Goal: Task Accomplishment & Management: Manage account settings

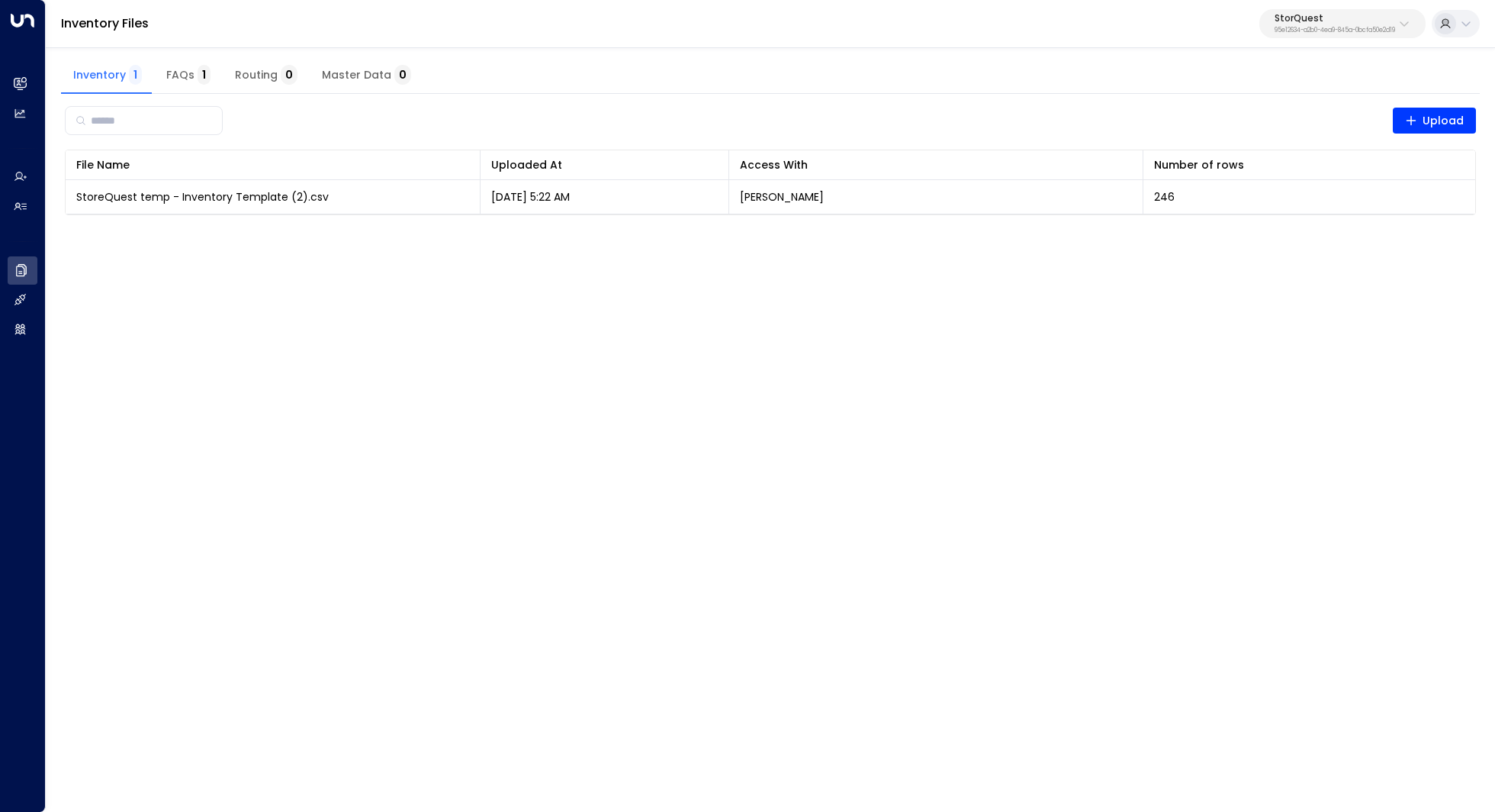
click at [1363, 12] on button "StorQuest 95e12634-a2b0-4ea9-845a-0bcfa50e2d19" at bounding box center [1342, 24] width 166 height 29
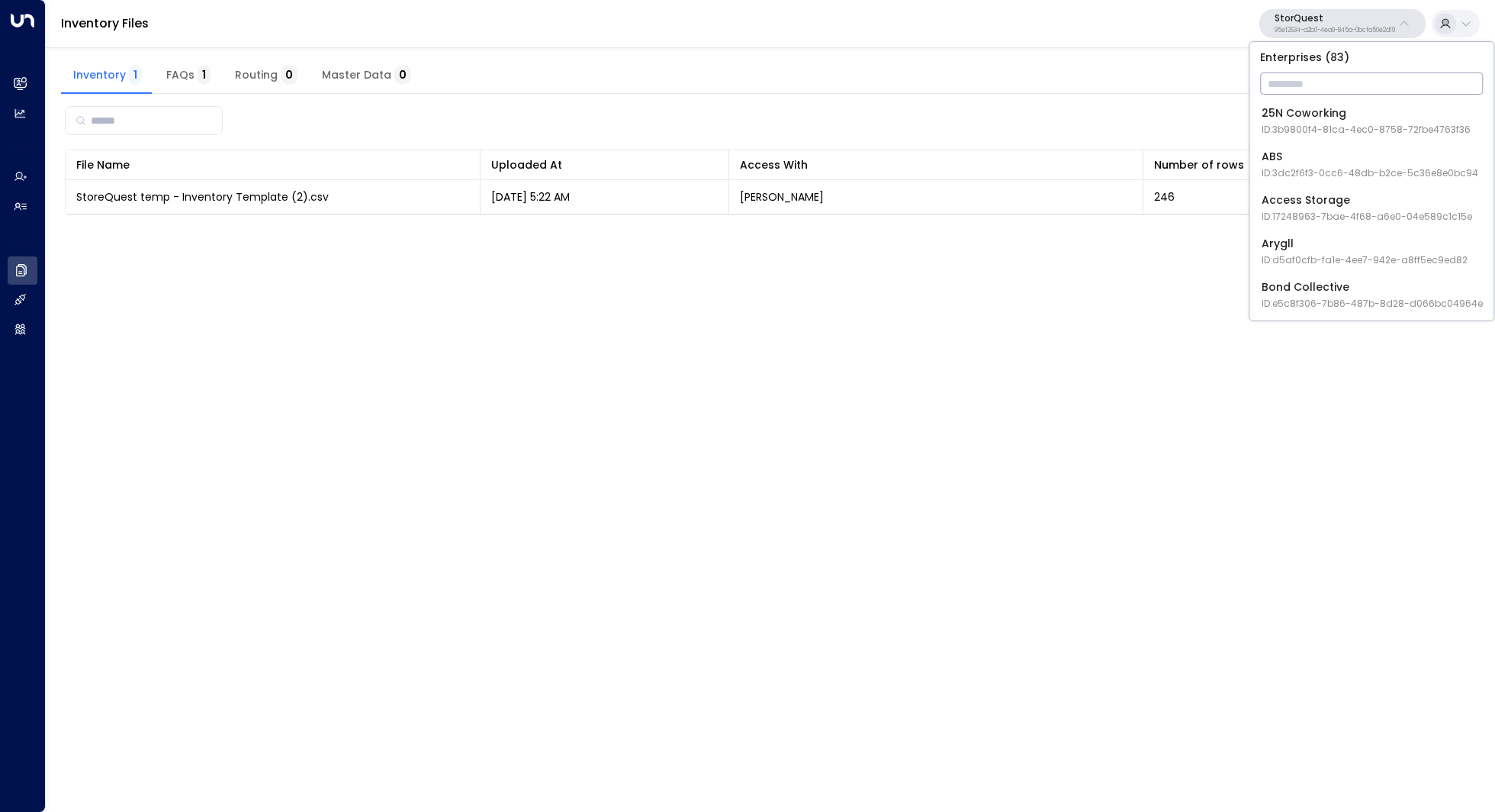
click at [1319, 83] on input "text" at bounding box center [1372, 84] width 223 height 28
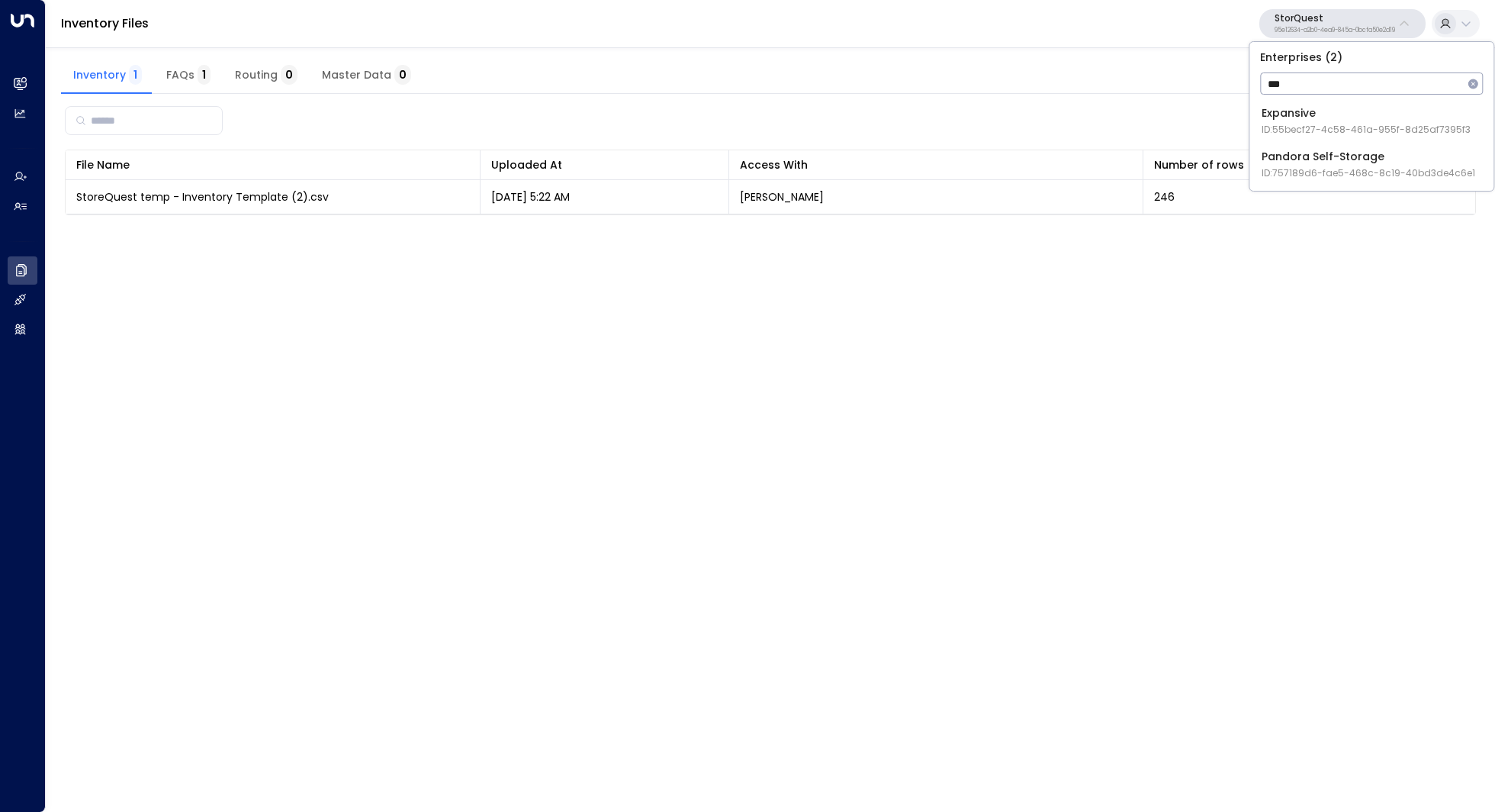
type input "***"
click at [1319, 147] on li "Pandora Self-Storage ID: 757189d6-fae5-468c-8c19-40bd3de4c6e1" at bounding box center [1372, 164] width 232 height 41
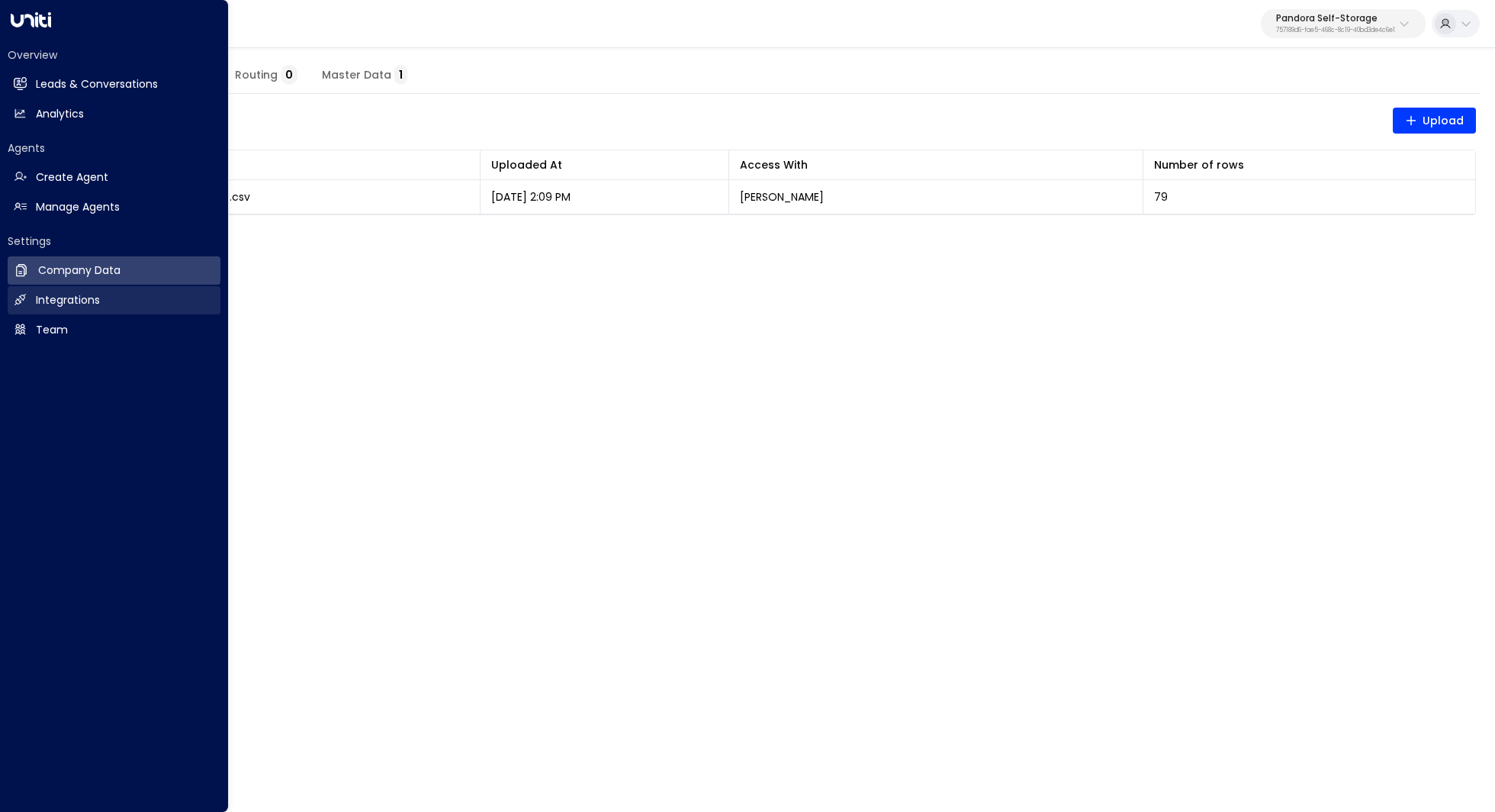
click at [56, 295] on h2 "Integrations" at bounding box center [67, 300] width 64 height 16
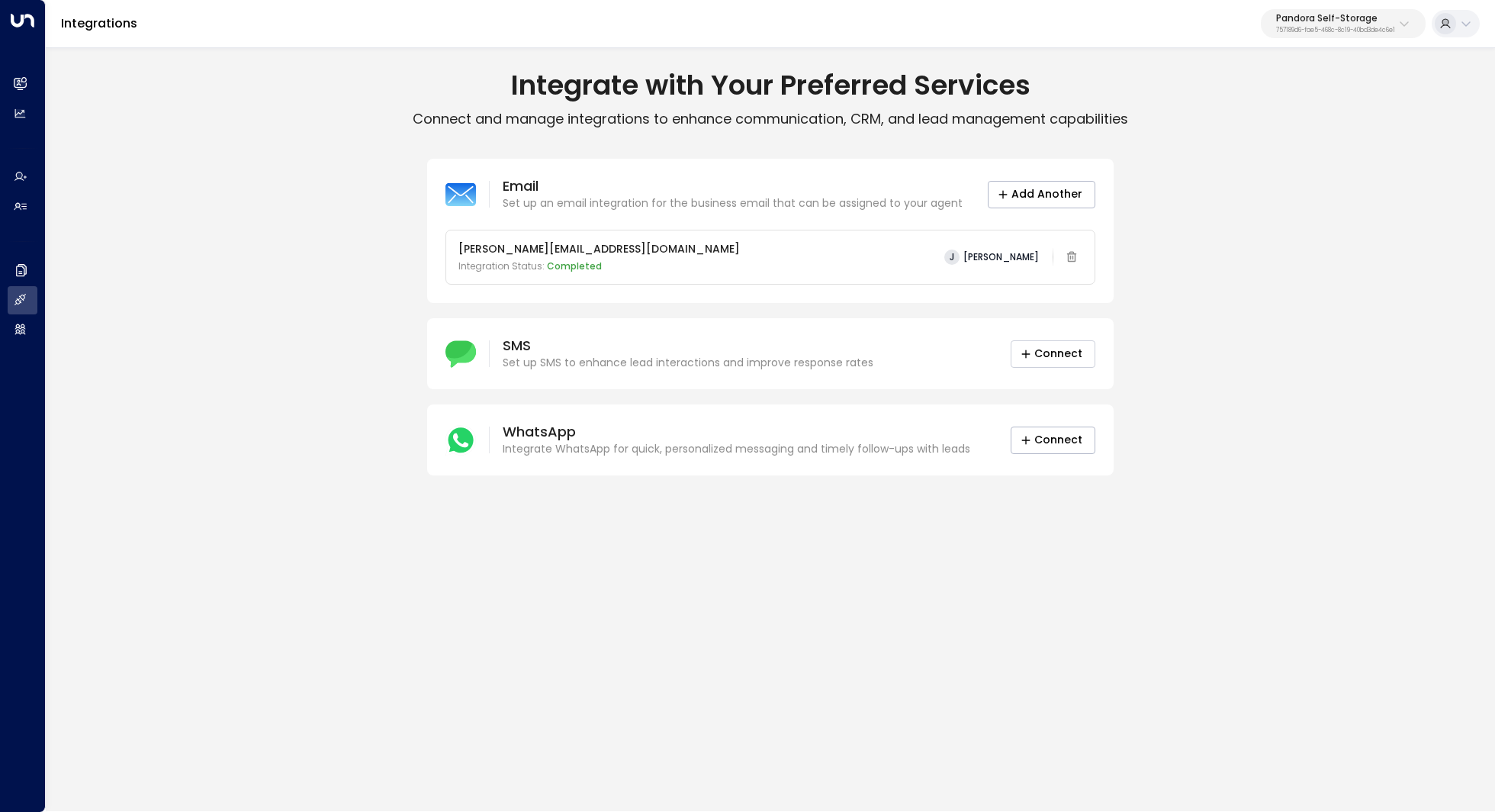
click at [1038, 354] on button "Connect" at bounding box center [1052, 353] width 85 height 28
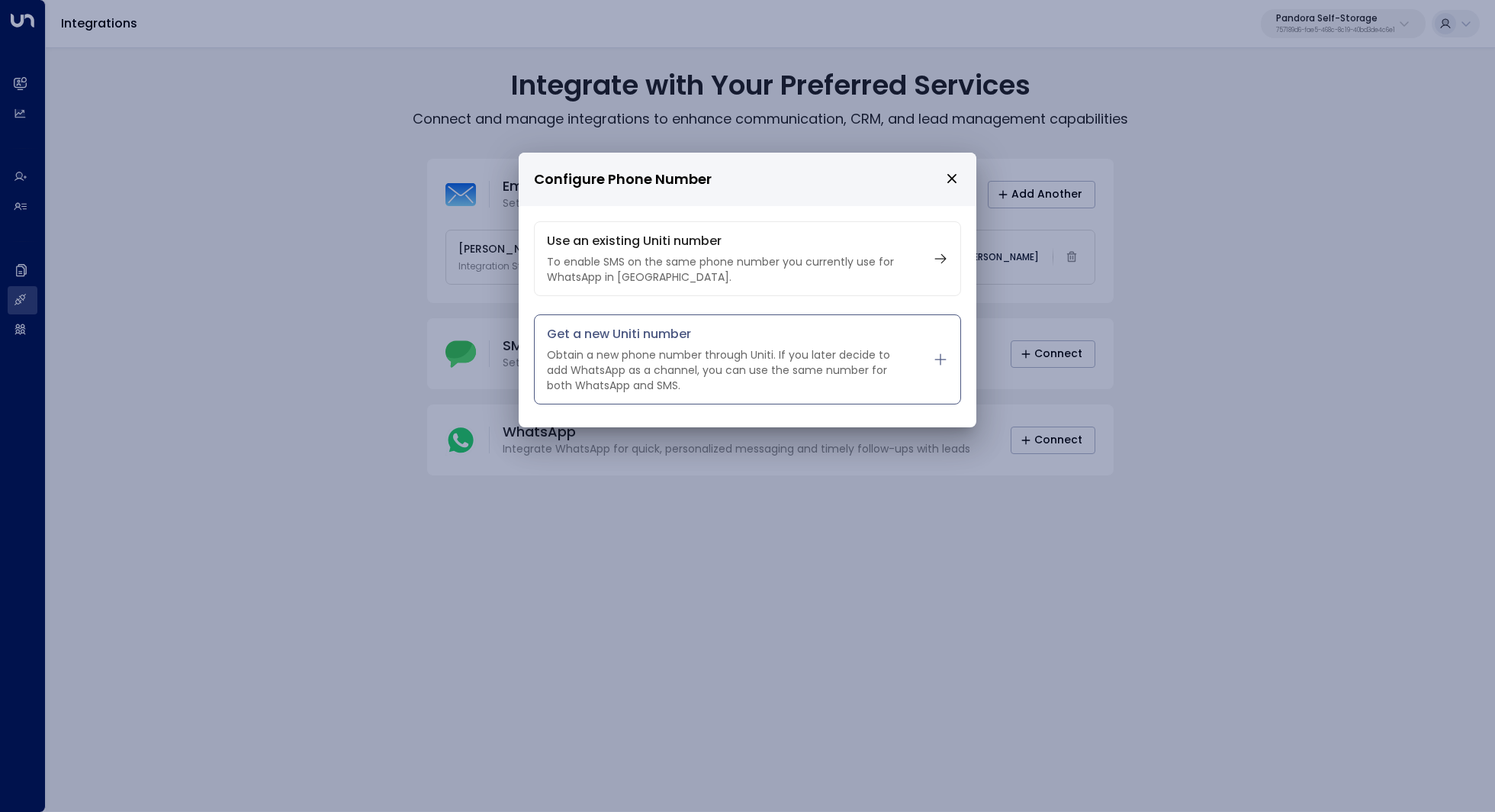
click at [800, 354] on p "Obtain a new phone number through Uniti. If you later decide to add WhatsApp as…" at bounding box center [729, 369] width 363 height 46
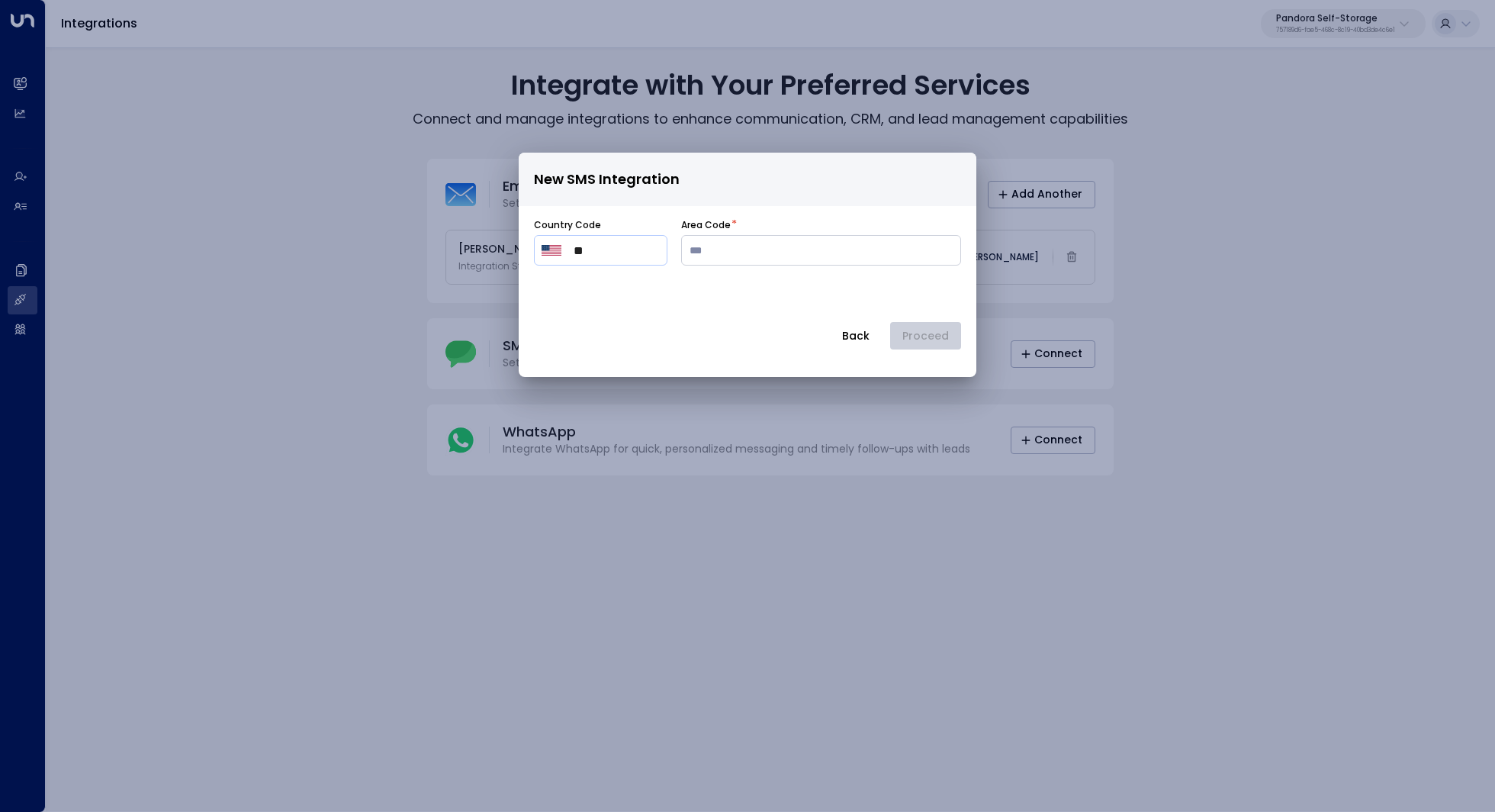
click at [638, 238] on div "​ ** ​" at bounding box center [600, 250] width 134 height 30
click at [572, 255] on div "​ ** ​" at bounding box center [600, 250] width 134 height 30
click at [596, 253] on input "**" at bounding box center [616, 250] width 86 height 18
click at [549, 246] on img "Select country" at bounding box center [551, 250] width 20 height 10
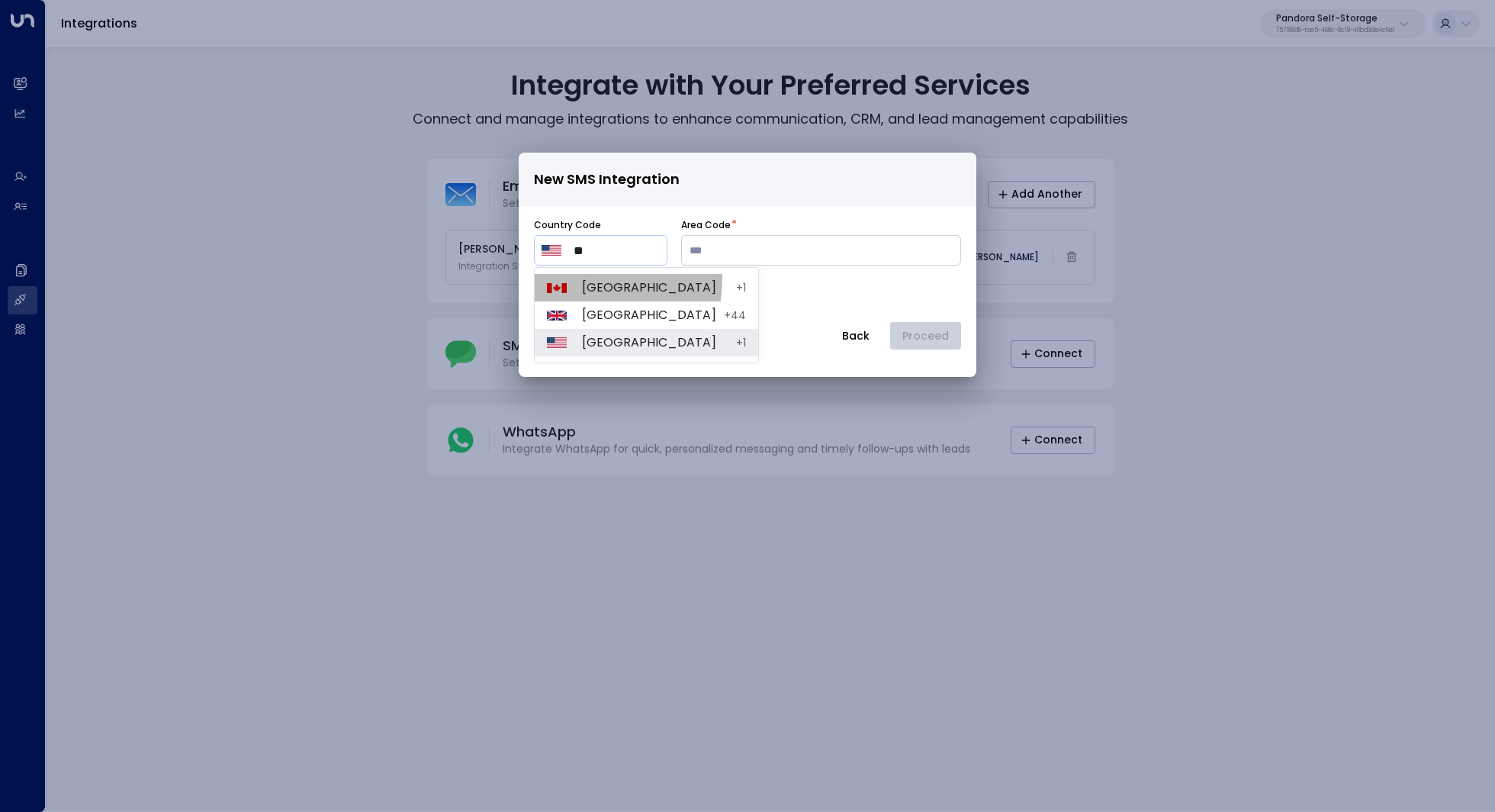
click at [571, 278] on li "Canada + 1" at bounding box center [646, 287] width 223 height 28
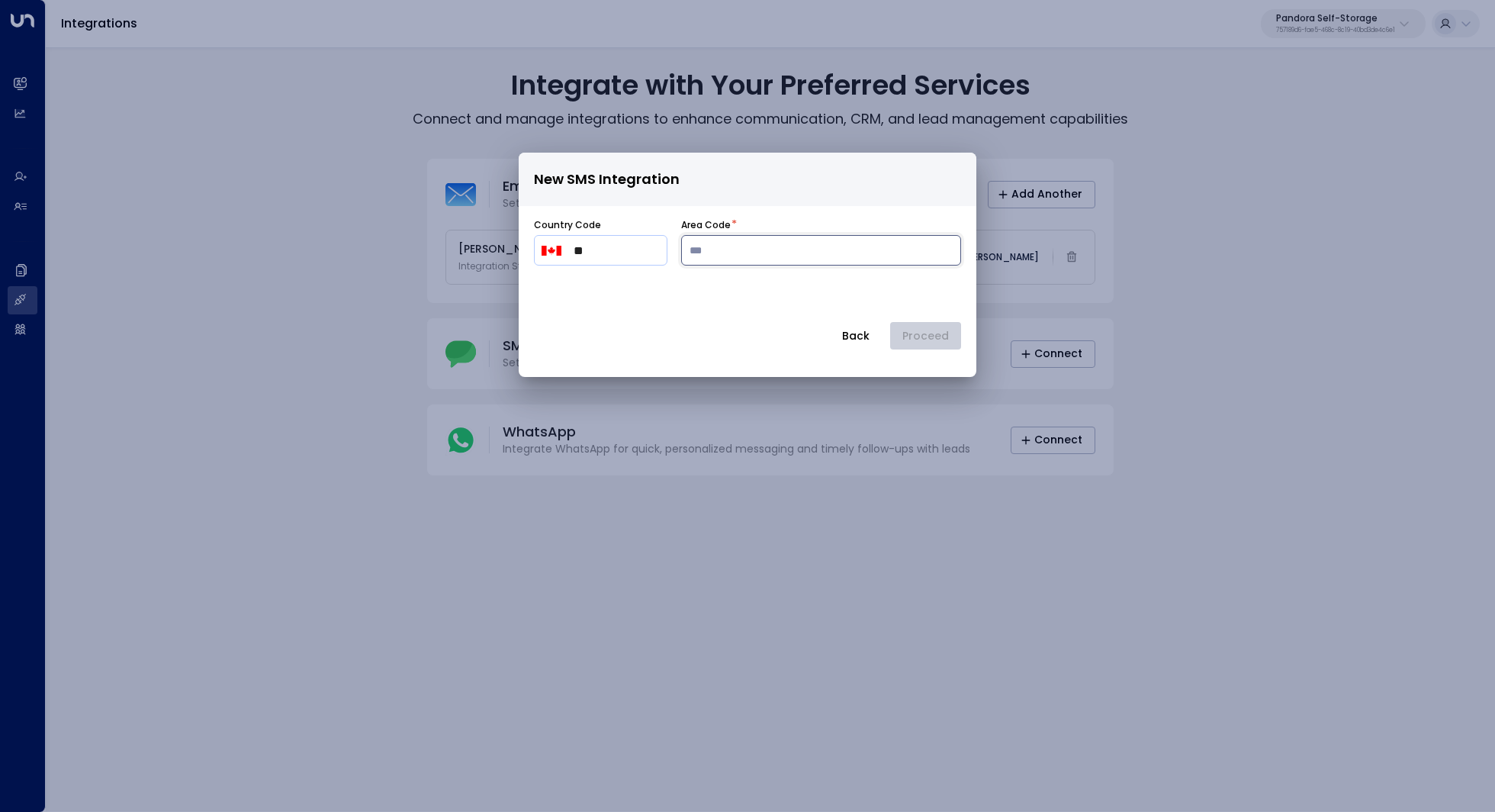
click at [752, 249] on input "number" at bounding box center [821, 250] width 280 height 30
type input "***"
click at [729, 291] on b "+1 (514) 600-0297" at bounding box center [700, 293] width 111 height 18
click at [932, 331] on button "Proceed" at bounding box center [925, 335] width 71 height 28
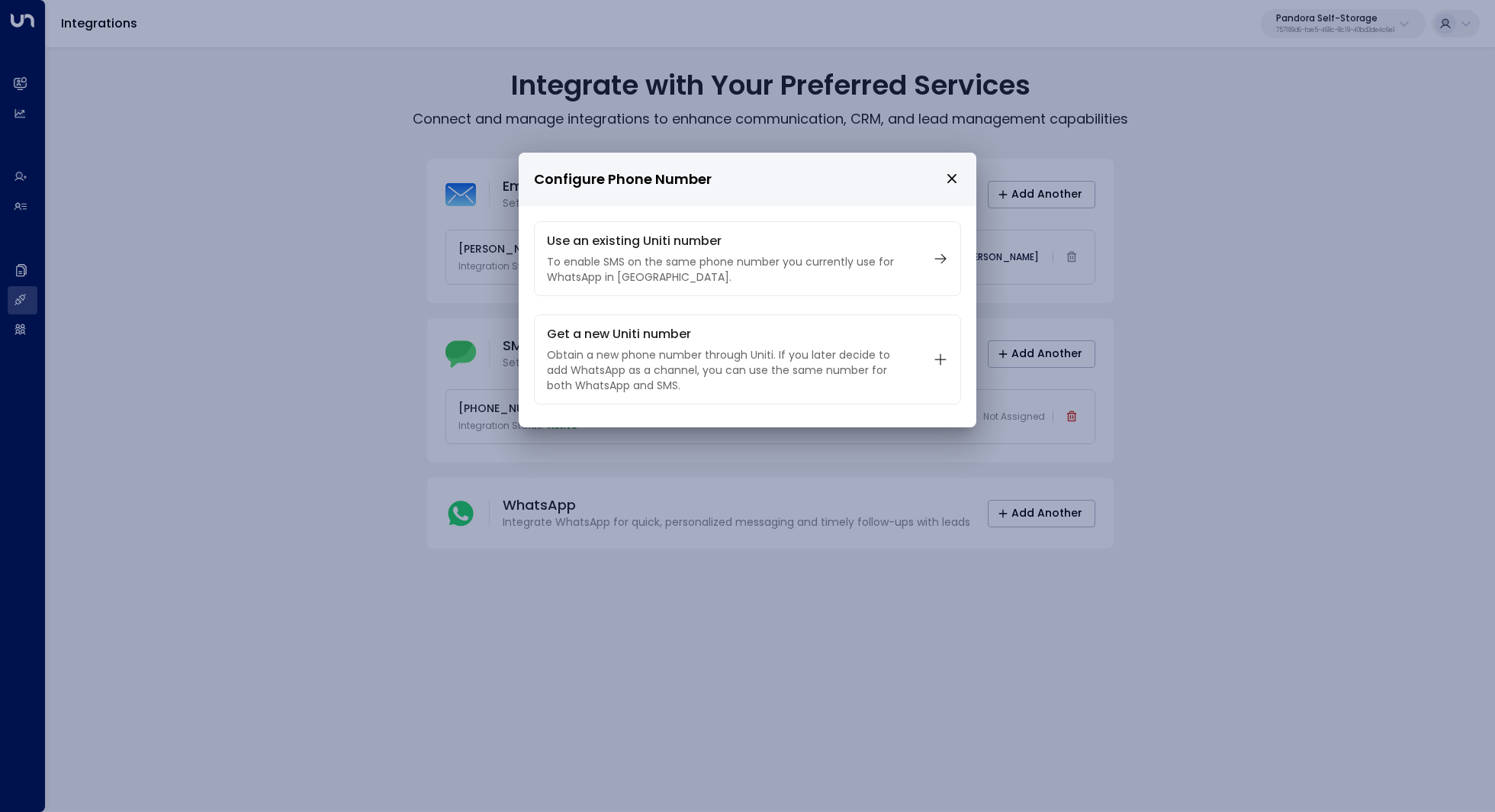
click at [1308, 296] on div "Configure Phone Number Use an existing Uniti number To enable SMS on the same p…" at bounding box center [748, 558] width 1495 height 812
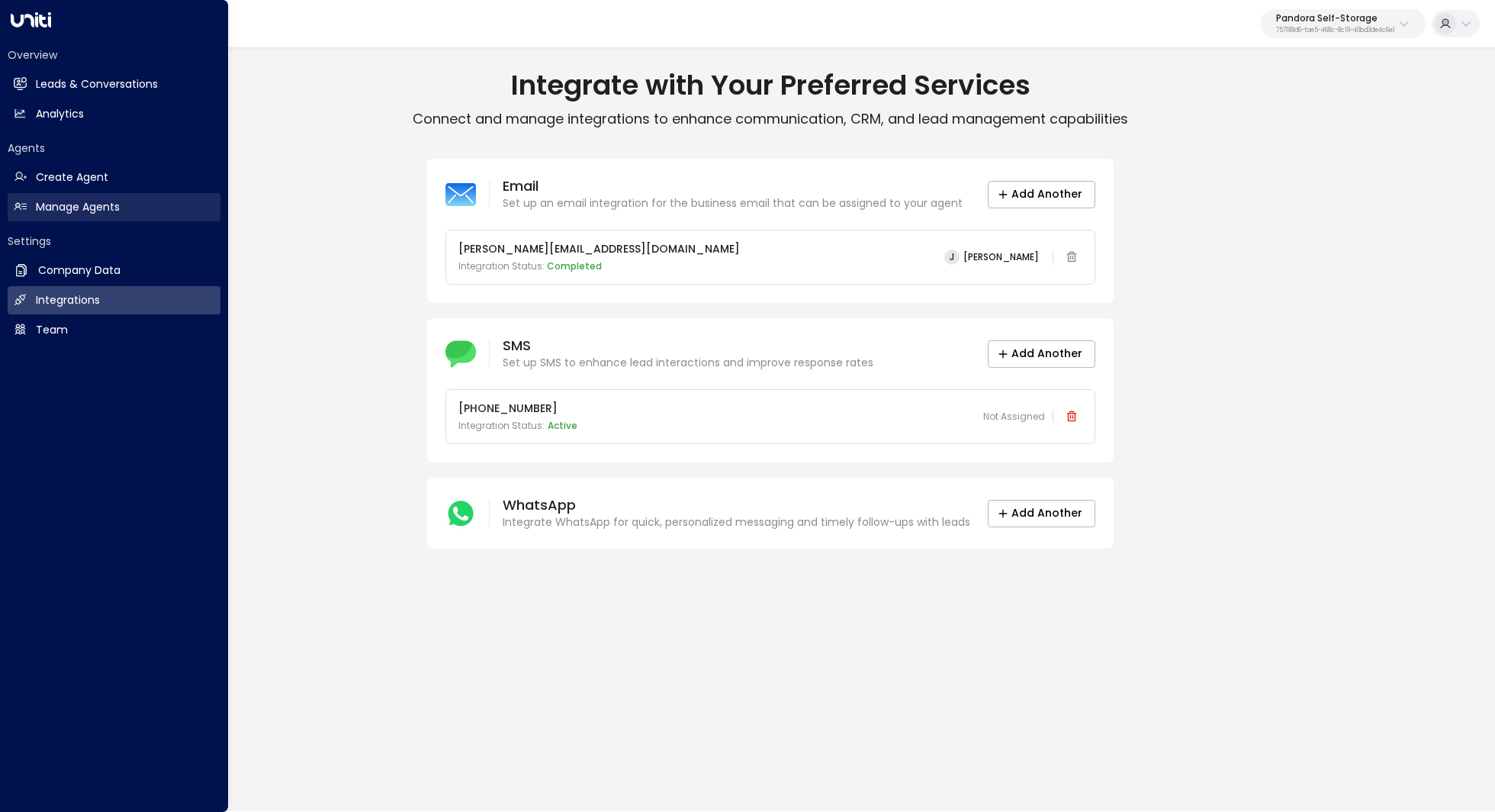
click at [112, 197] on link "Manage Agents Manage Agents" at bounding box center [114, 207] width 213 height 28
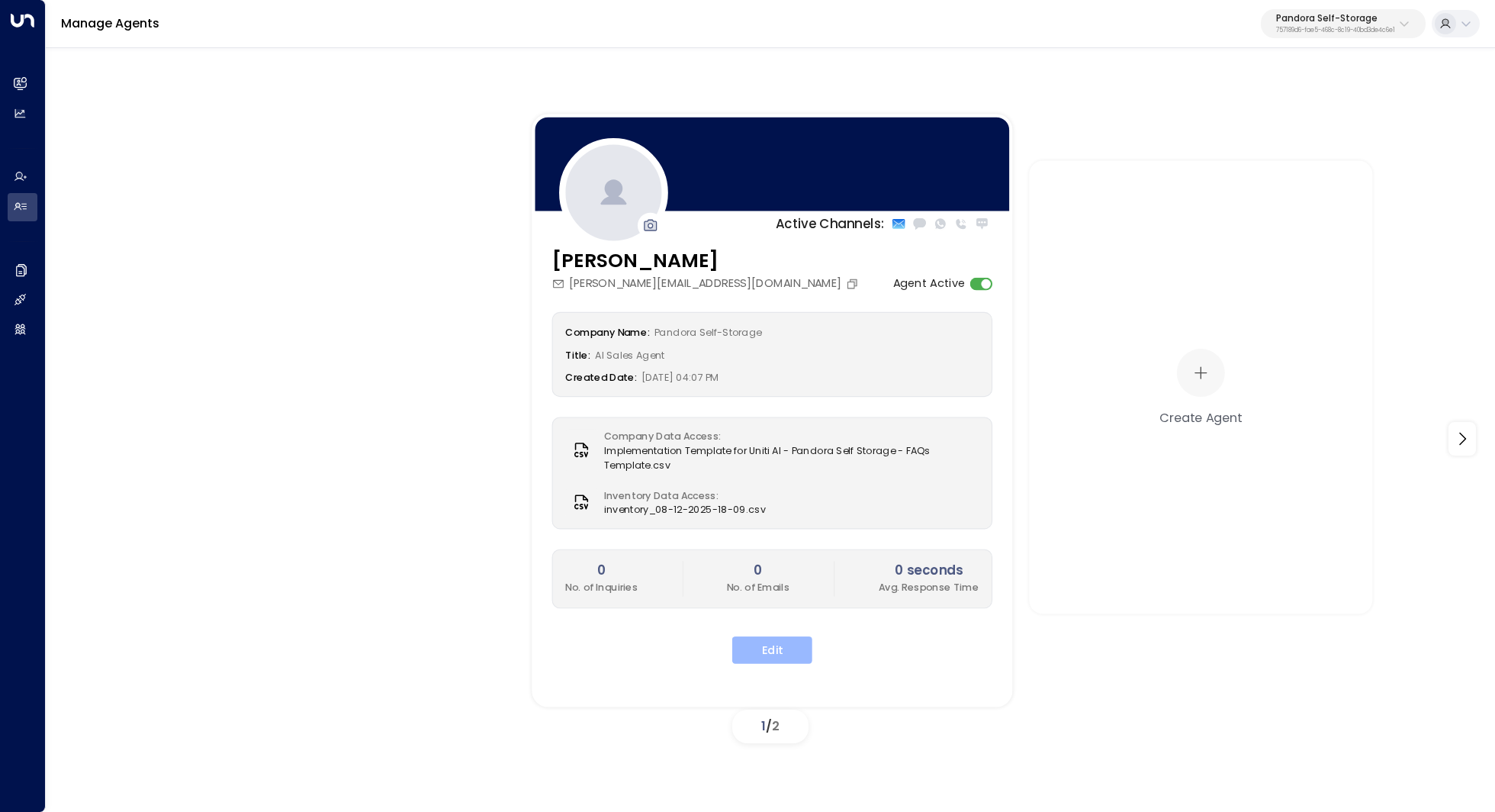
click at [781, 656] on button "Edit" at bounding box center [772, 650] width 80 height 28
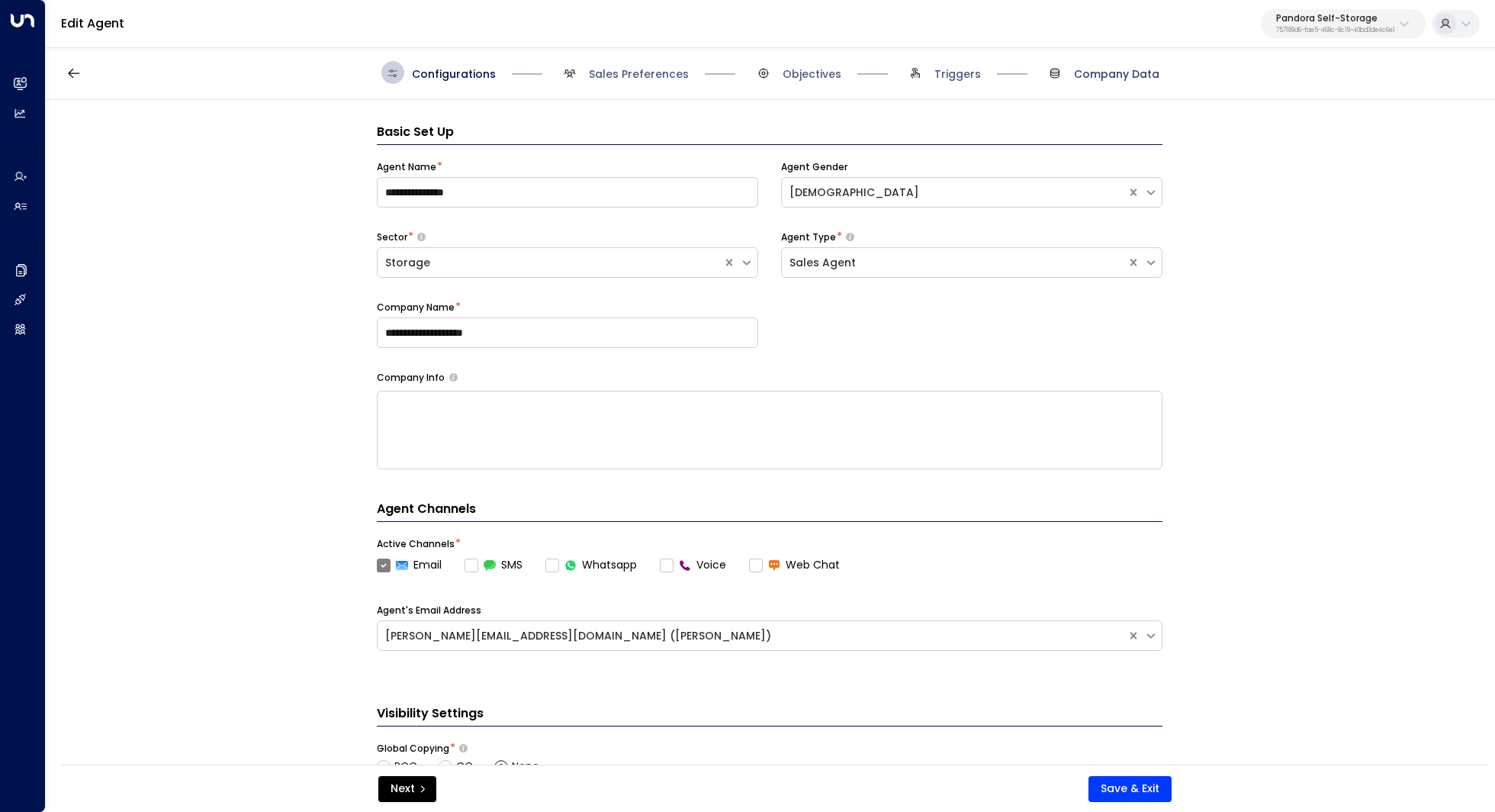
click at [1113, 71] on span "Company Data" at bounding box center [1117, 74] width 85 height 15
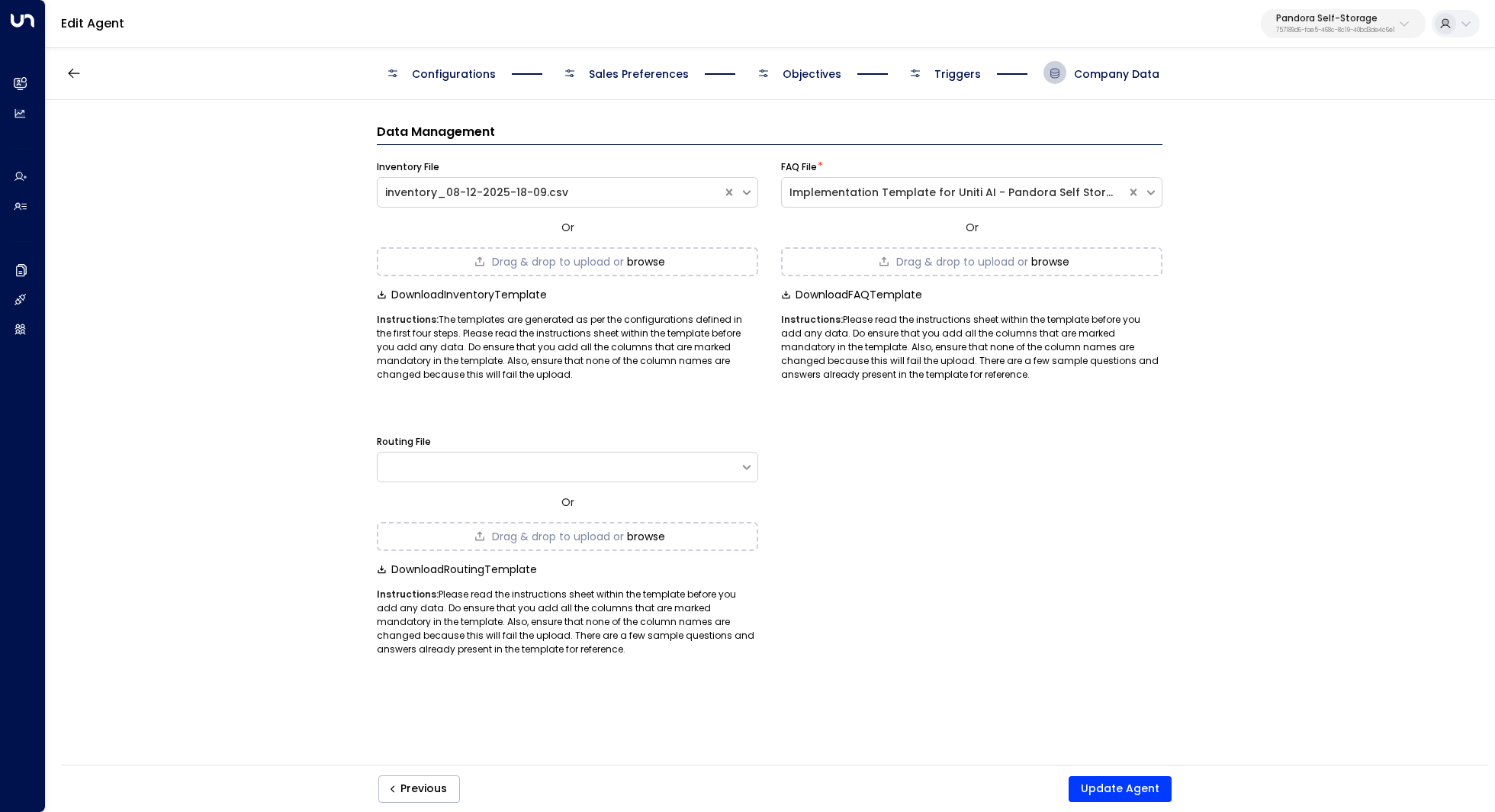
click at [280, 200] on div "Data Management Inventory File inventory_08-12-2025-18-09.csv Or Drag & drop to…" at bounding box center [769, 437] width 1448 height 674
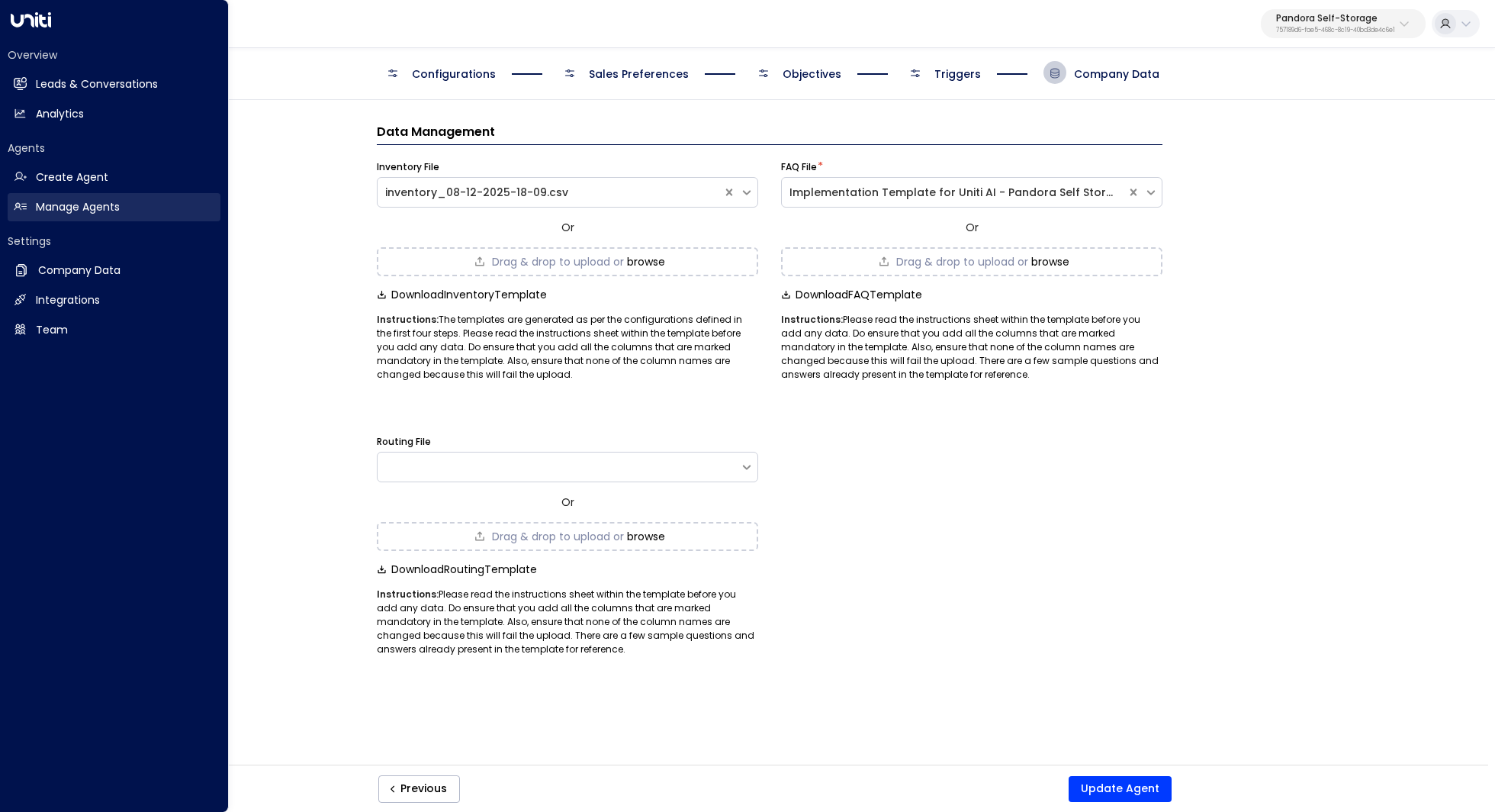
click at [99, 208] on h2 "Manage Agents" at bounding box center [78, 207] width 84 height 16
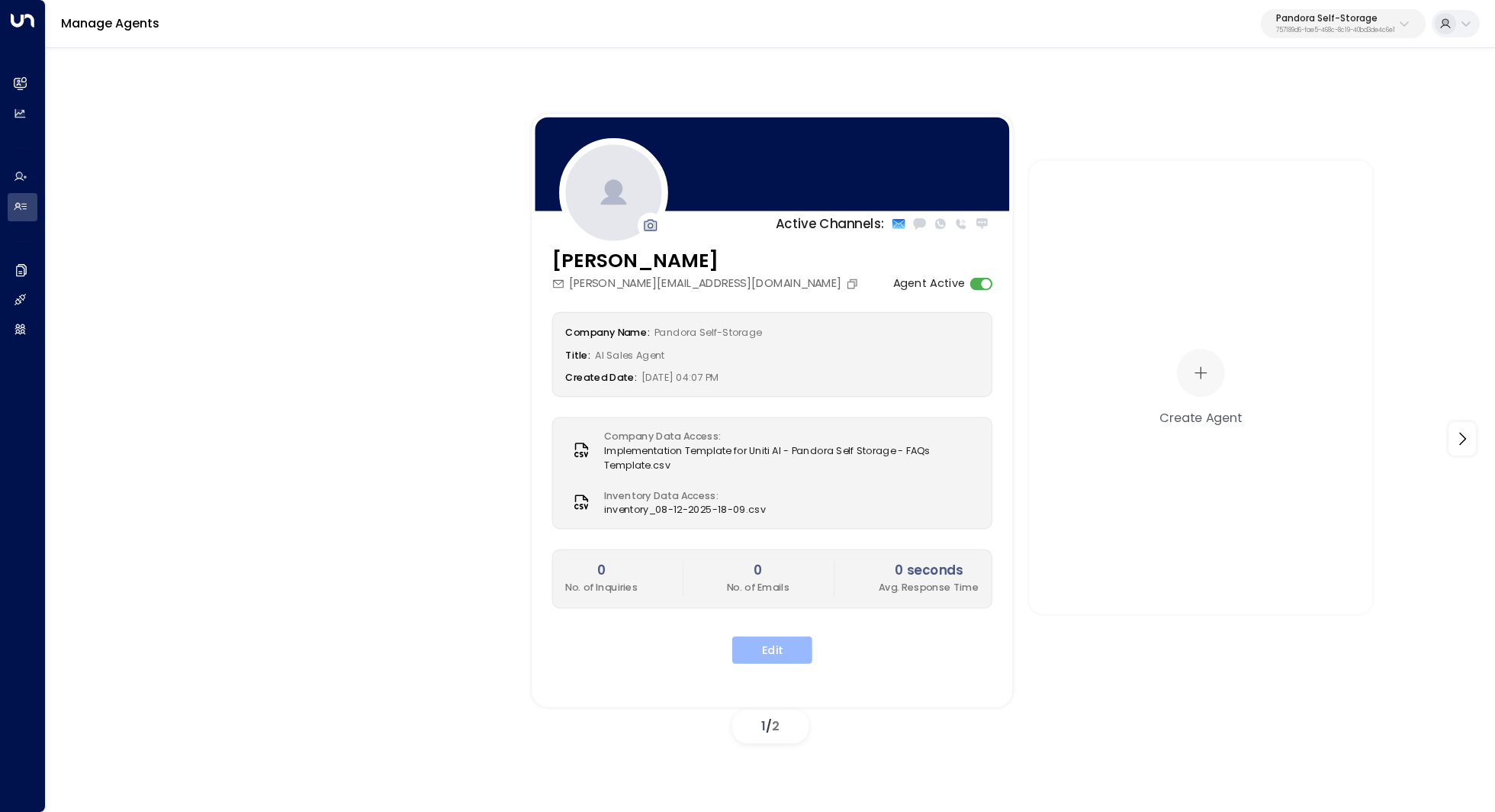
click at [794, 648] on button "Edit" at bounding box center [772, 650] width 80 height 28
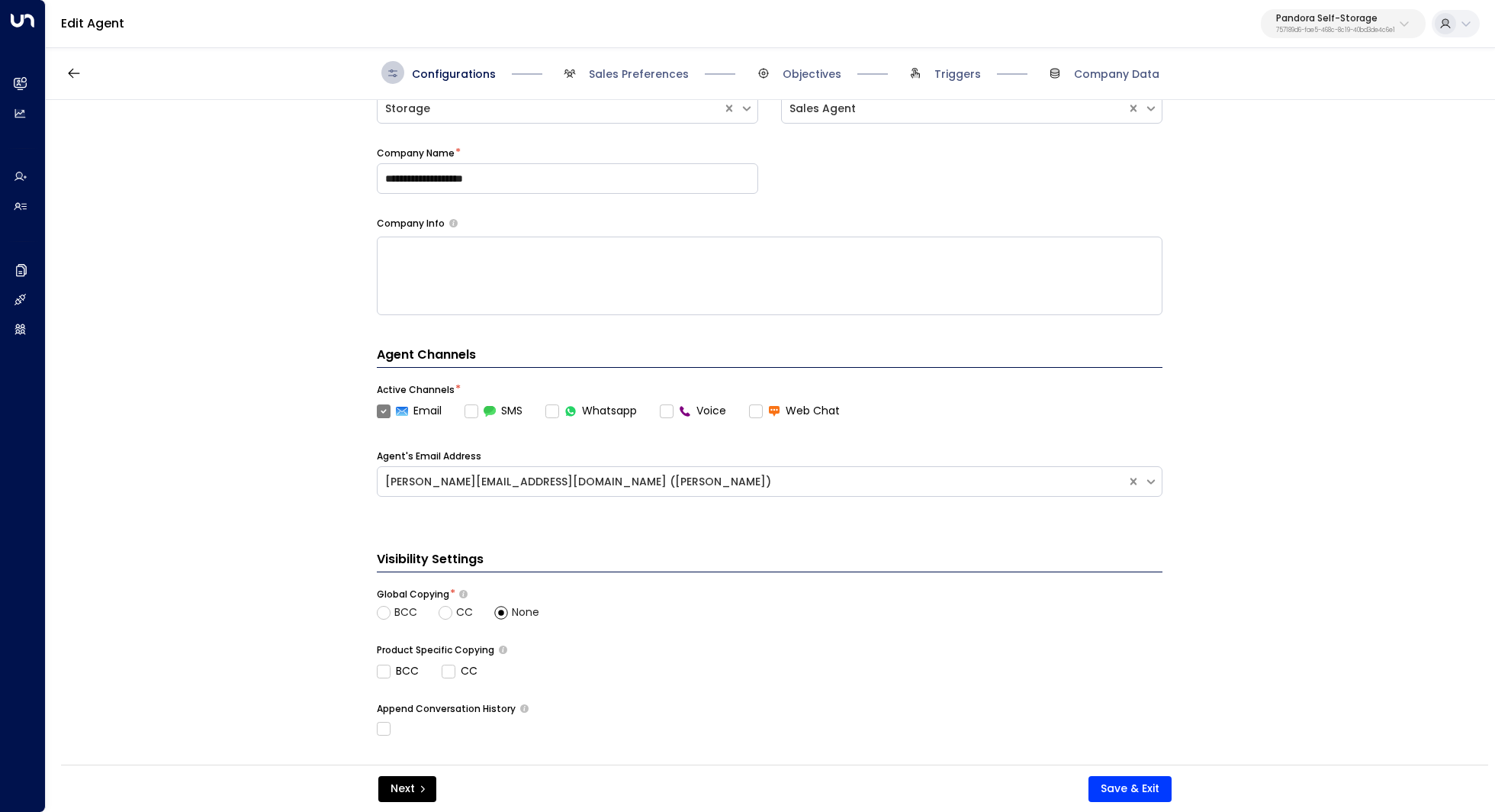
scroll to position [305, 0]
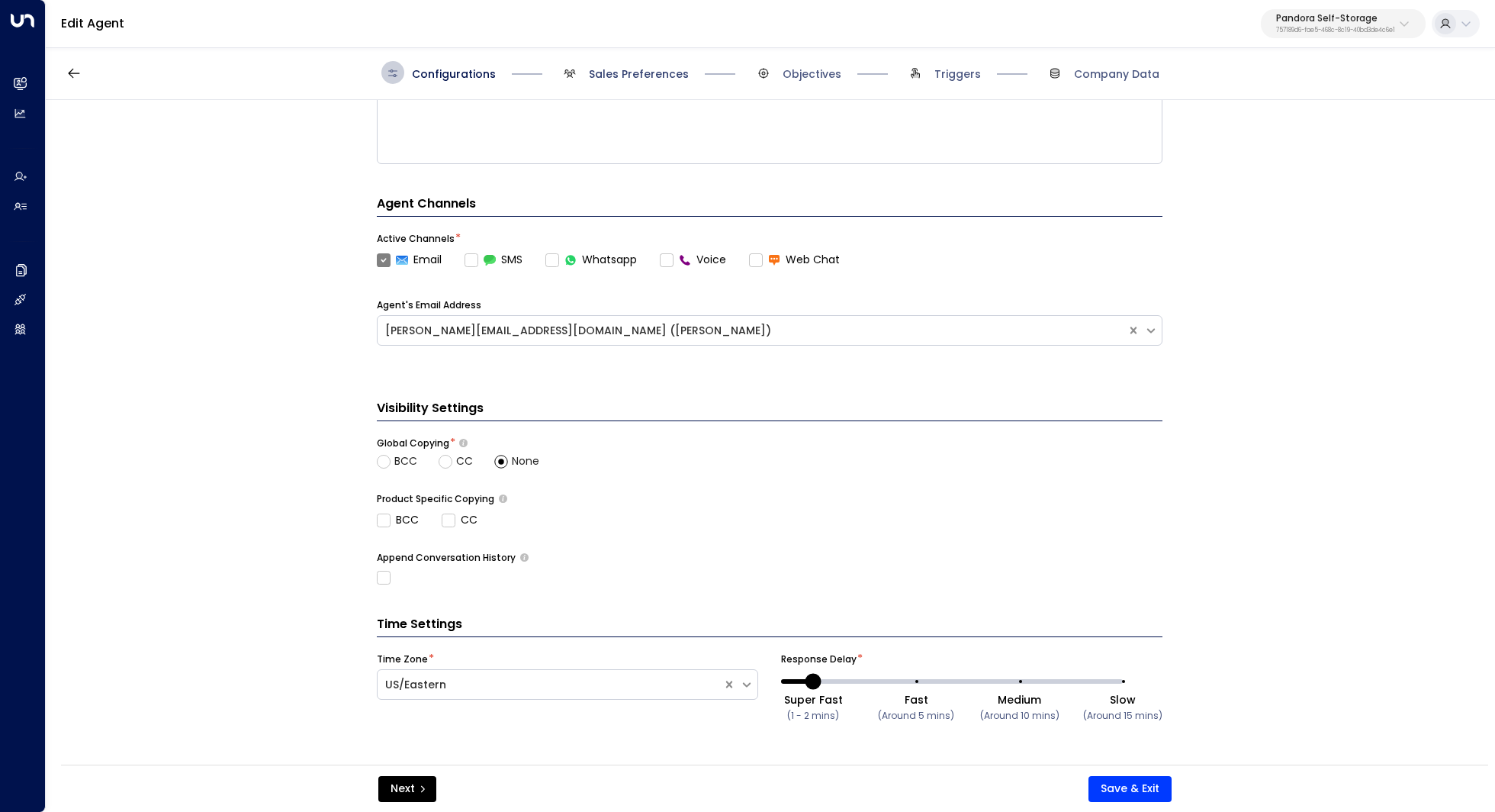
click at [639, 72] on span "Sales Preferences" at bounding box center [638, 74] width 100 height 15
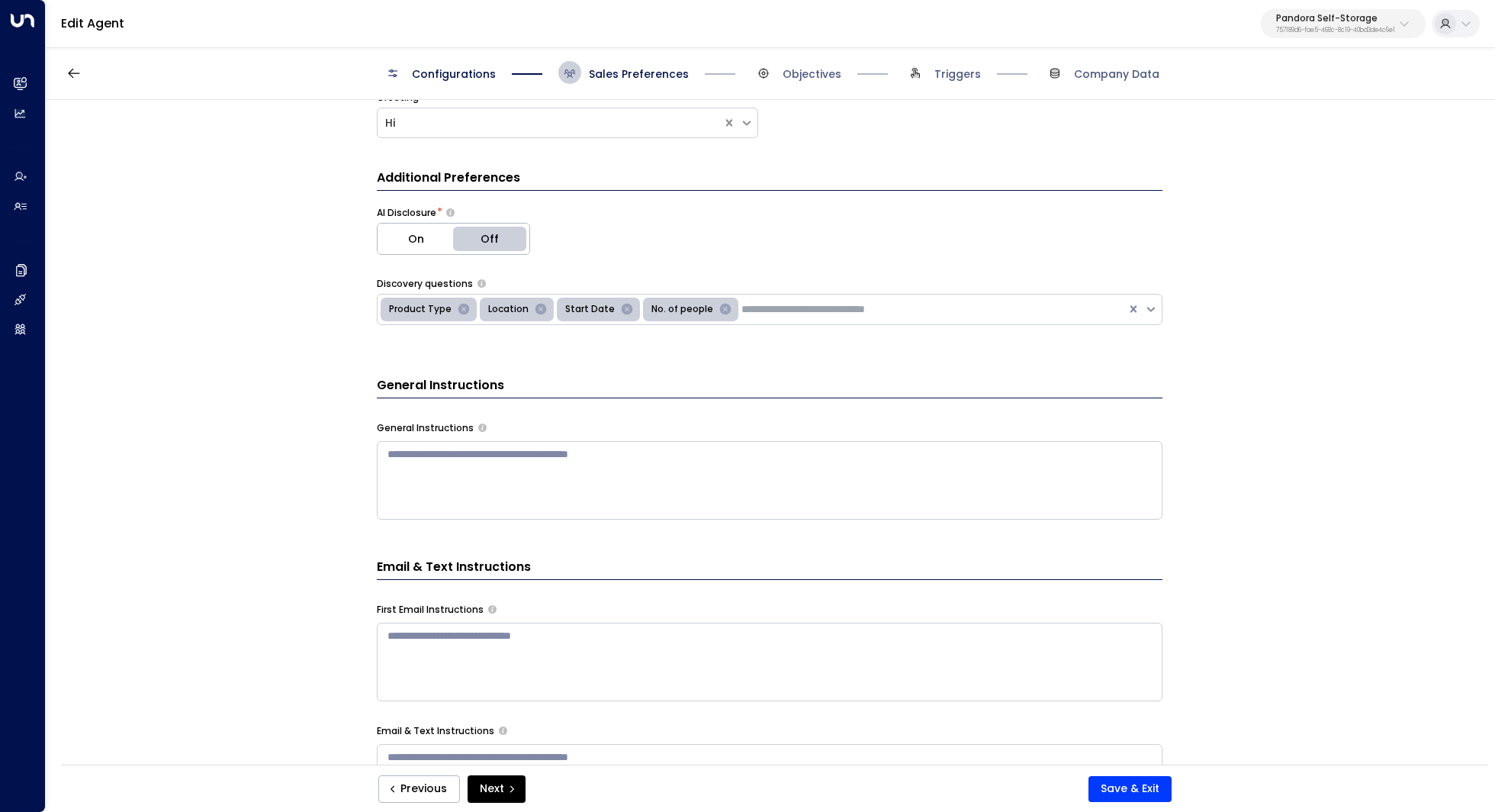
scroll to position [0, 0]
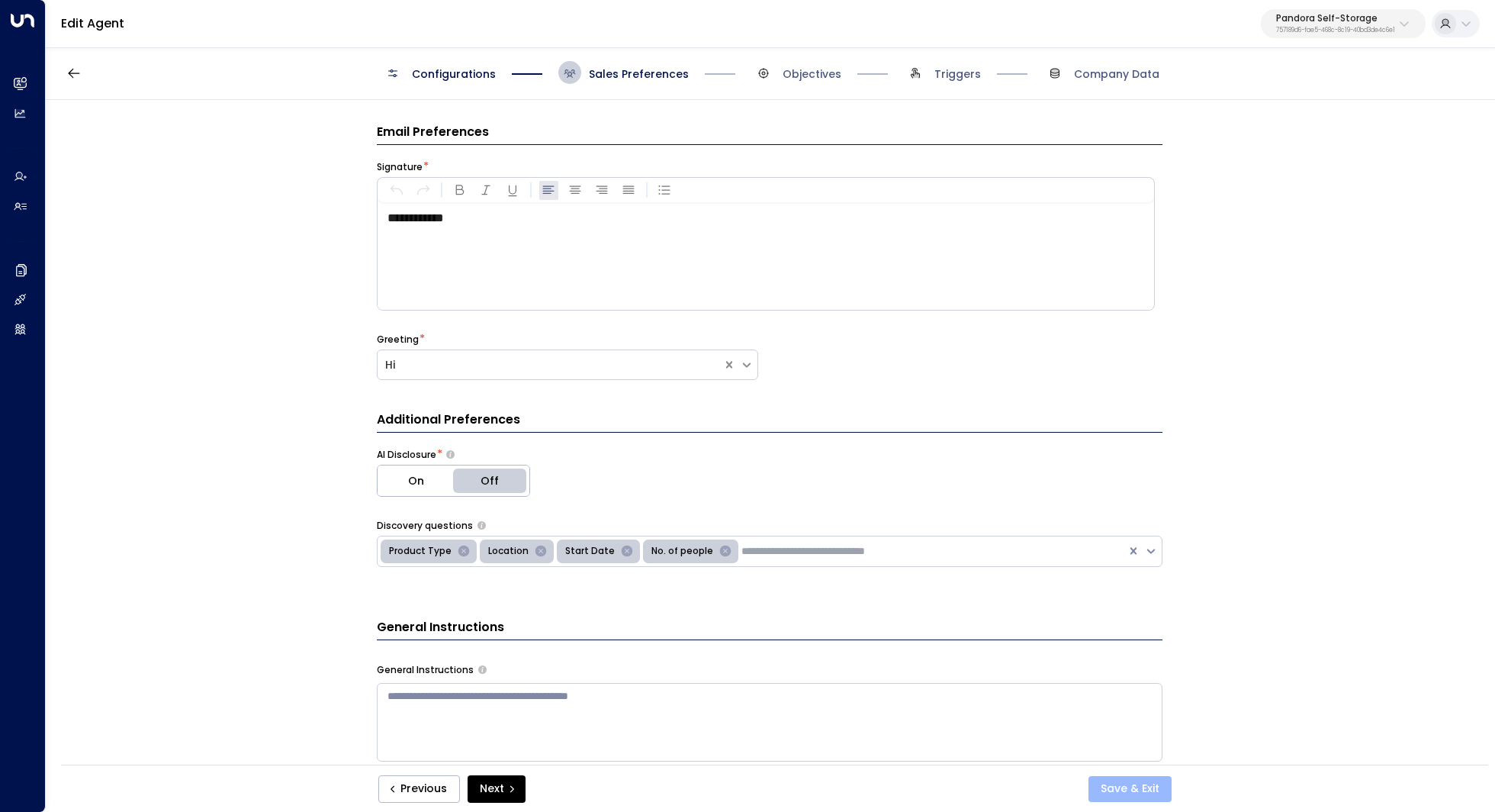
click at [1149, 793] on button "Save & Exit" at bounding box center [1130, 788] width 84 height 26
click at [80, 68] on icon "button" at bounding box center [74, 73] width 15 height 15
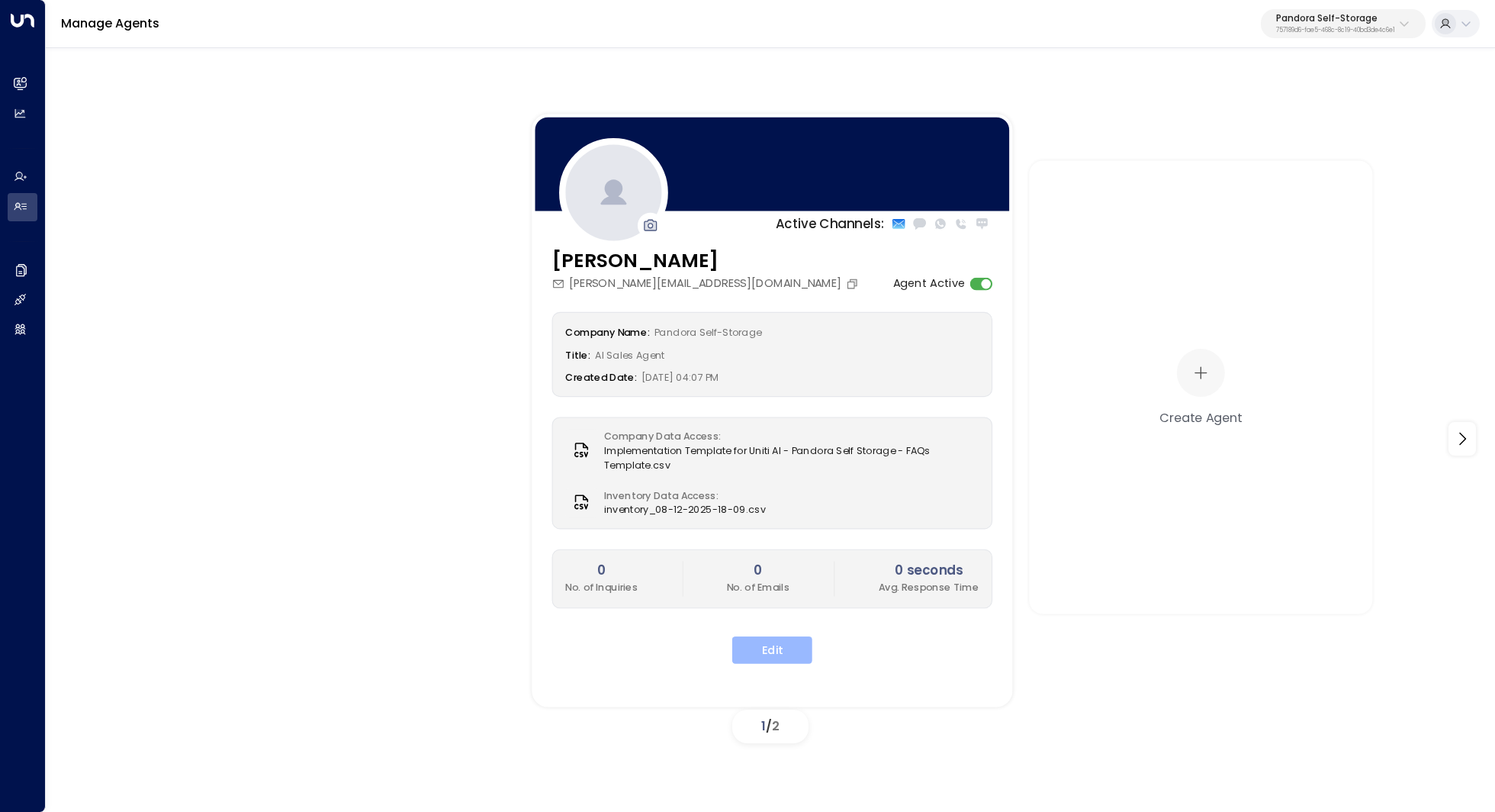
click at [785, 648] on button "Edit" at bounding box center [772, 650] width 80 height 28
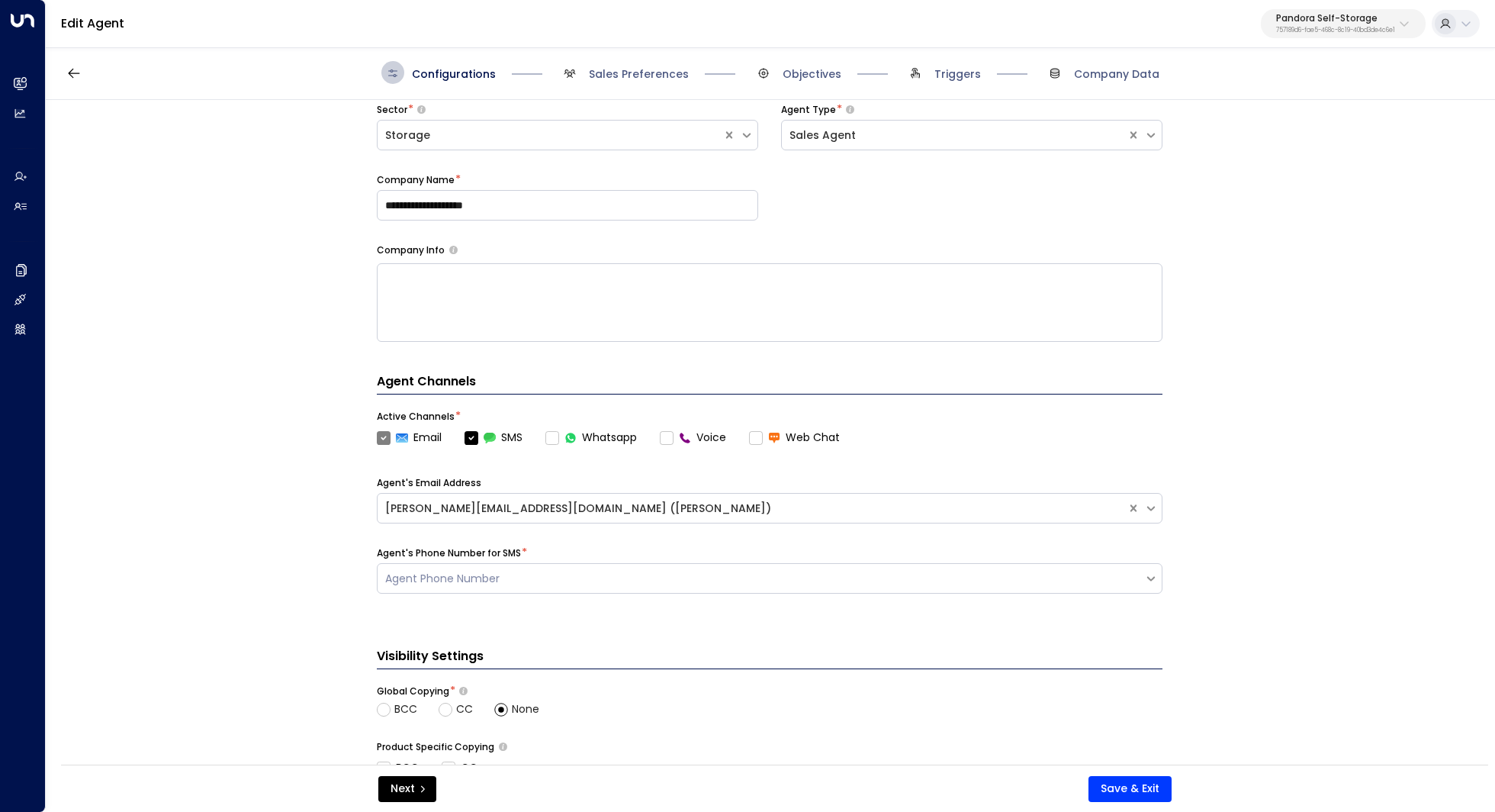
scroll to position [173, 0]
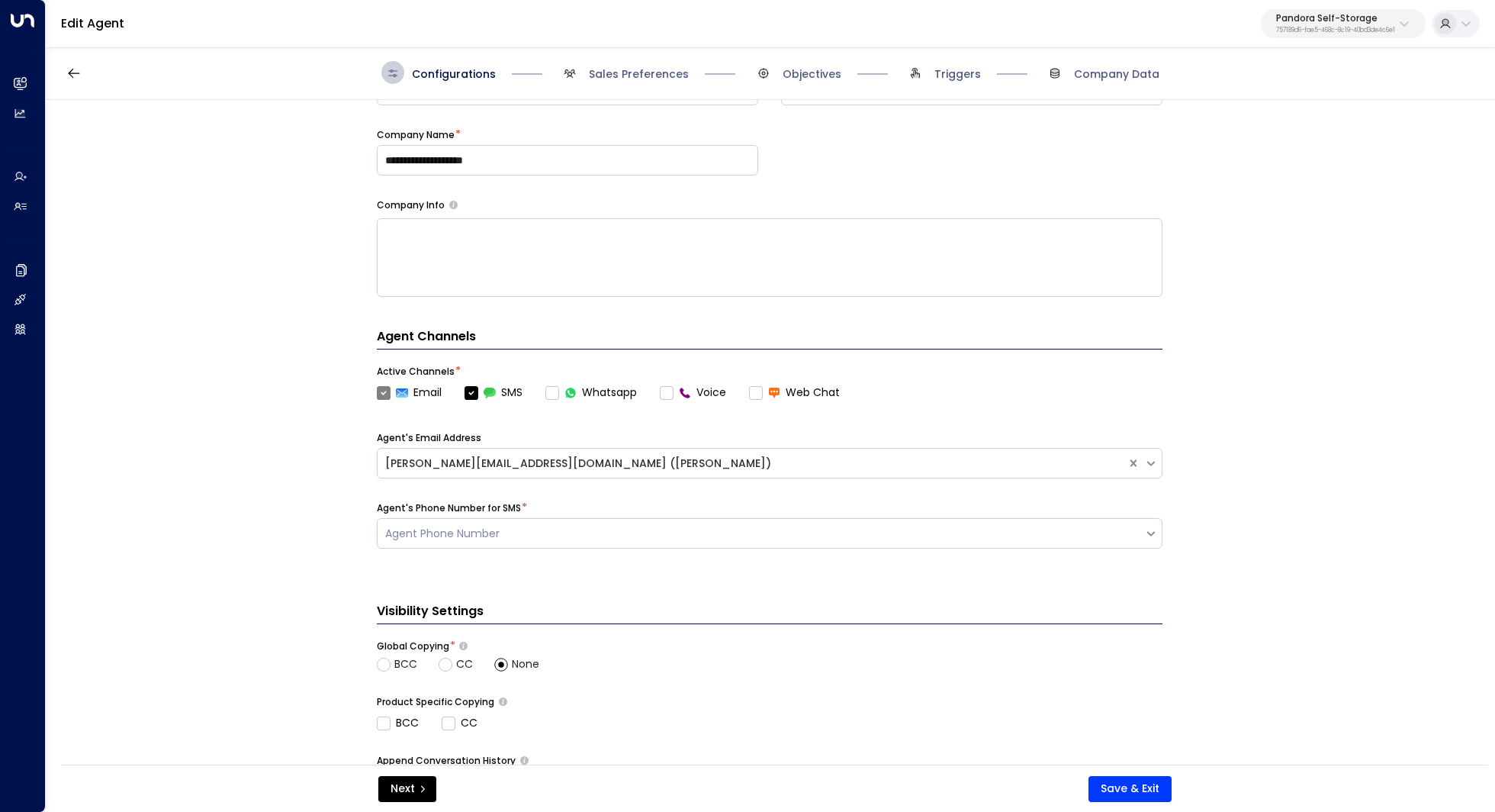
click at [665, 394] on label "Voice" at bounding box center [693, 392] width 66 height 16
click at [626, 524] on div "Agent Phone Number" at bounding box center [761, 534] width 766 height 19
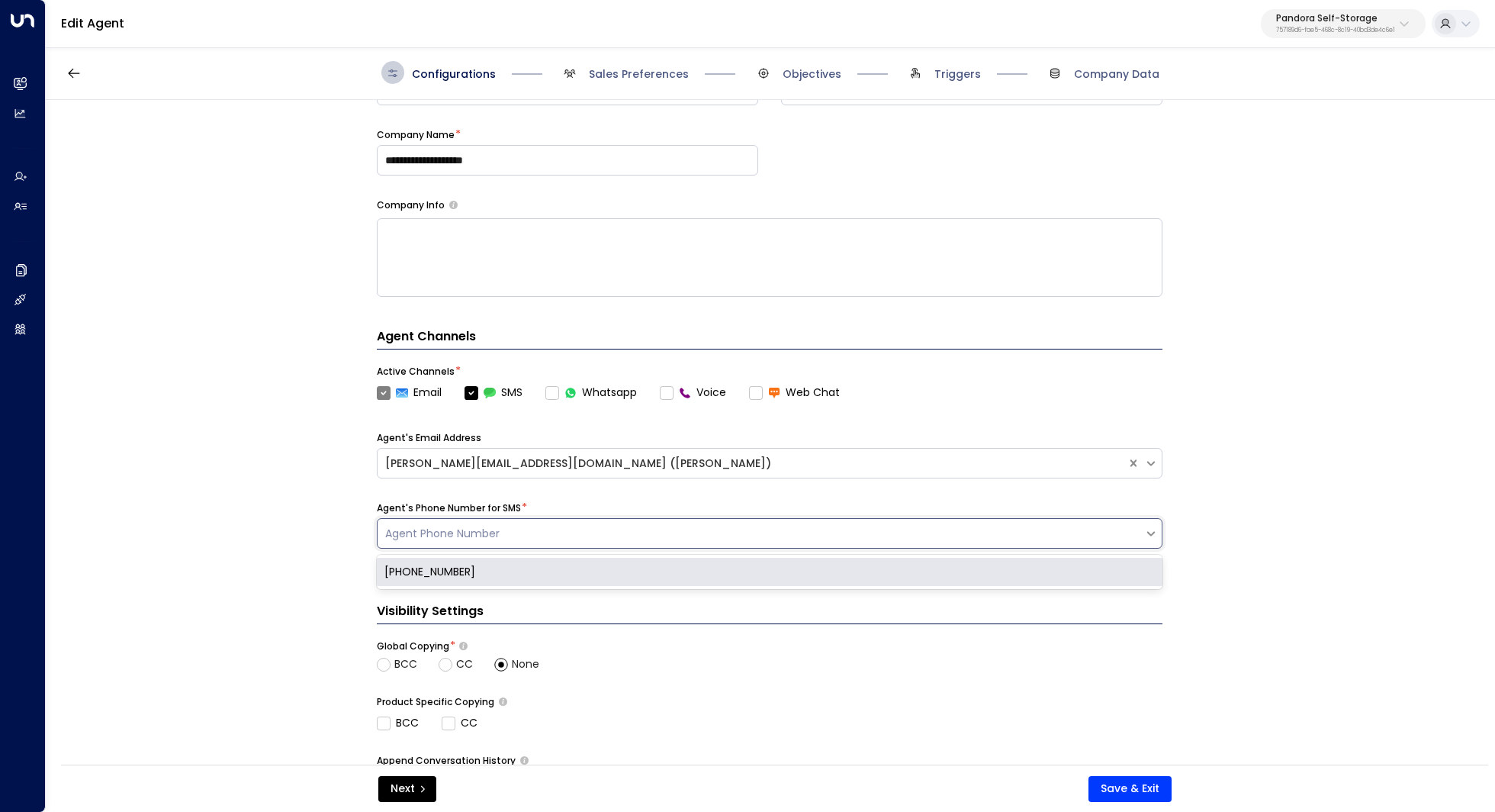
click at [596, 565] on div "+15146000297" at bounding box center [769, 572] width 785 height 28
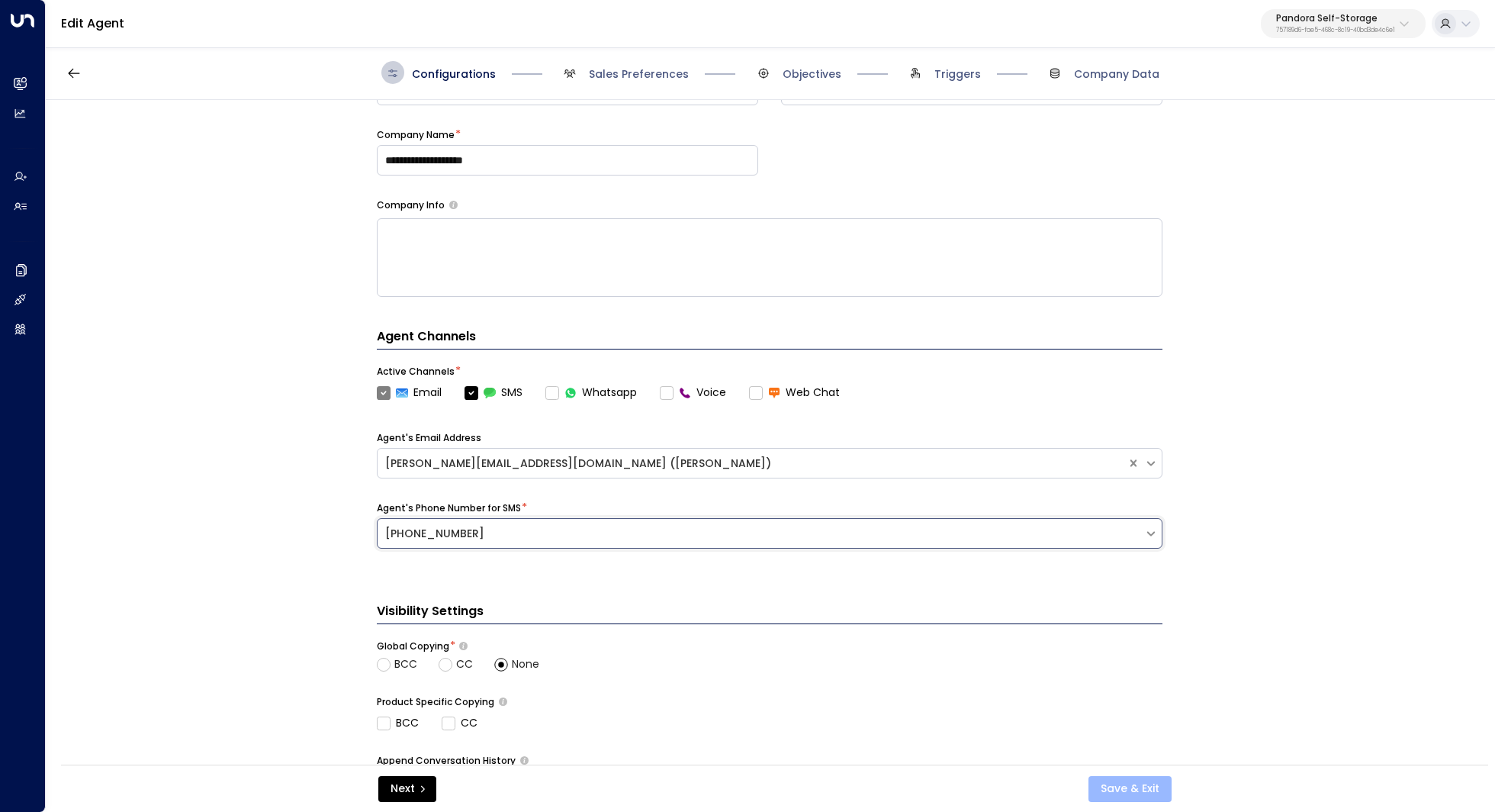
click at [1112, 797] on button "Save & Exit" at bounding box center [1130, 788] width 84 height 26
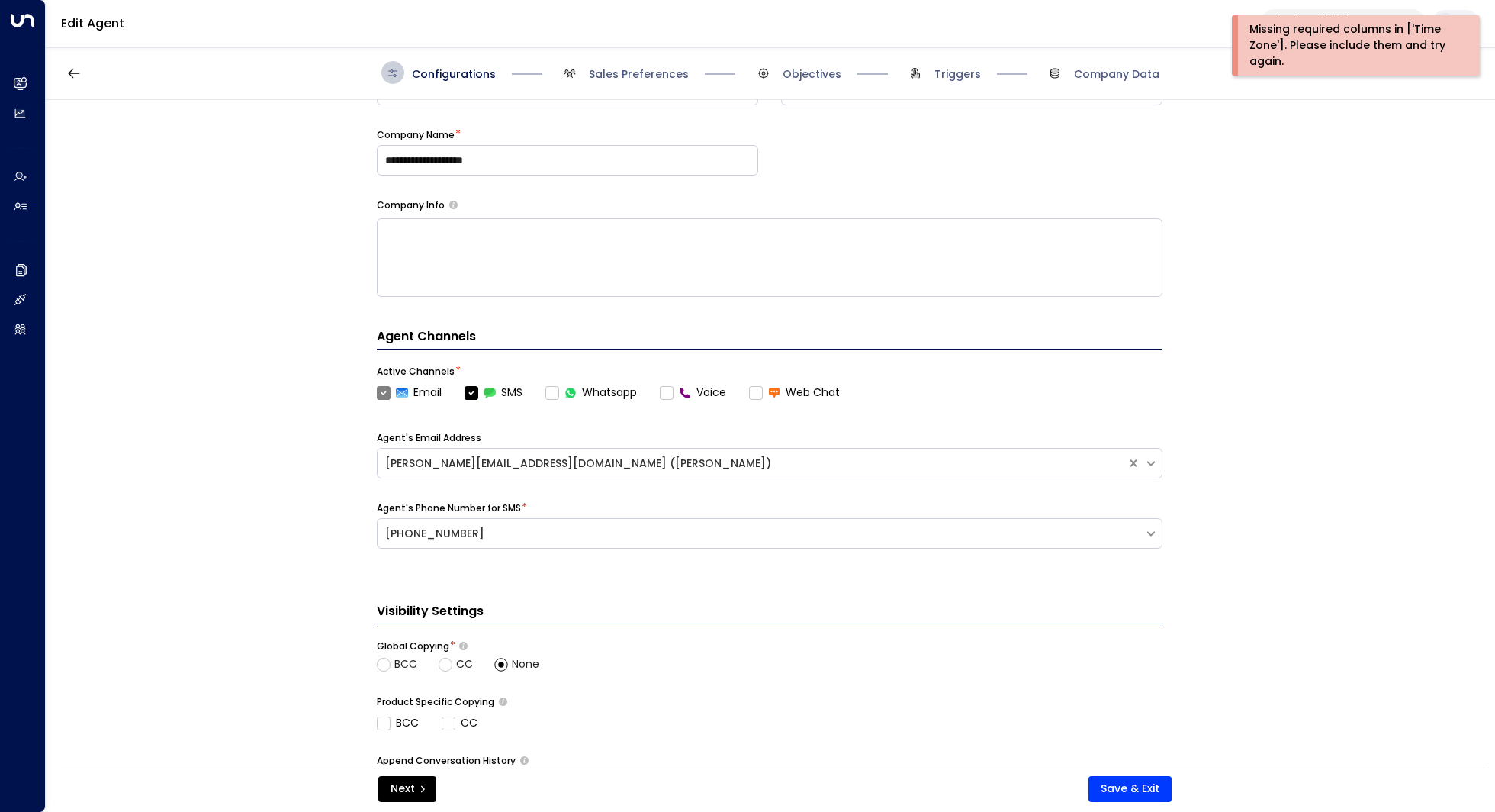
scroll to position [0, 0]
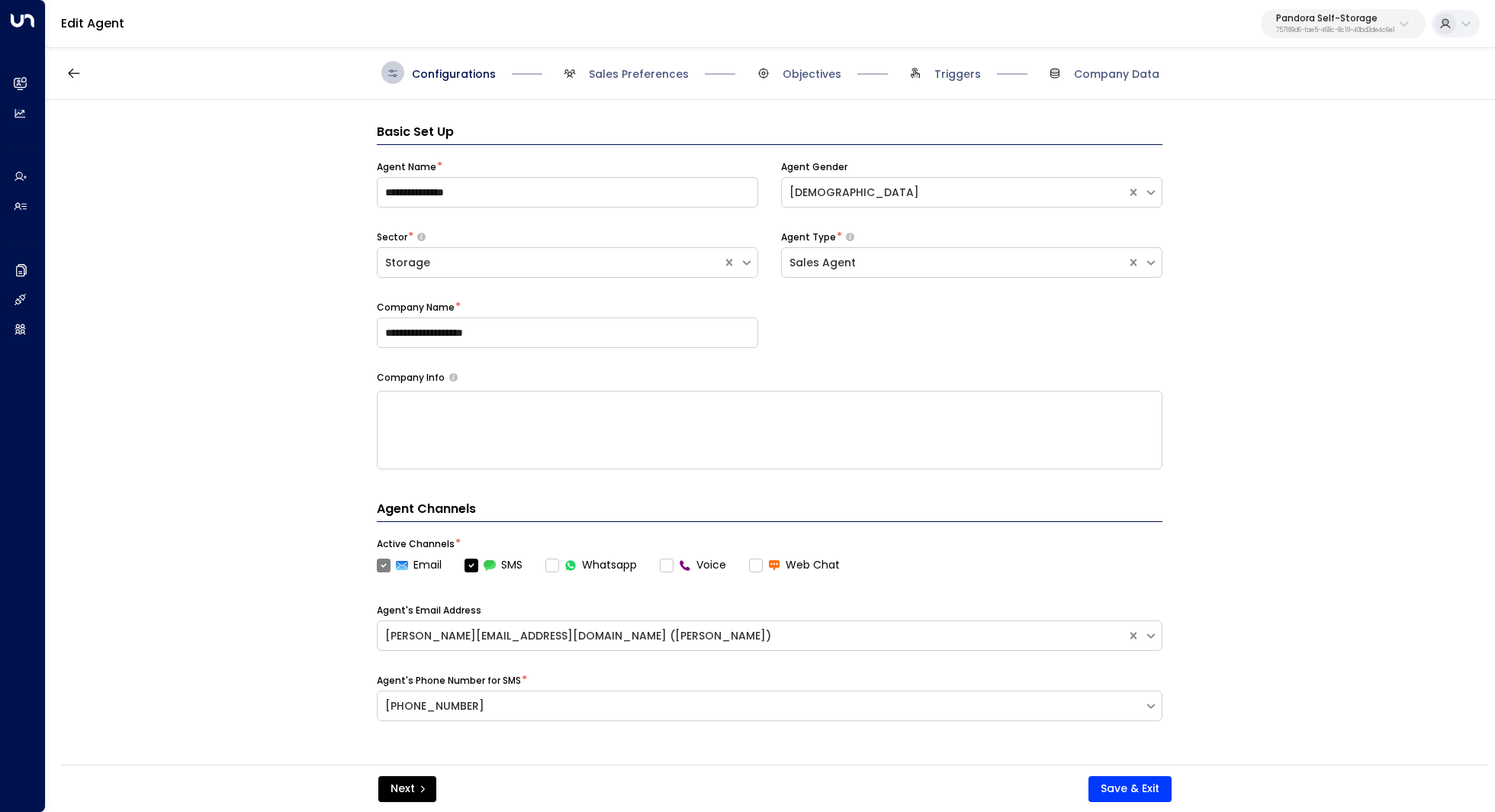
click at [1362, 33] on button "Pandora Self-Storage 757189d6-fae5-468c-8c19-40bd3de4c6e1" at bounding box center [1343, 24] width 164 height 29
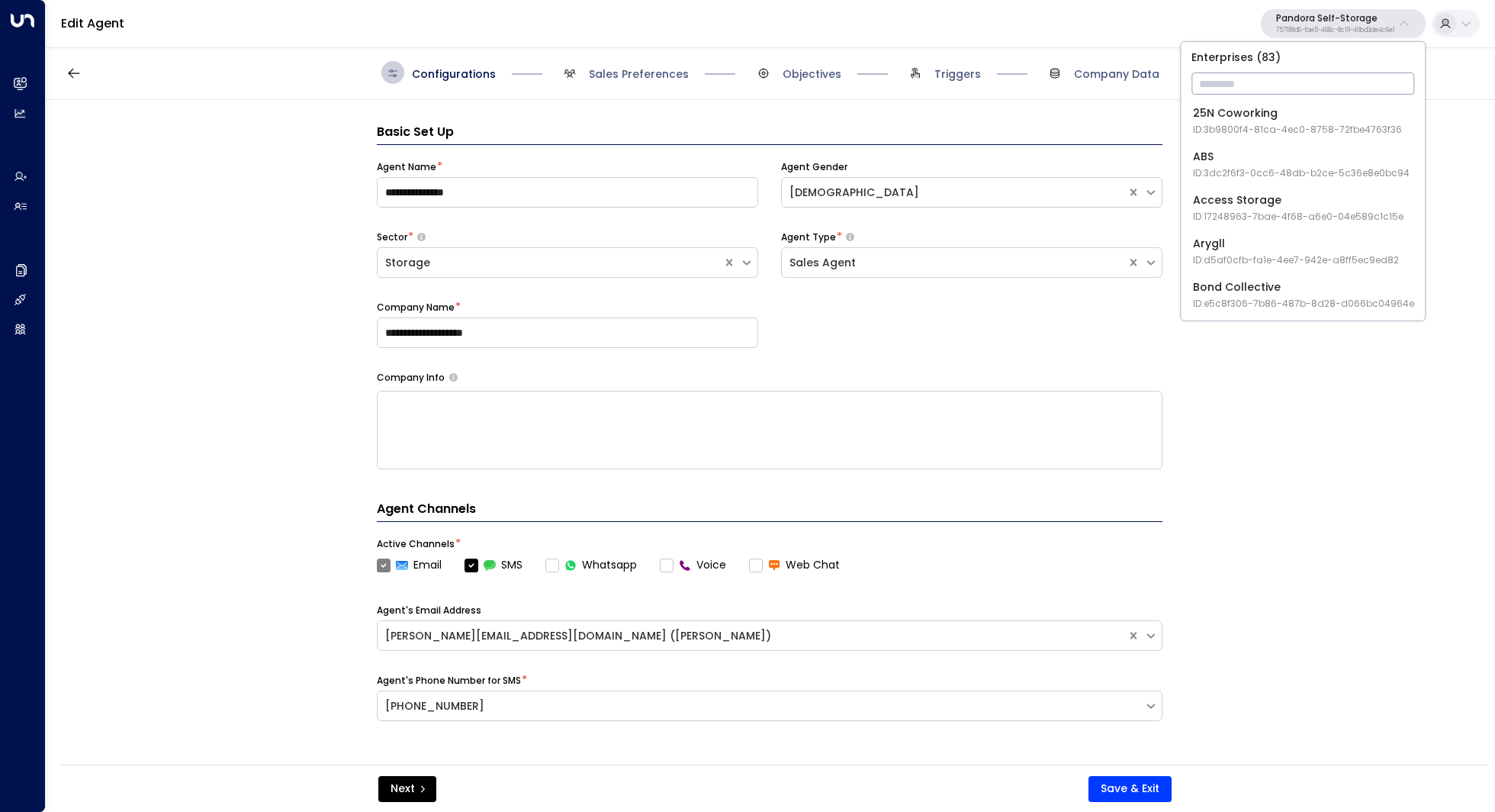
click at [1272, 91] on input "text" at bounding box center [1303, 84] width 223 height 28
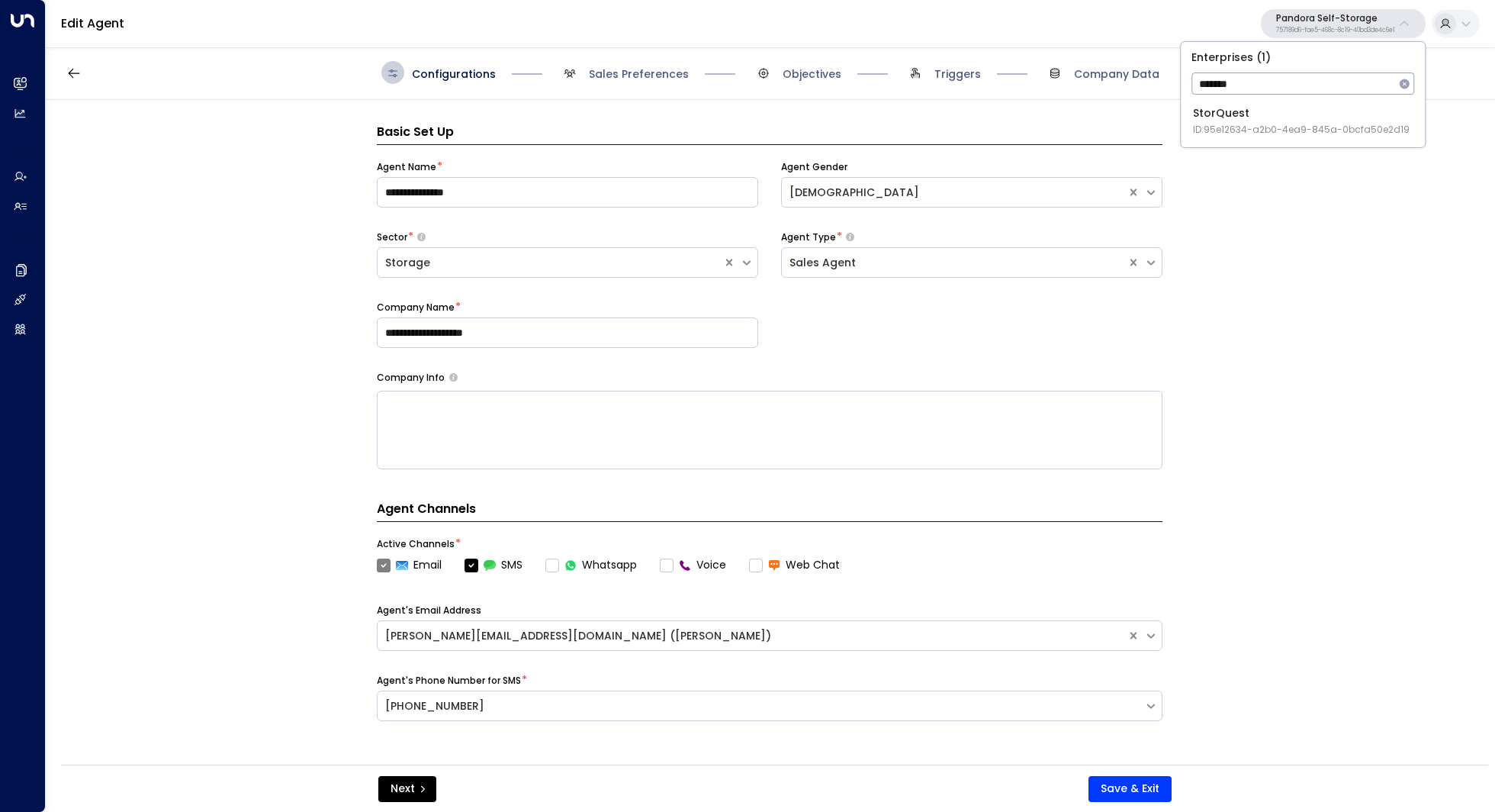
type input "*******"
click at [1255, 123] on span "ID: 95e12634-a2b0-4ea9-845a-0bcfa50e2d19" at bounding box center [1301, 129] width 217 height 13
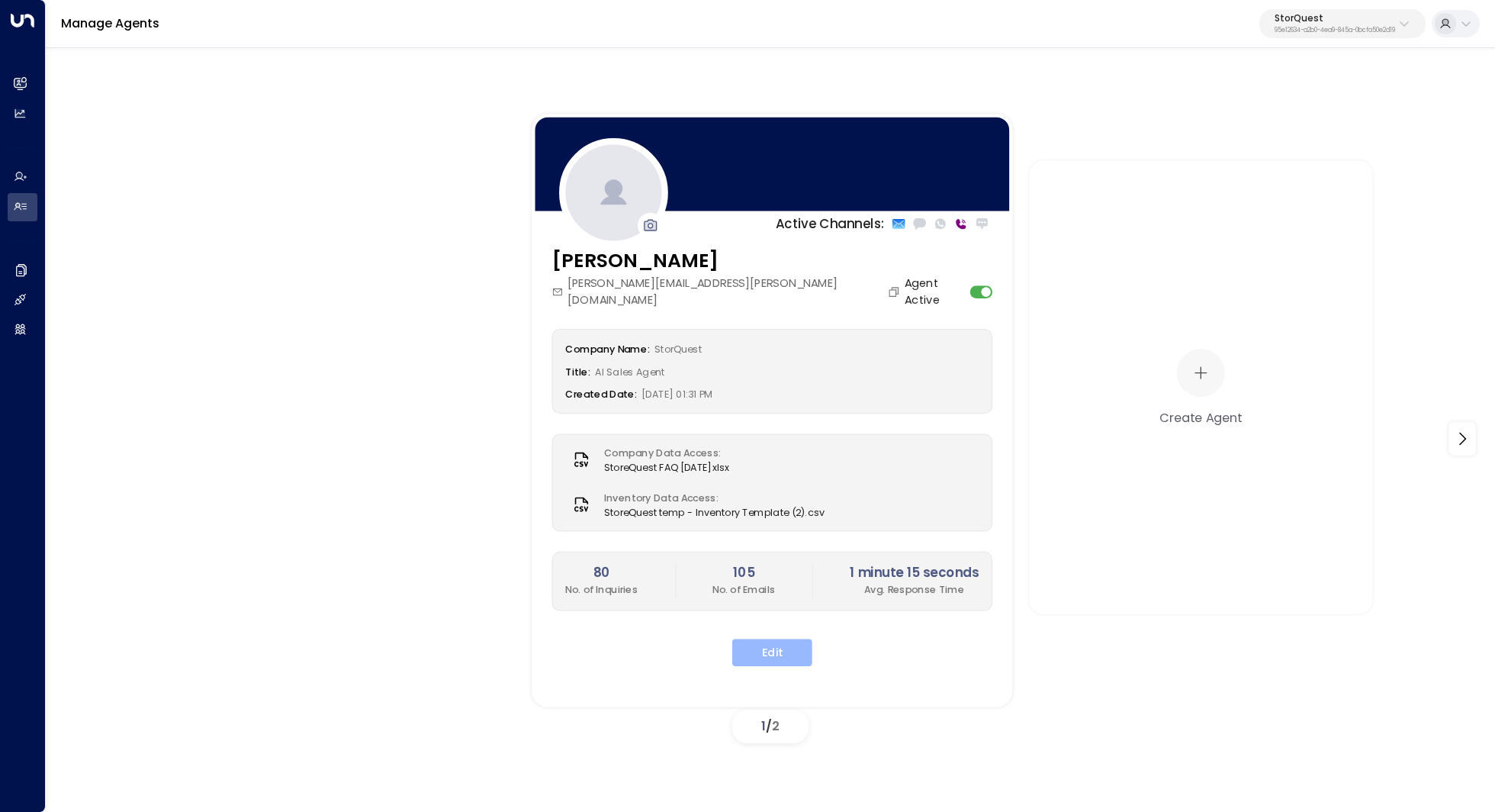
click at [766, 638] on button "Edit" at bounding box center [772, 651] width 80 height 28
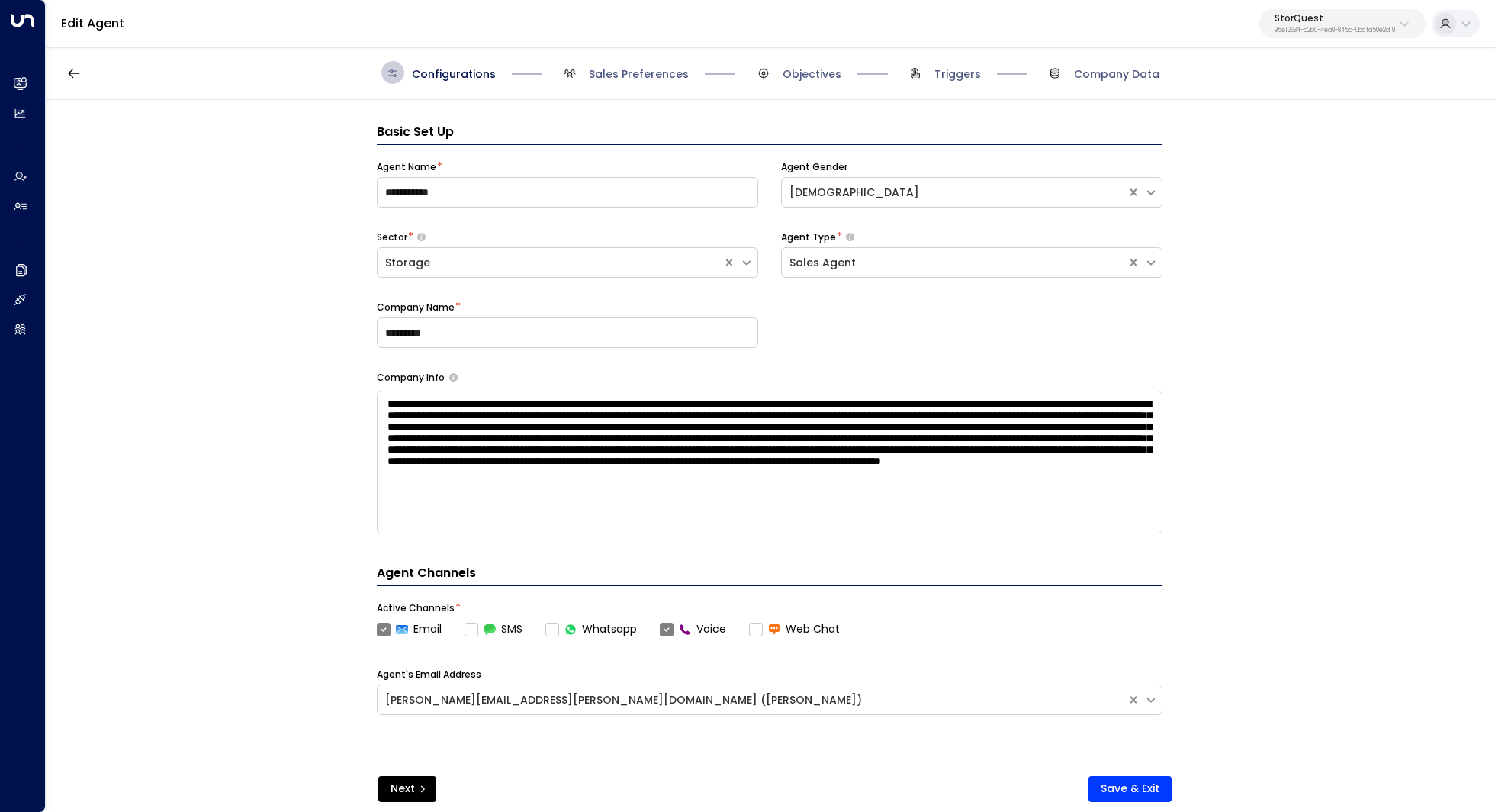
scroll to position [369, 0]
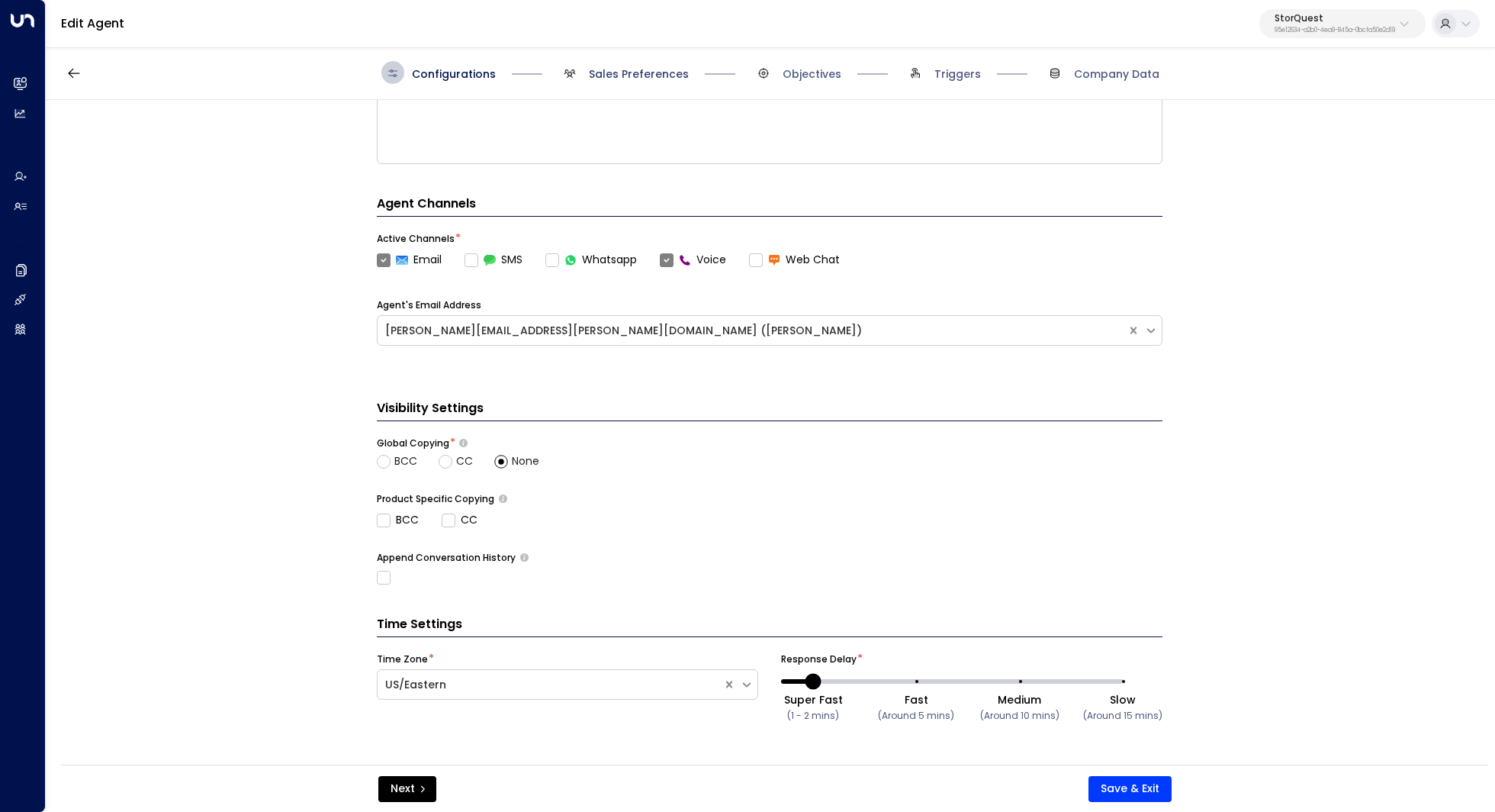
click at [625, 78] on span "Sales Preferences" at bounding box center [638, 74] width 100 height 15
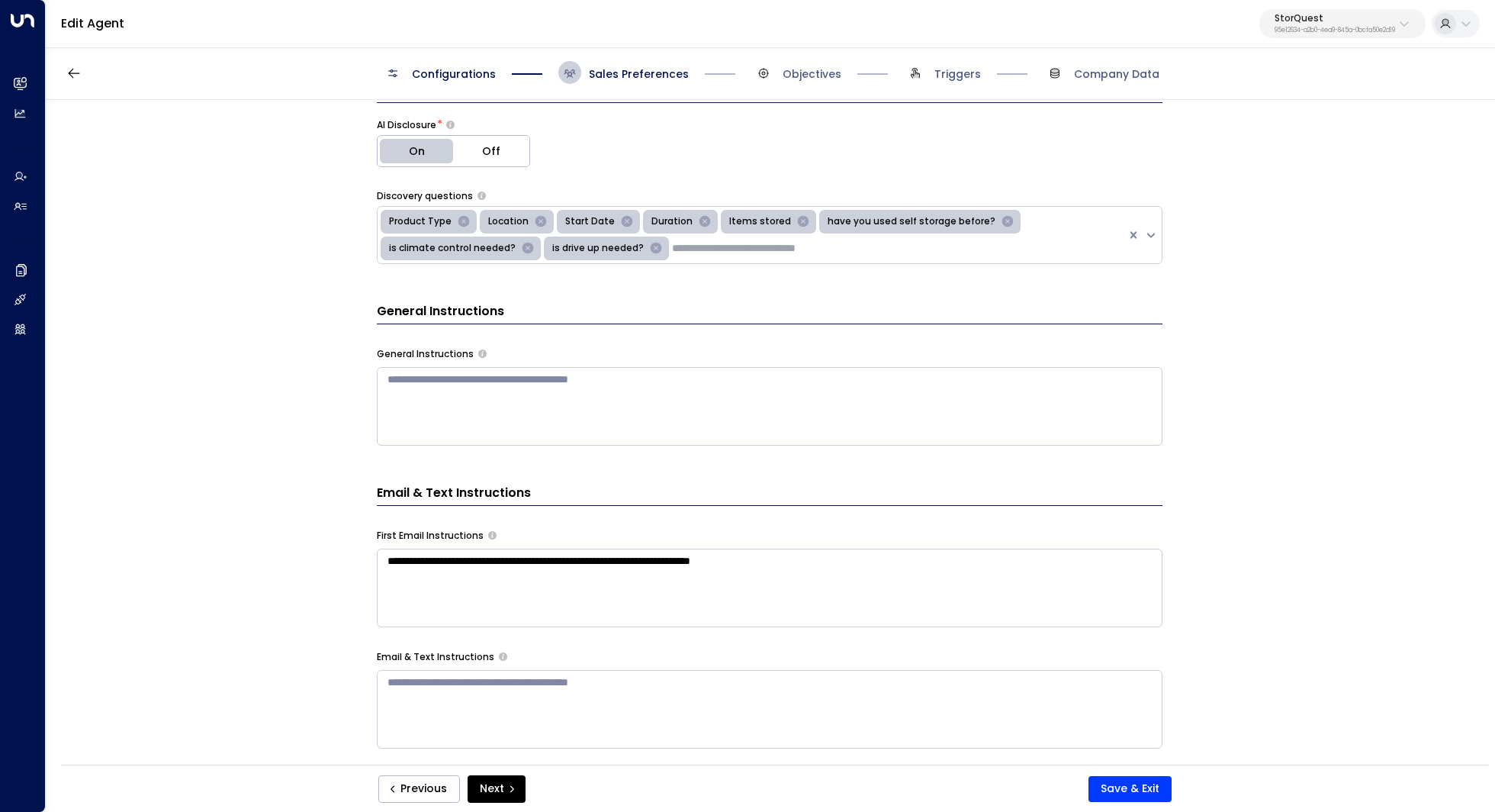
scroll to position [338, 0]
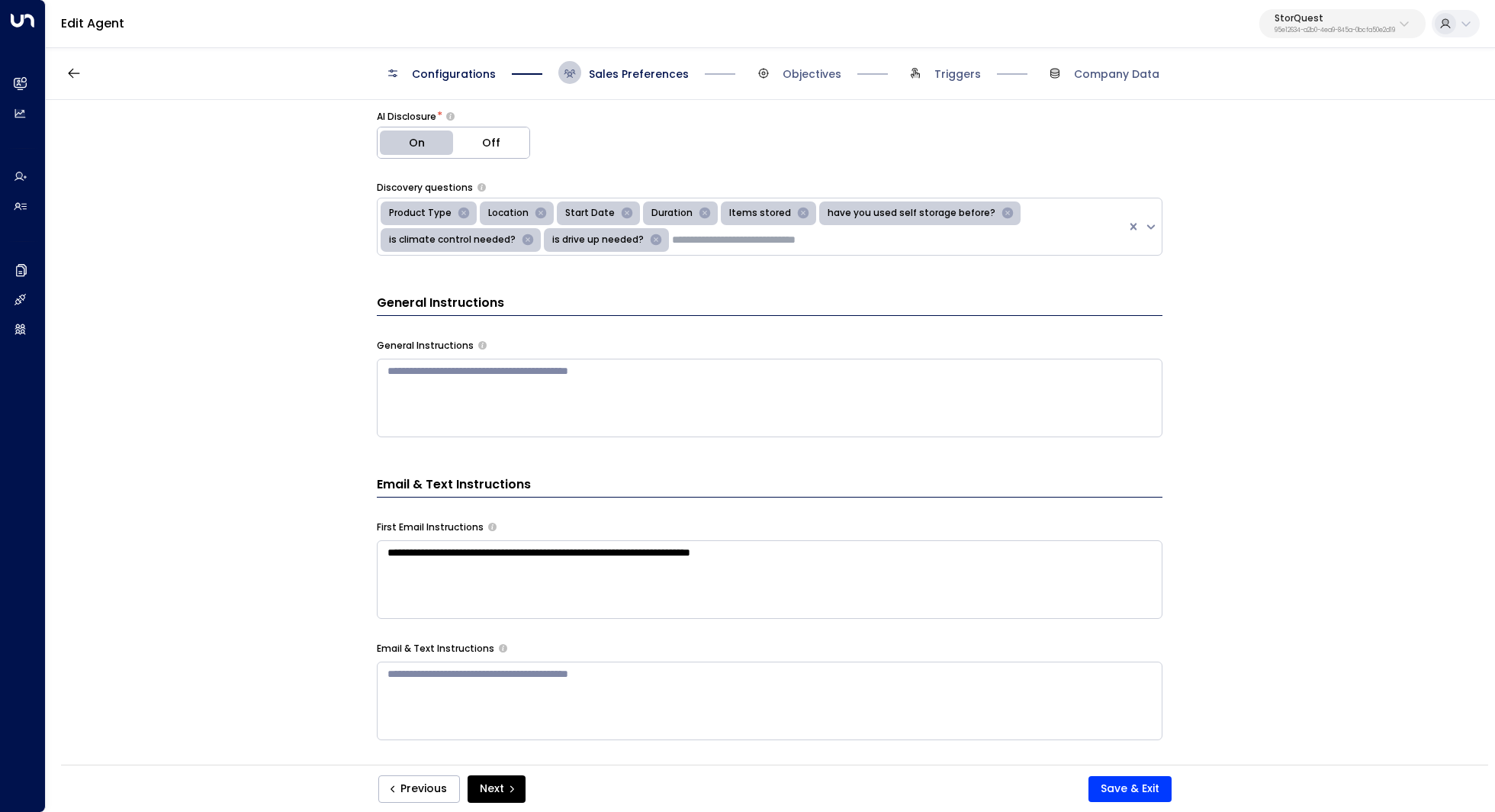
click at [729, 556] on textarea "**********" at bounding box center [769, 579] width 785 height 79
click at [729, 556] on textarea "**********" at bounding box center [769, 740] width 785 height 399
click at [269, 594] on div "**********" at bounding box center [769, 437] width 1448 height 674
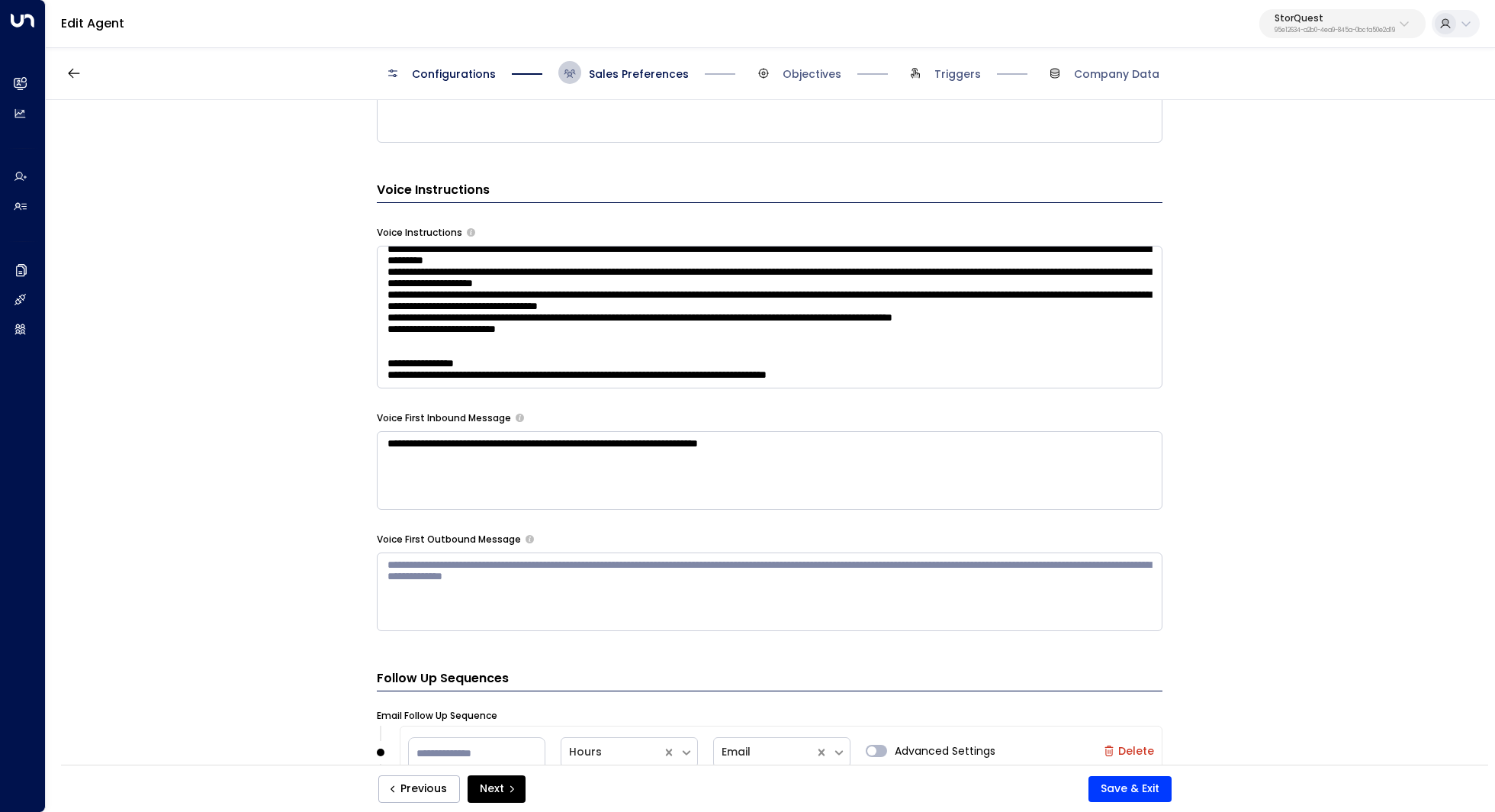
scroll to position [939, 0]
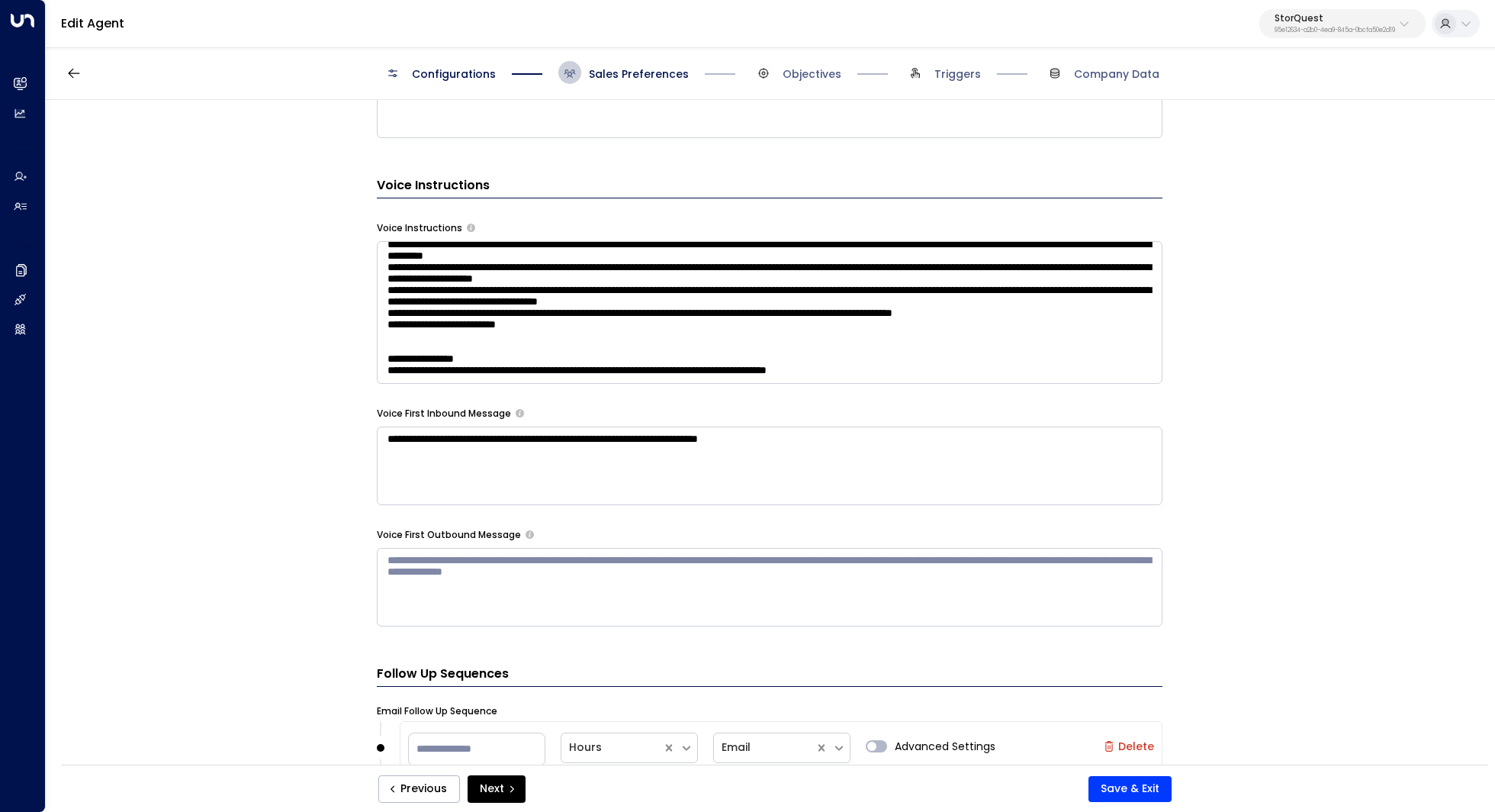
click at [537, 444] on textarea "**********" at bounding box center [769, 465] width 785 height 79
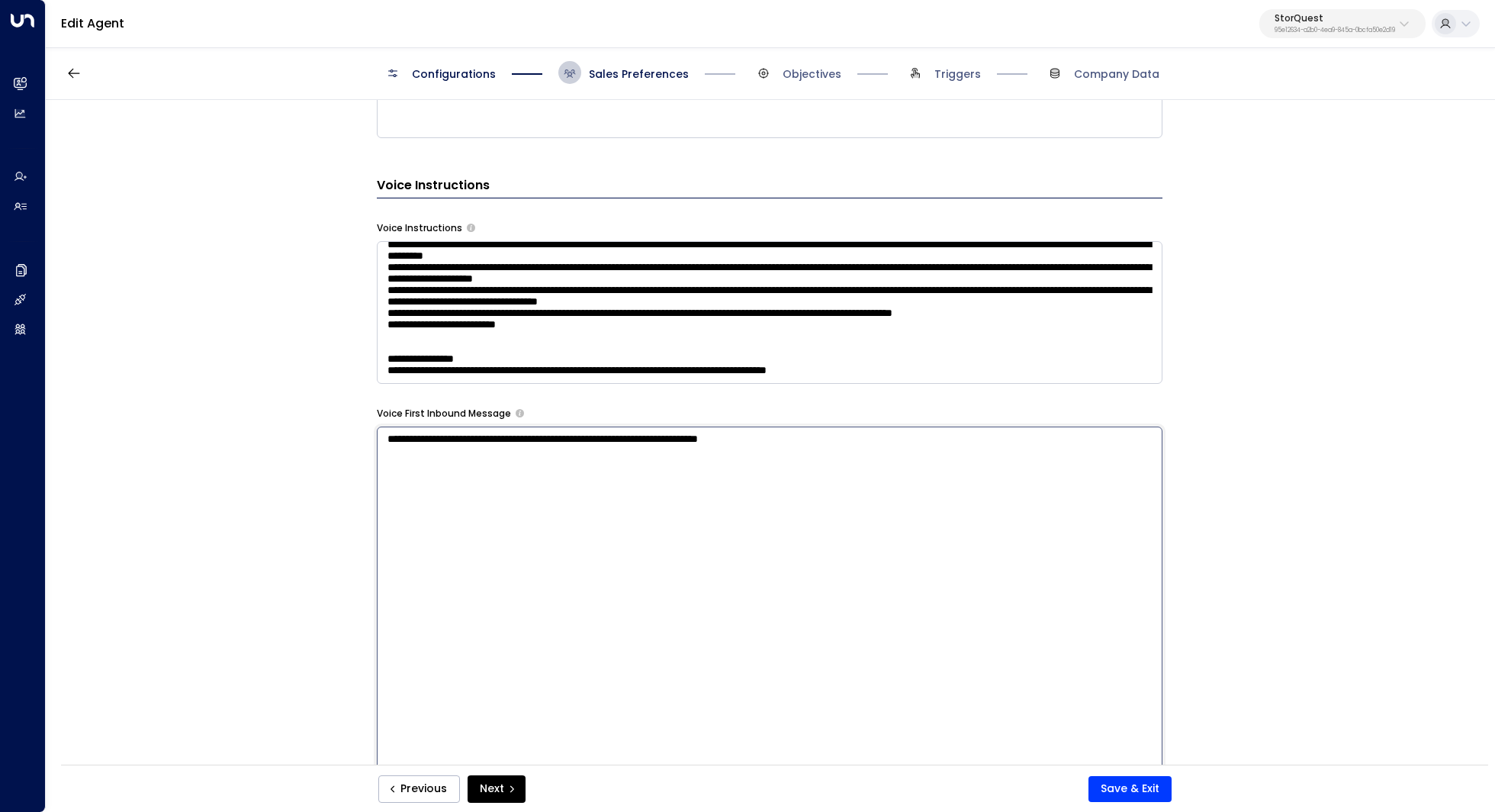
click at [537, 444] on textarea "**********" at bounding box center [769, 626] width 785 height 399
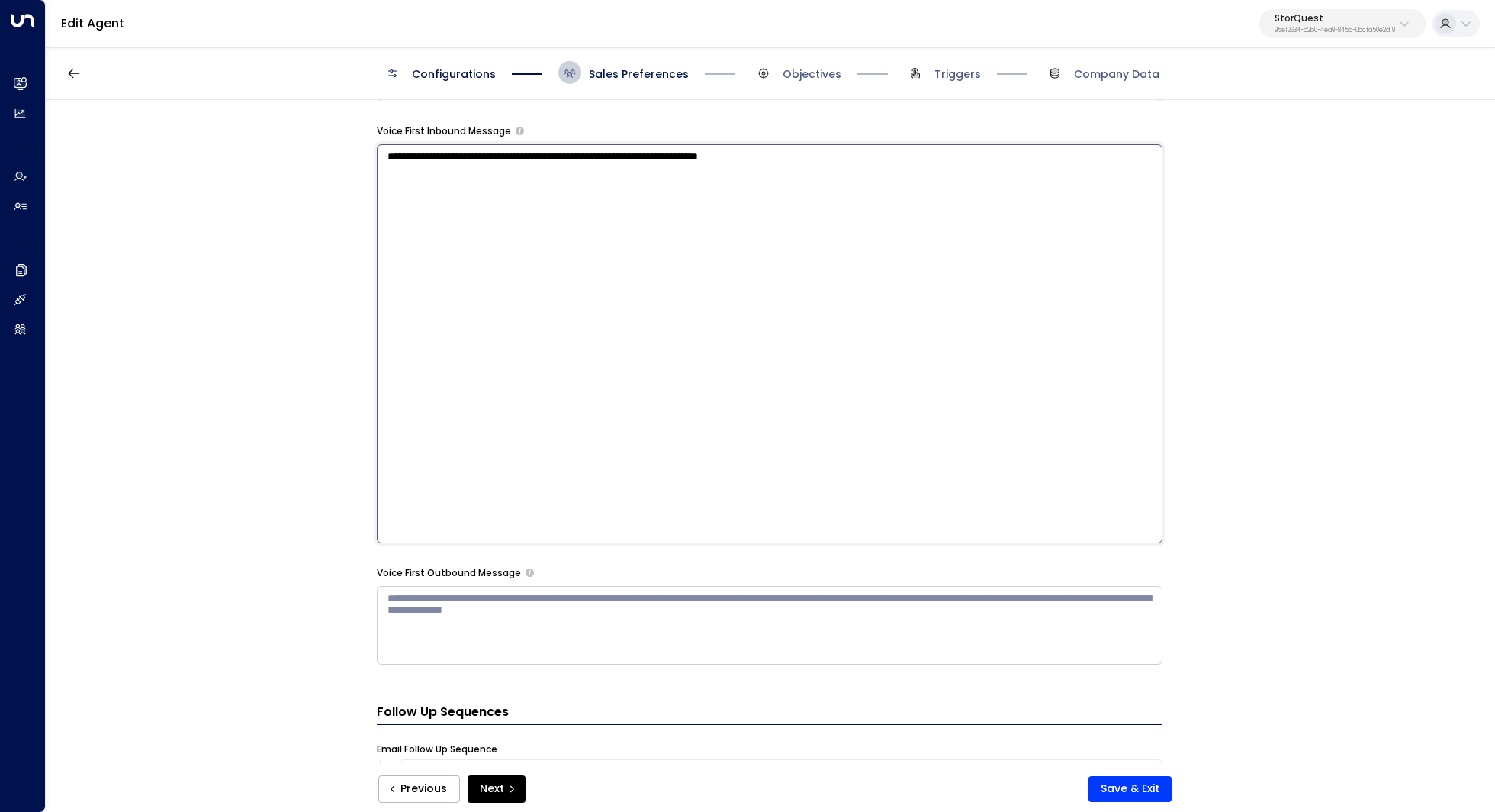
scroll to position [1133, 0]
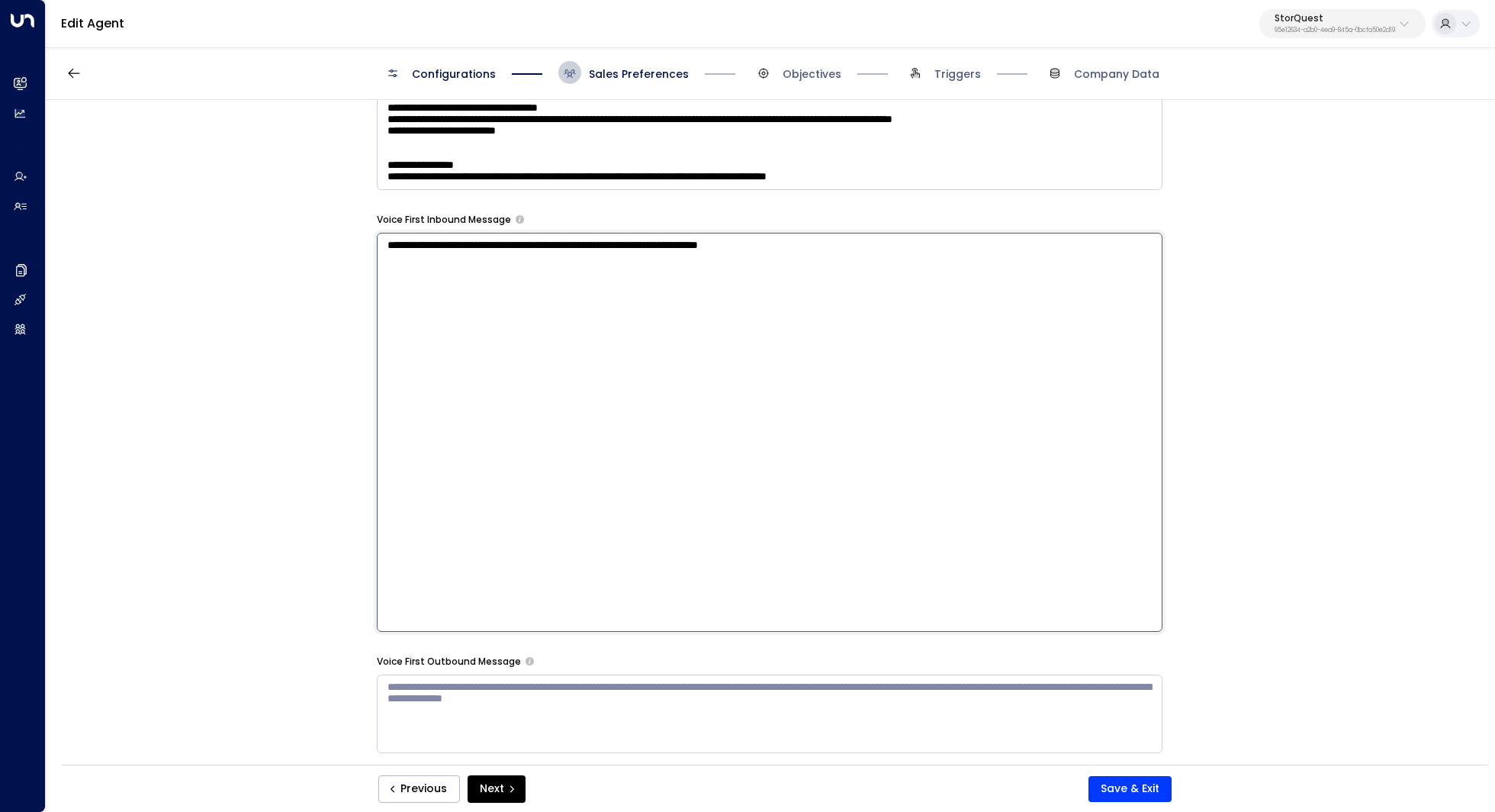
click at [447, 563] on textarea "**********" at bounding box center [769, 432] width 785 height 399
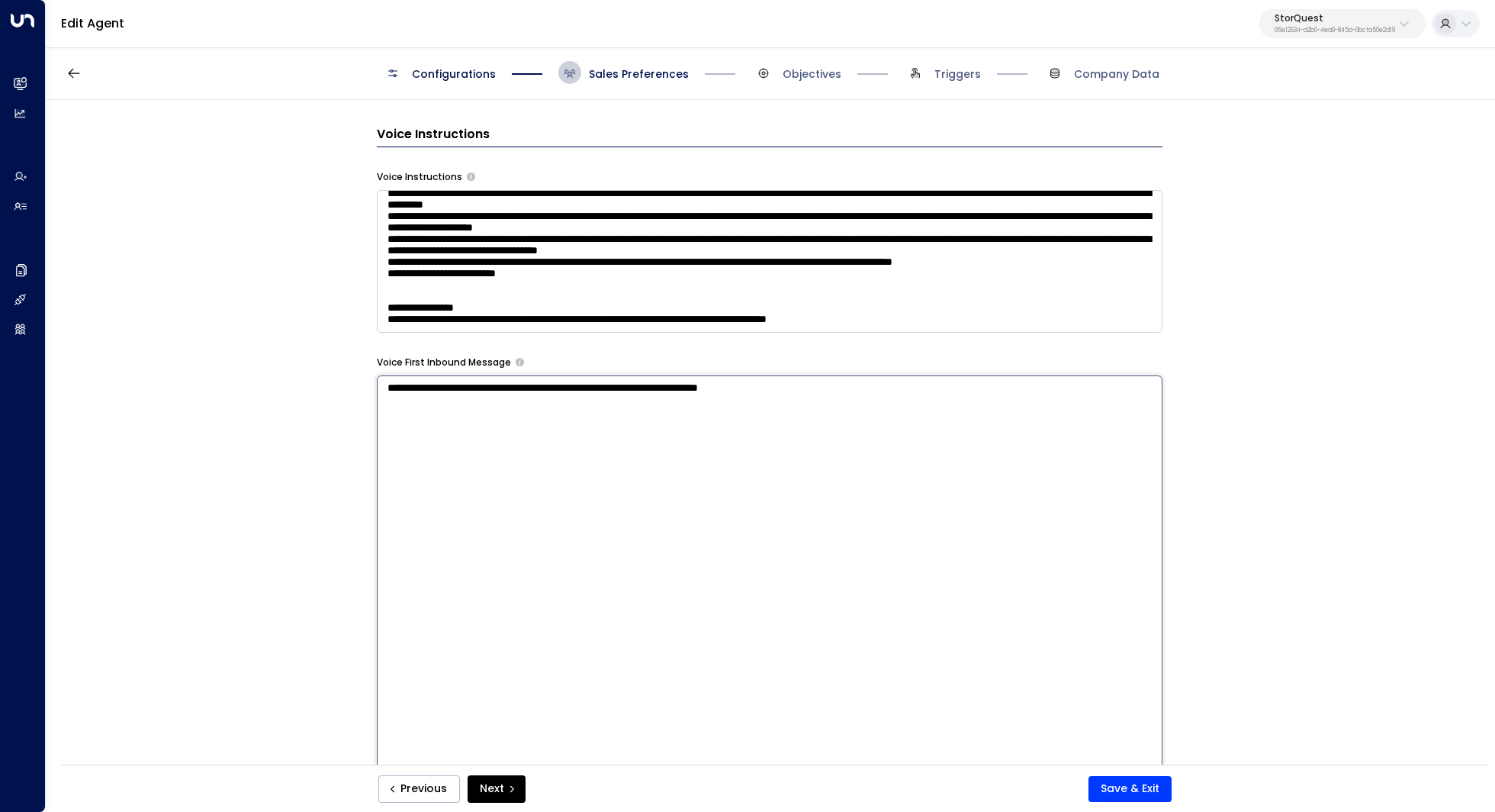
scroll to position [913, 0]
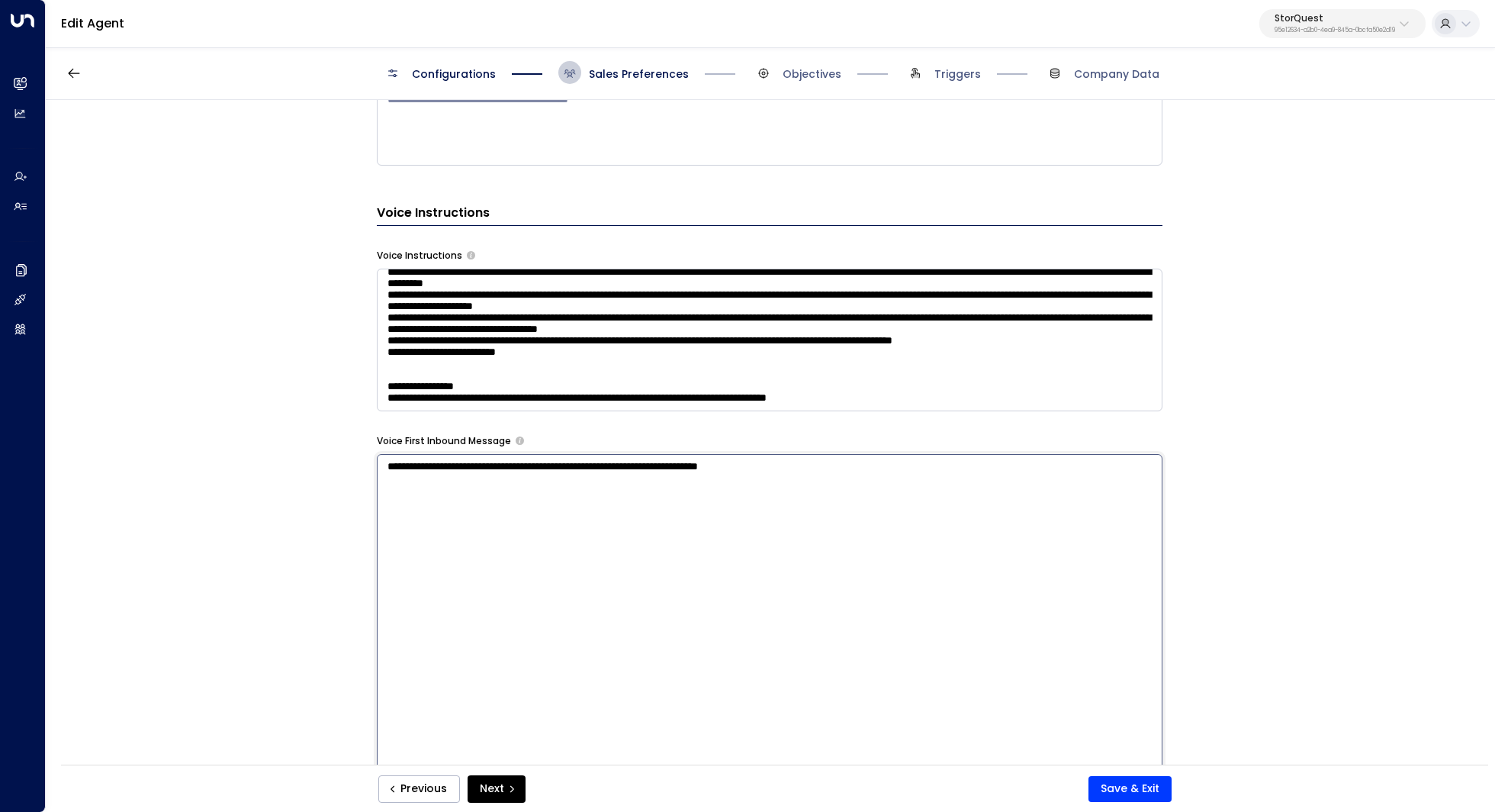
click at [318, 393] on div "**********" at bounding box center [769, 437] width 1448 height 674
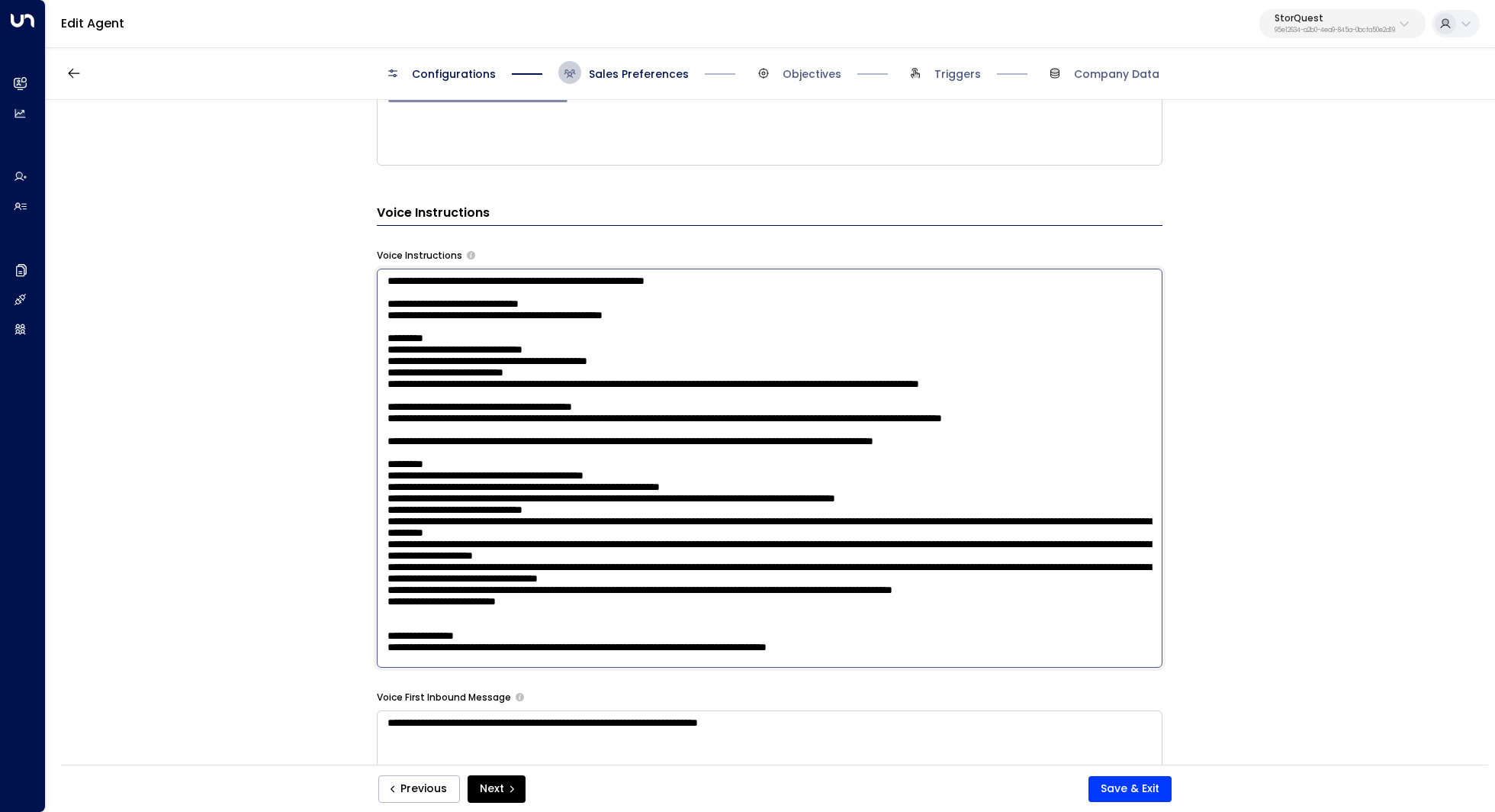
click at [435, 402] on textarea at bounding box center [769, 468] width 785 height 399
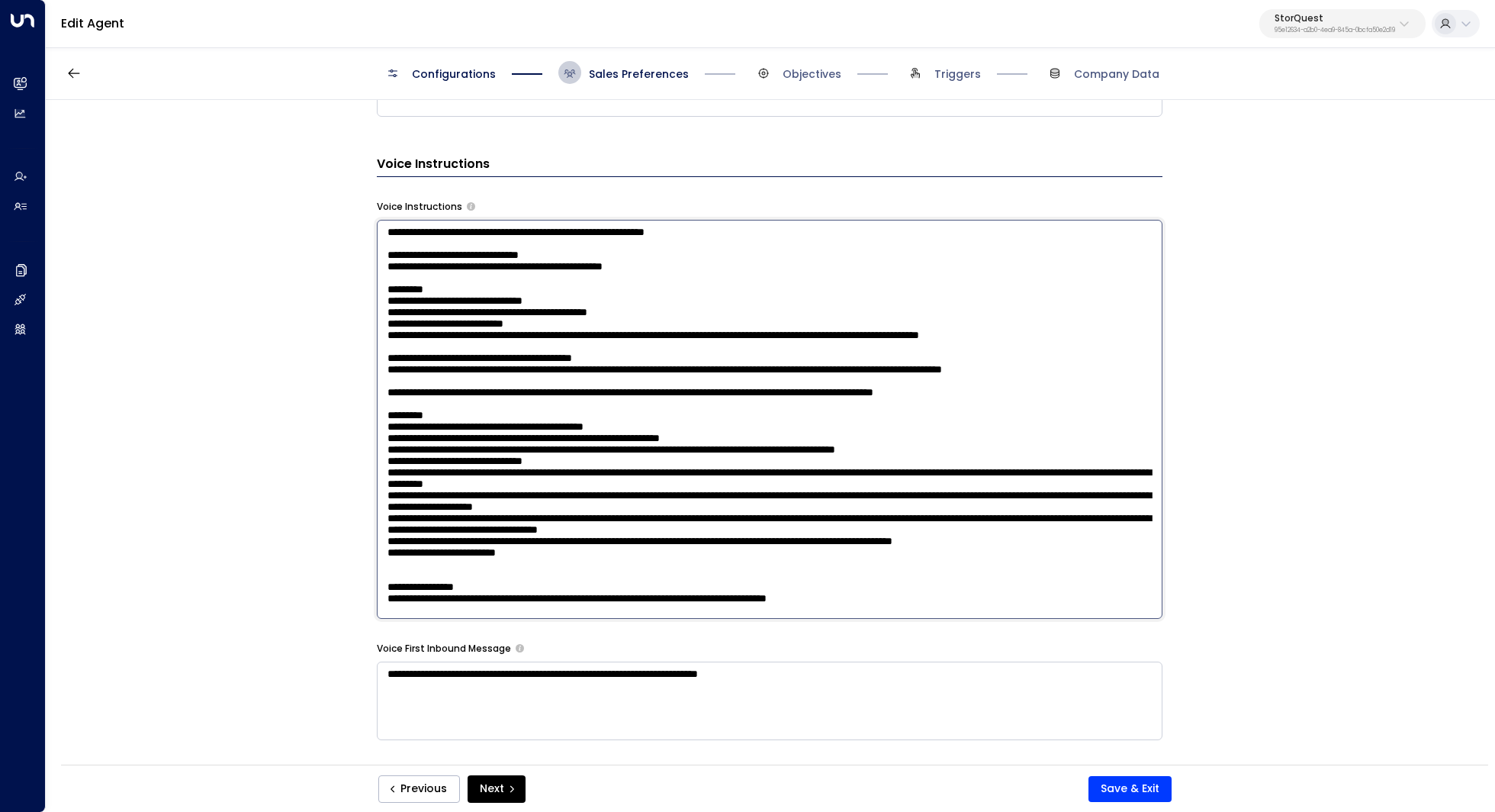
scroll to position [180, 0]
click at [341, 414] on div "**********" at bounding box center [769, 437] width 1448 height 674
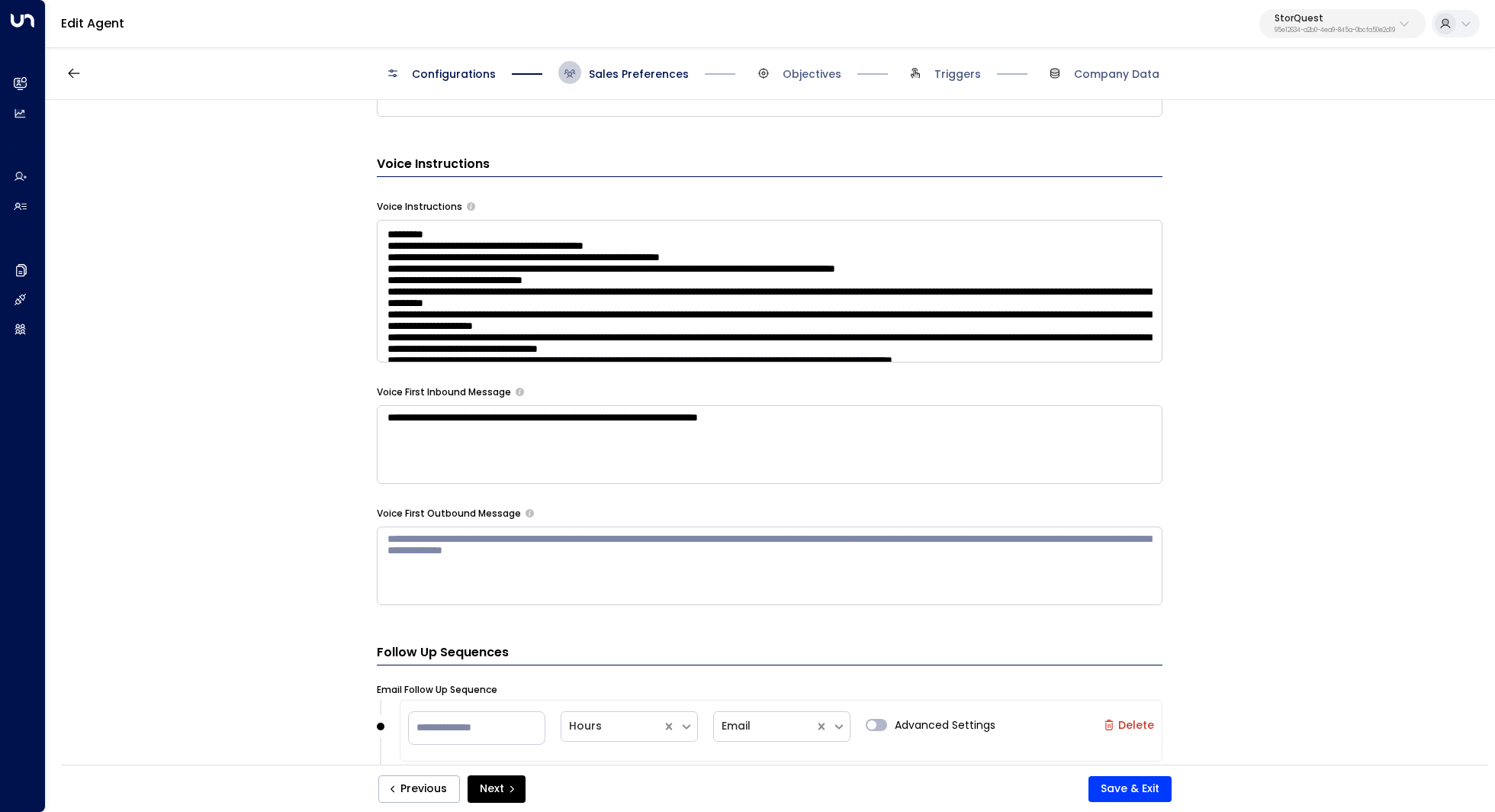
click at [495, 481] on div "**********" at bounding box center [769, 27] width 785 height 1156
click at [491, 446] on textarea "**********" at bounding box center [769, 444] width 785 height 79
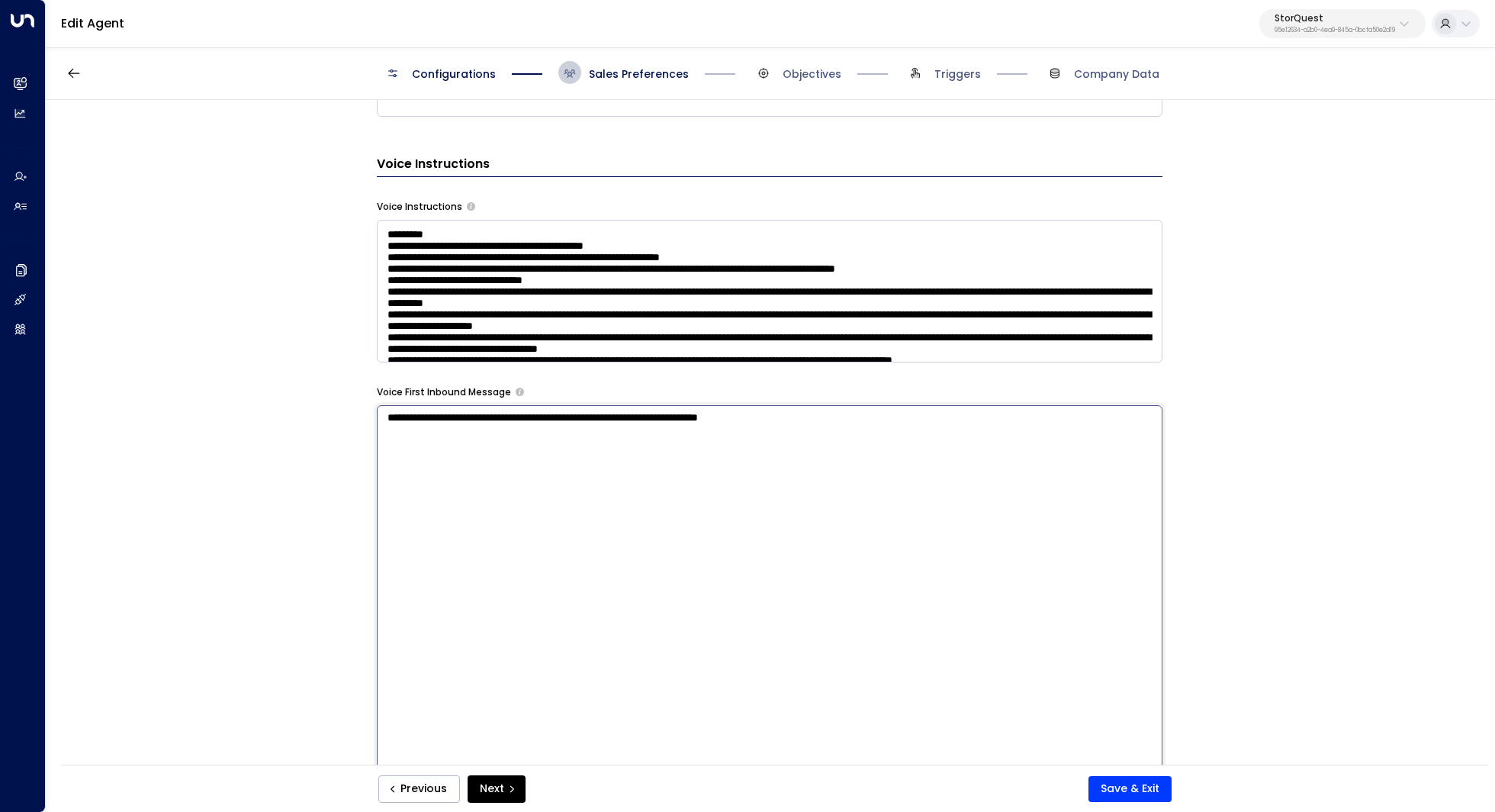
click at [316, 490] on div "**********" at bounding box center [769, 437] width 1448 height 674
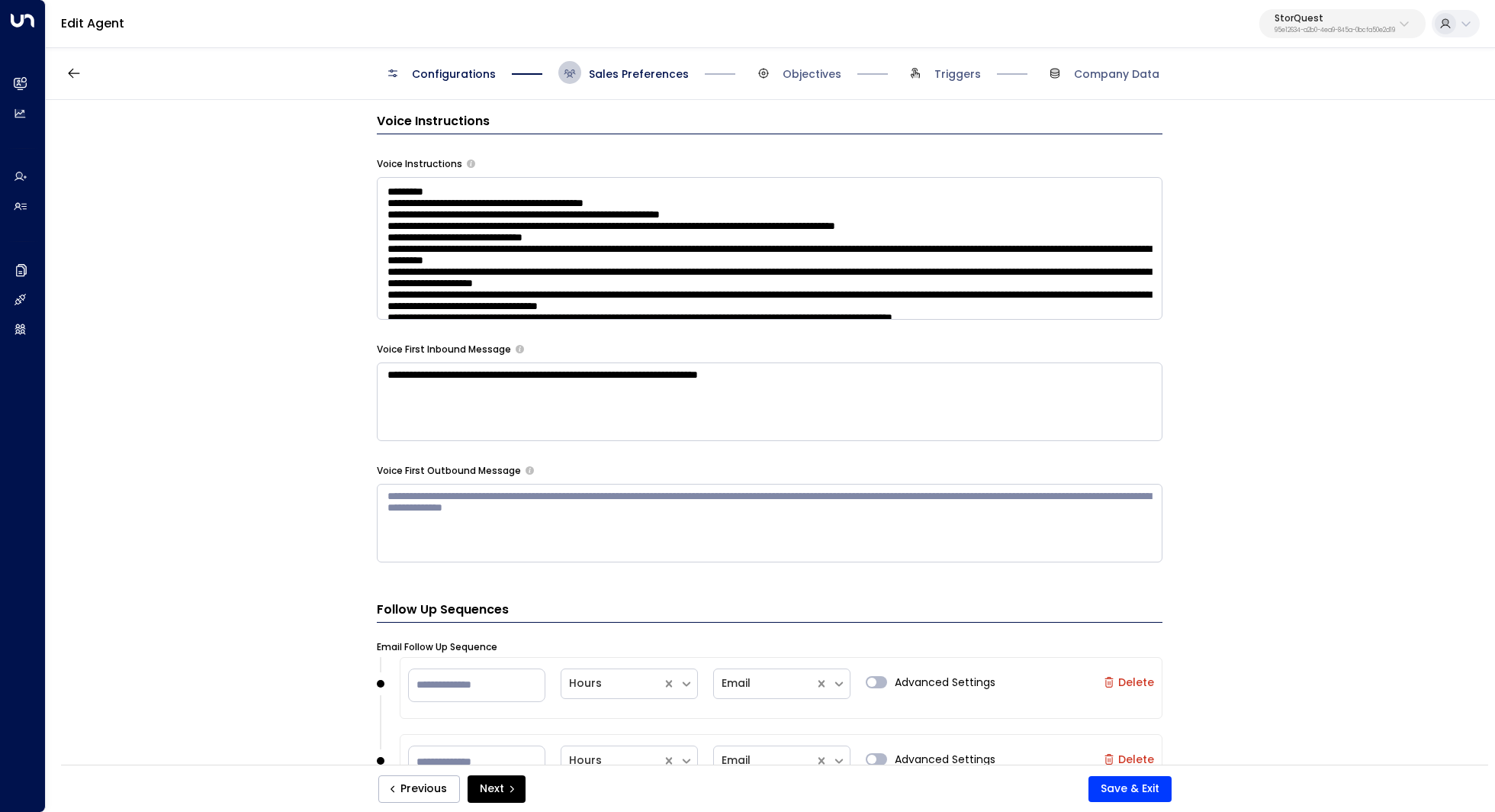
scroll to position [1064, 0]
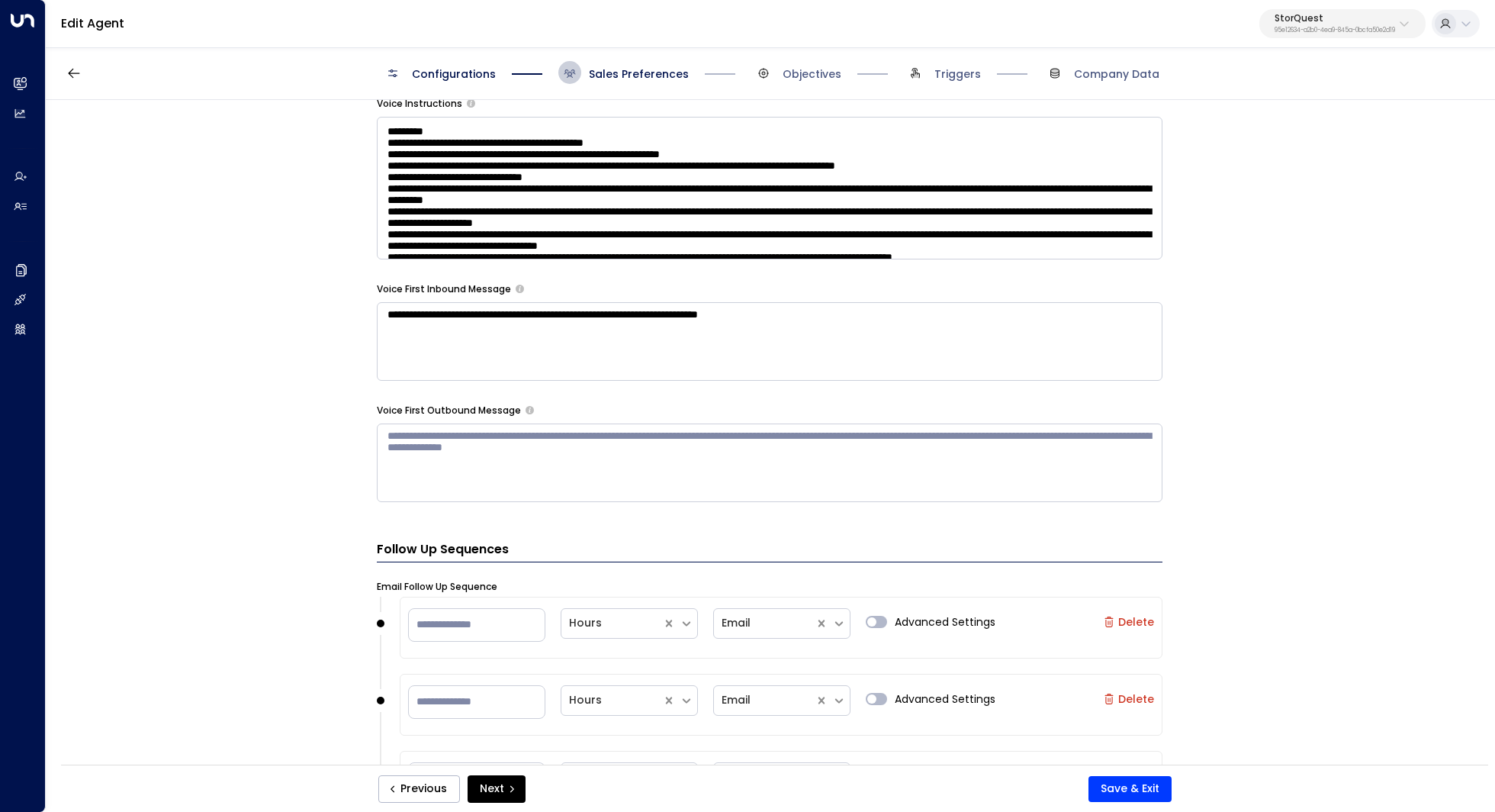
click at [419, 451] on textarea at bounding box center [769, 463] width 785 height 79
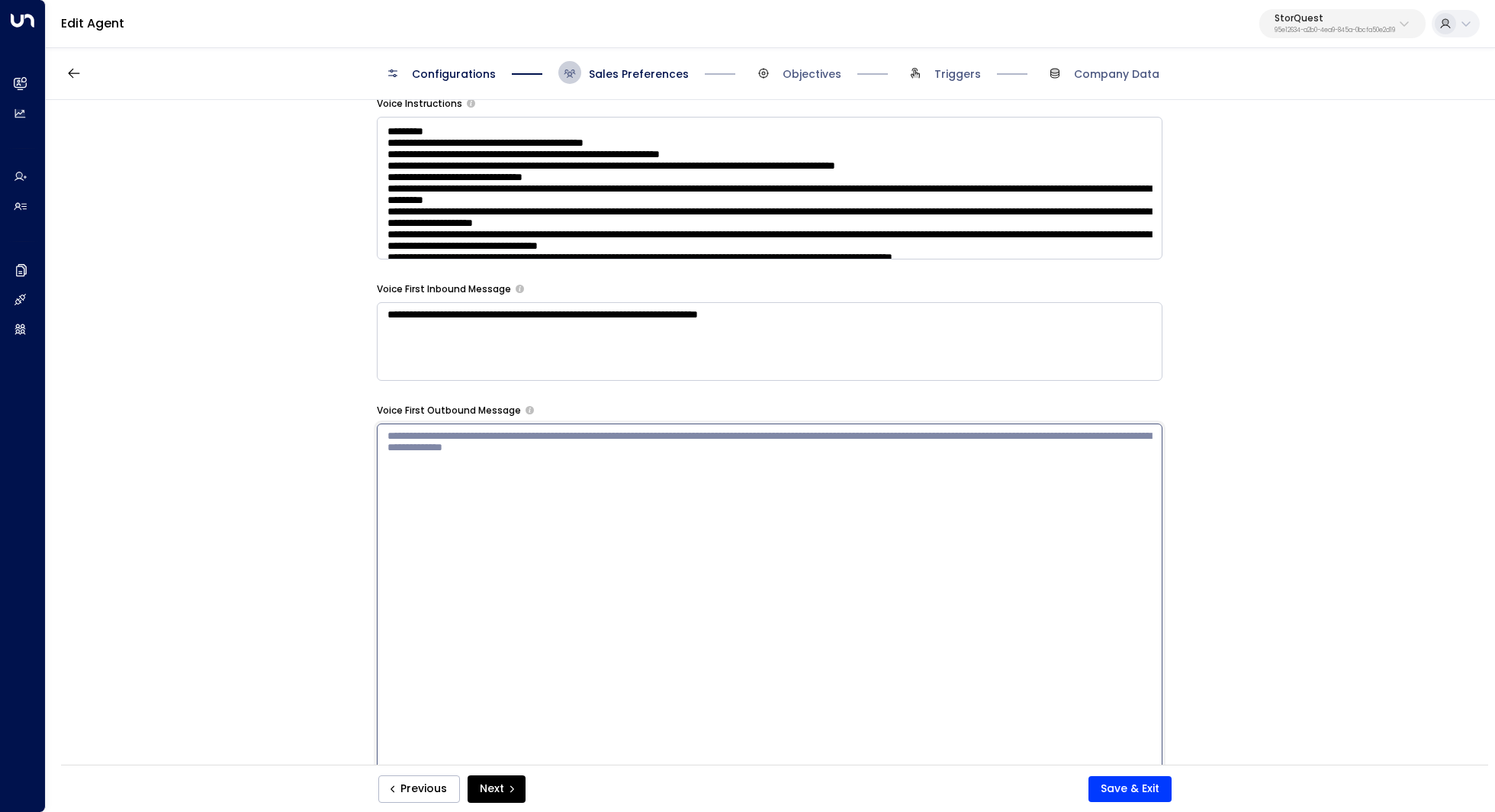
click at [419, 451] on textarea at bounding box center [769, 623] width 785 height 399
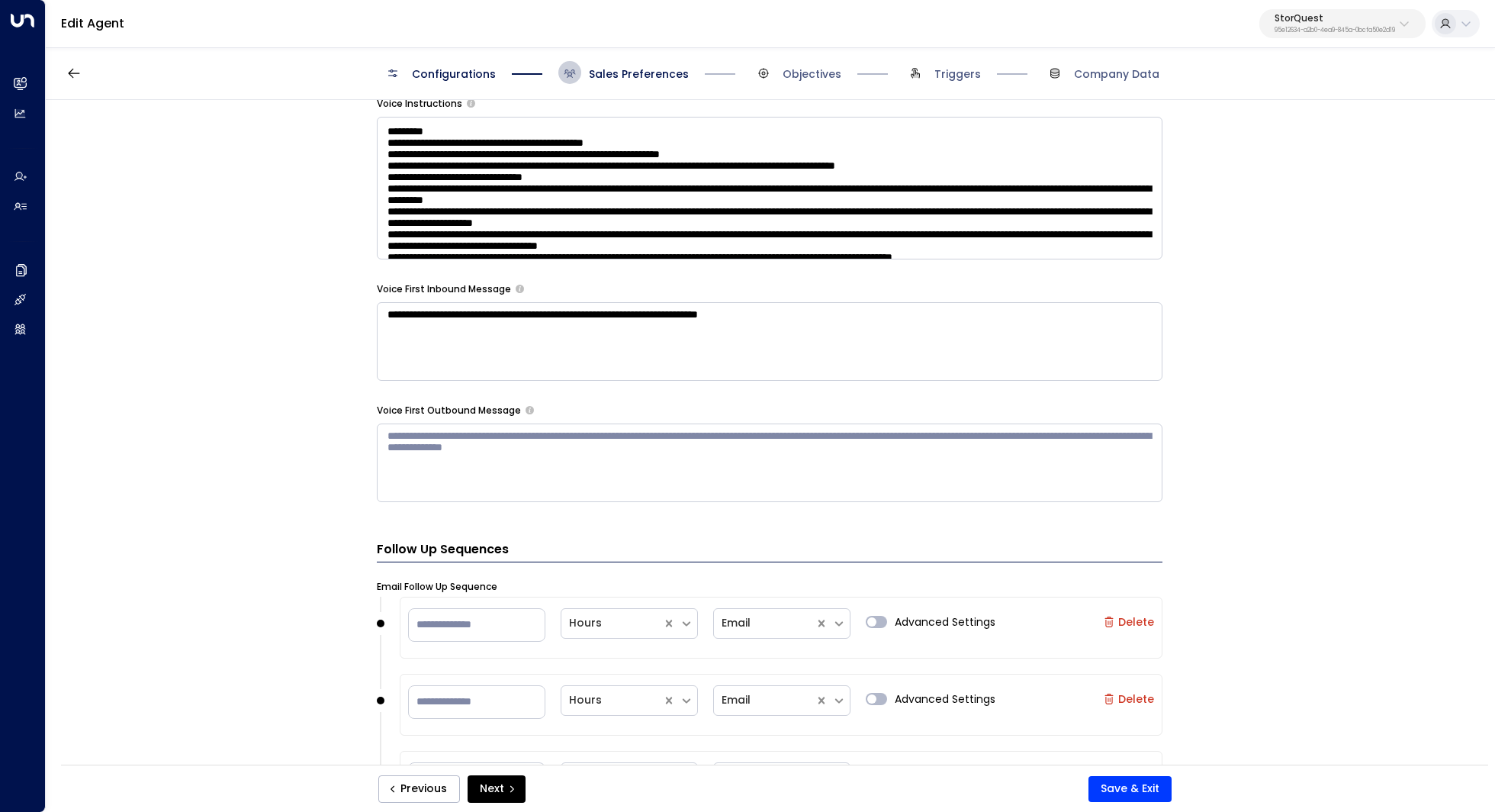
click at [328, 457] on div "**********" at bounding box center [769, 437] width 1448 height 674
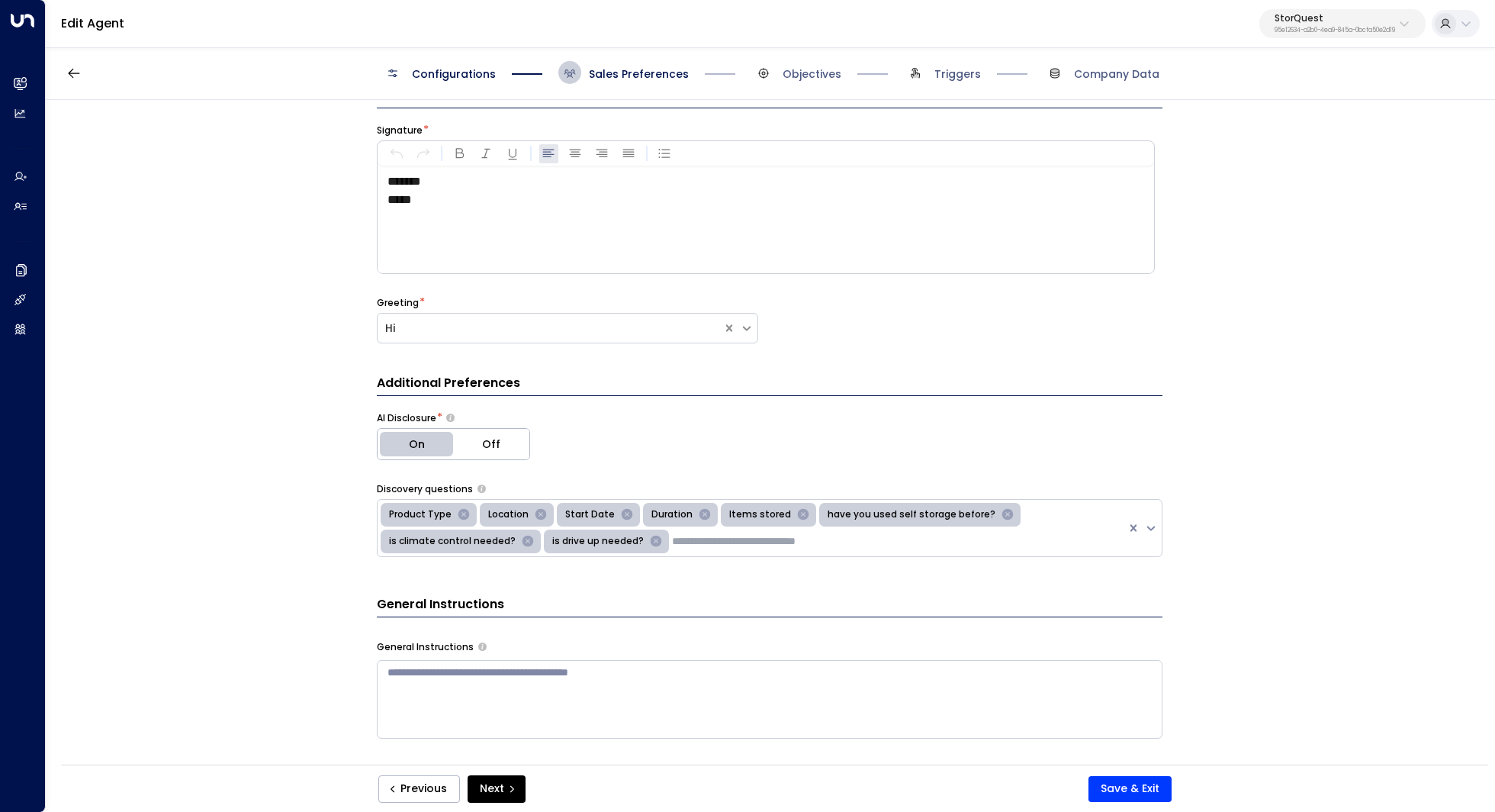
scroll to position [0, 0]
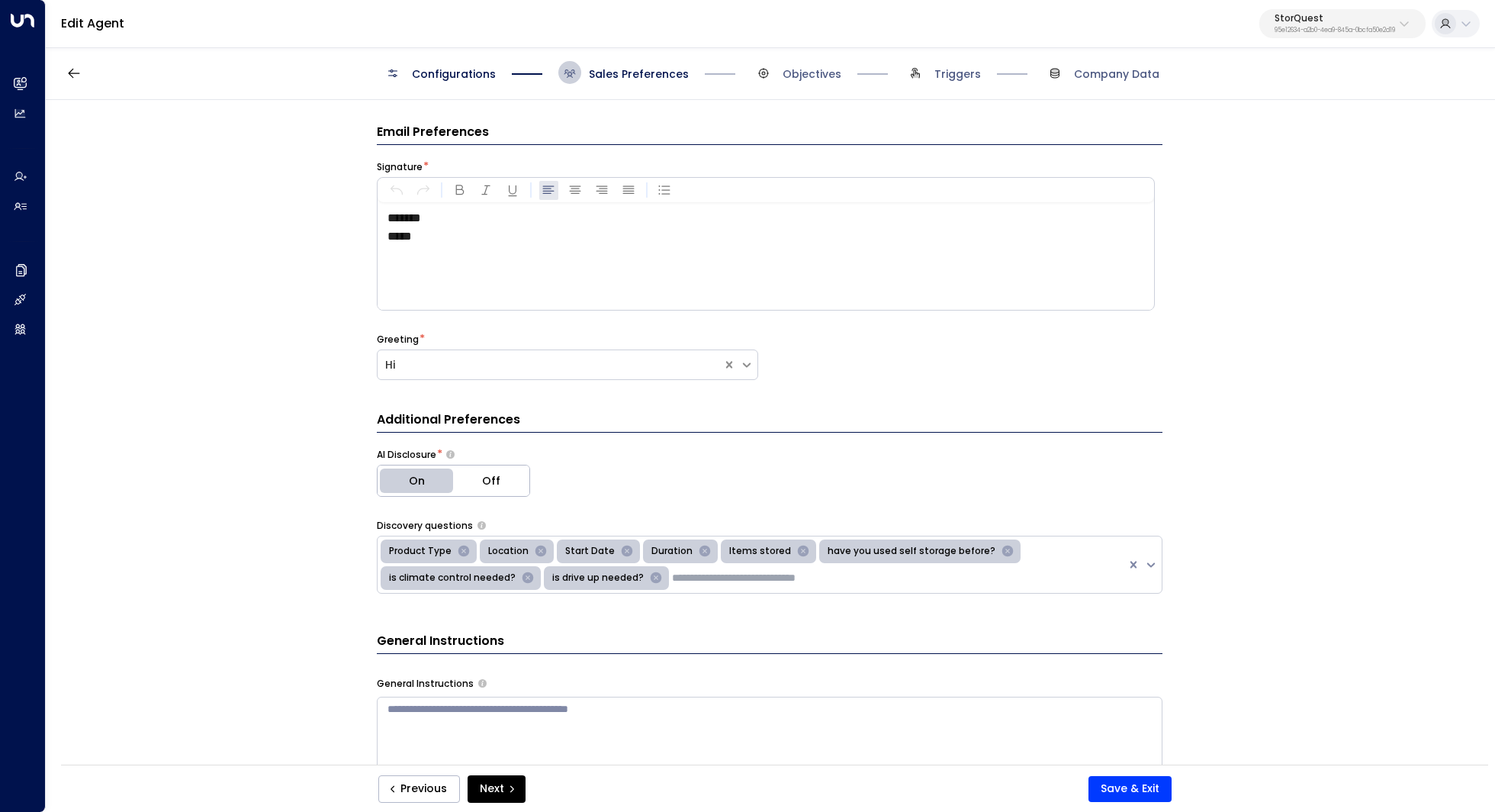
click at [292, 483] on div "**********" at bounding box center [769, 437] width 1448 height 674
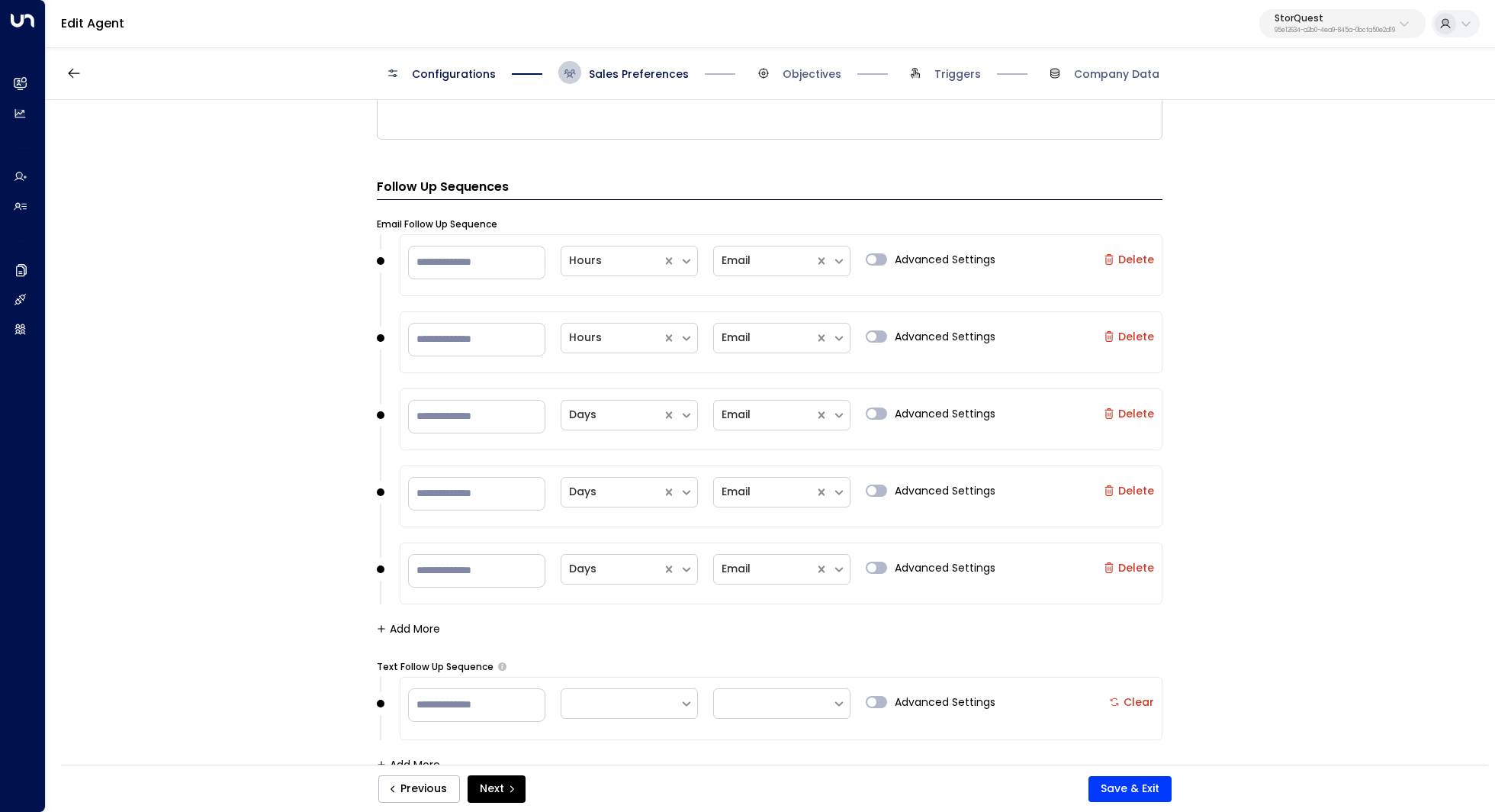
scroll to position [1439, 0]
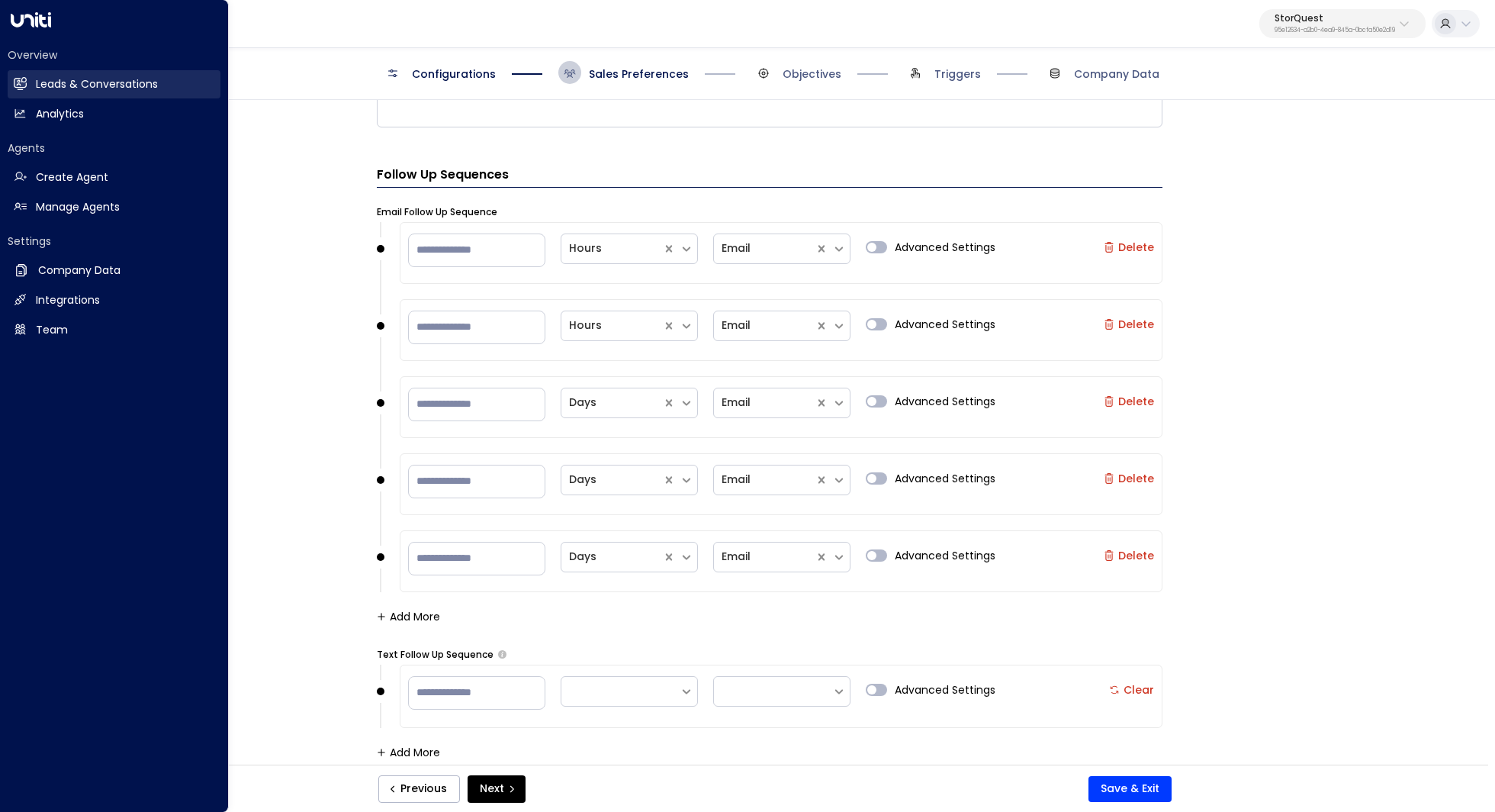
click at [21, 75] on link "Leads & Conversations Leads & Conversations" at bounding box center [114, 85] width 213 height 28
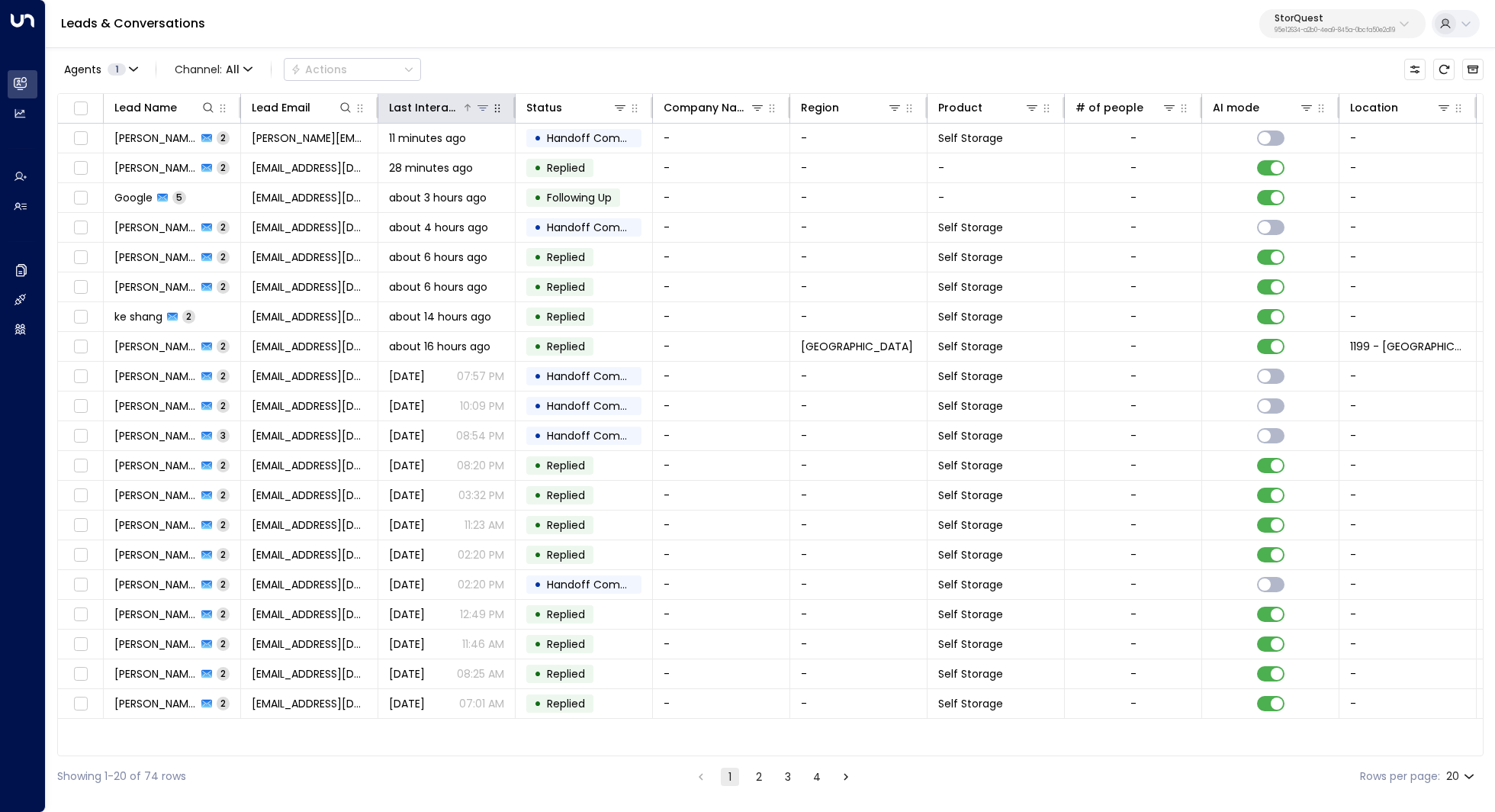
click at [440, 109] on div "Last Interacted" at bounding box center [426, 107] width 72 height 18
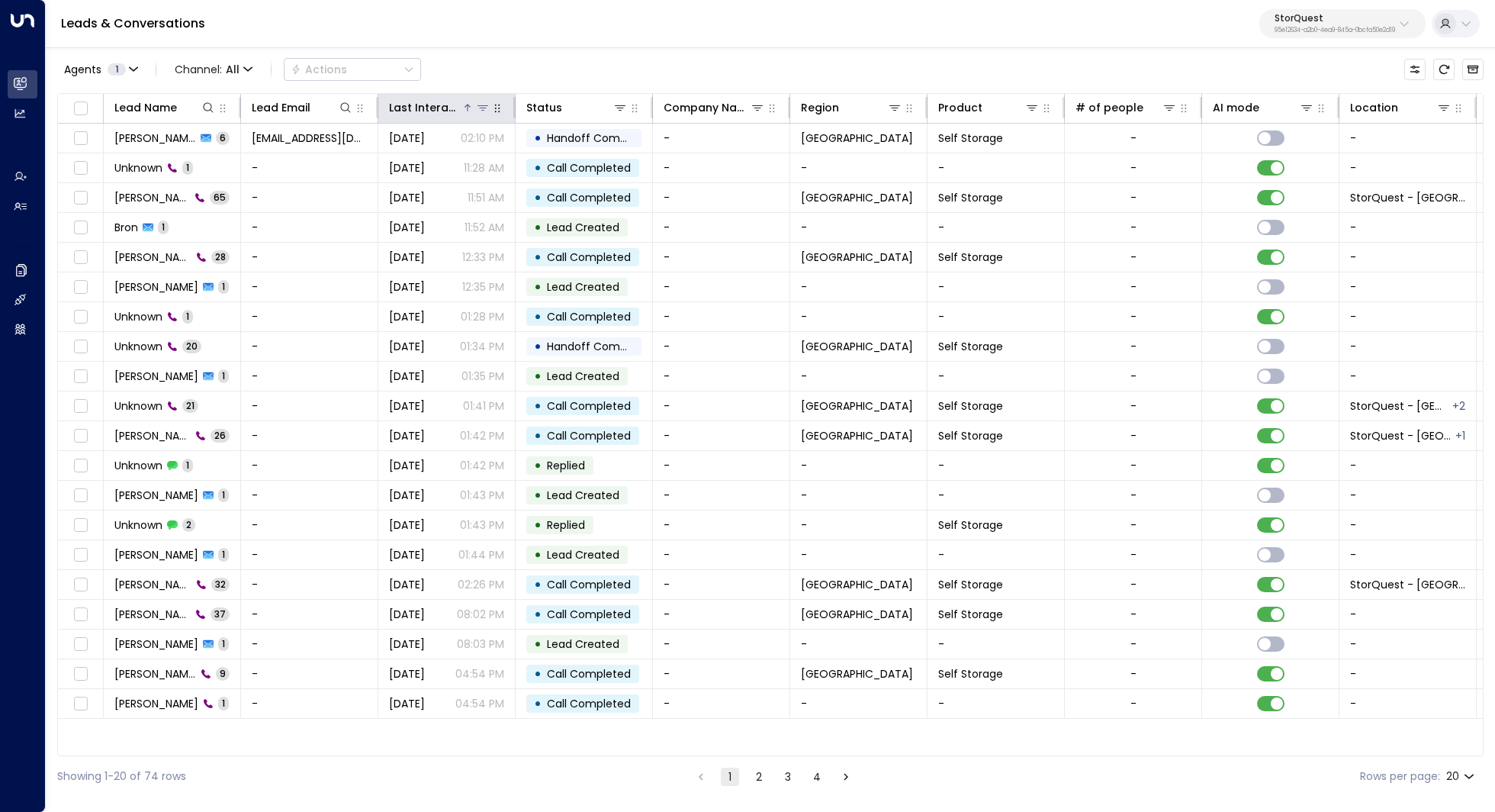
click at [440, 109] on div "Last Interacted" at bounding box center [426, 107] width 72 height 18
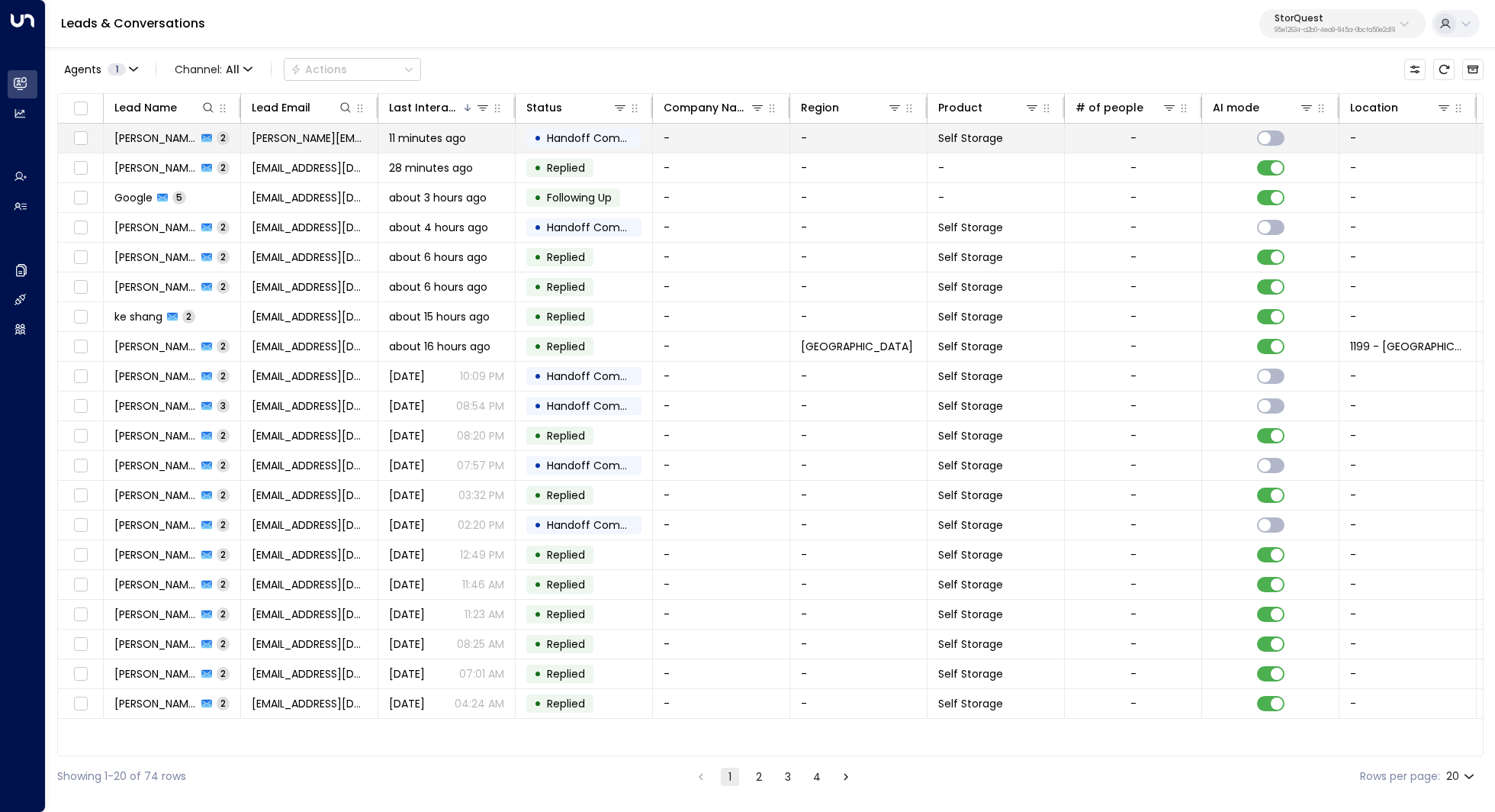
click at [445, 134] on span "11 minutes ago" at bounding box center [427, 138] width 77 height 15
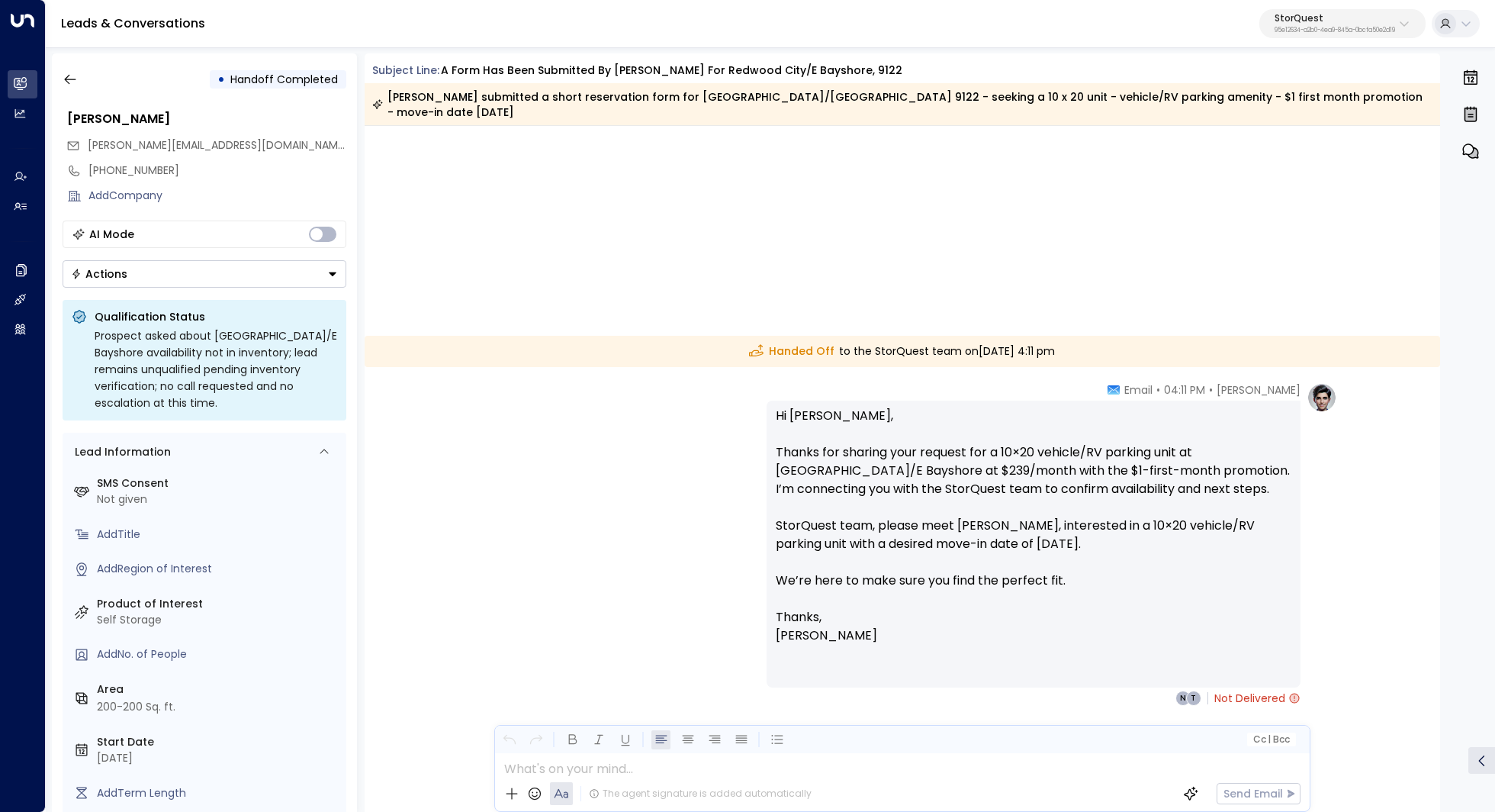
scroll to position [1123, 0]
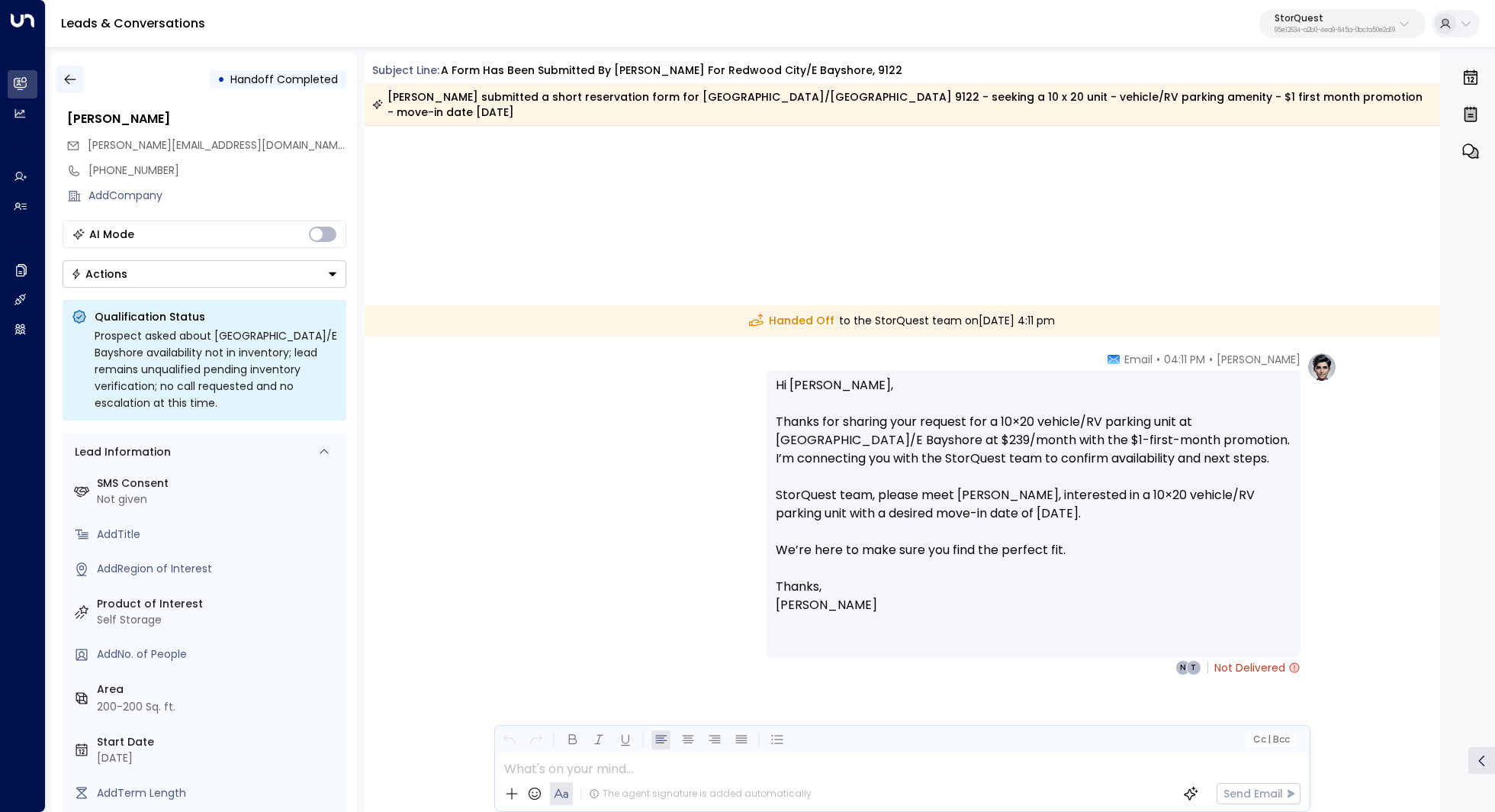
click at [70, 85] on icon "button" at bounding box center [70, 79] width 15 height 15
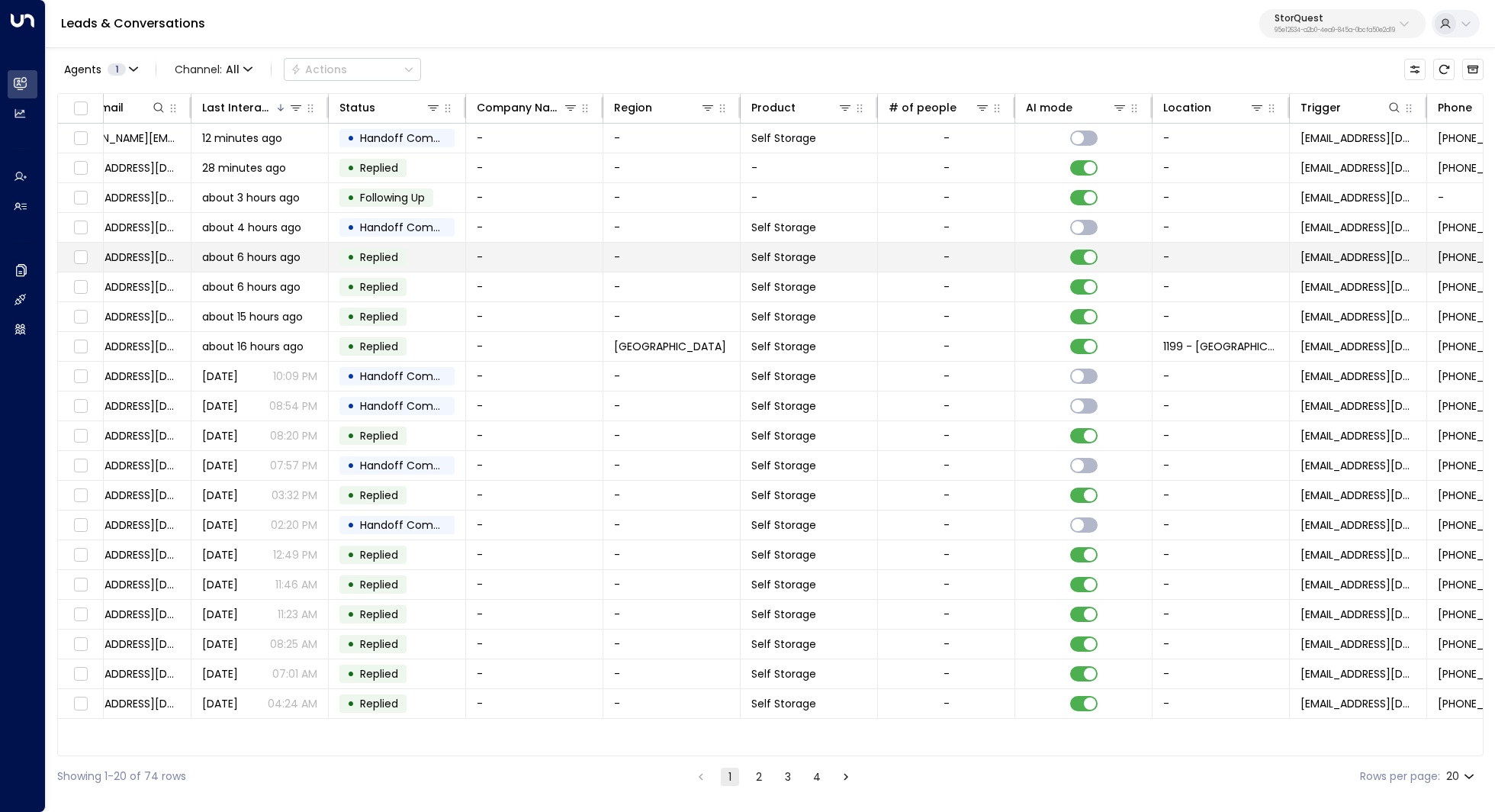
scroll to position [0, 208]
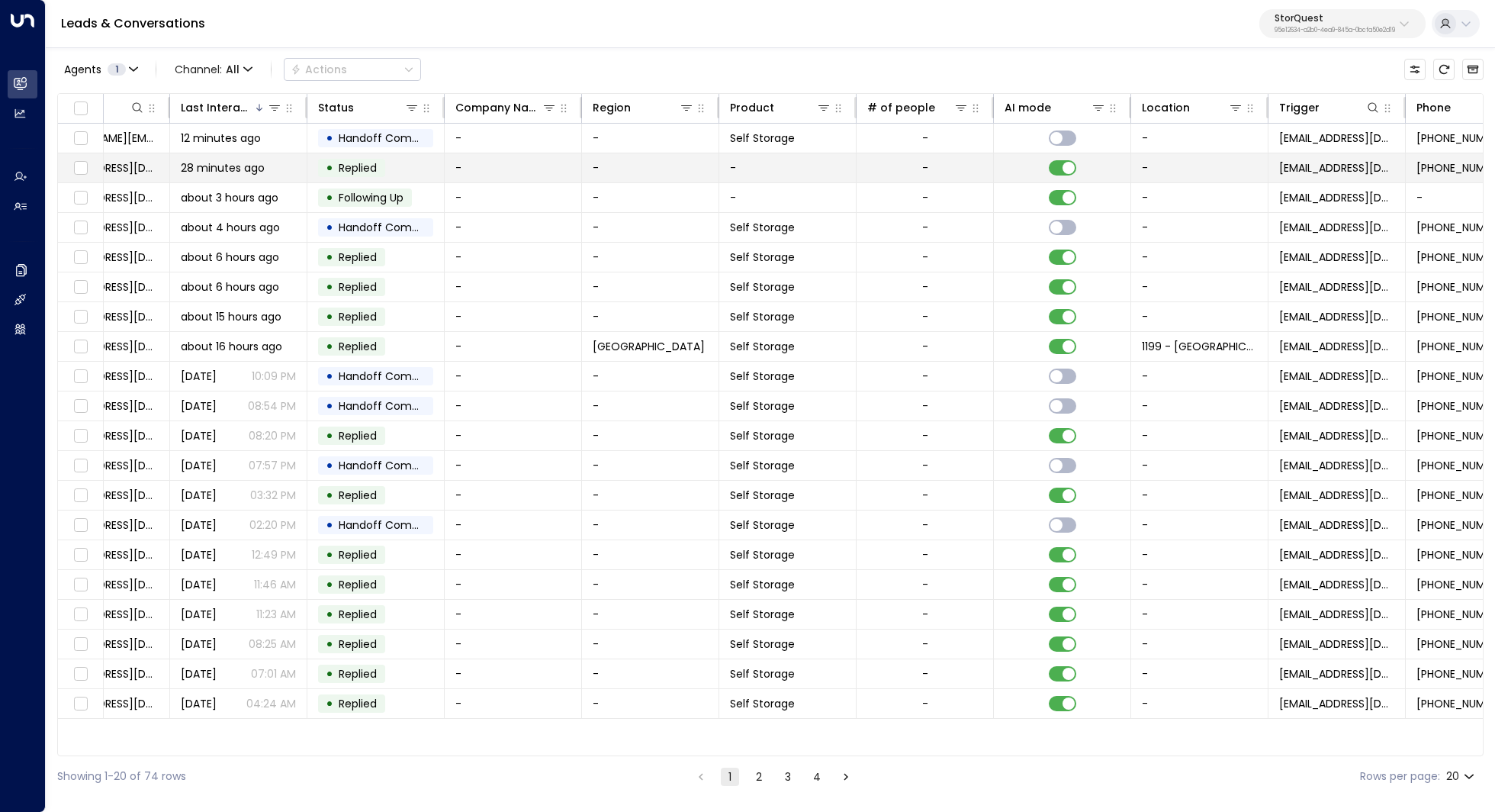
click at [1199, 165] on td "-" at bounding box center [1200, 167] width 138 height 29
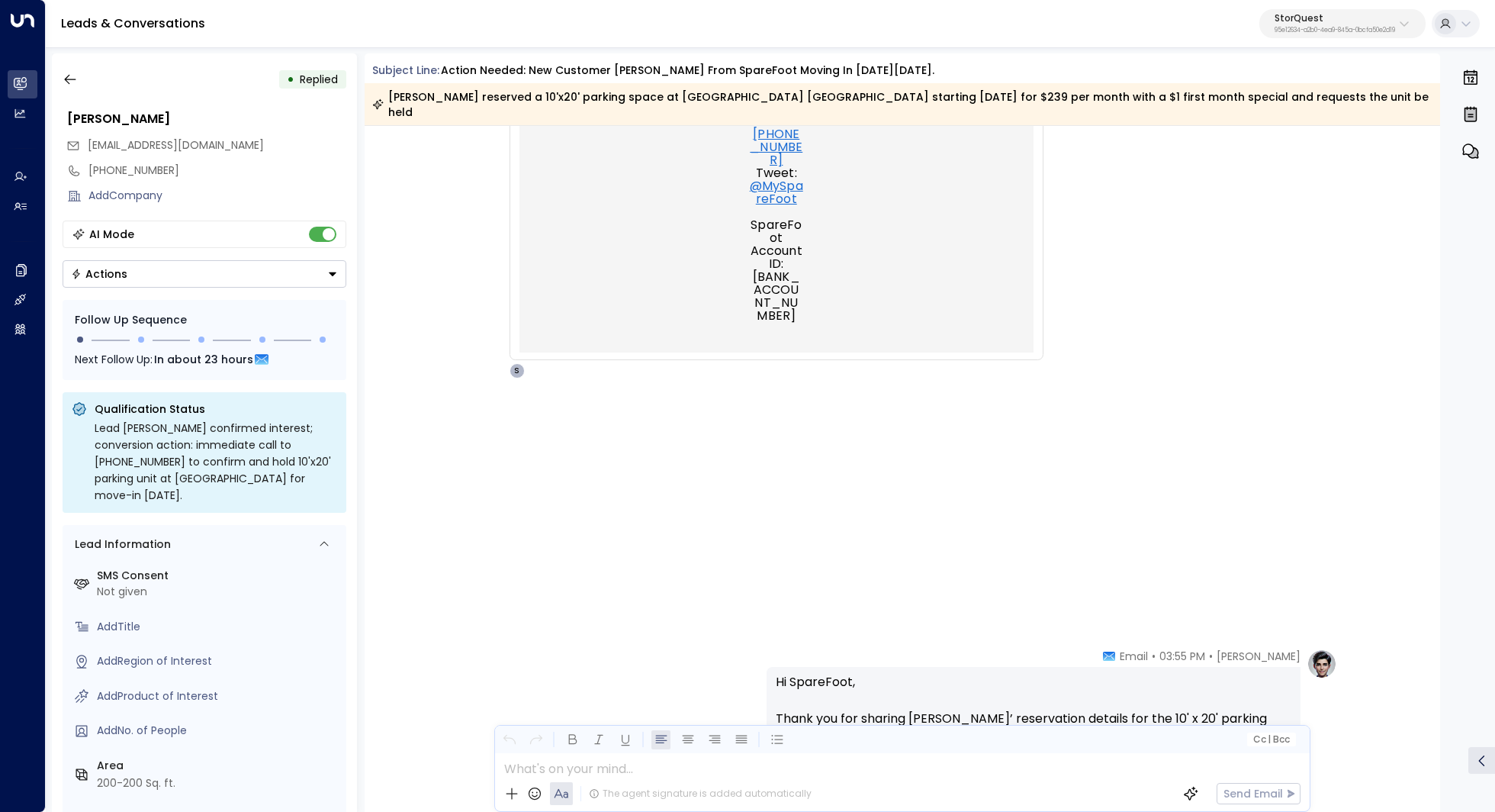
scroll to position [1289, 0]
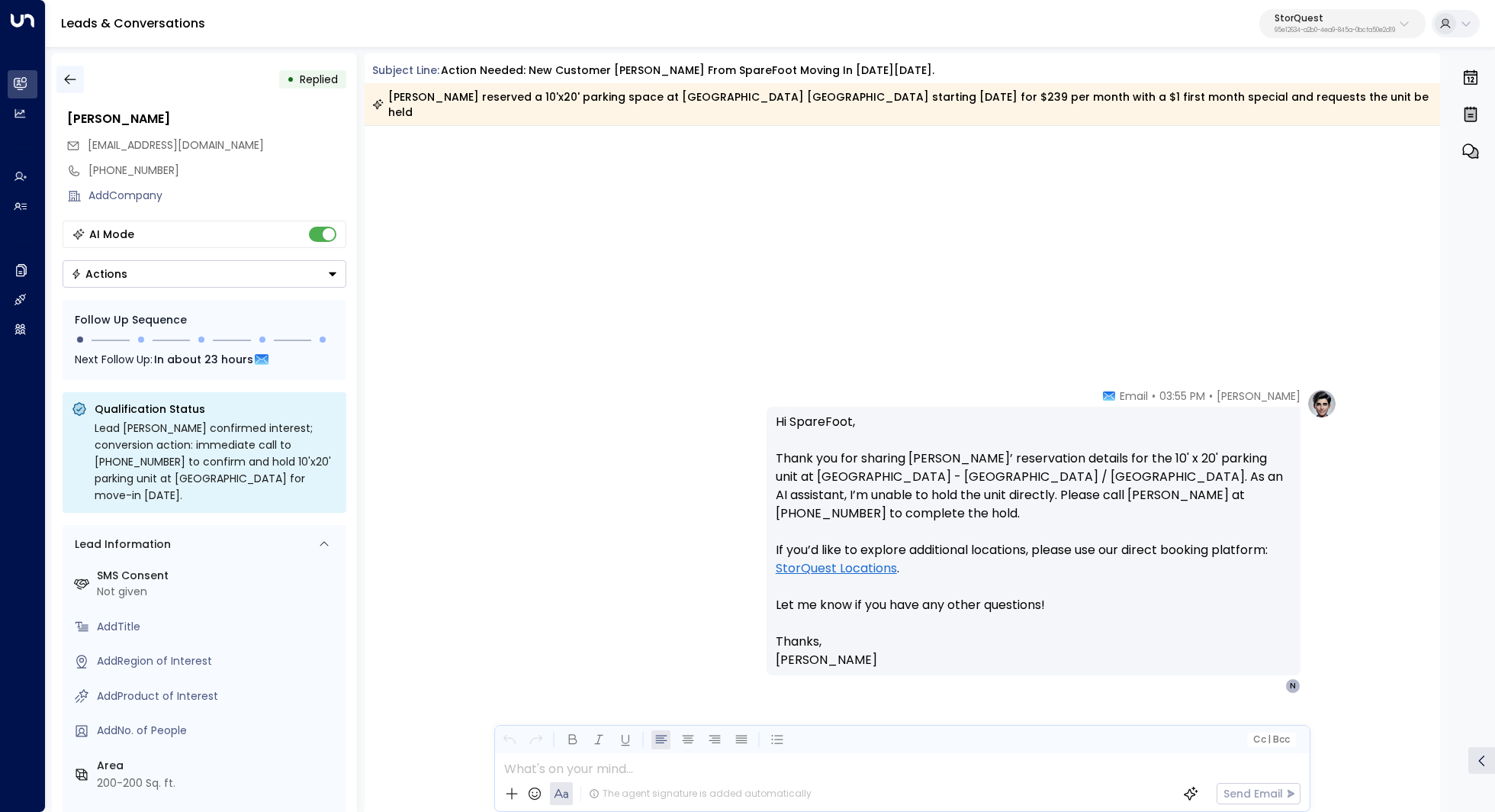
click at [81, 85] on button "button" at bounding box center [69, 79] width 28 height 28
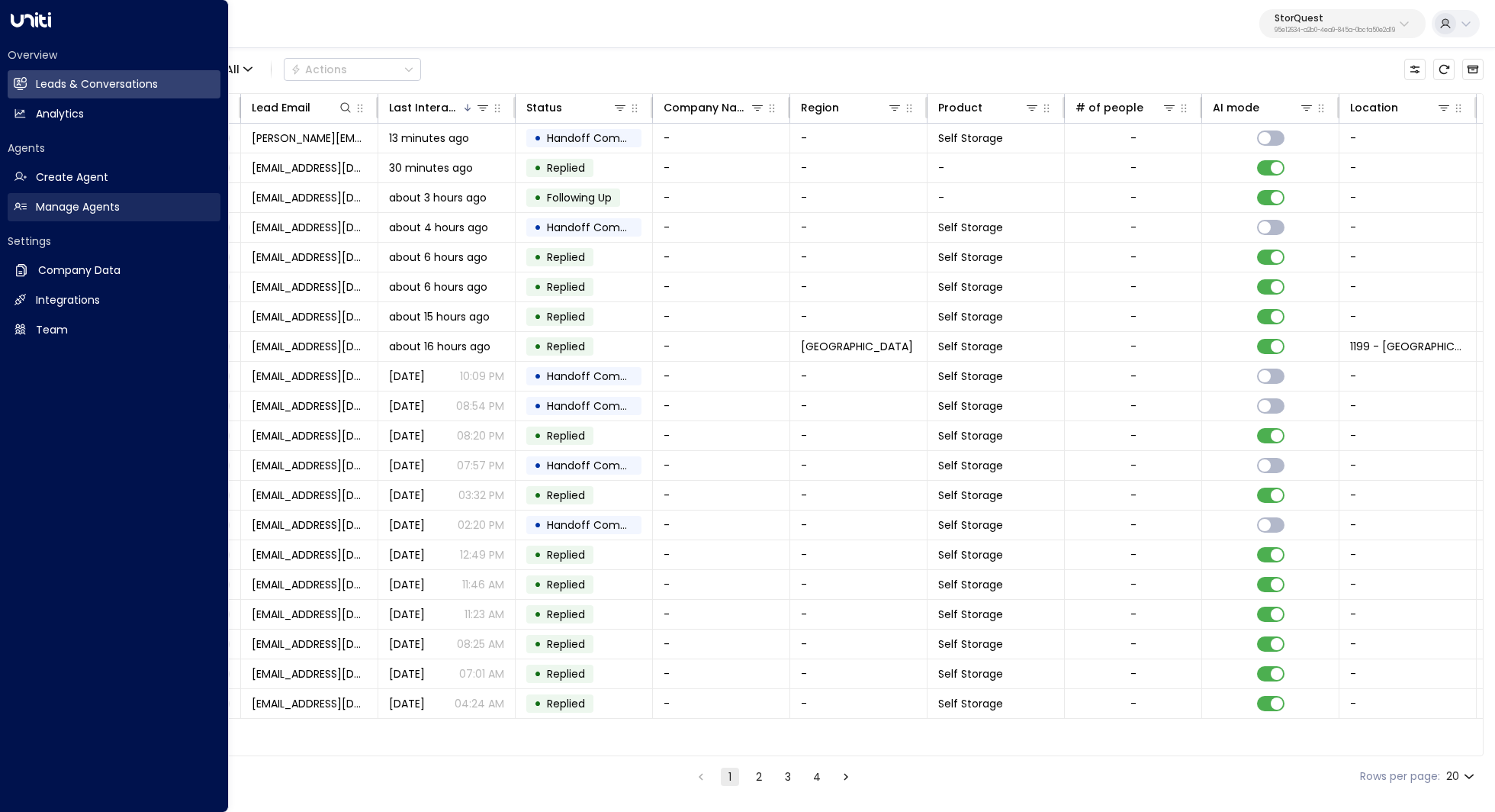
click at [68, 217] on link "Manage Agents Manage Agents" at bounding box center [114, 207] width 213 height 28
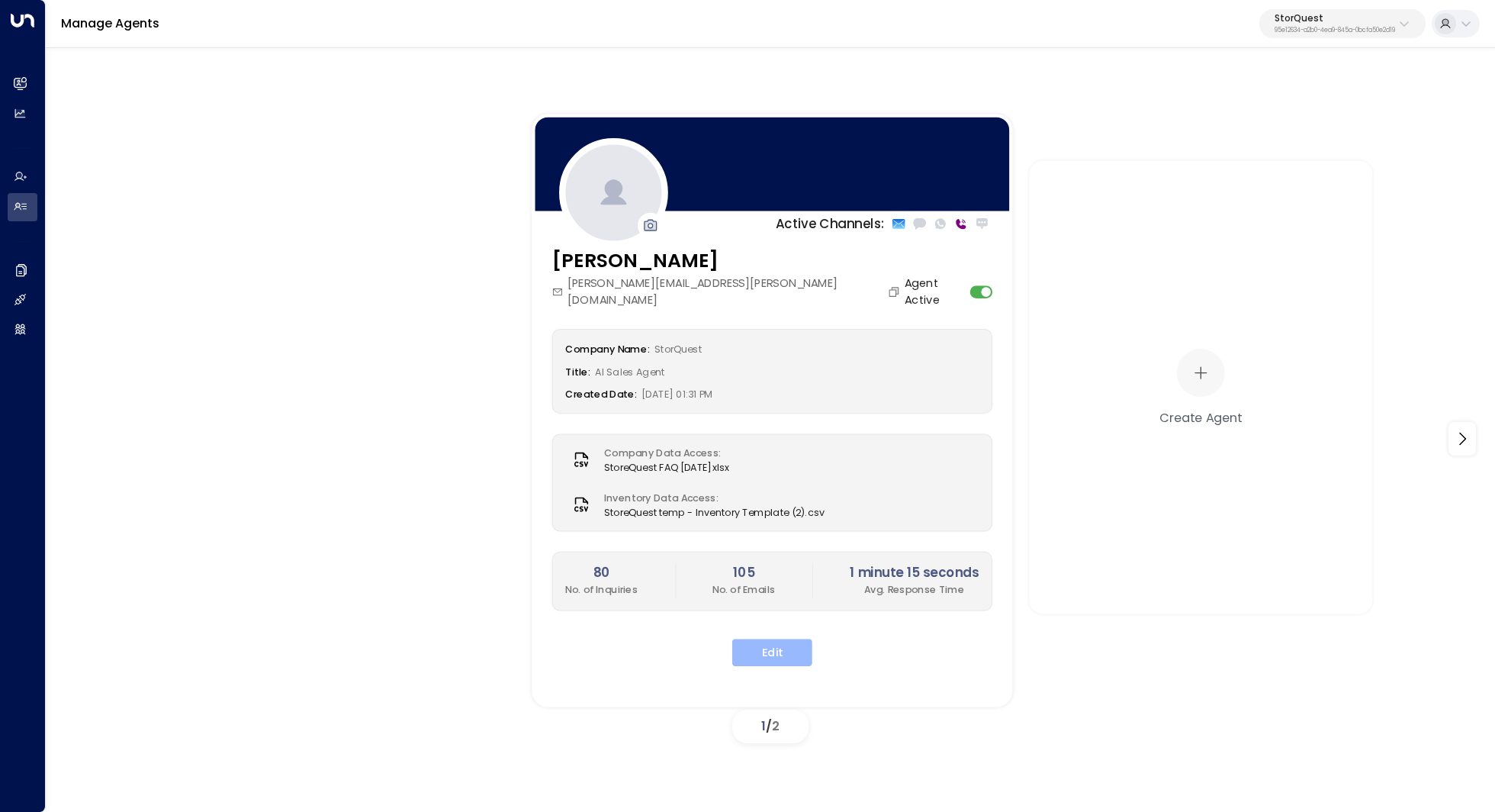
click at [754, 638] on button "Edit" at bounding box center [772, 651] width 80 height 28
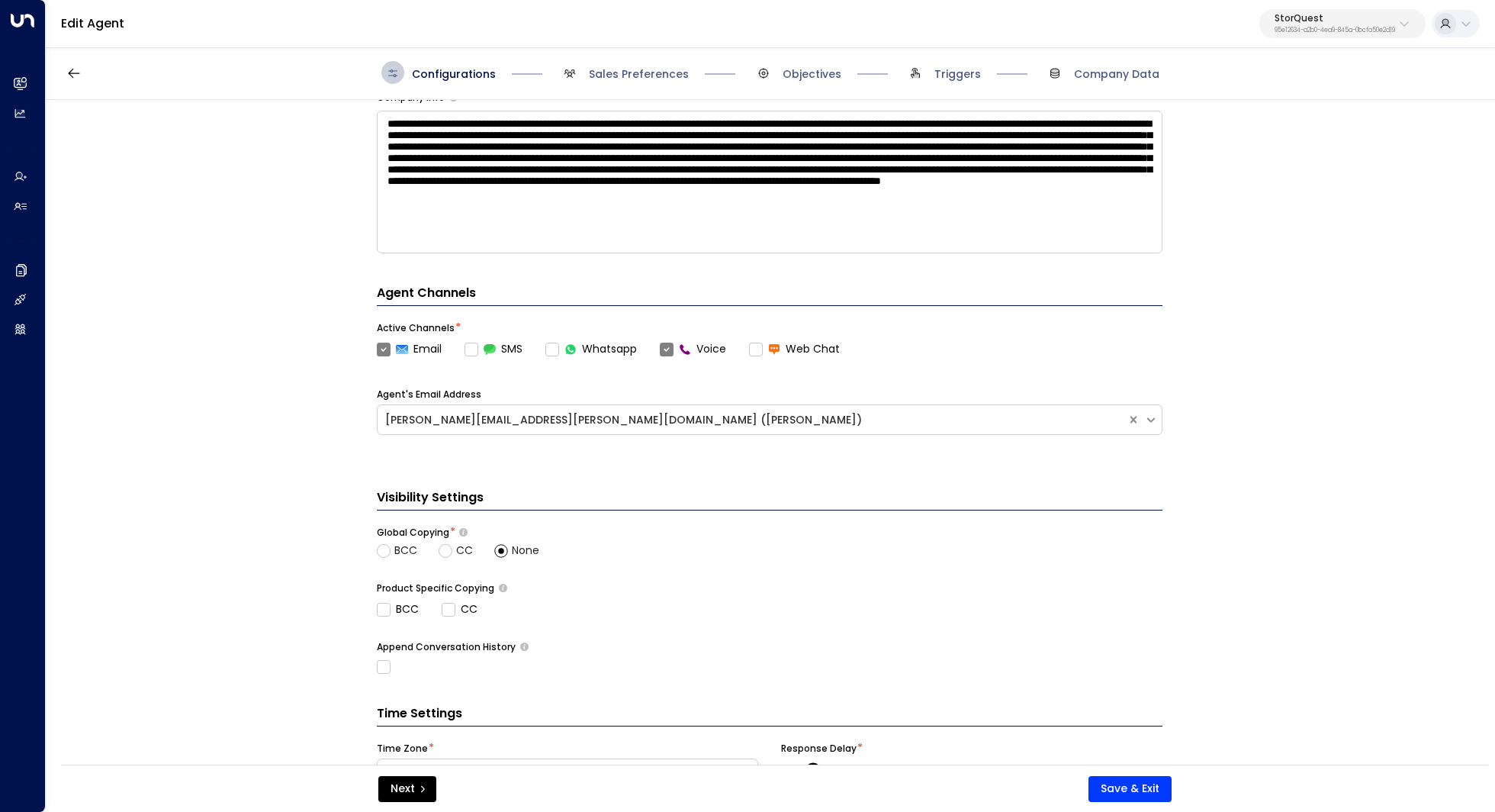
scroll to position [283, 0]
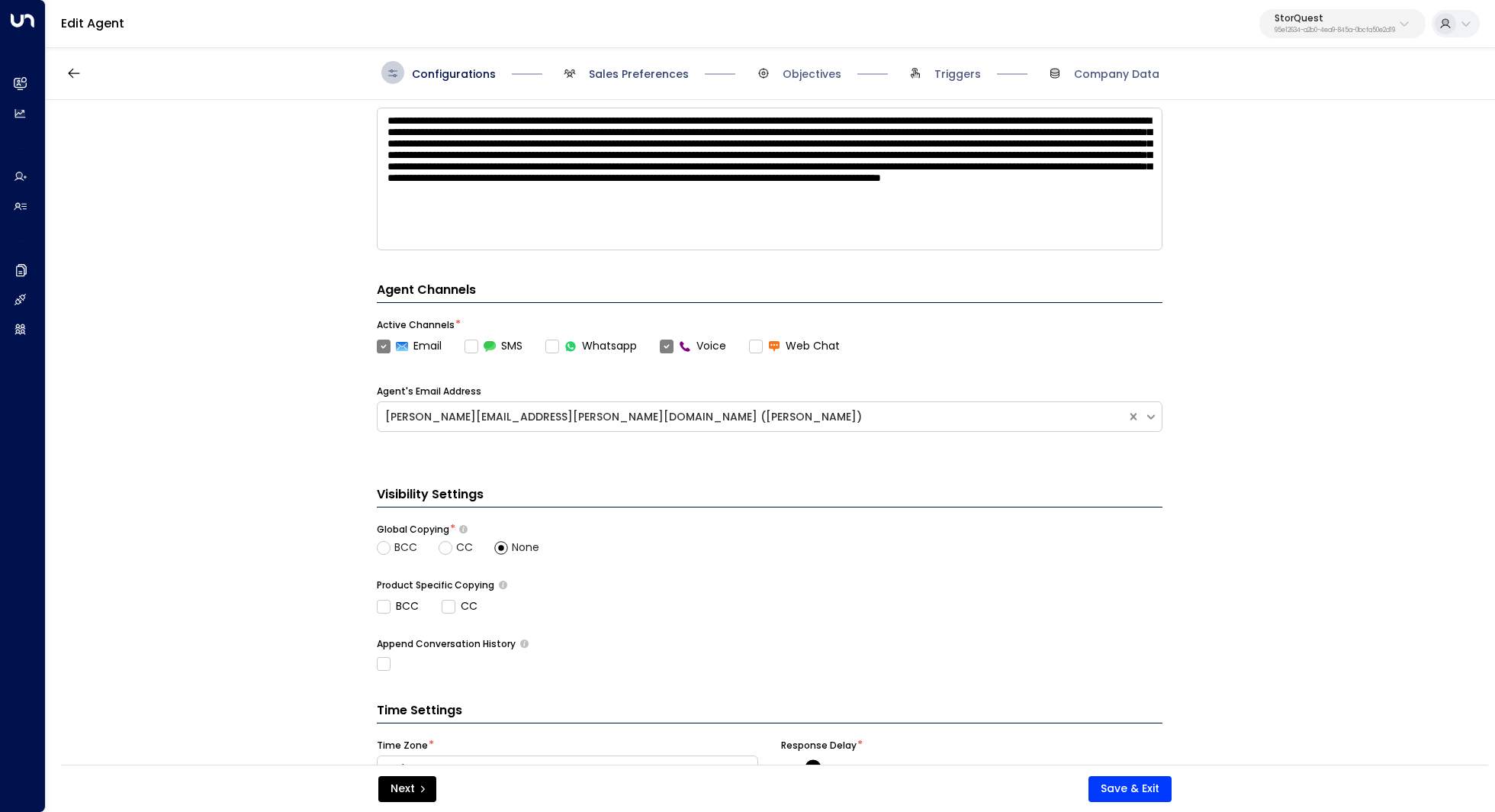
click at [615, 69] on span "Sales Preferences" at bounding box center [638, 74] width 100 height 15
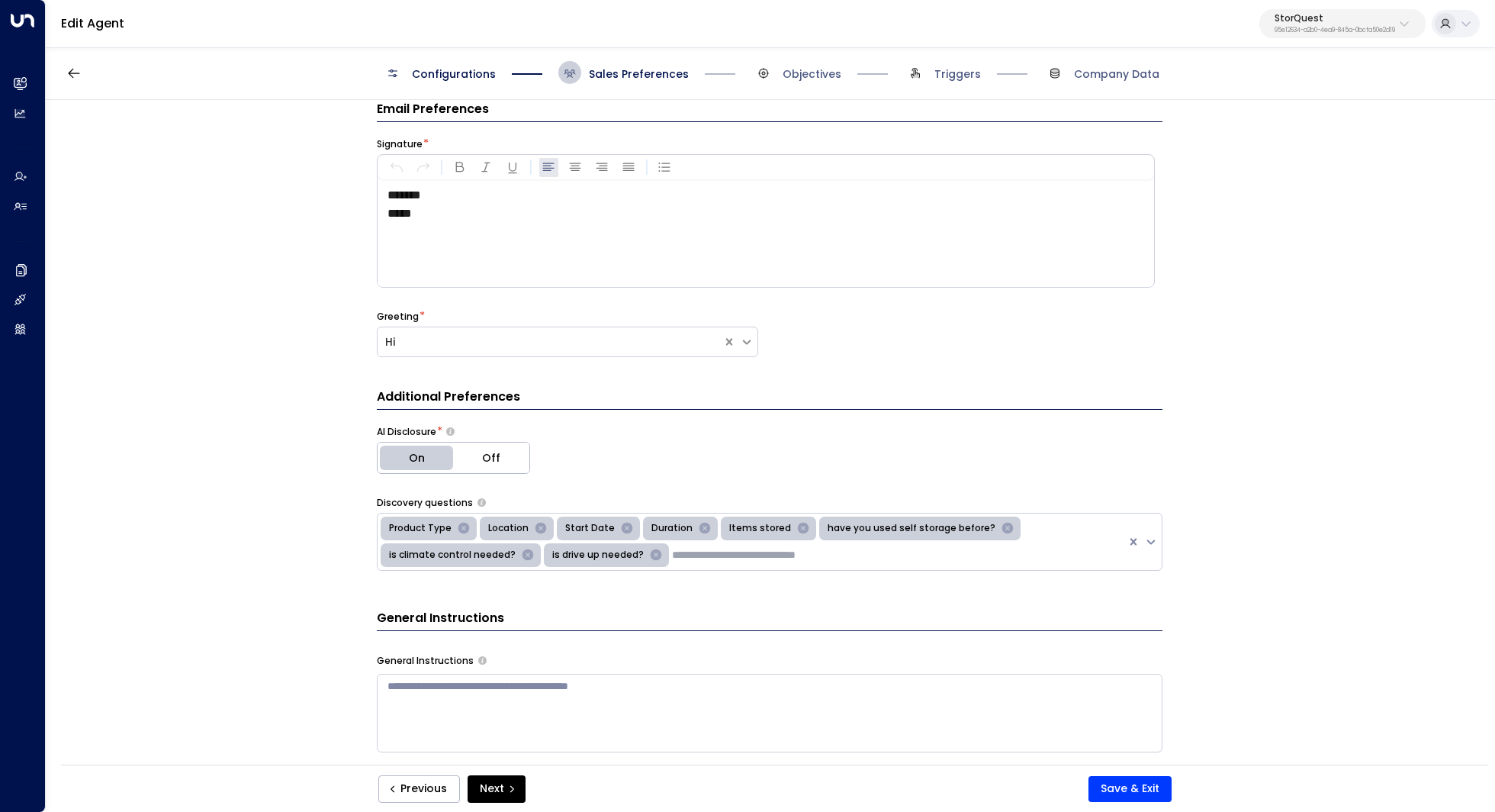
scroll to position [76, 0]
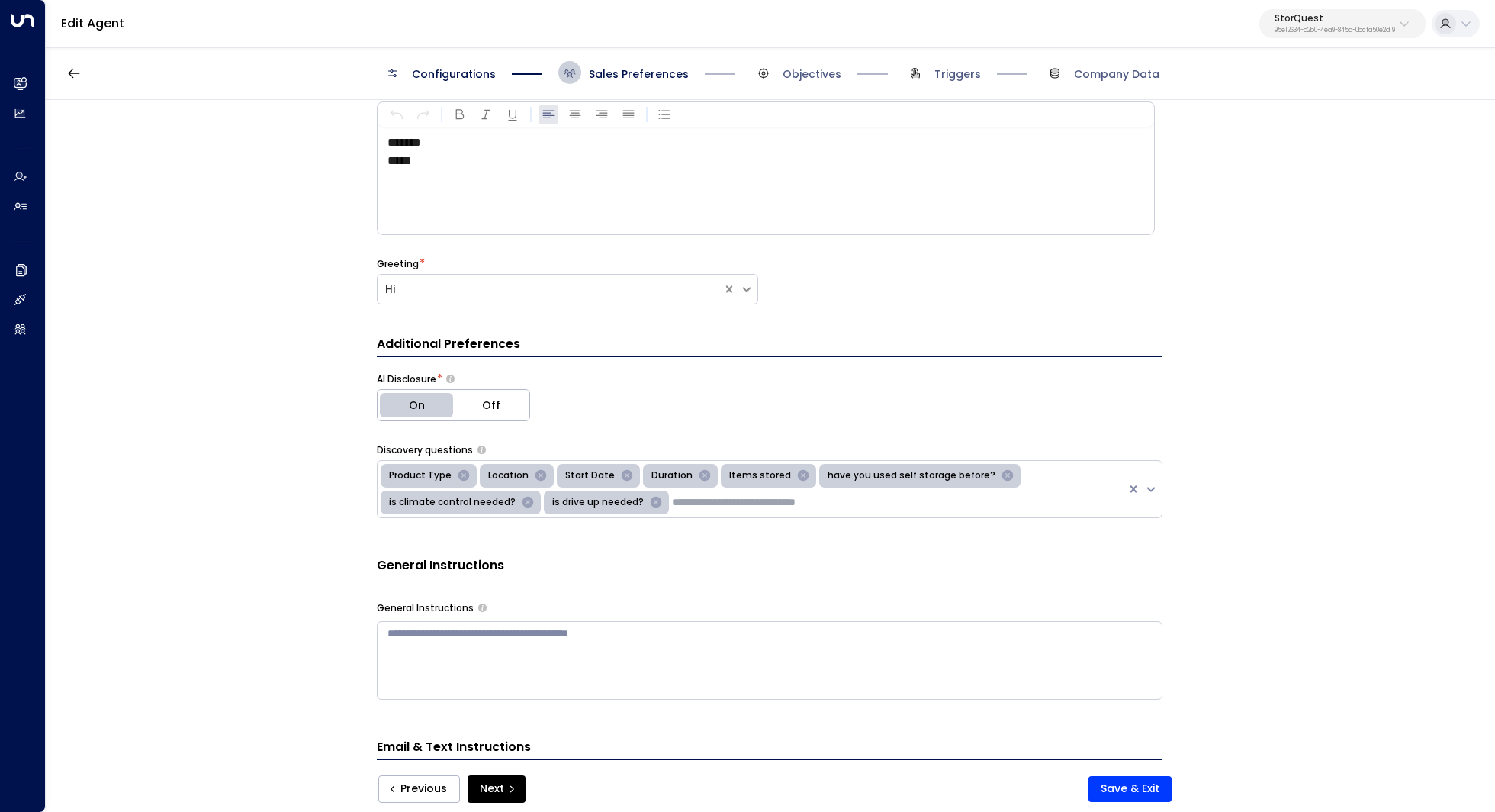
click at [457, 474] on icon "Remove Product Type" at bounding box center [464, 475] width 13 height 13
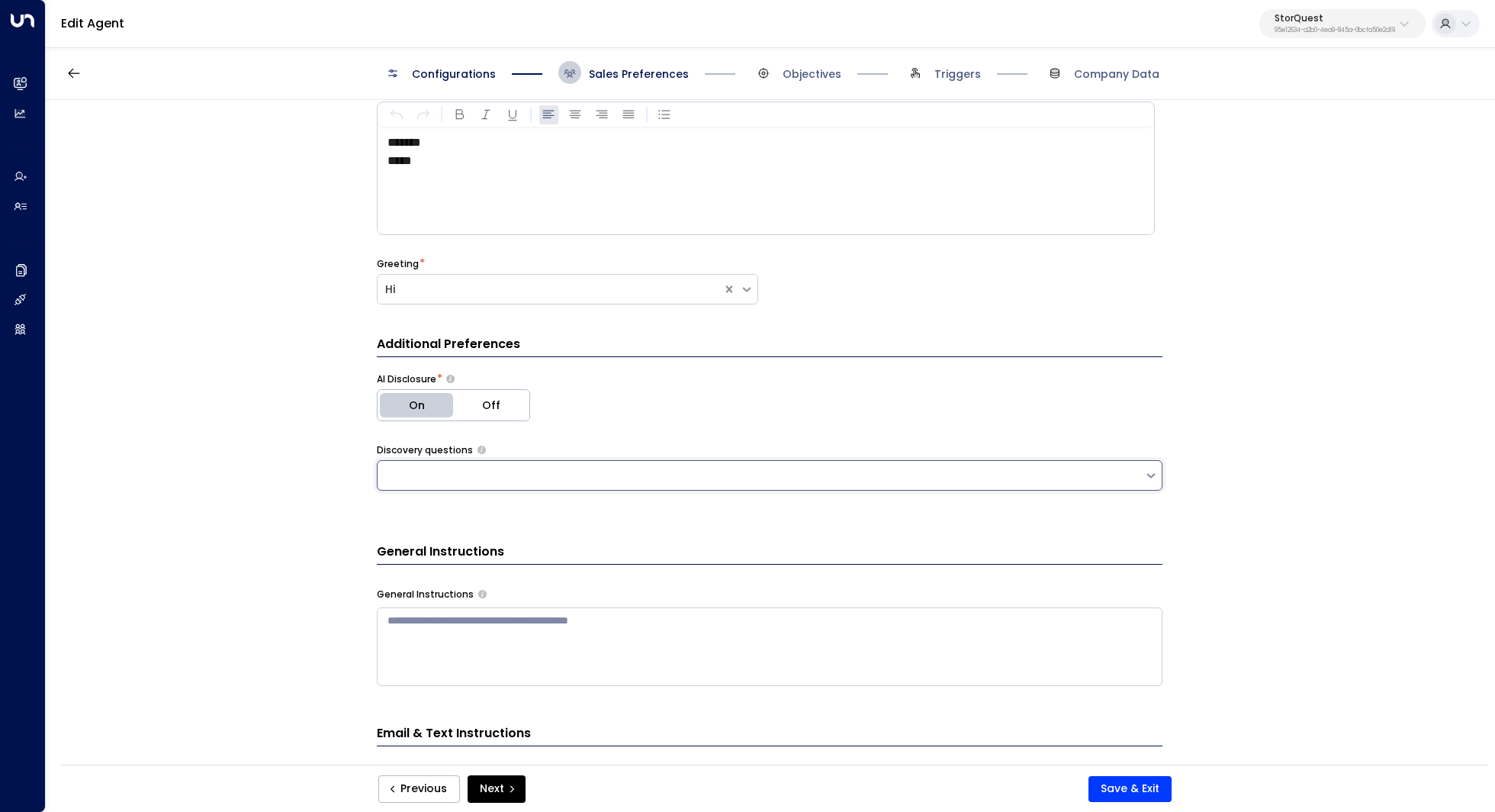
paste input "**********"
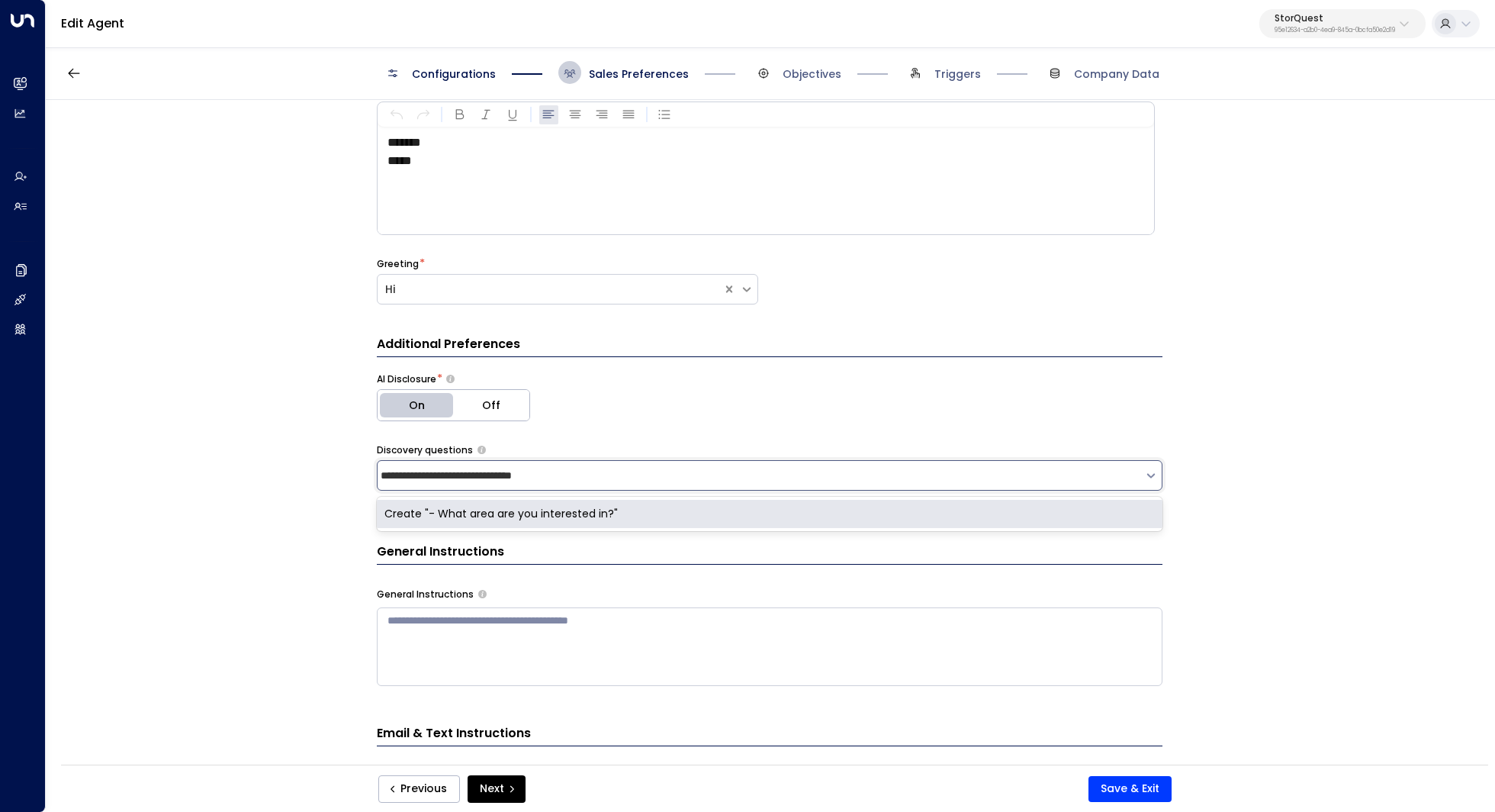
drag, startPoint x: 390, startPoint y: 472, endPoint x: 354, endPoint y: 465, distance: 36.7
click at [361, 469] on div "**********" at bounding box center [769, 437] width 1448 height 674
type input "**********"
click at [545, 514] on div "Create "What area are you interested in?"" at bounding box center [769, 514] width 785 height 28
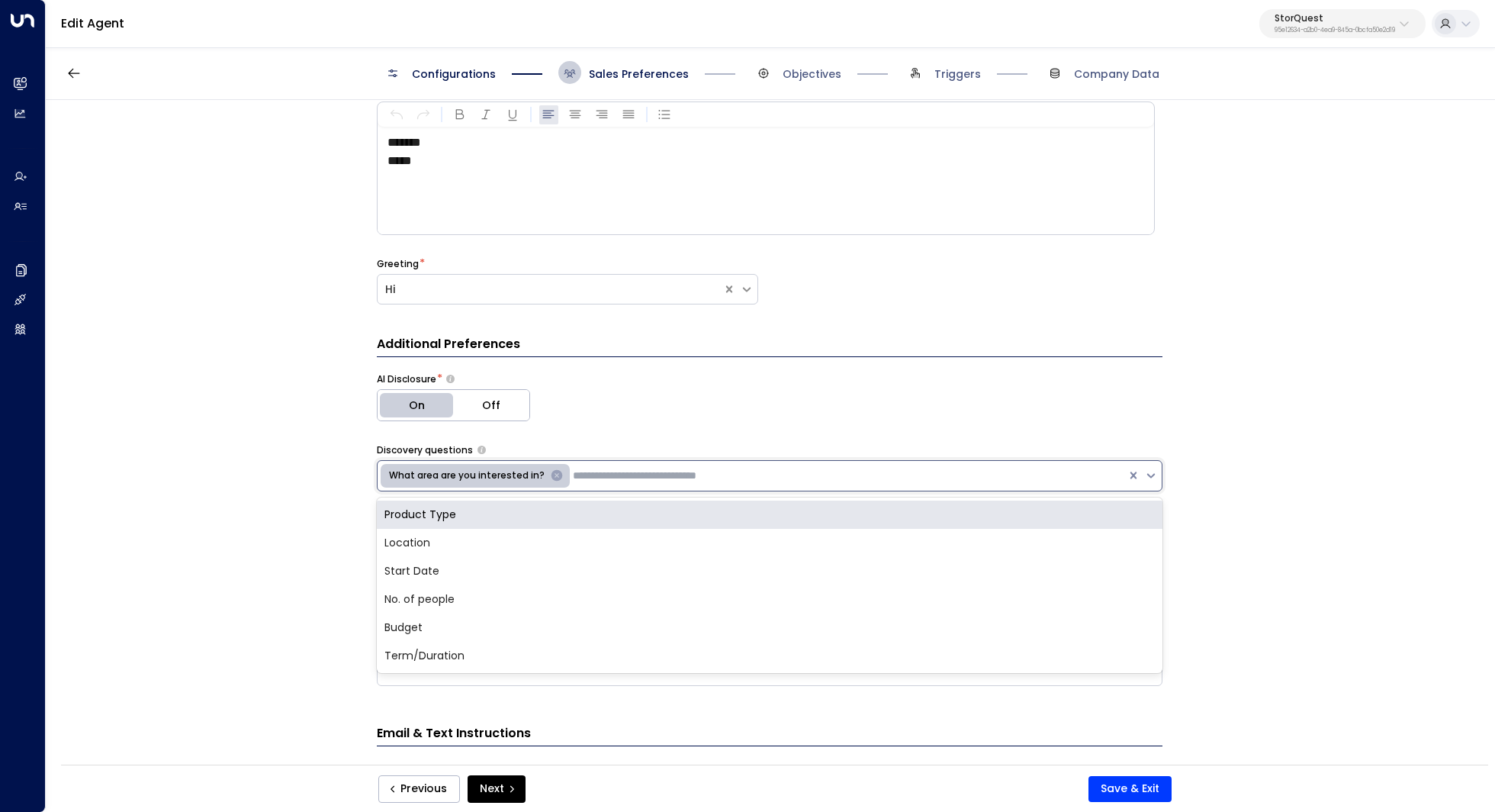
click at [549, 467] on div "Remove What area are you interested in?" at bounding box center [557, 476] width 20 height 18
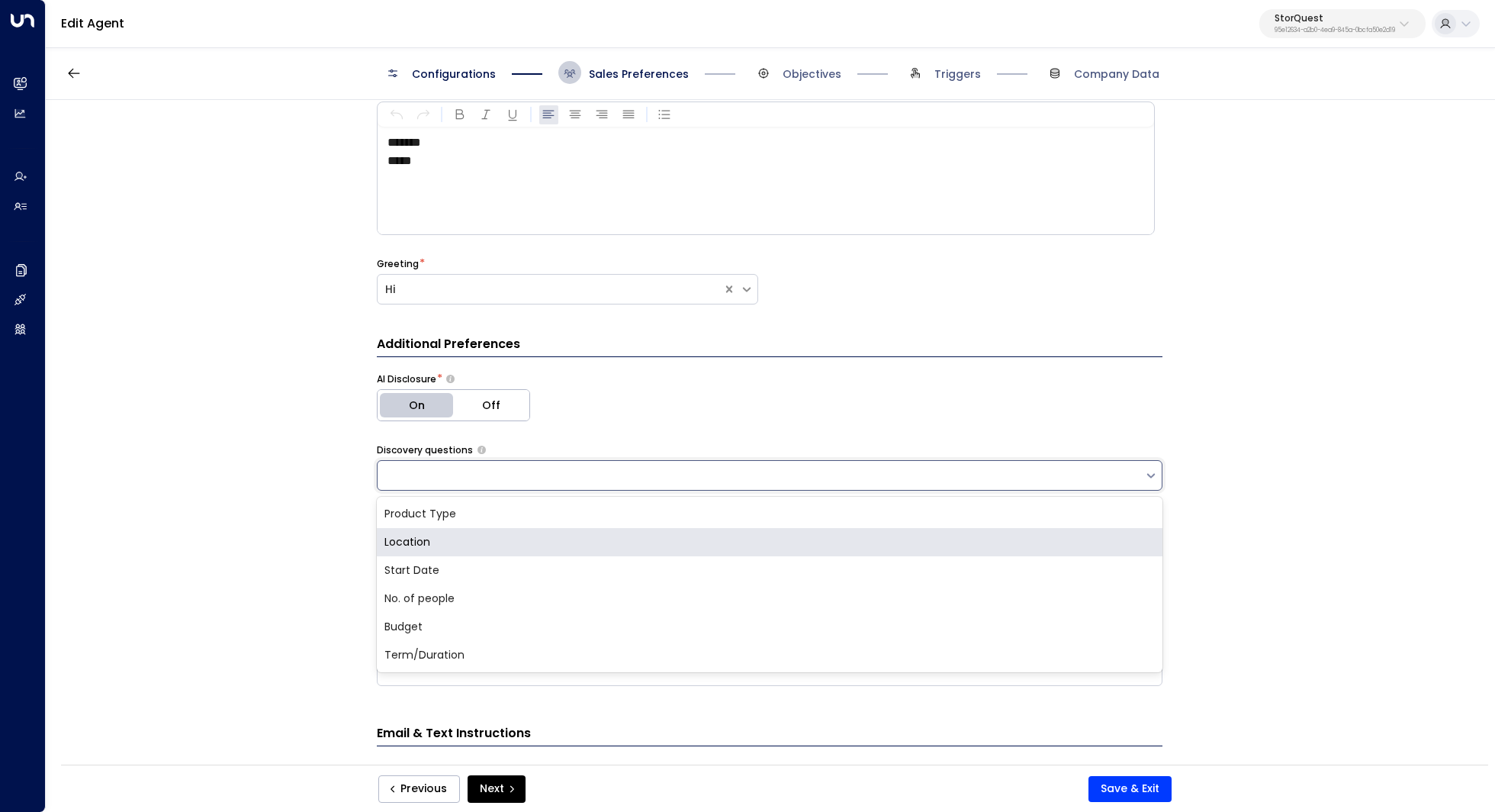
click at [420, 540] on div "Location" at bounding box center [769, 542] width 785 height 28
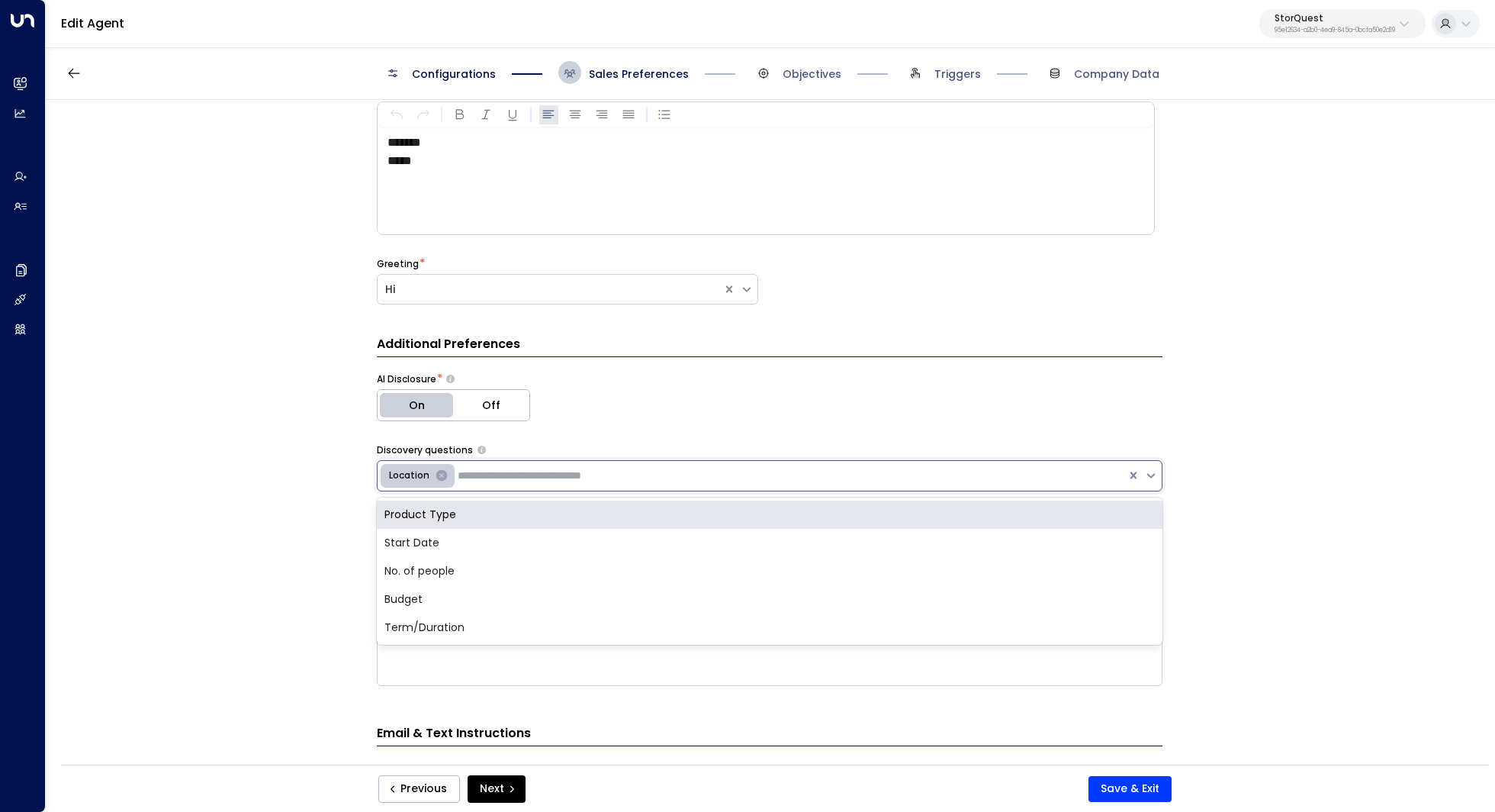
click at [497, 483] on div "Location" at bounding box center [752, 475] width 749 height 29
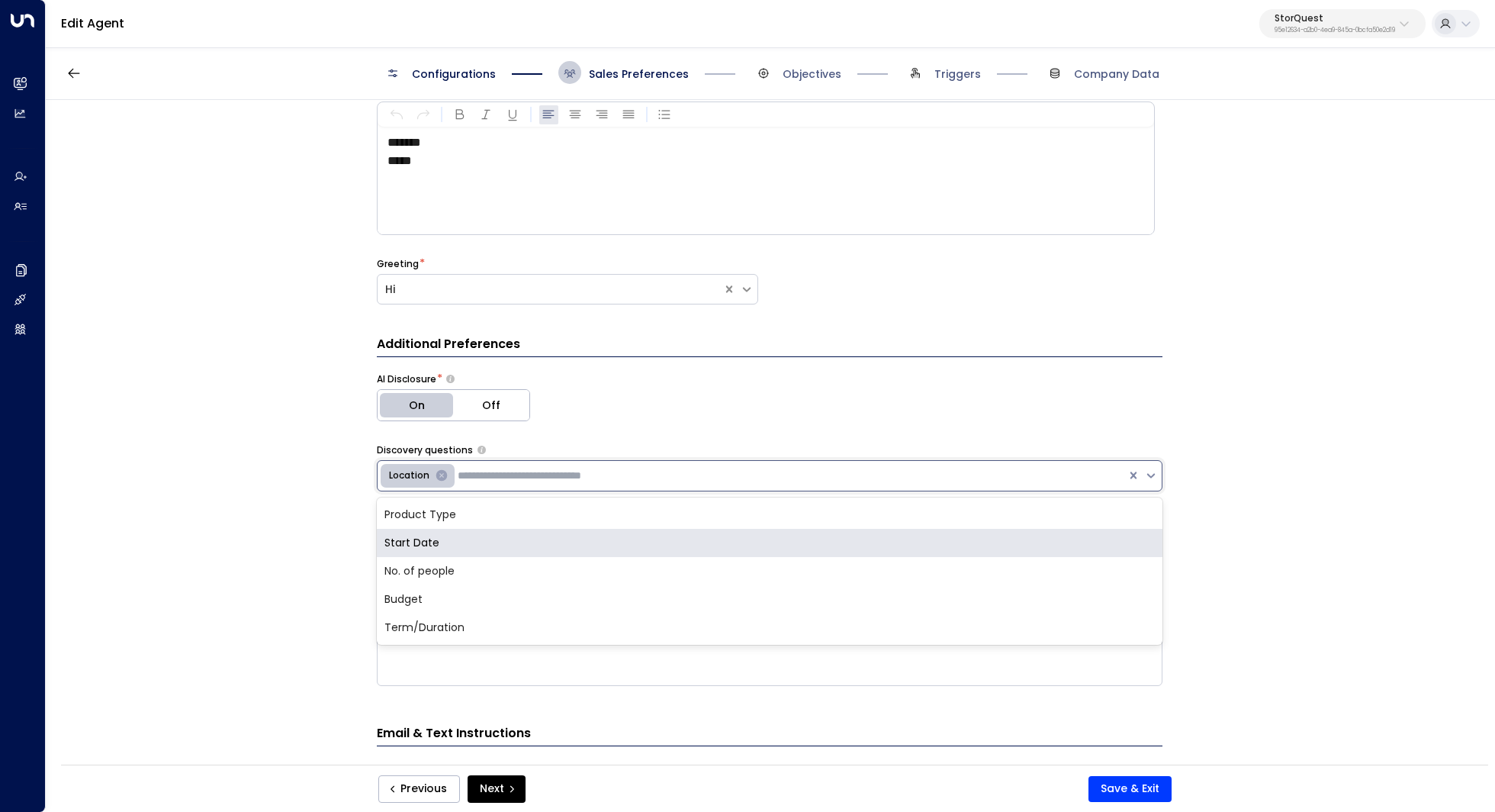
click at [473, 536] on div "Start Date" at bounding box center [769, 543] width 785 height 28
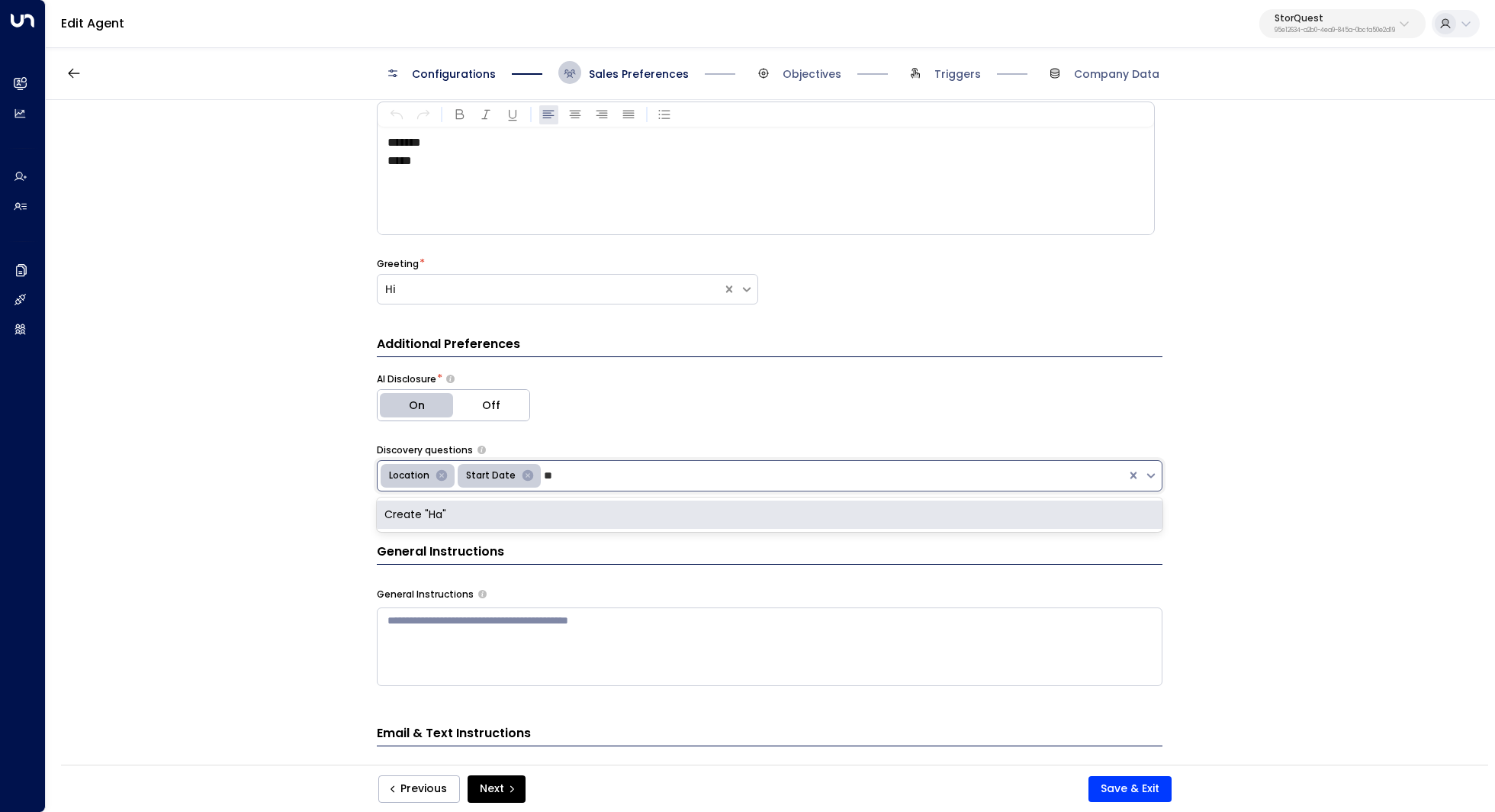
type input "*"
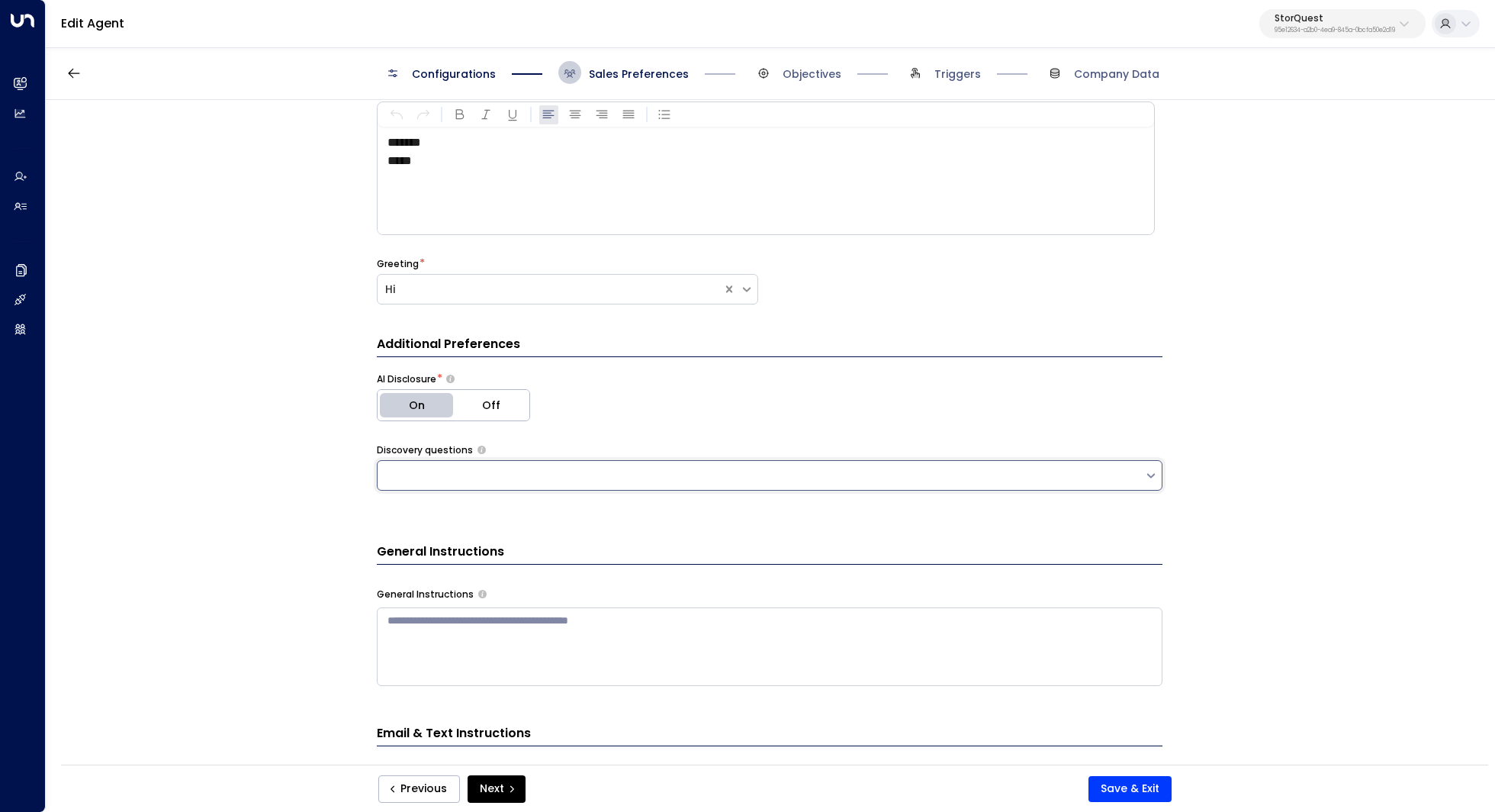
paste input "**********"
type input "**********"
drag, startPoint x: 796, startPoint y: 467, endPoint x: 547, endPoint y: 472, distance: 249.1
click at [547, 472] on div at bounding box center [761, 476] width 761 height 19
click at [547, 472] on input "text" at bounding box center [480, 475] width 199 height 16
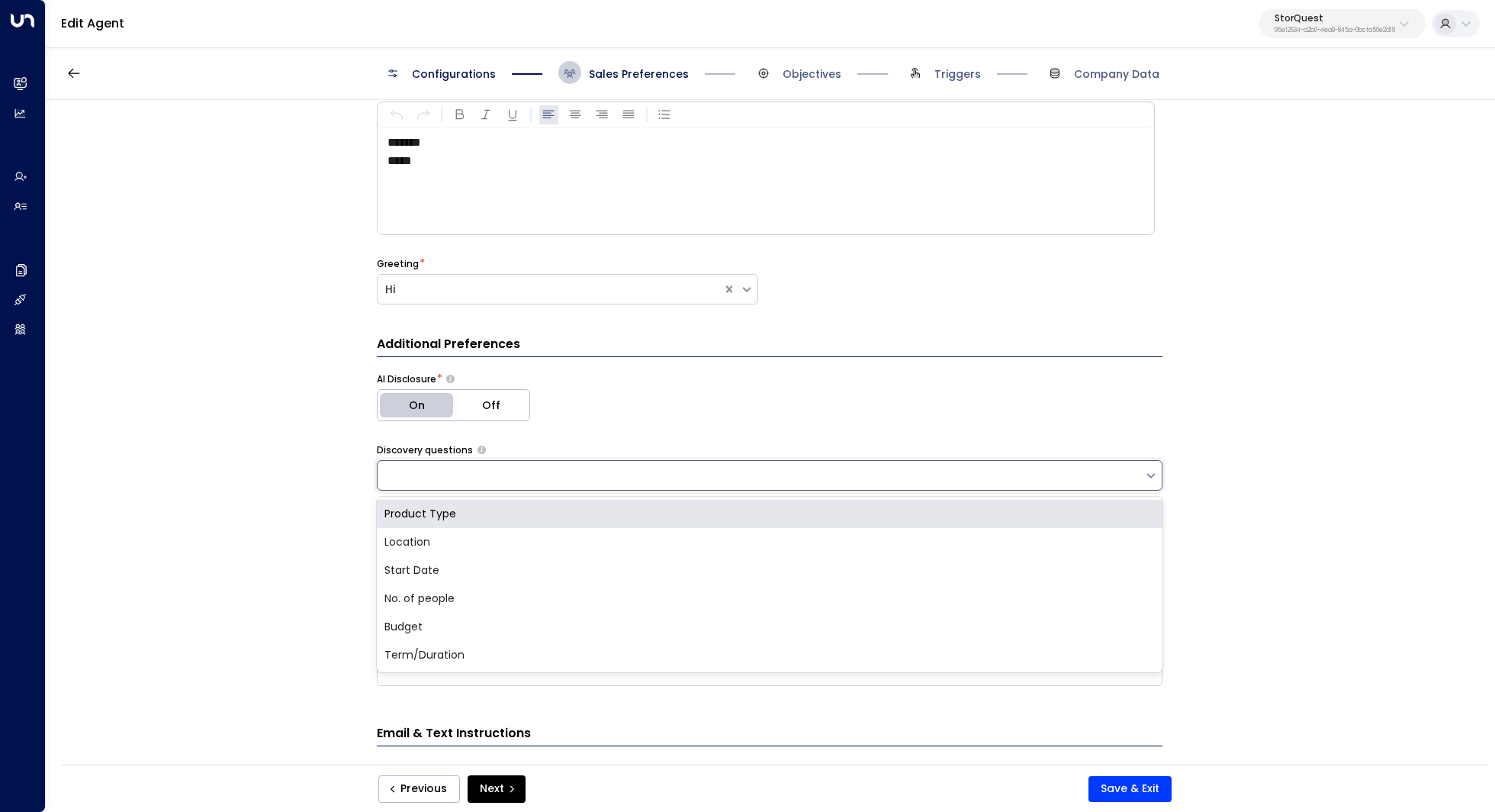
paste input "**********"
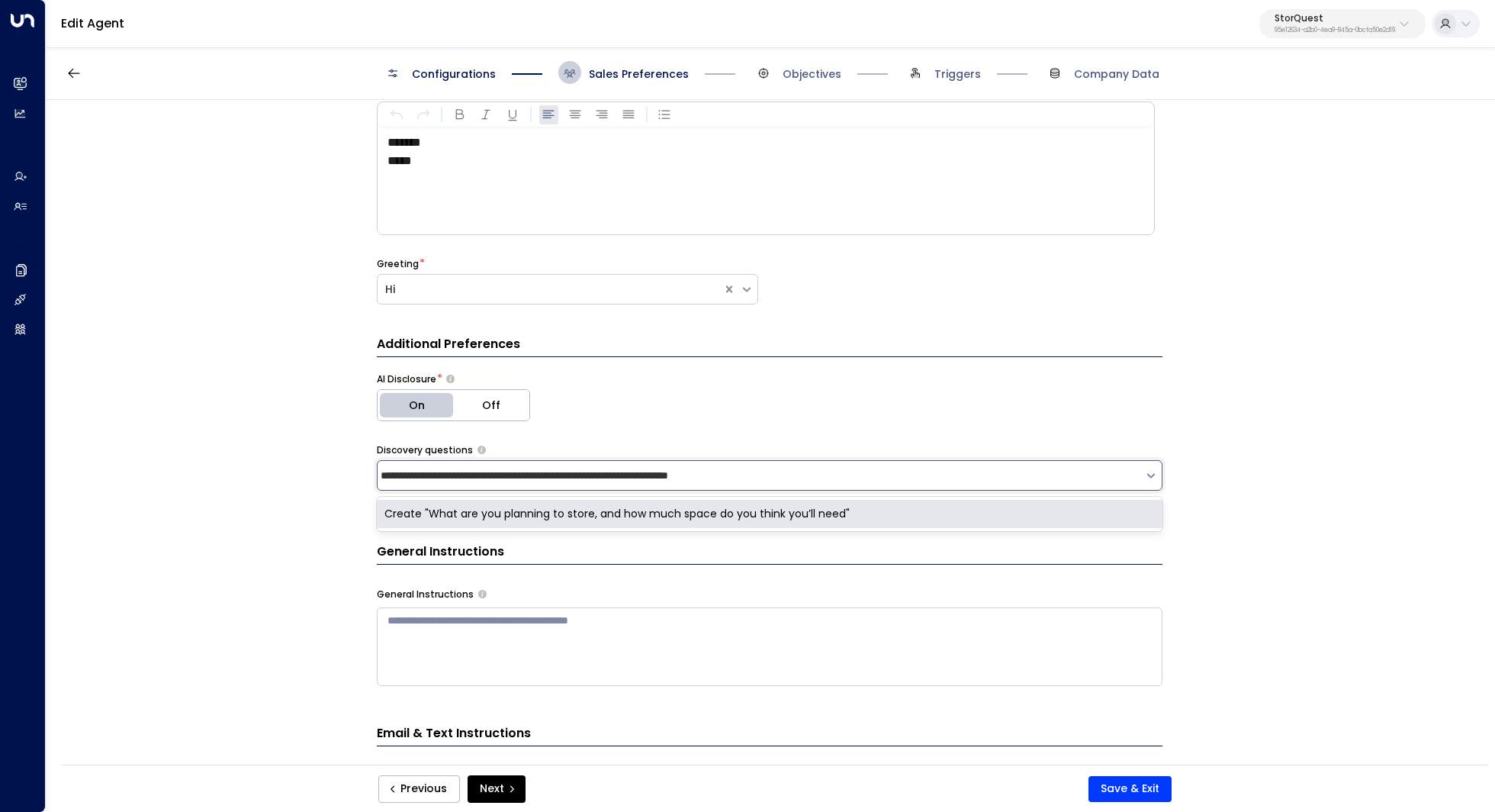
drag, startPoint x: 543, startPoint y: 476, endPoint x: 823, endPoint y: 478, distance: 280.0
click at [823, 478] on div "**********" at bounding box center [761, 476] width 761 height 19
type input "**********"
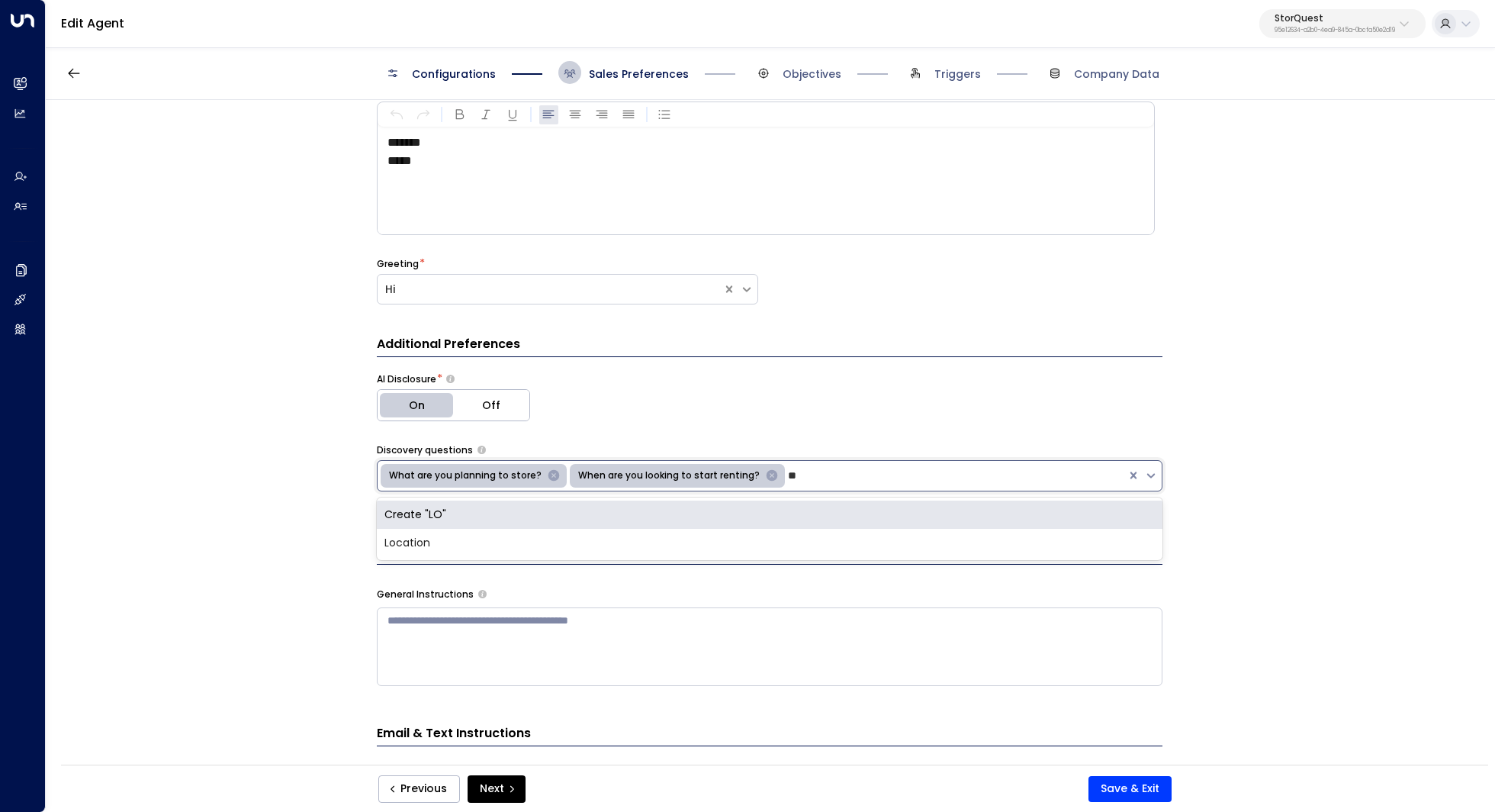
type input "*"
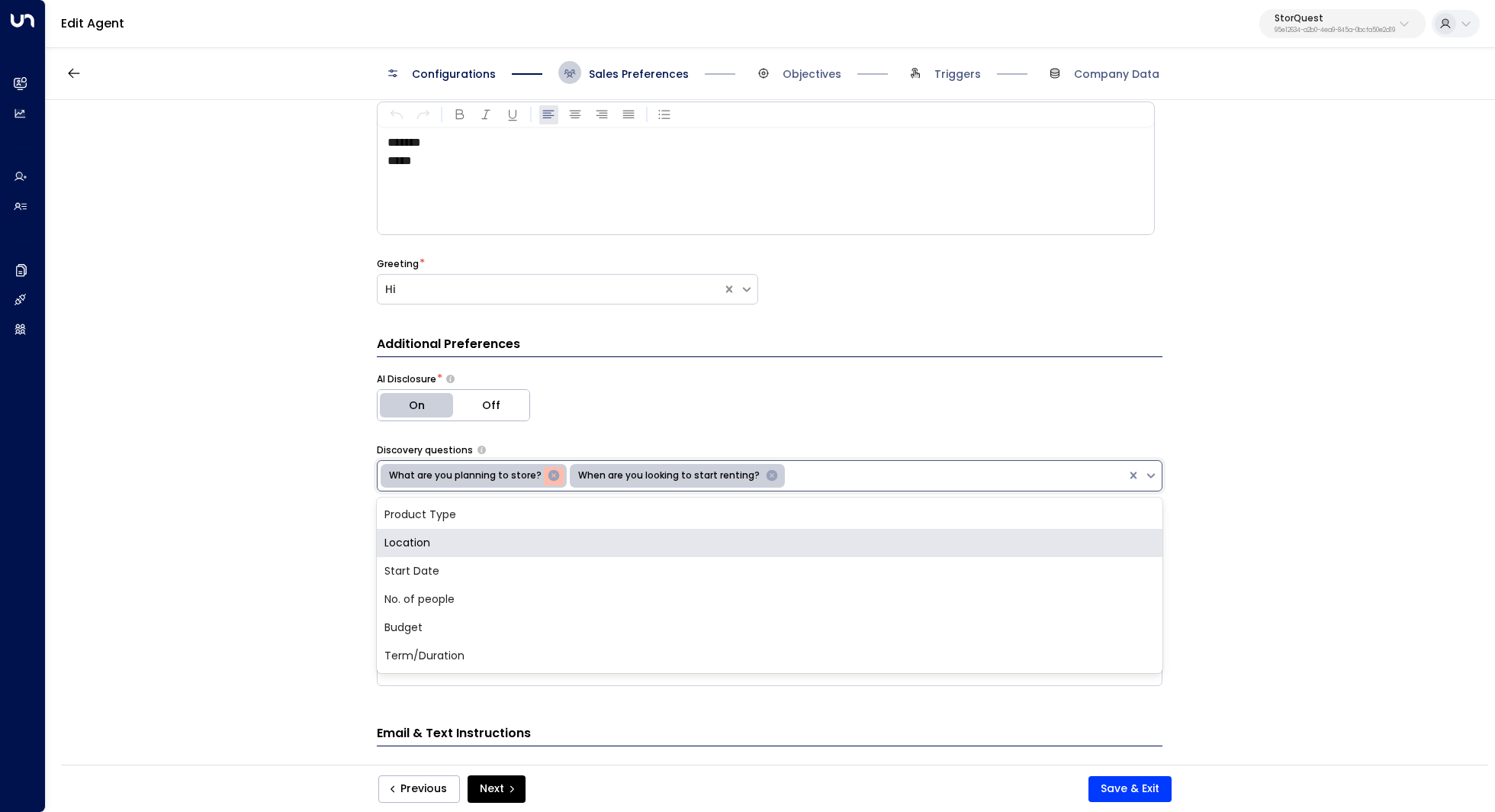
click at [462, 548] on div "Location" at bounding box center [769, 543] width 785 height 28
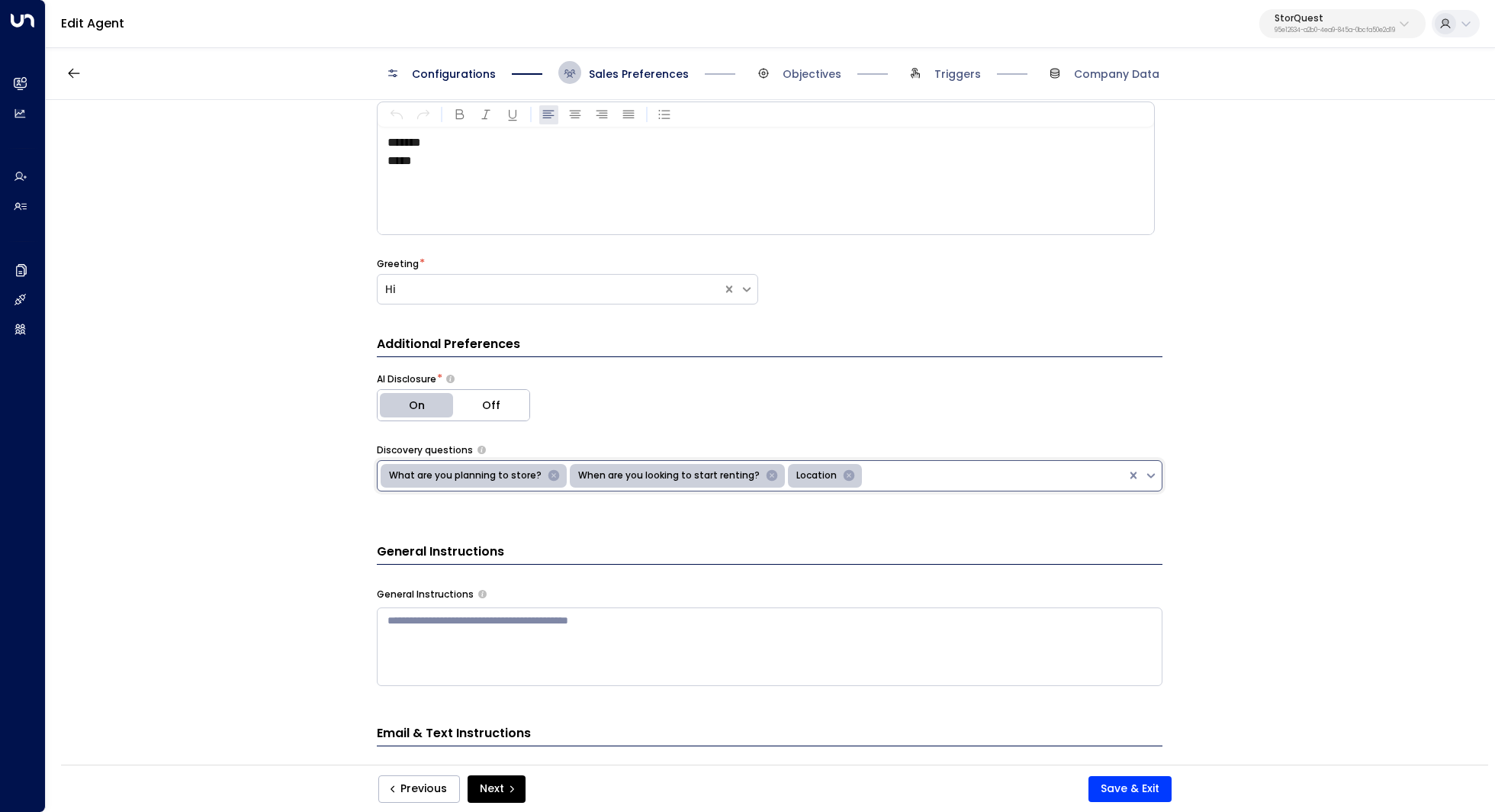
drag, startPoint x: 804, startPoint y: 479, endPoint x: 561, endPoint y: 484, distance: 243.1
click at [561, 484] on div "What are you planning to store? When are you looking to start renting? Location" at bounding box center [752, 475] width 749 height 29
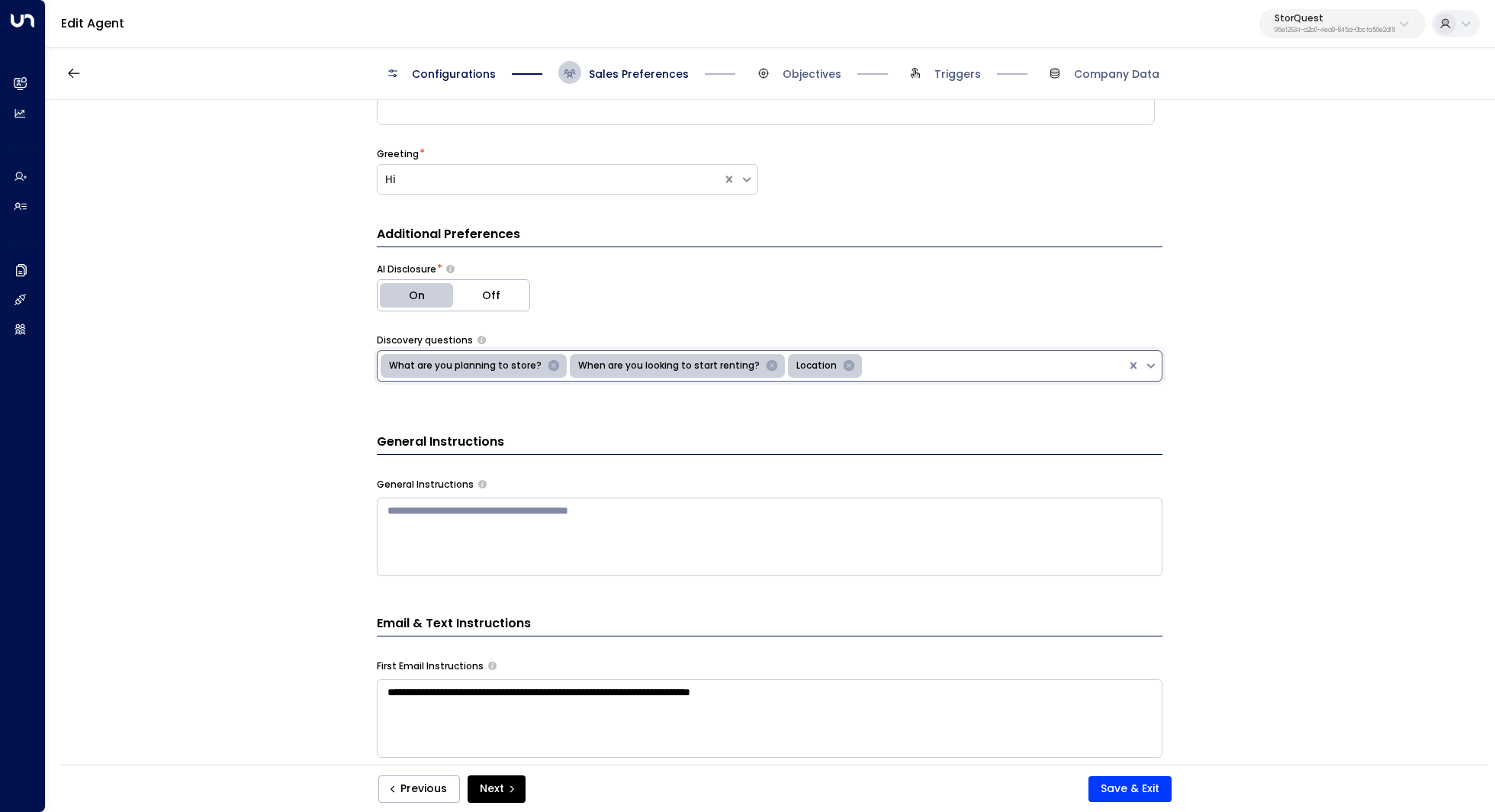
scroll to position [196, 0]
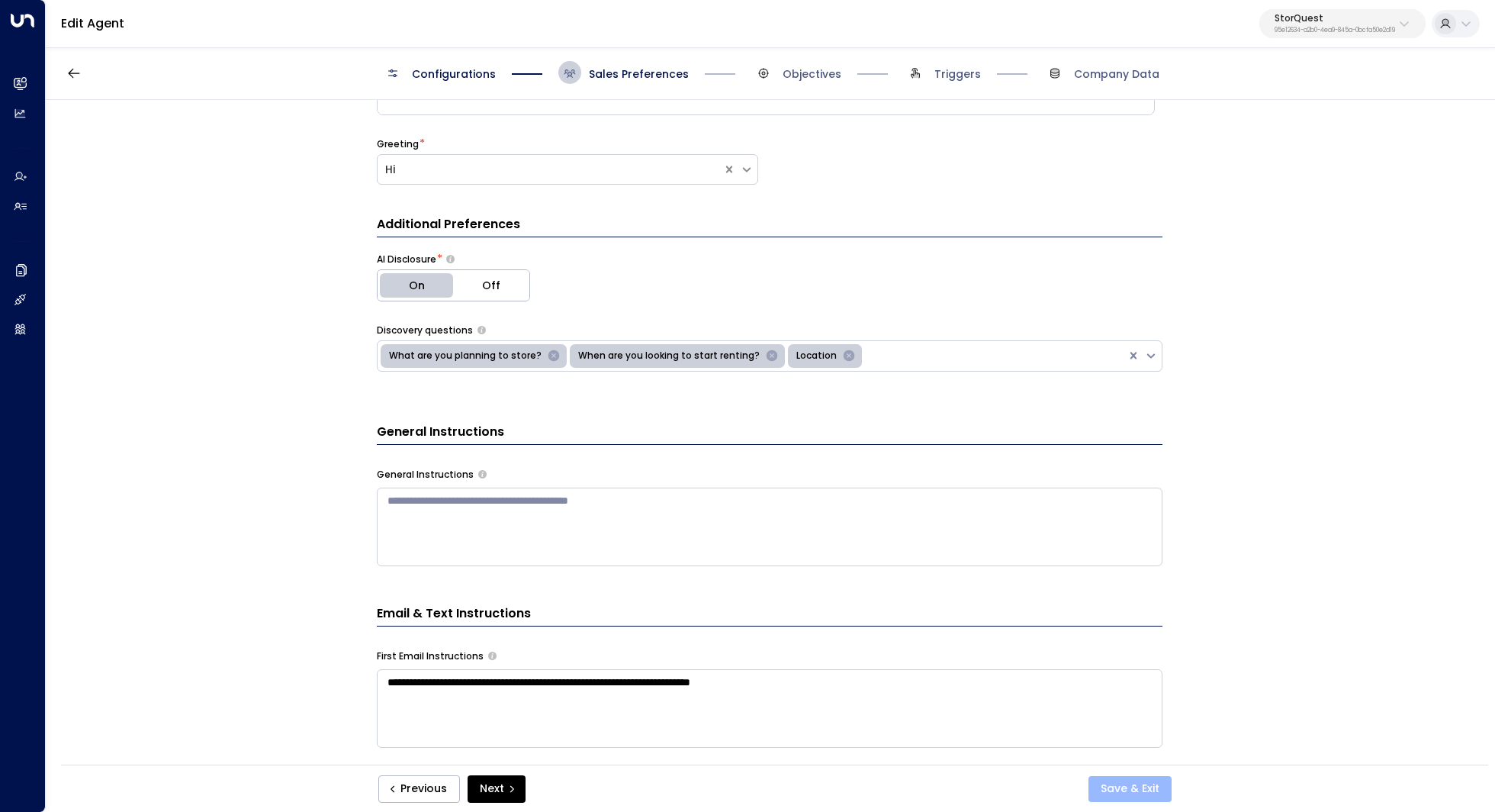
click at [1126, 799] on button "Save & Exit" at bounding box center [1130, 788] width 84 height 26
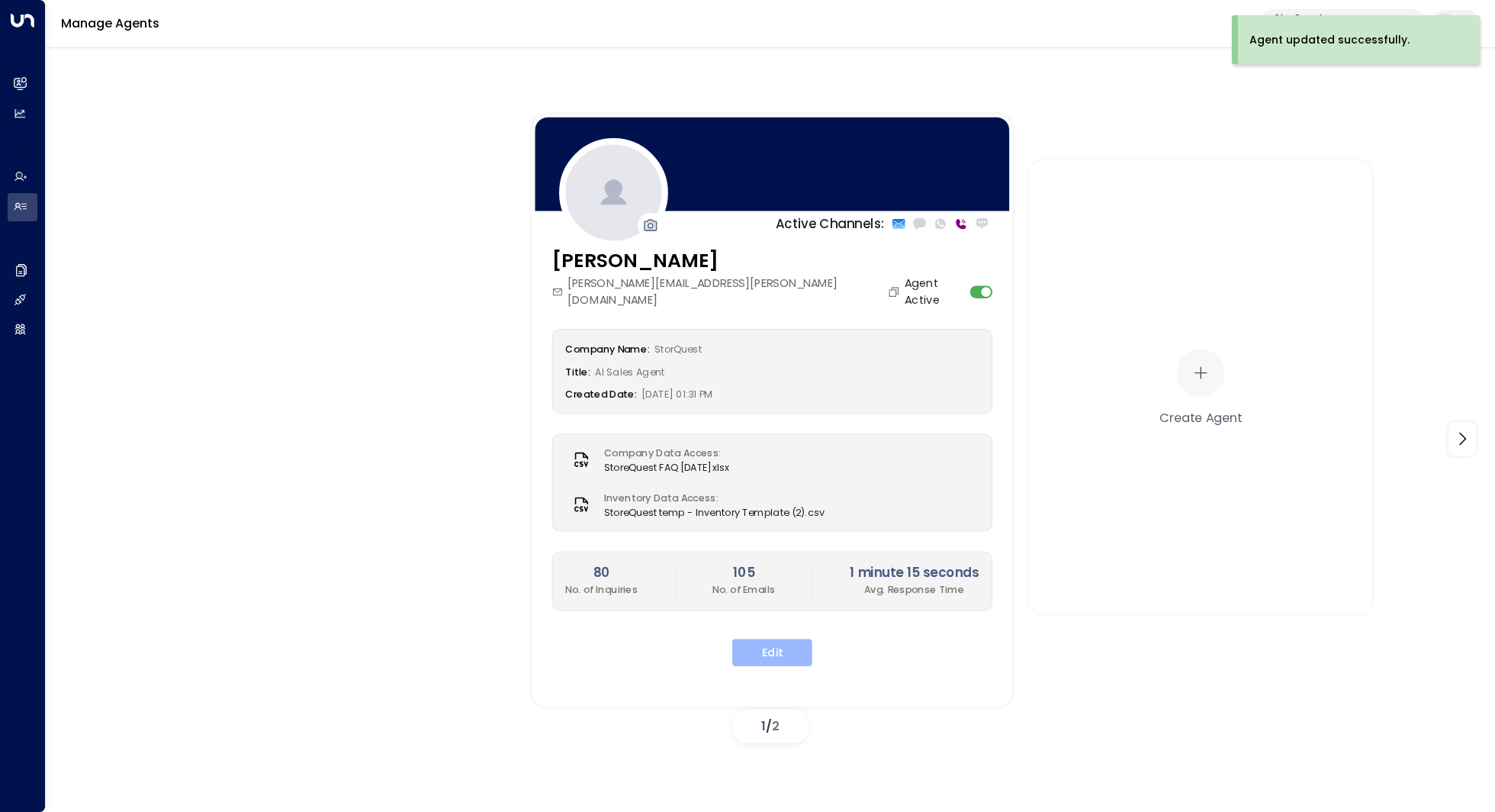
click at [777, 638] on button "Edit" at bounding box center [772, 651] width 80 height 28
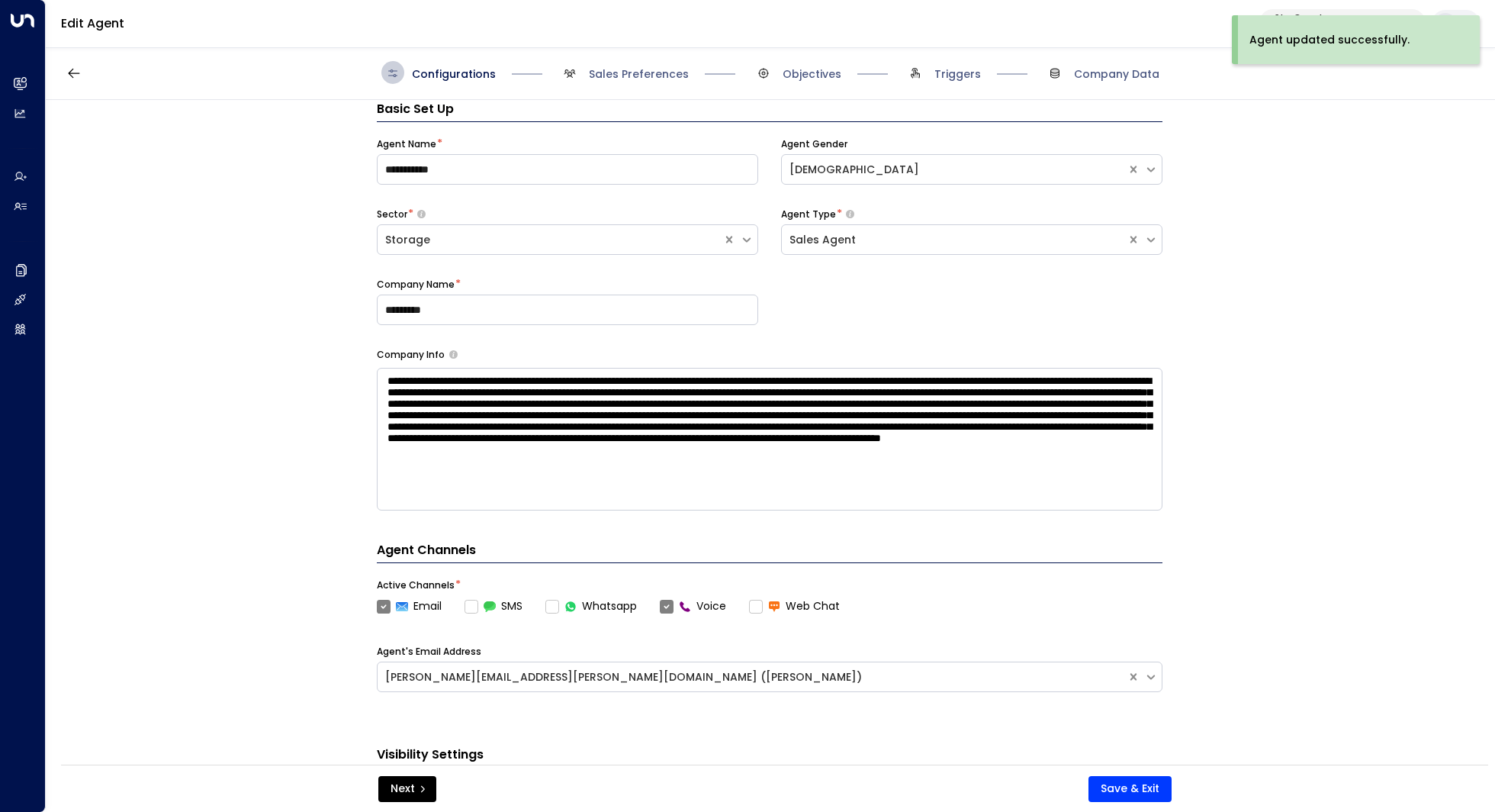
scroll to position [13, 0]
click at [591, 74] on span "Sales Preferences" at bounding box center [638, 74] width 100 height 15
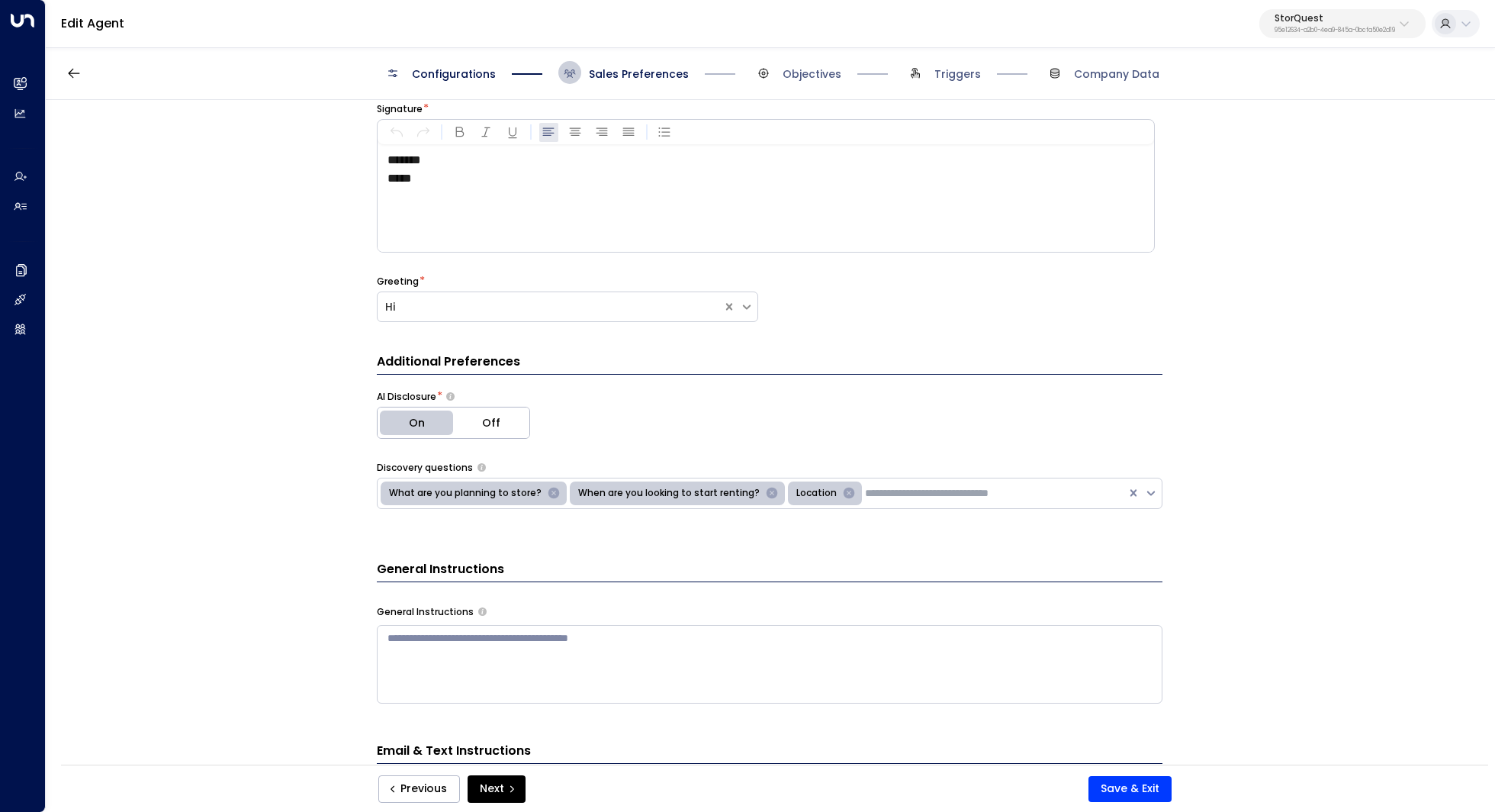
scroll to position [0, 0]
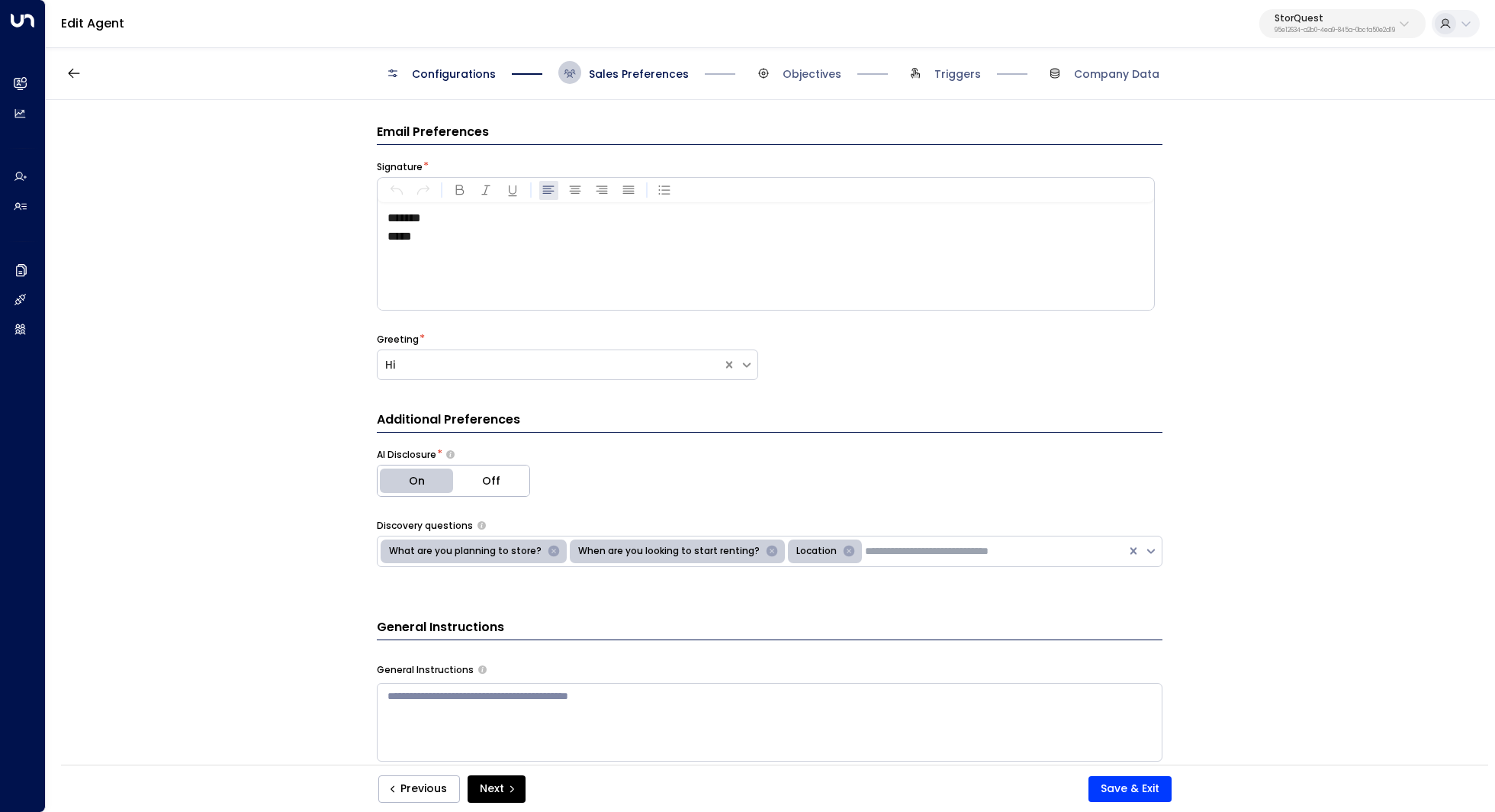
click at [809, 83] on span "Objectives" at bounding box center [797, 72] width 89 height 23
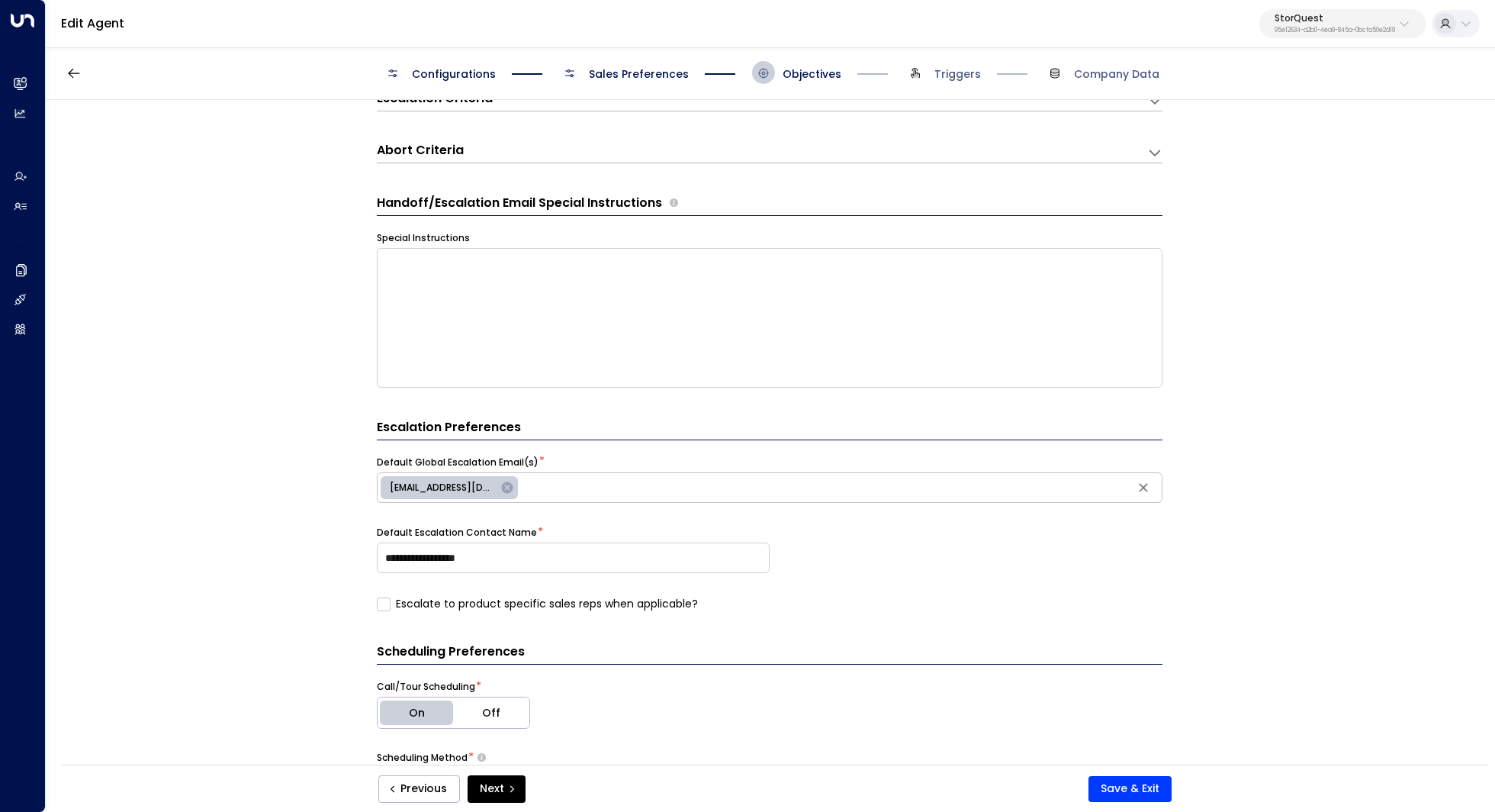
scroll to position [231, 0]
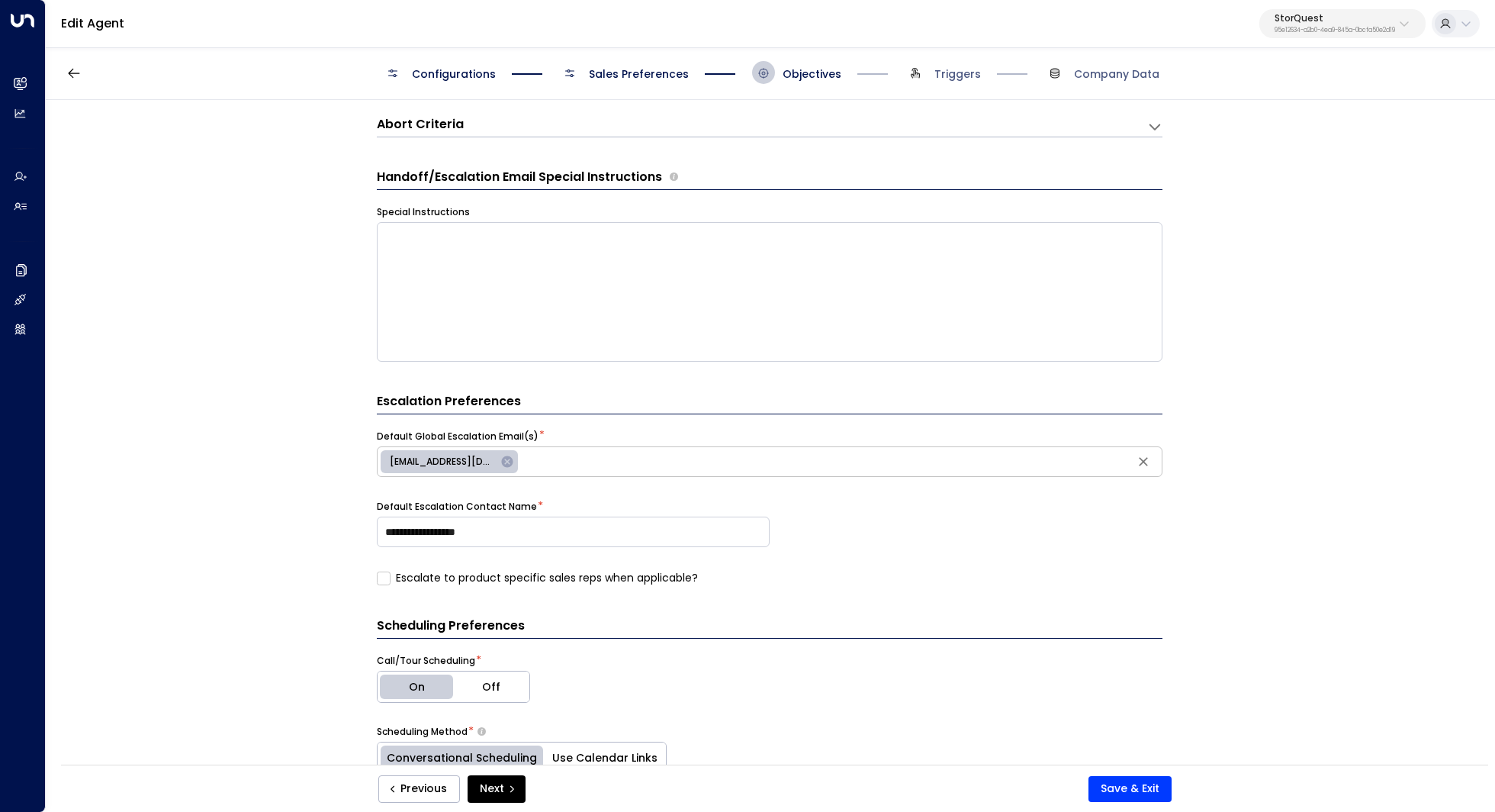
click at [501, 463] on icon at bounding box center [507, 462] width 11 height 11
click at [649, 539] on input "**********" at bounding box center [574, 532] width 393 height 30
click at [920, 574] on div "Escalate to product specific sales reps when applicable?" at bounding box center [769, 577] width 785 height 16
click at [479, 464] on input "text" at bounding box center [769, 462] width 778 height 23
type input "********"
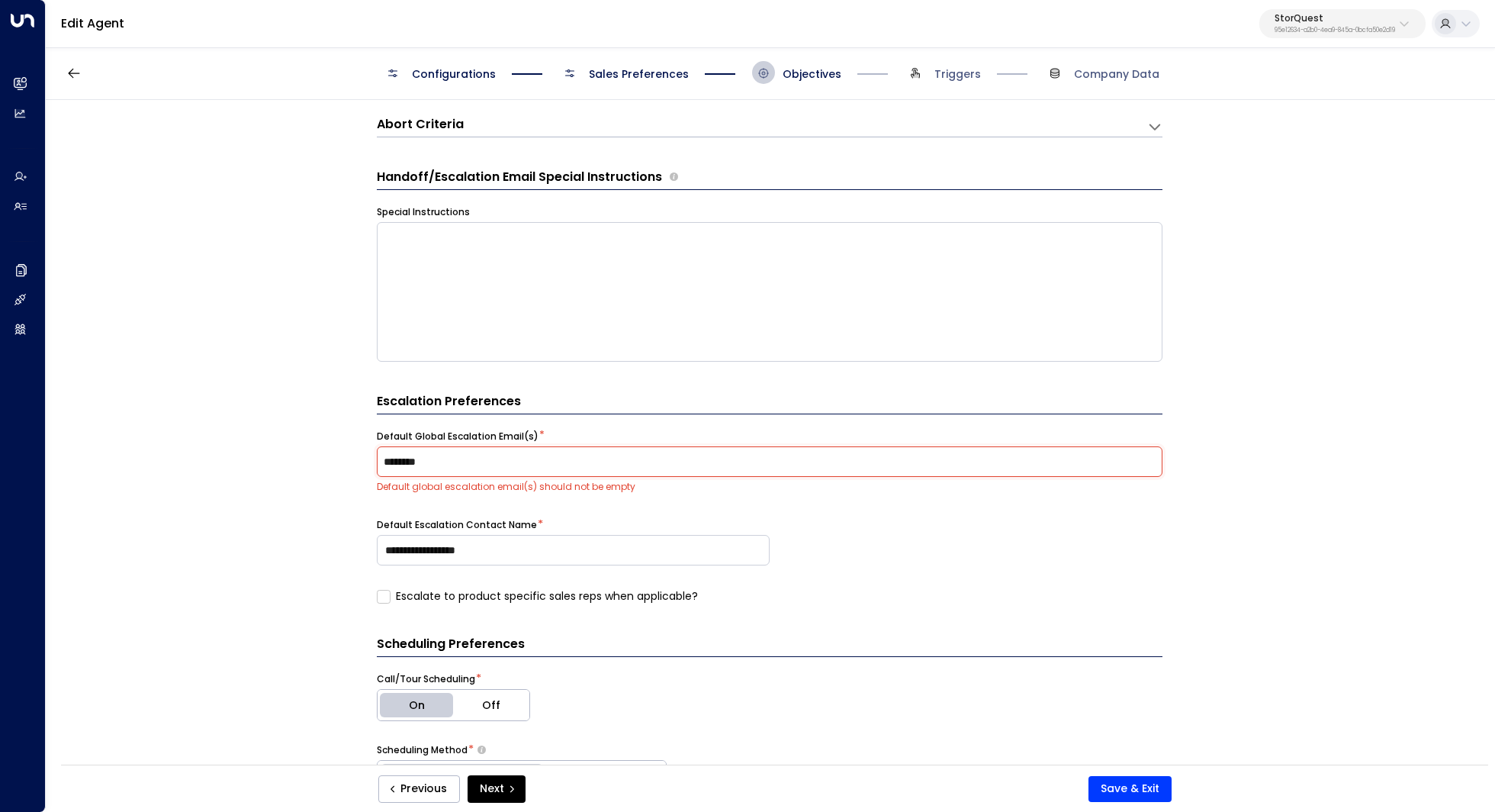
click at [556, 470] on input "********" at bounding box center [769, 462] width 778 height 23
paste input "**********"
type input "**********"
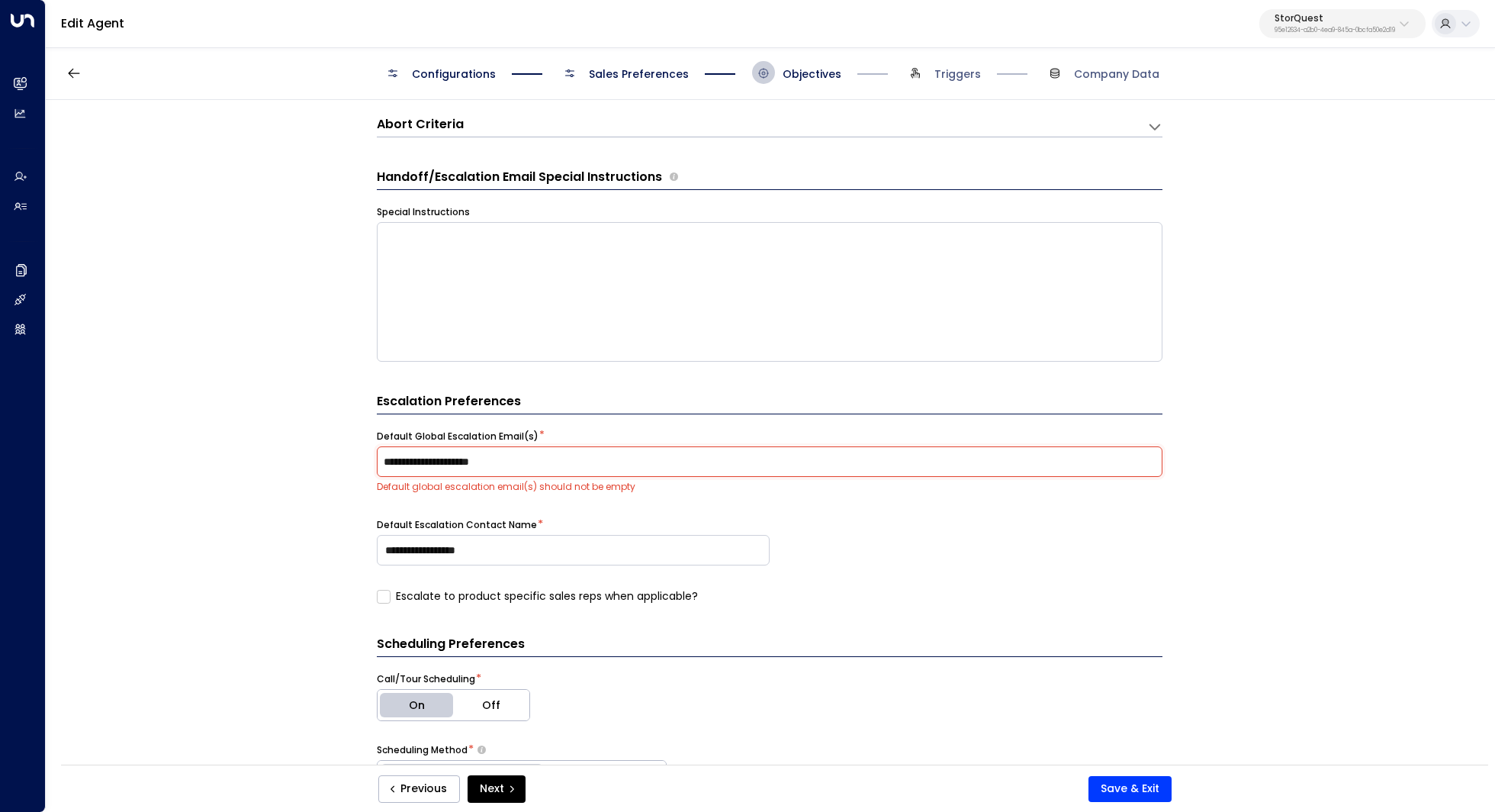
click at [1246, 425] on div "**********" at bounding box center [769, 437] width 1448 height 674
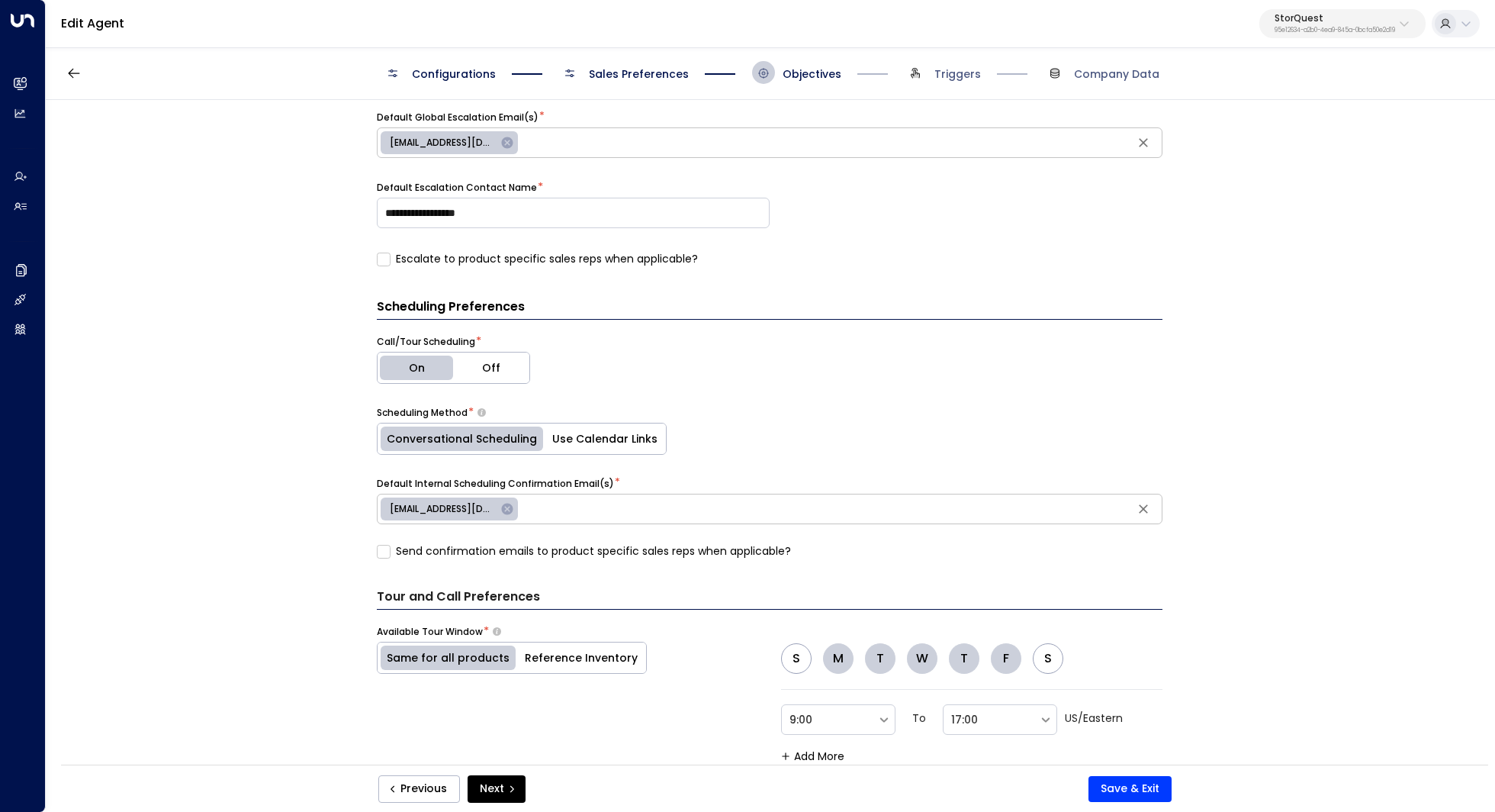
scroll to position [576, 0]
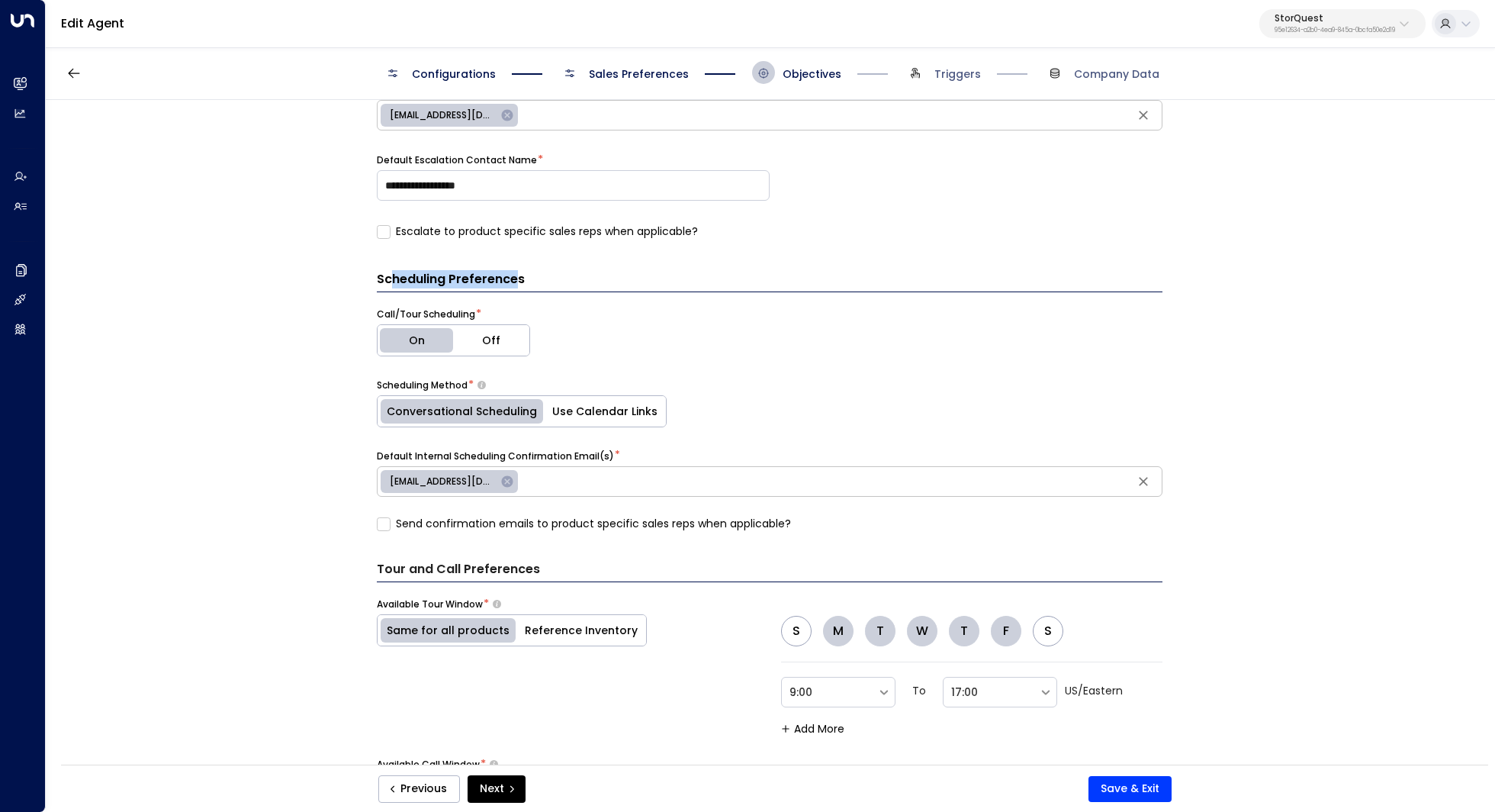
drag, startPoint x: 387, startPoint y: 276, endPoint x: 514, endPoint y: 271, distance: 127.1
click at [514, 273] on h3 "Scheduling Preferences" at bounding box center [769, 280] width 785 height 22
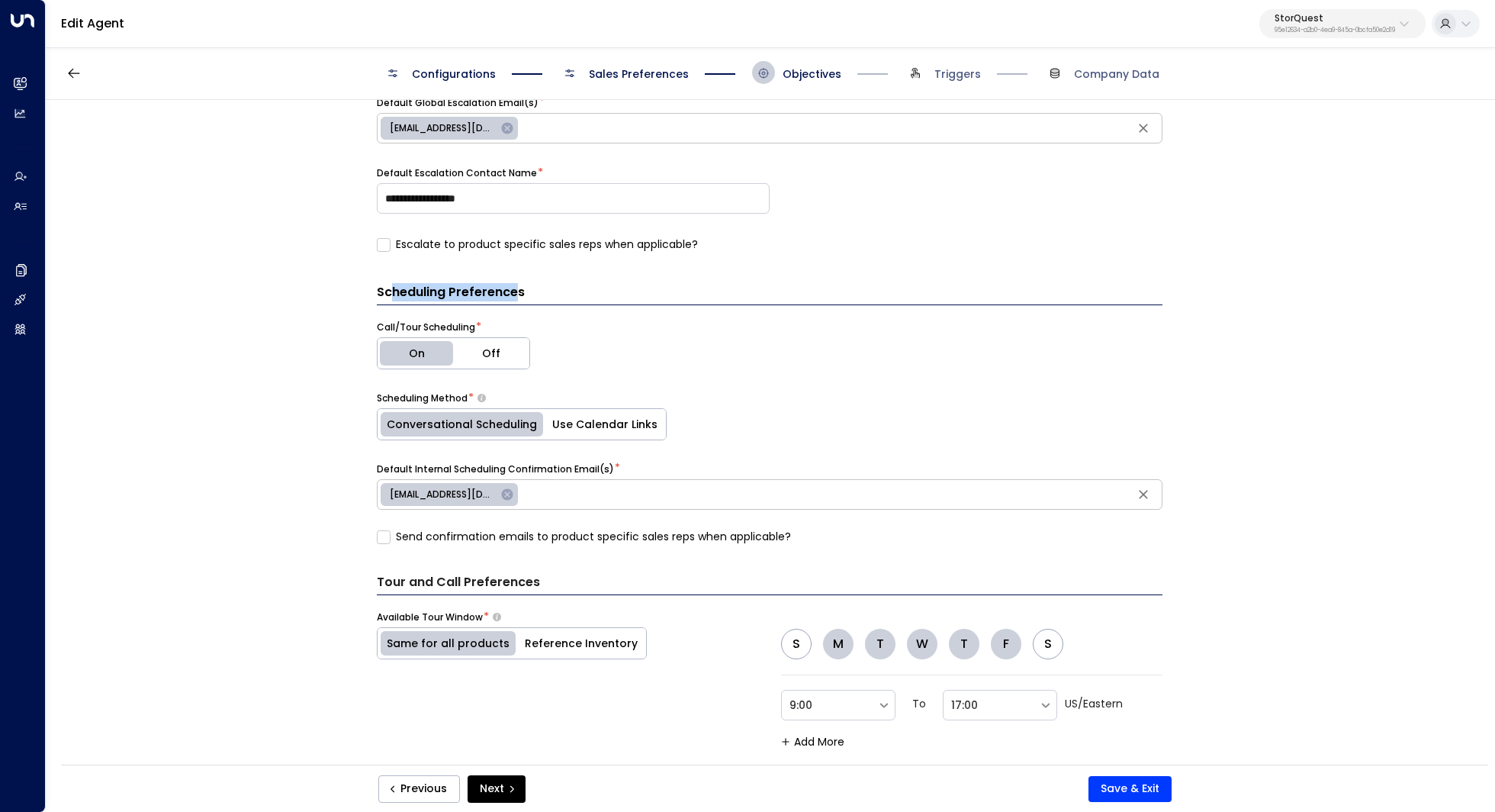
scroll to position [563, 0]
click at [308, 521] on div "**********" at bounding box center [769, 437] width 1448 height 674
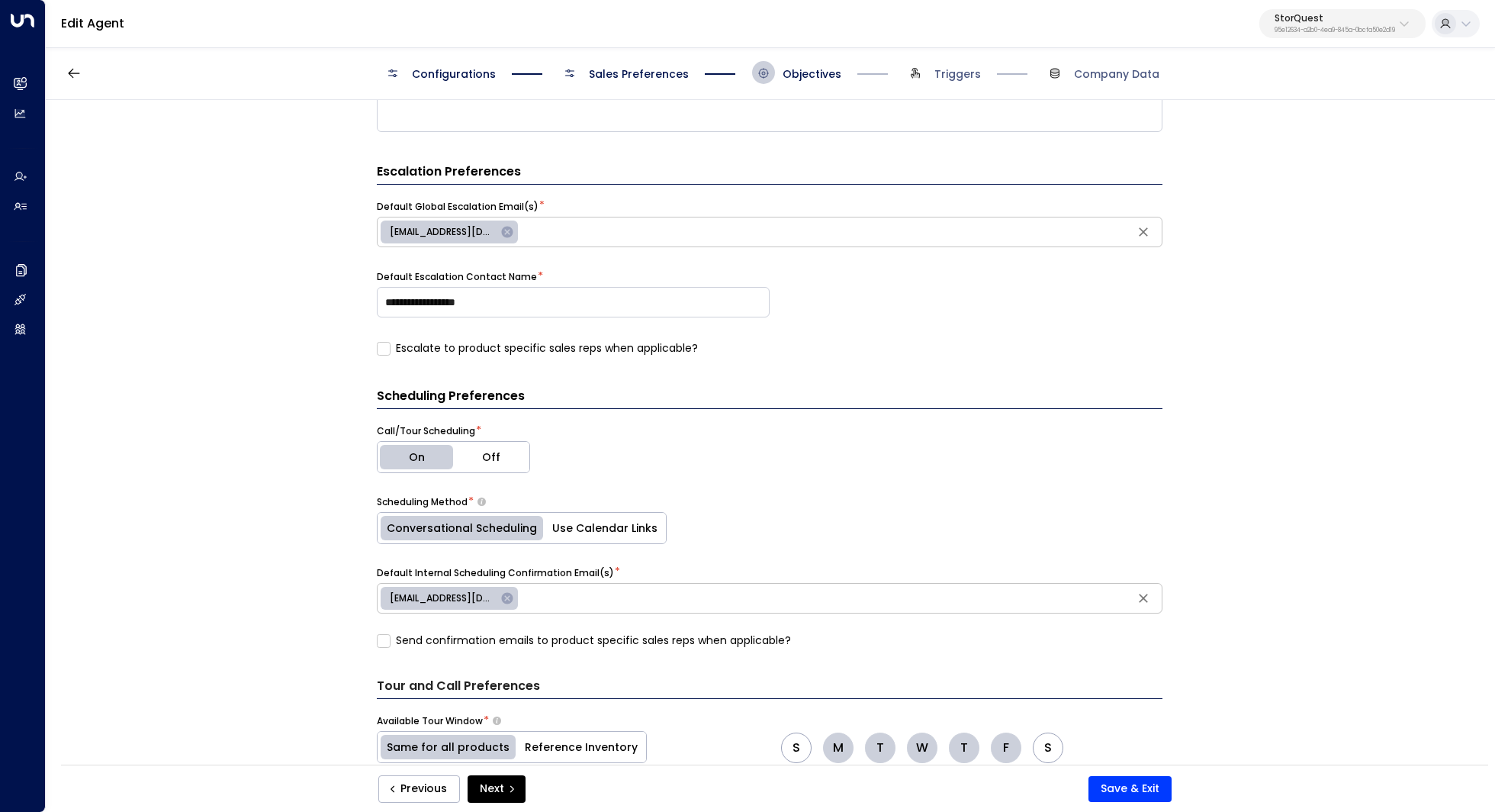
scroll to position [455, 0]
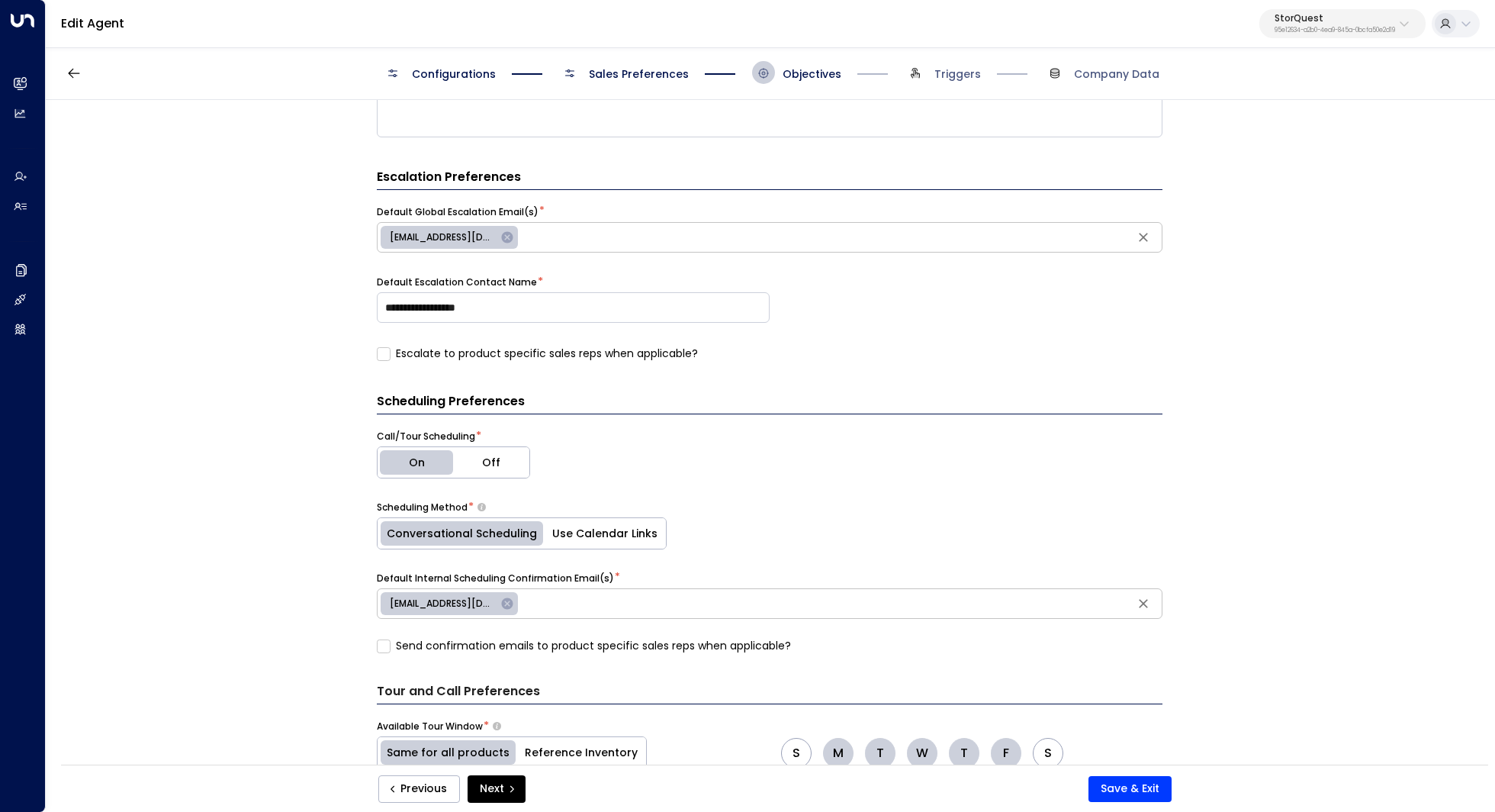
click at [501, 604] on icon at bounding box center [507, 604] width 11 height 11
click at [1132, 784] on button "Save & Exit" at bounding box center [1130, 788] width 84 height 26
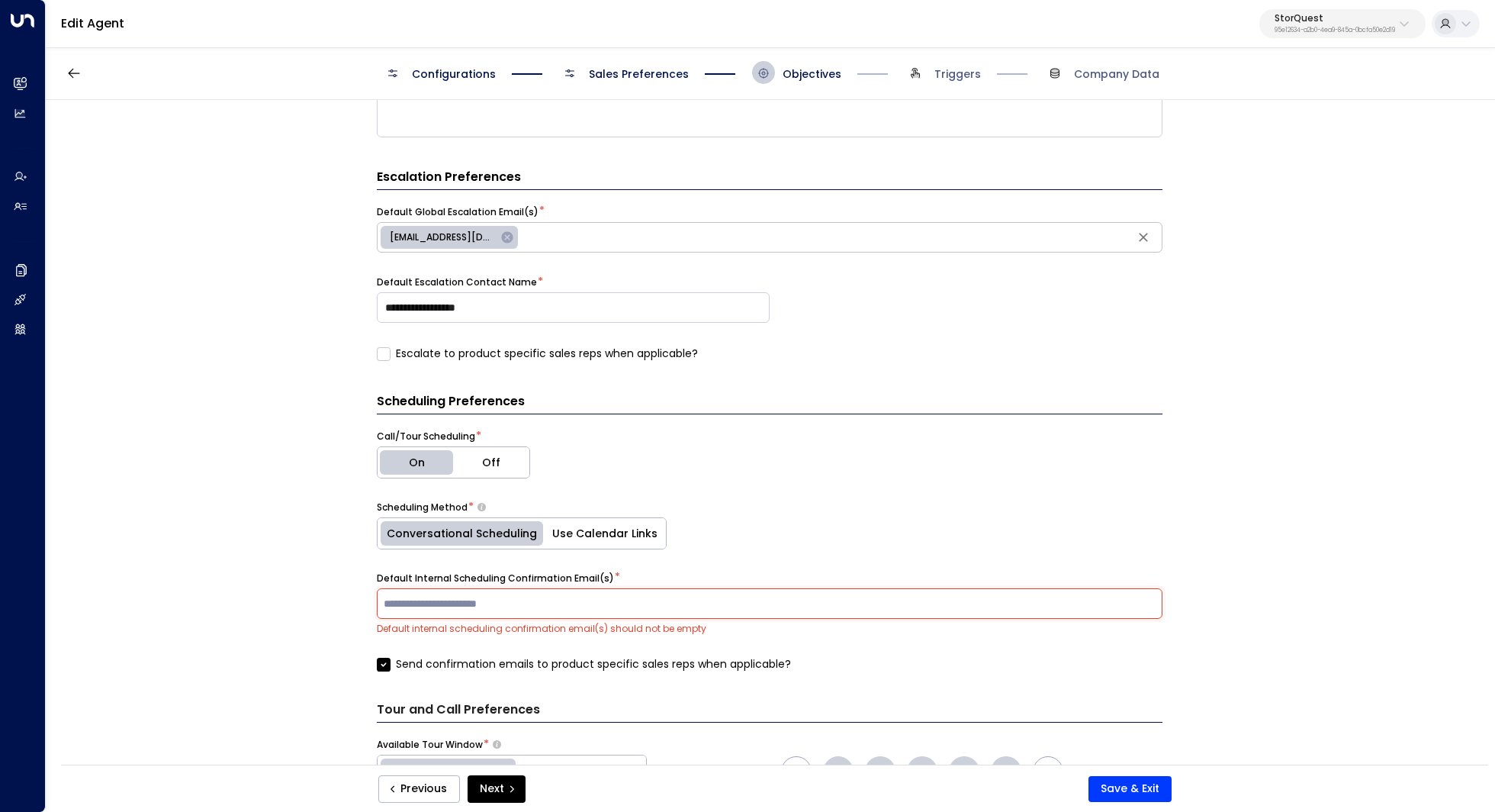
click at [476, 595] on input "text" at bounding box center [769, 603] width 778 height 23
click at [464, 233] on span "[EMAIL_ADDRESS][DOMAIN_NAME]" at bounding box center [443, 237] width 124 height 13
type input "**********"
click at [464, 233] on span "[EMAIL_ADDRESS][DOMAIN_NAME]" at bounding box center [443, 237] width 124 height 13
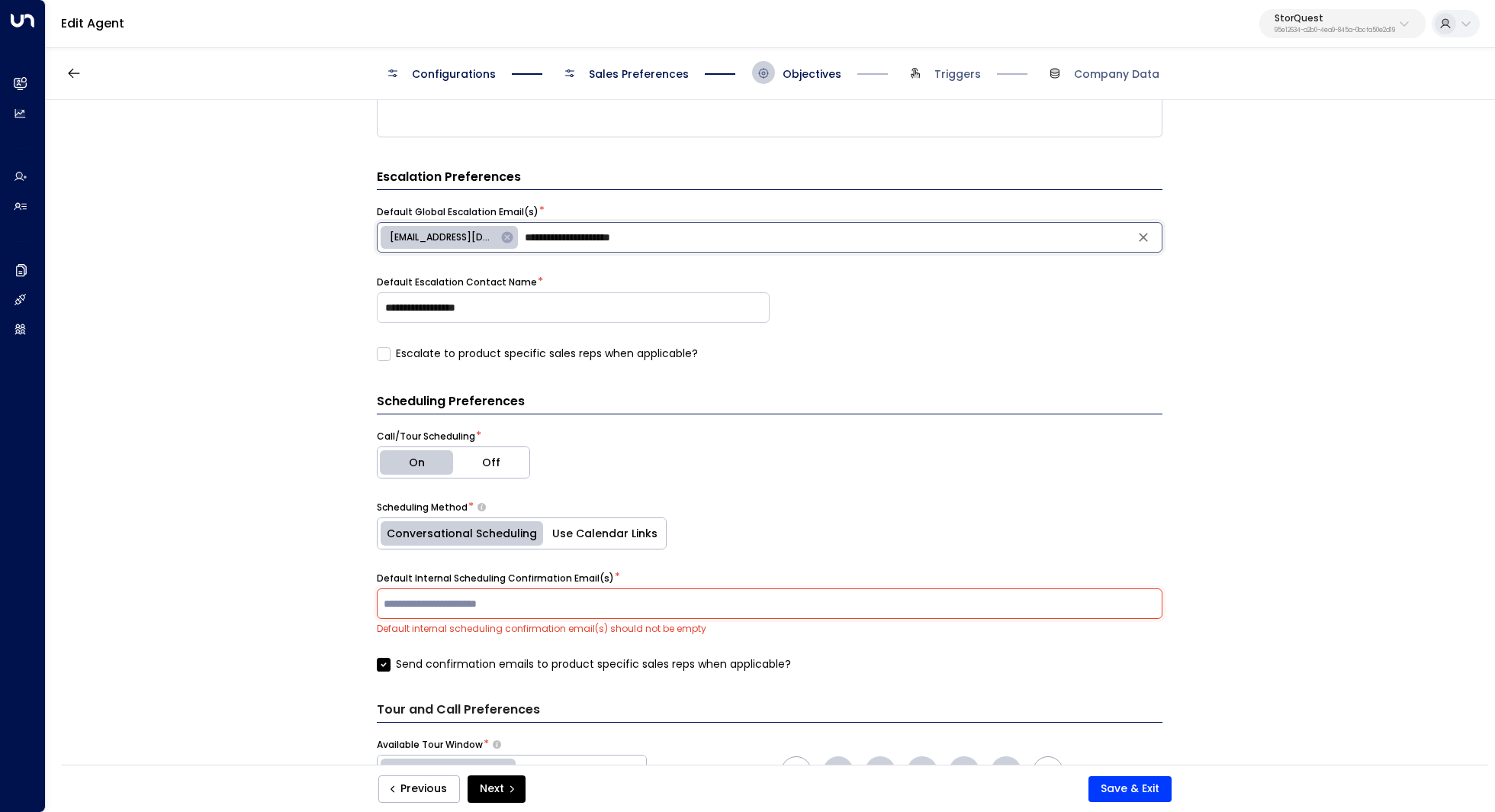
drag, startPoint x: 523, startPoint y: 236, endPoint x: 715, endPoint y: 256, distance: 193.0
click at [715, 256] on div "**********" at bounding box center [769, 265] width 785 height 194
click at [423, 614] on div "​" at bounding box center [769, 603] width 785 height 30
paste input "**********"
type input "**********"
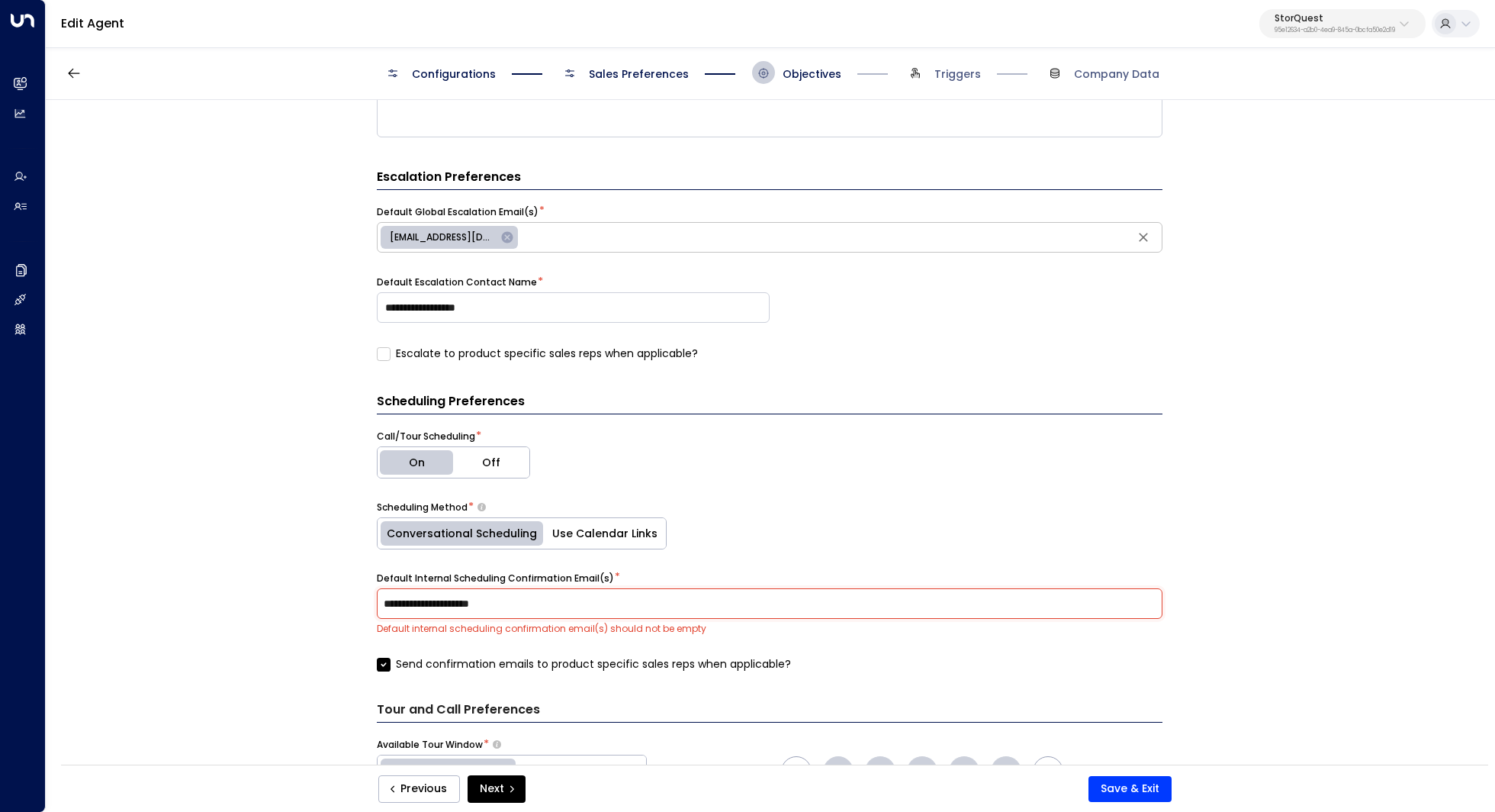
click at [309, 602] on div "**********" at bounding box center [769, 437] width 1448 height 674
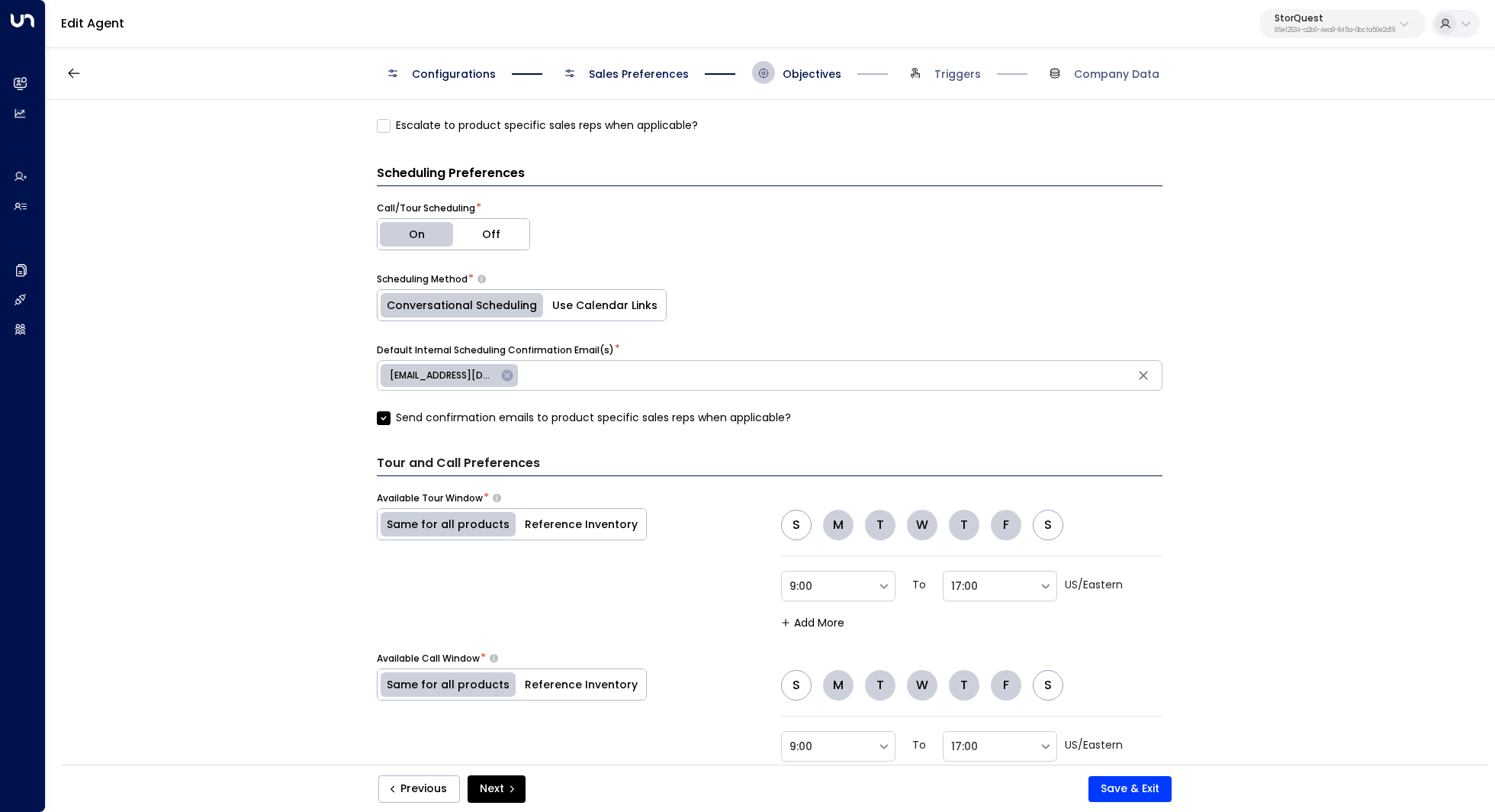
scroll to position [692, 0]
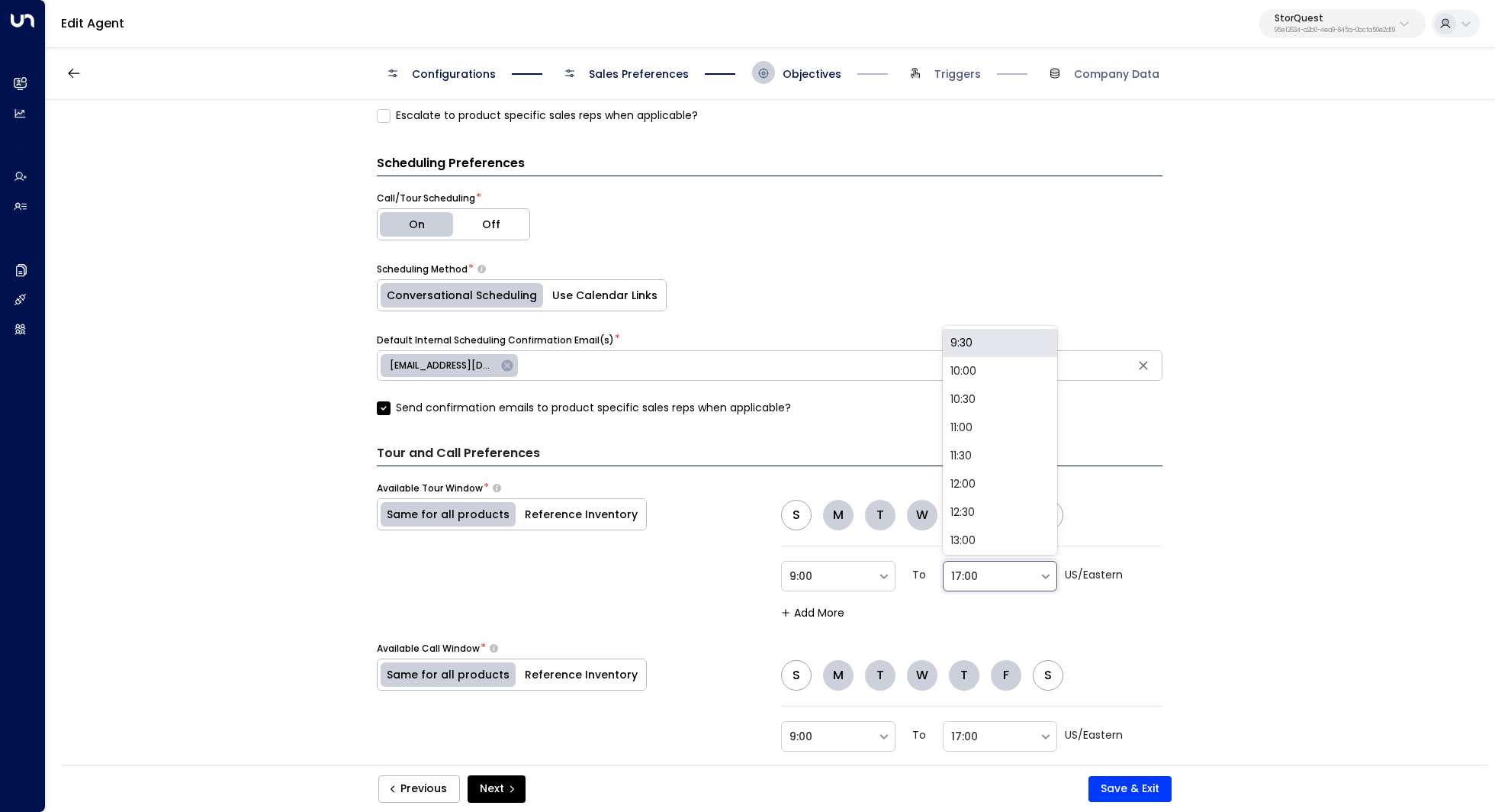
click at [1024, 570] on div at bounding box center [992, 576] width 80 height 19
click at [998, 567] on div at bounding box center [992, 576] width 80 height 19
click at [1164, 500] on div "**********" at bounding box center [769, 437] width 1448 height 674
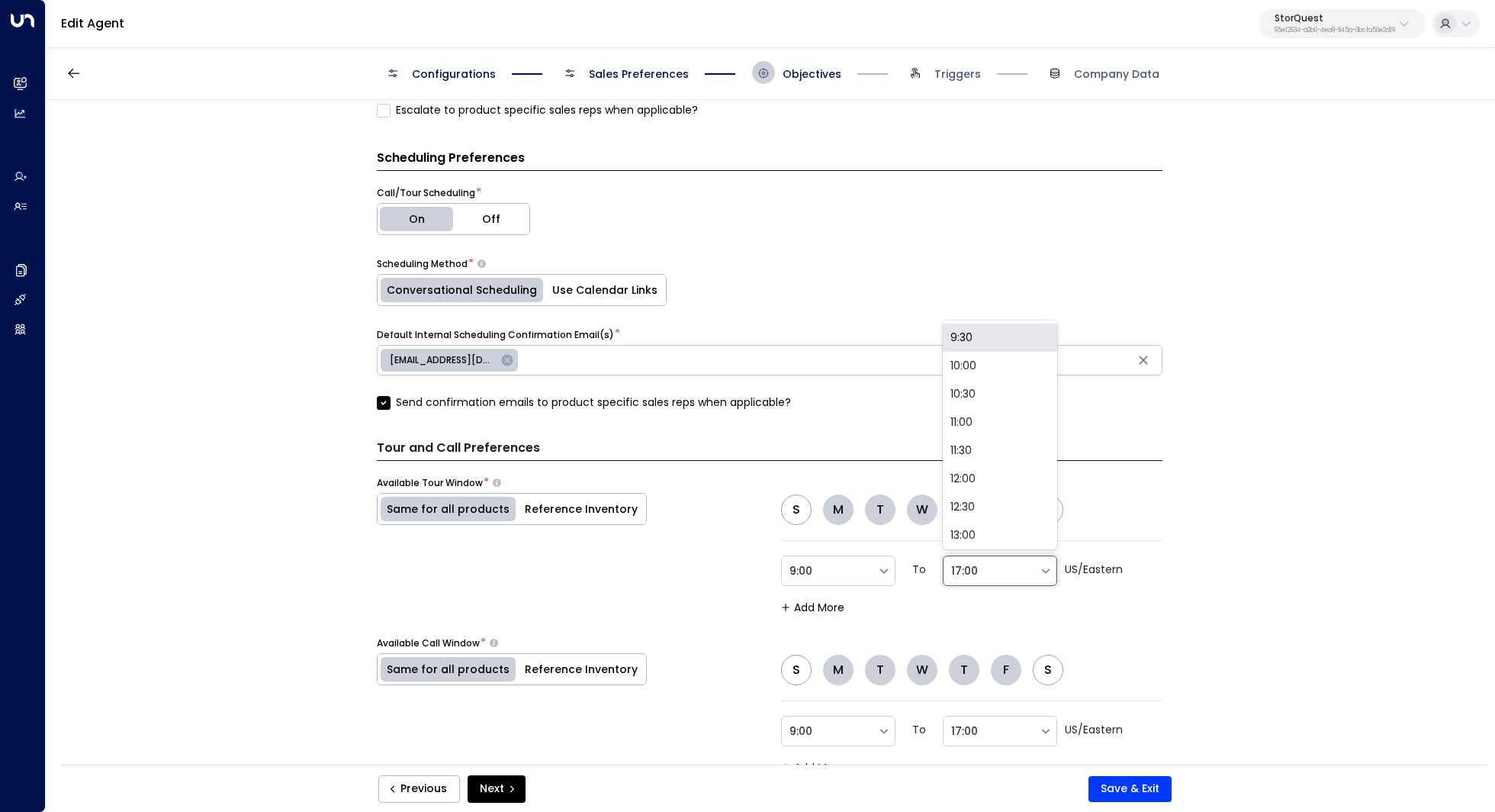
click at [988, 574] on div at bounding box center [992, 571] width 80 height 19
click at [1212, 559] on div "**********" at bounding box center [769, 437] width 1448 height 674
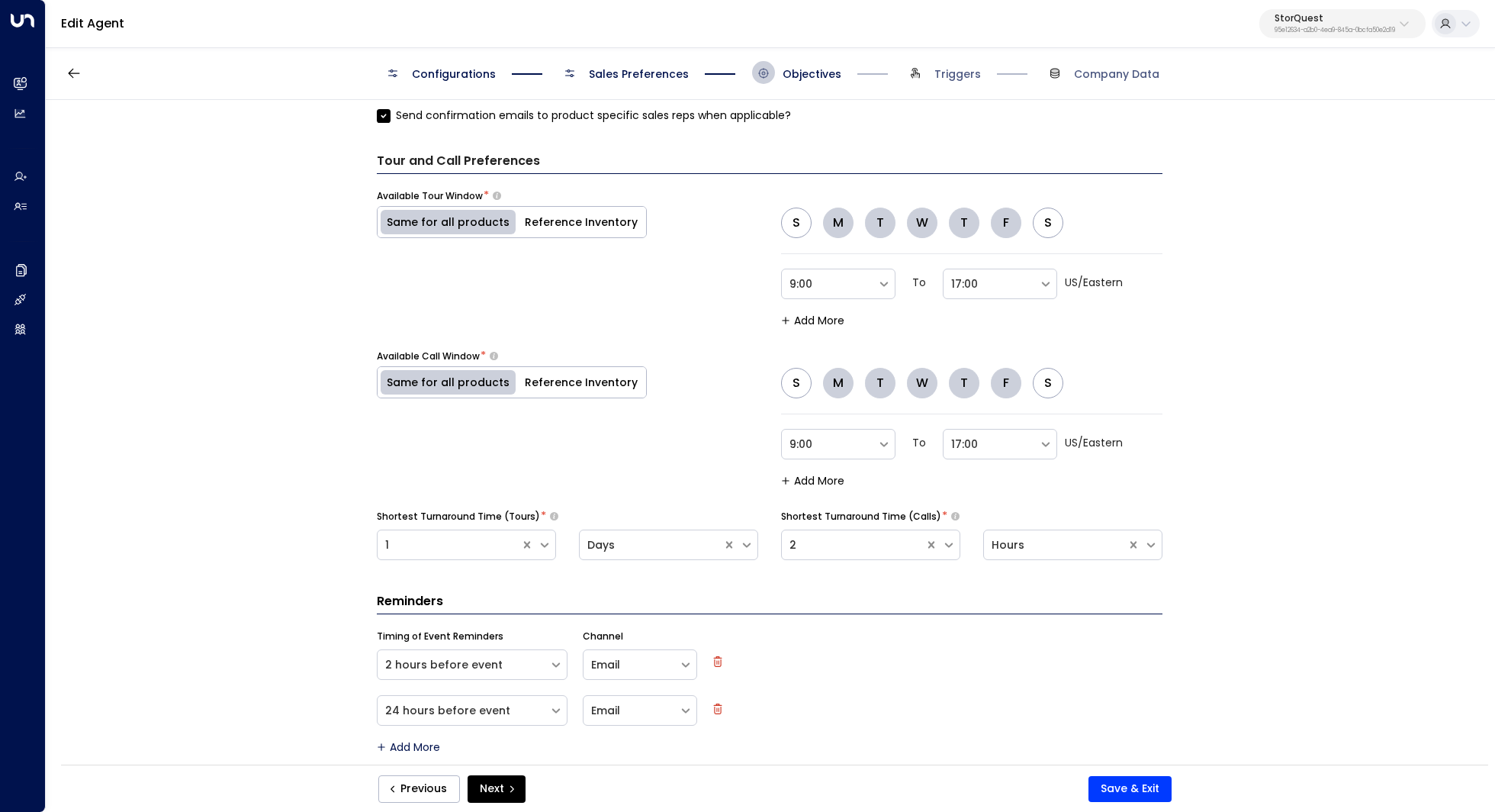
scroll to position [998, 0]
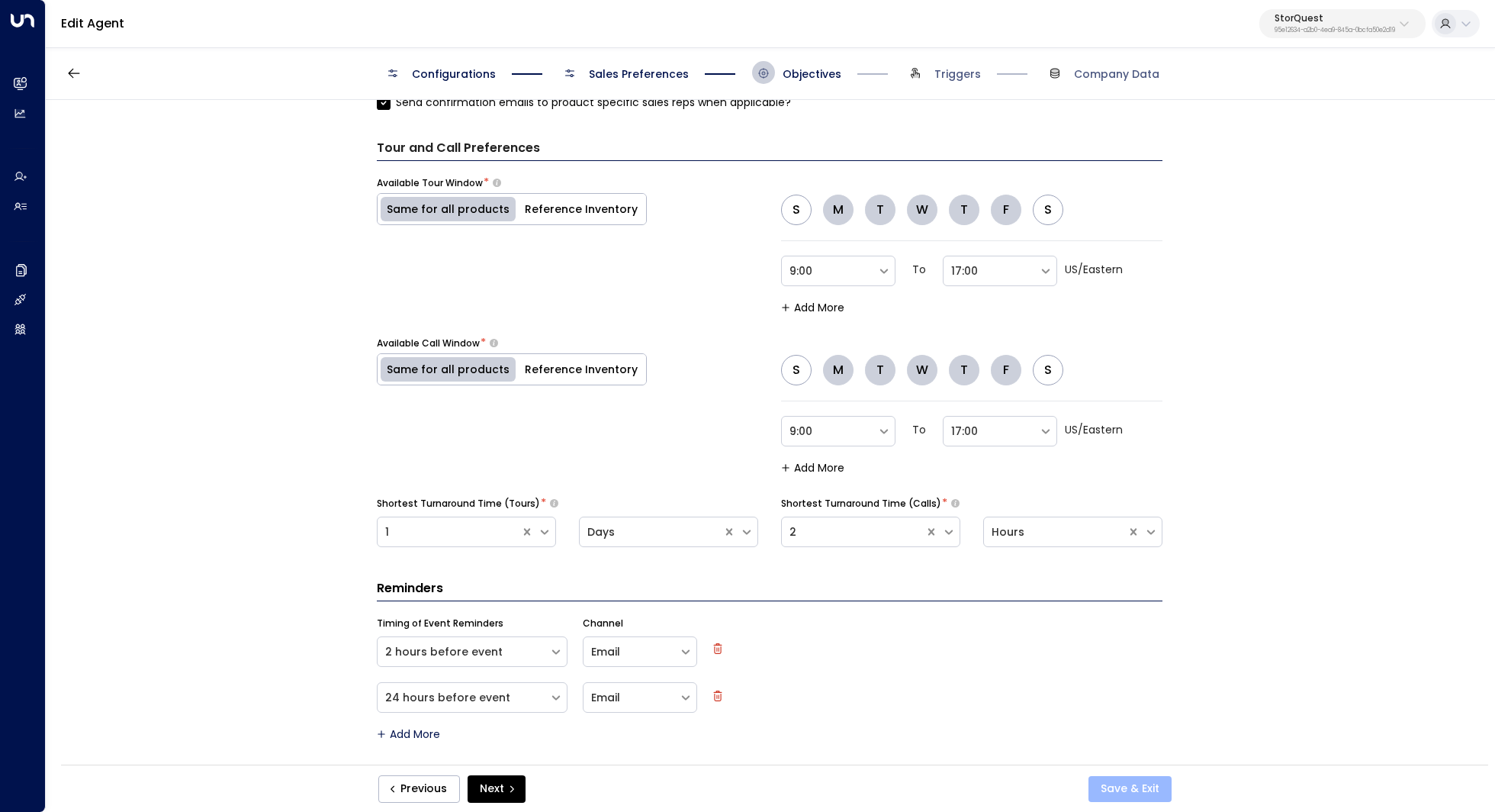
click at [1130, 784] on button "Save & Exit" at bounding box center [1130, 788] width 84 height 26
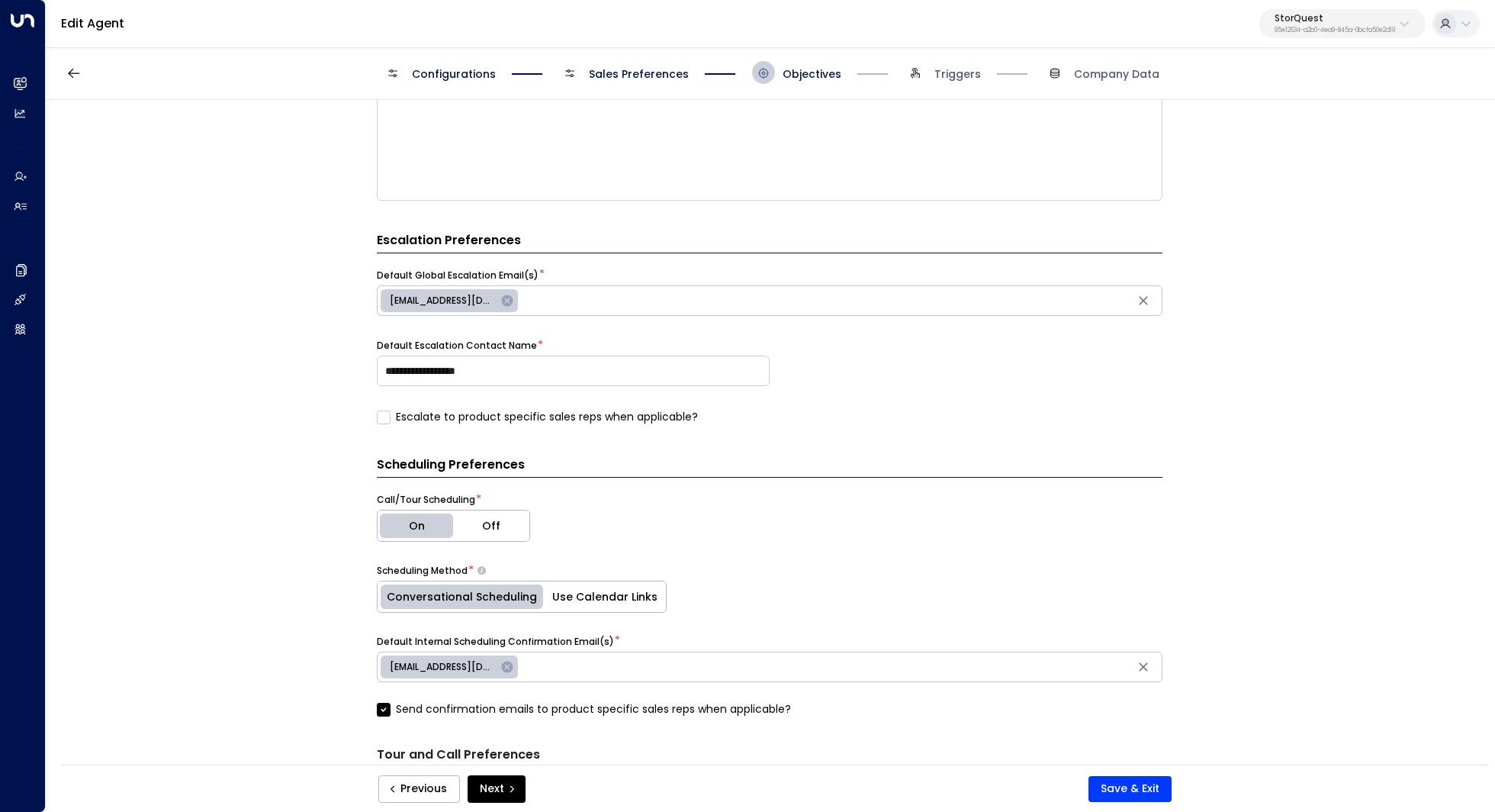
scroll to position [427, 0]
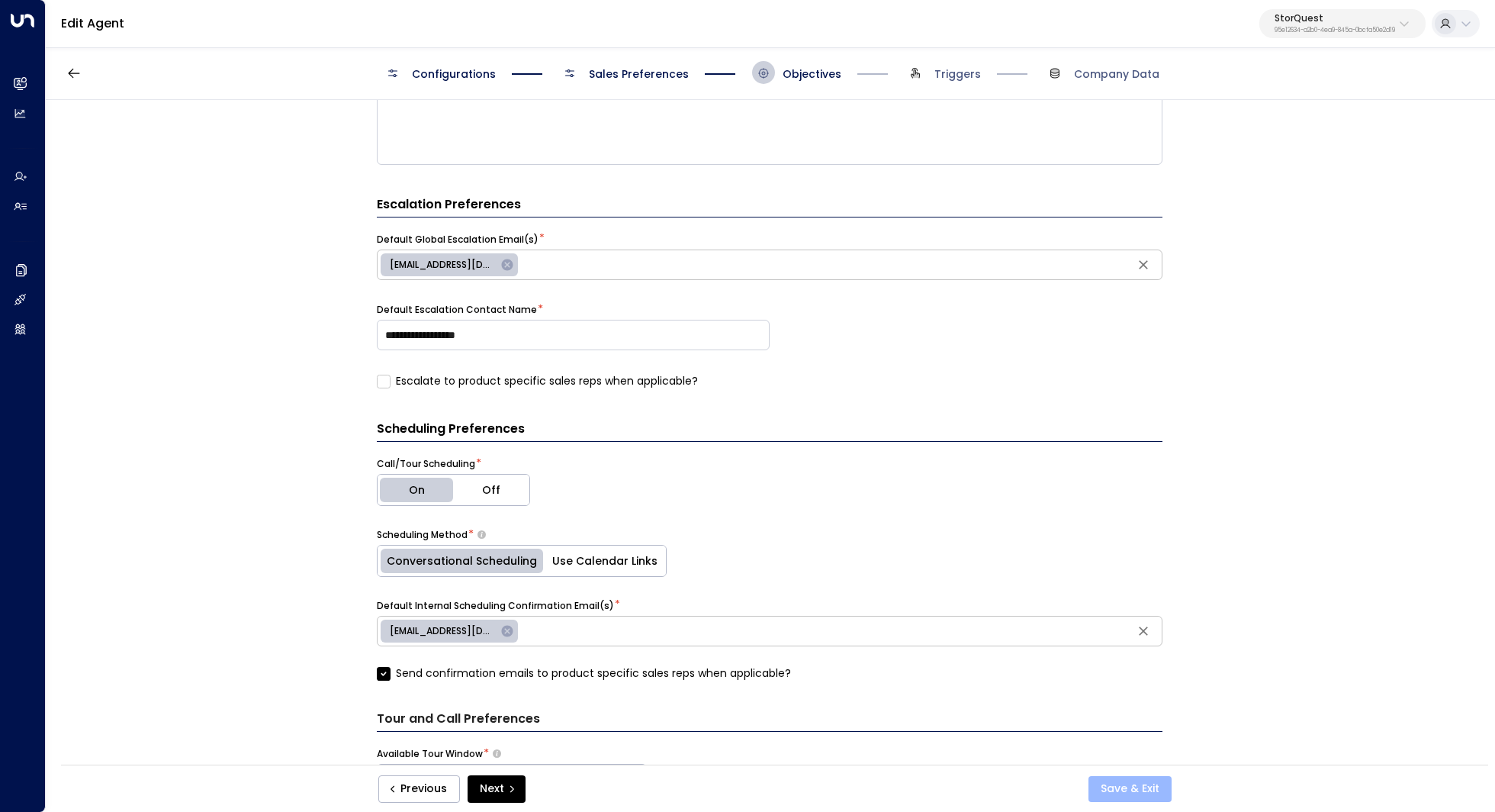
click at [1132, 781] on button "Save & Exit" at bounding box center [1130, 788] width 84 height 26
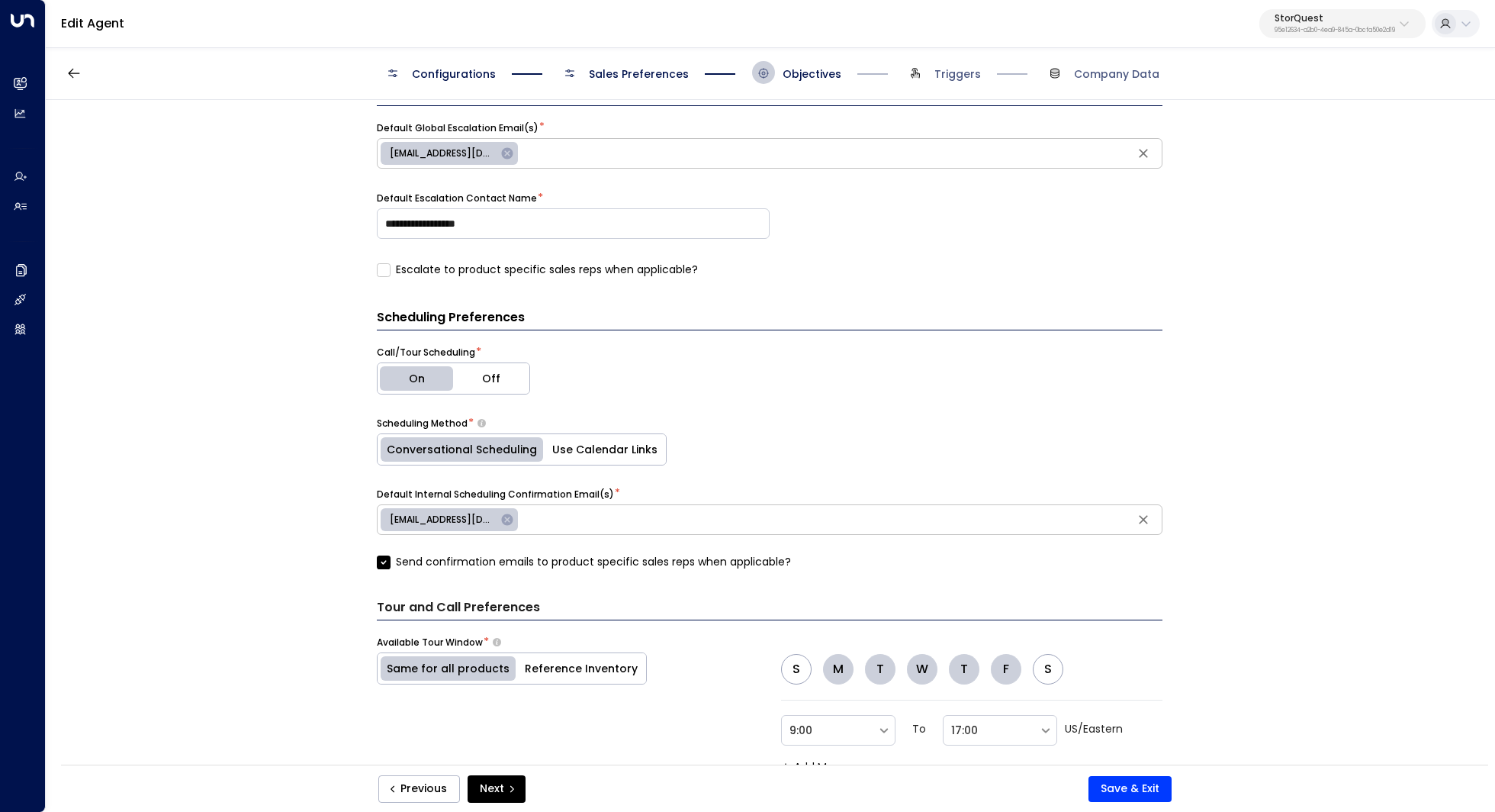
scroll to position [543, 0]
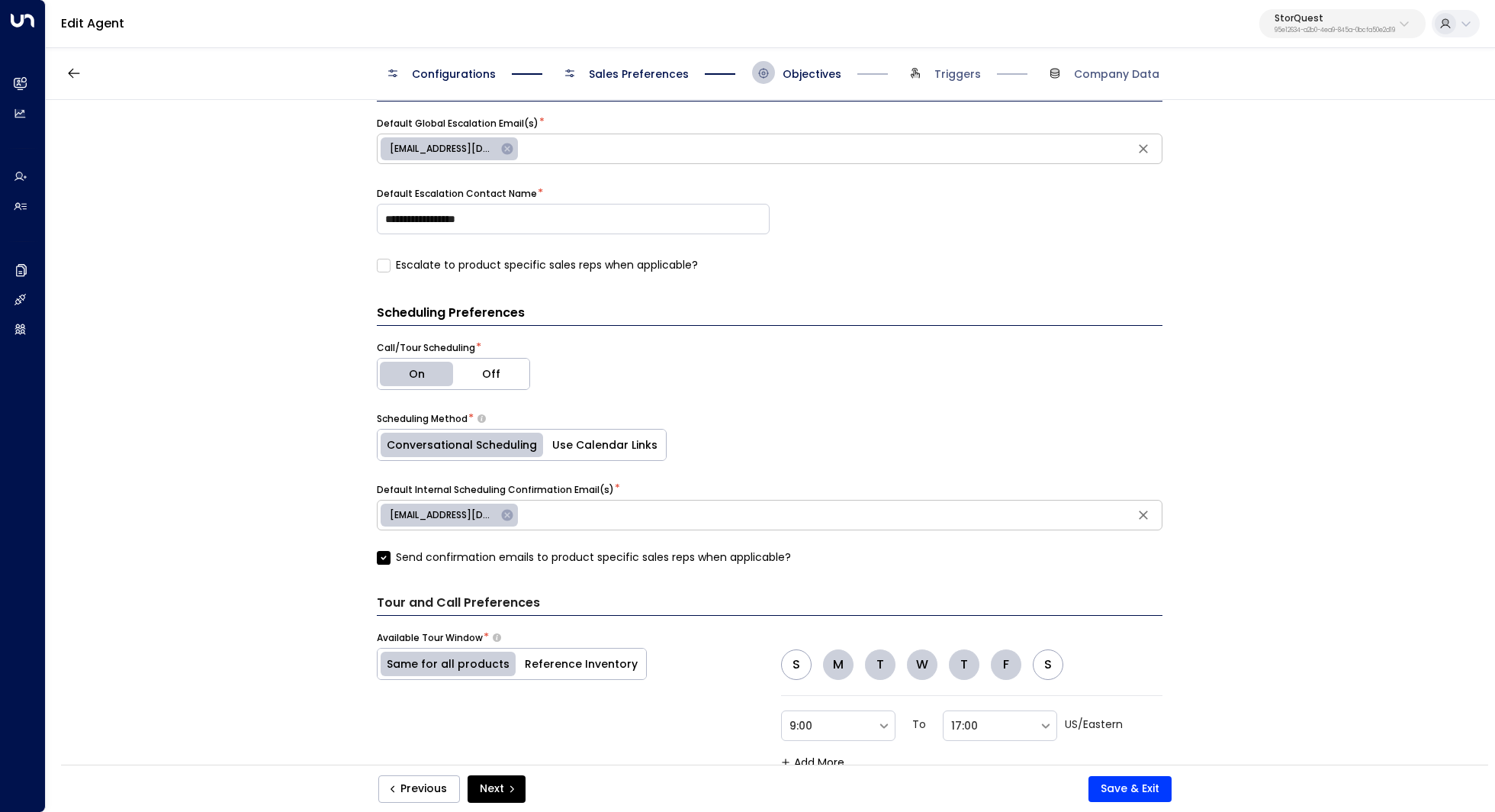
click at [380, 561] on div "Scheduling Preferences Call/Tour Scheduling * On Off Scheduling Method * Conver…" at bounding box center [769, 749] width 785 height 891
click at [1126, 784] on button "Save & Exit" at bounding box center [1130, 788] width 84 height 26
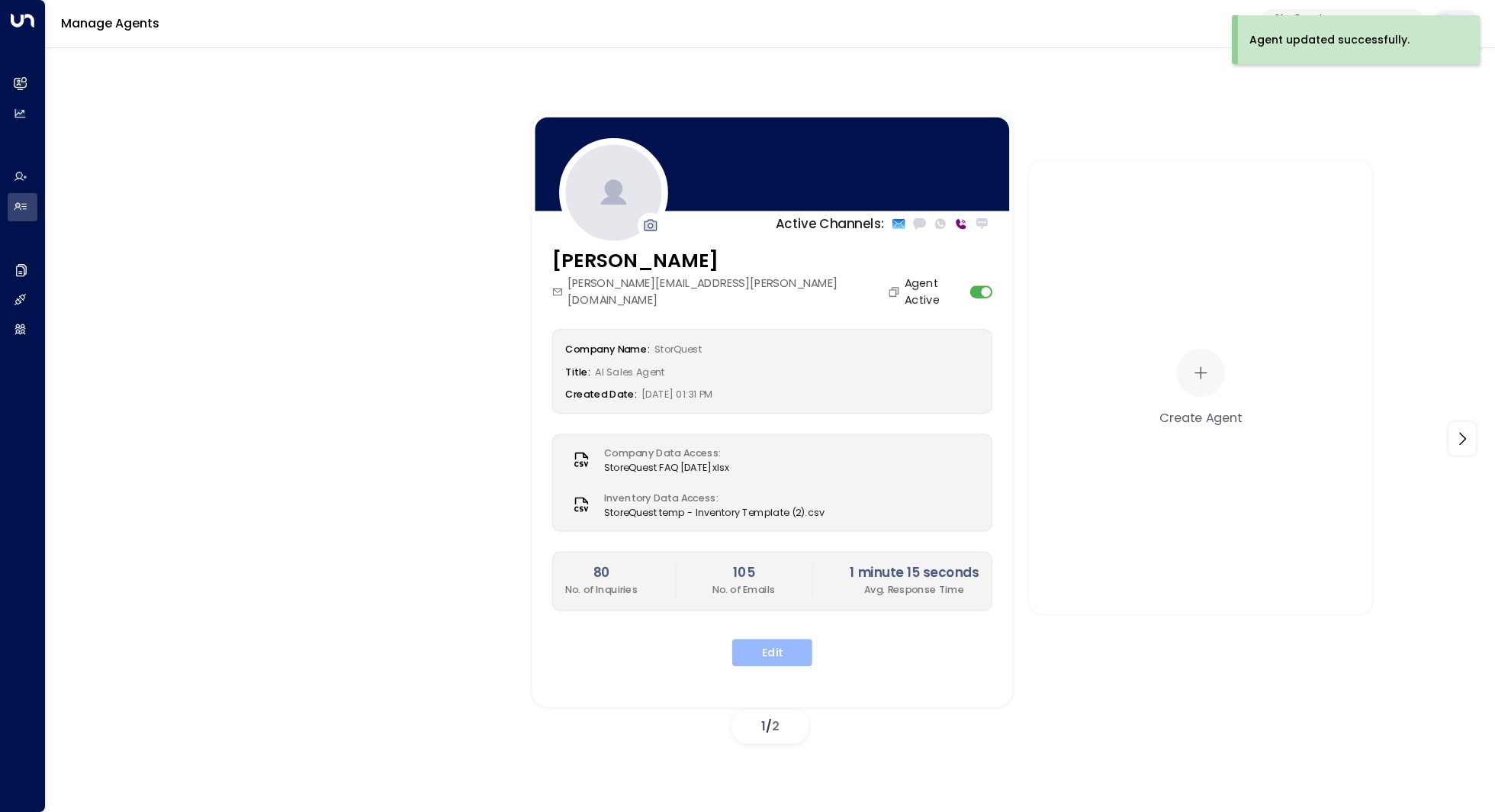
click at [781, 638] on button "Edit" at bounding box center [772, 651] width 80 height 28
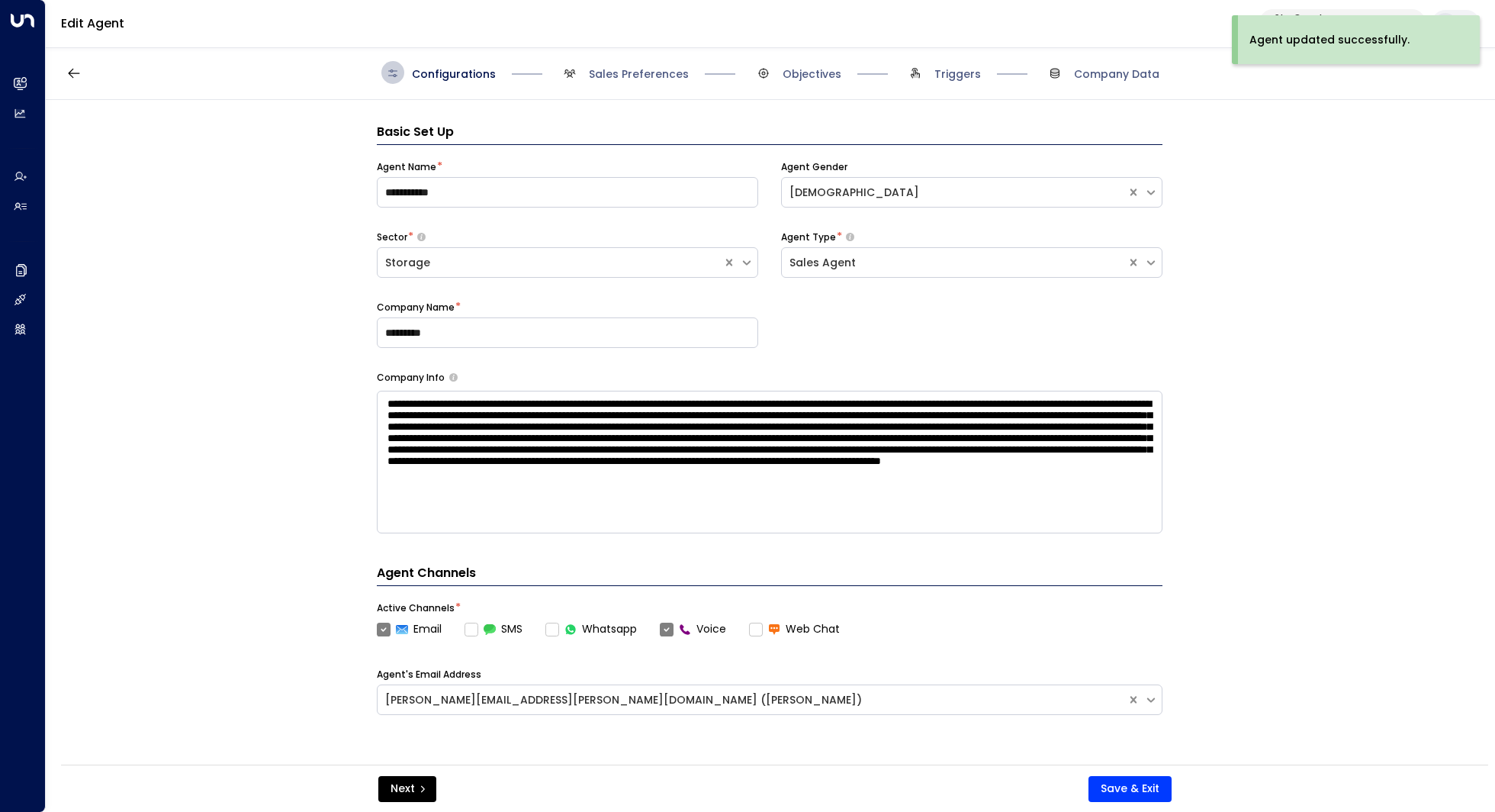
scroll to position [23, 0]
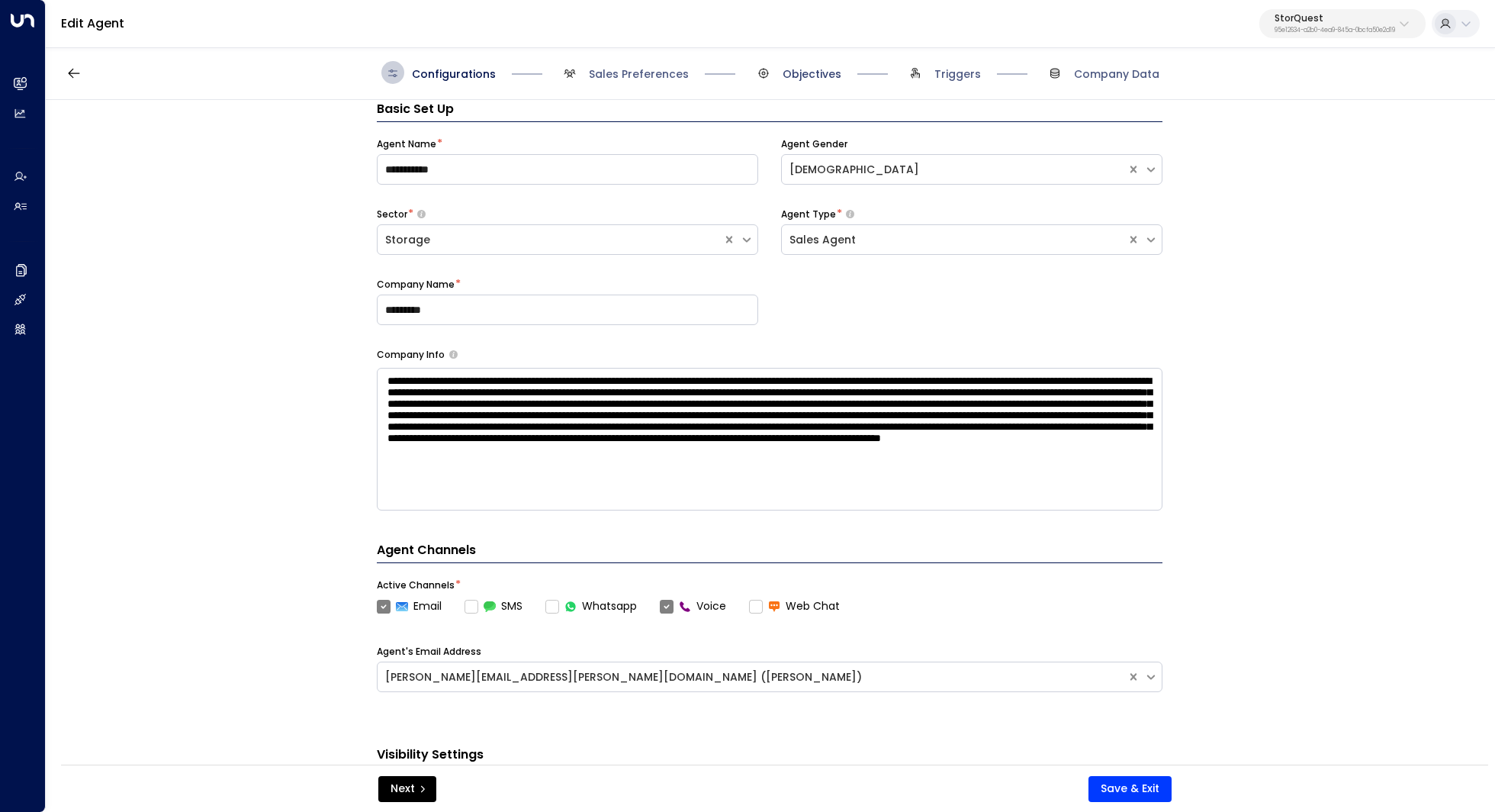
click at [796, 67] on span "Objectives" at bounding box center [812, 74] width 59 height 15
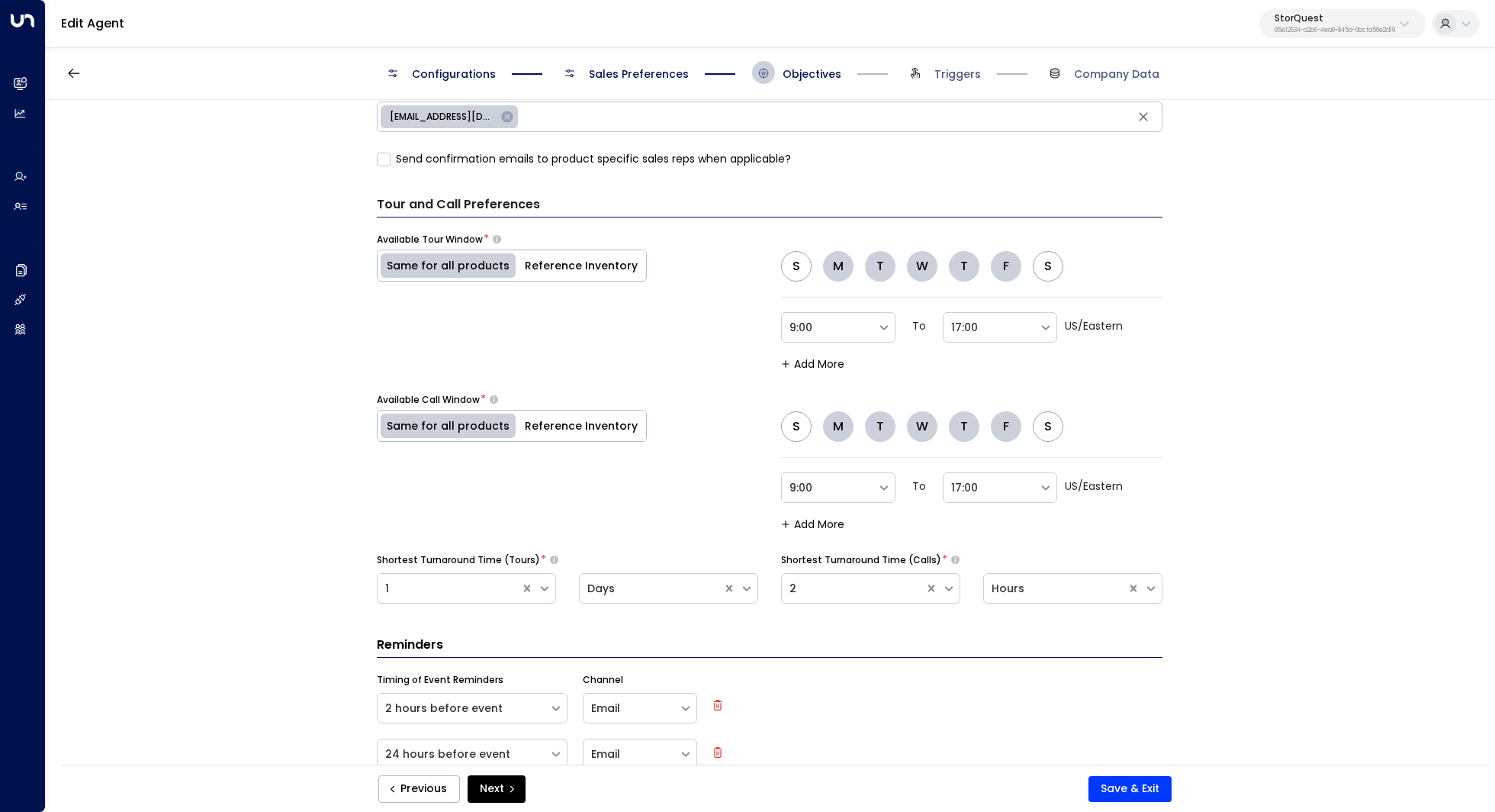
scroll to position [998, 0]
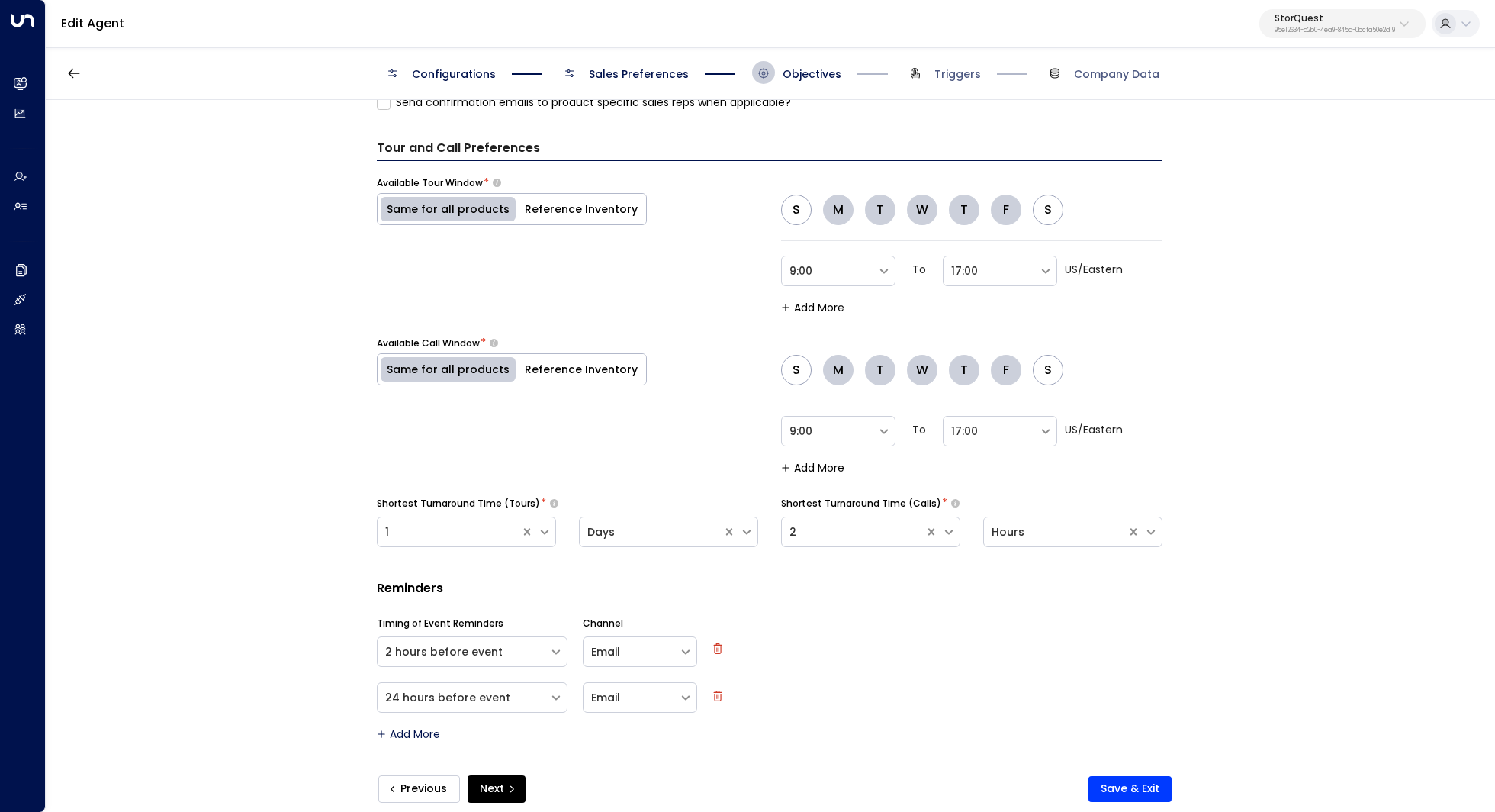
click at [411, 790] on button "Previous" at bounding box center [419, 788] width 82 height 28
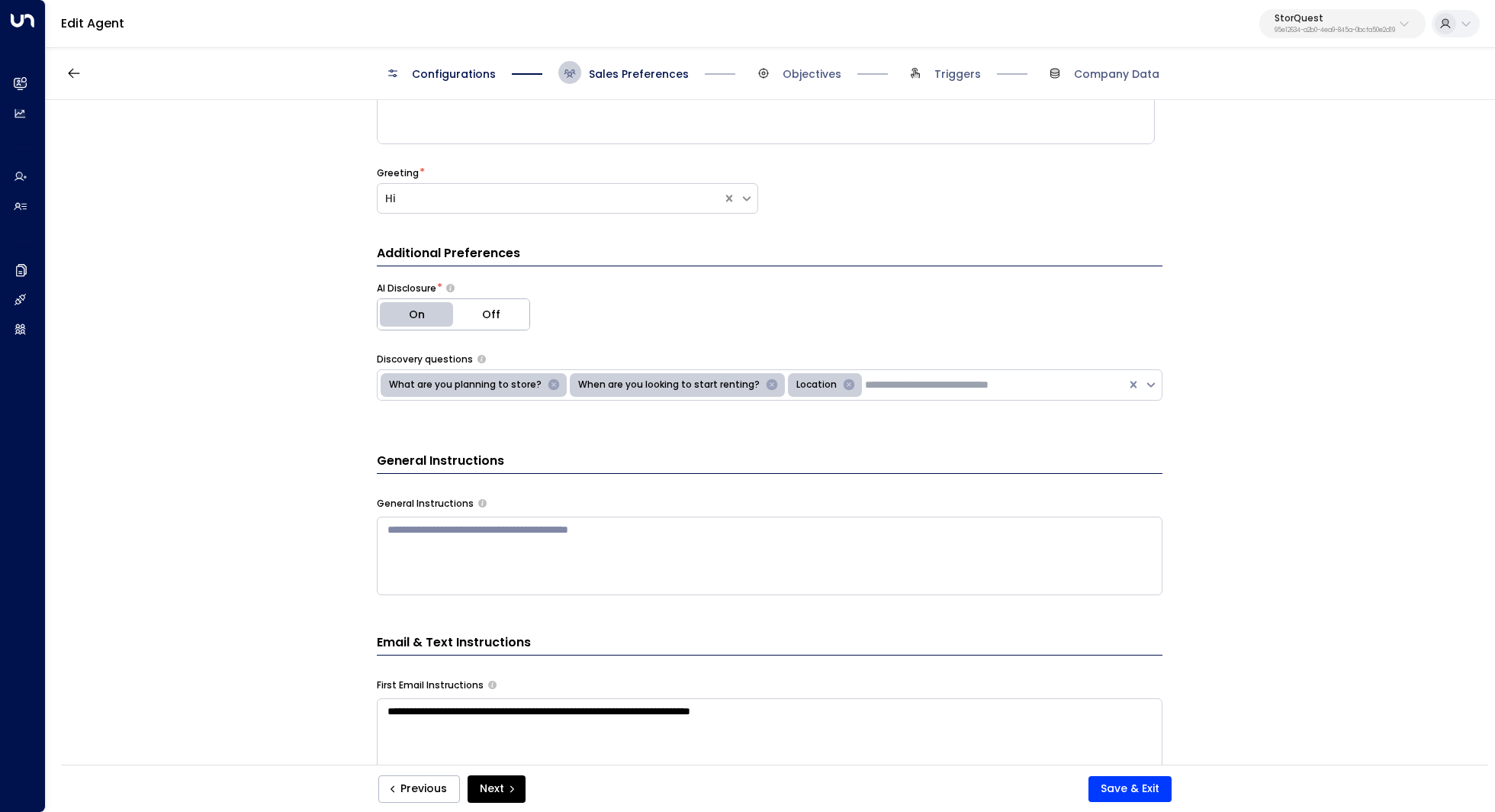
scroll to position [268, 0]
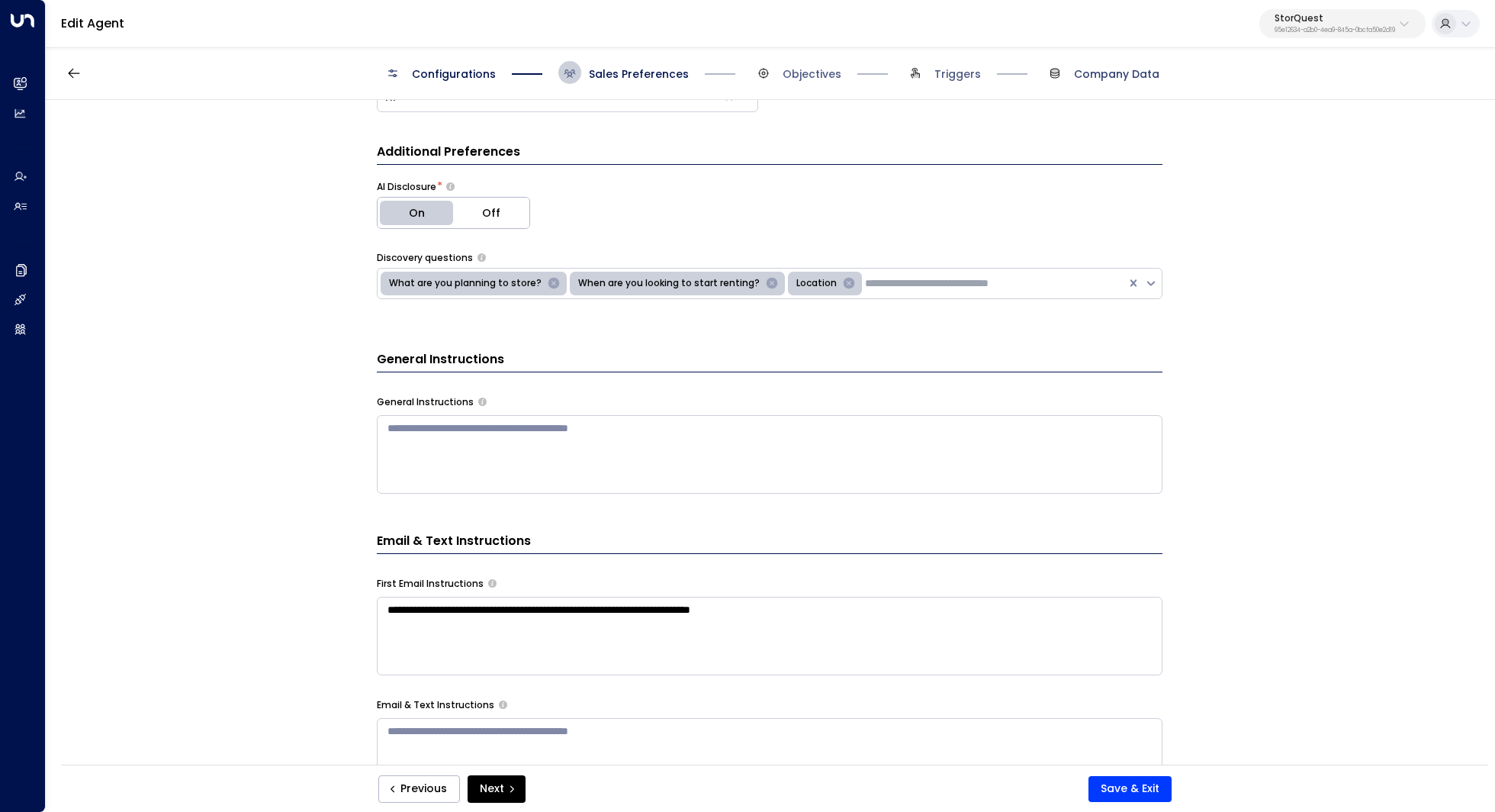
click at [1107, 71] on span "Company Data" at bounding box center [1117, 74] width 85 height 15
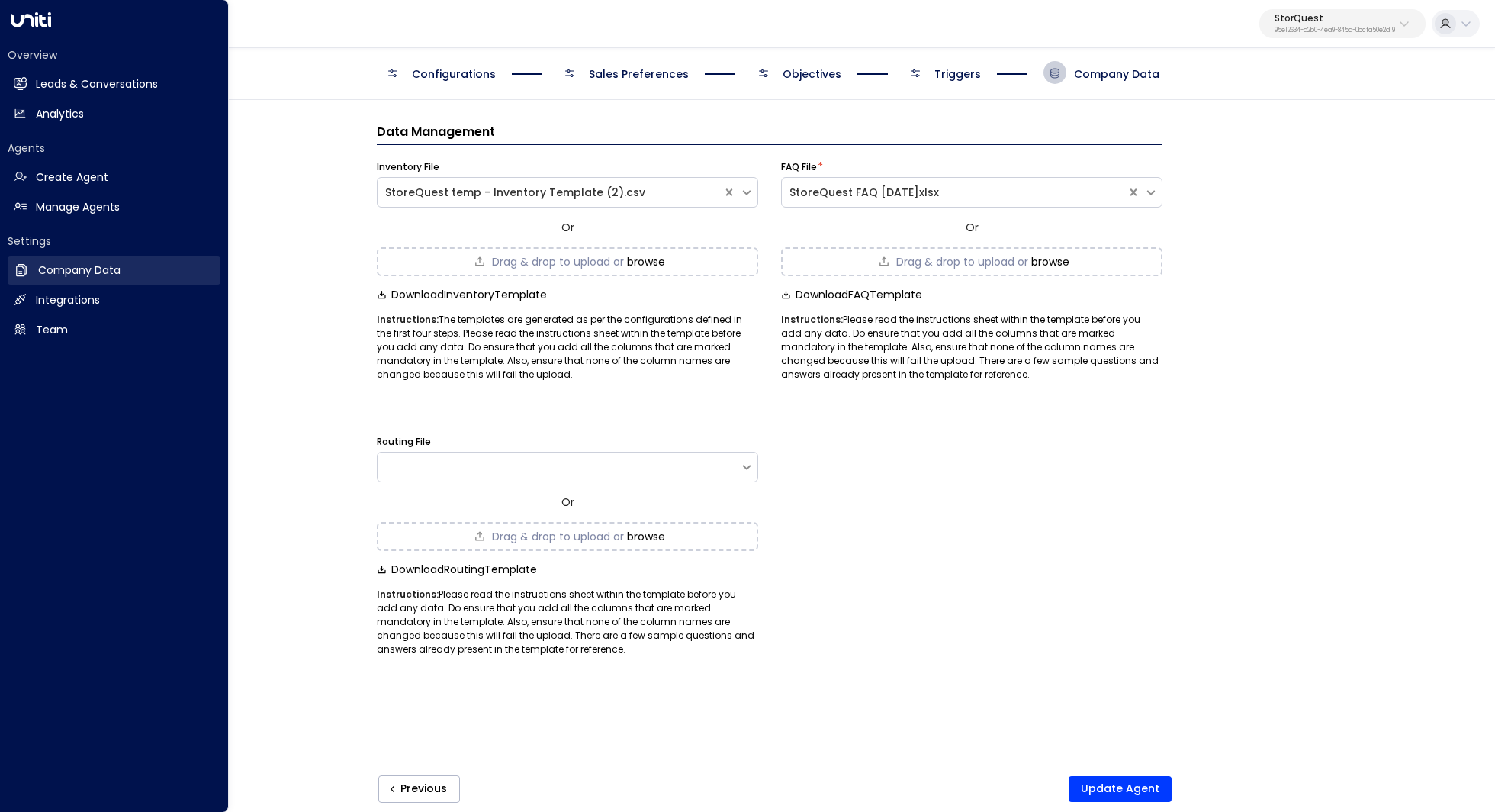
click at [104, 271] on h2 "Company Data" at bounding box center [79, 270] width 83 height 16
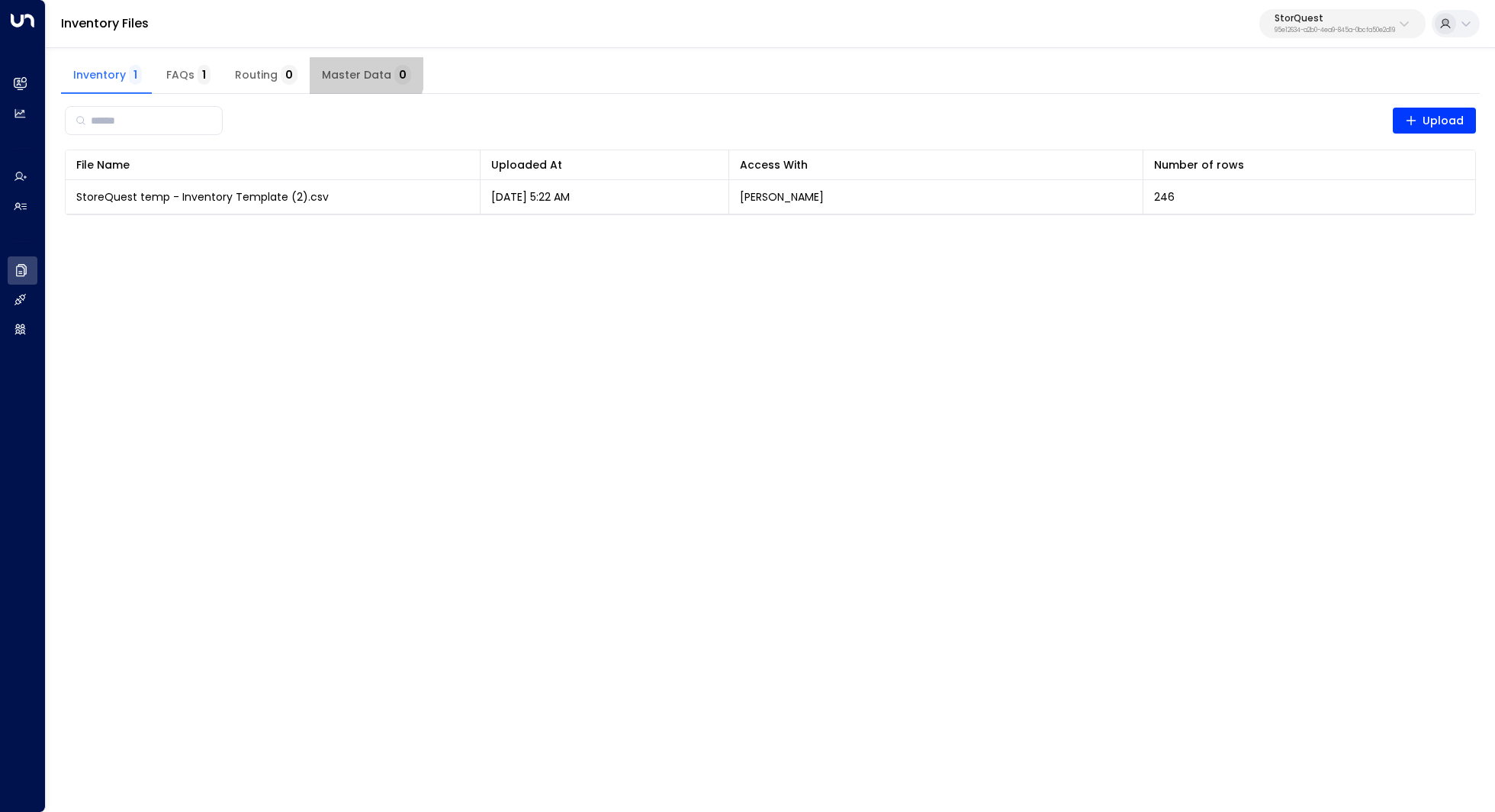
click at [361, 72] on span "Master Data 0" at bounding box center [367, 75] width 89 height 13
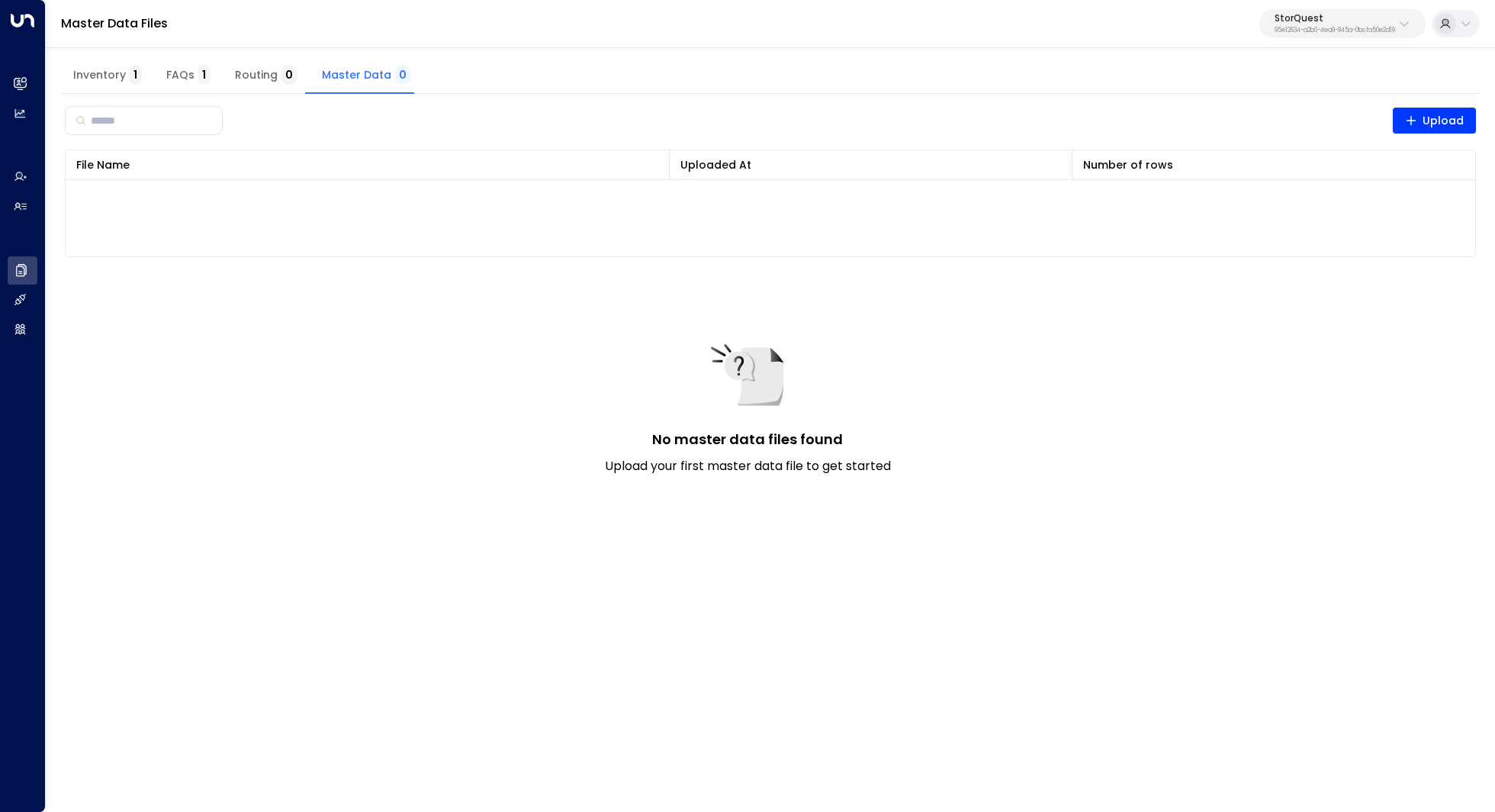
click at [1311, 21] on p "StorQuest" at bounding box center [1334, 18] width 121 height 9
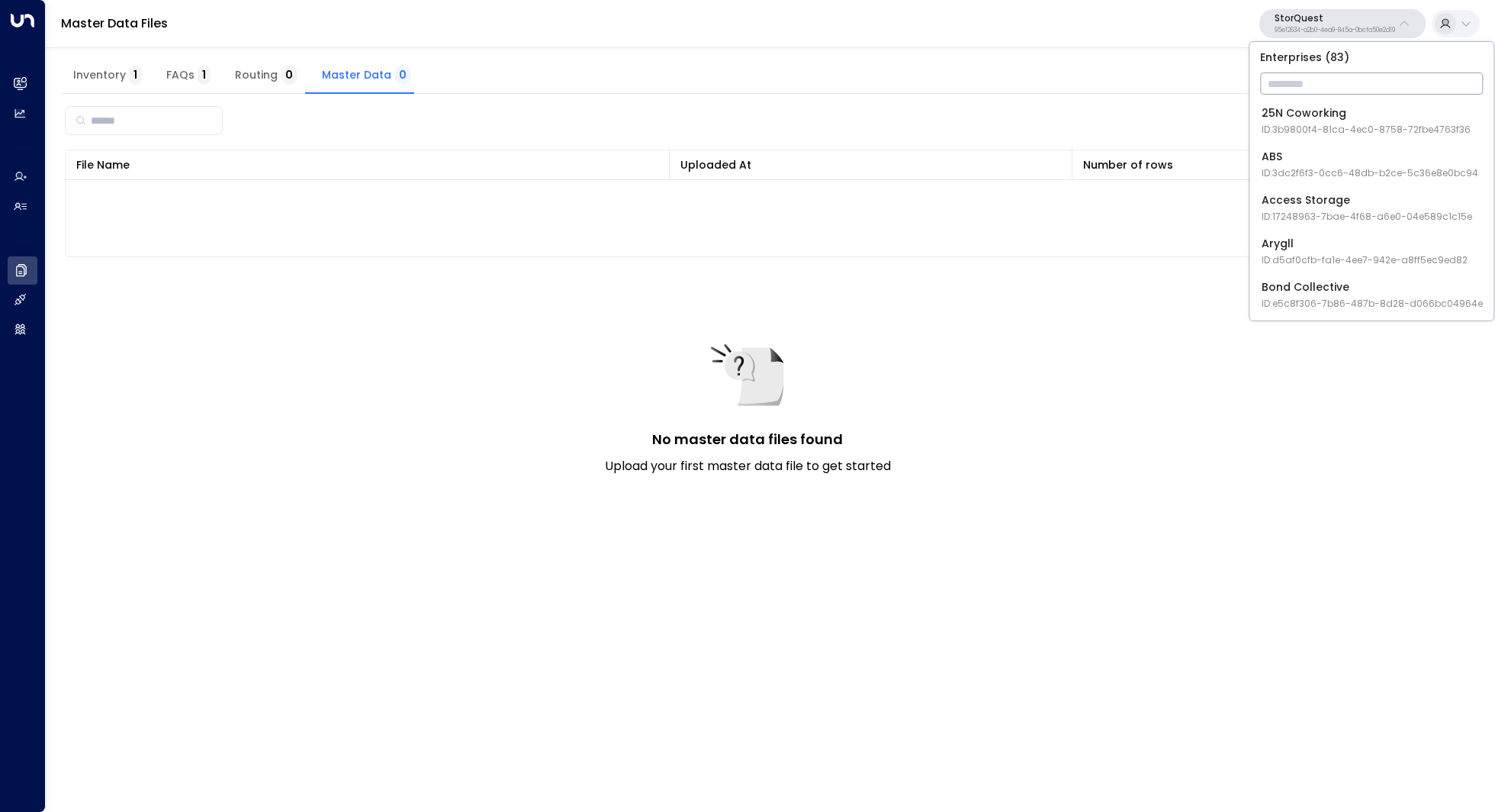
click at [1299, 89] on input "text" at bounding box center [1372, 84] width 223 height 28
type input "****"
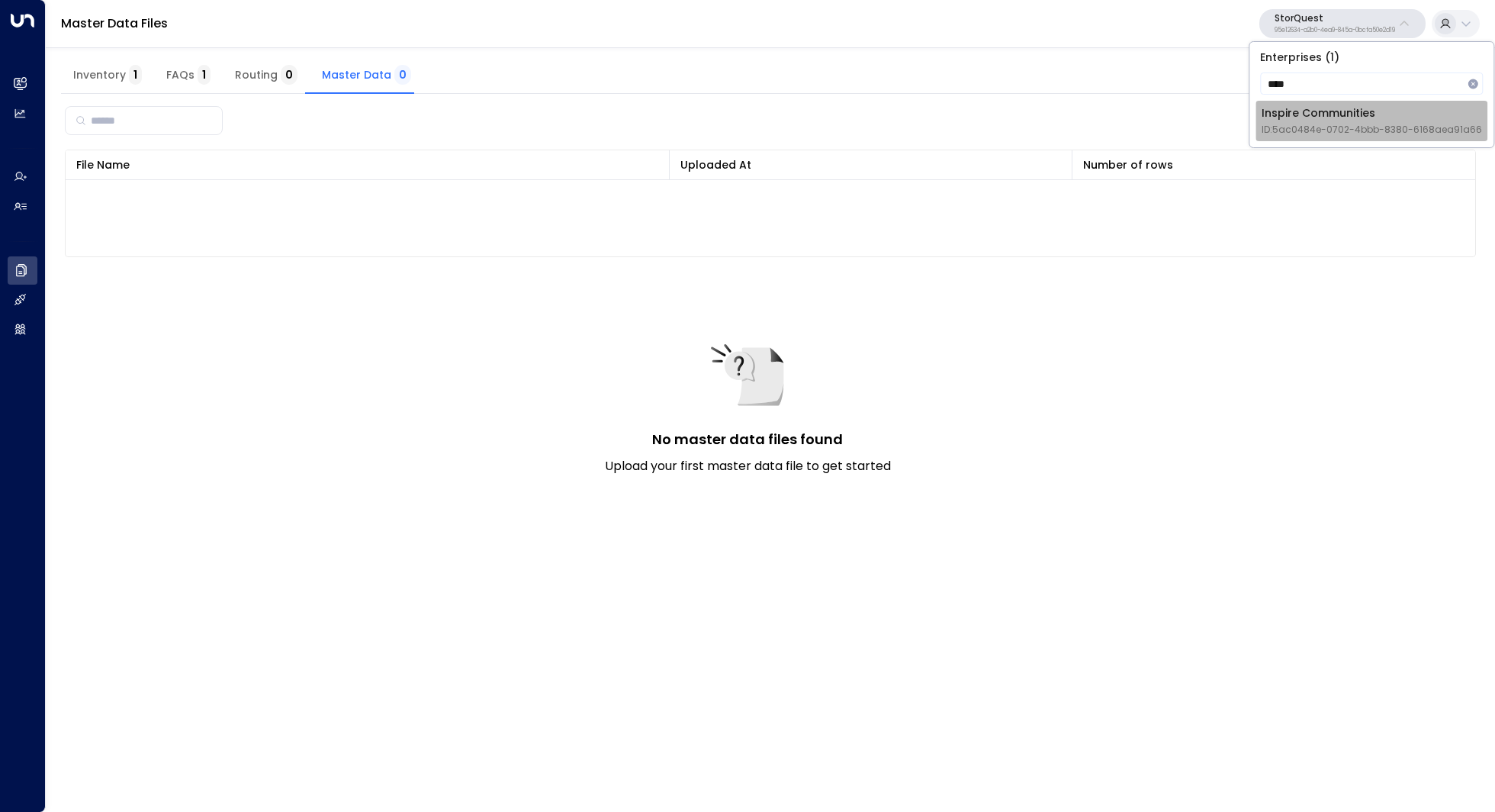
click at [1320, 120] on div "Inspire Communities ID: 5ac0484e-0702-4bbb-8380-6168aea91a66" at bounding box center [1372, 121] width 220 height 31
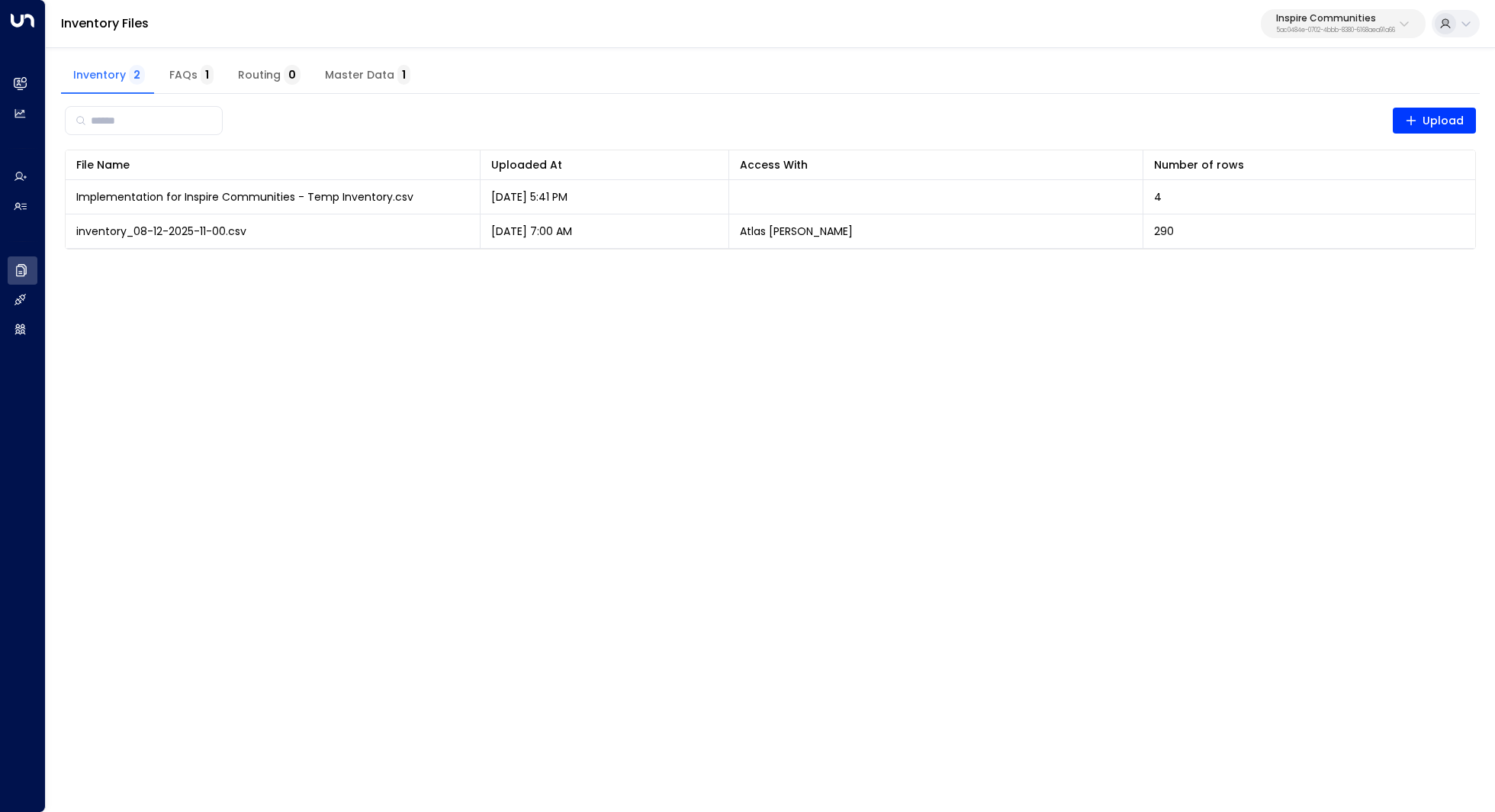
click at [1317, 17] on p "Inspire Communities" at bounding box center [1335, 18] width 119 height 9
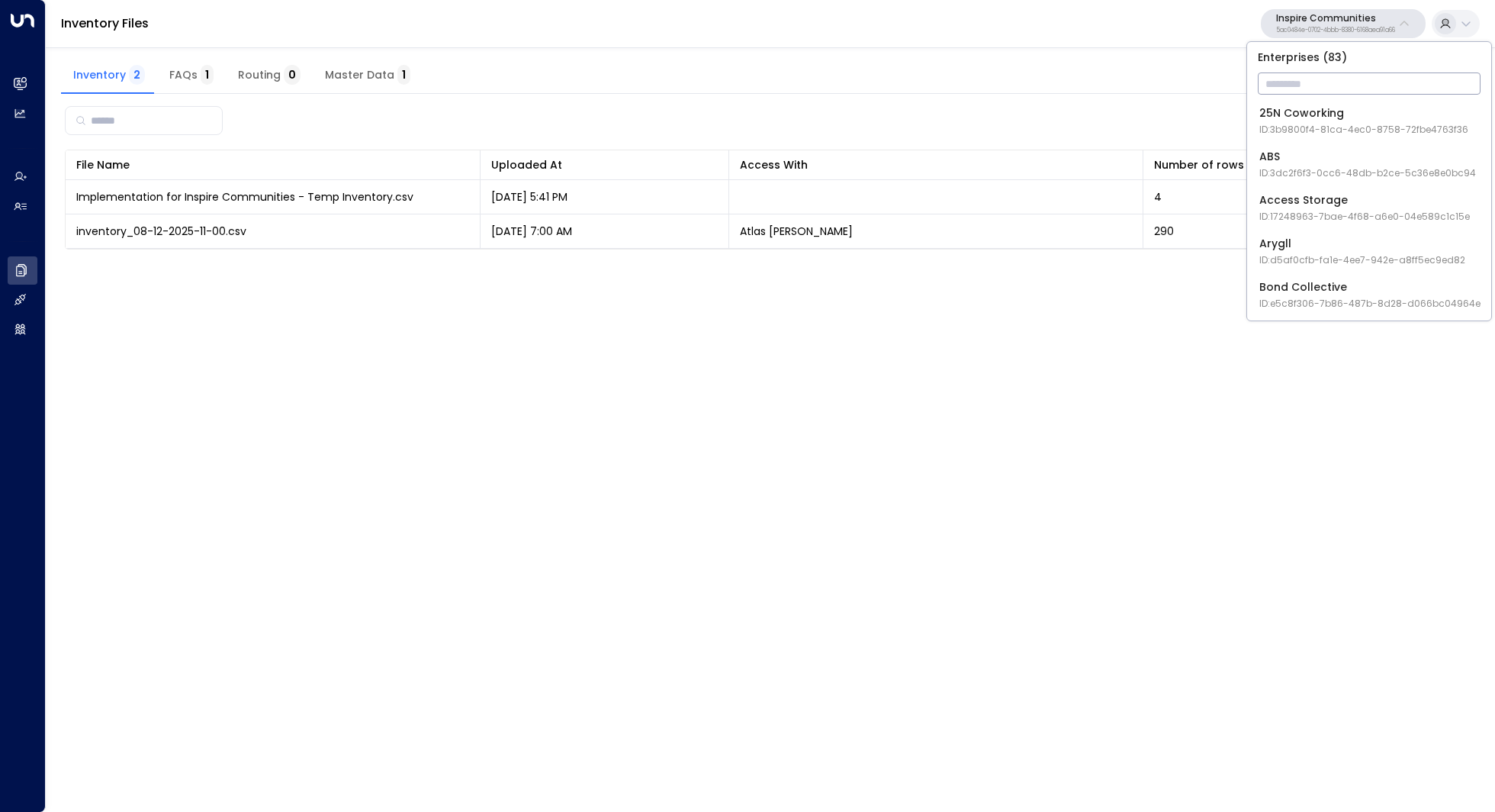
click at [1306, 85] on input "text" at bounding box center [1369, 84] width 223 height 28
click at [1111, 269] on html "Overview Leads & Conversations Leads & Conversations Analytics Analytics Agents…" at bounding box center [748, 134] width 1495 height 269
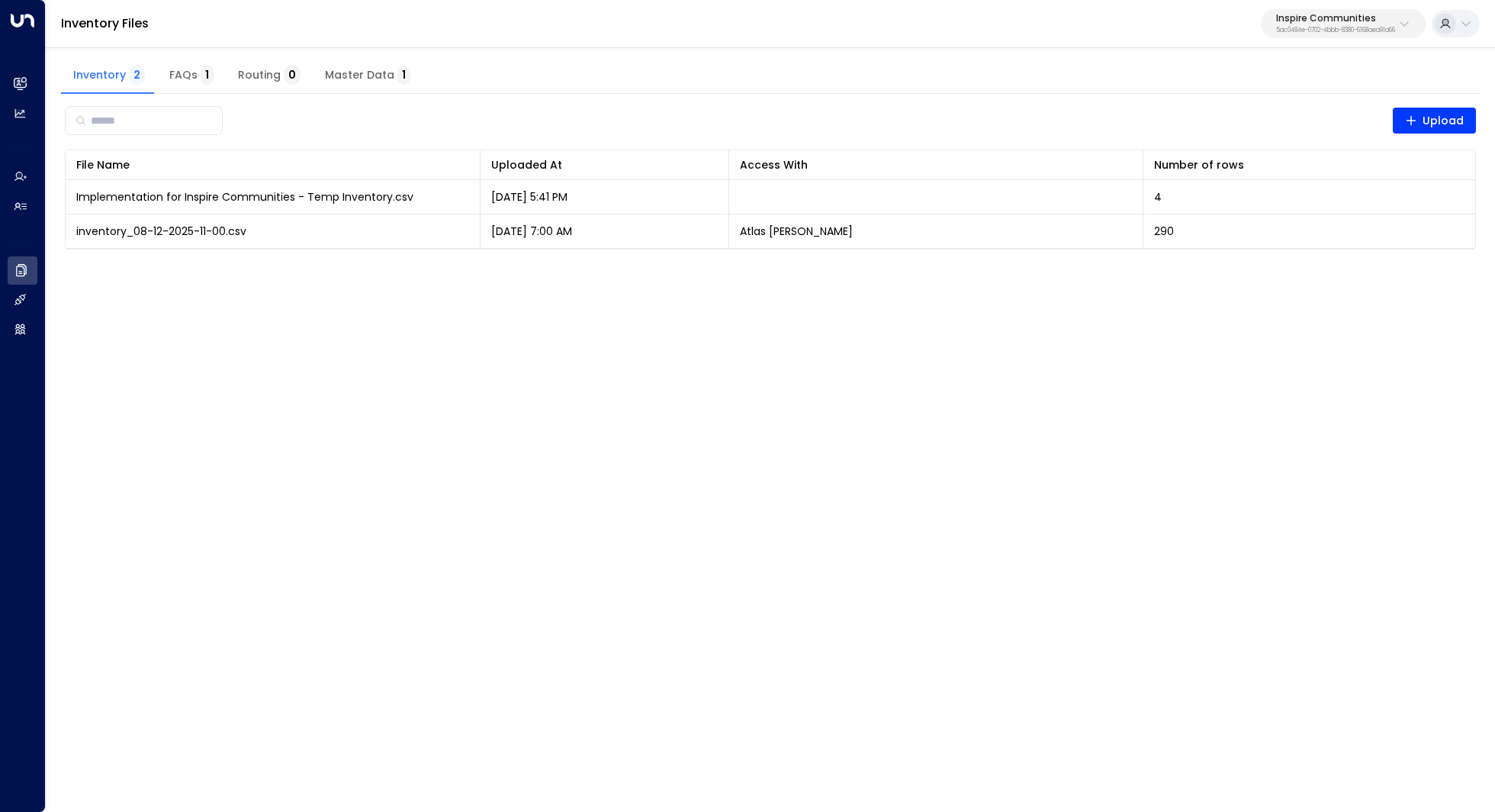
click at [367, 75] on span "Master Data 1" at bounding box center [368, 75] width 85 height 13
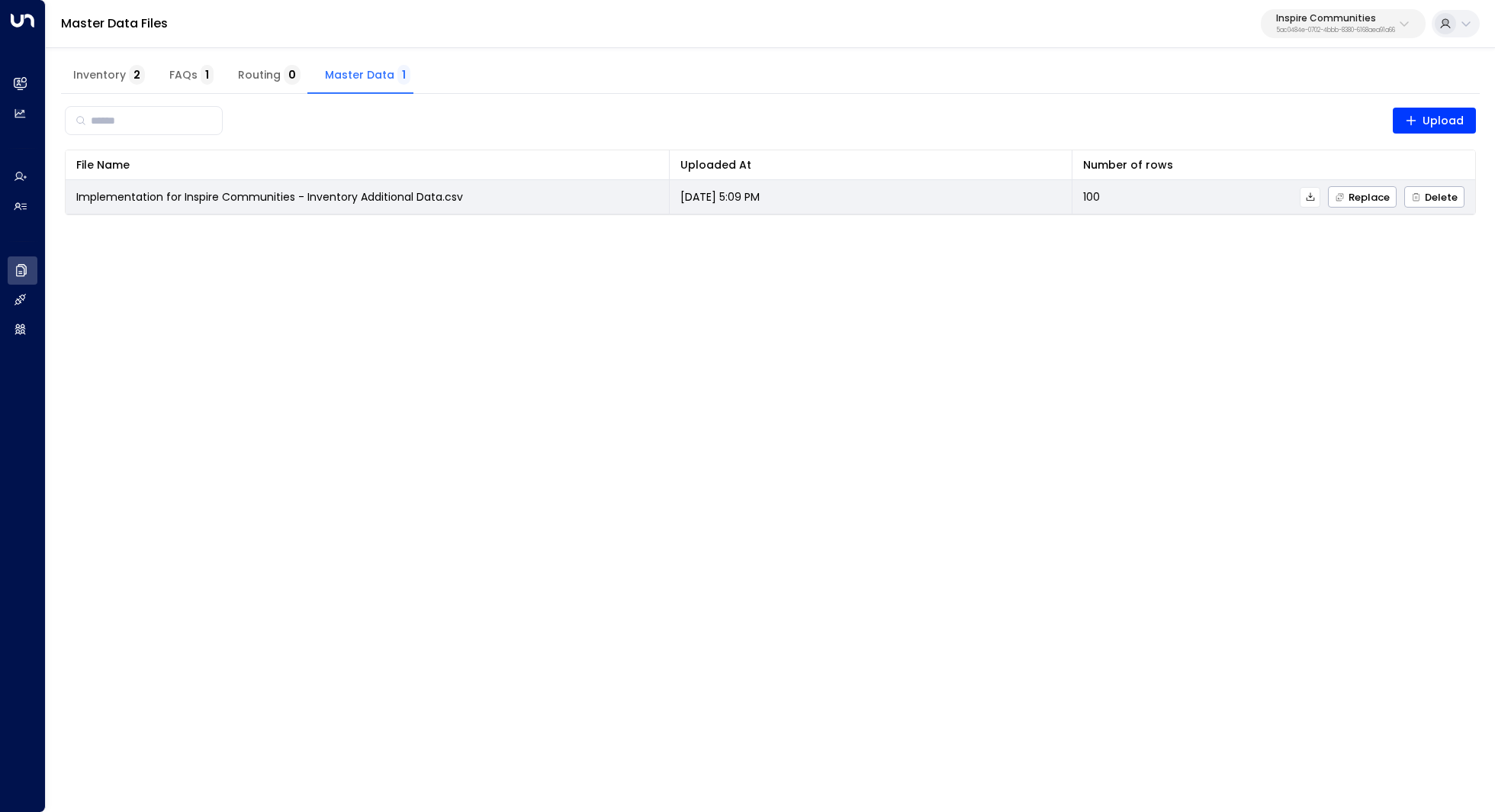
click at [343, 193] on span "Implementation for Inspire Communities - Inventory Additional Data.csv" at bounding box center [269, 197] width 387 height 15
click at [1308, 192] on icon at bounding box center [1310, 197] width 10 height 10
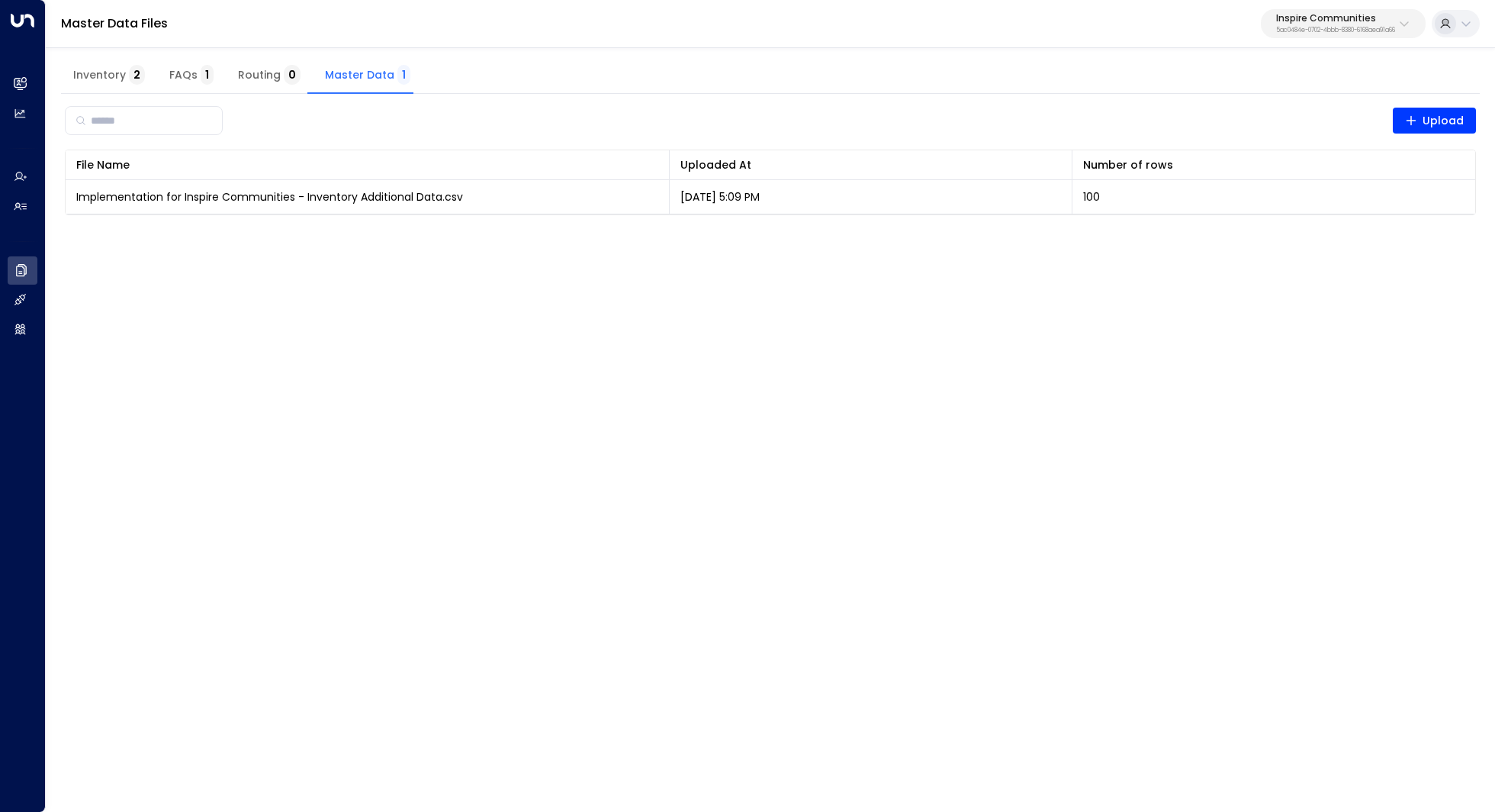
click at [354, 84] on button "Master Data 1" at bounding box center [368, 75] width 110 height 37
click at [92, 75] on span "Inventory 2" at bounding box center [108, 75] width 71 height 13
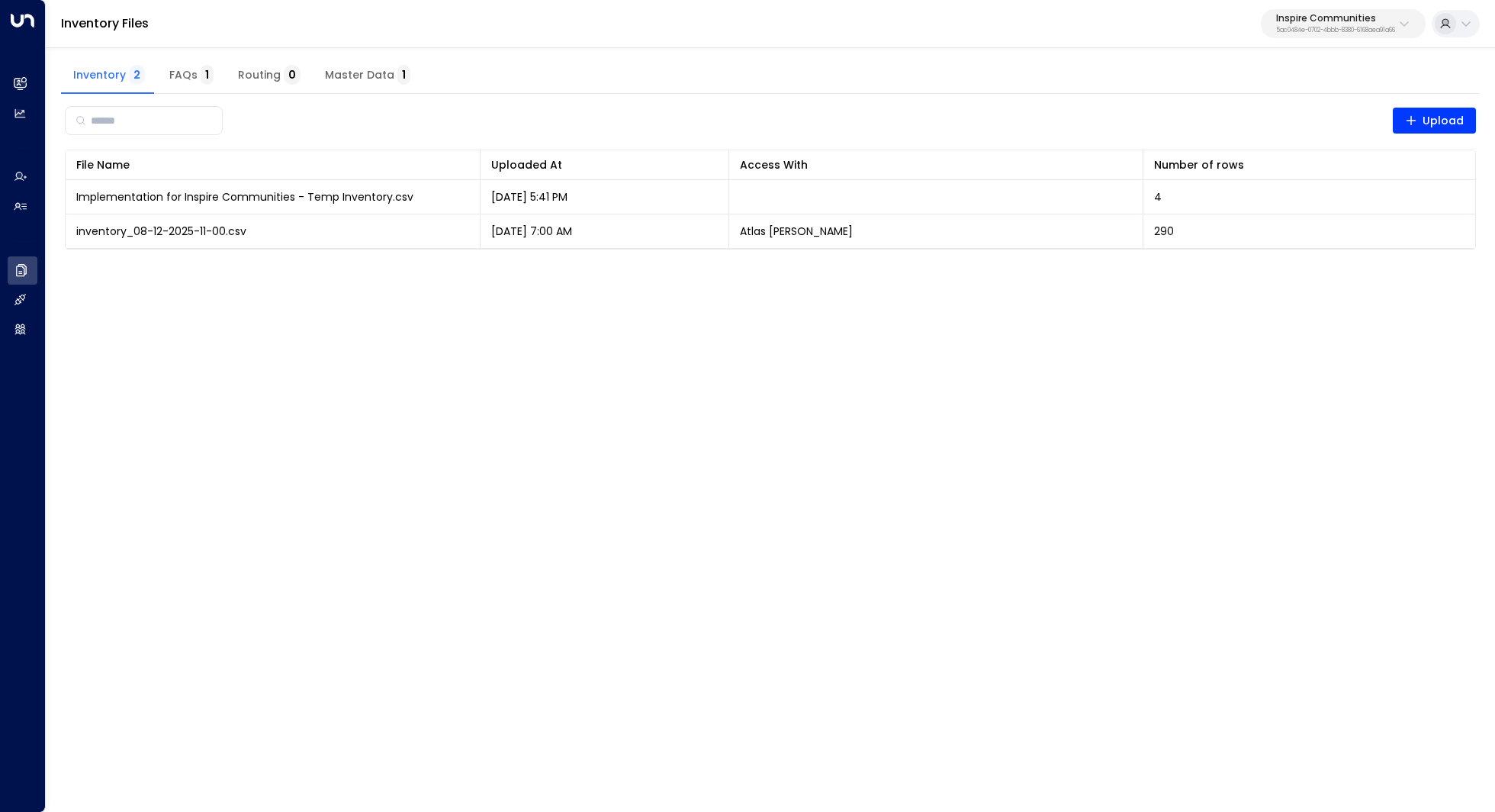
click at [1349, 25] on div "Inspire Communities 5ac0484e-0702-4bbb-8380-6168aea91a66" at bounding box center [1335, 23] width 119 height 20
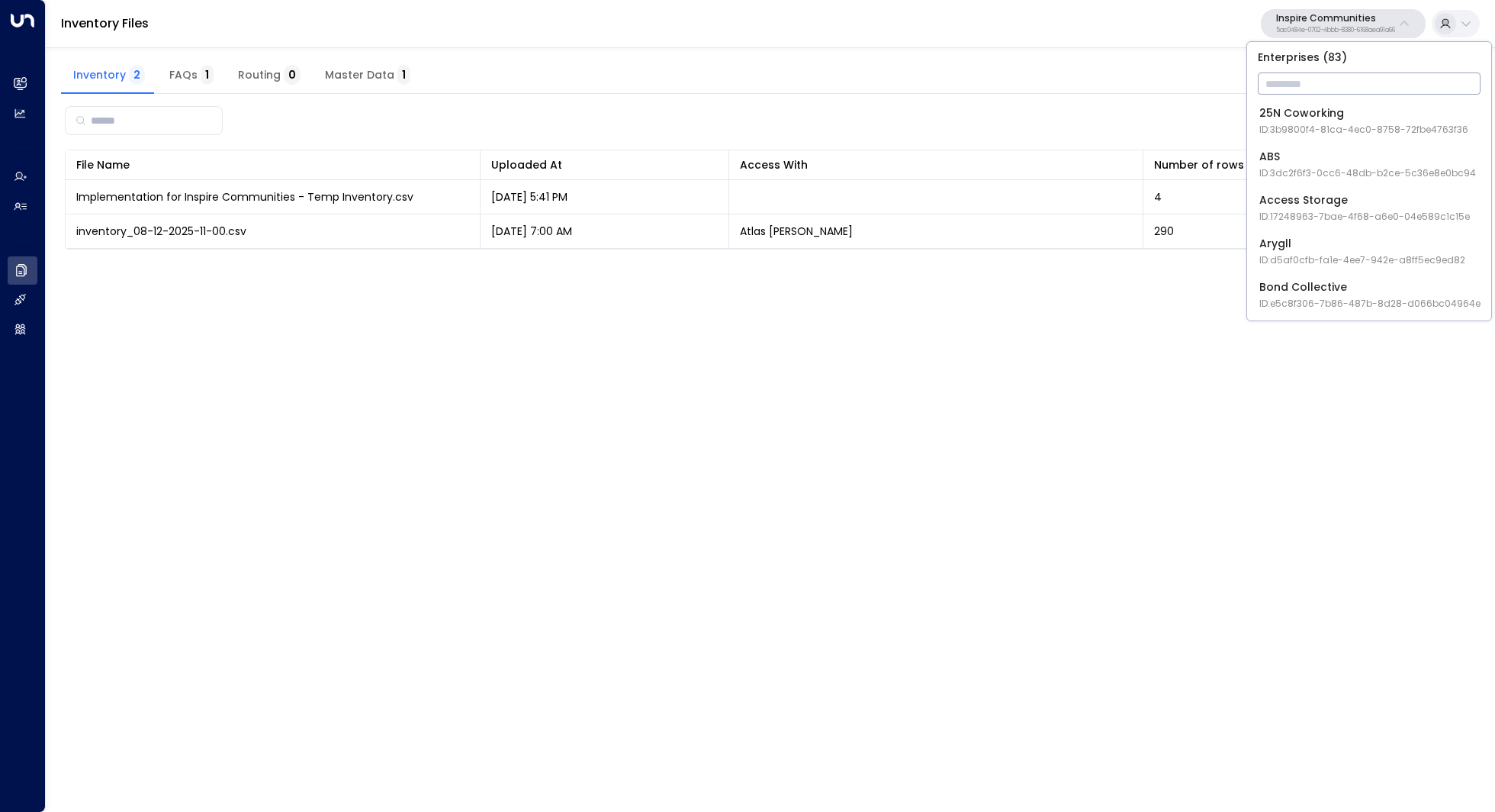
click at [1294, 84] on input "text" at bounding box center [1369, 84] width 223 height 28
type input "*****"
click at [1322, 131] on span "ID: 95e12634-a2b0-4ea9-845a-0bcfa50e2d19" at bounding box center [1368, 129] width 217 height 13
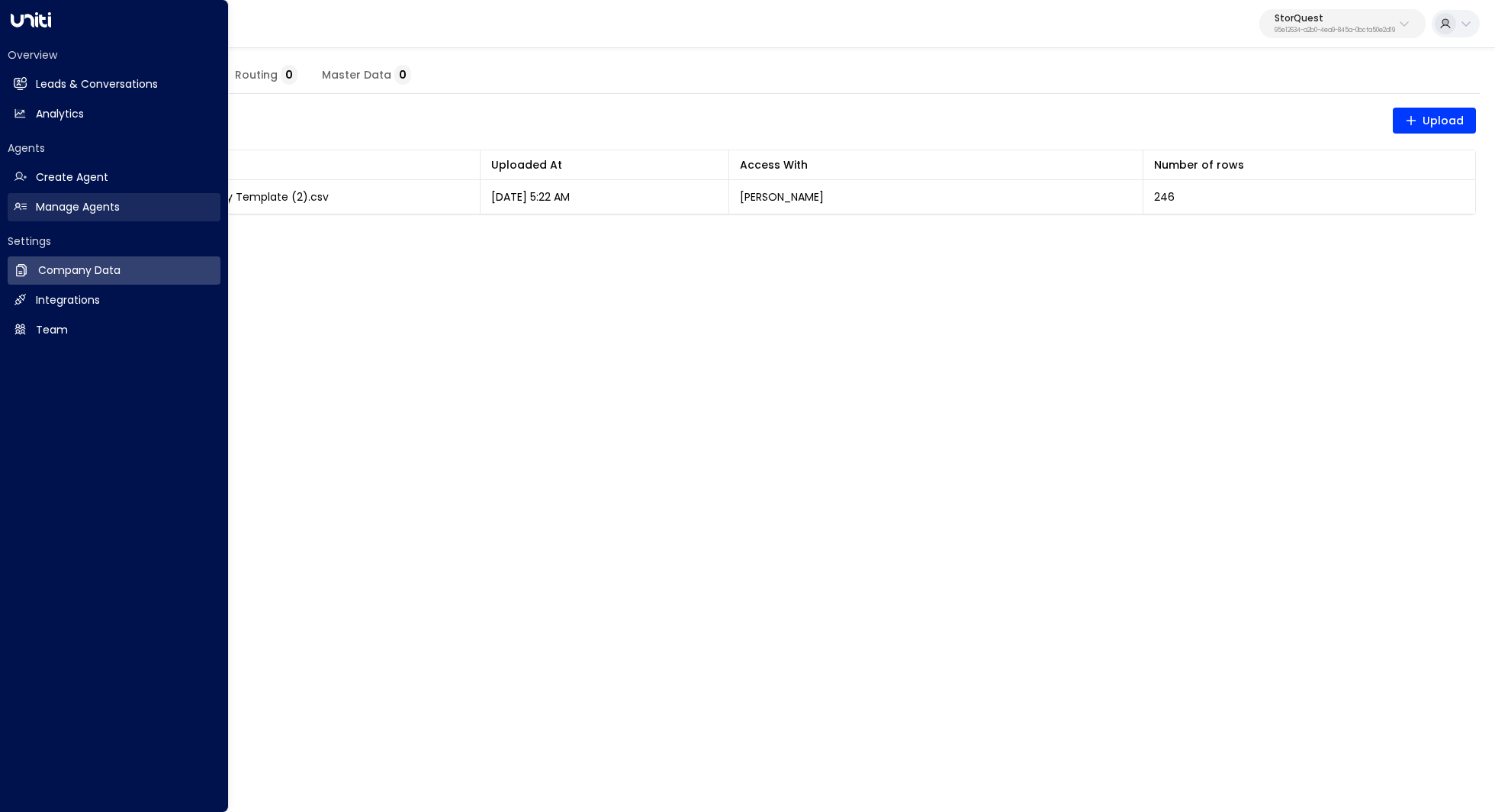
click at [75, 217] on link "Manage Agents Manage Agents" at bounding box center [114, 207] width 213 height 28
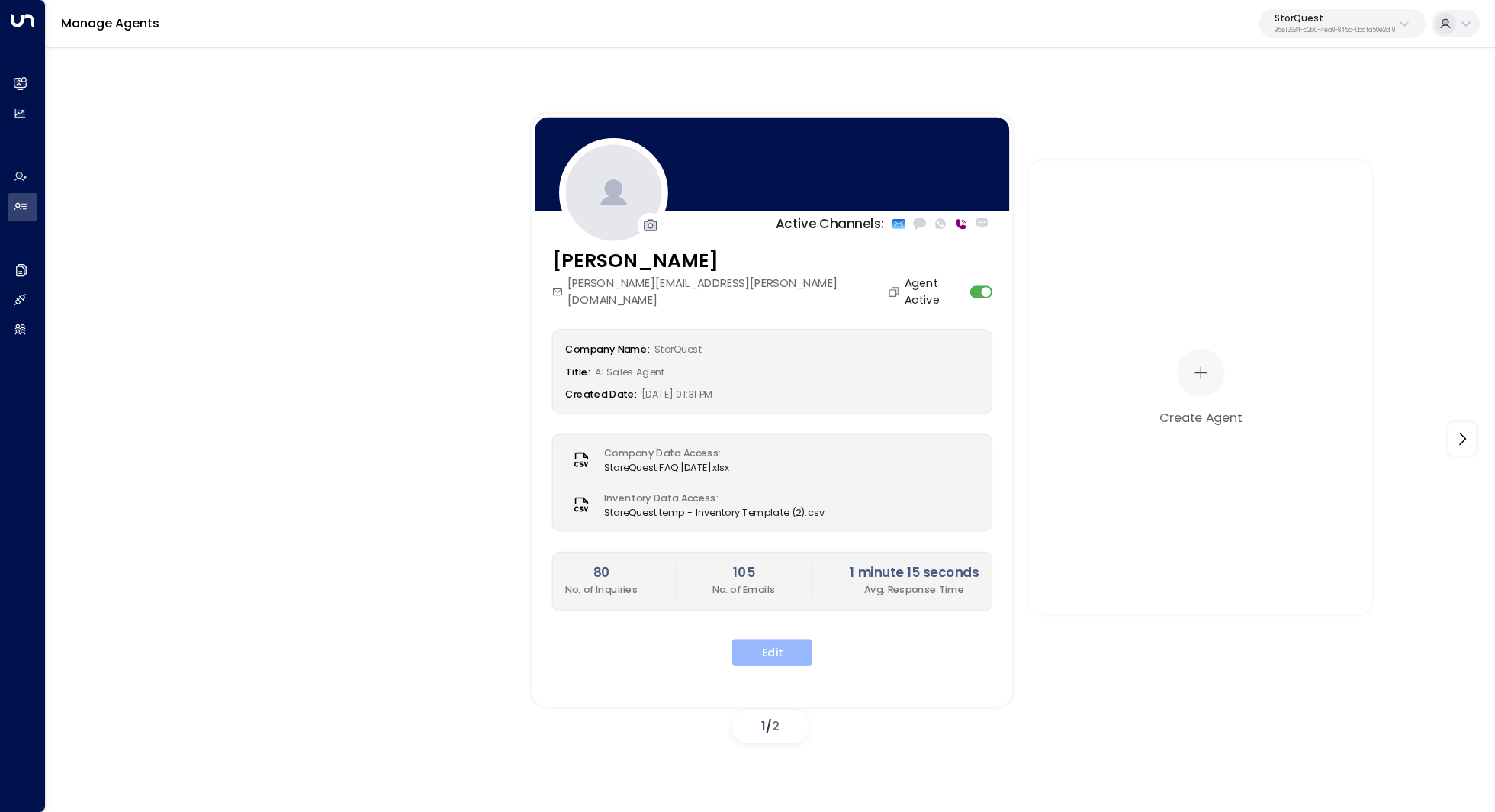
click at [773, 638] on button "Edit" at bounding box center [772, 651] width 80 height 28
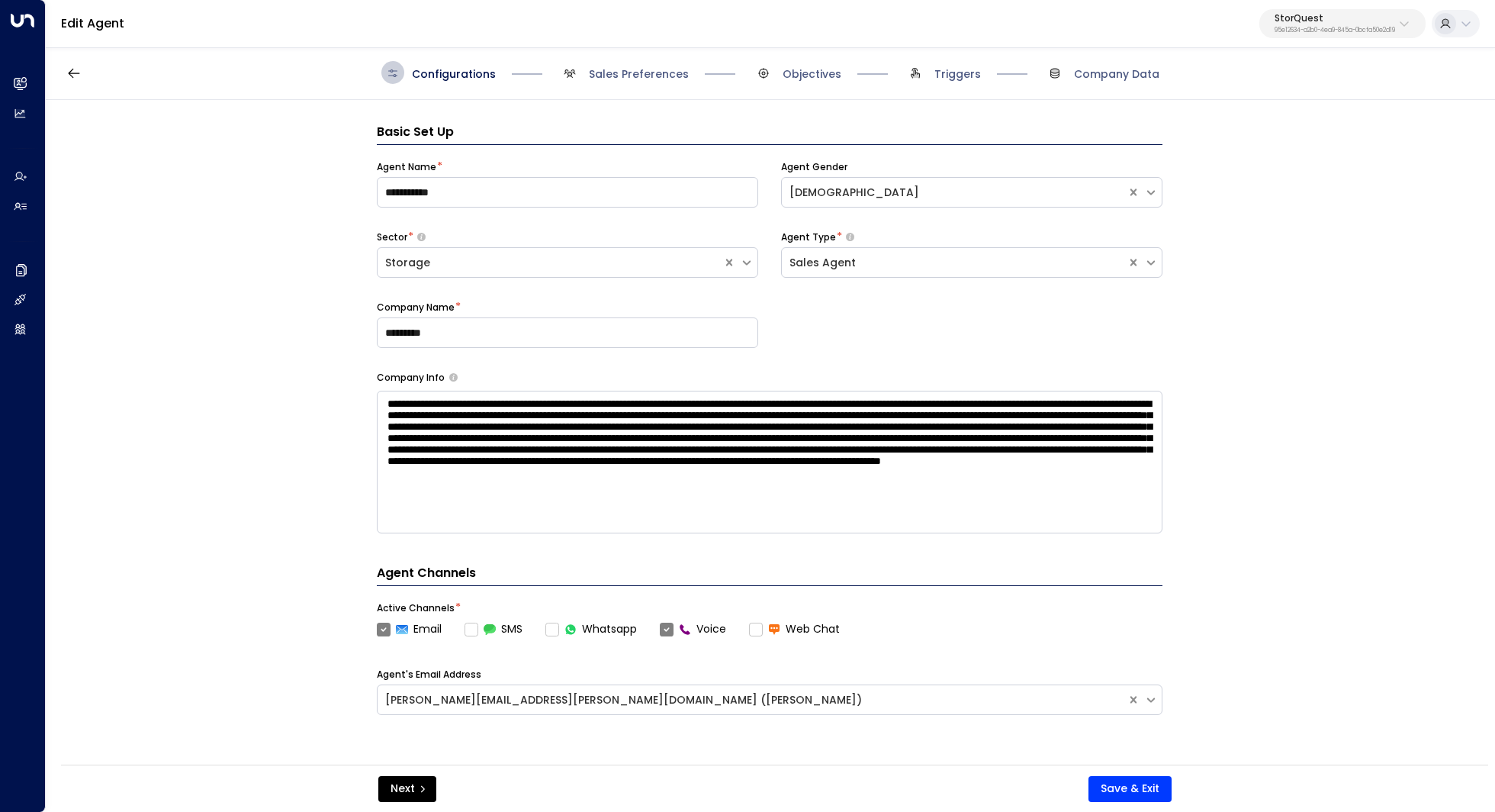
scroll to position [23, 0]
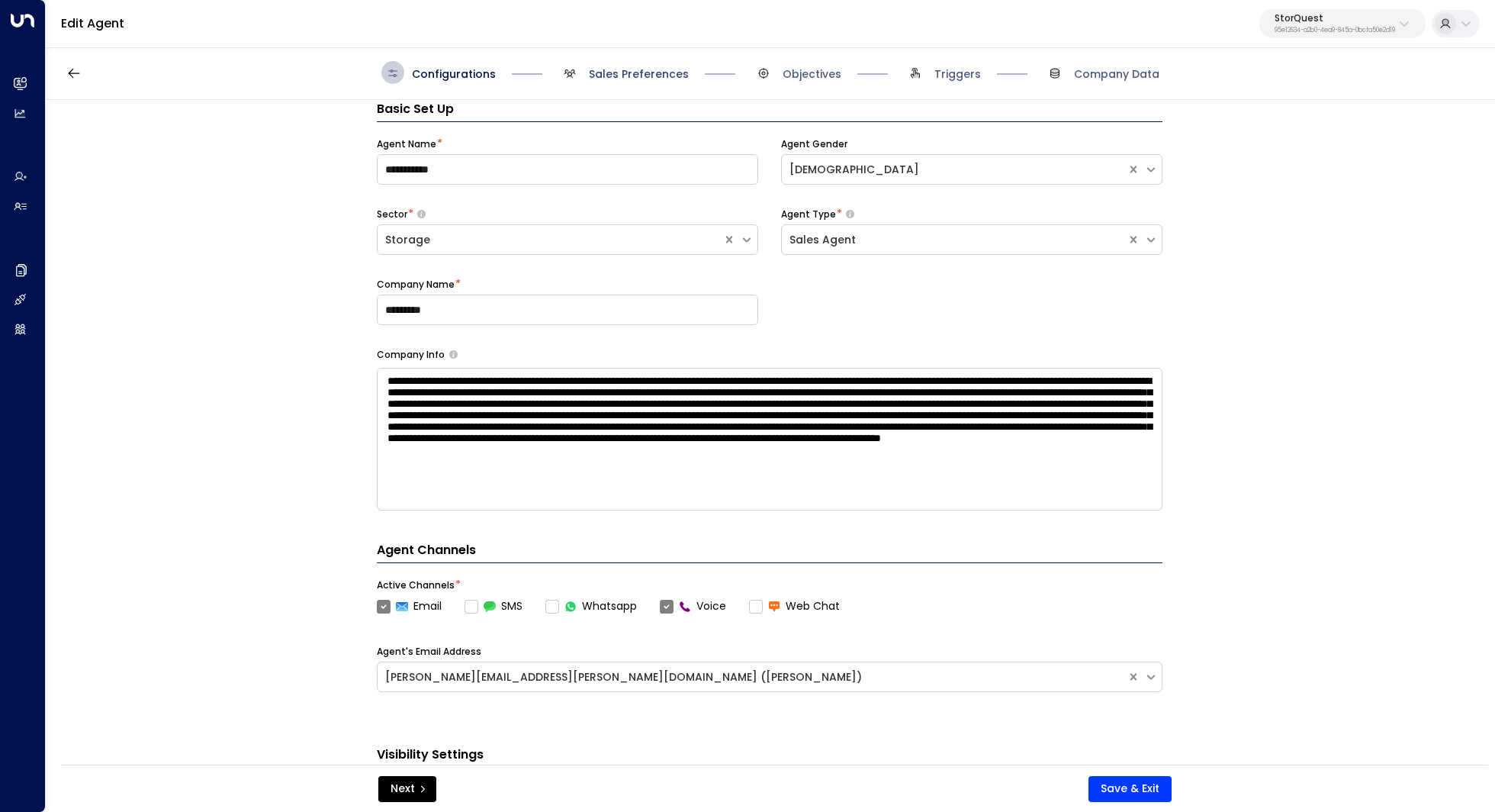
click at [615, 71] on span "Sales Preferences" at bounding box center [638, 74] width 100 height 15
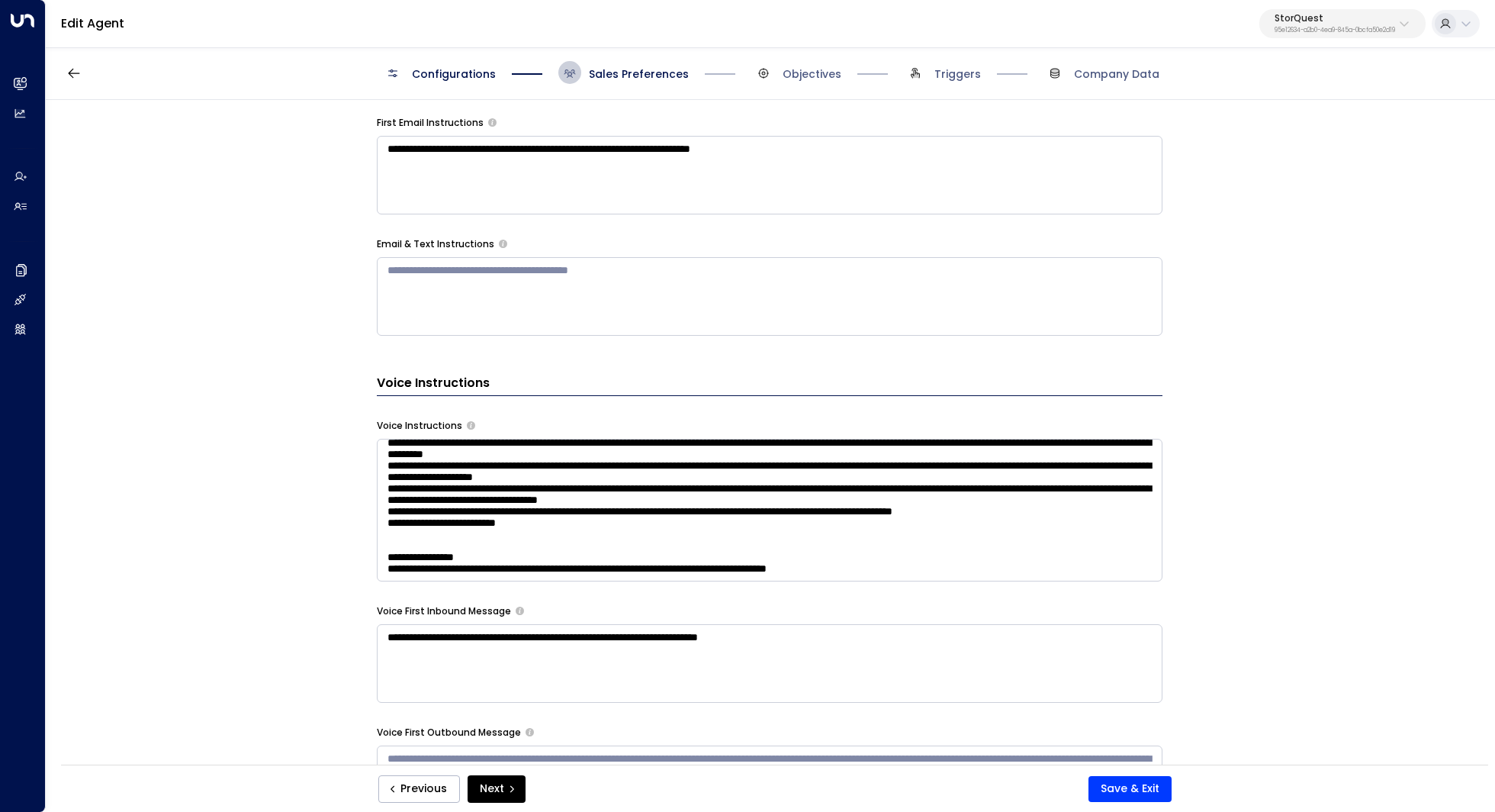
scroll to position [0, 0]
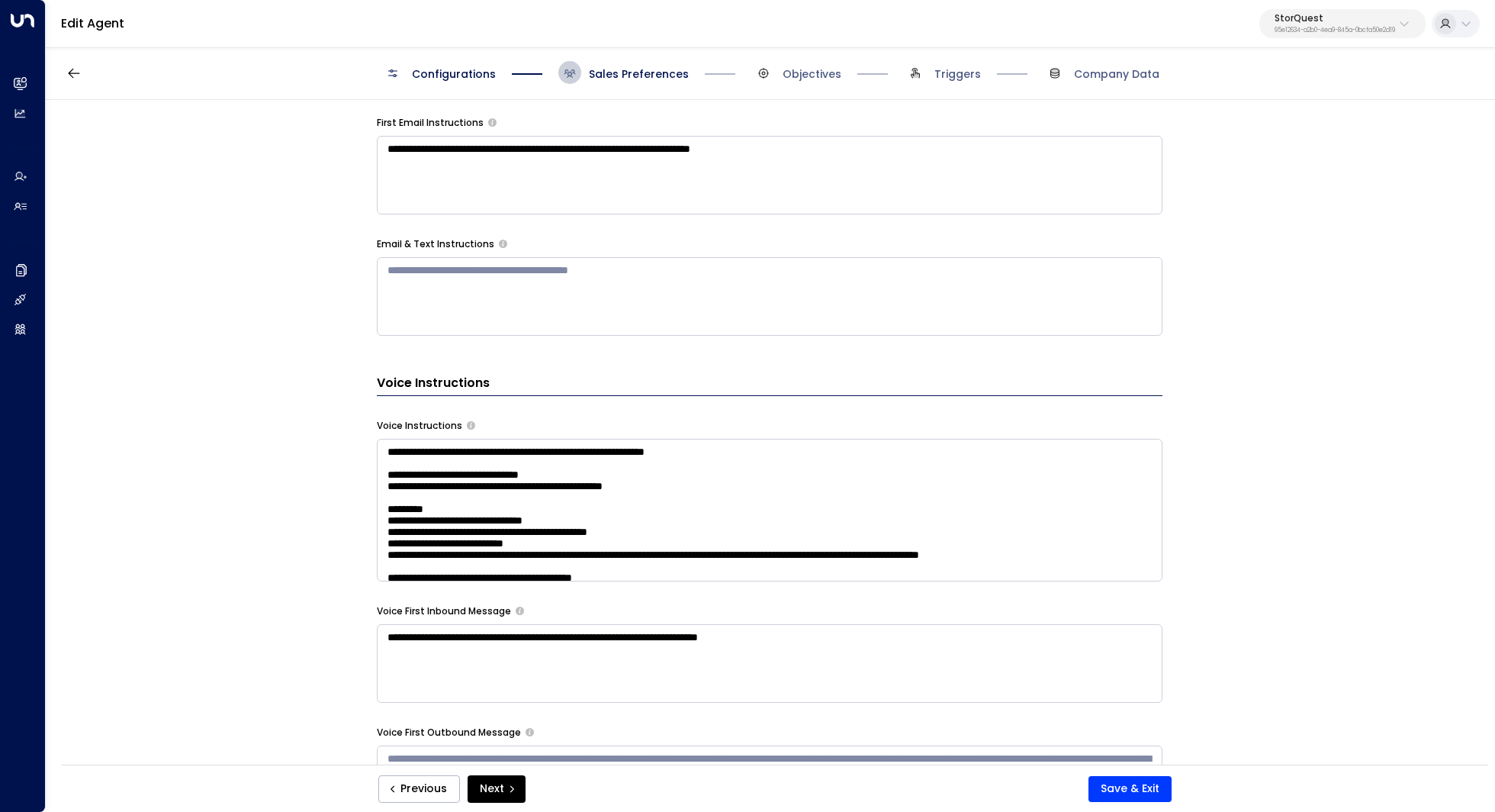
click at [601, 63] on span "Sales Preferences" at bounding box center [623, 72] width 130 height 23
click at [627, 76] on span "Sales Preferences" at bounding box center [638, 74] width 100 height 15
click at [438, 83] on span "Configurations" at bounding box center [439, 72] width 114 height 23
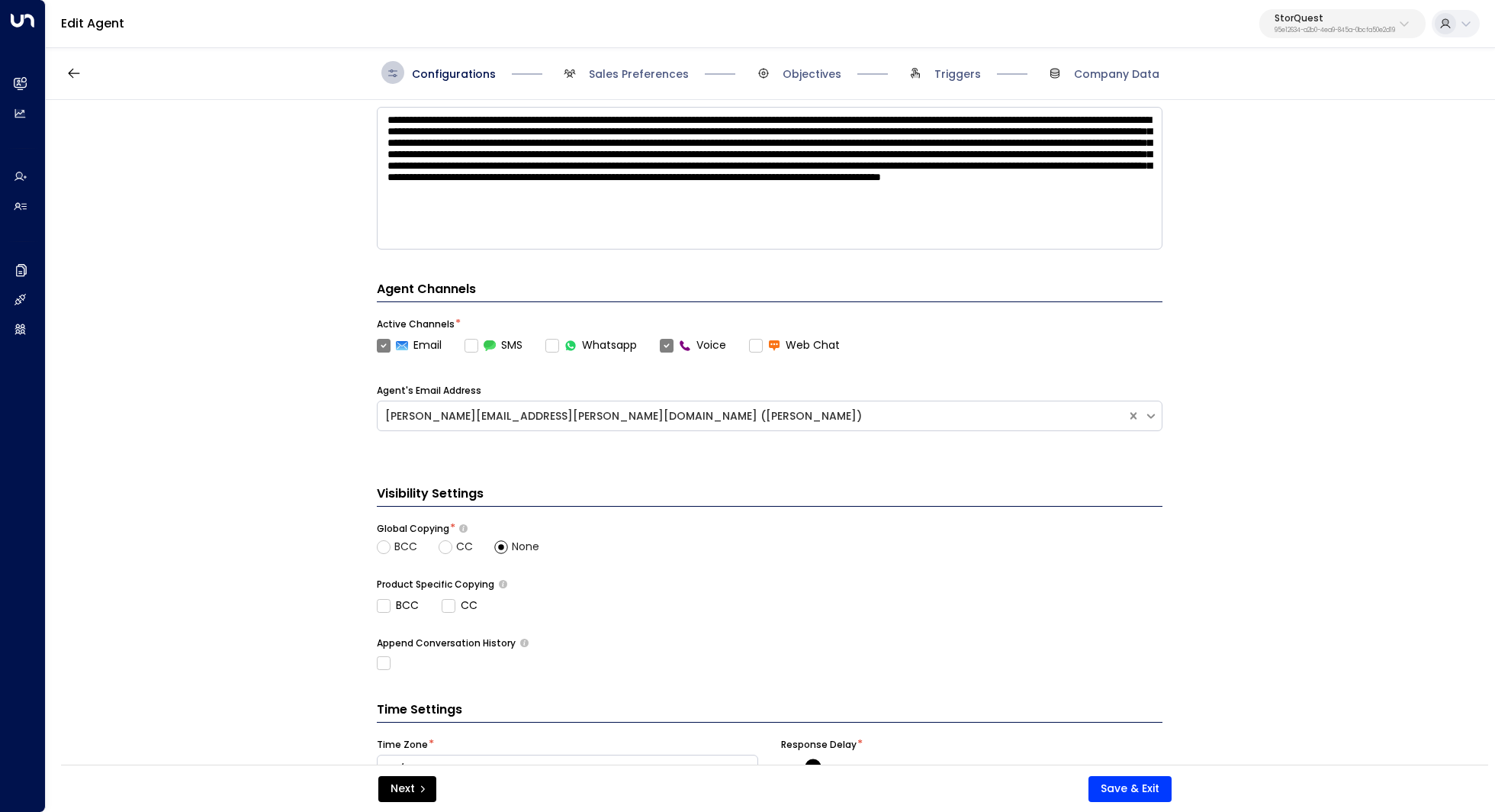
scroll to position [369, 0]
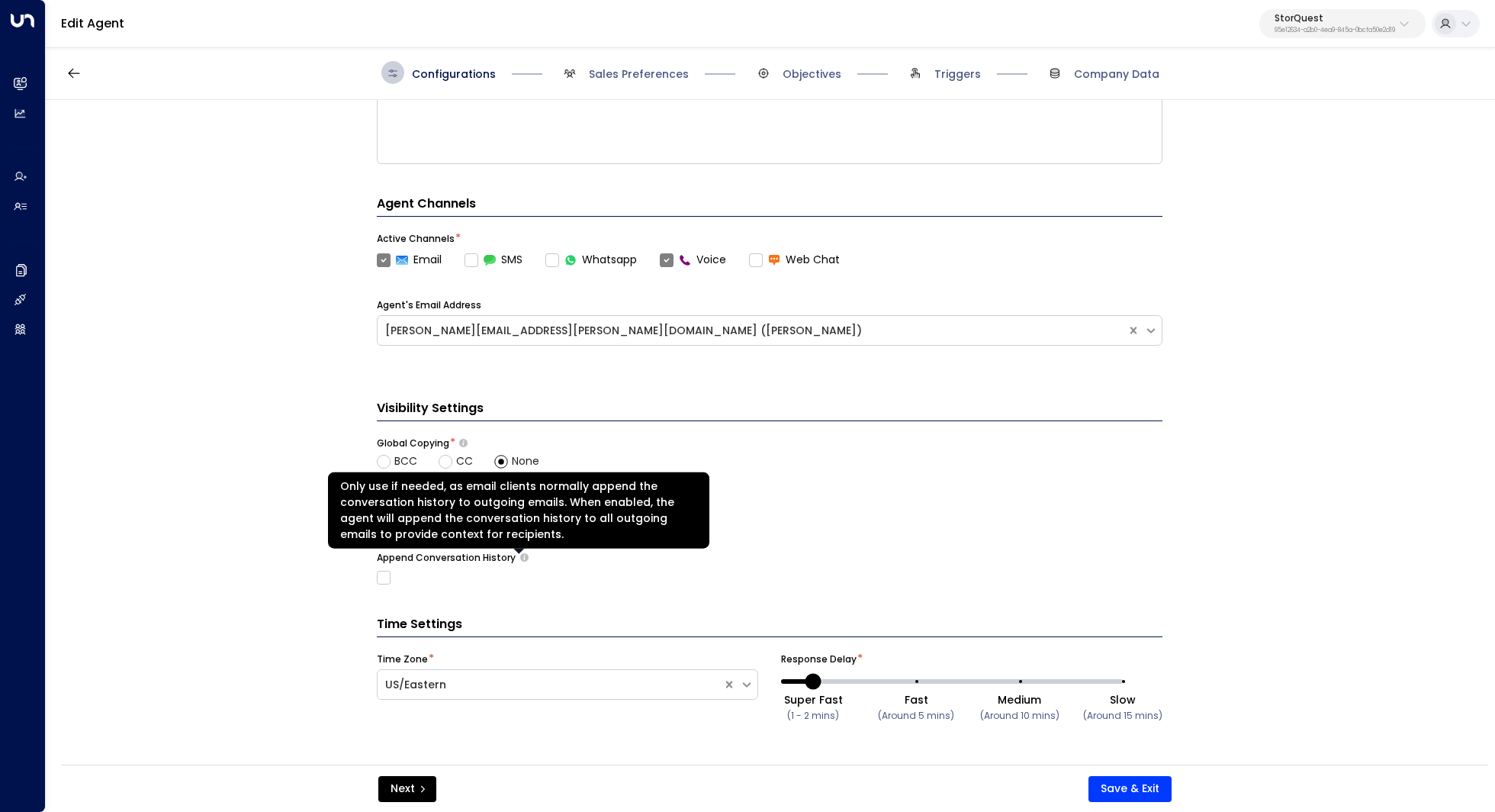
click at [517, 555] on span at bounding box center [519, 552] width 10 height 8
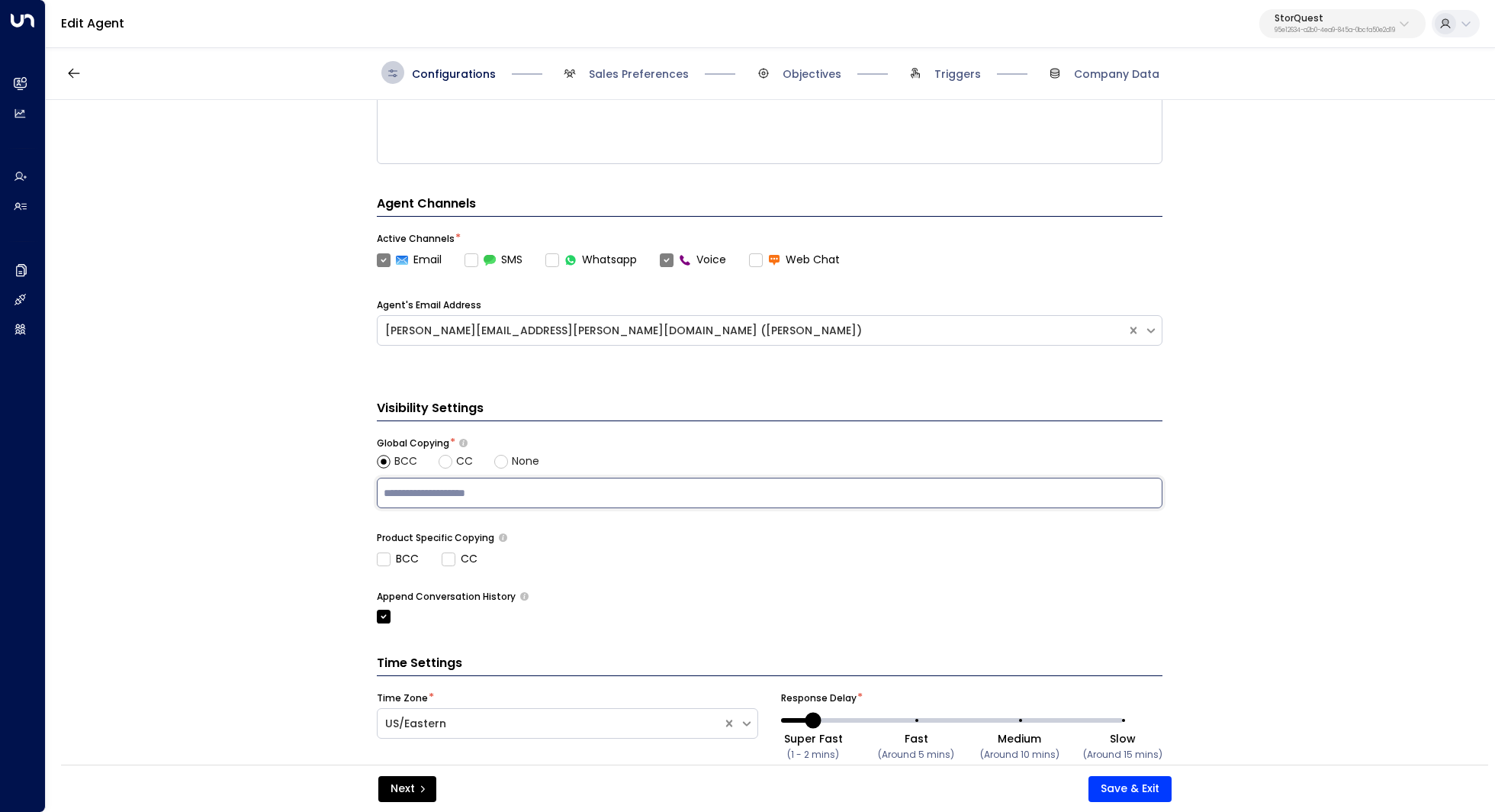
click at [466, 486] on input "text" at bounding box center [769, 493] width 778 height 23
paste input "**********"
type input "**********"
click at [596, 563] on div "Product Specific Copying BCC CC" at bounding box center [769, 549] width 785 height 36
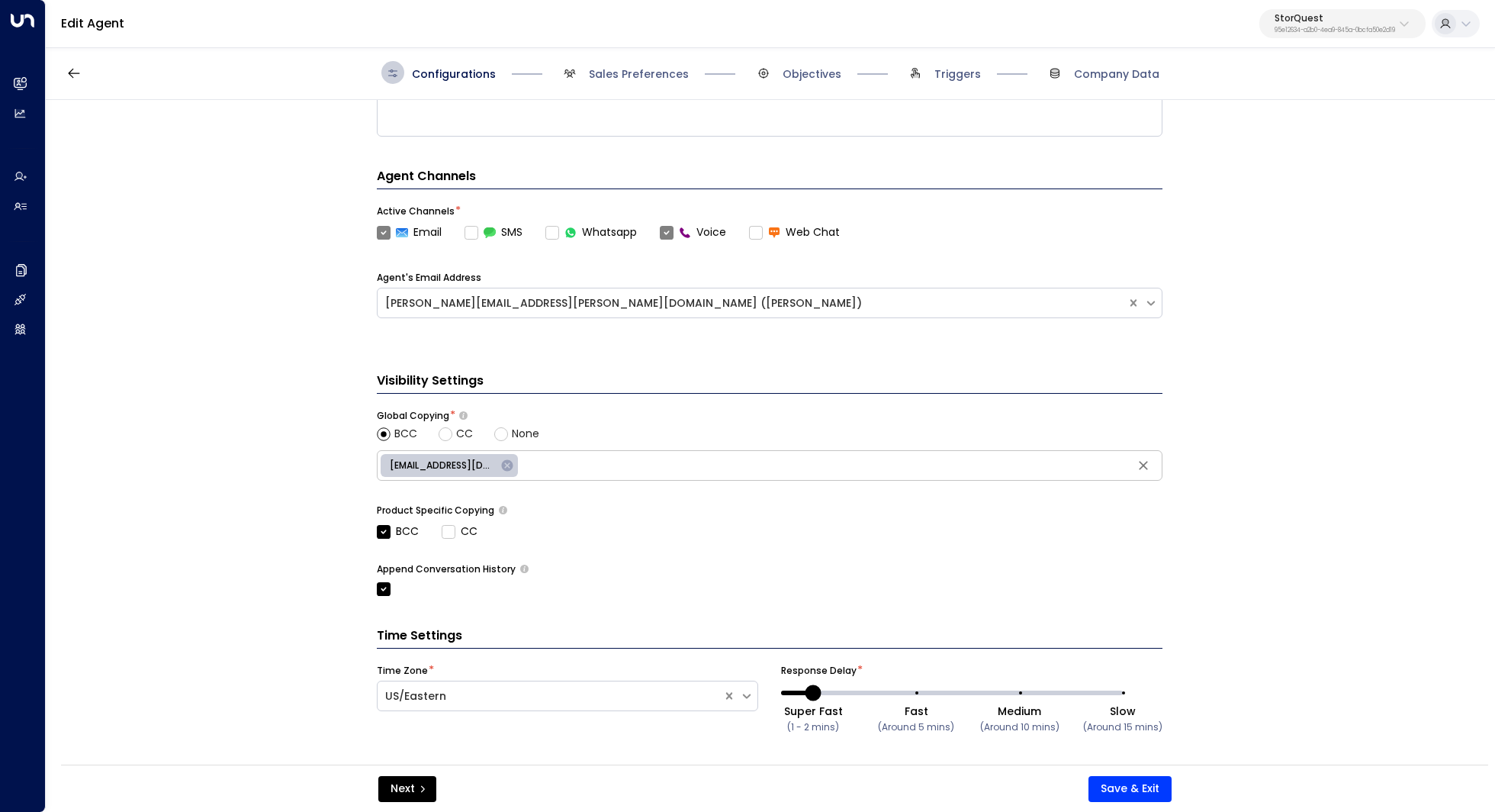
scroll to position [408, 0]
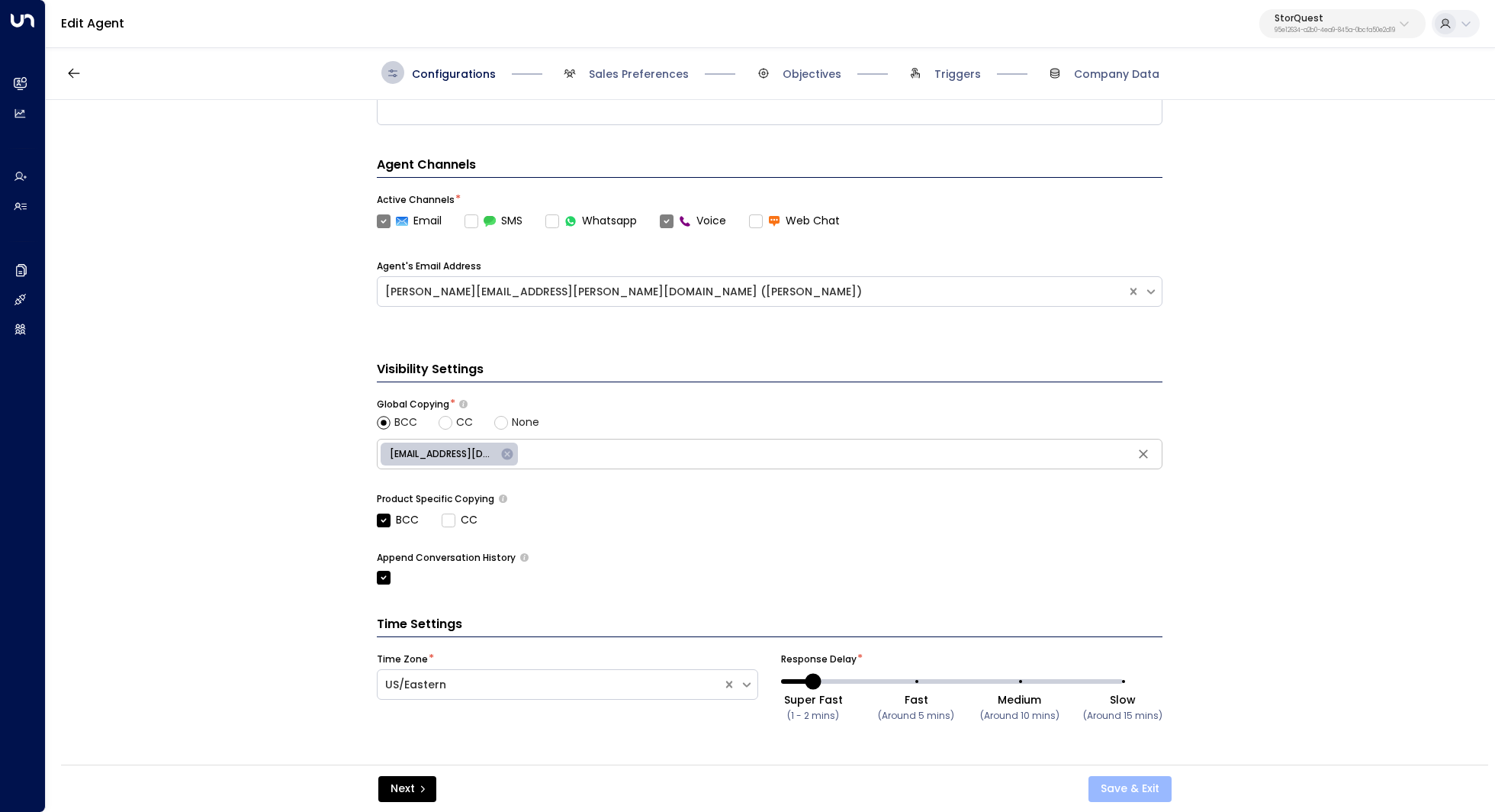
click at [1131, 790] on button "Save & Exit" at bounding box center [1130, 788] width 84 height 26
click at [1133, 798] on button "Save & Exit" at bounding box center [1130, 788] width 84 height 26
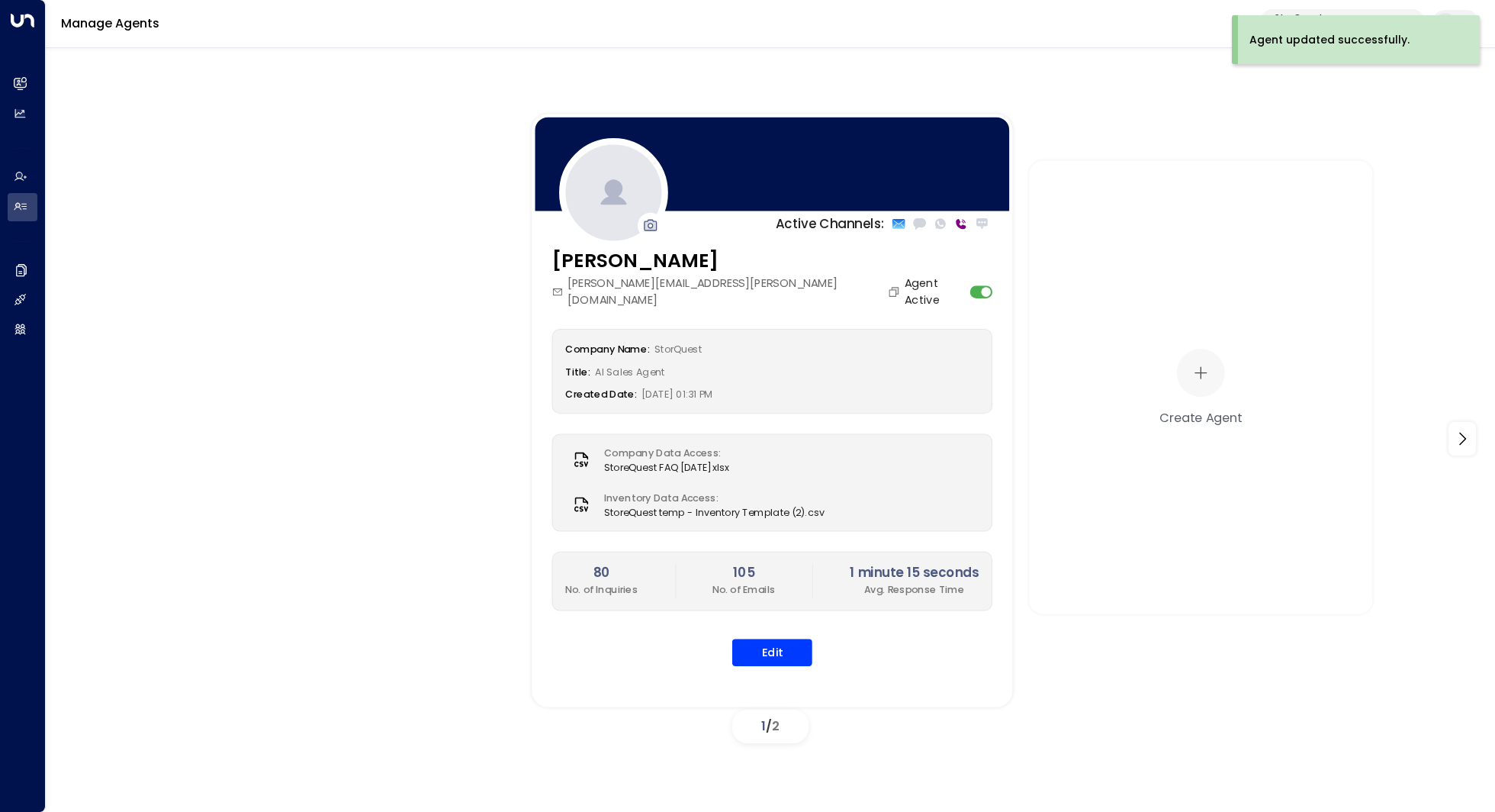
click at [768, 647] on div "Sarah Quinn sarah.quinn@storquest.com Agent Active Company Name: StorQuest Titl…" at bounding box center [772, 465] width 481 height 440
click at [766, 640] on button "Edit" at bounding box center [772, 651] width 80 height 28
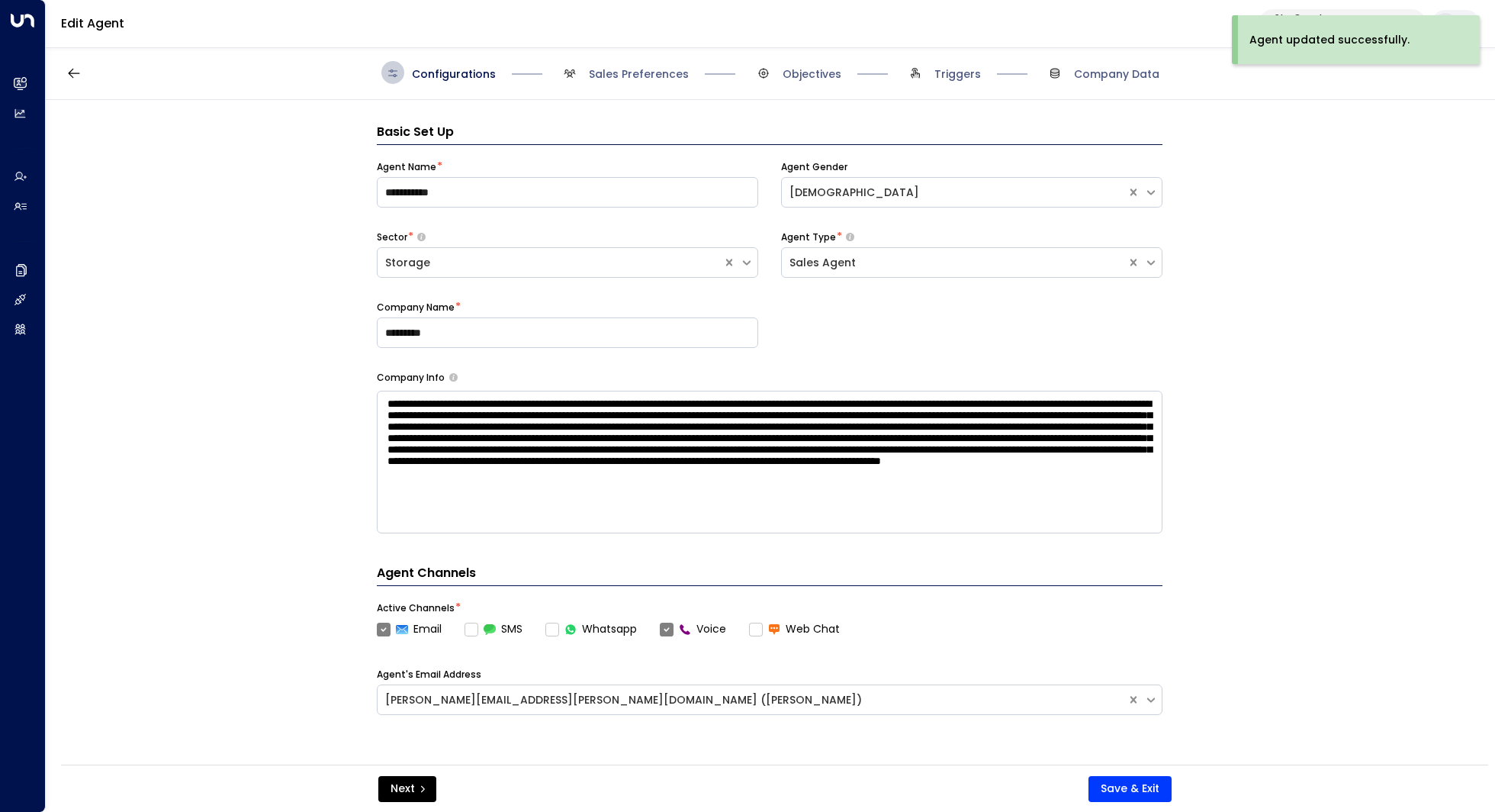
scroll to position [23, 0]
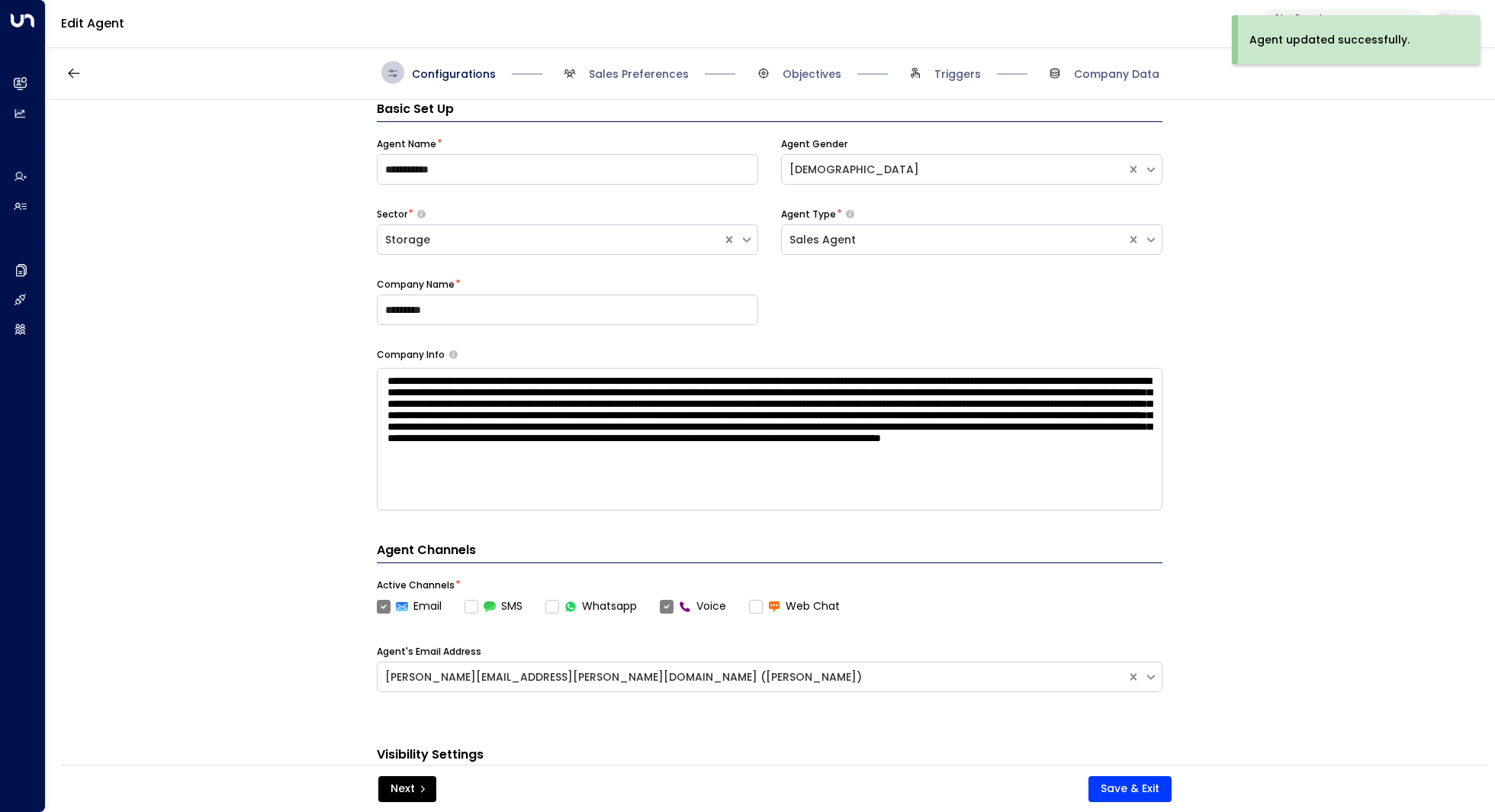
click at [594, 64] on span "Sales Preferences" at bounding box center [623, 72] width 130 height 23
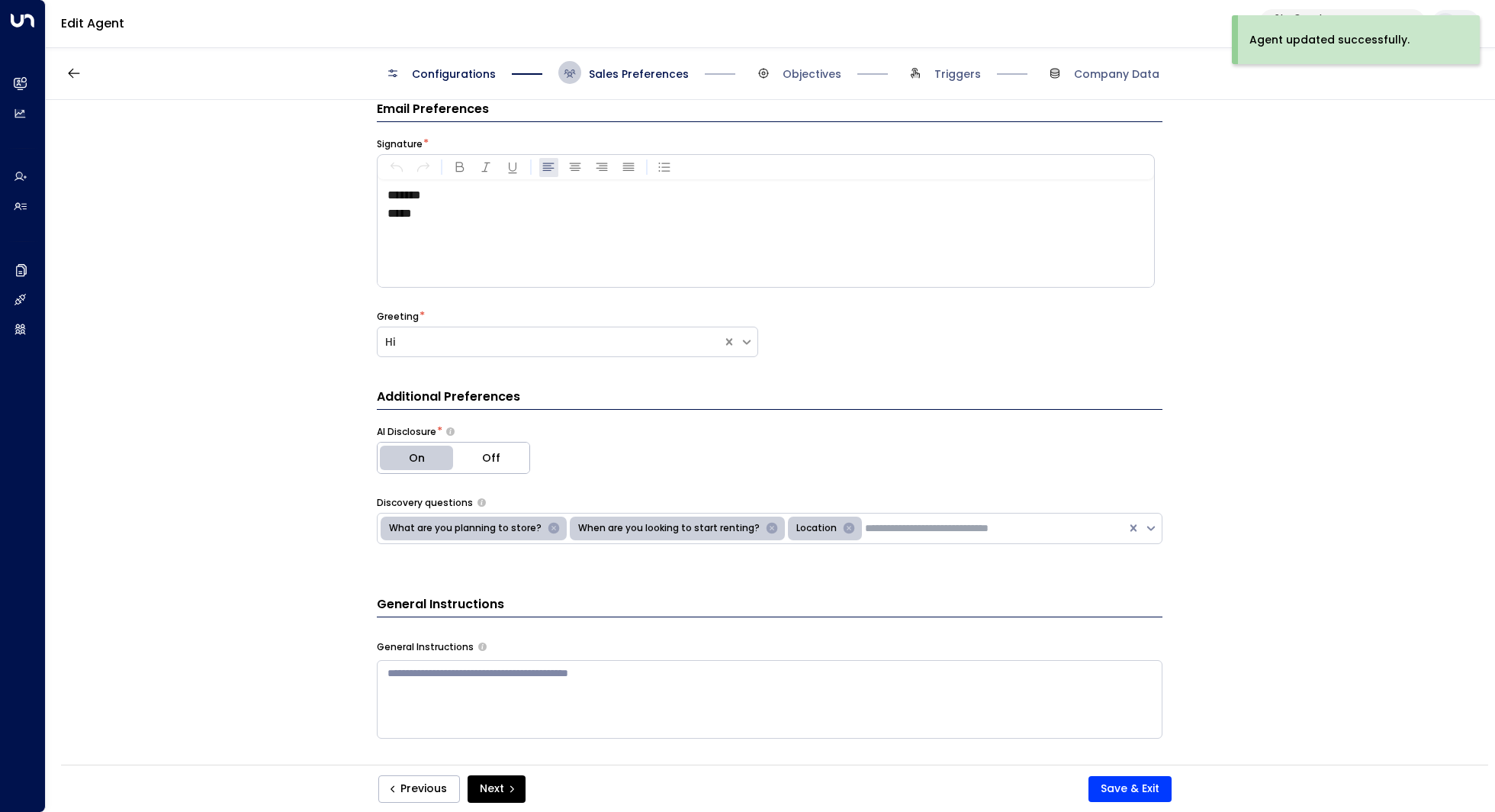
scroll to position [0, 0]
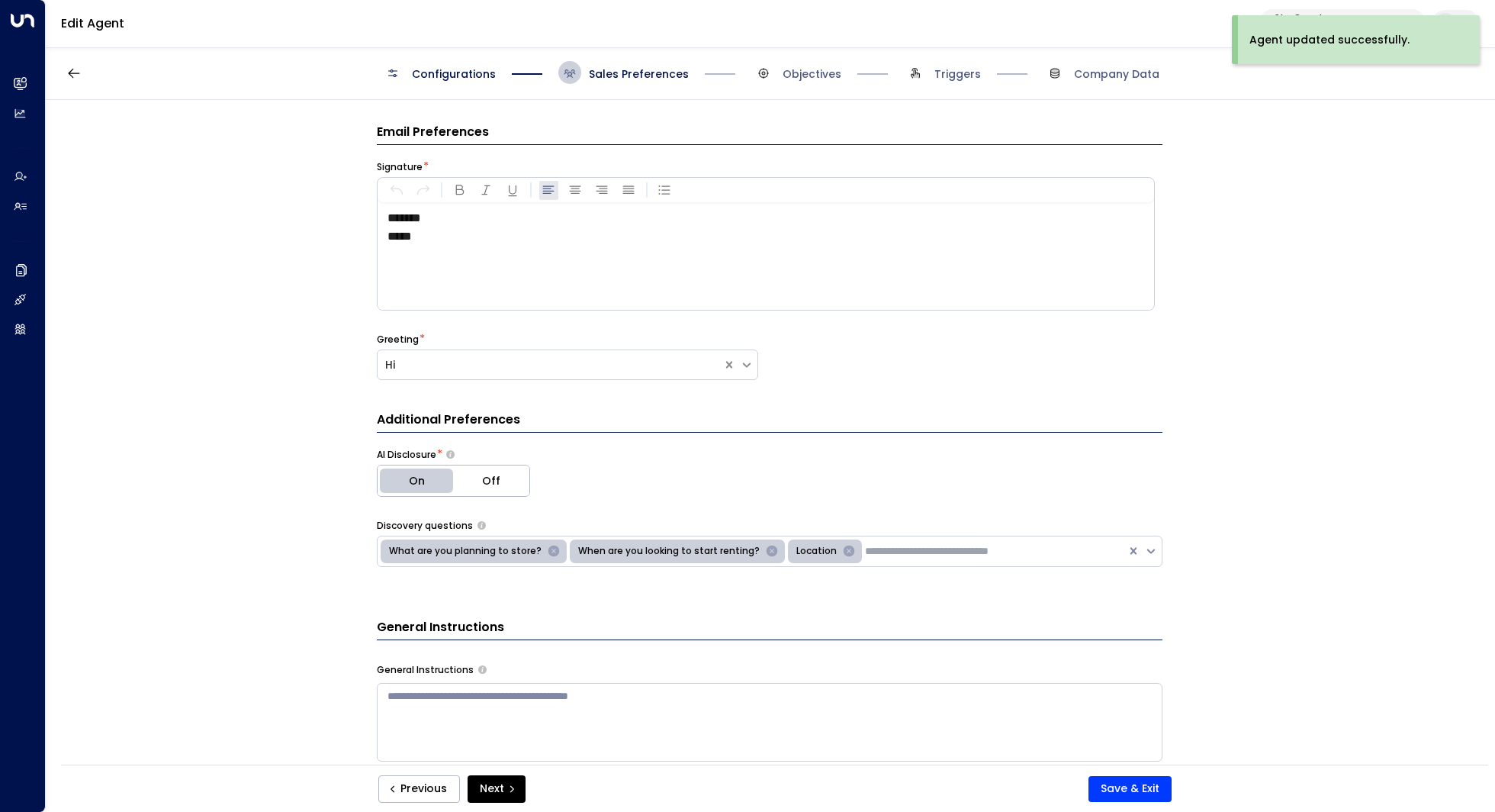
click at [488, 265] on div "******* *****" at bounding box center [766, 256] width 775 height 106
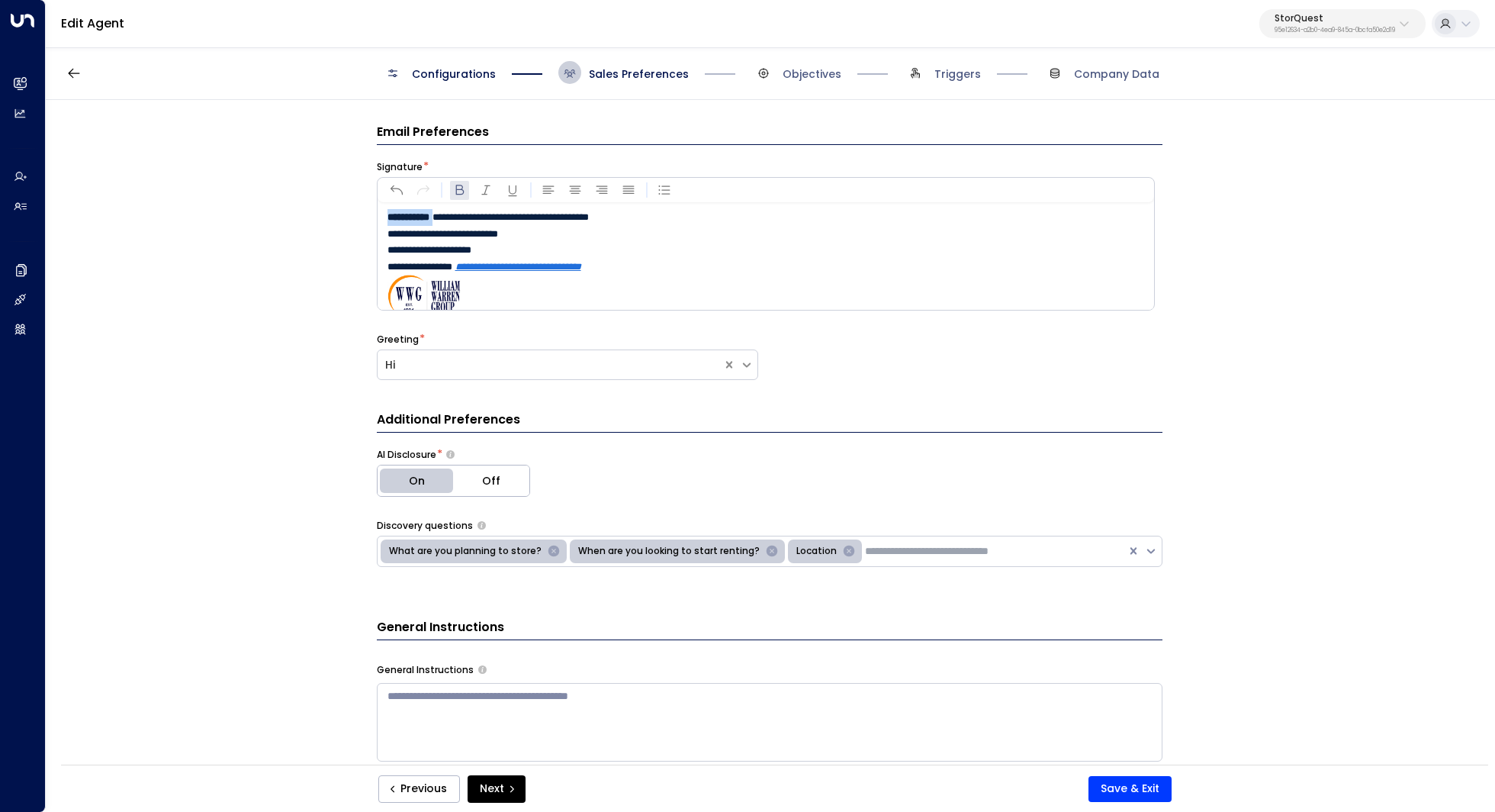
drag, startPoint x: 451, startPoint y: 215, endPoint x: 381, endPoint y: 214, distance: 70.0
click at [381, 214] on div "**********" at bounding box center [766, 256] width 776 height 106
drag, startPoint x: 418, startPoint y: 215, endPoint x: 624, endPoint y: 215, distance: 206.0
click at [624, 215] on p "**********" at bounding box center [770, 217] width 766 height 17
drag, startPoint x: 661, startPoint y: 266, endPoint x: 289, endPoint y: 269, distance: 372.0
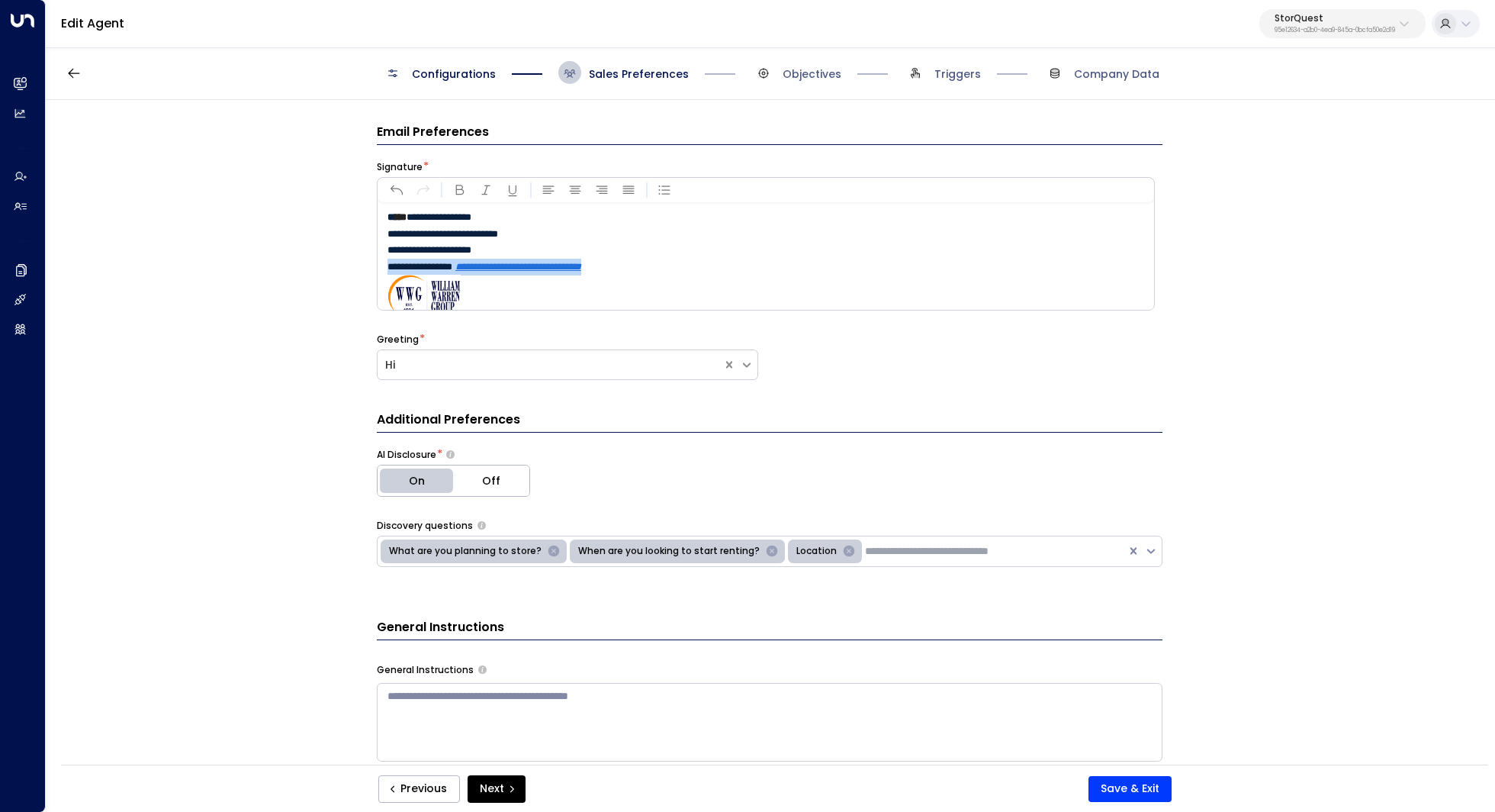
click at [289, 269] on div "**********" at bounding box center [769, 437] width 1448 height 674
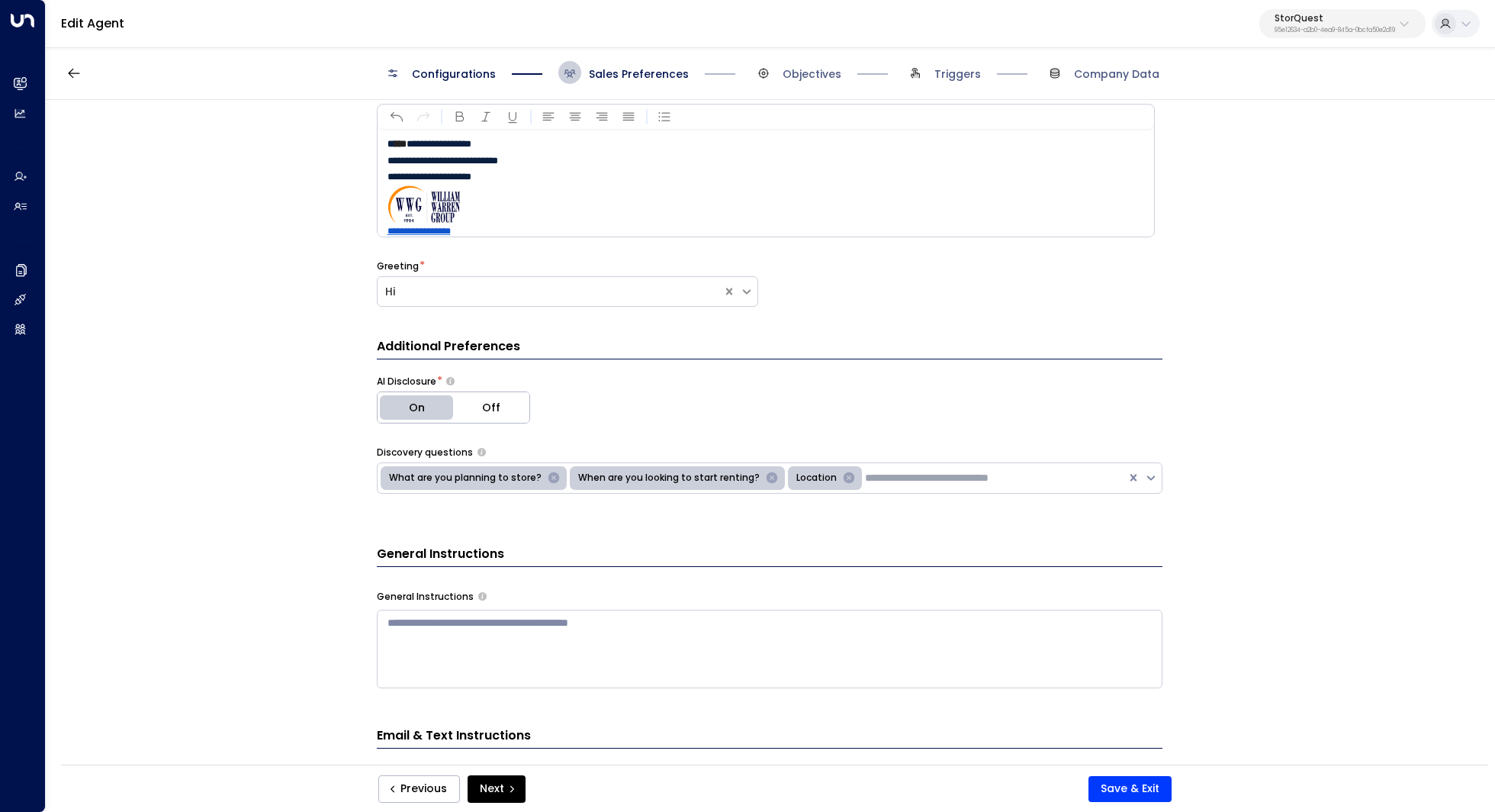
scroll to position [78, 0]
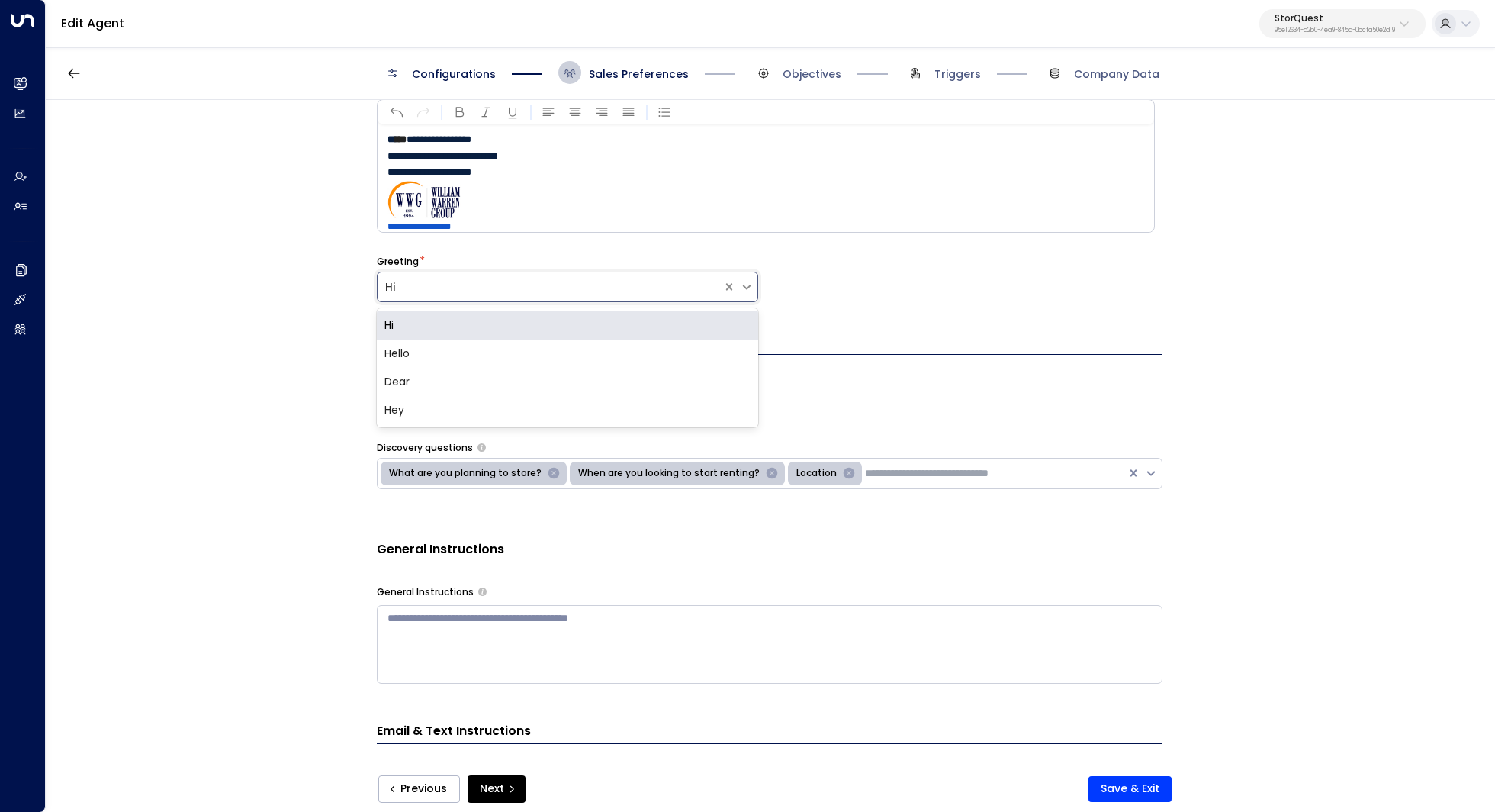
click at [500, 279] on div "Hi" at bounding box center [550, 287] width 330 height 16
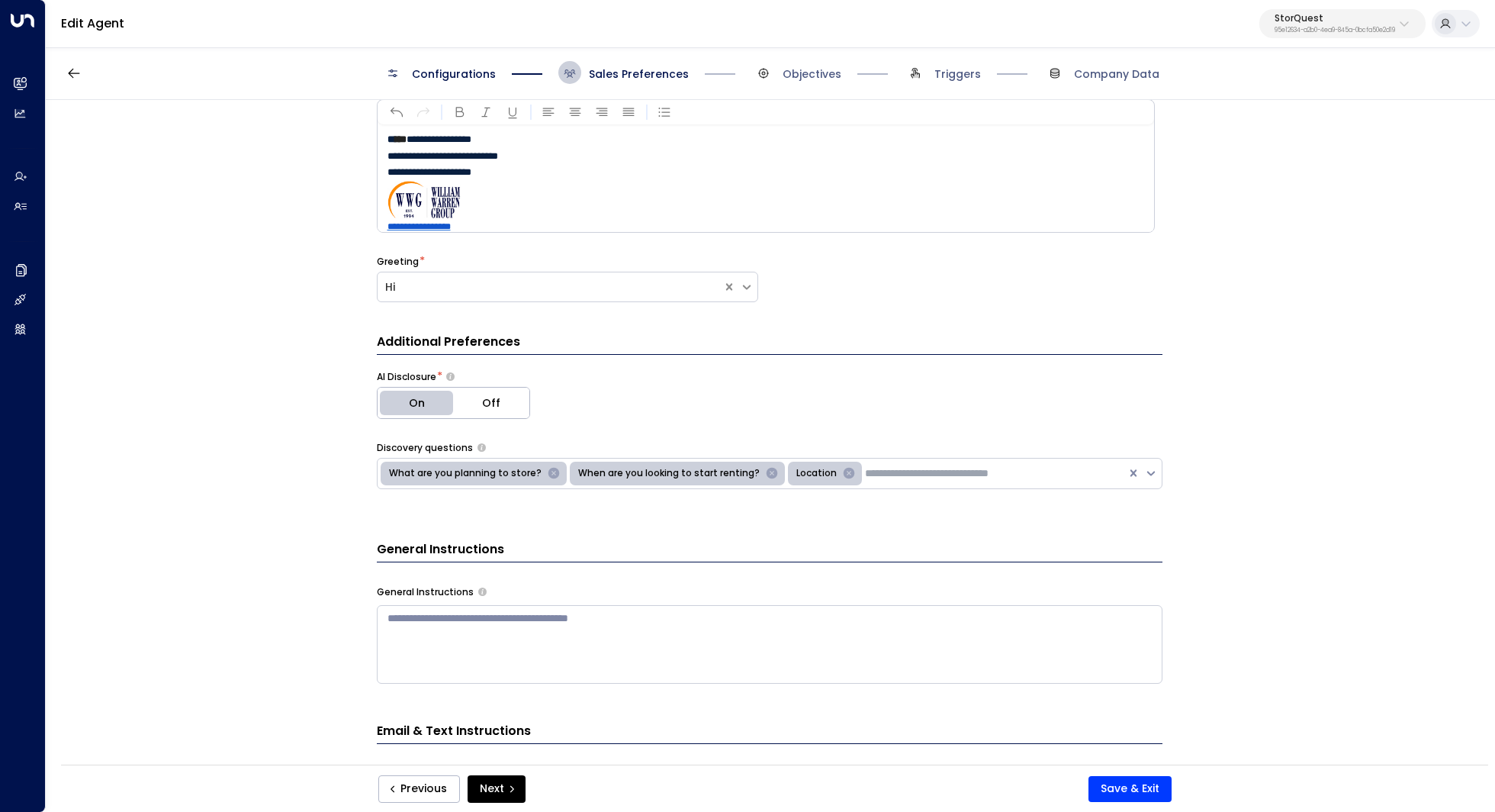
click at [315, 348] on div "**********" at bounding box center [769, 437] width 1448 height 674
click at [425, 293] on div "Hi" at bounding box center [550, 287] width 330 height 16
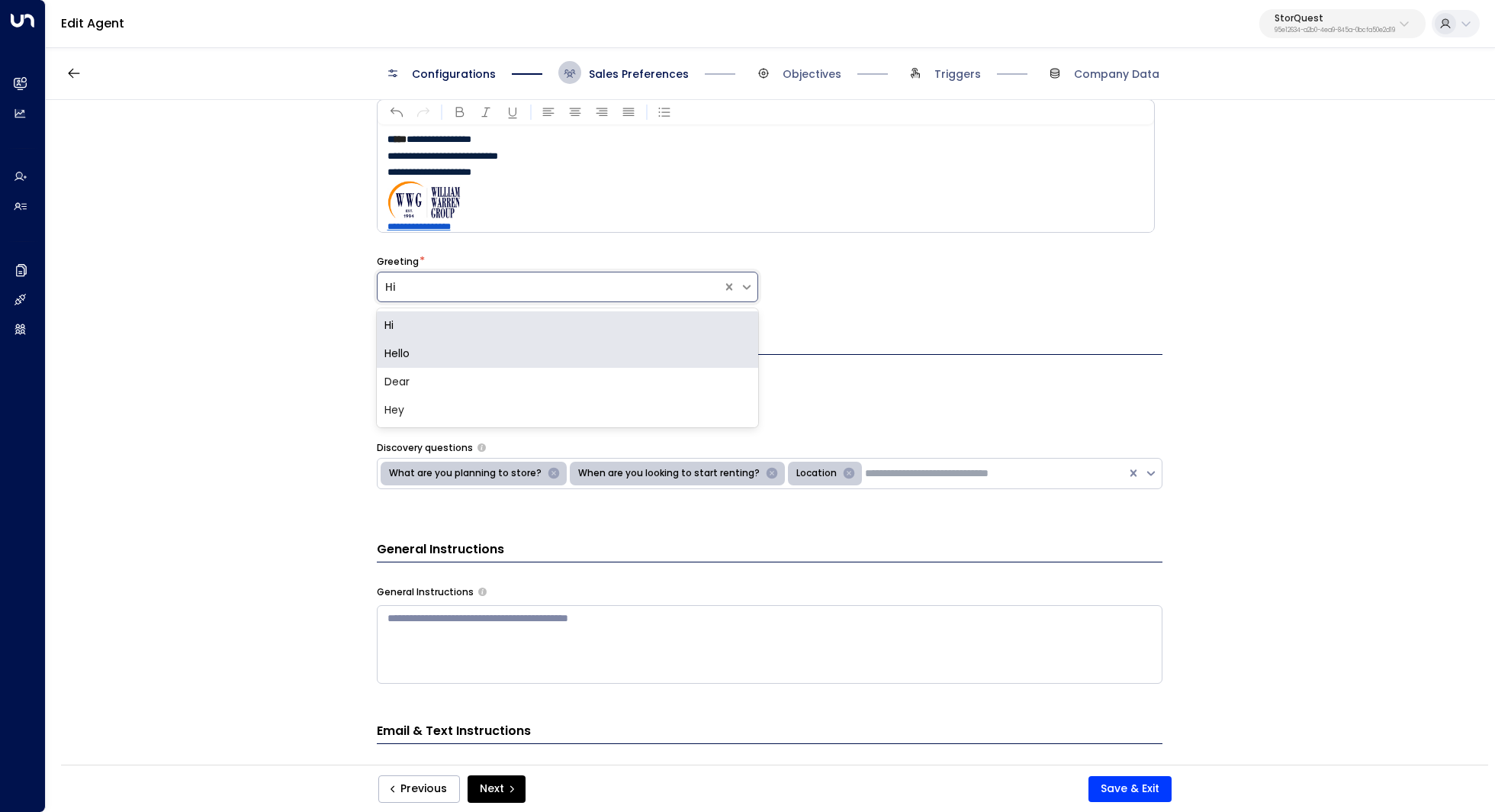
click at [284, 370] on div "**********" at bounding box center [769, 437] width 1448 height 674
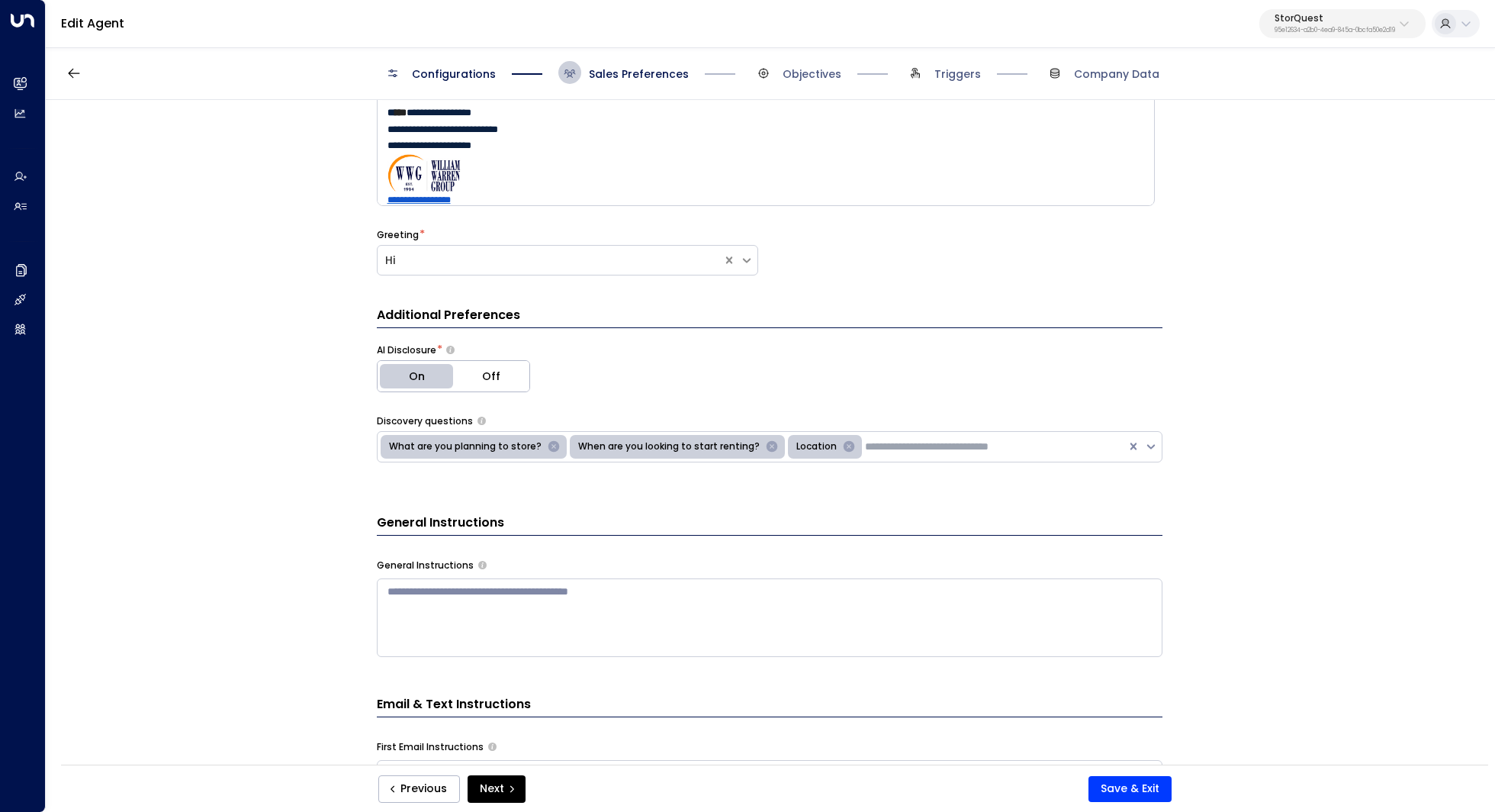
scroll to position [134, 0]
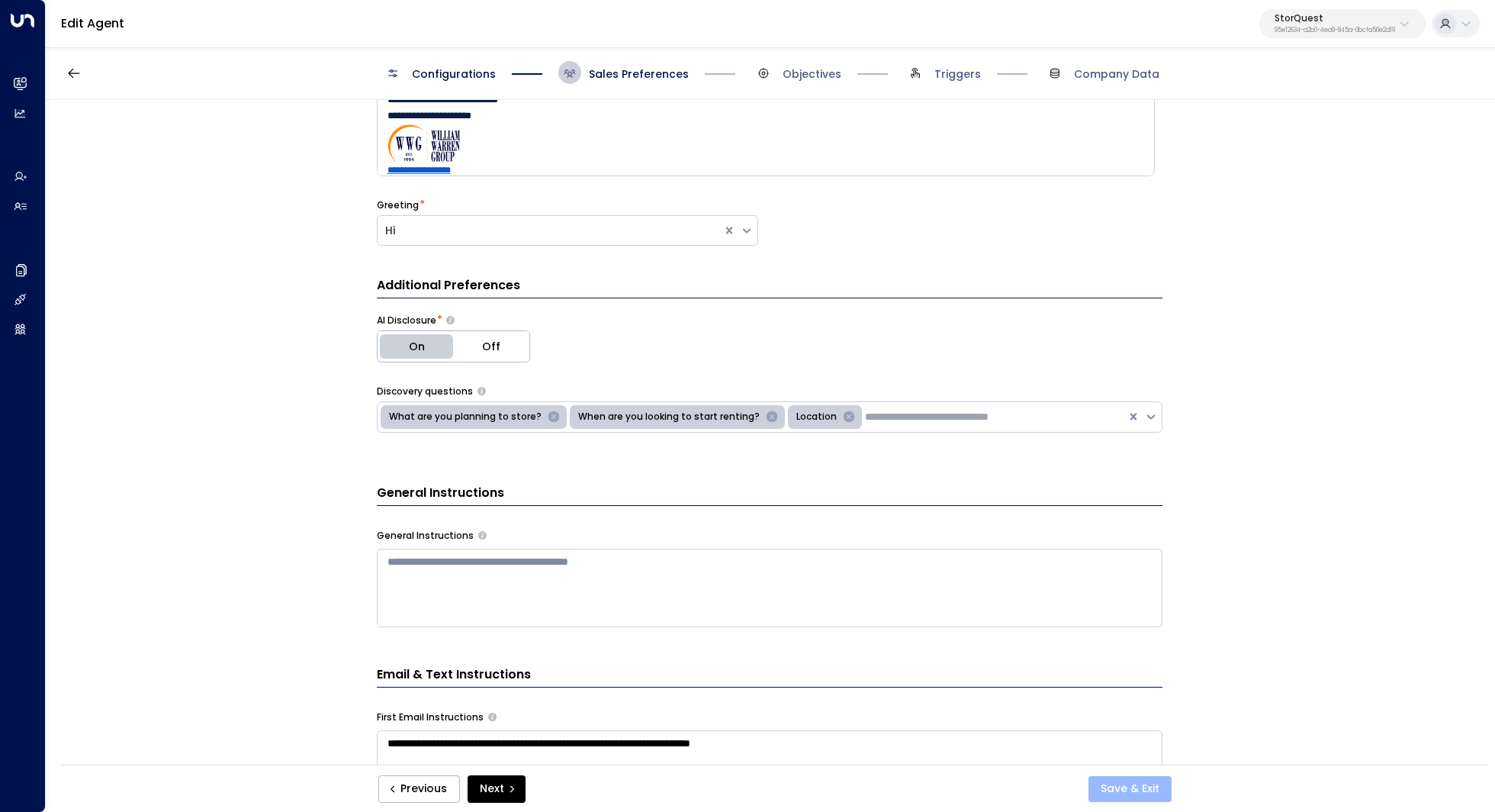
click at [1133, 787] on button "Save & Exit" at bounding box center [1130, 788] width 84 height 26
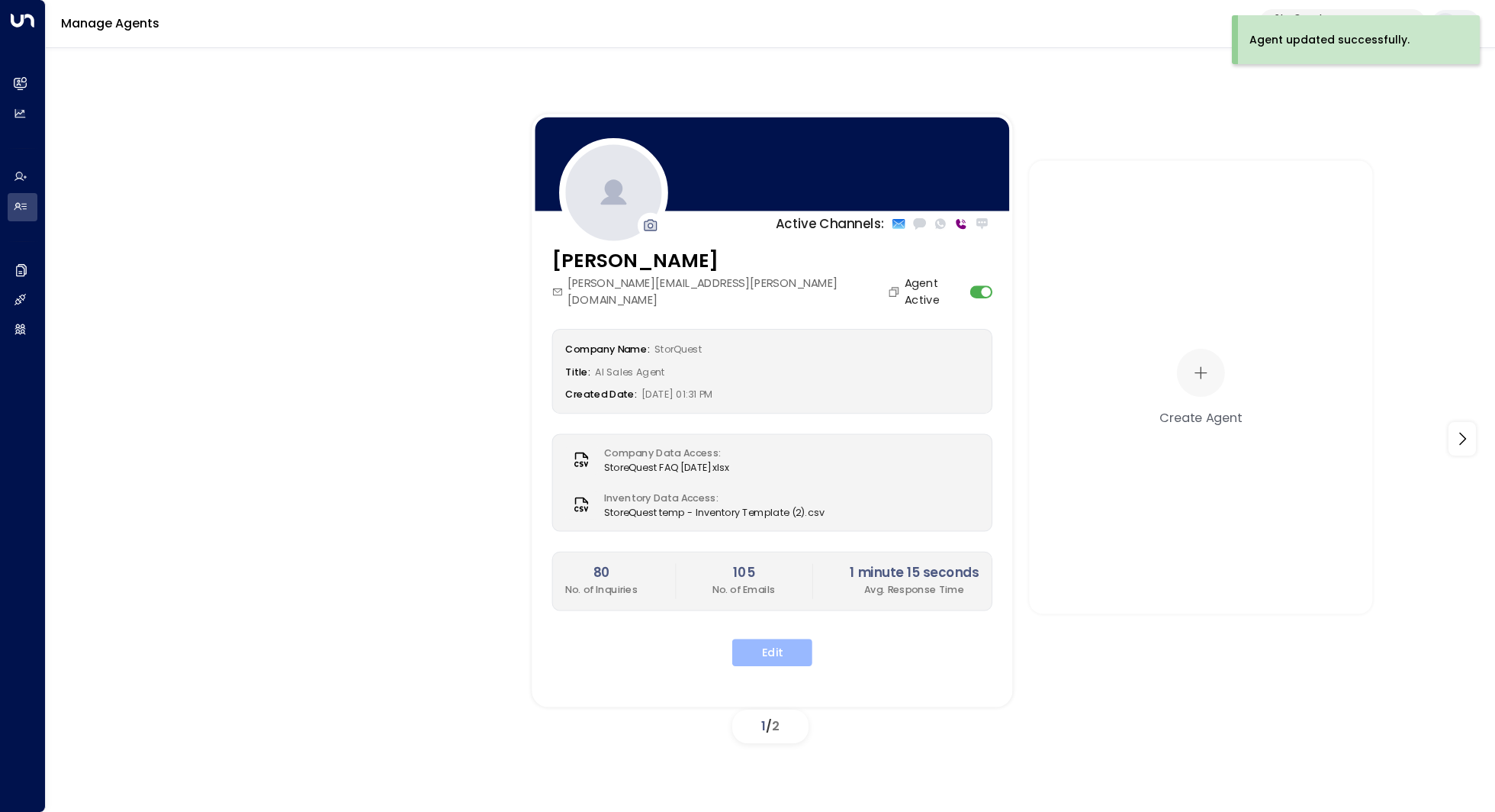
click at [788, 638] on button "Edit" at bounding box center [772, 651] width 80 height 28
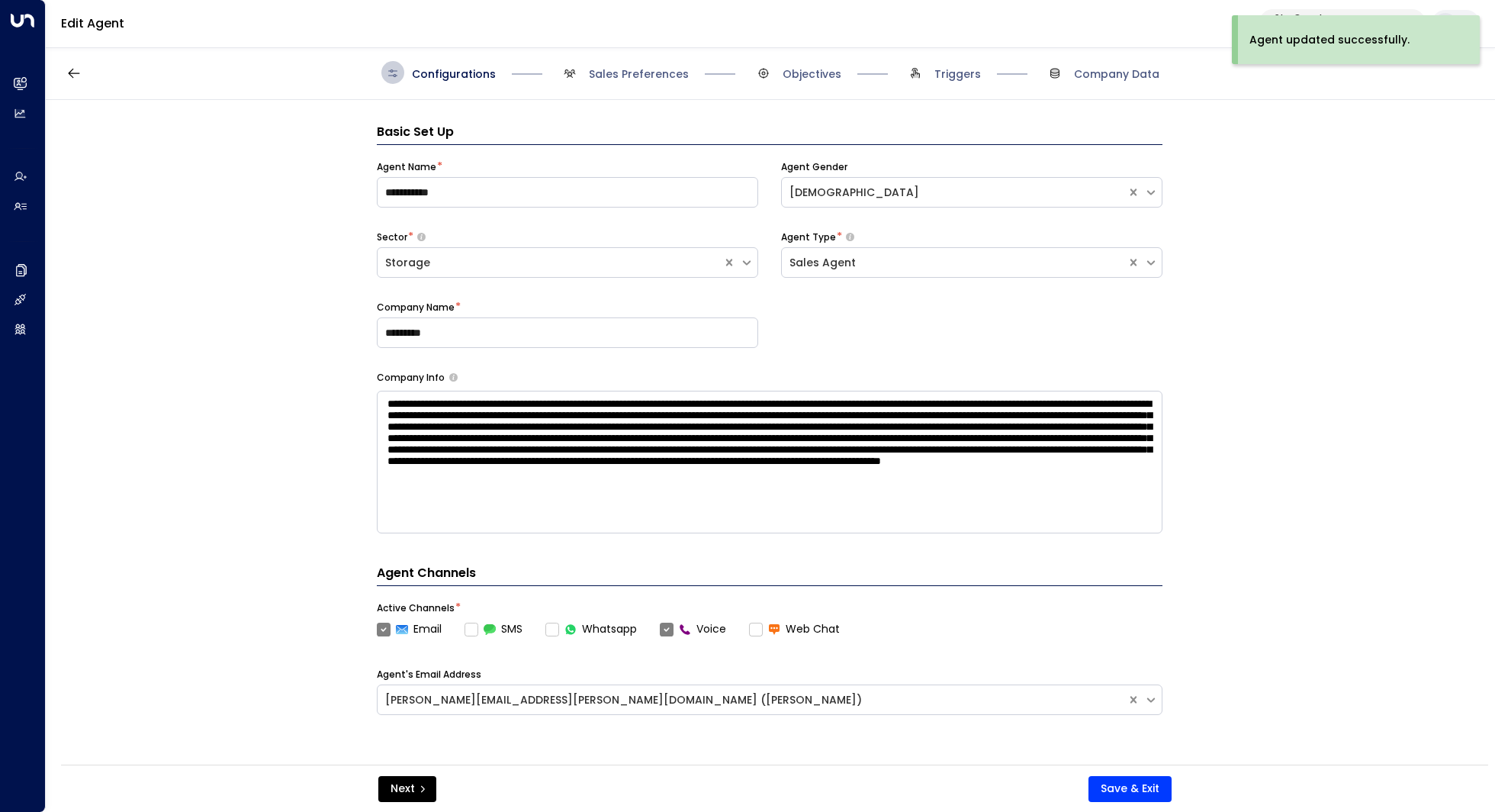
scroll to position [23, 0]
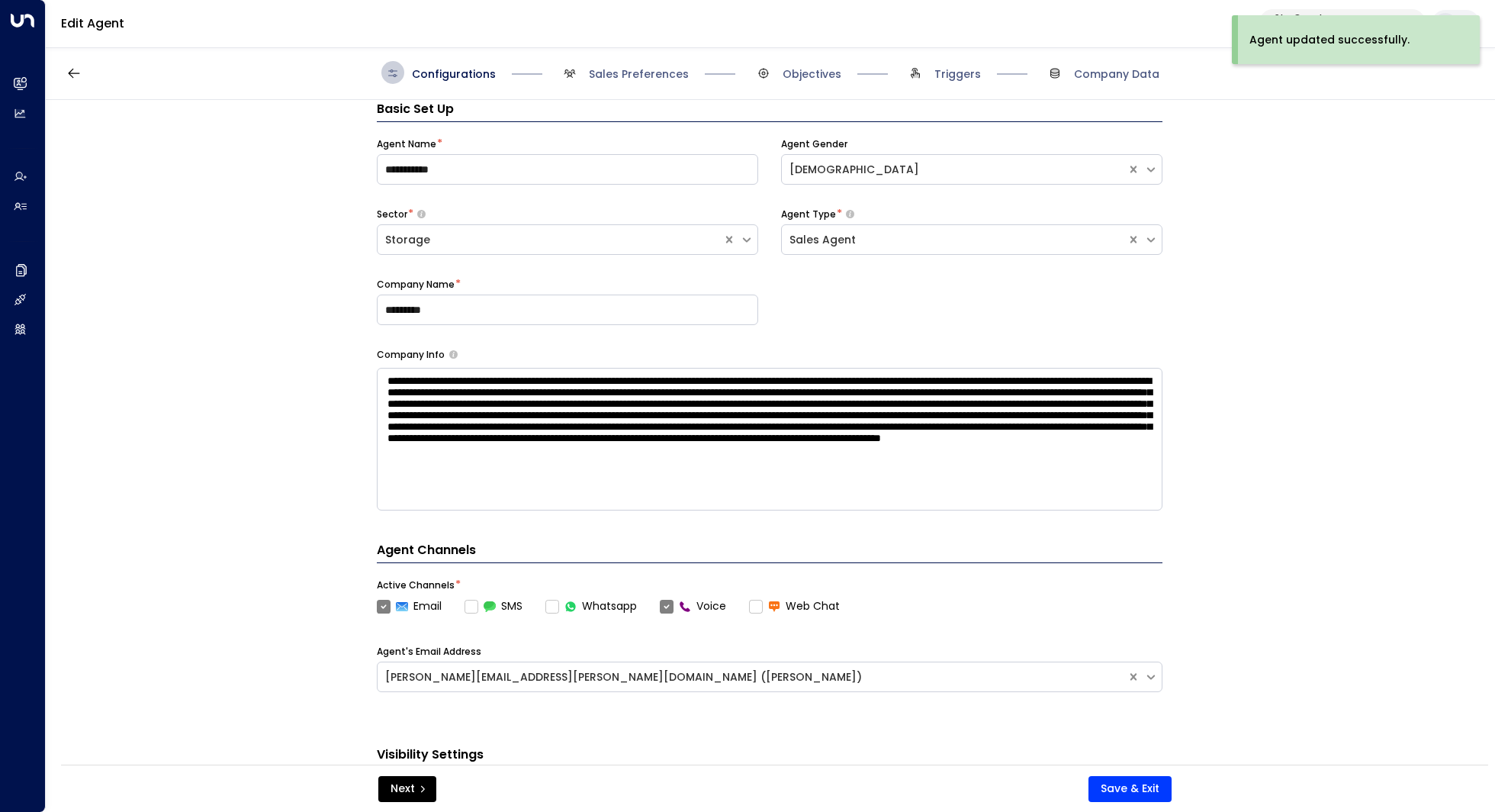
click at [592, 83] on span "Sales Preferences" at bounding box center [623, 72] width 130 height 23
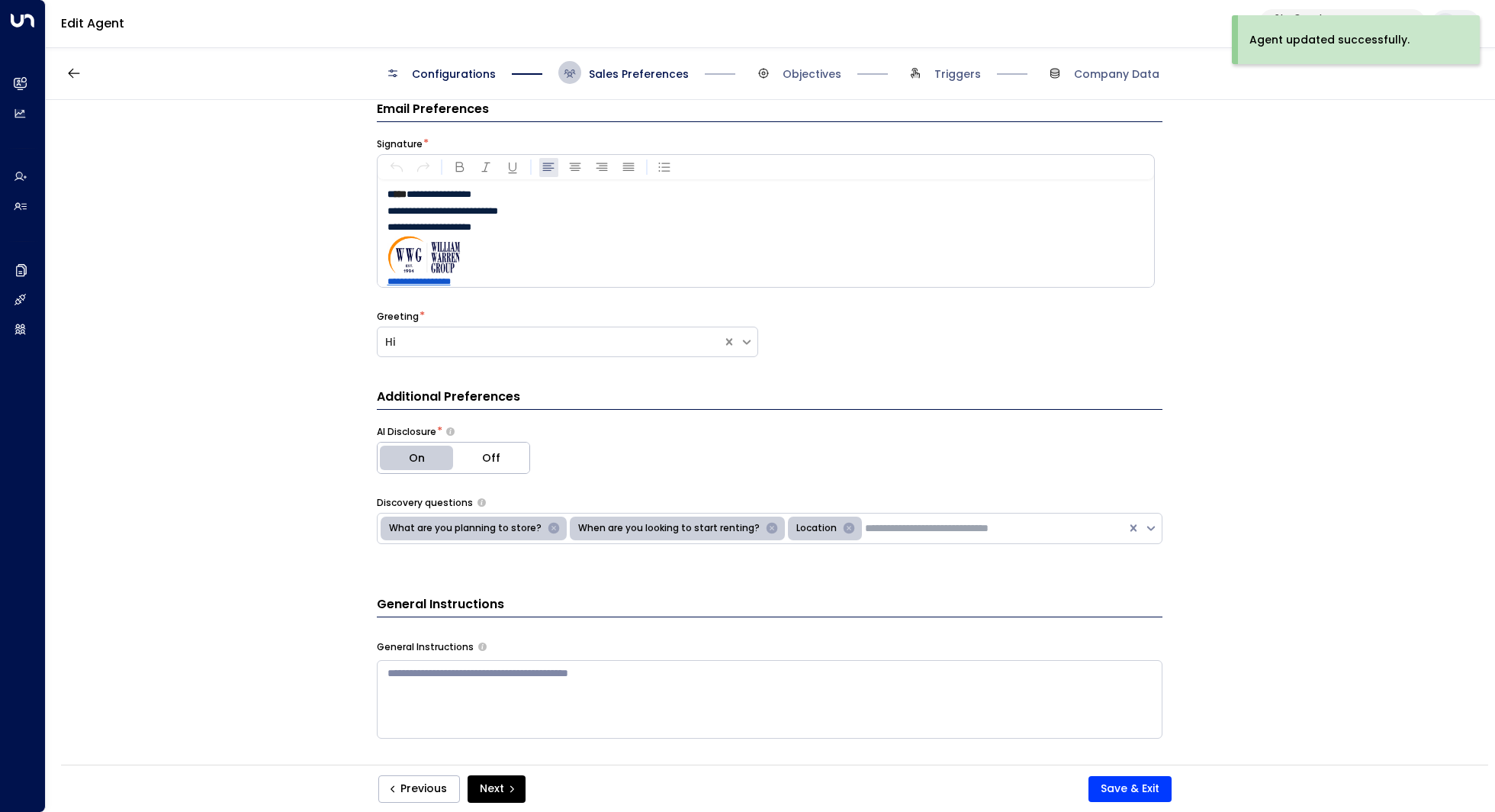
scroll to position [0, 0]
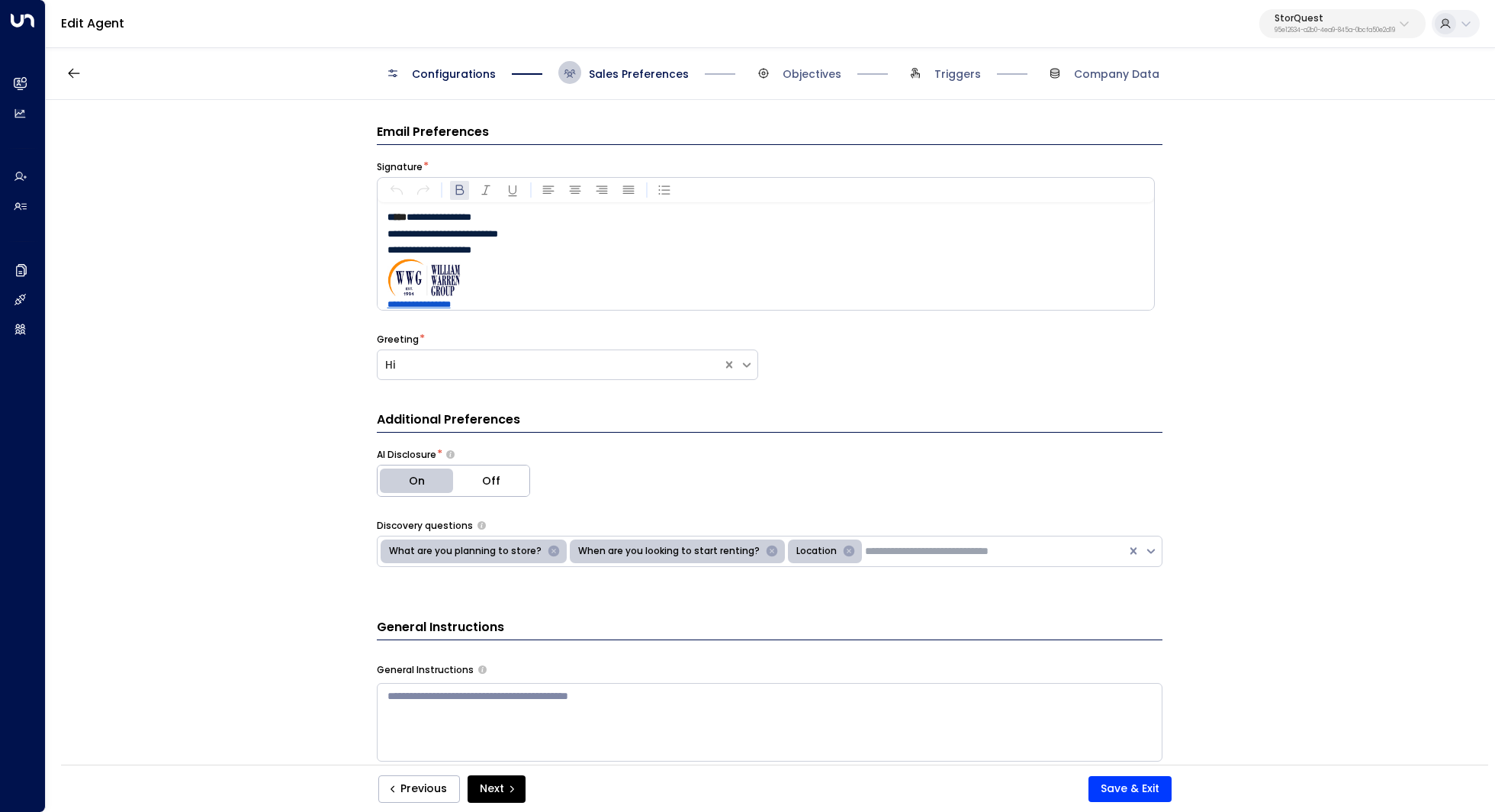
click at [411, 219] on p "**********" at bounding box center [770, 217] width 766 height 17
click at [411, 213] on strong "****" at bounding box center [405, 217] width 19 height 9
click at [1128, 799] on button "Save & Exit" at bounding box center [1130, 788] width 84 height 26
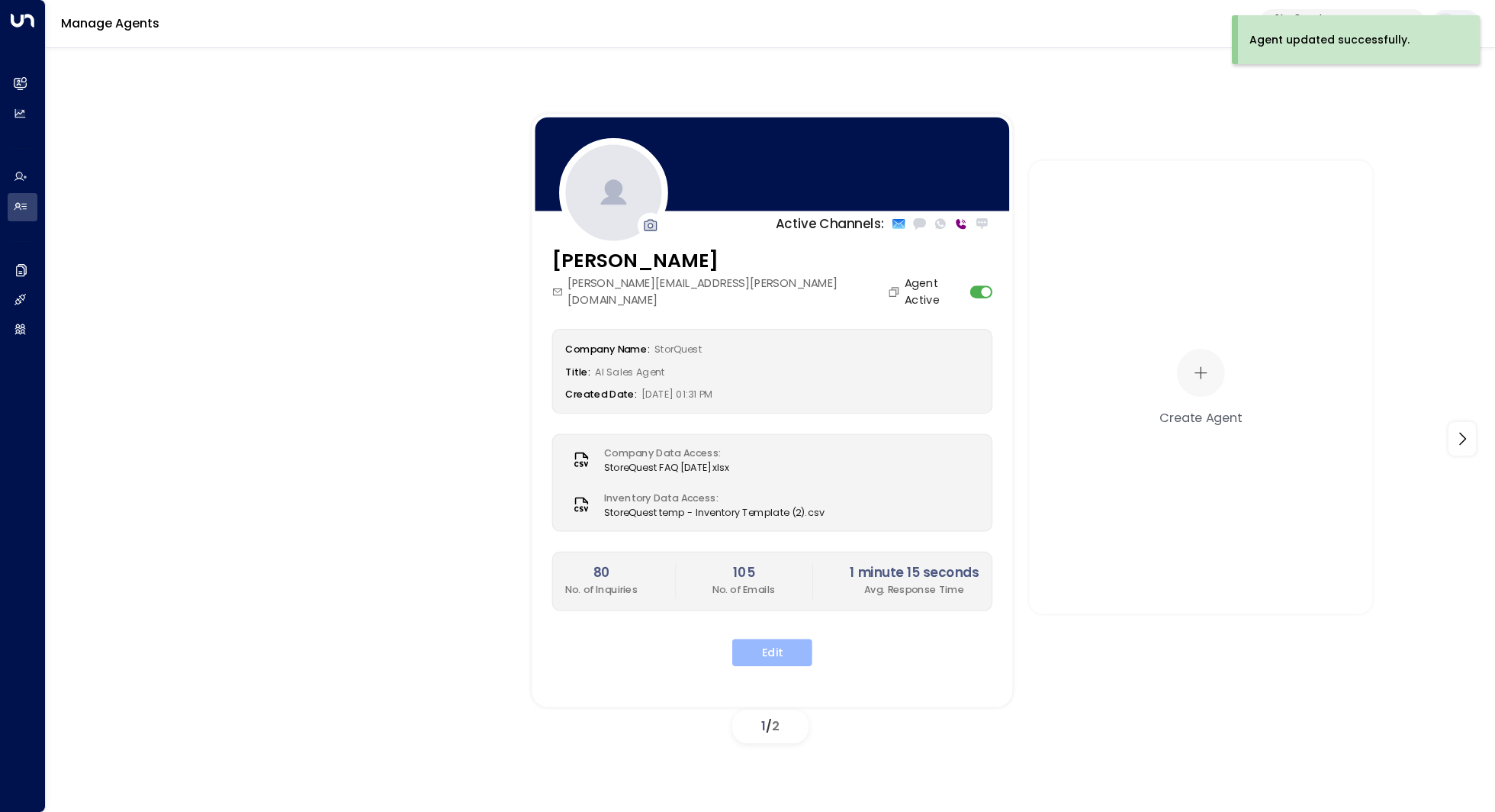
click at [776, 638] on button "Edit" at bounding box center [772, 651] width 80 height 28
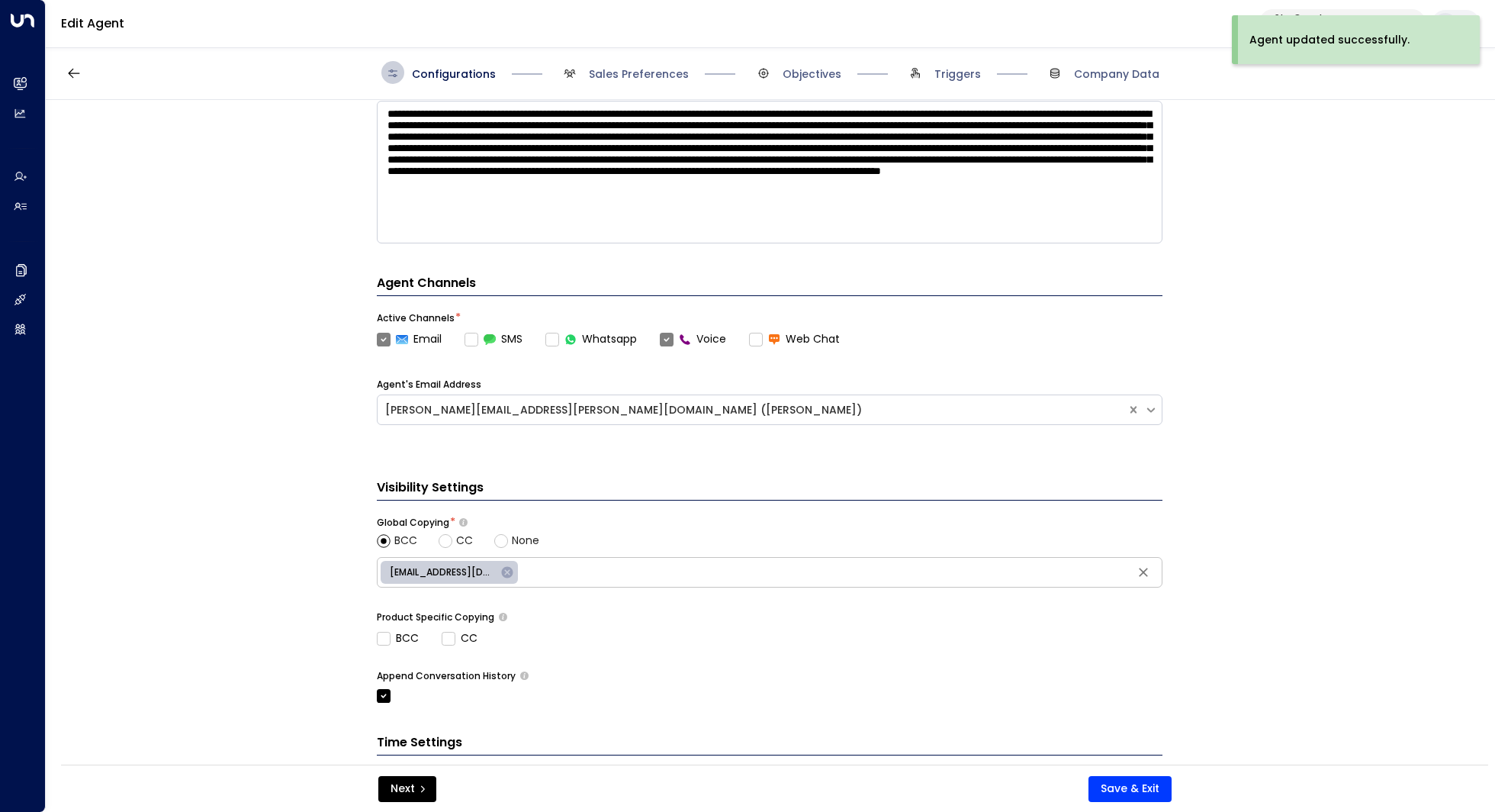
scroll to position [408, 0]
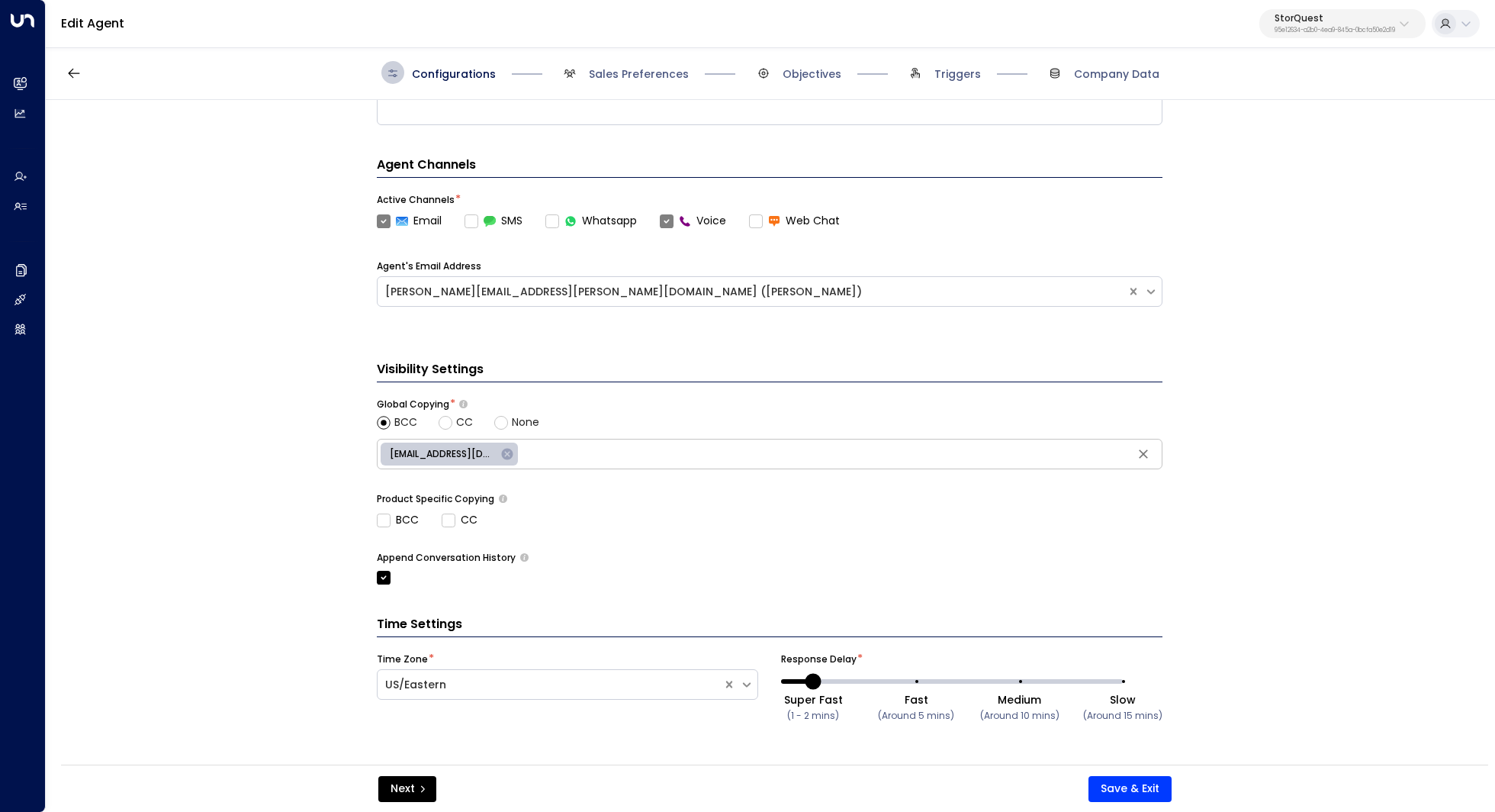
click at [629, 64] on span "Sales Preferences" at bounding box center [623, 72] width 130 height 23
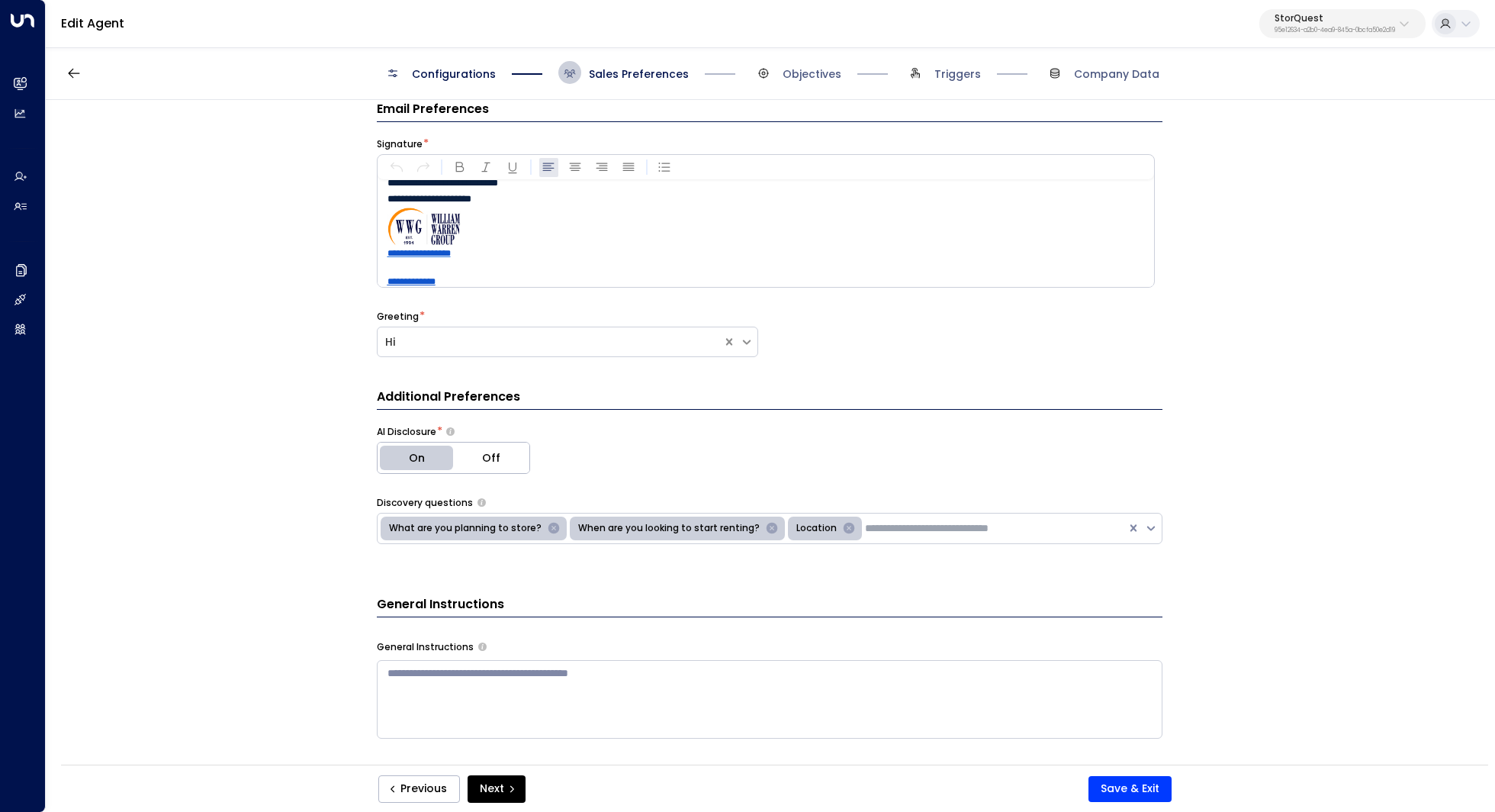
scroll to position [32, 0]
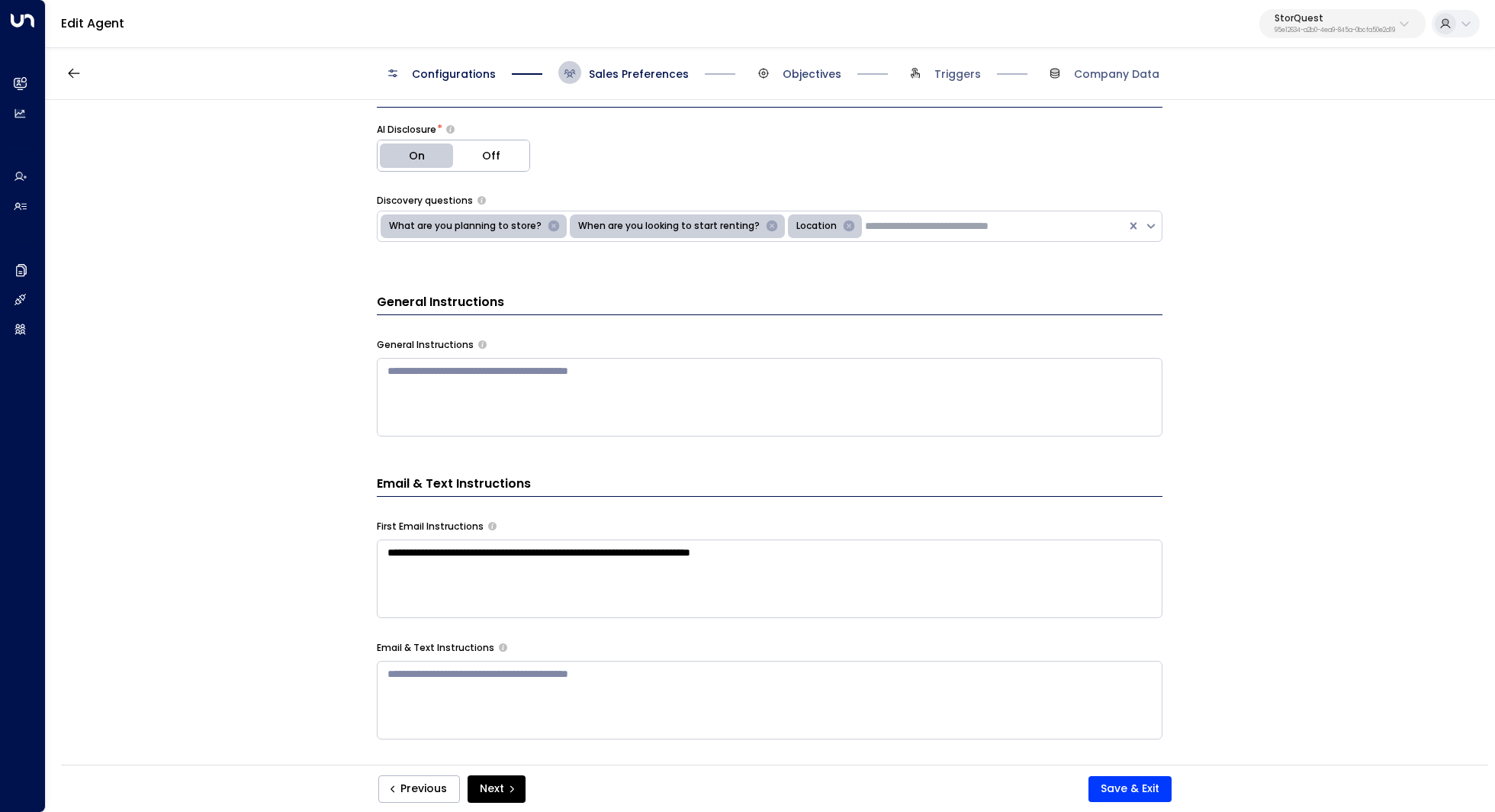
click at [811, 75] on span "Objectives" at bounding box center [812, 74] width 59 height 15
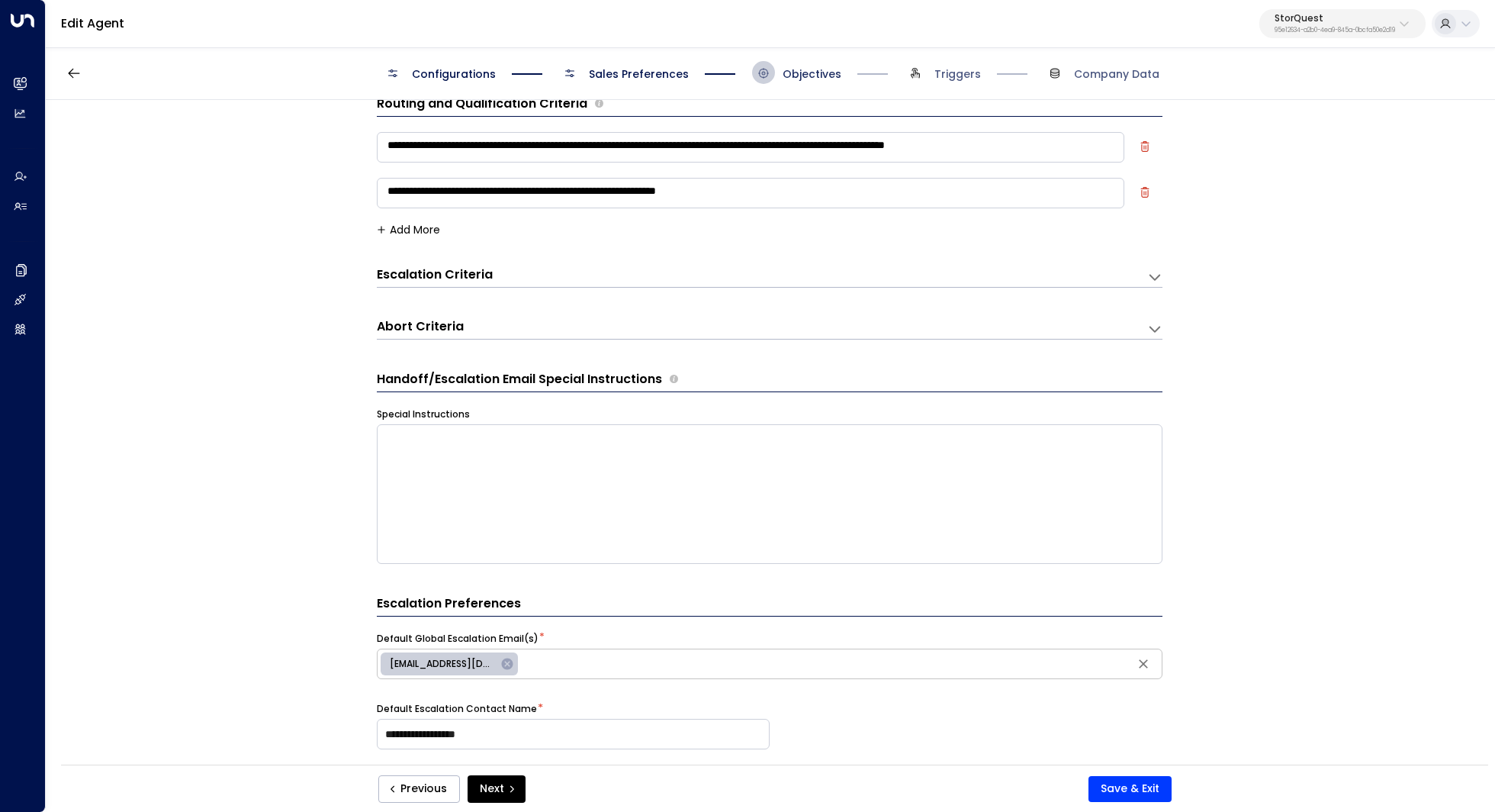
scroll to position [23, 0]
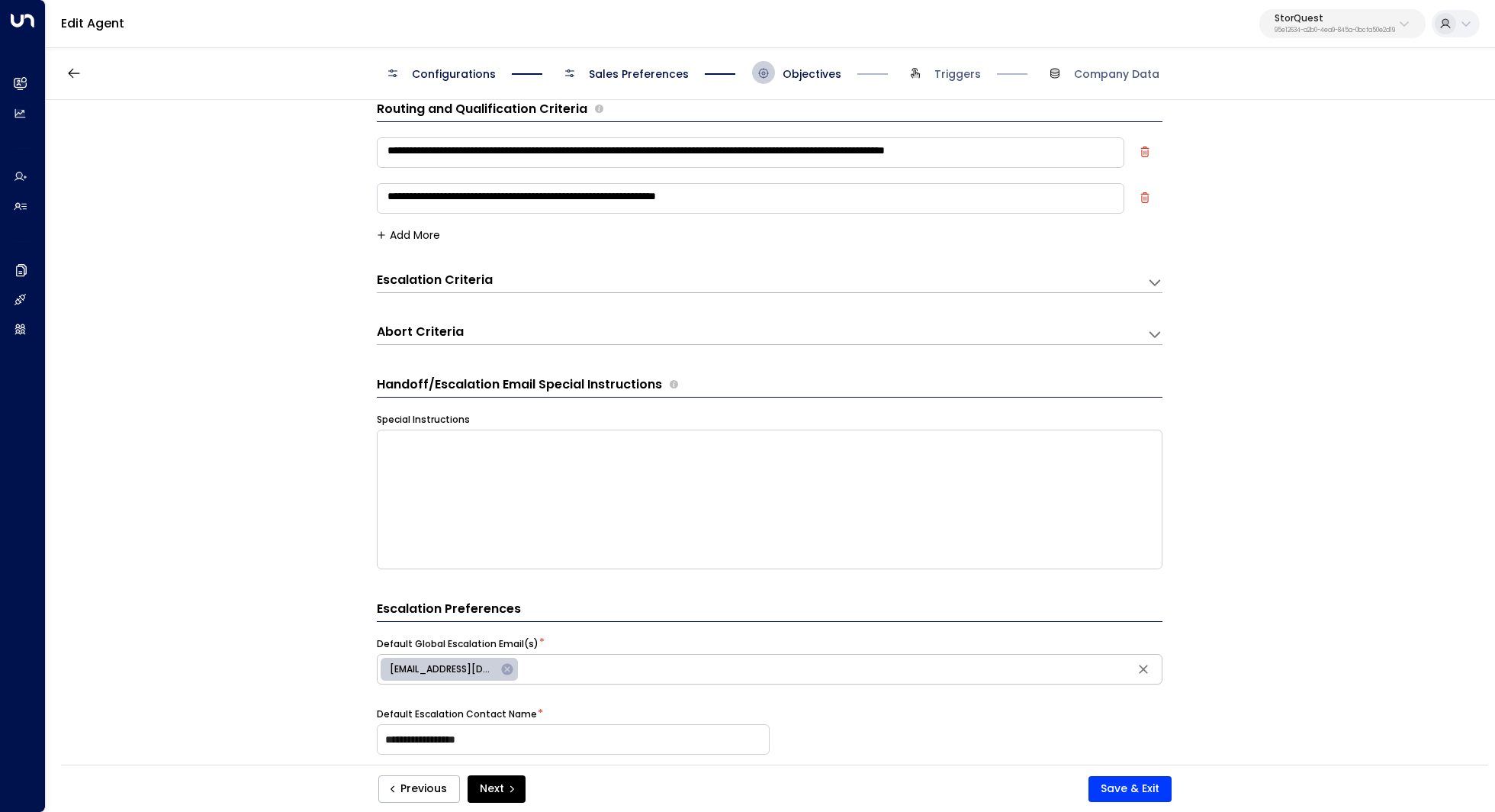
click at [756, 272] on div "Escalation Criteria Reset" at bounding box center [754, 280] width 755 height 17
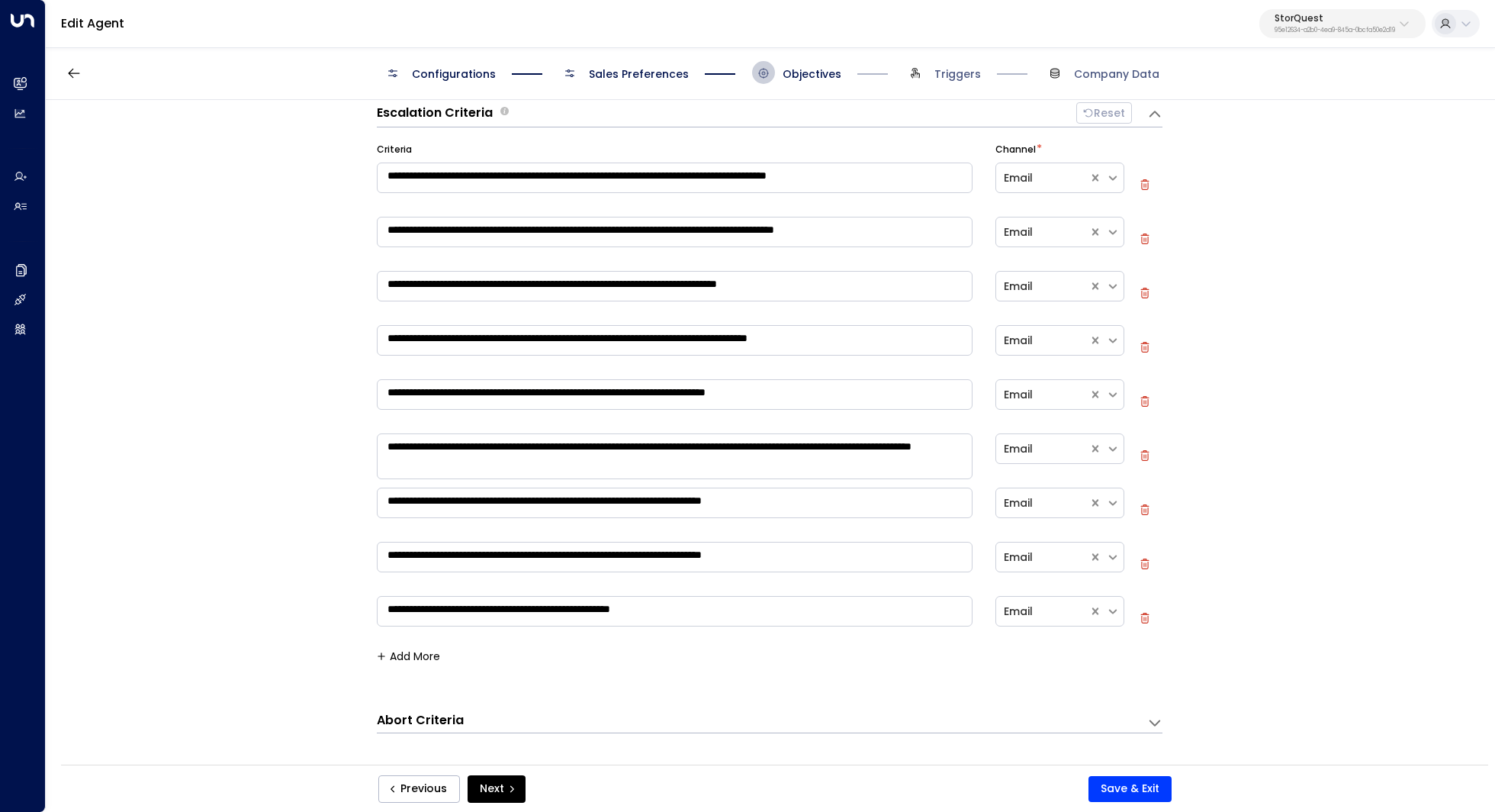
scroll to position [196, 0]
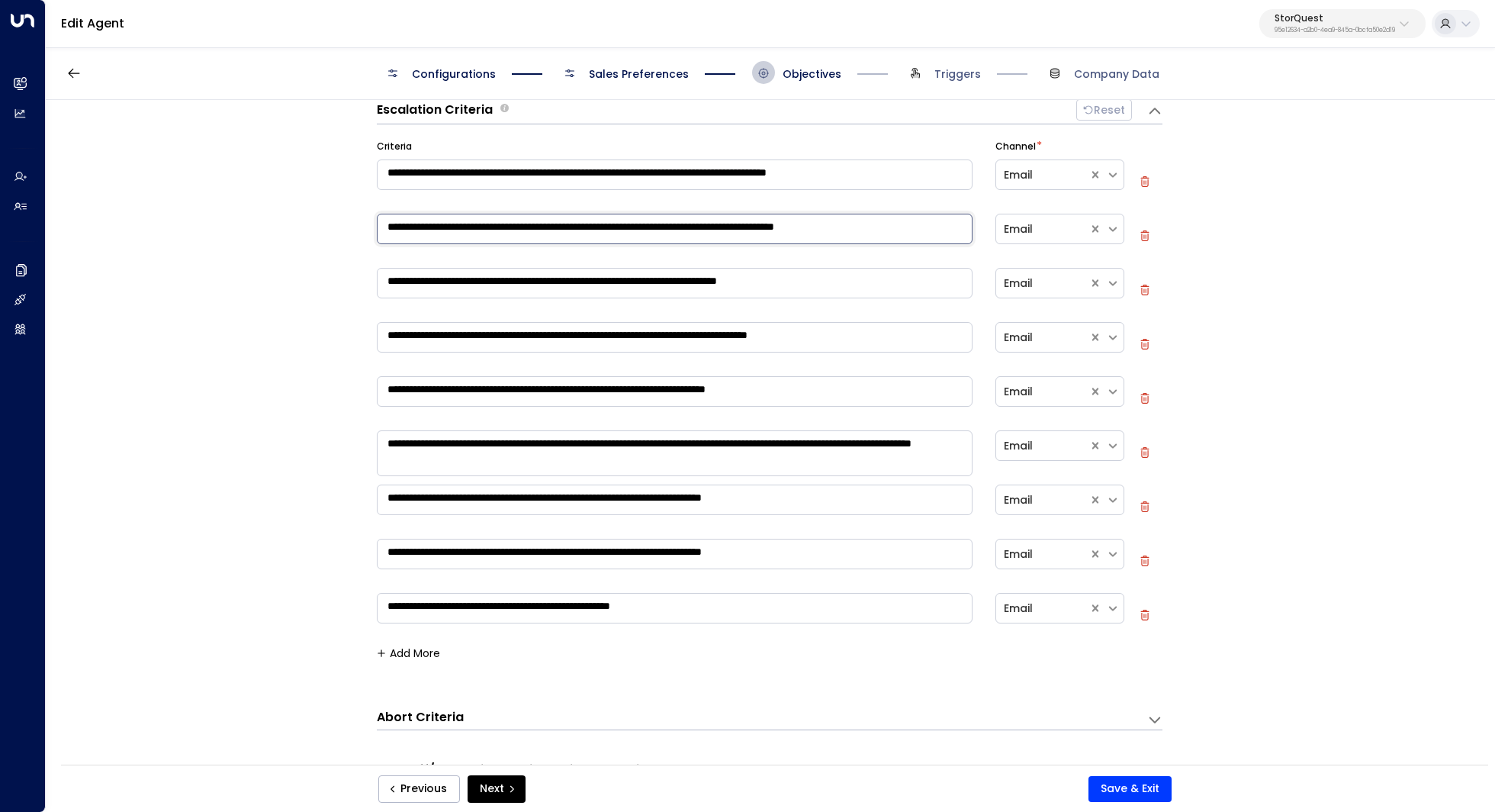
click at [742, 238] on textarea "**********" at bounding box center [674, 229] width 596 height 30
click at [1142, 232] on icon "button" at bounding box center [1145, 236] width 10 height 10
type textarea "**********"
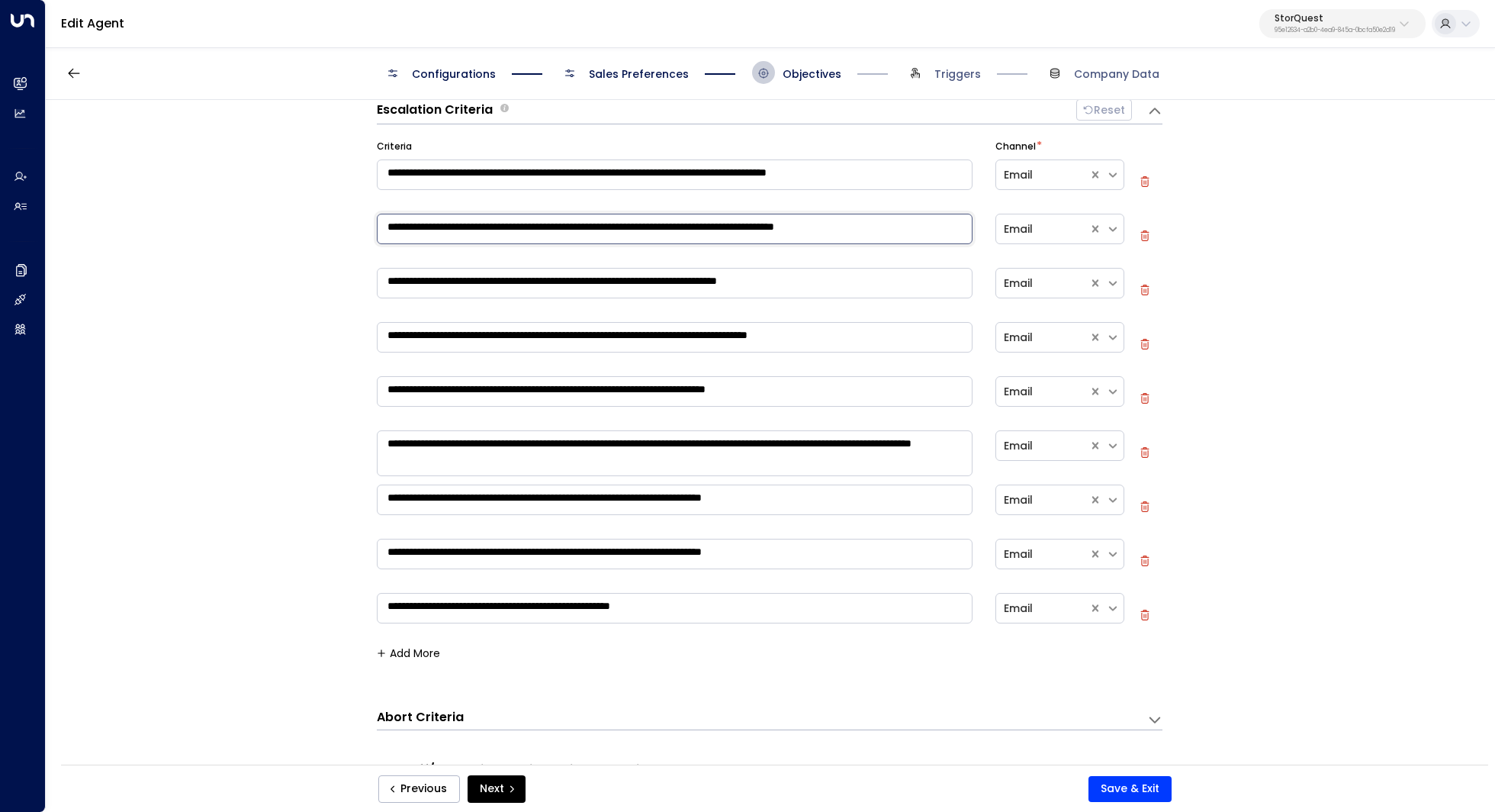
type textarea "**********"
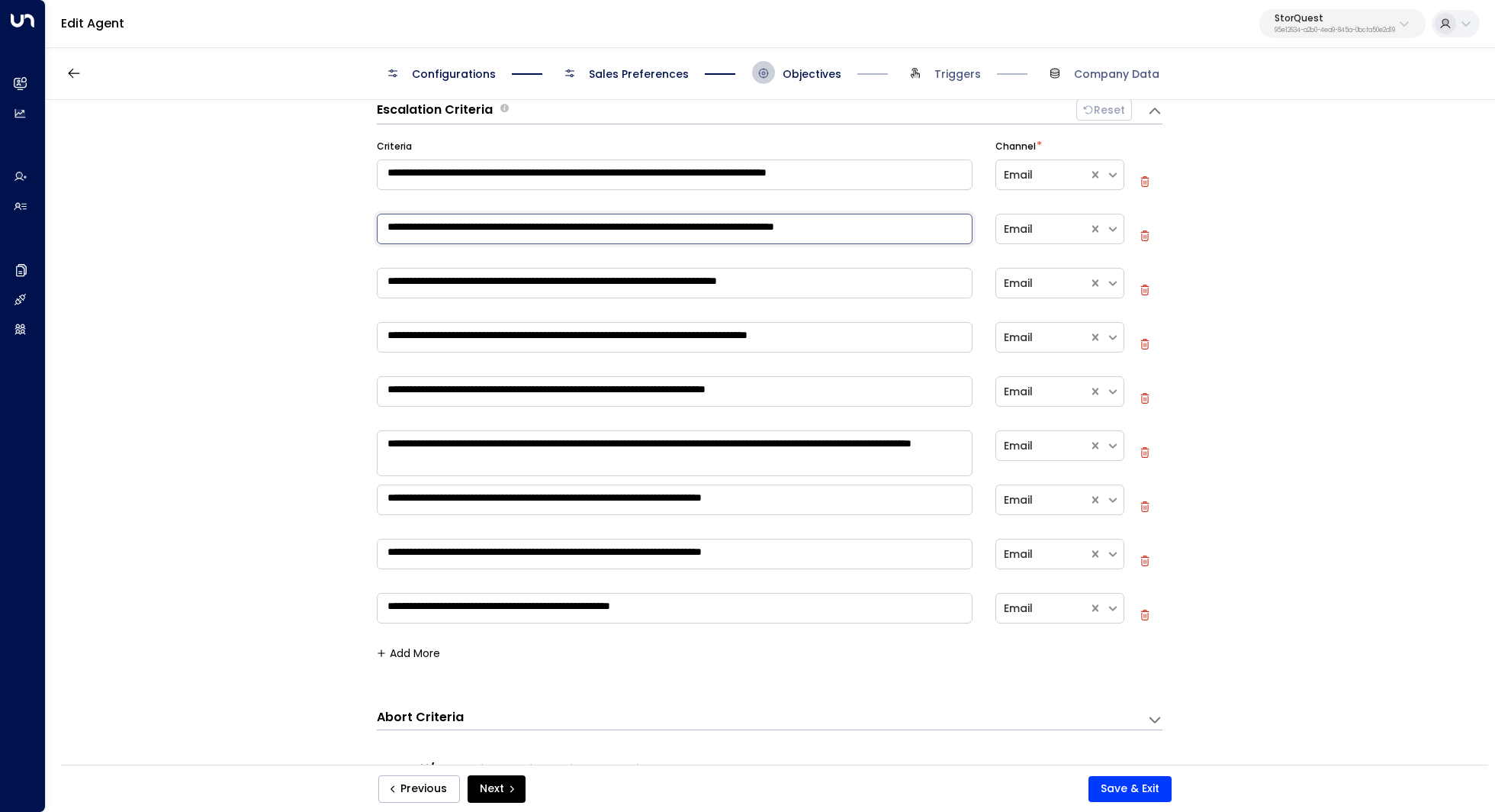
type textarea "**********"
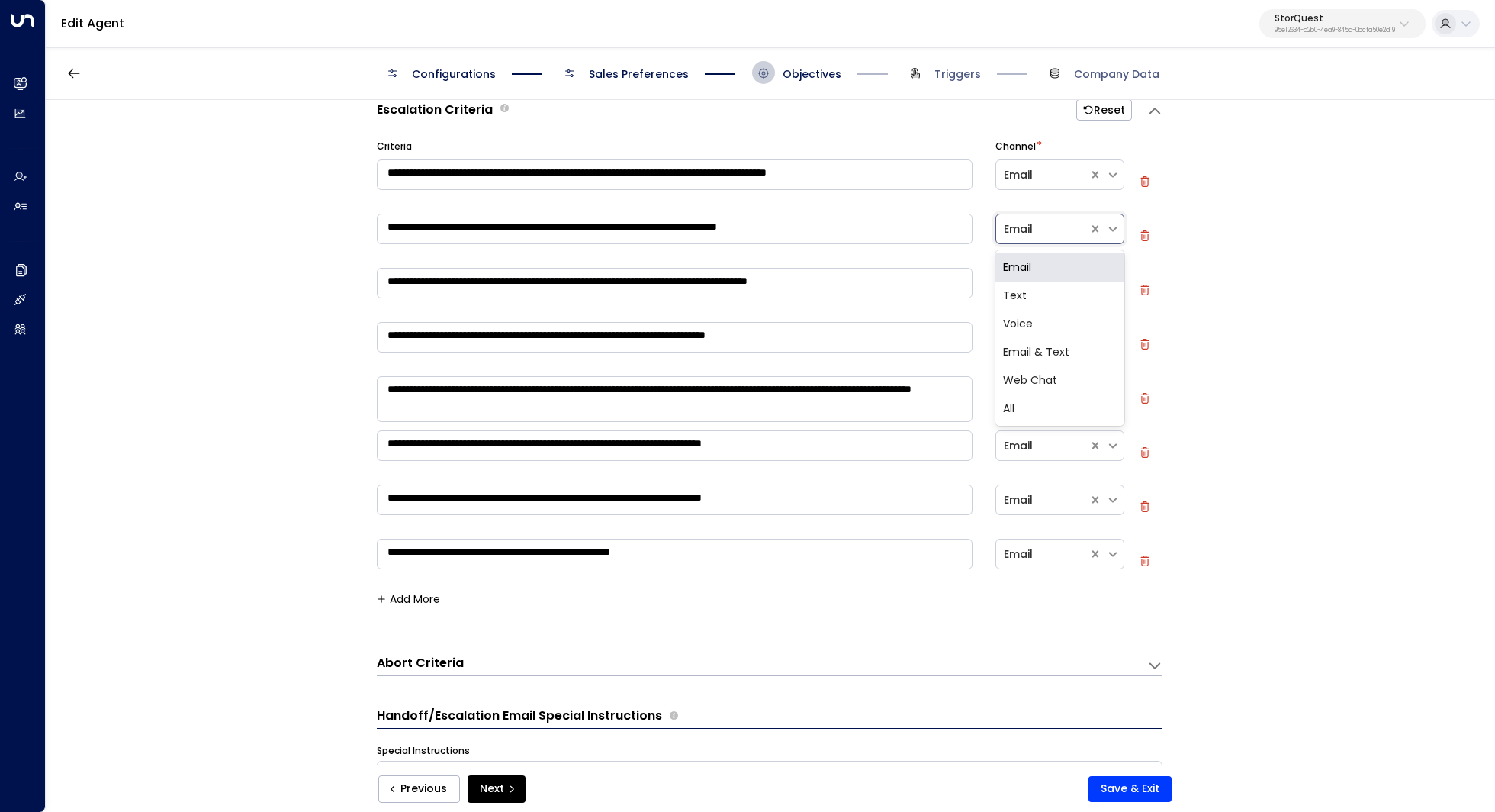
click at [1063, 231] on div at bounding box center [1042, 229] width 77 height 19
click at [1207, 264] on div "**********" at bounding box center [769, 437] width 1448 height 674
click at [1025, 235] on div at bounding box center [1042, 229] width 77 height 19
click at [1050, 349] on div "Email & Text" at bounding box center [1060, 352] width 129 height 28
click at [1051, 219] on div at bounding box center [1042, 229] width 77 height 19
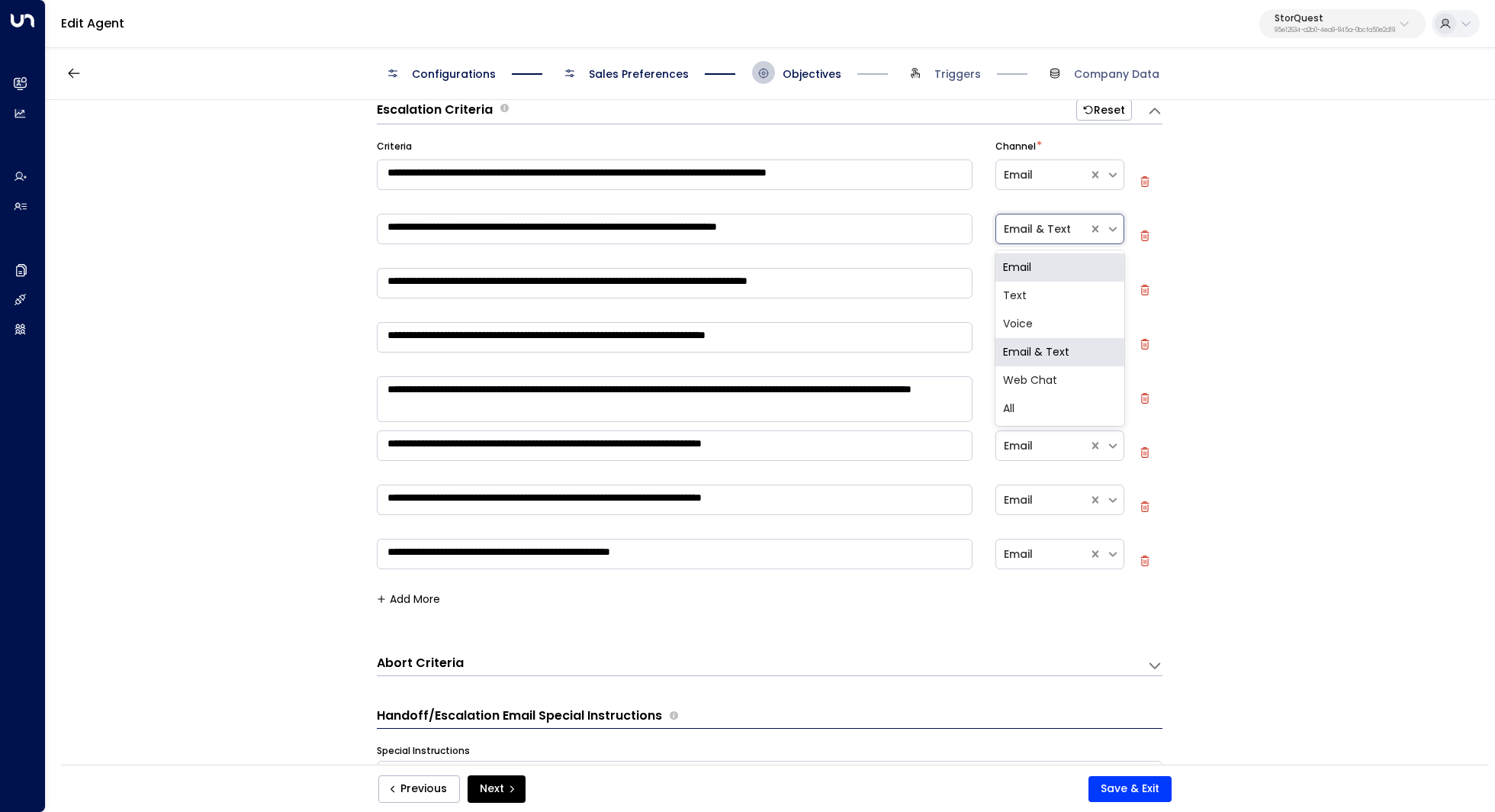
click at [1041, 273] on div "Email" at bounding box center [1060, 268] width 129 height 28
click at [1045, 171] on div at bounding box center [1042, 175] width 77 height 19
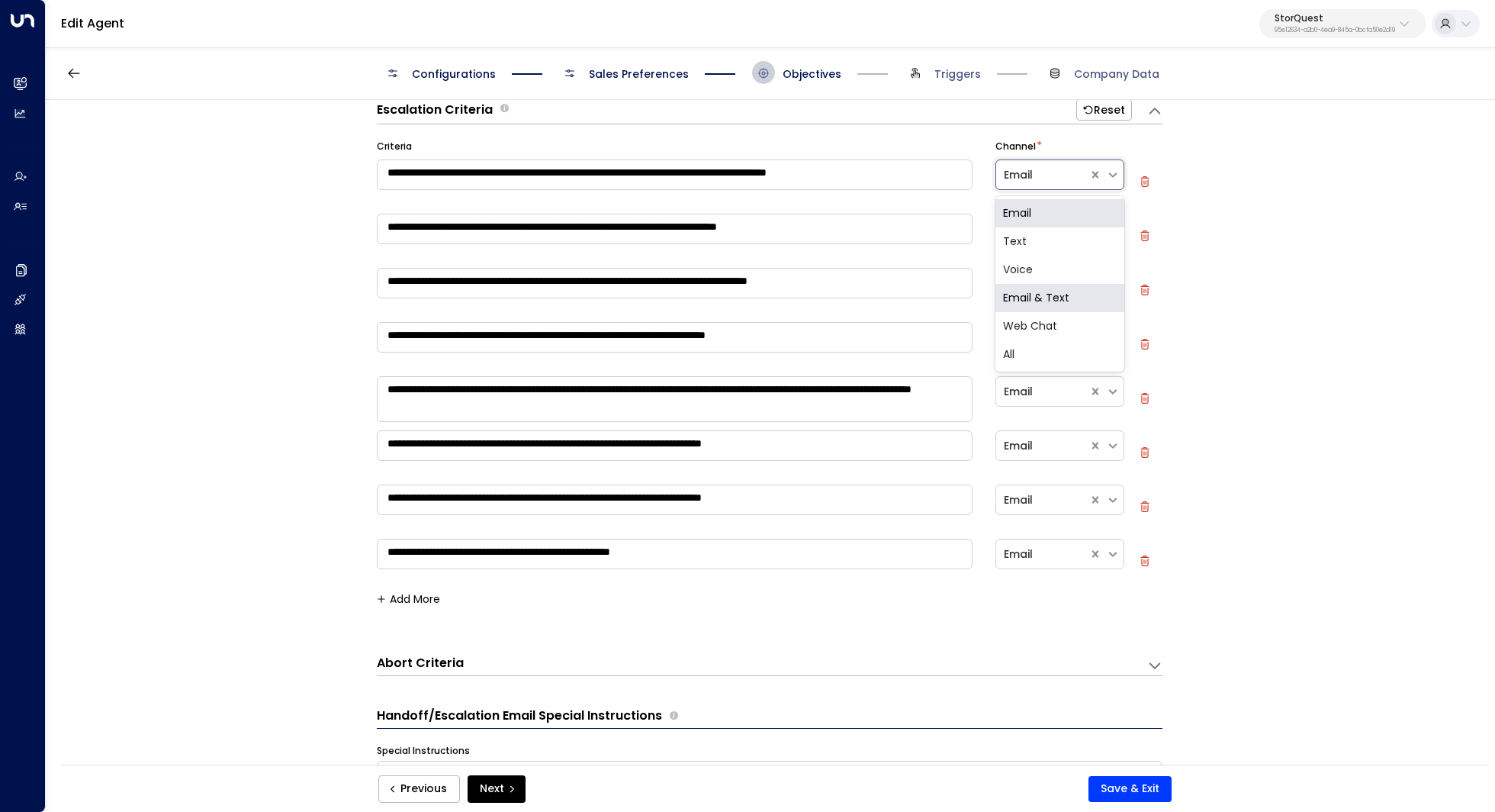
click at [1042, 300] on div "Email & Text" at bounding box center [1060, 298] width 129 height 28
click at [1031, 224] on div at bounding box center [1042, 229] width 77 height 19
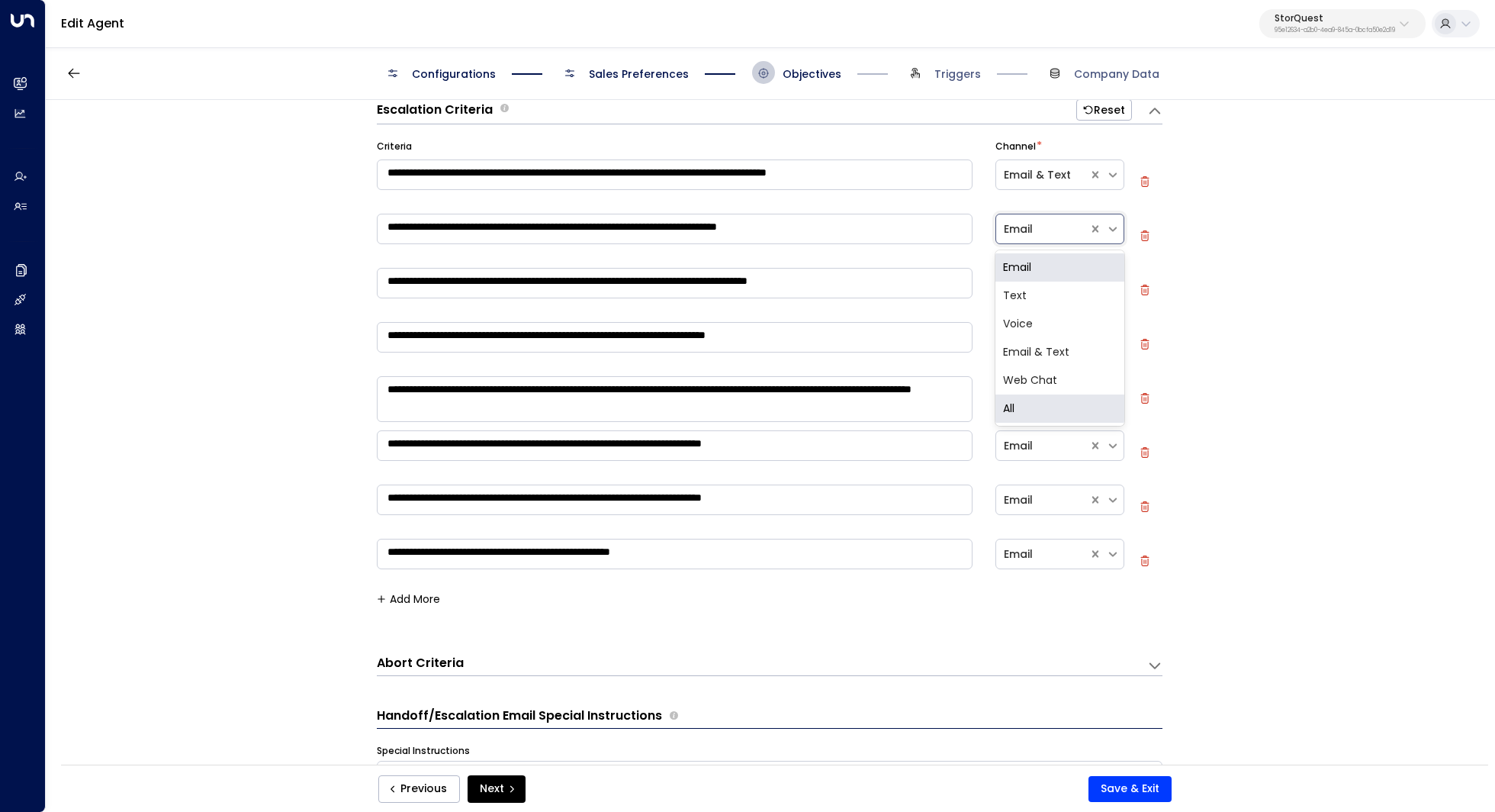
click at [1021, 405] on div "All" at bounding box center [1060, 408] width 129 height 28
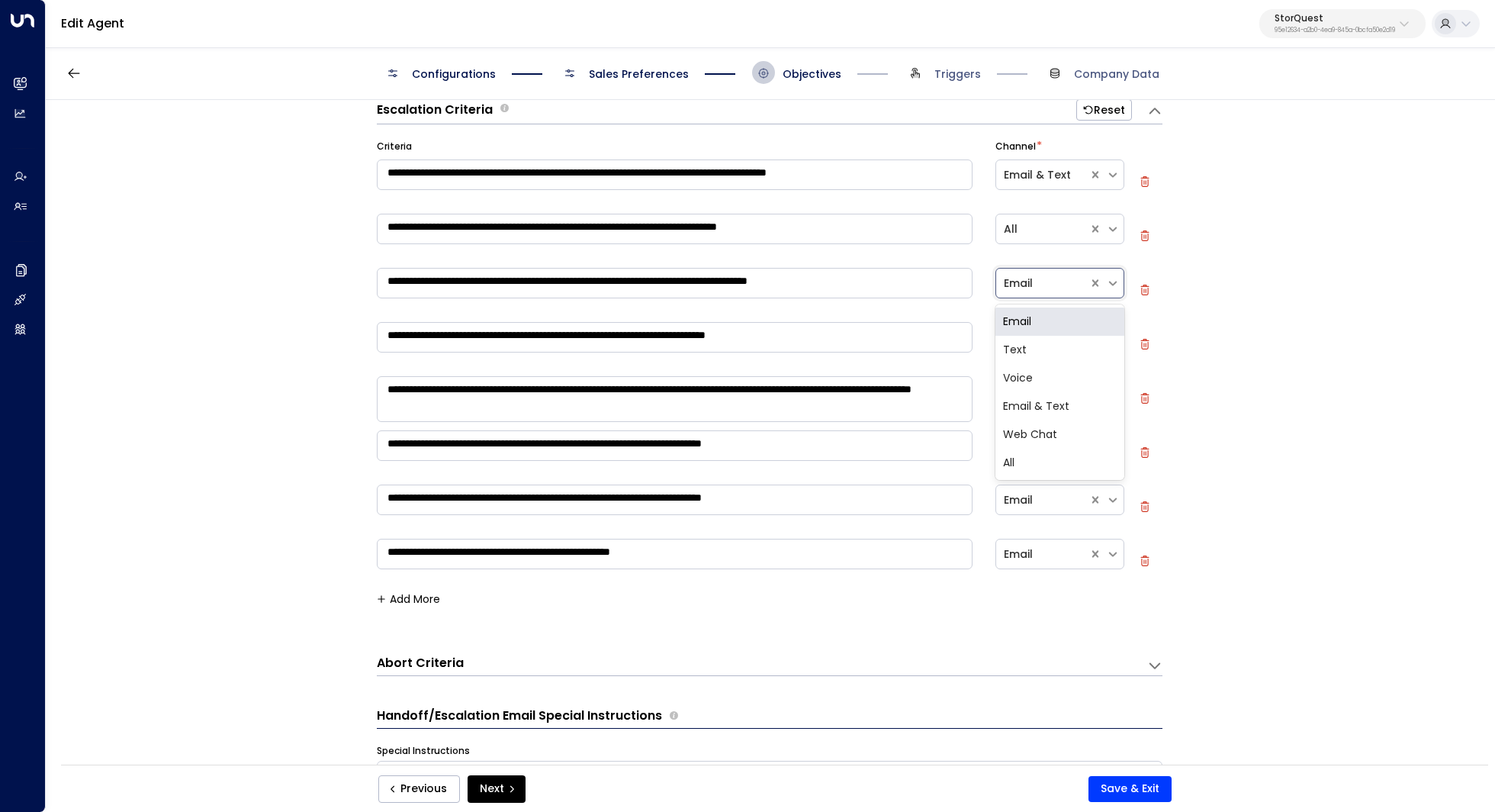
click at [1036, 281] on div at bounding box center [1042, 283] width 77 height 19
click at [1029, 410] on div "Email & Text" at bounding box center [1060, 406] width 129 height 28
click at [1052, 338] on div at bounding box center [1042, 337] width 77 height 19
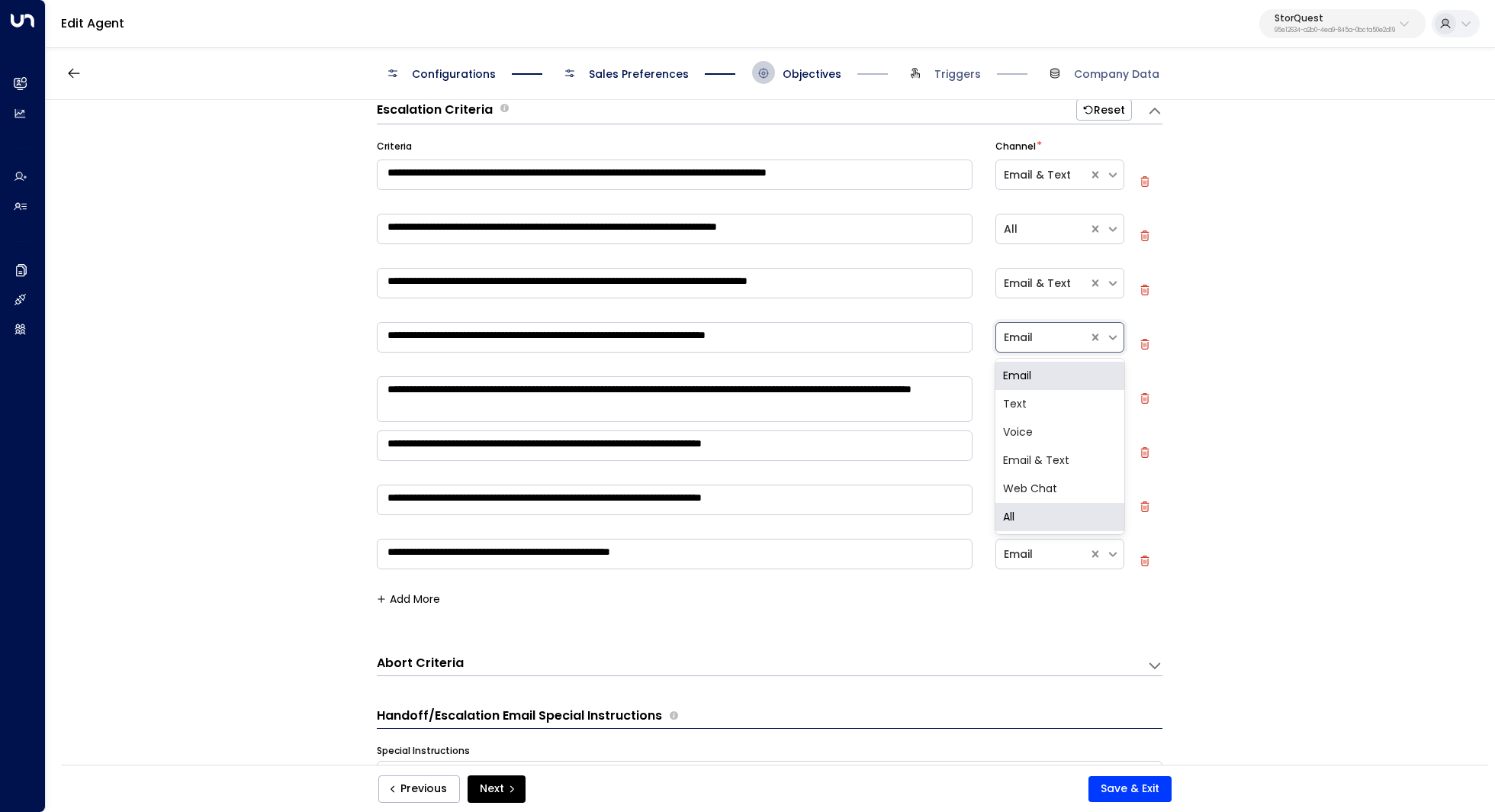
click at [1037, 519] on div "All" at bounding box center [1060, 517] width 129 height 28
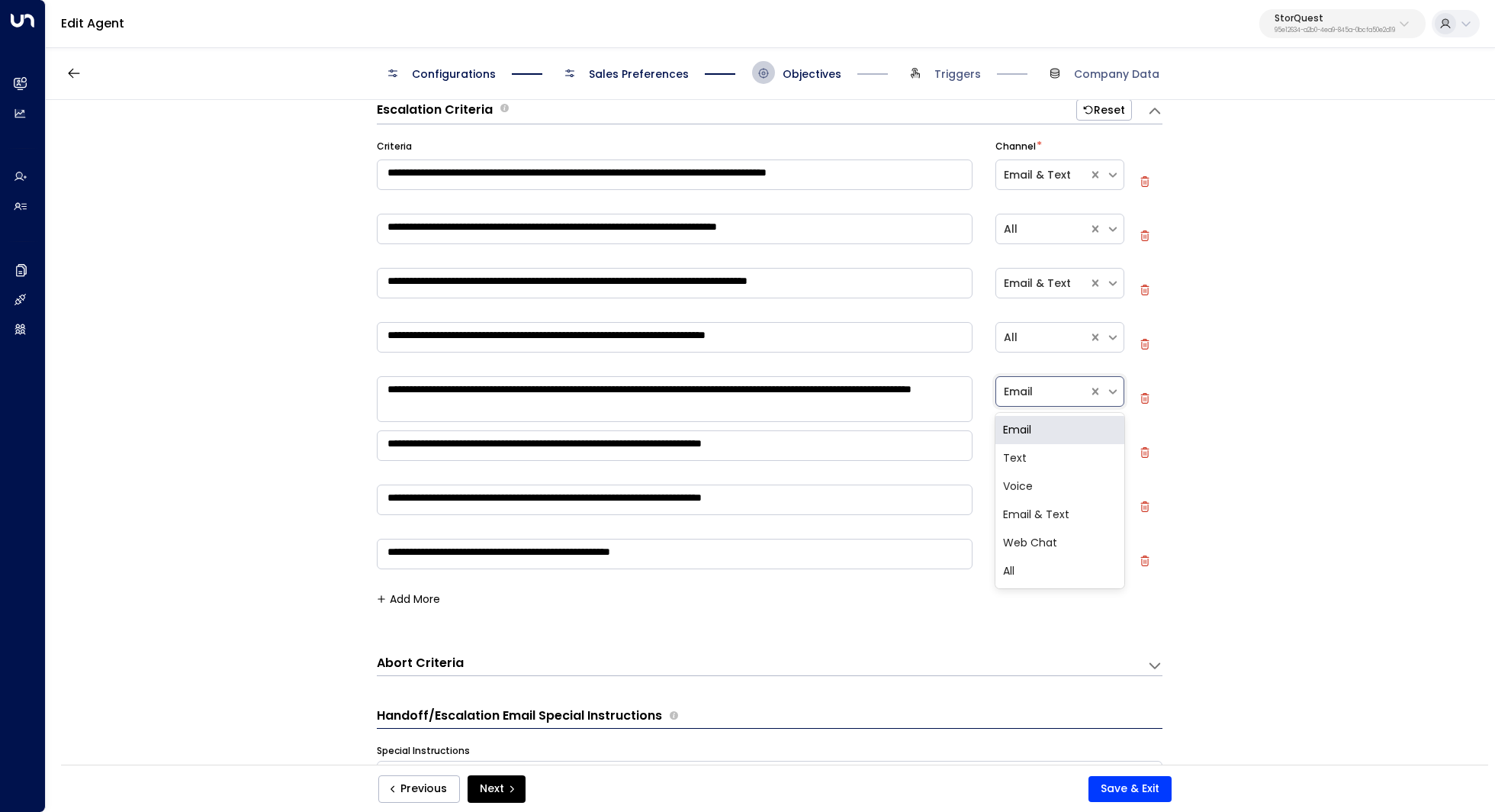
click at [1053, 389] on div at bounding box center [1042, 391] width 77 height 19
click at [1040, 576] on div "All" at bounding box center [1060, 571] width 129 height 28
click at [1053, 450] on div at bounding box center [1042, 445] width 77 height 19
click at [1220, 480] on div "**********" at bounding box center [769, 437] width 1448 height 674
click at [1212, 481] on div "**********" at bounding box center [769, 437] width 1448 height 674
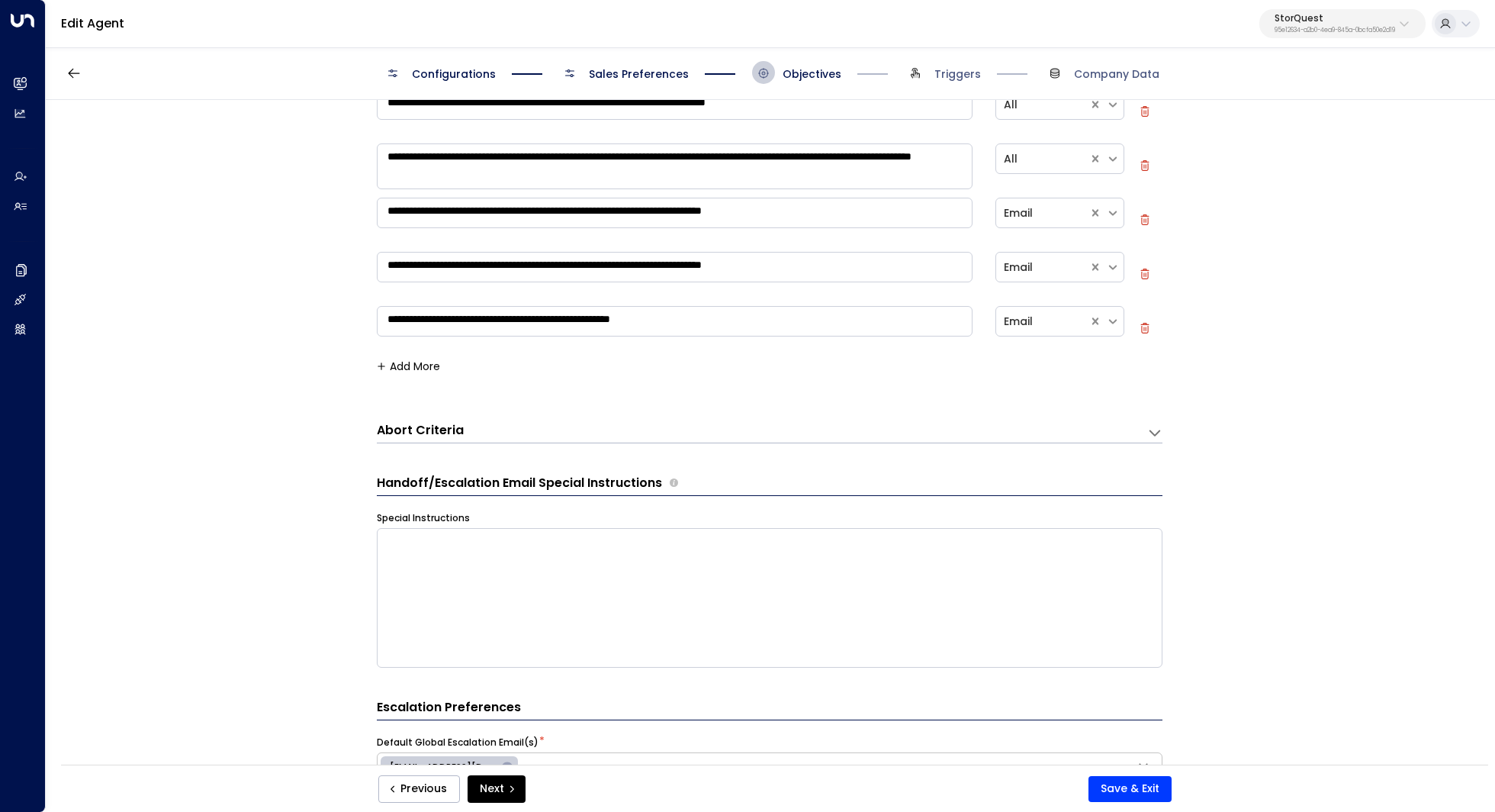
scroll to position [463, 0]
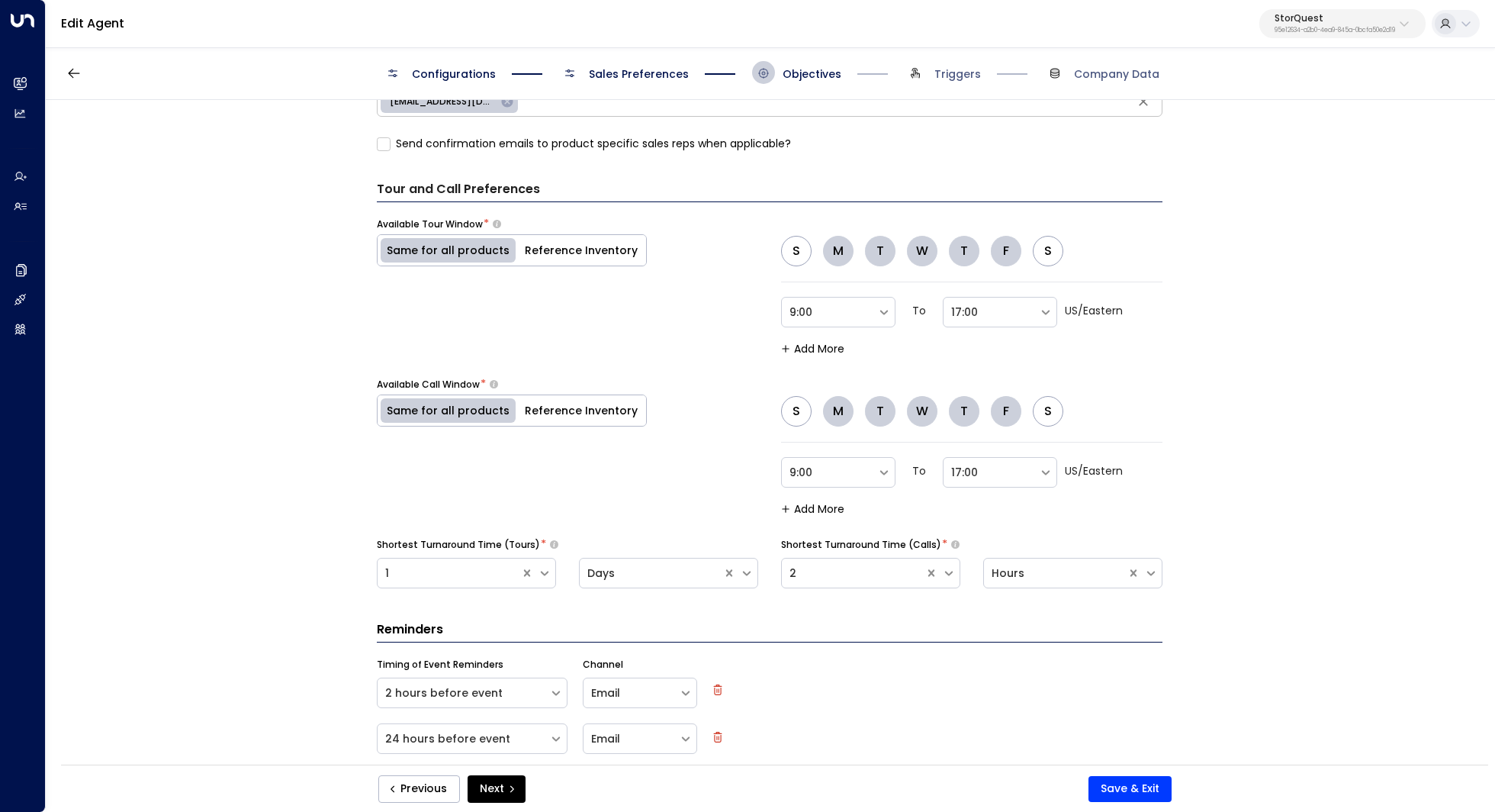
scroll to position [1620, 0]
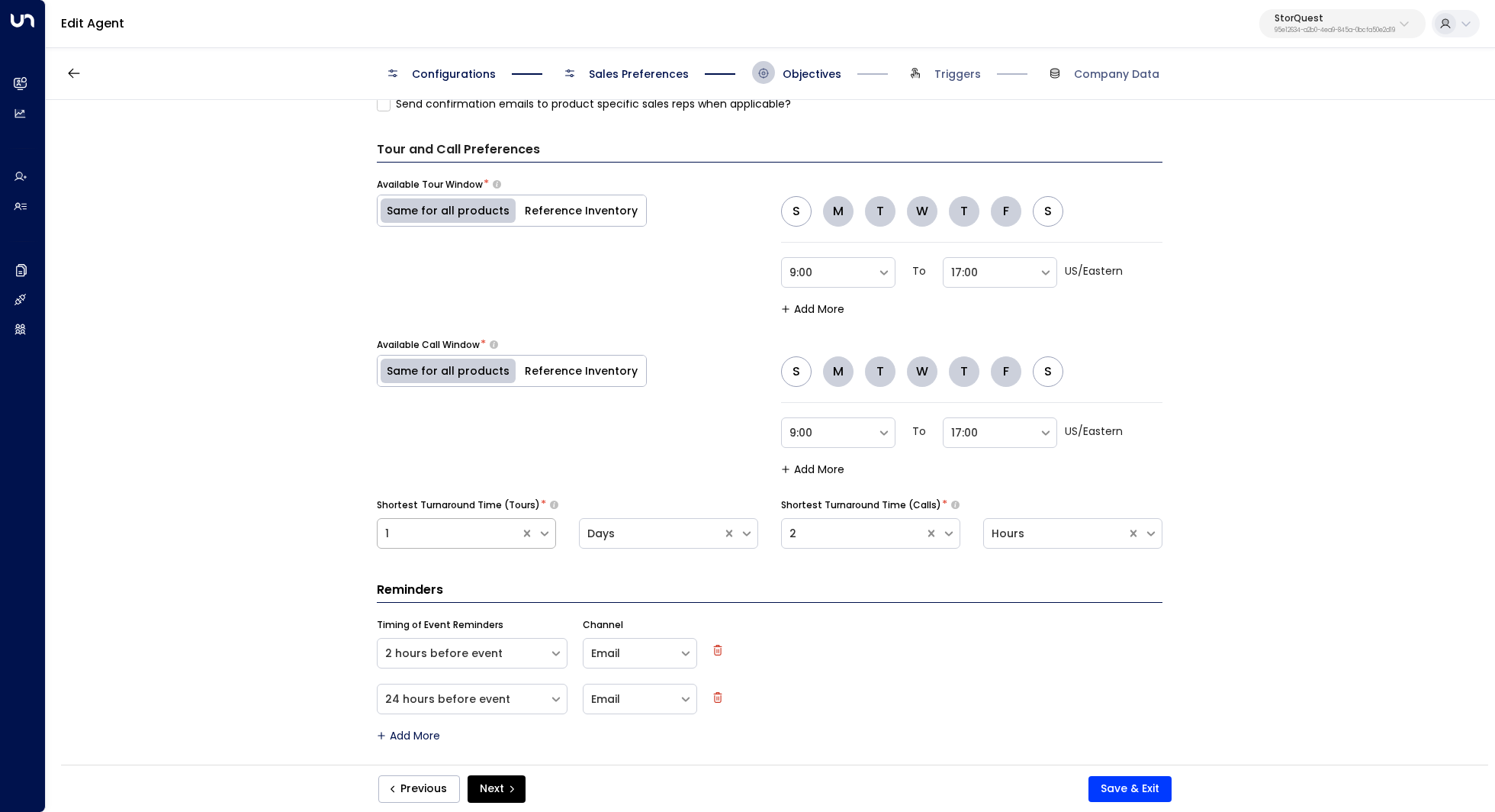
click at [455, 528] on div at bounding box center [449, 534] width 127 height 19
click at [621, 463] on div "Available Call Window * Same for all products Reference Inventory" at bounding box center [512, 406] width 270 height 138
click at [1117, 785] on button "Save & Exit" at bounding box center [1130, 788] width 84 height 26
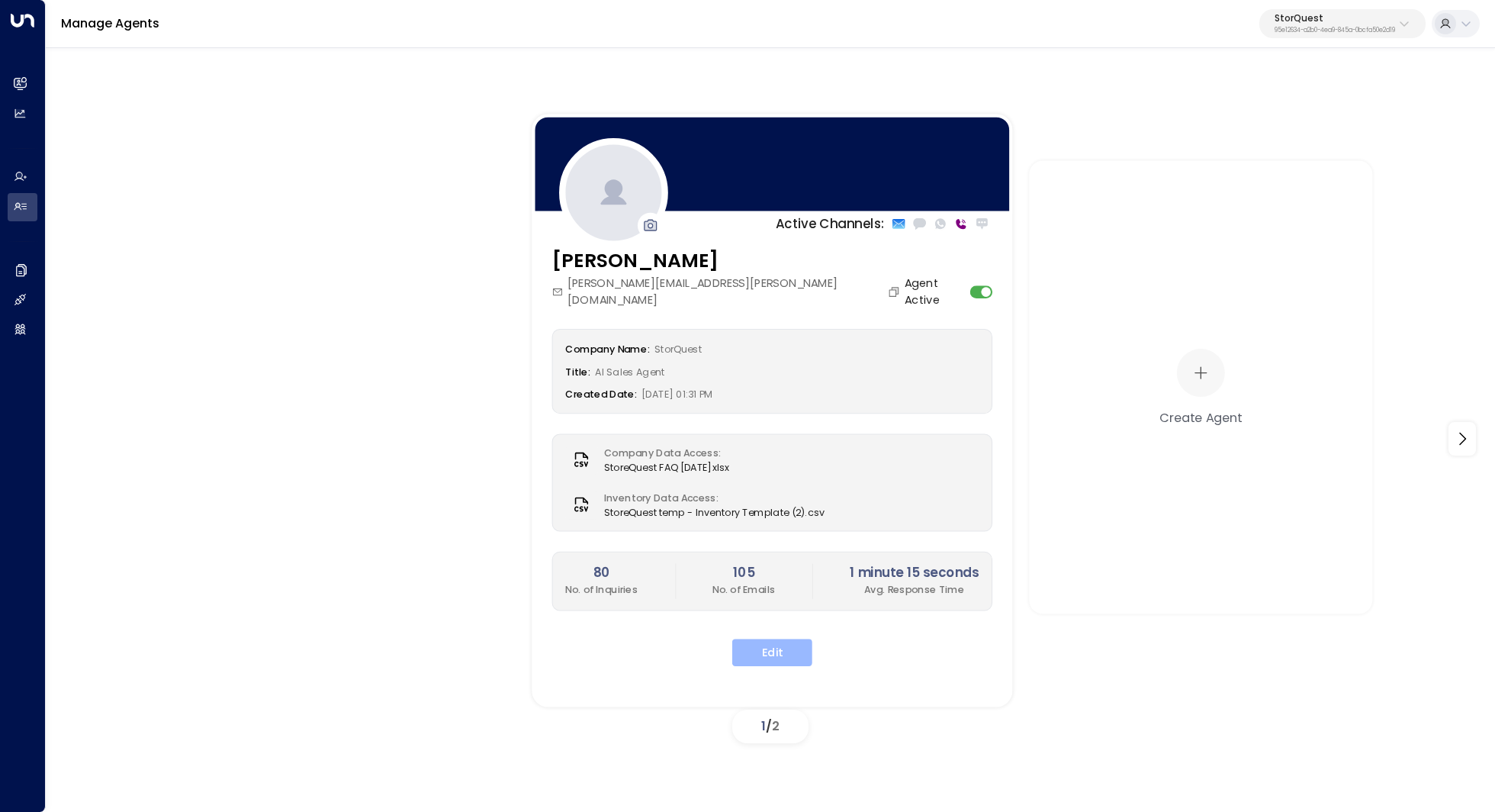
click at [803, 638] on button "Edit" at bounding box center [772, 651] width 80 height 28
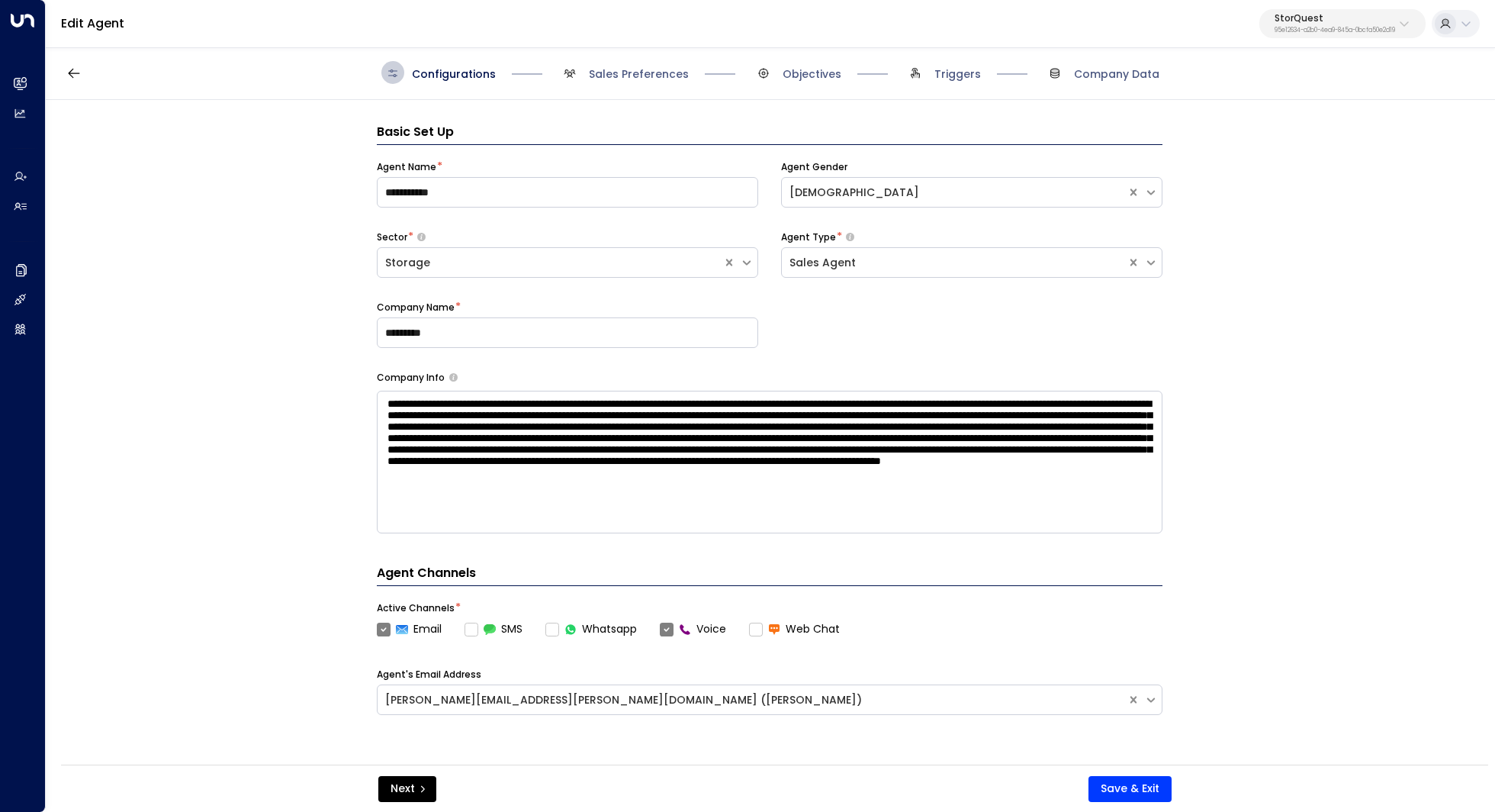
scroll to position [23, 0]
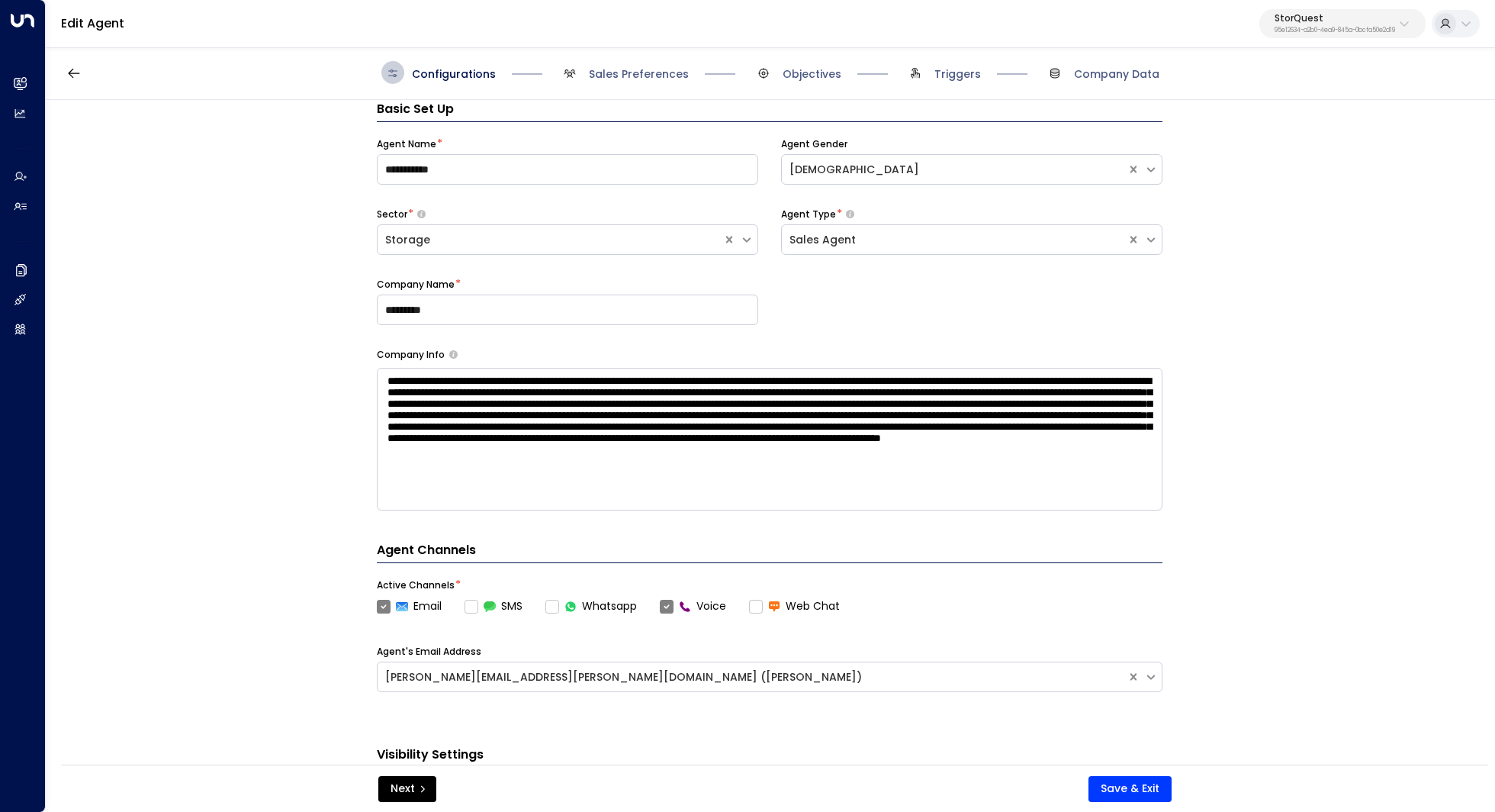
click at [949, 84] on div "Configurations Sales Preferences Objectives Triggers Company Data" at bounding box center [770, 72] width 1449 height 54
click at [947, 71] on span "Triggers" at bounding box center [957, 74] width 47 height 15
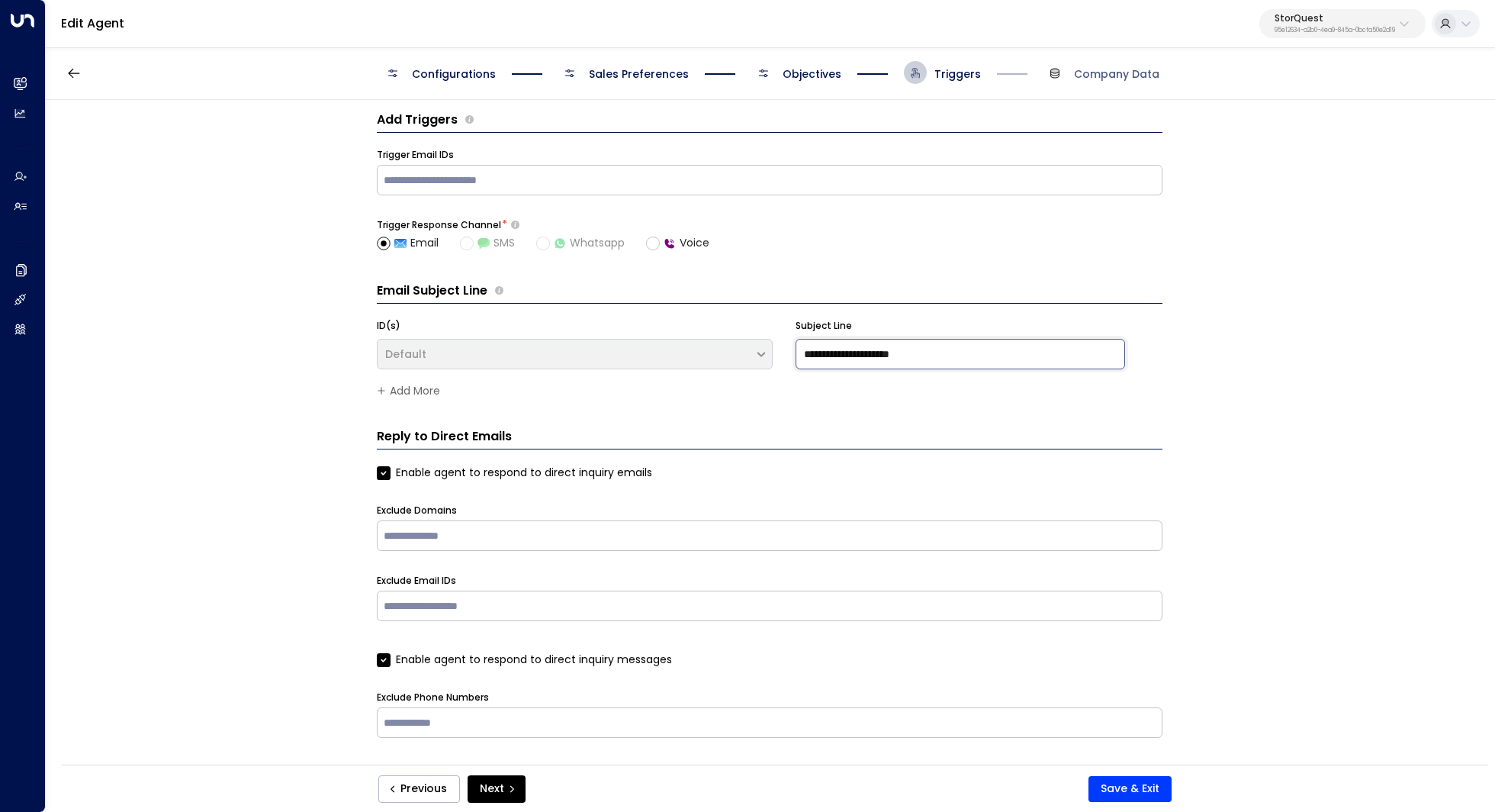
click at [846, 352] on input "**********" at bounding box center [960, 354] width 329 height 30
click at [506, 185] on input "text" at bounding box center [769, 179] width 778 height 23
click at [901, 349] on input "**********" at bounding box center [960, 354] width 329 height 30
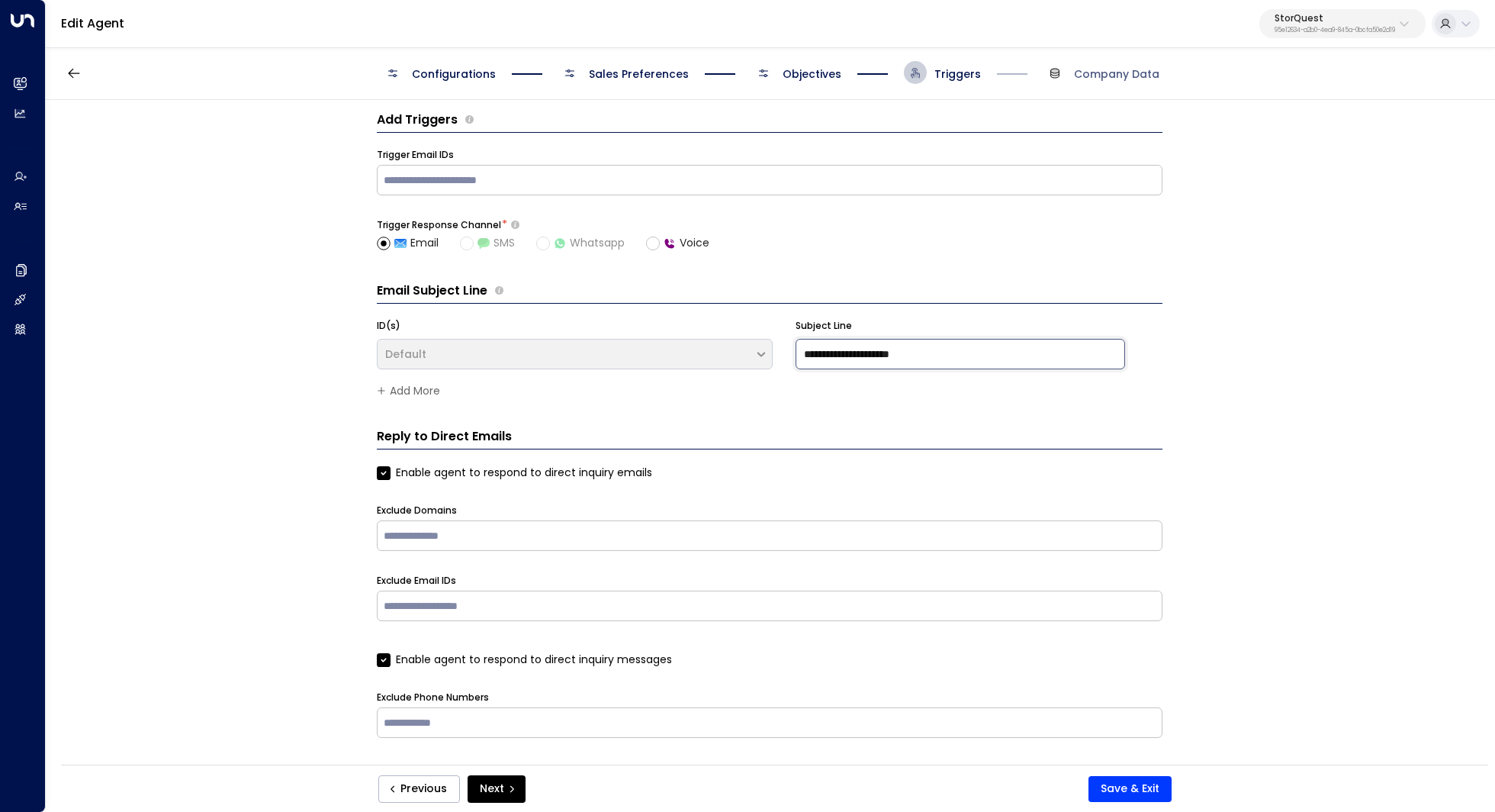
click at [901, 349] on input "**********" at bounding box center [960, 354] width 329 height 30
click at [468, 525] on input "text" at bounding box center [769, 536] width 778 height 23
click at [493, 591] on div "​" at bounding box center [769, 606] width 785 height 30
click at [813, 360] on input "**********" at bounding box center [960, 354] width 329 height 30
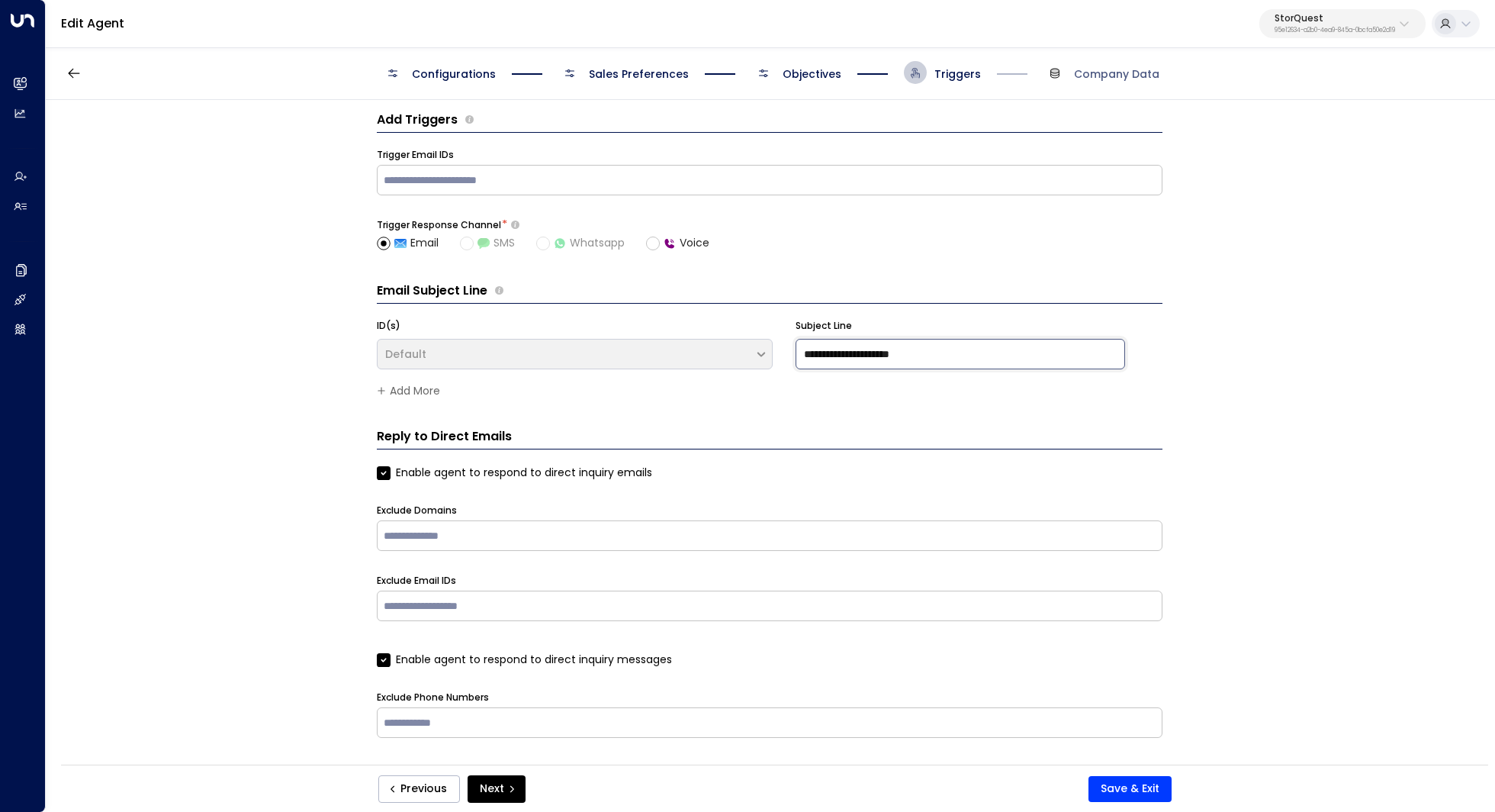
click at [967, 350] on input "**********" at bounding box center [960, 354] width 329 height 30
click at [1030, 464] on div "Enable agent to respond to direct inquiry emails" at bounding box center [769, 472] width 785 height 16
click at [1114, 791] on button "Save & Exit" at bounding box center [1130, 788] width 84 height 26
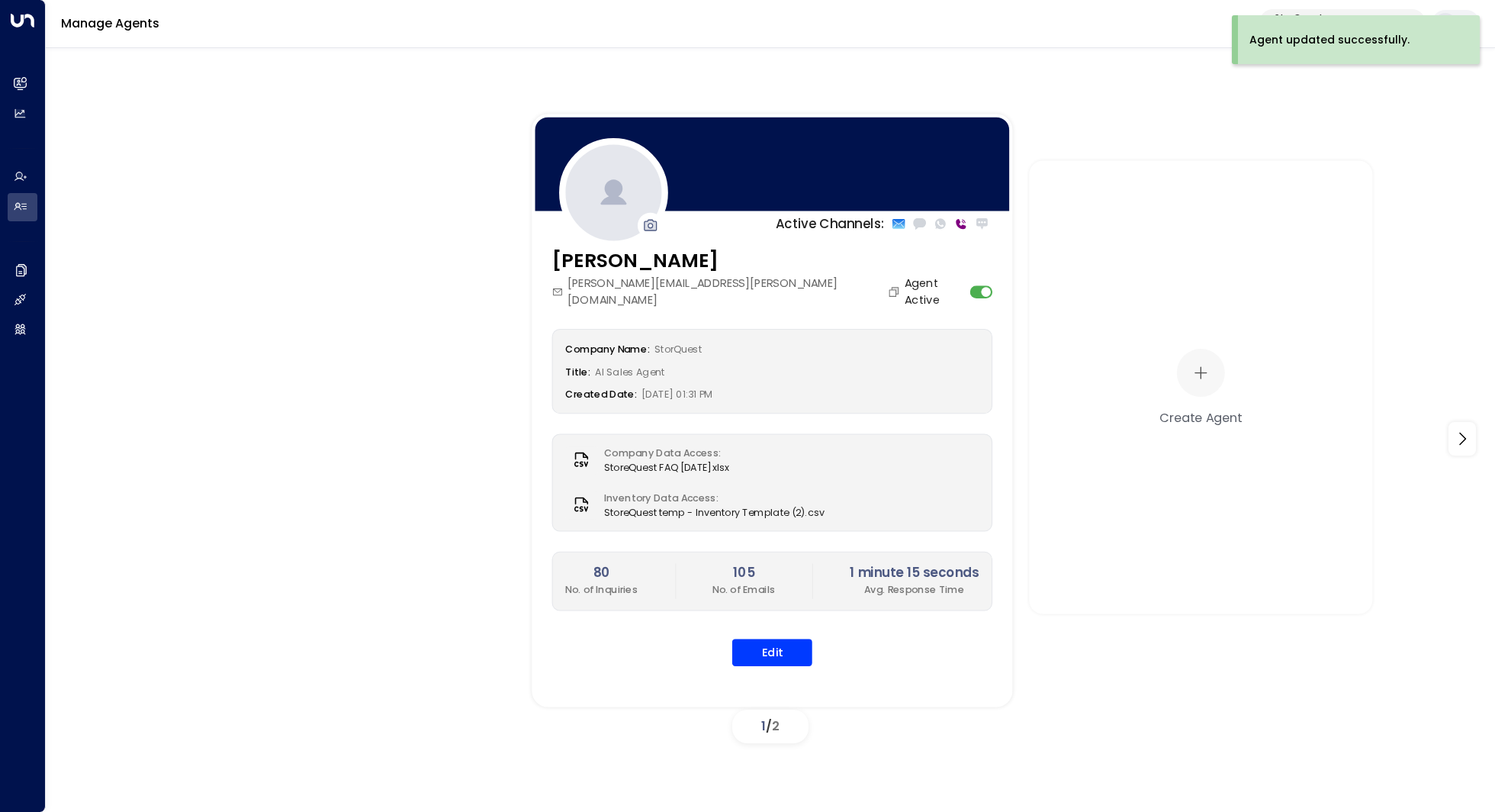
click at [769, 647] on div "Sarah Quinn sarah.quinn@storquest.com Agent Active Company Name: StorQuest Titl…" at bounding box center [772, 465] width 481 height 440
click at [772, 638] on button "Edit" at bounding box center [772, 651] width 80 height 28
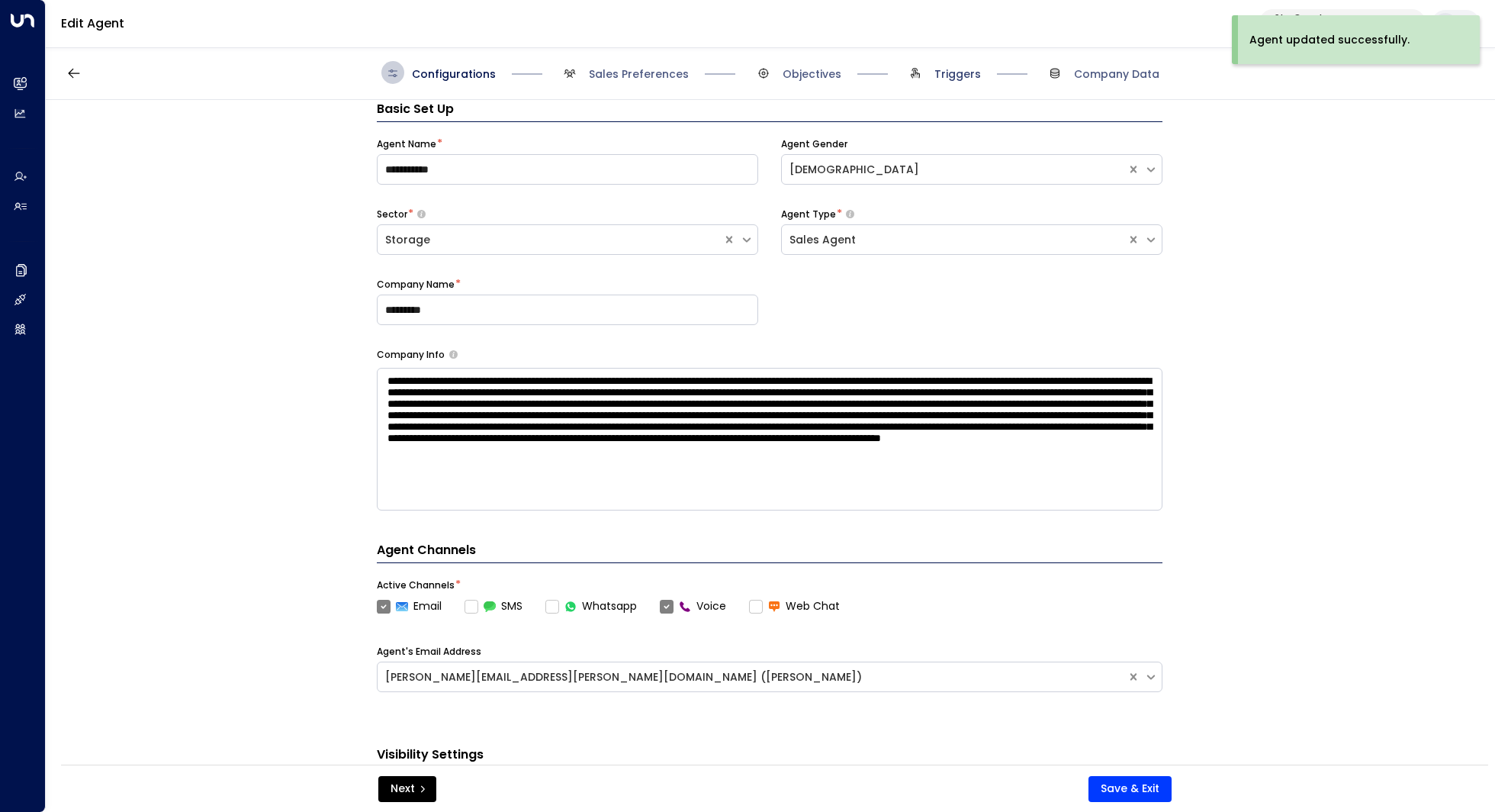
click at [952, 78] on span "Triggers" at bounding box center [957, 74] width 47 height 15
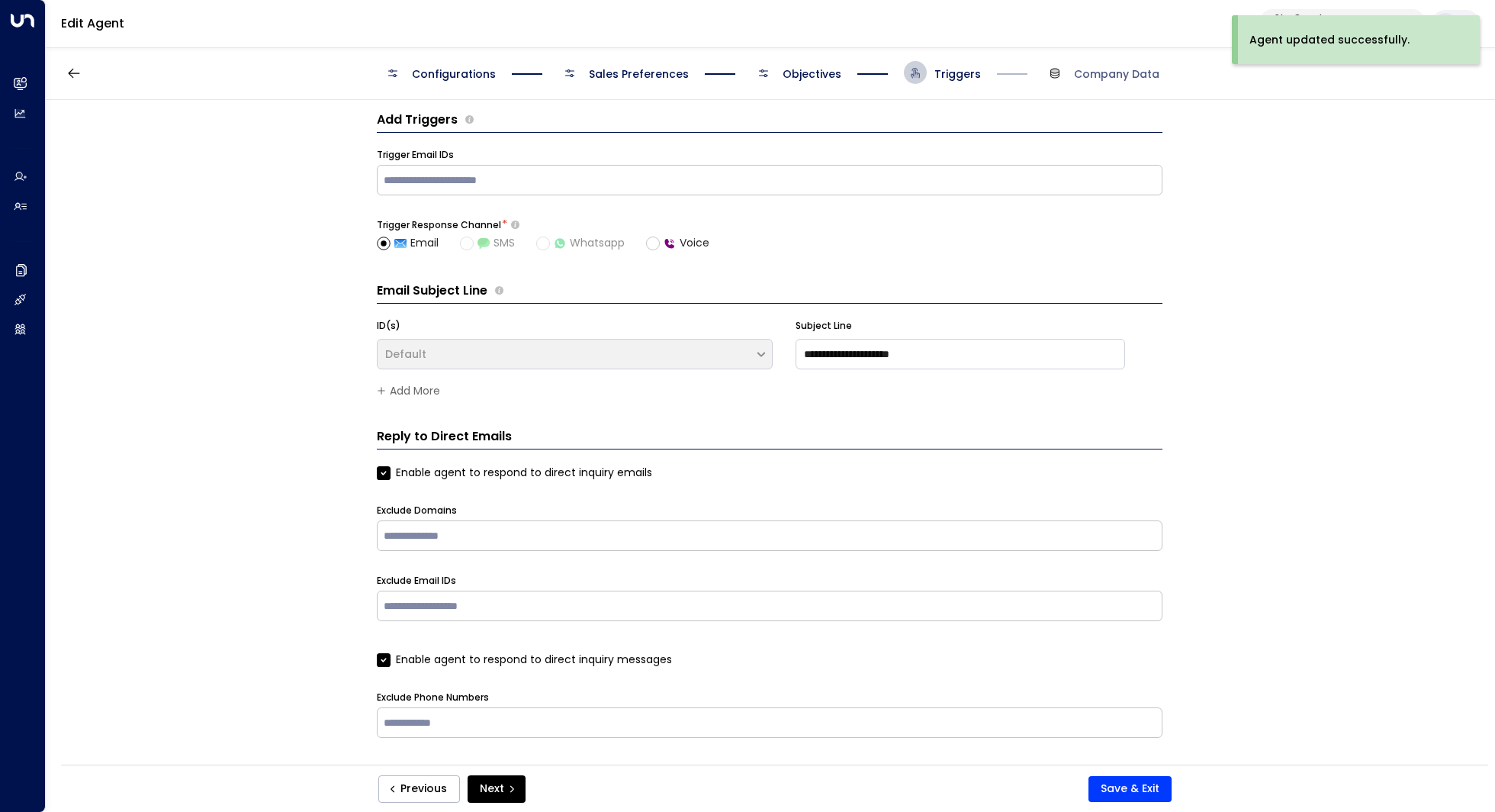
click at [1107, 84] on span "Company Data" at bounding box center [1102, 72] width 116 height 23
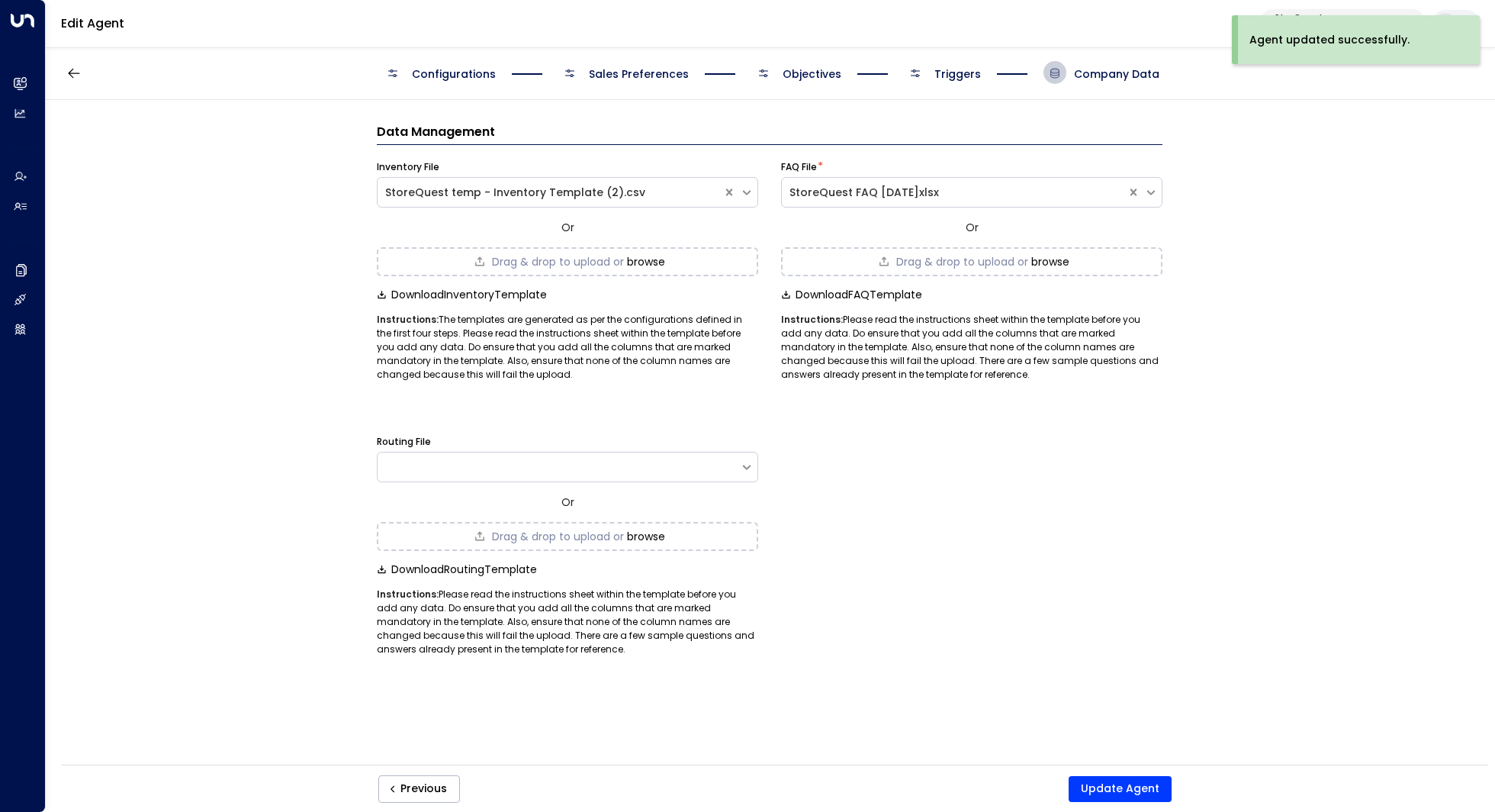
scroll to position [0, 0]
click at [963, 68] on span "Triggers" at bounding box center [957, 74] width 47 height 15
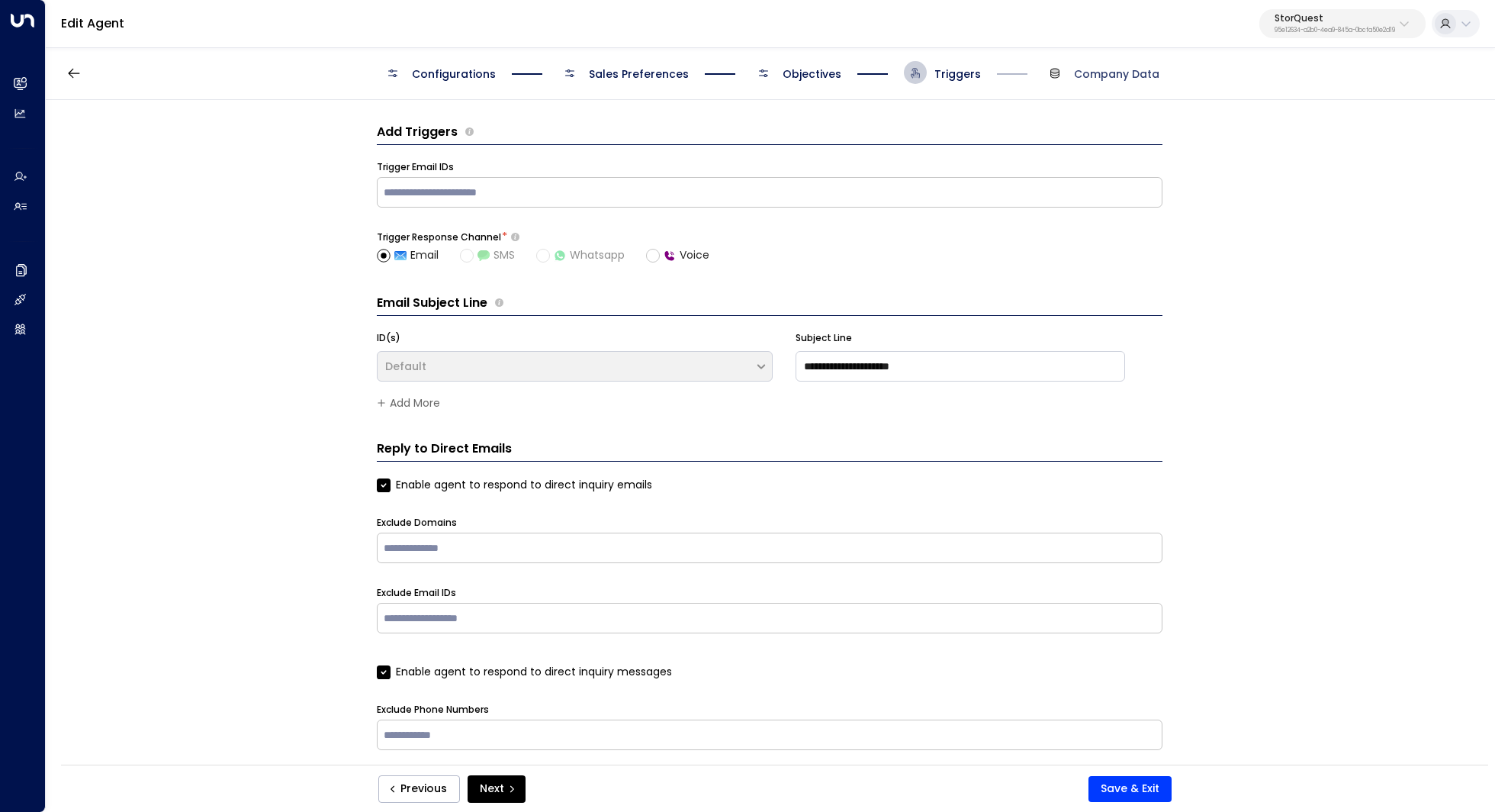
click at [1103, 72] on span "Company Data" at bounding box center [1117, 74] width 85 height 15
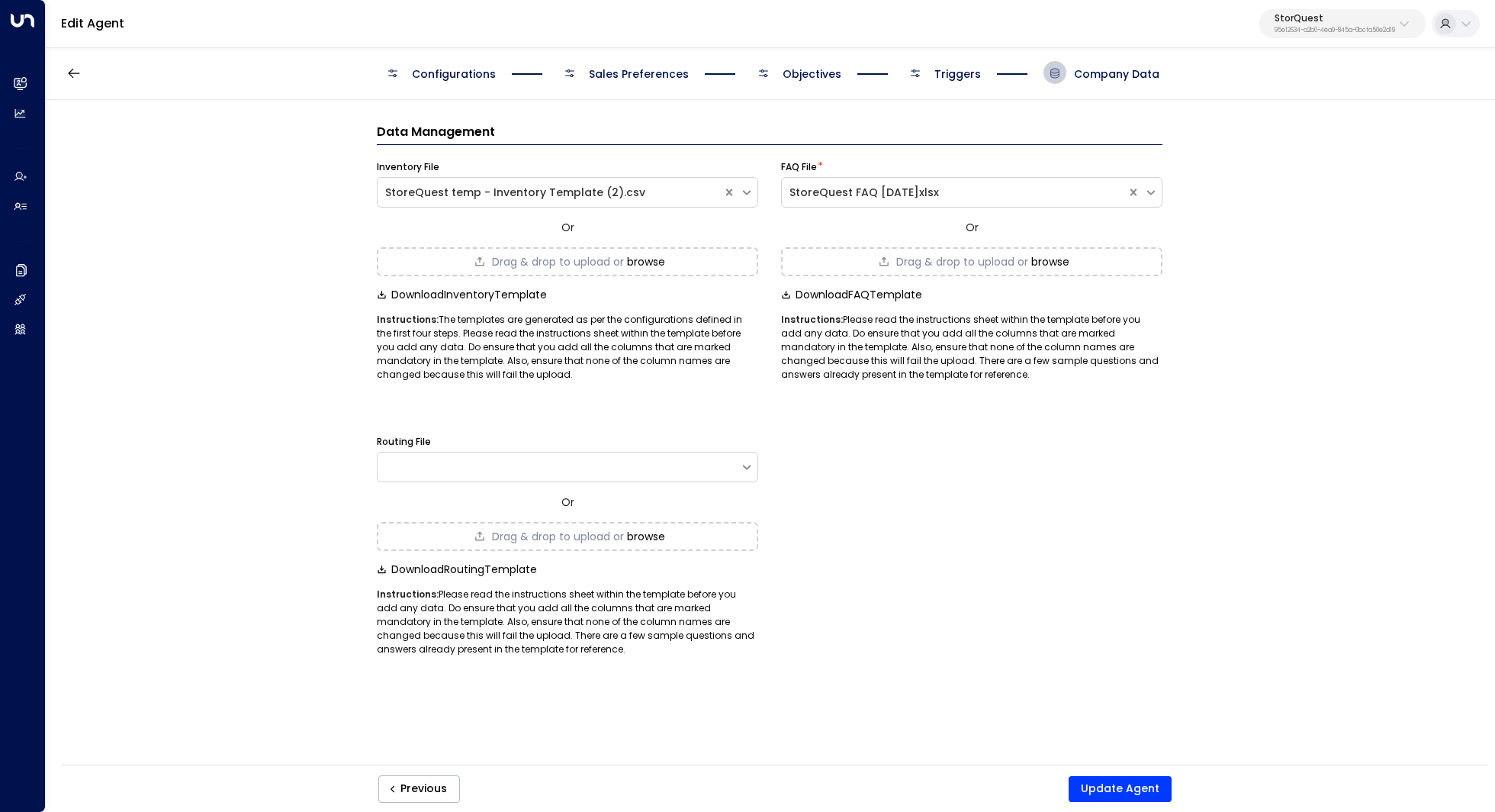
click at [1296, 23] on p "StorQuest" at bounding box center [1334, 18] width 121 height 9
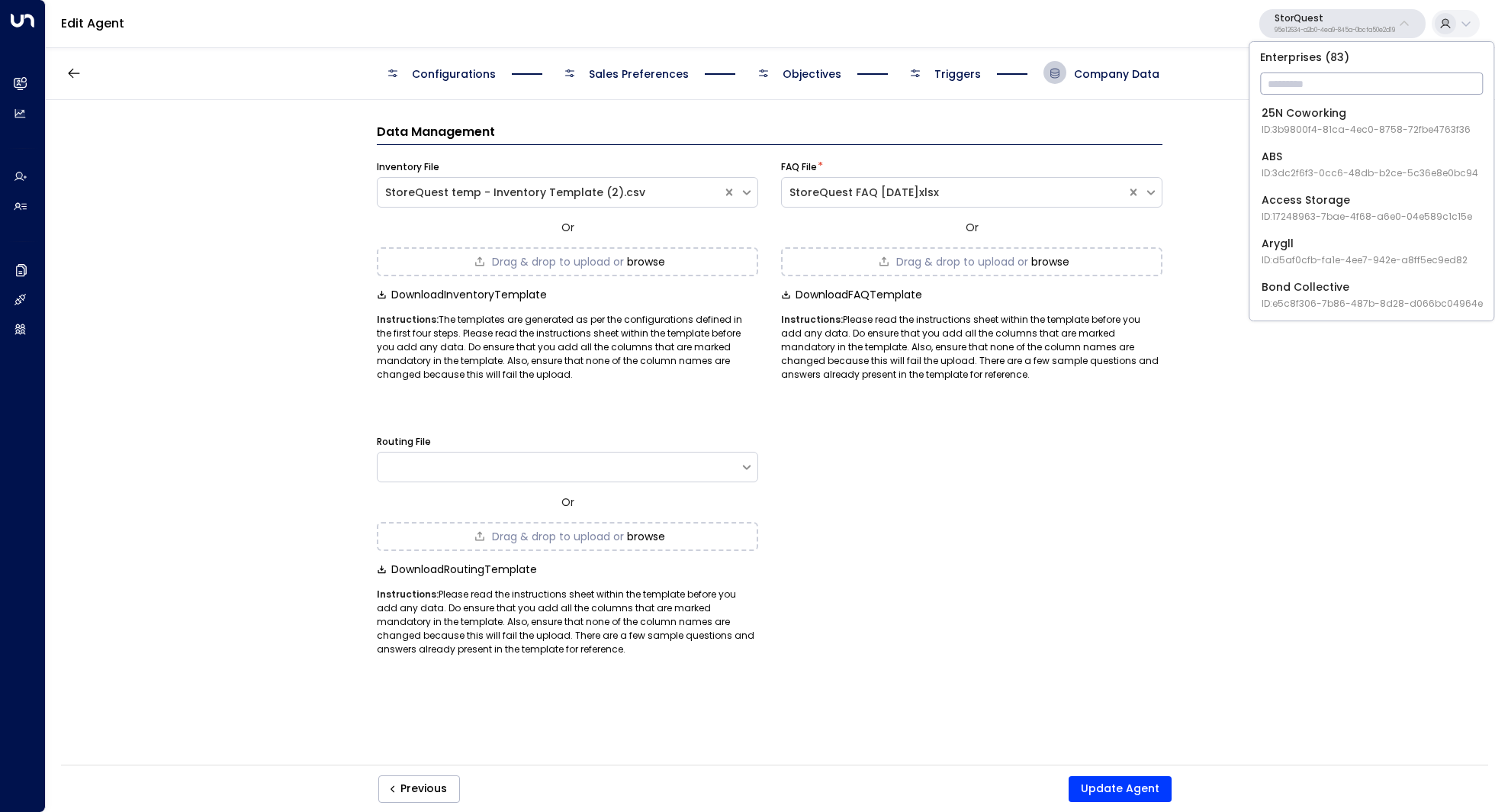
click at [1273, 86] on input "text" at bounding box center [1372, 84] width 223 height 28
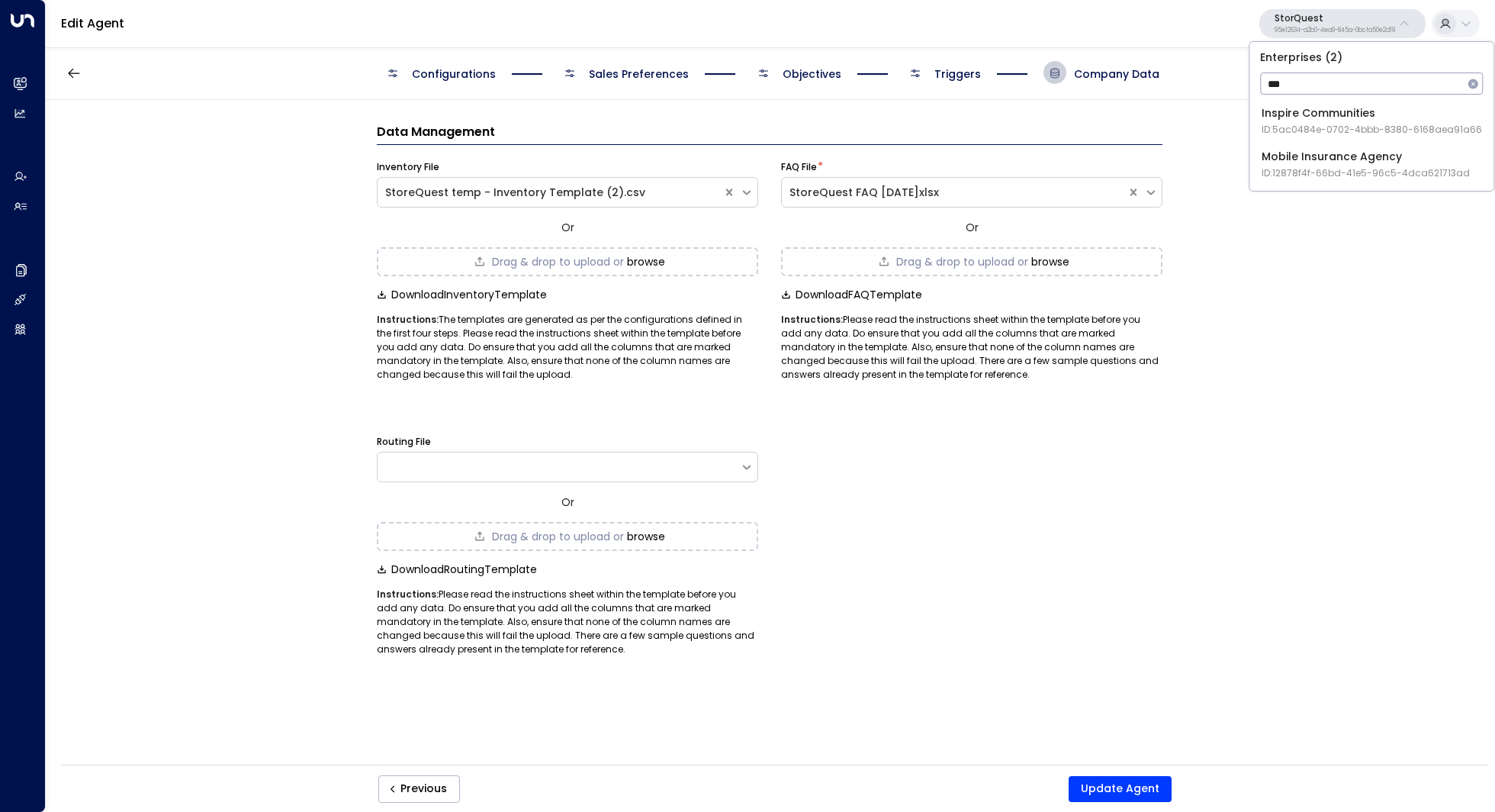
type input "***"
click at [1284, 123] on span "ID: 5ac0484e-0702-4bbb-8380-6168aea91a66" at bounding box center [1372, 129] width 220 height 13
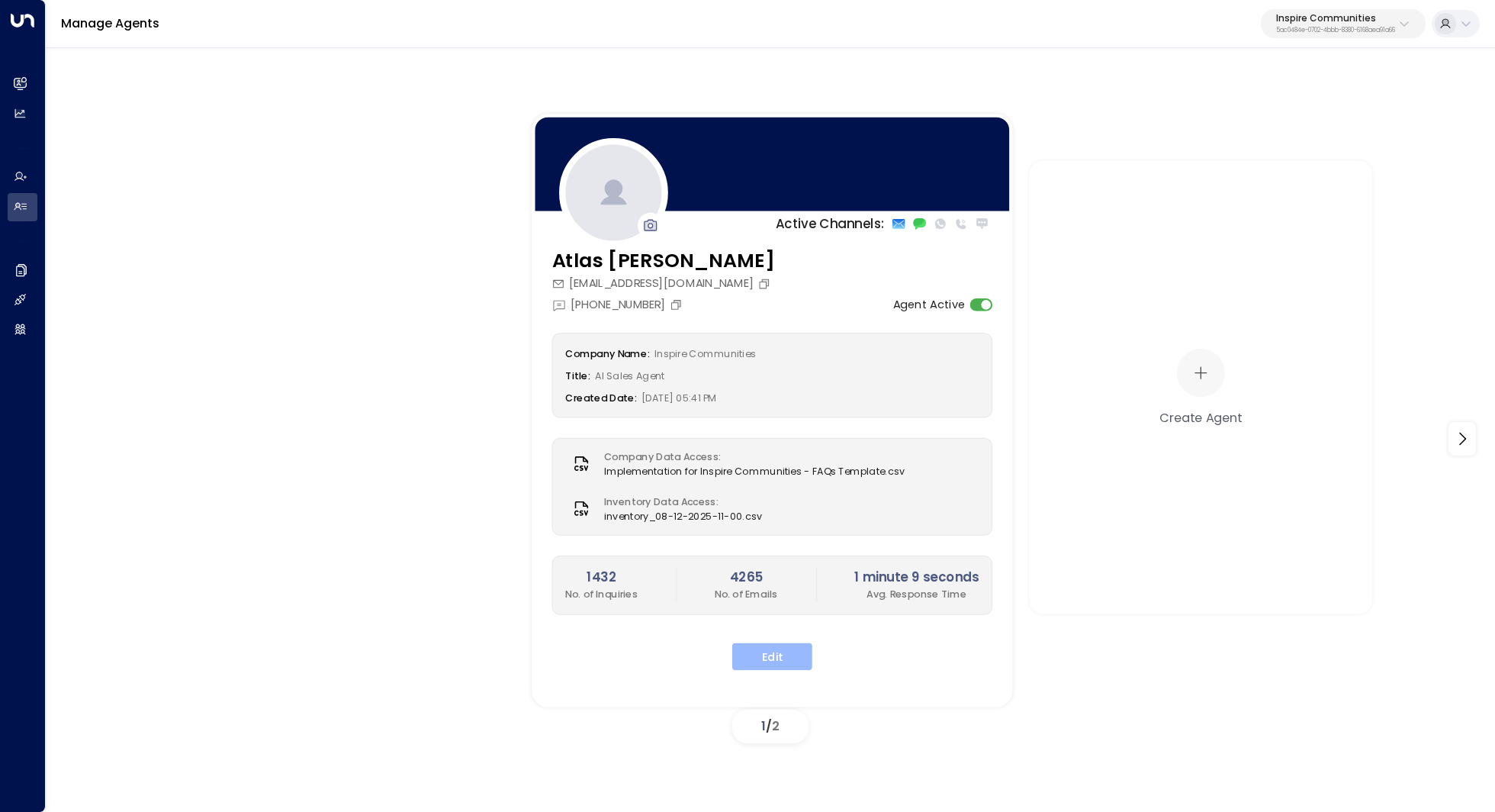
click at [769, 661] on button "Edit" at bounding box center [772, 655] width 80 height 28
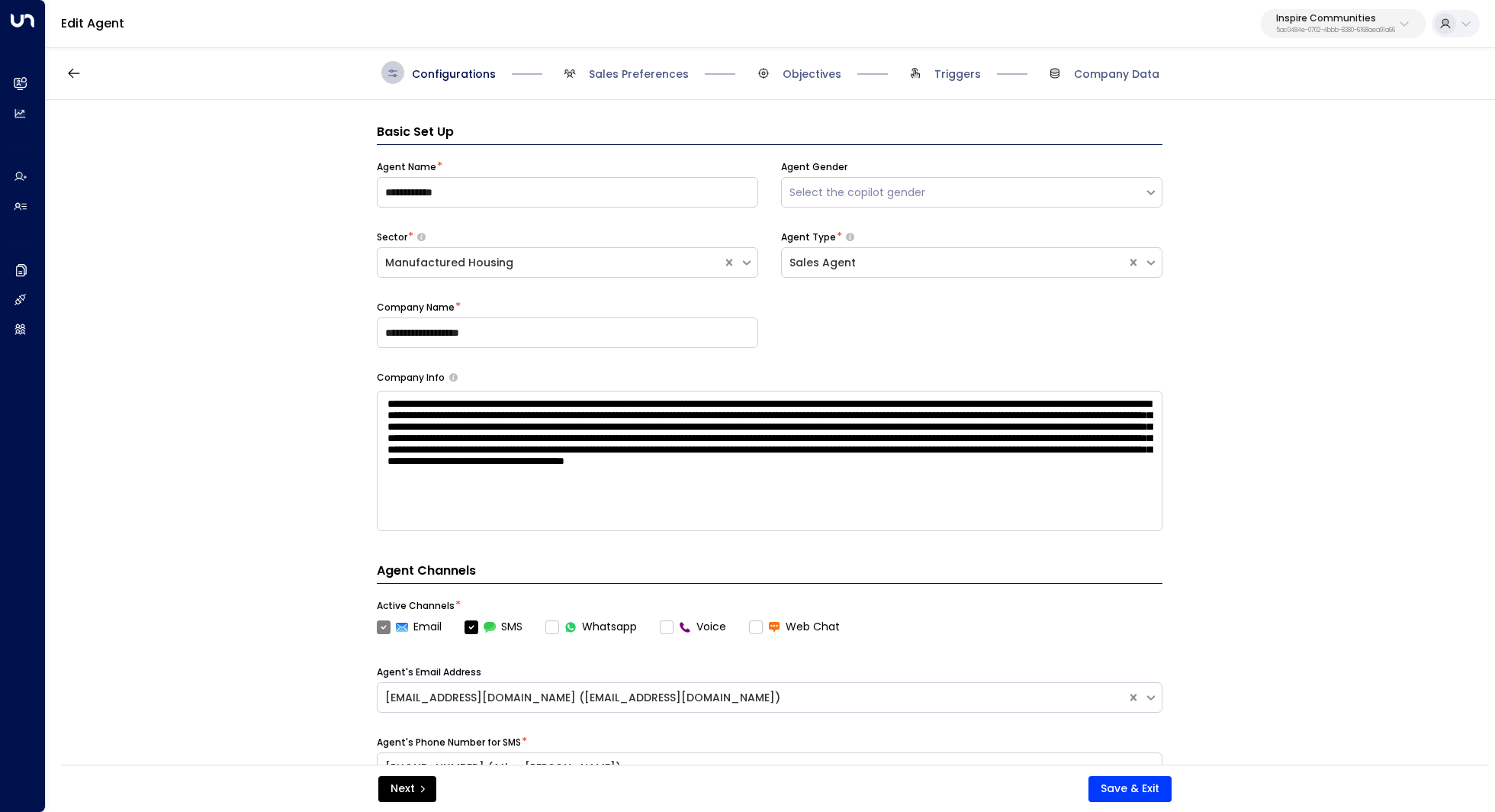
scroll to position [23, 0]
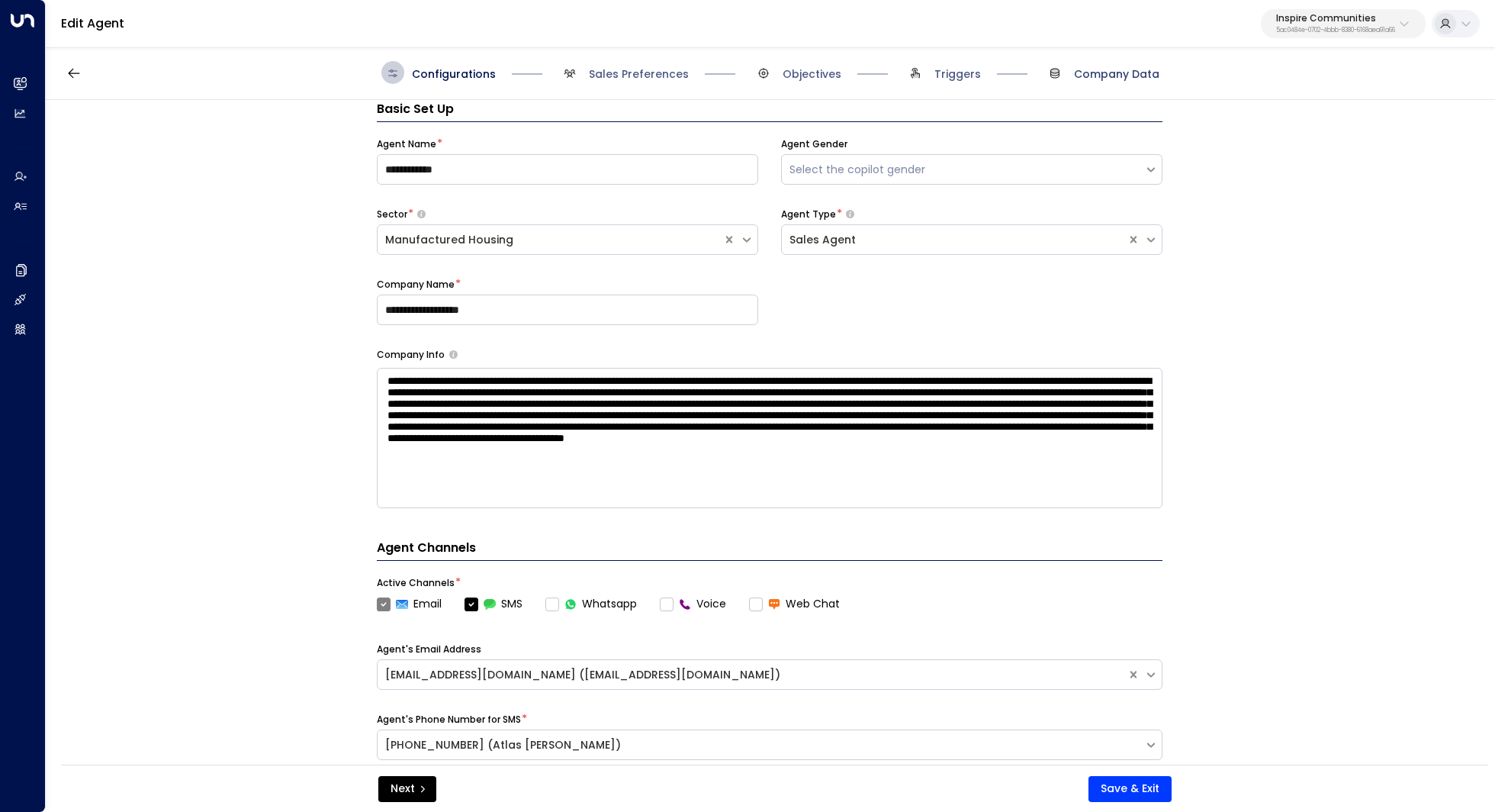
click at [1120, 80] on span "Company Data" at bounding box center [1117, 74] width 85 height 15
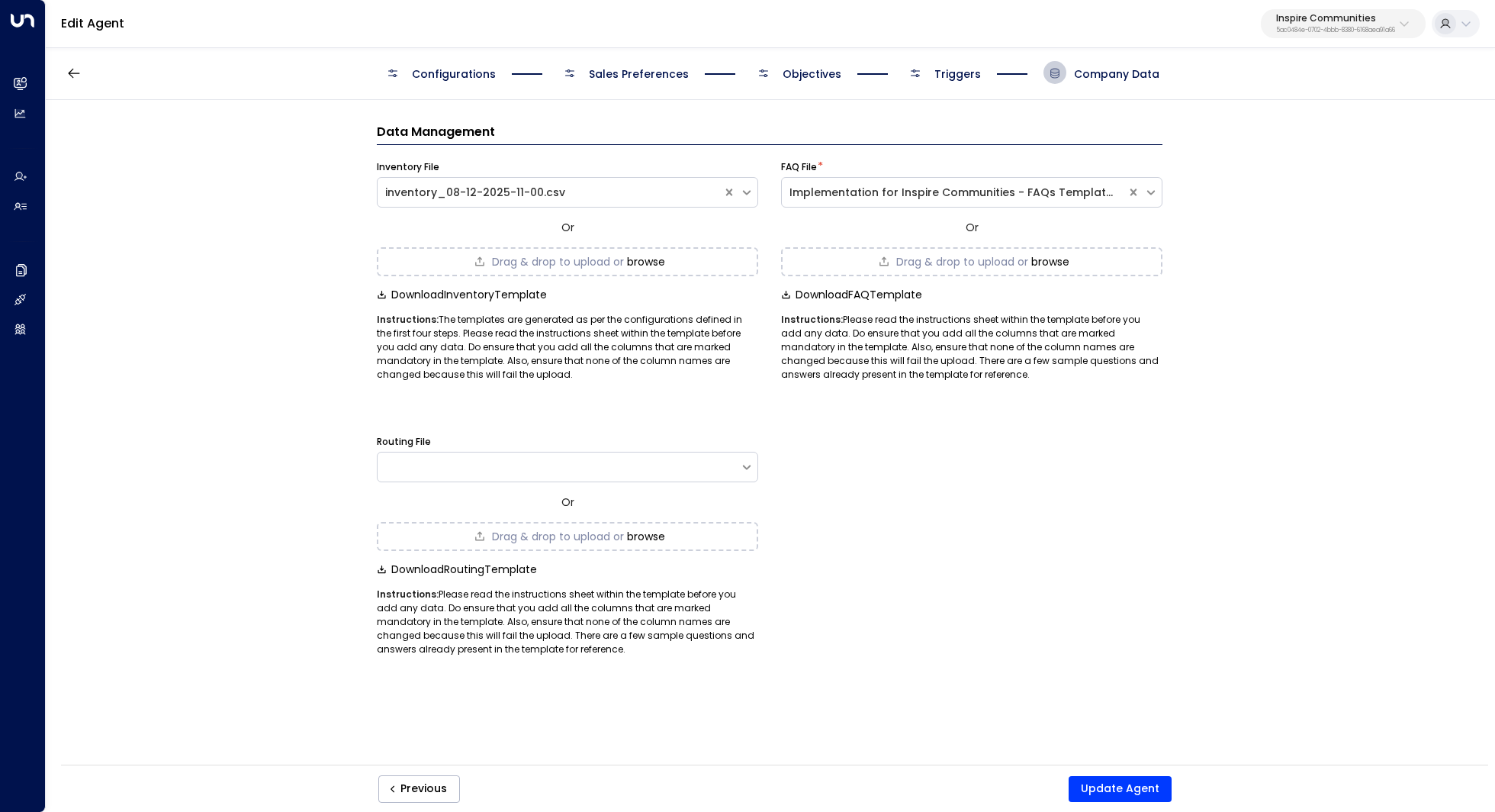
click at [1333, 26] on div "Inspire Communities 5ac0484e-0702-4bbb-8380-6168aea91a66" at bounding box center [1335, 23] width 119 height 20
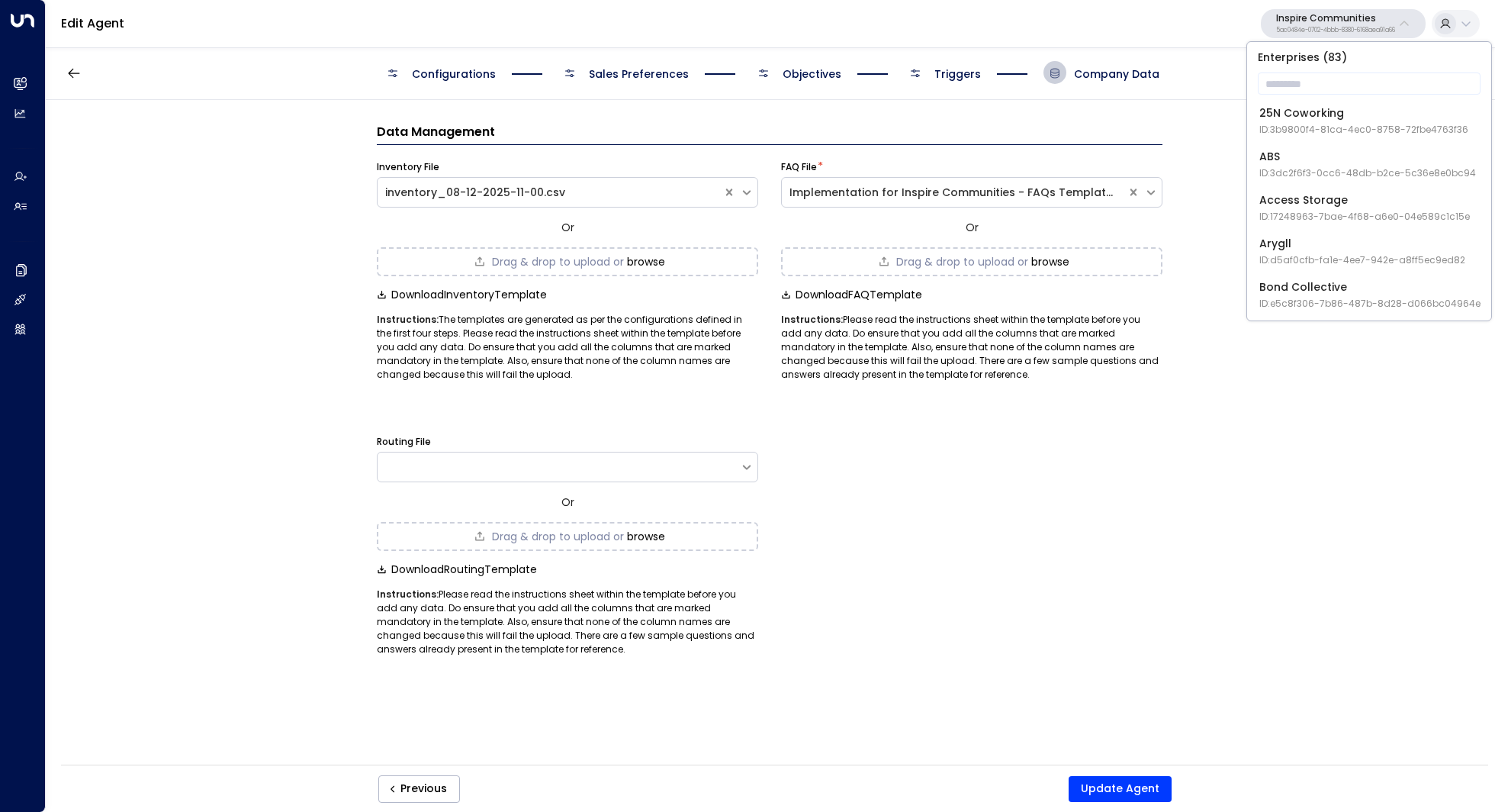
click at [566, 520] on div "Routing File Or Drag & drop to upload or browse Download Routing Template Instr…" at bounding box center [568, 538] width 382 height 236
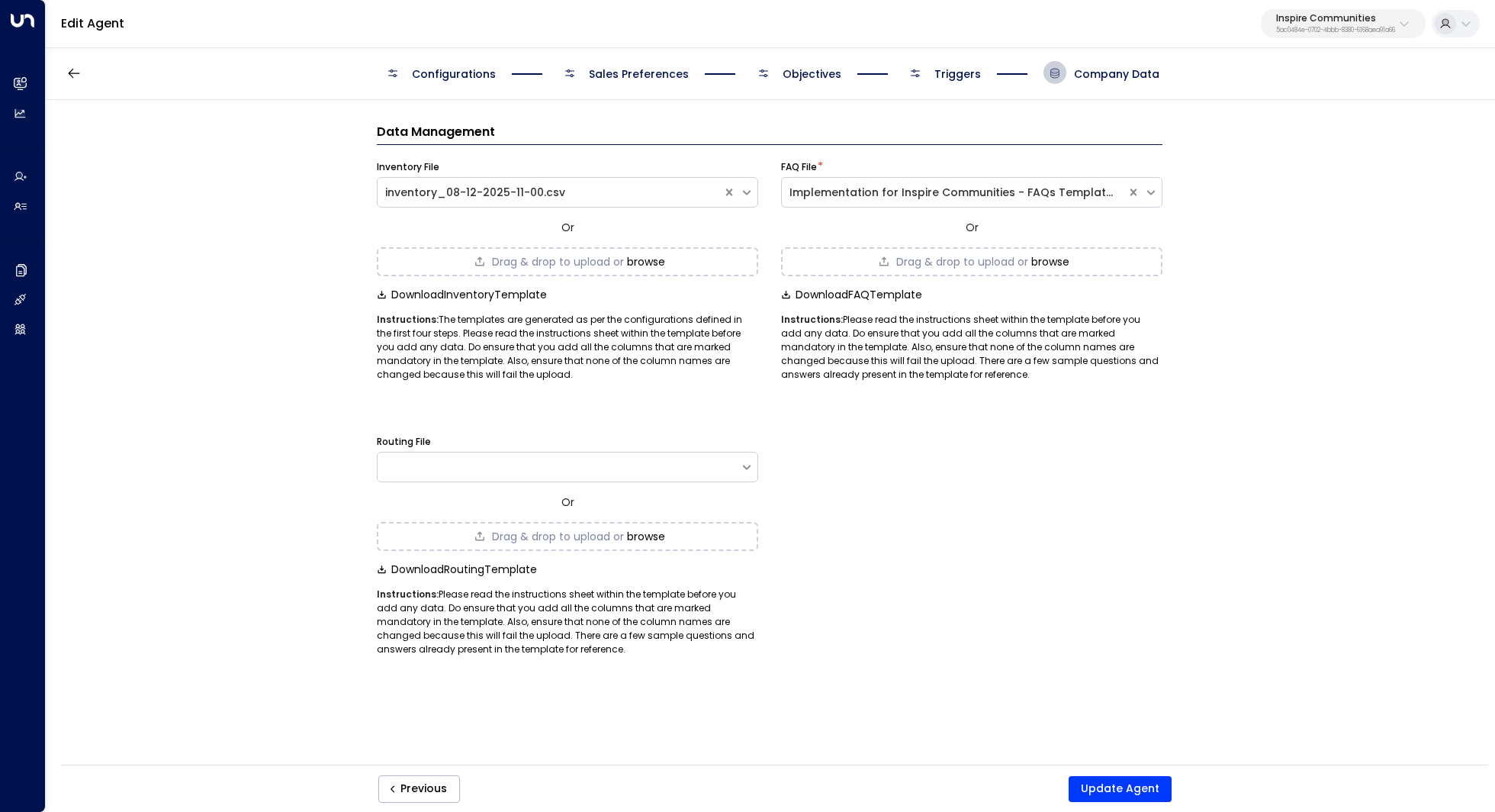
click at [1342, 28] on p "5ac0484e-0702-4bbb-8380-6168aea91a66" at bounding box center [1335, 30] width 119 height 6
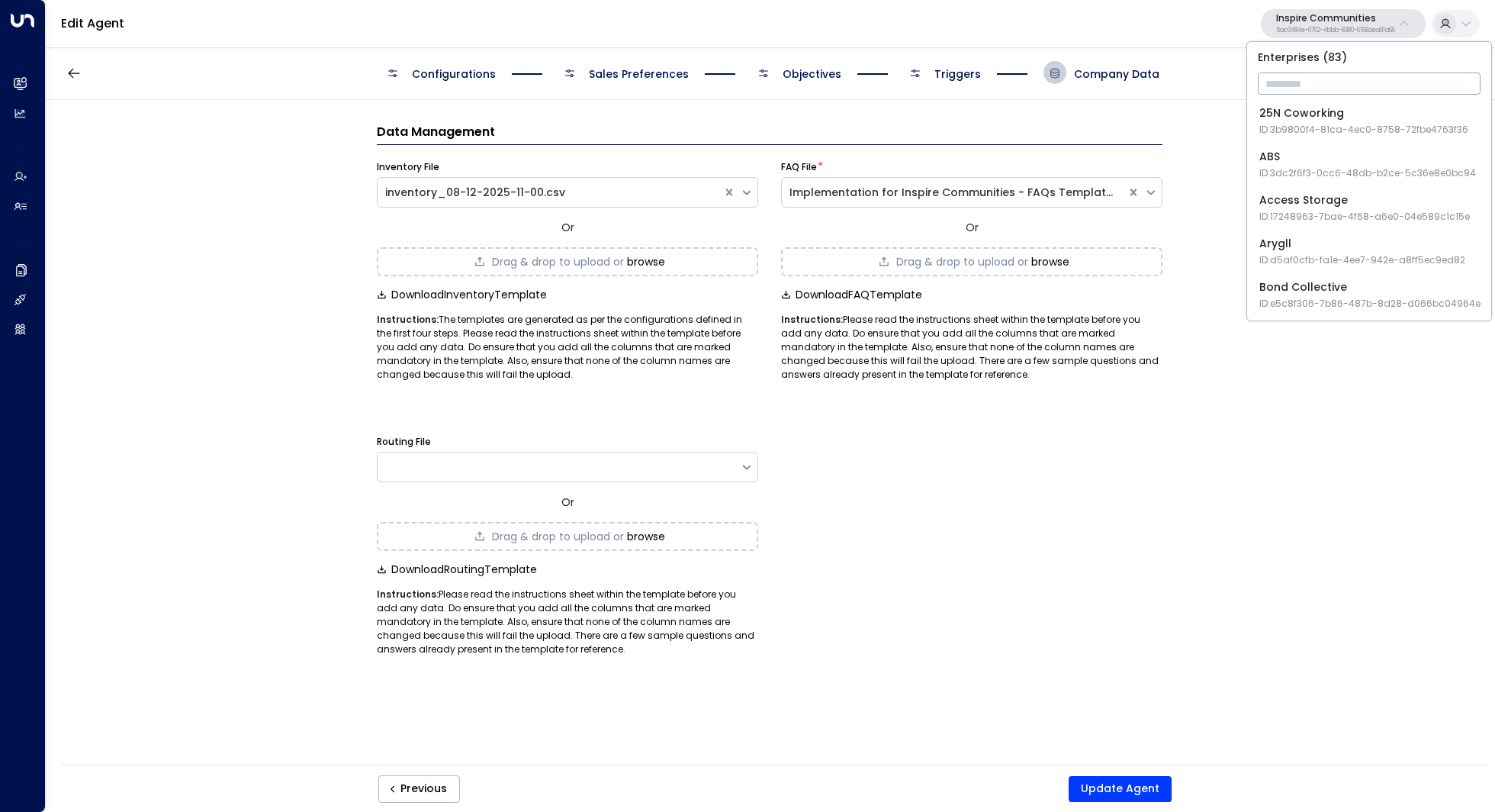
click at [1323, 76] on input "text" at bounding box center [1369, 84] width 223 height 28
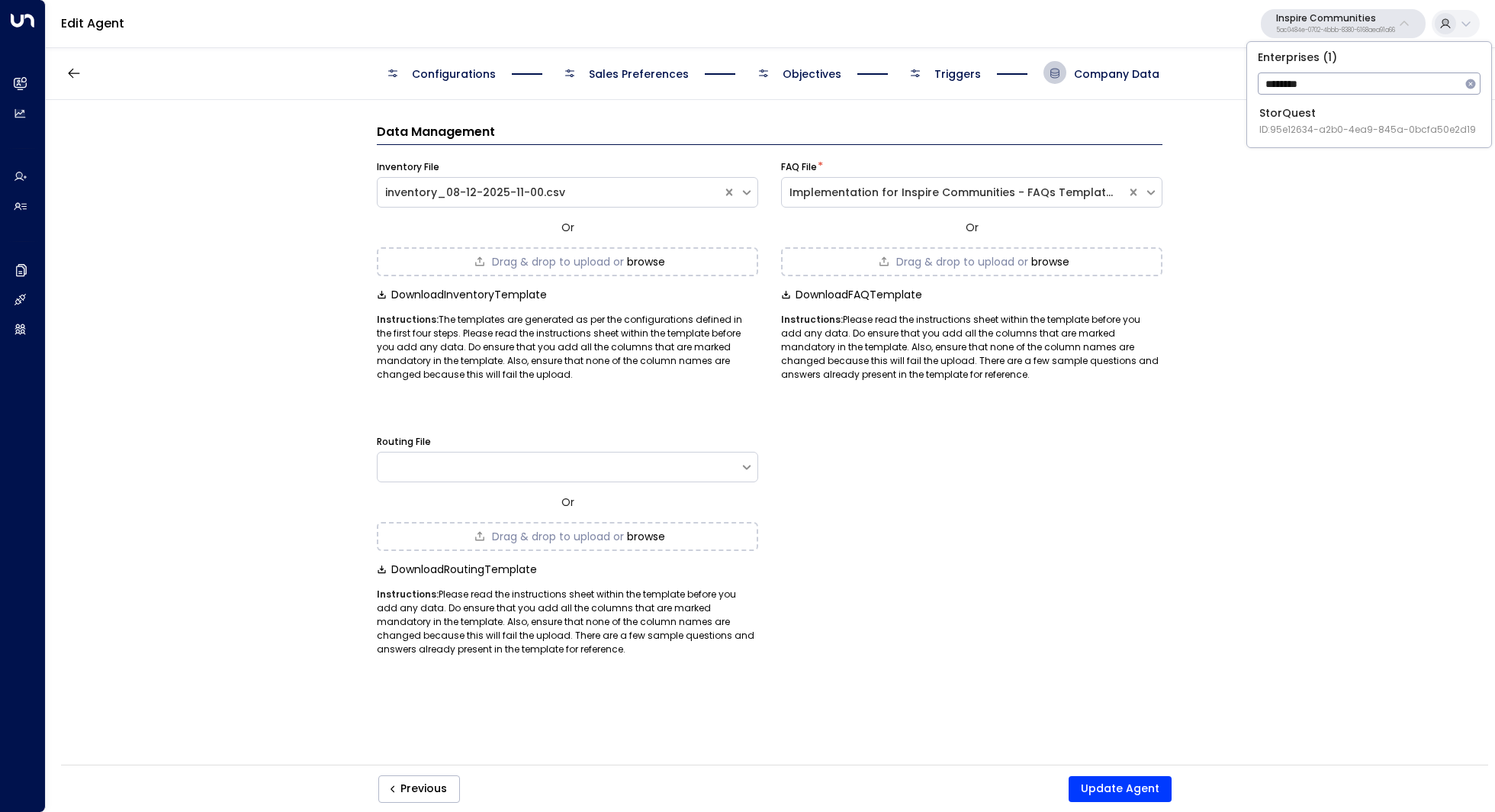
type input "********"
click at [1325, 111] on div "StorQuest ID: 95e12634-a2b0-4ea9-845a-0bcfa50e2d19" at bounding box center [1368, 121] width 217 height 31
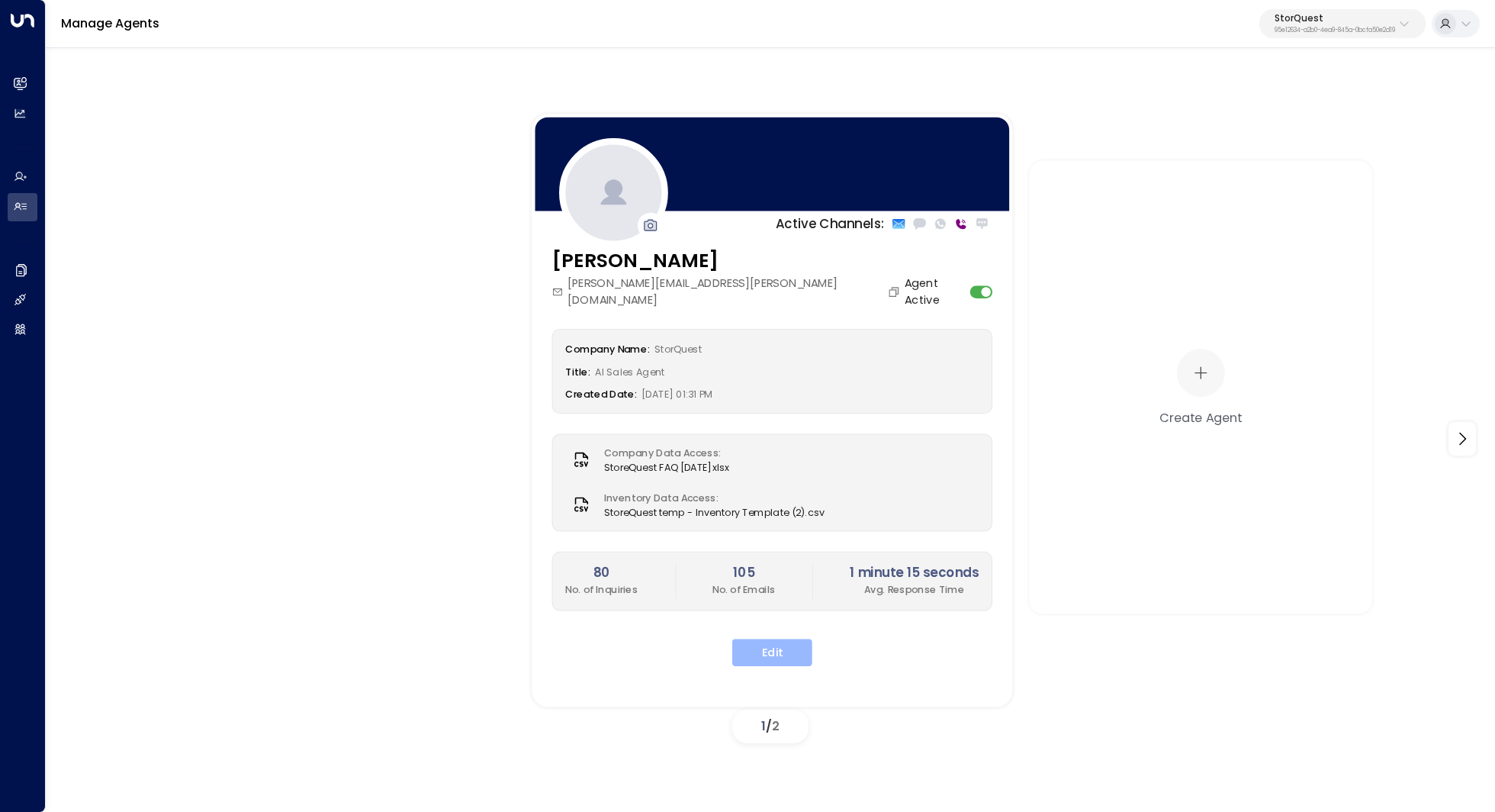
click at [760, 638] on button "Edit" at bounding box center [772, 651] width 80 height 28
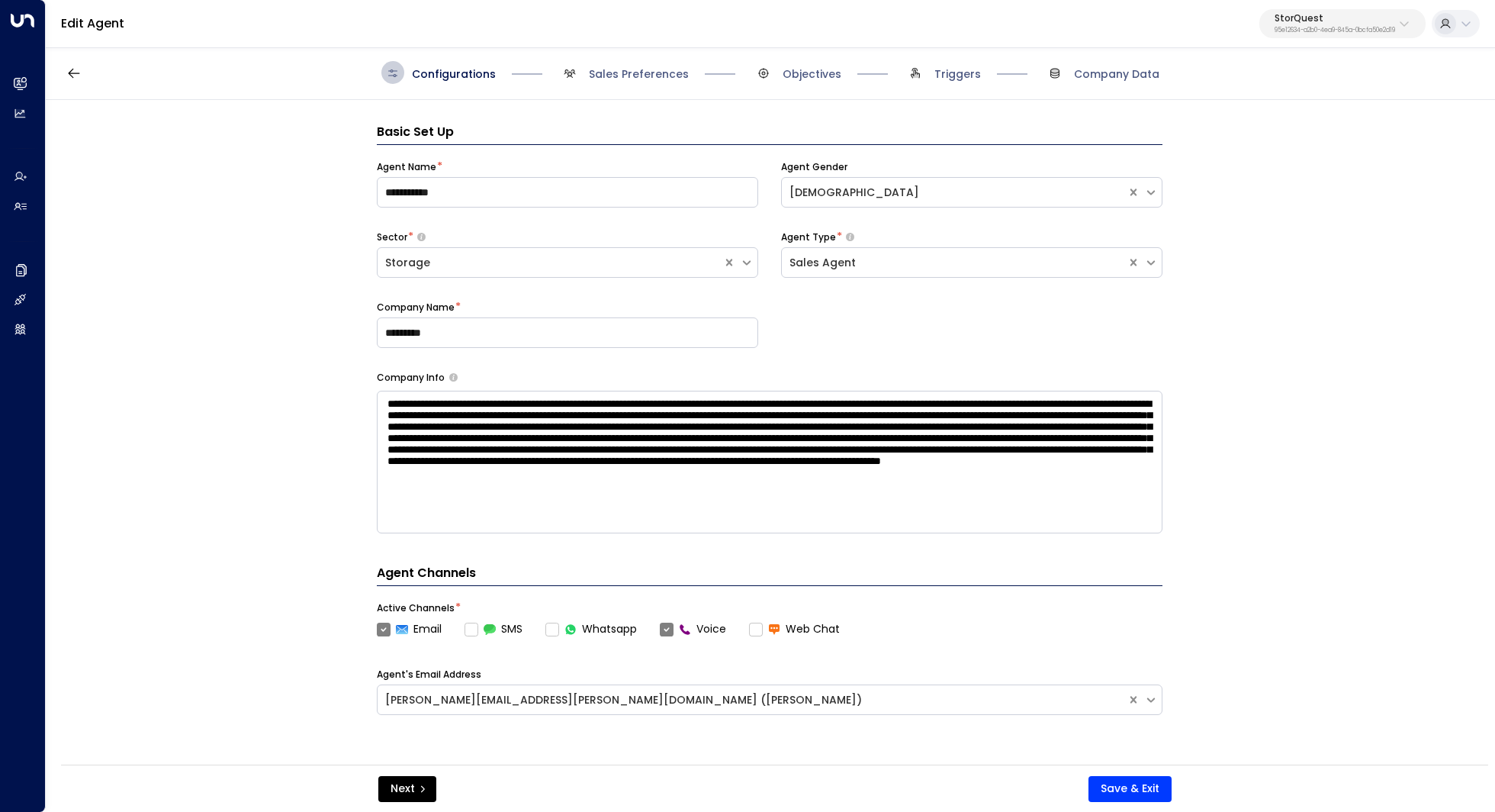
scroll to position [23, 0]
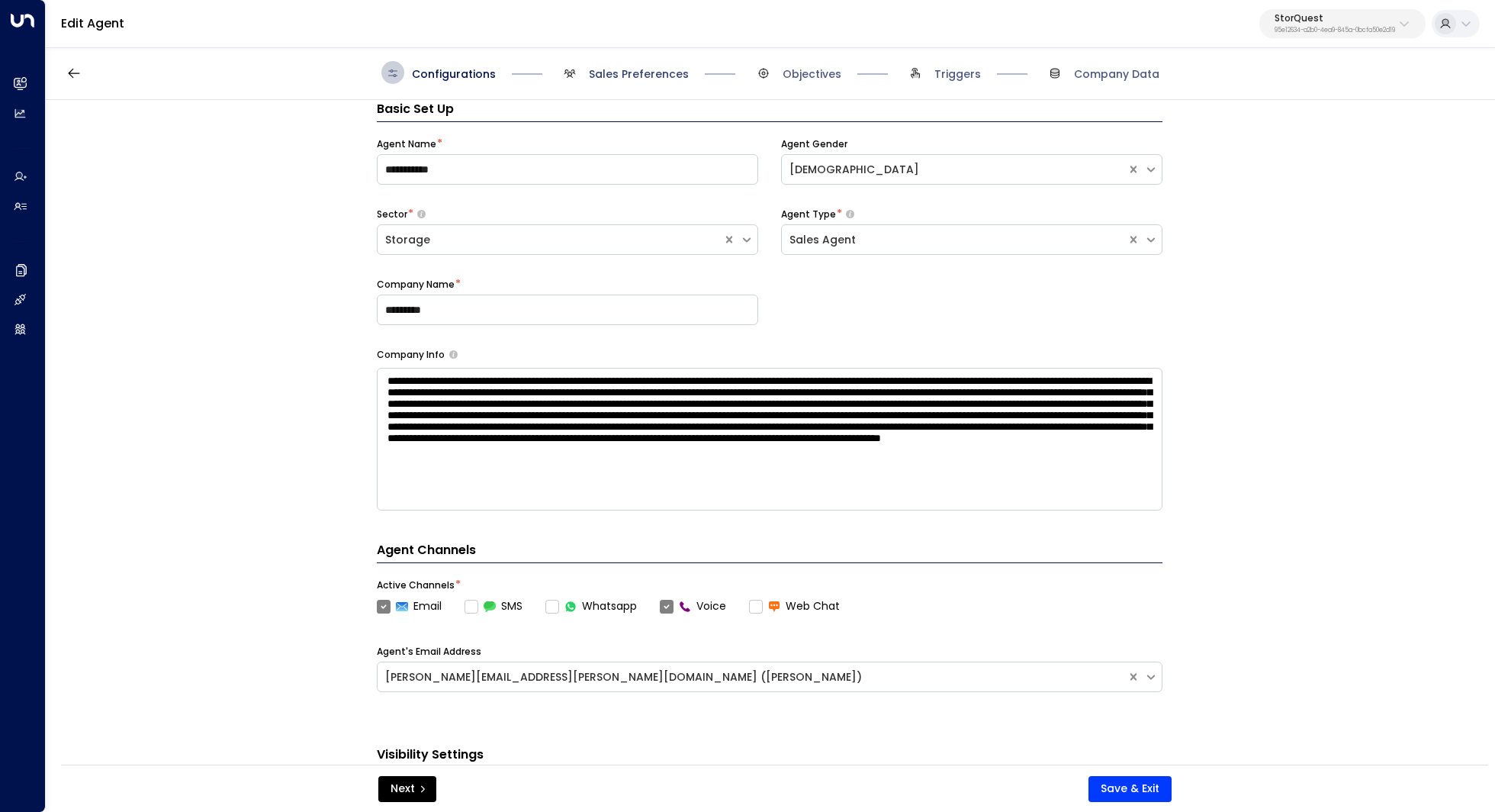
click at [639, 80] on span "Sales Preferences" at bounding box center [638, 74] width 100 height 15
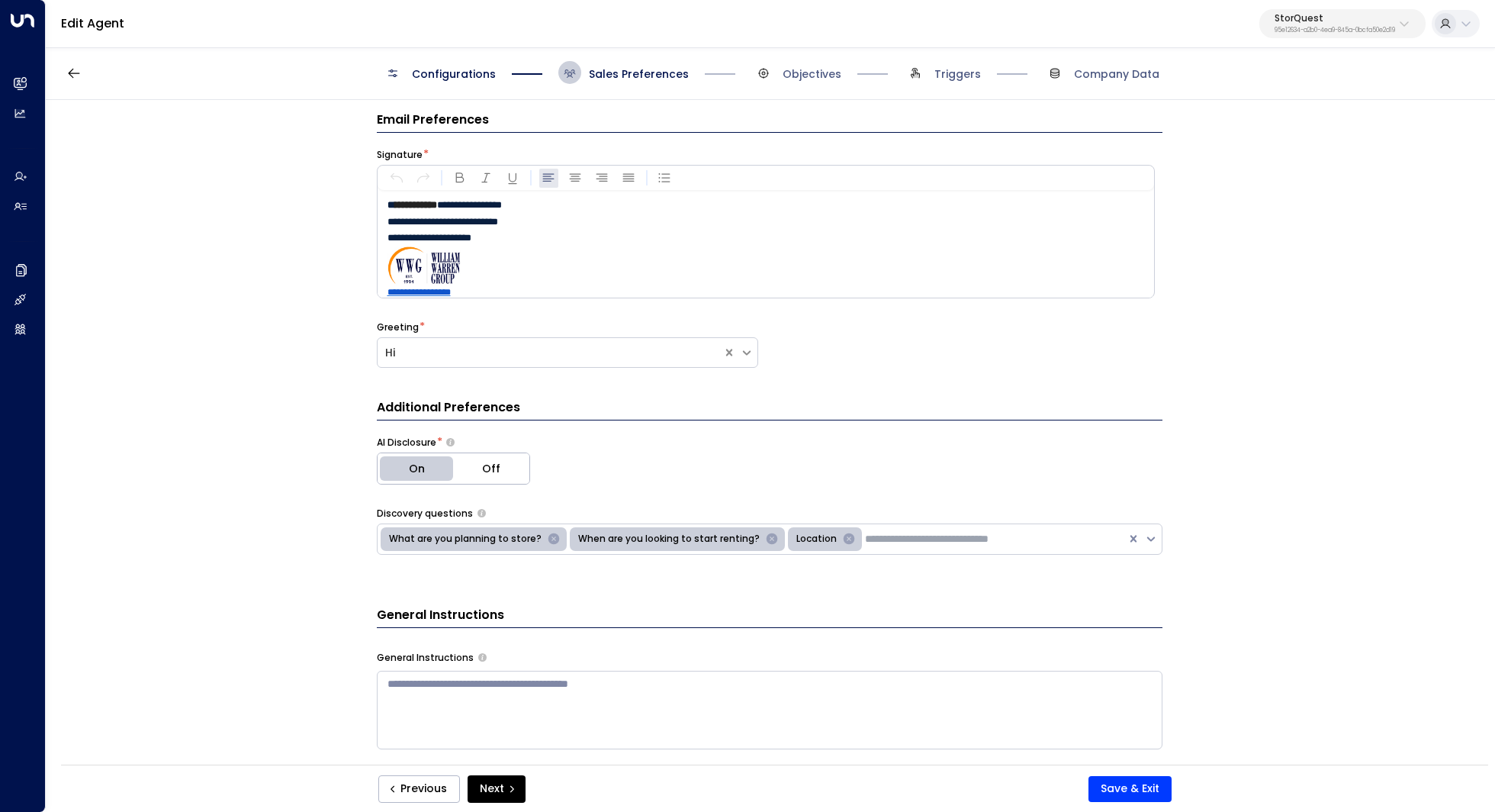
scroll to position [0, 0]
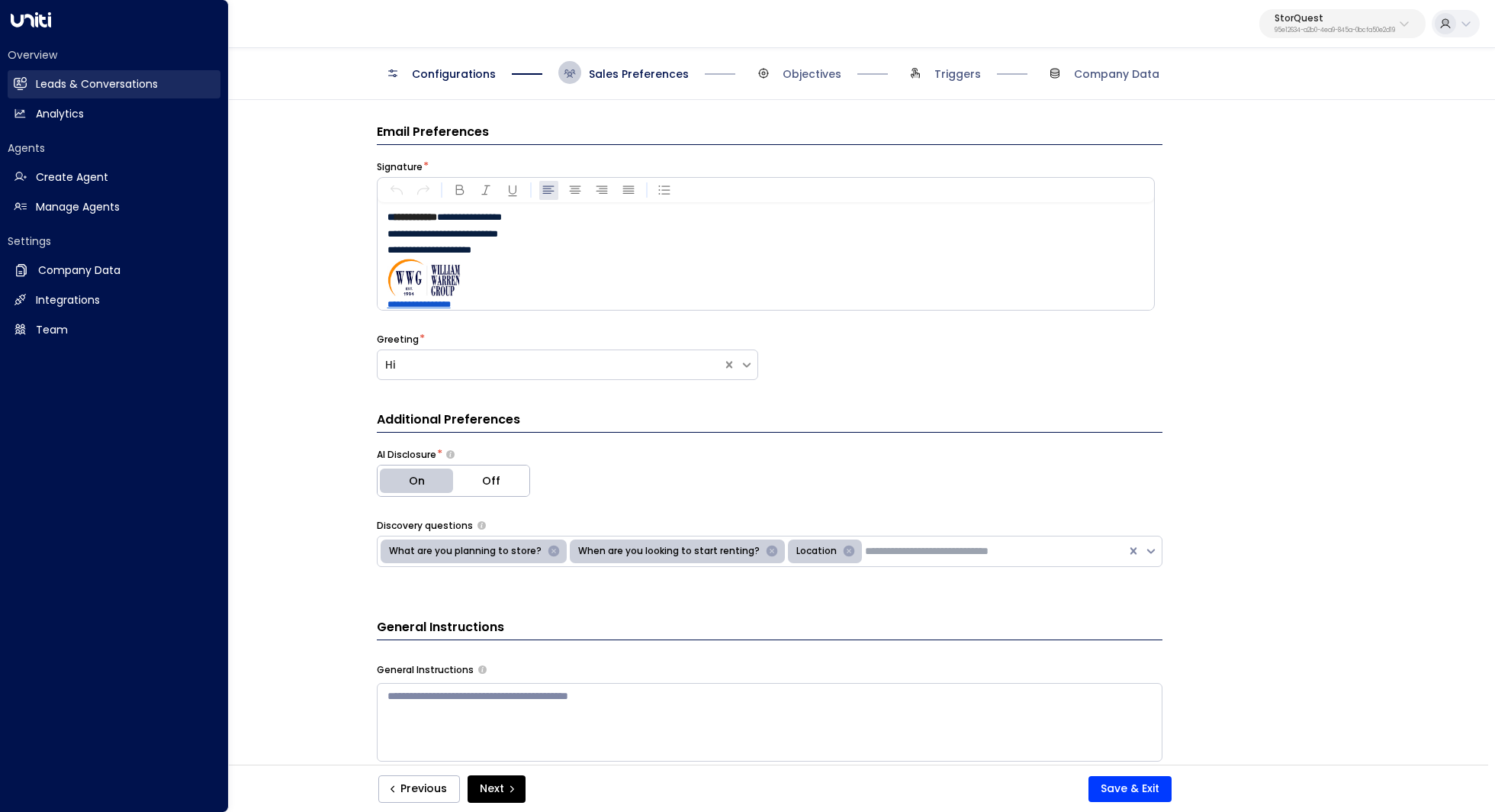
click at [59, 78] on h2 "Leads & Conversations" at bounding box center [97, 84] width 123 height 16
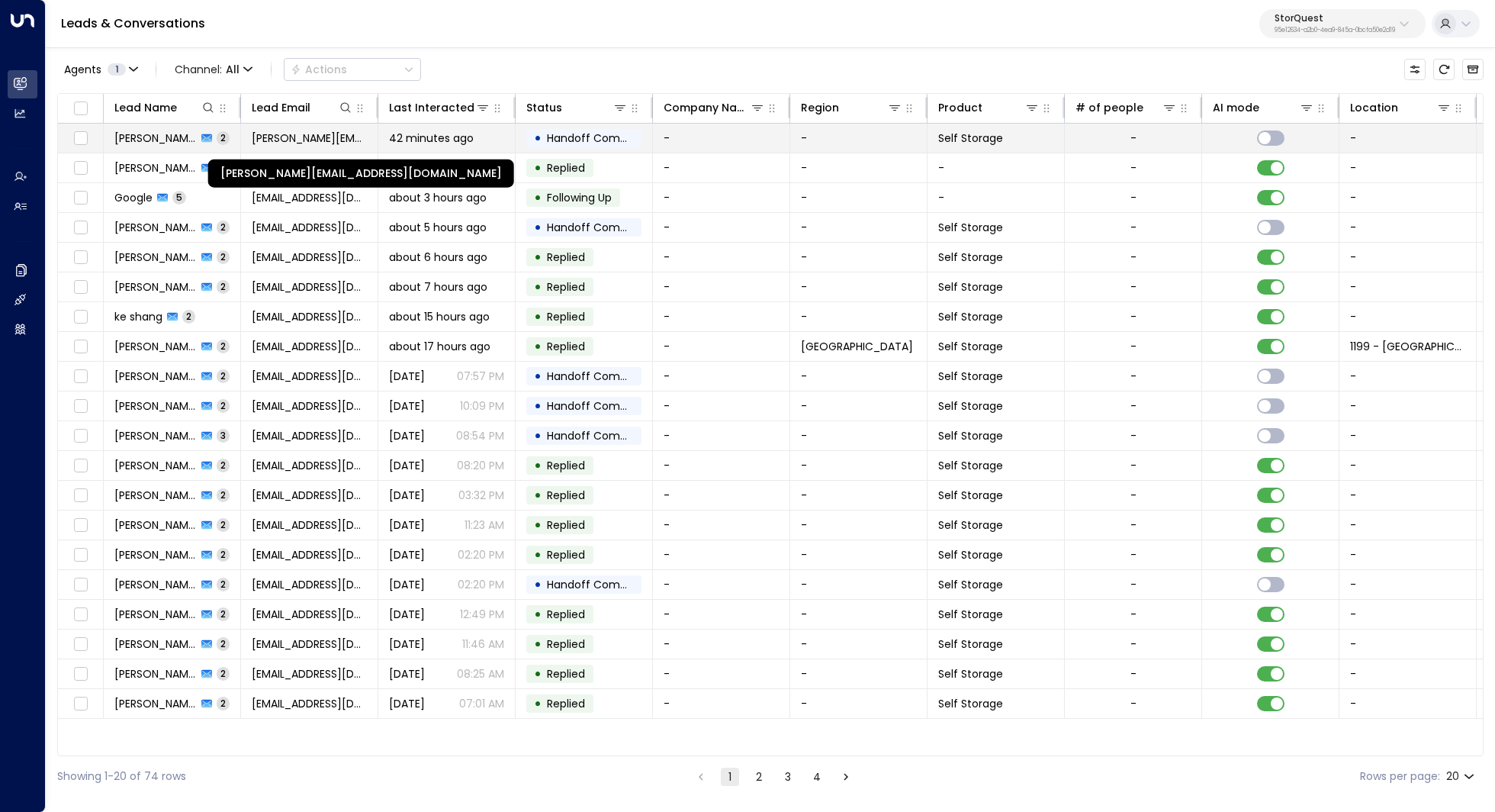
click at [318, 144] on span "[PERSON_NAME][EMAIL_ADDRESS][DOMAIN_NAME]" at bounding box center [309, 138] width 115 height 15
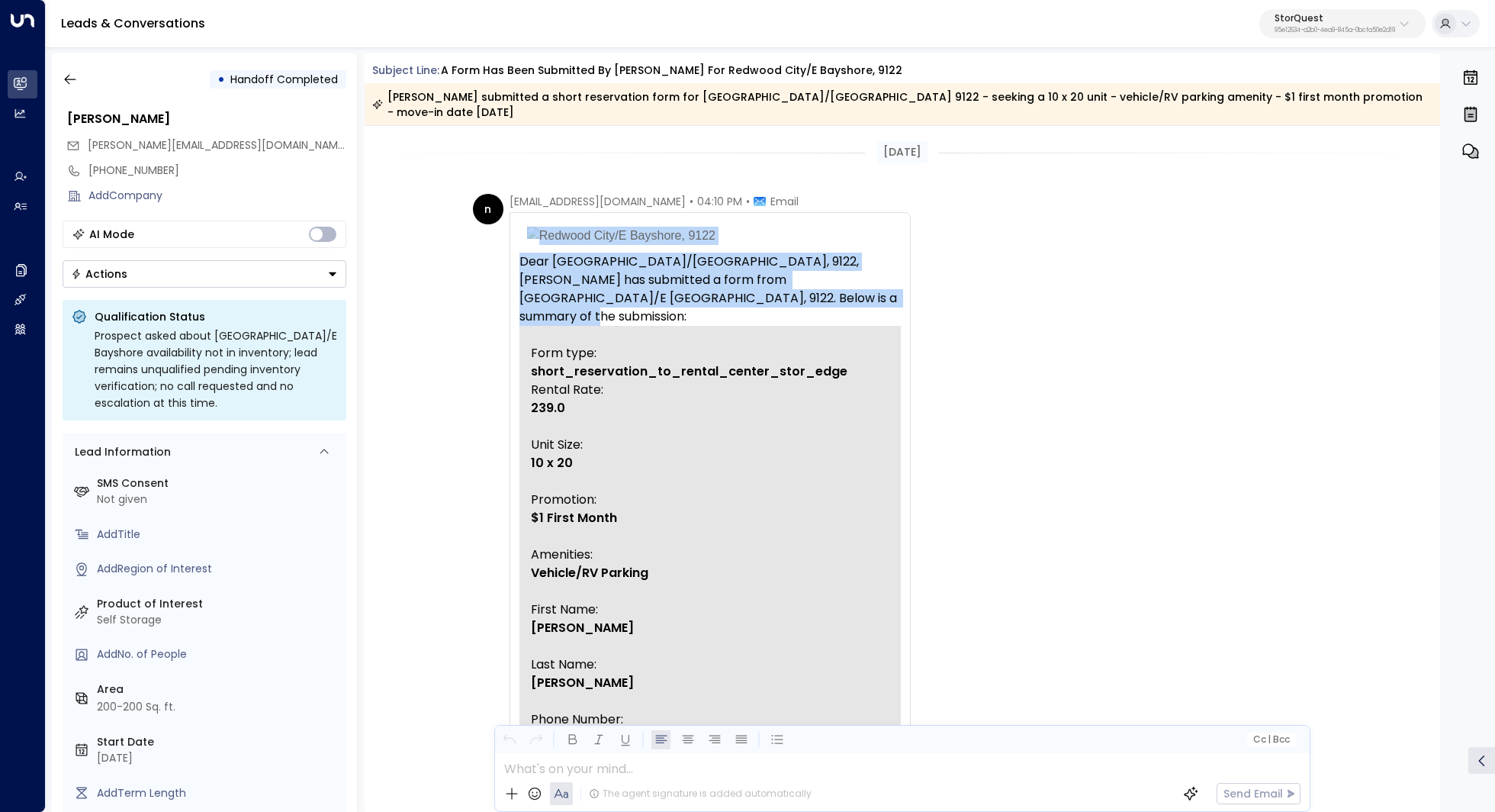
drag, startPoint x: 507, startPoint y: 248, endPoint x: 879, endPoint y: 284, distance: 373.7
click at [879, 285] on div "Dear Redwood City/E Bayshore, 9122, Ronnie Molina has submitted a form from Red…" at bounding box center [710, 638] width 401 height 854
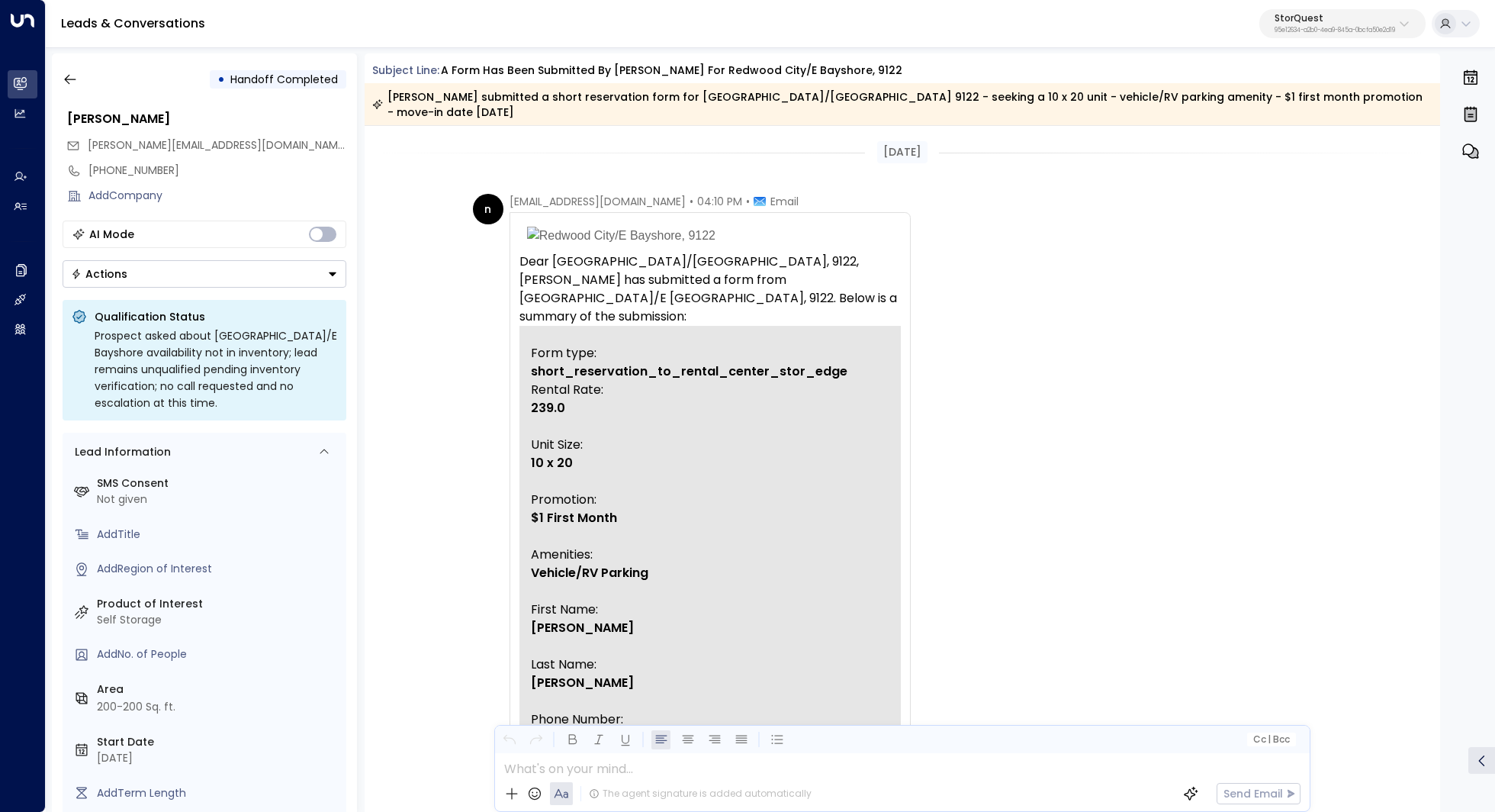
click at [836, 326] on span "Form type: short_reservation_to_rental_center_stor_edge" at bounding box center [710, 353] width 358 height 55
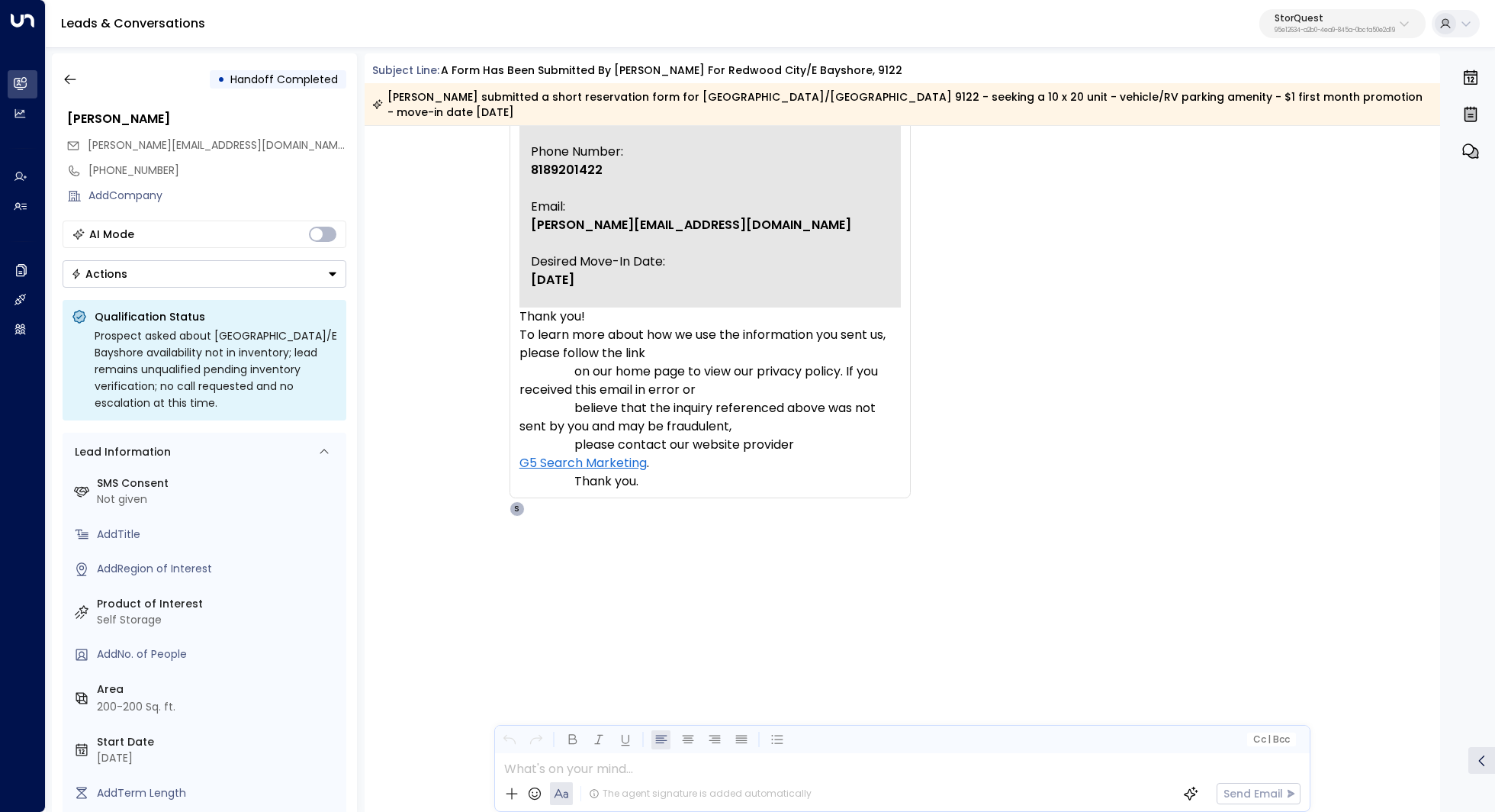
scroll to position [368, 0]
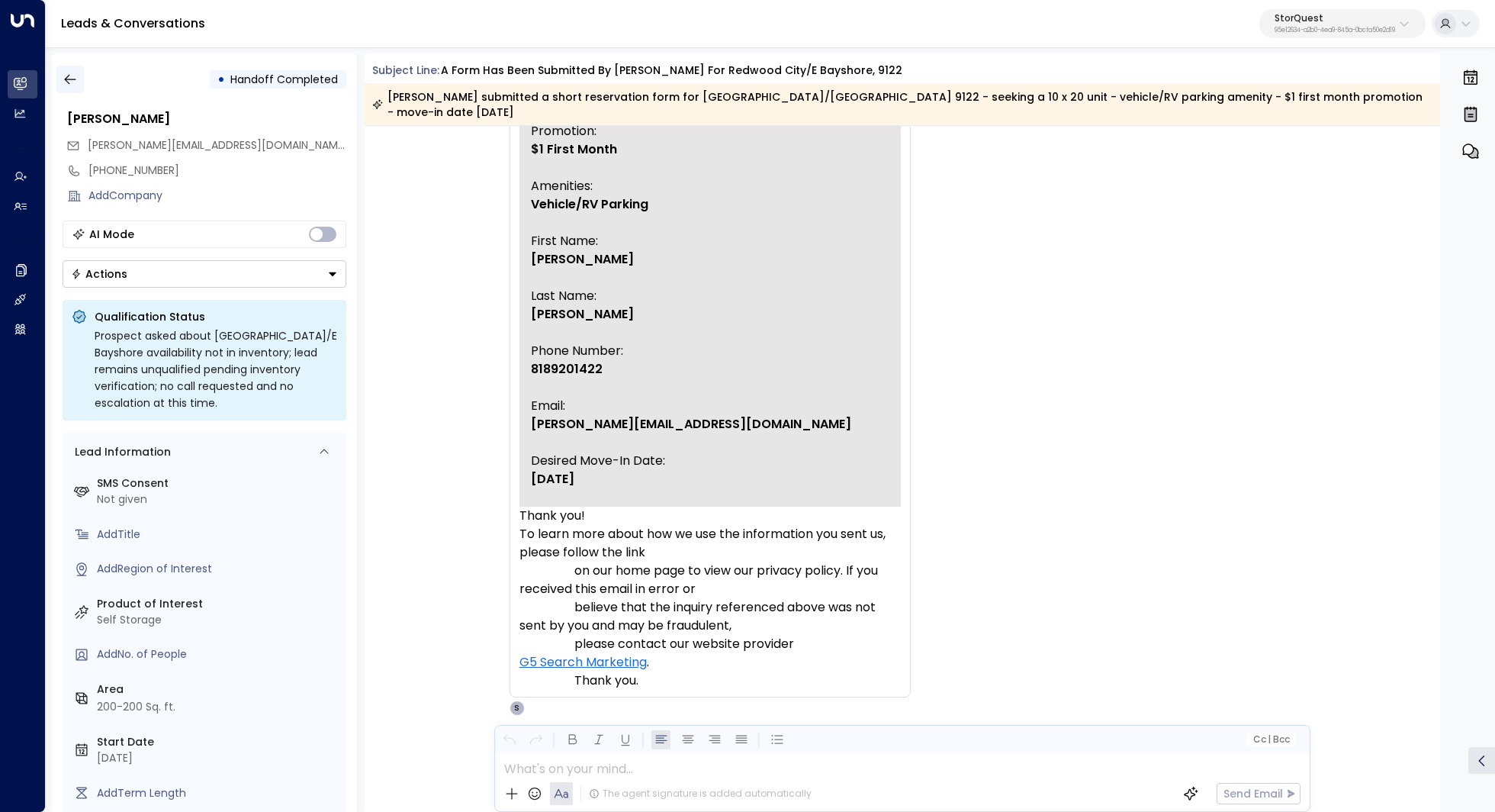
click at [67, 81] on icon "button" at bounding box center [70, 79] width 15 height 15
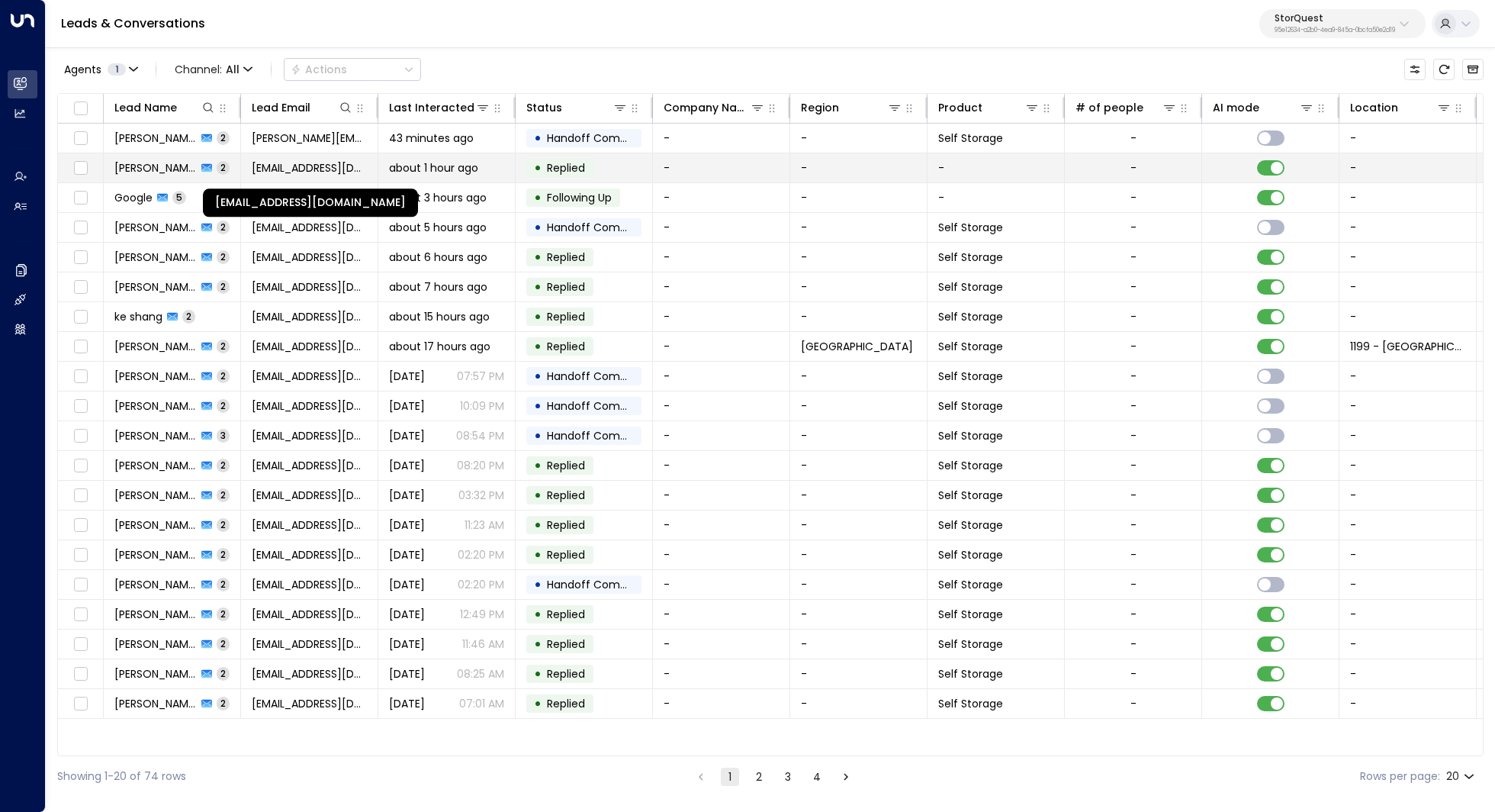
click at [287, 161] on span "[EMAIL_ADDRESS][DOMAIN_NAME]" at bounding box center [309, 168] width 115 height 15
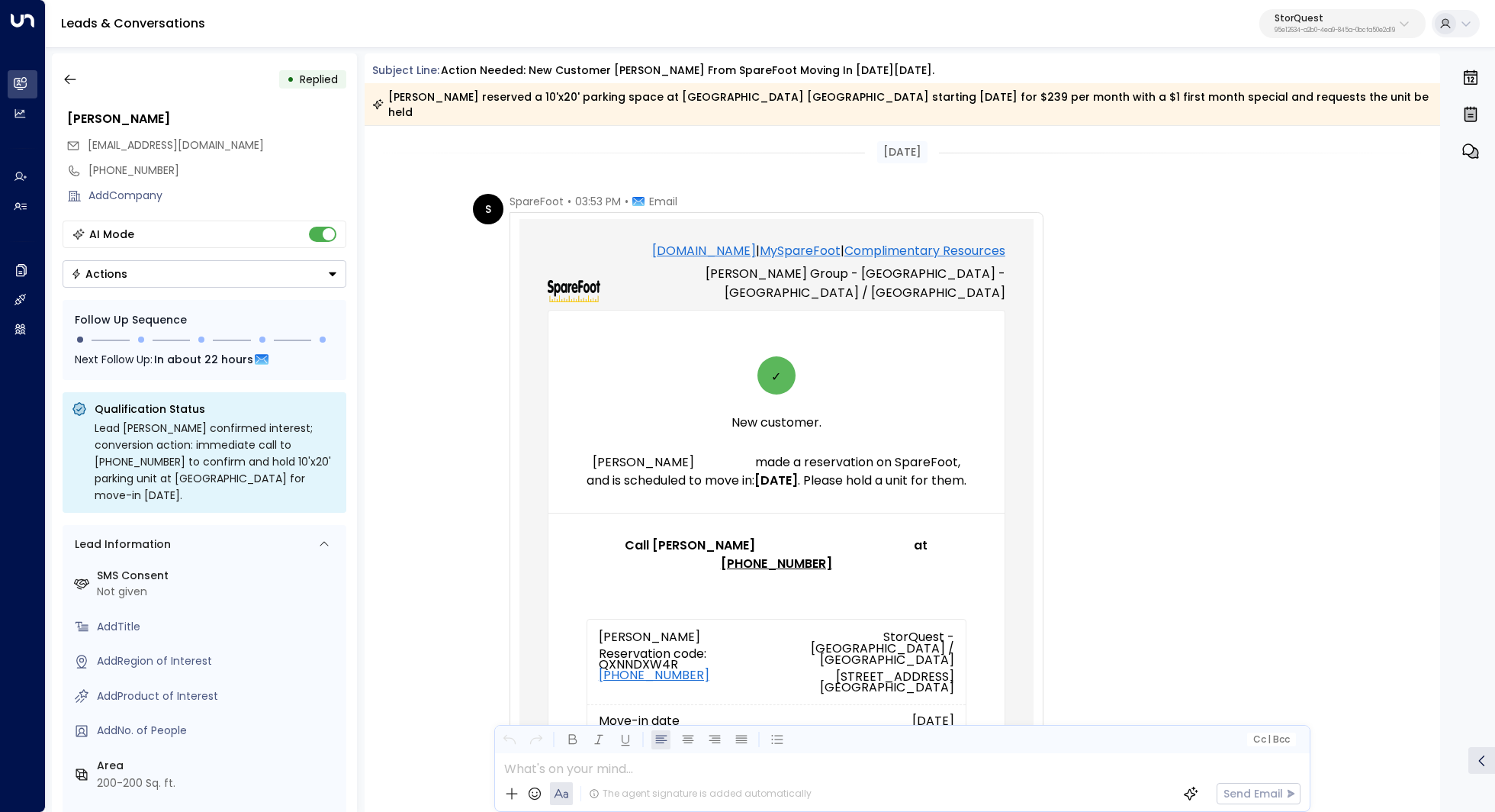
scroll to position [1283, 0]
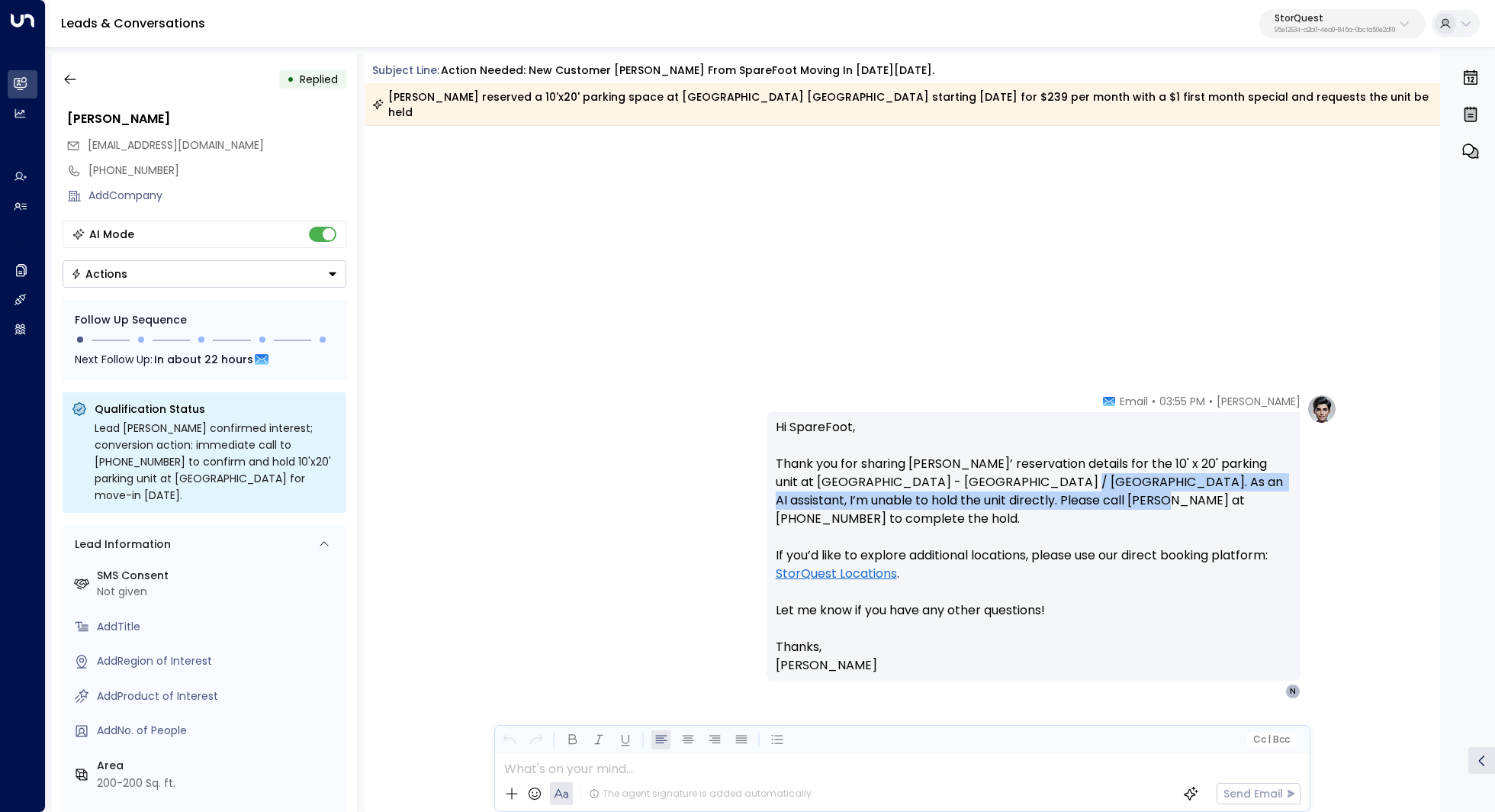
drag, startPoint x: 1048, startPoint y: 466, endPoint x: 1108, endPoint y: 486, distance: 63.2
click at [1108, 486] on p "Hi SpareFoot, Thank you for sharing Mario Gardames’ reservation details for the…" at bounding box center [1033, 527] width 516 height 219
click at [1120, 580] on p "Hi SpareFoot, Thank you for sharing Mario Gardames’ reservation details for the…" at bounding box center [1033, 527] width 516 height 219
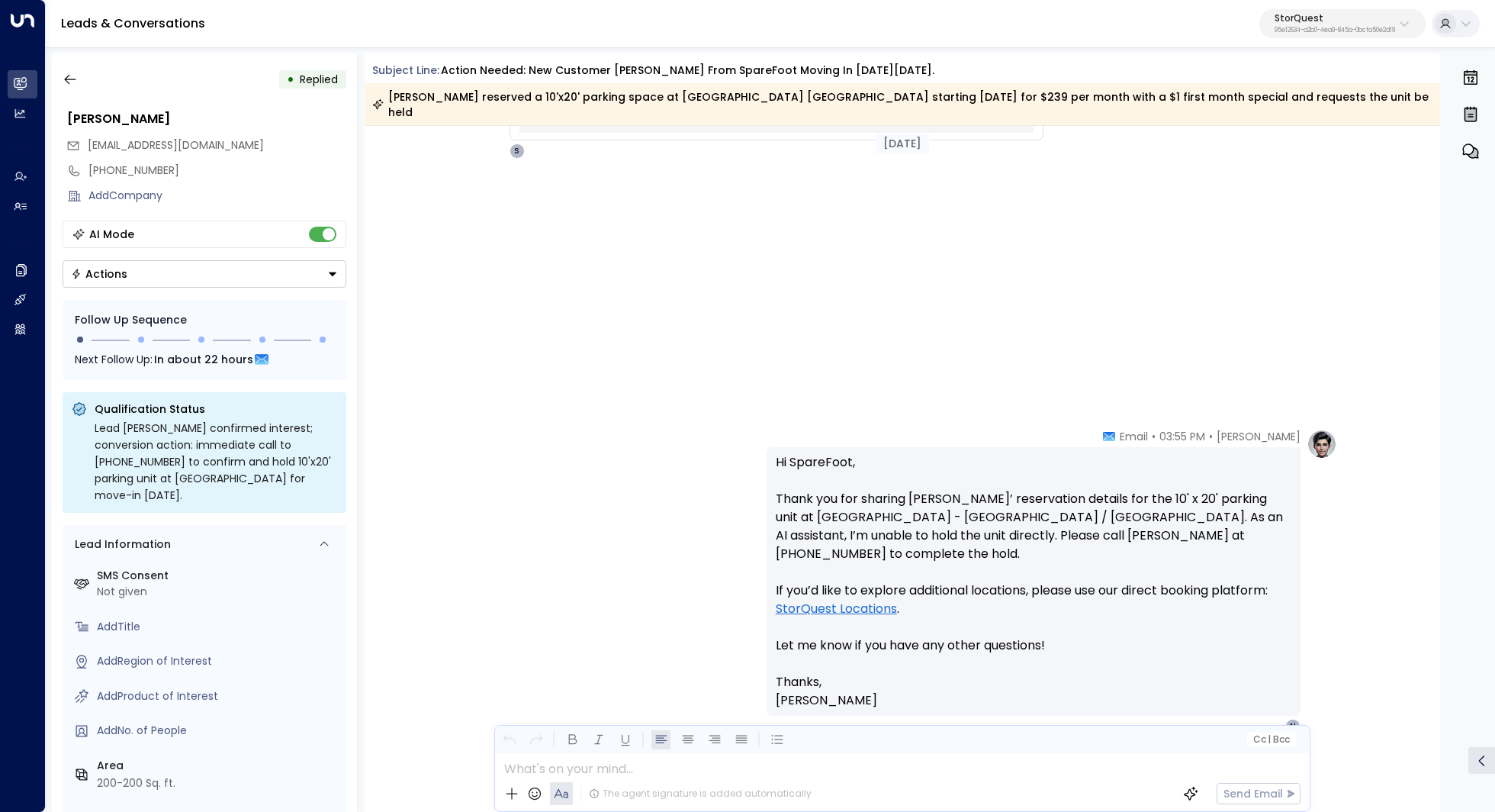
scroll to position [1289, 0]
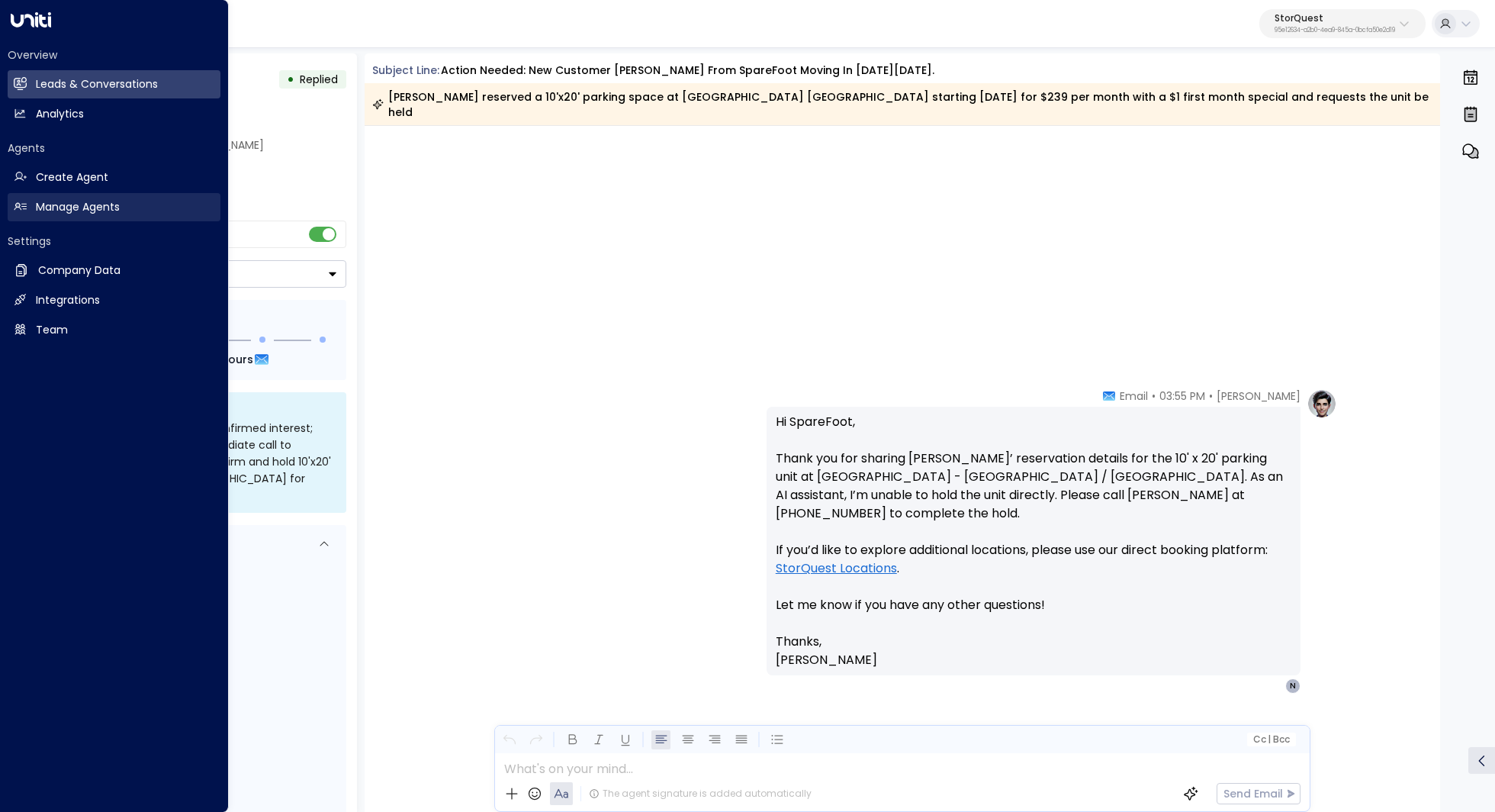
click at [45, 202] on h2 "Manage Agents" at bounding box center [78, 207] width 84 height 16
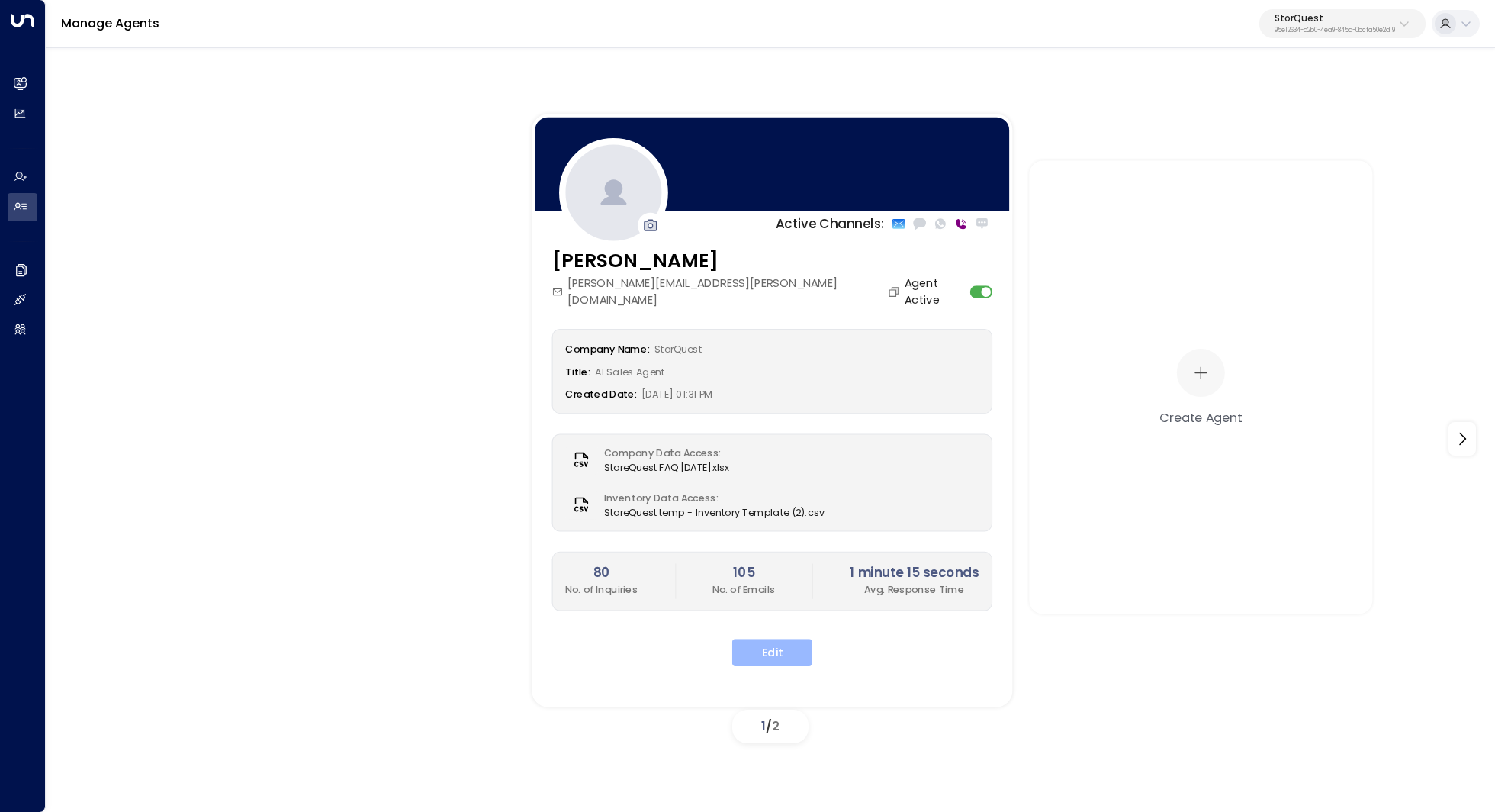
click at [758, 638] on button "Edit" at bounding box center [772, 651] width 80 height 28
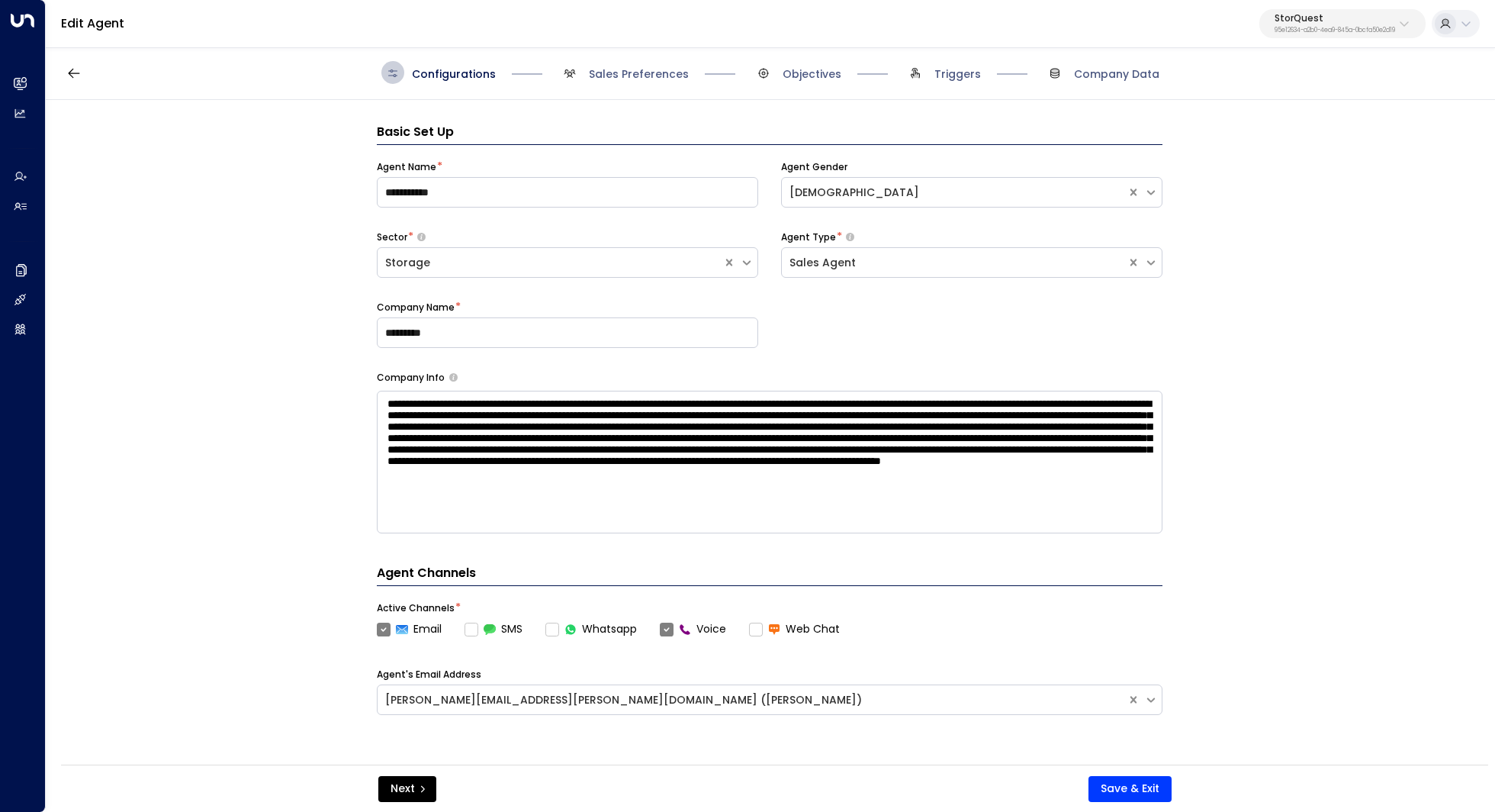
scroll to position [23, 0]
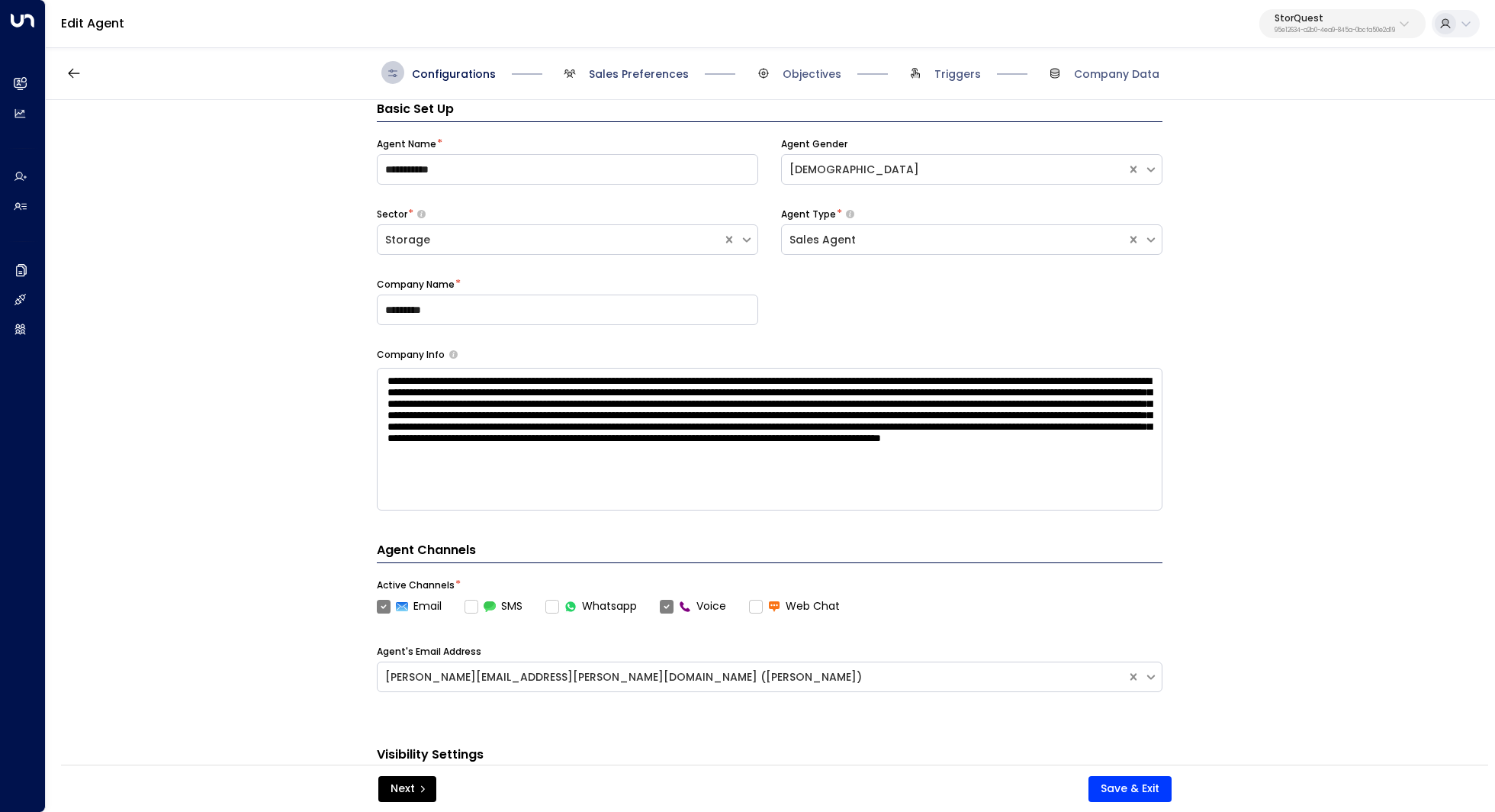
click at [624, 66] on span "Sales Preferences" at bounding box center [638, 74] width 100 height 15
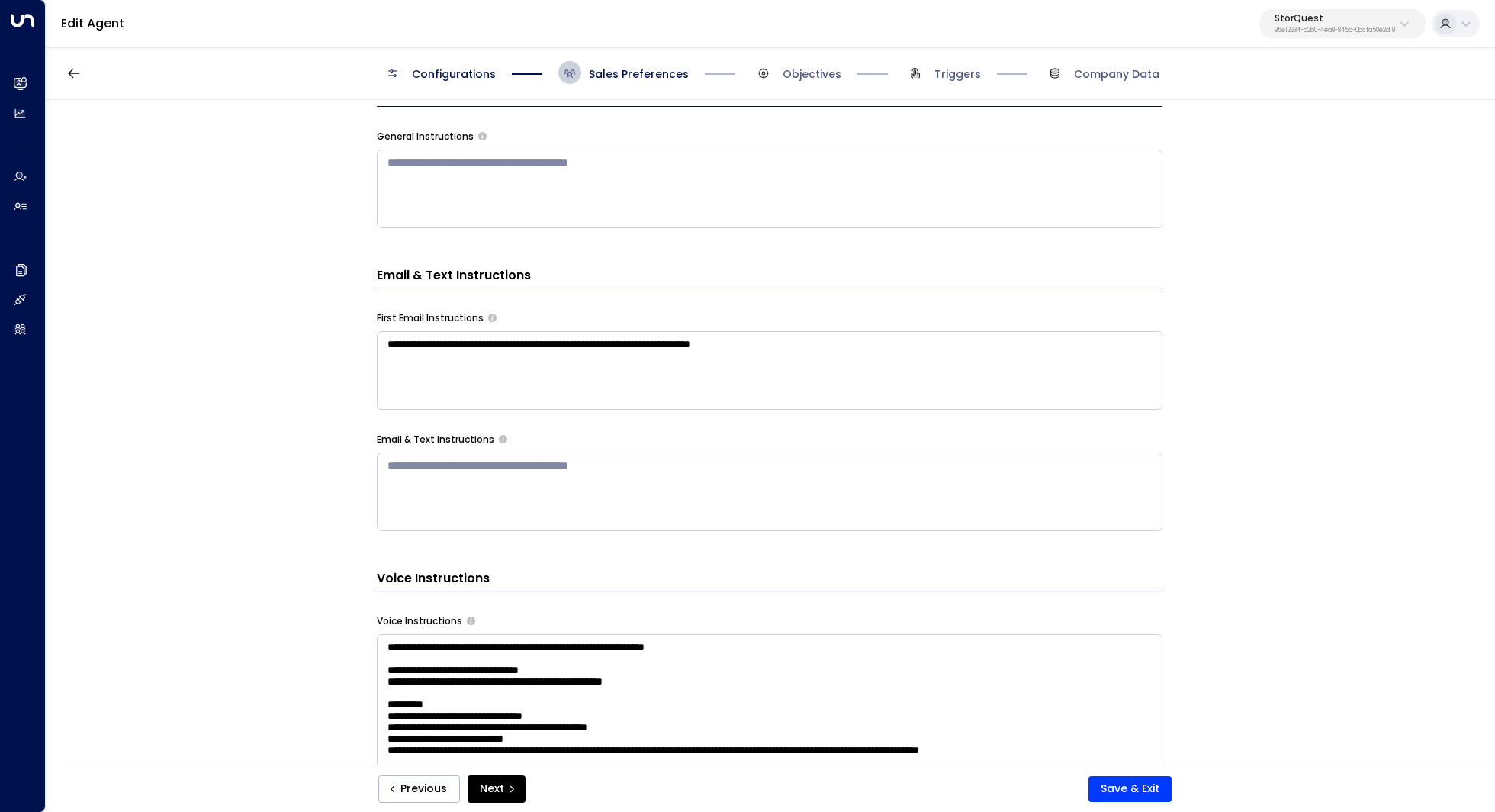
scroll to position [642, 0]
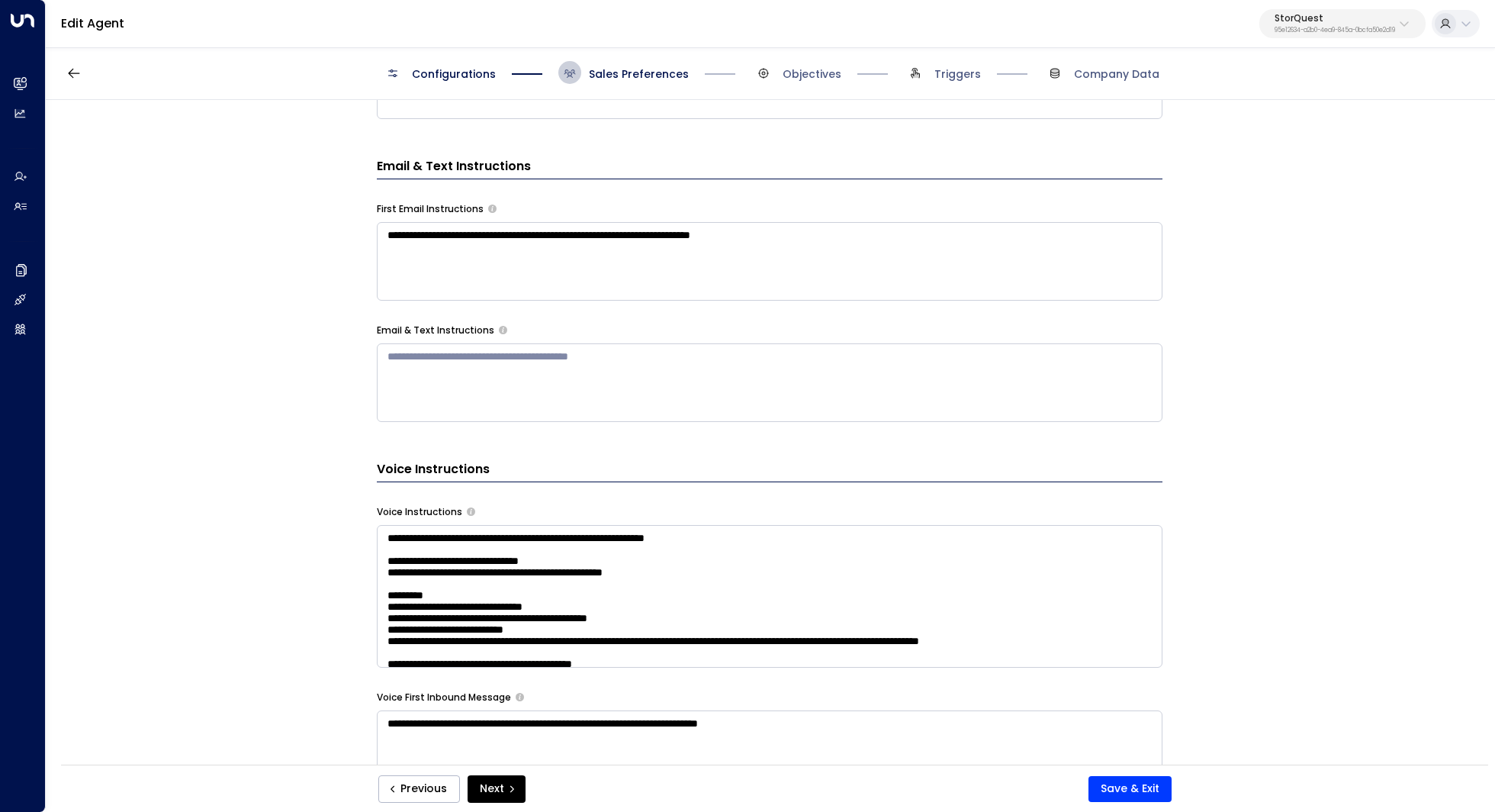
click at [538, 252] on textarea "**********" at bounding box center [769, 261] width 785 height 79
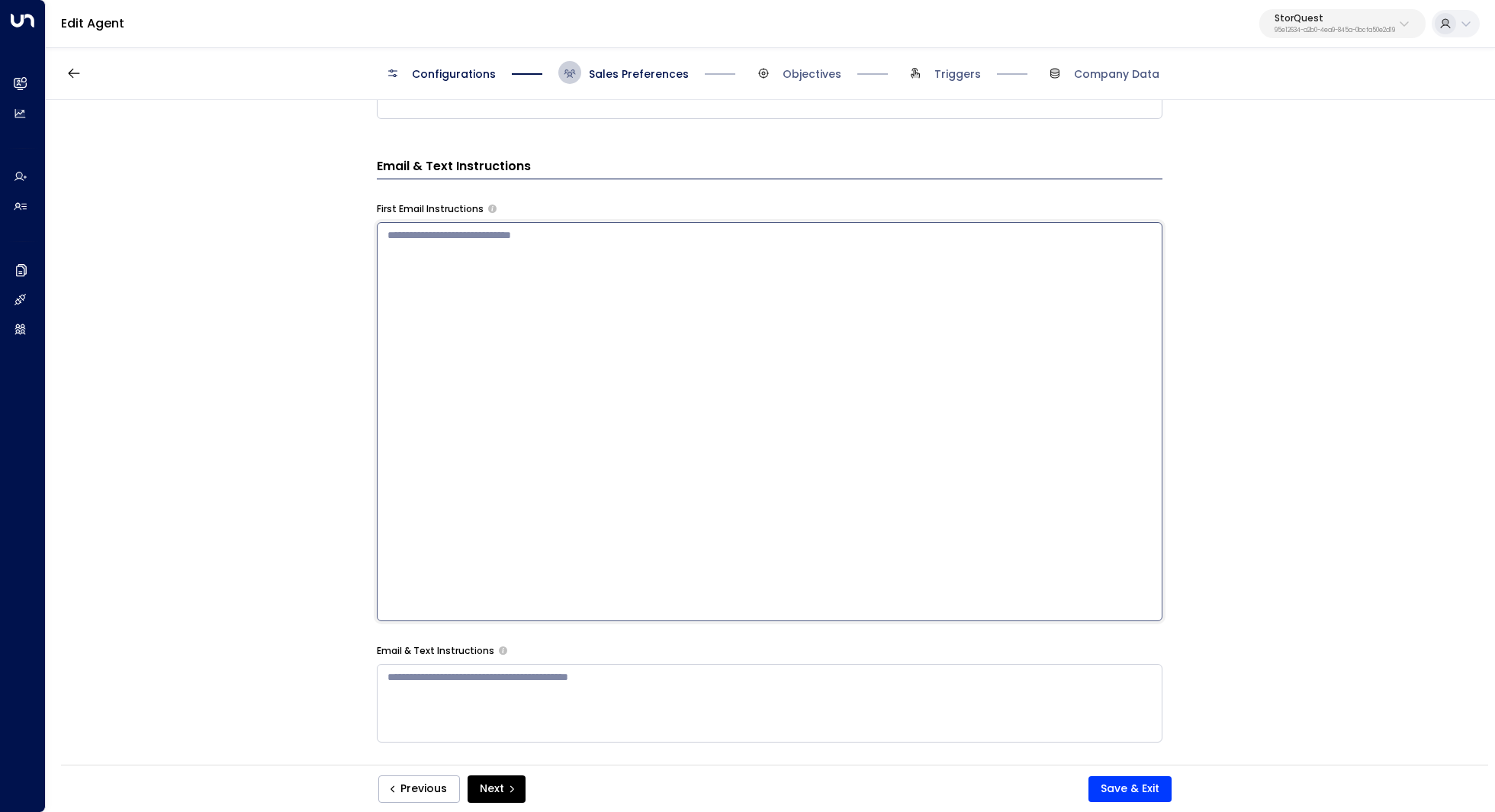
paste textarea "**********"
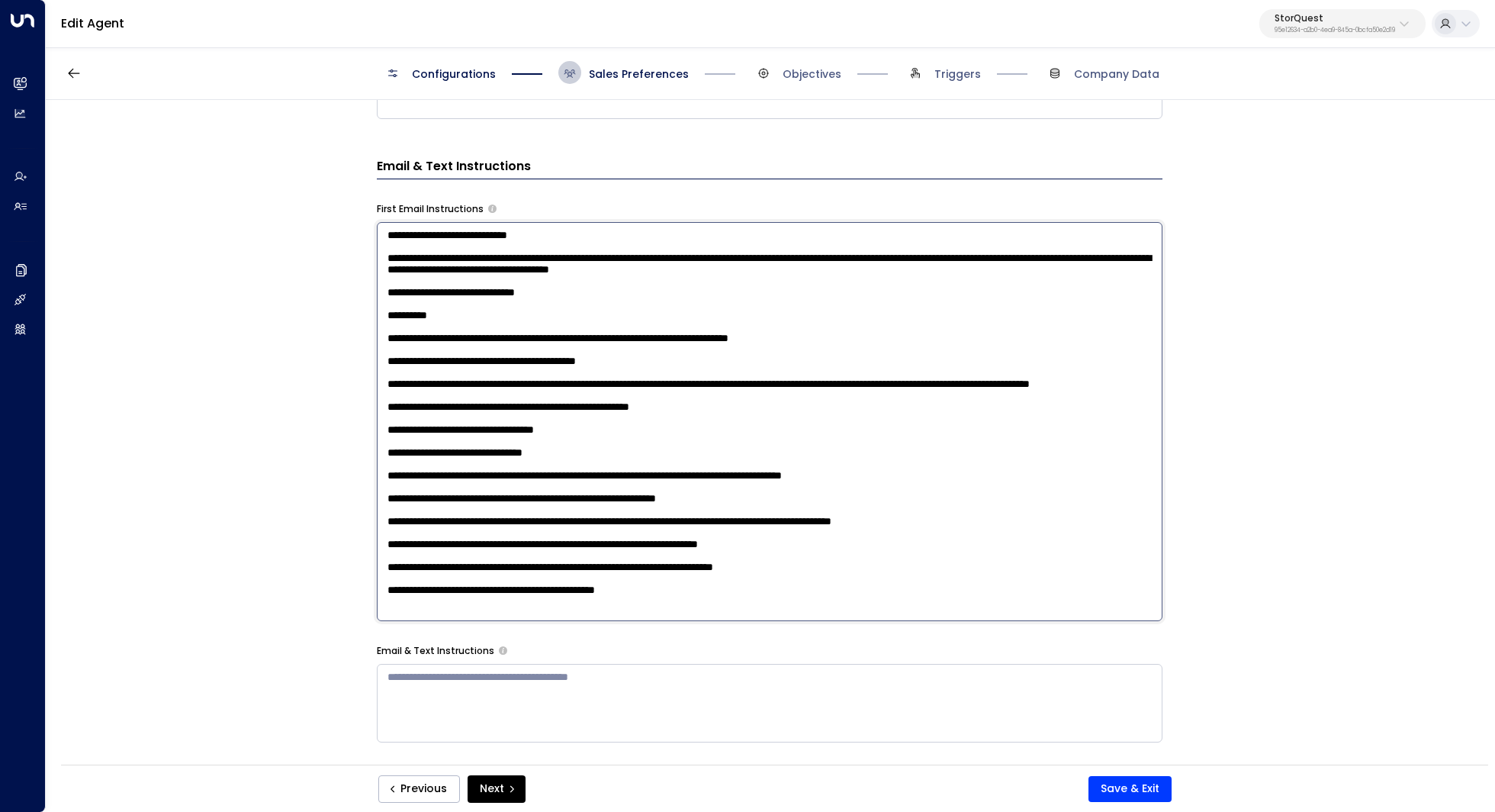
scroll to position [0, 0]
click at [553, 264] on textarea at bounding box center [769, 422] width 785 height 399
drag, startPoint x: 889, startPoint y: 374, endPoint x: 751, endPoint y: 374, distance: 138.0
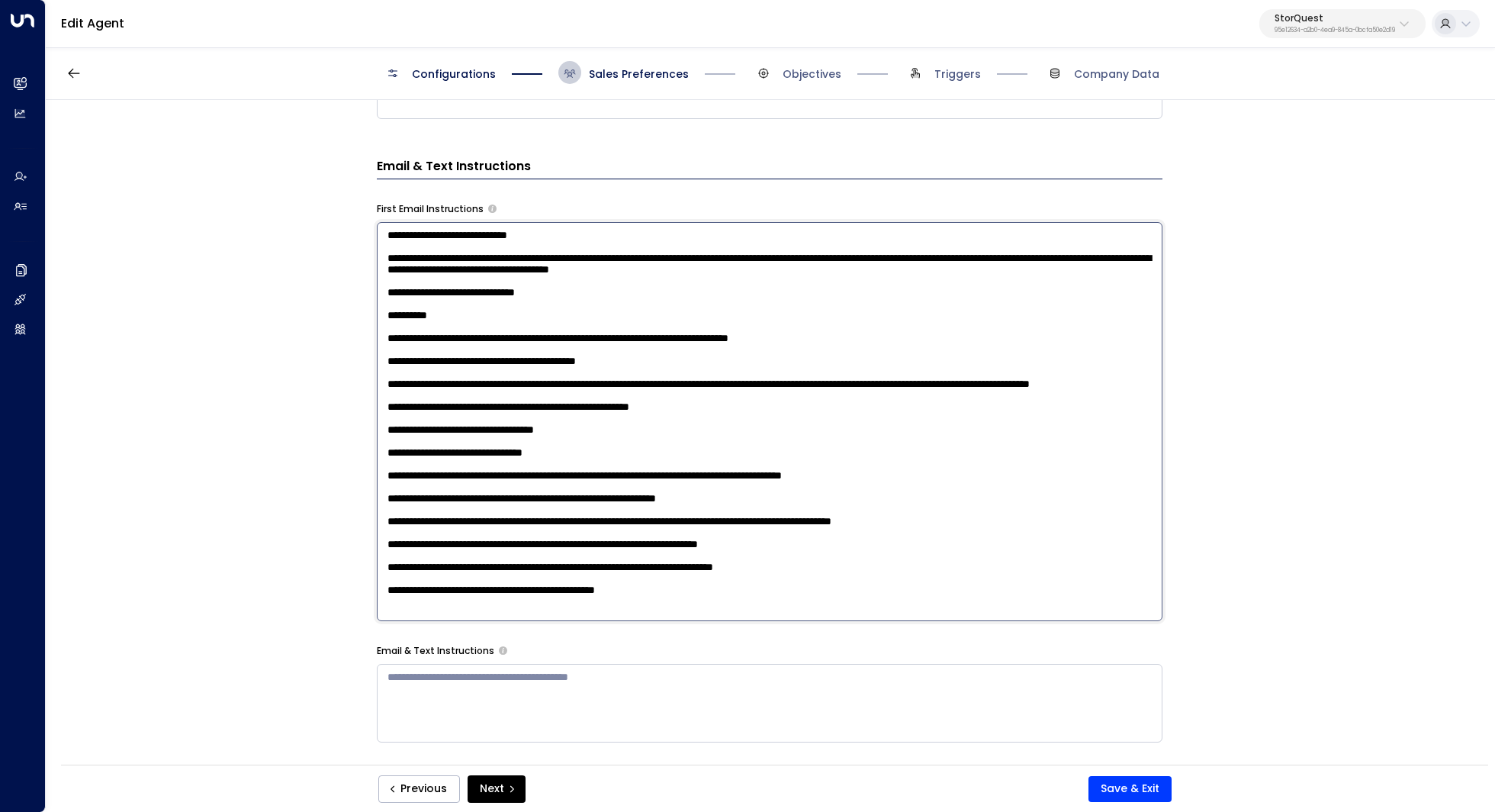
click at [751, 374] on textarea at bounding box center [769, 422] width 785 height 399
click at [762, 429] on textarea at bounding box center [769, 422] width 785 height 399
click at [422, 407] on textarea at bounding box center [769, 422] width 785 height 399
click at [626, 463] on textarea at bounding box center [769, 422] width 785 height 399
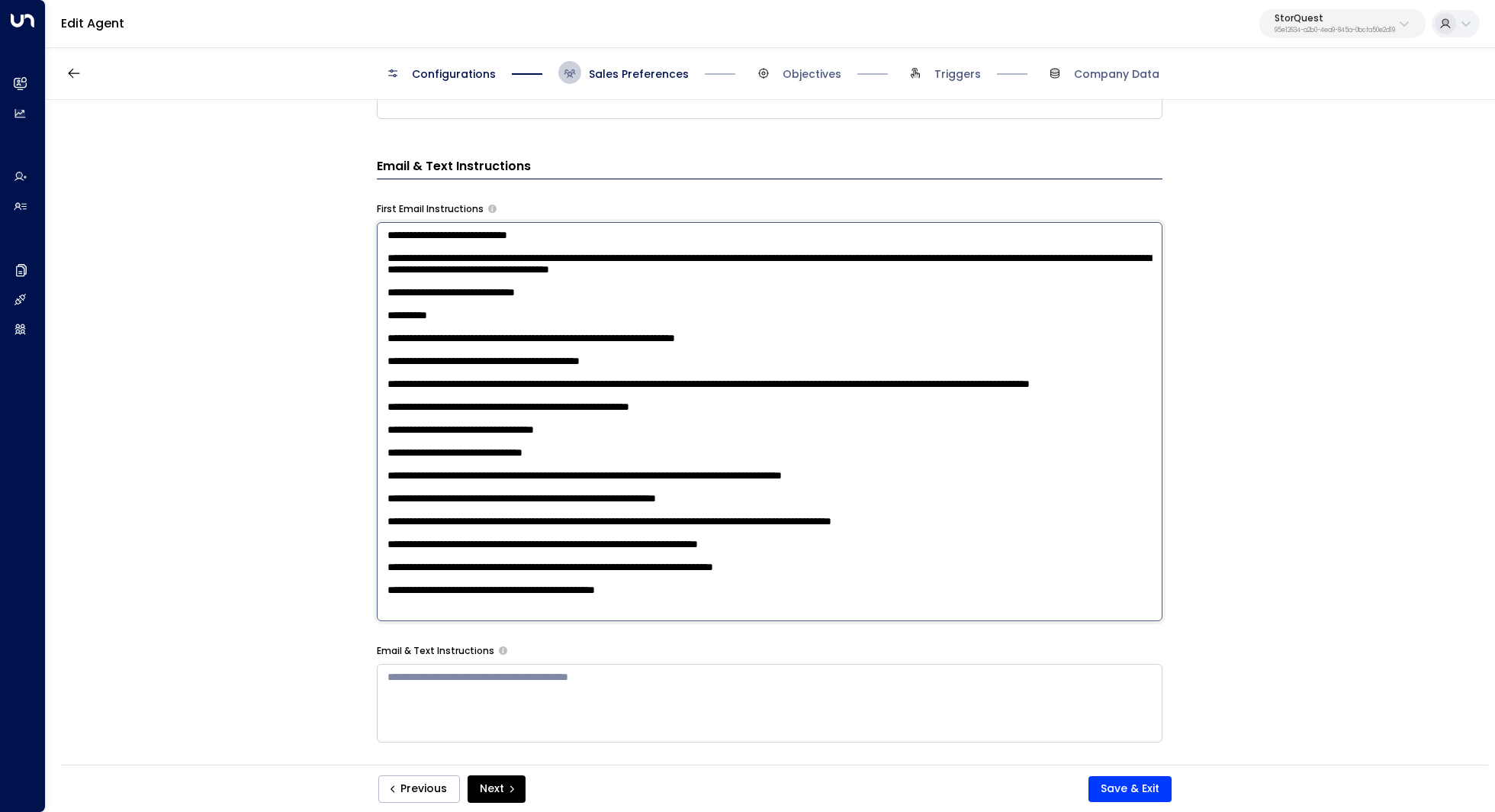
click at [691, 405] on textarea at bounding box center [769, 422] width 785 height 399
drag, startPoint x: 885, startPoint y: 405, endPoint x: 747, endPoint y: 403, distance: 138.0
click at [747, 403] on textarea at bounding box center [769, 422] width 785 height 399
click at [939, 406] on textarea at bounding box center [769, 422] width 785 height 399
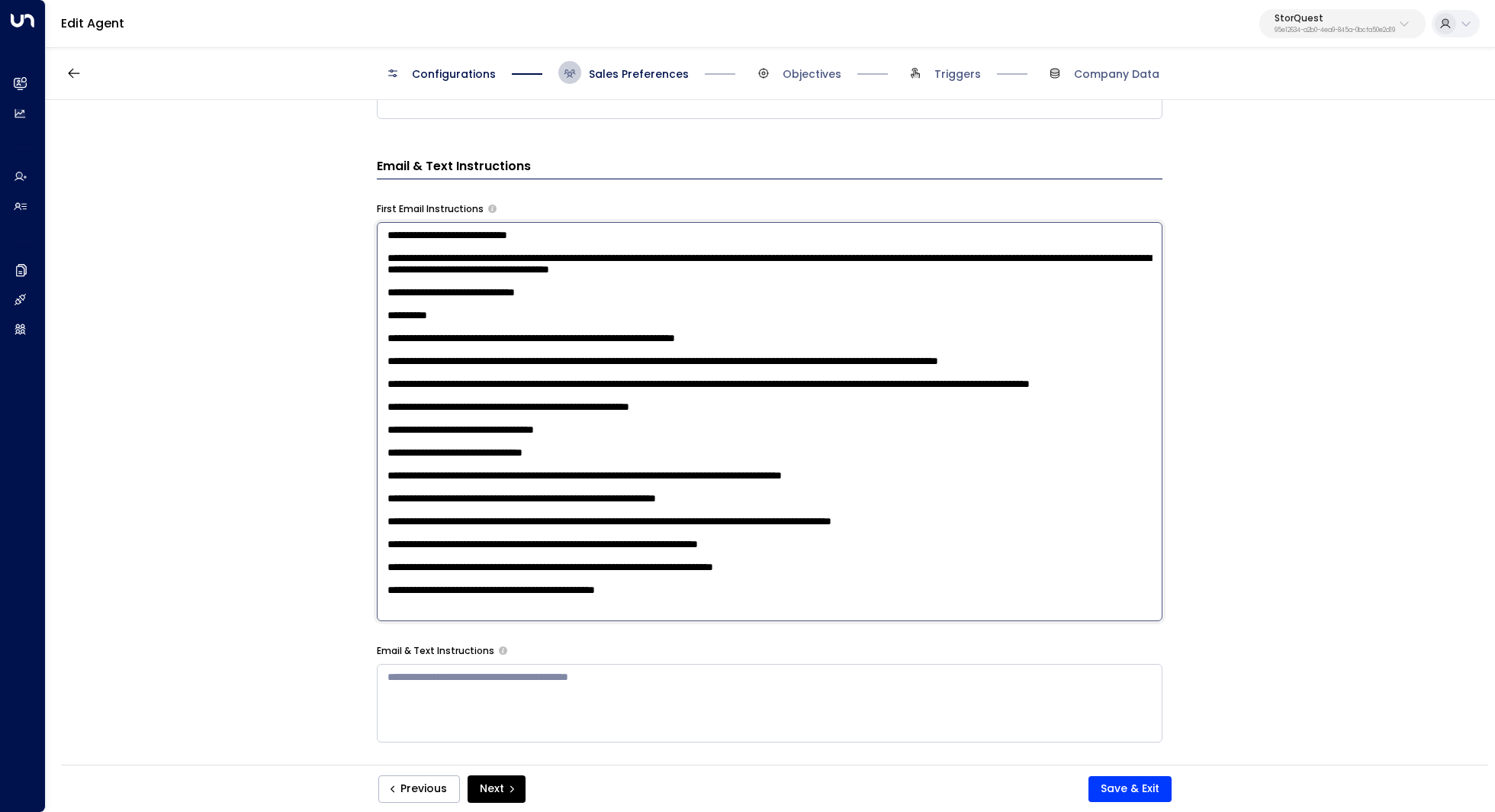
click at [1018, 451] on textarea at bounding box center [769, 422] width 785 height 399
click at [690, 461] on textarea at bounding box center [769, 422] width 785 height 399
drag, startPoint x: 730, startPoint y: 454, endPoint x: 375, endPoint y: 455, distance: 355.0
click at [377, 455] on textarea at bounding box center [769, 422] width 785 height 399
click at [447, 454] on textarea at bounding box center [769, 422] width 785 height 399
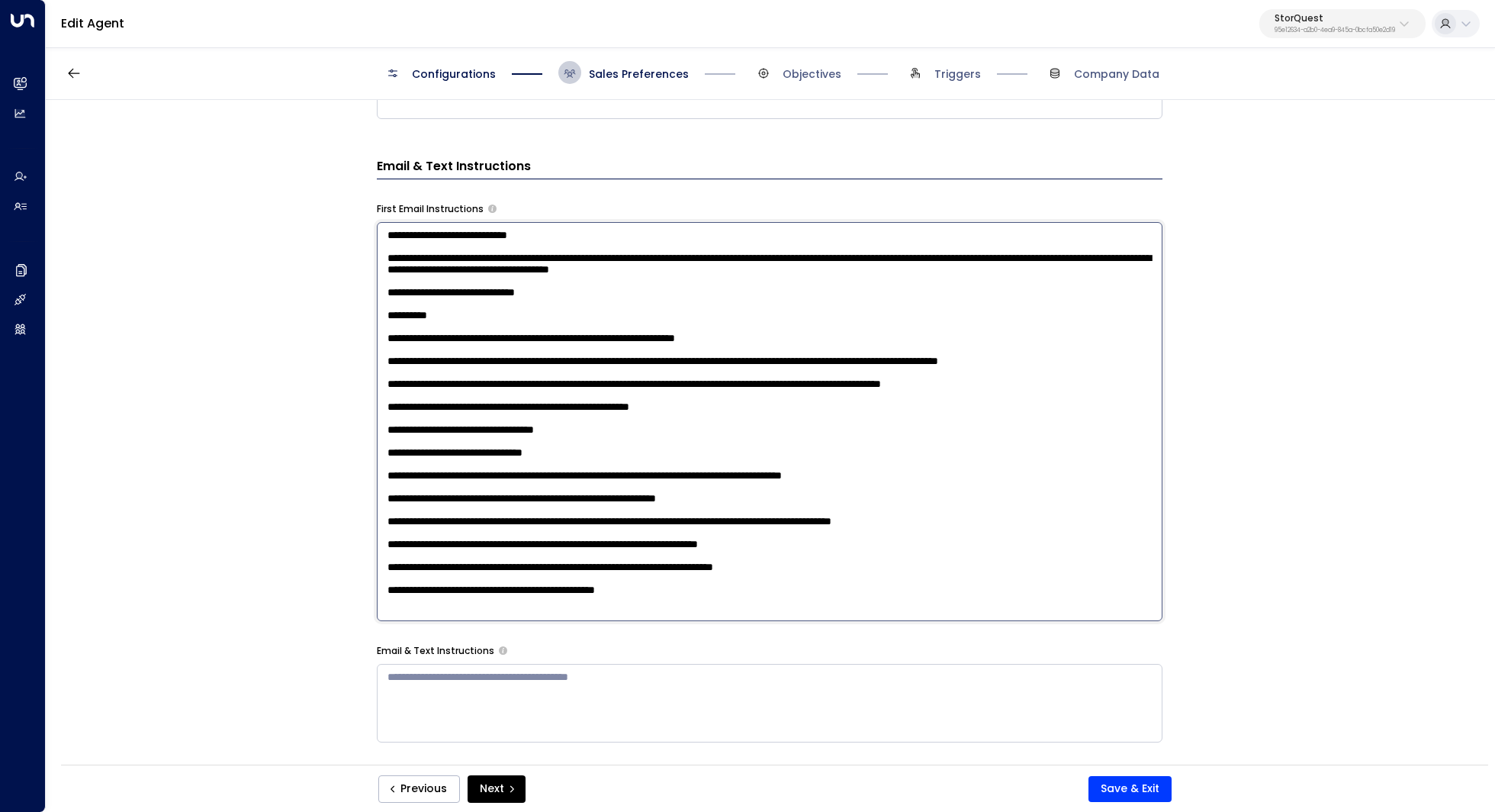
click at [591, 499] on textarea at bounding box center [769, 422] width 785 height 399
drag, startPoint x: 469, startPoint y: 455, endPoint x: 451, endPoint y: 458, distance: 18.2
click at [441, 455] on textarea at bounding box center [769, 422] width 785 height 399
click at [482, 471] on textarea at bounding box center [769, 422] width 785 height 399
click at [483, 482] on textarea at bounding box center [769, 422] width 785 height 399
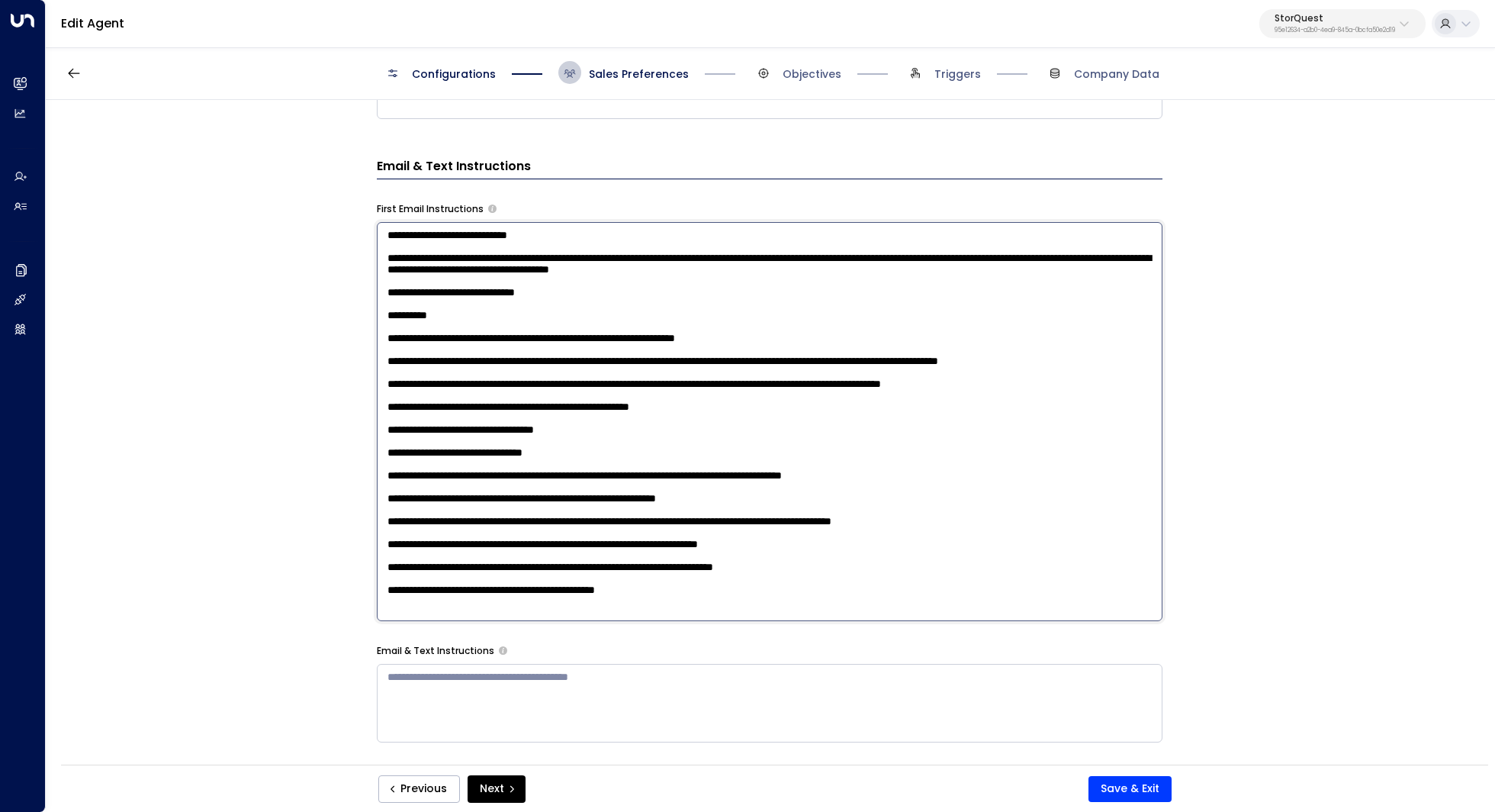
click at [602, 474] on textarea at bounding box center [769, 422] width 785 height 399
click at [772, 472] on textarea at bounding box center [769, 422] width 785 height 399
click at [460, 452] on textarea at bounding box center [769, 422] width 785 height 399
click at [455, 455] on textarea at bounding box center [769, 422] width 785 height 399
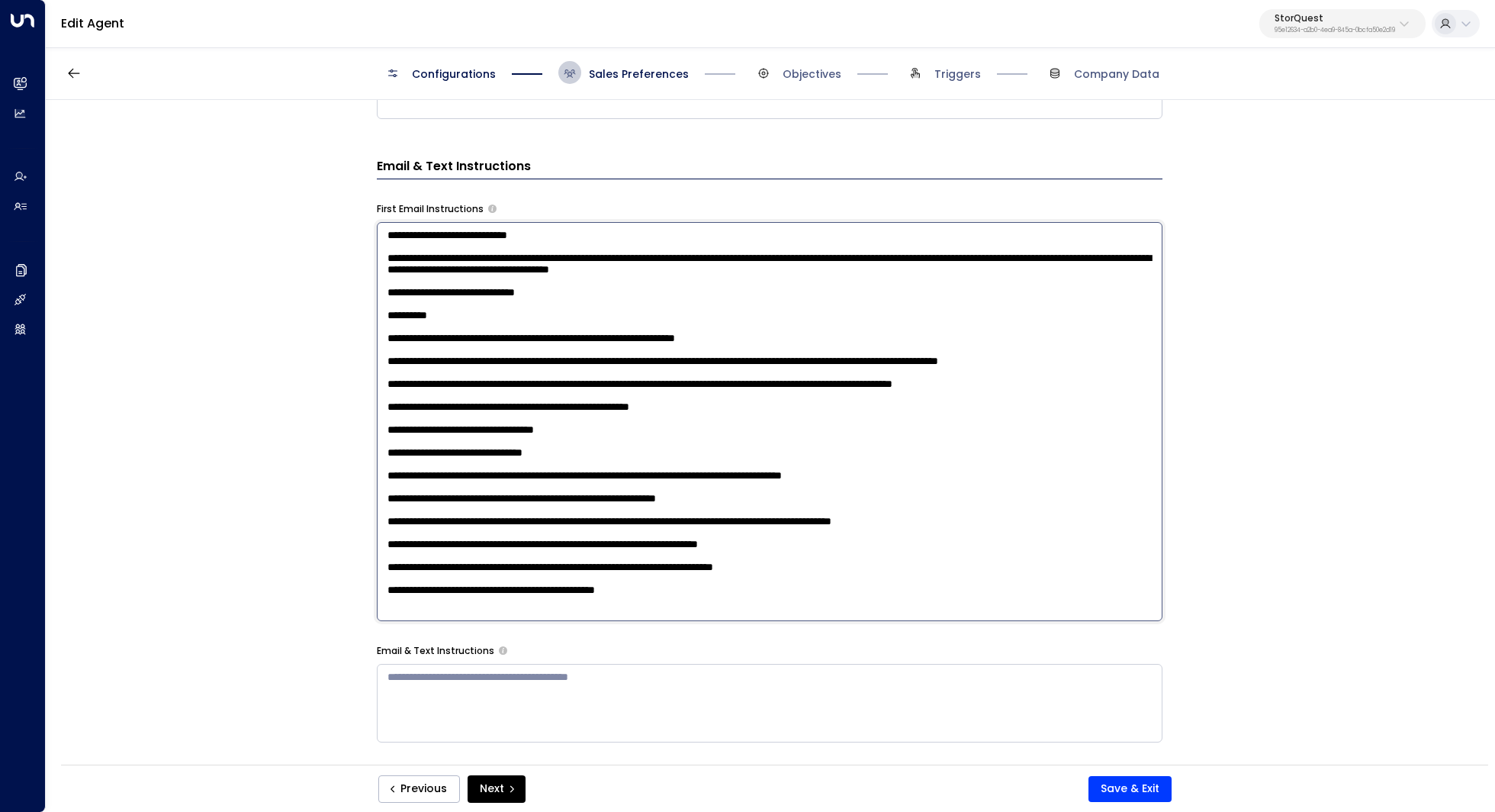
click at [431, 457] on textarea at bounding box center [769, 422] width 785 height 399
click at [702, 526] on textarea at bounding box center [769, 422] width 785 height 399
click at [484, 472] on textarea at bounding box center [769, 422] width 785 height 399
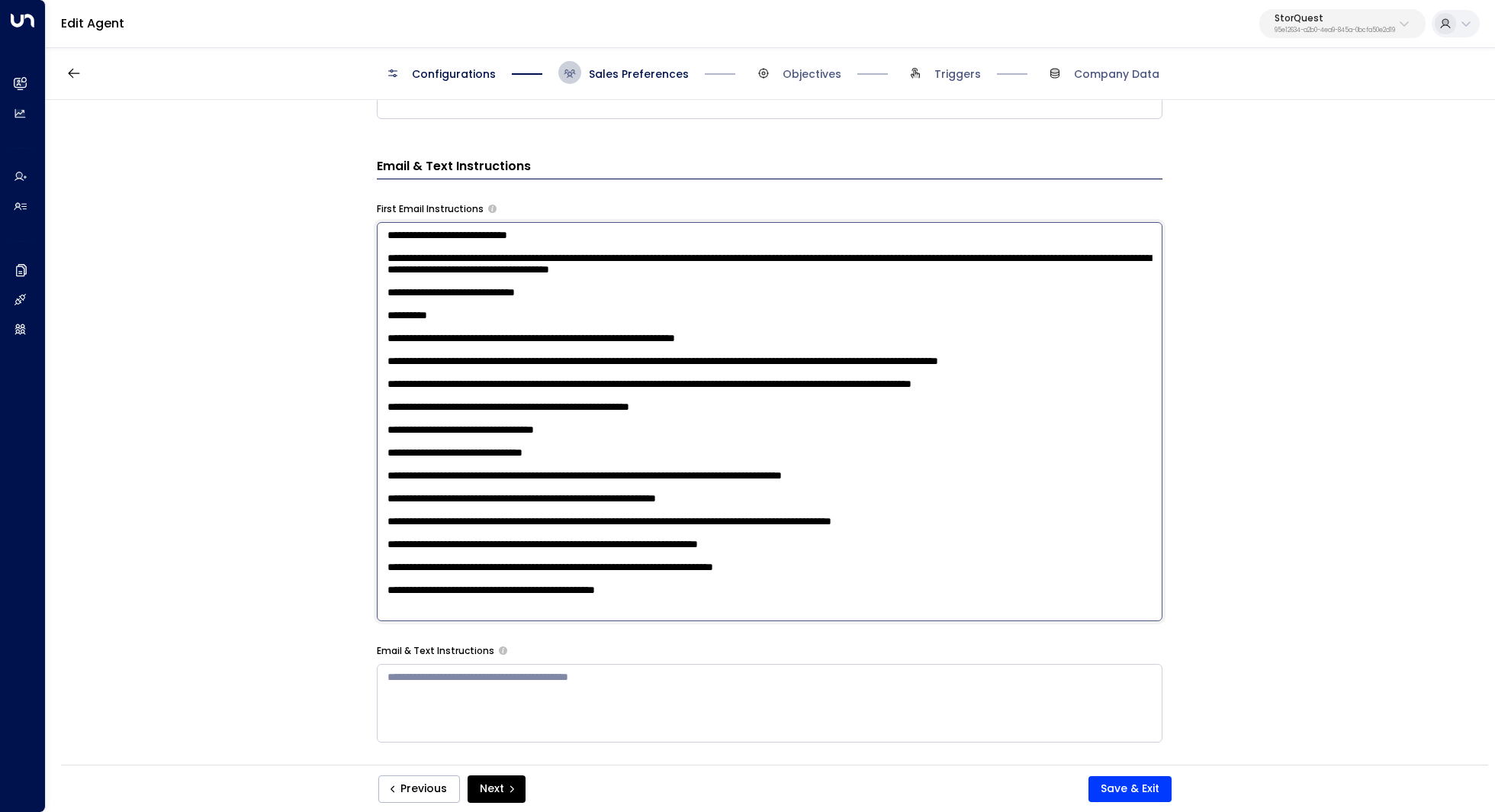
click at [484, 472] on textarea at bounding box center [769, 422] width 785 height 399
click at [506, 472] on textarea at bounding box center [769, 422] width 785 height 399
click at [597, 476] on textarea at bounding box center [769, 422] width 785 height 399
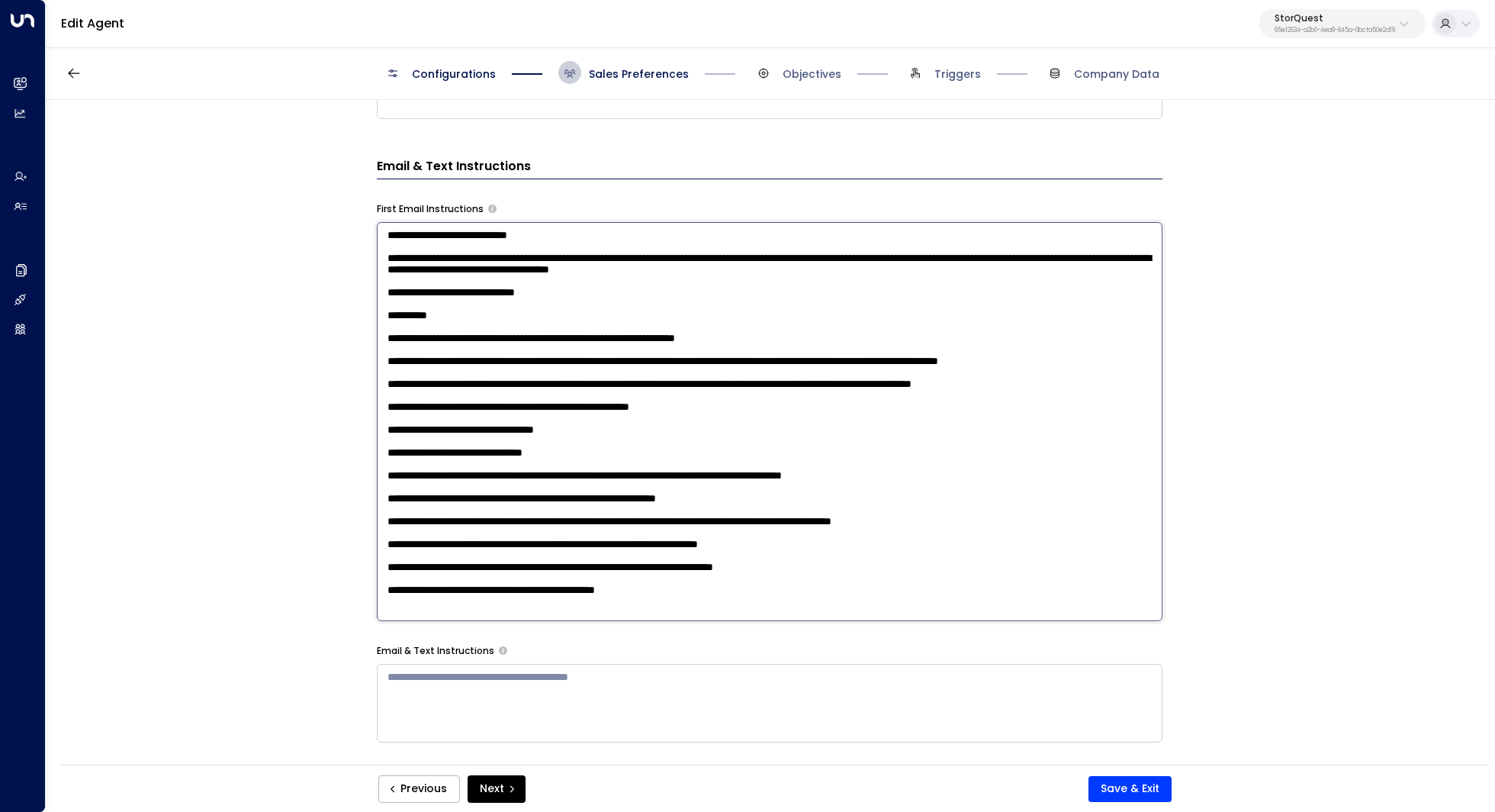
click at [634, 473] on textarea at bounding box center [769, 422] width 785 height 399
drag, startPoint x: 696, startPoint y: 477, endPoint x: 602, endPoint y: 479, distance: 94.0
click at [602, 479] on textarea at bounding box center [769, 422] width 785 height 399
click at [710, 345] on textarea at bounding box center [769, 422] width 785 height 399
click at [713, 481] on textarea at bounding box center [769, 422] width 785 height 399
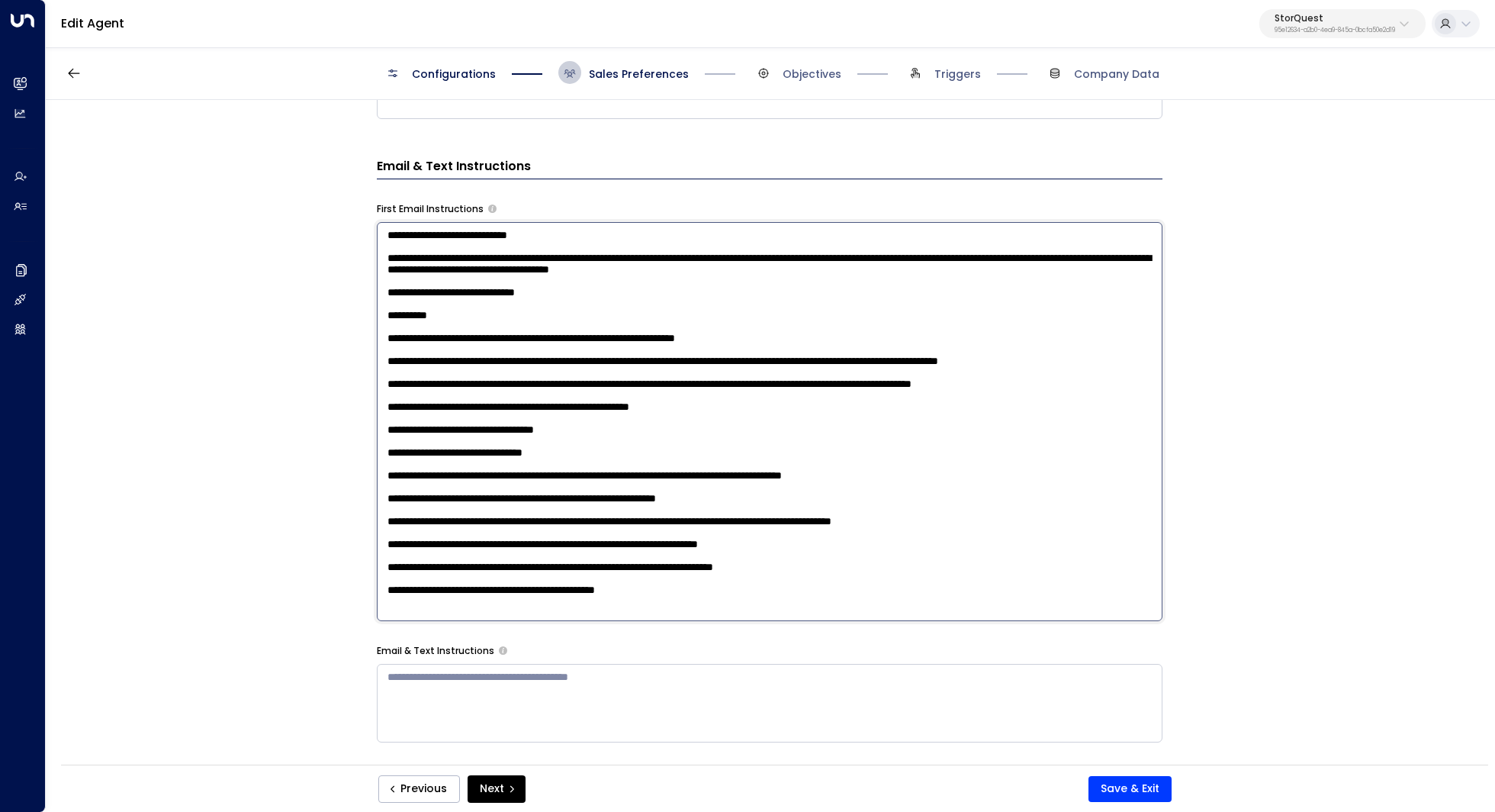
click at [713, 481] on textarea at bounding box center [769, 422] width 785 height 399
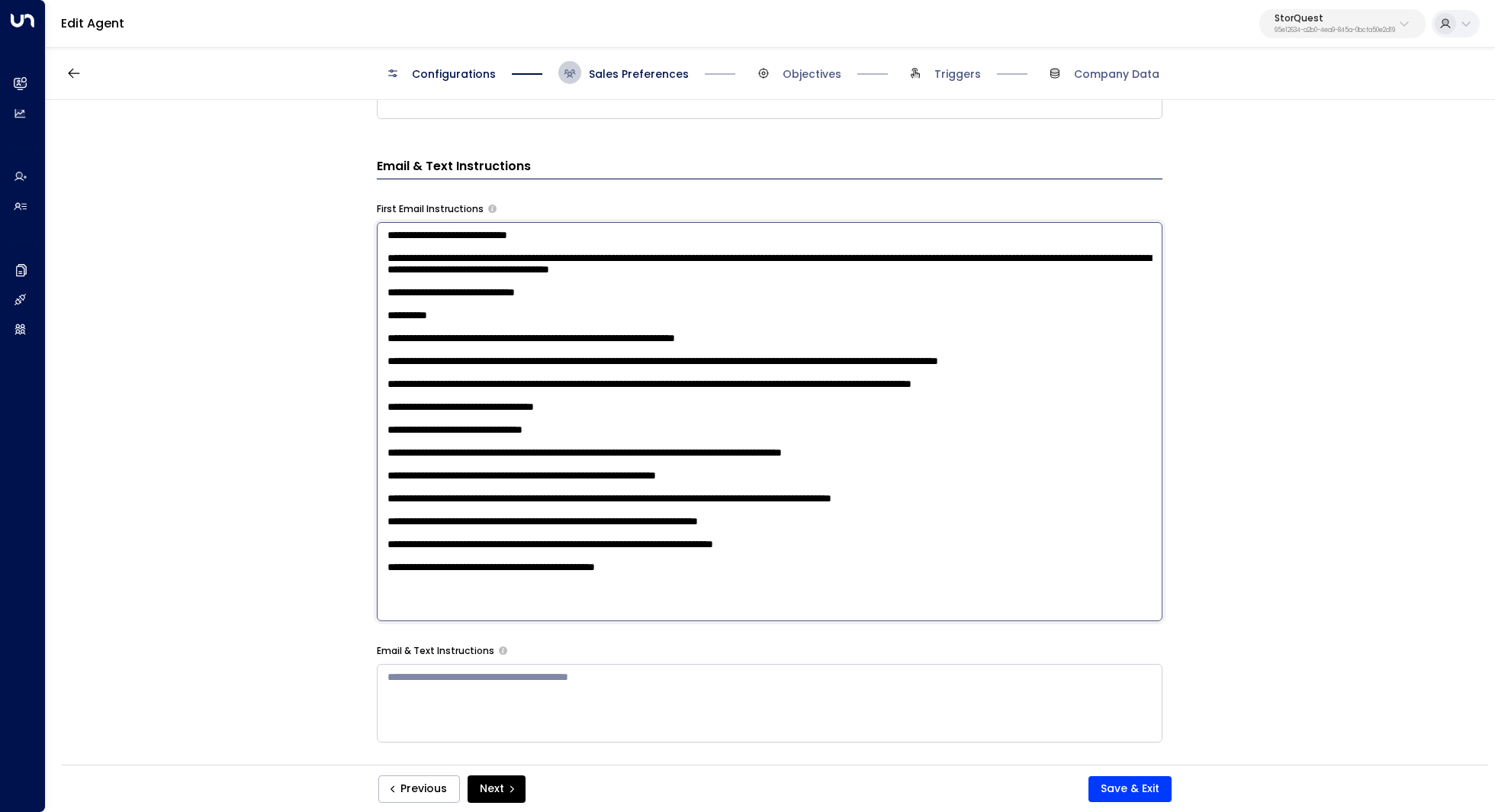
click at [716, 484] on textarea at bounding box center [769, 422] width 785 height 399
click at [711, 508] on textarea at bounding box center [769, 422] width 785 height 399
click at [705, 529] on textarea at bounding box center [769, 422] width 785 height 399
drag, startPoint x: 600, startPoint y: 510, endPoint x: 745, endPoint y: 510, distance: 145.0
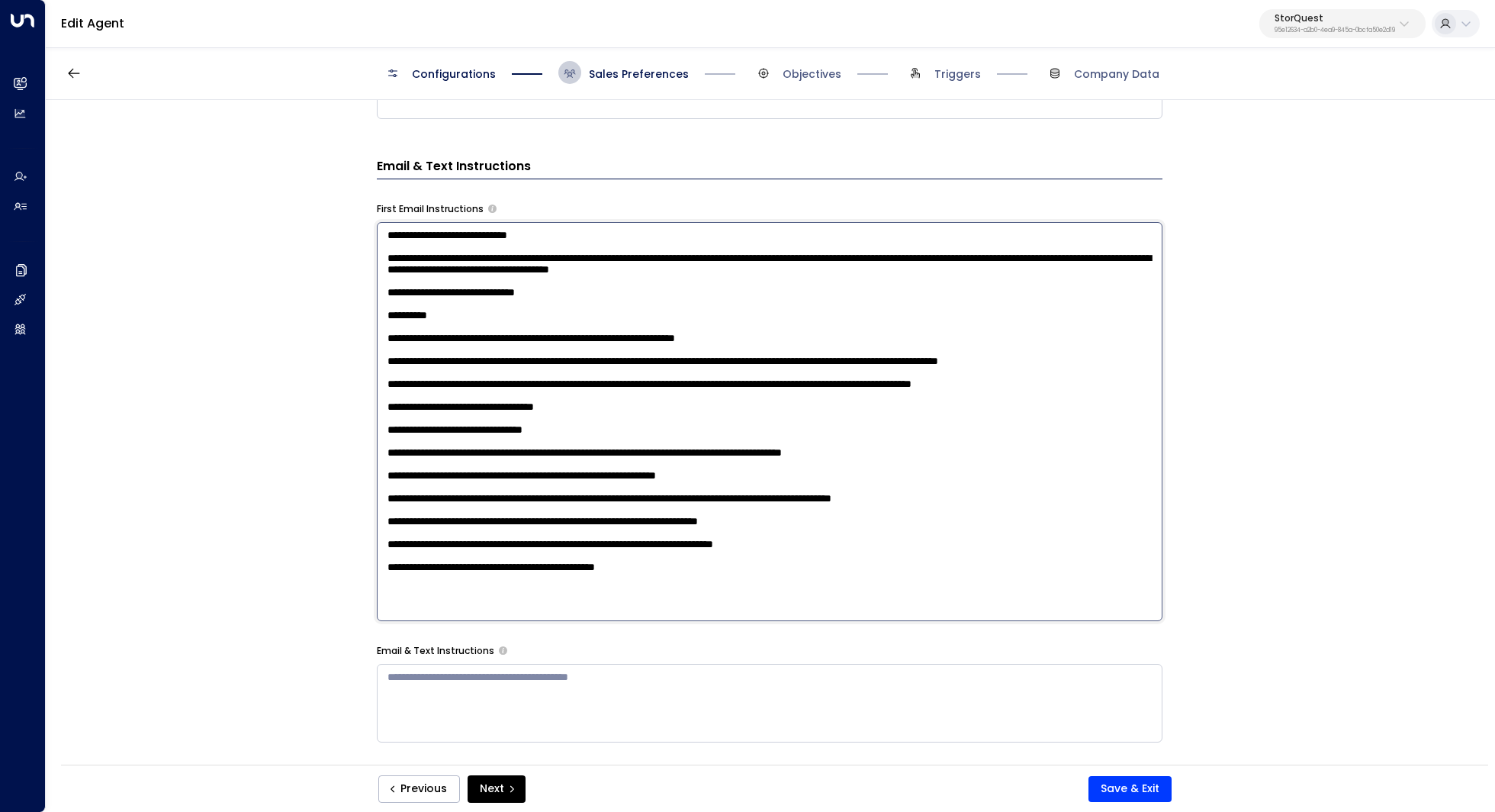
click at [745, 510] on textarea at bounding box center [769, 422] width 785 height 399
click at [665, 556] on textarea at bounding box center [769, 422] width 785 height 399
click at [688, 551] on textarea at bounding box center [769, 422] width 785 height 399
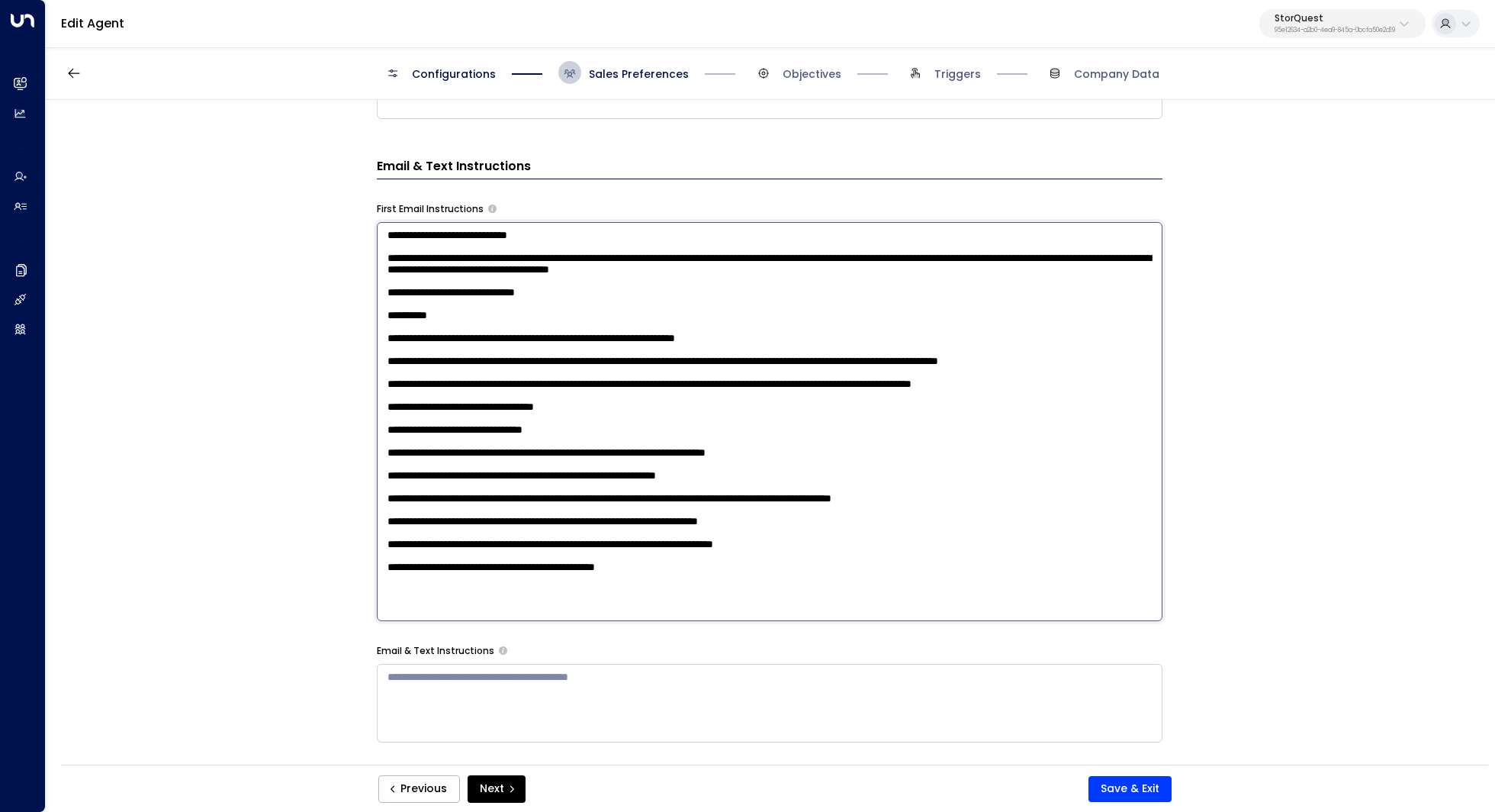
click at [634, 539] on textarea at bounding box center [769, 422] width 785 height 399
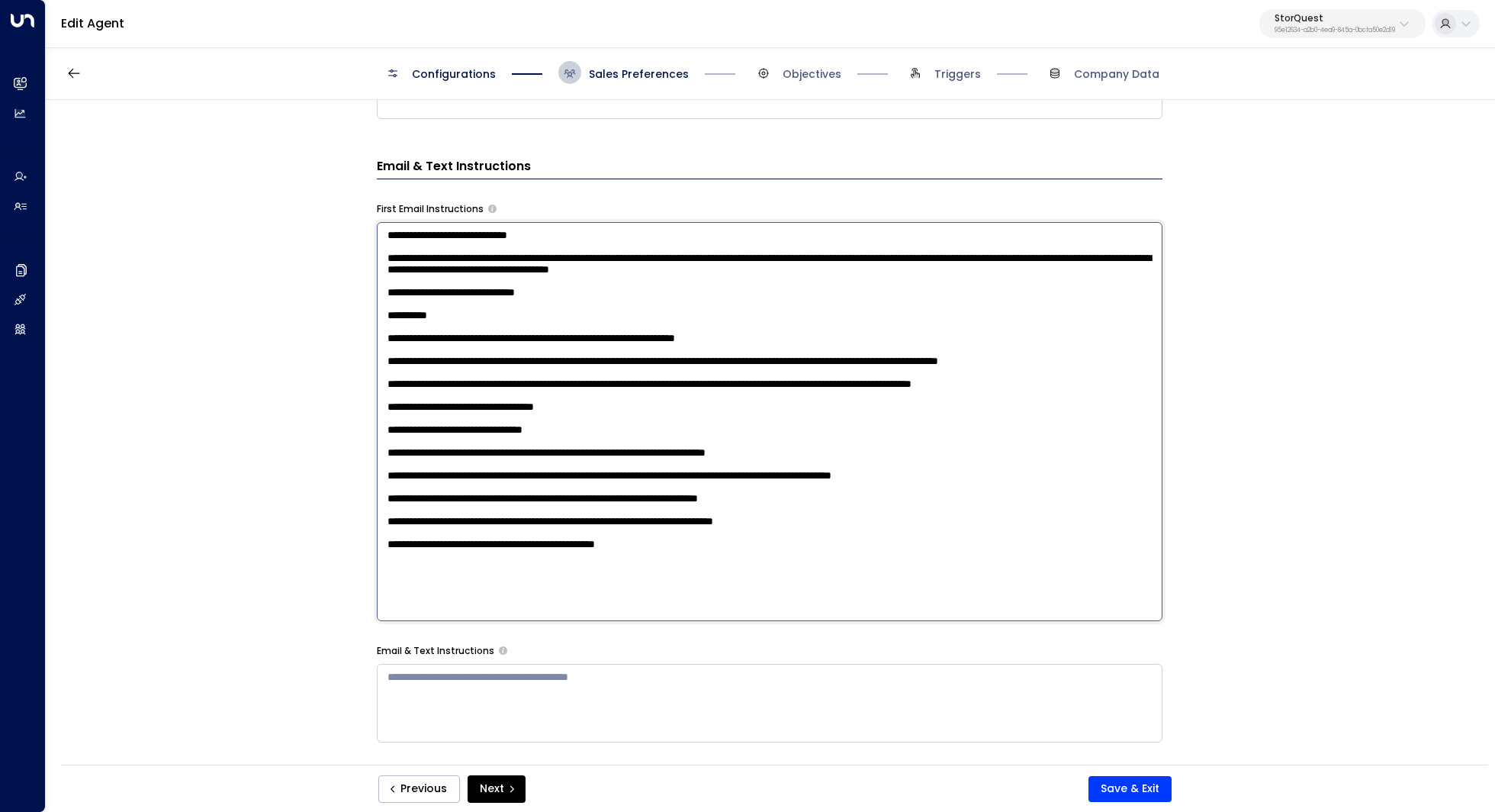
scroll to position [47, 0]
click at [714, 566] on textarea at bounding box center [769, 422] width 785 height 399
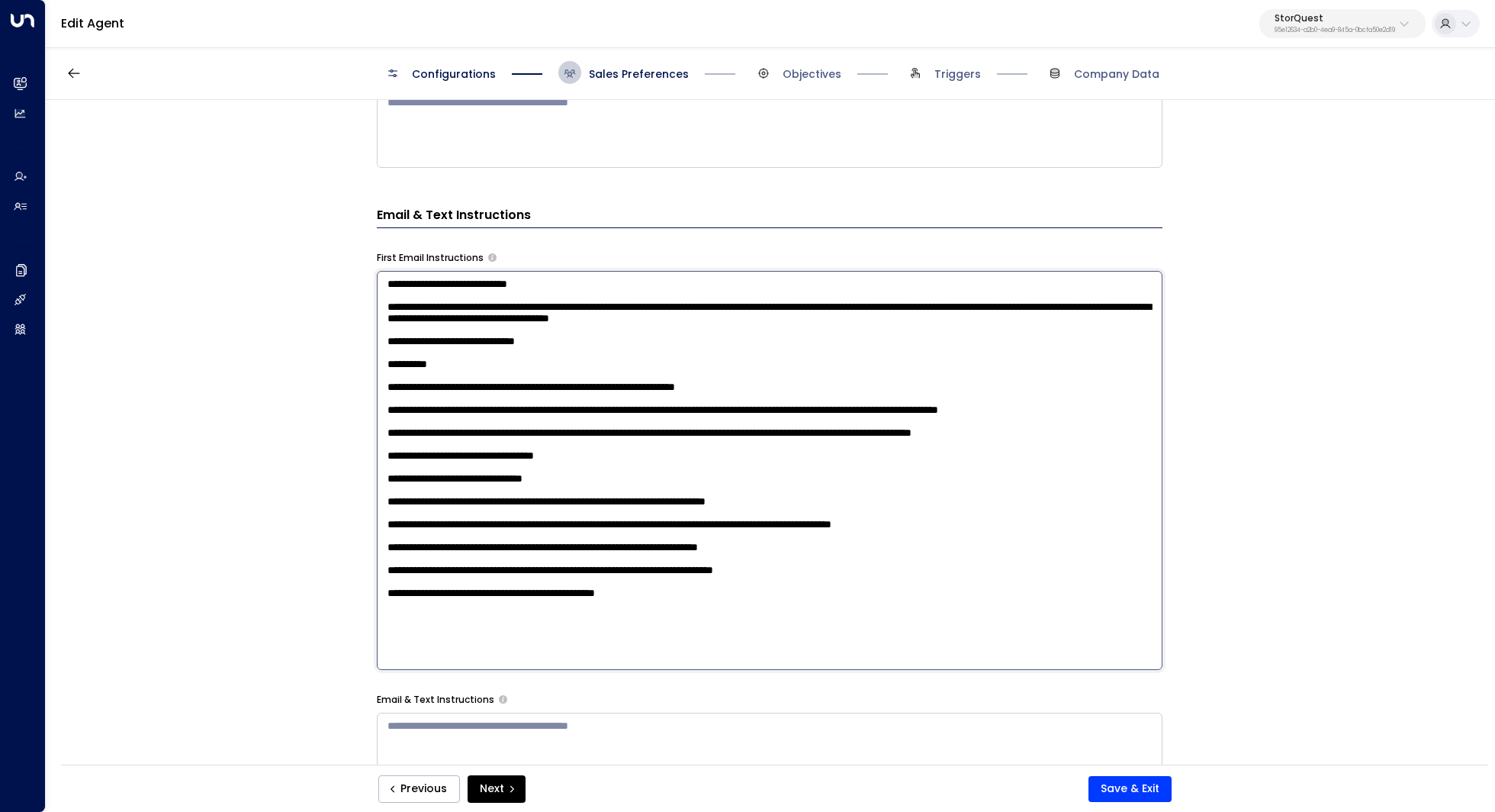
scroll to position [585, 0]
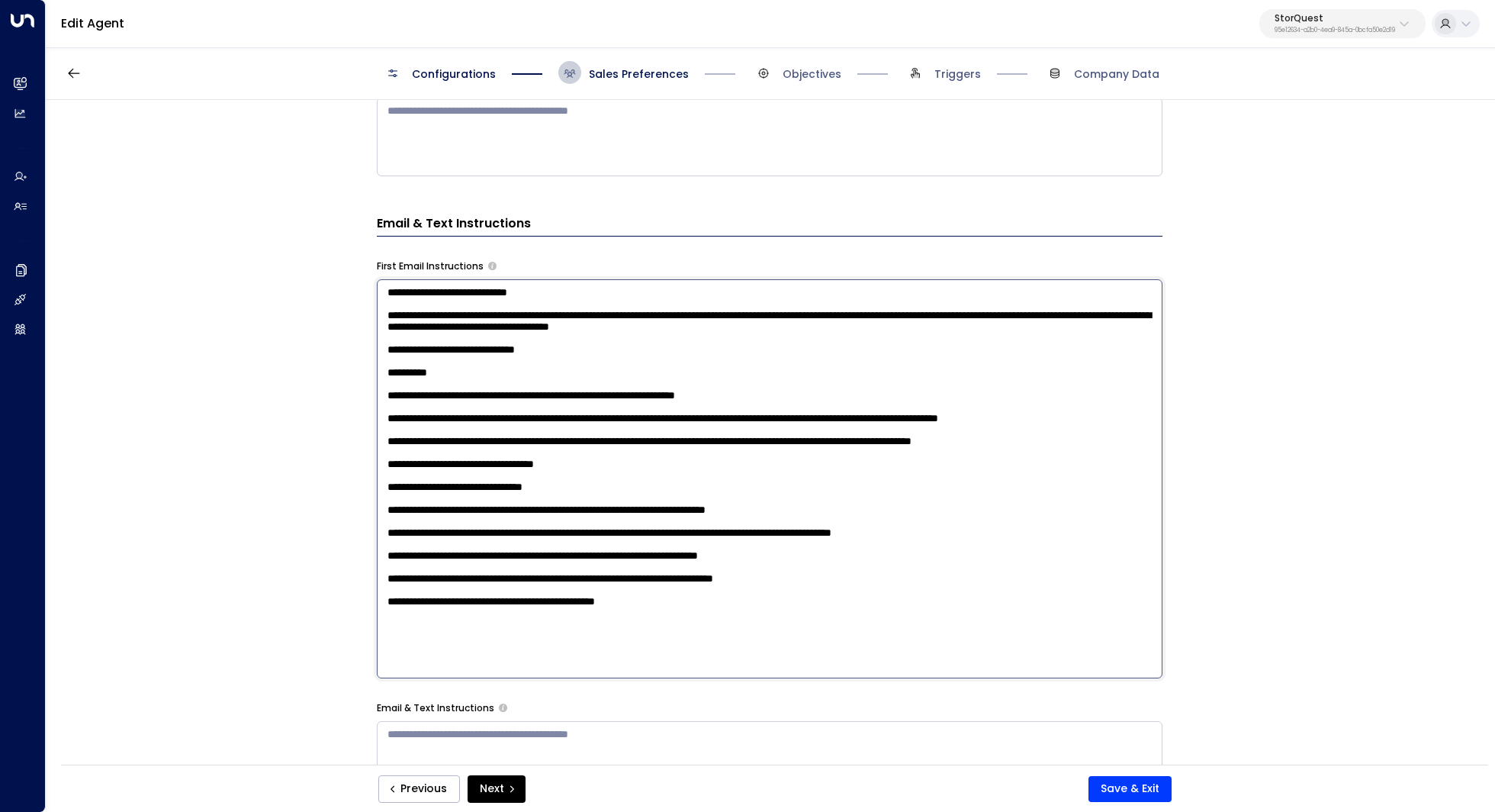
click at [902, 605] on textarea at bounding box center [769, 479] width 785 height 399
drag, startPoint x: 481, startPoint y: 604, endPoint x: 596, endPoint y: 607, distance: 115.0
click at [596, 607] on textarea at bounding box center [769, 479] width 785 height 399
click at [1015, 607] on textarea at bounding box center [769, 479] width 785 height 399
paste textarea "**********"
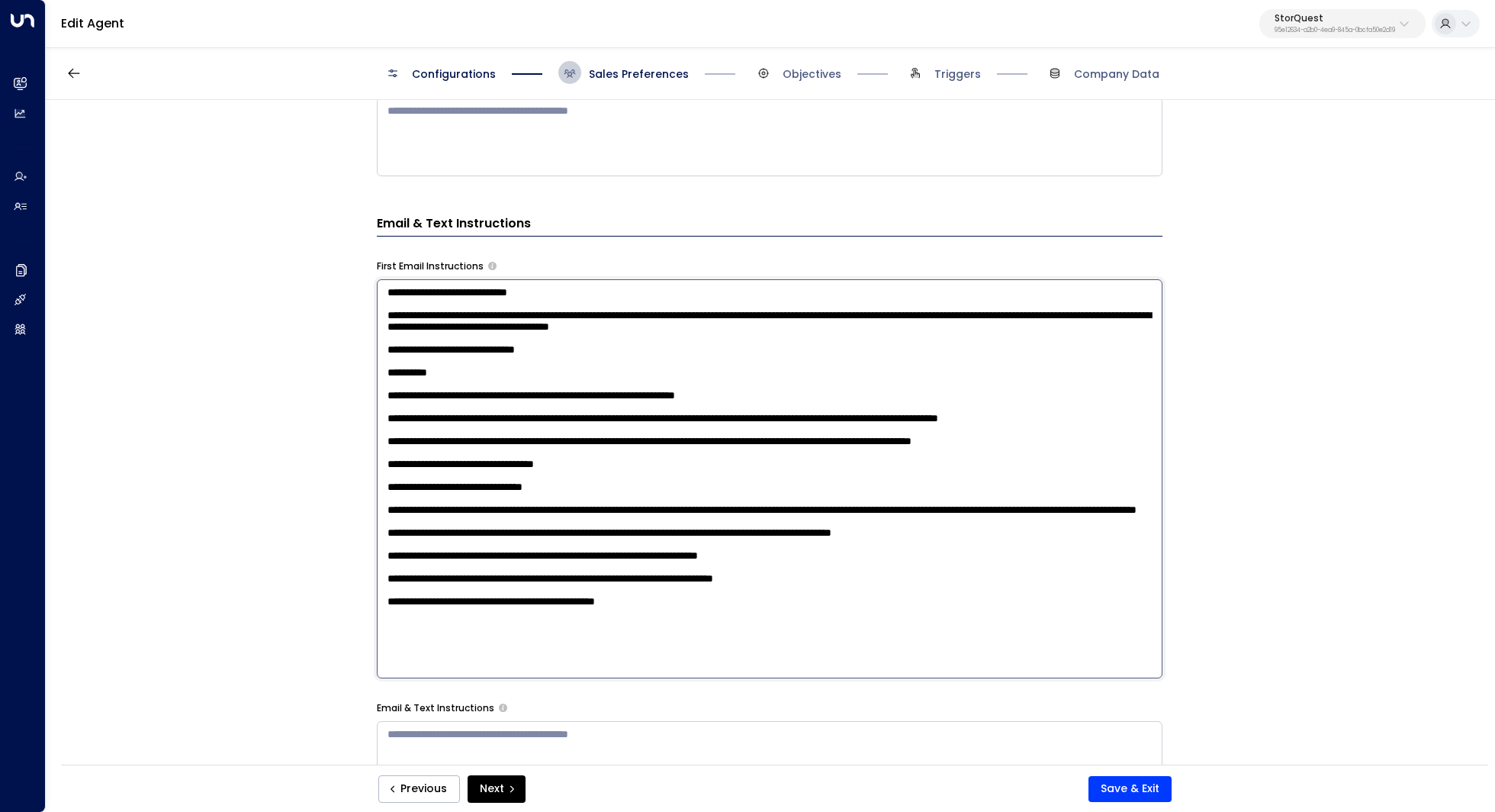
scroll to position [0, 0]
drag, startPoint x: 383, startPoint y: 406, endPoint x: 577, endPoint y: 598, distance: 272.9
click at [577, 598] on textarea at bounding box center [769, 479] width 785 height 399
click at [600, 577] on textarea at bounding box center [769, 479] width 785 height 399
click at [1119, 467] on textarea at bounding box center [769, 479] width 785 height 399
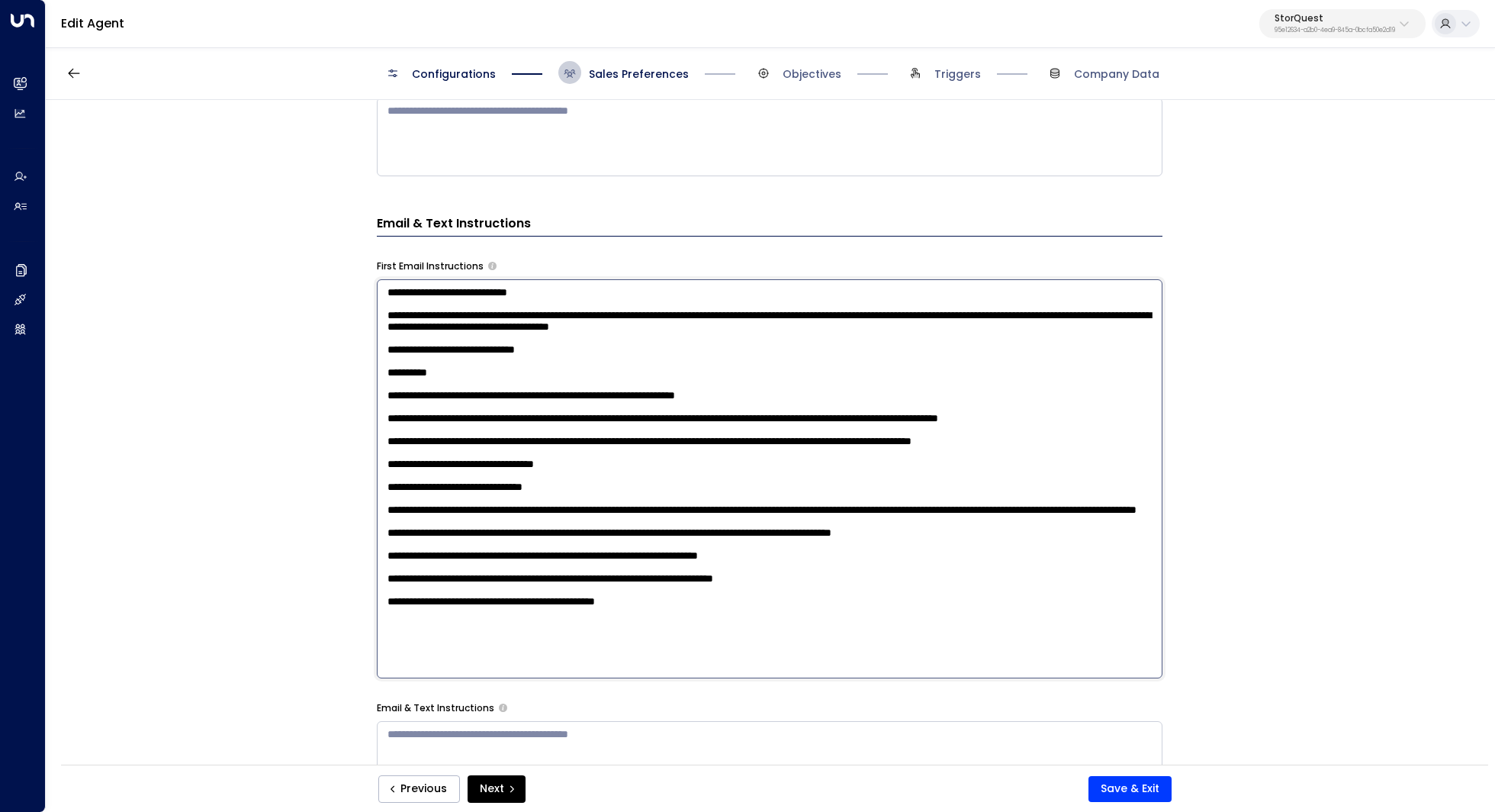
click at [1095, 467] on textarea at bounding box center [769, 479] width 785 height 399
click at [821, 530] on textarea at bounding box center [769, 479] width 785 height 399
drag, startPoint x: 844, startPoint y: 518, endPoint x: 1122, endPoint y: 516, distance: 278.0
click at [1122, 516] on textarea at bounding box center [769, 479] width 785 height 399
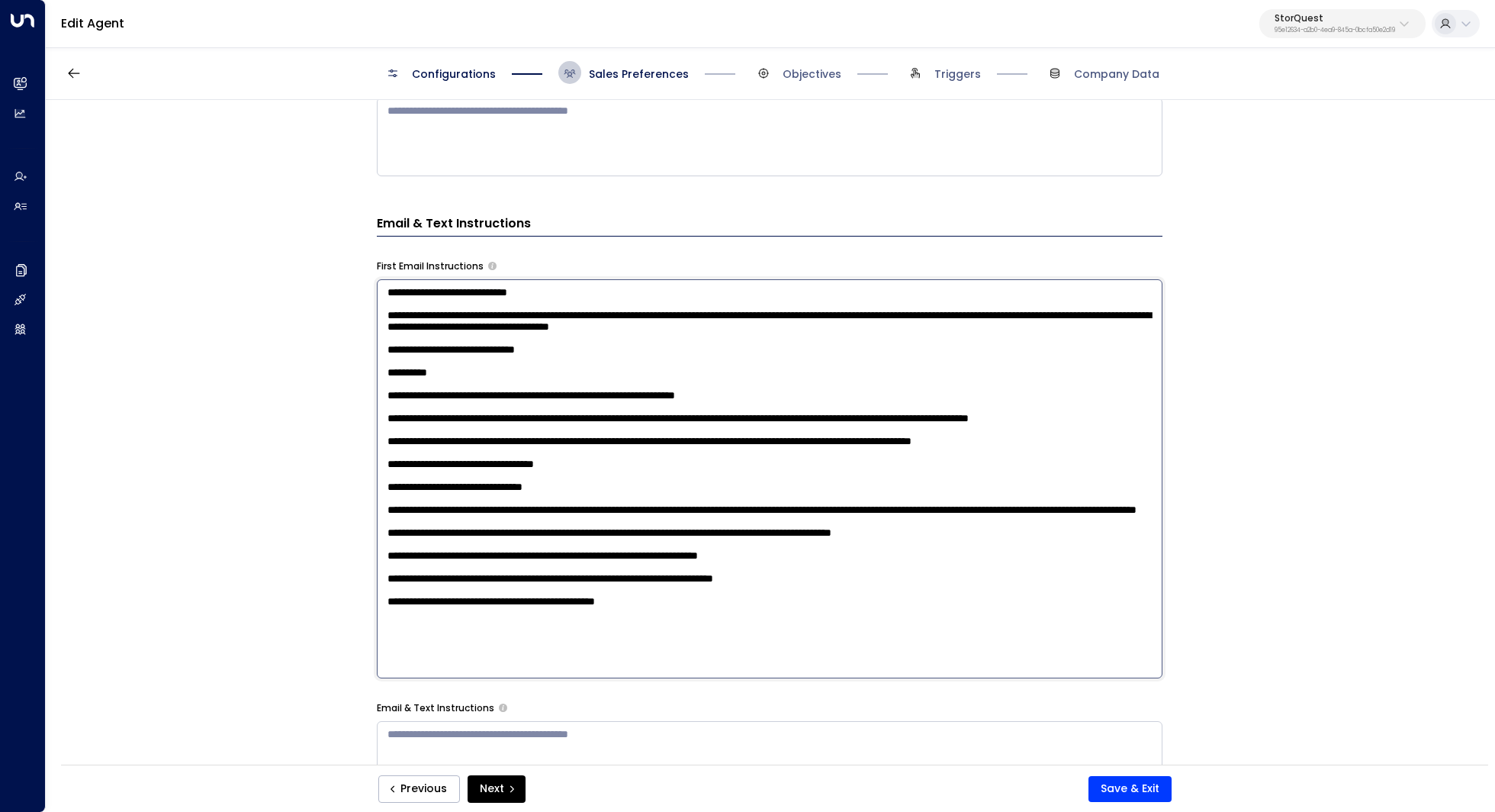
click at [1042, 558] on textarea at bounding box center [769, 479] width 785 height 399
drag, startPoint x: 851, startPoint y: 519, endPoint x: 866, endPoint y: 546, distance: 30.9
click at [866, 546] on textarea at bounding box center [769, 479] width 785 height 399
type textarea "**********"
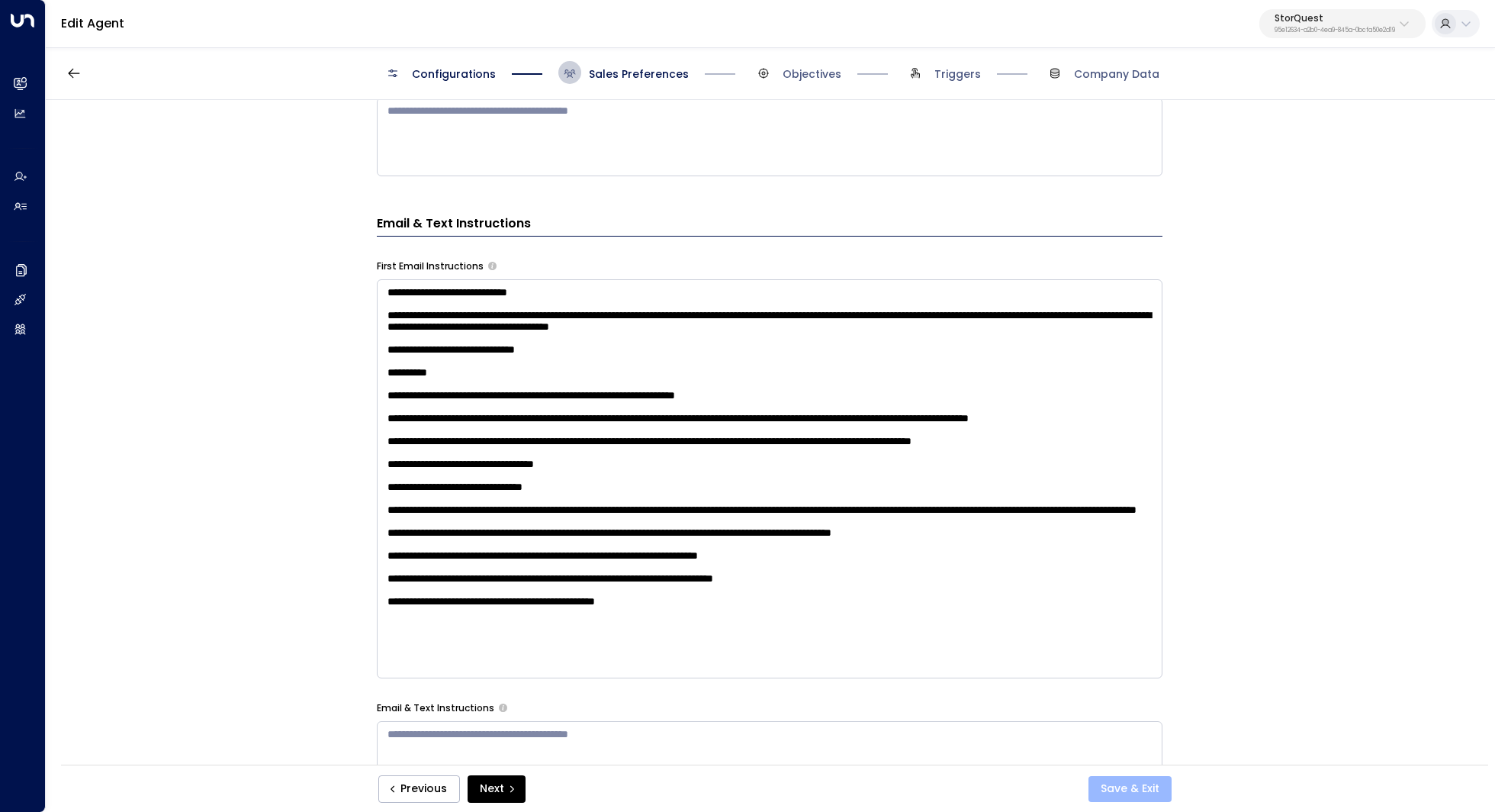
click at [1153, 794] on button "Save & Exit" at bounding box center [1130, 788] width 84 height 26
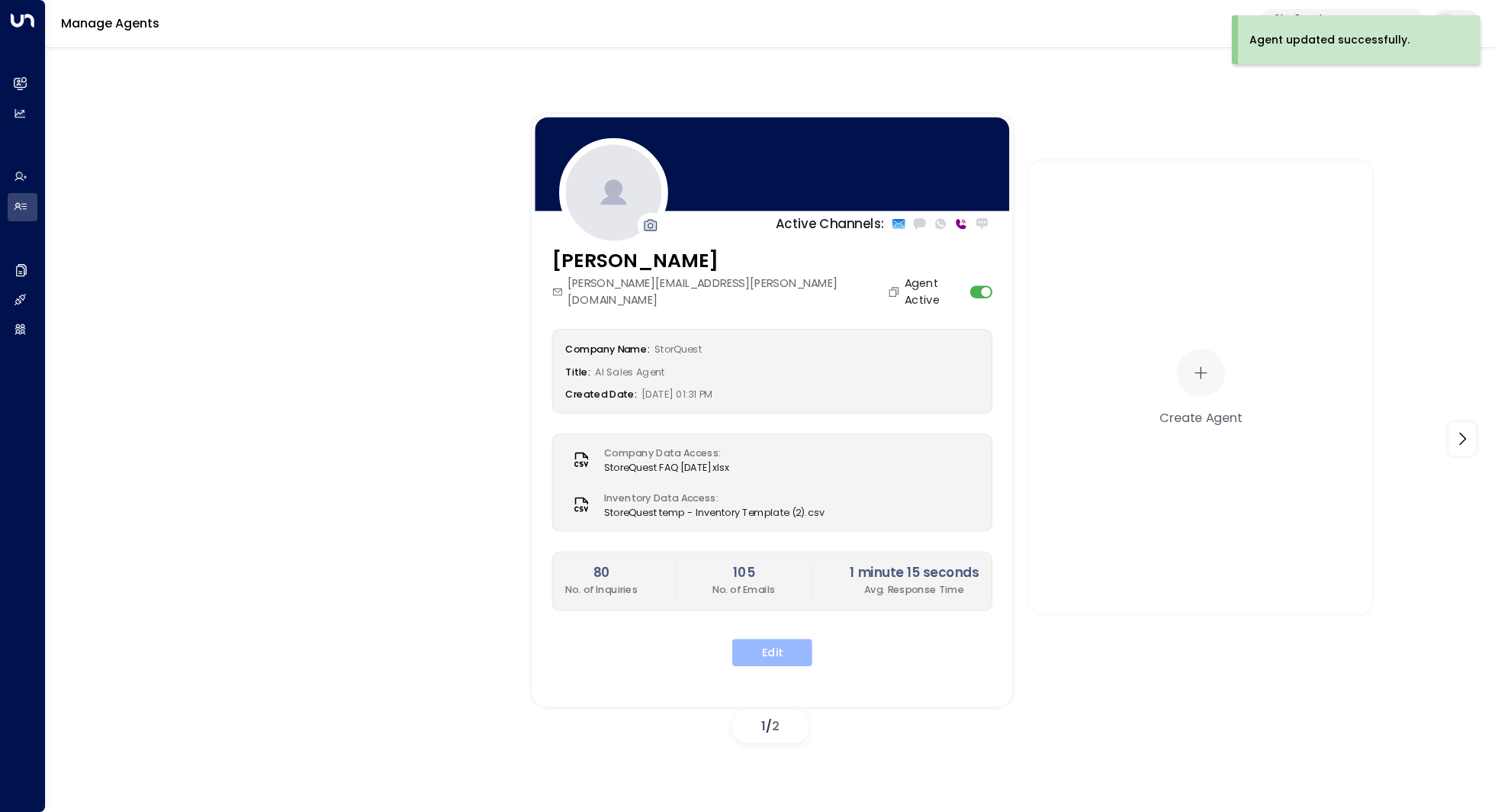
click at [777, 638] on button "Edit" at bounding box center [772, 651] width 80 height 28
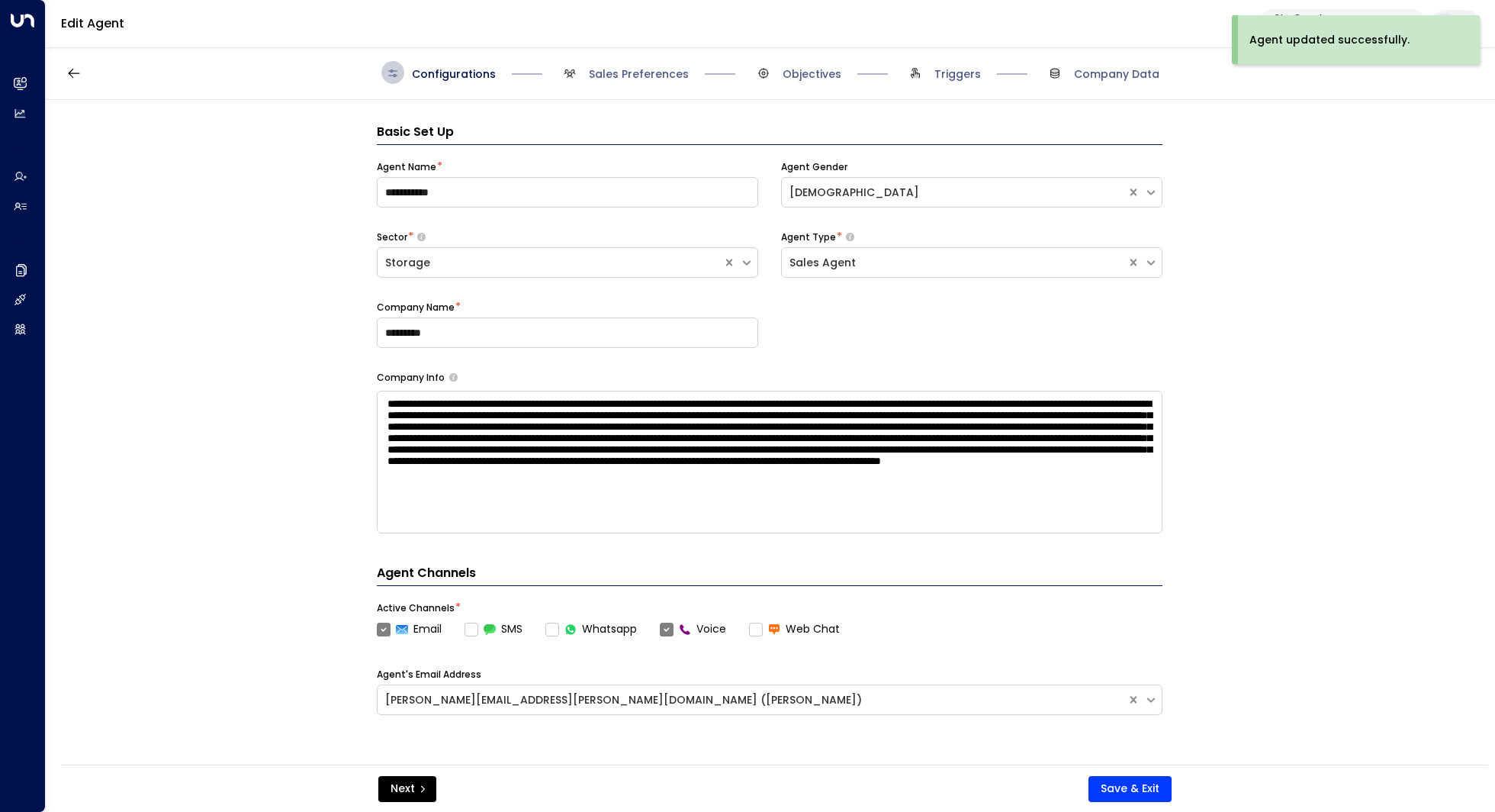
scroll to position [23, 0]
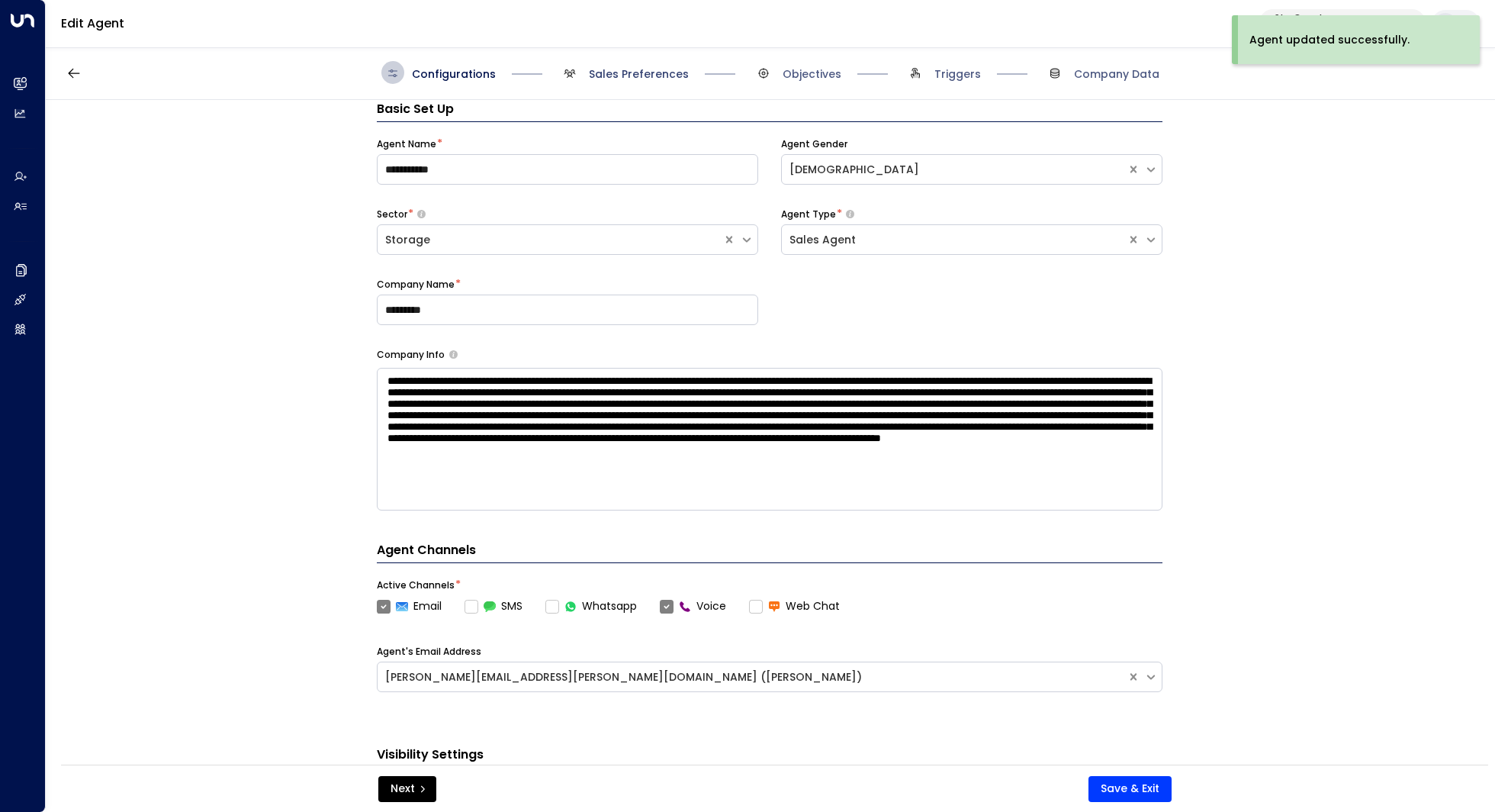
click at [617, 80] on span "Sales Preferences" at bounding box center [638, 74] width 100 height 15
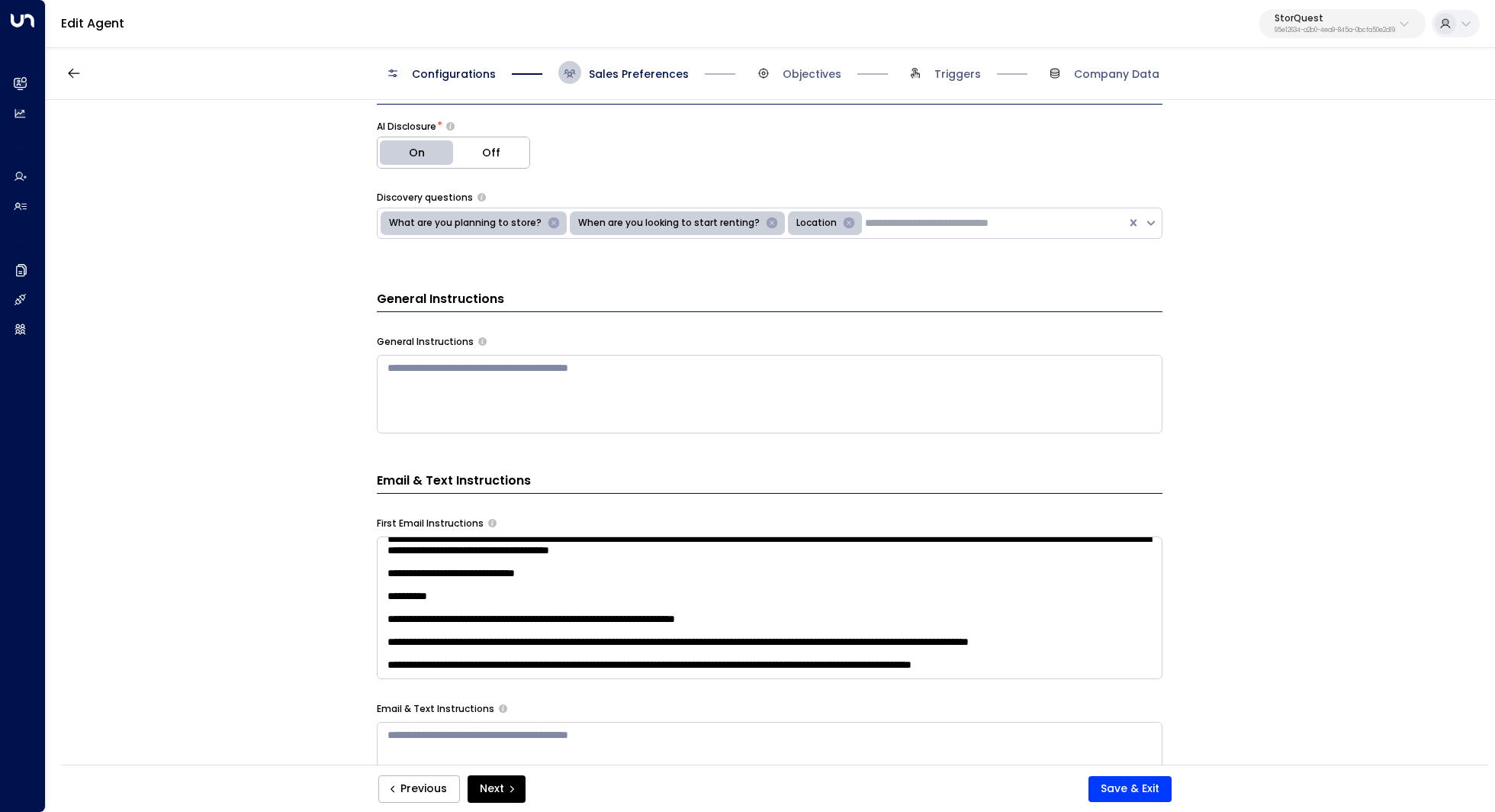
scroll to position [67, 0]
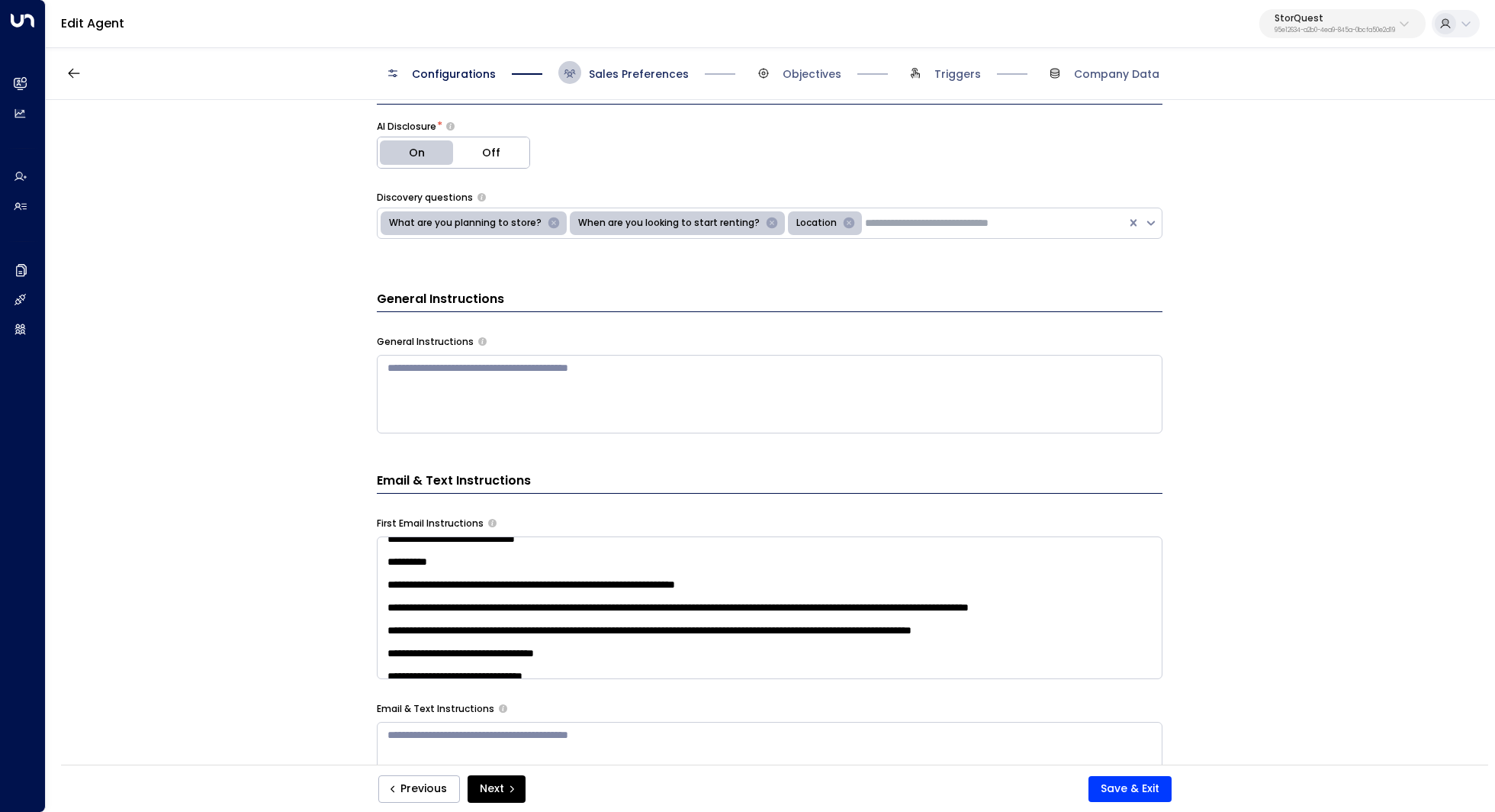
click at [629, 80] on span "Sales Preferences" at bounding box center [638, 74] width 100 height 15
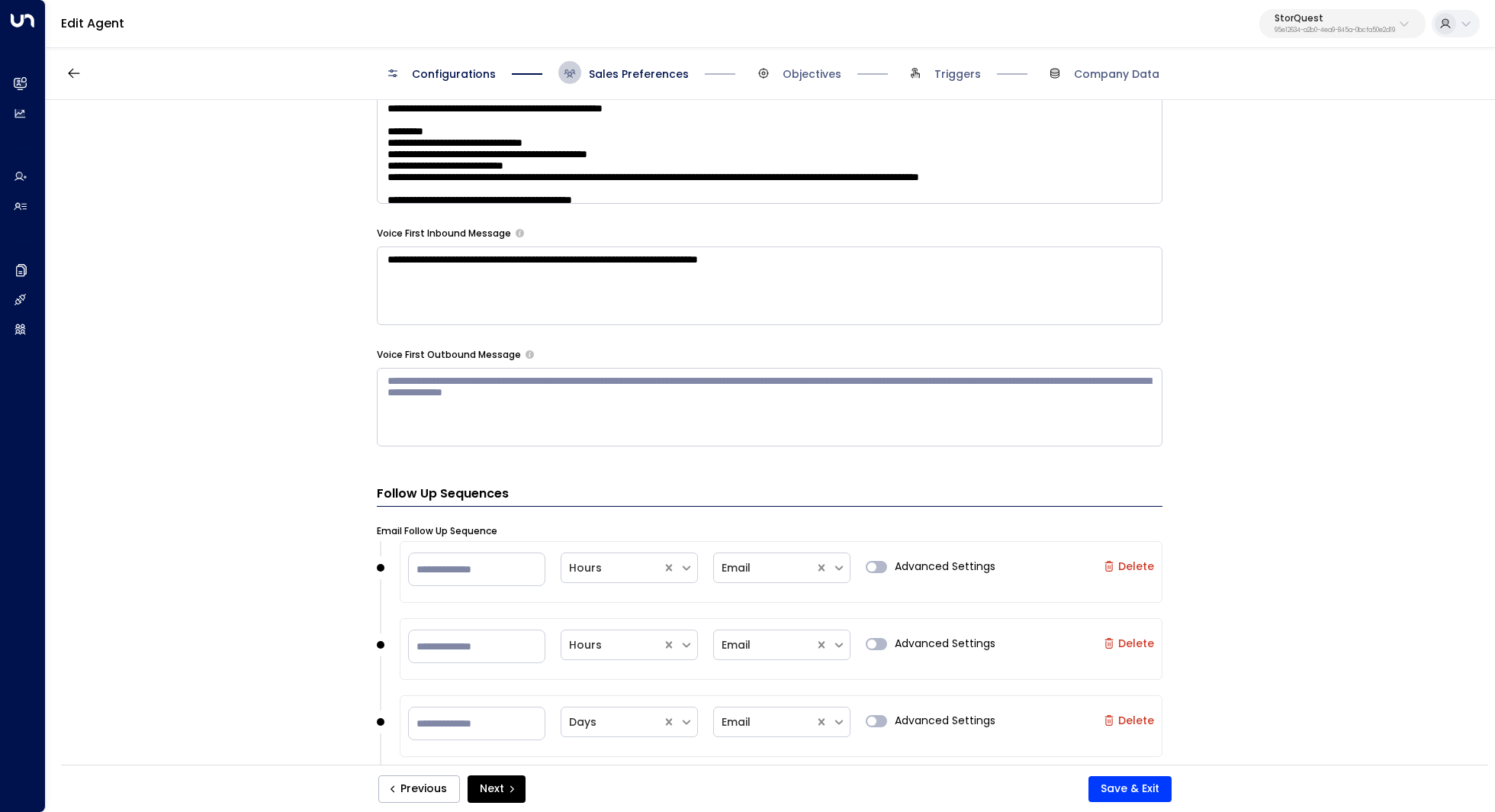
scroll to position [1391, 0]
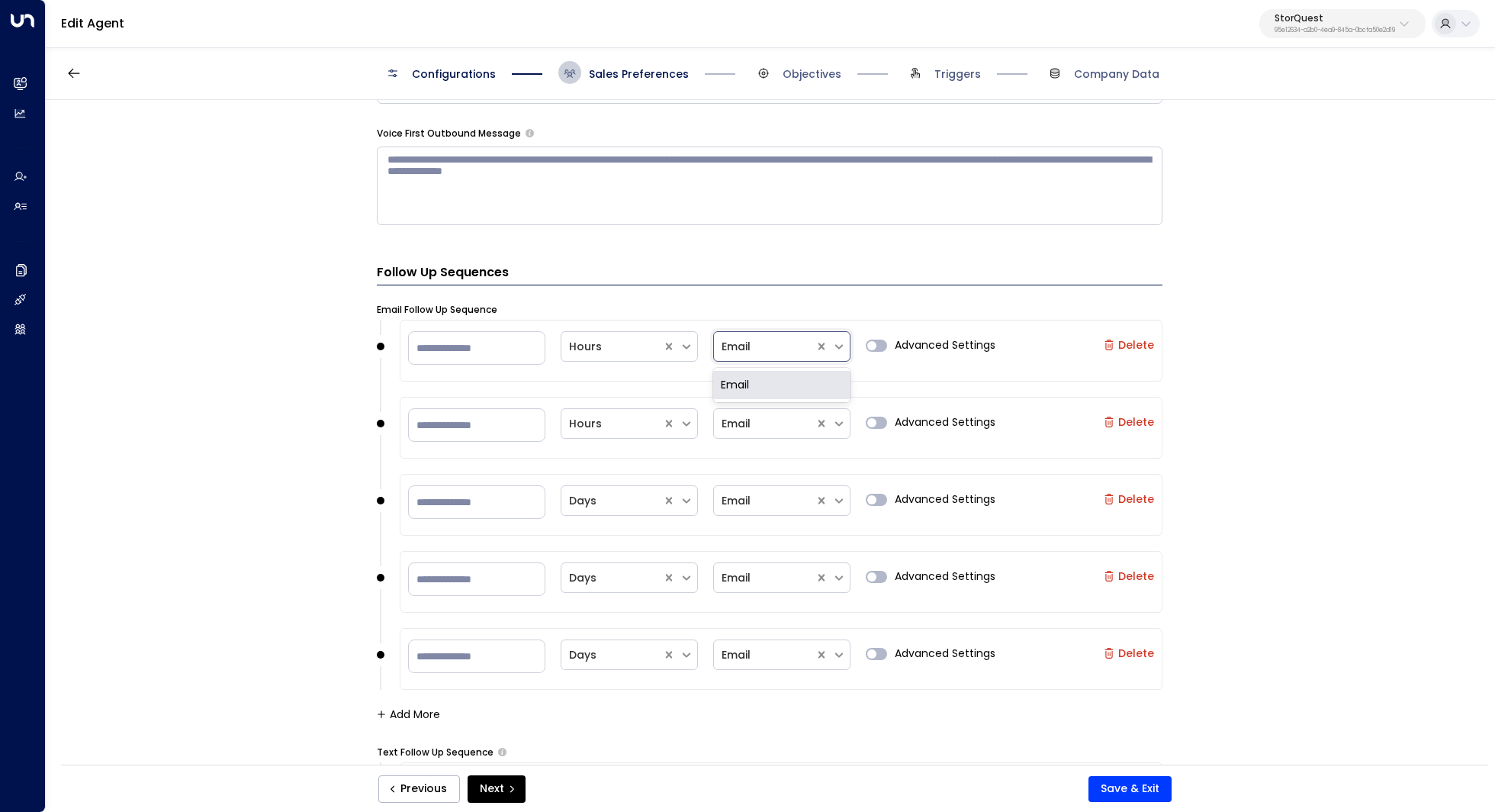
click at [779, 351] on div "Email" at bounding box center [765, 347] width 101 height 26
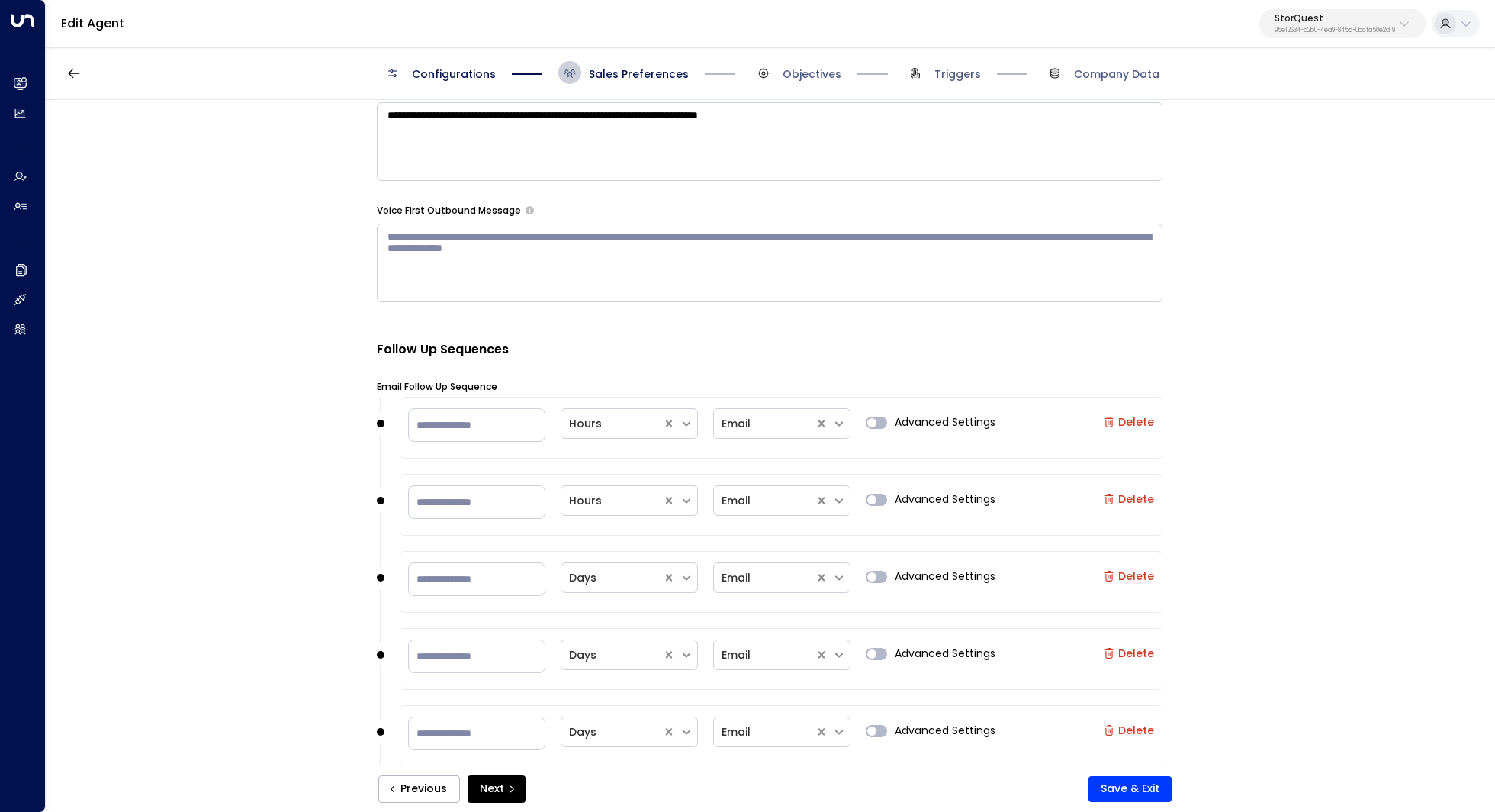
scroll to position [1280, 0]
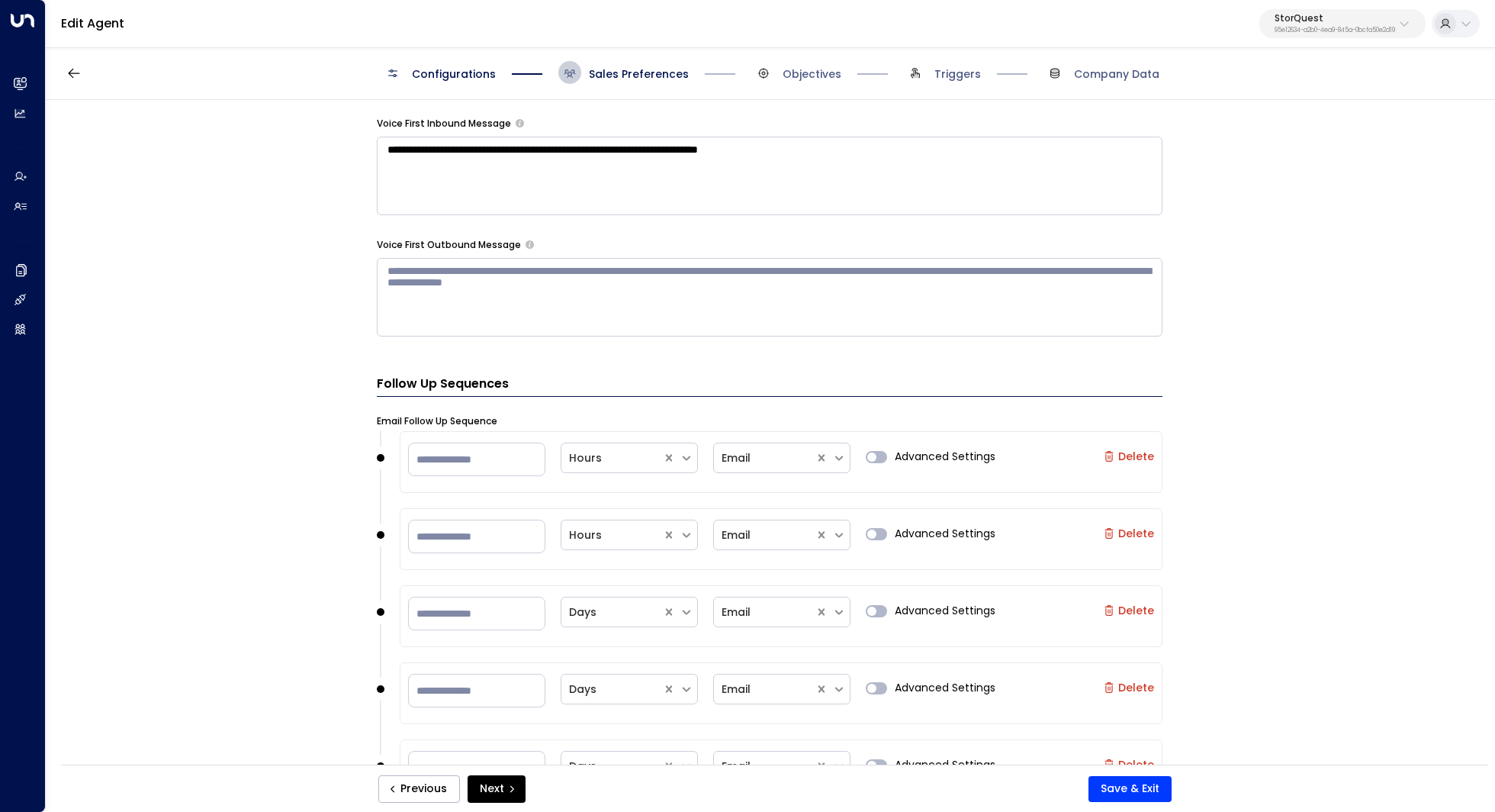
click at [1317, 23] on div "StorQuest 95e12634-a2b0-4ea9-845a-0bcfa50e2d19" at bounding box center [1334, 23] width 121 height 20
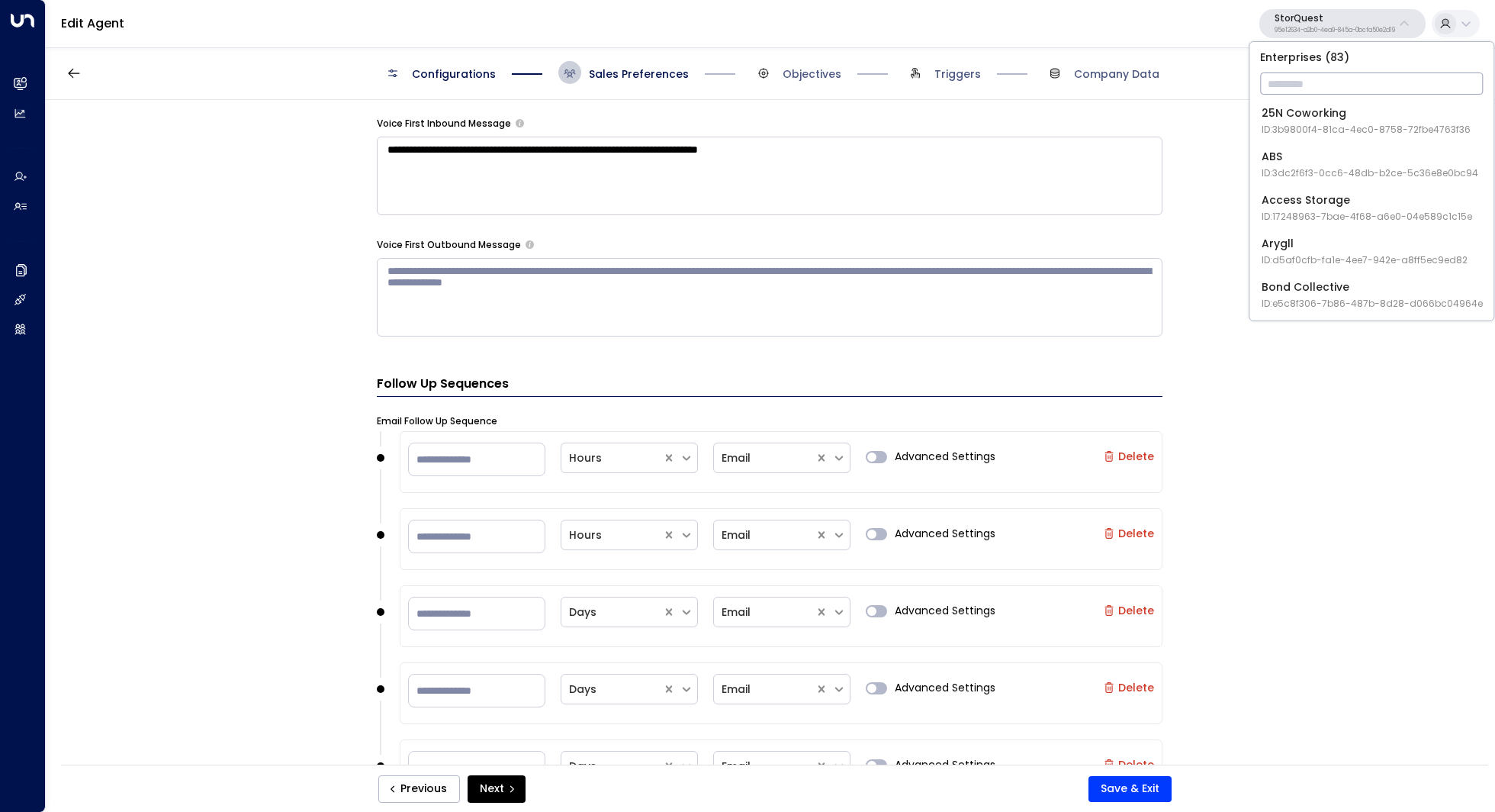
click at [1276, 82] on input "text" at bounding box center [1372, 84] width 223 height 28
type input "*"
drag, startPoint x: 454, startPoint y: 76, endPoint x: 445, endPoint y: 63, distance: 15.8
click at [449, 69] on span "Configurations" at bounding box center [454, 74] width 84 height 15
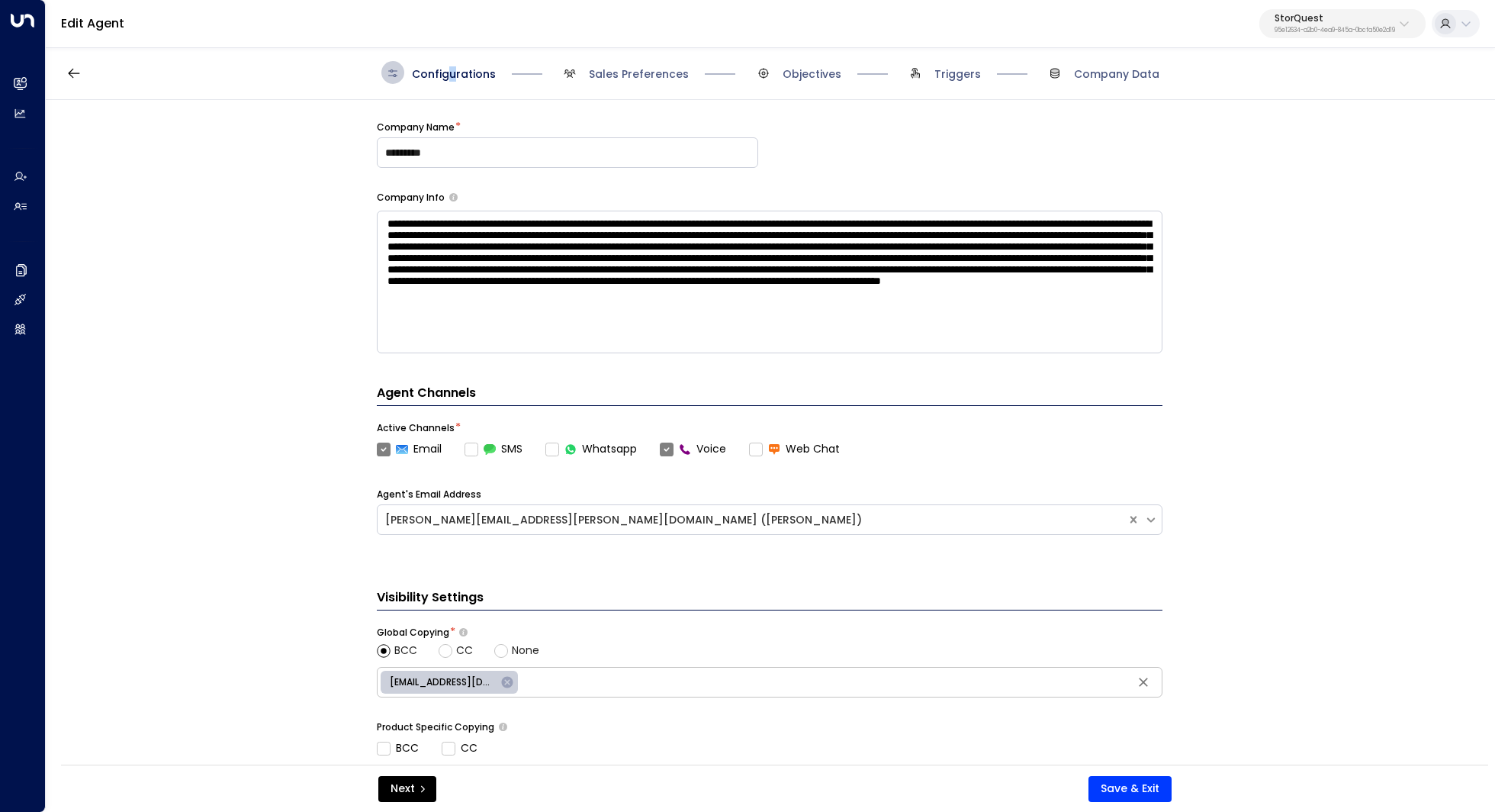
scroll to position [408, 0]
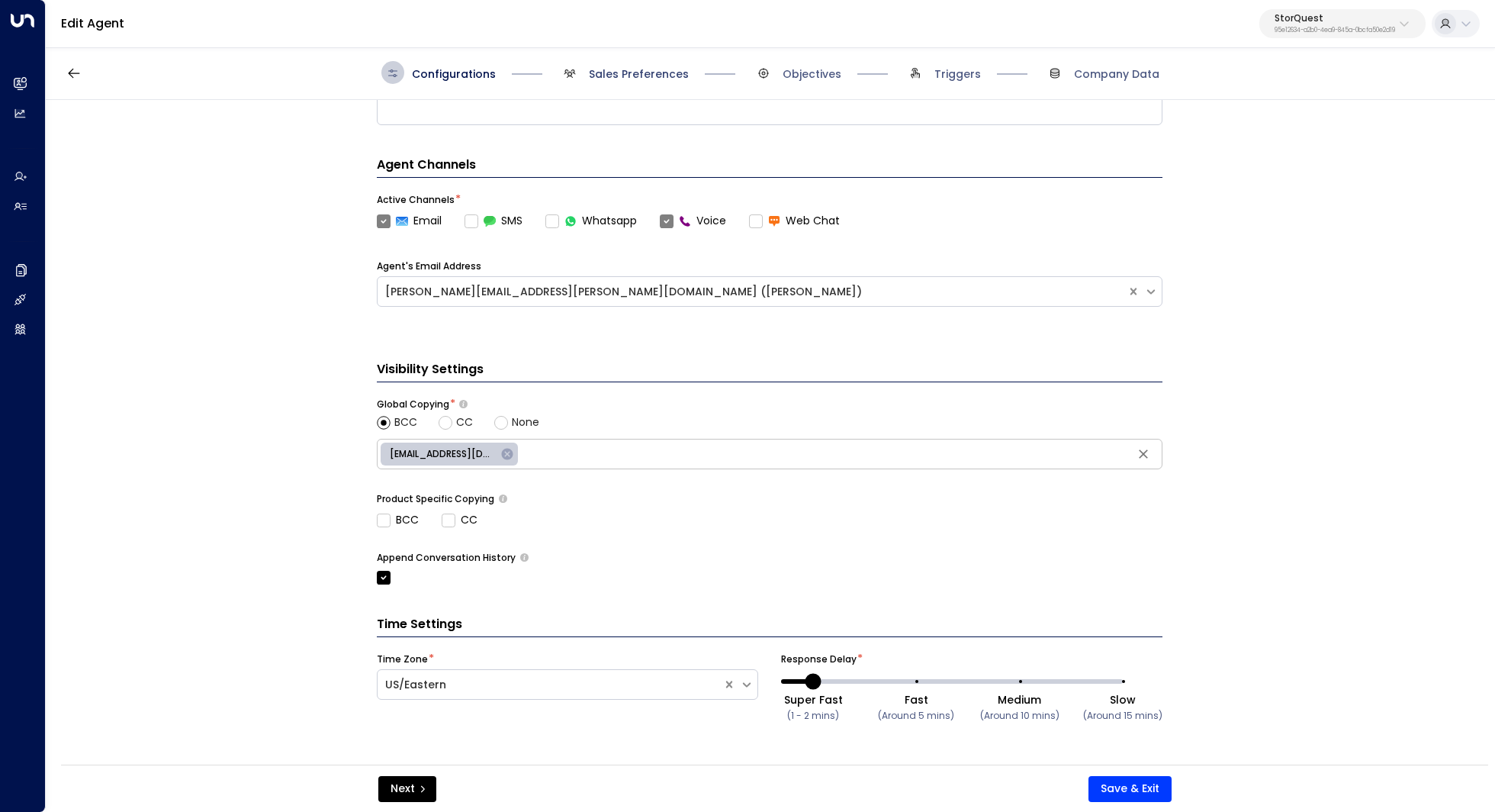
click at [628, 76] on span "Sales Preferences" at bounding box center [638, 74] width 100 height 15
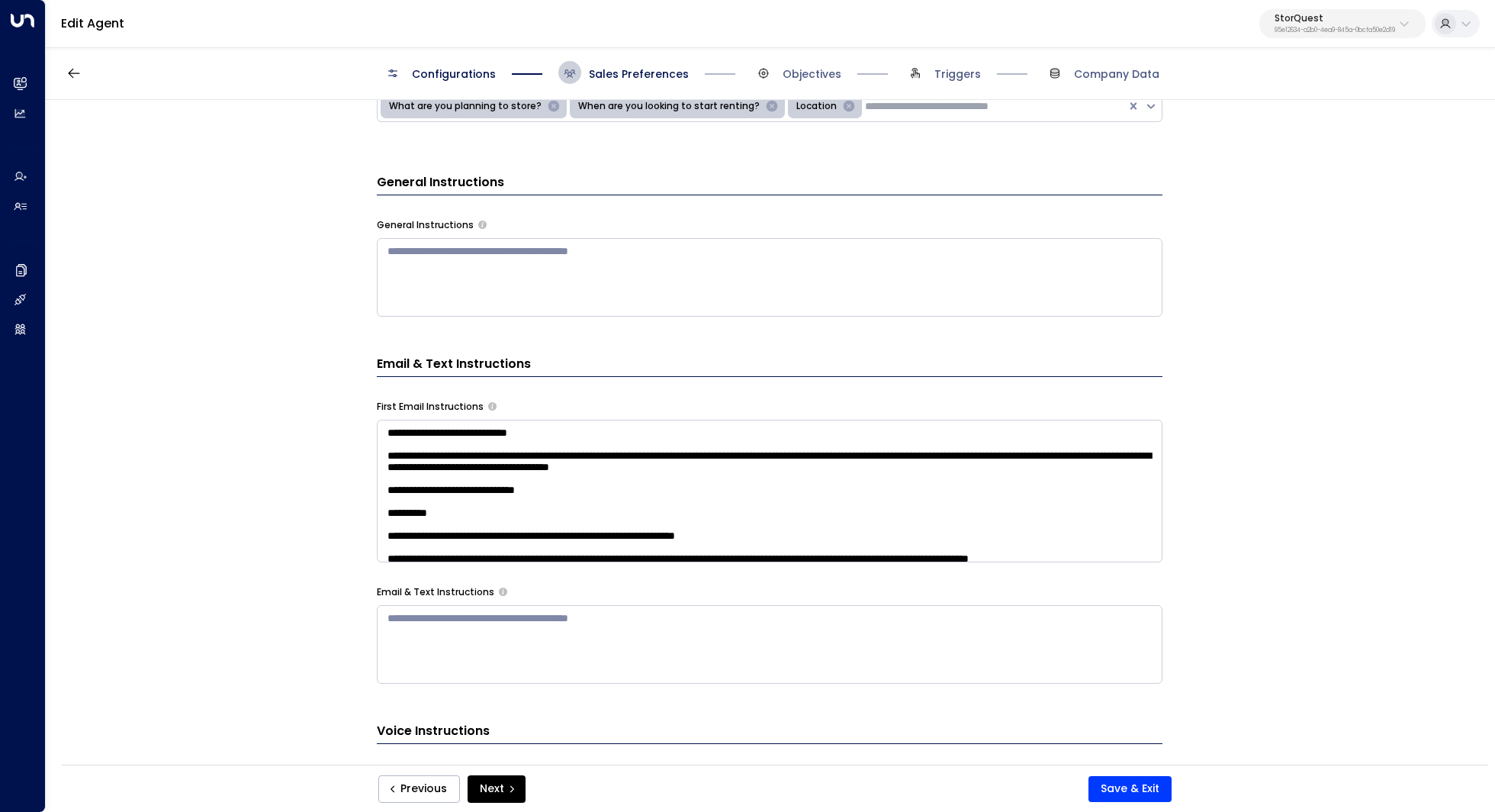
scroll to position [425, 0]
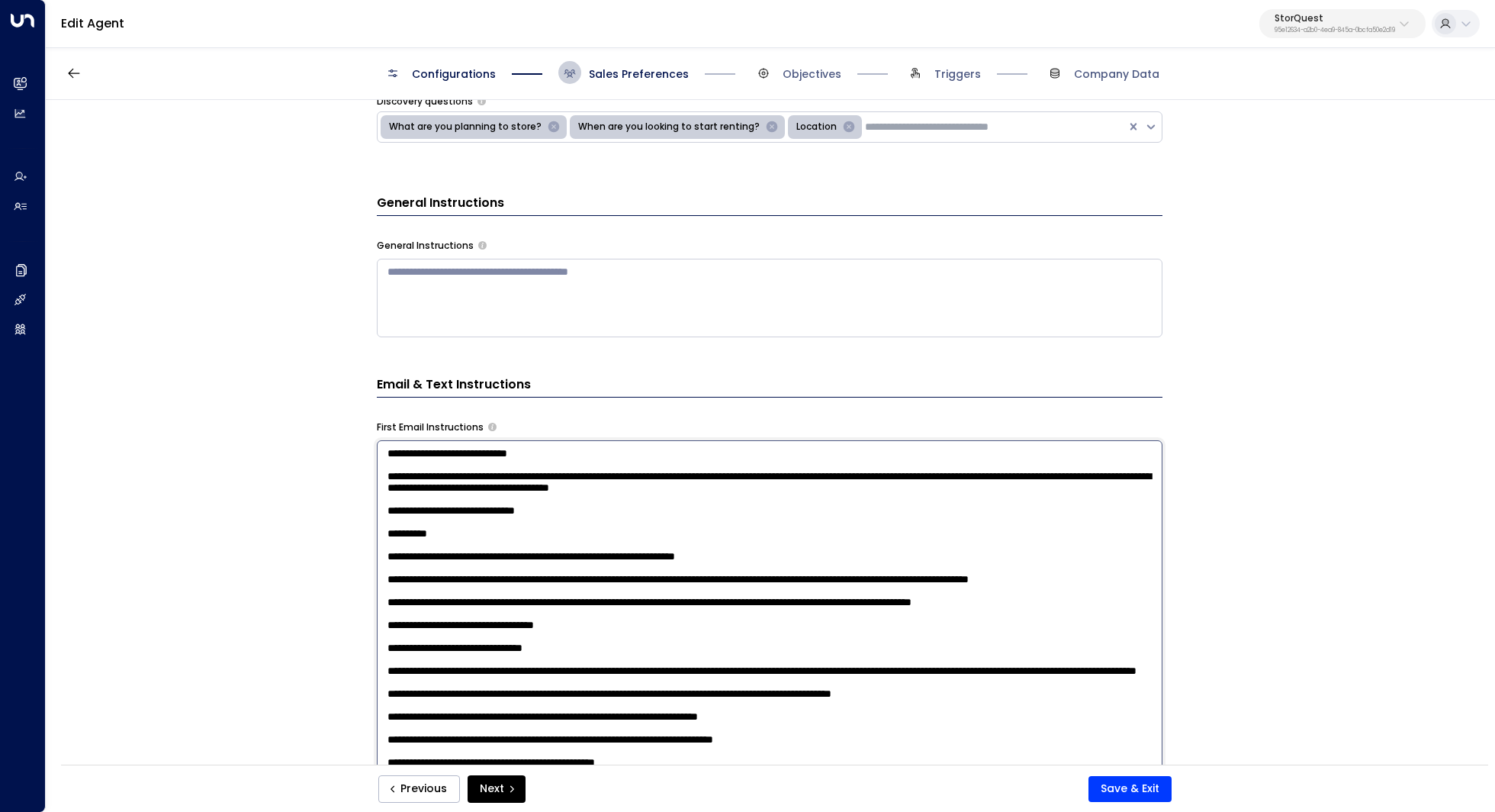
click at [561, 508] on textarea at bounding box center [769, 639] width 785 height 399
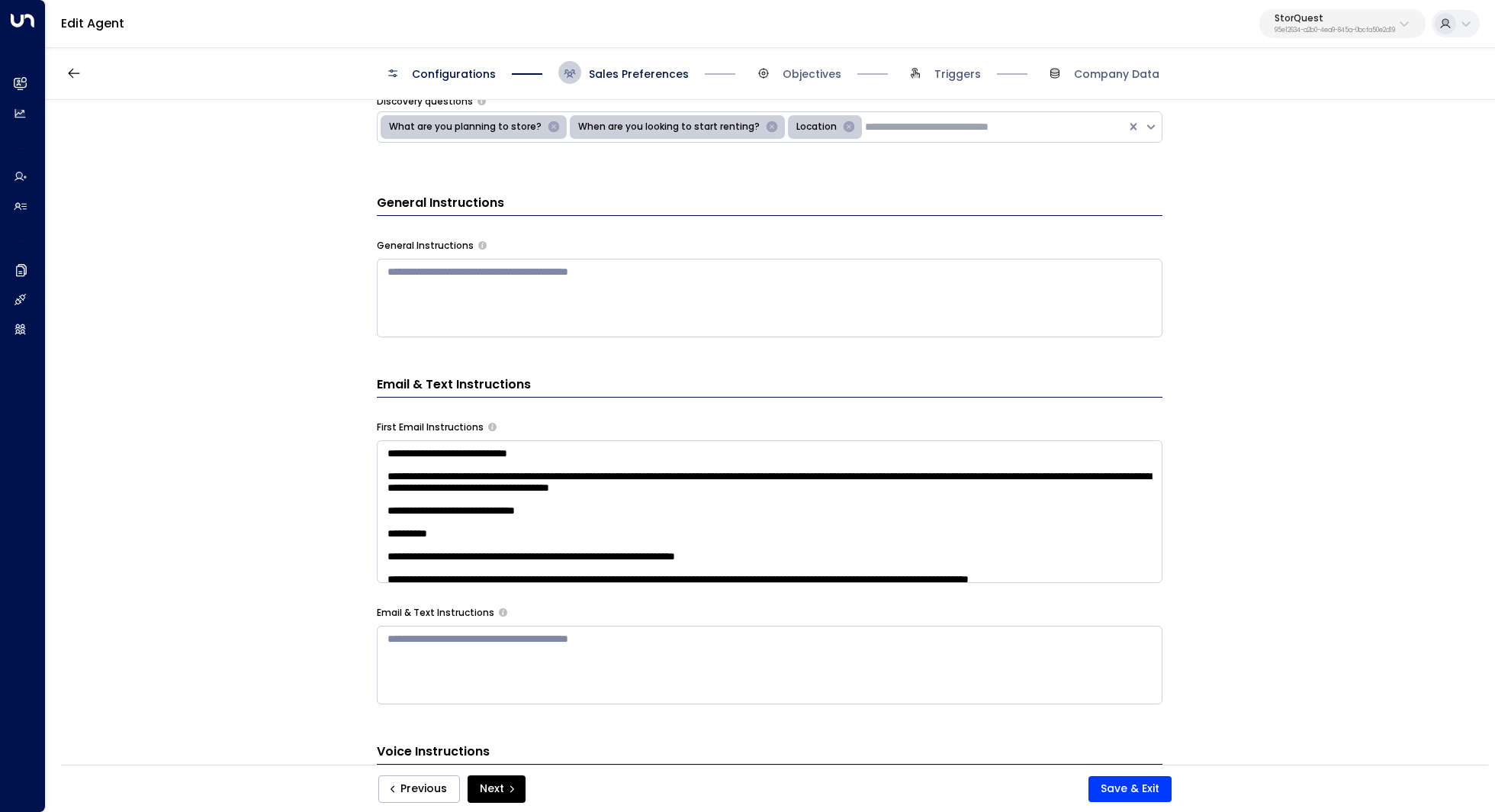
click at [298, 518] on div "**********" at bounding box center [769, 437] width 1448 height 674
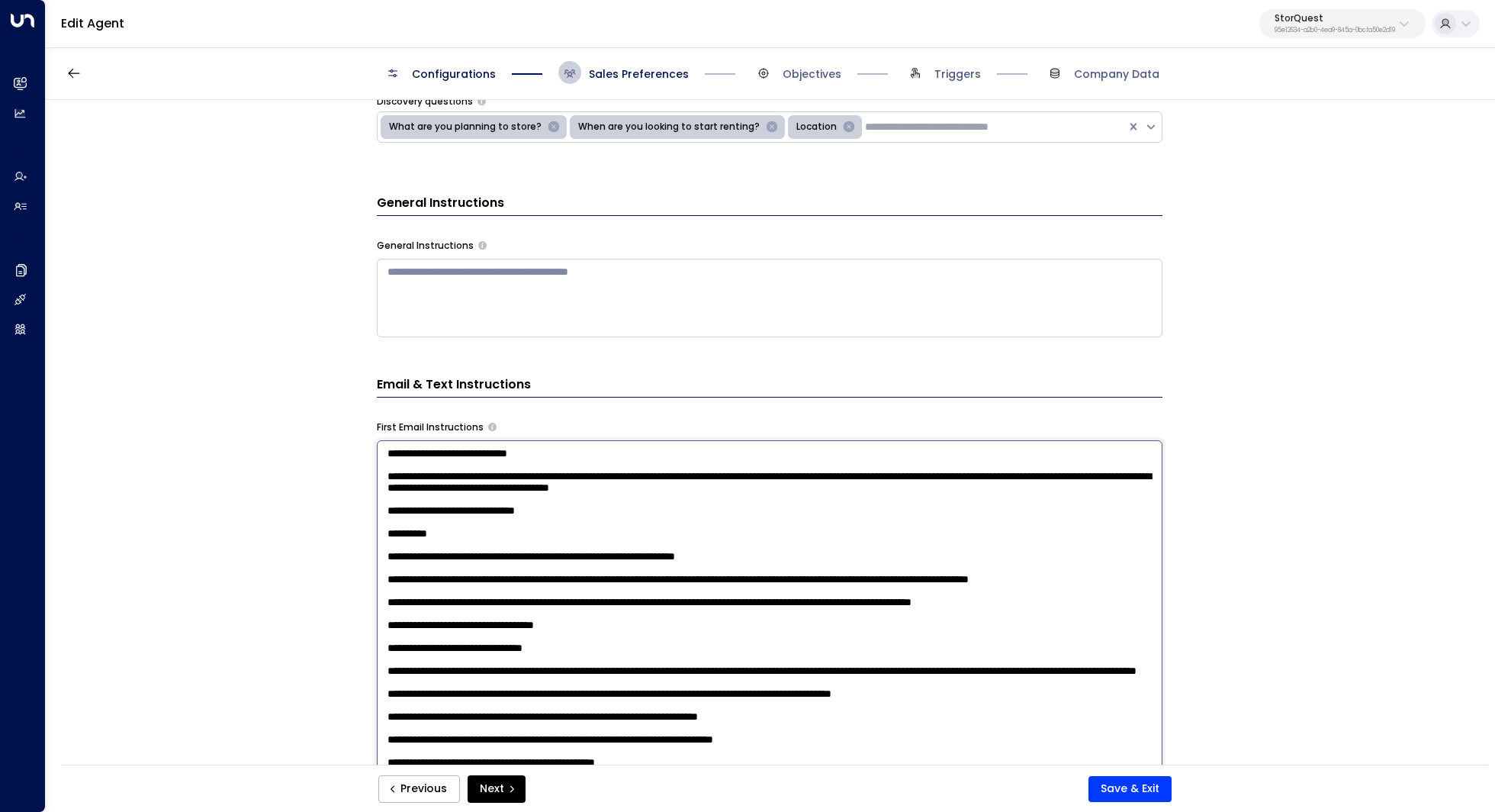
click at [490, 531] on textarea at bounding box center [769, 639] width 785 height 399
click at [333, 568] on div "**********" at bounding box center [769, 437] width 1448 height 674
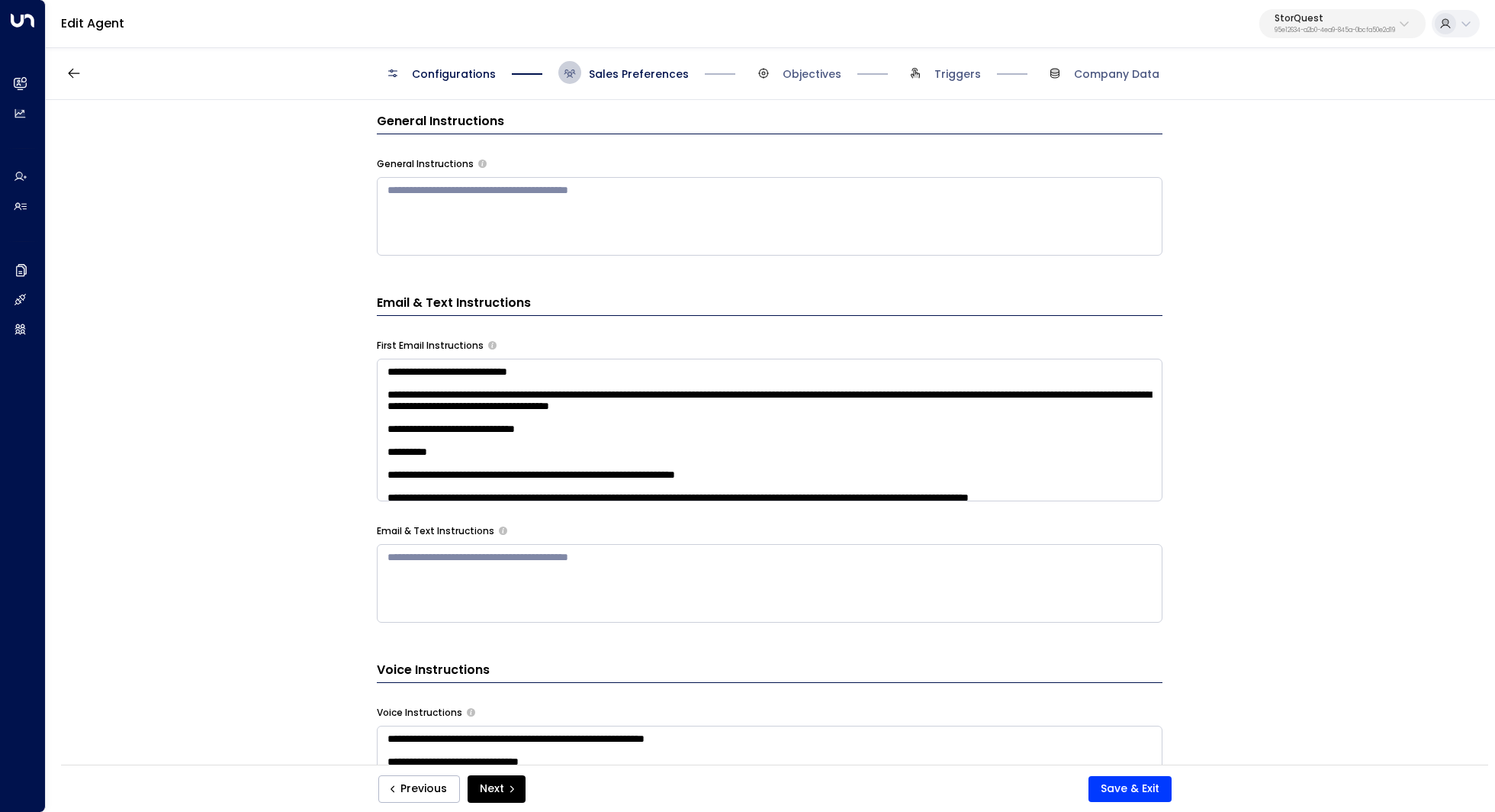
scroll to position [491, 0]
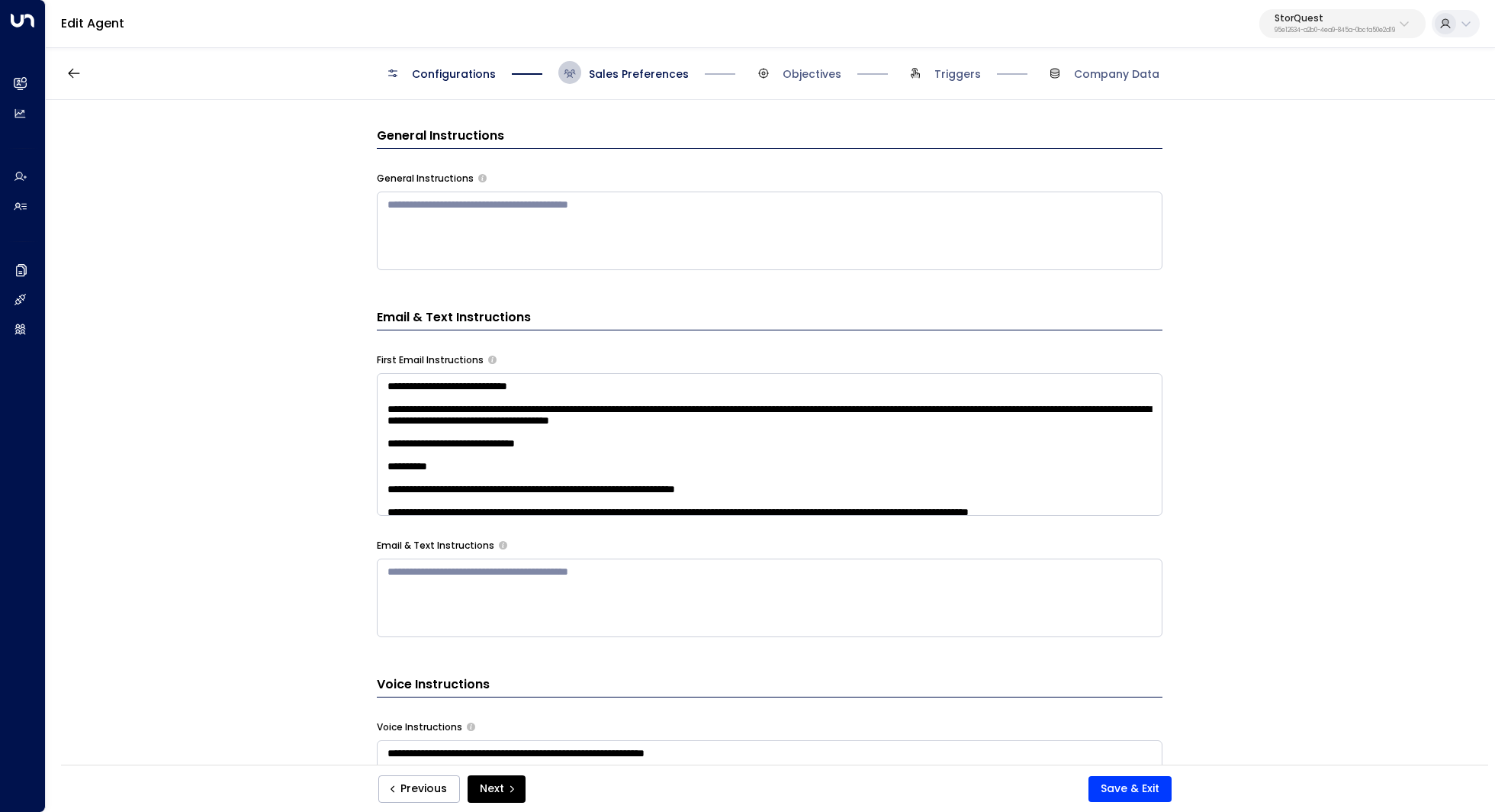
click at [333, 568] on div "**********" at bounding box center [769, 437] width 1448 height 674
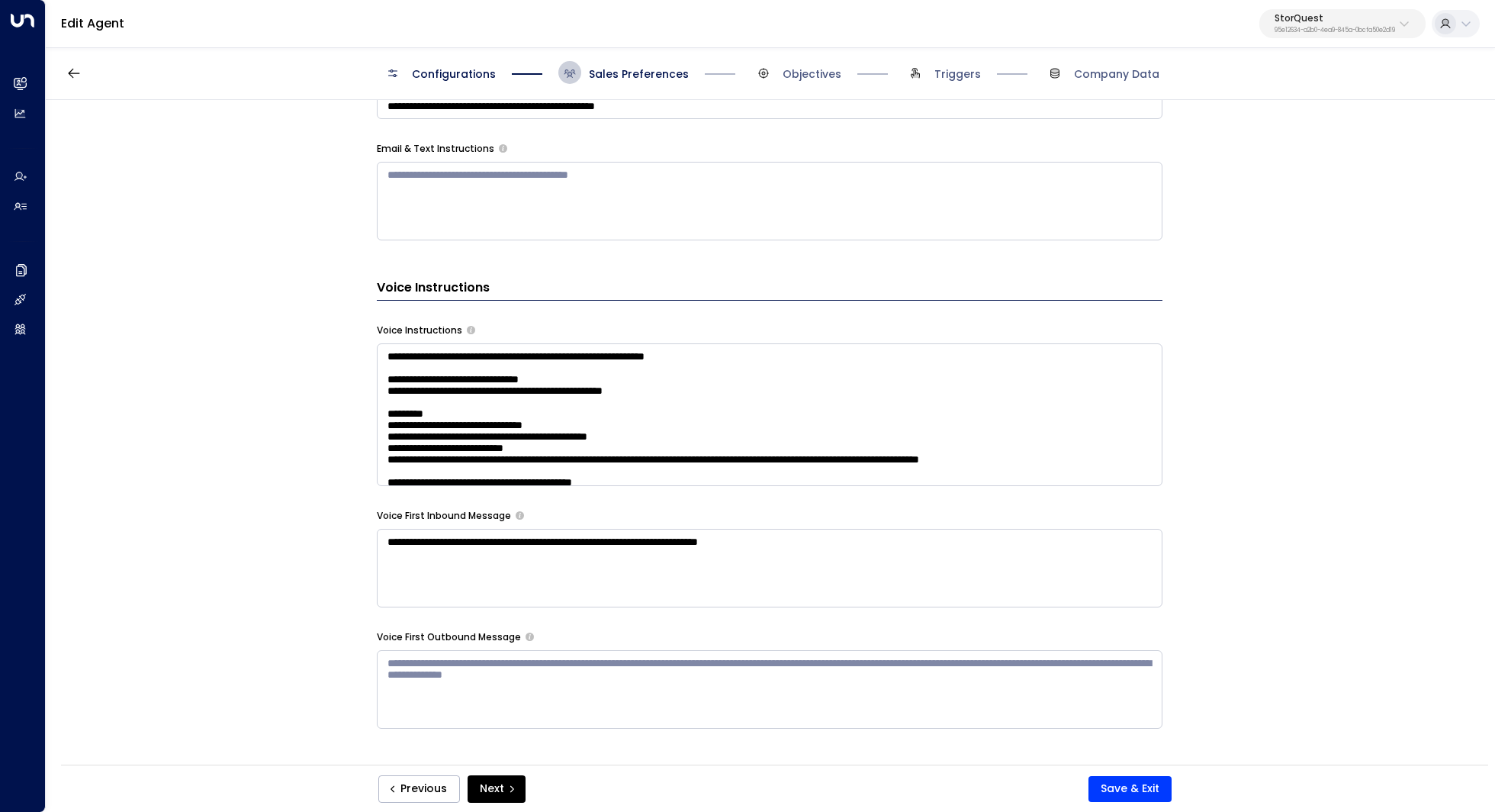
scroll to position [802, 0]
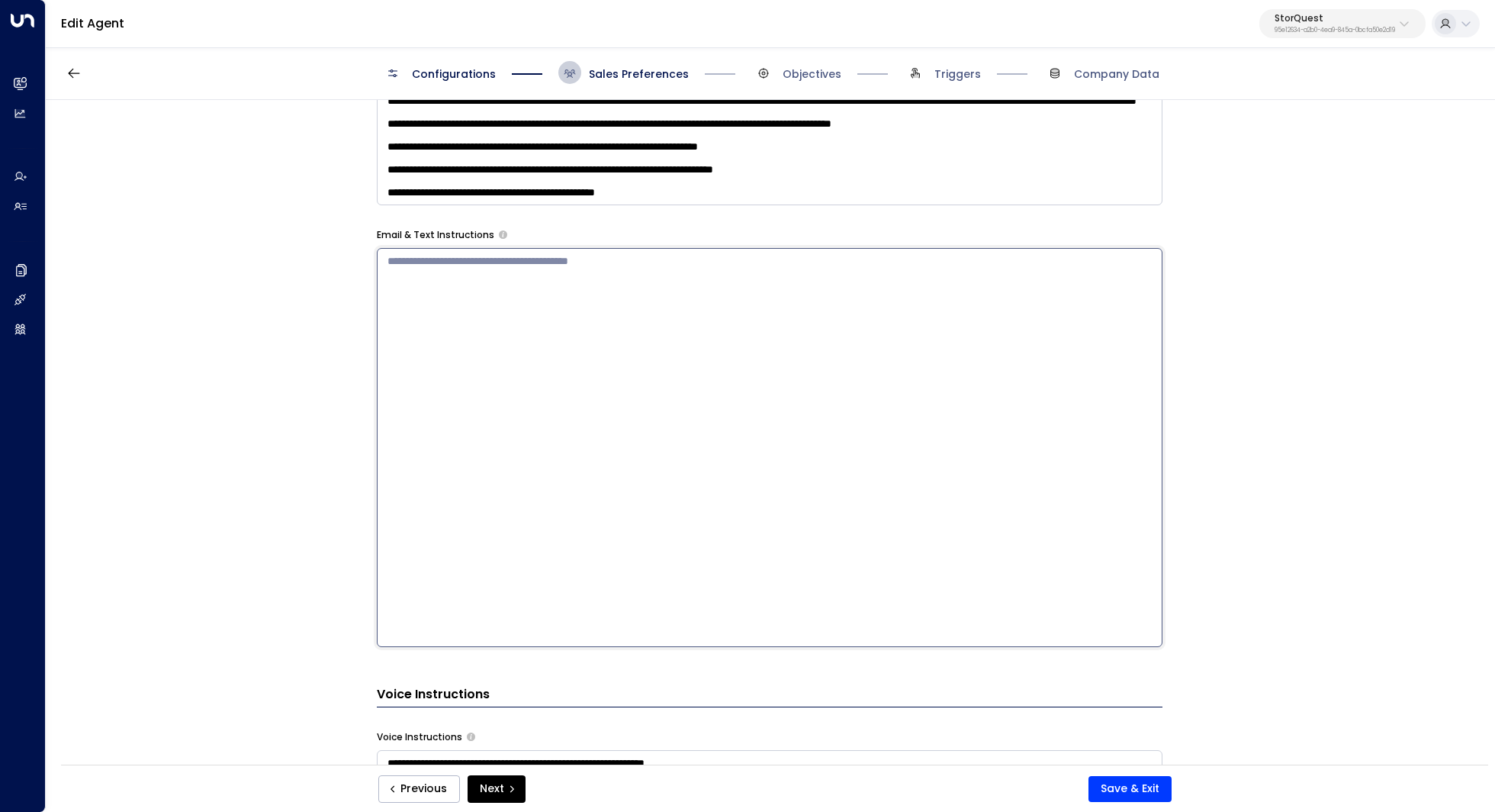
click at [439, 256] on textarea at bounding box center [769, 447] width 785 height 399
paste textarea "**********"
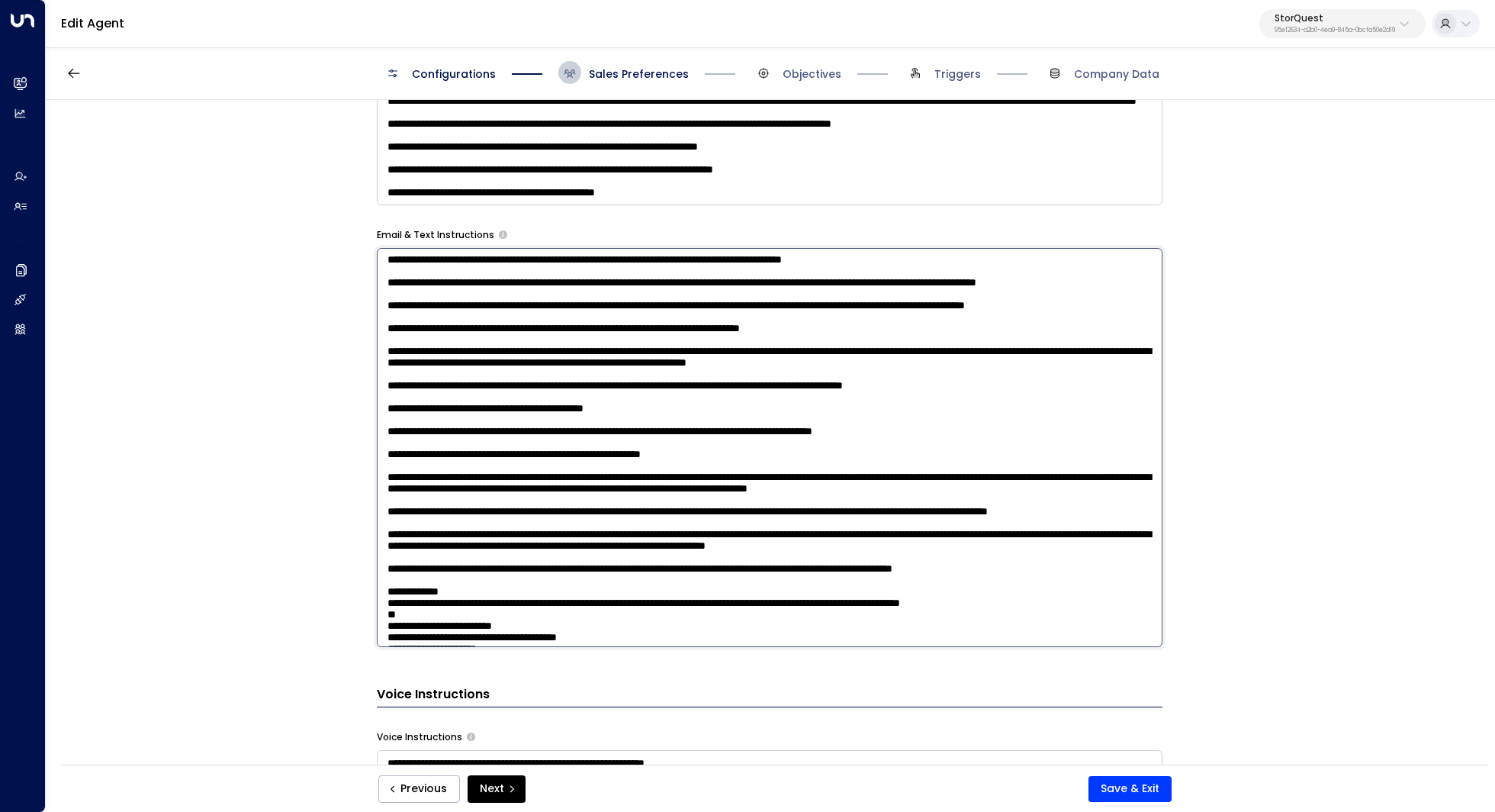
scroll to position [0, 0]
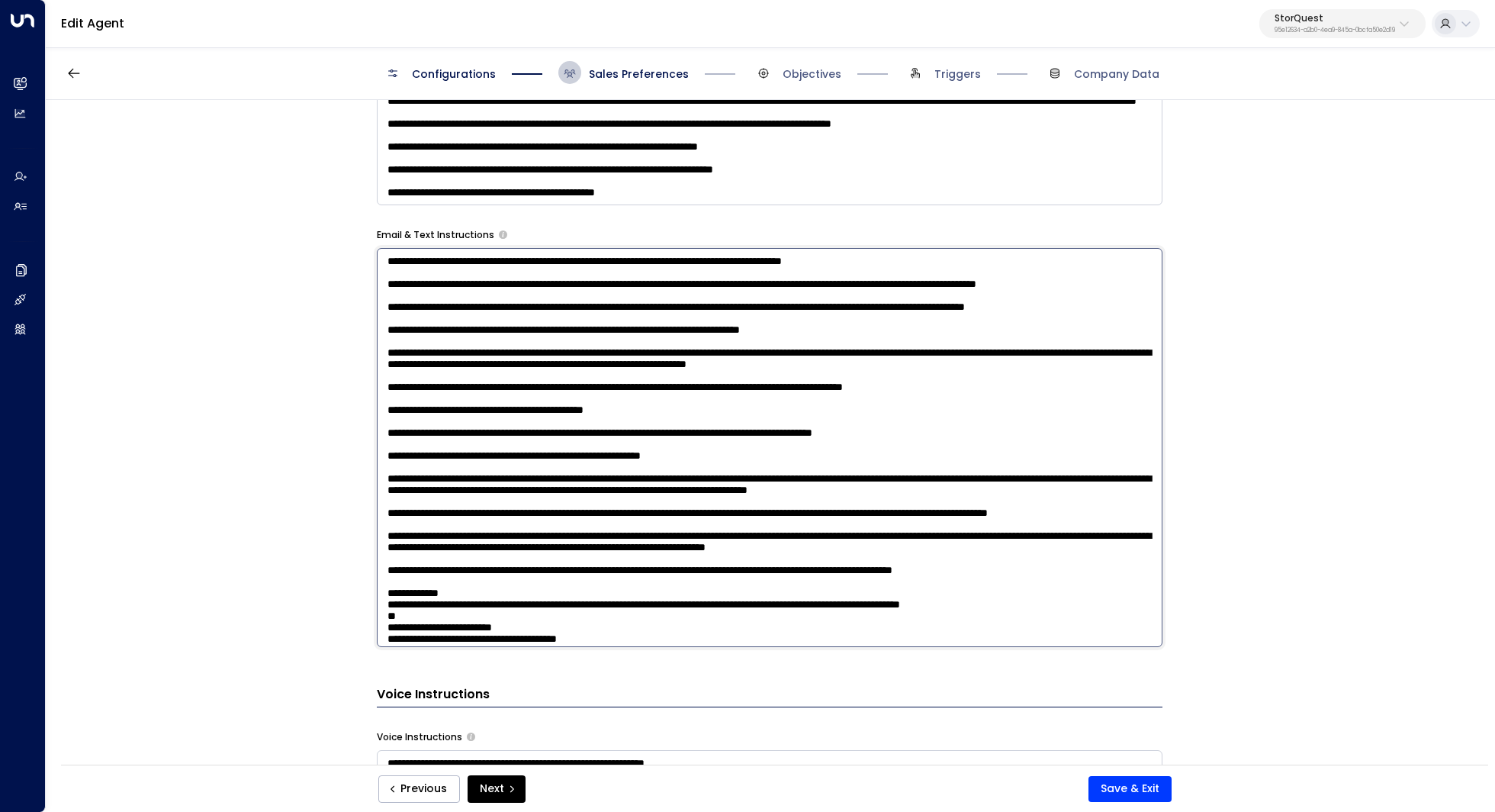
click at [525, 268] on textarea at bounding box center [769, 447] width 785 height 399
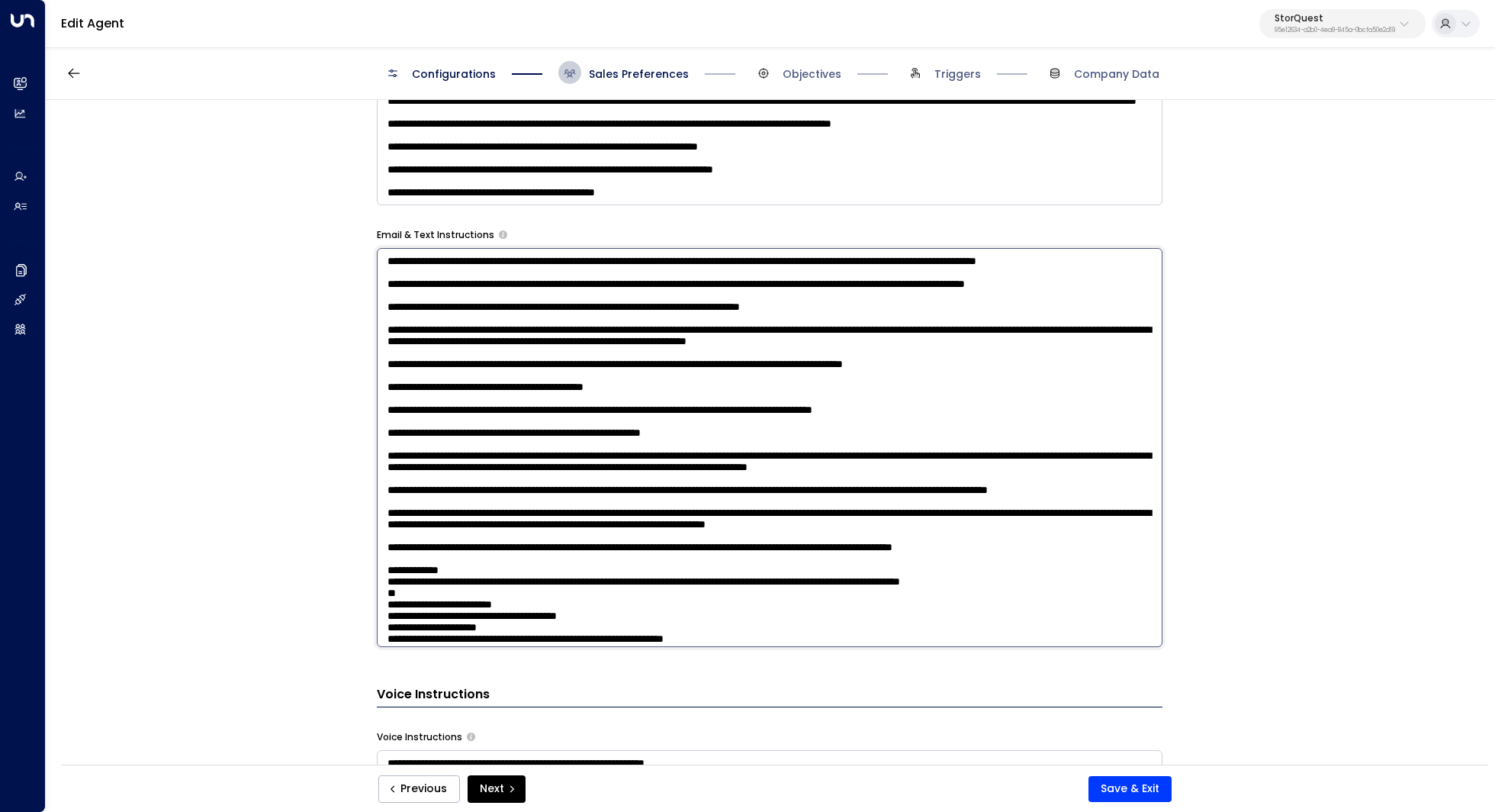
click at [556, 323] on textarea at bounding box center [769, 447] width 785 height 399
click at [539, 362] on textarea at bounding box center [769, 447] width 785 height 399
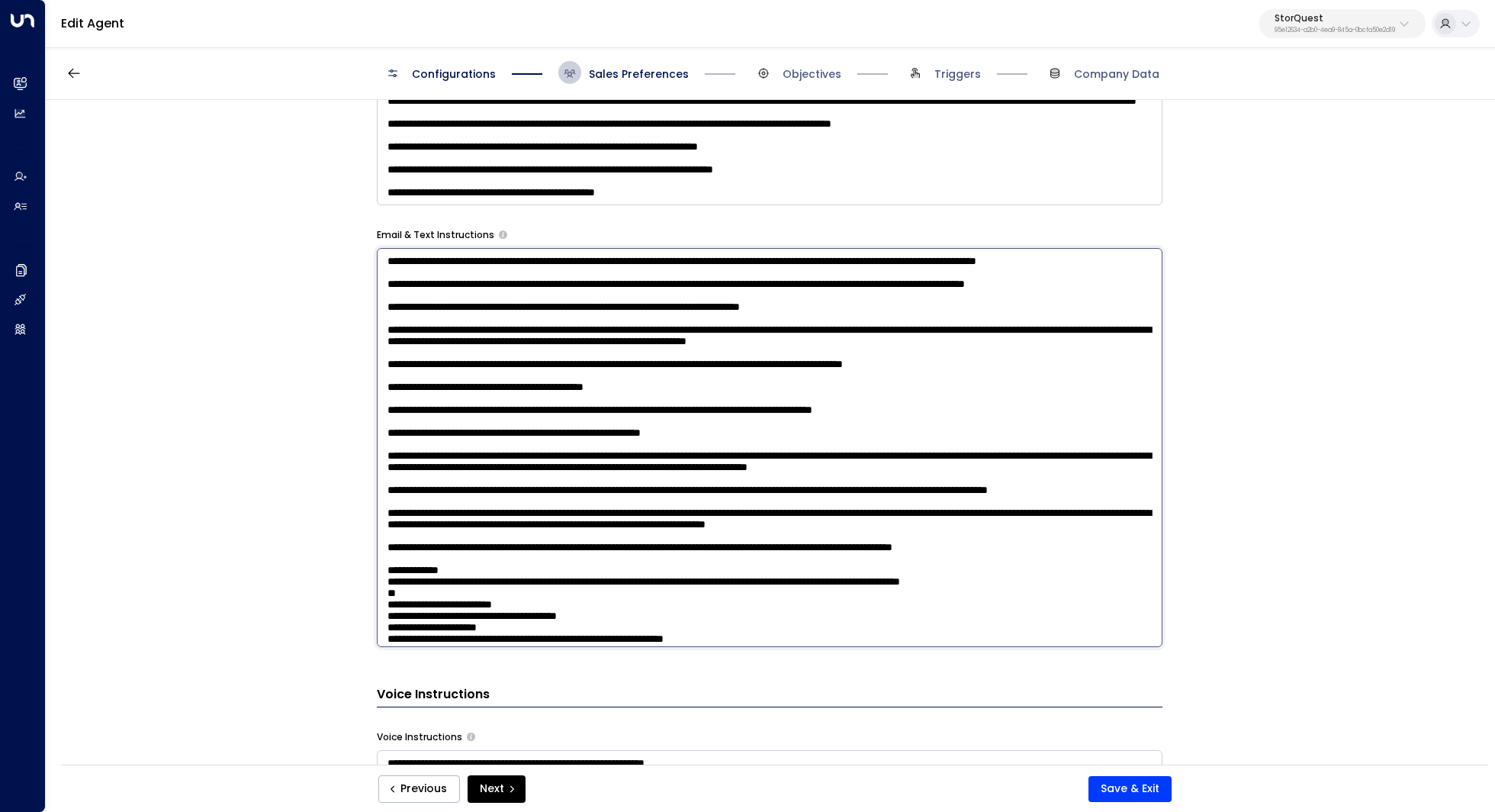
click at [539, 362] on textarea at bounding box center [769, 447] width 785 height 399
click at [533, 405] on textarea at bounding box center [769, 447] width 785 height 399
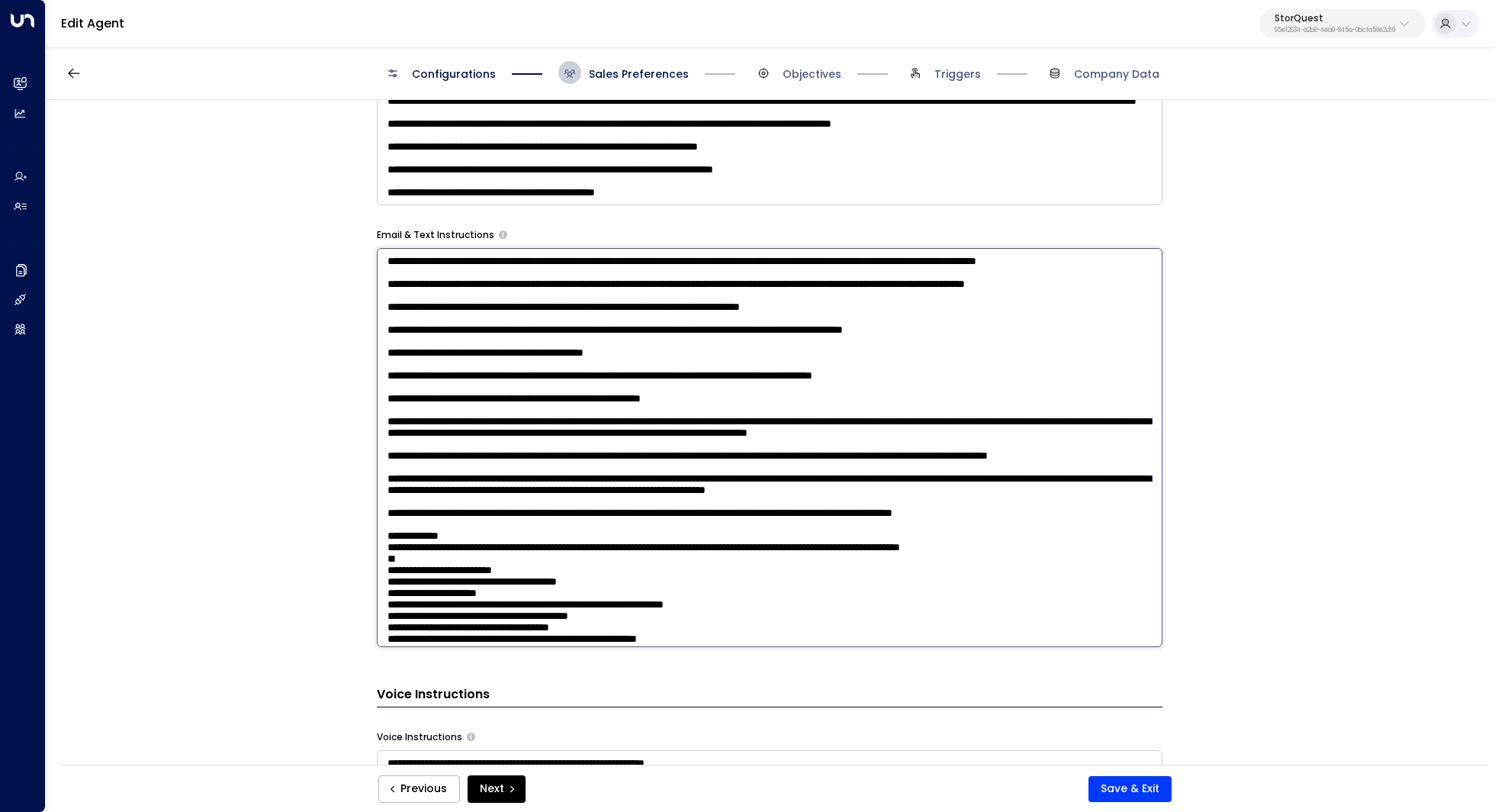
click at [515, 395] on textarea at bounding box center [769, 447] width 785 height 399
click at [514, 383] on textarea at bounding box center [769, 447] width 785 height 399
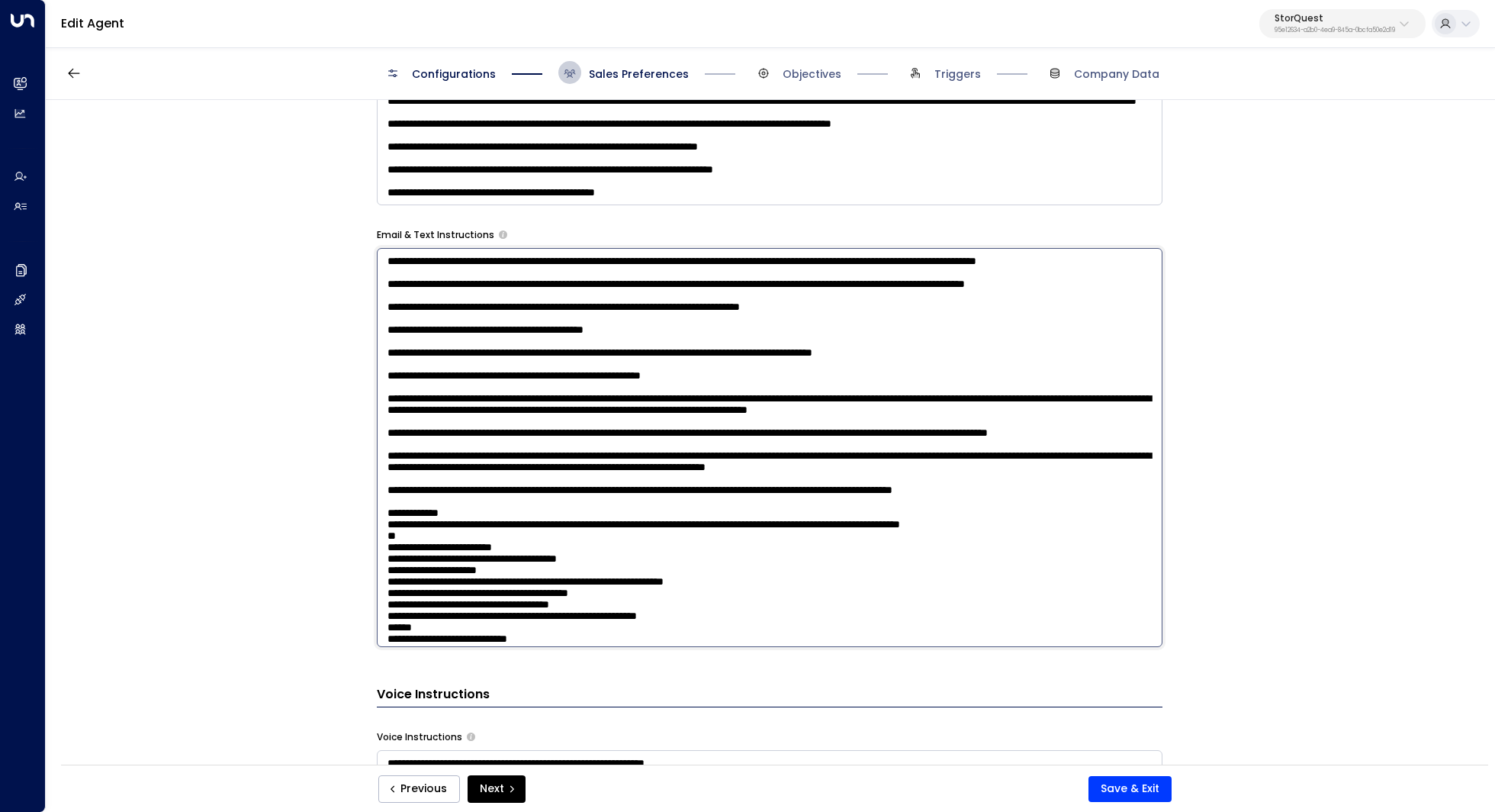
click at [572, 419] on textarea at bounding box center [769, 447] width 785 height 399
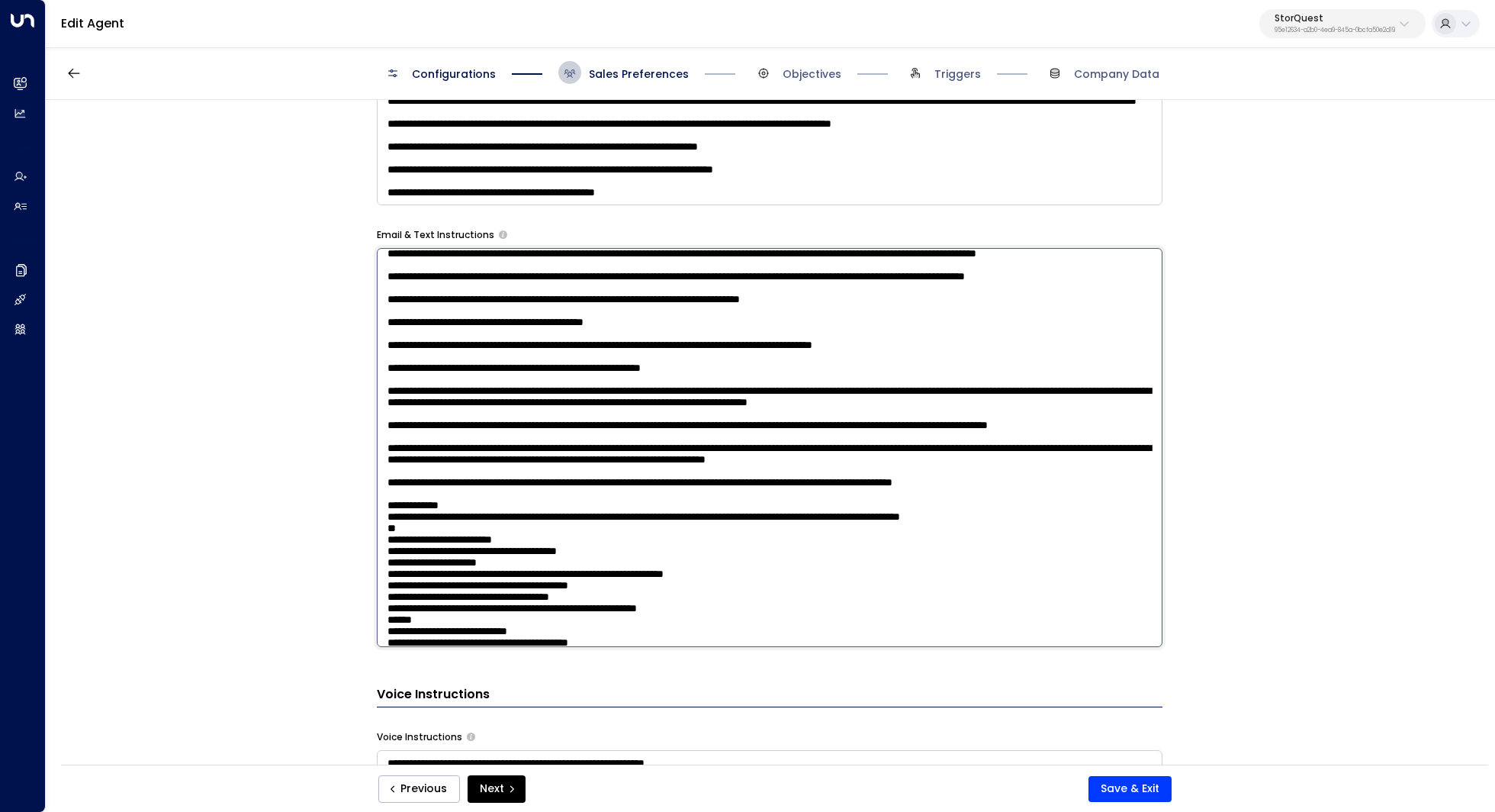
scroll to position [13, 0]
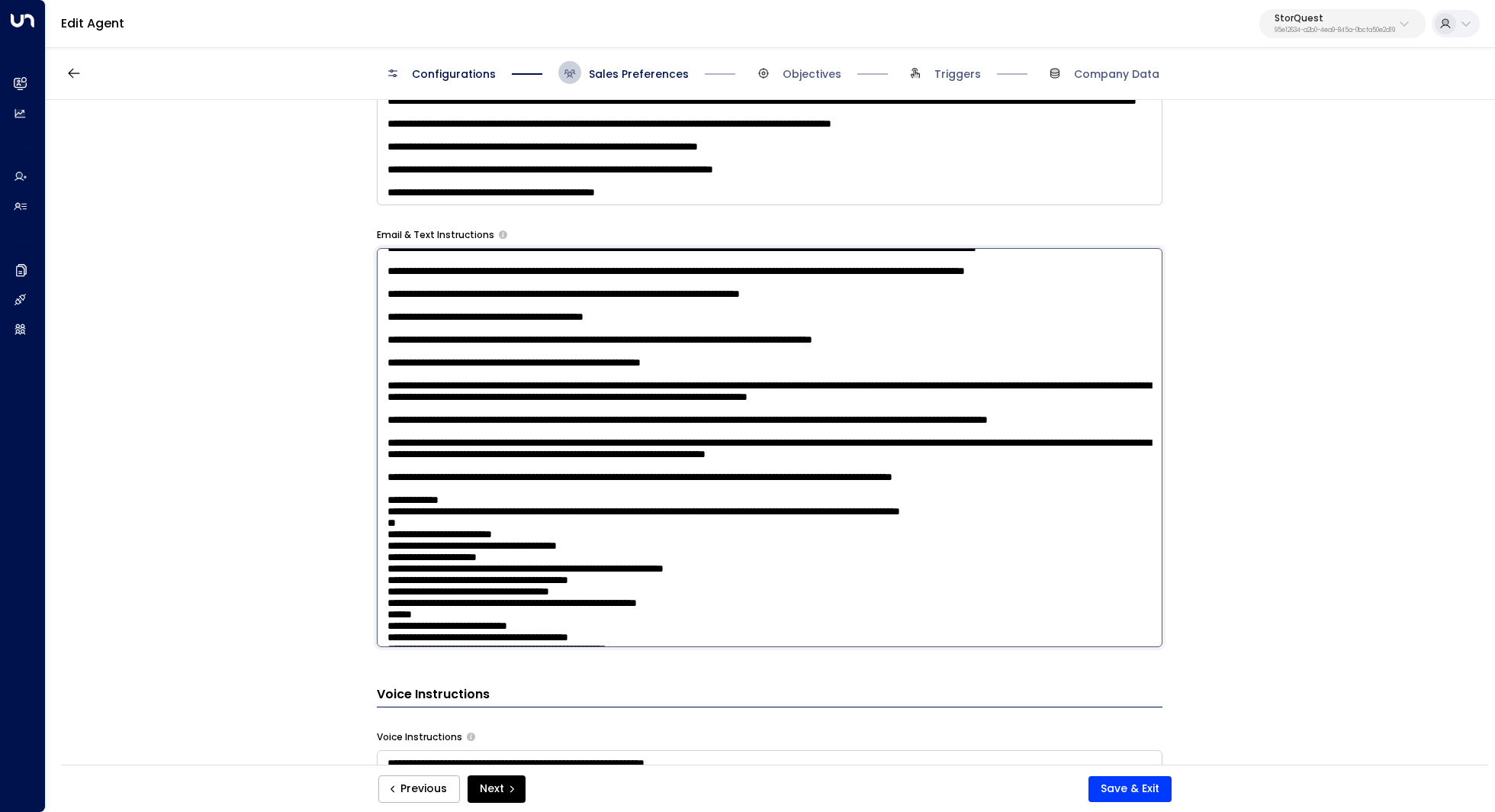
click at [570, 440] on textarea at bounding box center [769, 447] width 785 height 399
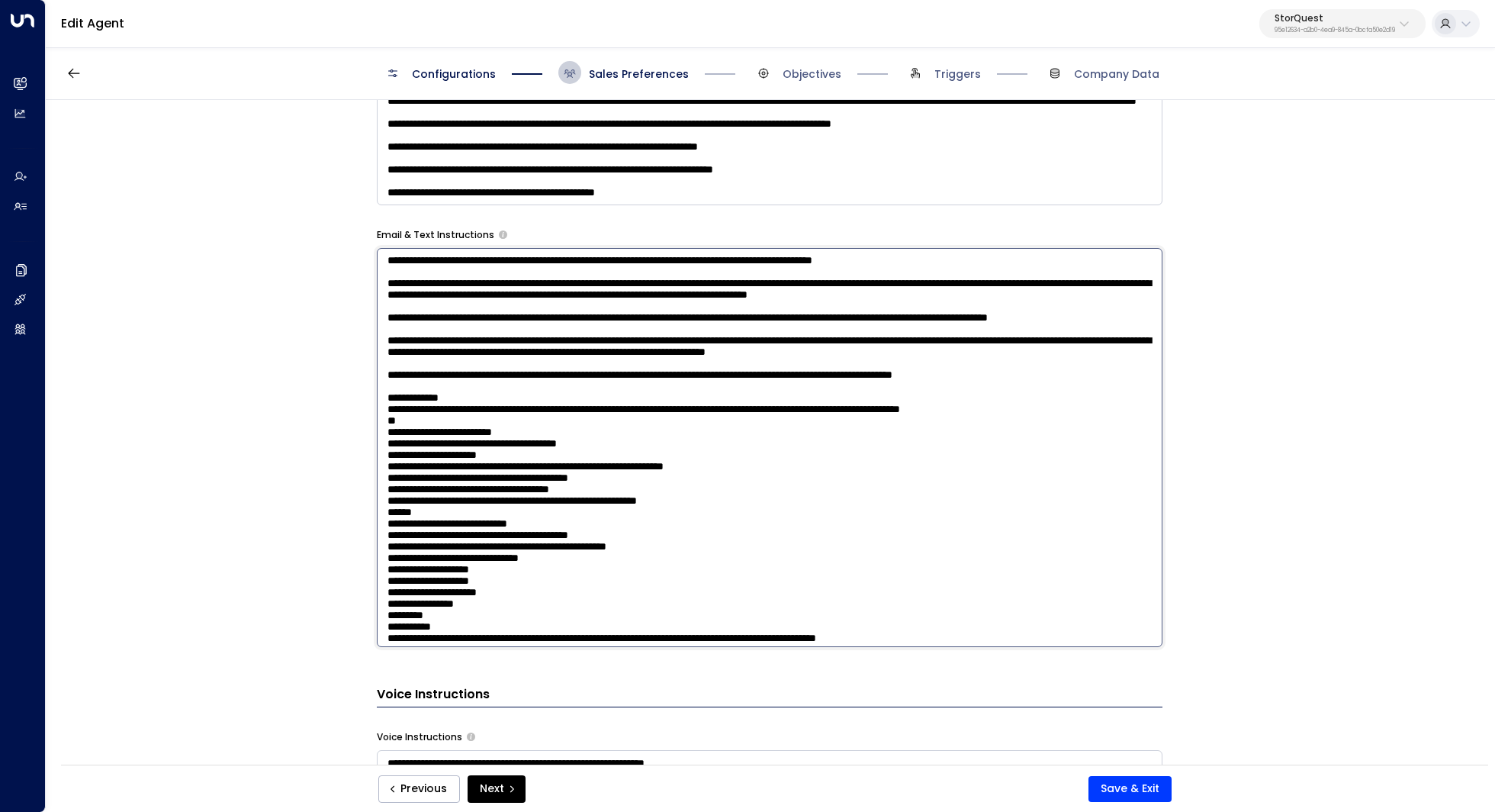
scroll to position [99, 0]
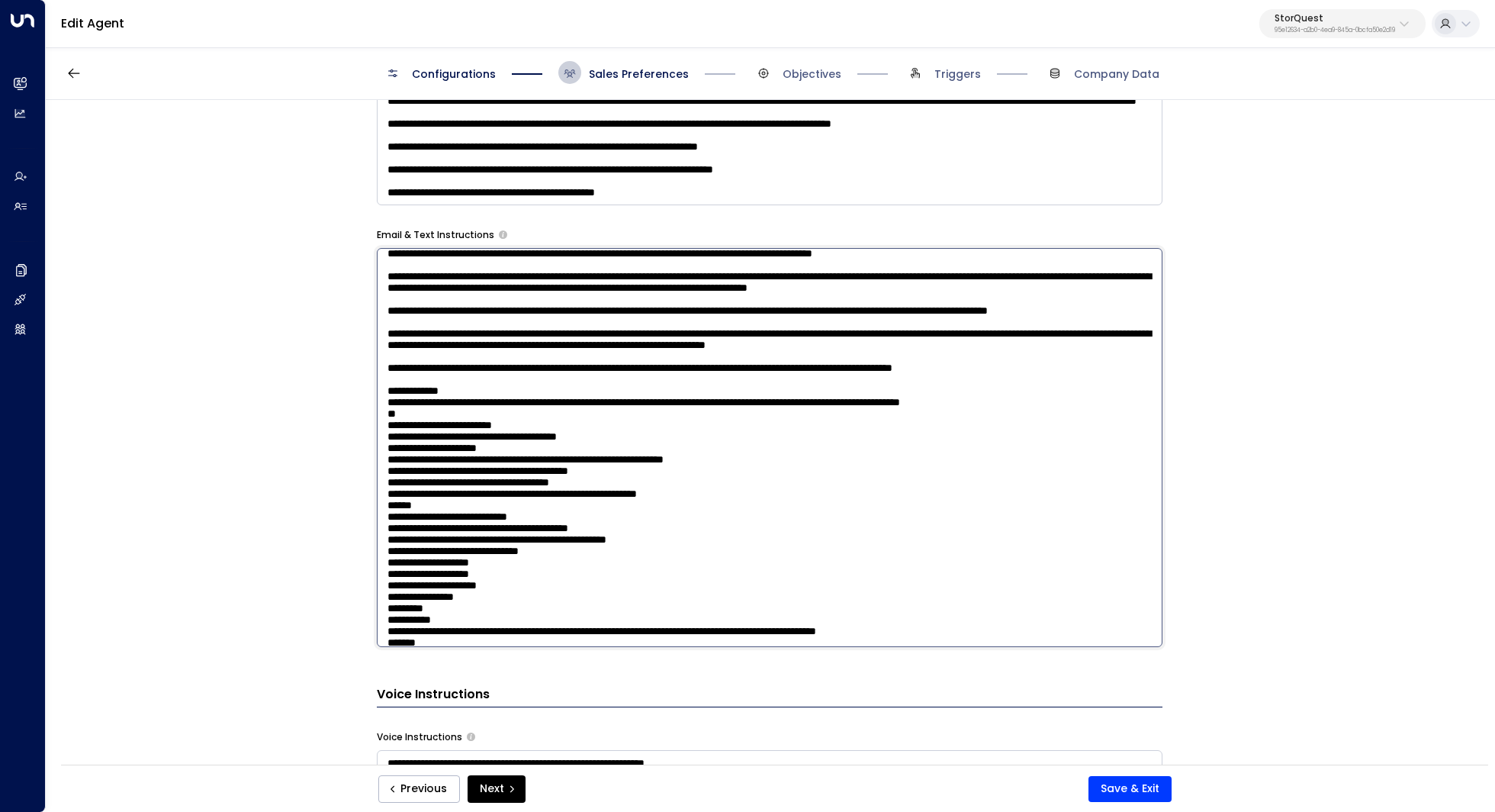
click at [577, 362] on textarea at bounding box center [769, 447] width 785 height 399
click at [490, 417] on textarea at bounding box center [769, 447] width 785 height 399
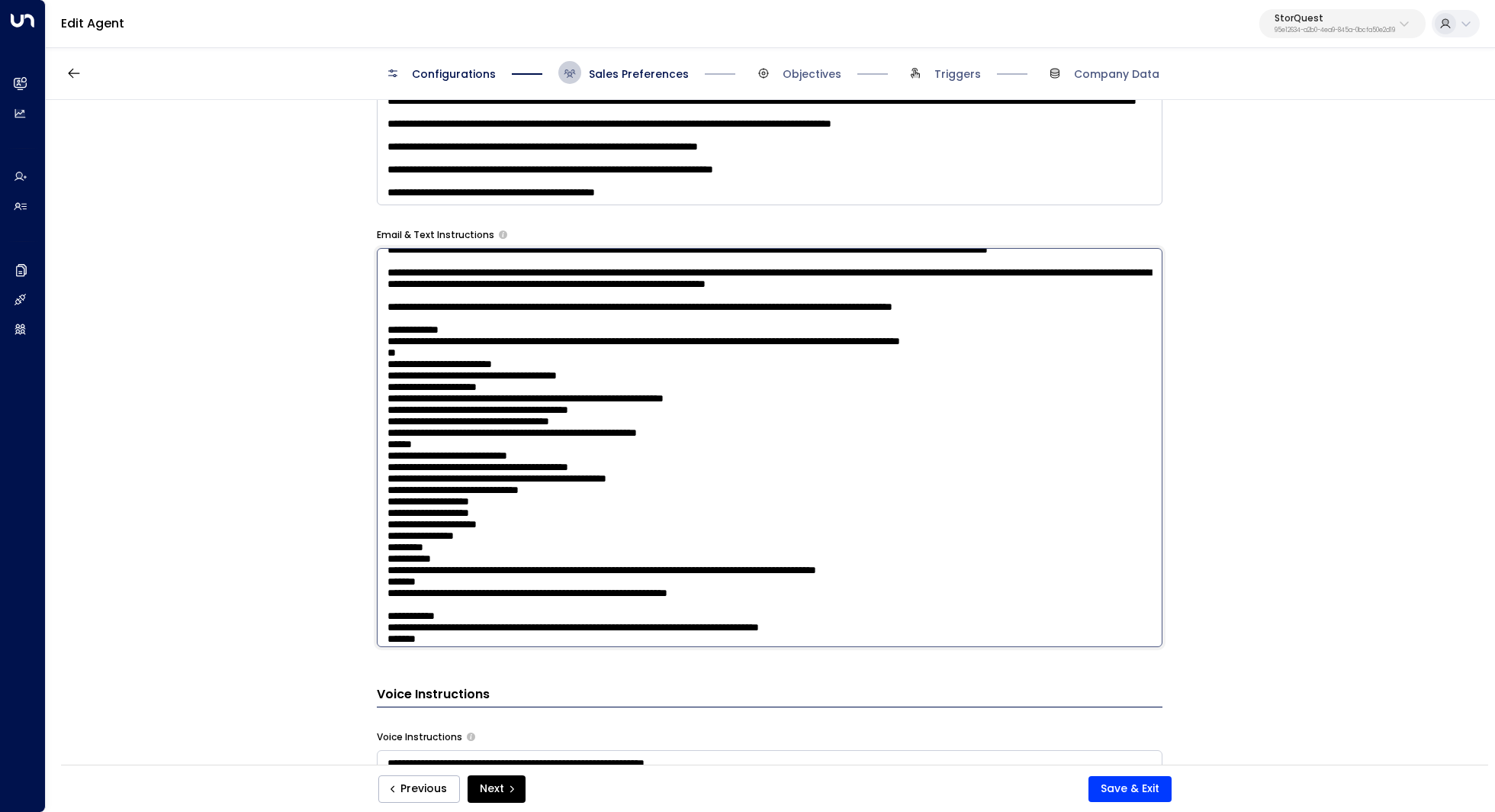
scroll to position [163, 0]
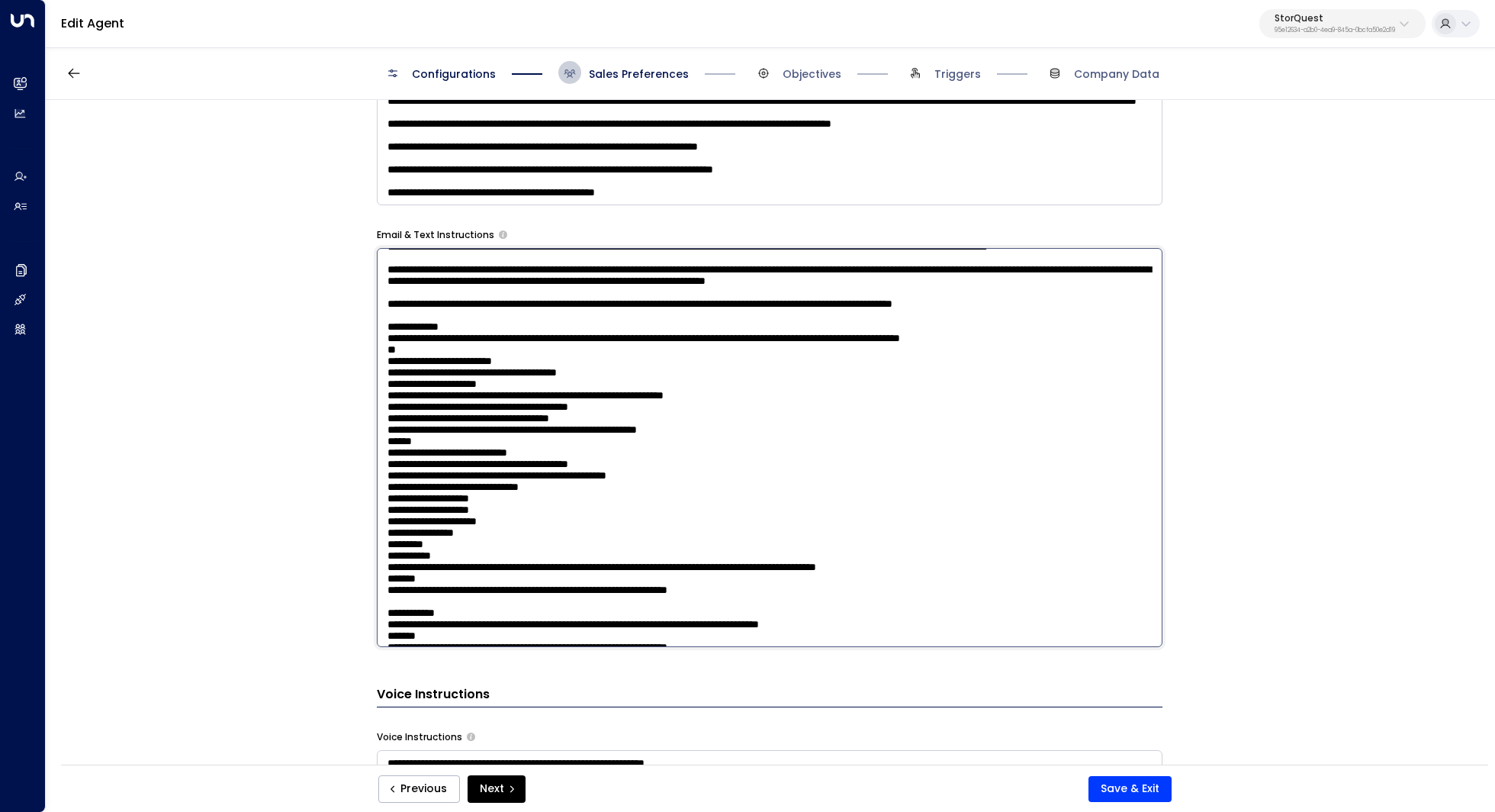
click at [501, 367] on textarea at bounding box center [769, 447] width 785 height 399
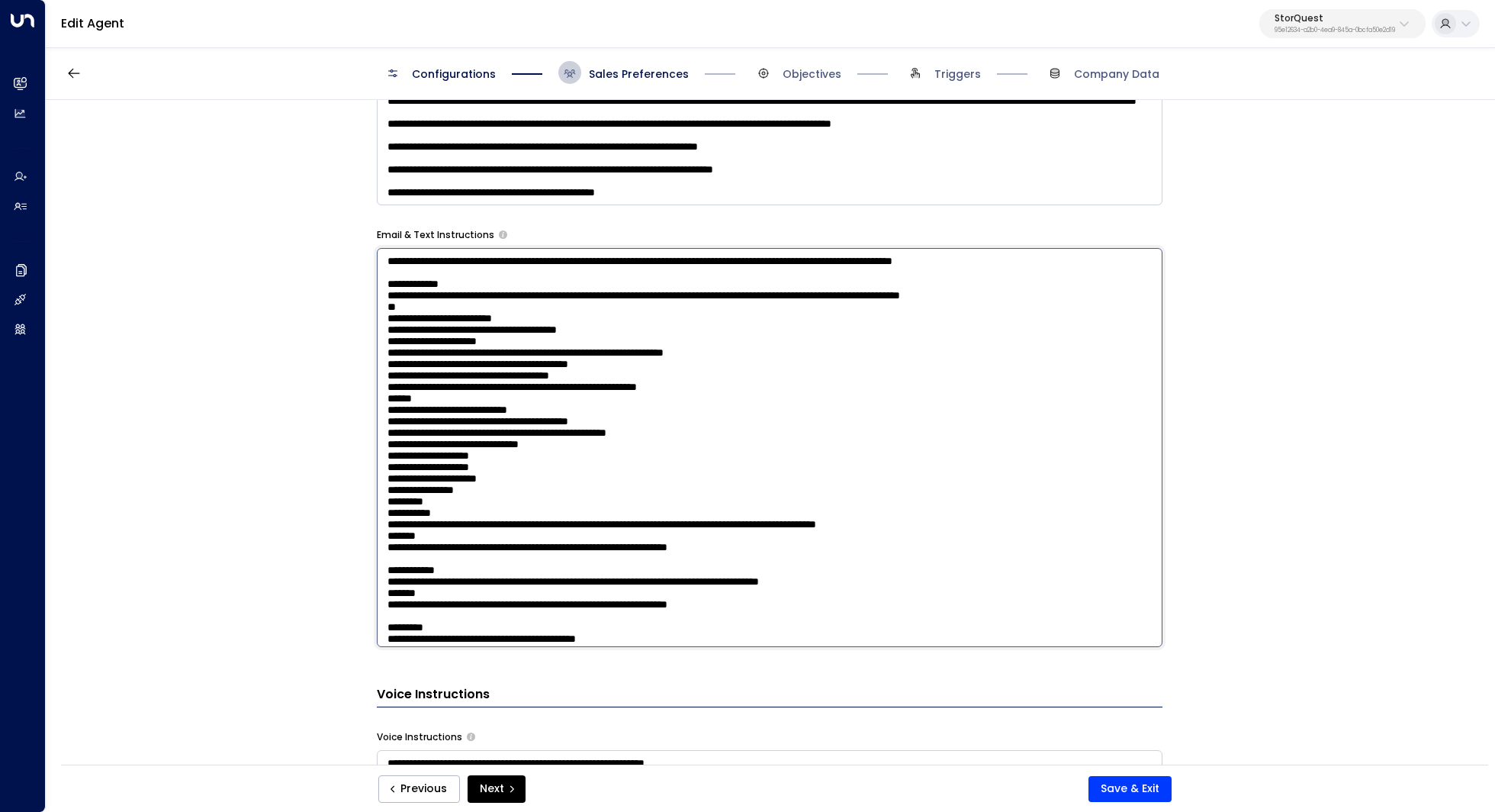
scroll to position [239, 0]
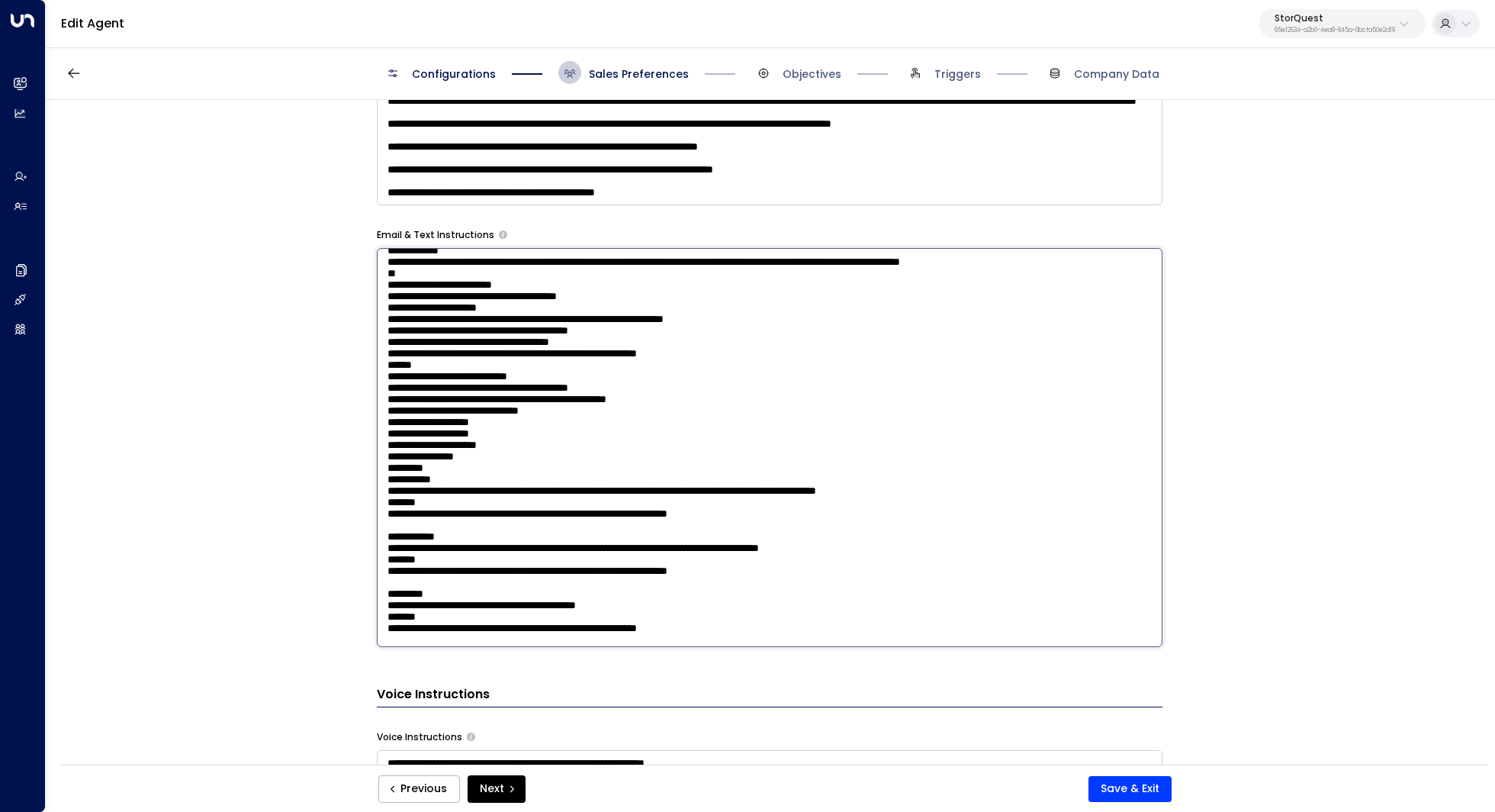
click at [603, 319] on textarea at bounding box center [769, 447] width 785 height 399
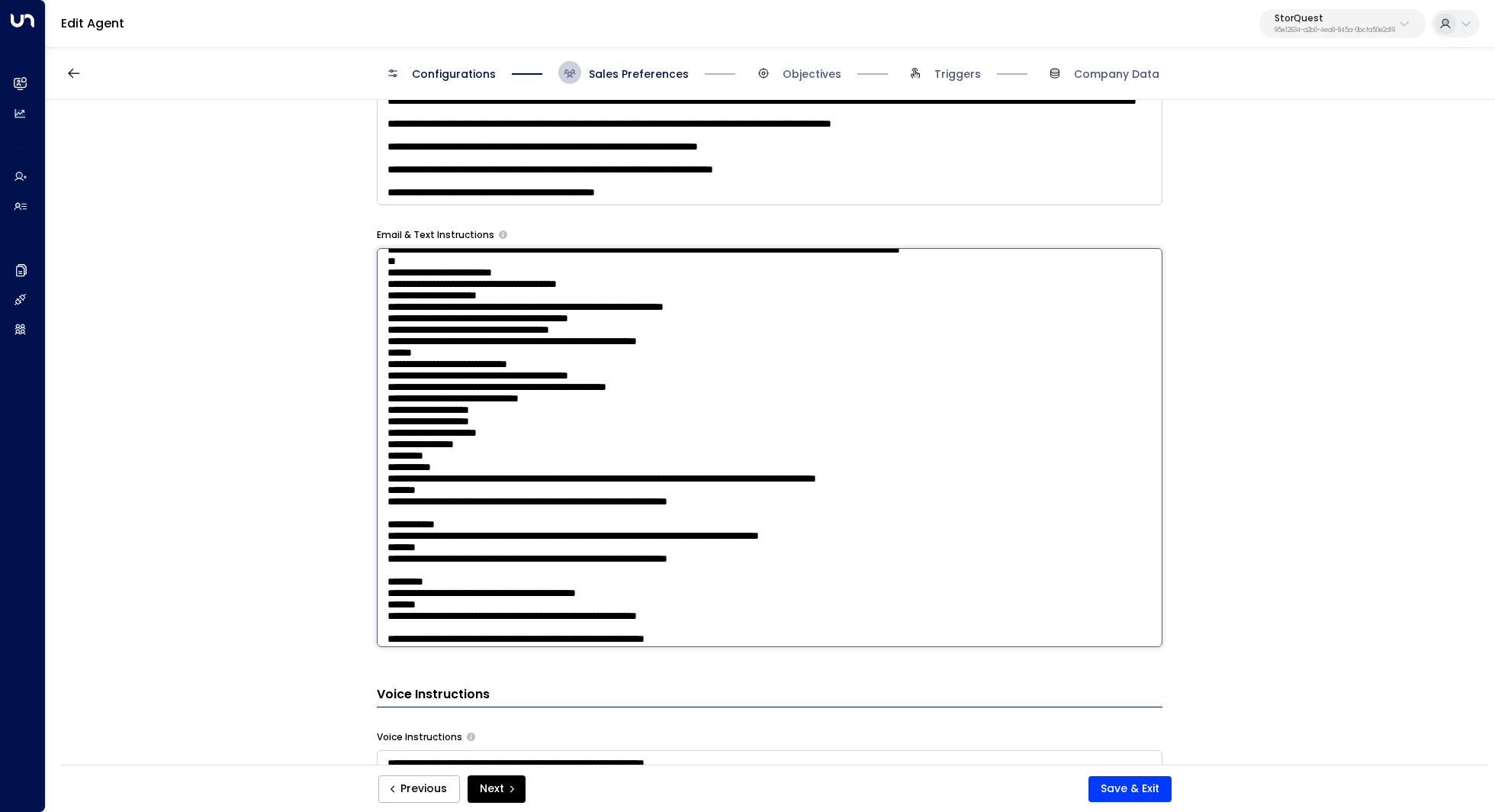
click at [634, 350] on textarea at bounding box center [769, 447] width 785 height 399
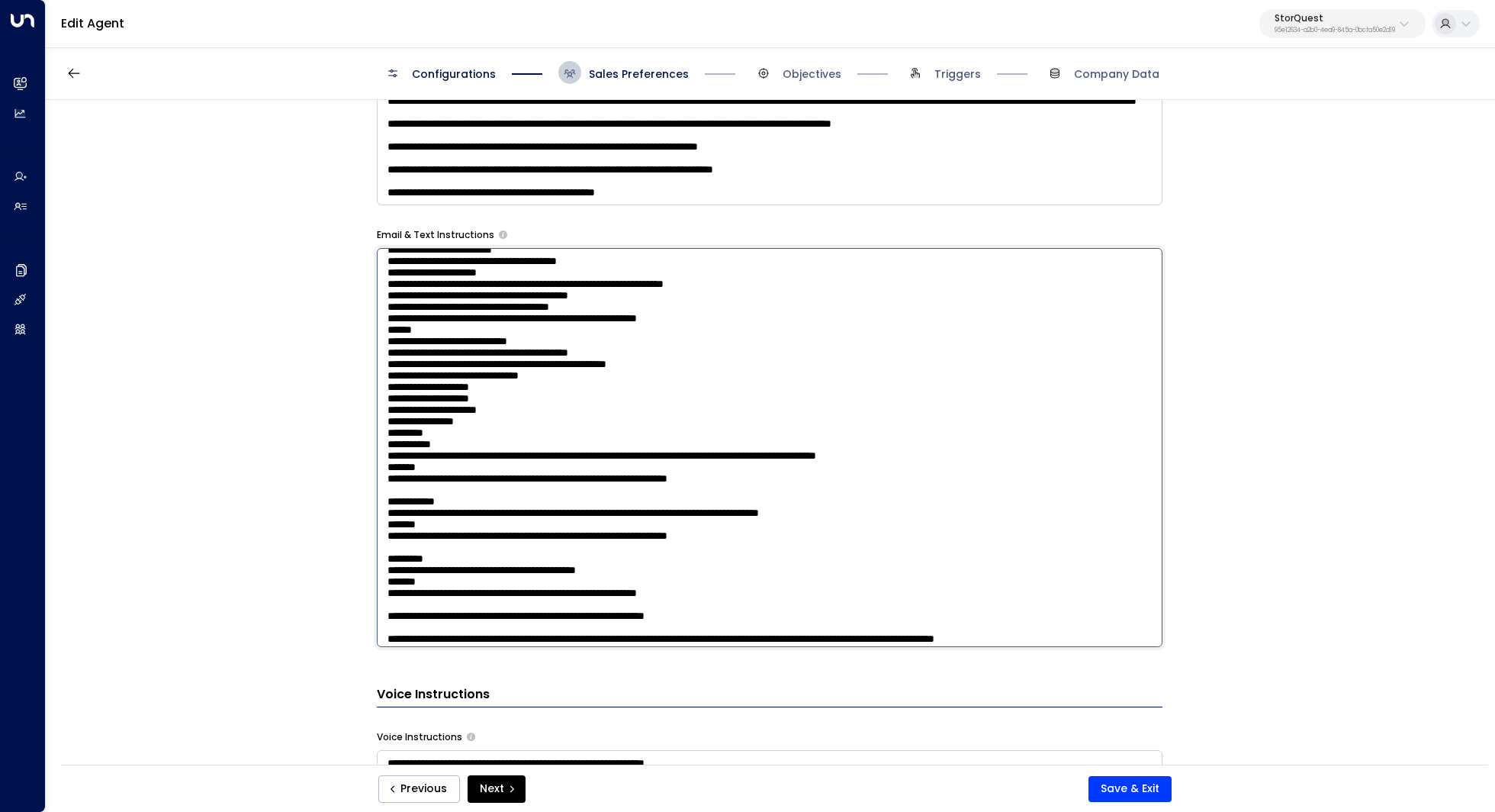
click at [609, 370] on textarea at bounding box center [769, 447] width 785 height 399
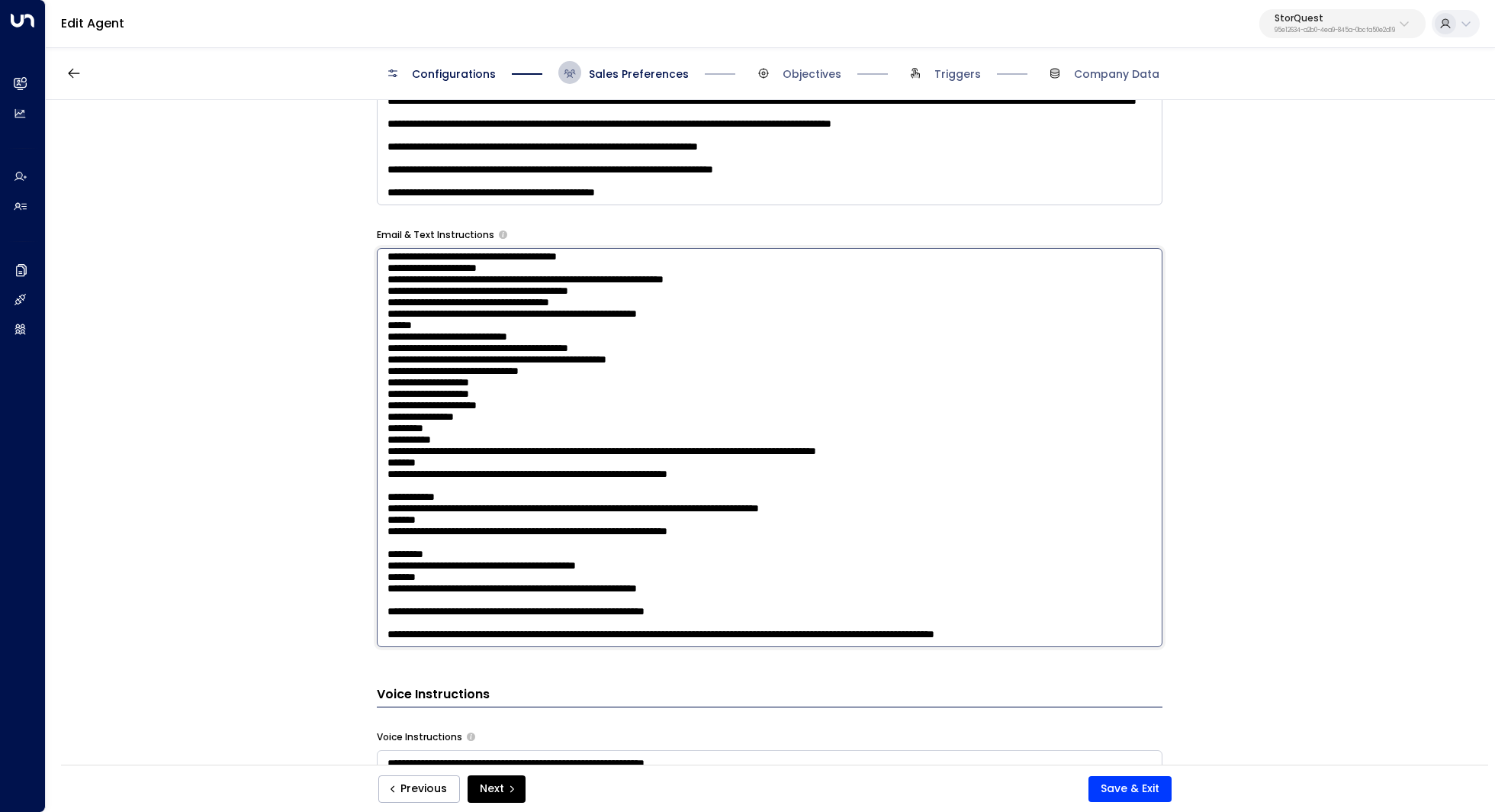
scroll to position [593, 0]
click at [615, 558] on textarea at bounding box center [769, 447] width 785 height 399
click at [574, 602] on textarea at bounding box center [769, 447] width 785 height 399
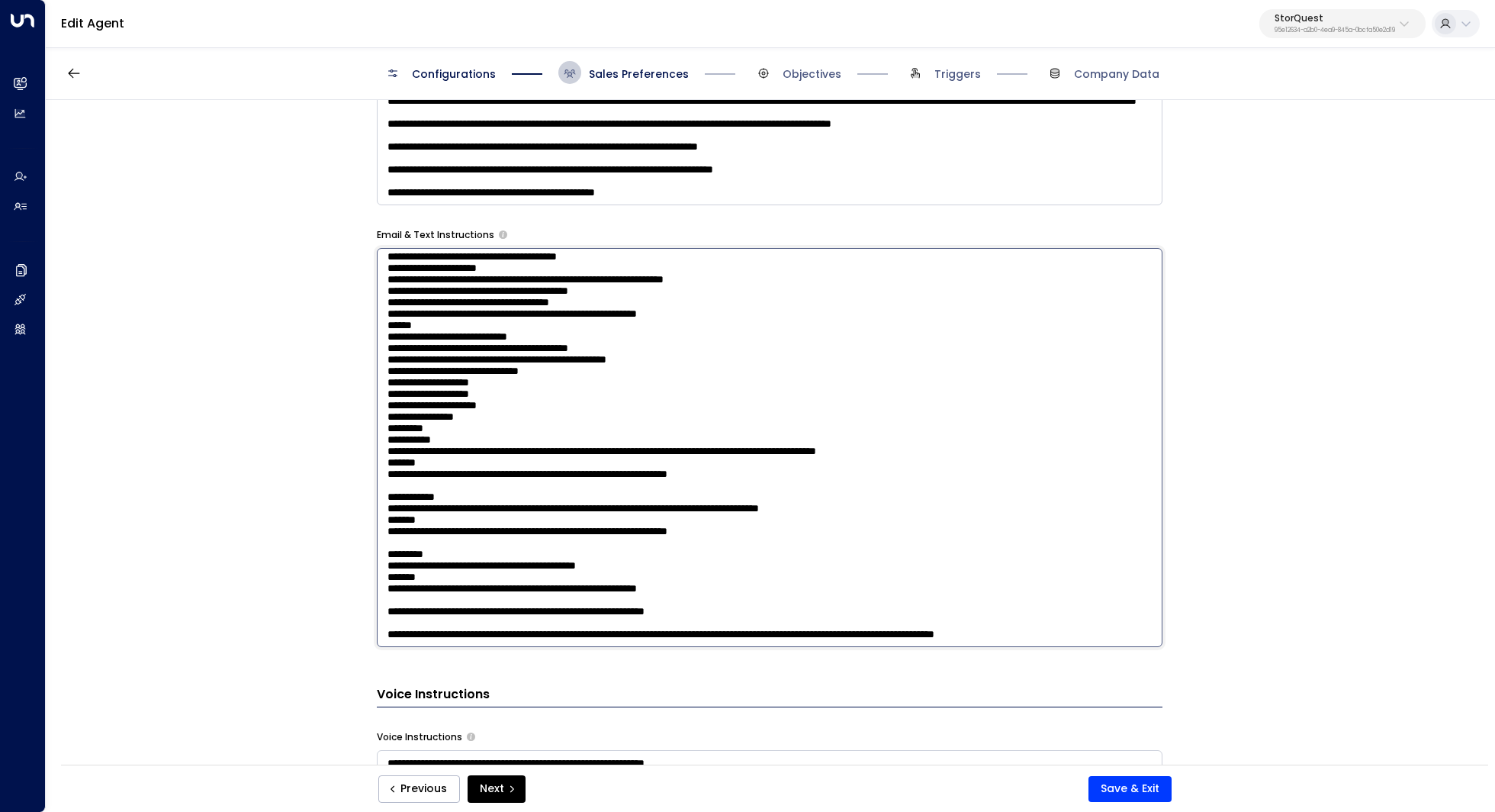
click at [574, 602] on textarea at bounding box center [769, 447] width 785 height 399
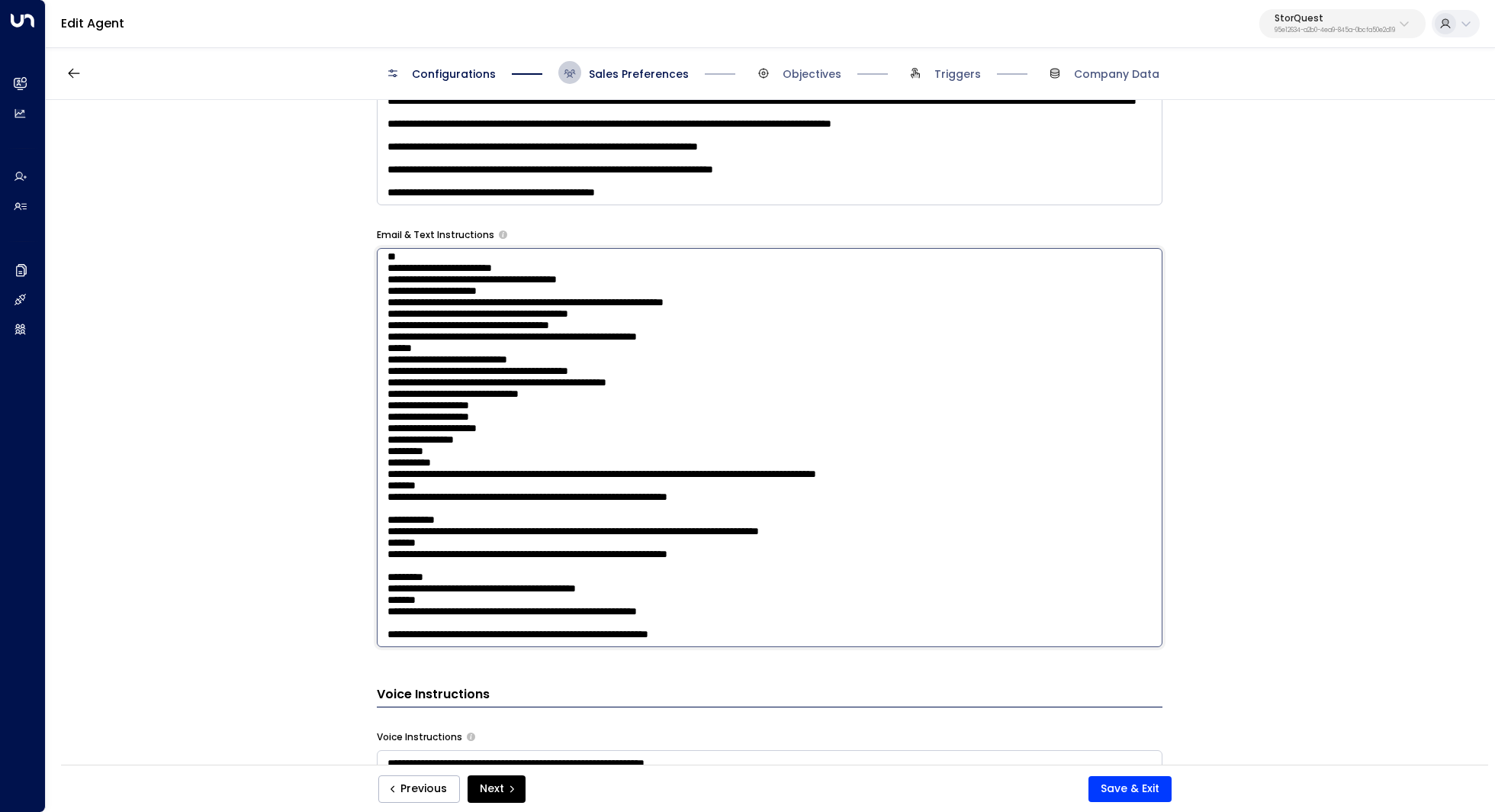
scroll to position [521, 0]
click at [592, 415] on textarea at bounding box center [769, 447] width 785 height 399
click at [599, 421] on textarea at bounding box center [769, 447] width 785 height 399
click at [639, 464] on textarea at bounding box center [769, 447] width 785 height 399
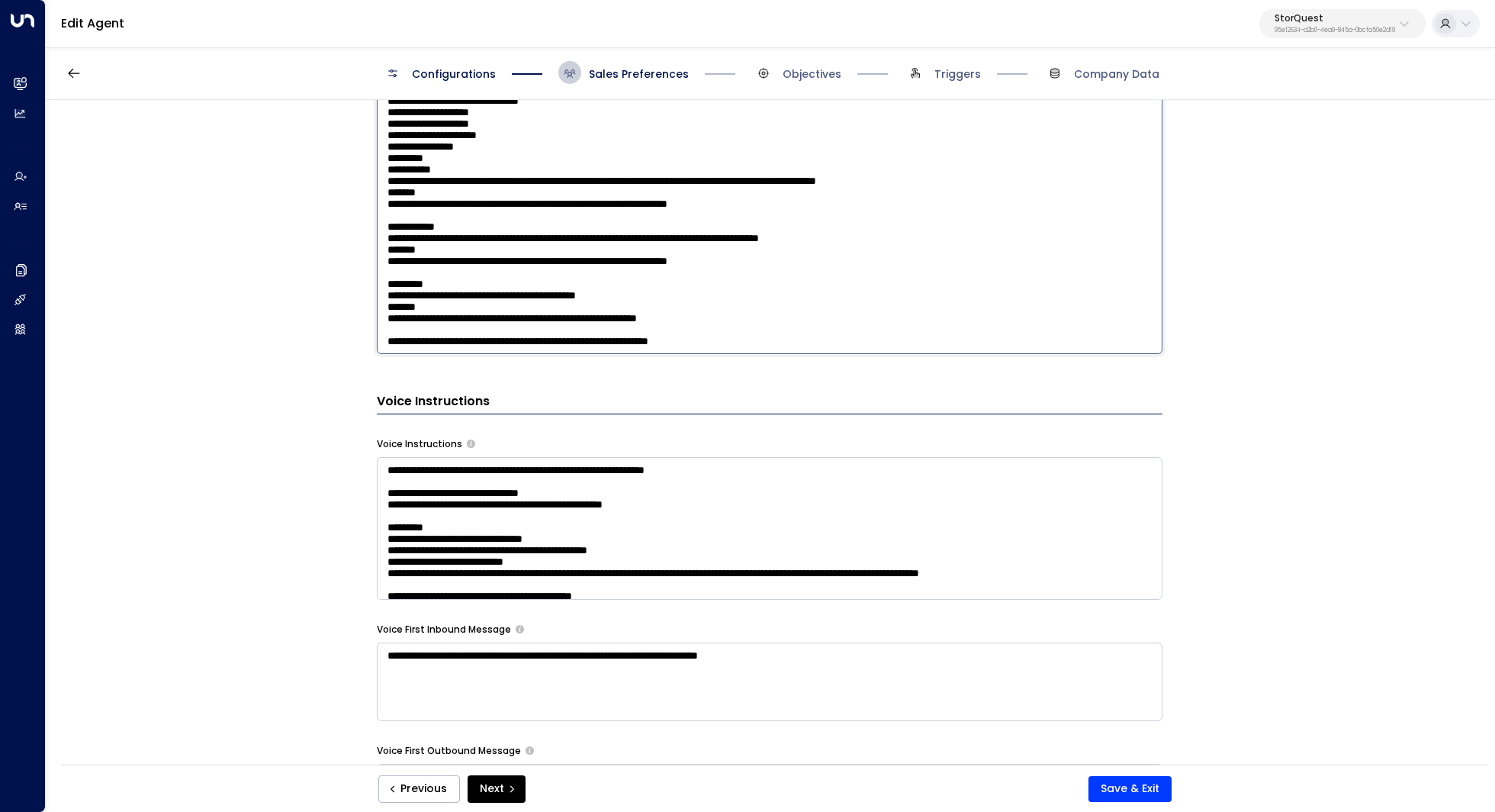
scroll to position [1015, 0]
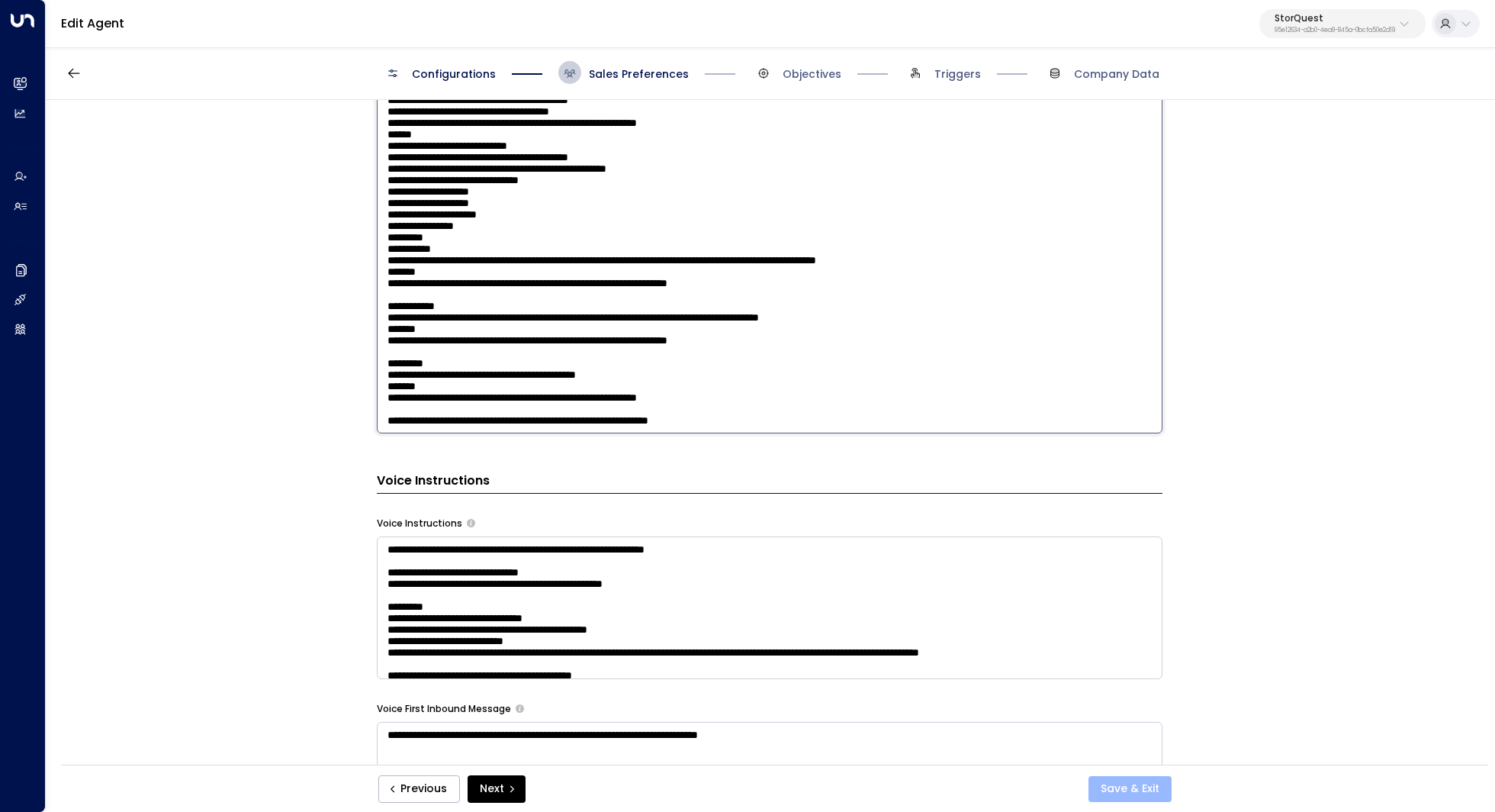
type textarea "**********"
click at [1143, 793] on button "Save & Exit" at bounding box center [1130, 788] width 84 height 26
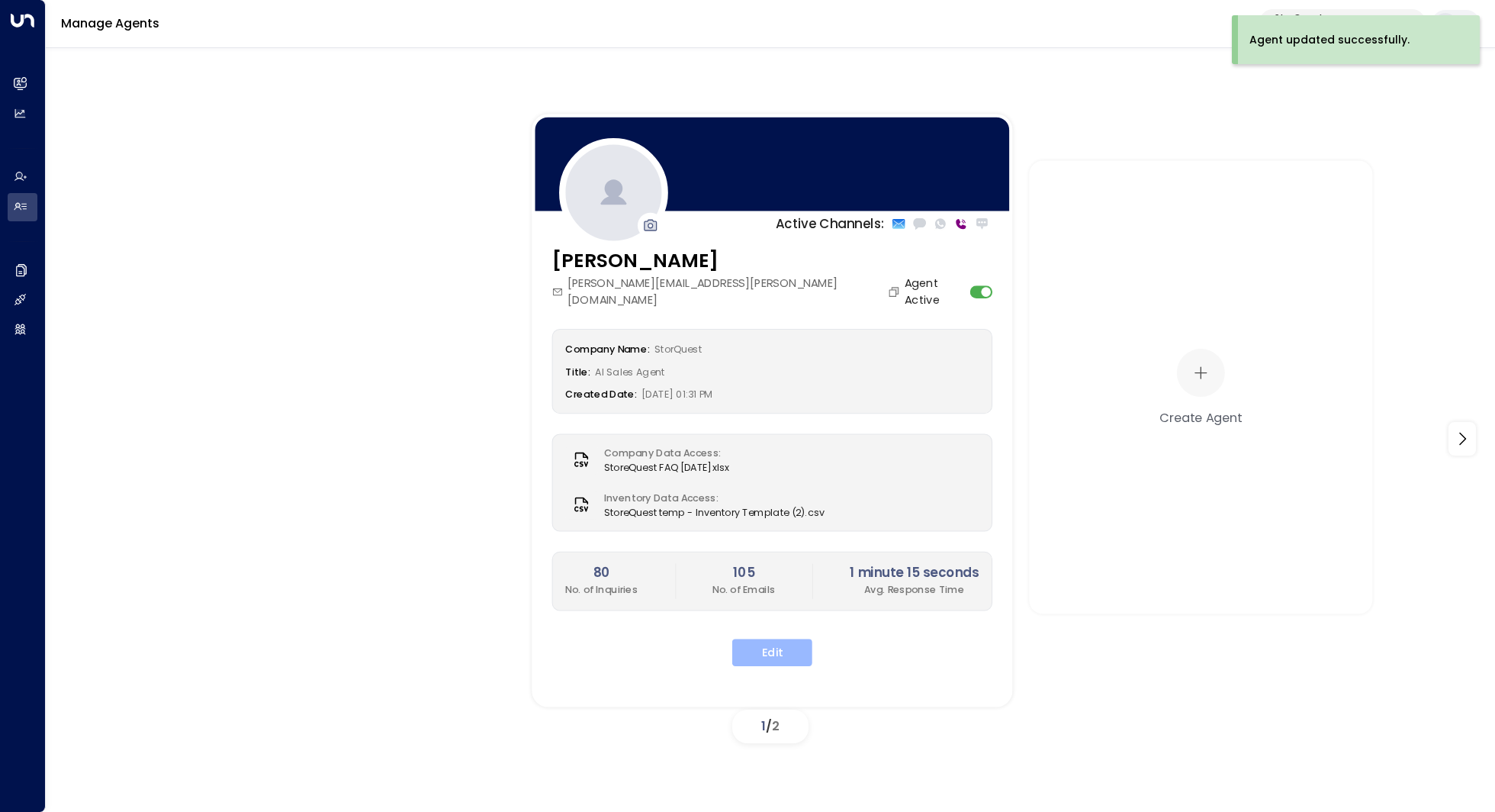
click at [791, 638] on button "Edit" at bounding box center [772, 651] width 80 height 28
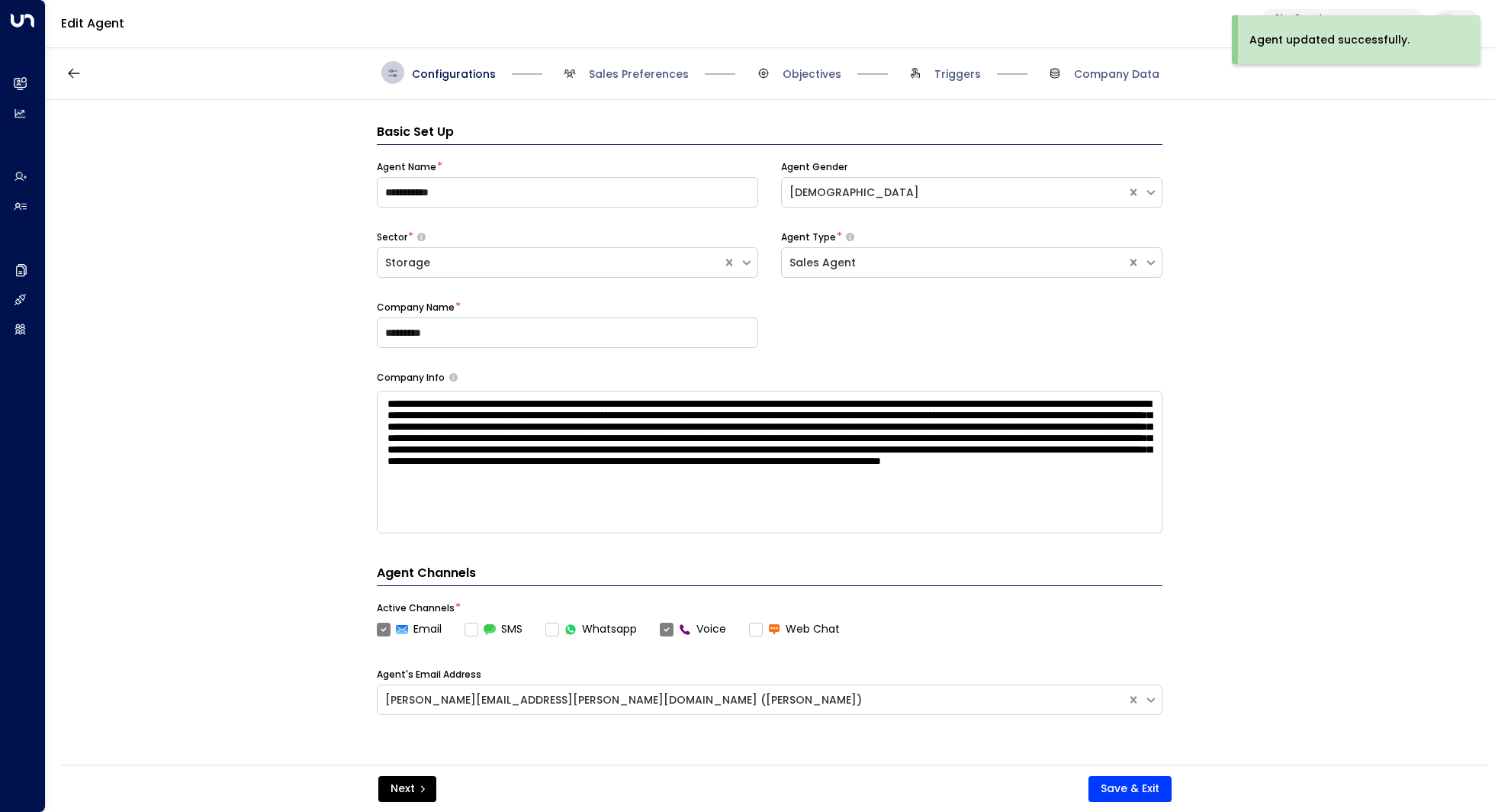
scroll to position [23, 0]
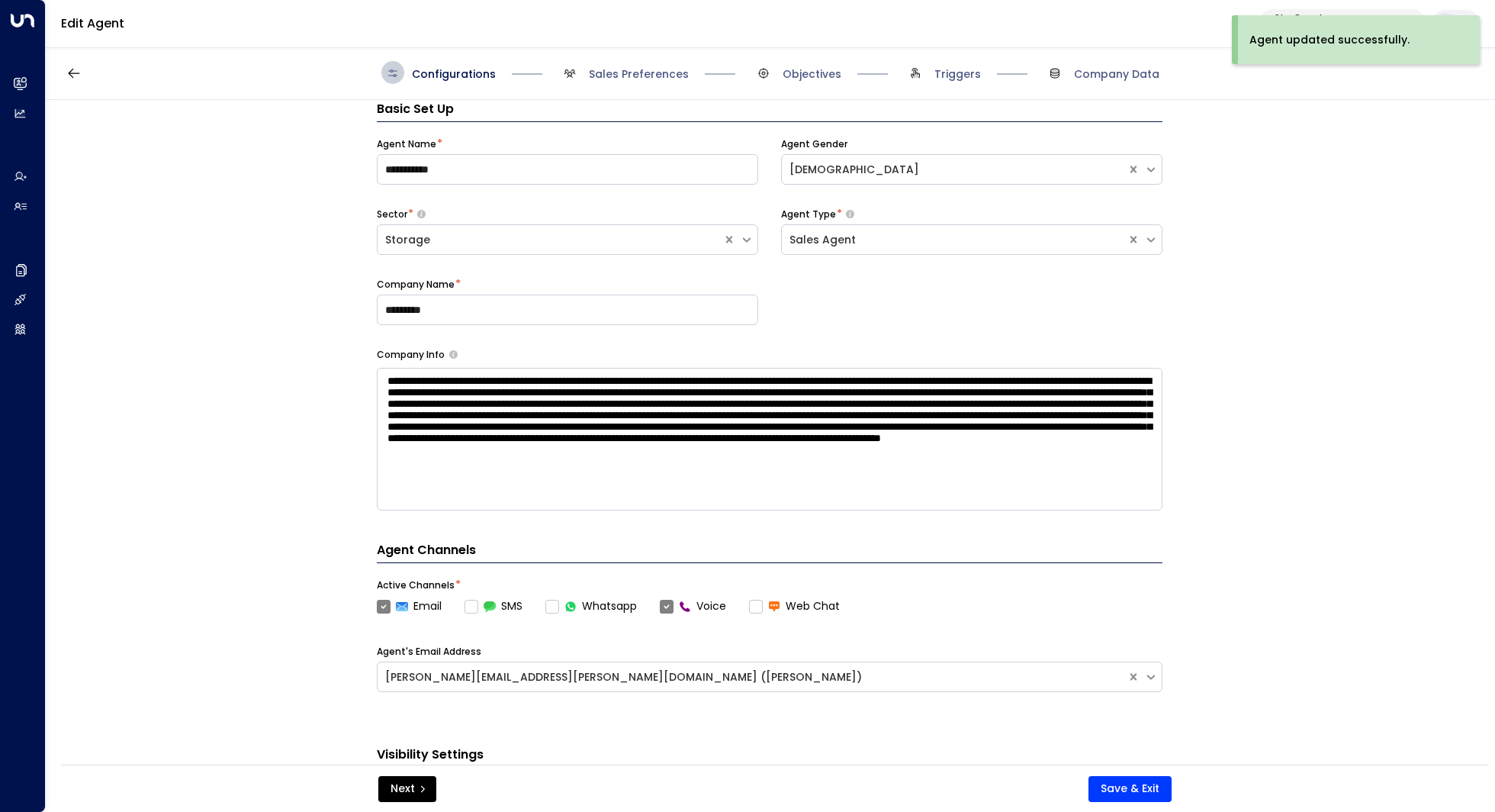
click at [609, 82] on span "Sales Preferences" at bounding box center [623, 72] width 130 height 23
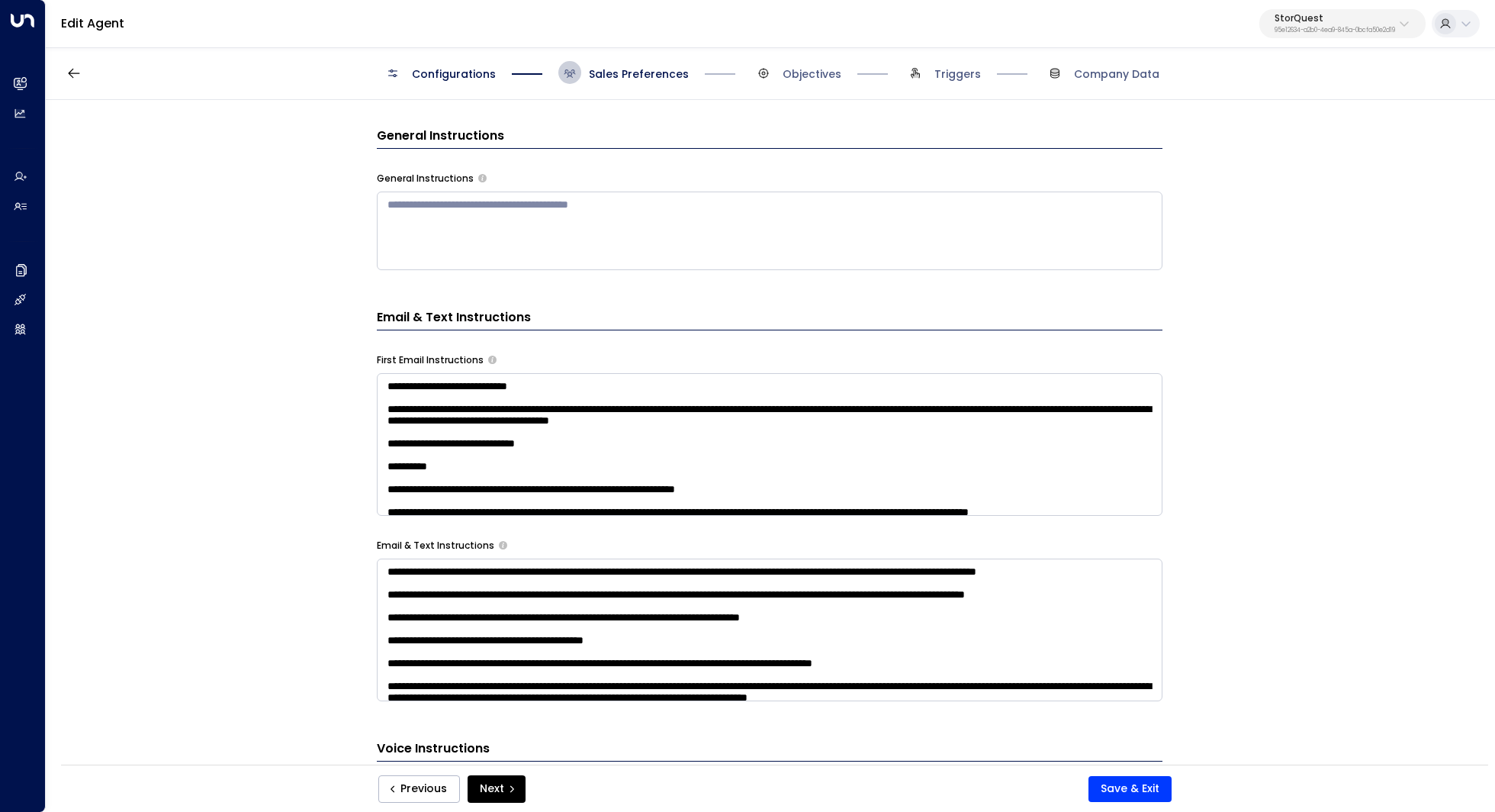
scroll to position [494, 0]
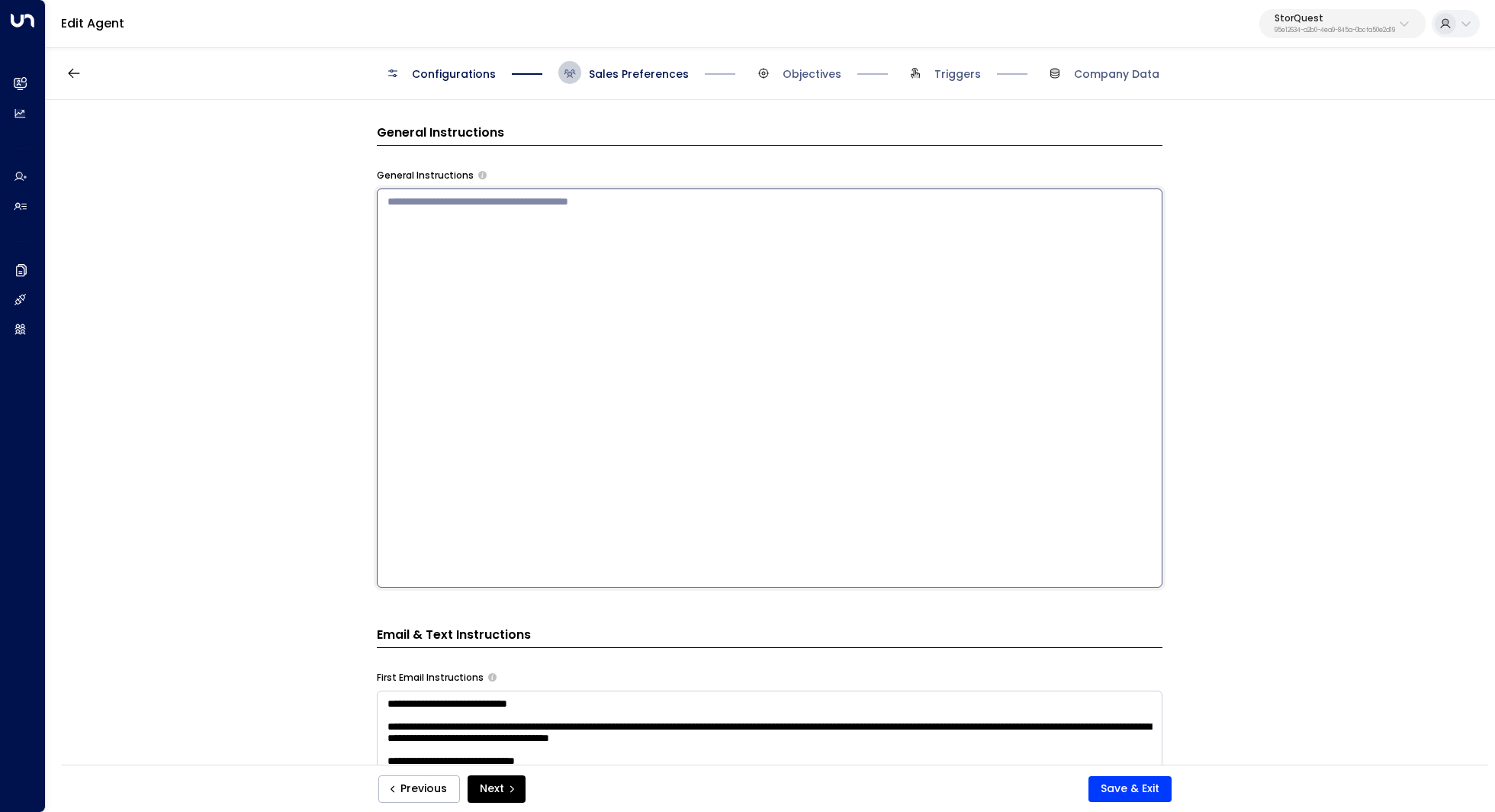
click at [614, 231] on textarea at bounding box center [769, 387] width 785 height 399
click at [316, 342] on div "**********" at bounding box center [769, 437] width 1448 height 674
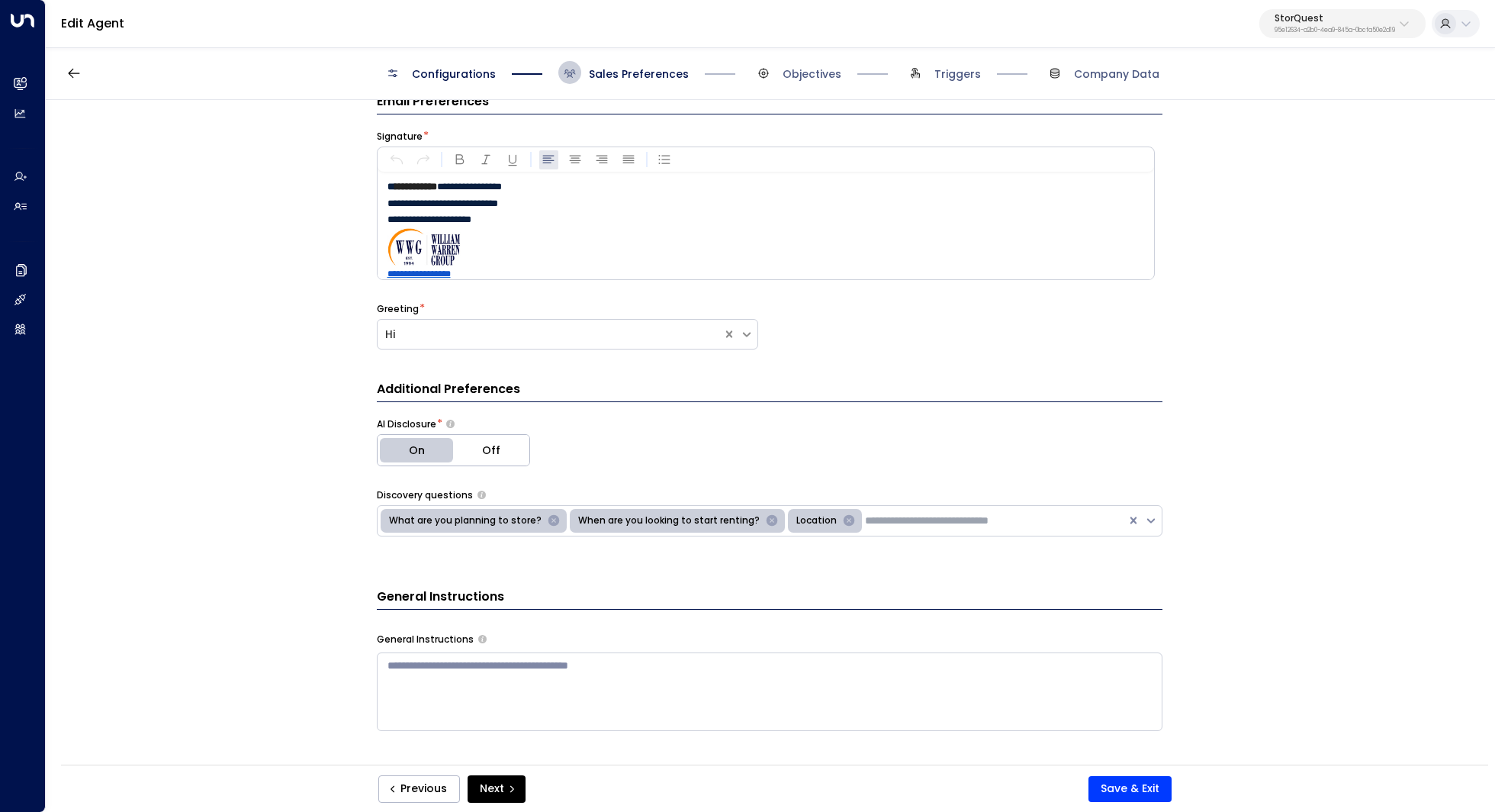
scroll to position [0, 0]
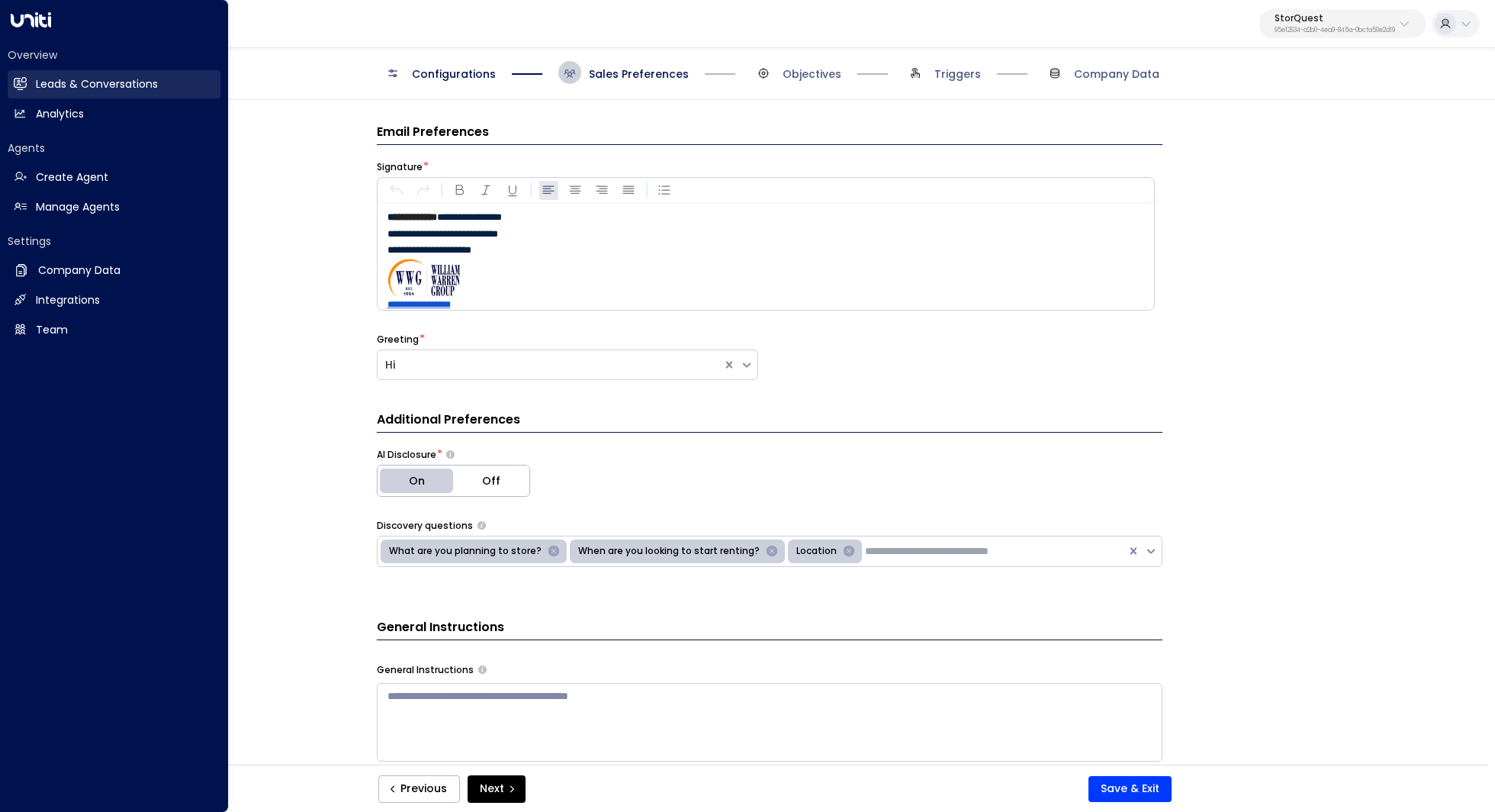
click at [26, 77] on icon at bounding box center [20, 84] width 13 height 13
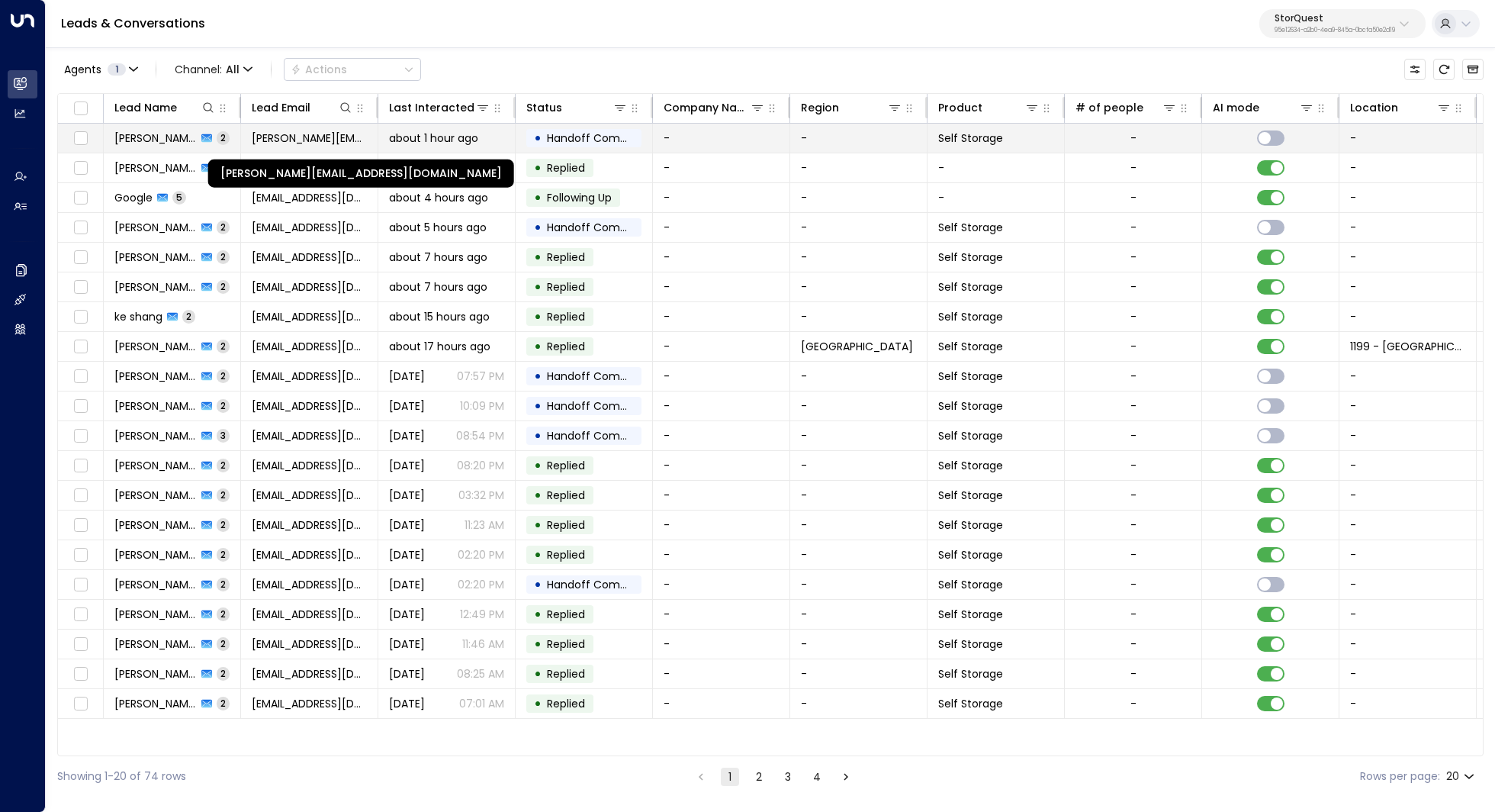
click at [325, 140] on span "[PERSON_NAME][EMAIL_ADDRESS][DOMAIN_NAME]" at bounding box center [309, 138] width 115 height 15
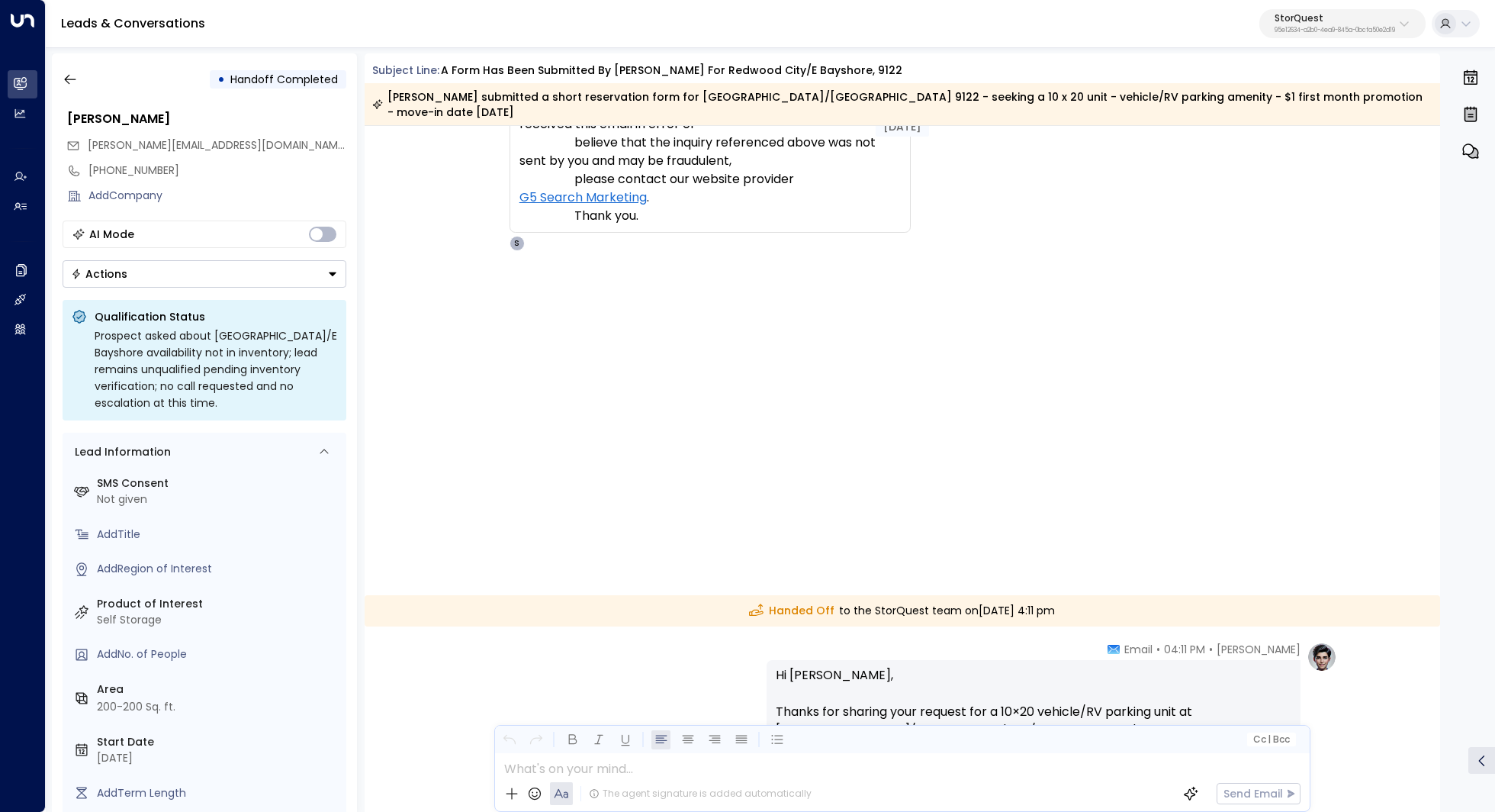
scroll to position [1123, 0]
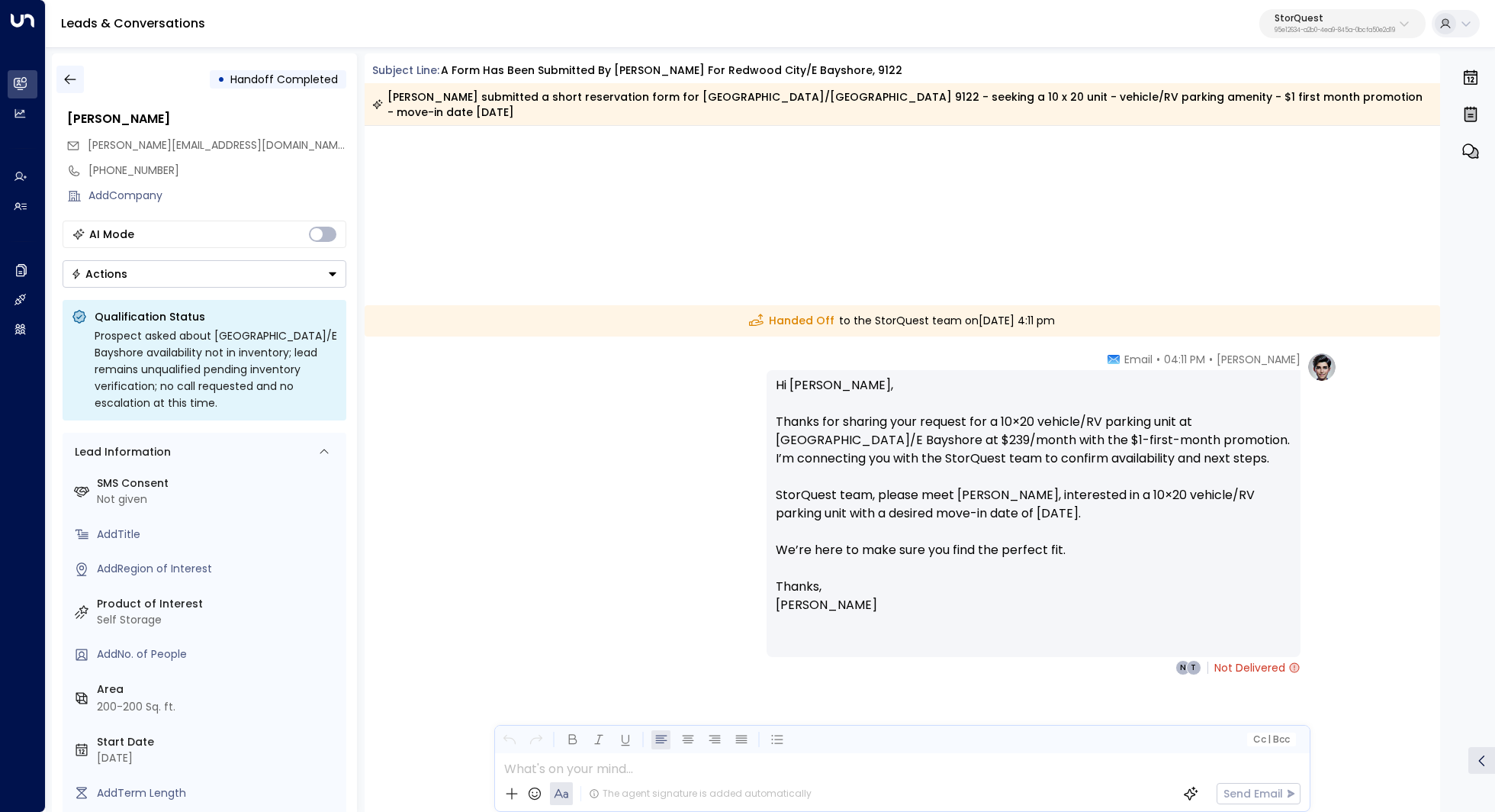
click at [69, 84] on icon "button" at bounding box center [70, 79] width 15 height 15
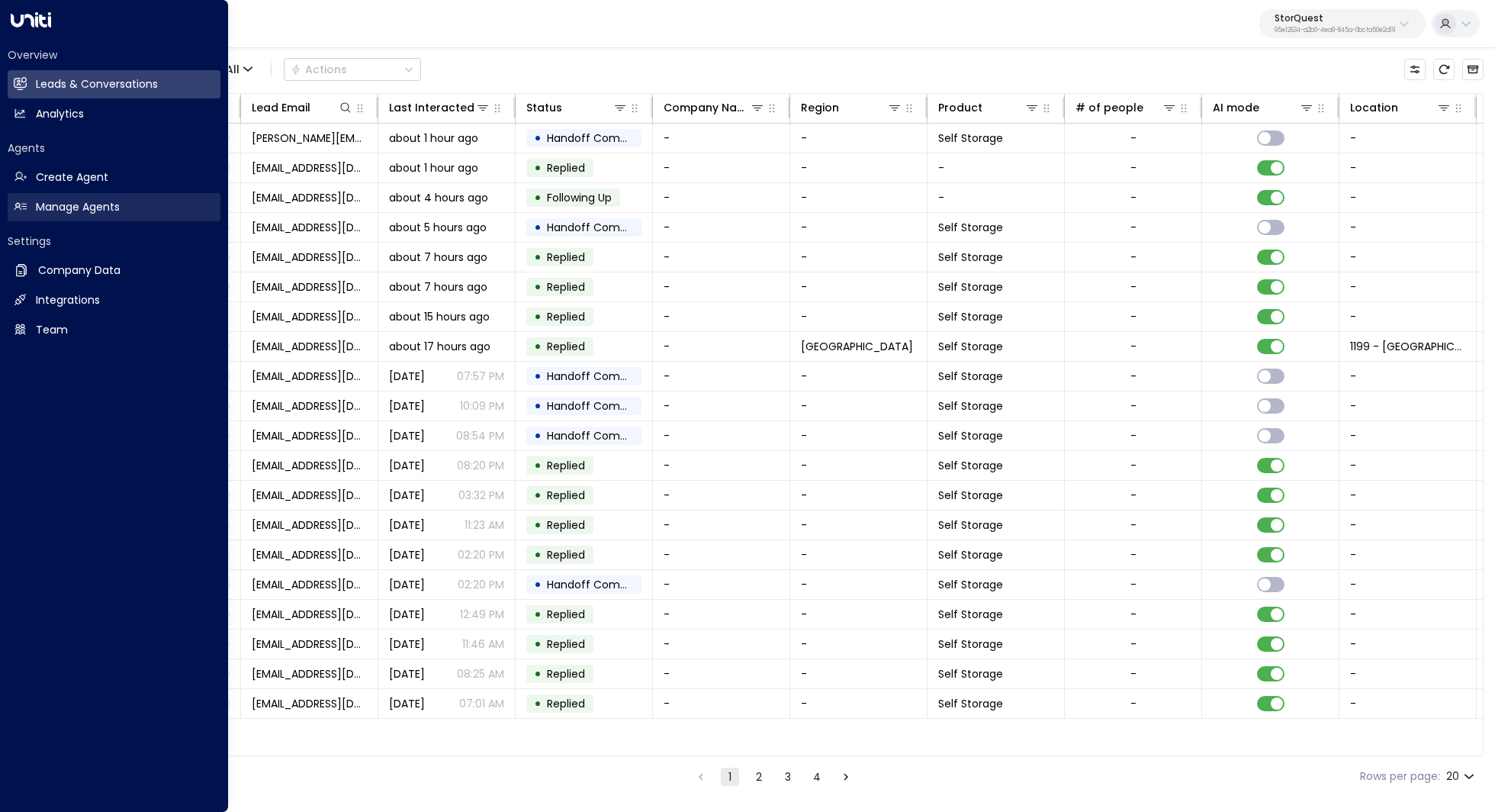
click at [45, 206] on h2 "Manage Agents" at bounding box center [78, 207] width 84 height 16
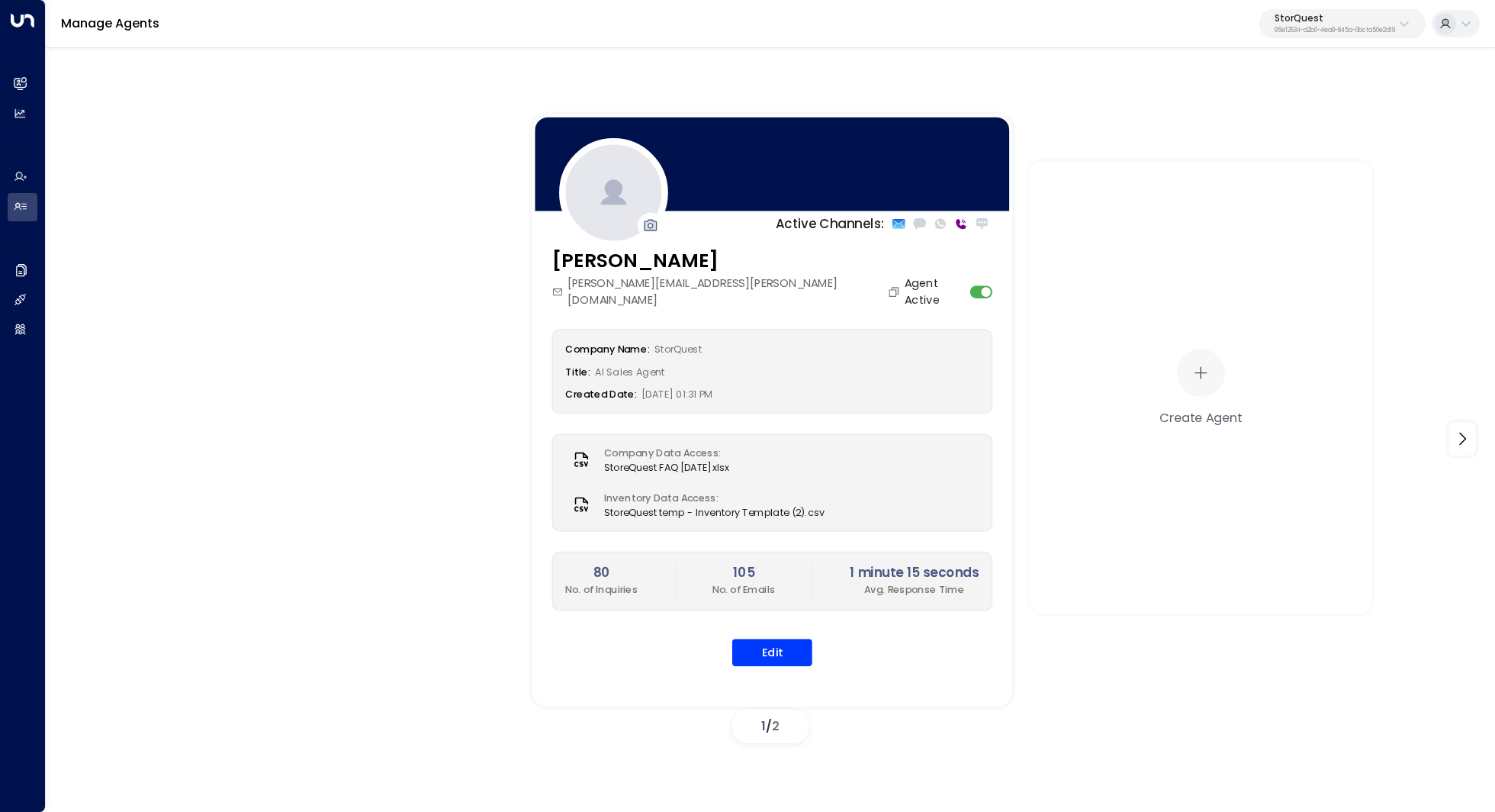
click at [738, 289] on div "[PERSON_NAME][EMAIL_ADDRESS][PERSON_NAME][DOMAIN_NAME]" at bounding box center [728, 291] width 352 height 33
click at [888, 285] on icon "Copy" at bounding box center [895, 292] width 13 height 13
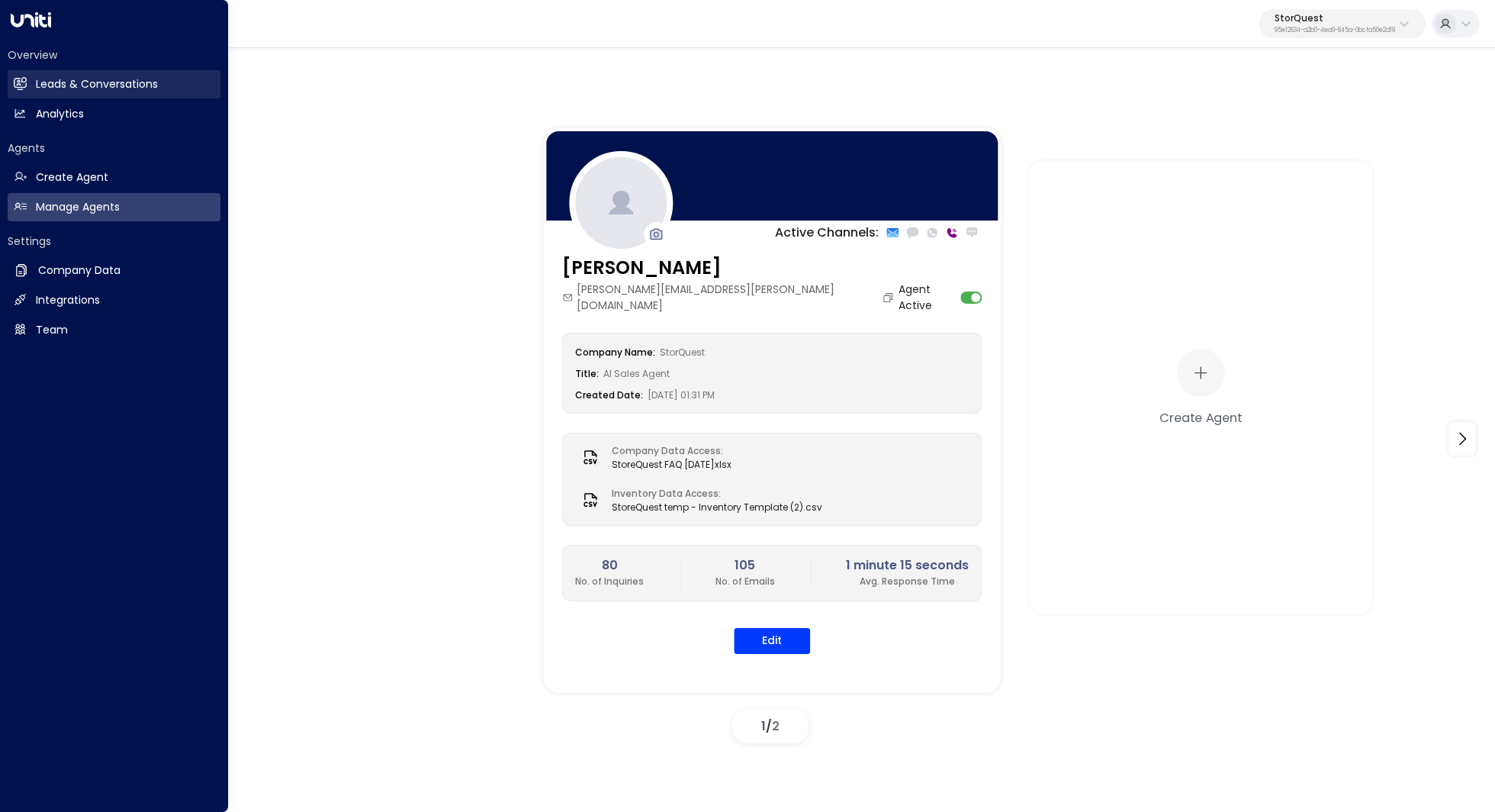
click at [23, 90] on link "Leads & Conversations Leads & Conversations" at bounding box center [114, 85] width 213 height 28
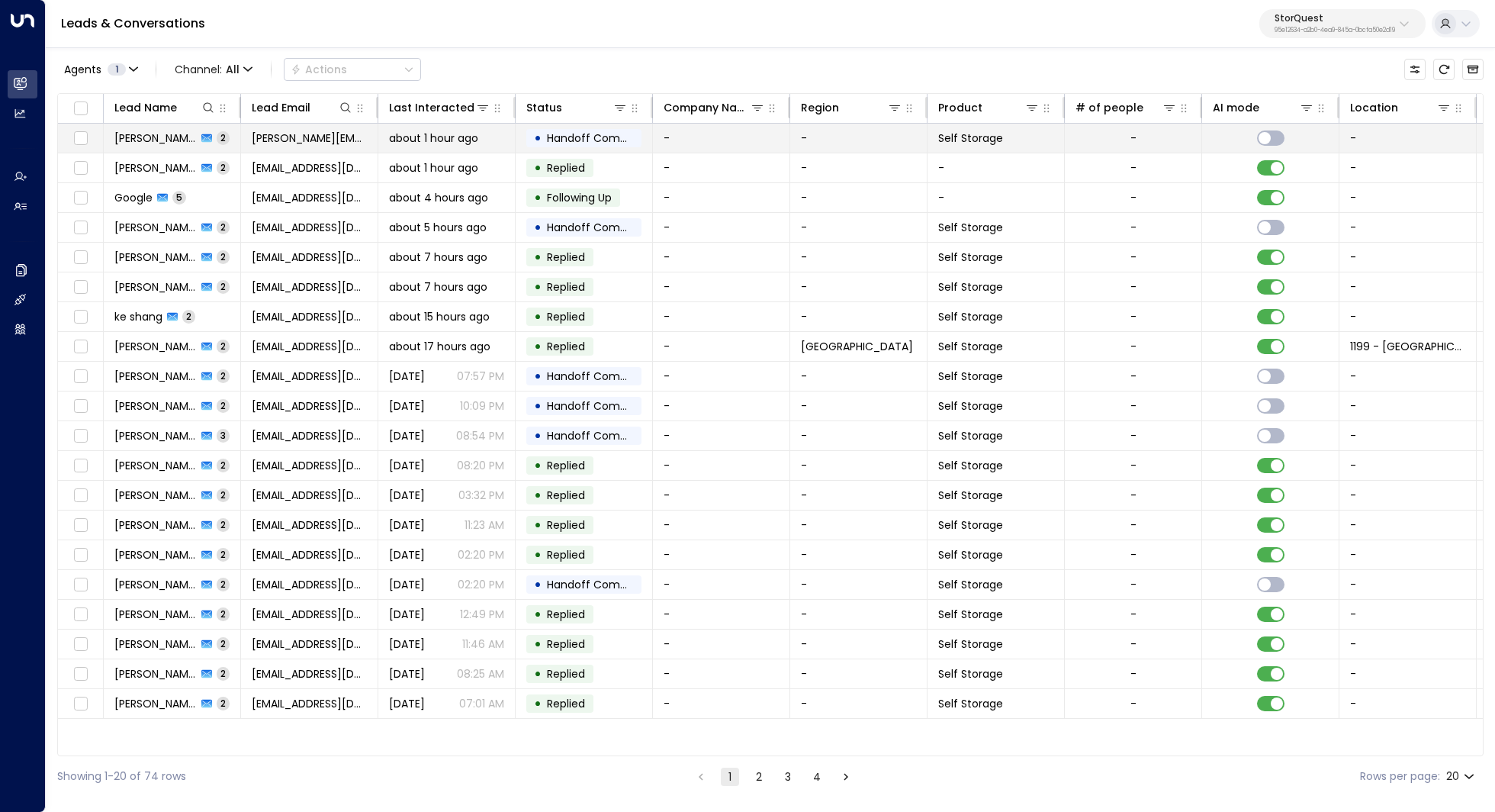
click at [141, 126] on td "[PERSON_NAME] 2" at bounding box center [172, 138] width 138 height 29
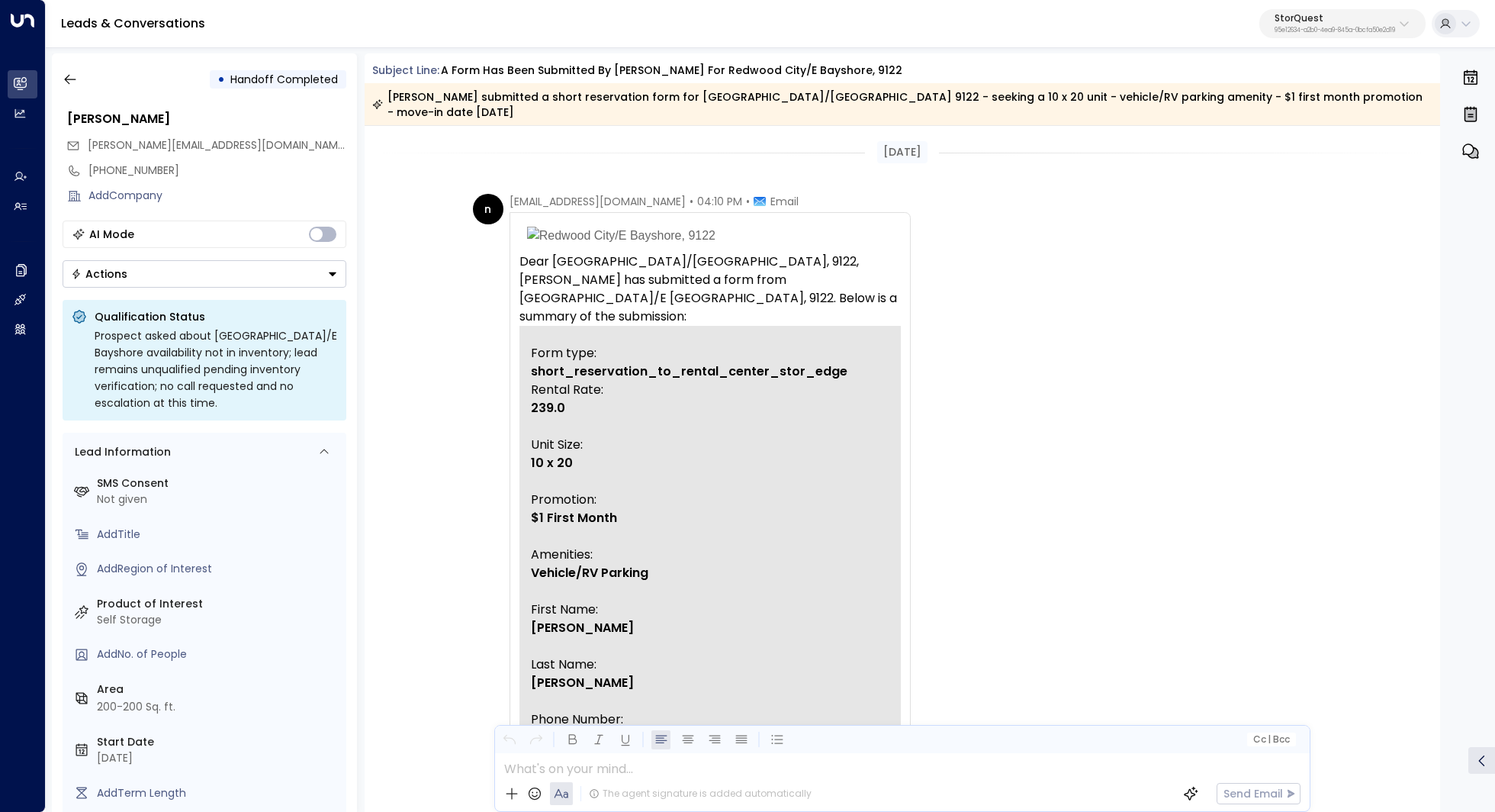
drag, startPoint x: 513, startPoint y: 206, endPoint x: 615, endPoint y: 385, distance: 206.0
click at [615, 385] on div "Dear Redwood City/E Bayshore, 9122, Ronnie Molina has submitted a form from Red…" at bounding box center [710, 638] width 401 height 854
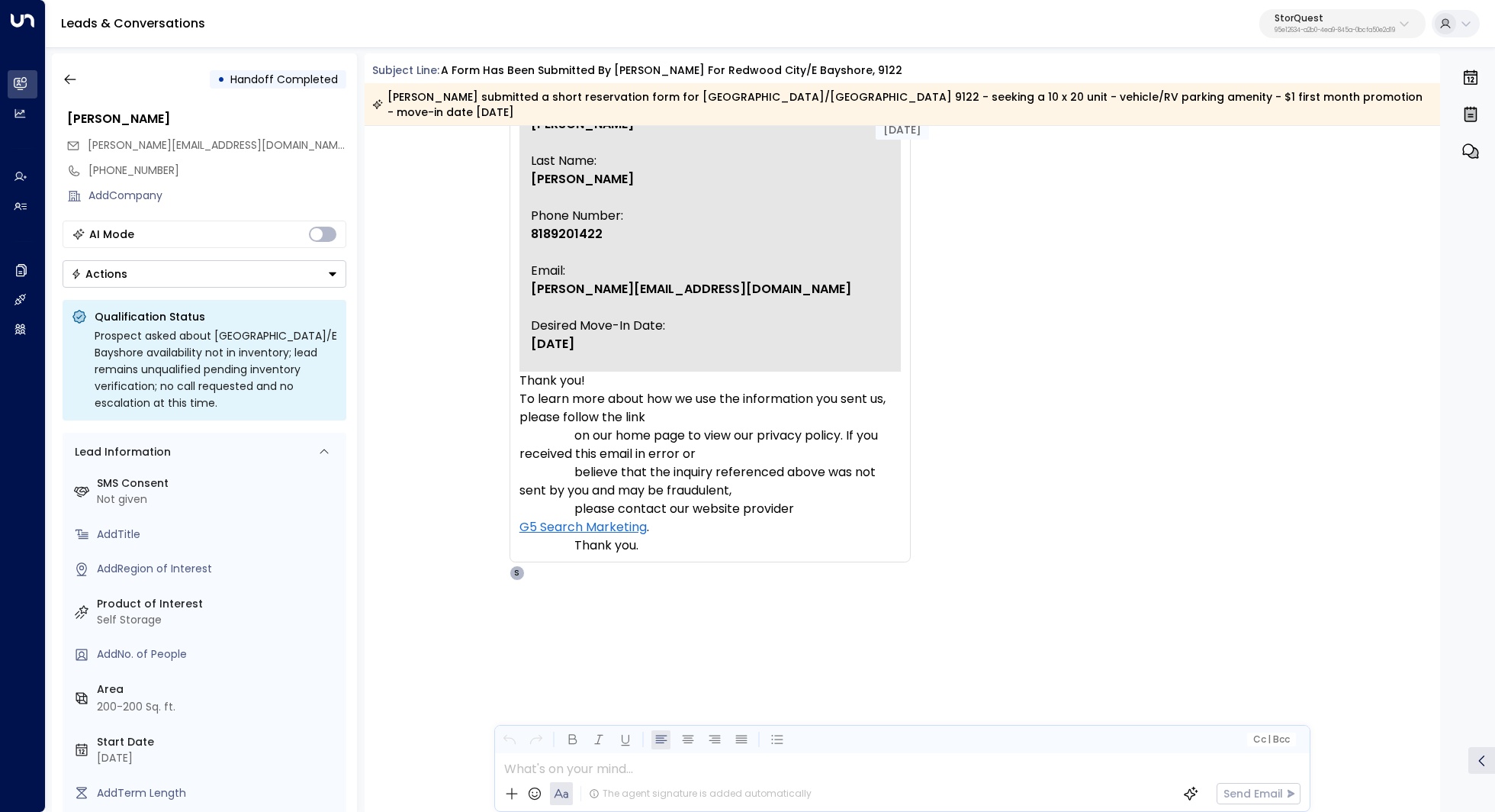
scroll to position [784, 0]
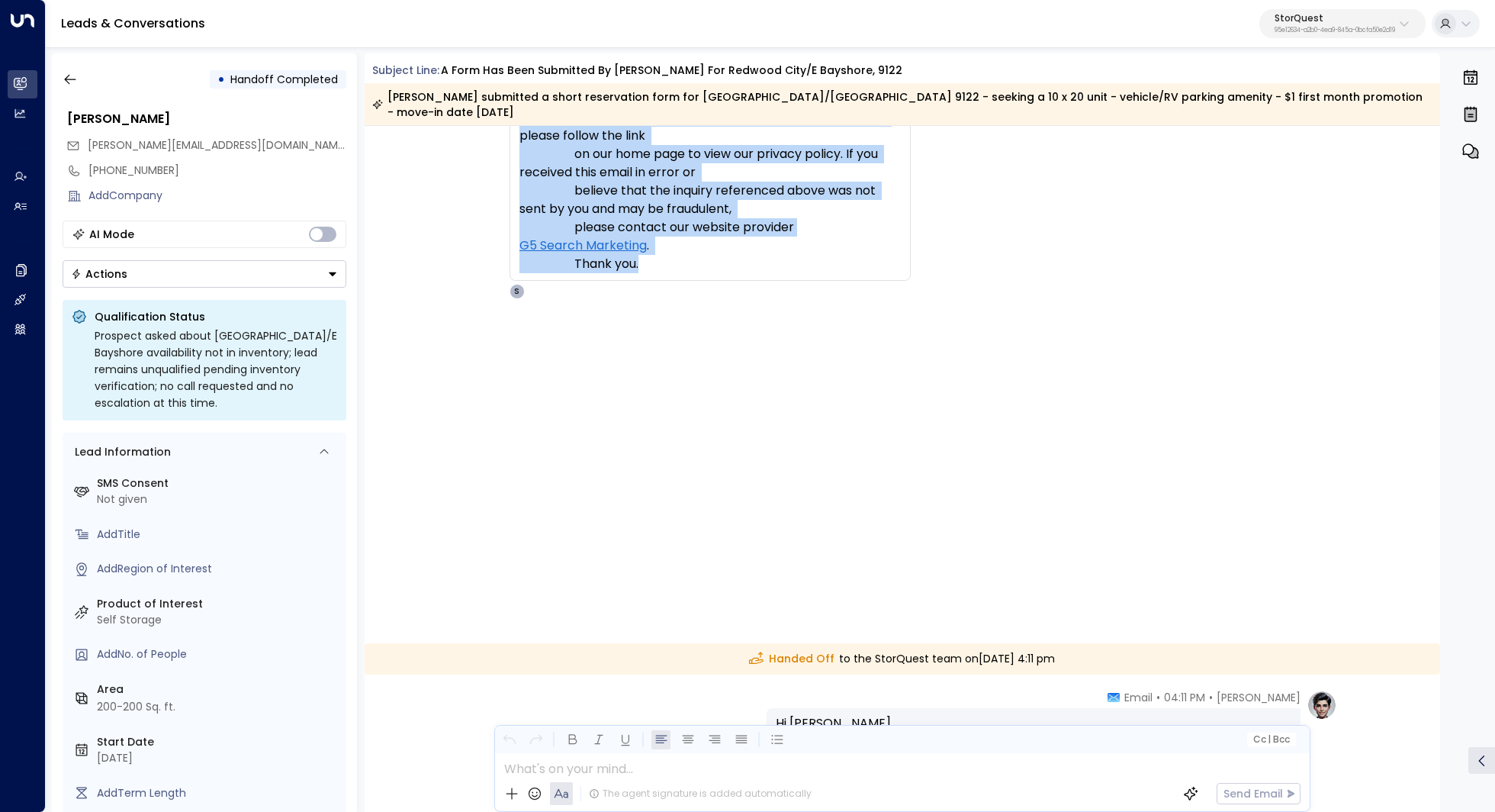
click at [777, 274] on p "To learn more about how we use the information you sent us, please follow the l…" at bounding box center [710, 190] width 382 height 164
copy tbody "Dear Redwood City/E Bayshore, 9122, Ronnie Molina has submitted a form from Red…"
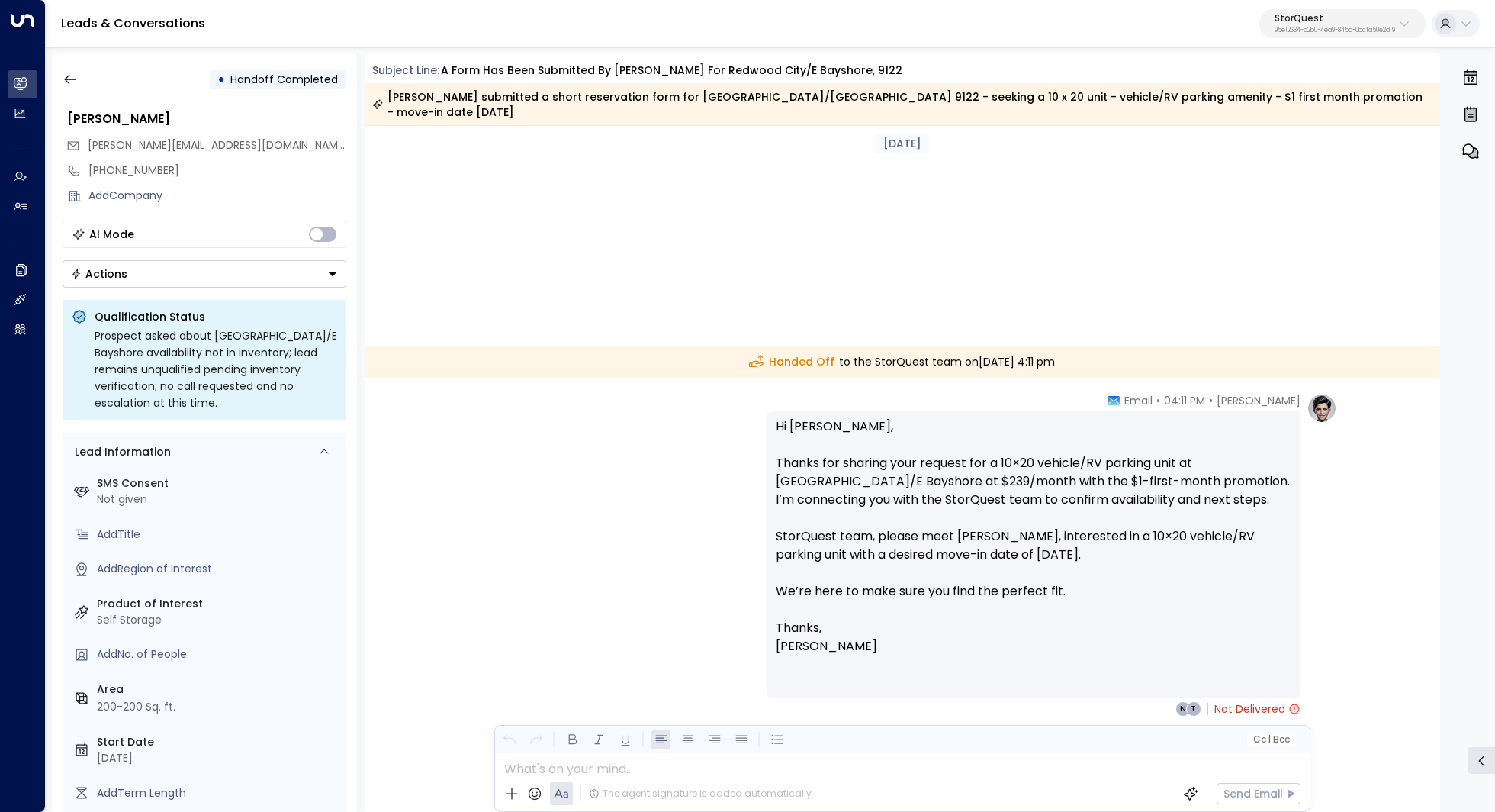
scroll to position [1123, 0]
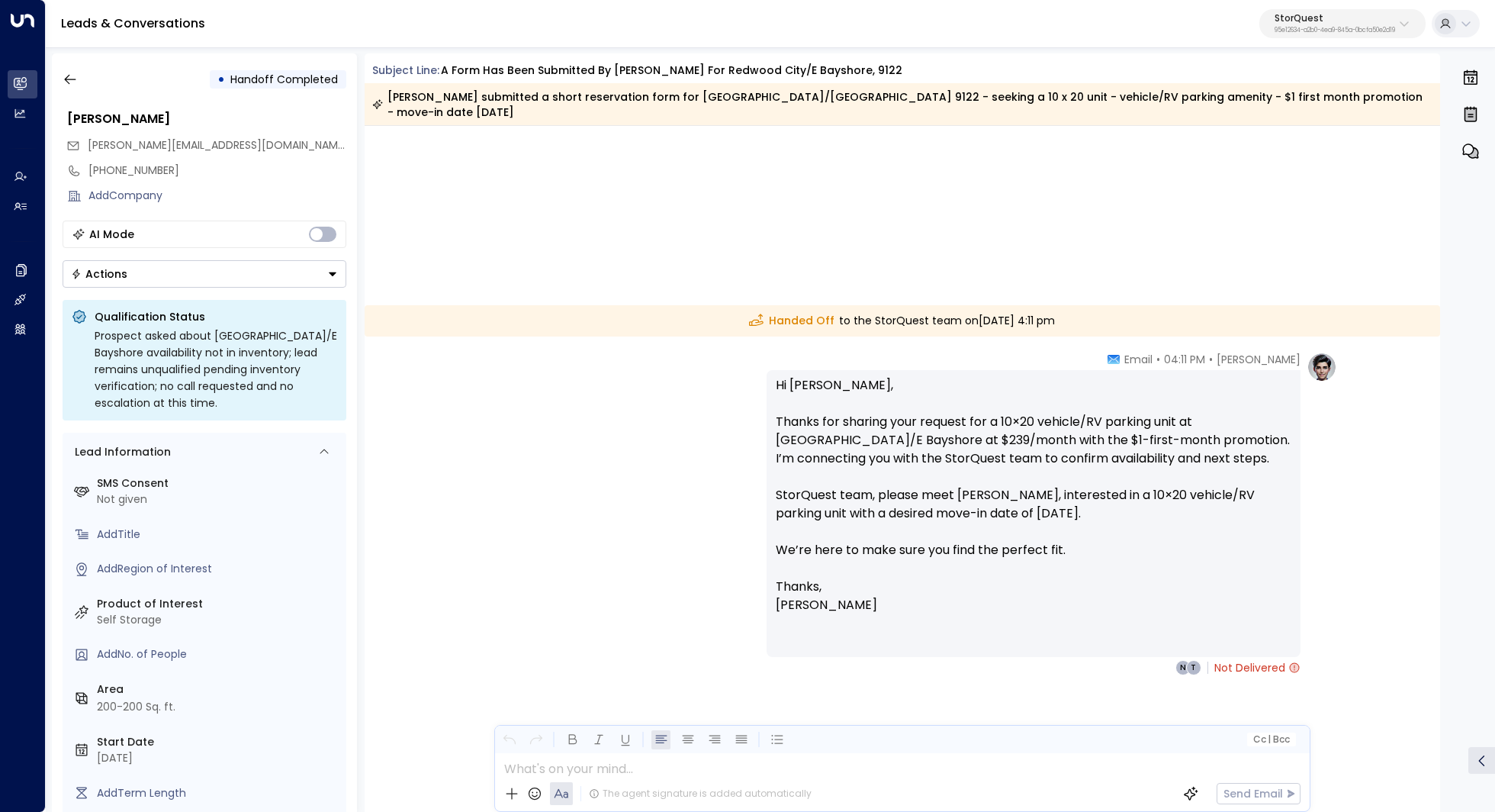
click at [418, 351] on div "Sarah Quinn • 04:11 PM • Email Hi Ronnie, Thanks for sharing your request for a…" at bounding box center [902, 589] width 1076 height 476
click at [78, 80] on button "button" at bounding box center [69, 79] width 28 height 28
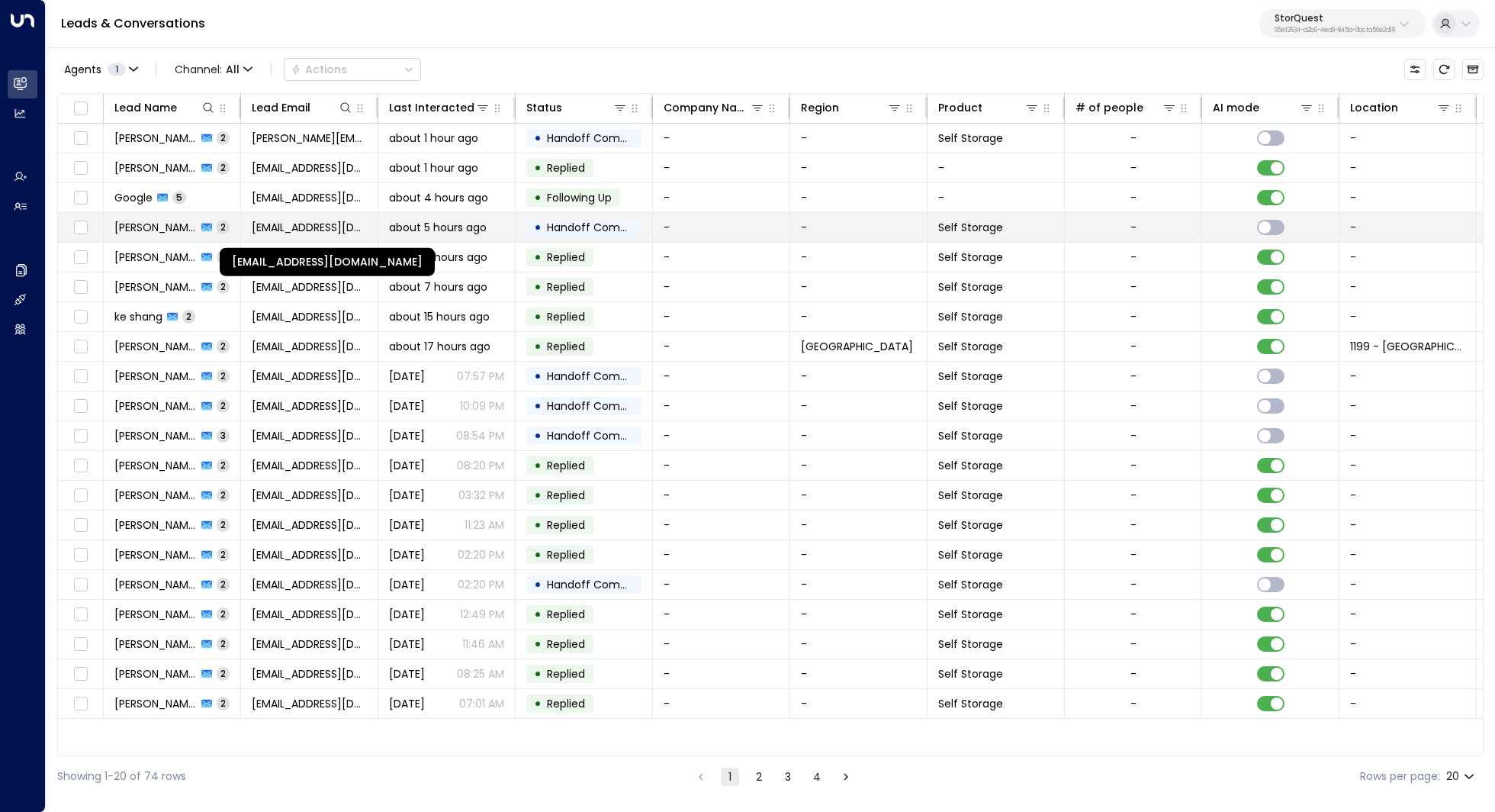
click at [320, 233] on span "[EMAIL_ADDRESS][DOMAIN_NAME]" at bounding box center [309, 227] width 115 height 15
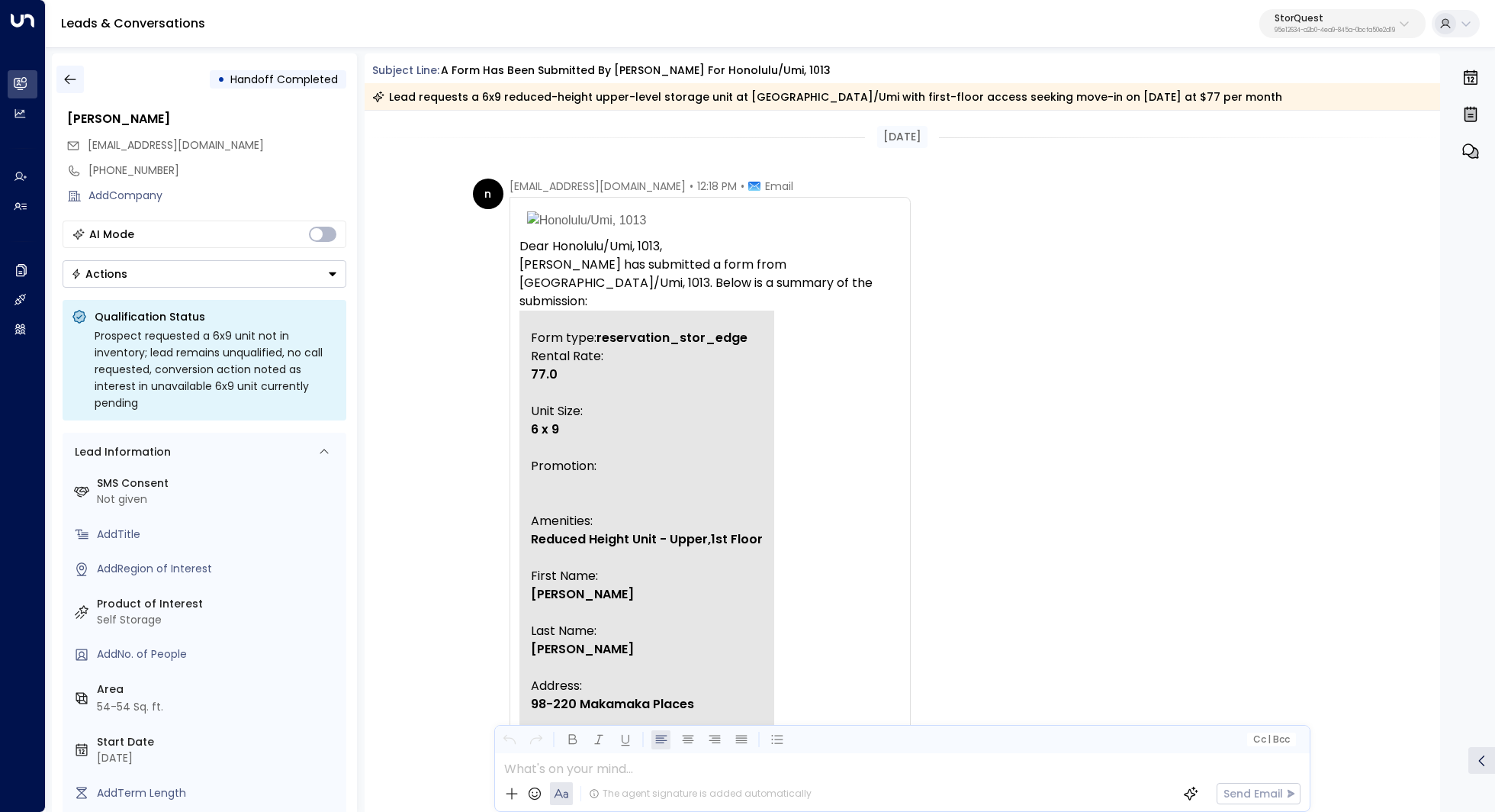
click at [75, 83] on icon "button" at bounding box center [70, 79] width 15 height 15
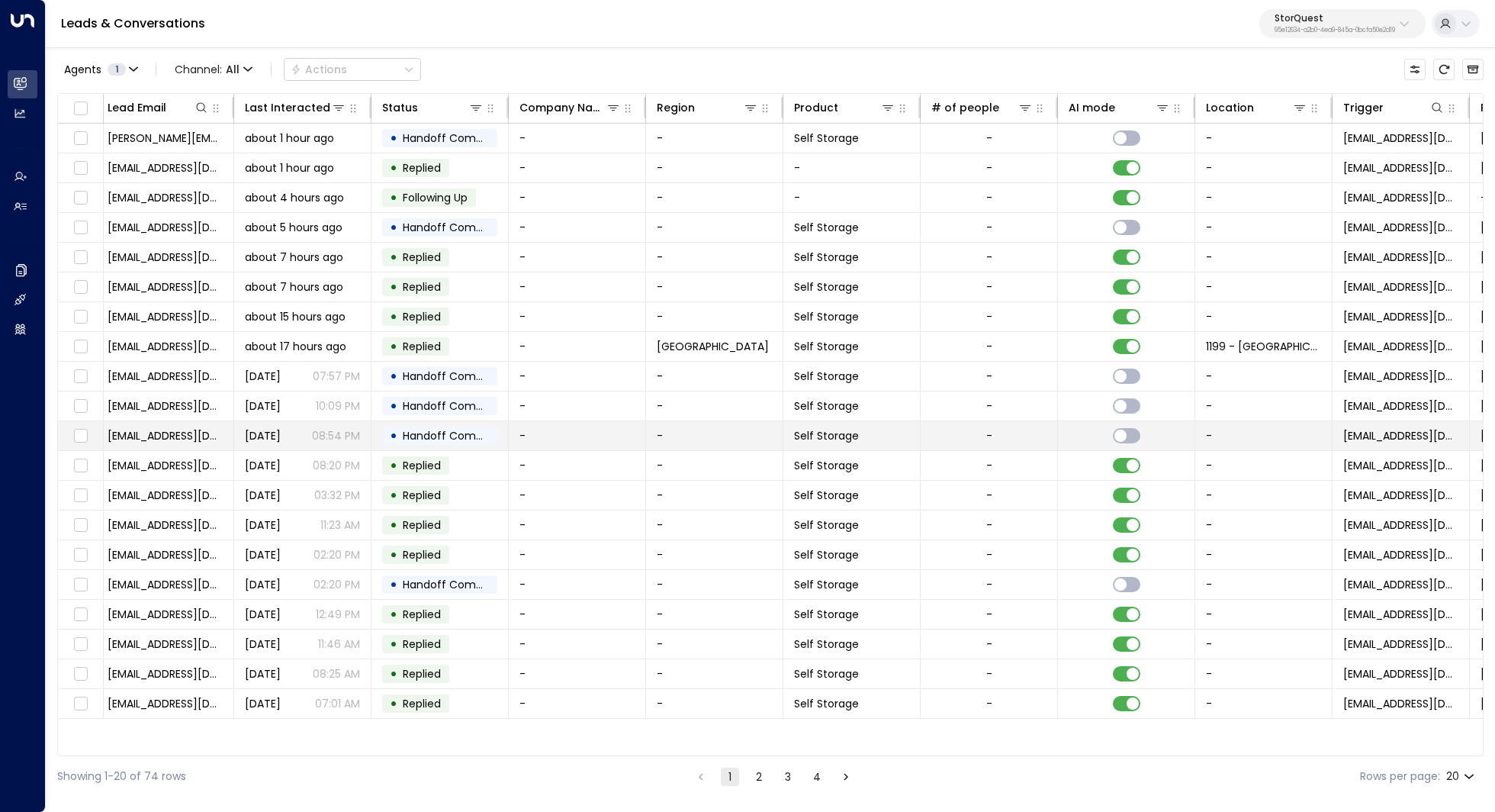
scroll to position [0, 270]
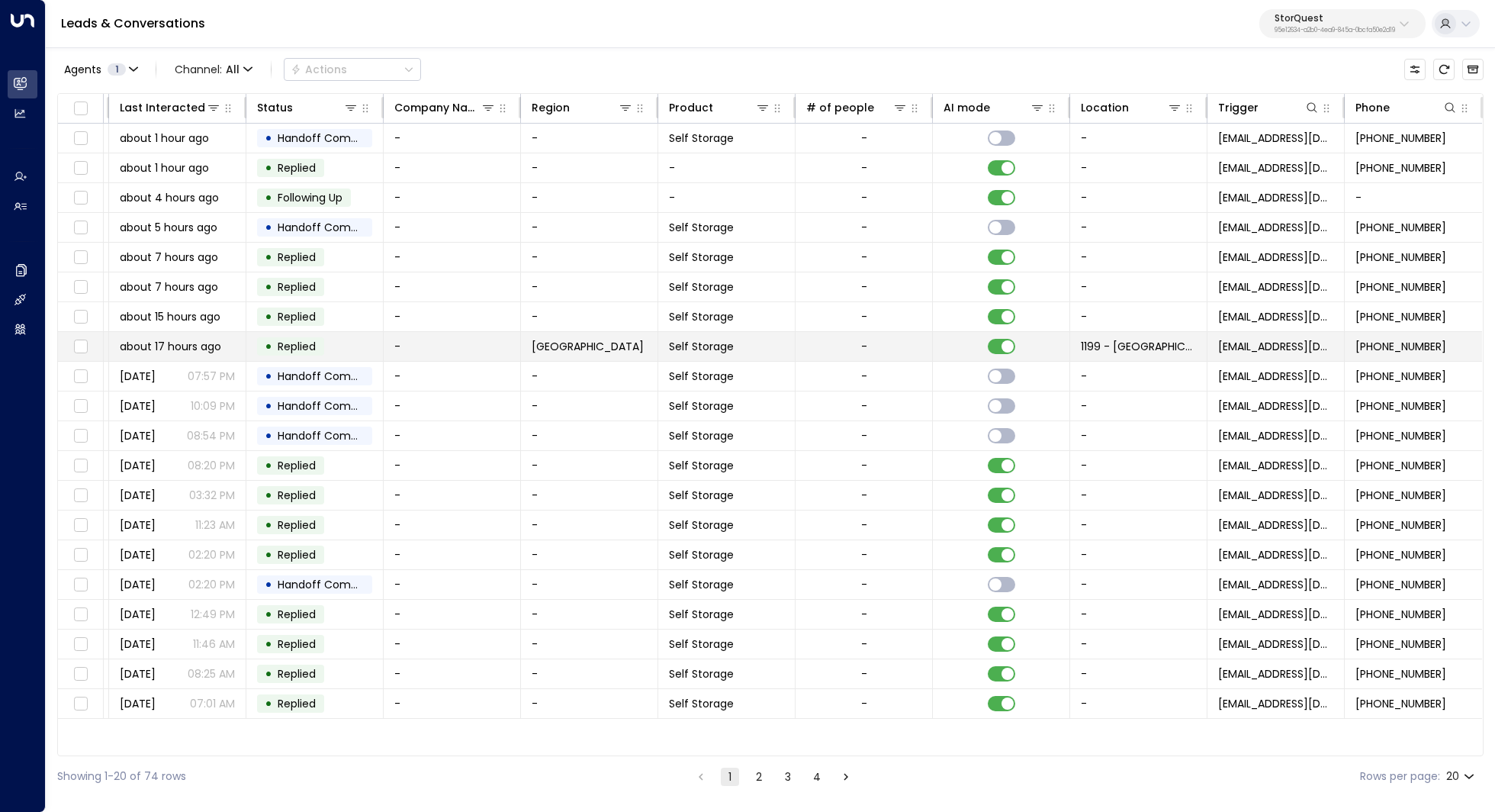
click at [963, 338] on td at bounding box center [1001, 346] width 138 height 29
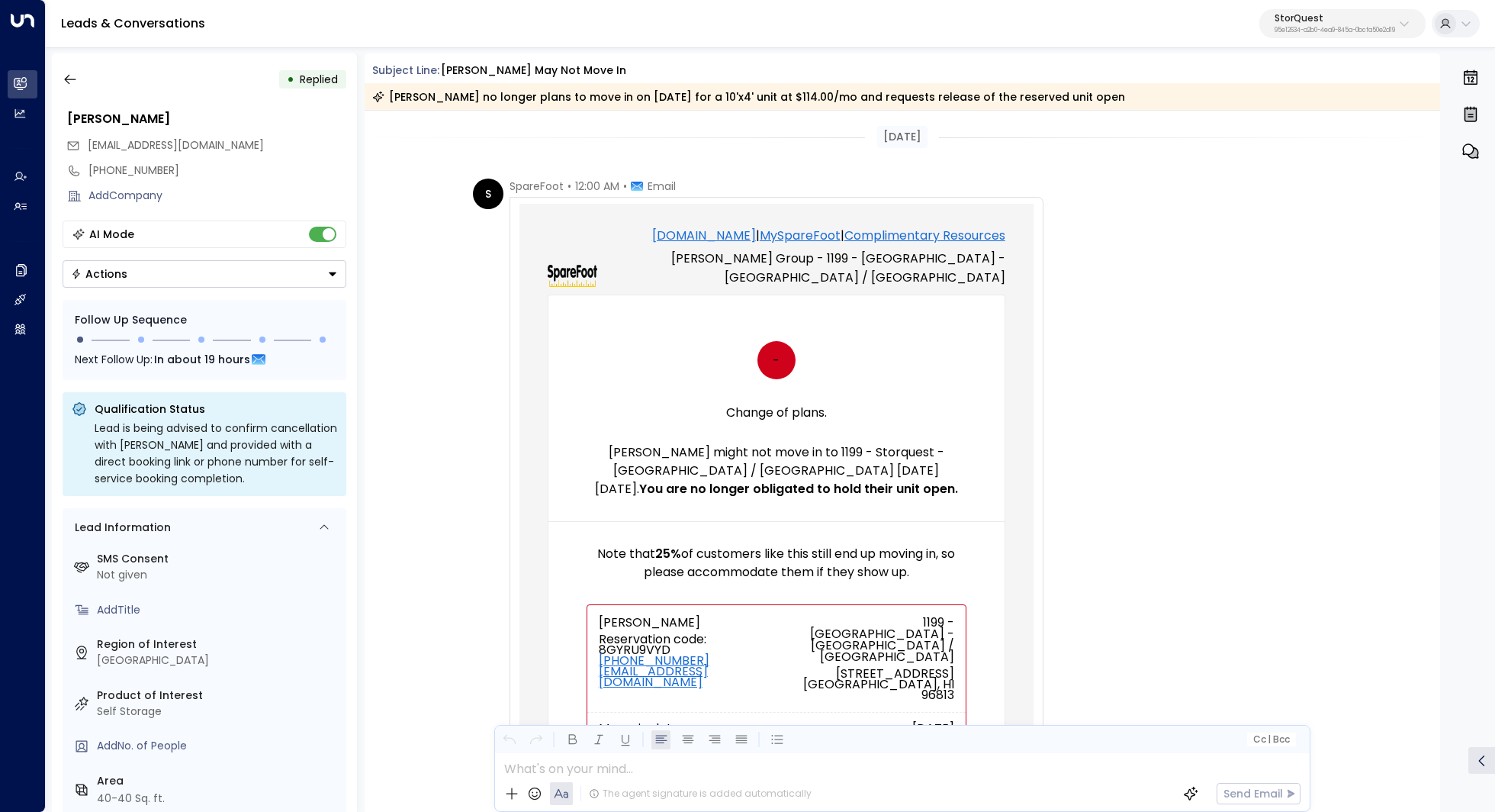
scroll to position [468, 0]
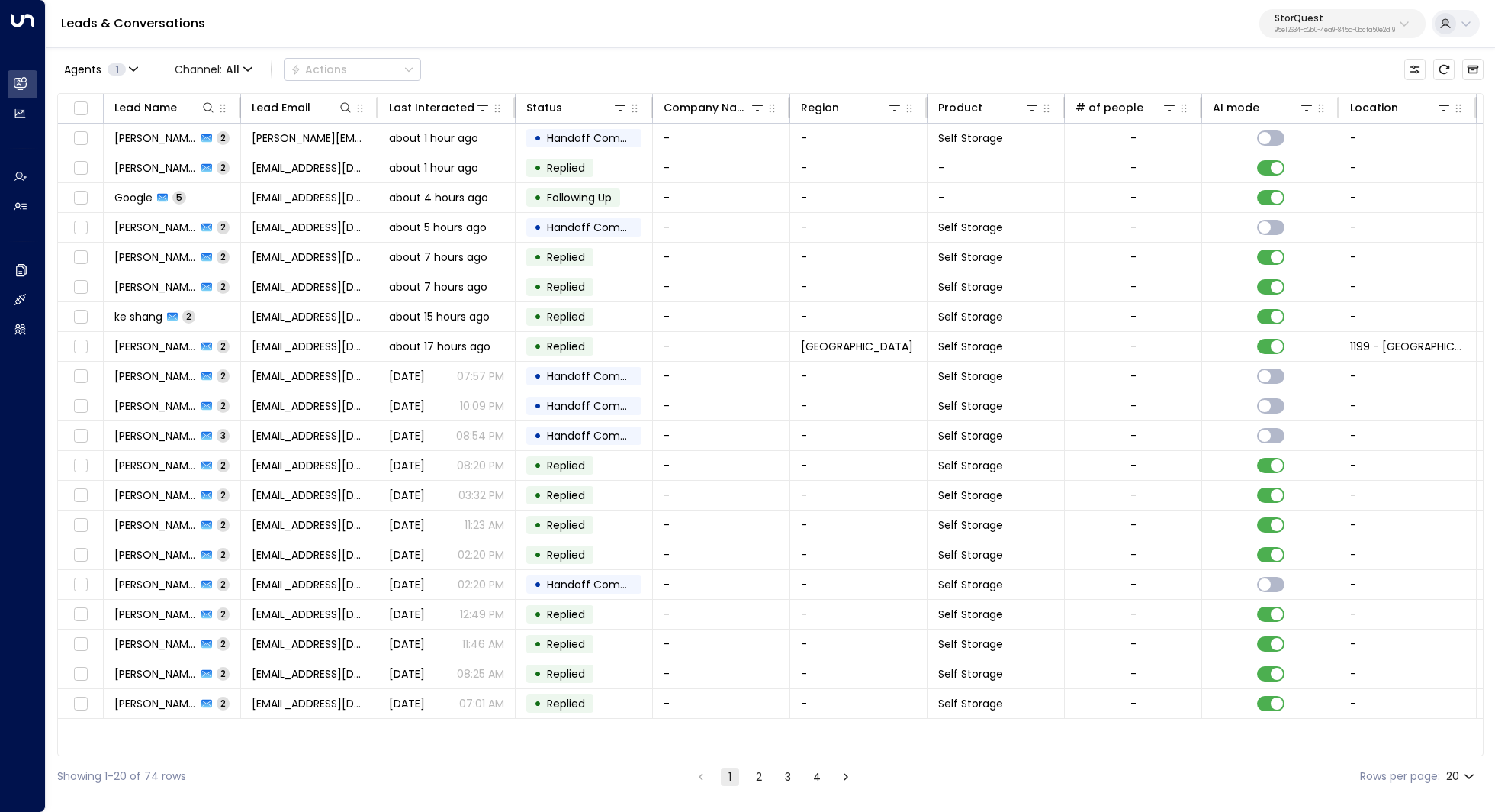
click at [738, 413] on td "-" at bounding box center [721, 406] width 138 height 29
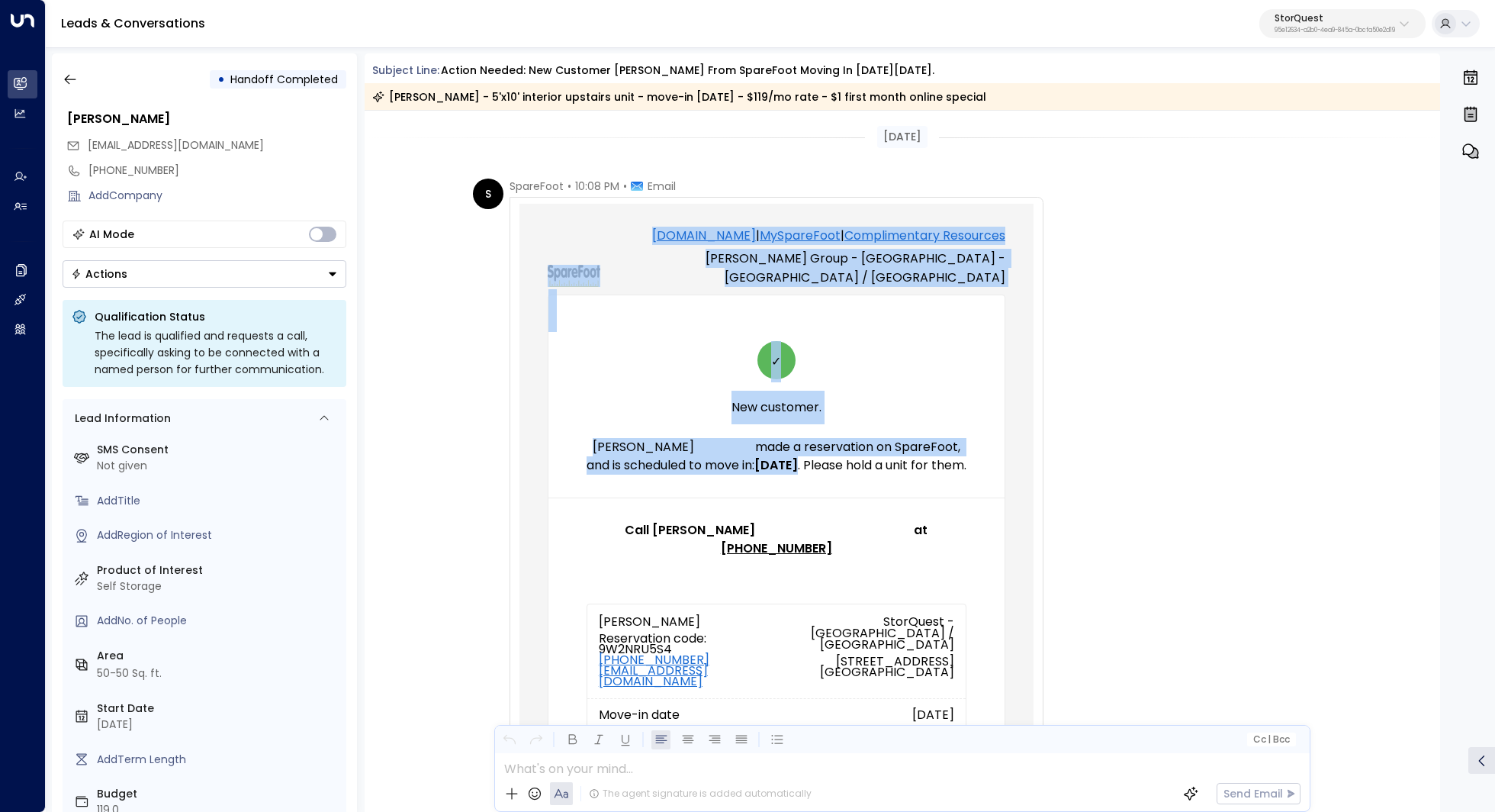
drag, startPoint x: 528, startPoint y: 199, endPoint x: 707, endPoint y: 576, distance: 417.3
click at [707, 576] on div "Call (415) 425-6397 and hold the unit for Christopher McFadden. SpareFoot.com |…" at bounding box center [777, 800] width 534 height 1207
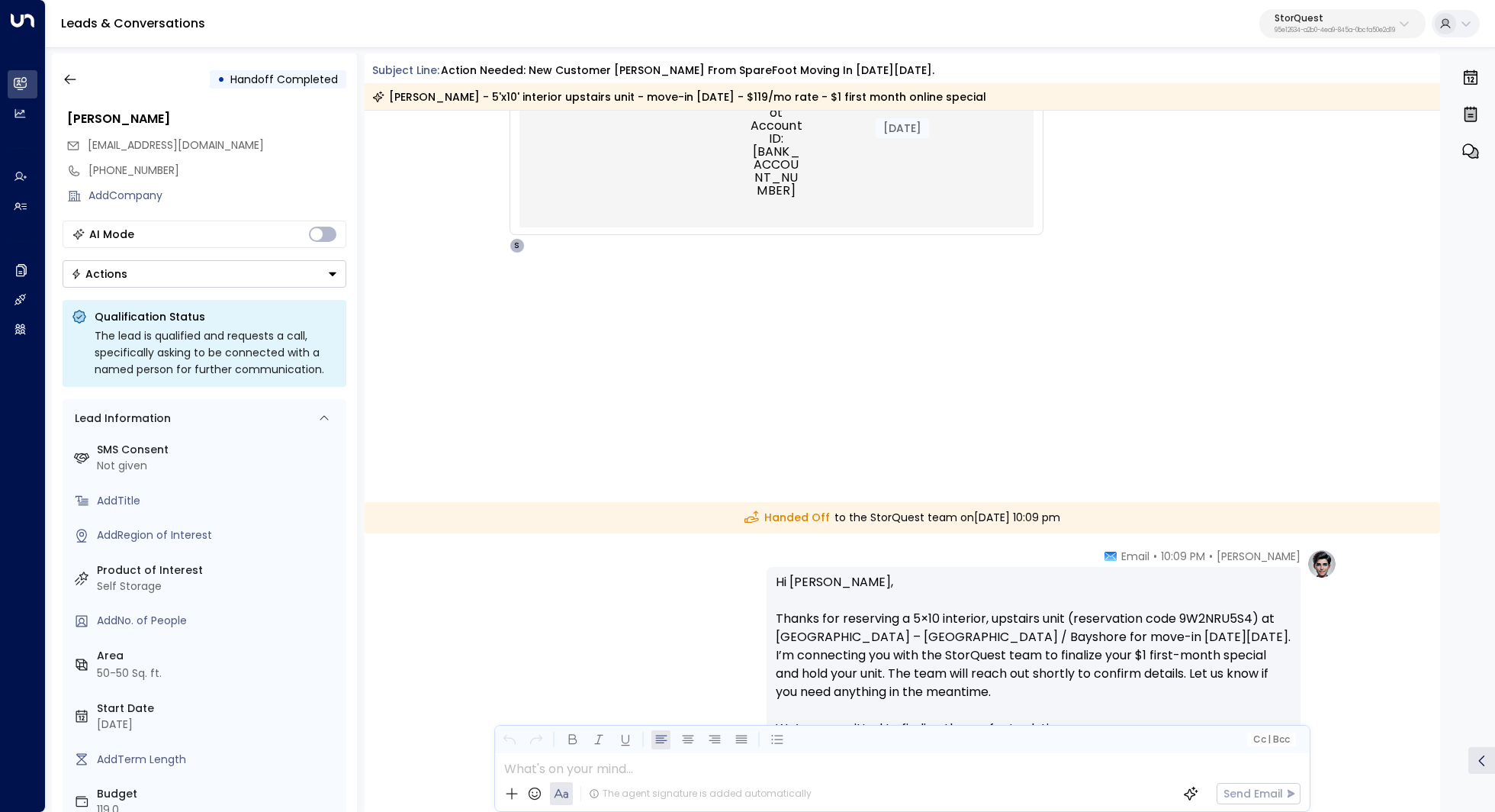
scroll to position [1362, 0]
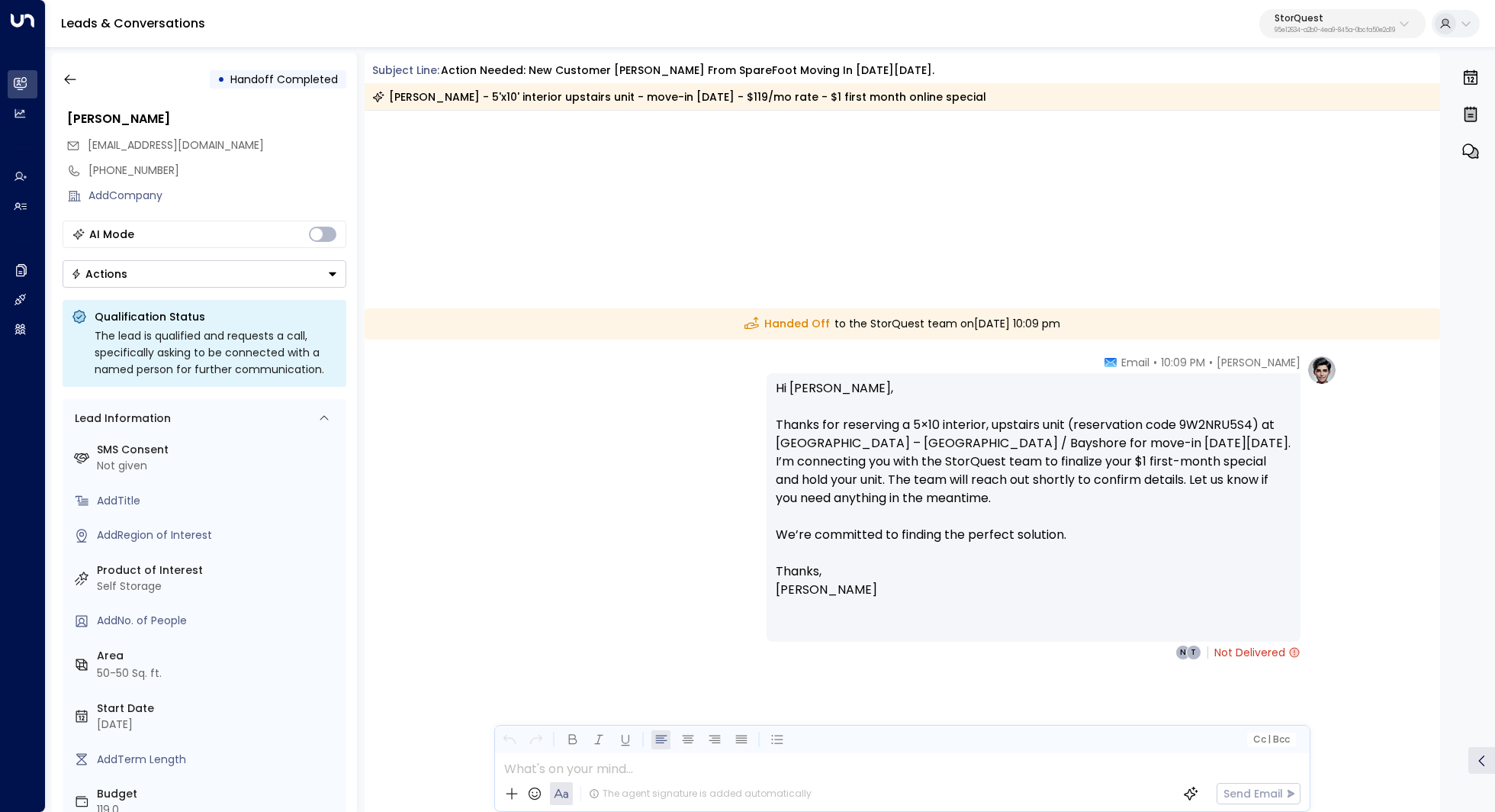
copy div "Call (415) 425-6397 and hold the unit for Christopher McFadden. SpareFoot.com |…"
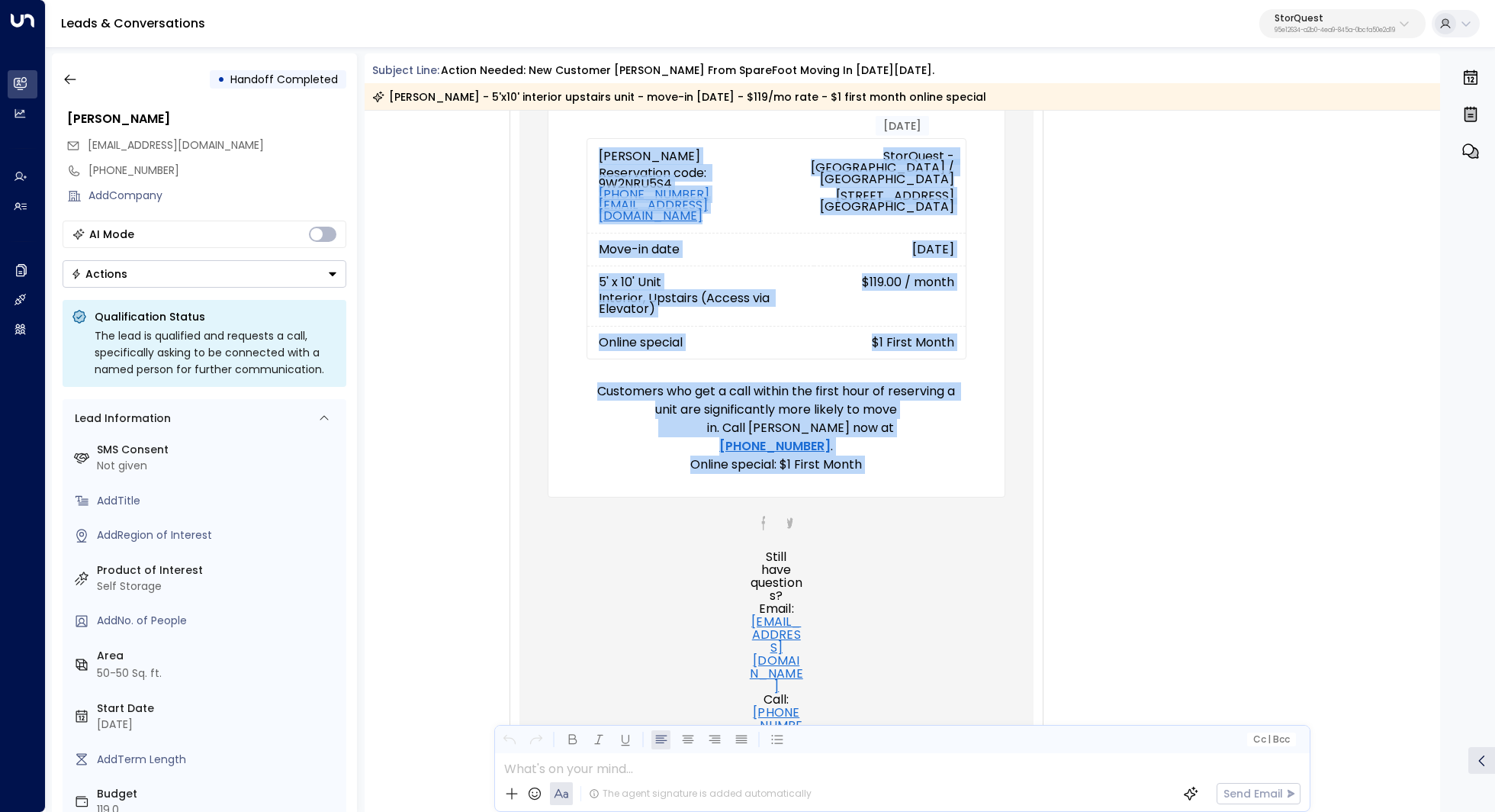
scroll to position [0, 0]
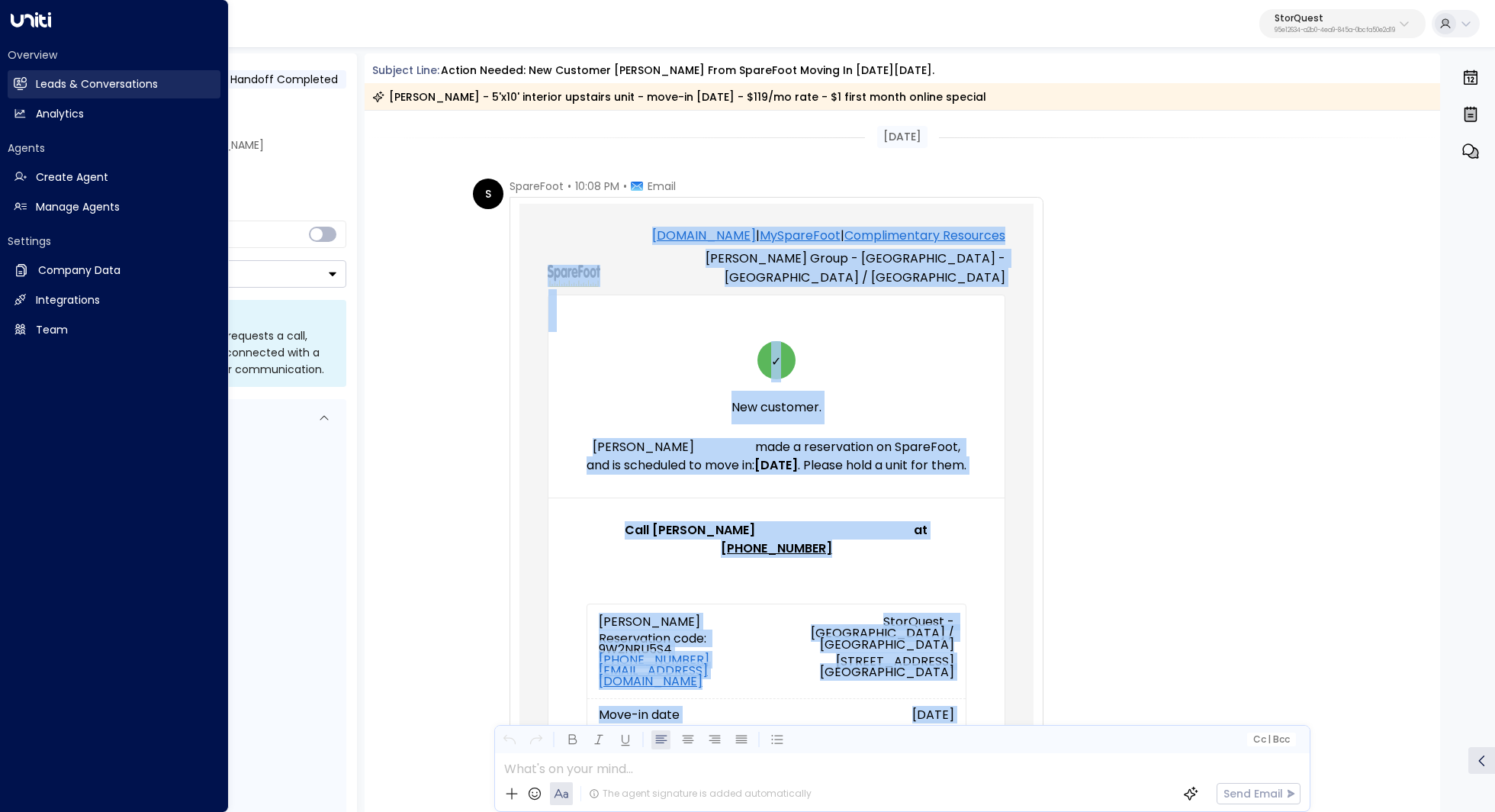
click at [17, 83] on icon at bounding box center [20, 84] width 12 height 9
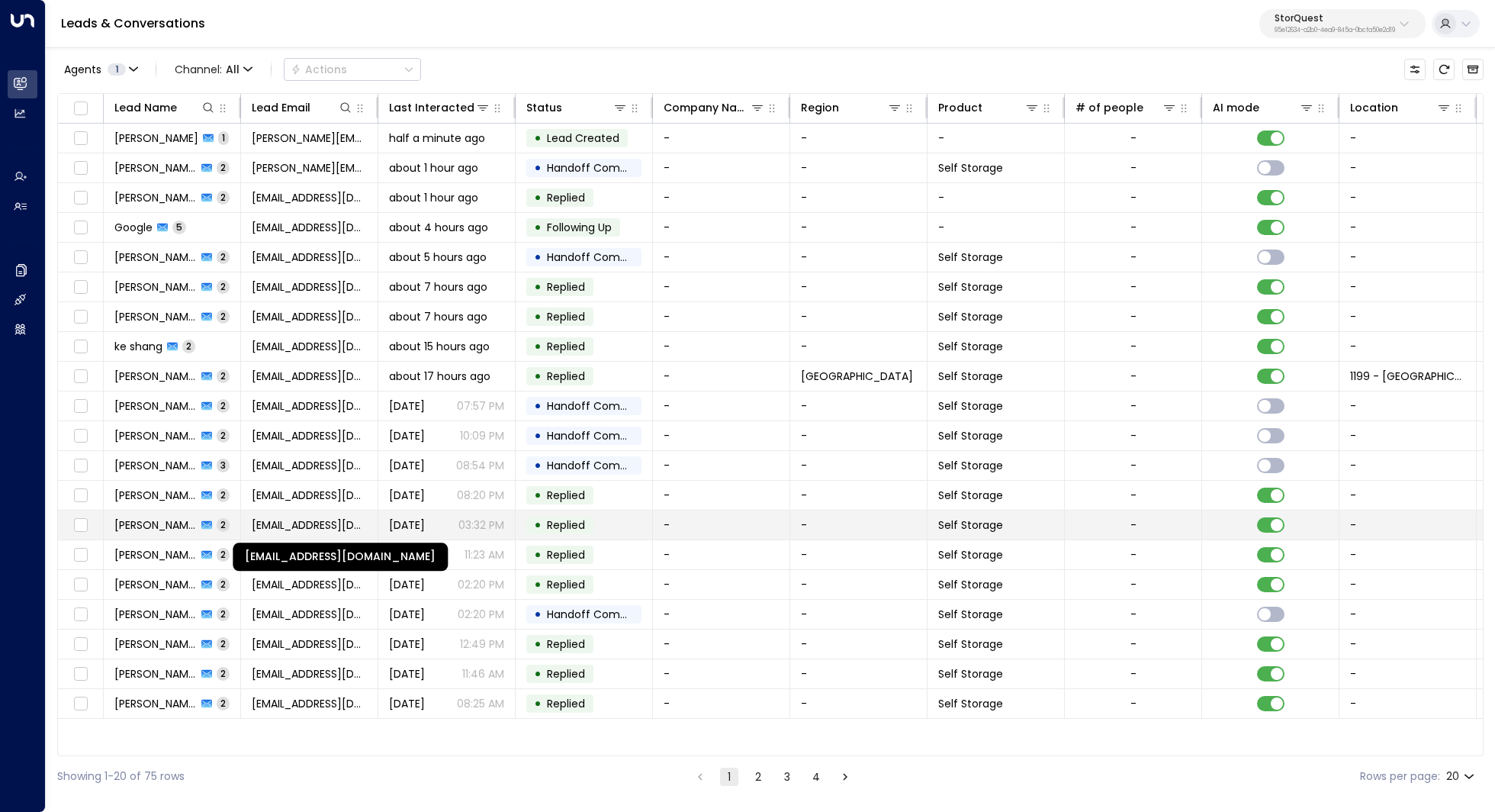
click at [313, 528] on span "[EMAIL_ADDRESS][DOMAIN_NAME]" at bounding box center [309, 525] width 115 height 15
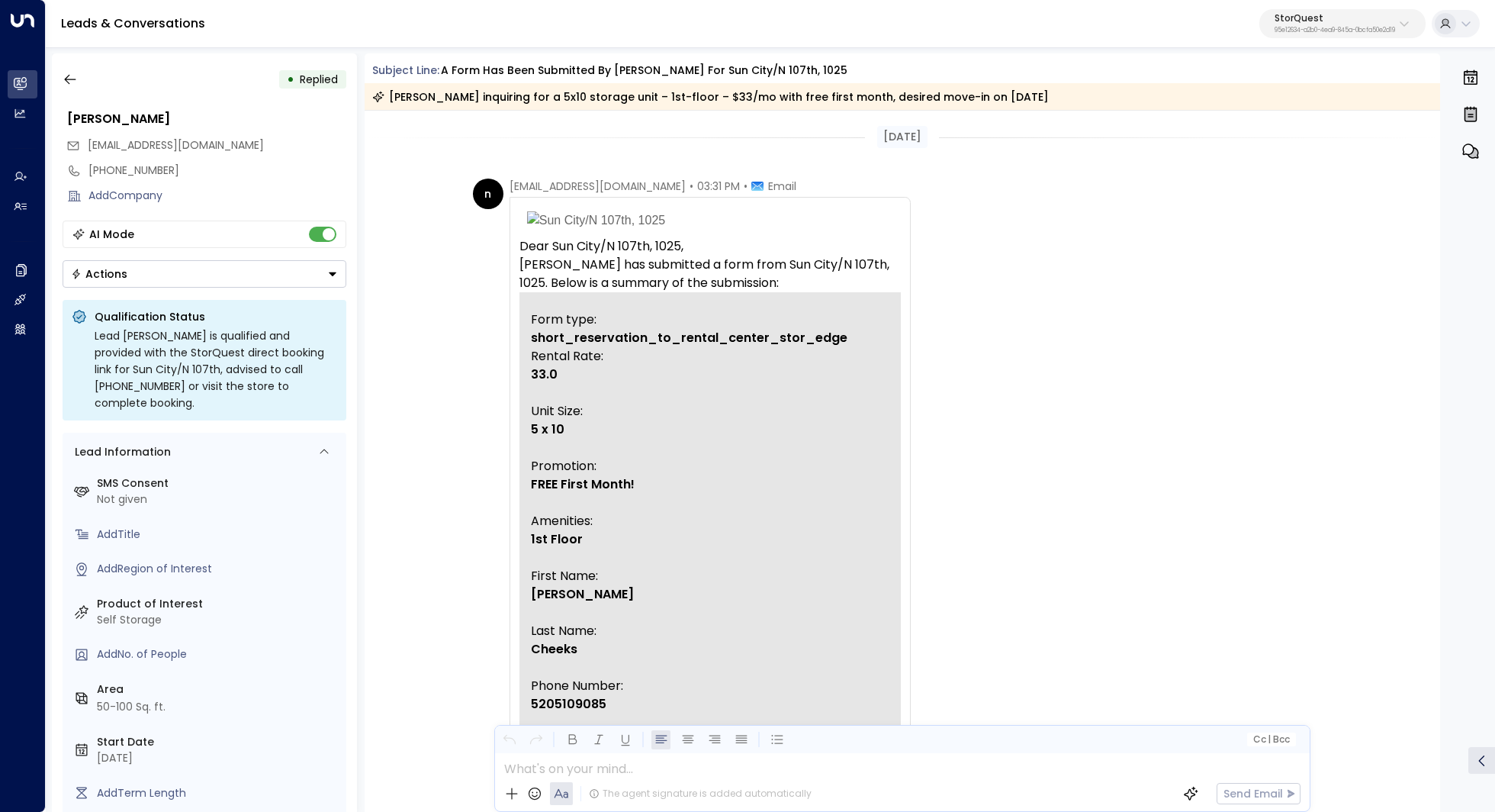
drag, startPoint x: 521, startPoint y: 215, endPoint x: 763, endPoint y: 610, distance: 463.2
click at [762, 608] on tbody "Dear Sun City/N 107th, 1025, Latoya Cheeks has submitted a form from Sun City/N…" at bounding box center [710, 614] width 382 height 821
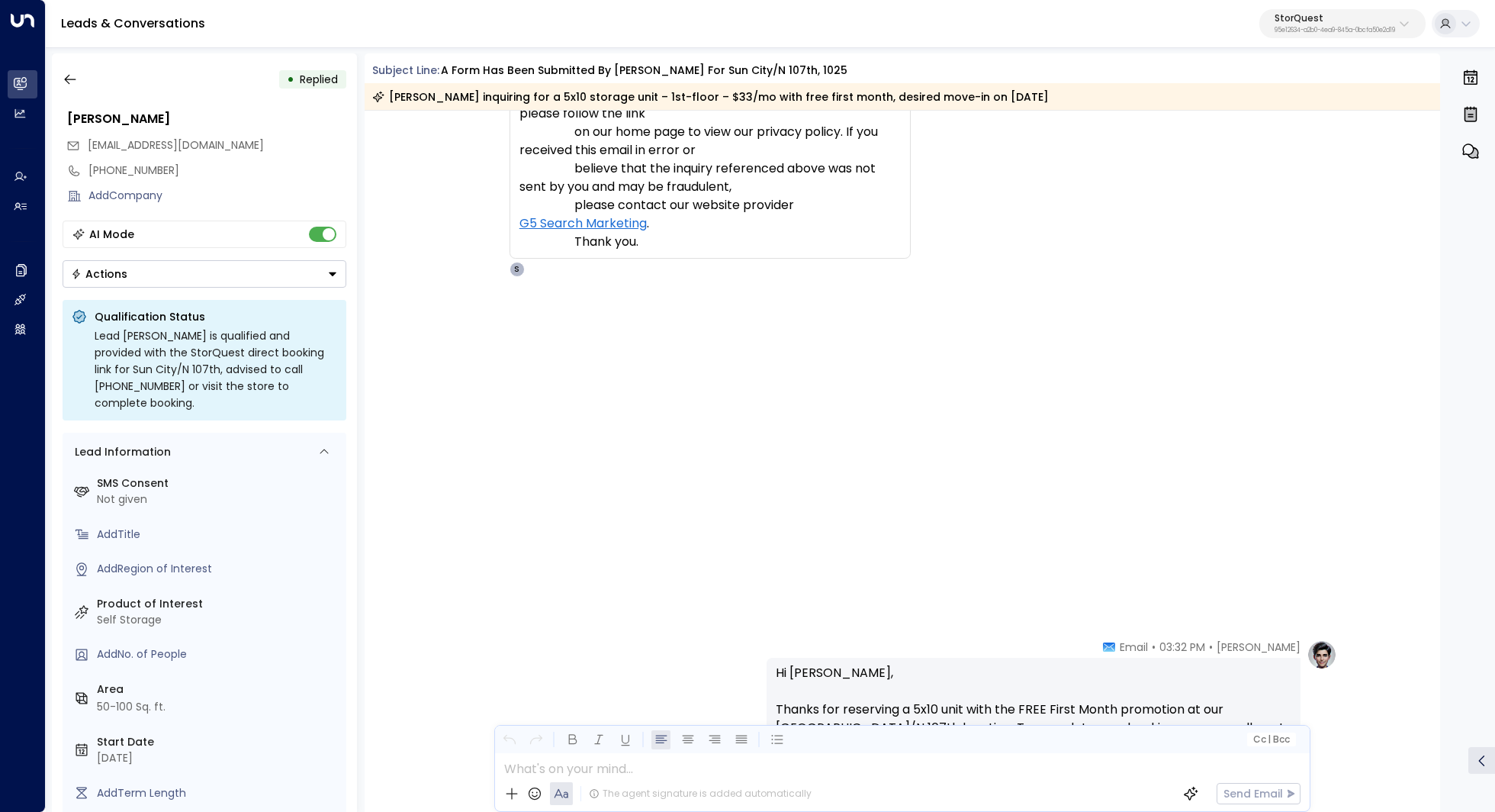
scroll to position [785, 0]
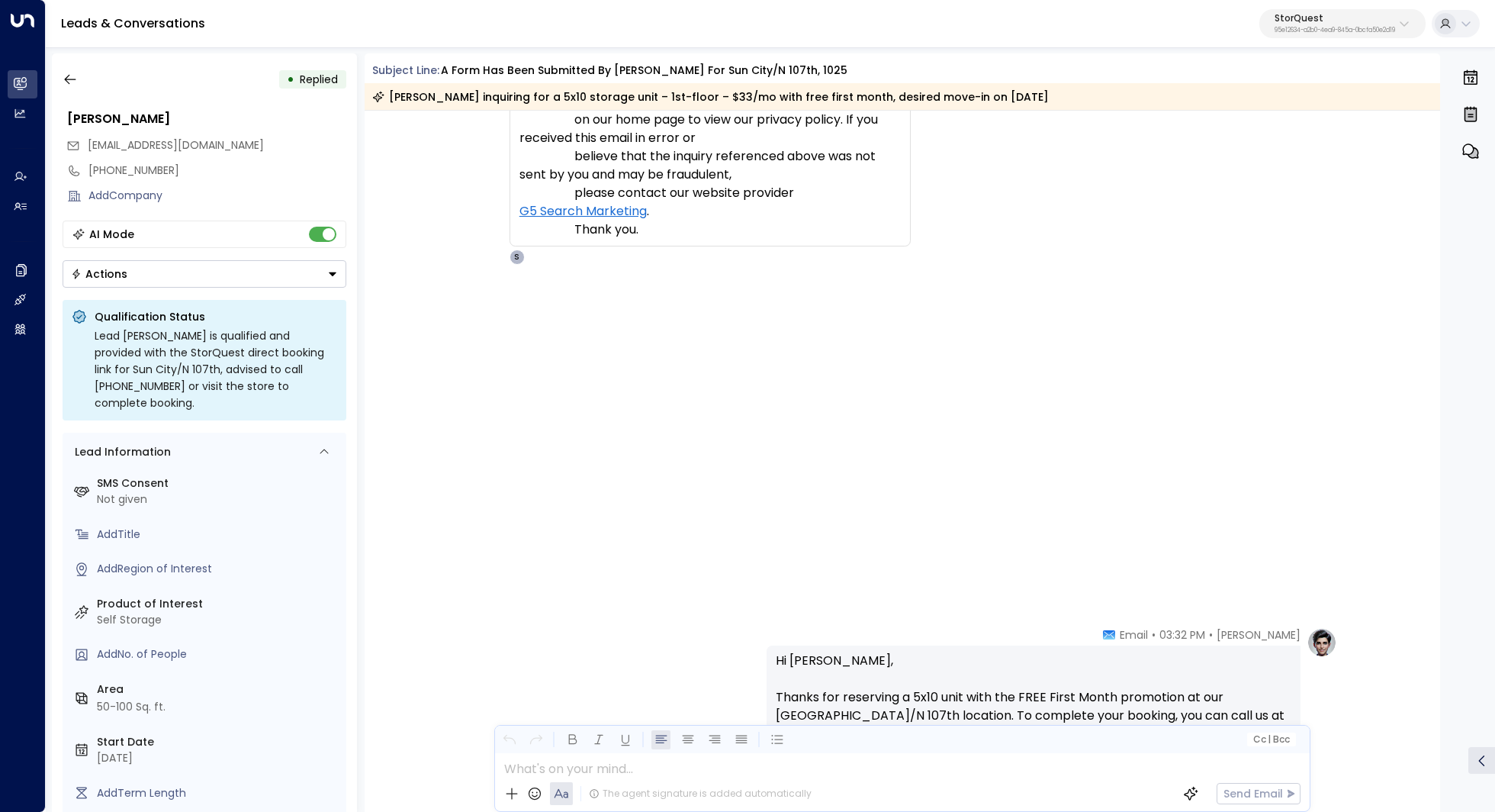
click at [742, 238] on p "To learn more about how we use the information you sent us, please follow the l…" at bounding box center [710, 156] width 382 height 164
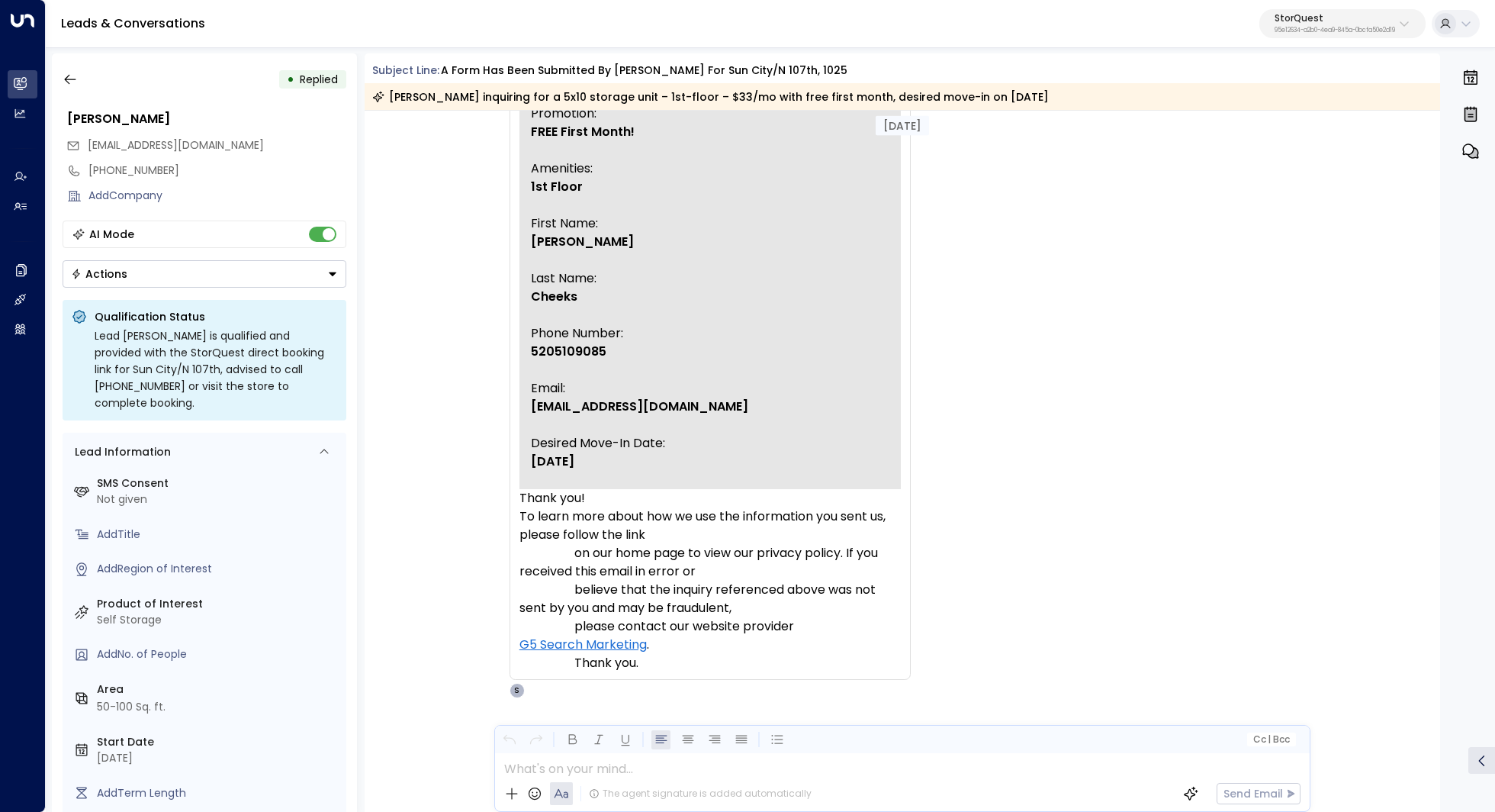
scroll to position [0, 0]
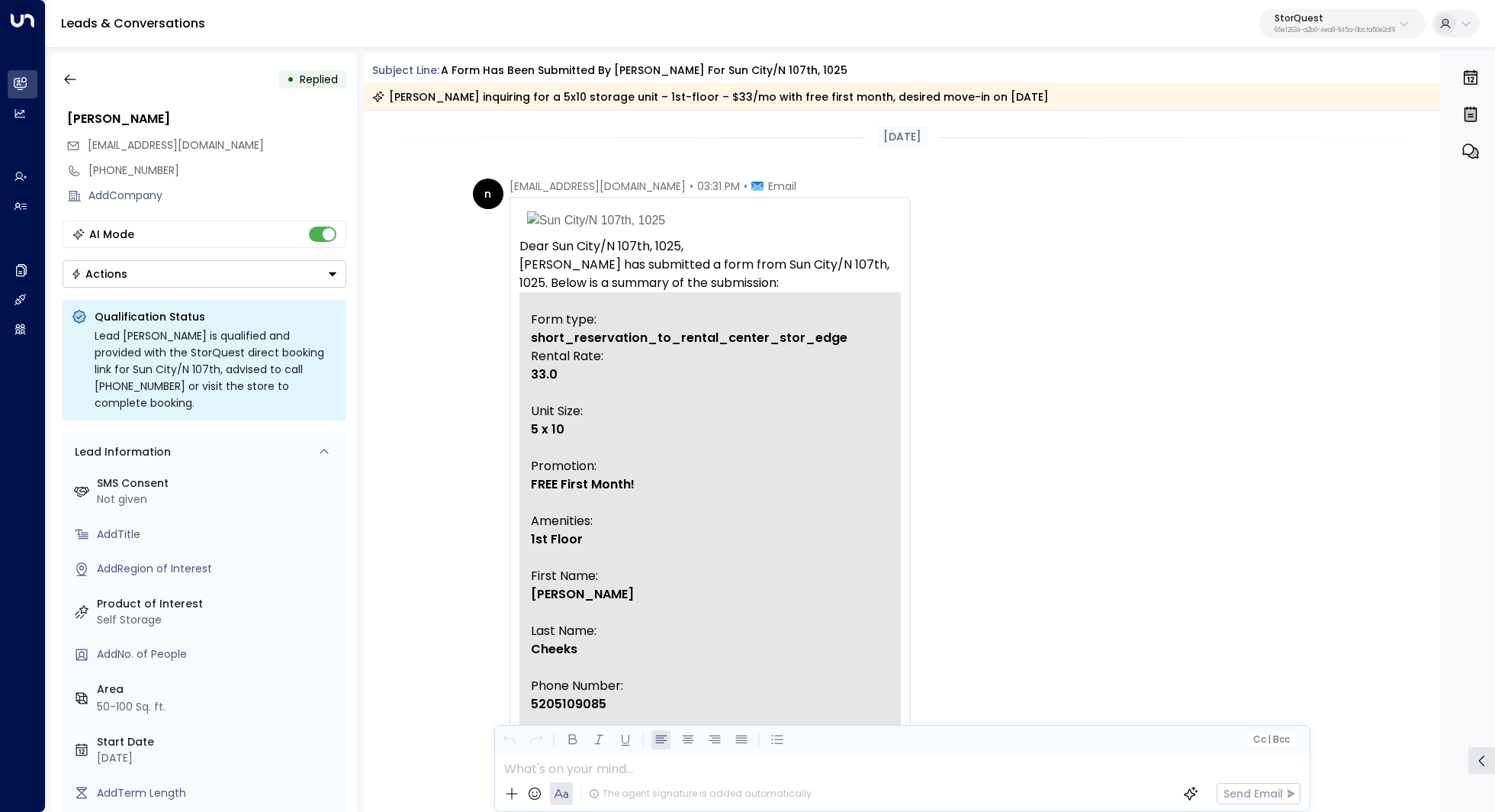
click at [486, 142] on div "[DATE]" at bounding box center [902, 137] width 1076 height 22
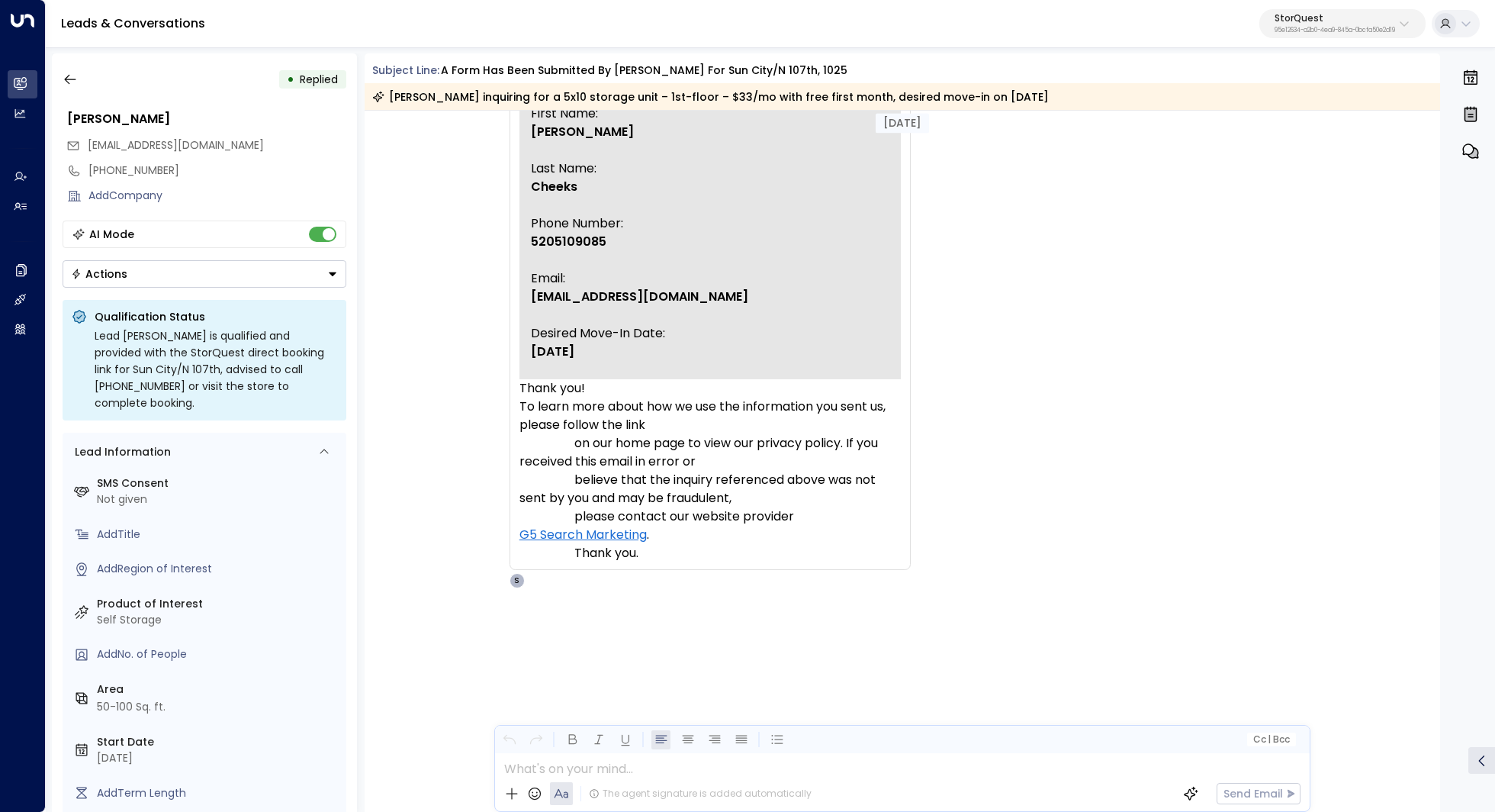
scroll to position [1022, 0]
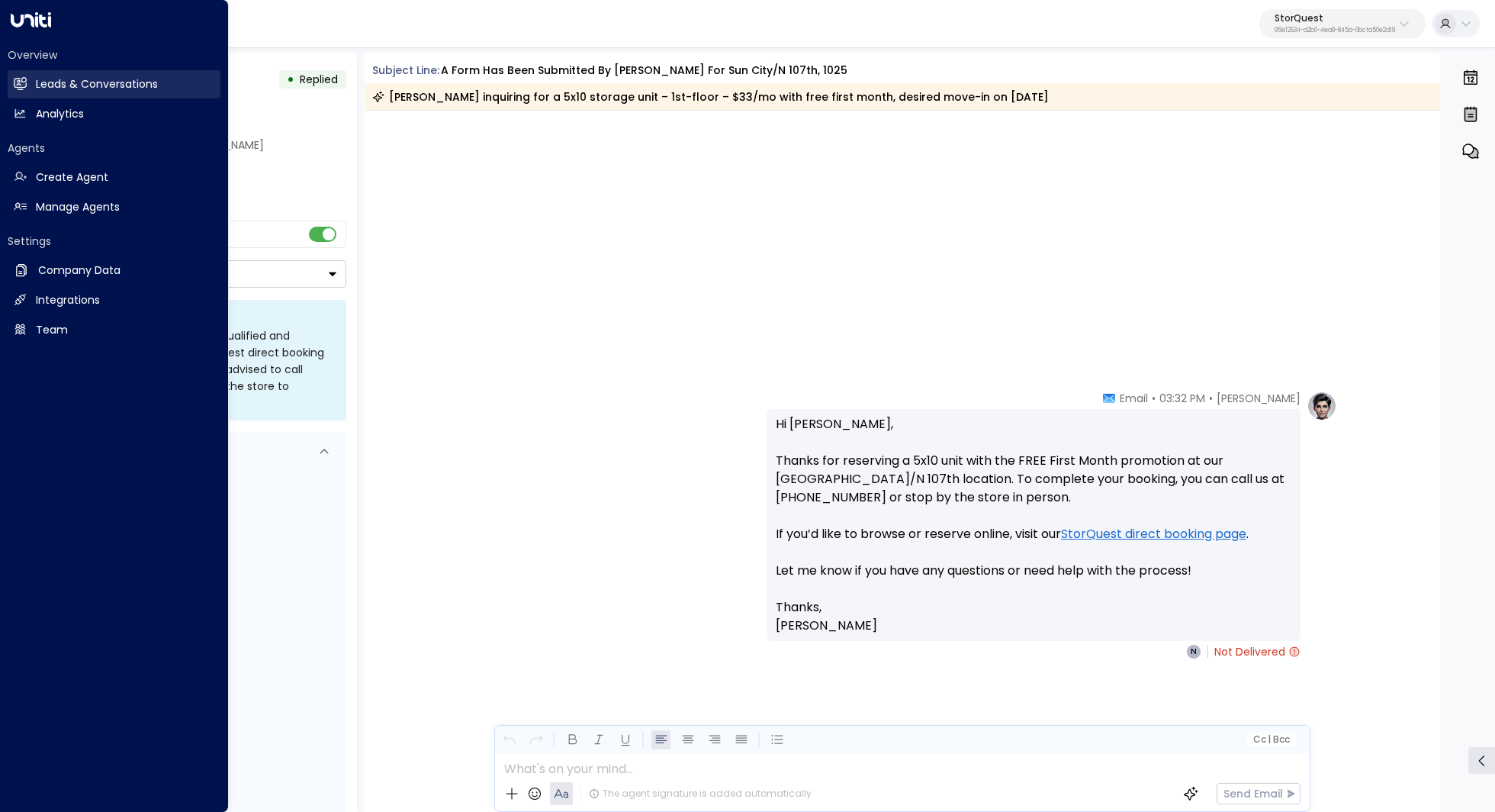
click at [56, 85] on h2 "Leads & Conversations" at bounding box center [97, 84] width 123 height 16
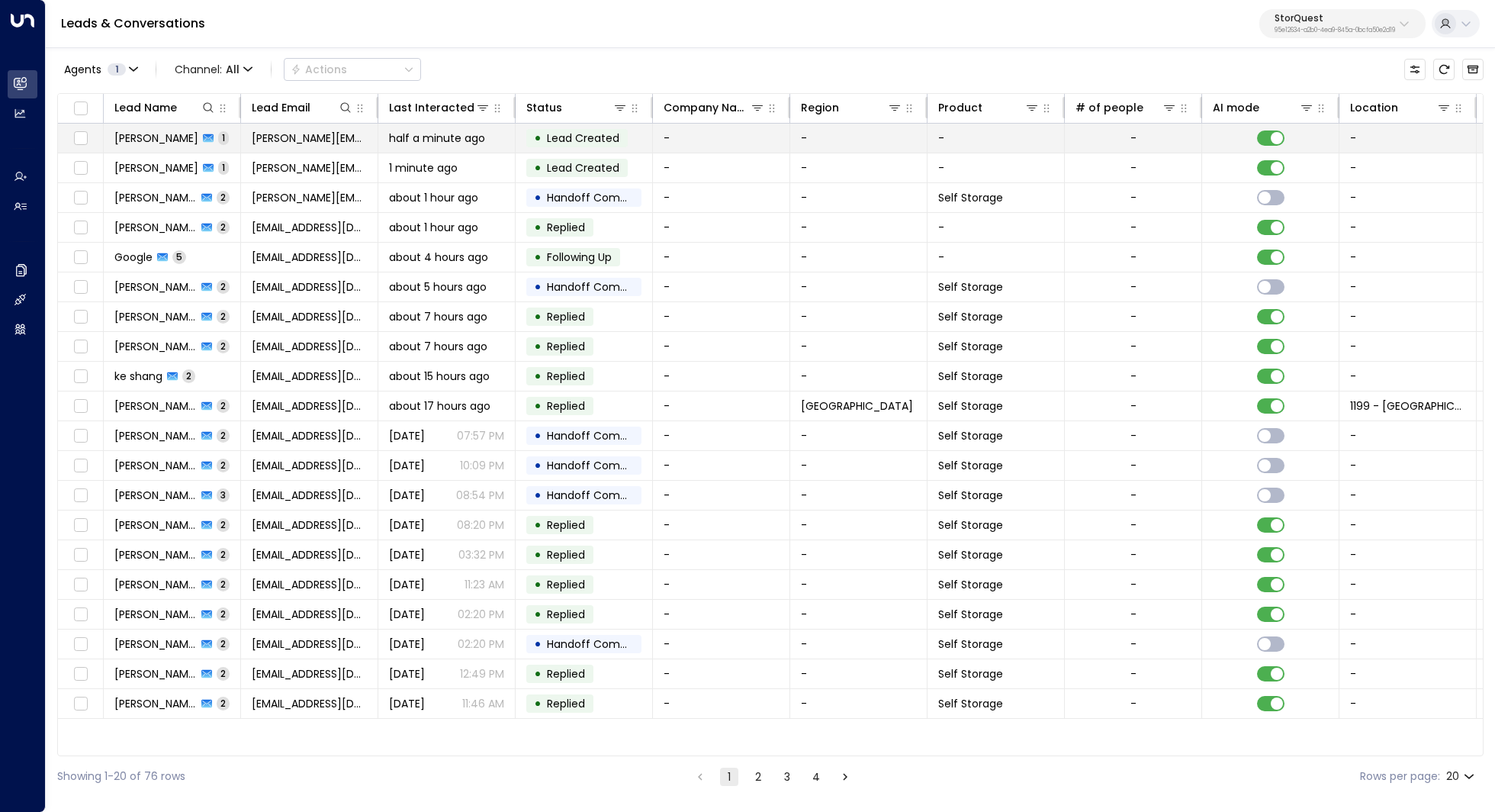
click at [301, 138] on span "[PERSON_NAME][EMAIL_ADDRESS][DOMAIN_NAME]" at bounding box center [309, 138] width 115 height 15
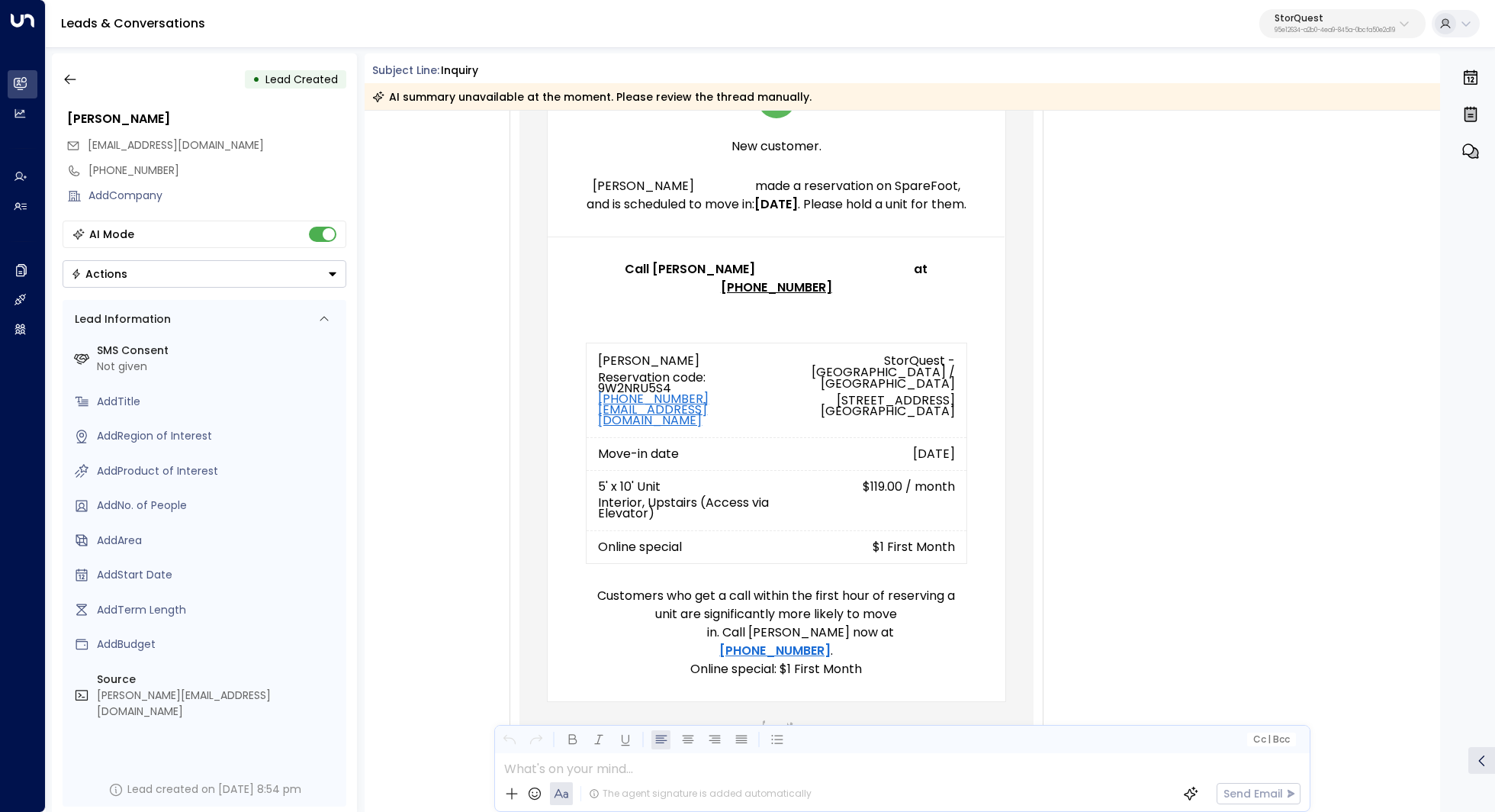
scroll to position [148, 0]
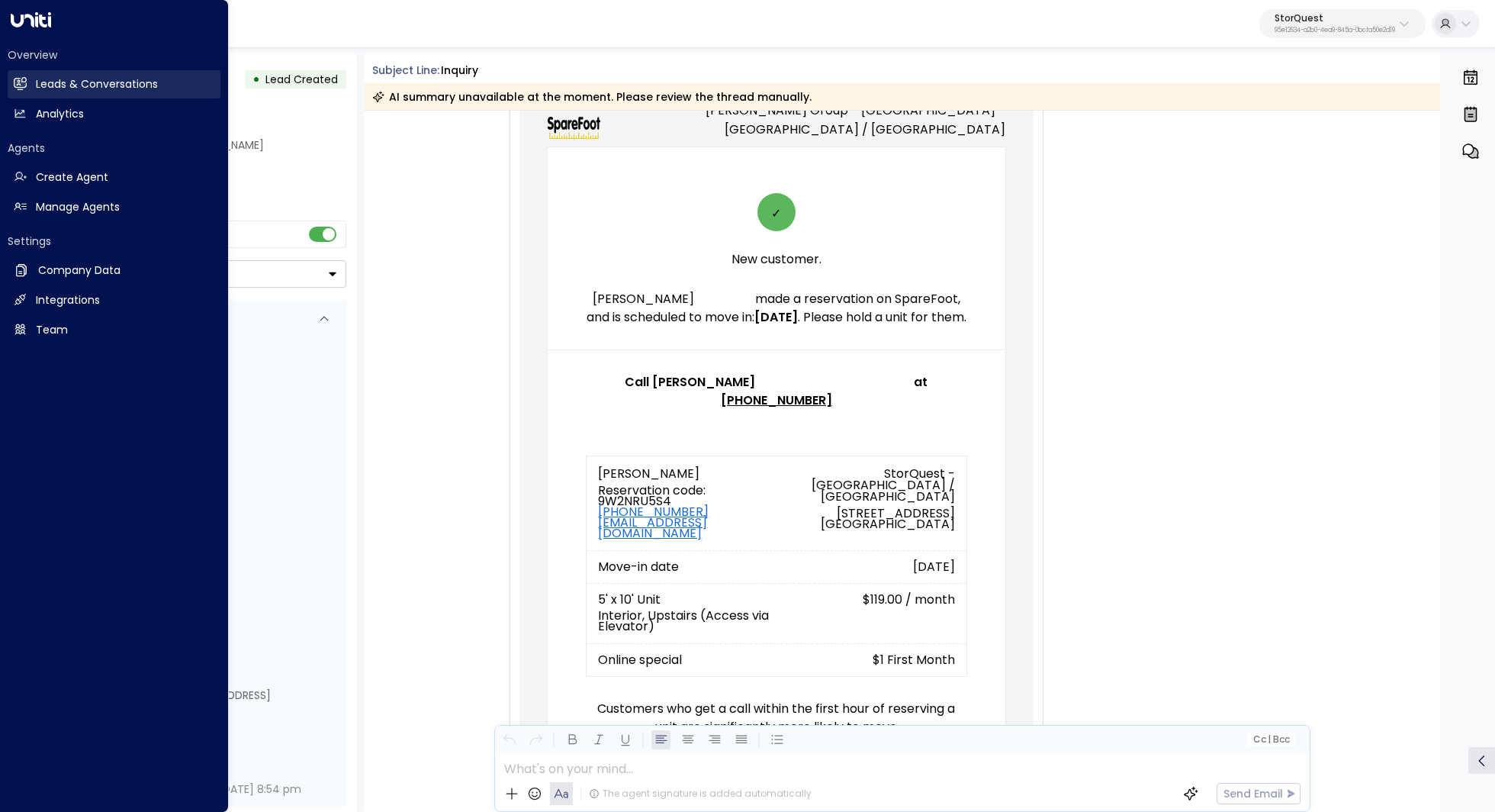
click at [39, 84] on h2 "Leads & Conversations" at bounding box center [97, 84] width 123 height 16
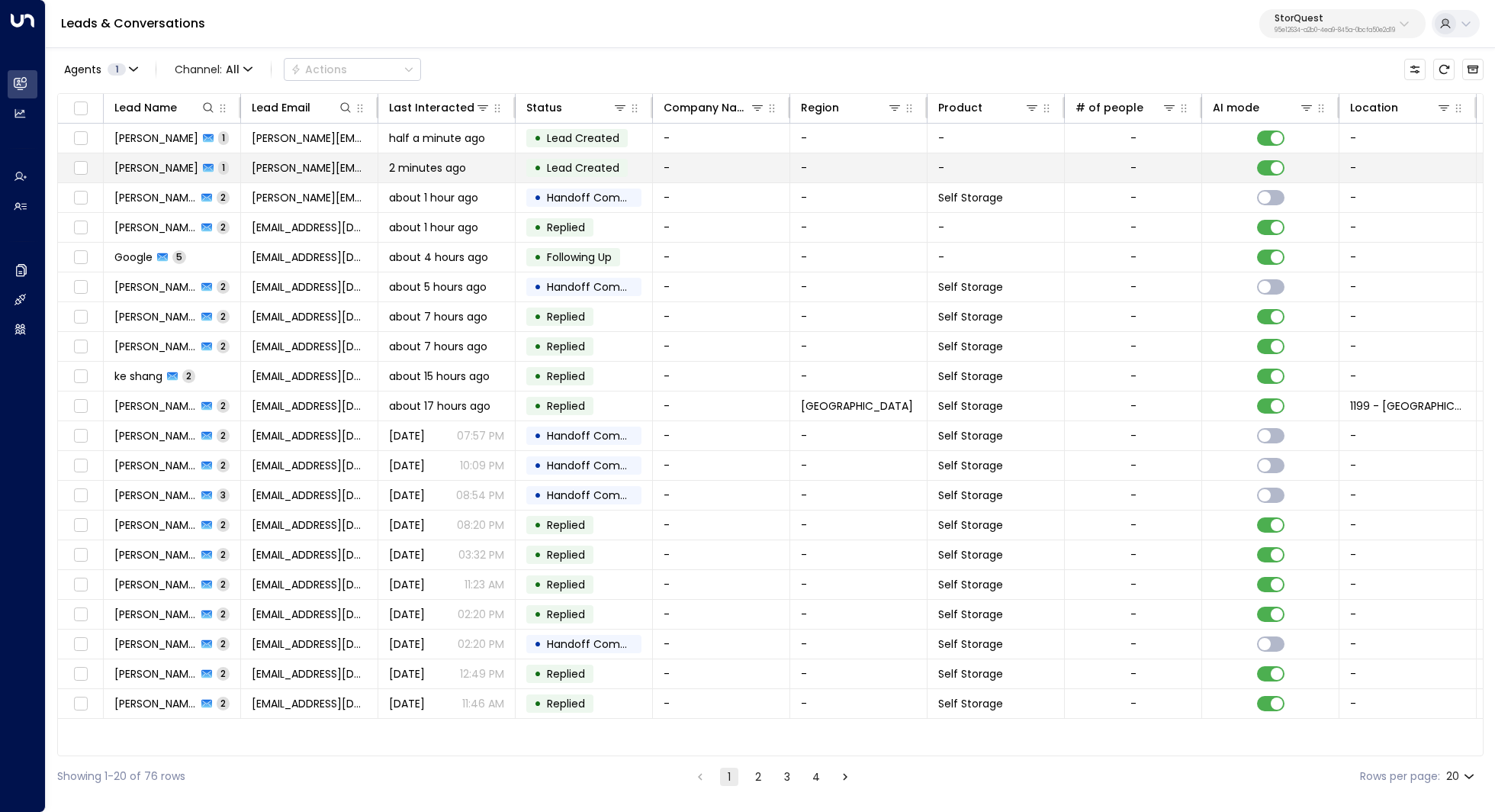
click at [426, 170] on span "2 minutes ago" at bounding box center [427, 168] width 77 height 15
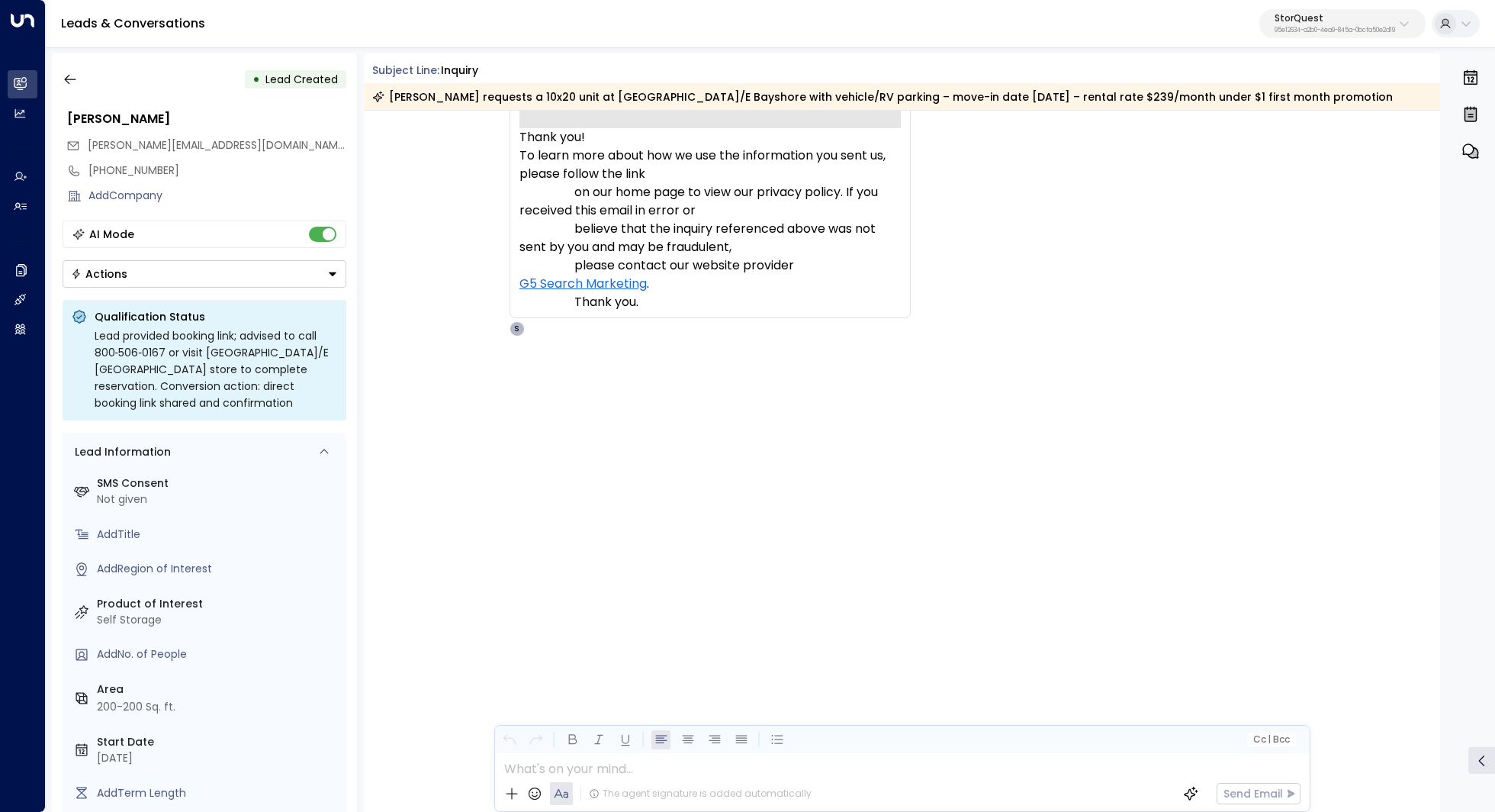
scroll to position [737, 0]
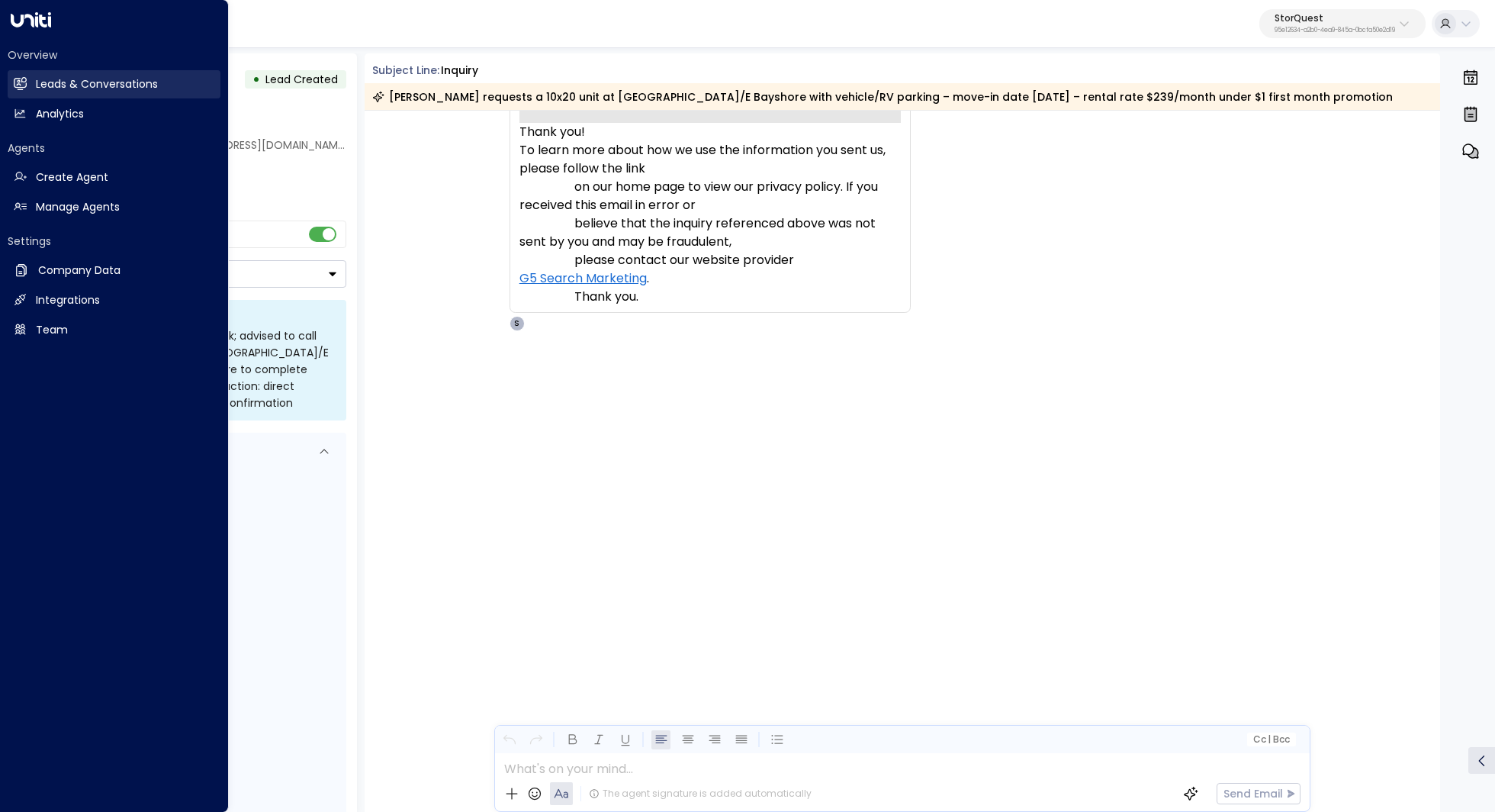
click at [32, 77] on link "Leads & Conversations Leads & Conversations" at bounding box center [114, 85] width 213 height 28
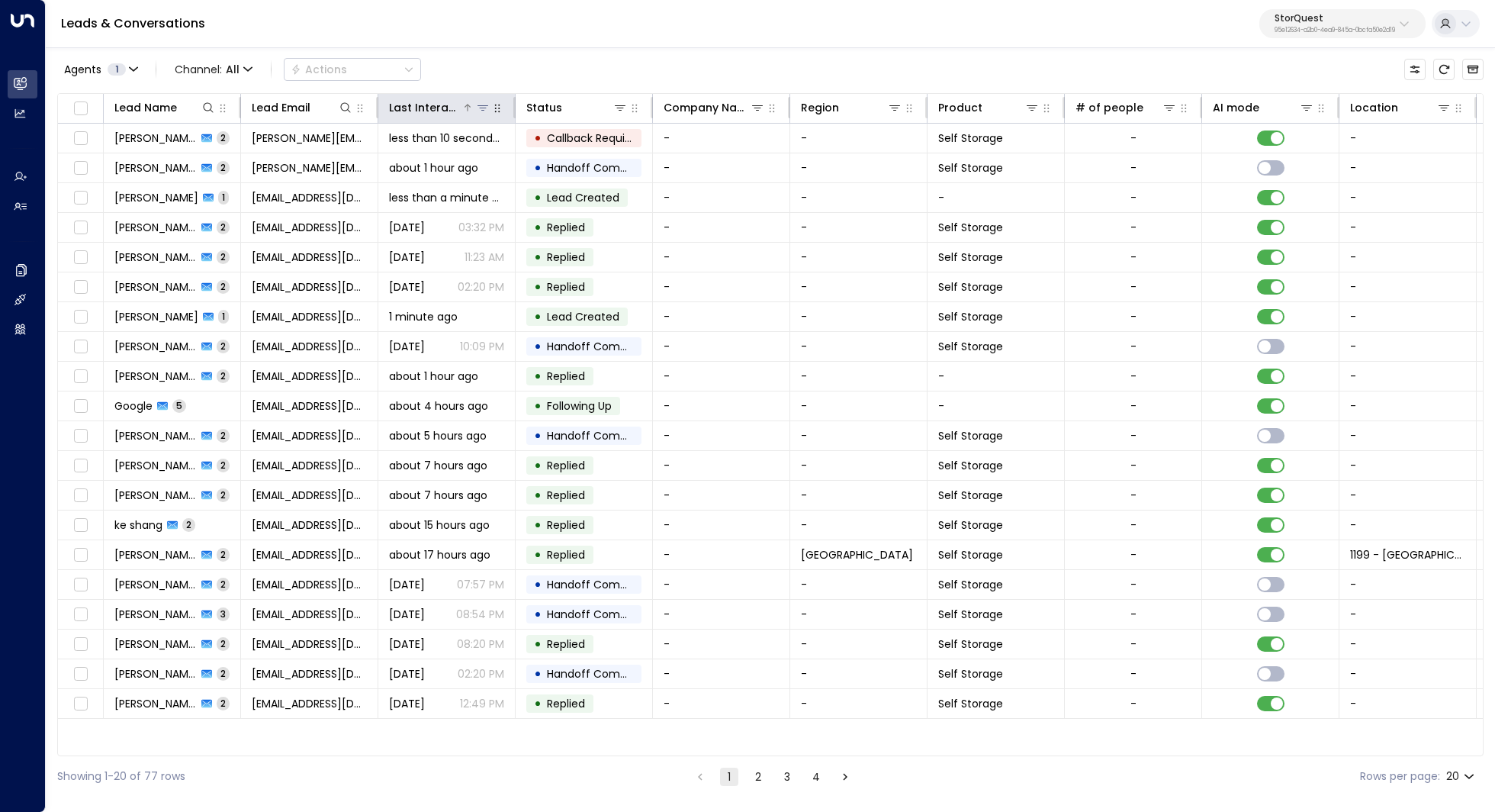
click at [422, 107] on div "Last Interacted" at bounding box center [426, 107] width 72 height 18
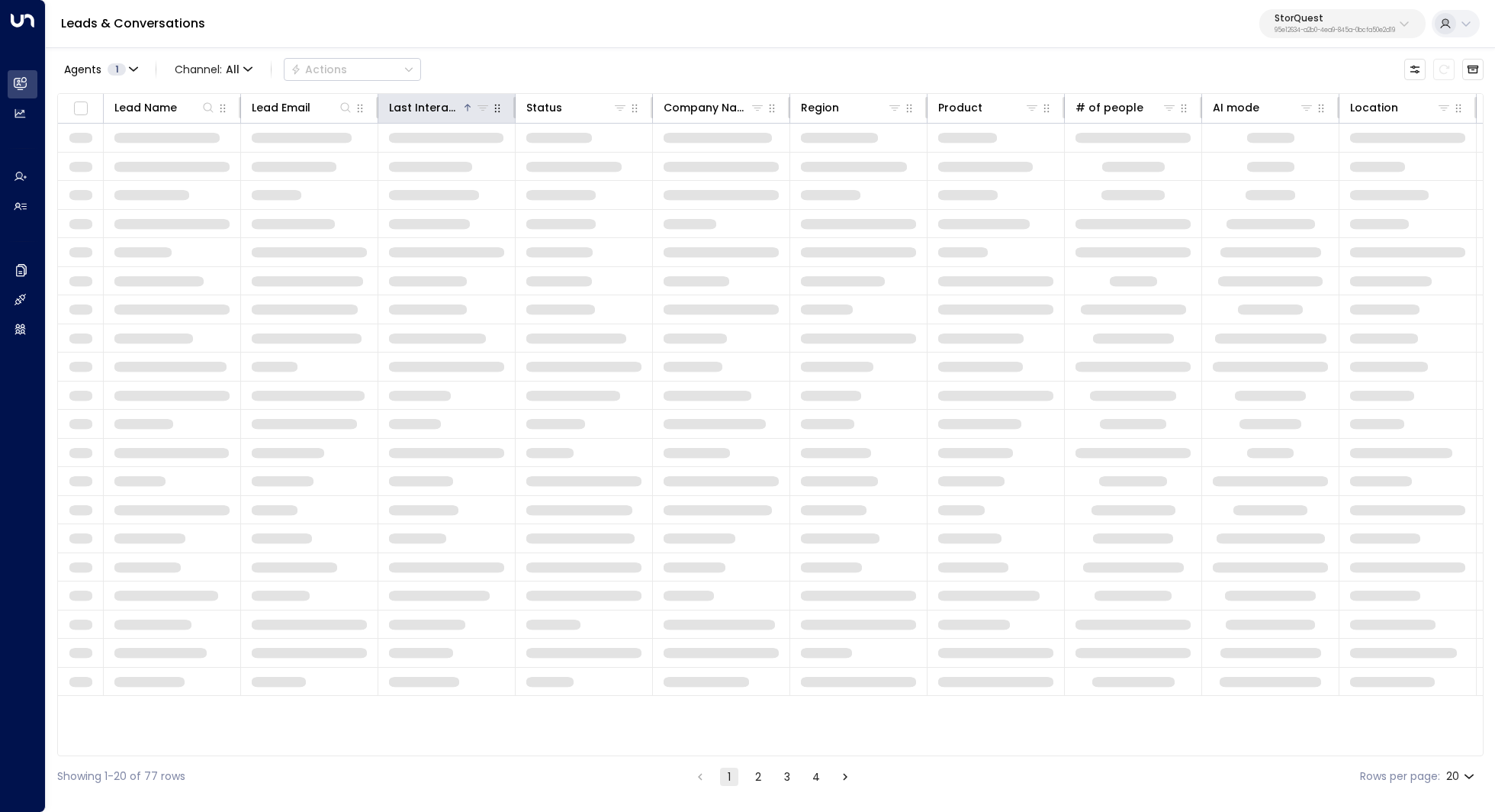
click at [422, 107] on div "Last Interacted" at bounding box center [426, 107] width 72 height 18
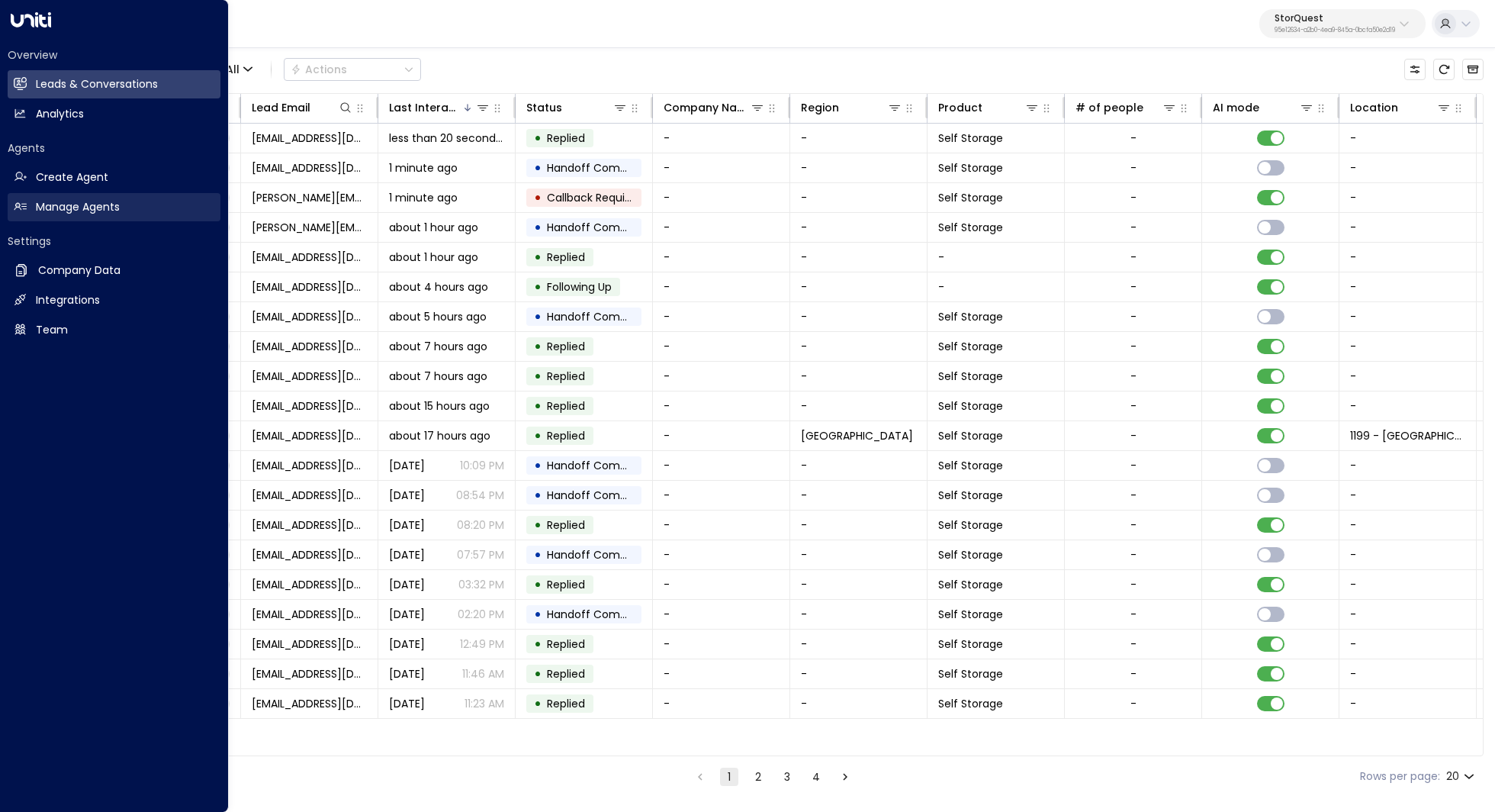
click at [60, 204] on h2 "Manage Agents" at bounding box center [78, 207] width 84 height 16
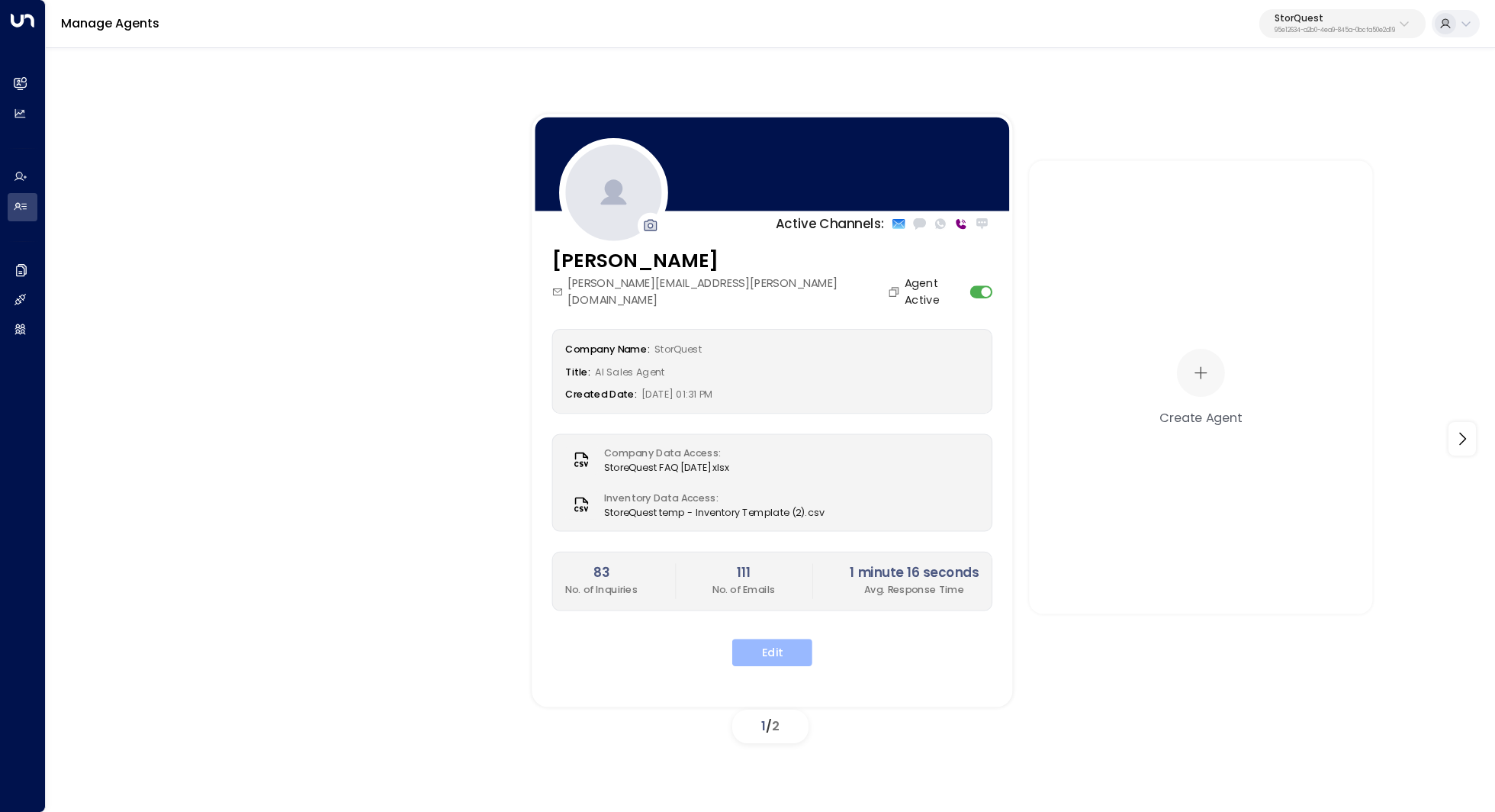
click at [764, 645] on button "Edit" at bounding box center [772, 651] width 80 height 28
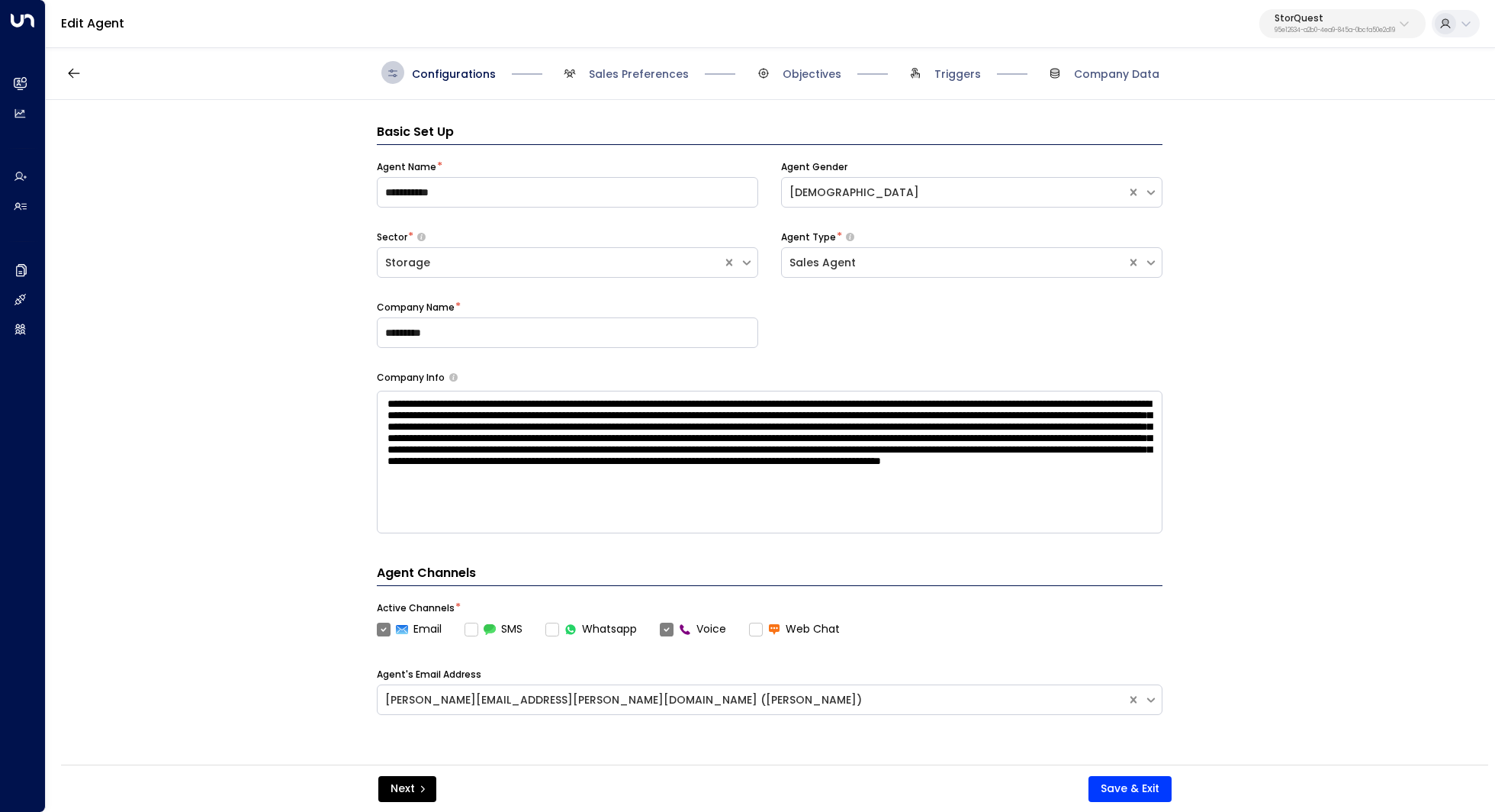
scroll to position [23, 0]
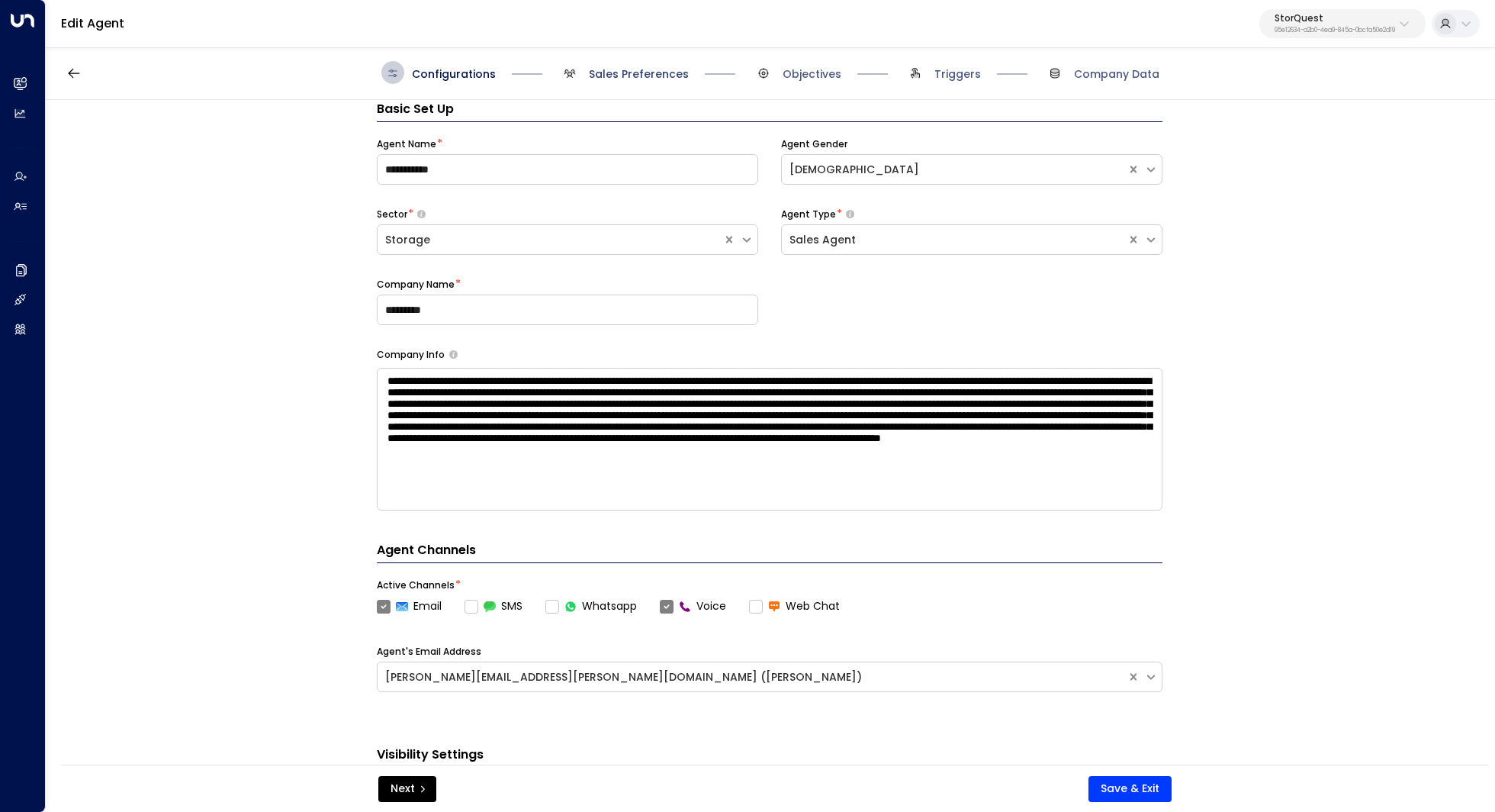
click at [630, 80] on span "Sales Preferences" at bounding box center [638, 74] width 100 height 15
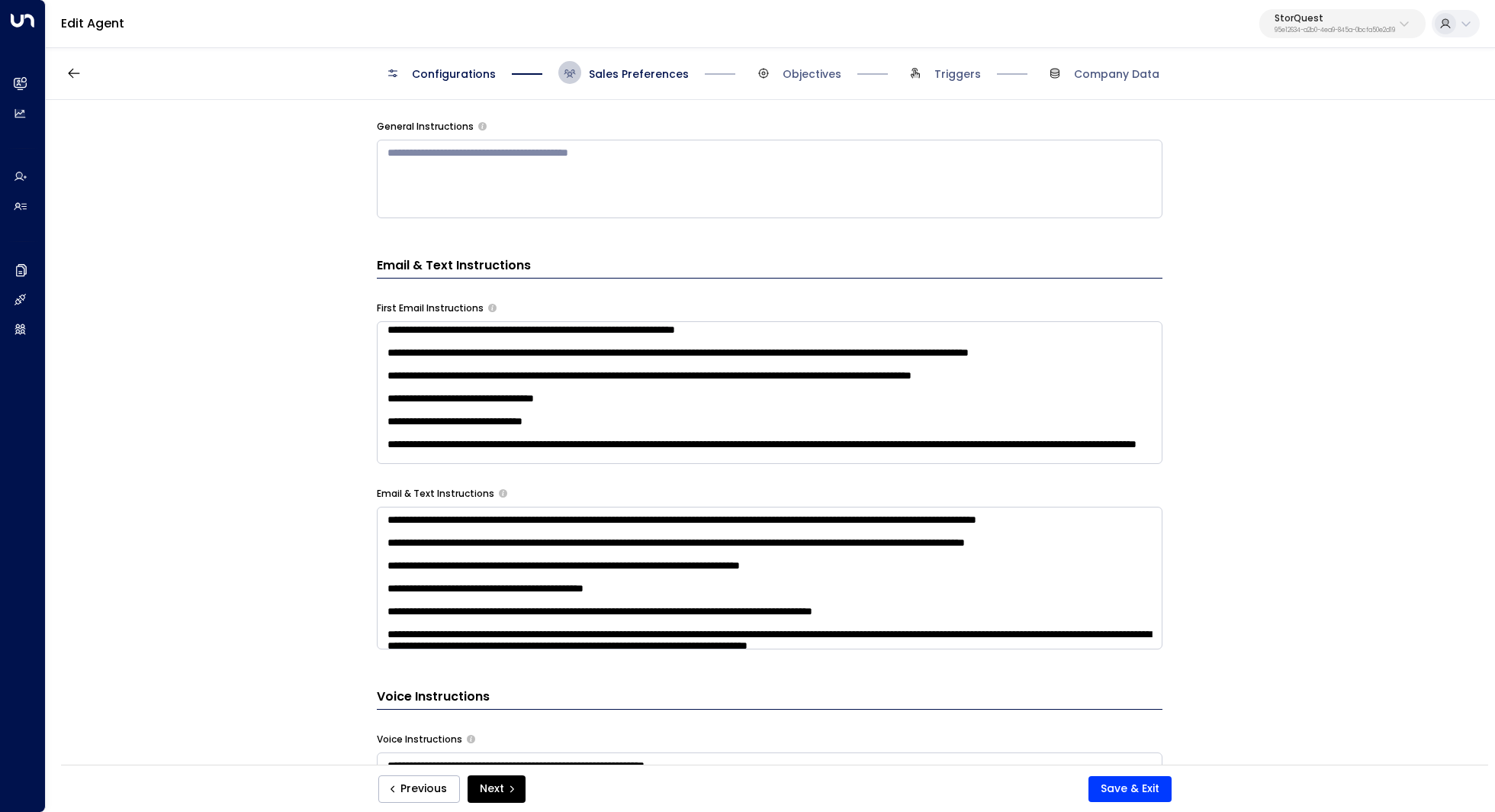
scroll to position [345, 0]
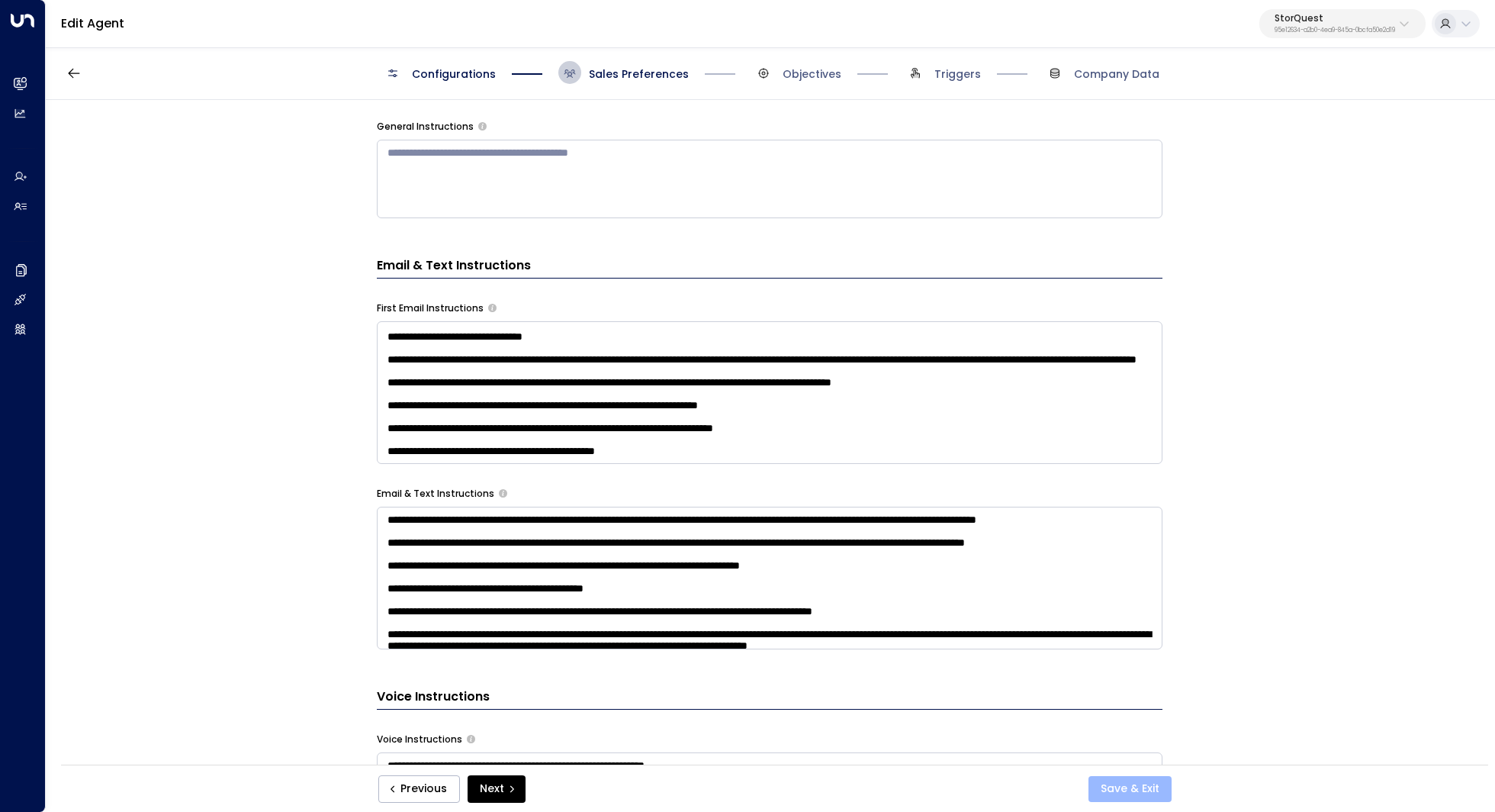
click at [1136, 790] on button "Save & Exit" at bounding box center [1130, 788] width 84 height 26
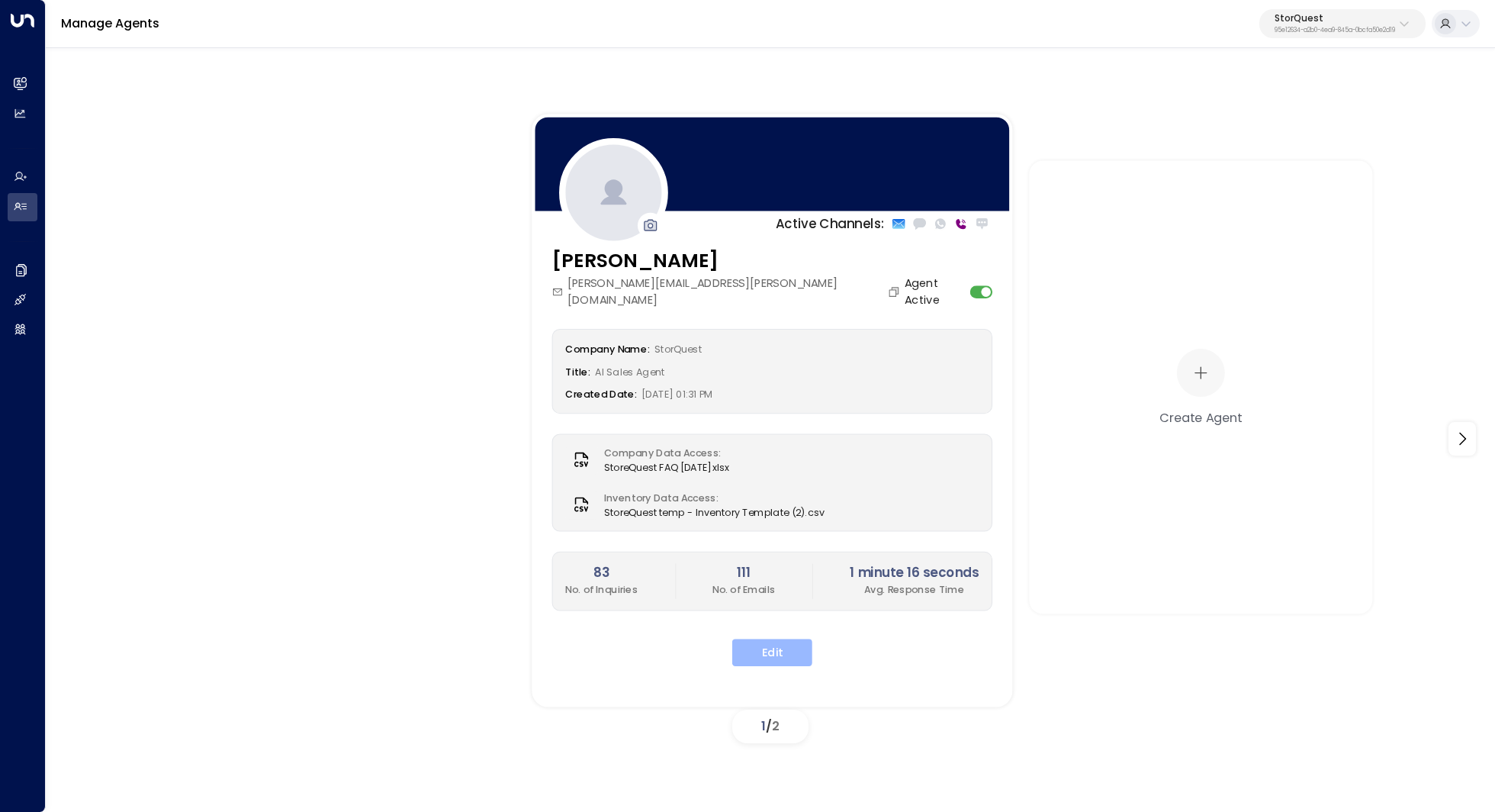
click at [757, 638] on button "Edit" at bounding box center [772, 651] width 80 height 28
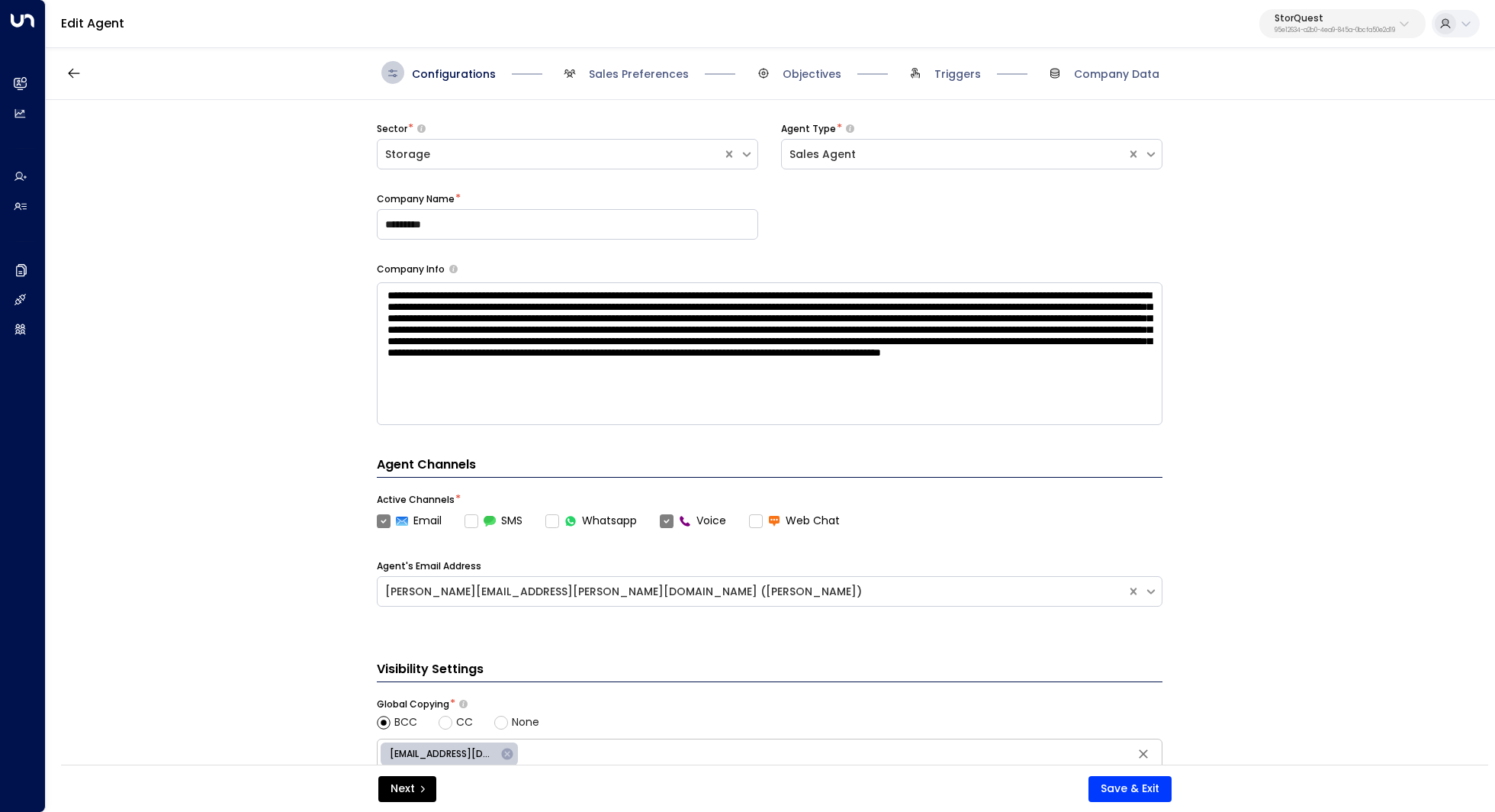
scroll to position [10, 0]
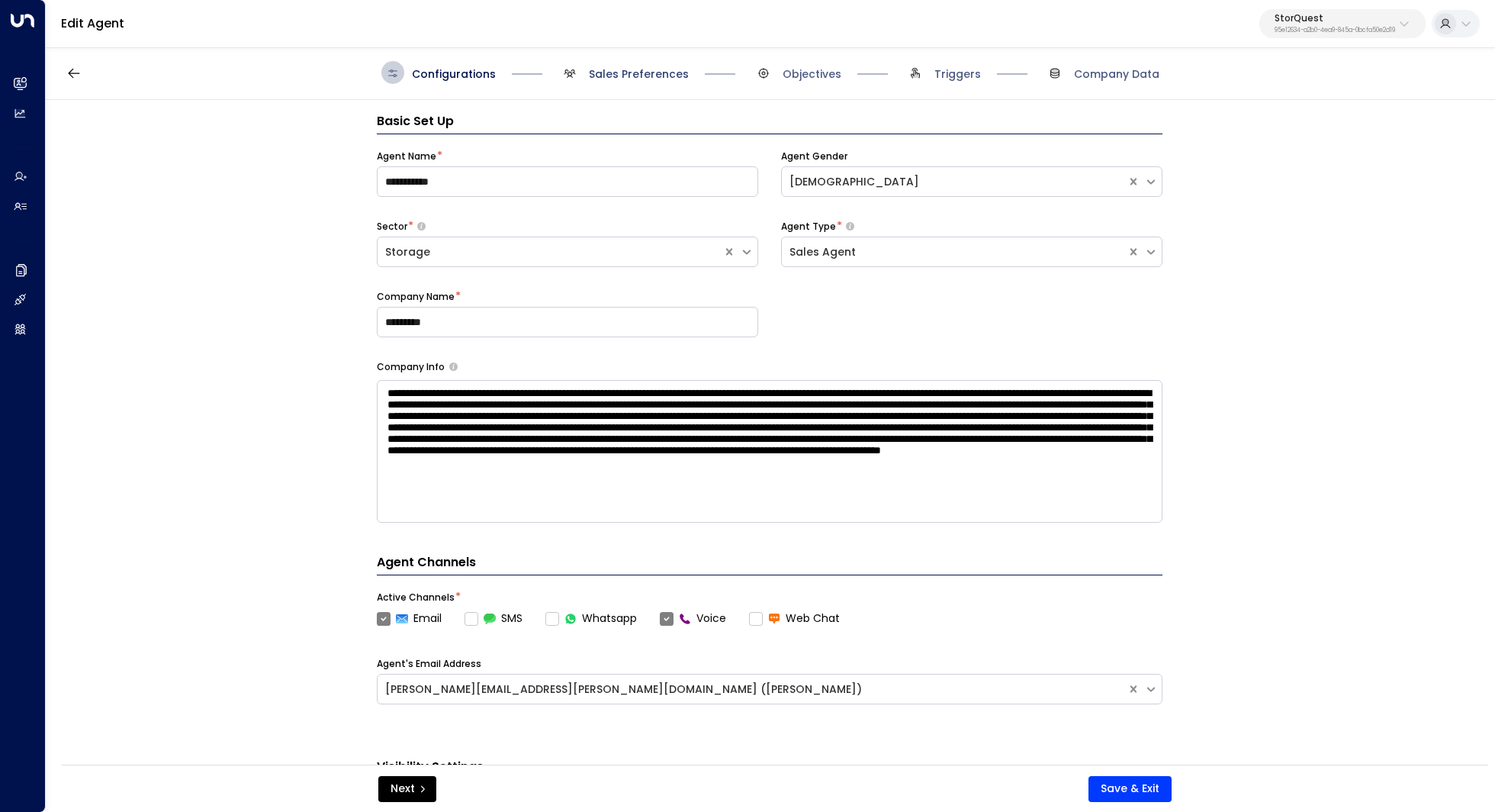
click at [628, 76] on span "Sales Preferences" at bounding box center [638, 74] width 100 height 15
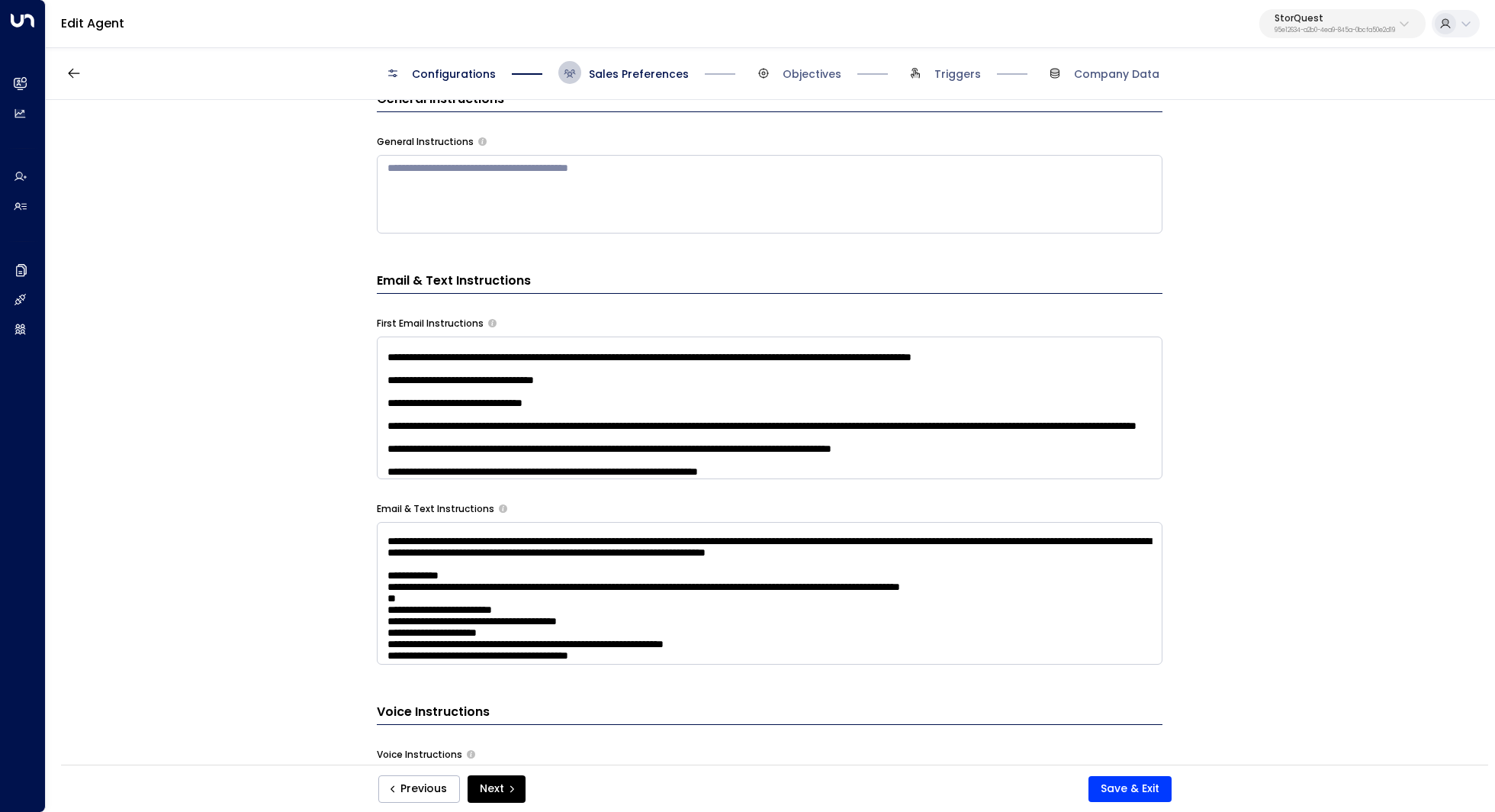
scroll to position [145, 0]
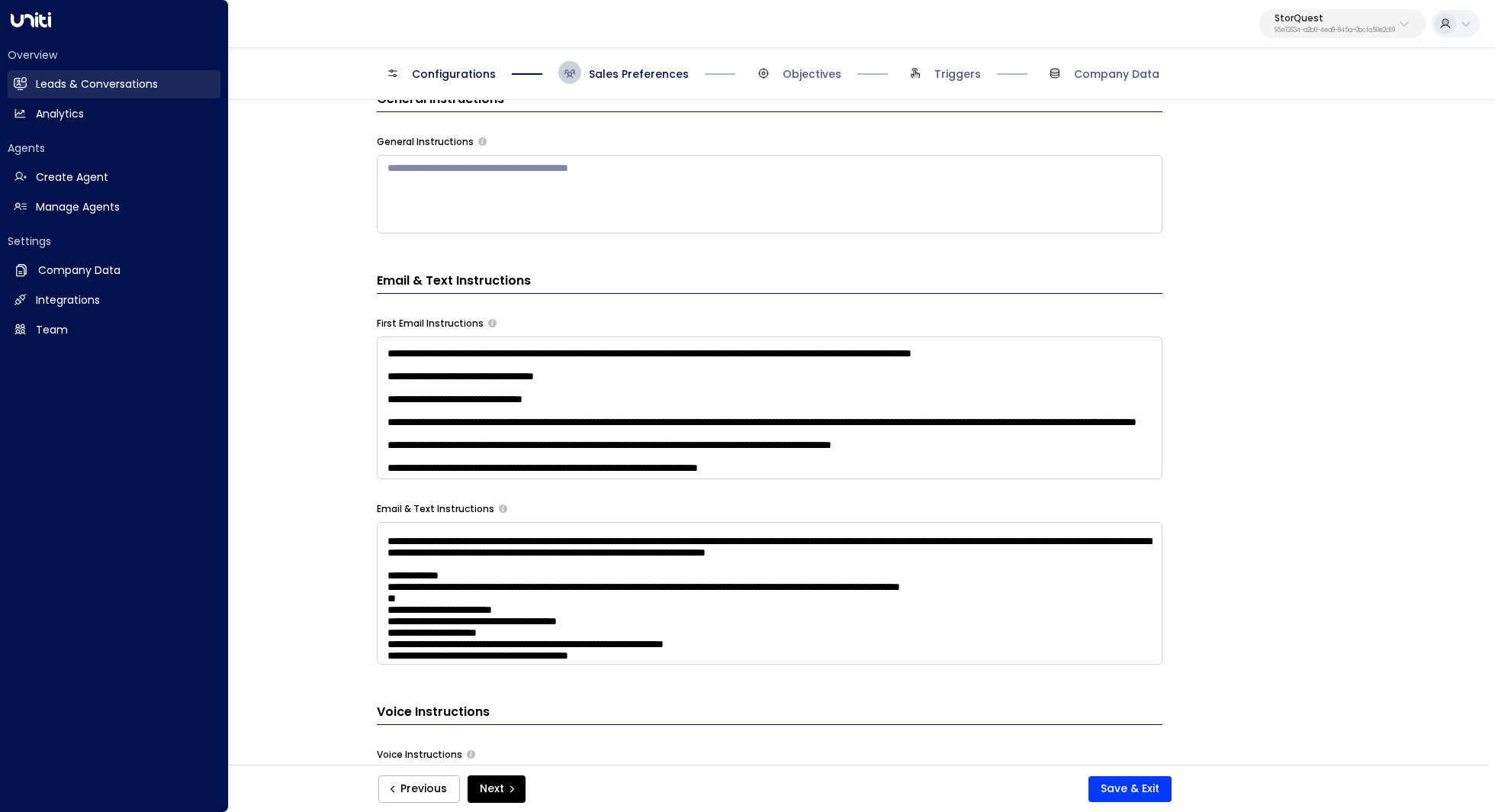
click at [38, 73] on link "Leads & Conversations Leads & Conversations" at bounding box center [114, 85] width 213 height 28
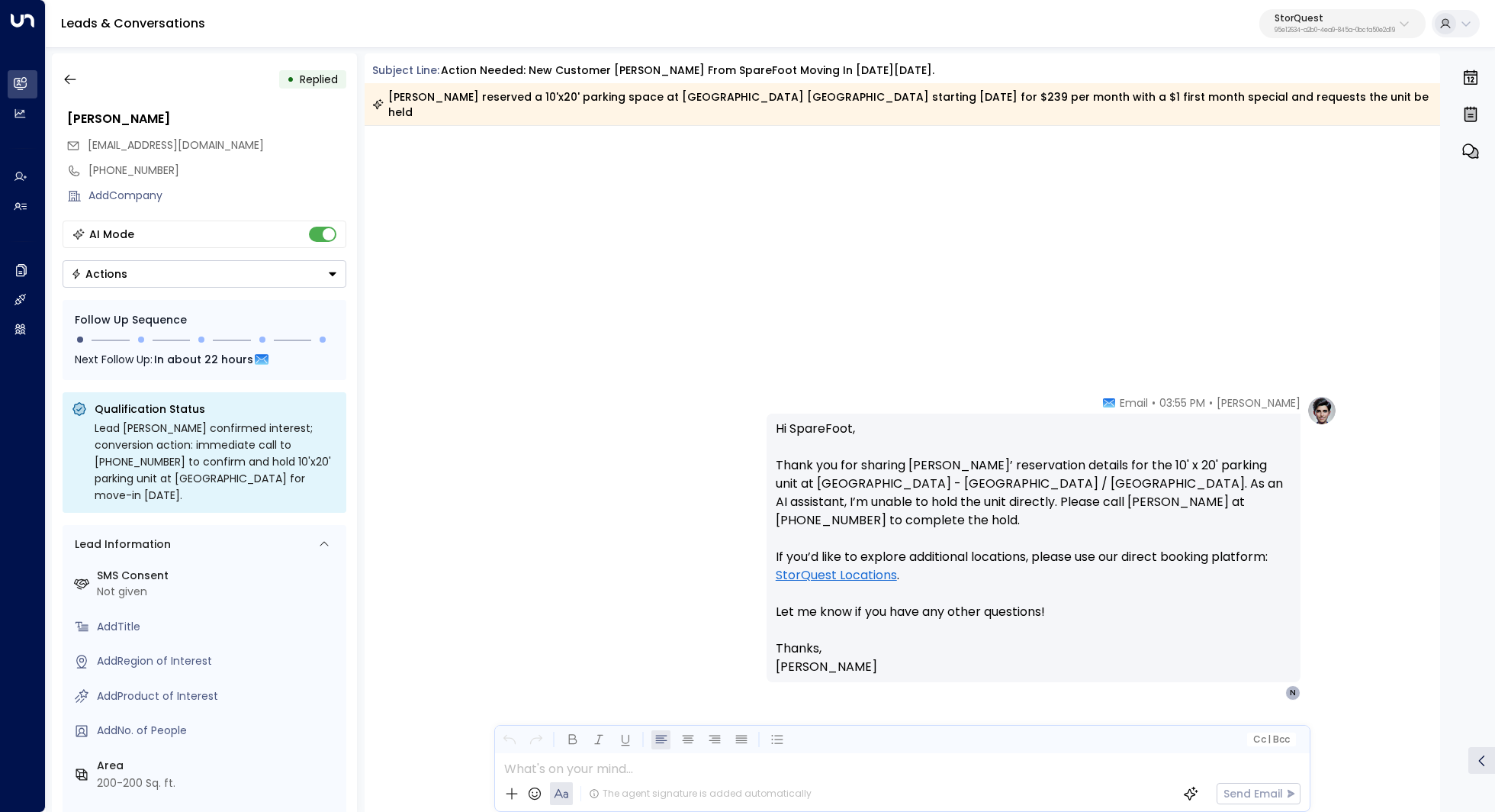
scroll to position [1283, 0]
click at [1321, 30] on p "95e12634-a2b0-4ea9-845a-0bcfa50e2d19" at bounding box center [1334, 30] width 121 height 6
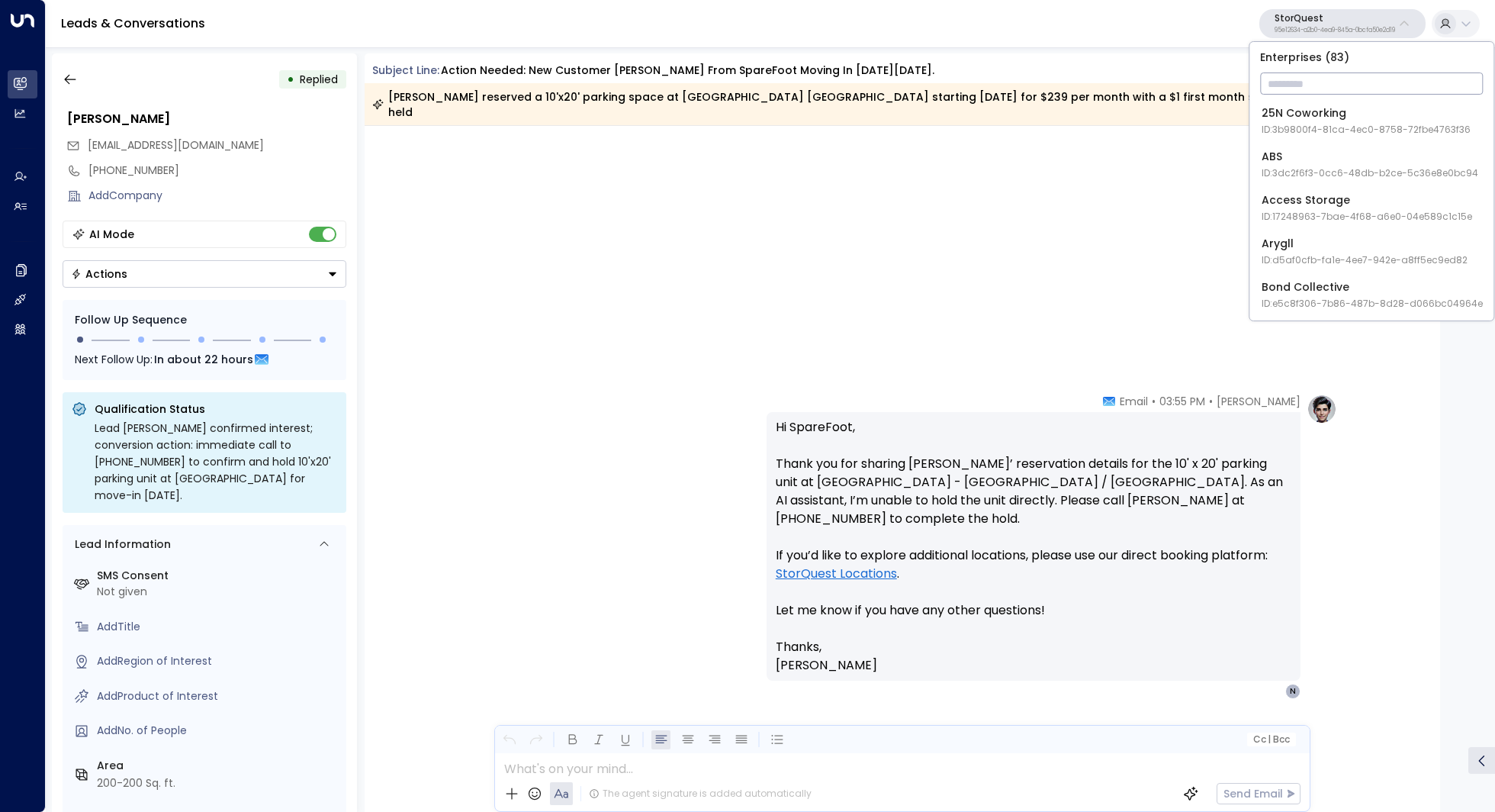
click at [1294, 90] on input "text" at bounding box center [1372, 84] width 223 height 28
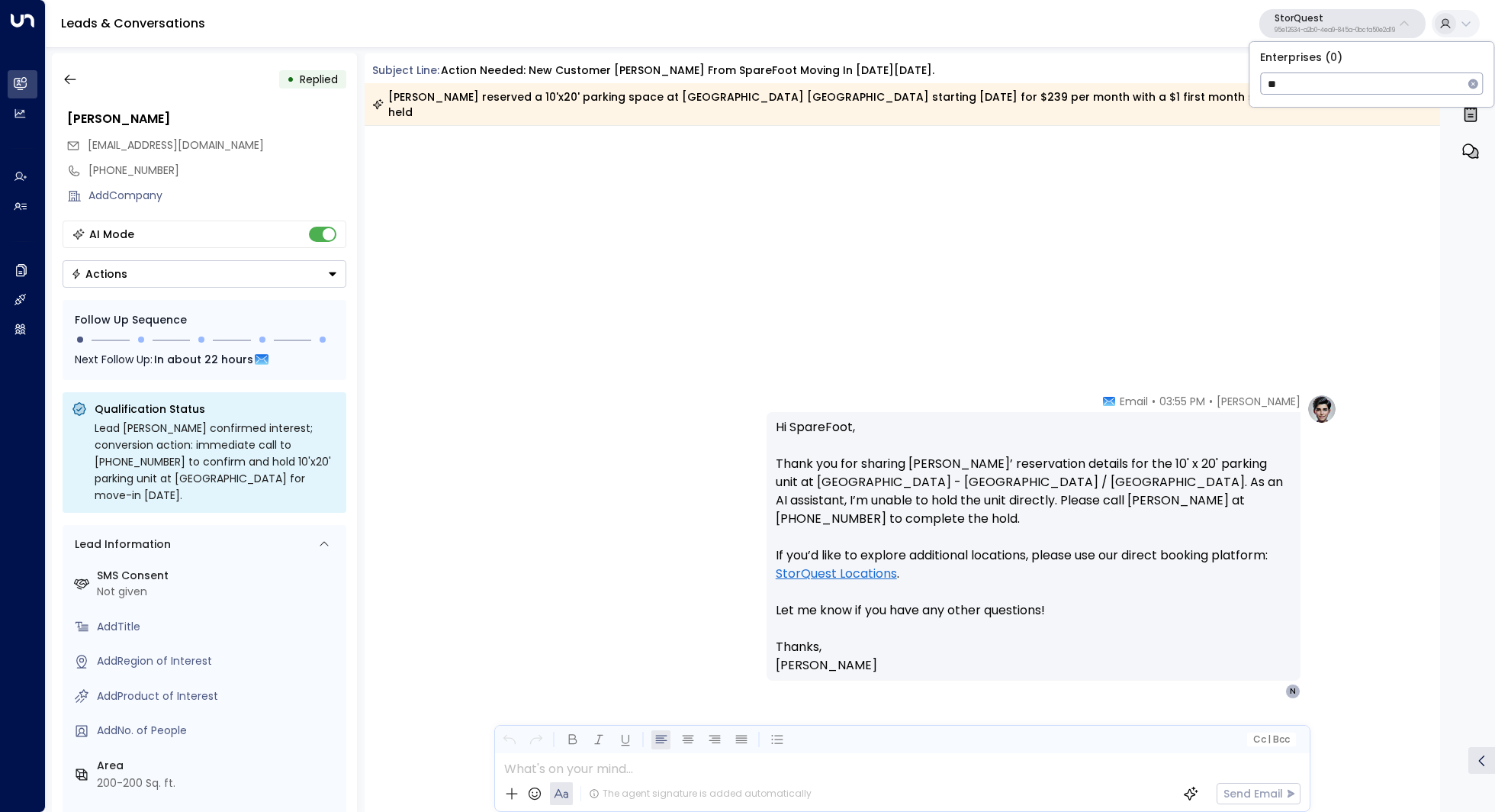
type input "*"
type input "***"
click at [1349, 113] on div "SmartStop ID: 8d497416-9022-4f23-add0-10cf884f4a0d" at bounding box center [1368, 121] width 213 height 31
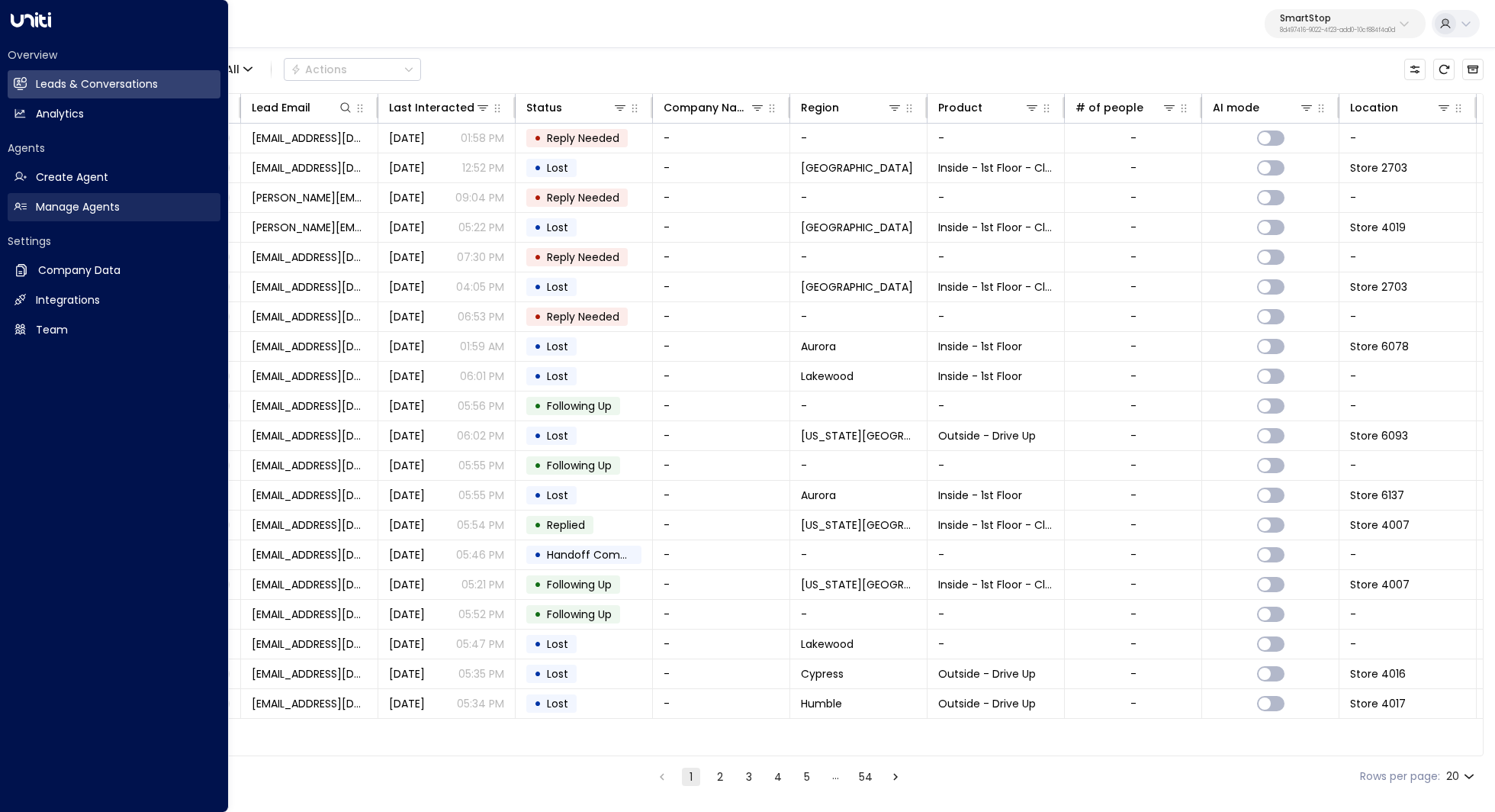
click at [82, 214] on h2 "Manage Agents" at bounding box center [78, 207] width 84 height 16
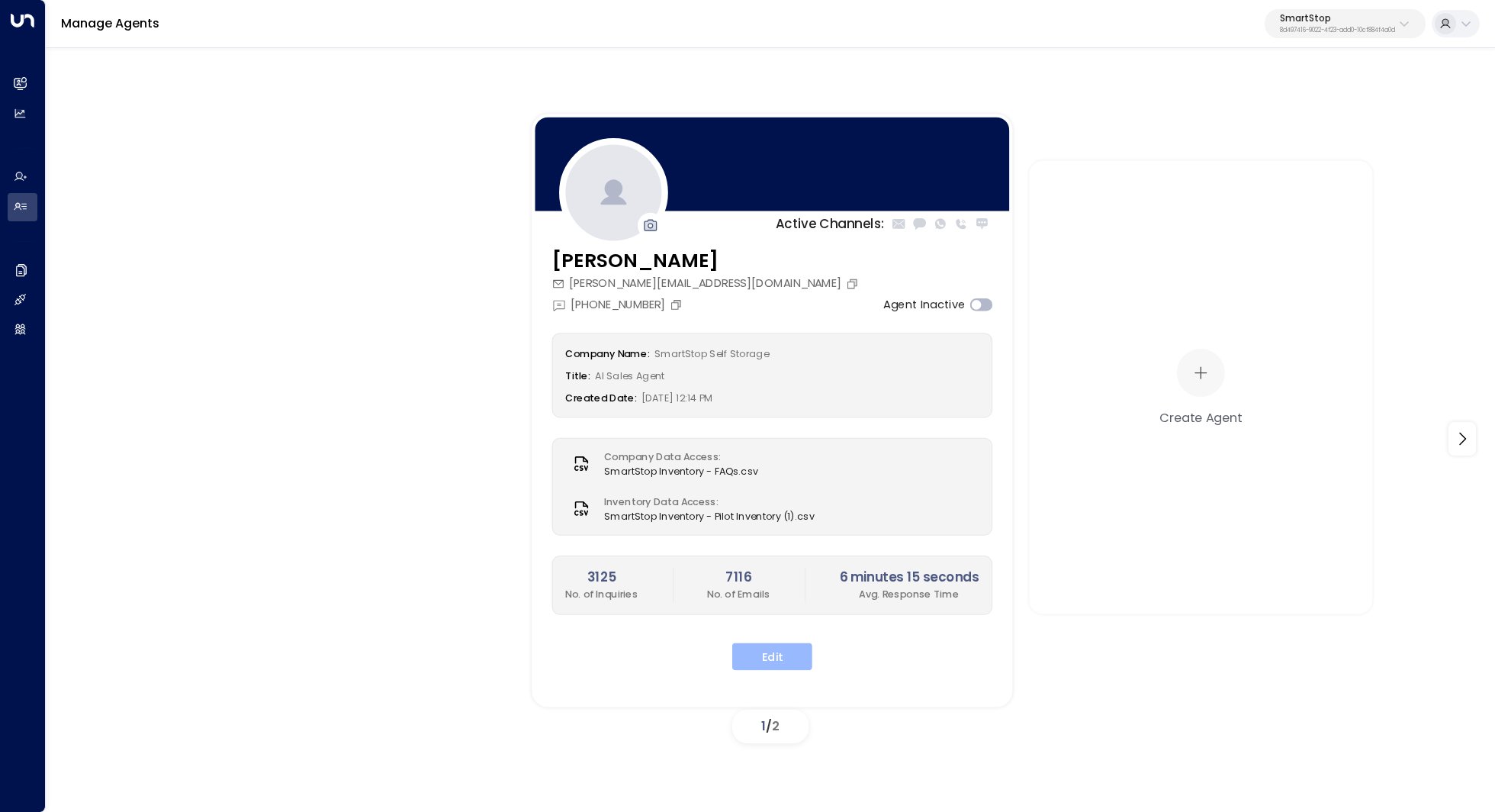
click at [758, 649] on button "Edit" at bounding box center [772, 655] width 80 height 28
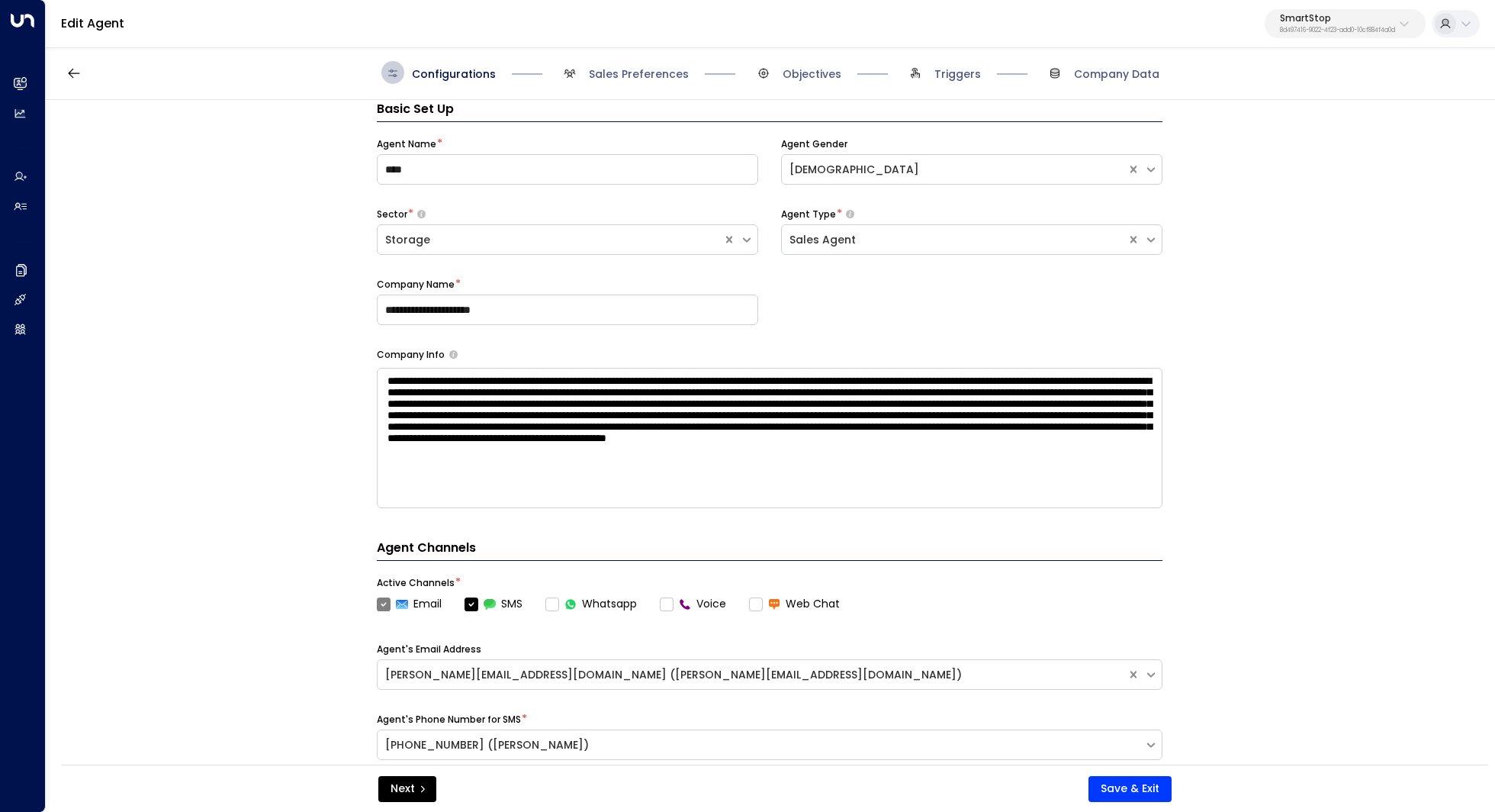
scroll to position [400, 0]
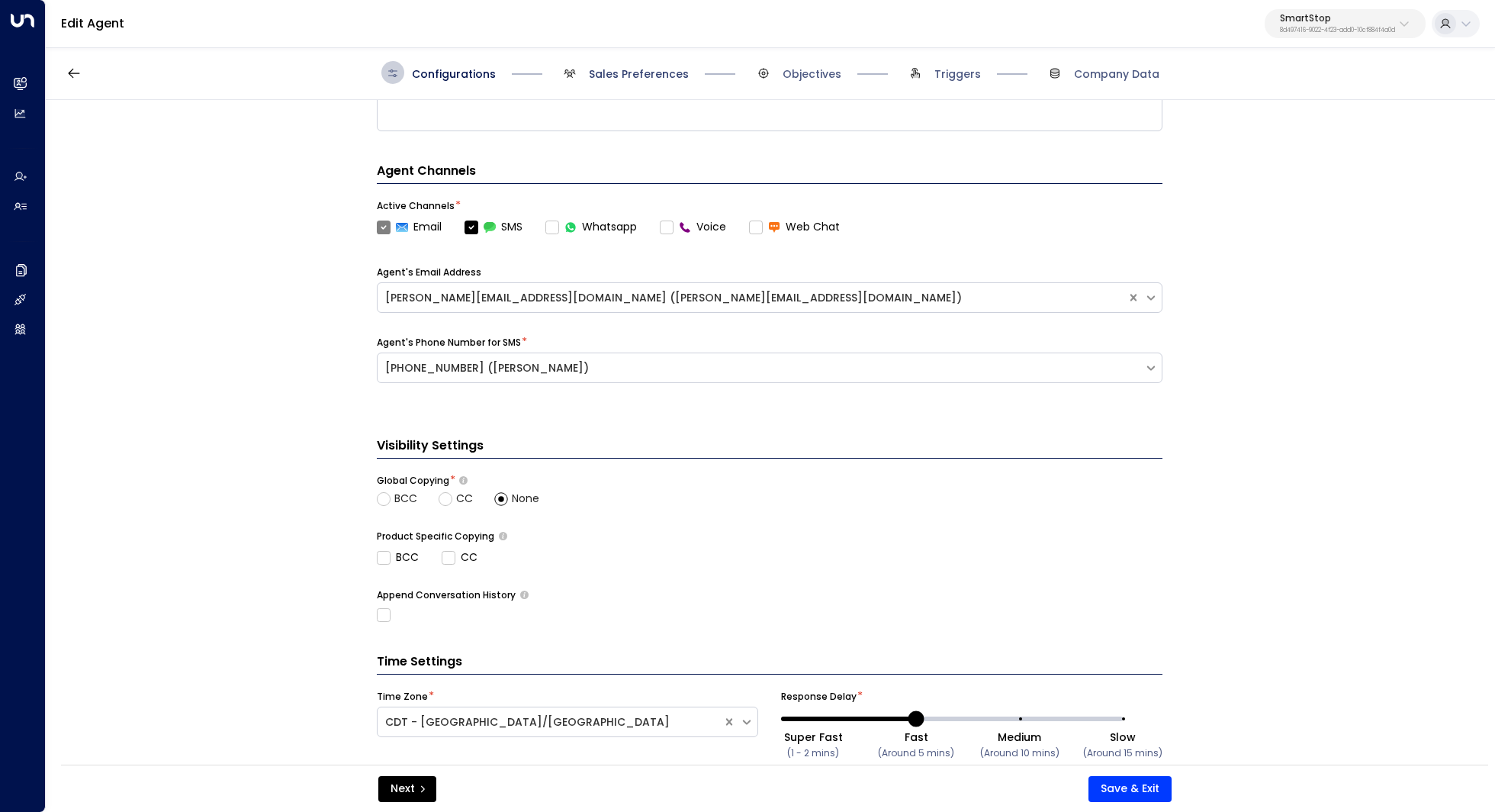
click at [626, 79] on span "Sales Preferences" at bounding box center [638, 74] width 100 height 15
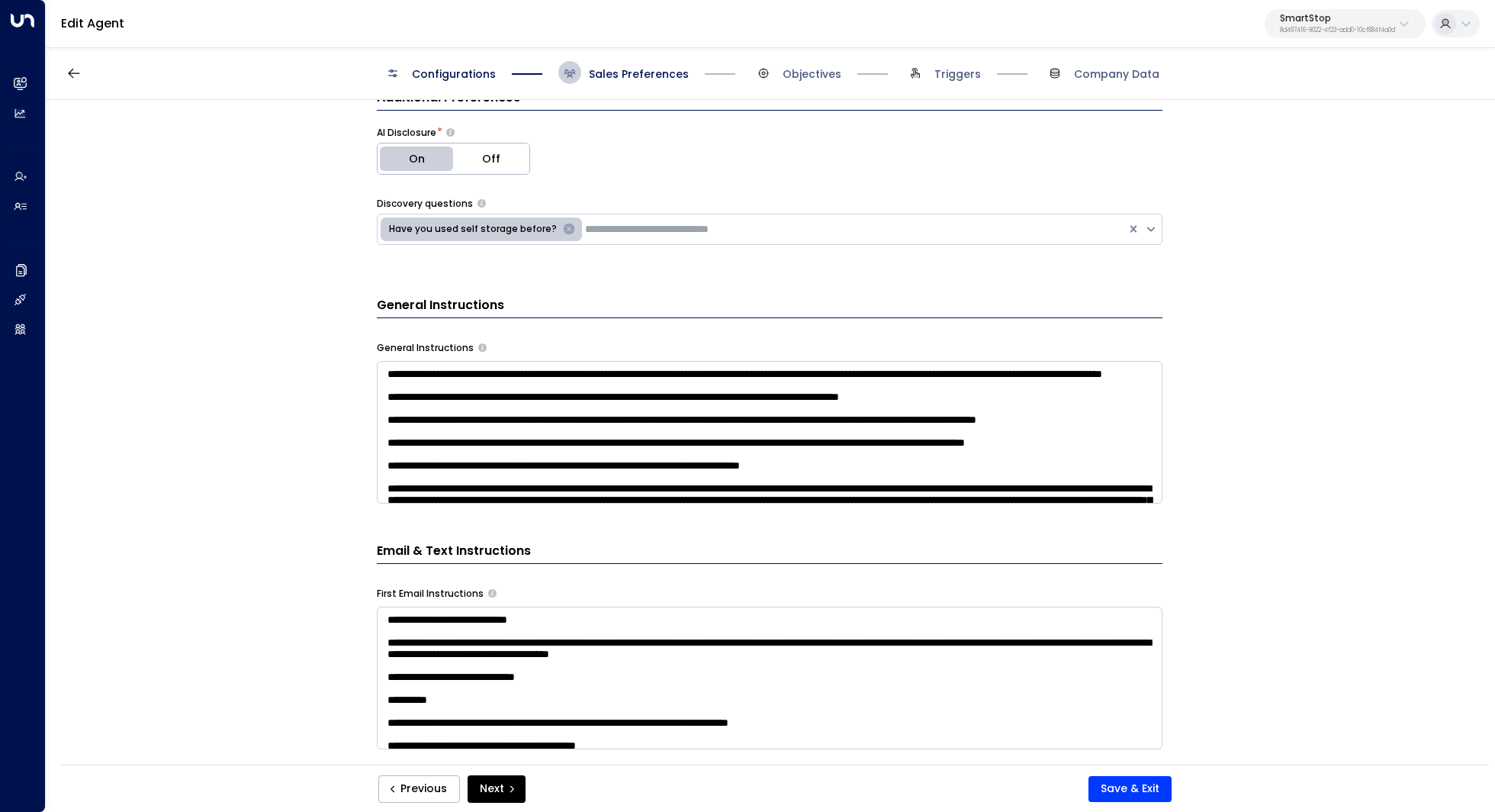
scroll to position [463, 0]
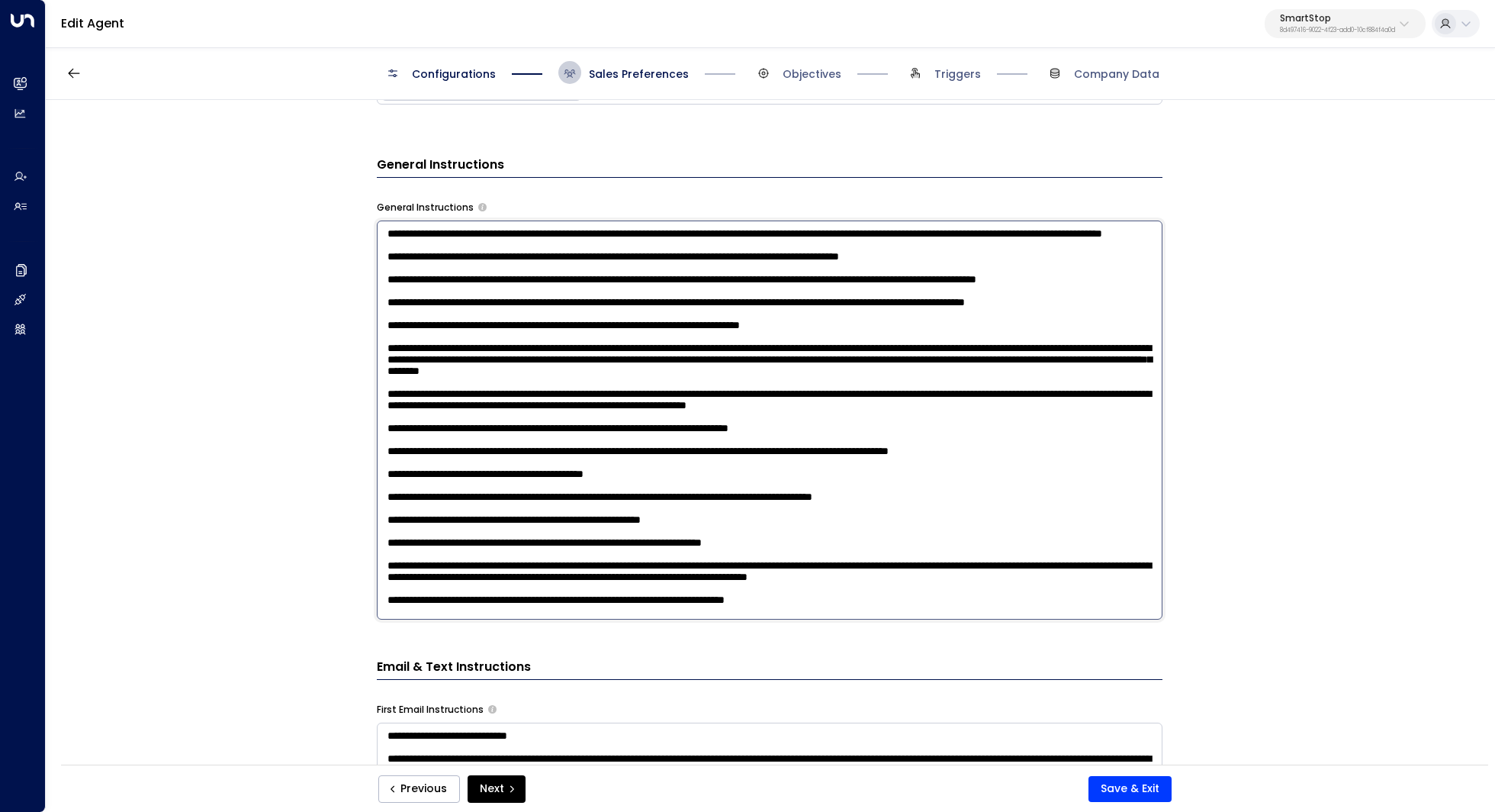
drag, startPoint x: 487, startPoint y: 224, endPoint x: 583, endPoint y: 229, distance: 96.1
click at [583, 229] on textarea at bounding box center [769, 420] width 785 height 399
click at [606, 396] on textarea at bounding box center [769, 420] width 785 height 399
click at [537, 240] on textarea at bounding box center [769, 420] width 785 height 399
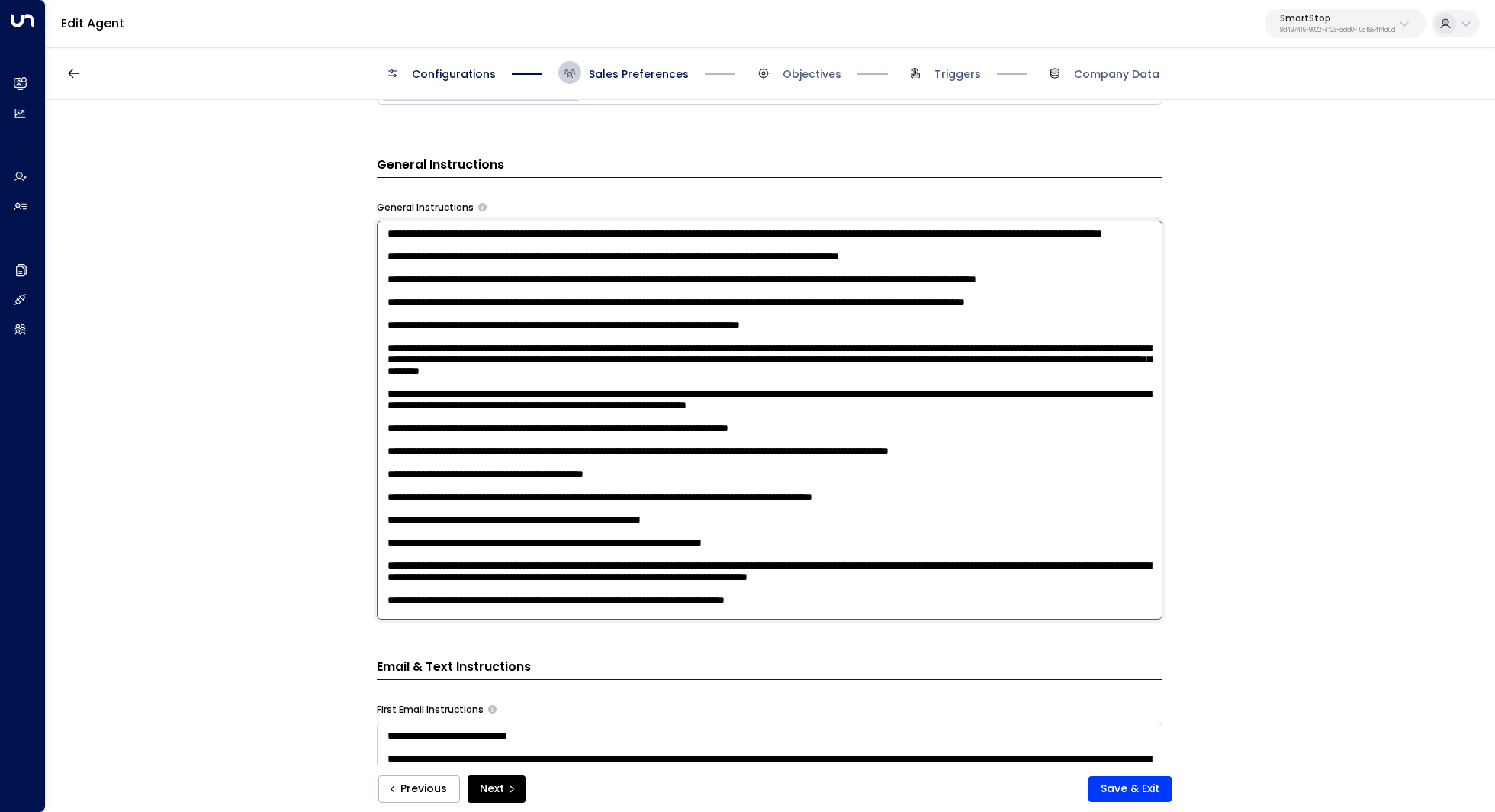
click at [537, 240] on textarea at bounding box center [769, 420] width 785 height 399
click at [493, 380] on textarea at bounding box center [769, 420] width 785 height 399
click at [413, 283] on textarea at bounding box center [769, 420] width 785 height 399
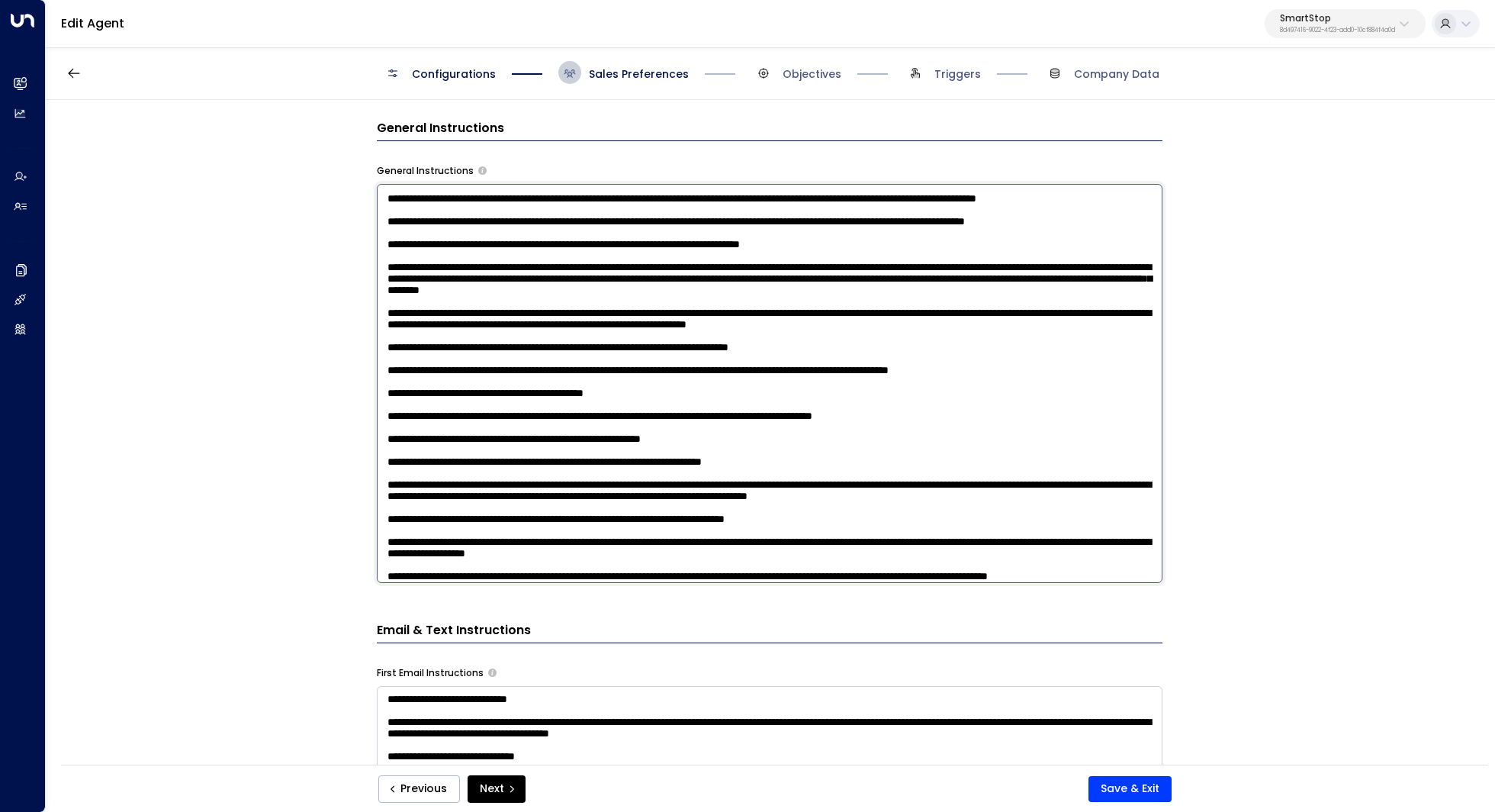
scroll to position [0, 0]
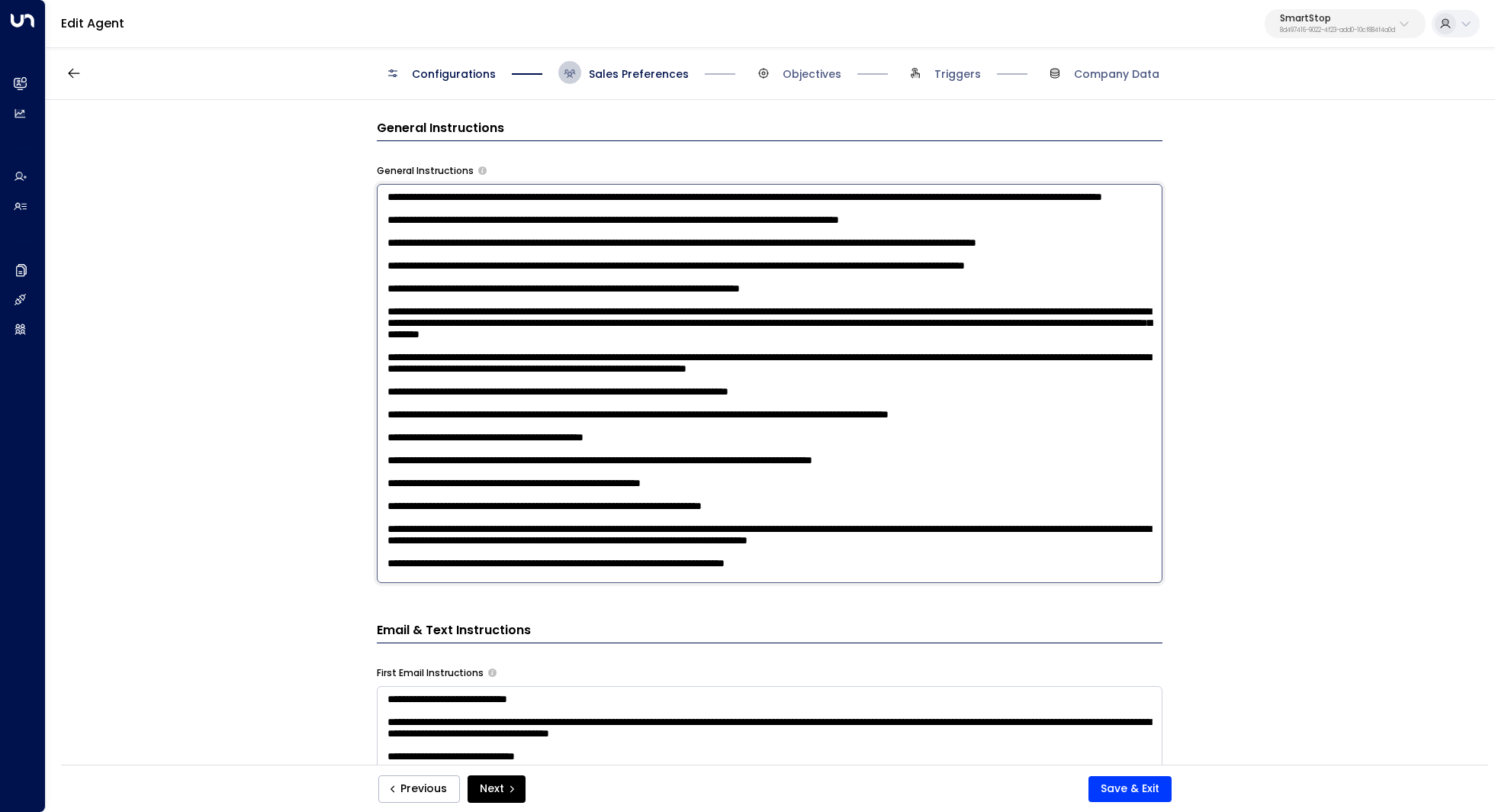
click at [467, 317] on textarea at bounding box center [769, 384] width 785 height 399
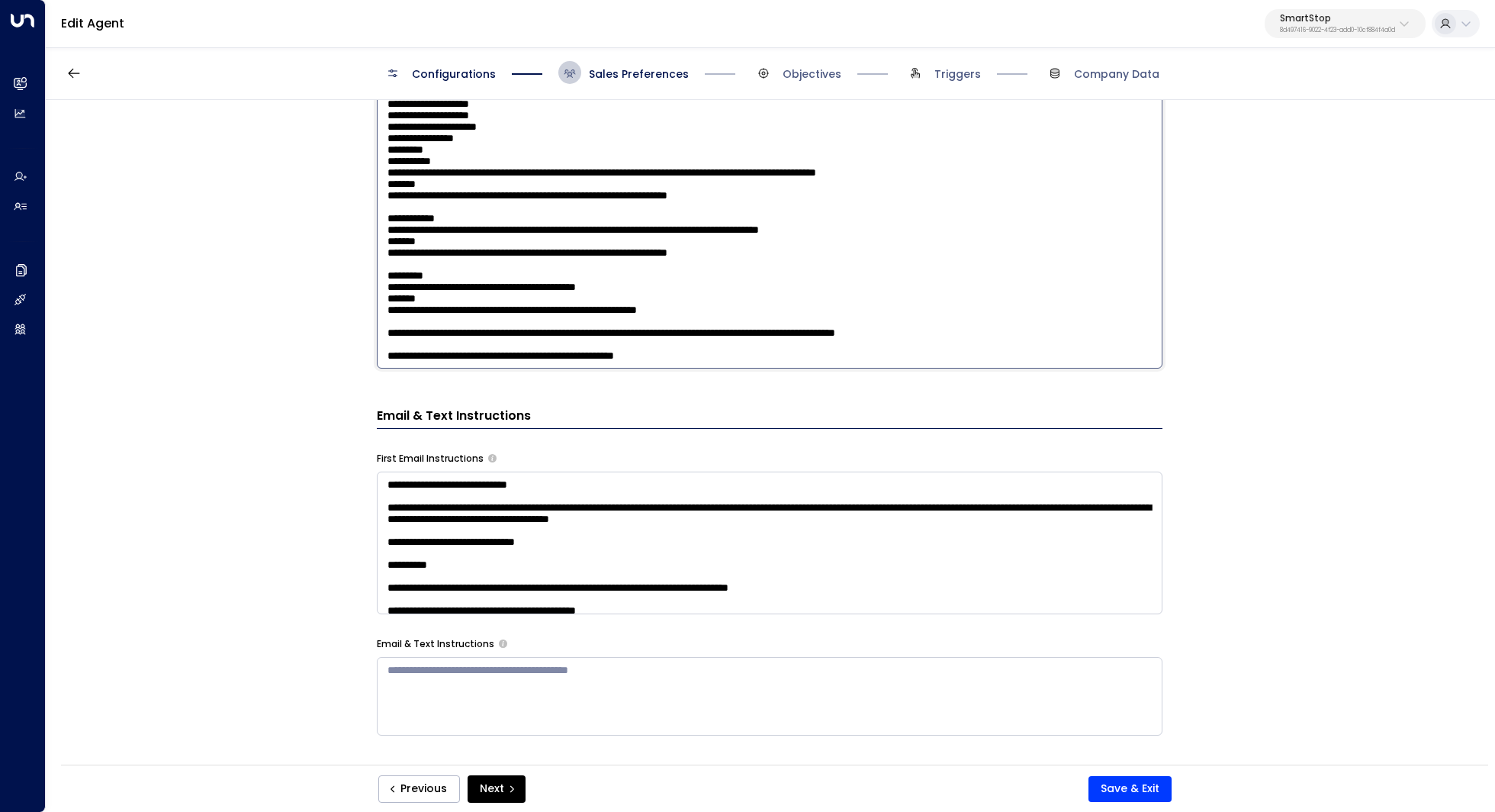
scroll to position [787, 0]
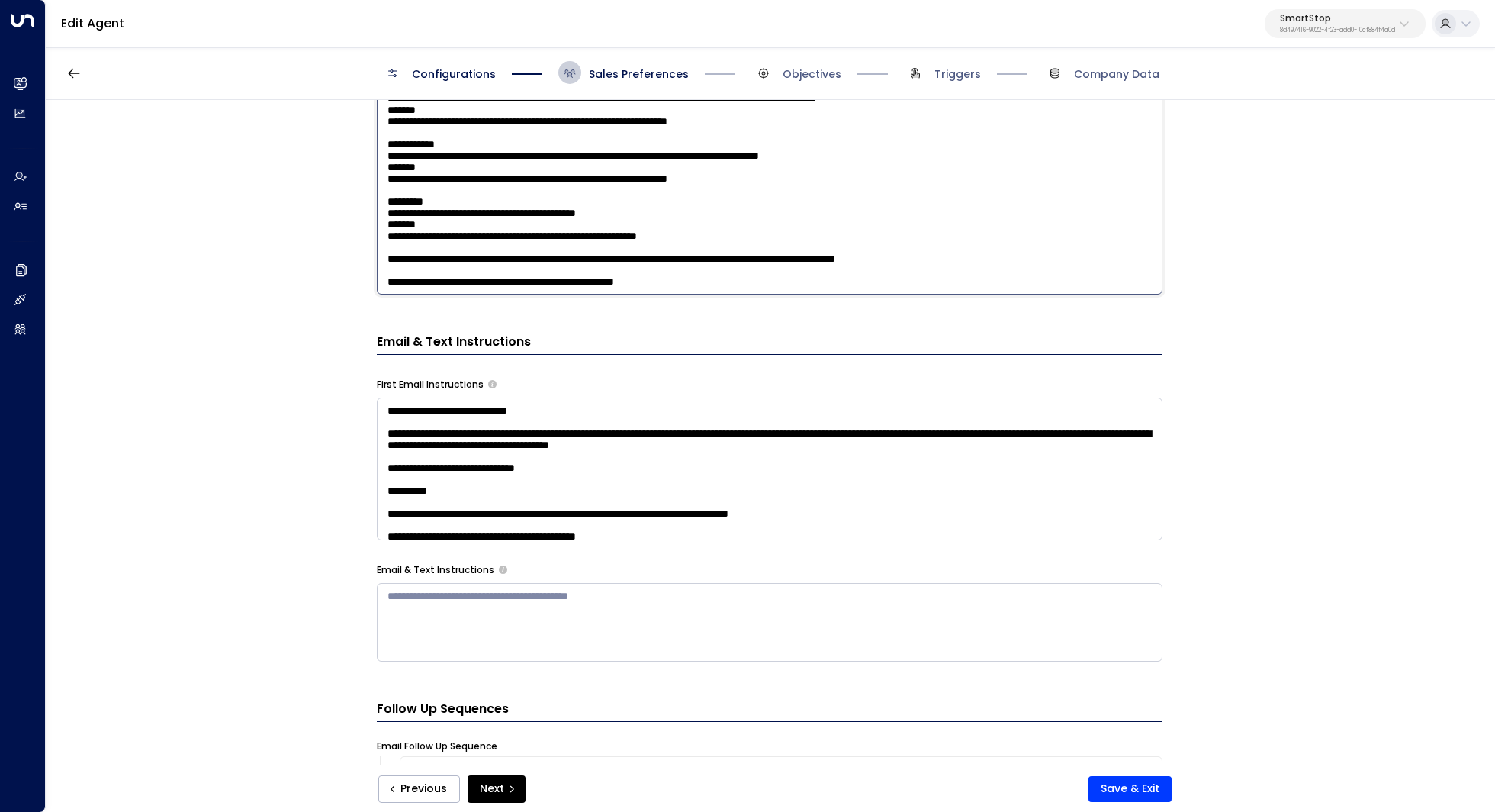
click at [483, 469] on textarea at bounding box center [769, 468] width 785 height 142
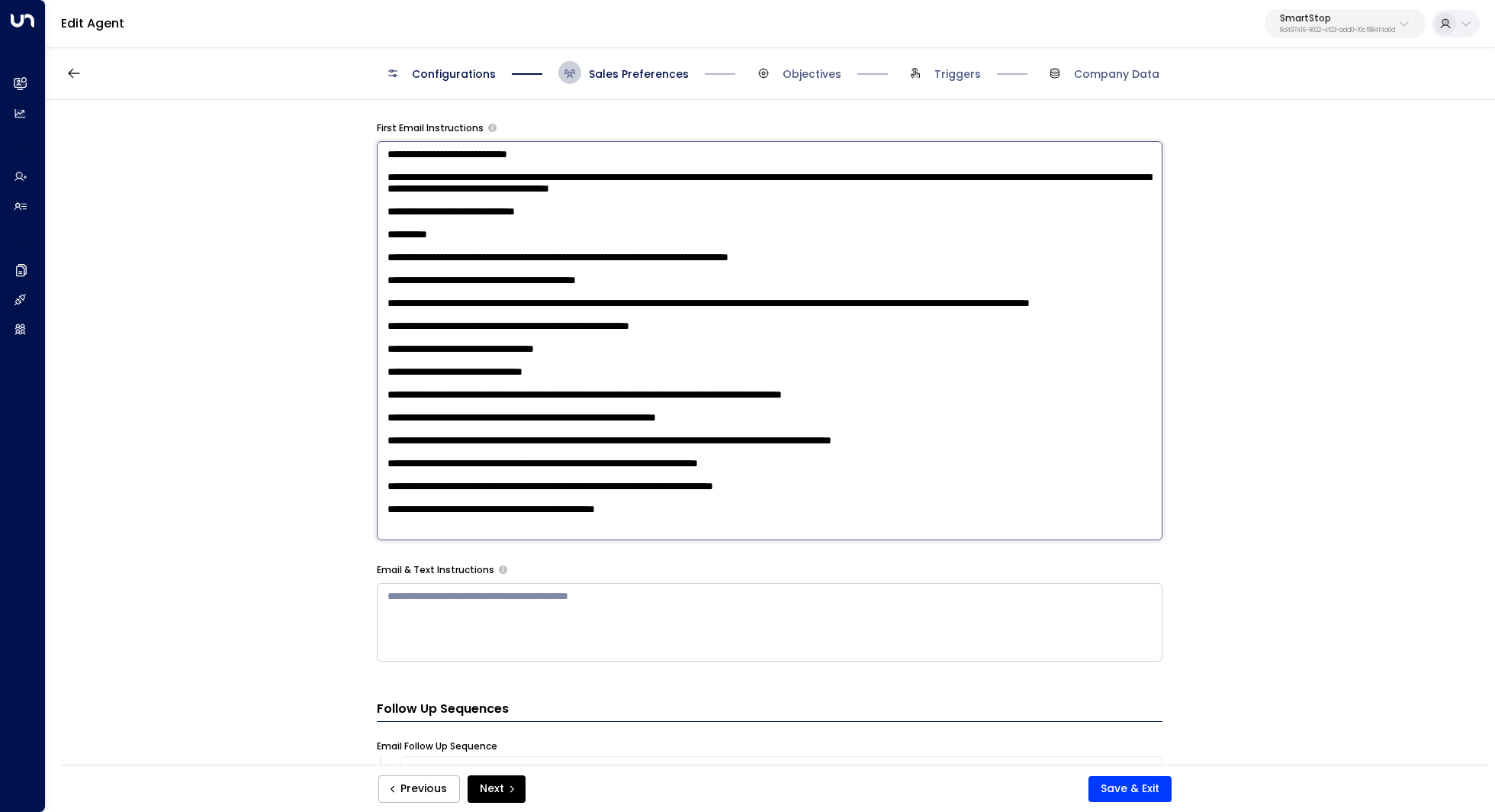
click at [483, 469] on textarea at bounding box center [769, 341] width 785 height 399
click at [499, 425] on textarea at bounding box center [769, 341] width 785 height 399
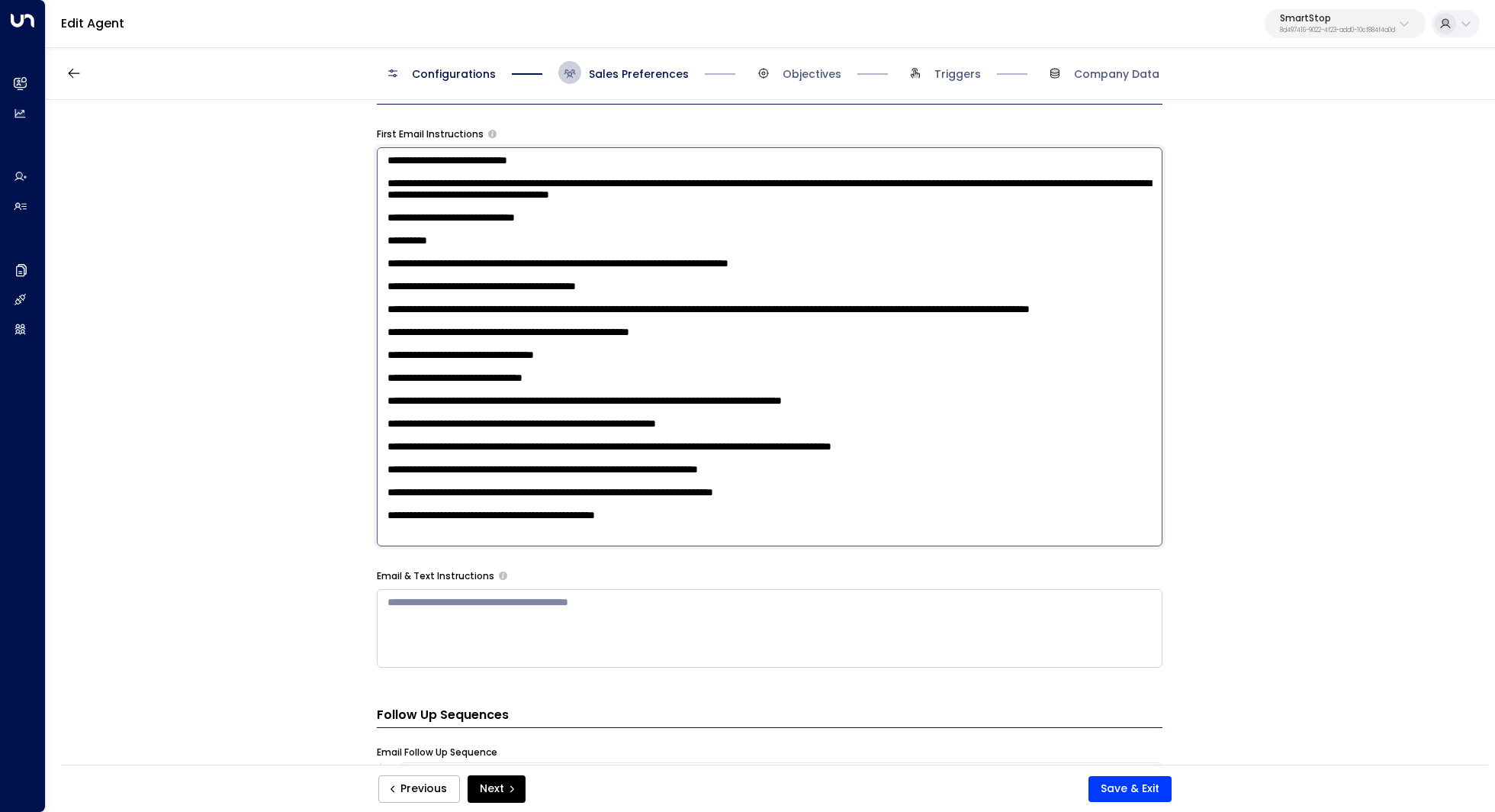
scroll to position [4, 0]
click at [707, 409] on textarea at bounding box center [769, 347] width 785 height 399
drag, startPoint x: 707, startPoint y: 409, endPoint x: 544, endPoint y: 415, distance: 163.1
click at [544, 415] on textarea at bounding box center [769, 347] width 785 height 399
click at [564, 402] on textarea at bounding box center [769, 347] width 785 height 399
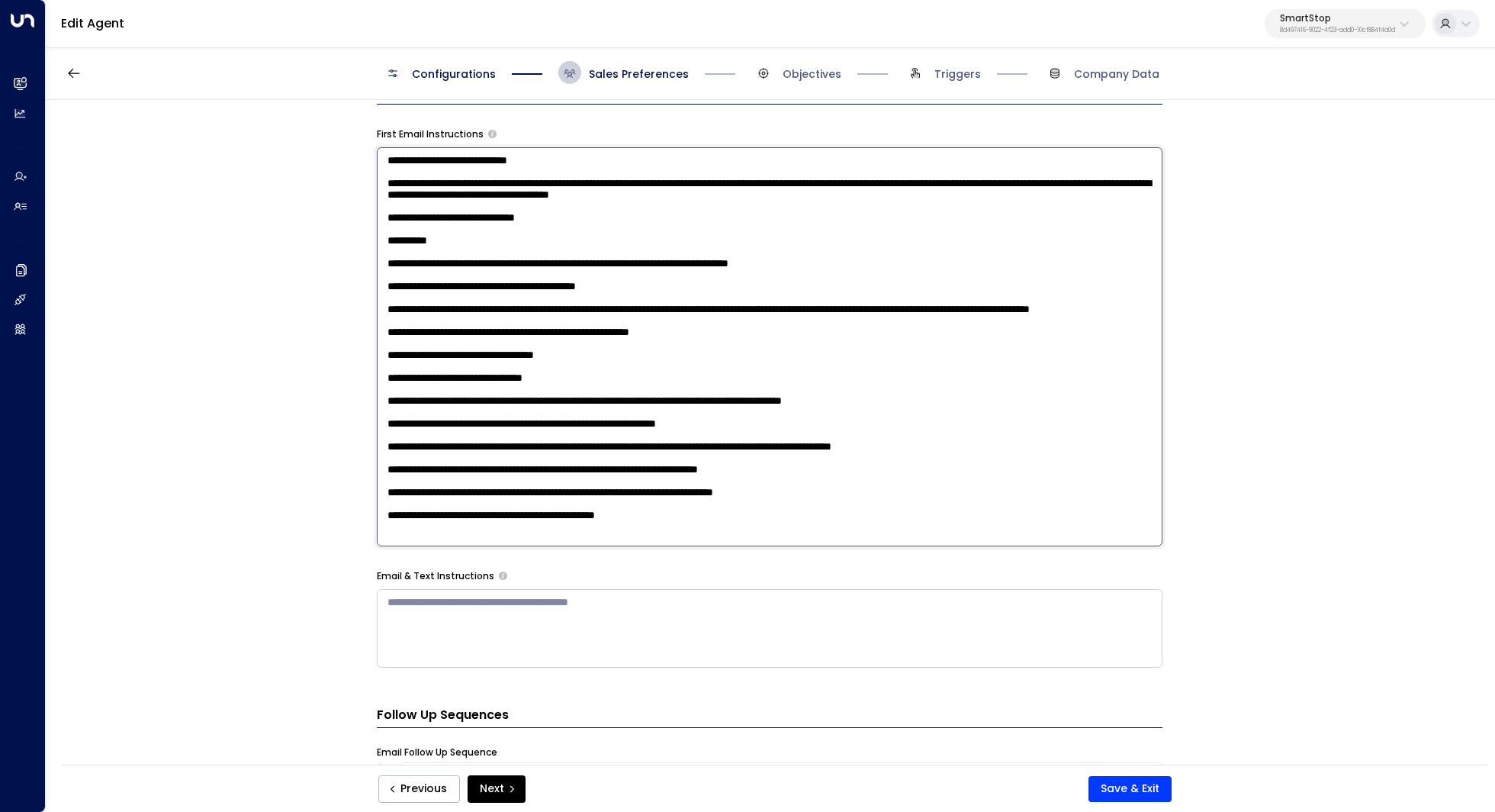
click at [564, 402] on textarea at bounding box center [769, 347] width 785 height 399
click at [589, 409] on textarea at bounding box center [769, 347] width 785 height 399
drag, startPoint x: 738, startPoint y: 411, endPoint x: 386, endPoint y: 402, distance: 352.1
click at [386, 402] on textarea at bounding box center [769, 347] width 785 height 399
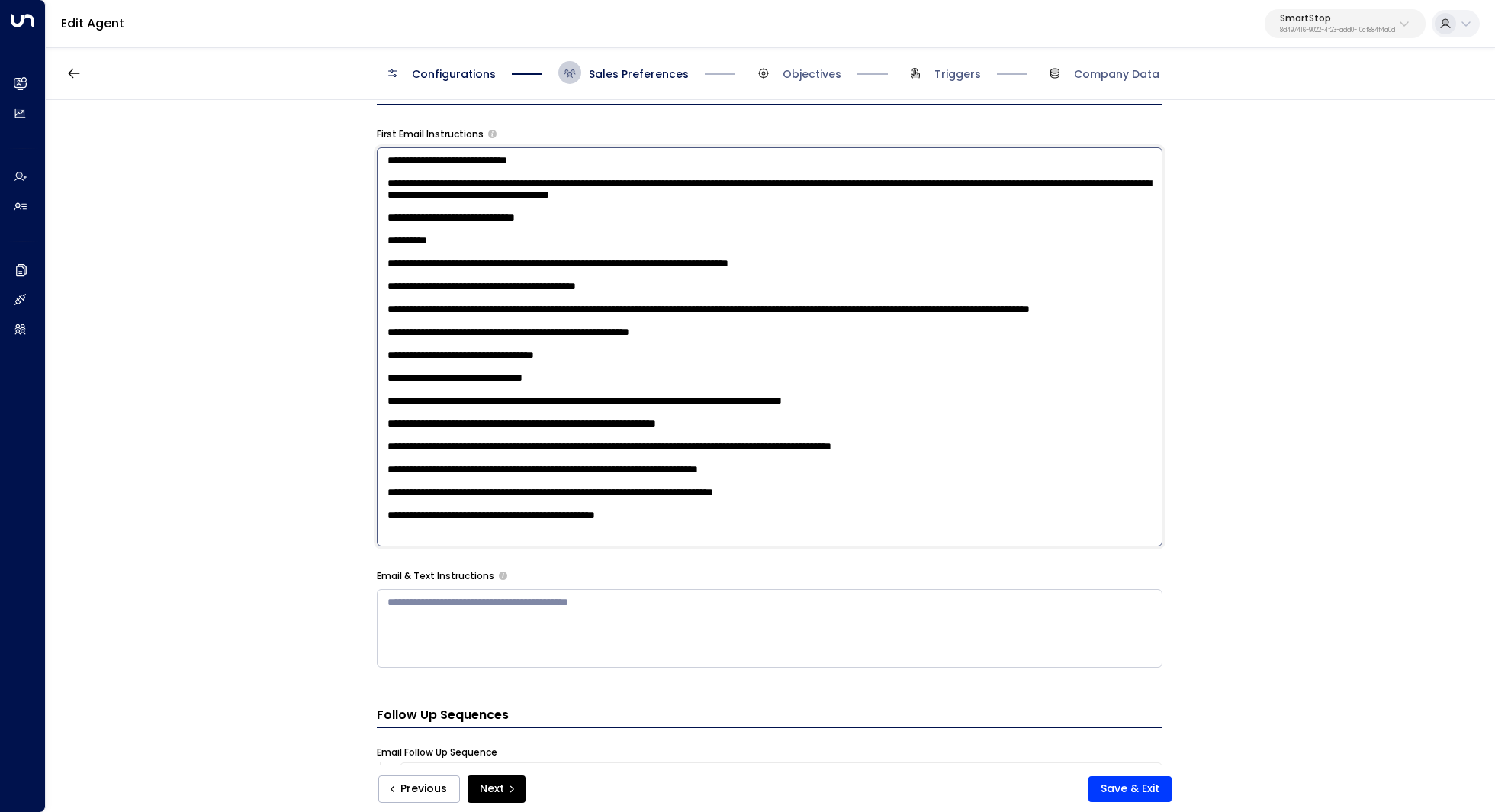
click at [530, 406] on textarea at bounding box center [769, 347] width 785 height 399
click at [685, 331] on textarea at bounding box center [769, 347] width 785 height 399
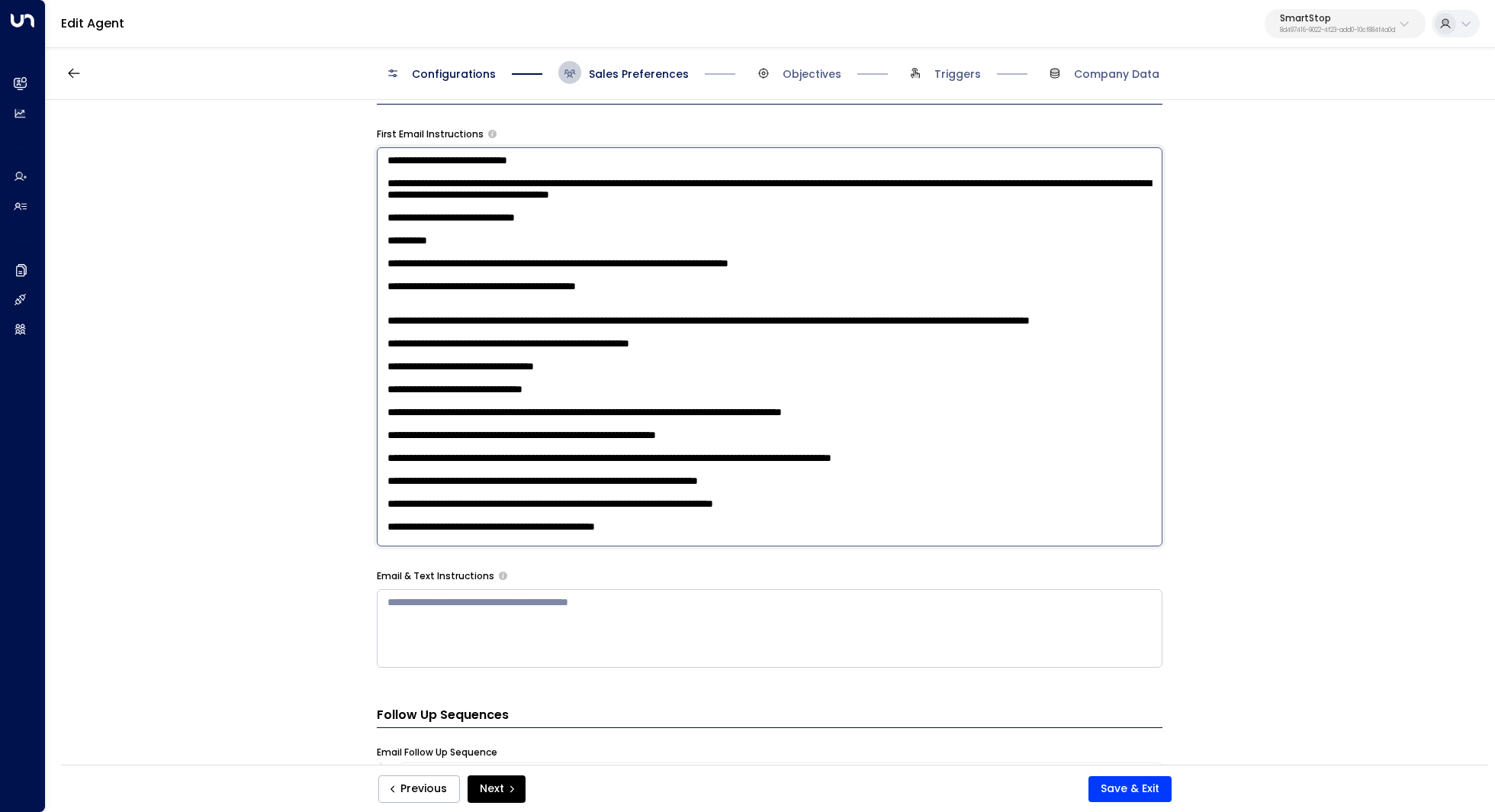
type textarea "**********"
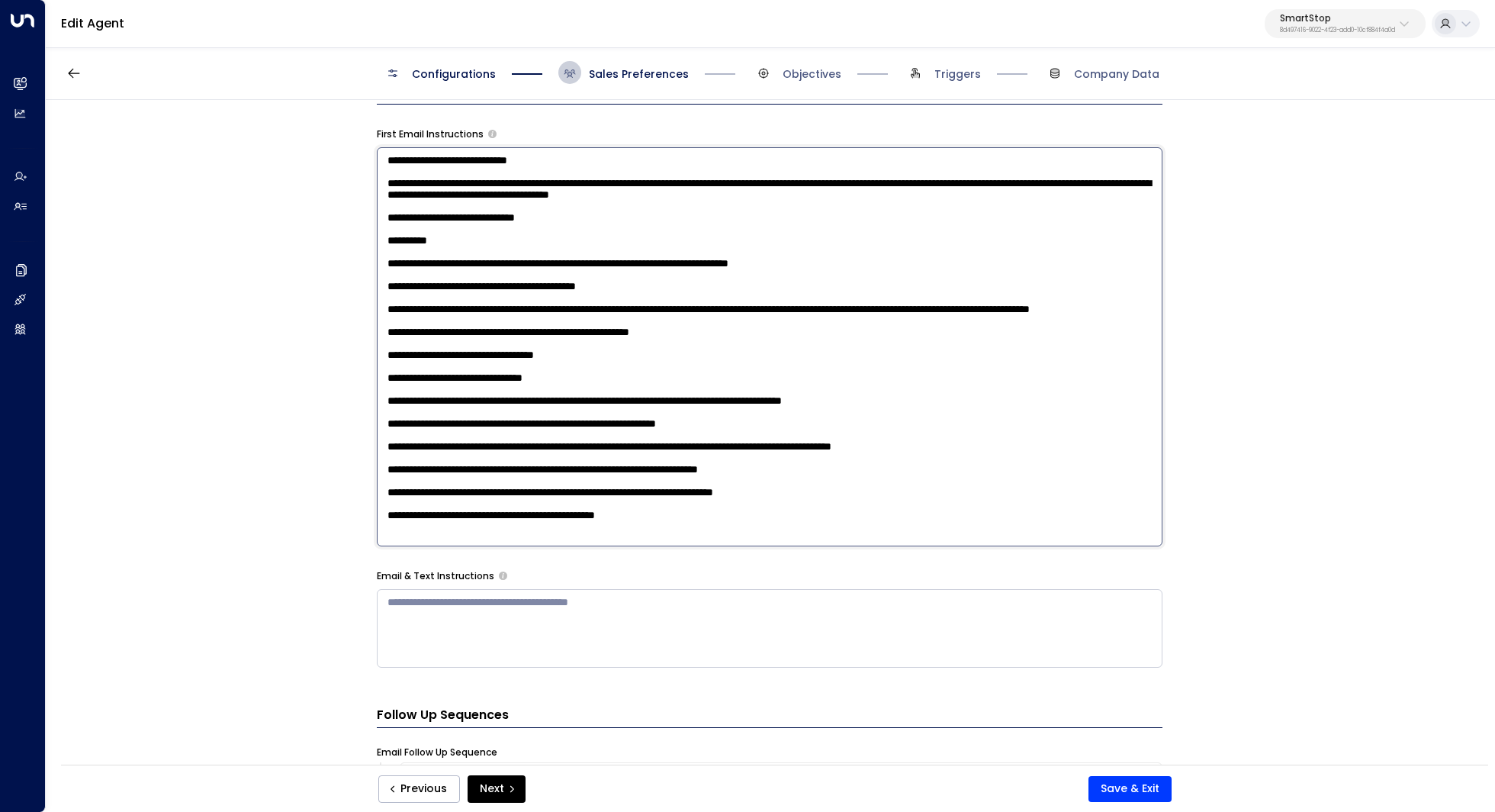
click at [437, 274] on textarea at bounding box center [769, 347] width 785 height 399
click at [622, 354] on textarea at bounding box center [769, 347] width 785 height 399
click at [1315, 16] on p "SmartStop" at bounding box center [1337, 18] width 115 height 9
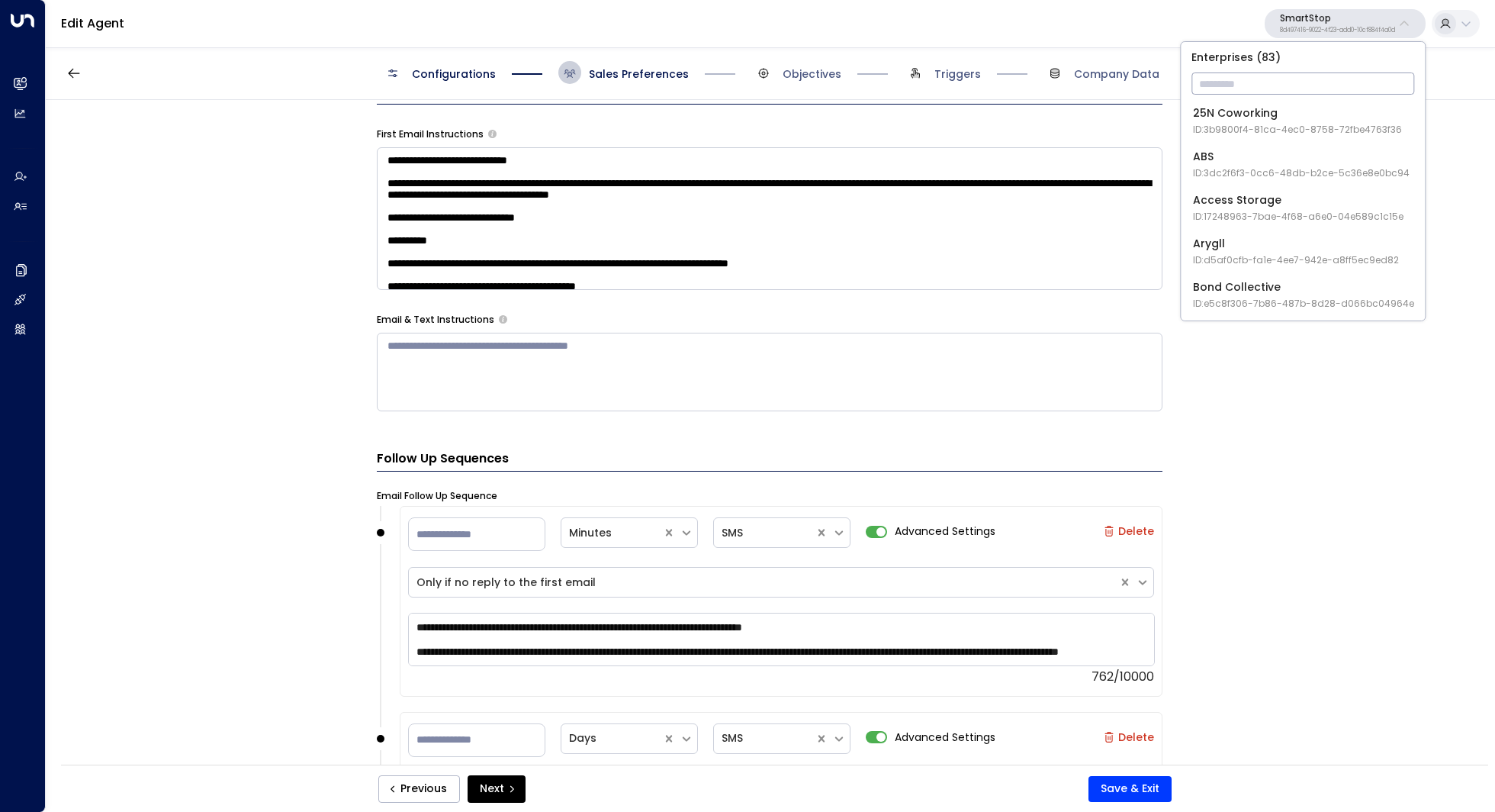
click at [1269, 96] on input "text" at bounding box center [1303, 84] width 223 height 28
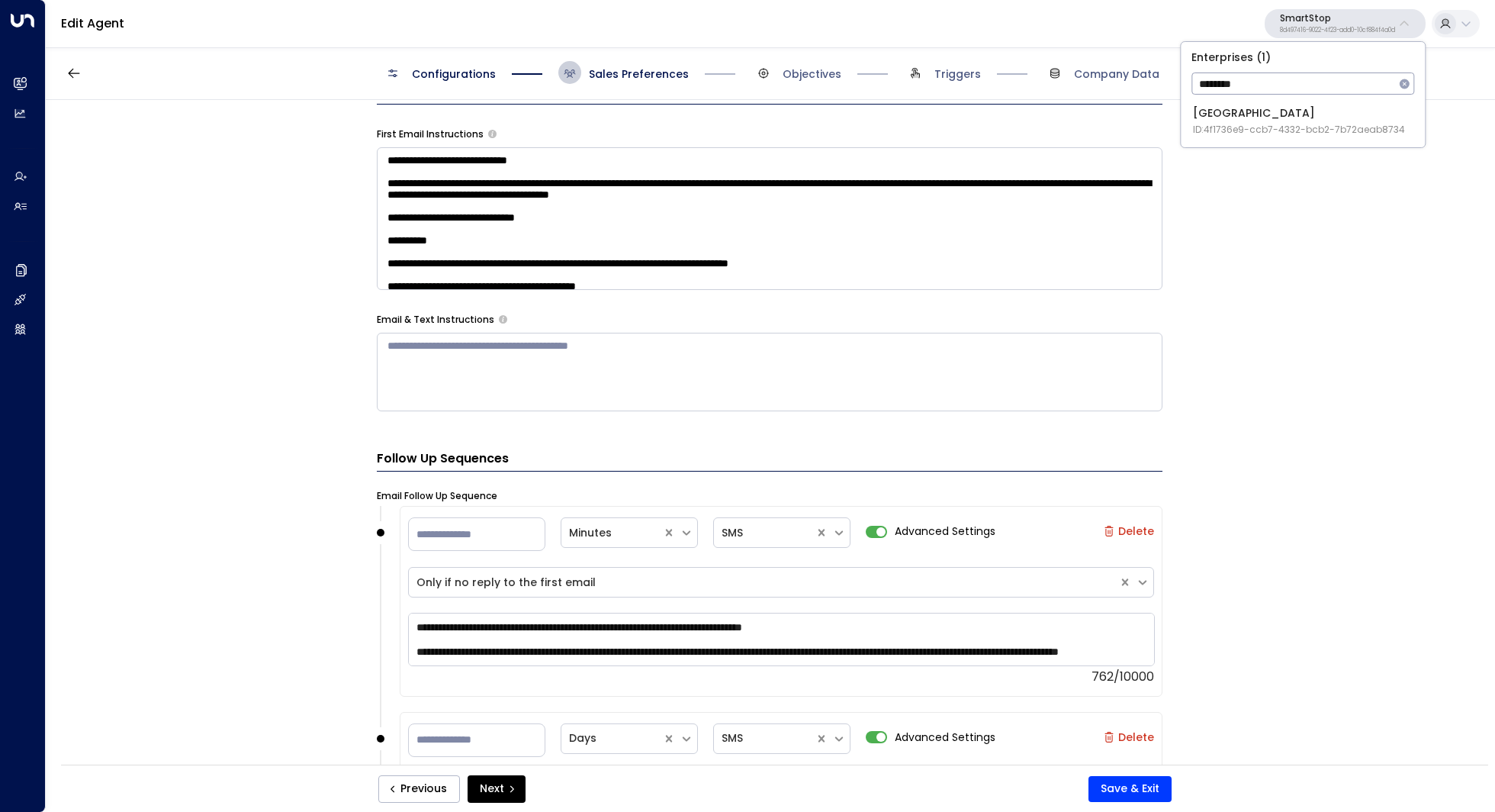
type input "********"
click at [1241, 138] on li "Space Station ID: 4f1736e9-ccb7-4332-bcb2-7b72aeab8734" at bounding box center [1303, 121] width 232 height 41
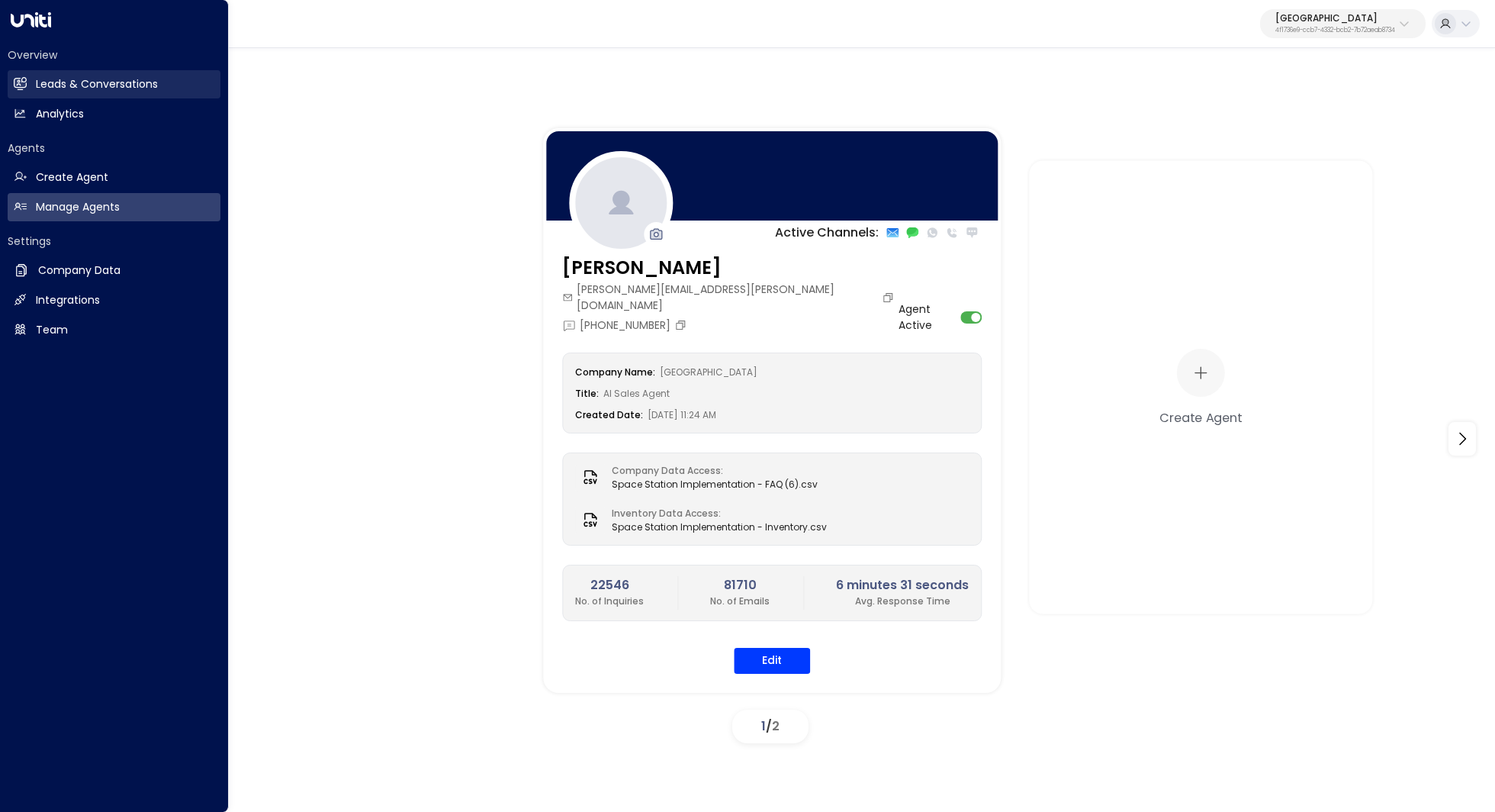
click at [48, 84] on h2 "Leads & Conversations" at bounding box center [97, 84] width 123 height 16
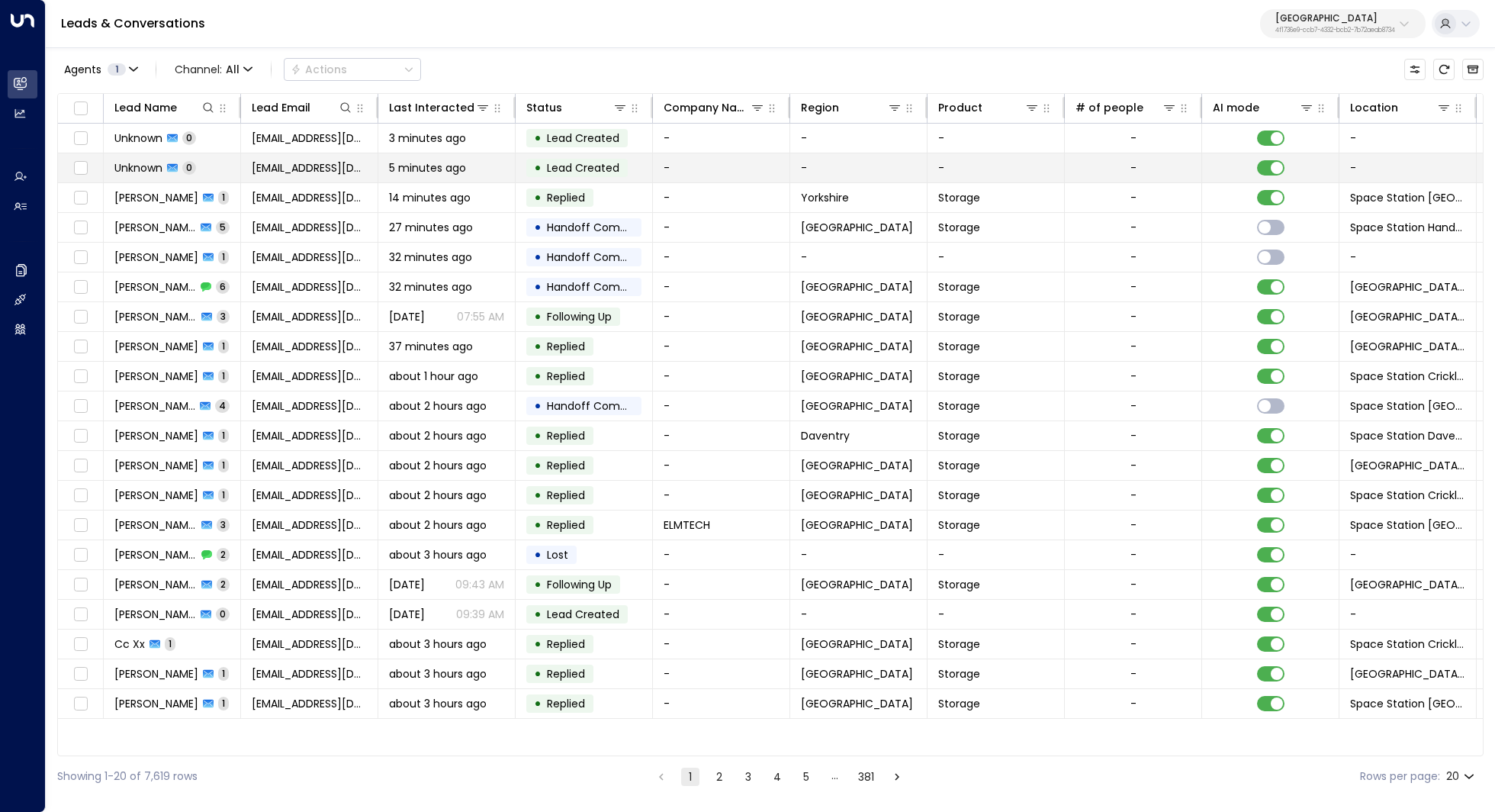
click at [162, 158] on td "Unknown 0" at bounding box center [172, 167] width 138 height 29
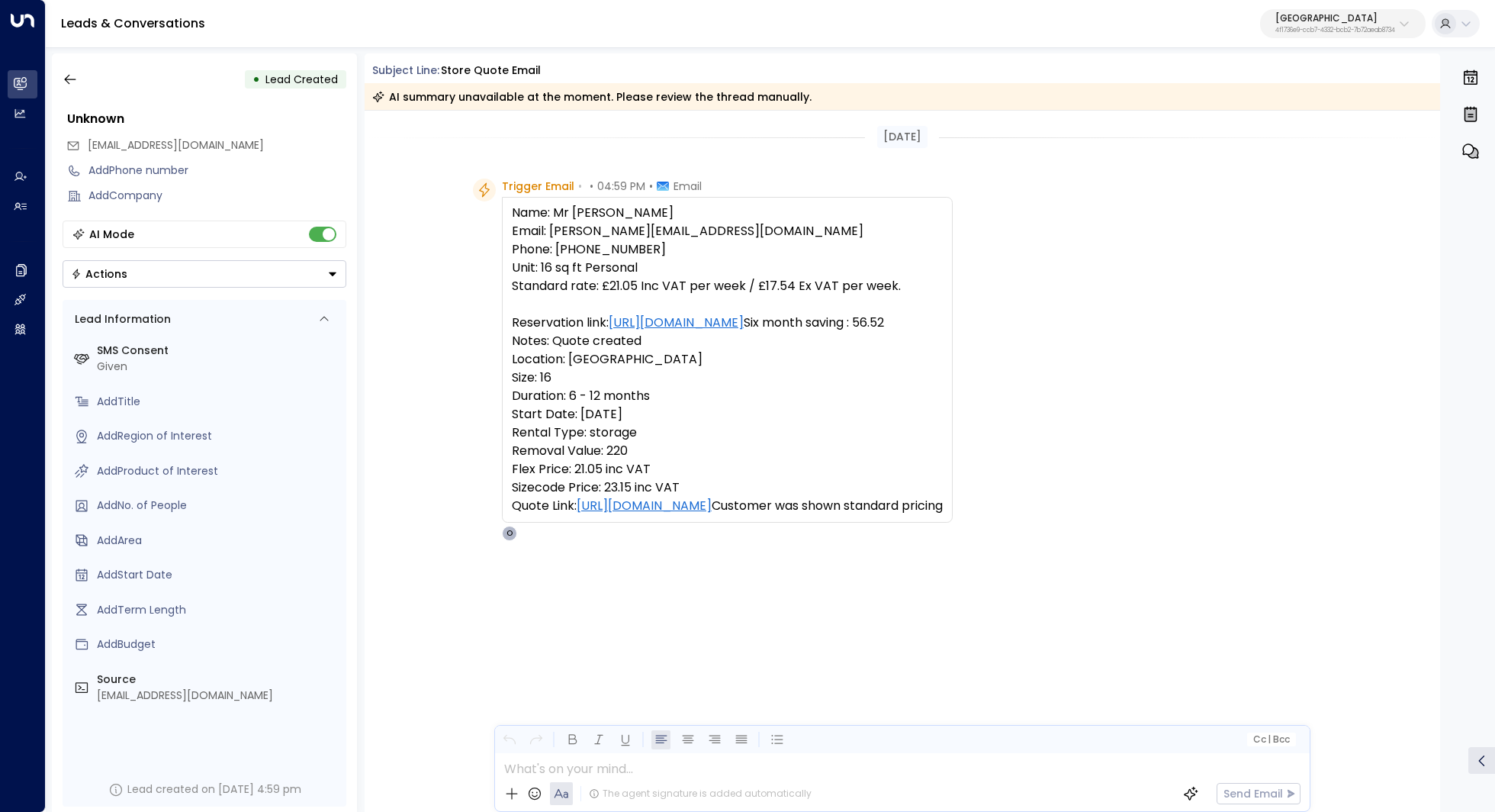
drag, startPoint x: 520, startPoint y: 215, endPoint x: 733, endPoint y: 524, distance: 375.3
click at [733, 515] on pre "Name: Mr [PERSON_NAME] Email: [PERSON_NAME][EMAIL_ADDRESS][DOMAIN_NAME] Phone: …" at bounding box center [728, 359] width 431 height 312
click at [791, 515] on pre "Name: Mr [PERSON_NAME] Email: [PERSON_NAME][EMAIL_ADDRESS][DOMAIN_NAME] Phone: …" at bounding box center [728, 359] width 431 height 312
click at [1313, 28] on p "4f1736e9-ccb7-4332-bcb2-7b72aeab8734" at bounding box center [1335, 30] width 120 height 6
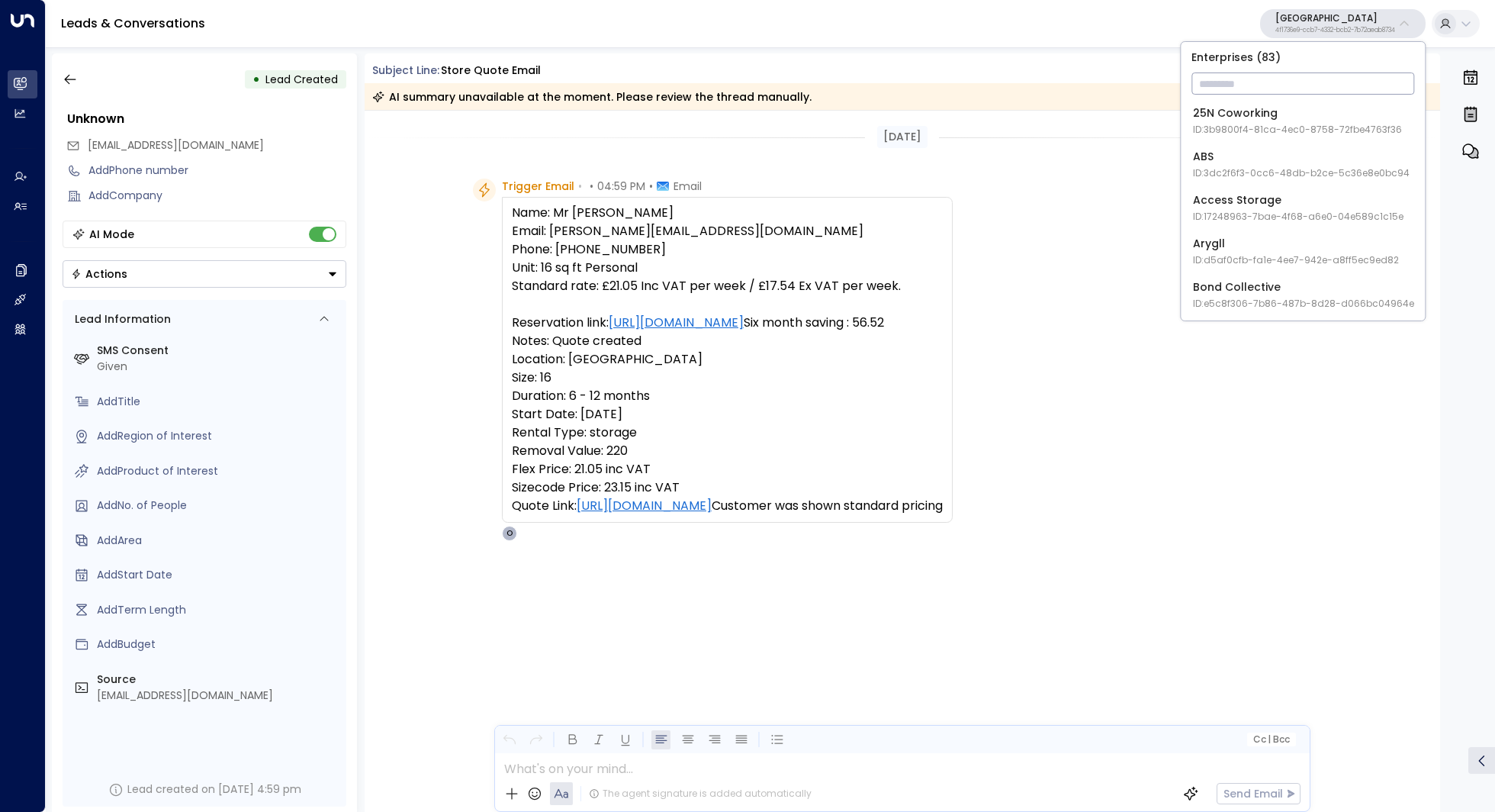
click at [1277, 80] on input "text" at bounding box center [1303, 84] width 223 height 28
type input "***"
click at [1230, 123] on span "ID: 8d497416-9022-4f23-add0-10cf884f4a0d" at bounding box center [1299, 129] width 213 height 13
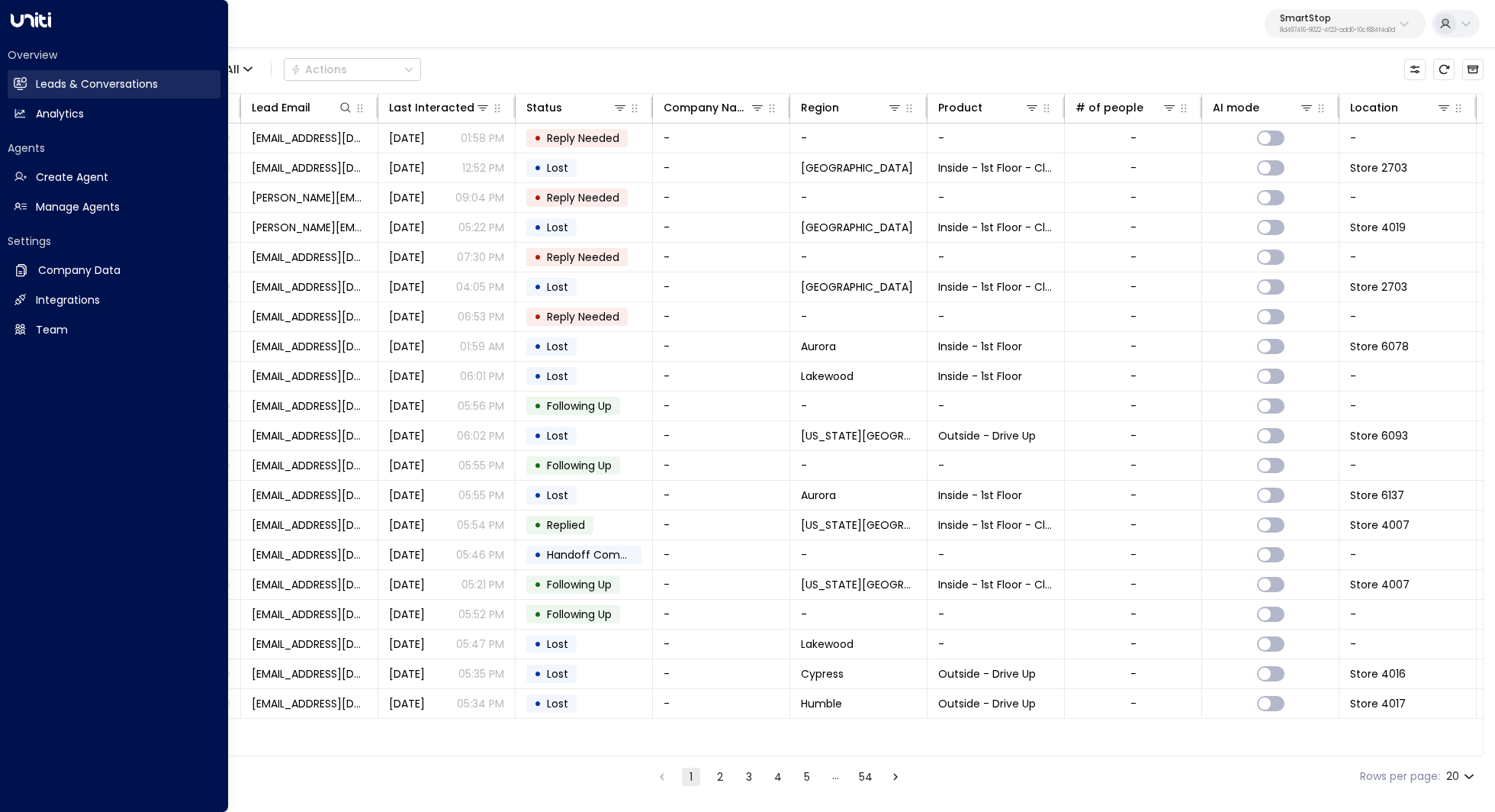
click at [33, 87] on link "Leads & Conversations Leads & Conversations" at bounding box center [114, 85] width 213 height 28
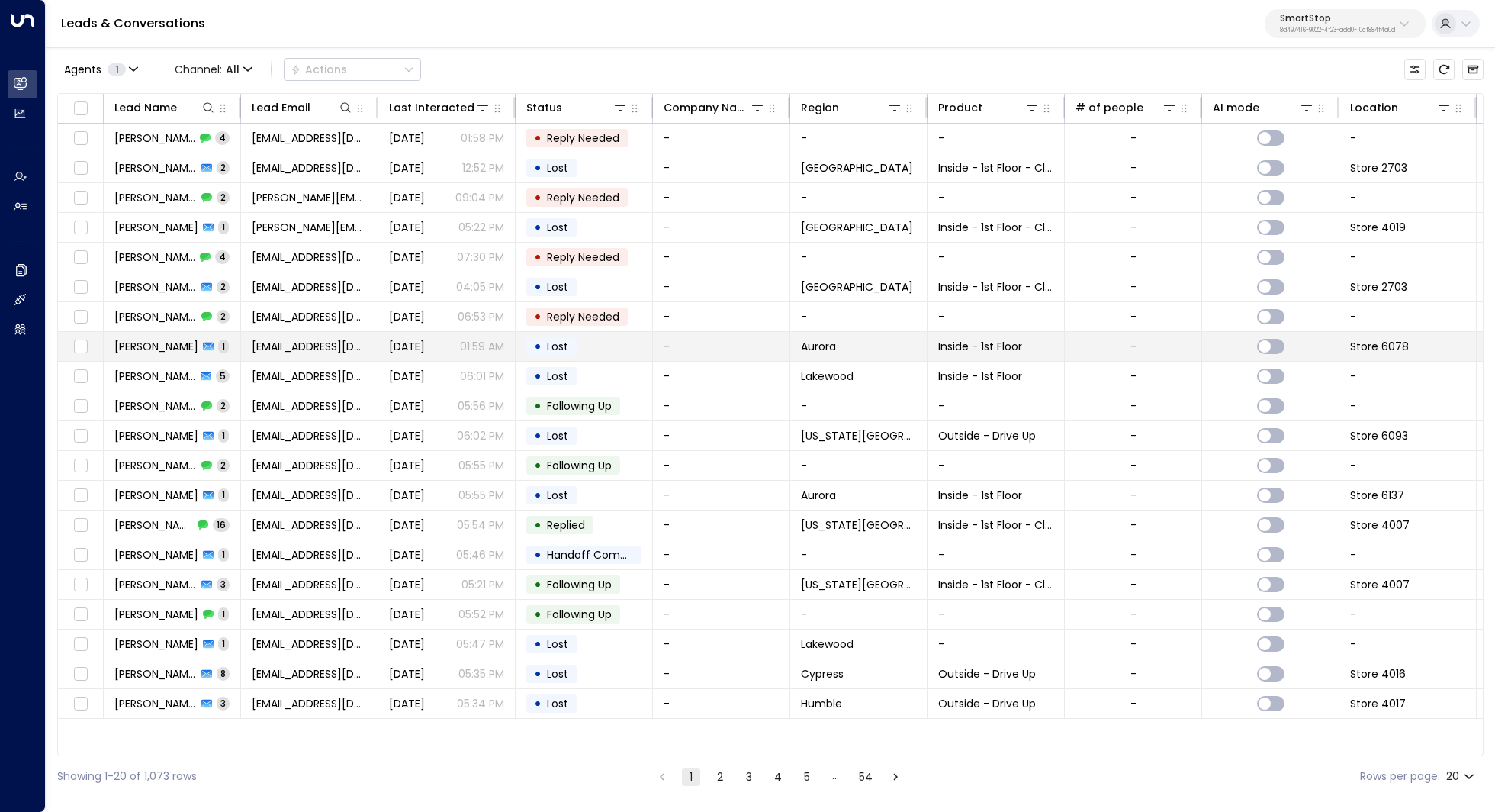
click at [261, 352] on td "[EMAIL_ADDRESS][DOMAIN_NAME]" at bounding box center [310, 346] width 138 height 29
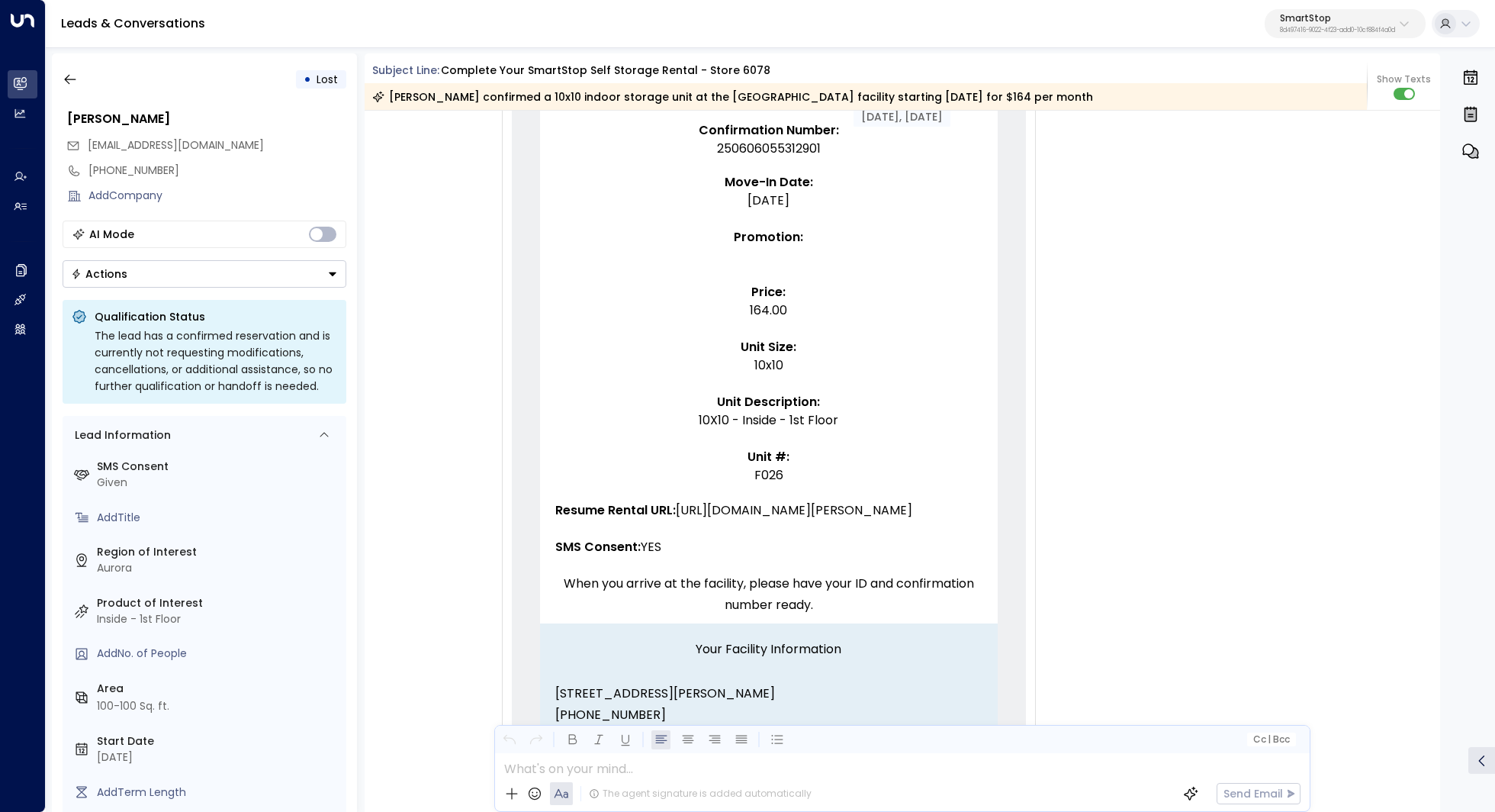
scroll to position [859, 0]
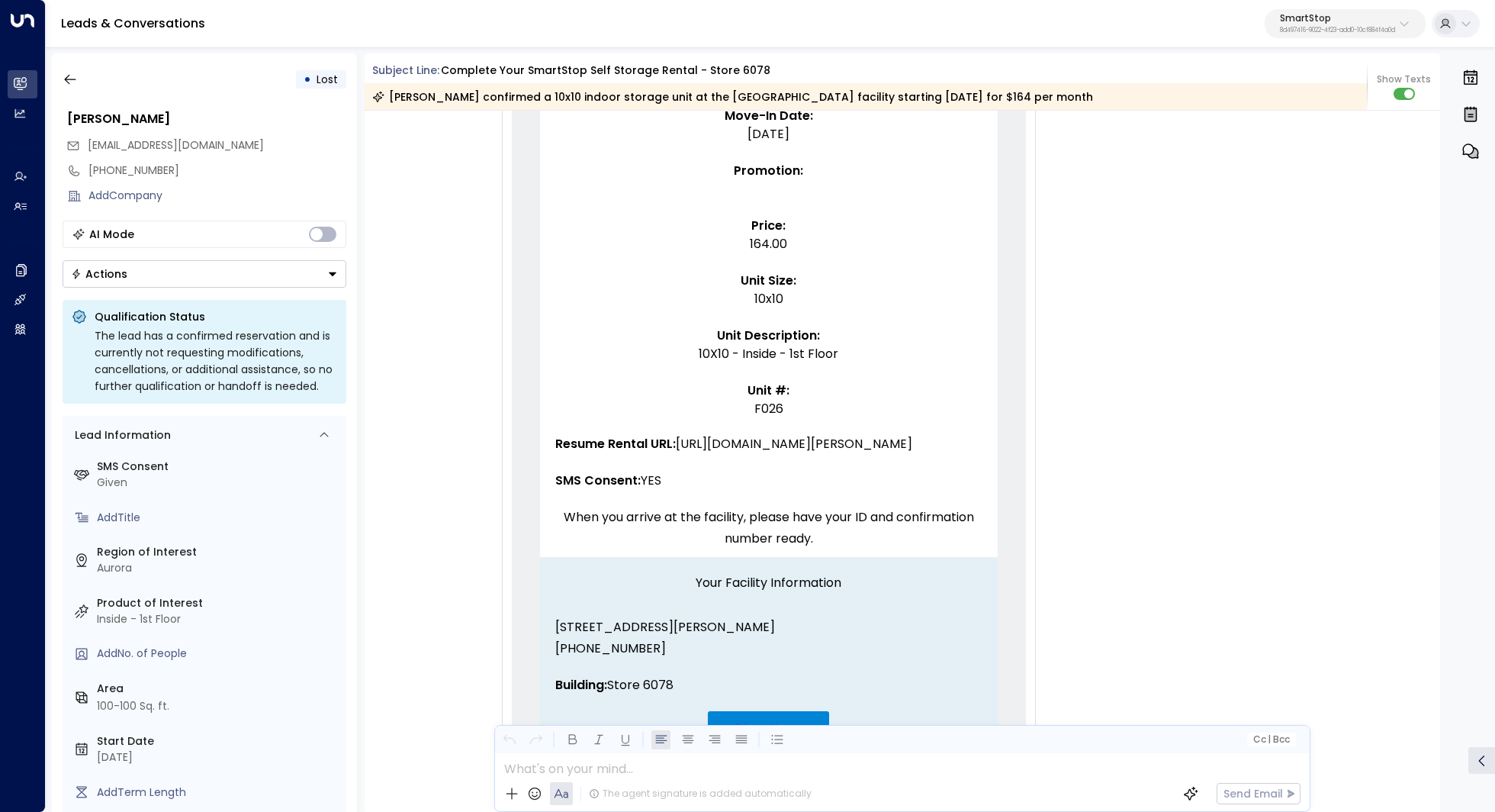
drag, startPoint x: 679, startPoint y: 444, endPoint x: 670, endPoint y: 608, distance: 164.2
click at [670, 455] on span "Resume Rental URL: [URL][DOMAIN_NAME][PERSON_NAME]" at bounding box center [734, 444] width 357 height 21
copy span "[URL][DOMAIN_NAME][PERSON_NAME]"
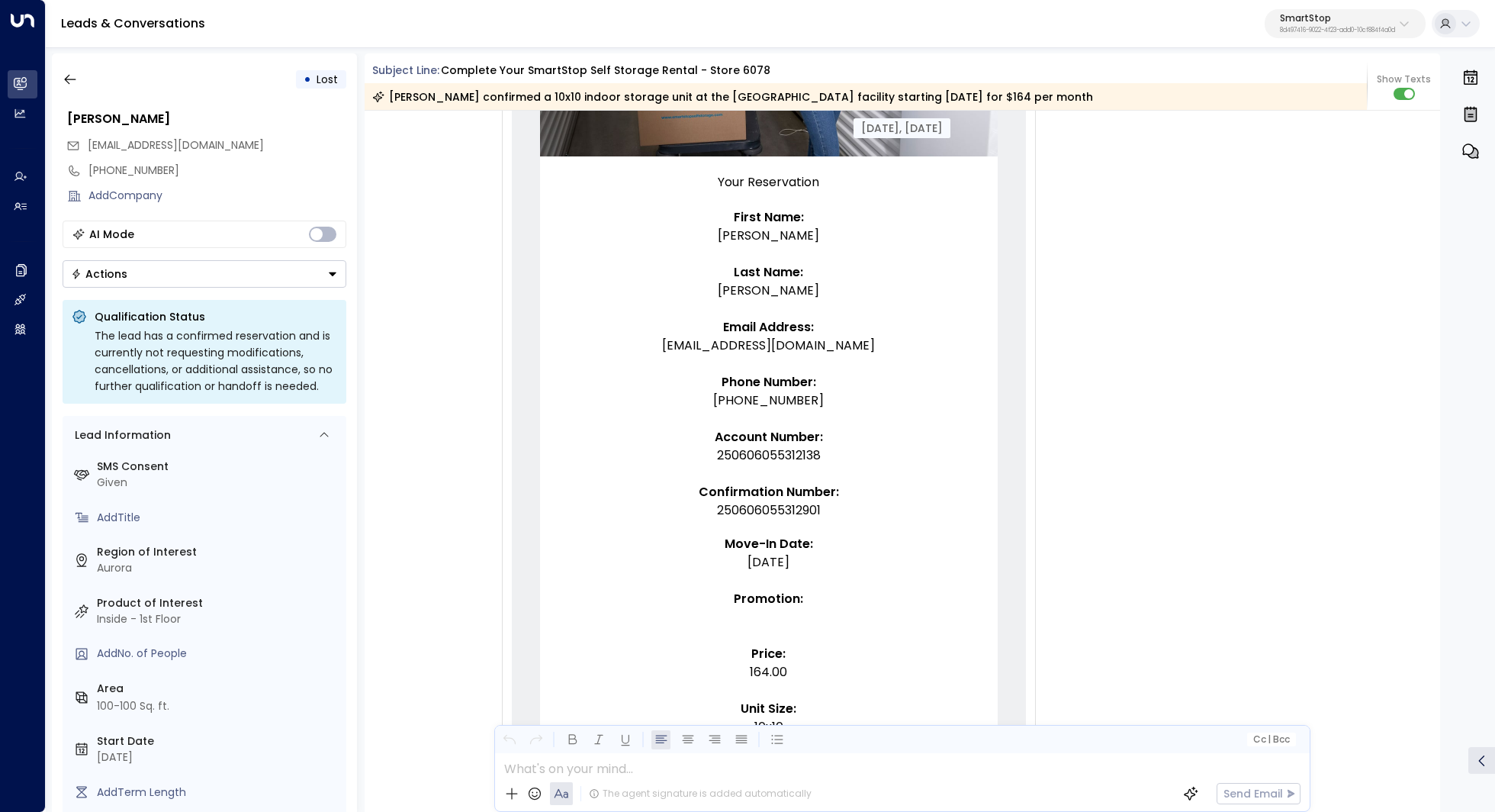
scroll to position [420, 0]
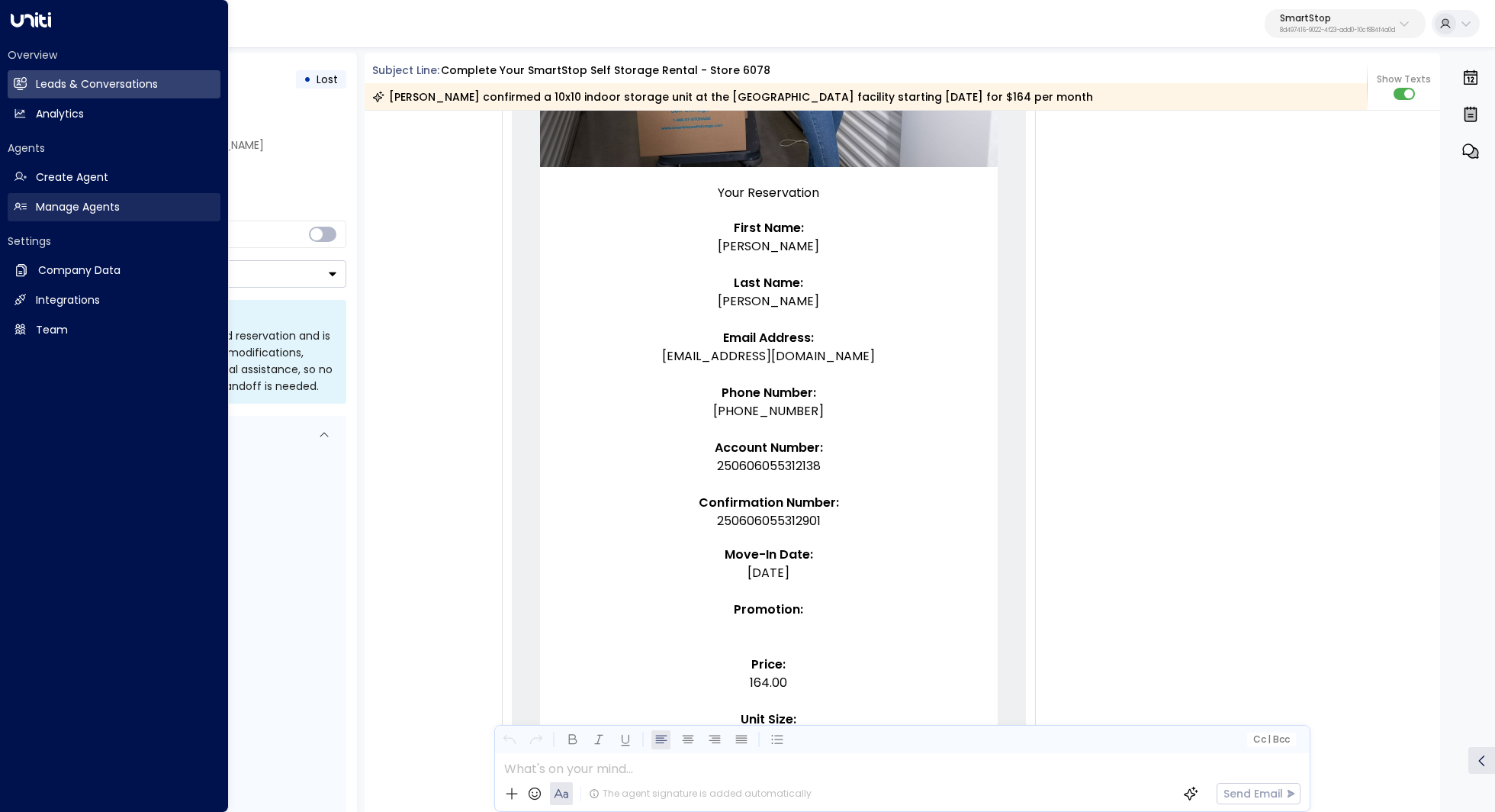
click at [78, 203] on h2 "Manage Agents" at bounding box center [78, 207] width 84 height 16
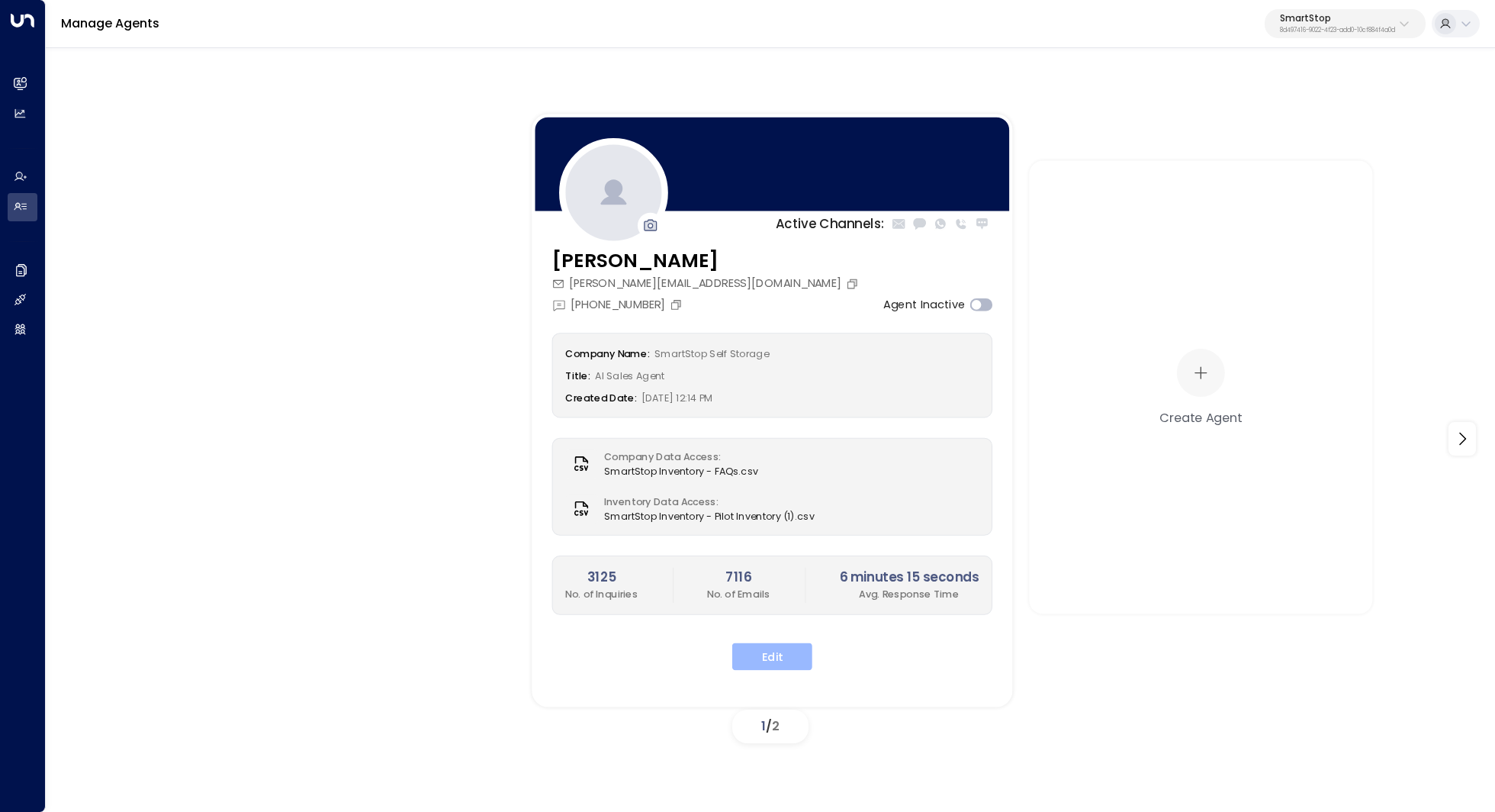
click at [773, 655] on button "Edit" at bounding box center [772, 655] width 80 height 28
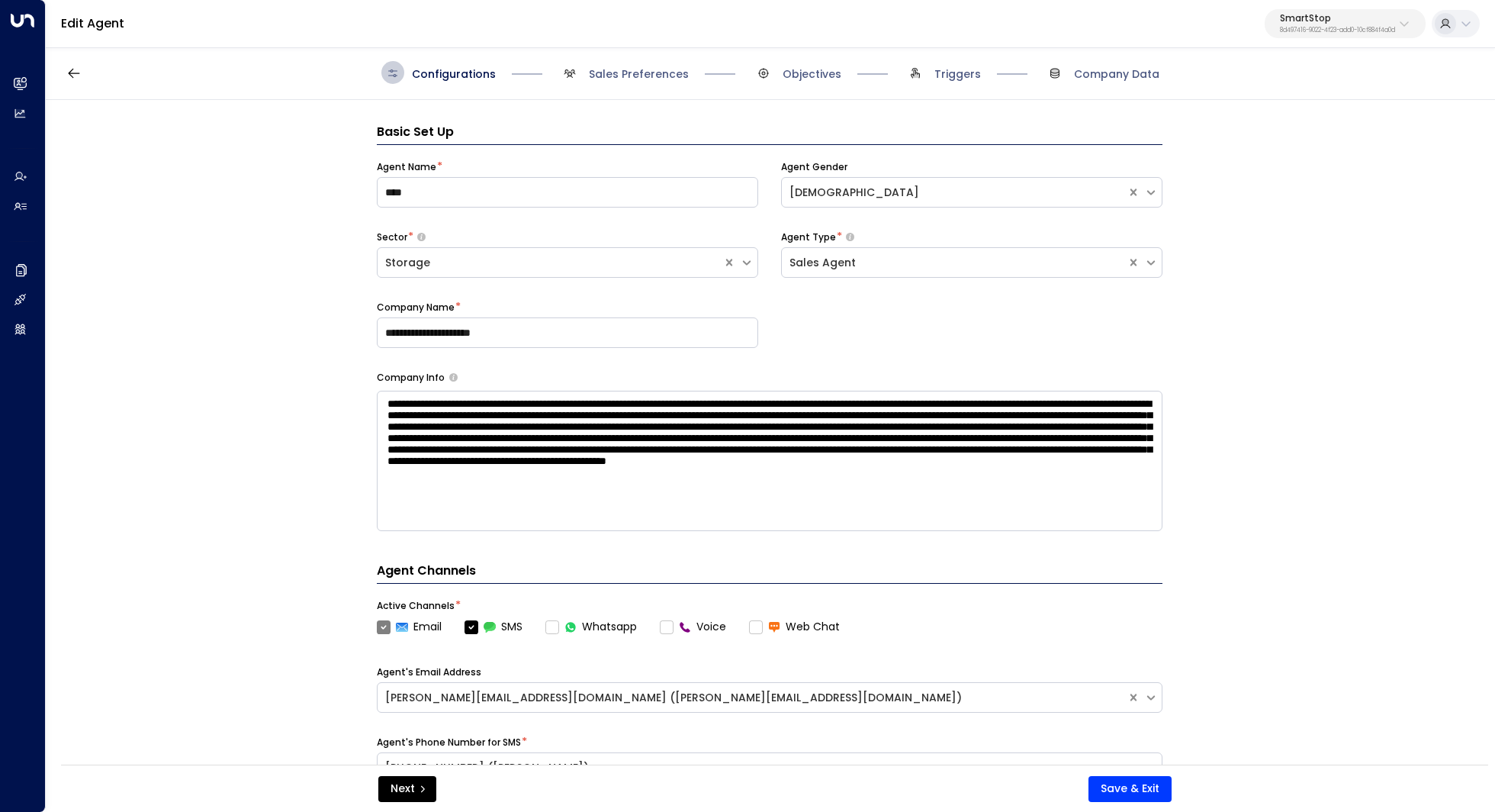
scroll to position [23, 0]
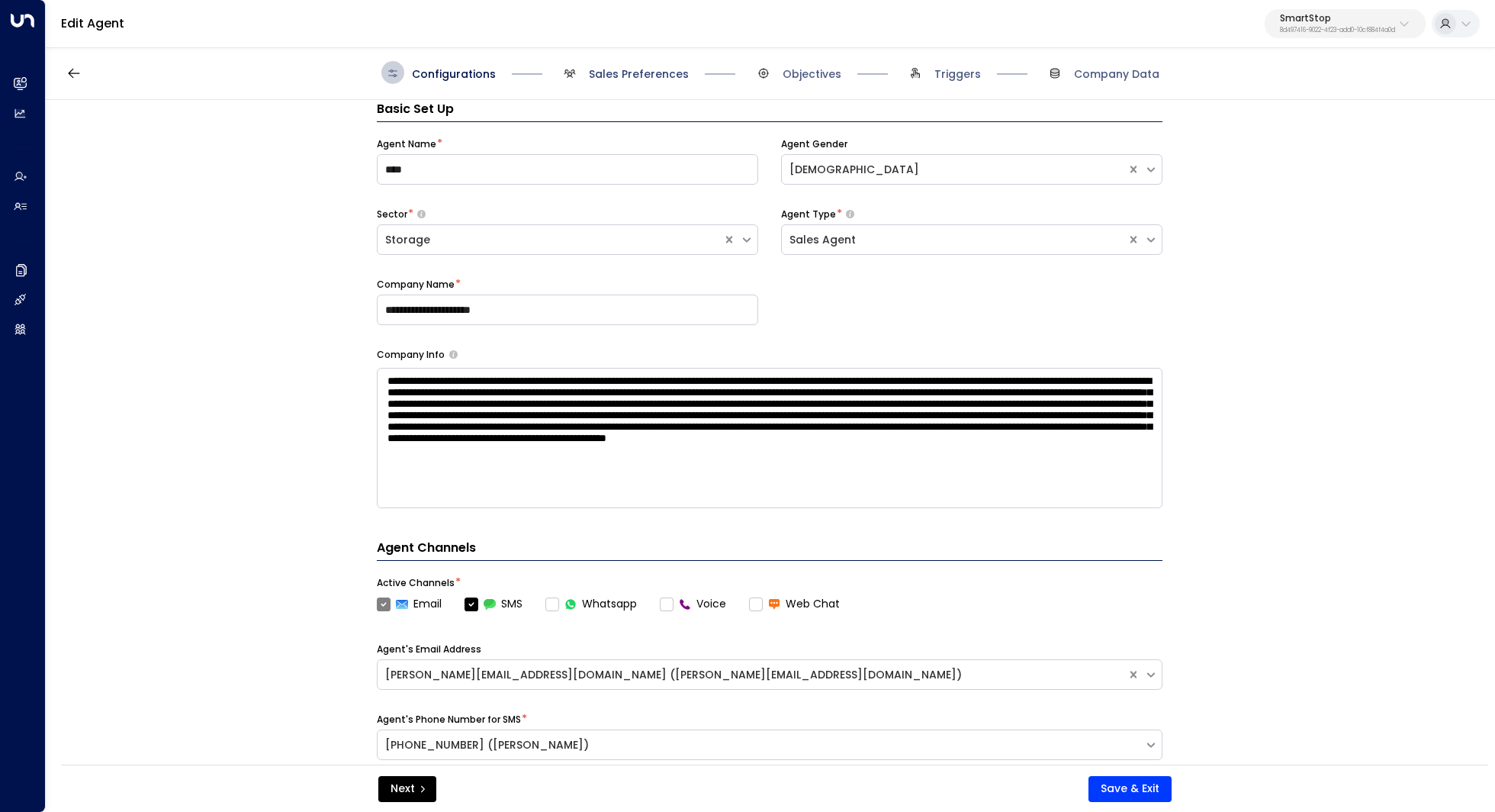
click at [644, 66] on span "Sales Preferences" at bounding box center [638, 74] width 100 height 15
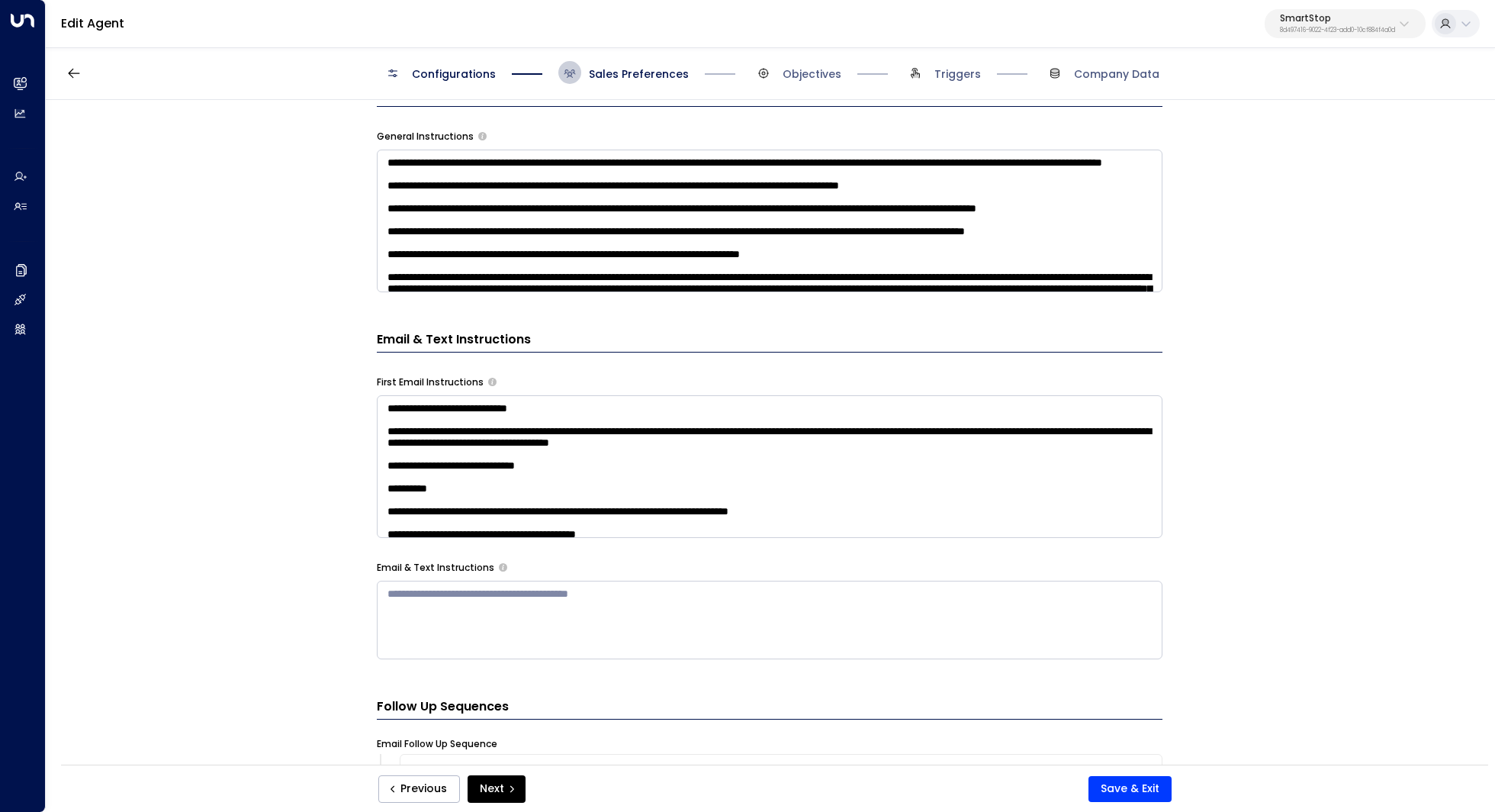
scroll to position [533, 0]
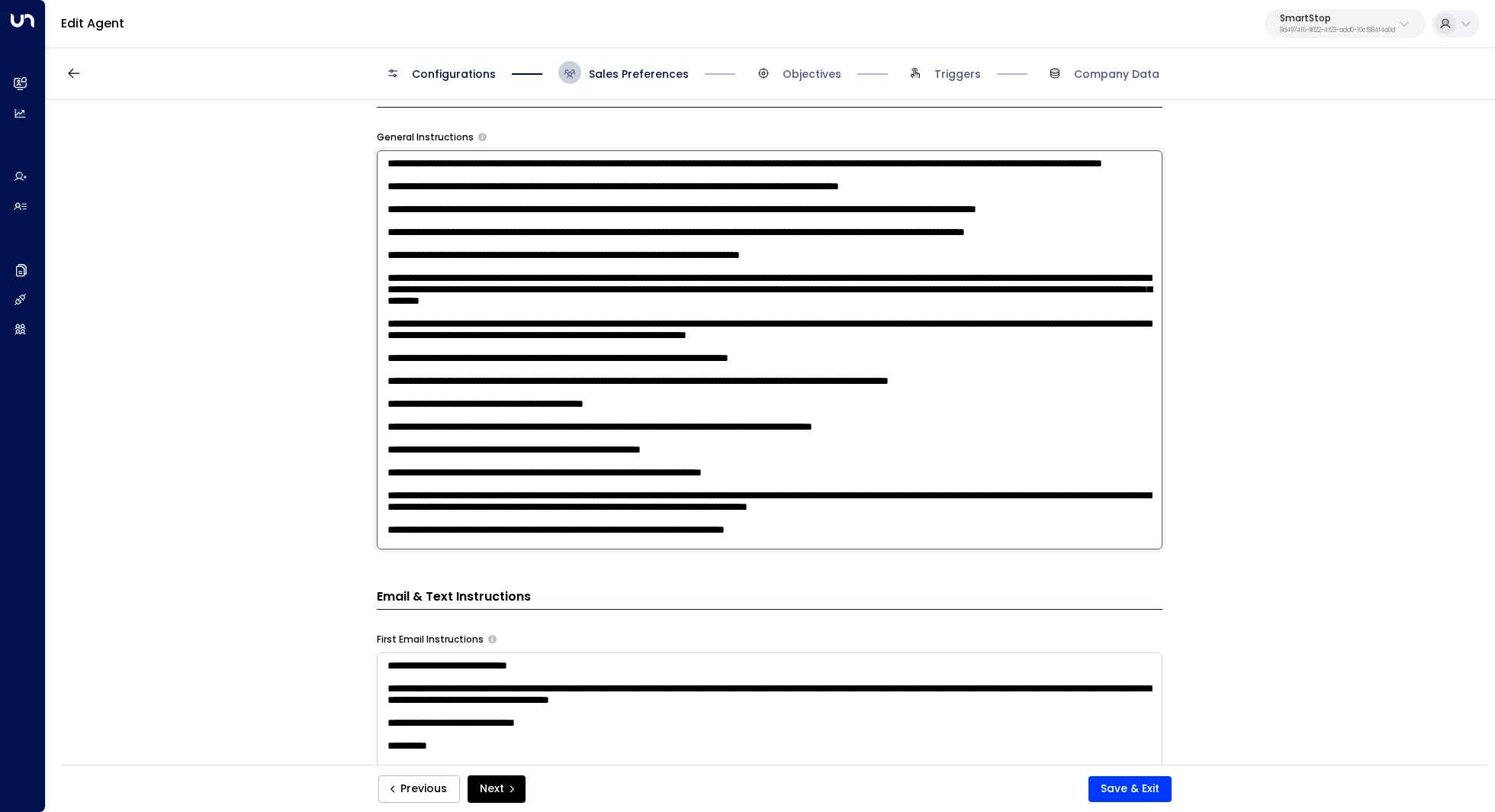
click at [432, 243] on textarea at bounding box center [769, 349] width 785 height 399
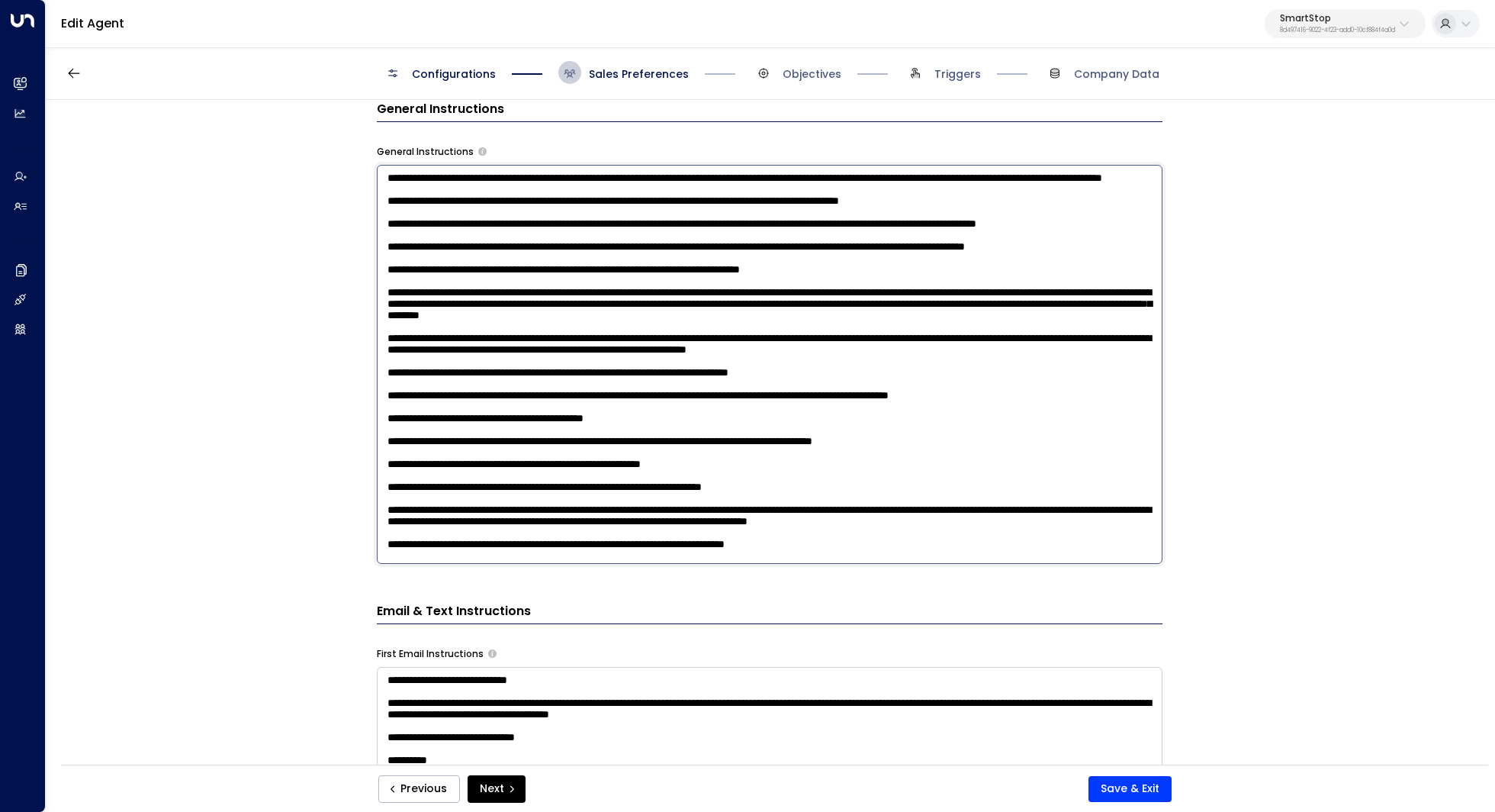
scroll to position [515, 0]
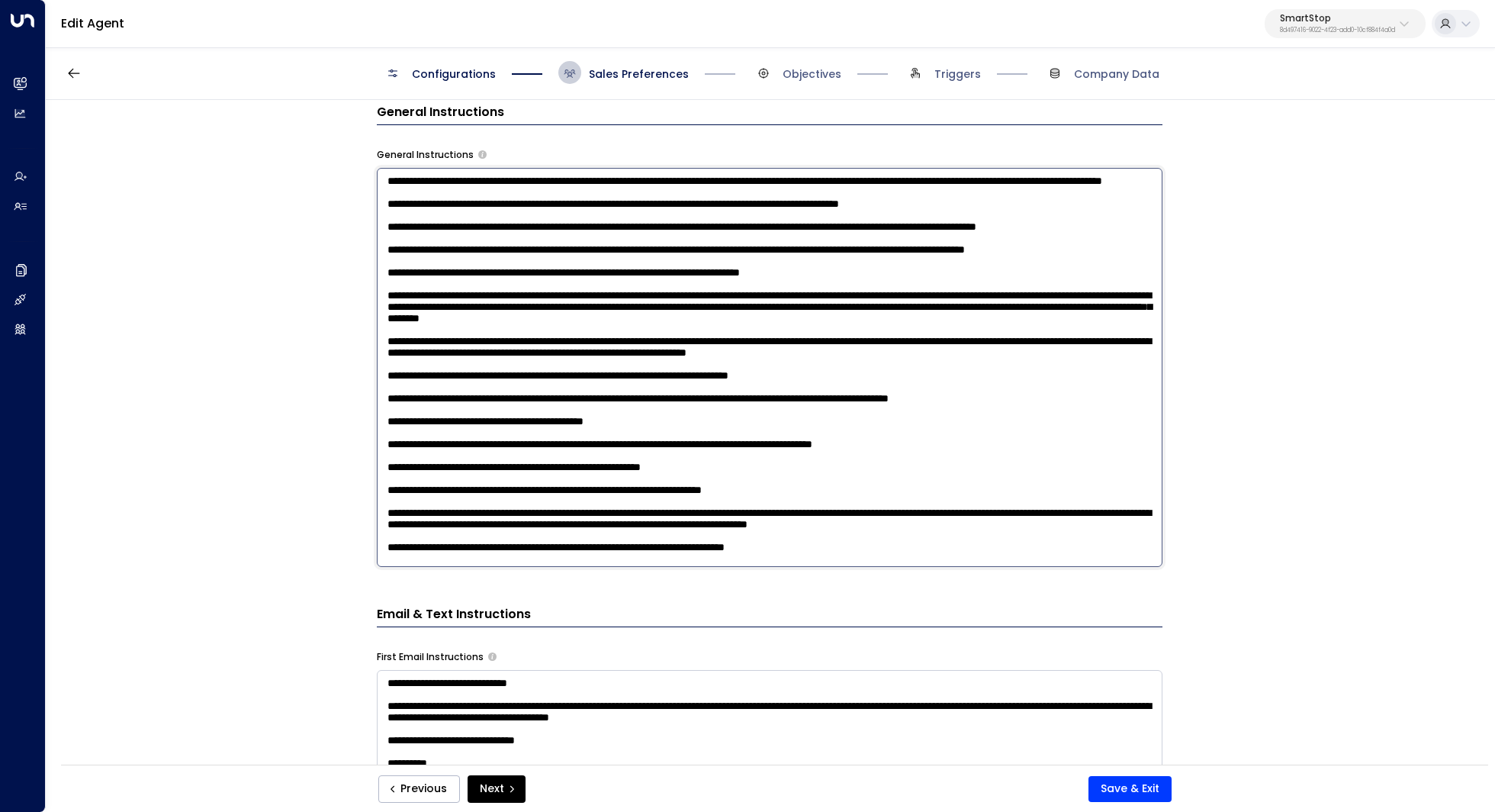
click at [301, 501] on div "**********" at bounding box center [769, 437] width 1448 height 674
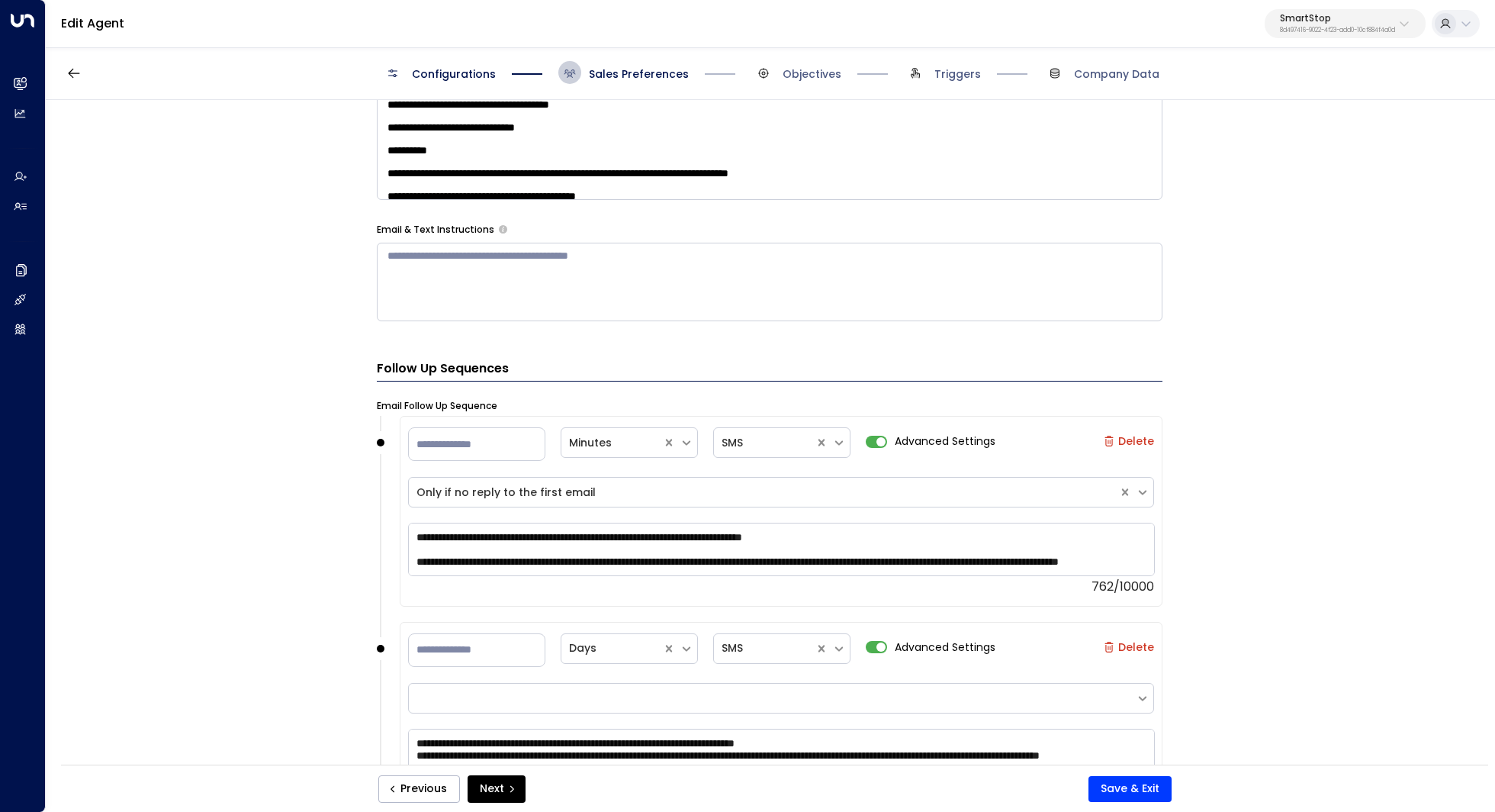
scroll to position [905, 0]
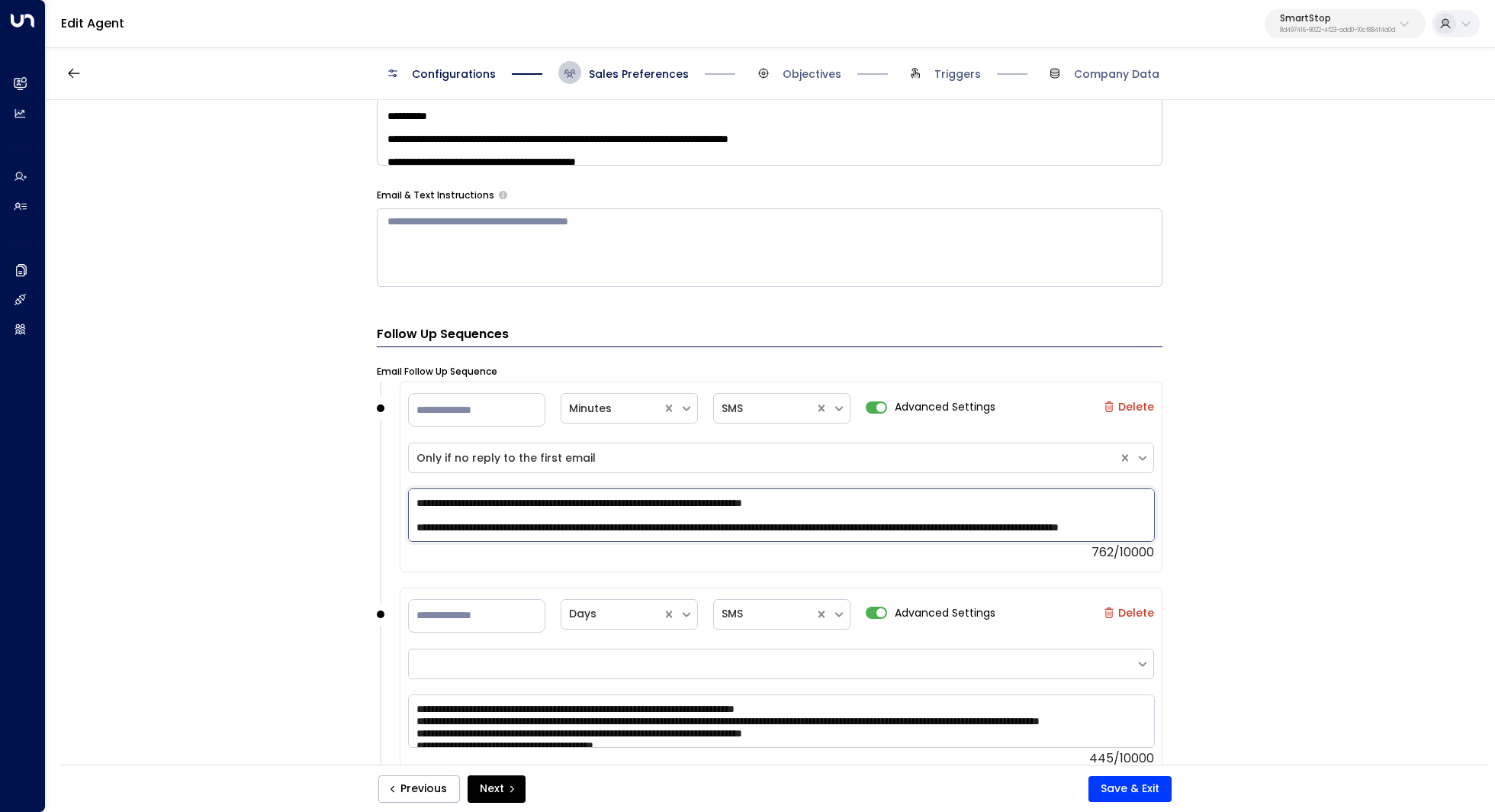
click at [450, 514] on textarea "**********" at bounding box center [782, 515] width 747 height 53
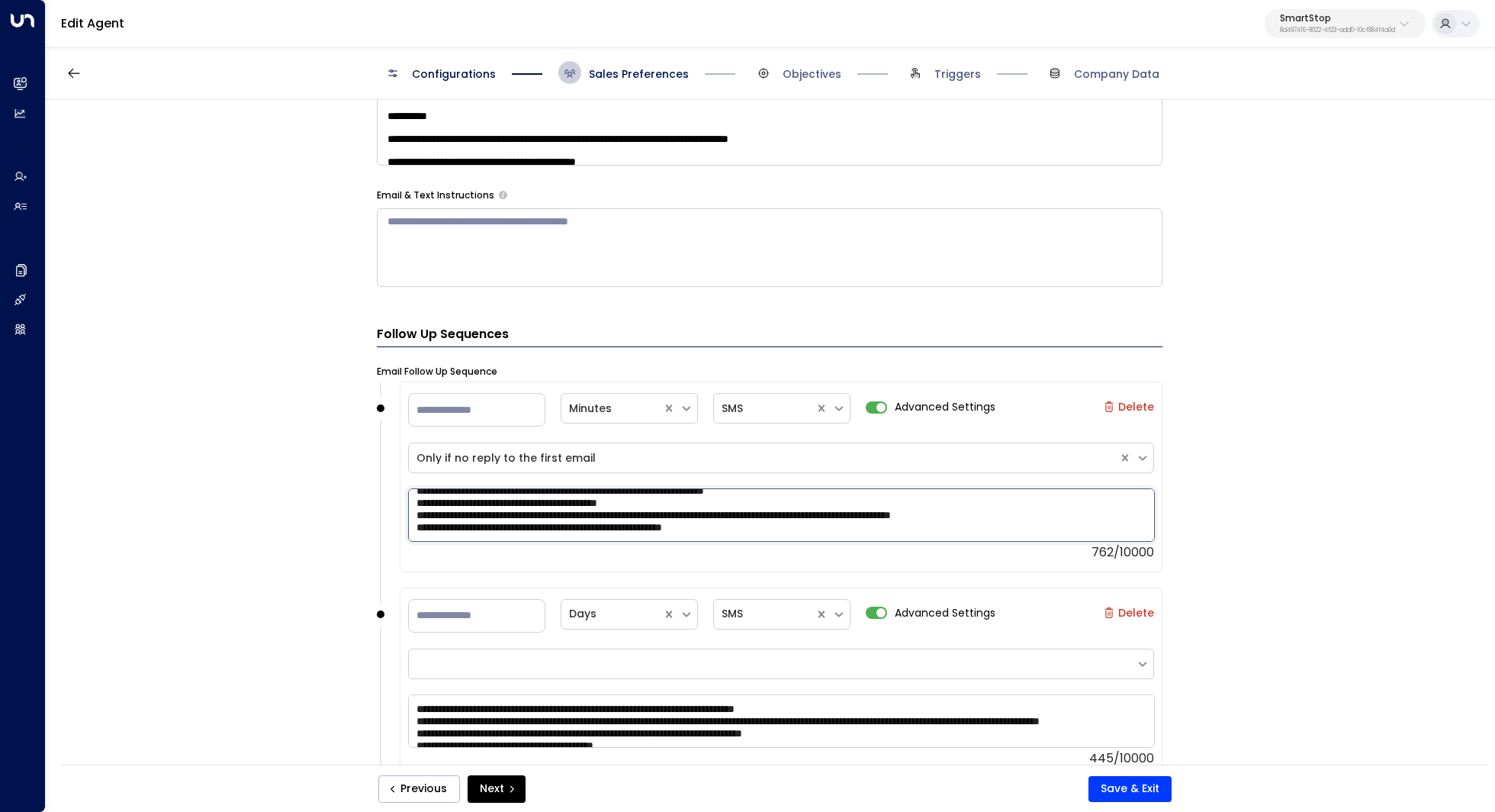
scroll to position [110, 0]
click at [500, 515] on textarea "**********" at bounding box center [782, 515] width 747 height 53
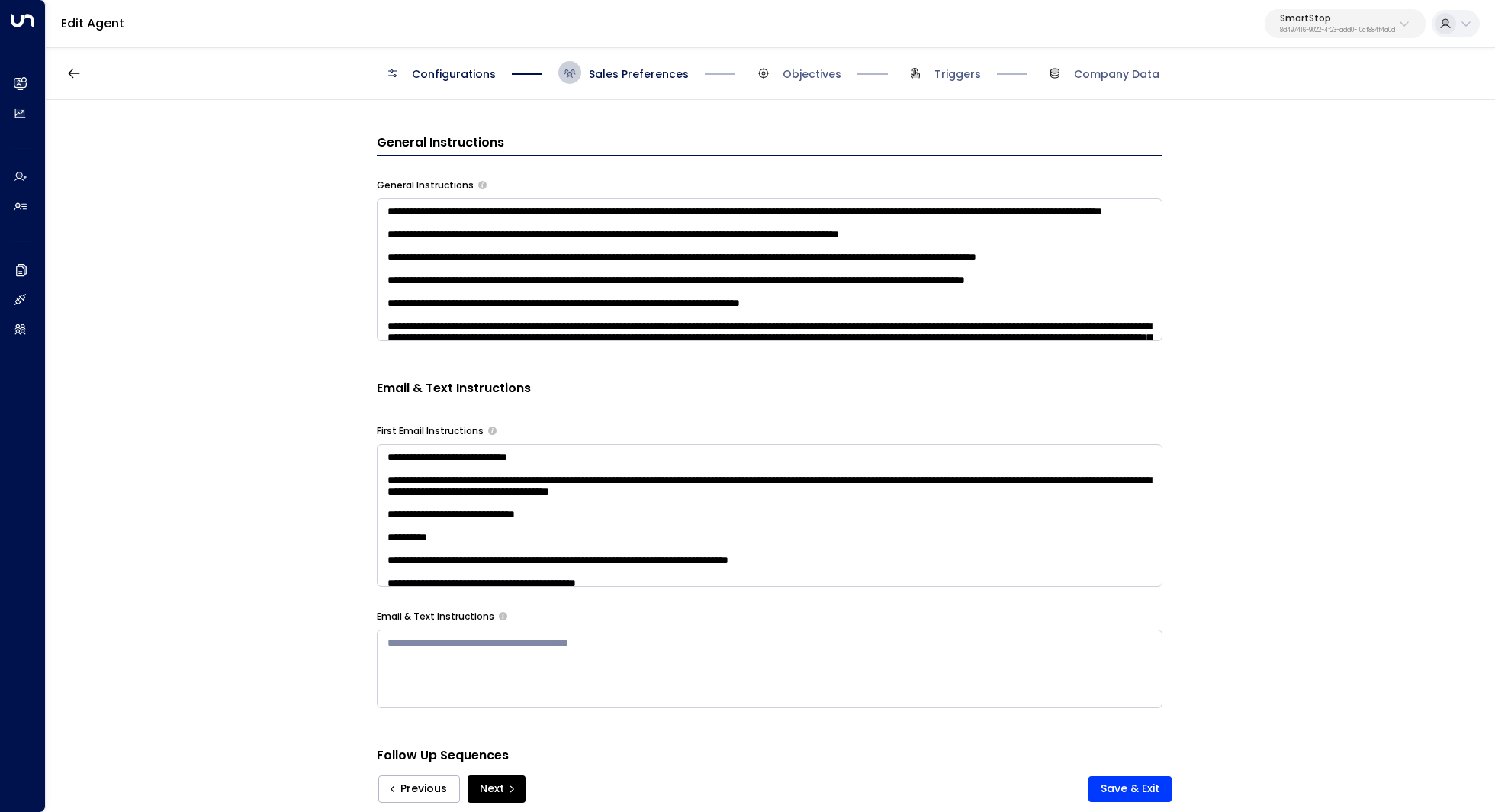
scroll to position [312, 0]
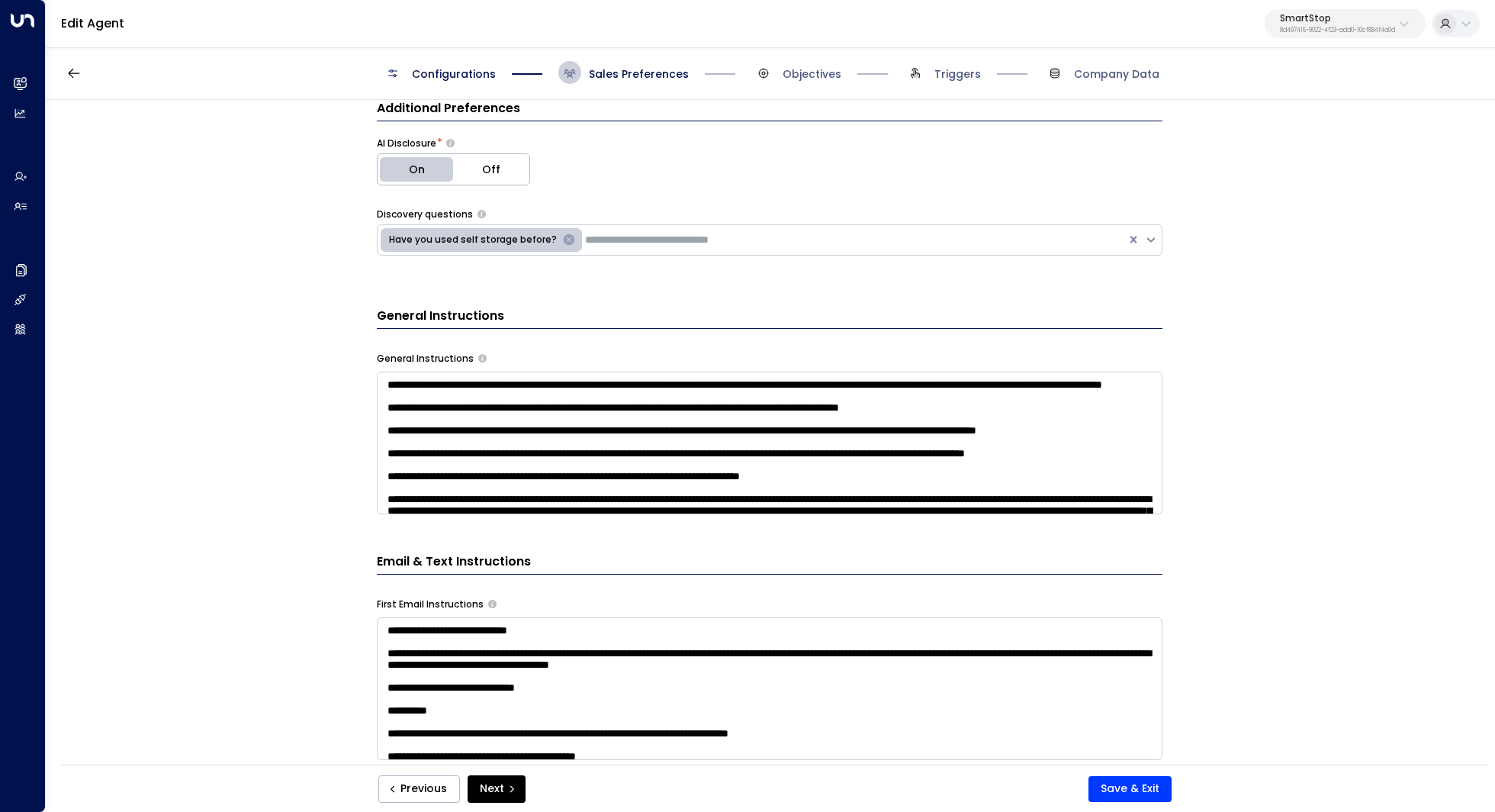
click at [1339, 37] on button "SmartStop 8d497416-9022-4f23-add0-10cf884f4a0d" at bounding box center [1345, 24] width 161 height 29
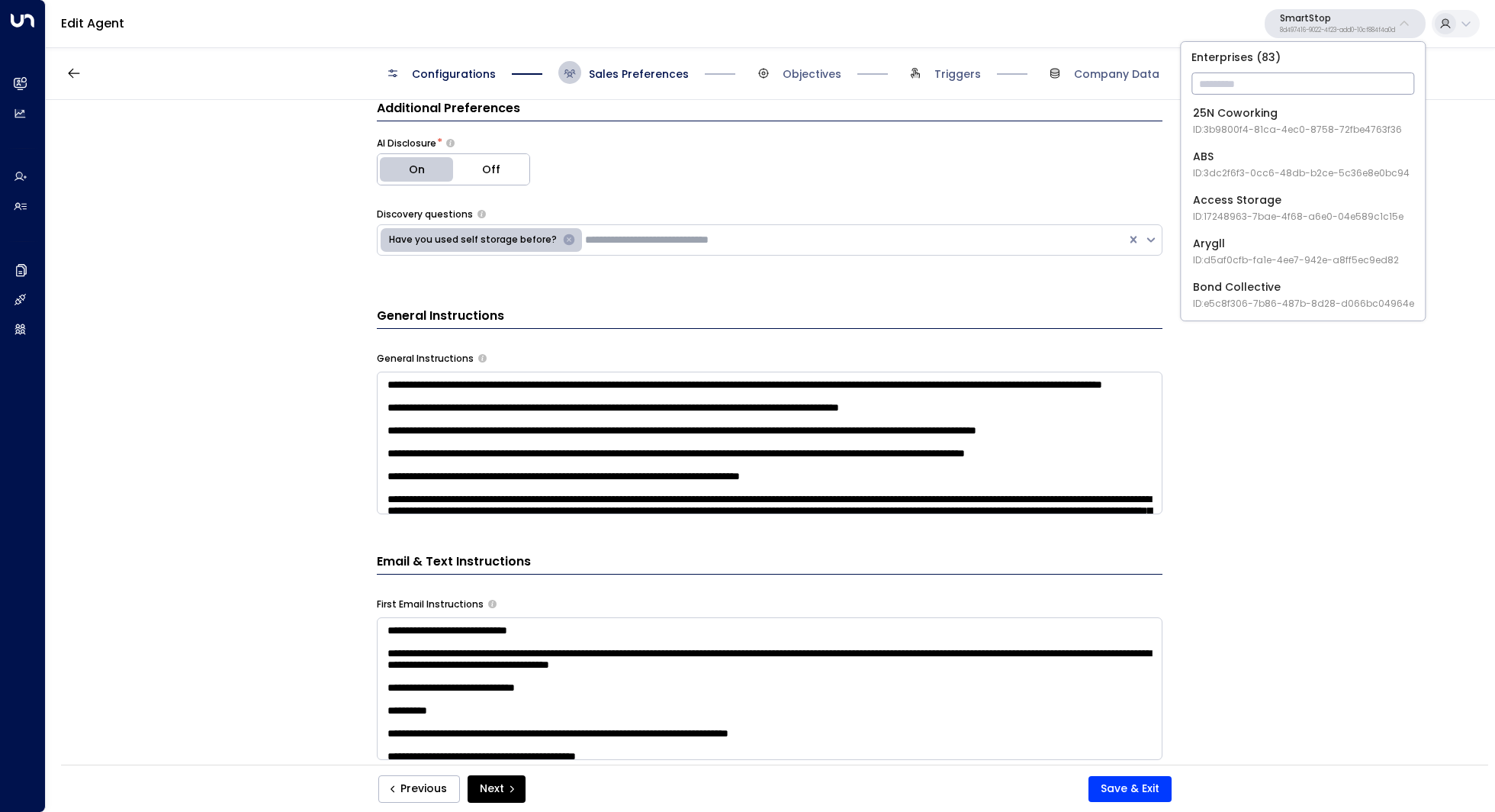
click at [1276, 79] on input "text" at bounding box center [1303, 84] width 223 height 28
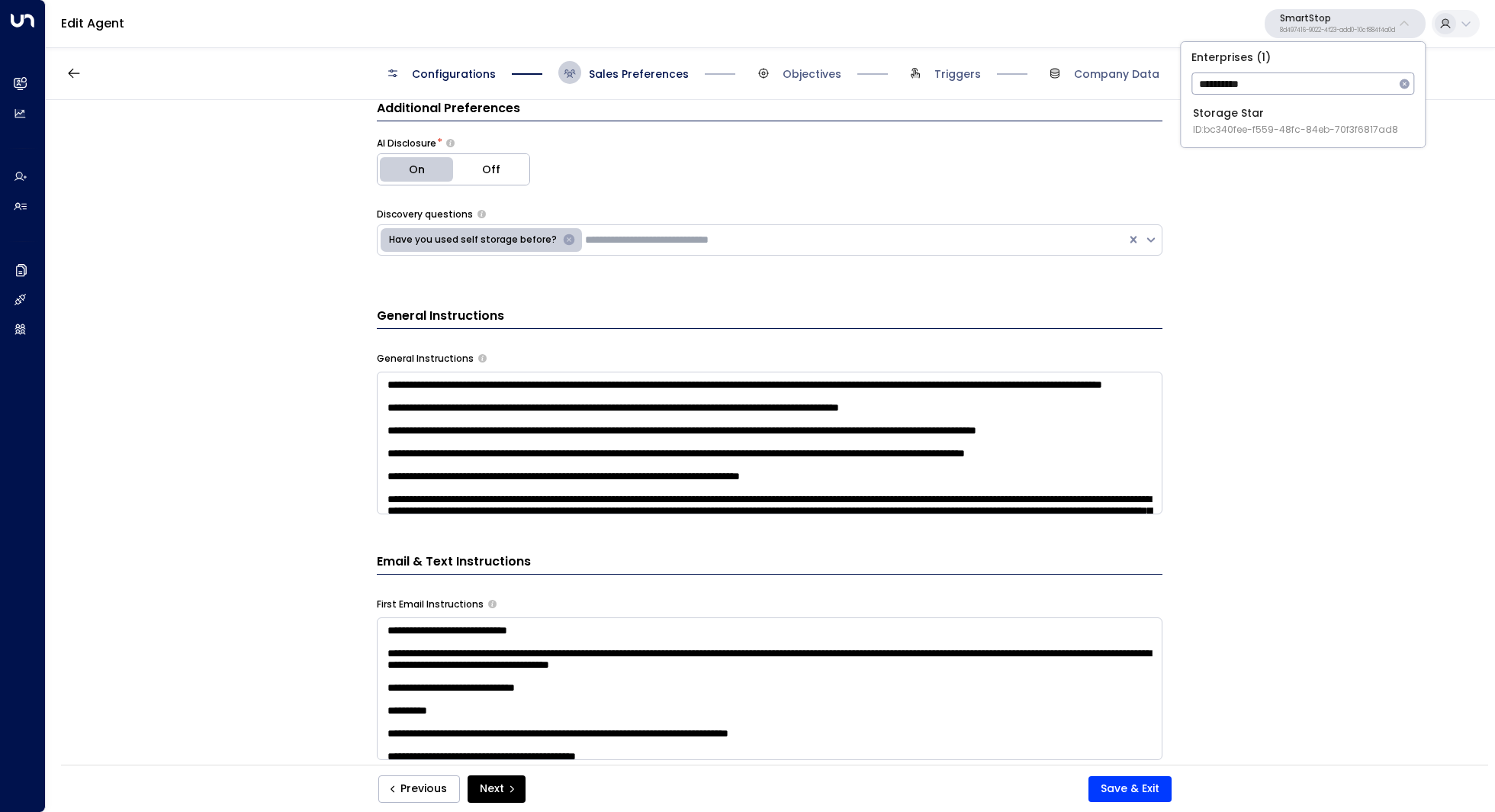
type input "**********"
click at [1248, 125] on span "ID: bc340fee-f559-48fc-84eb-70f3f6817ad8" at bounding box center [1296, 129] width 205 height 13
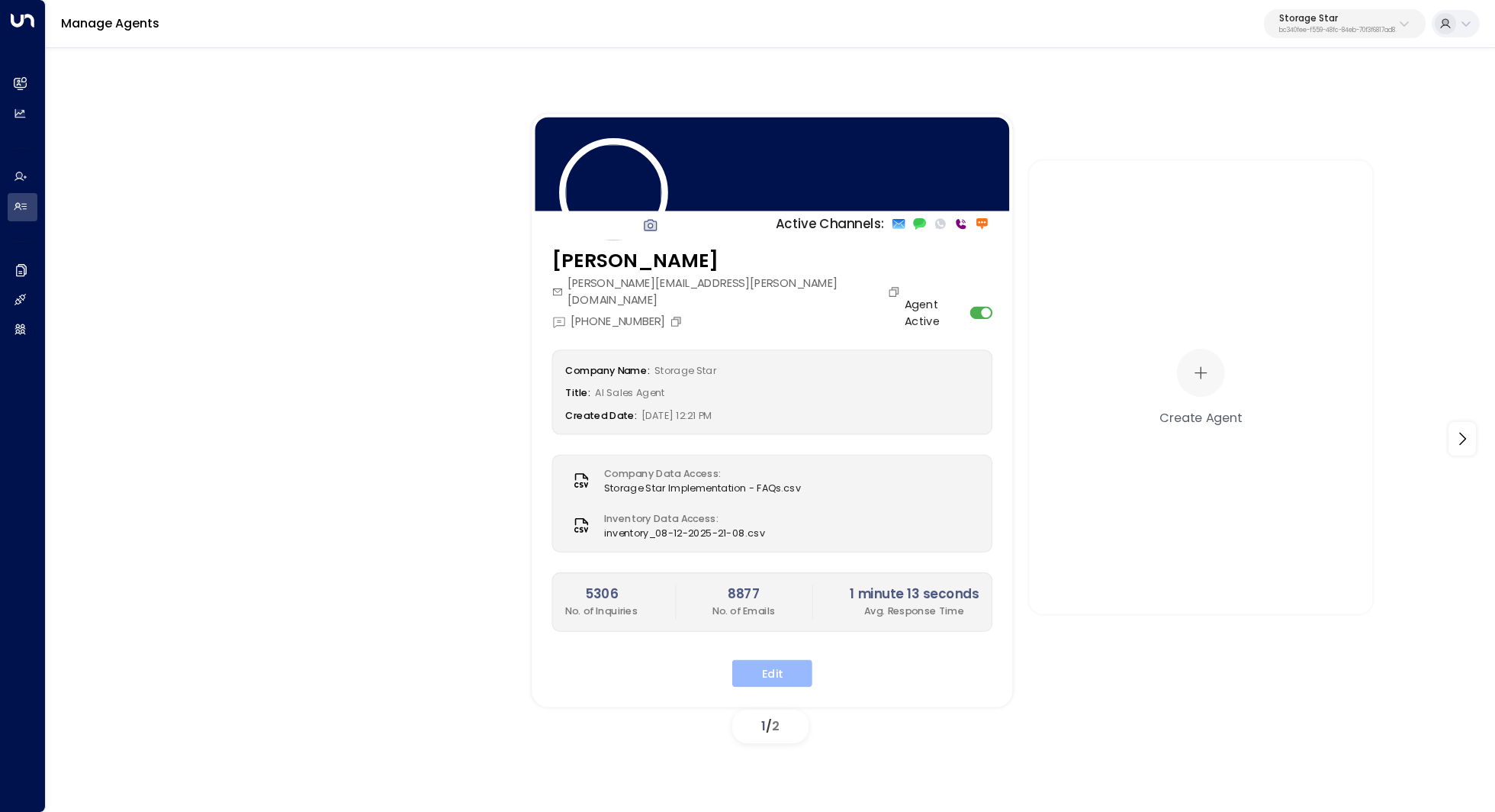
click at [781, 661] on button "Edit" at bounding box center [772, 672] width 80 height 28
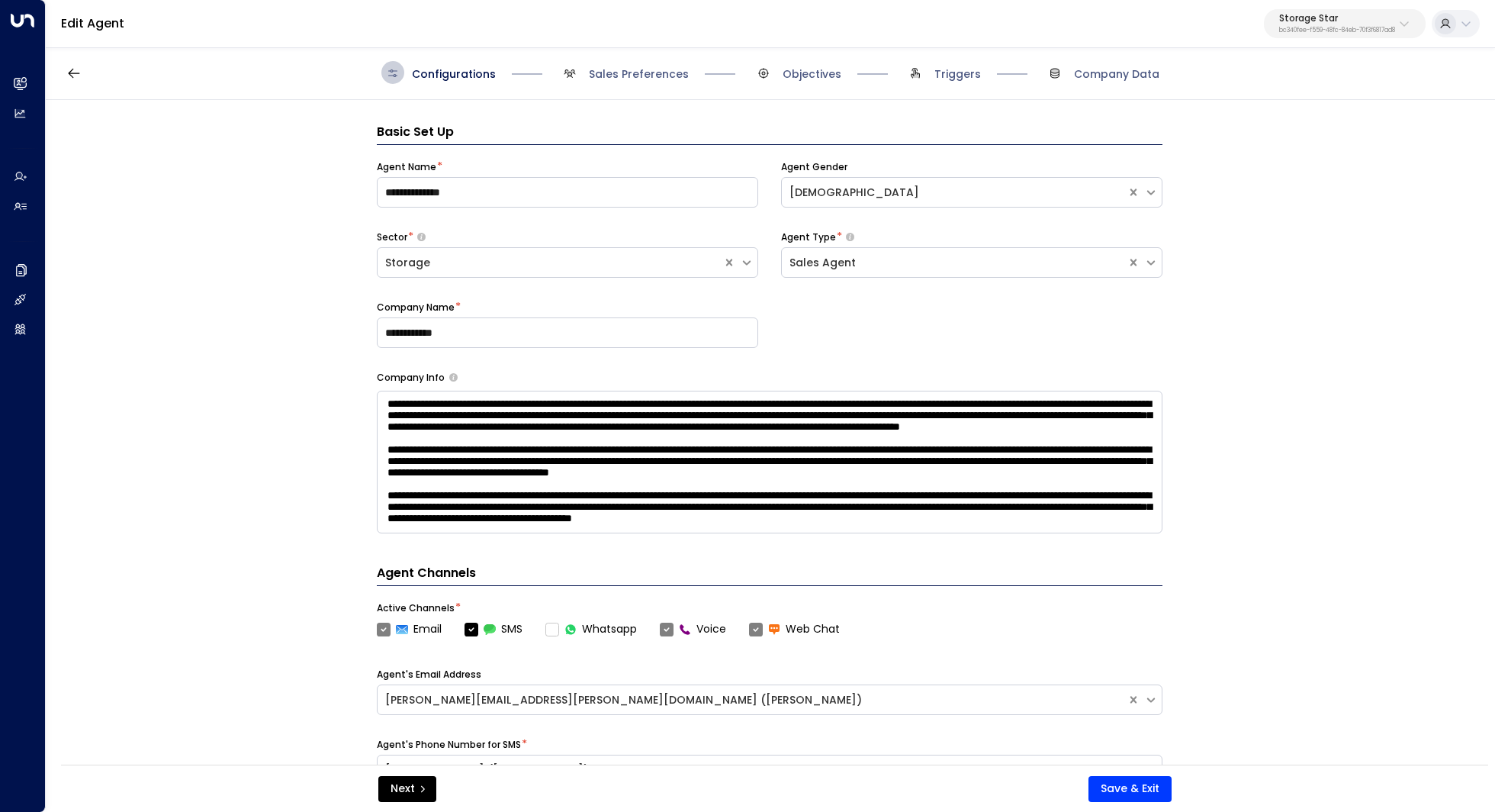
scroll to position [23, 0]
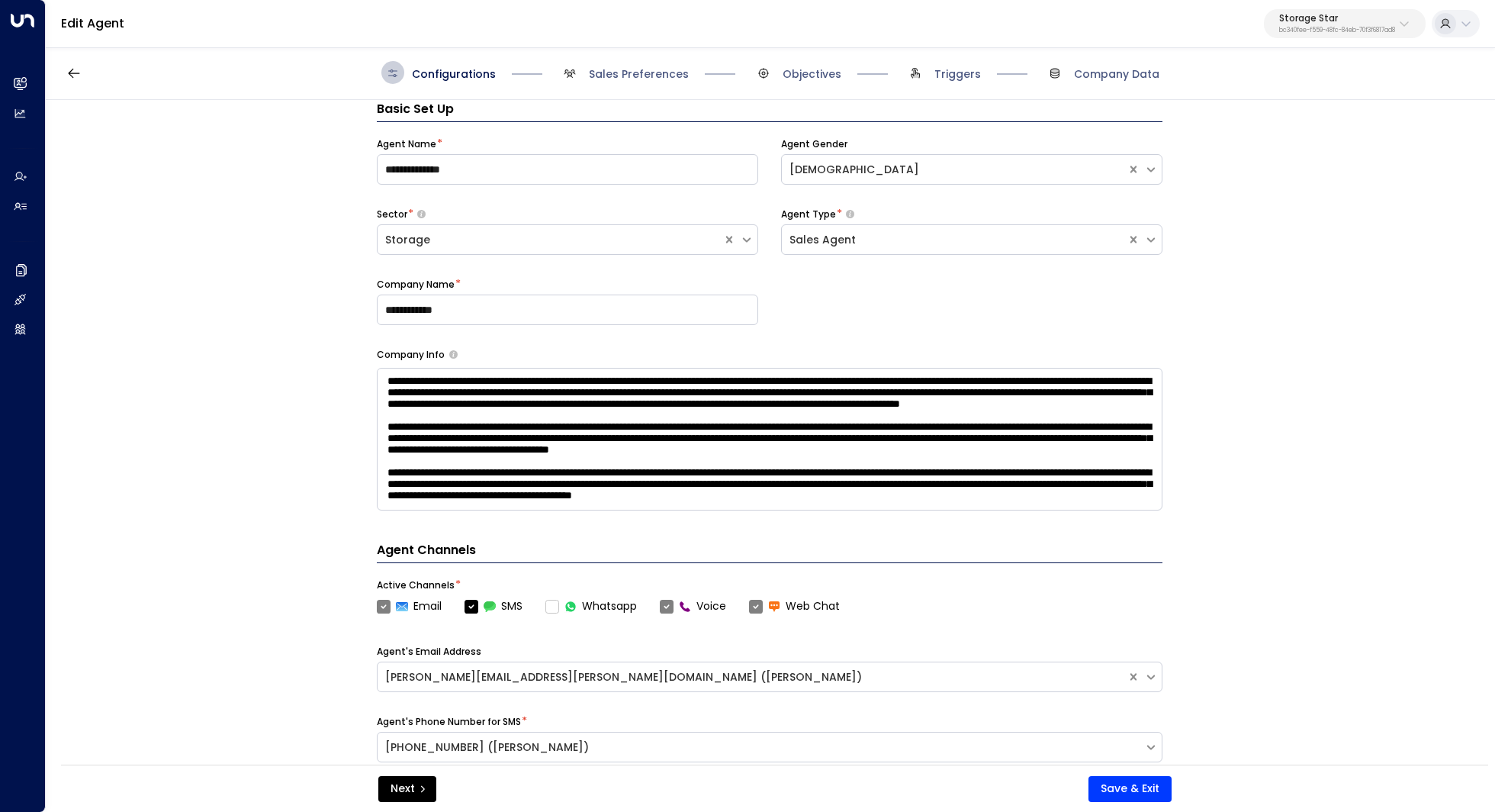
click at [620, 88] on div "Configurations Sales Preferences Objectives Triggers Company Data" at bounding box center [770, 72] width 1449 height 54
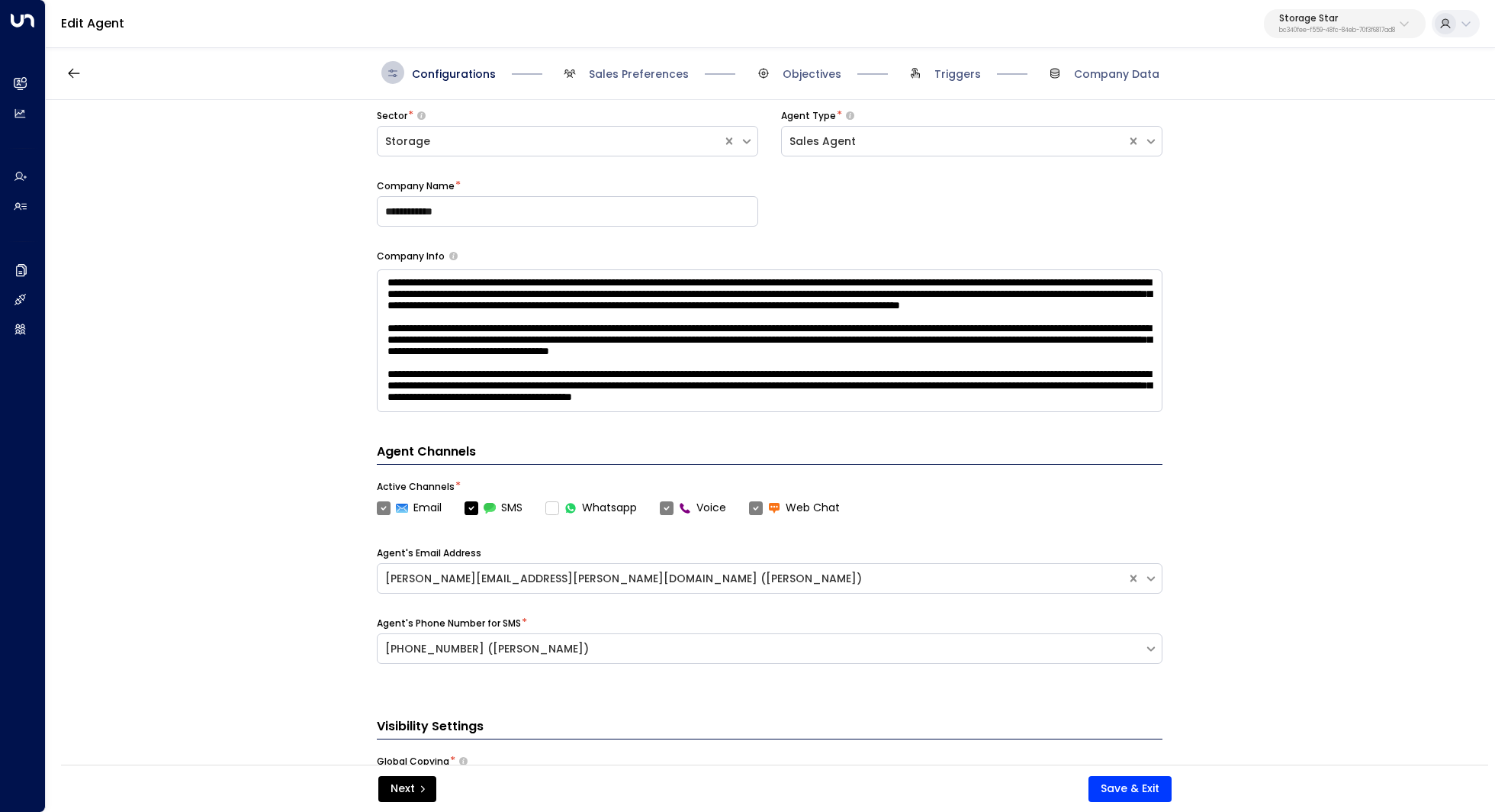
scroll to position [440, 0]
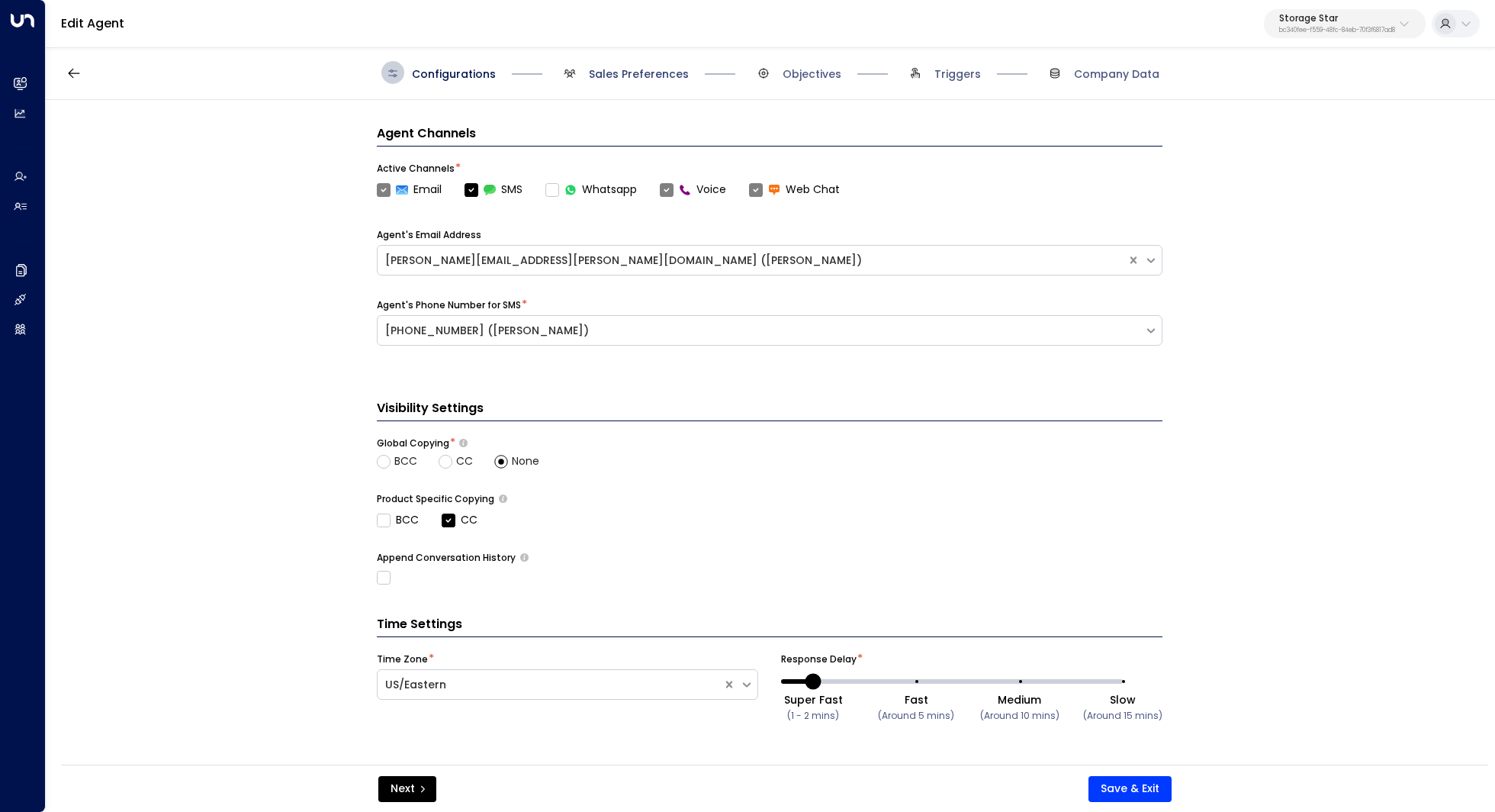
click at [657, 73] on span "Sales Preferences" at bounding box center [638, 74] width 100 height 15
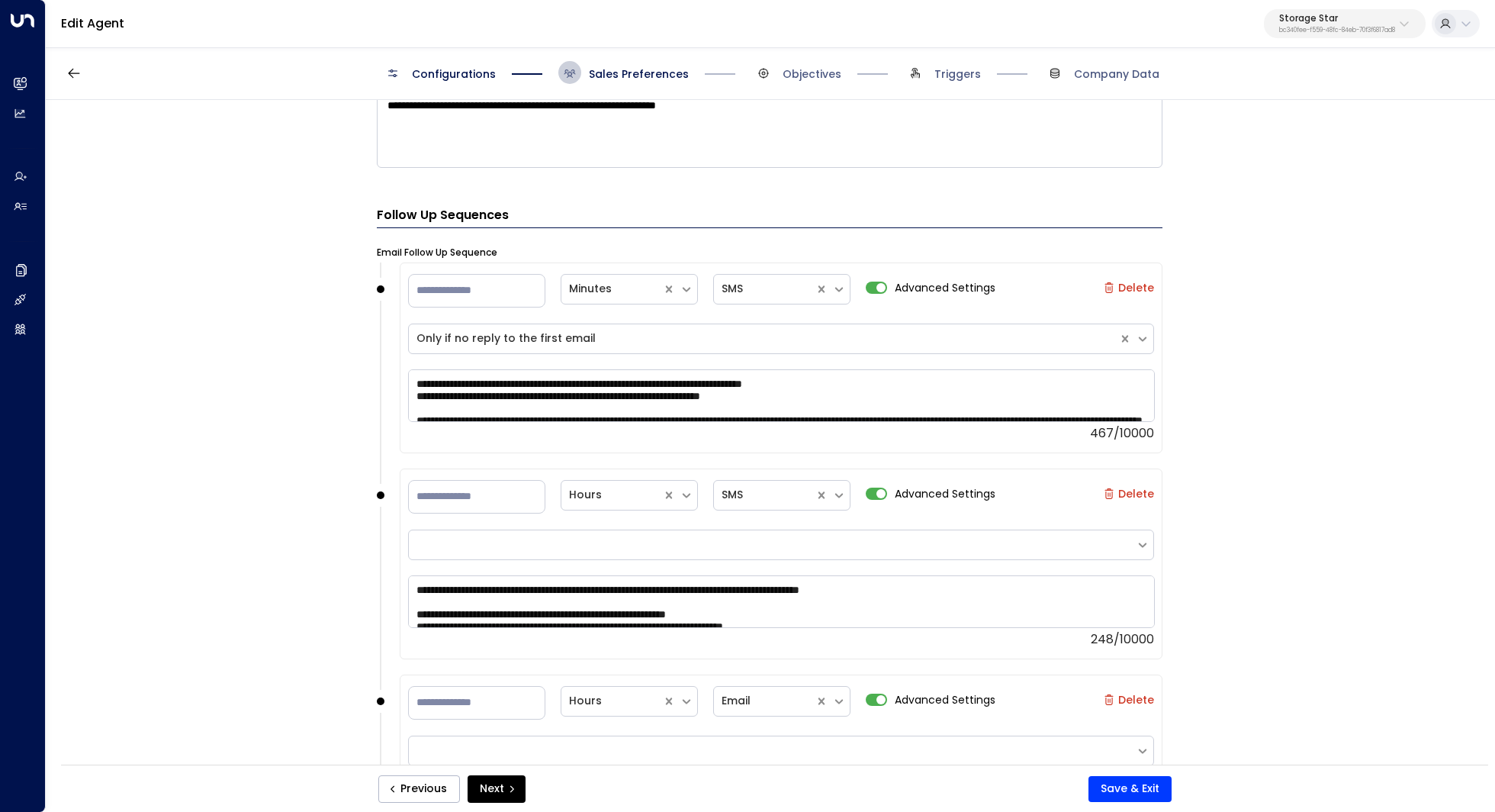
scroll to position [1808, 0]
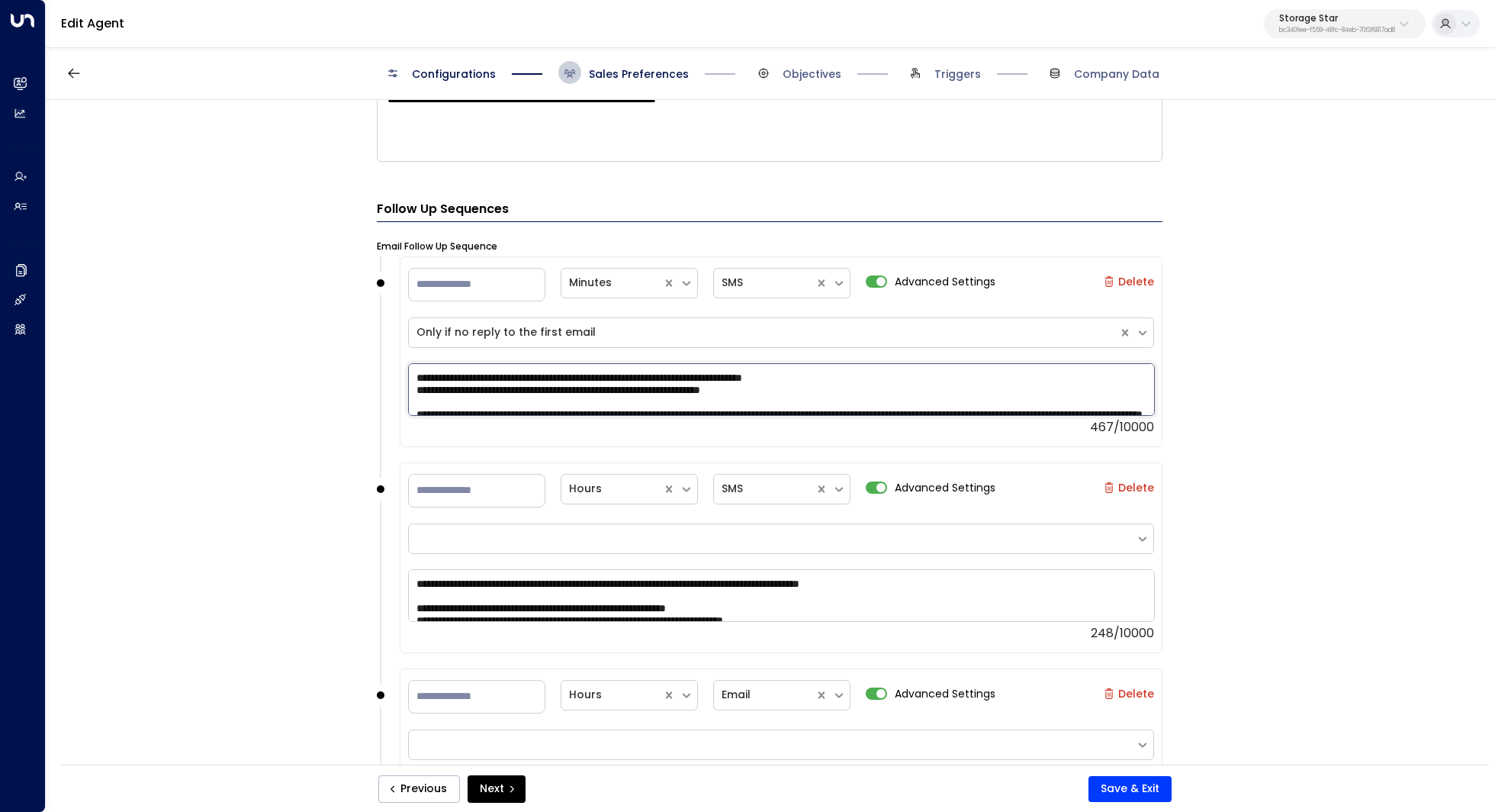
click at [525, 386] on textarea "**********" at bounding box center [782, 389] width 747 height 53
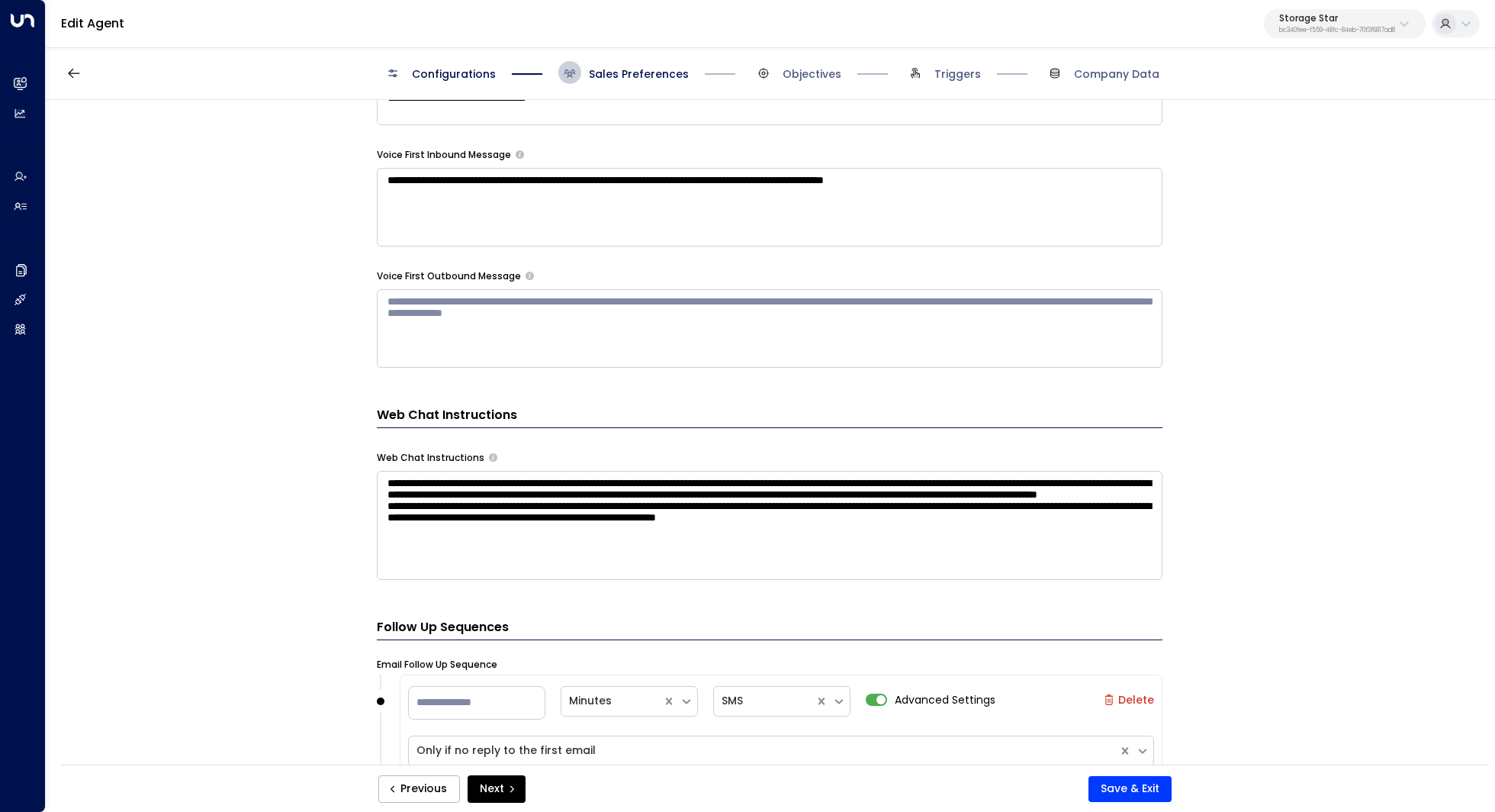
scroll to position [1135, 0]
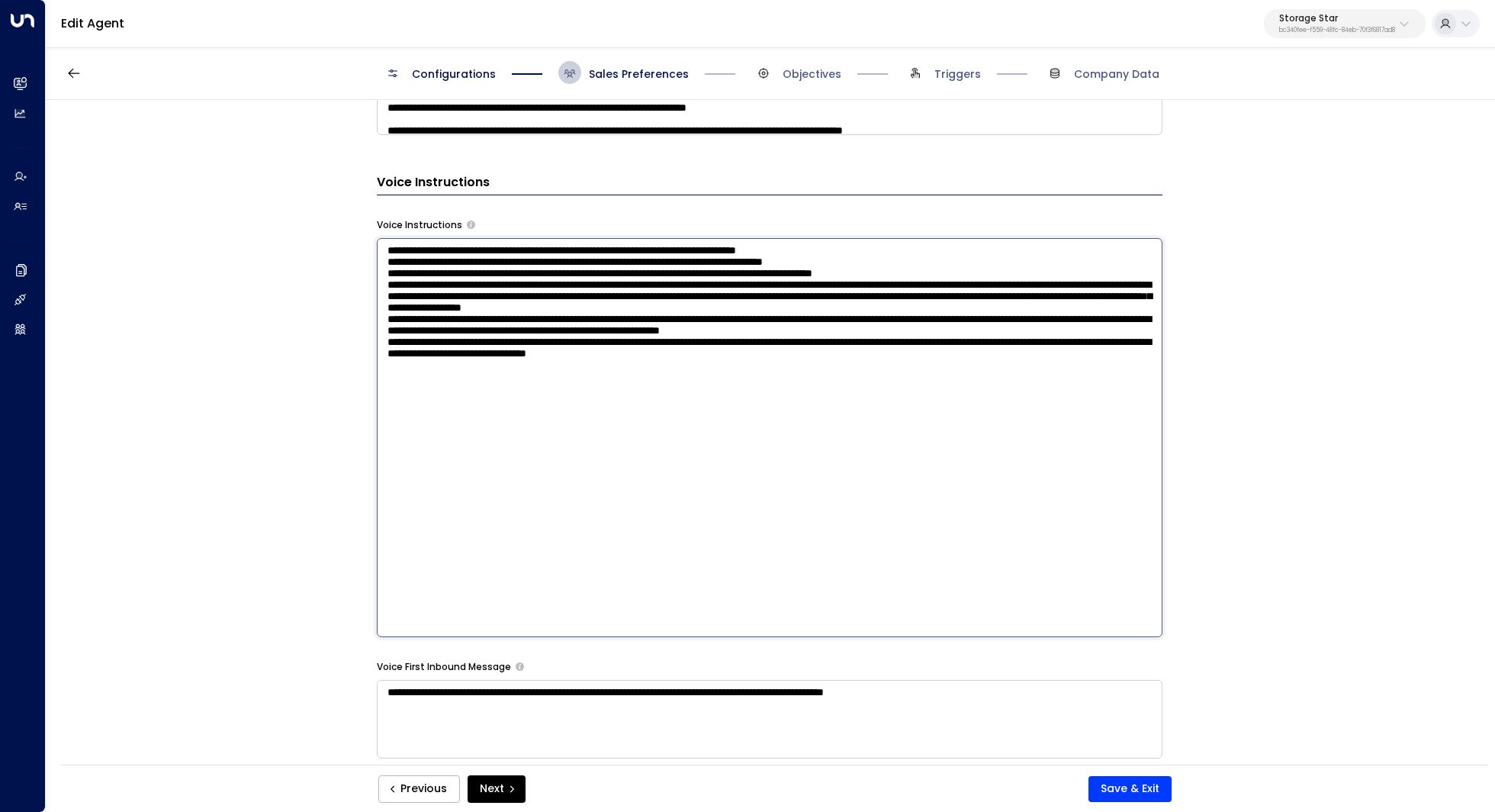
click at [487, 284] on textarea at bounding box center [769, 438] width 785 height 399
click at [264, 446] on div "**********" at bounding box center [769, 437] width 1448 height 674
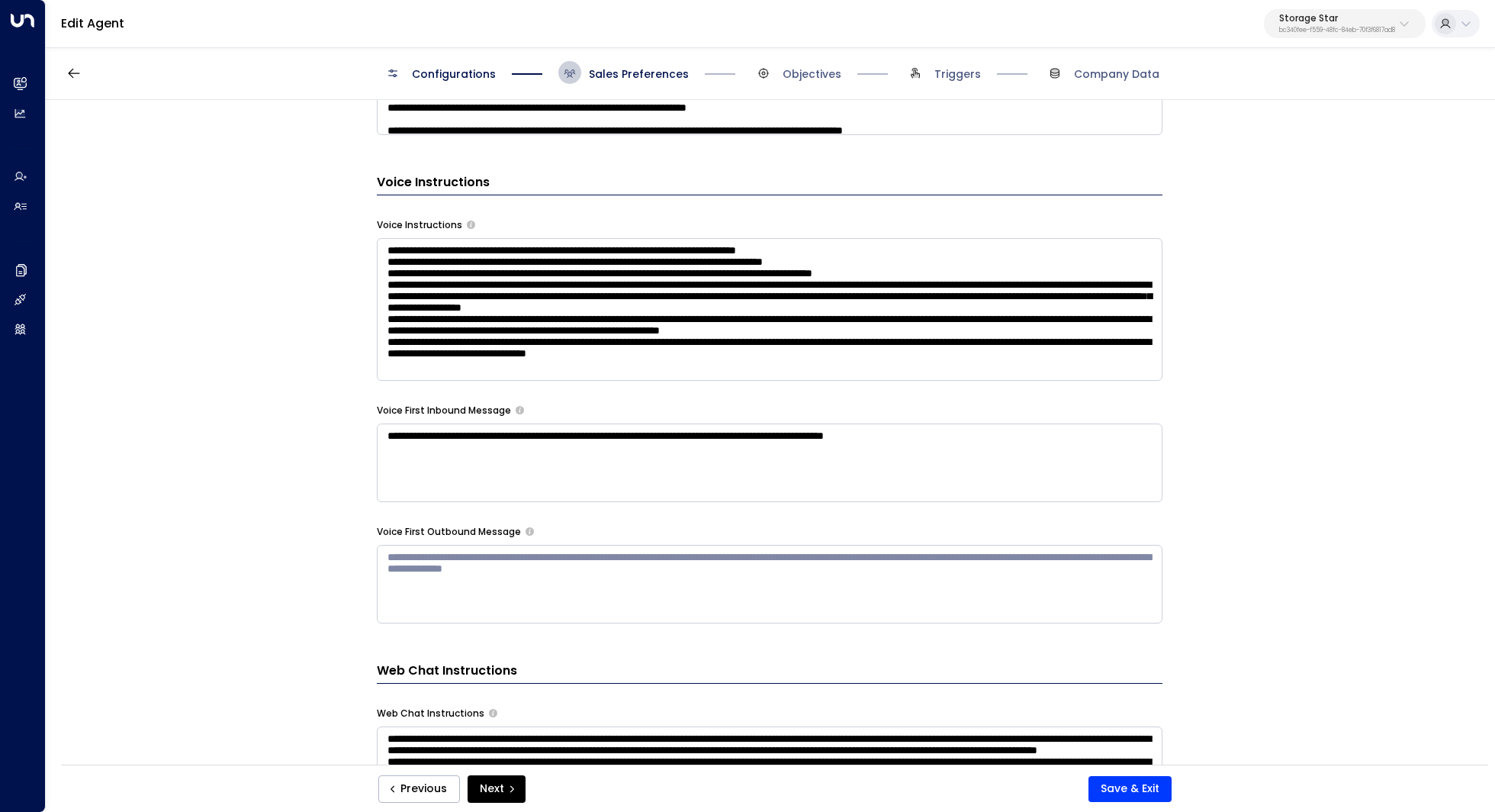
scroll to position [939, 0]
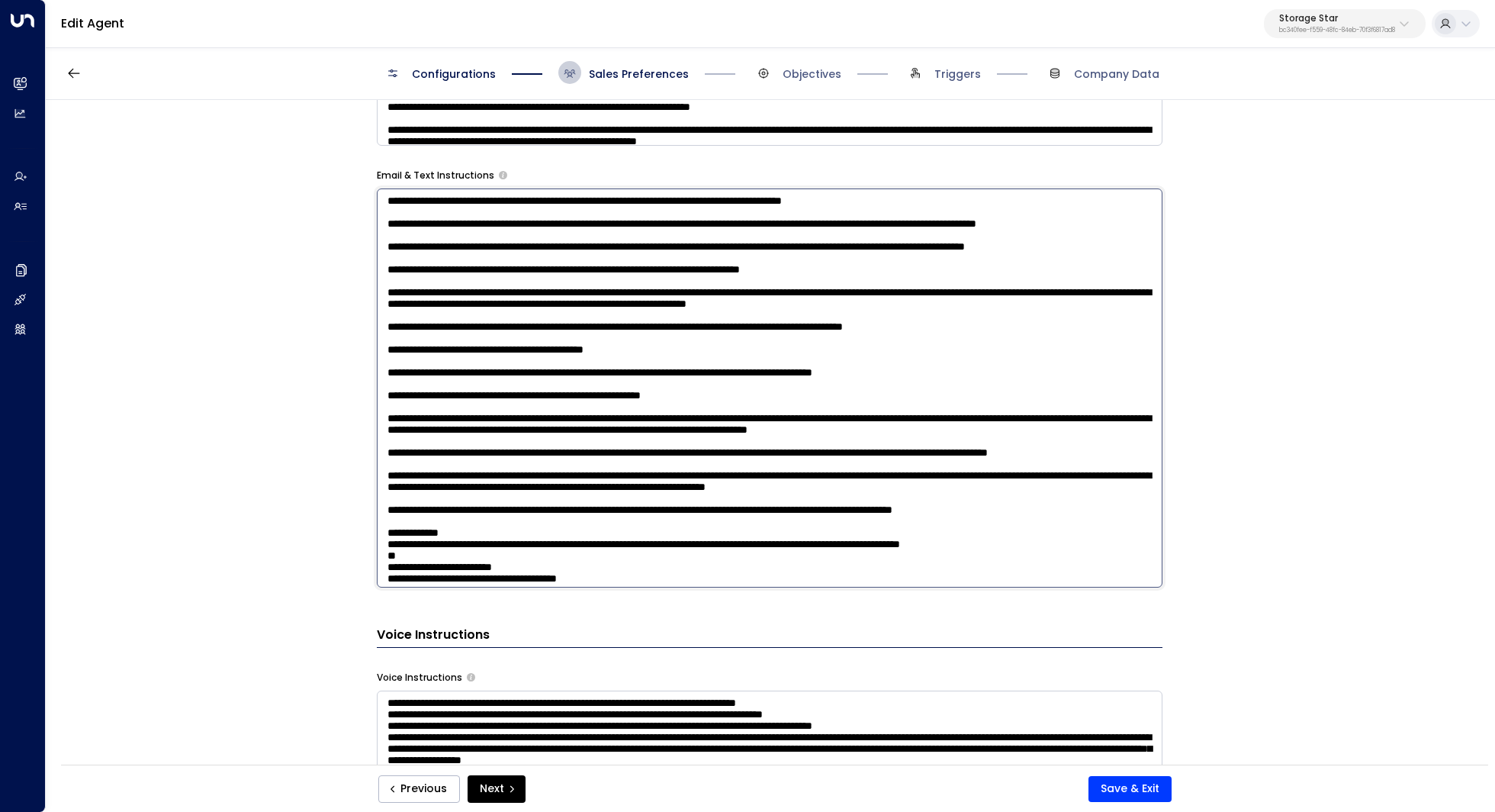
click at [478, 257] on textarea at bounding box center [769, 387] width 785 height 399
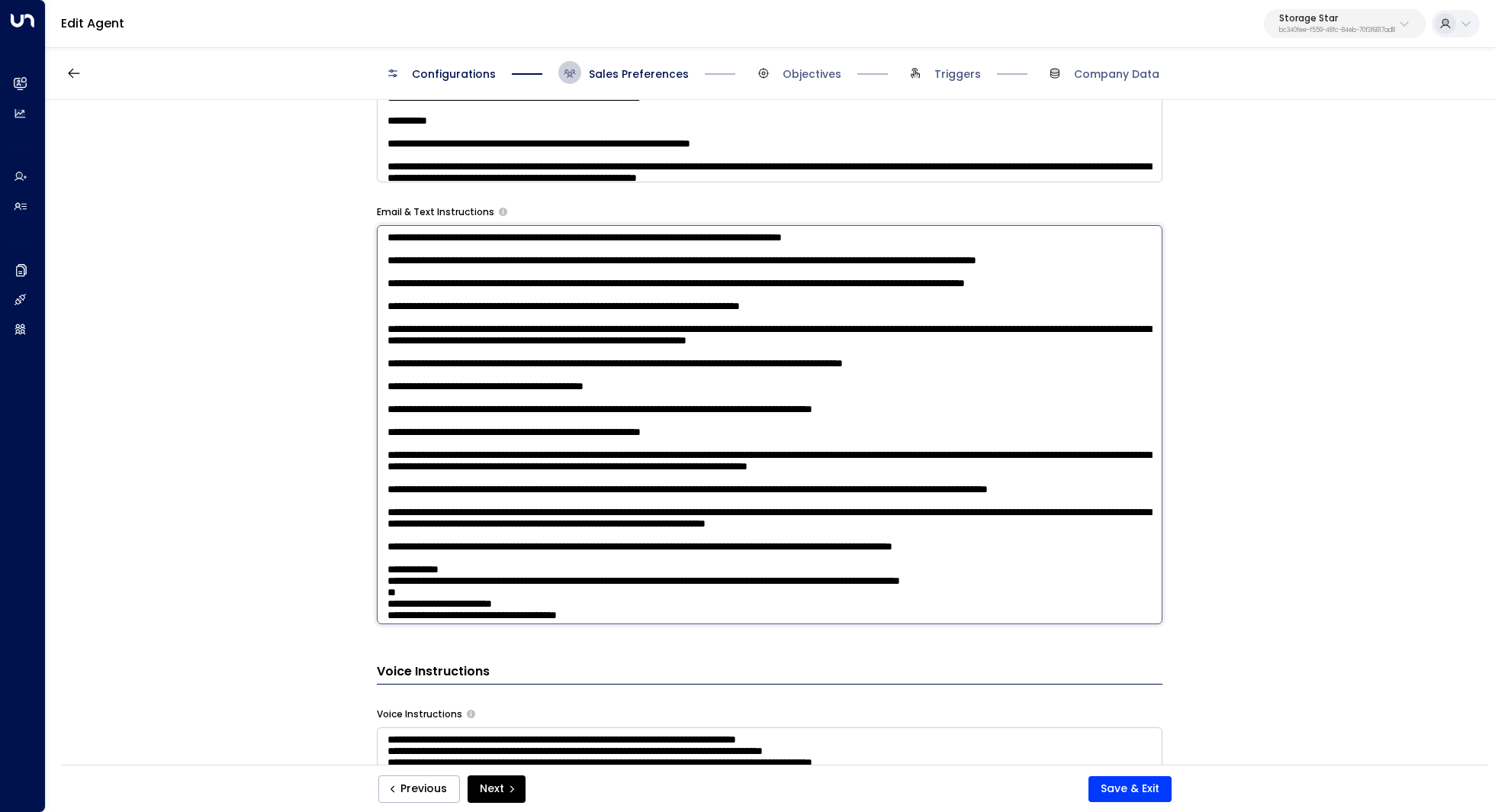
click at [435, 268] on textarea at bounding box center [769, 425] width 785 height 399
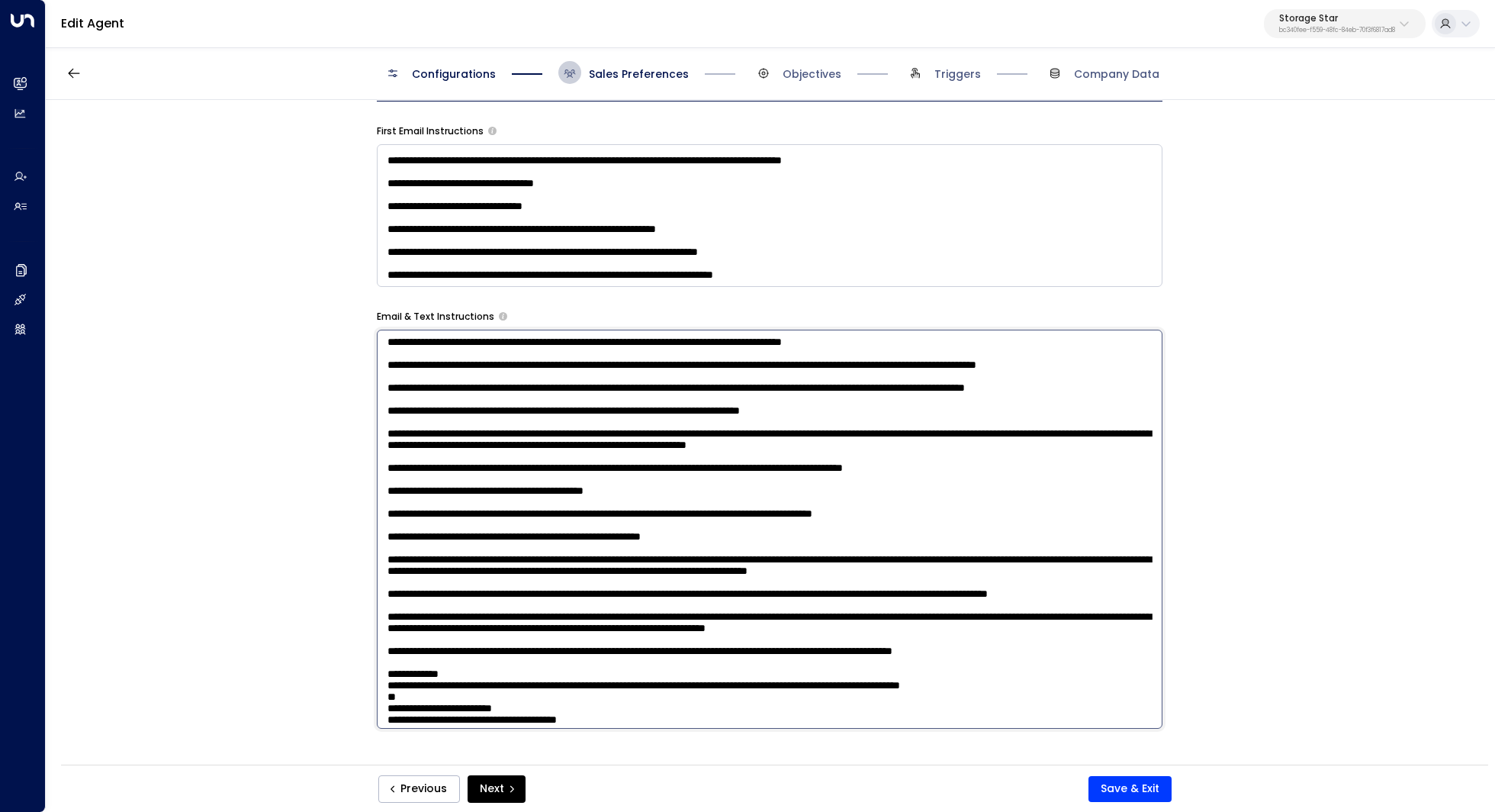
scroll to position [827, 0]
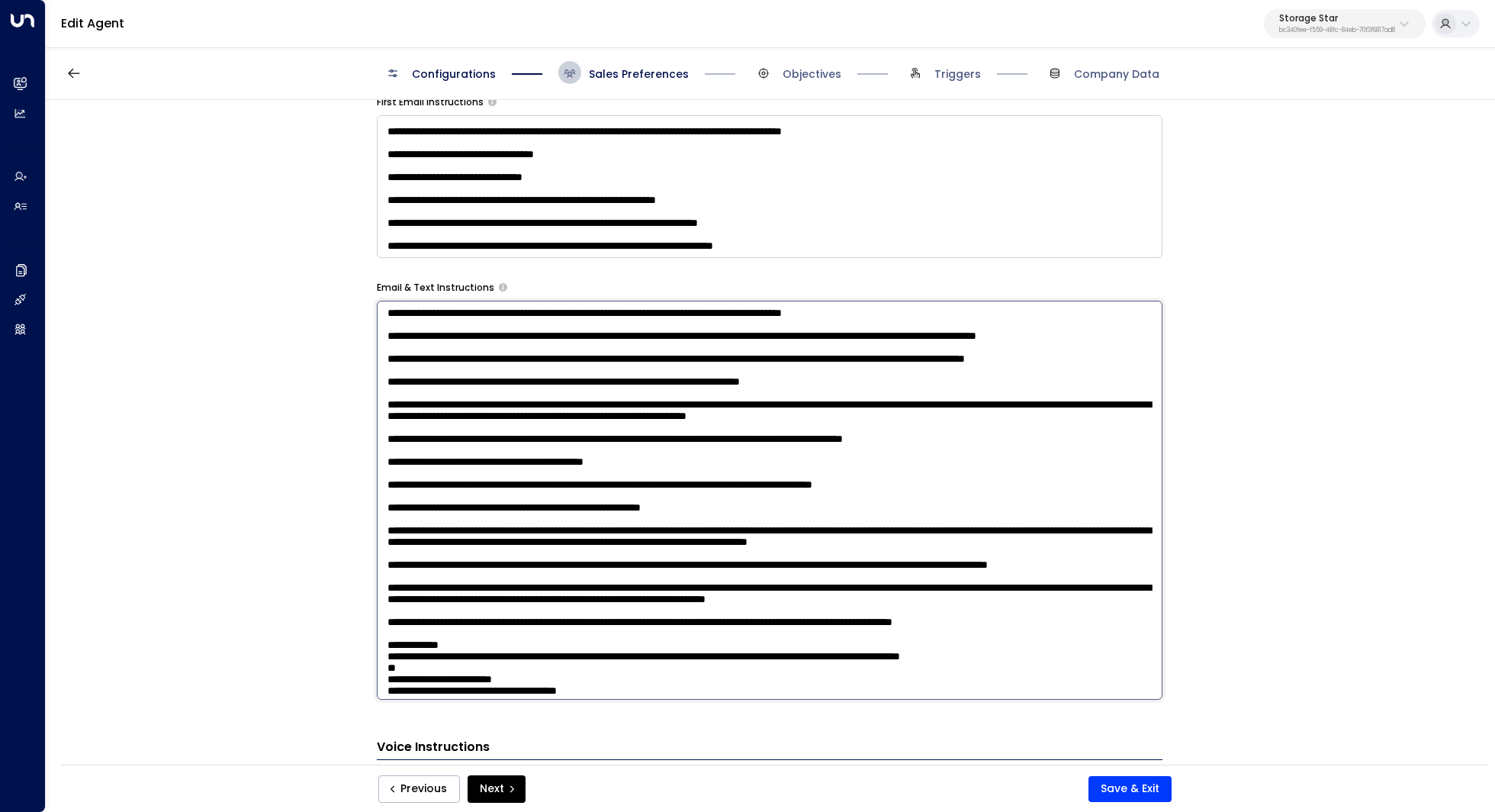
click at [478, 368] on textarea at bounding box center [769, 500] width 785 height 399
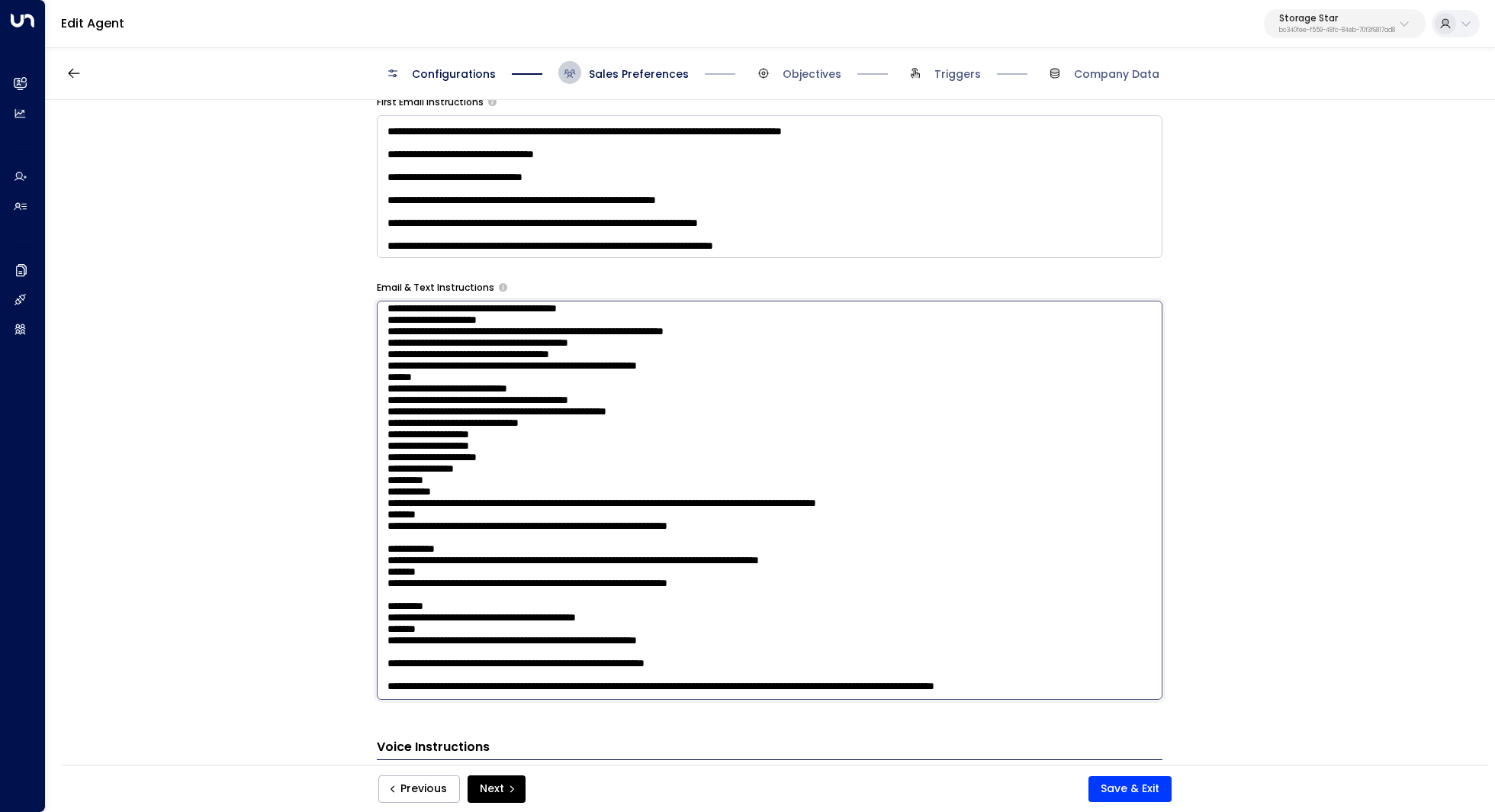
scroll to position [765, 0]
click at [331, 400] on div "**********" at bounding box center [769, 437] width 1448 height 674
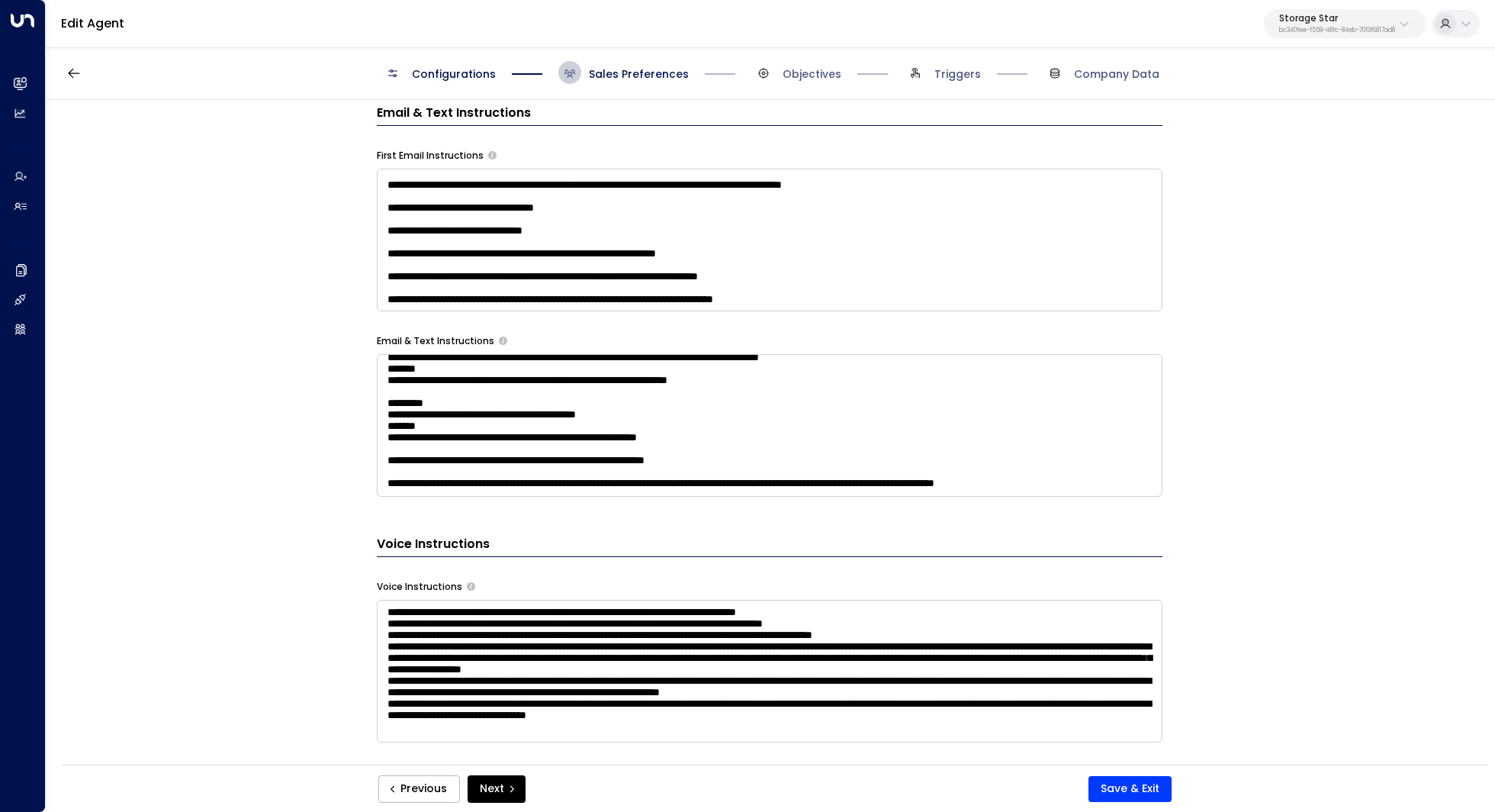
scroll to position [720, 0]
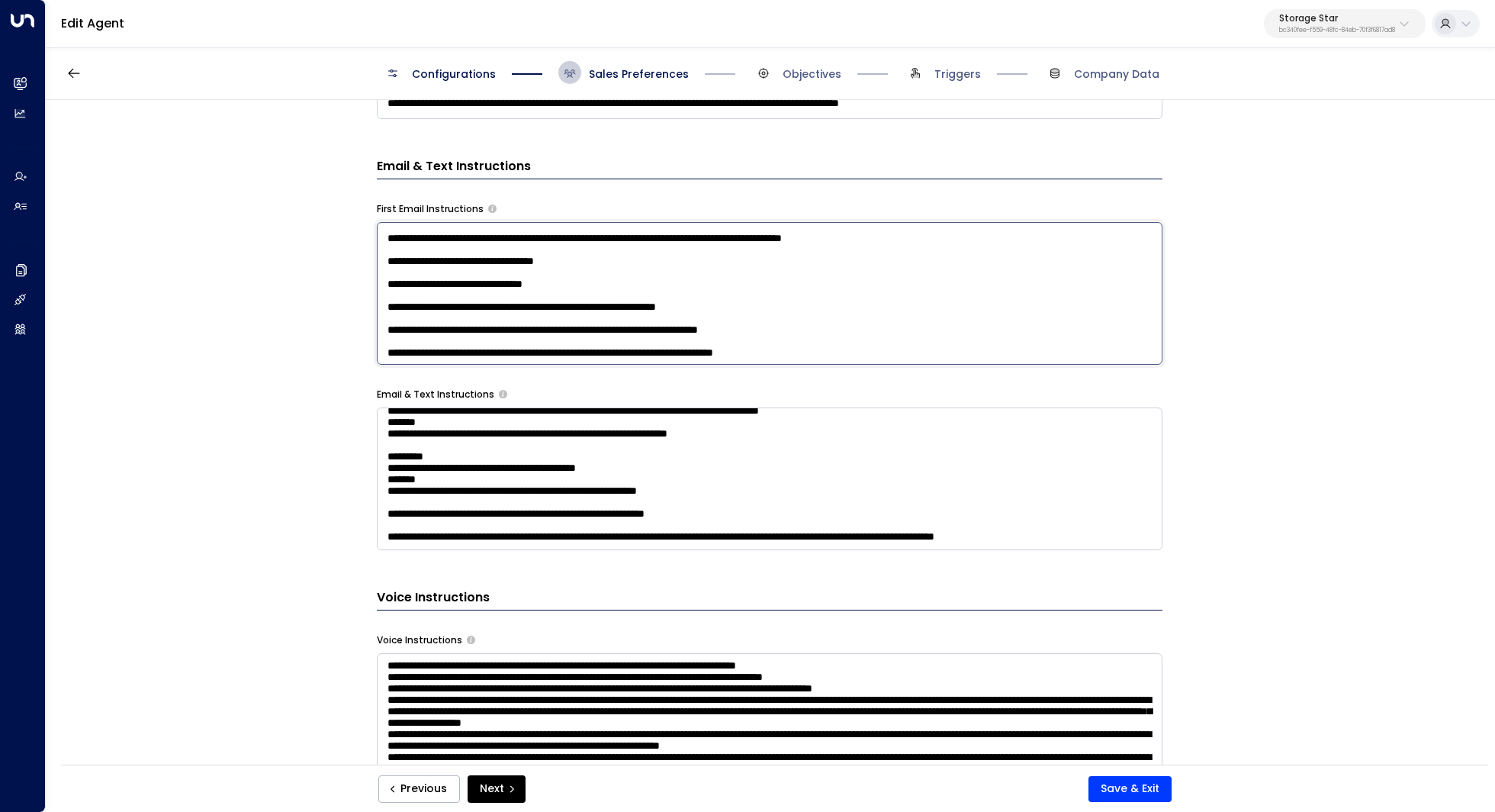
click at [450, 327] on textarea at bounding box center [769, 293] width 785 height 142
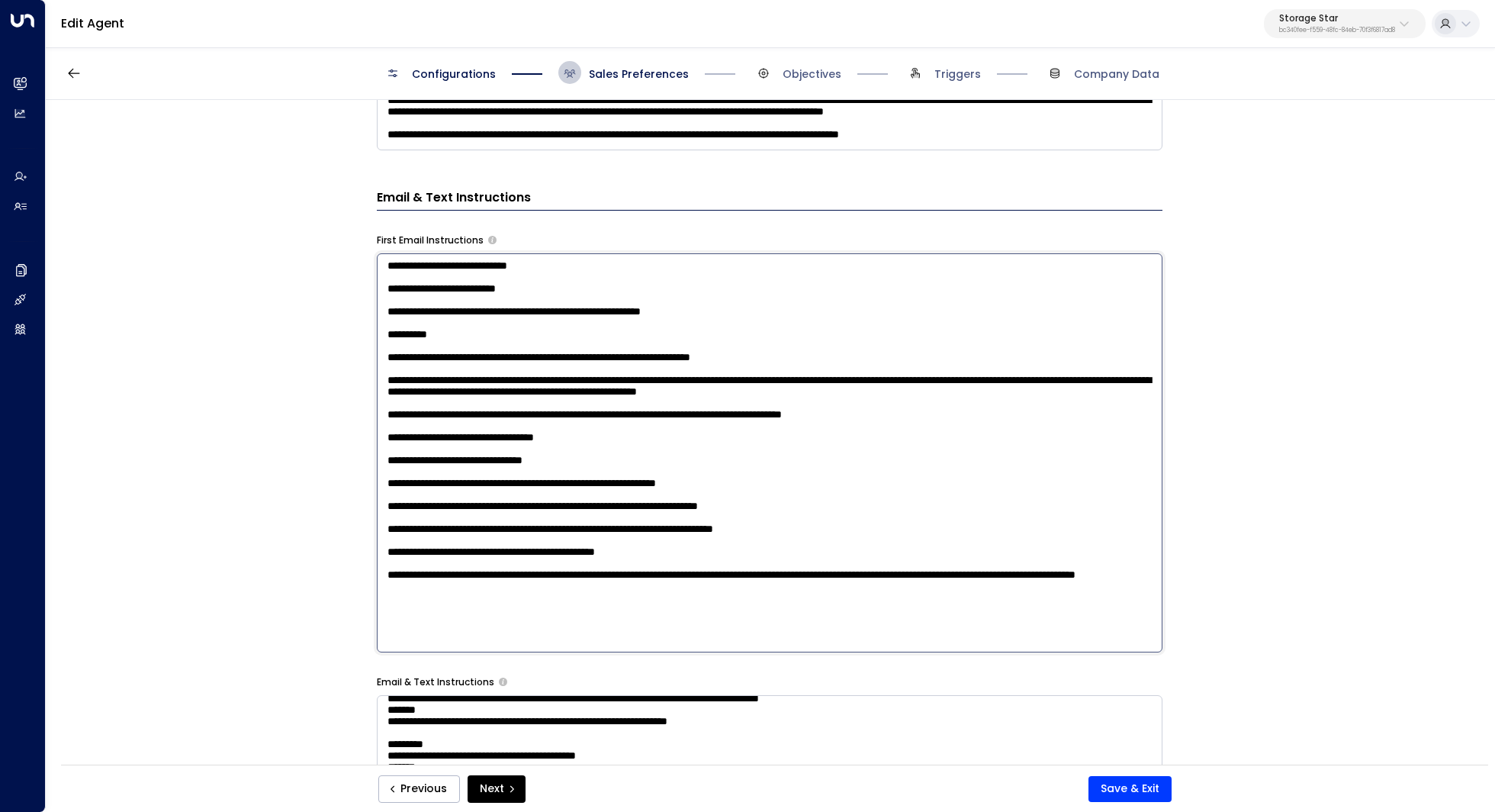
scroll to position [72, 0]
click at [323, 431] on div "**********" at bounding box center [769, 437] width 1448 height 674
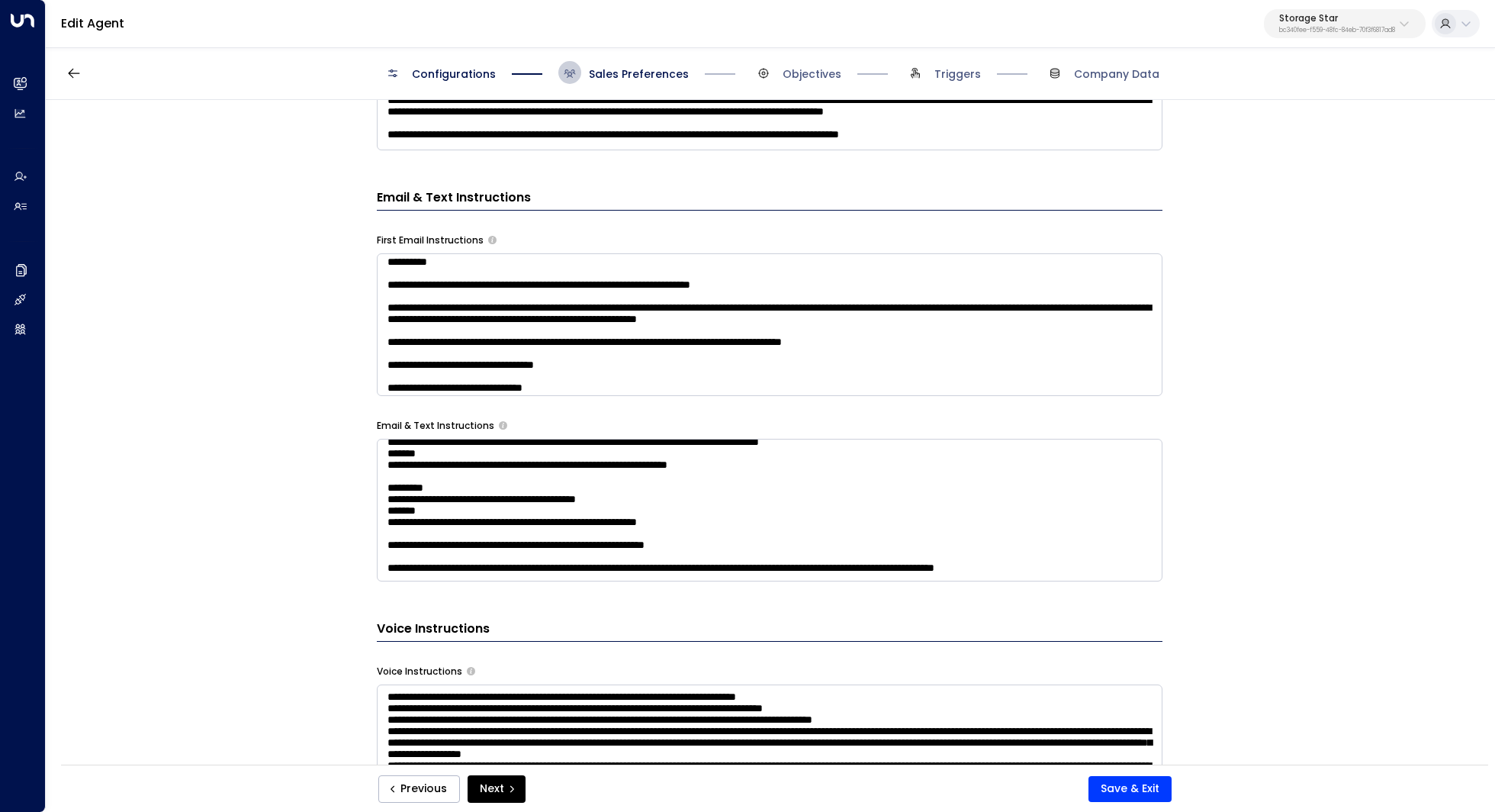
scroll to position [765, 0]
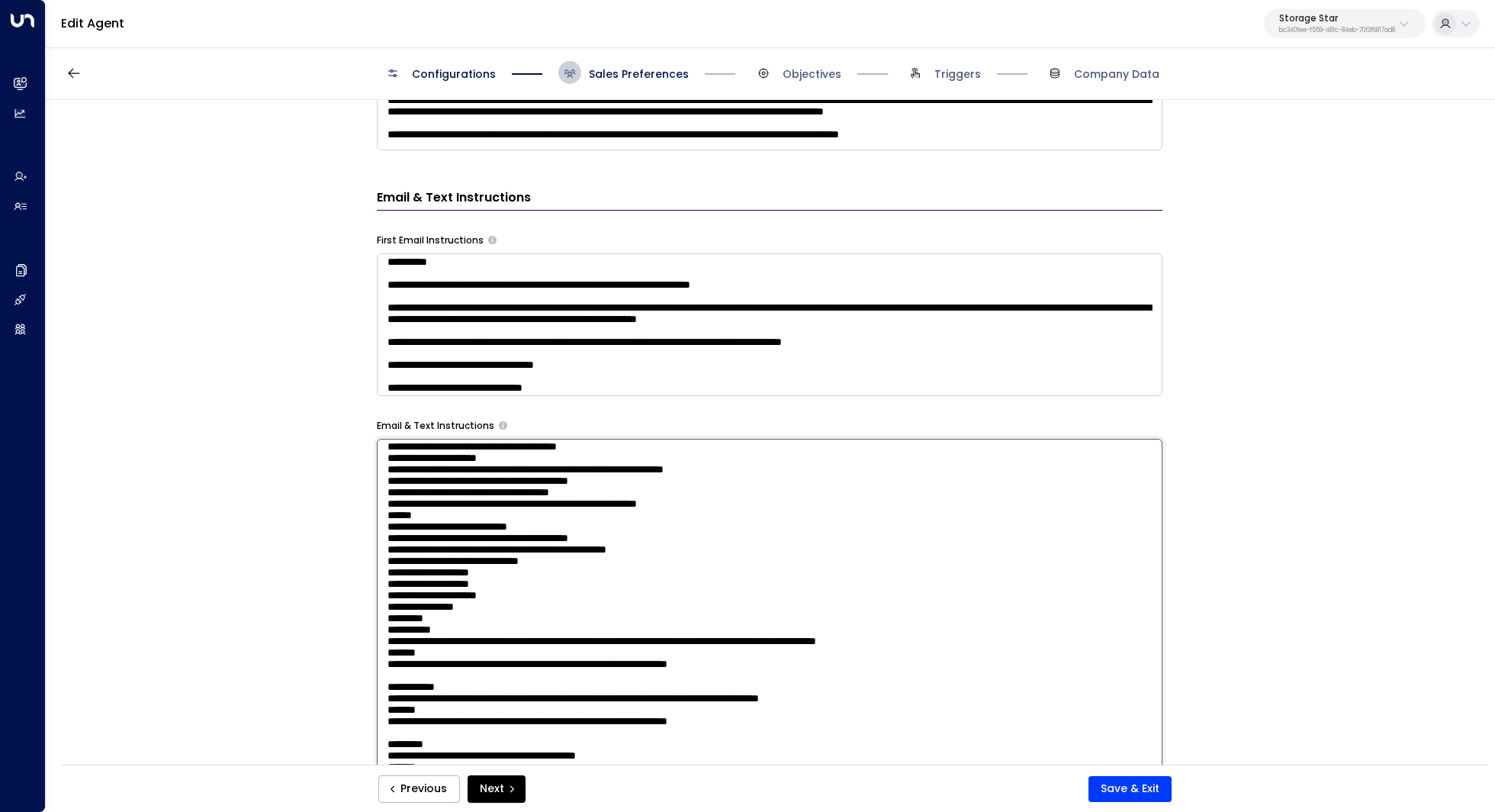
click at [500, 506] on textarea at bounding box center [769, 638] width 785 height 399
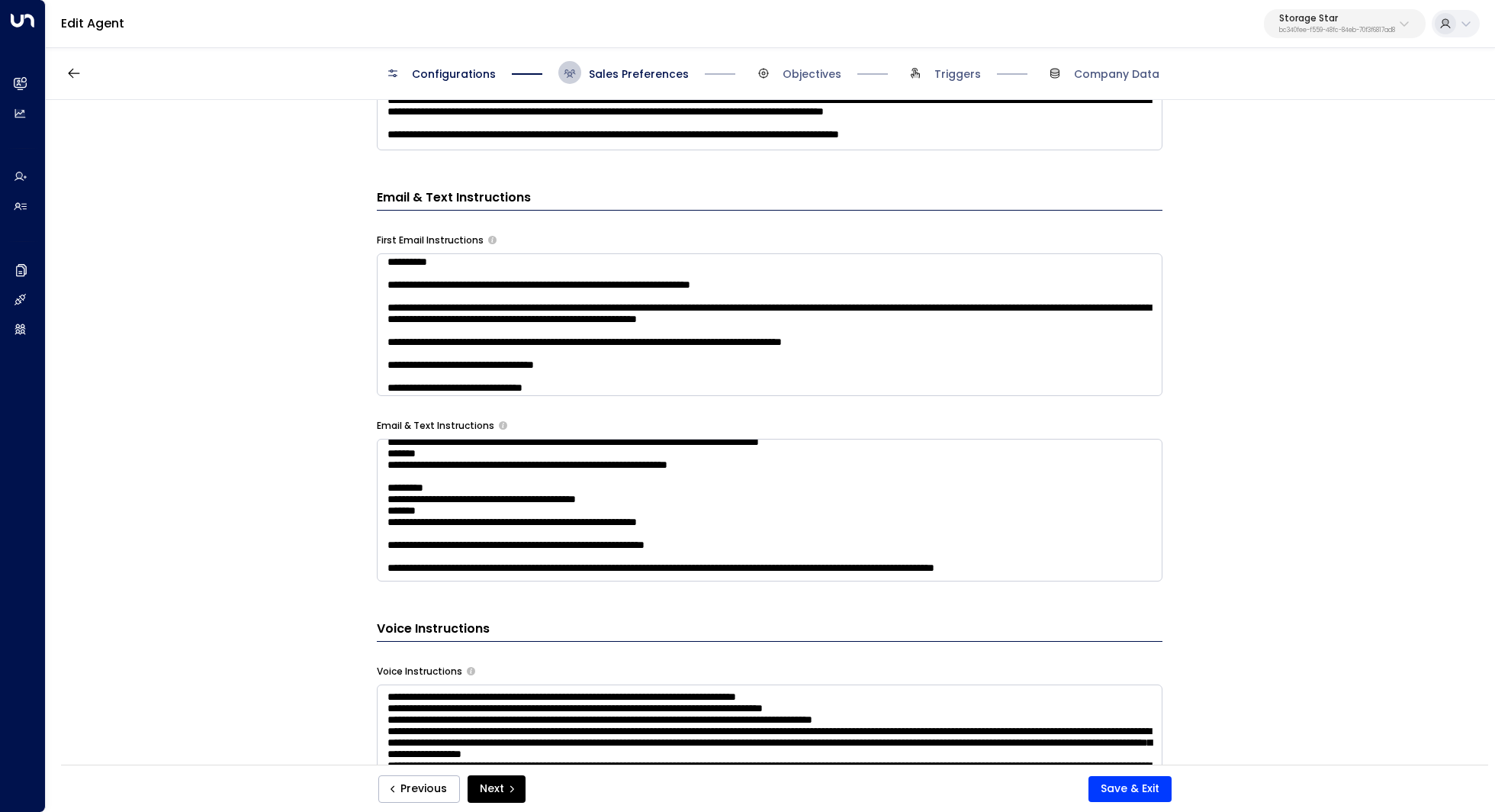
click at [320, 132] on div "**********" at bounding box center [769, 437] width 1448 height 674
click at [265, 382] on div "**********" at bounding box center [769, 437] width 1448 height 674
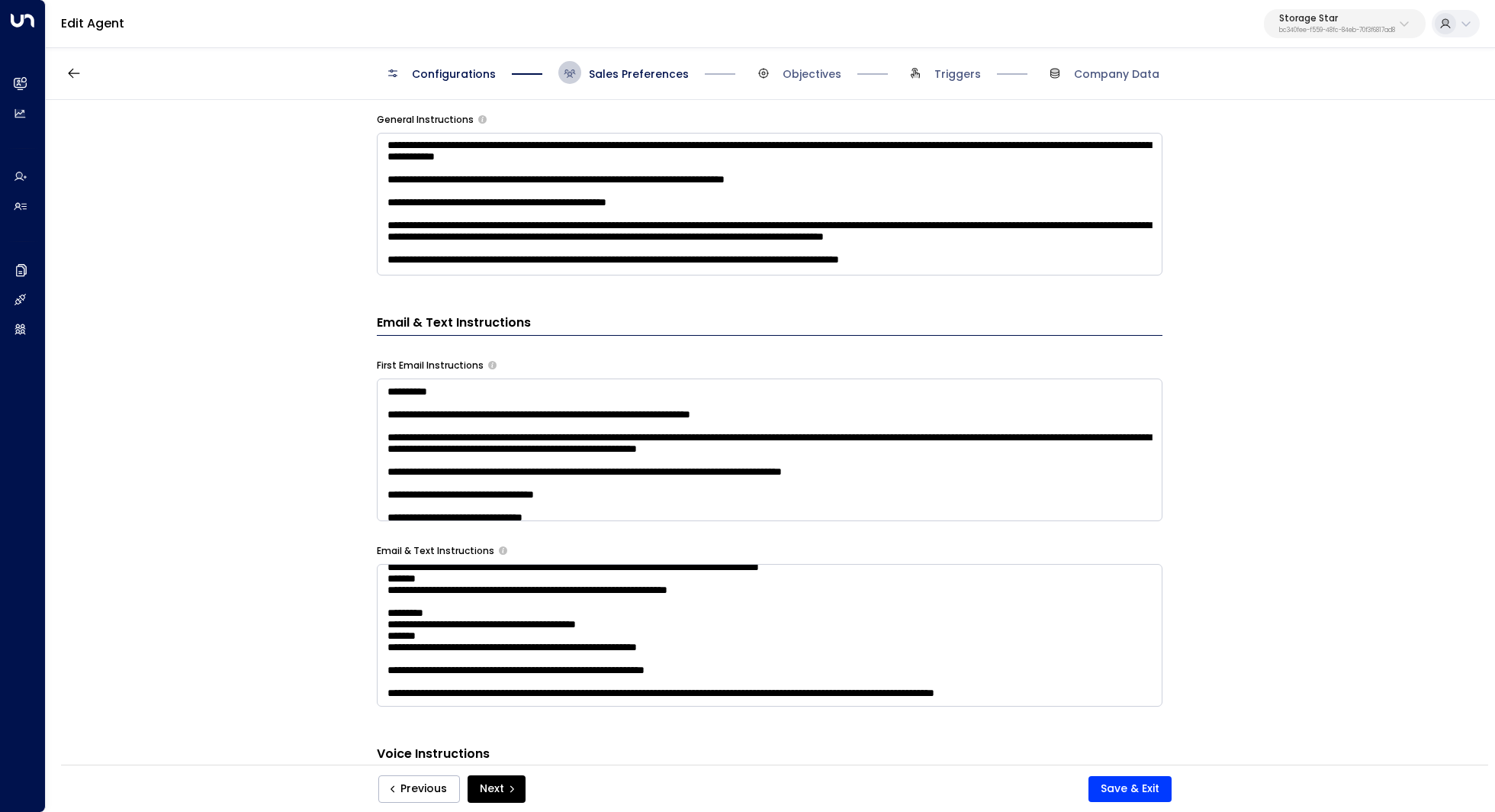
scroll to position [505, 0]
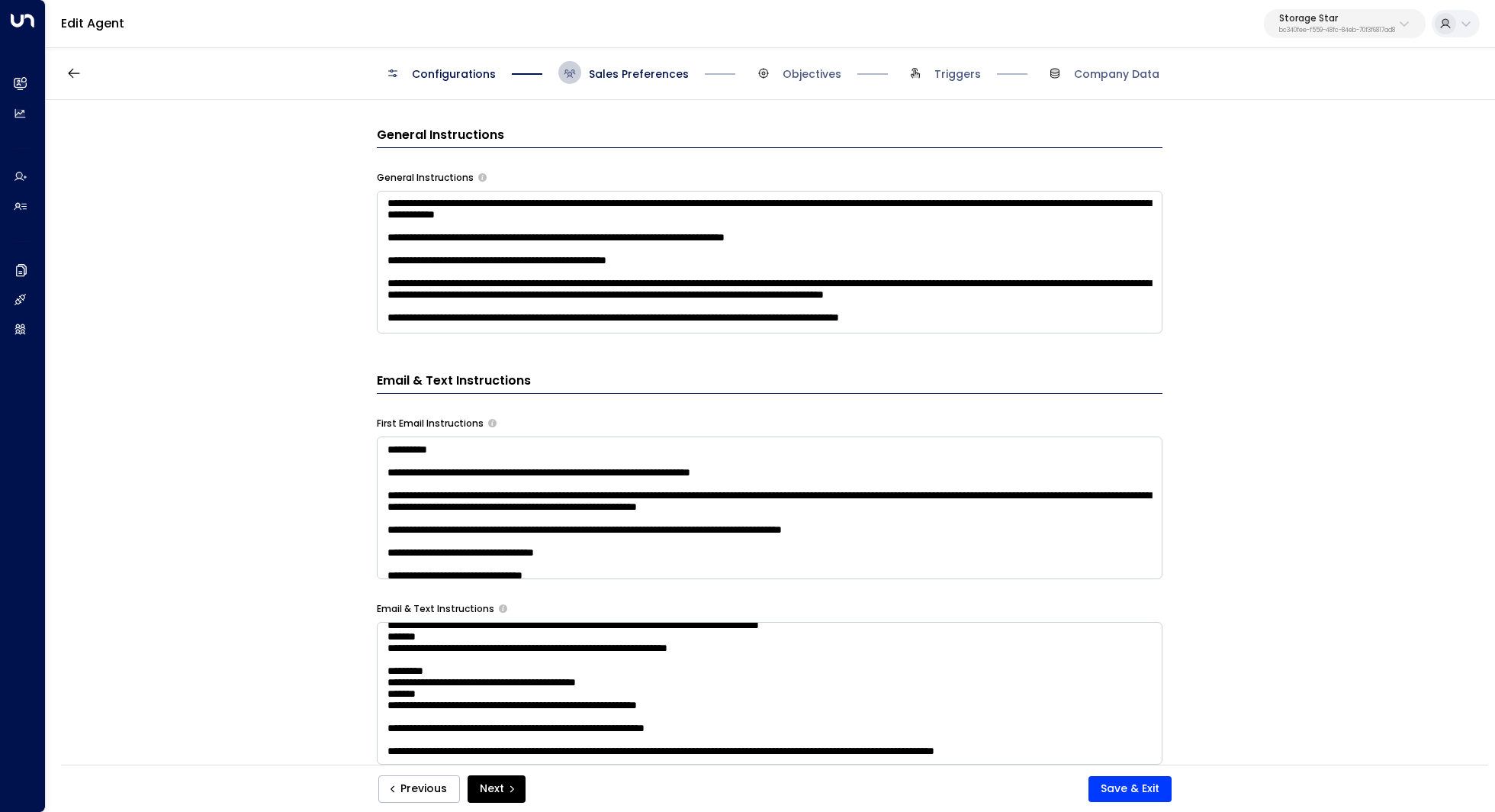
click at [644, 246] on textarea at bounding box center [769, 262] width 785 height 142
click at [298, 418] on div "**********" at bounding box center [769, 437] width 1448 height 674
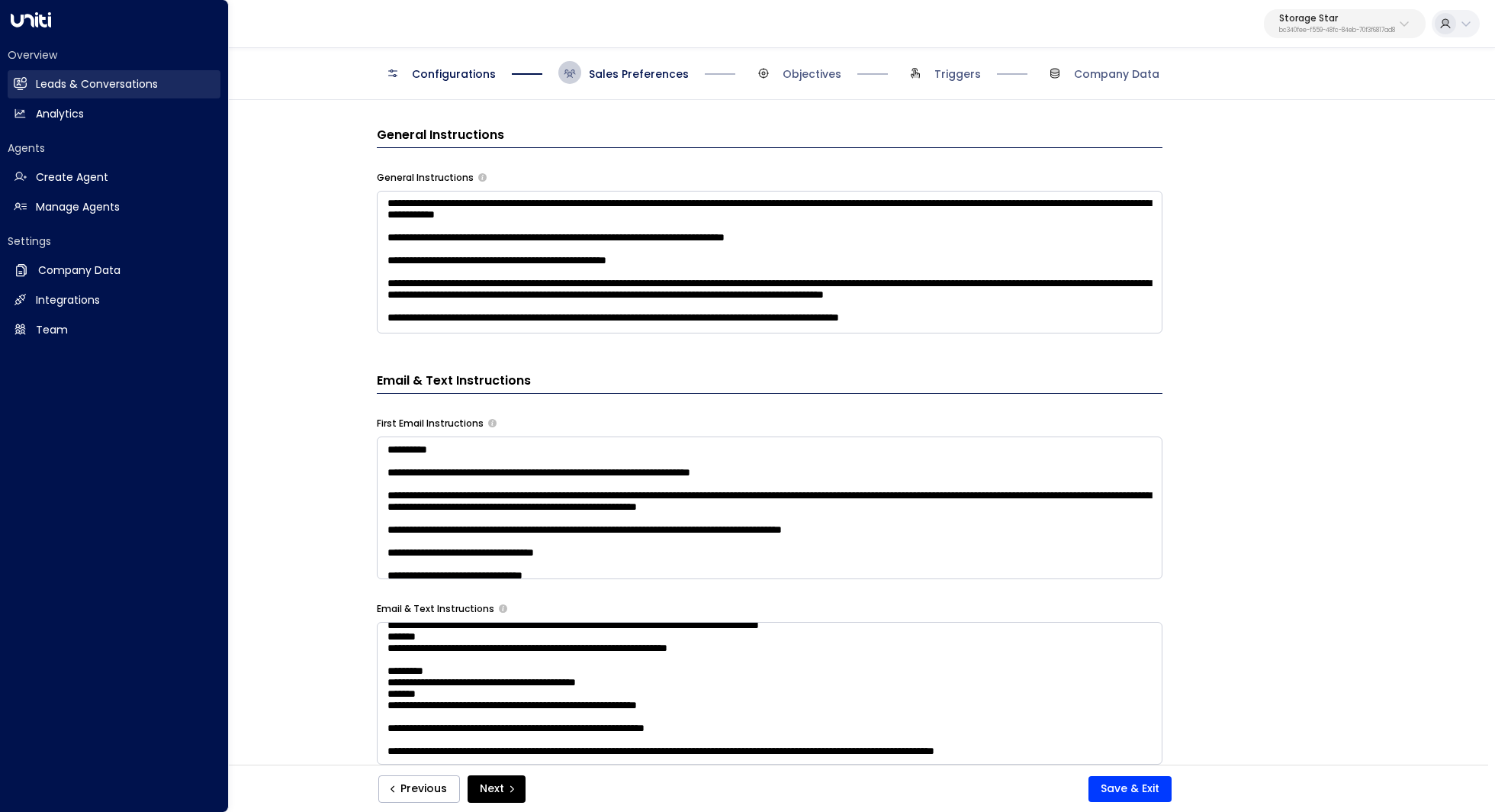
click at [105, 87] on h2 "Leads & Conversations" at bounding box center [97, 84] width 123 height 16
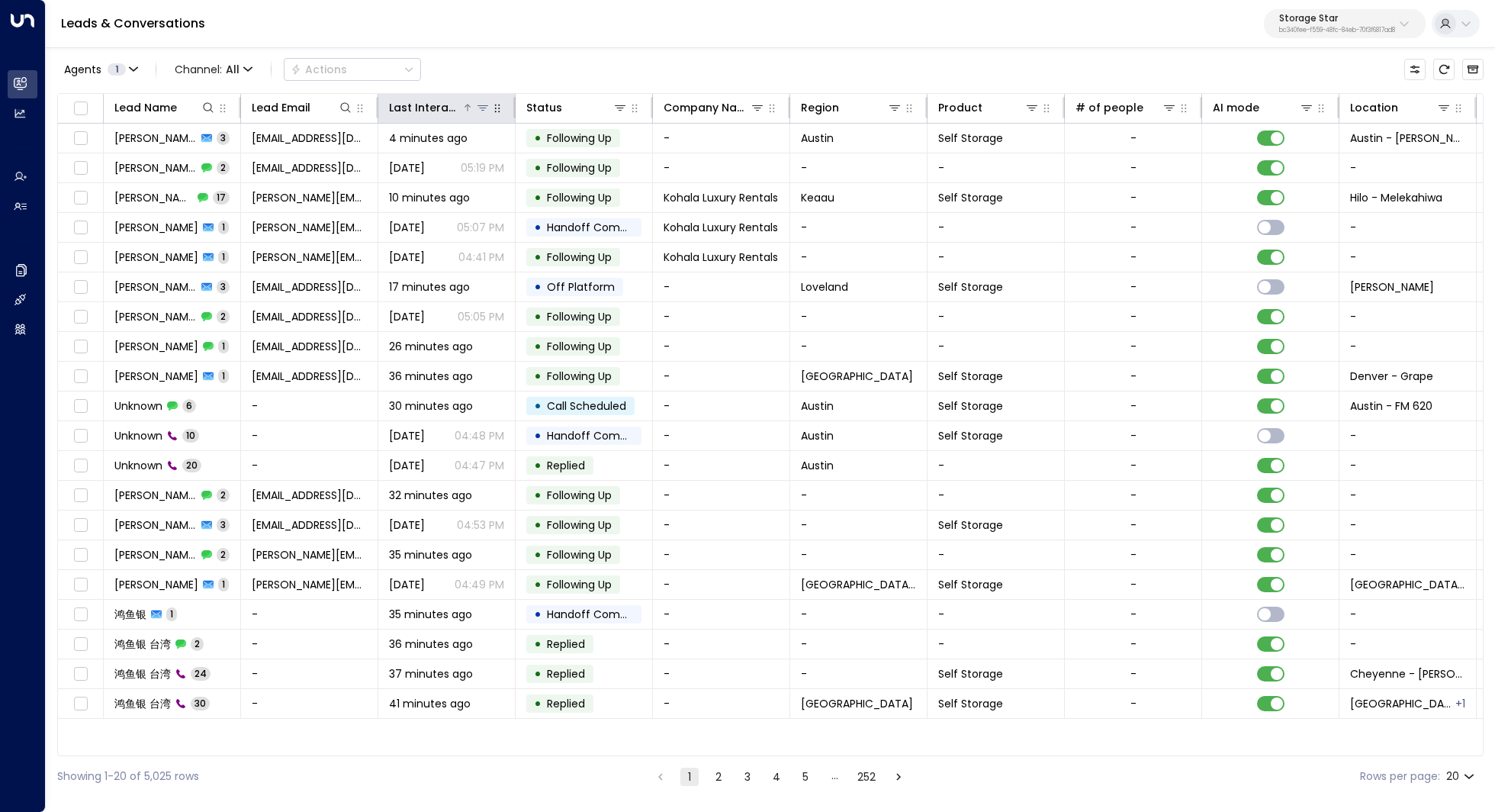
click at [464, 115] on div "Last Interacted" at bounding box center [440, 107] width 102 height 18
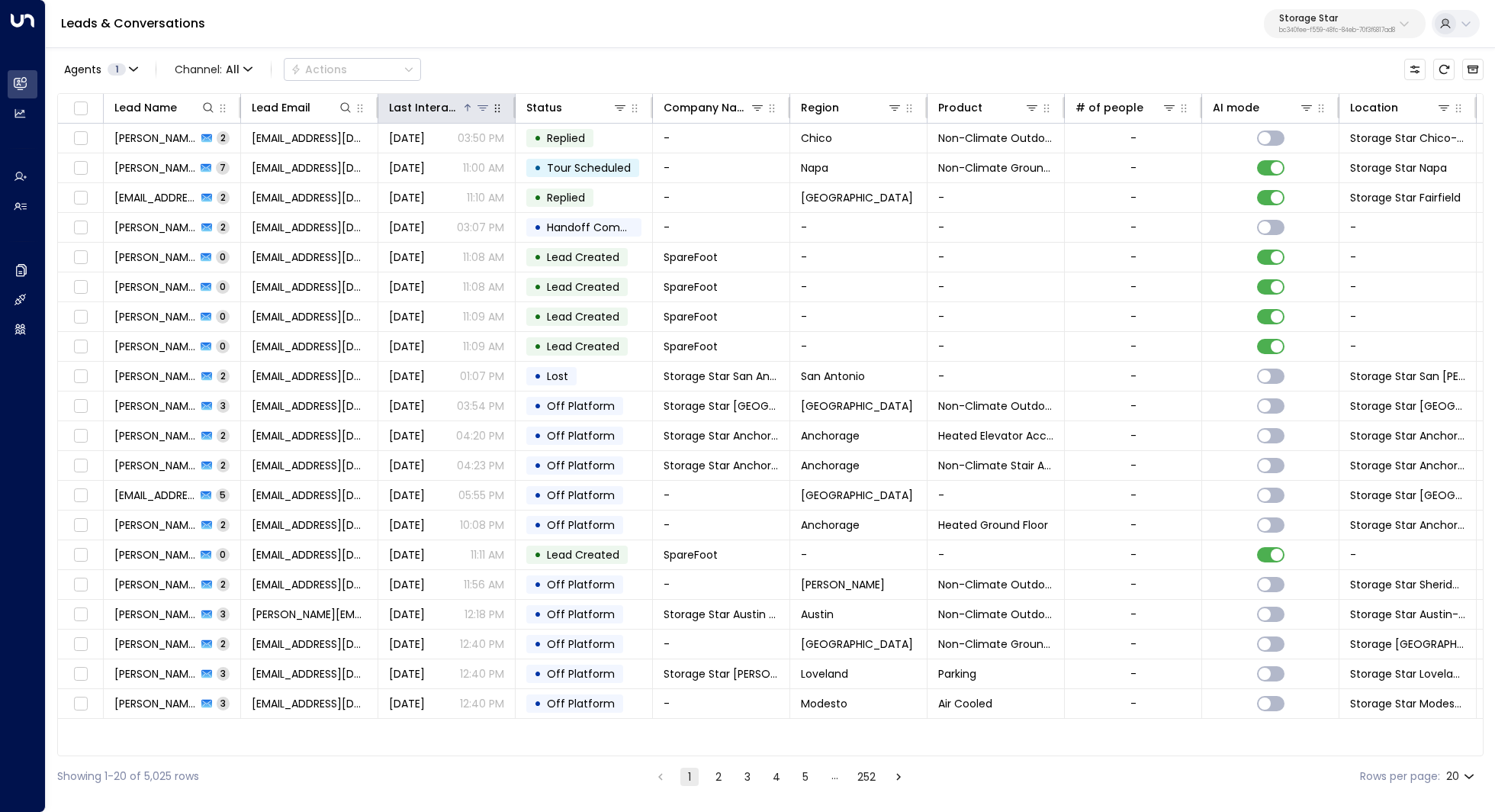
click at [464, 115] on div "Last Interacted" at bounding box center [440, 107] width 102 height 18
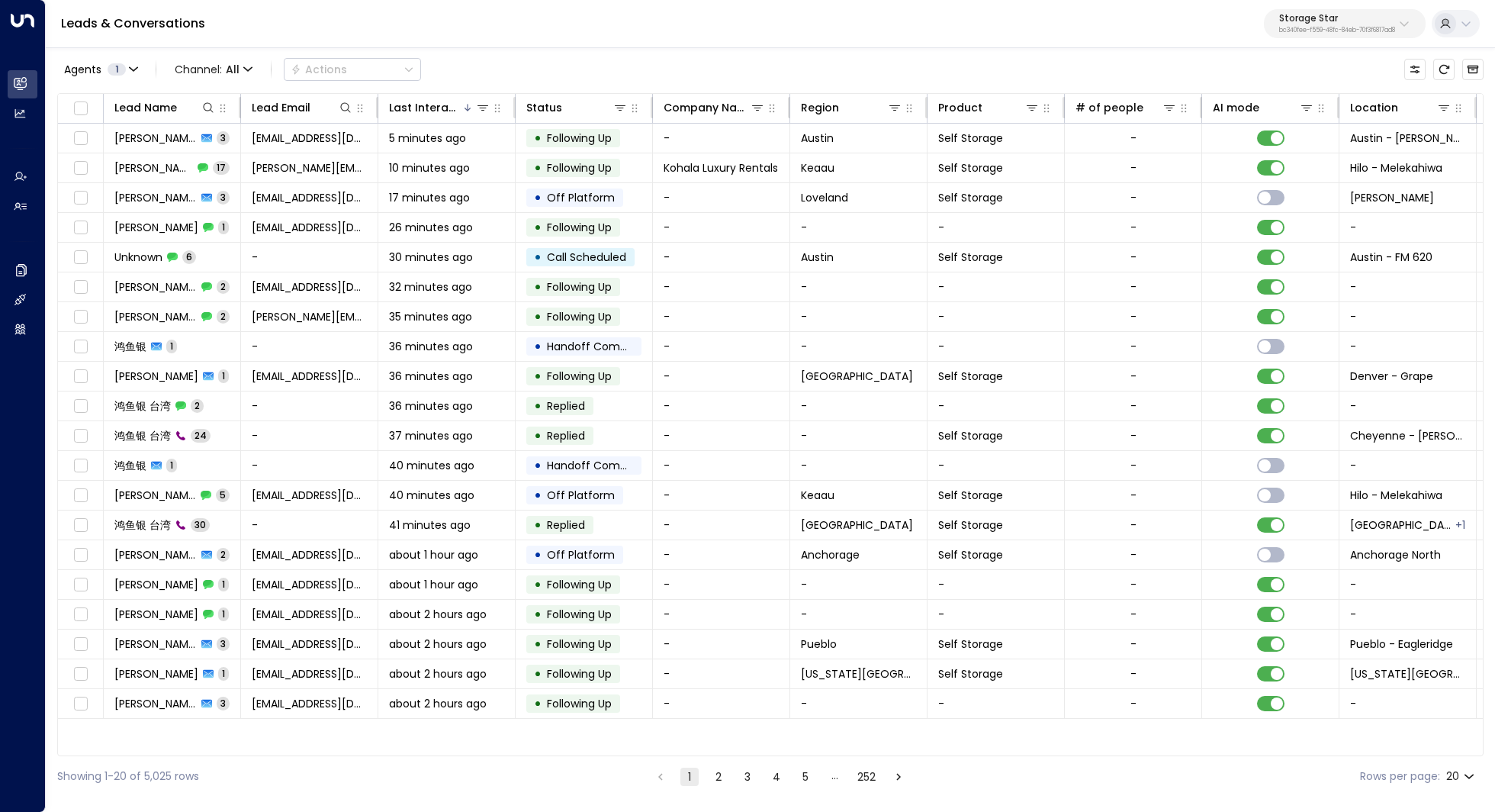
click at [1347, 17] on p "Storage Star" at bounding box center [1337, 18] width 116 height 9
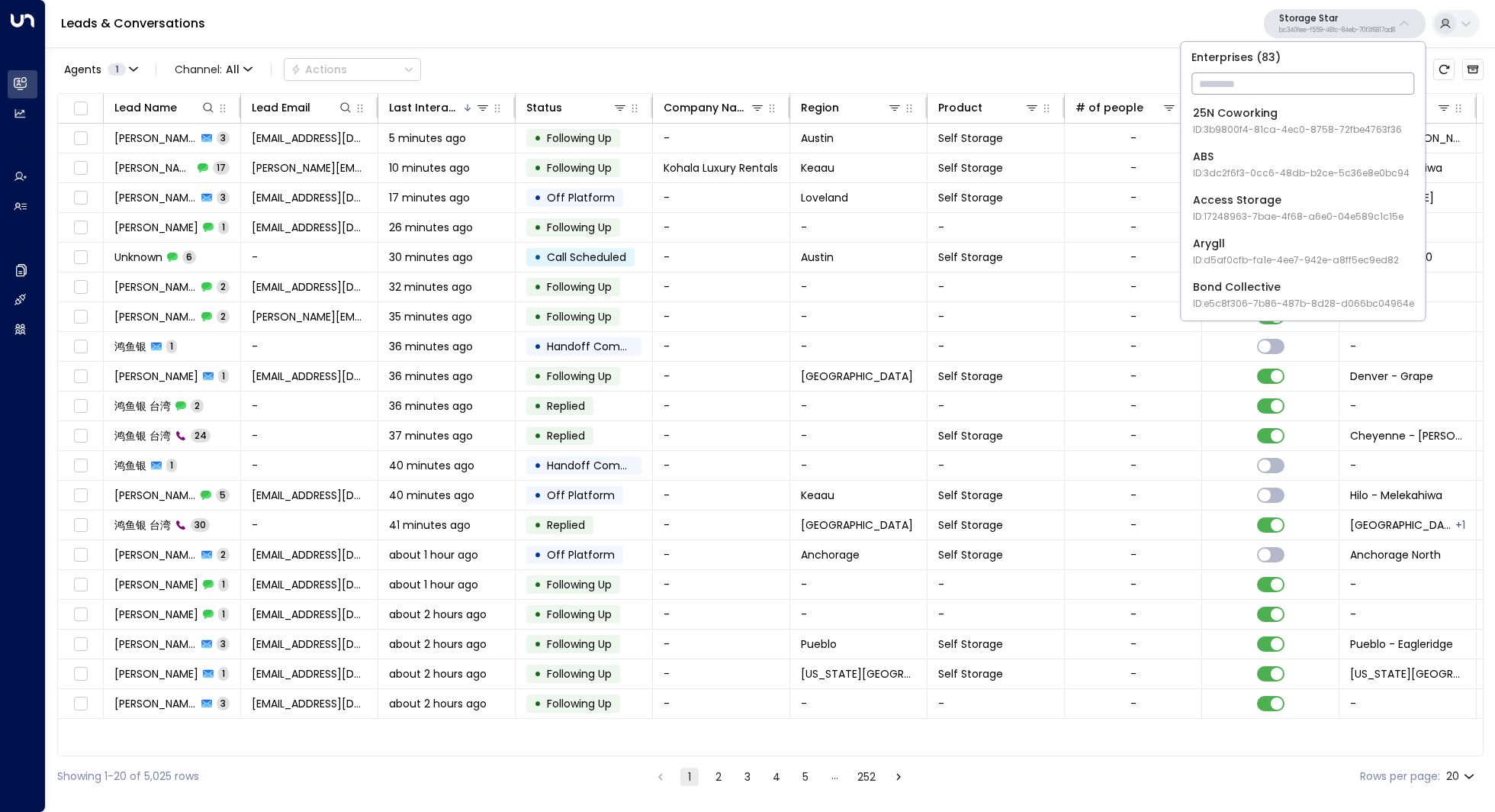
click at [1283, 81] on input "text" at bounding box center [1303, 84] width 223 height 28
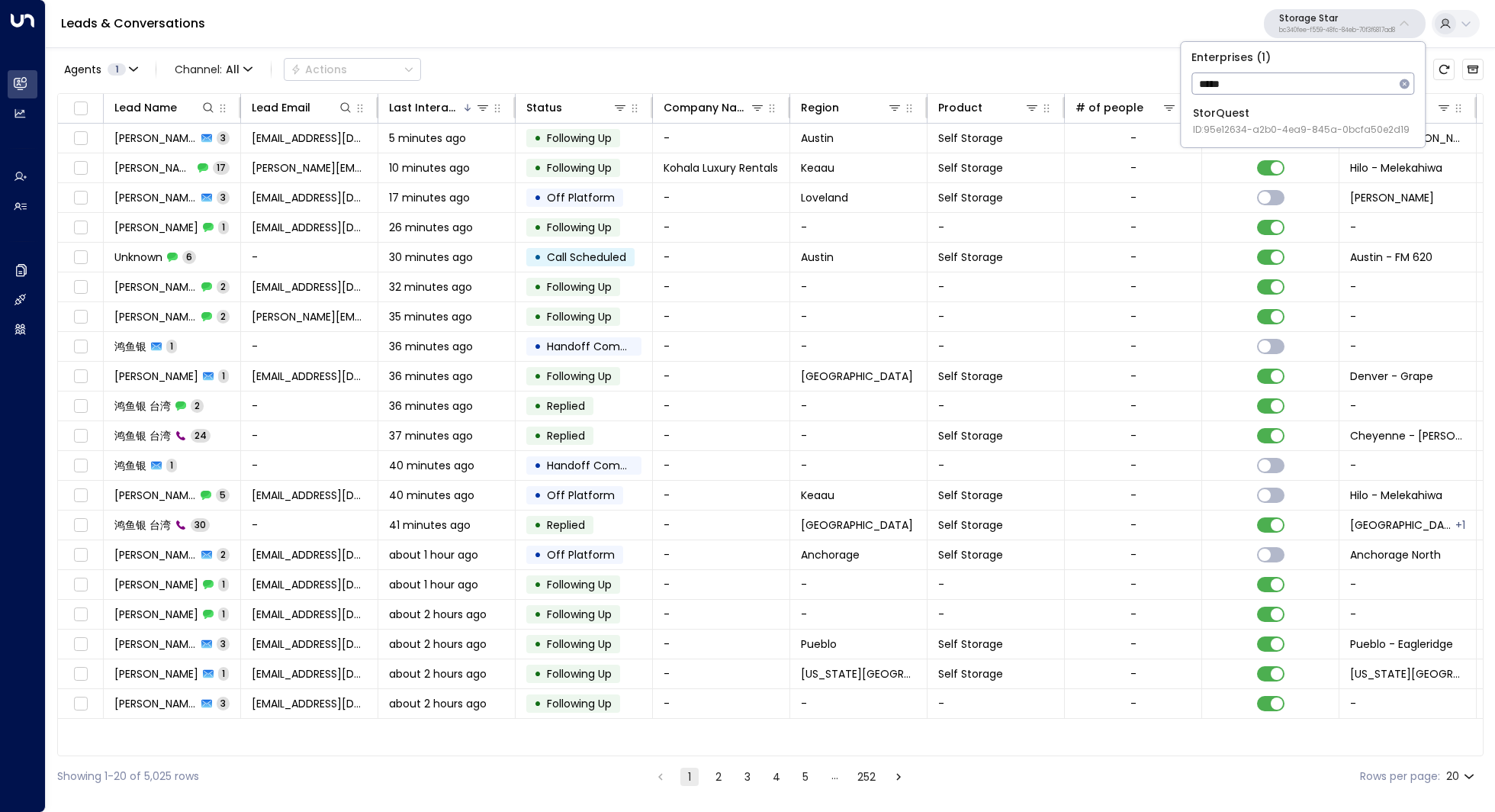
type input "*****"
click at [1269, 116] on div "StorQuest ID: 95e12634-a2b0-4ea9-845a-0bcfa50e2d19" at bounding box center [1301, 121] width 217 height 31
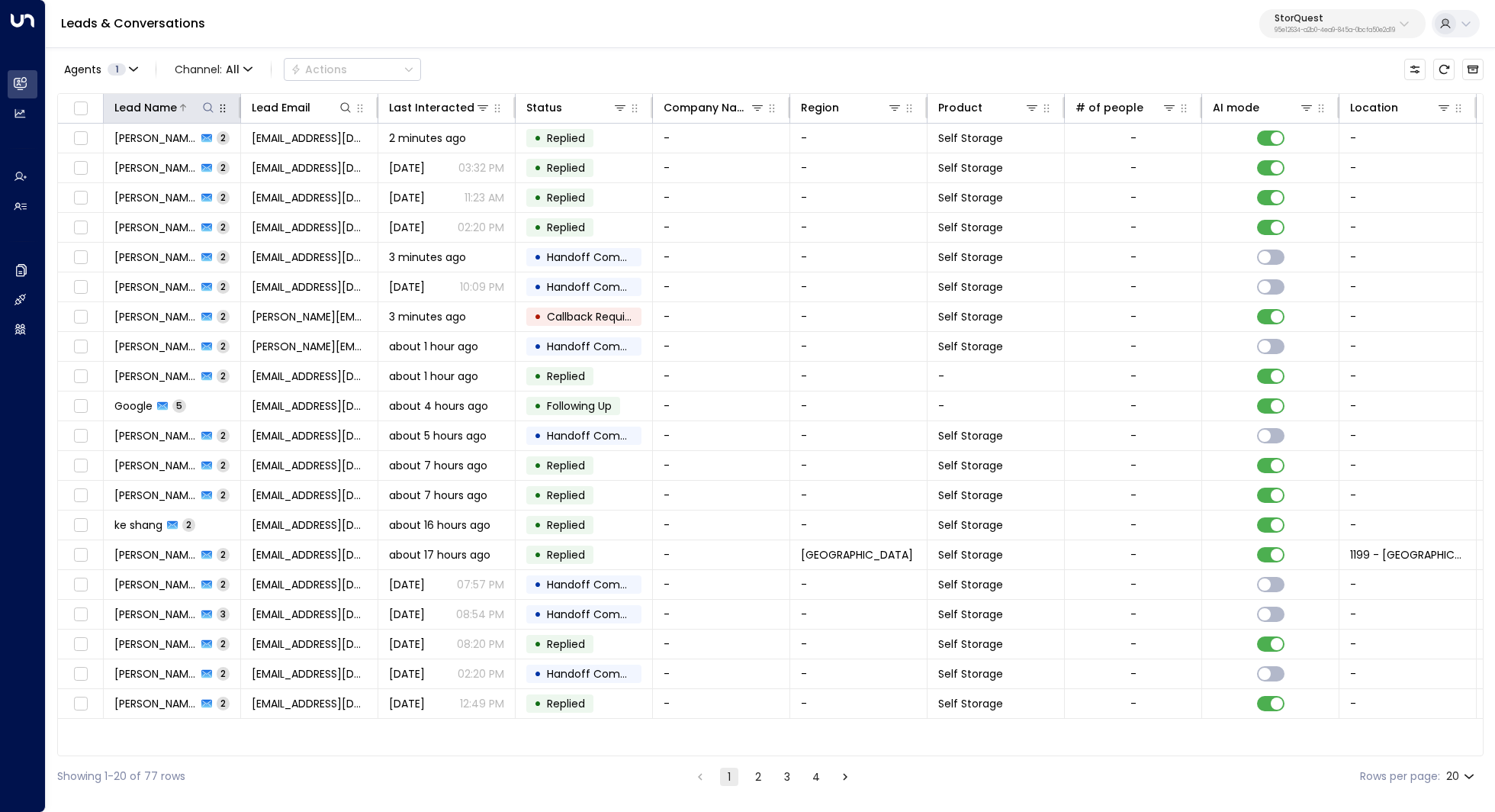
click at [211, 108] on icon at bounding box center [208, 107] width 9 height 9
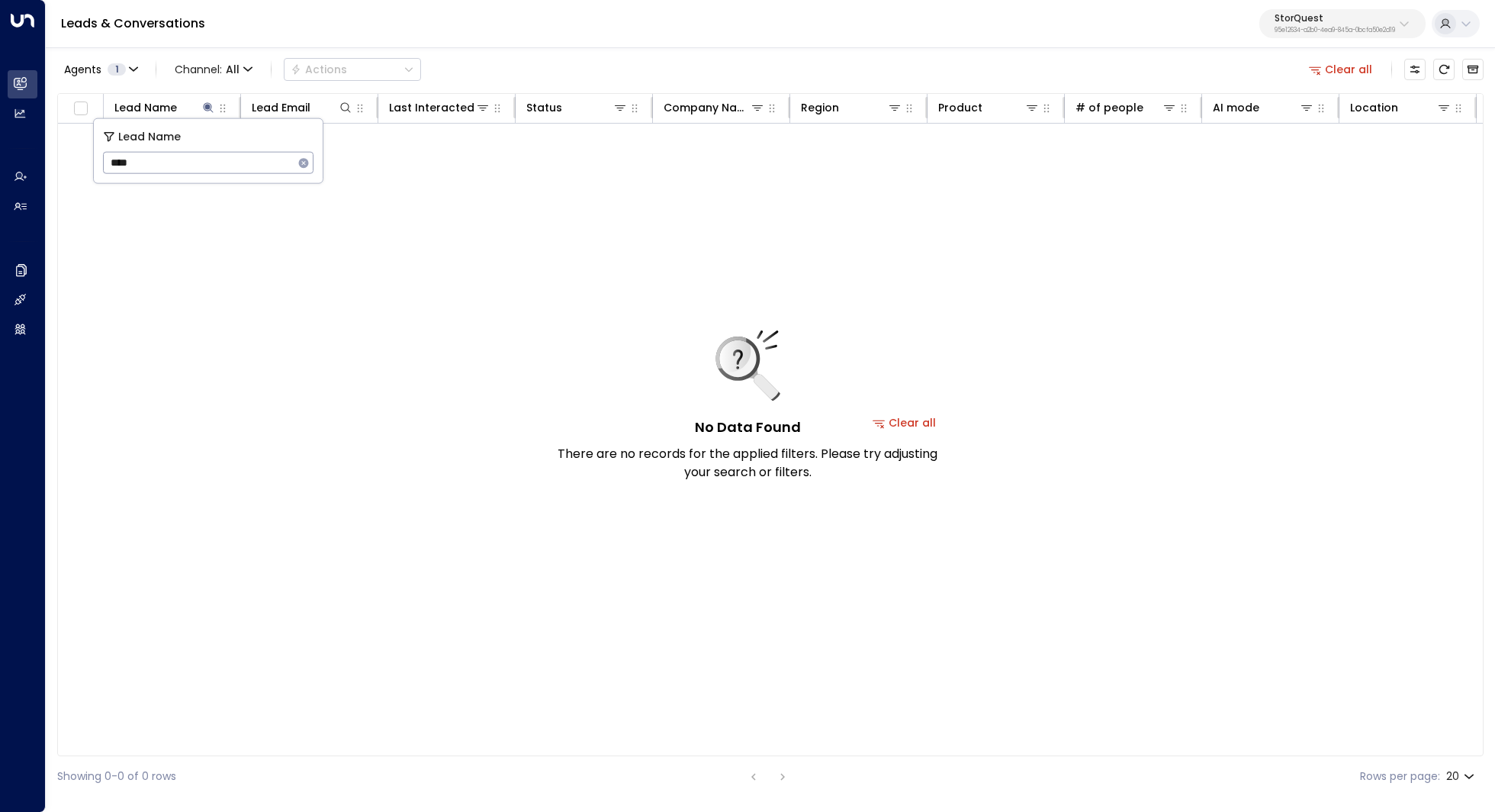
type input "****"
click at [301, 164] on icon "button" at bounding box center [304, 162] width 9 height 9
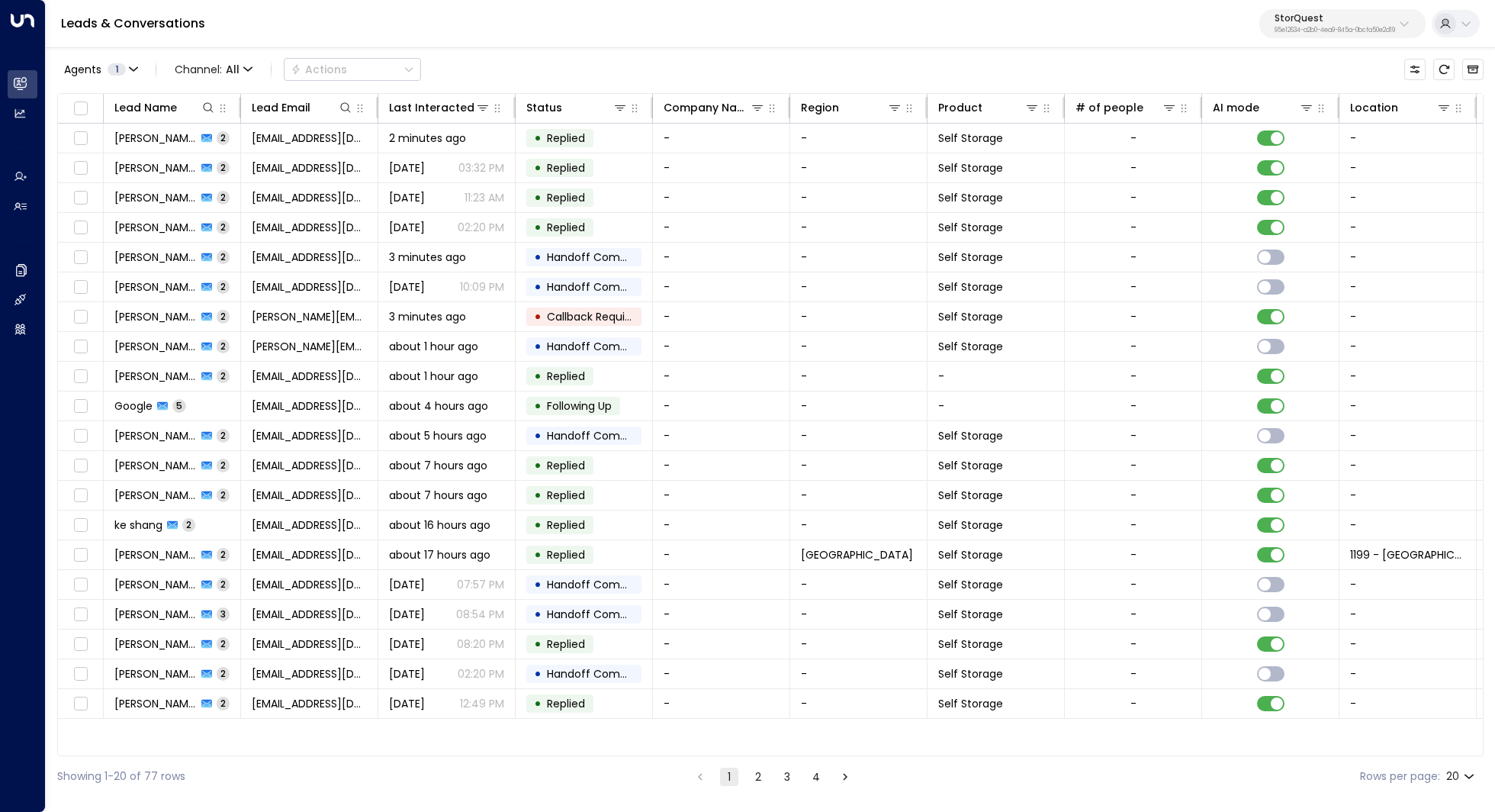
click at [552, 60] on div "Agents 1 Channel: All Actions" at bounding box center [770, 69] width 1427 height 32
click at [761, 773] on button "2" at bounding box center [758, 776] width 18 height 18
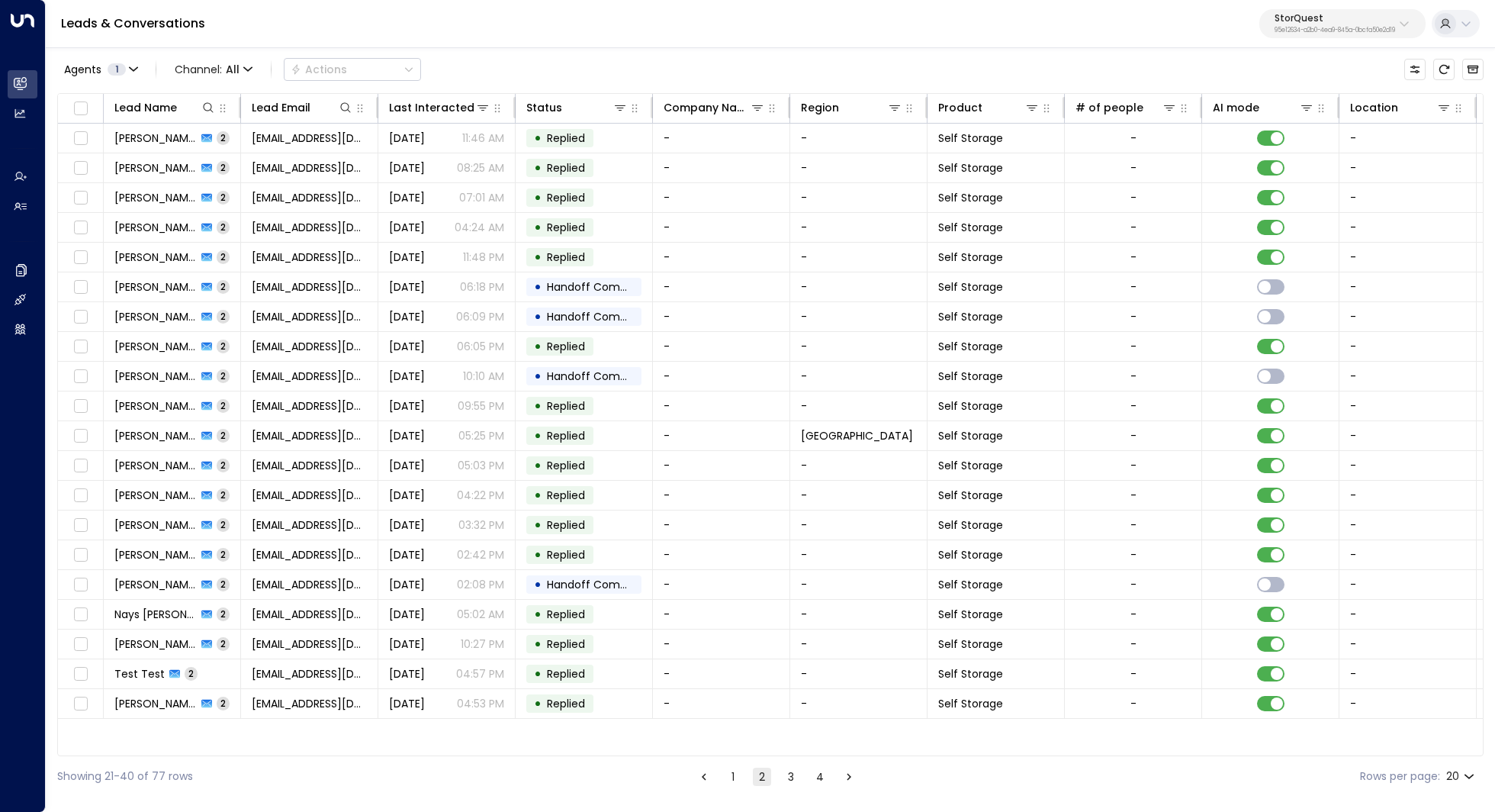
click at [734, 781] on button "1" at bounding box center [732, 776] width 18 height 18
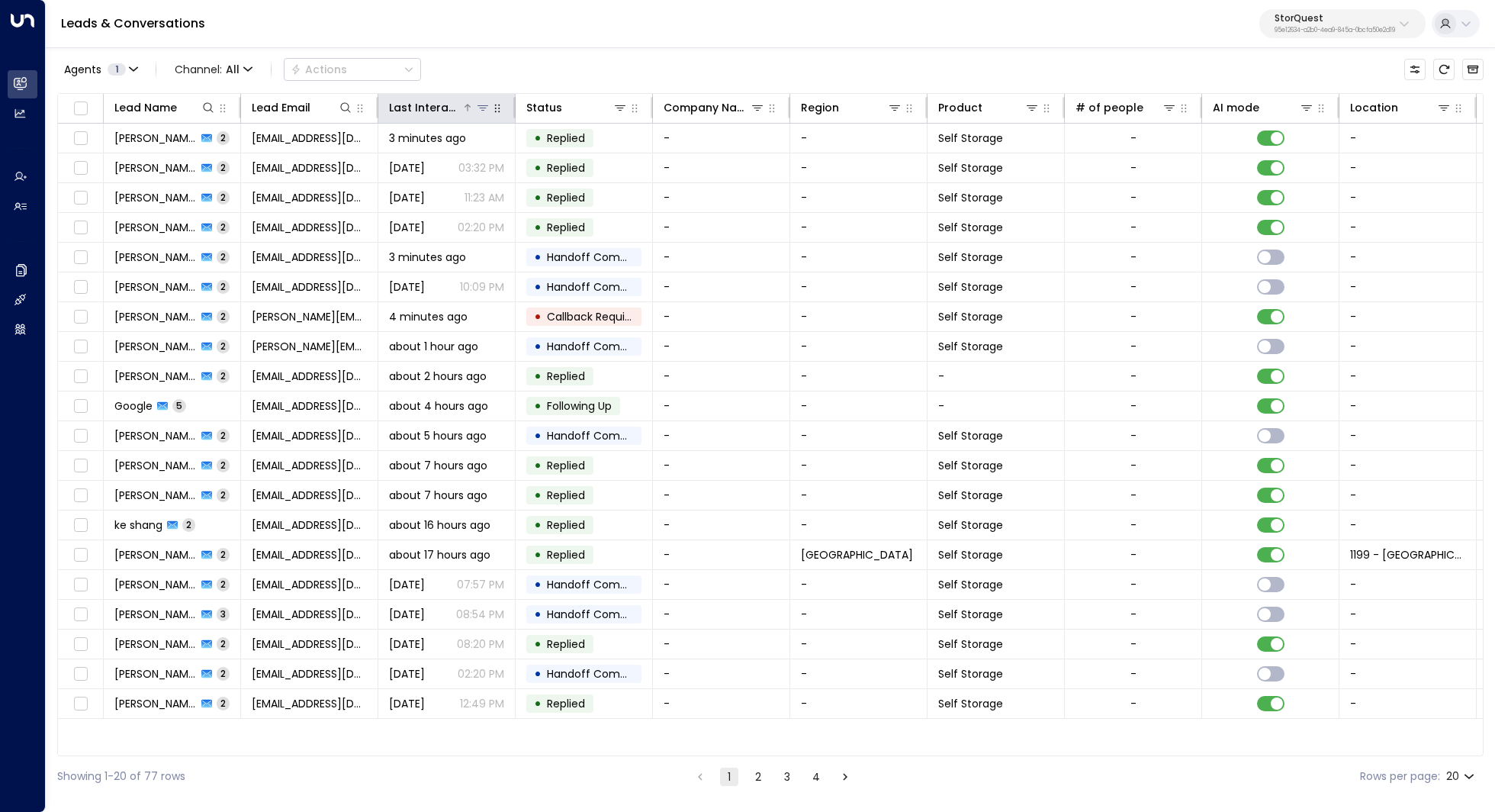
click at [454, 104] on div "Last Interacted" at bounding box center [426, 107] width 72 height 18
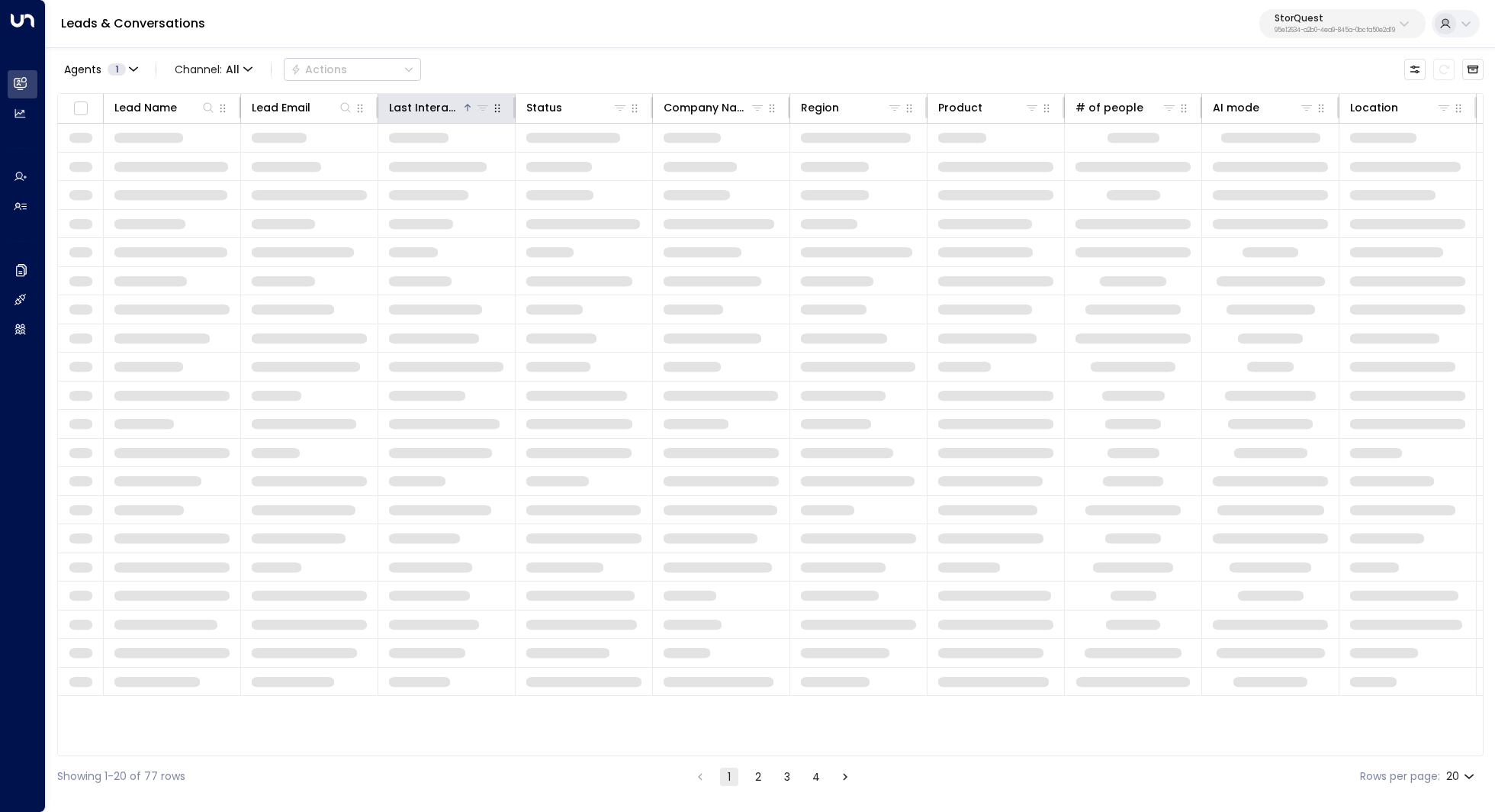
click at [454, 104] on div "Last Interacted" at bounding box center [426, 107] width 72 height 18
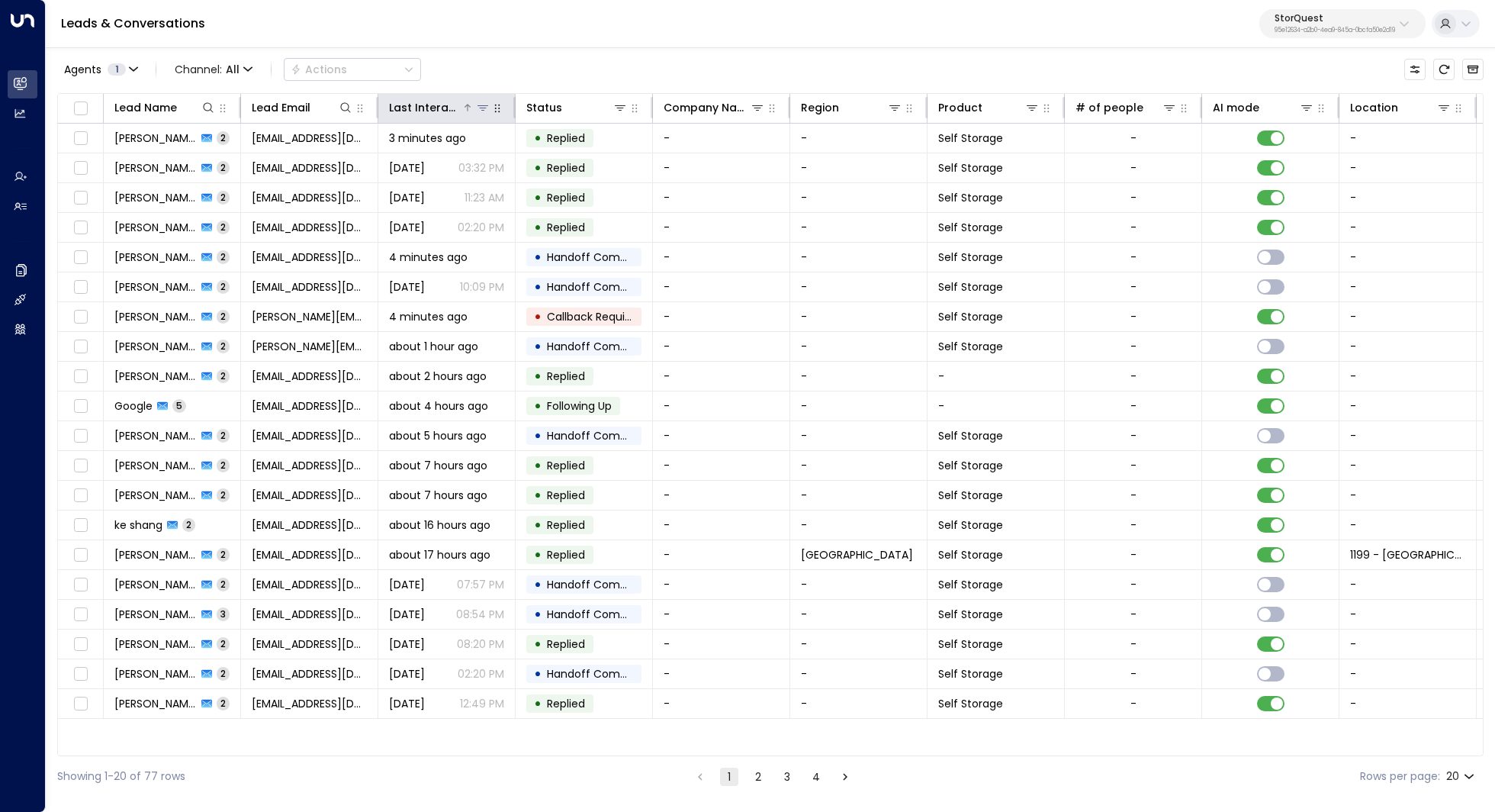
click at [454, 104] on div "Last Interacted" at bounding box center [426, 107] width 72 height 18
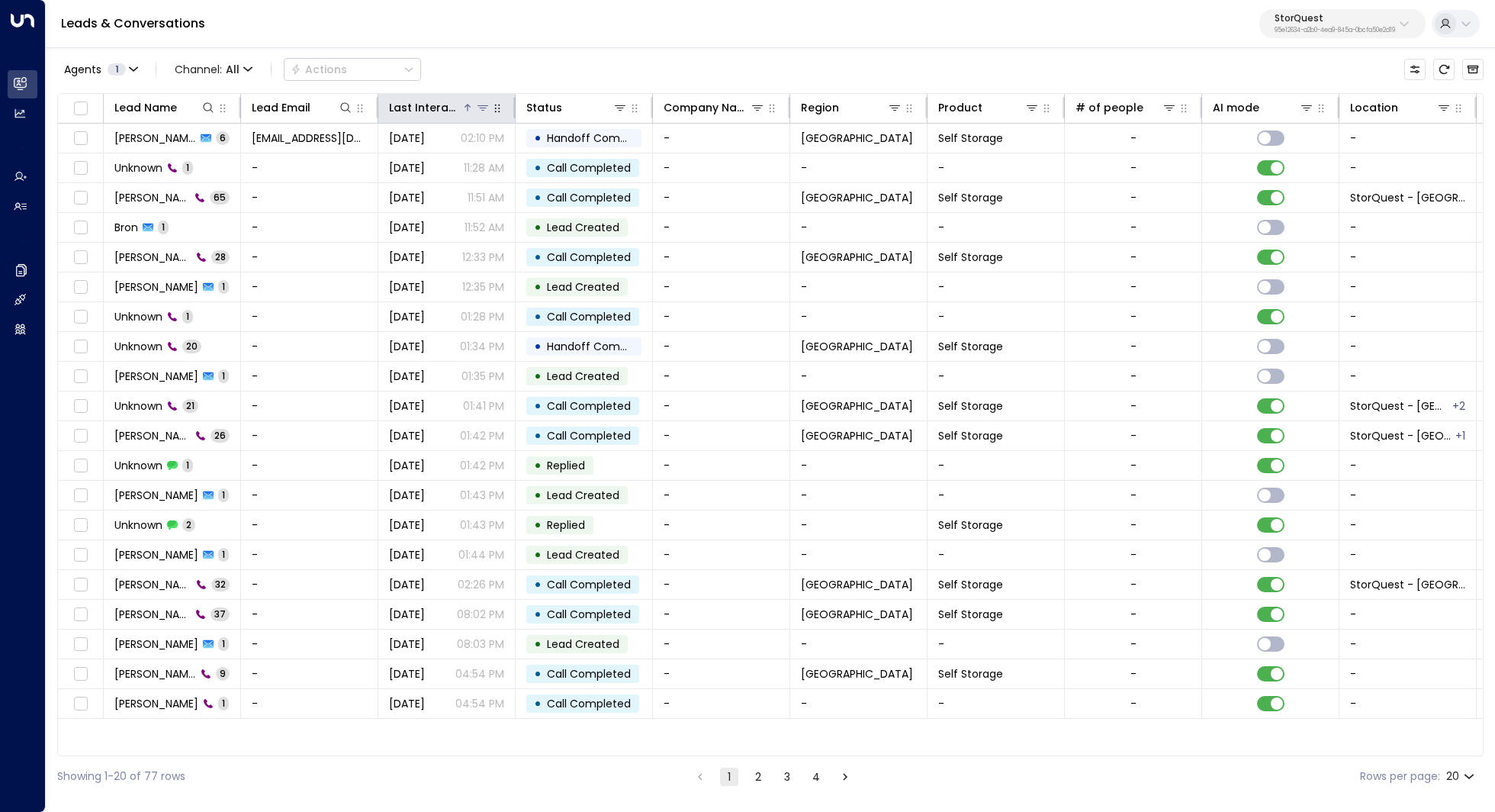
click at [454, 104] on div "Last Interacted" at bounding box center [426, 107] width 72 height 18
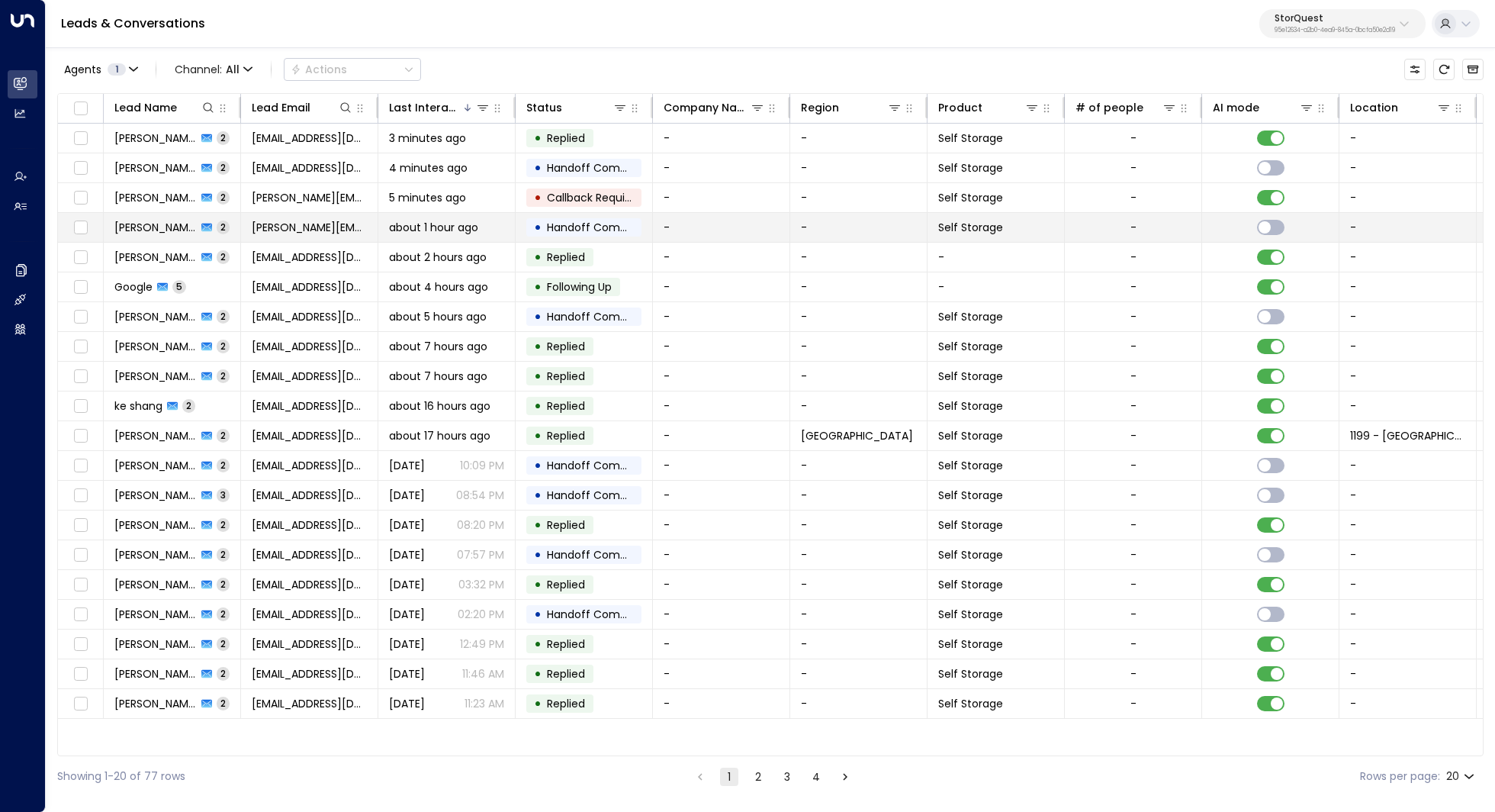
click at [164, 237] on td "[PERSON_NAME] 2" at bounding box center [172, 227] width 138 height 29
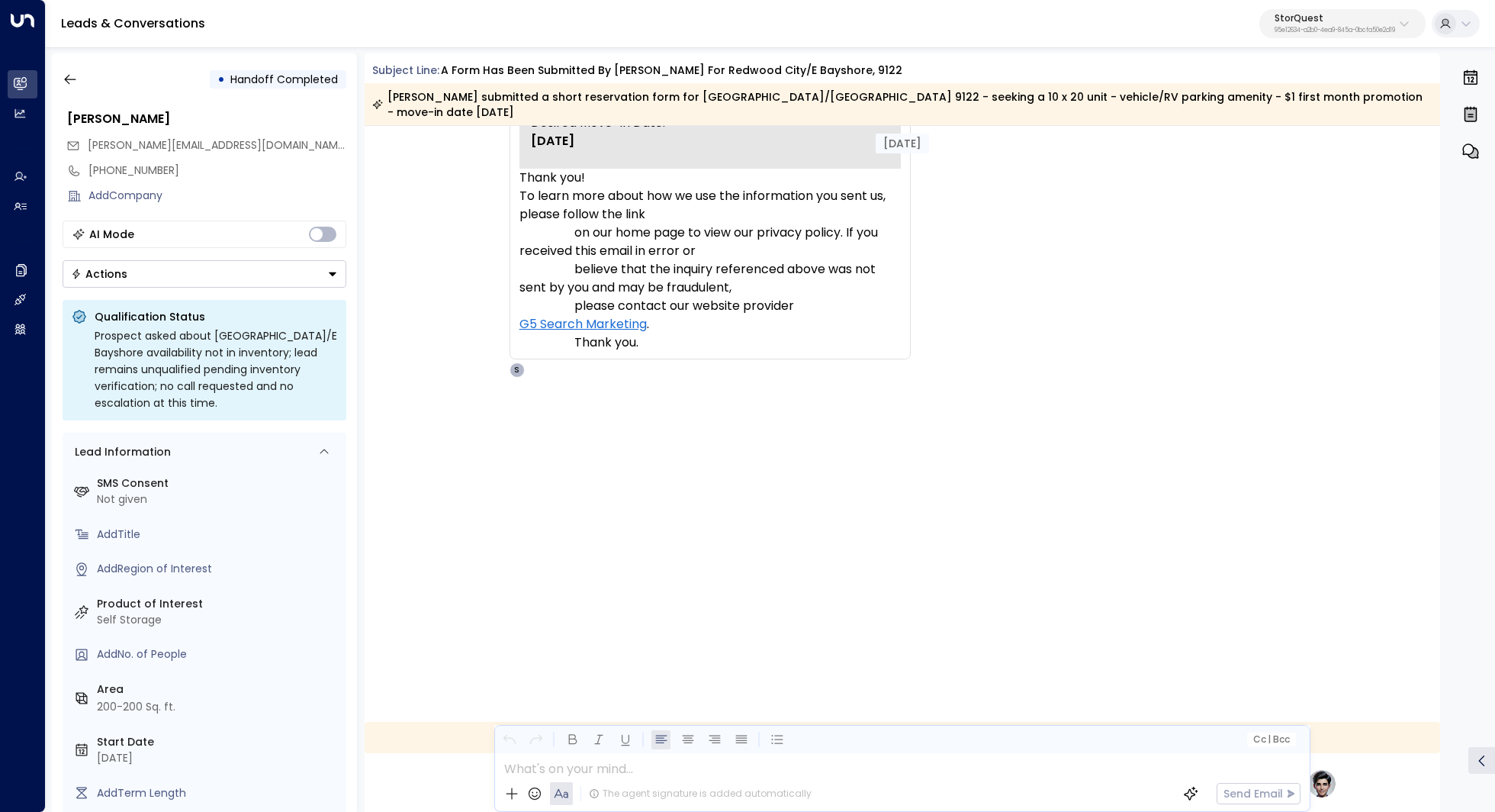
scroll to position [1123, 0]
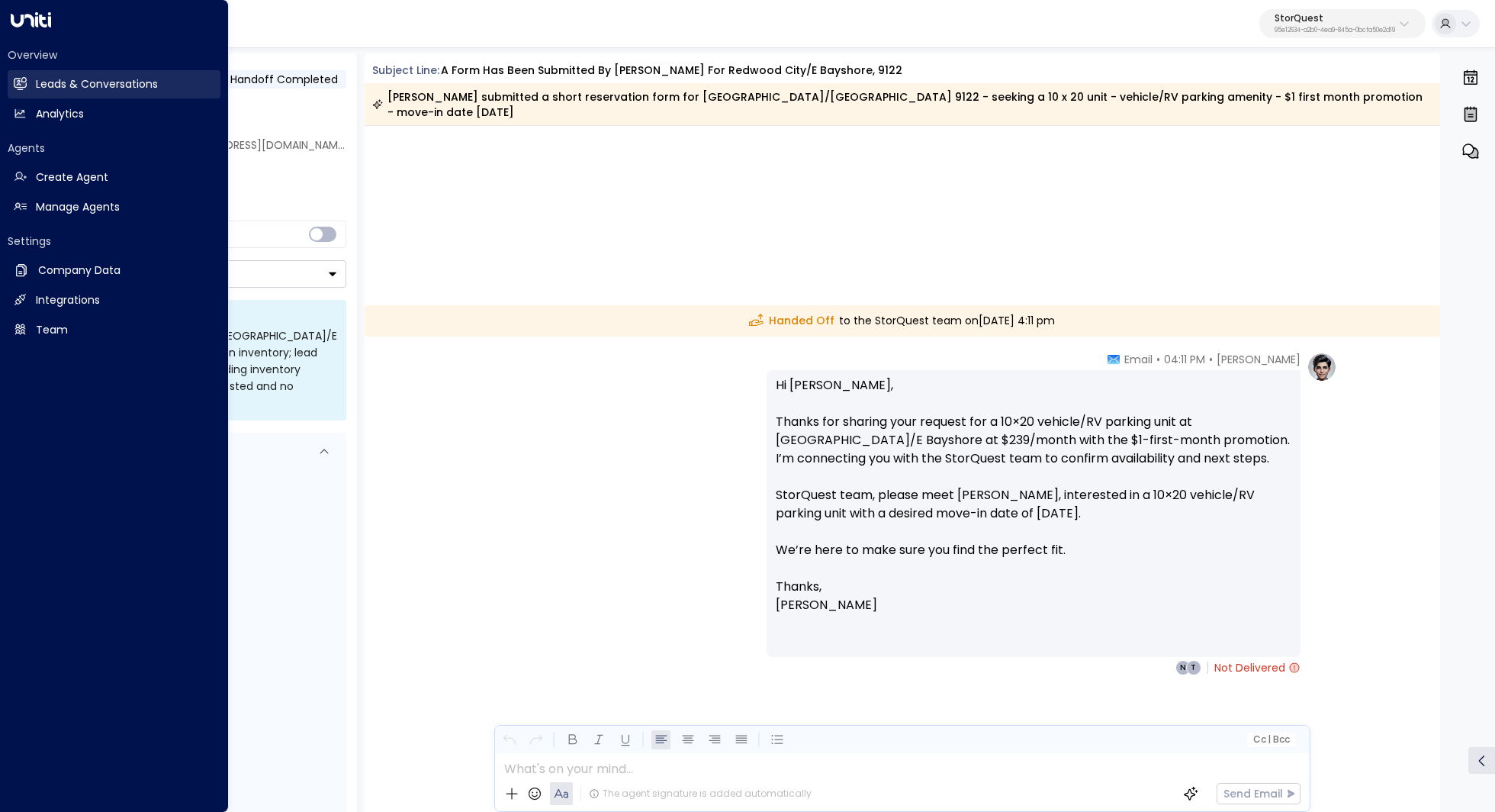
click at [27, 79] on link "Leads & Conversations Leads & Conversations" at bounding box center [114, 85] width 213 height 28
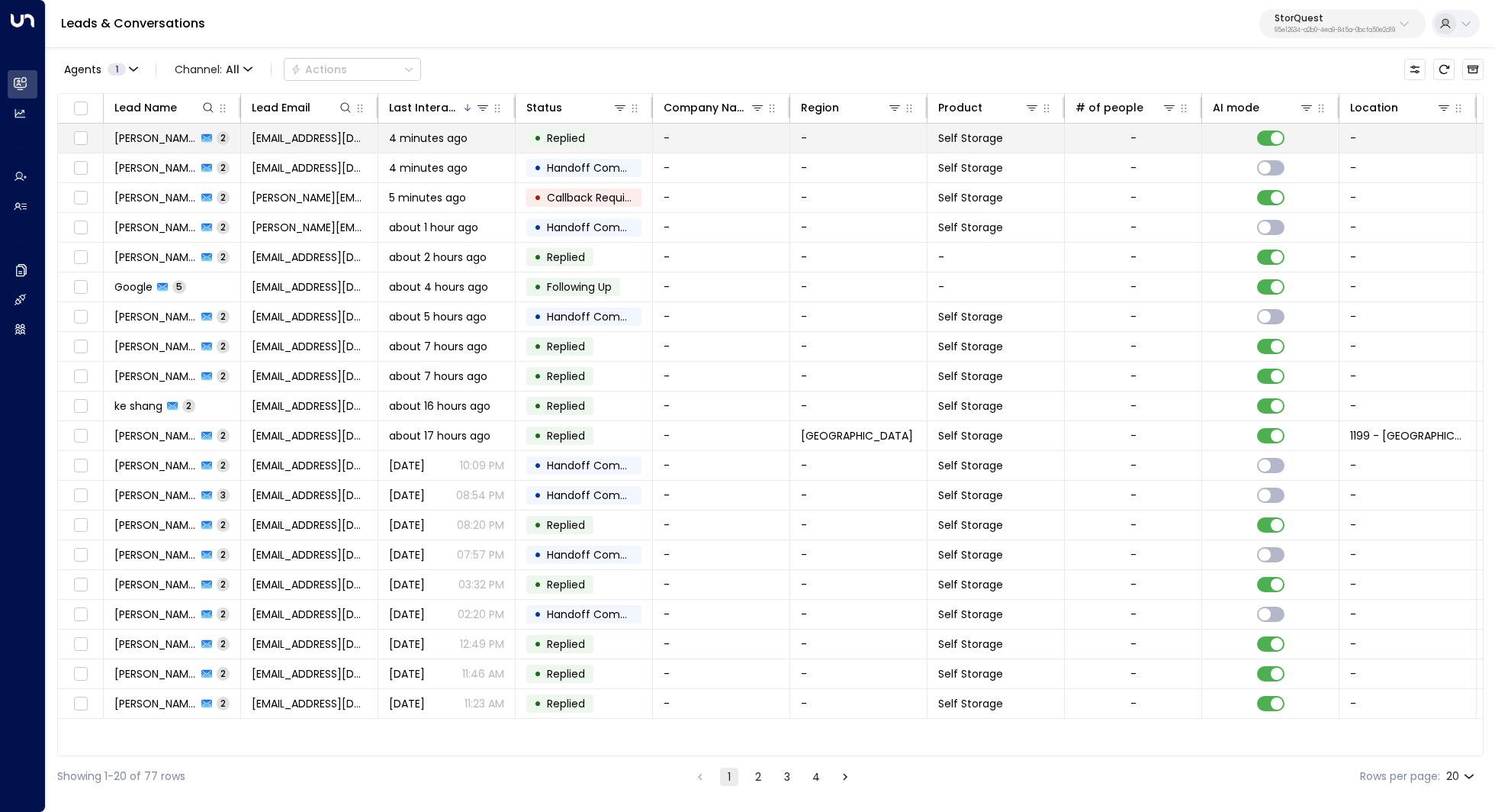
click at [445, 143] on span "4 minutes ago" at bounding box center [428, 138] width 79 height 15
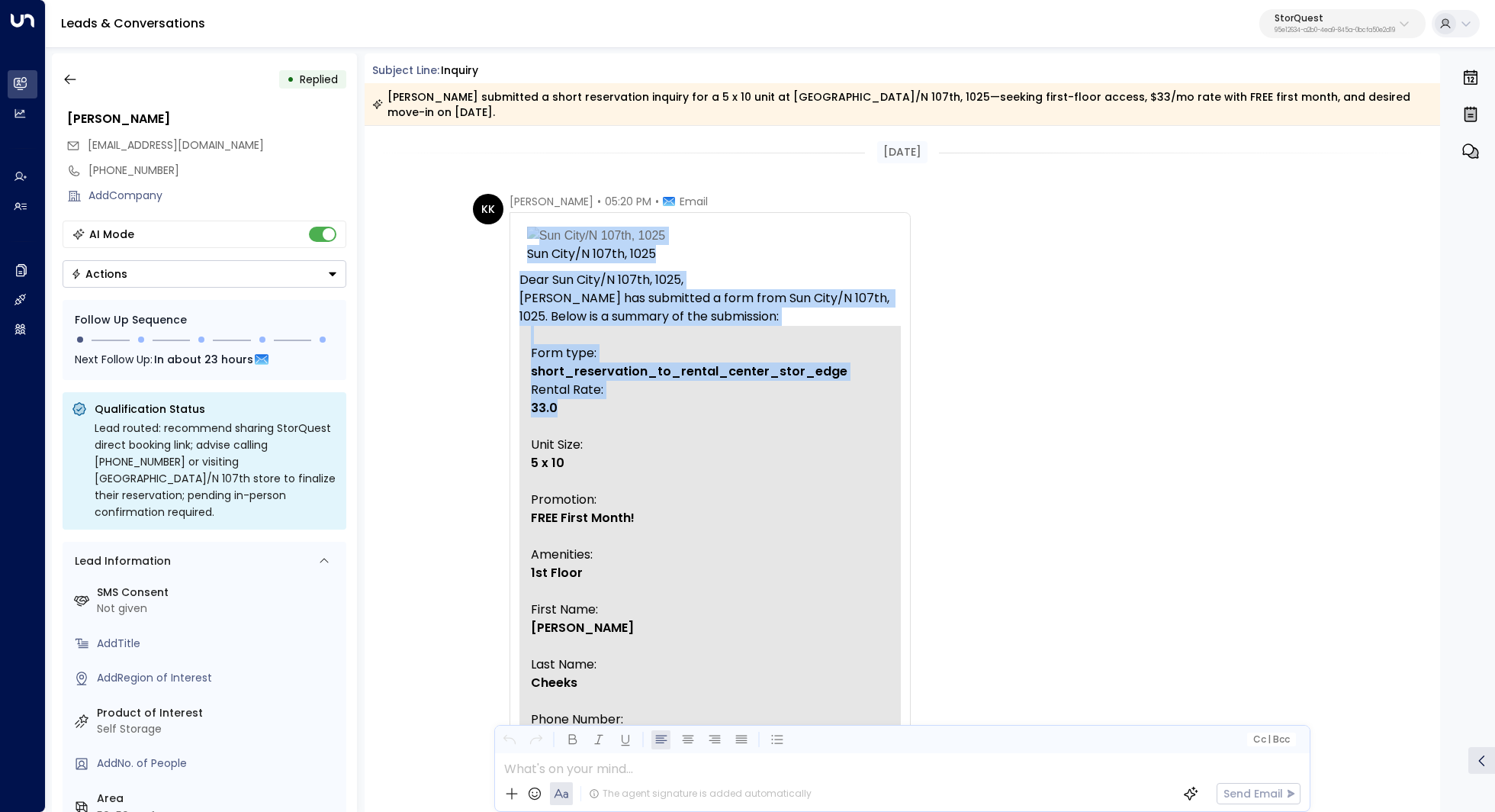
drag, startPoint x: 562, startPoint y: 277, endPoint x: 633, endPoint y: 477, distance: 212.2
click at [633, 469] on div "Sun City/N 107th, [GEOGRAPHIC_DATA]/N 107th, 1025, [PERSON_NAME] has submitted …" at bounding box center [710, 638] width 401 height 853
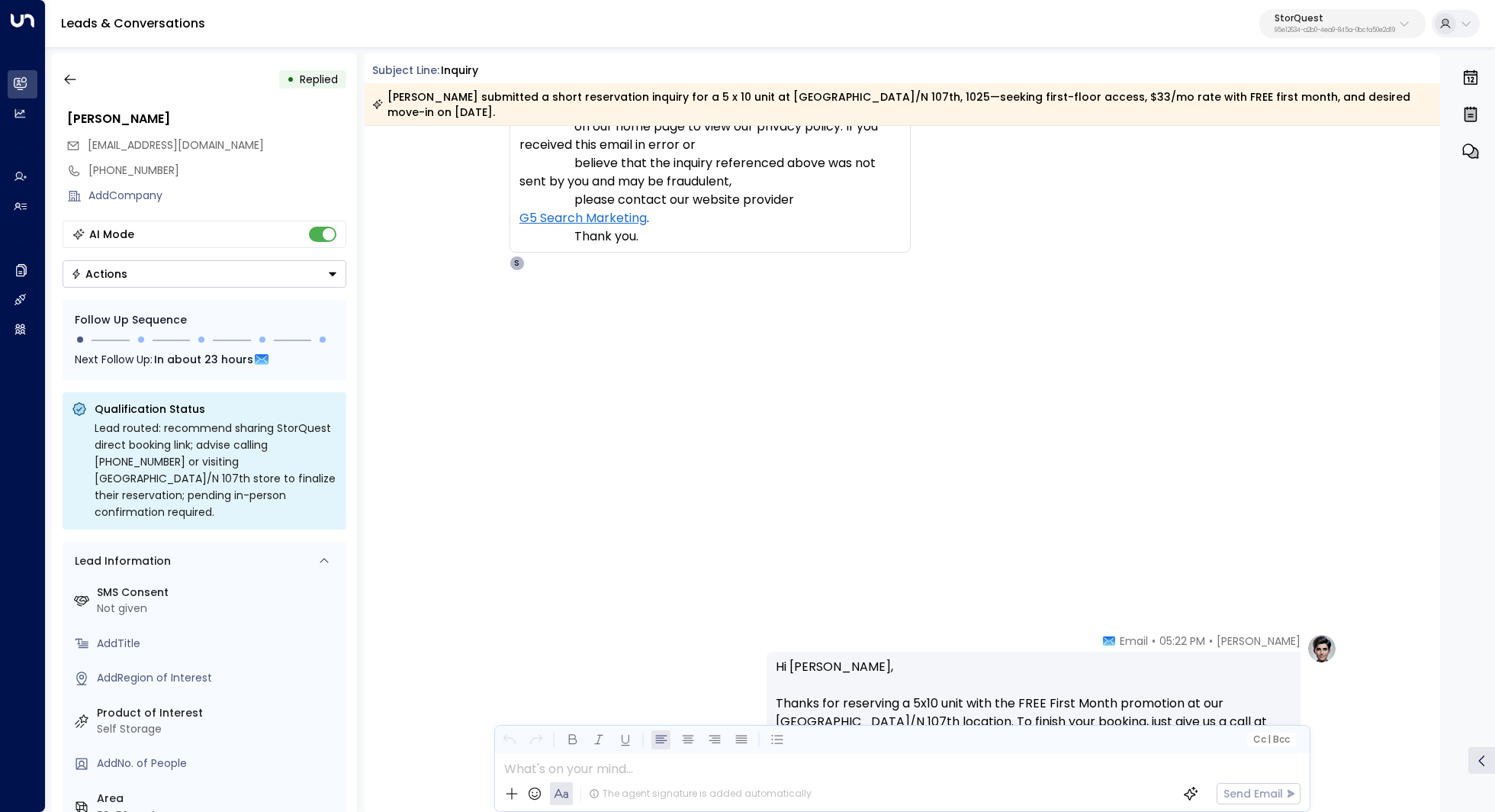
scroll to position [959, 0]
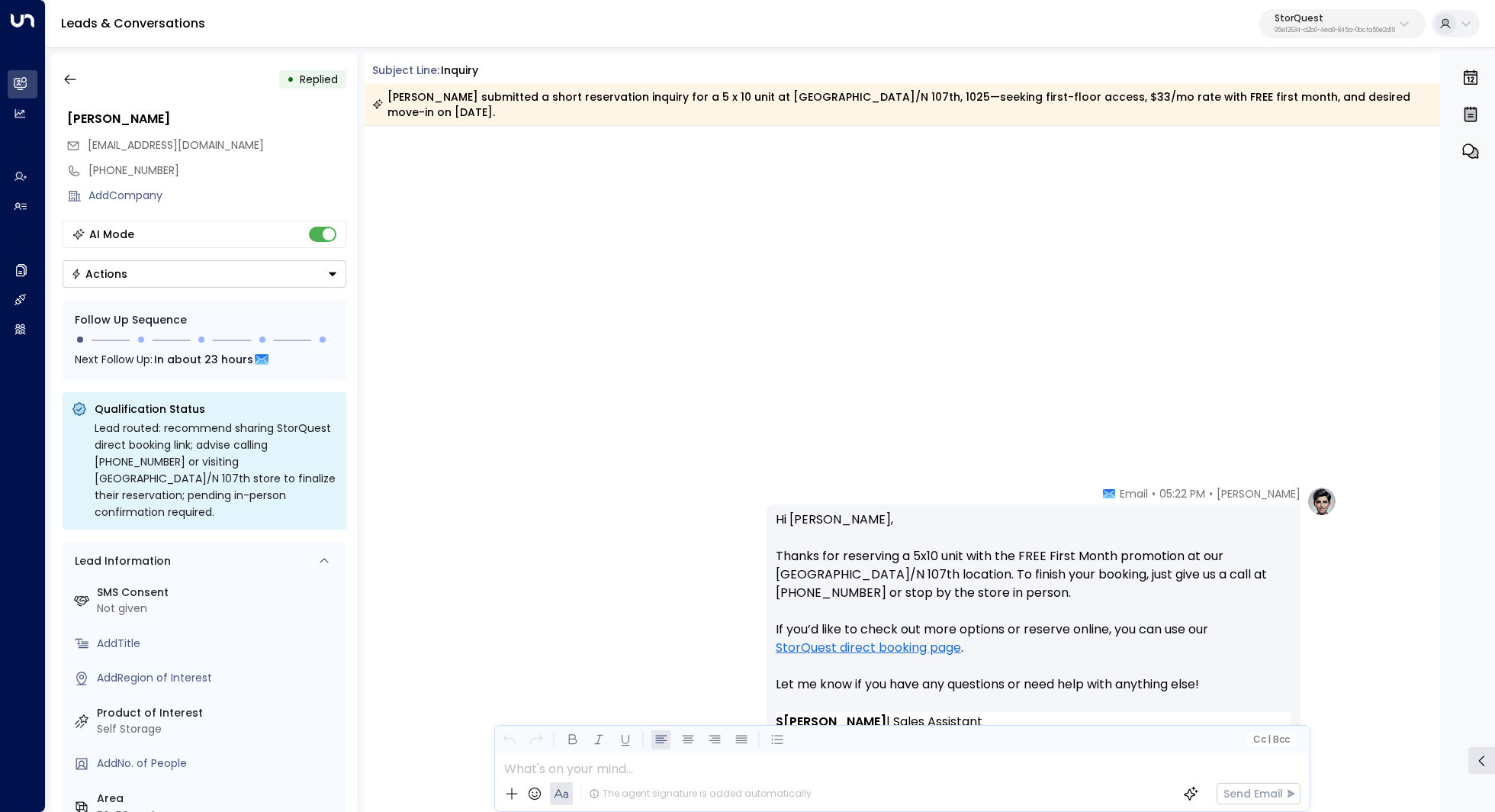
click at [714, 99] on p "To learn more about how we use the information you sent us, please follow the l…" at bounding box center [710, 15] width 382 height 164
copy tbody "Sun City/N 107th, [GEOGRAPHIC_DATA]/N 107th, 1025, [PERSON_NAME] has submitted …"
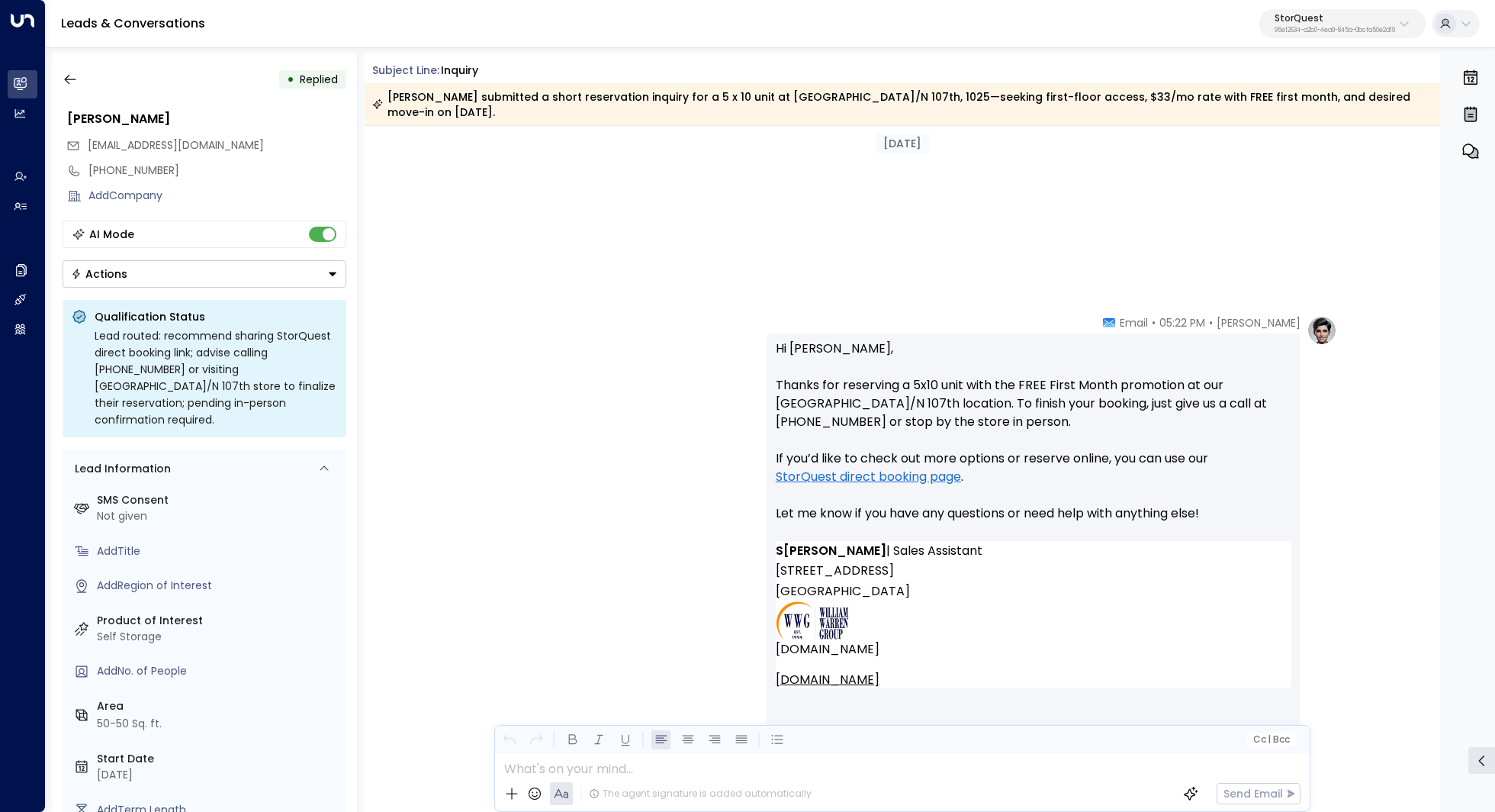
scroll to position [1138, 0]
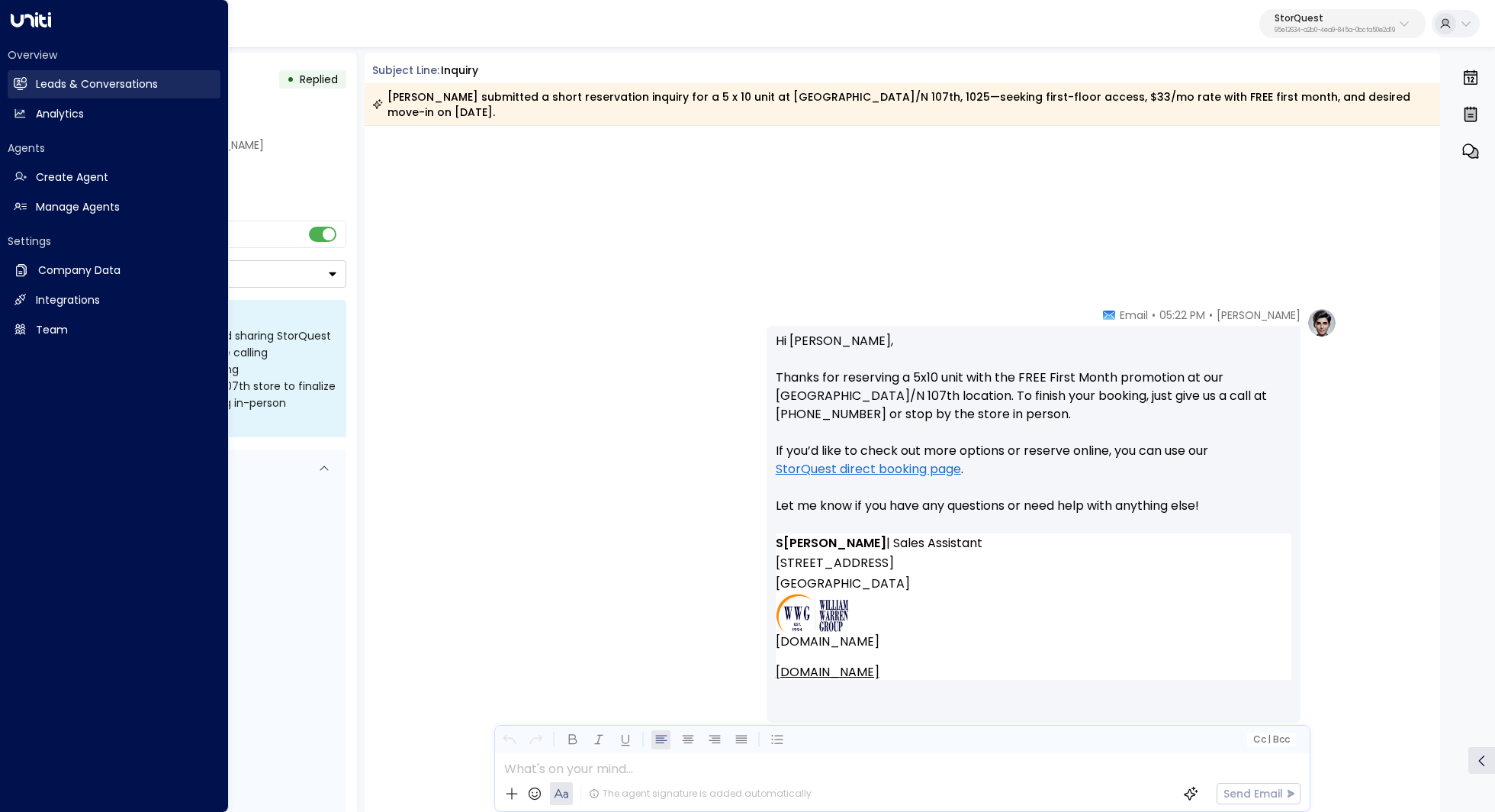
click at [123, 89] on h2 "Leads & Conversations" at bounding box center [97, 84] width 123 height 16
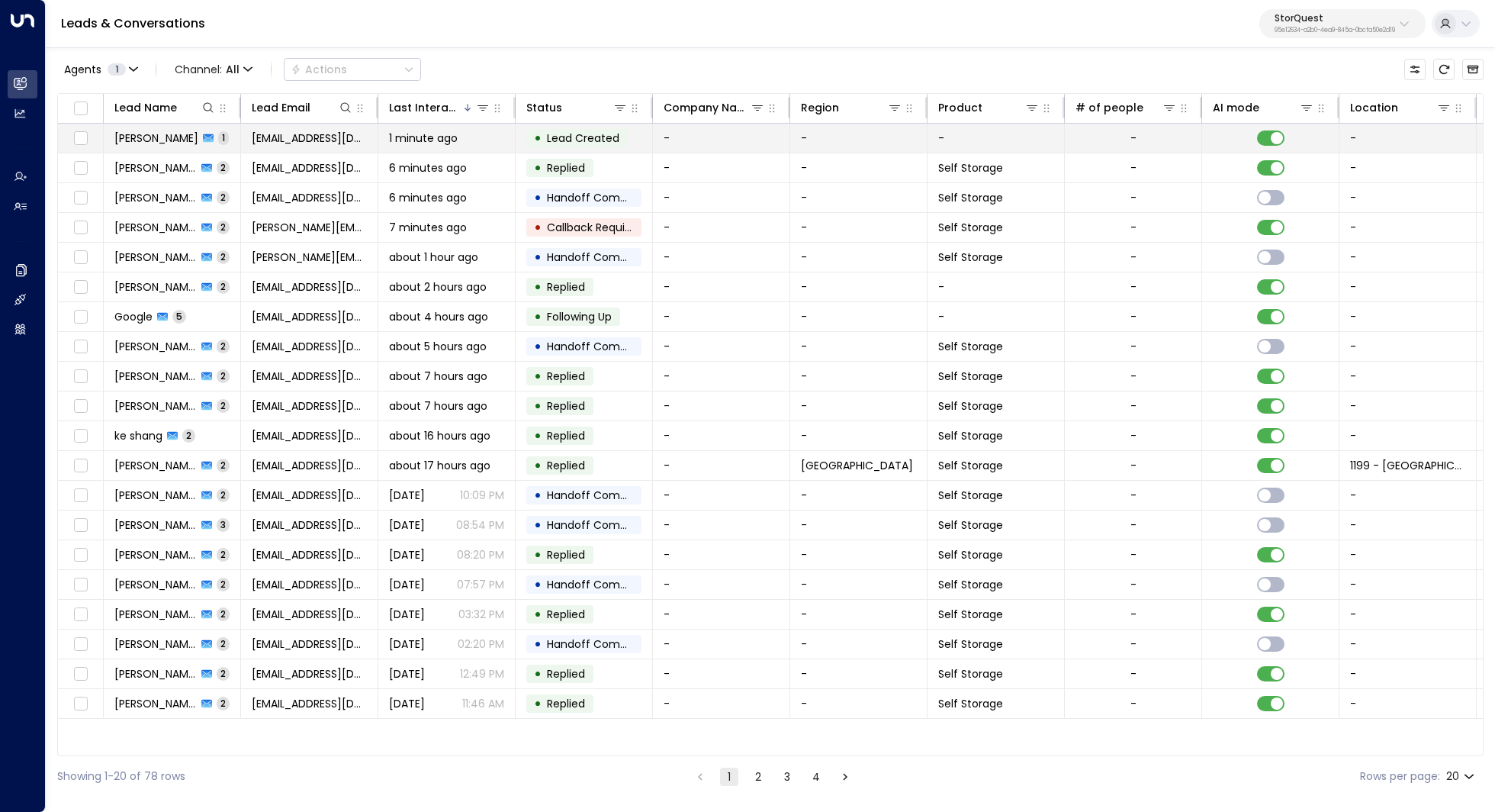
click at [312, 149] on td "[EMAIL_ADDRESS][DOMAIN_NAME]" at bounding box center [310, 138] width 138 height 29
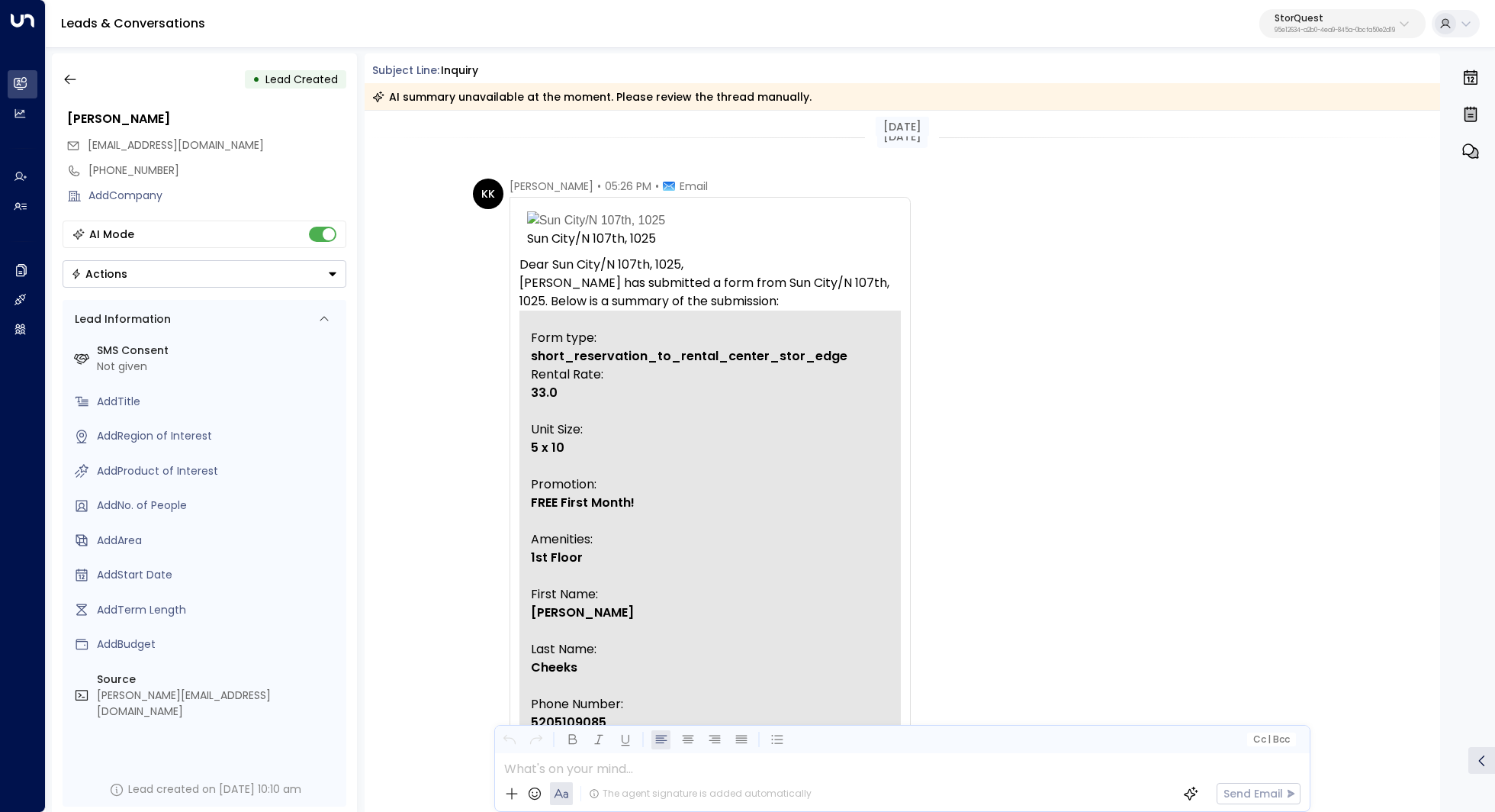
scroll to position [755, 0]
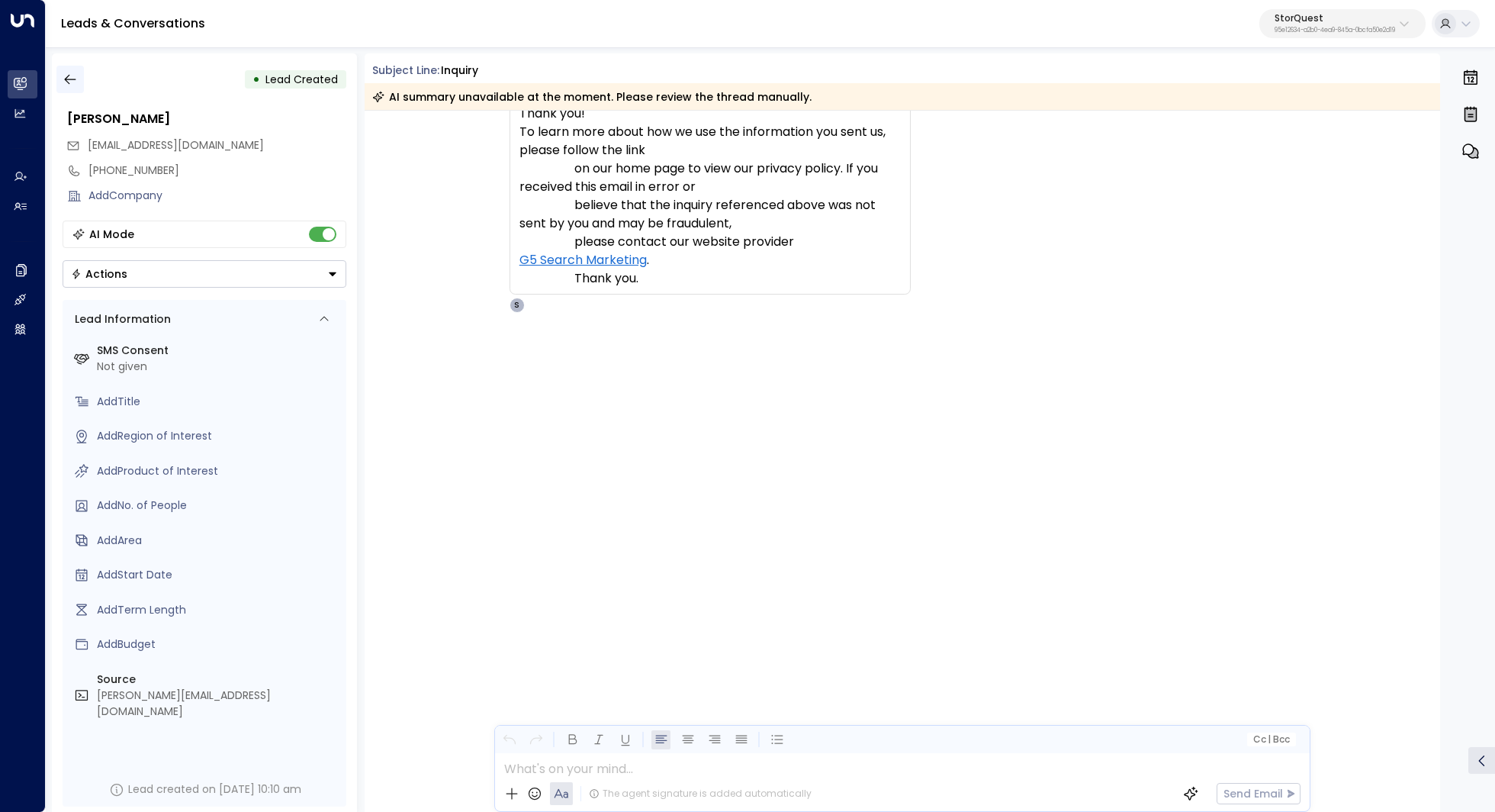
click at [78, 84] on button "button" at bounding box center [69, 79] width 28 height 28
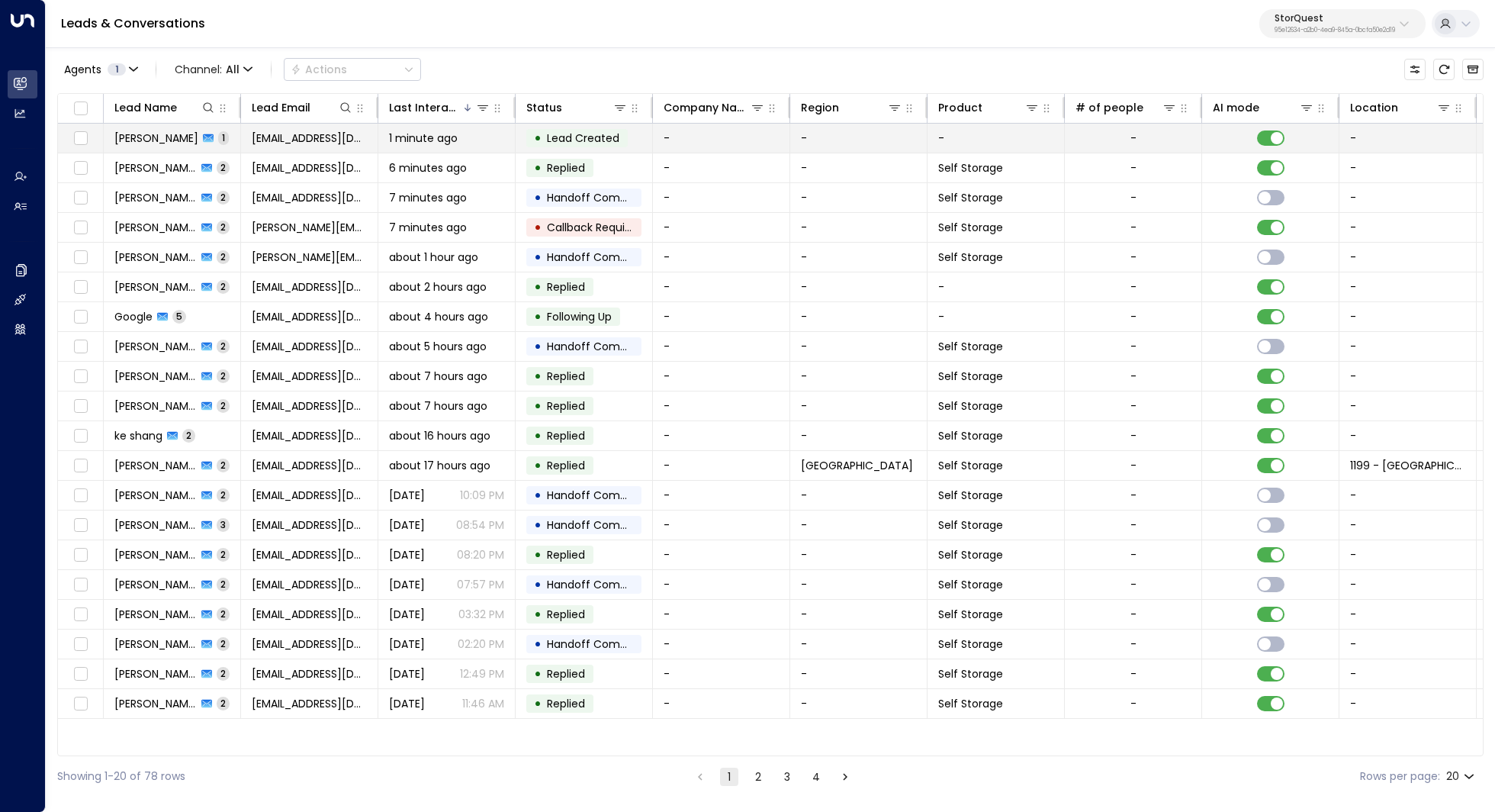
click at [469, 134] on div "1 minute ago" at bounding box center [446, 138] width 115 height 15
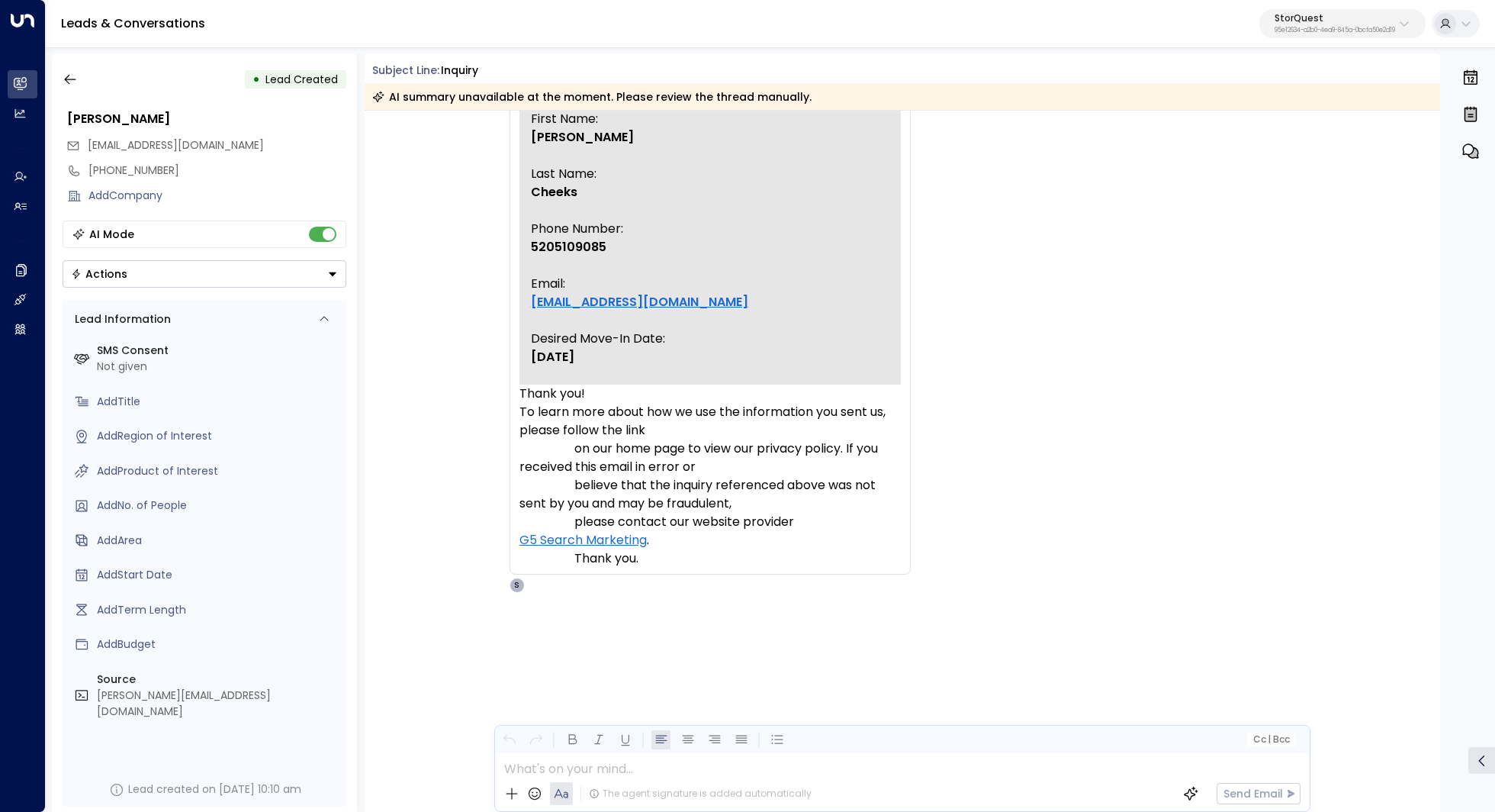
scroll to position [755, 0]
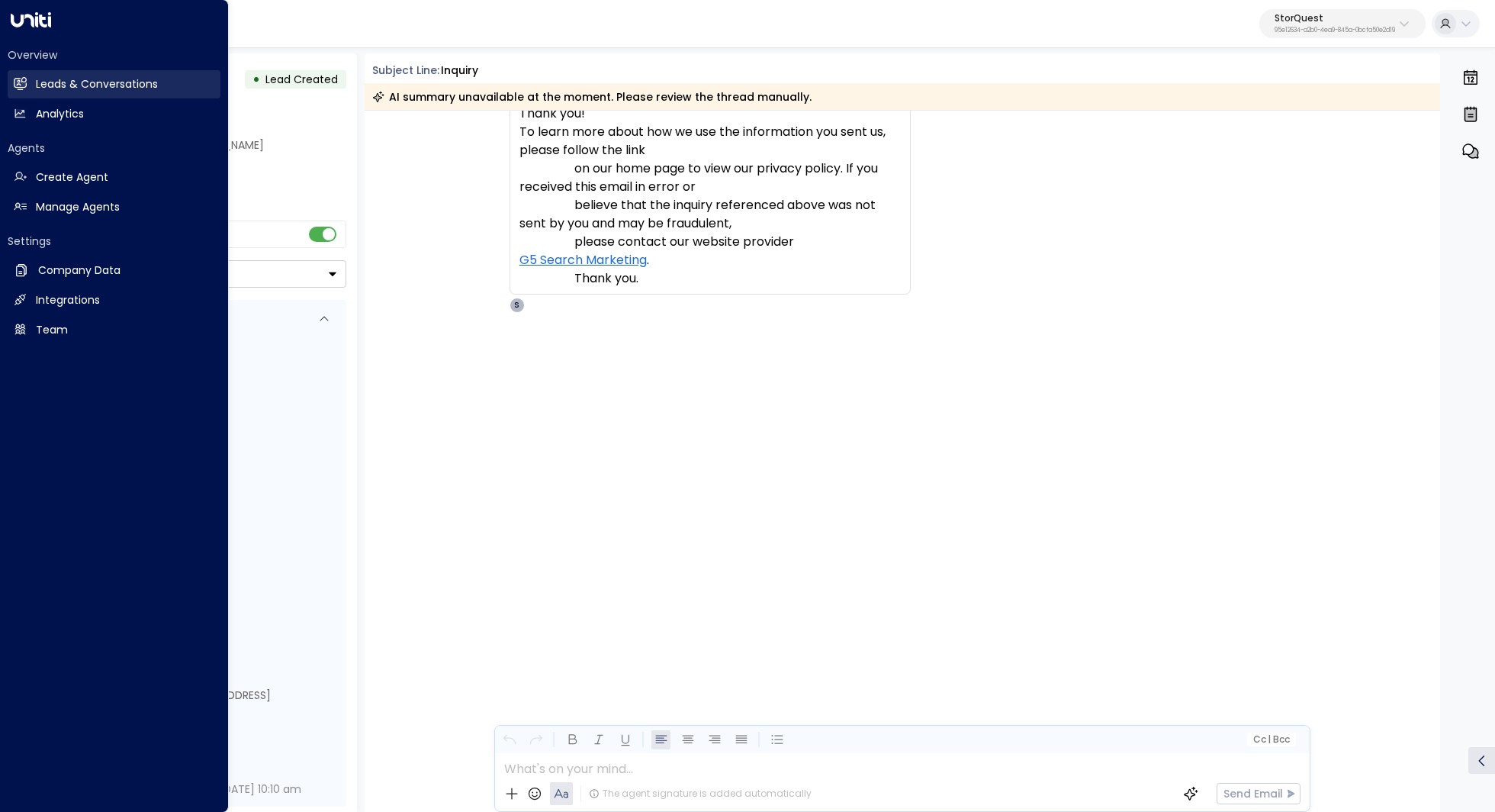
click at [28, 76] on link "Leads & Conversations Leads & Conversations" at bounding box center [114, 85] width 213 height 28
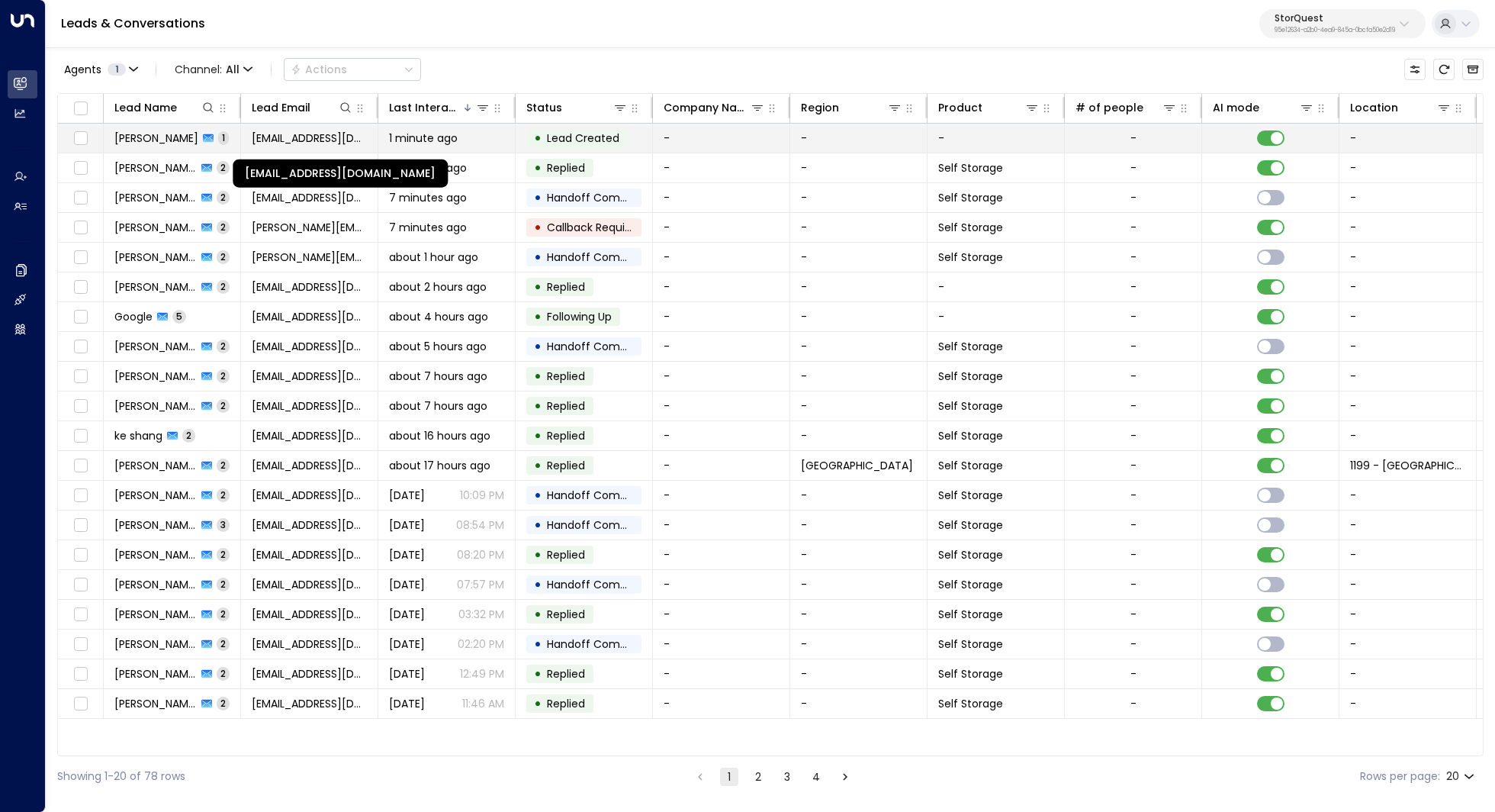
click at [328, 137] on span "[EMAIL_ADDRESS][DOMAIN_NAME]" at bounding box center [309, 138] width 115 height 15
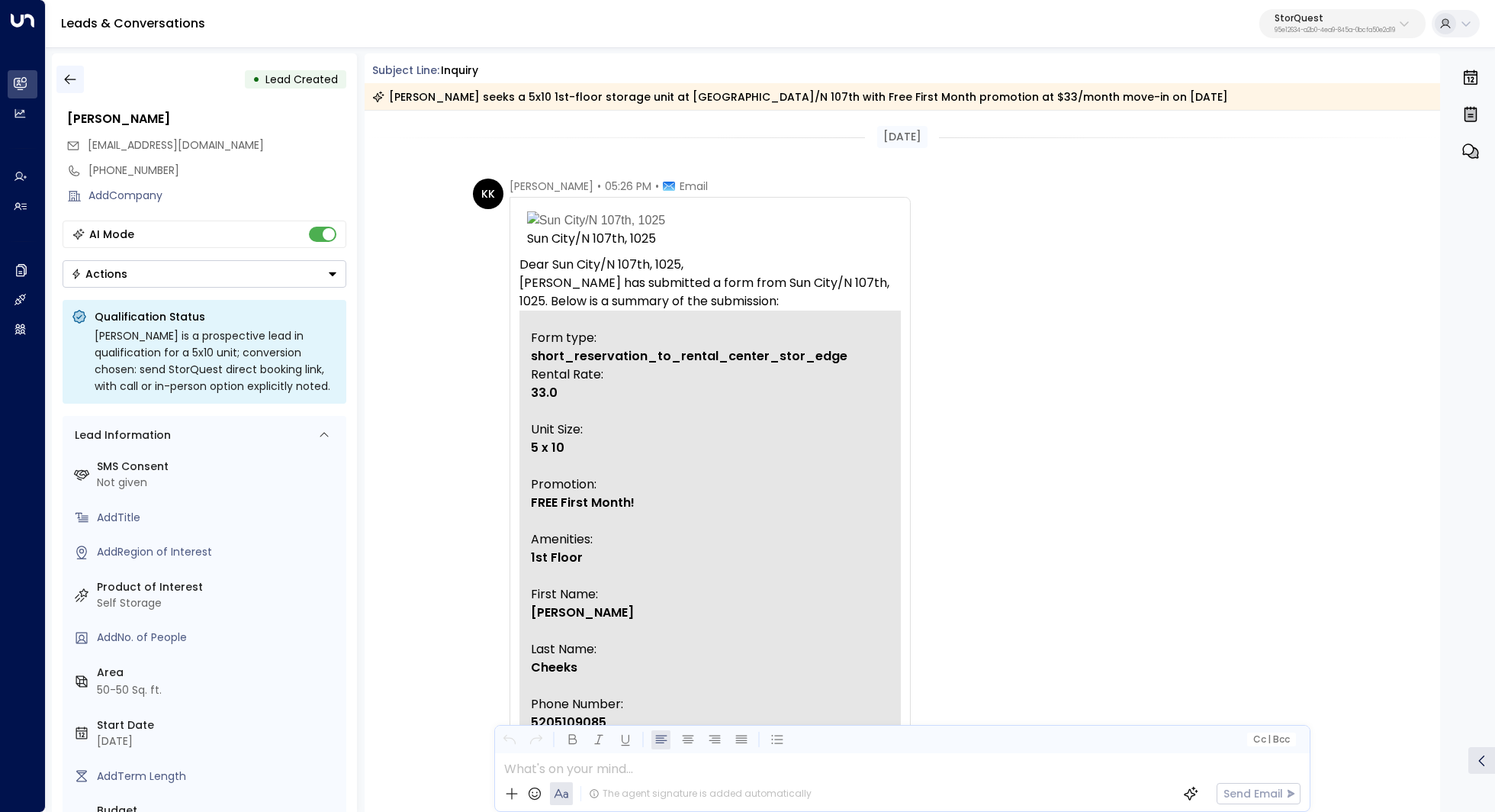
click at [64, 85] on icon "button" at bounding box center [70, 79] width 15 height 15
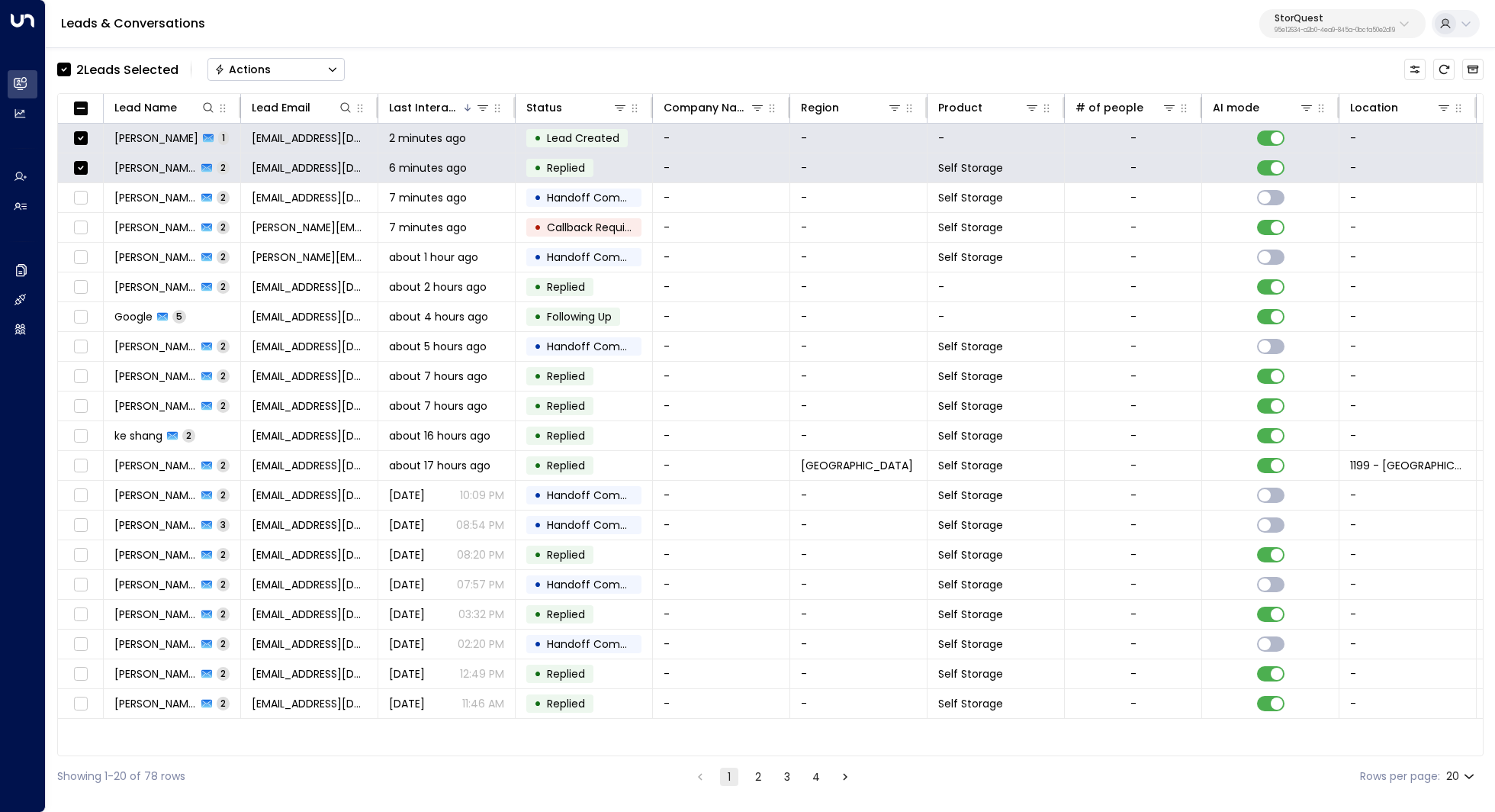
click at [284, 66] on button "Actions" at bounding box center [275, 69] width 138 height 23
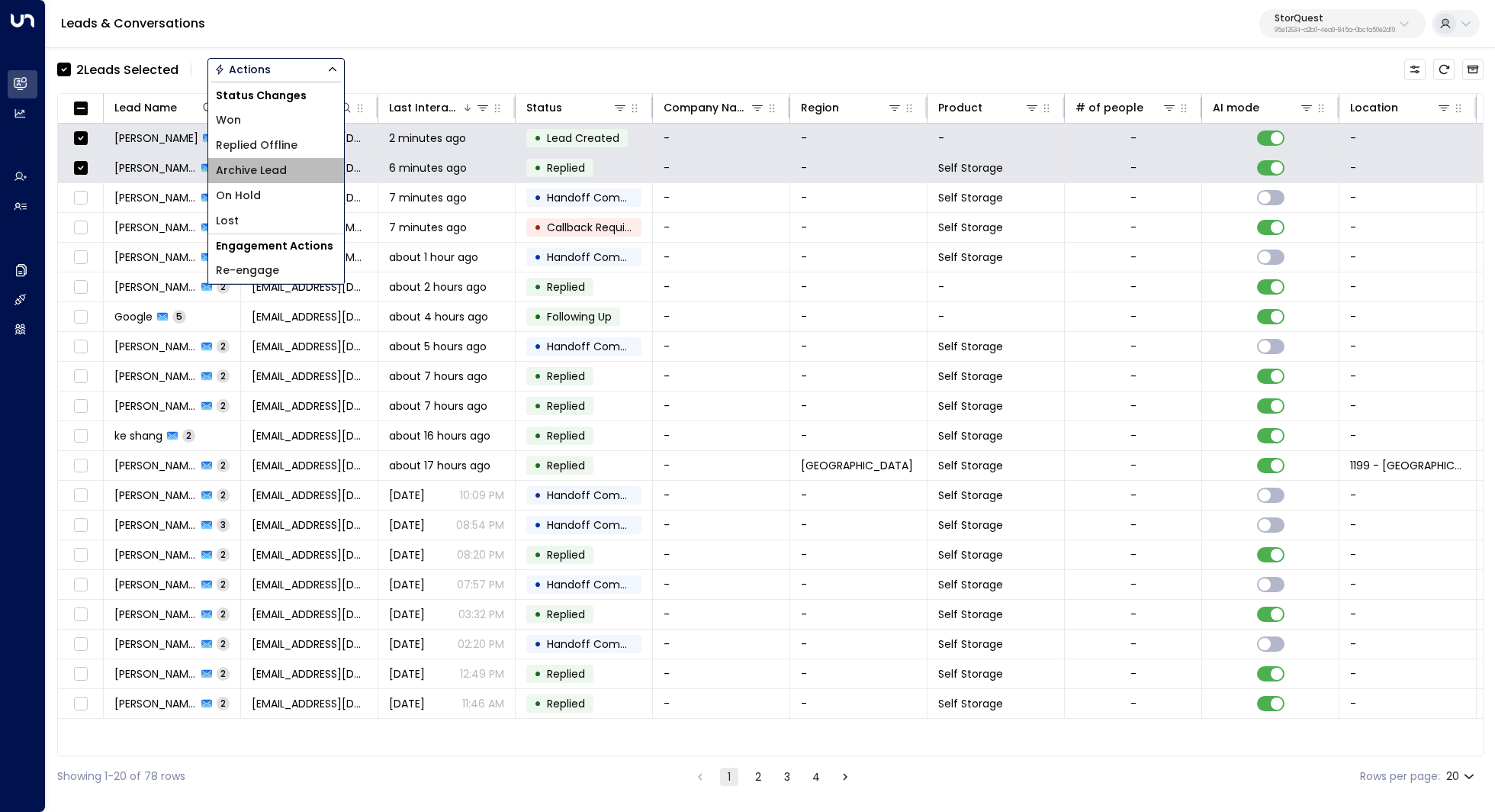
click at [271, 176] on span "Archive Lead" at bounding box center [251, 170] width 71 height 16
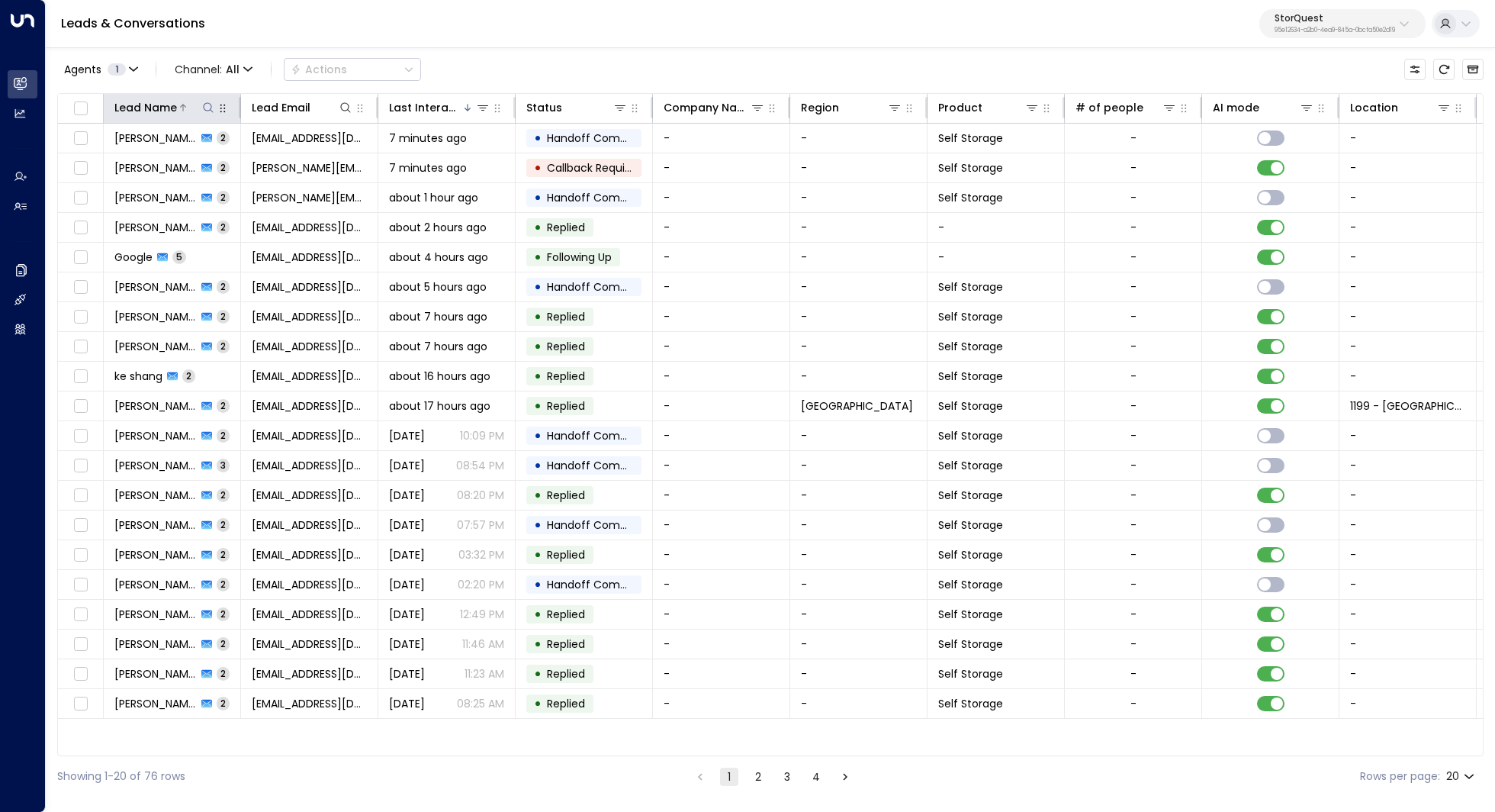
click at [203, 103] on icon at bounding box center [208, 107] width 12 height 12
type input "******"
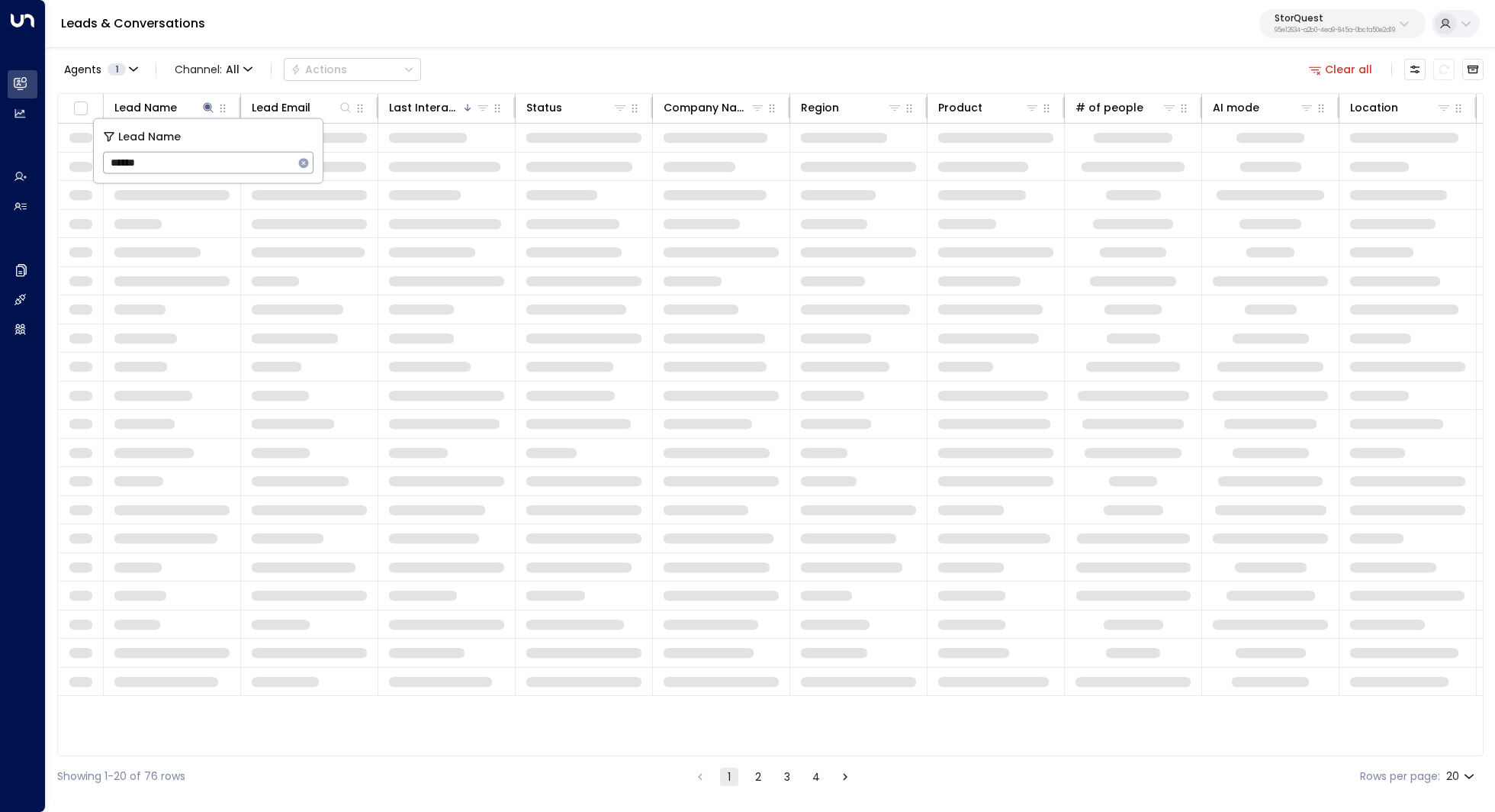
click at [533, 54] on div "Agents 1 Channel: All Actions Clear all" at bounding box center [770, 69] width 1427 height 32
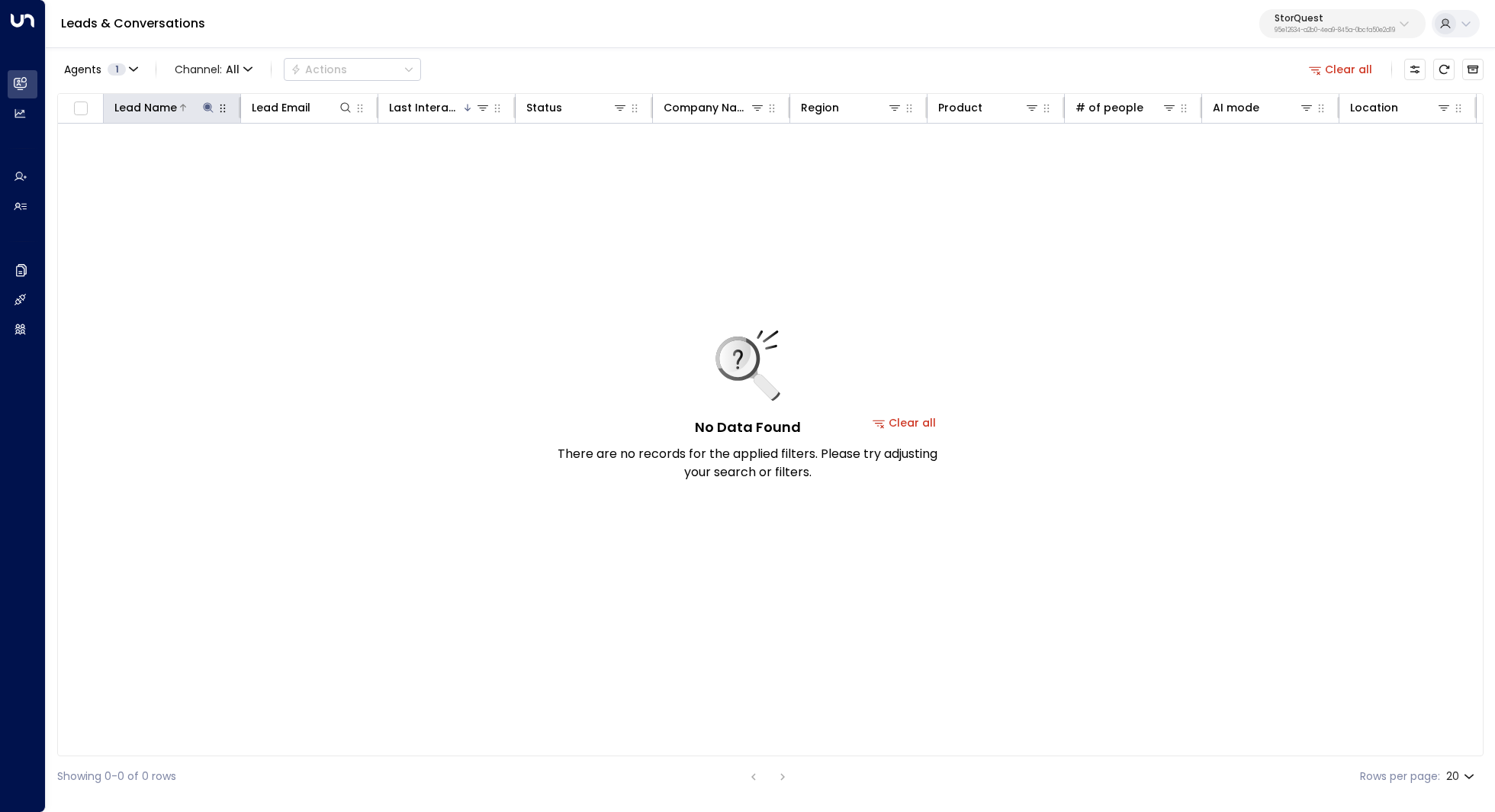
click at [203, 111] on icon at bounding box center [208, 107] width 12 height 12
click at [305, 164] on icon "button" at bounding box center [304, 162] width 9 height 9
click at [488, 226] on div "No Data Found There are no records for the applied filters. Please try adjustin…" at bounding box center [904, 423] width 1694 height 598
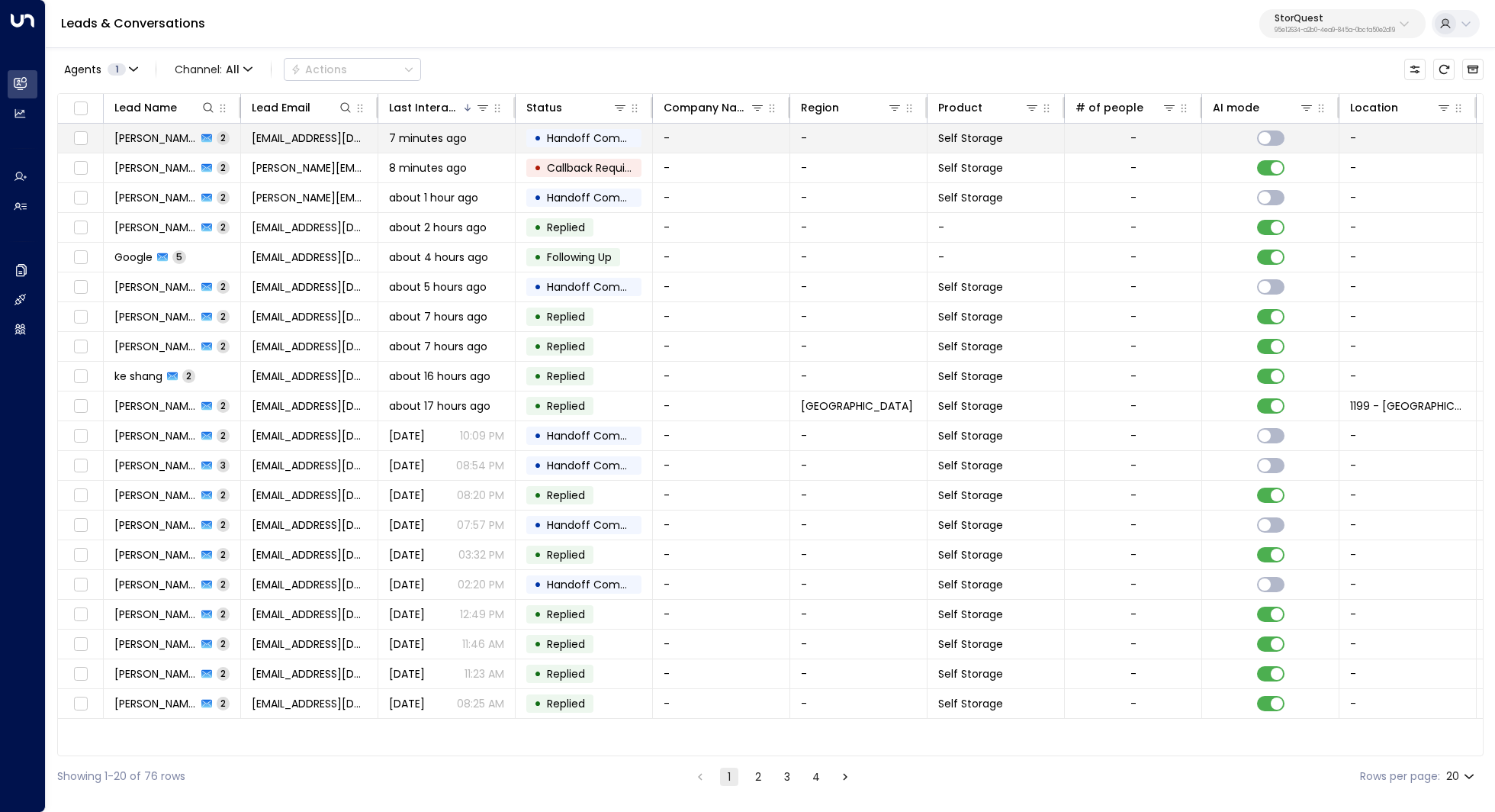
click at [311, 145] on td "[EMAIL_ADDRESS][DOMAIN_NAME]" at bounding box center [310, 138] width 138 height 29
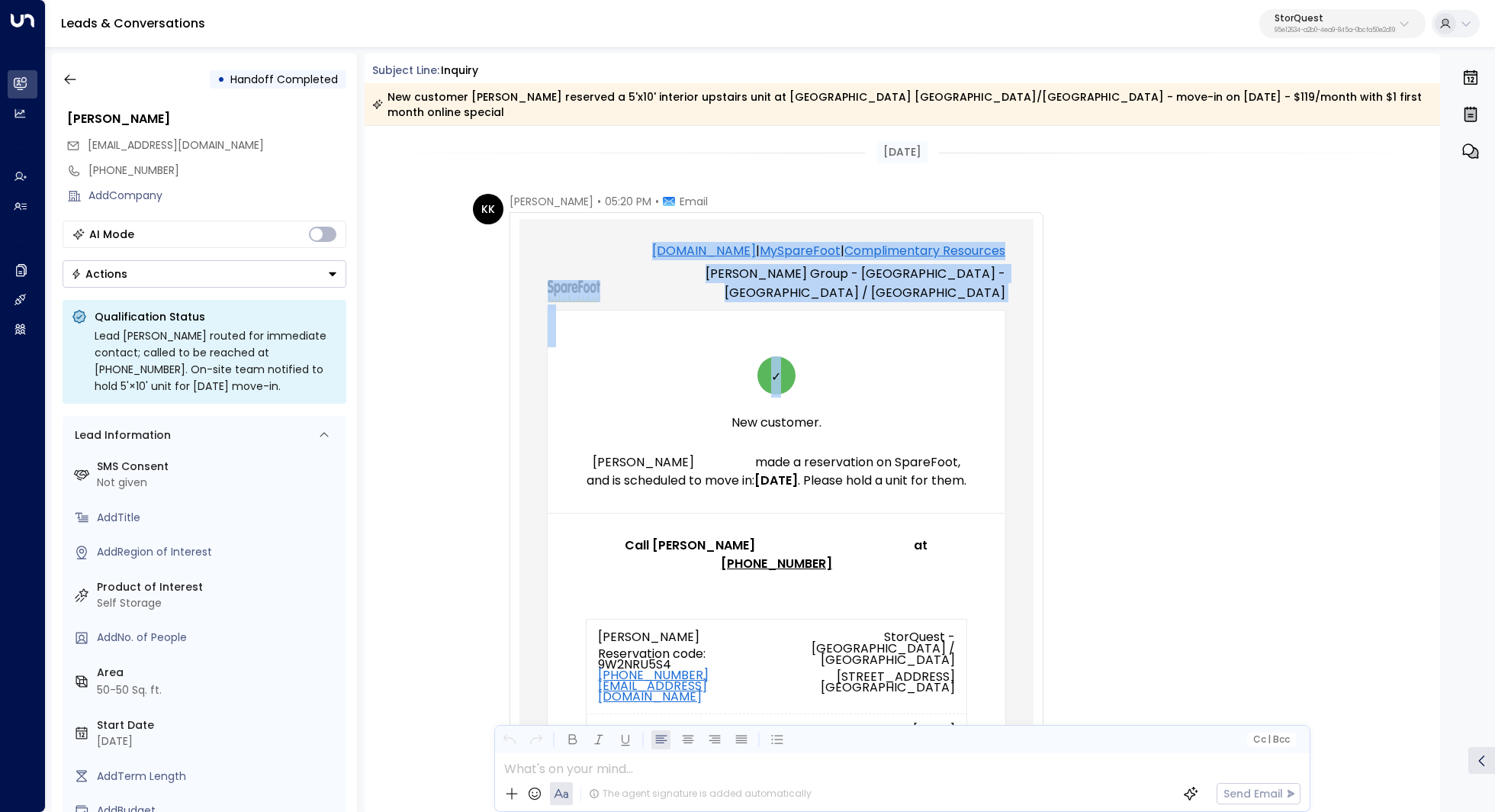
drag, startPoint x: 563, startPoint y: 215, endPoint x: 613, endPoint y: 541, distance: 329.8
click at [613, 541] on tbody "[DOMAIN_NAME] | MySpareFoot | Complimentary Resources [PERSON_NAME] Group - Sto…" at bounding box center [777, 815] width 515 height 1192
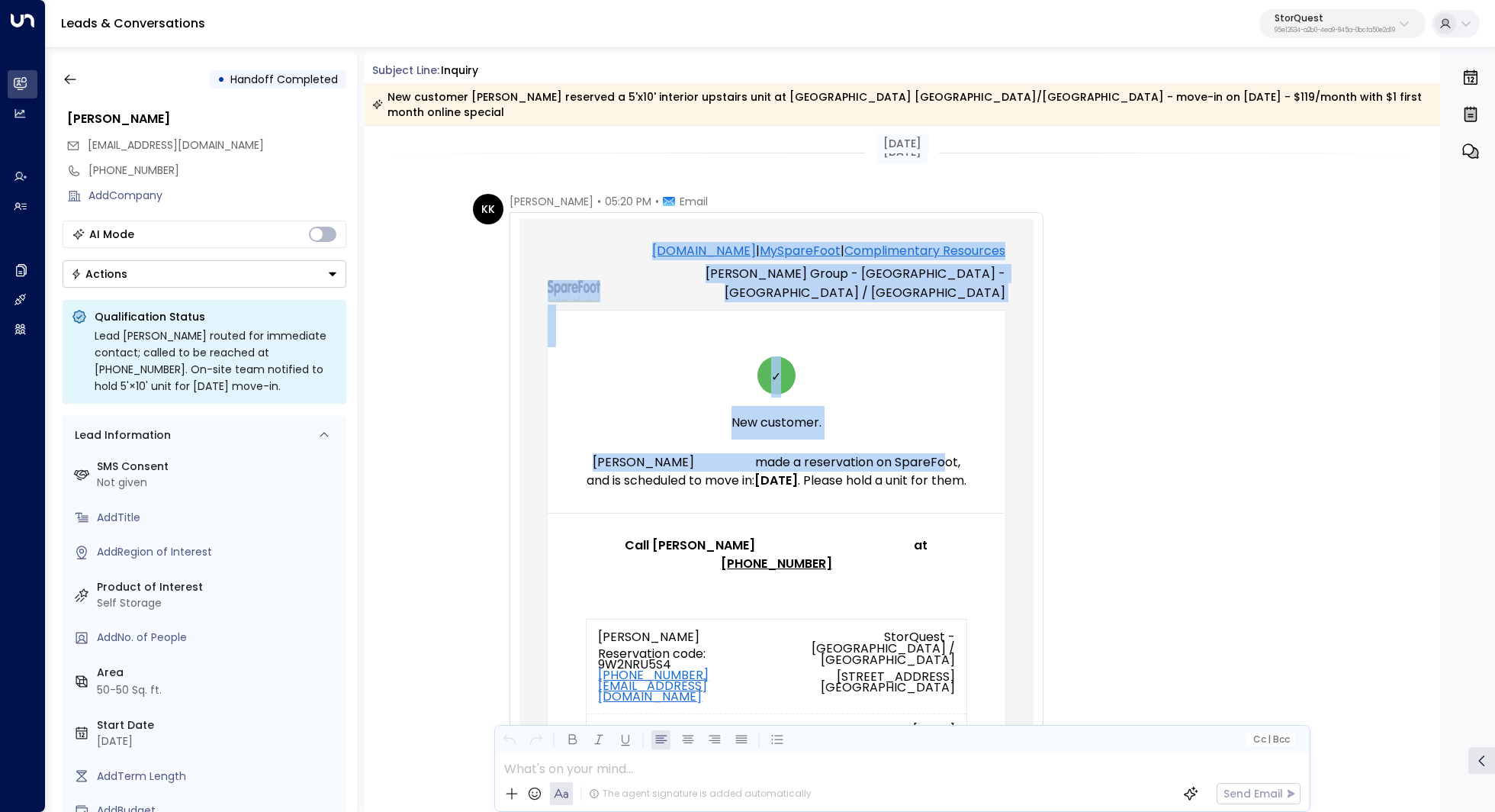
copy tbody "LoremIpsu.dol | SiTametCons | Adipiscingeli Seddoeius Tempori Utlabo Etdol - Ma…"
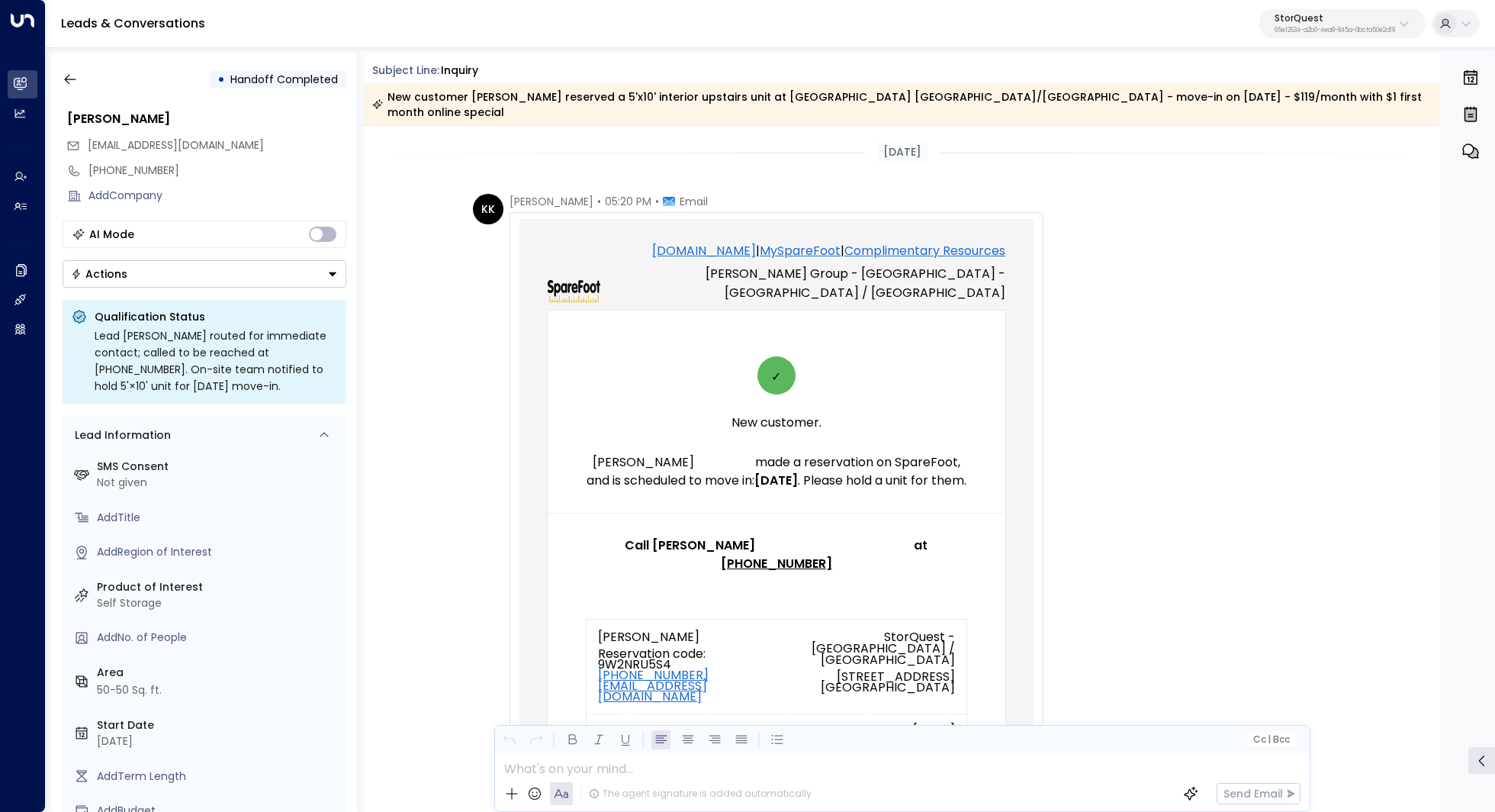
click at [598, 161] on div "[DATE]" at bounding box center [902, 152] width 1076 height 52
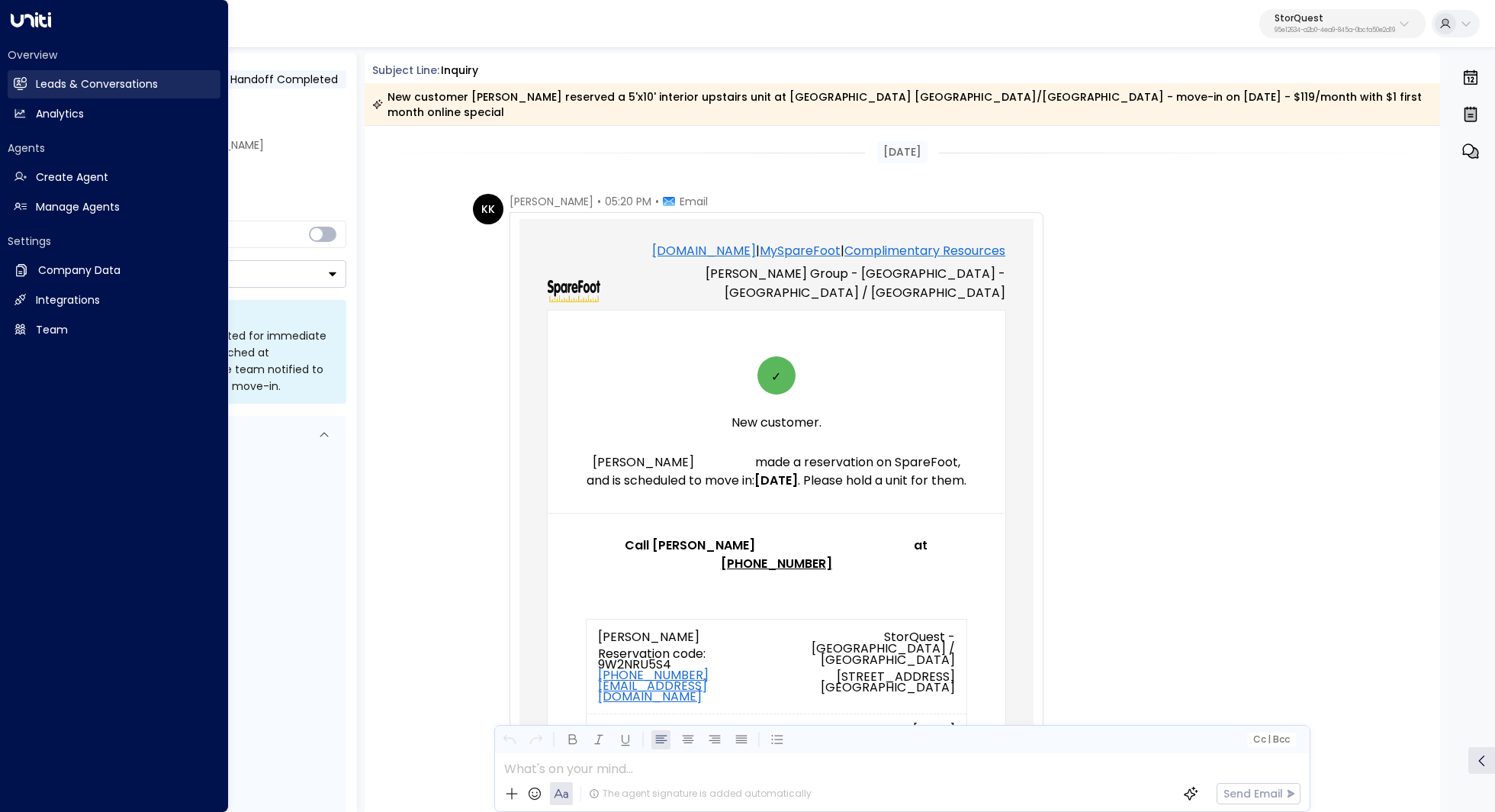
click at [9, 80] on link "Leads & Conversations Leads & Conversations" at bounding box center [114, 85] width 213 height 28
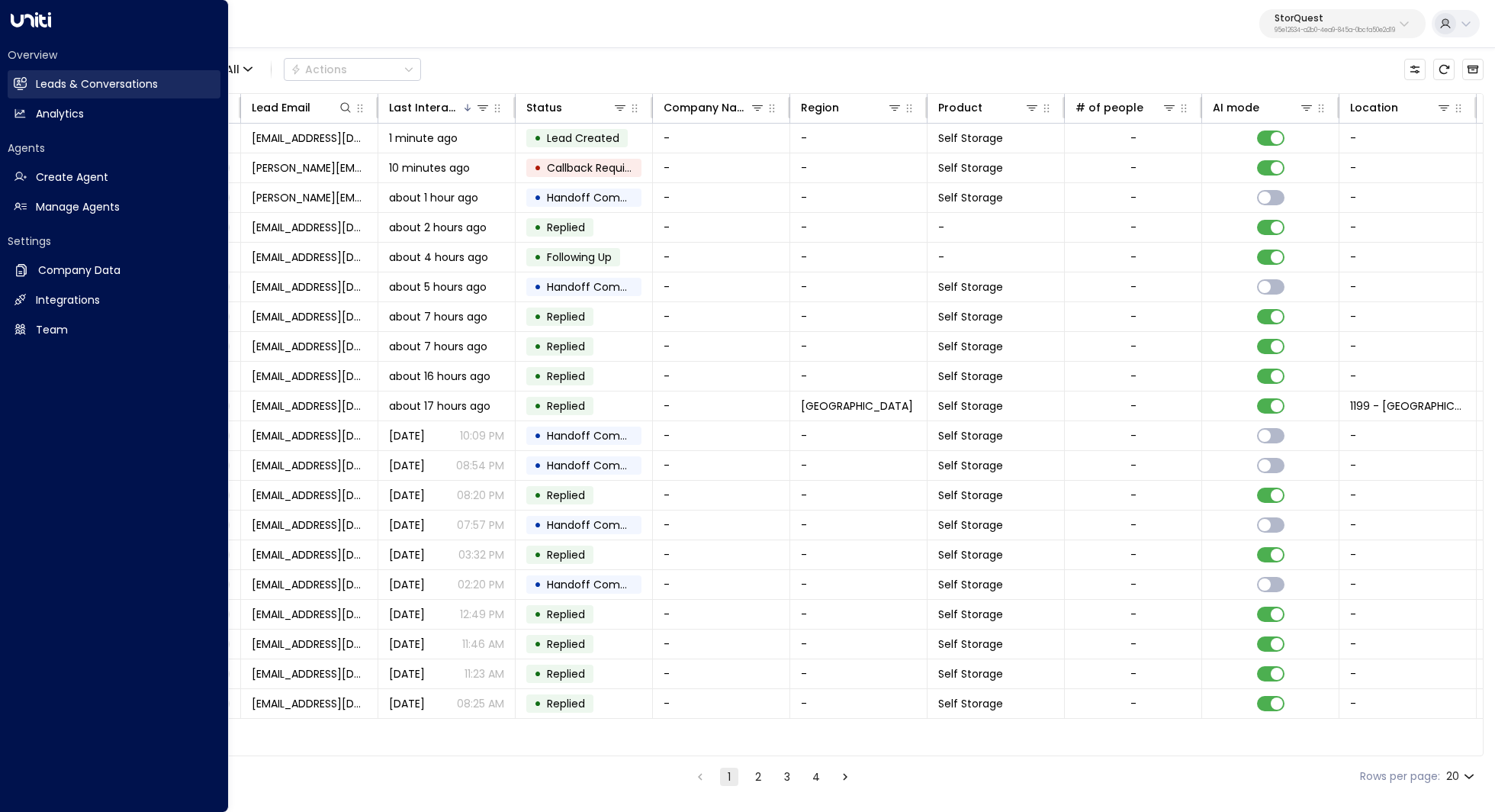
click at [73, 84] on h2 "Leads & Conversations" at bounding box center [97, 84] width 123 height 16
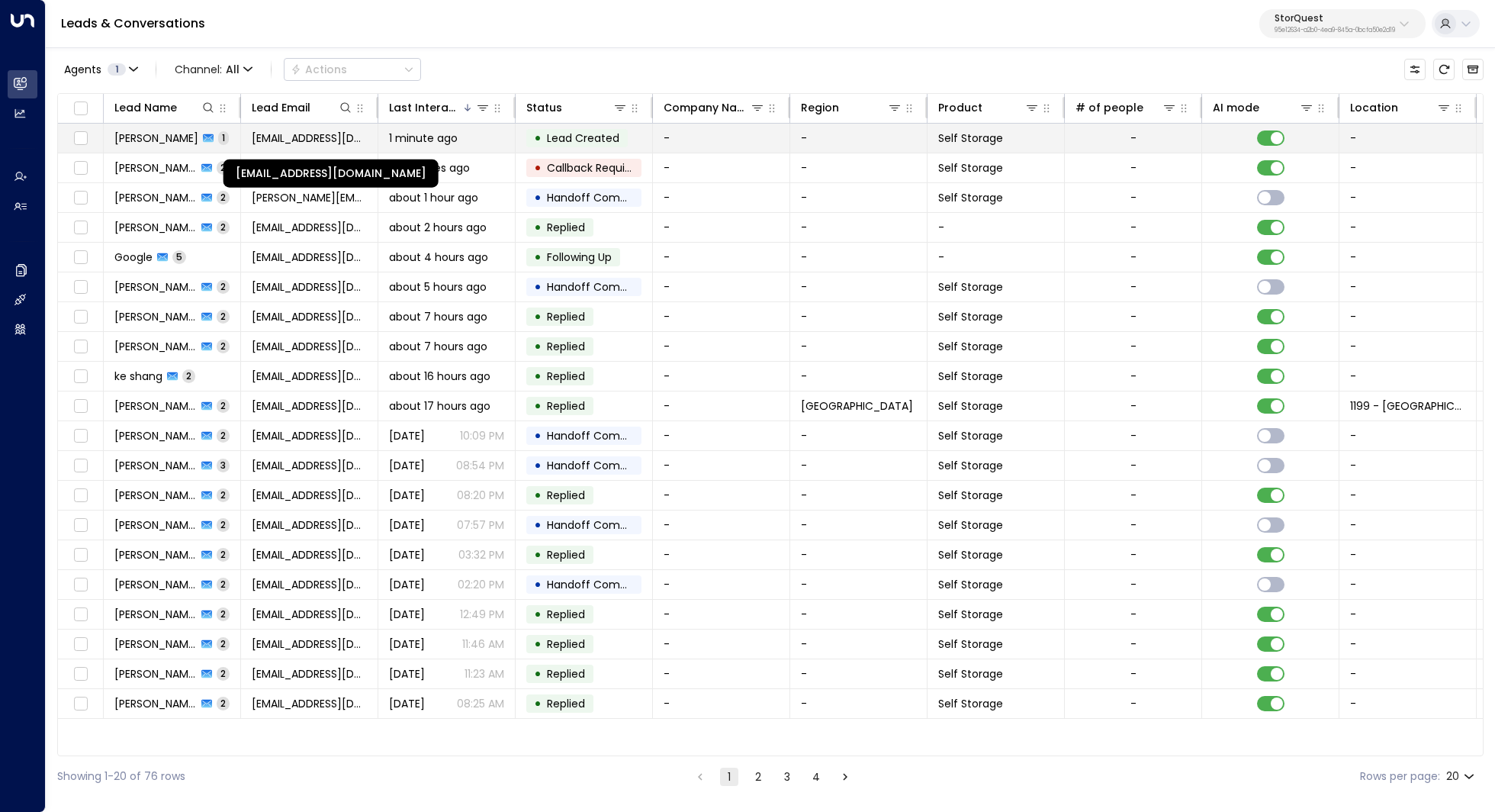
click at [331, 139] on span "[EMAIL_ADDRESS][DOMAIN_NAME]" at bounding box center [309, 138] width 115 height 15
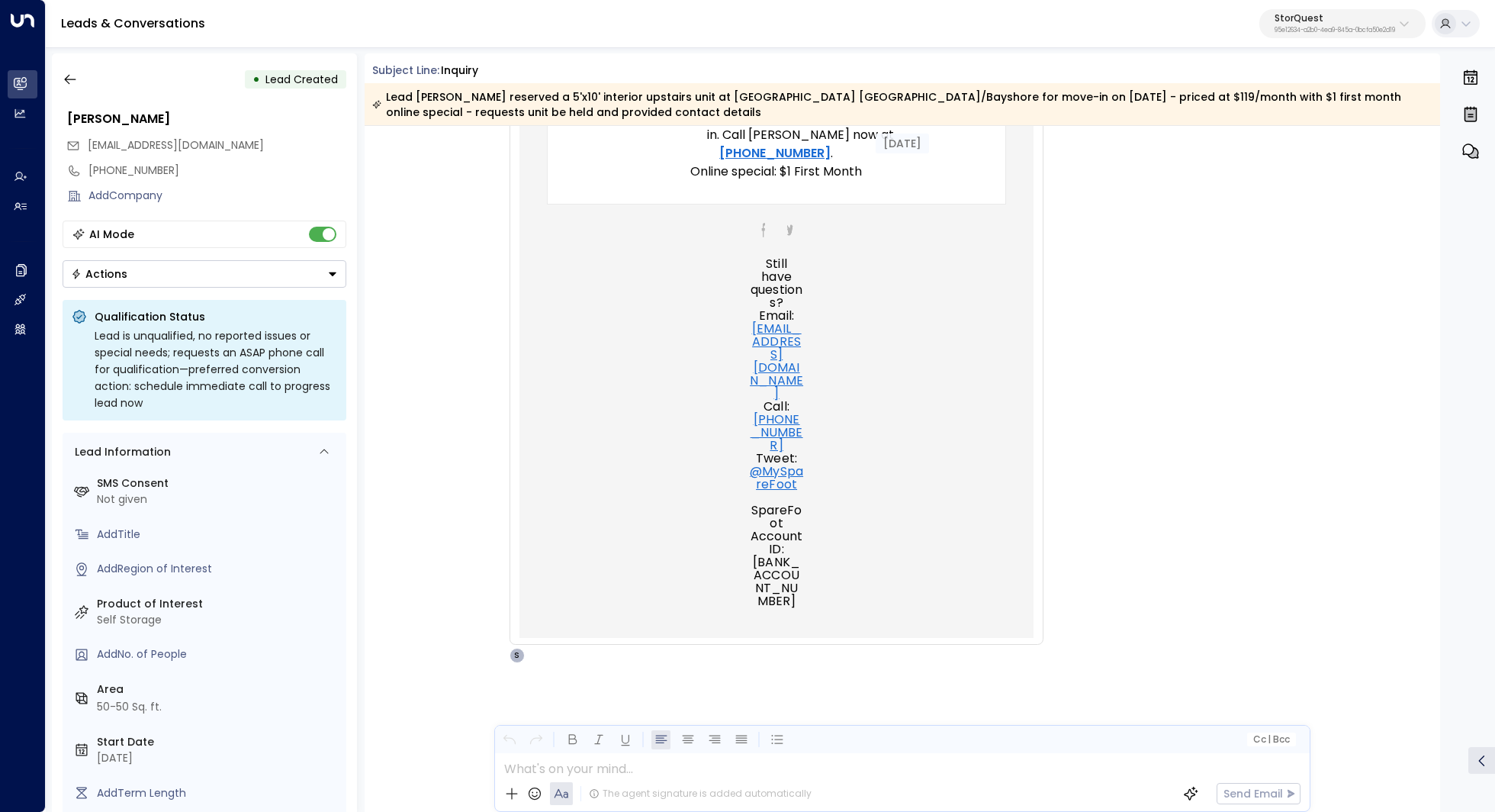
scroll to position [1006, 0]
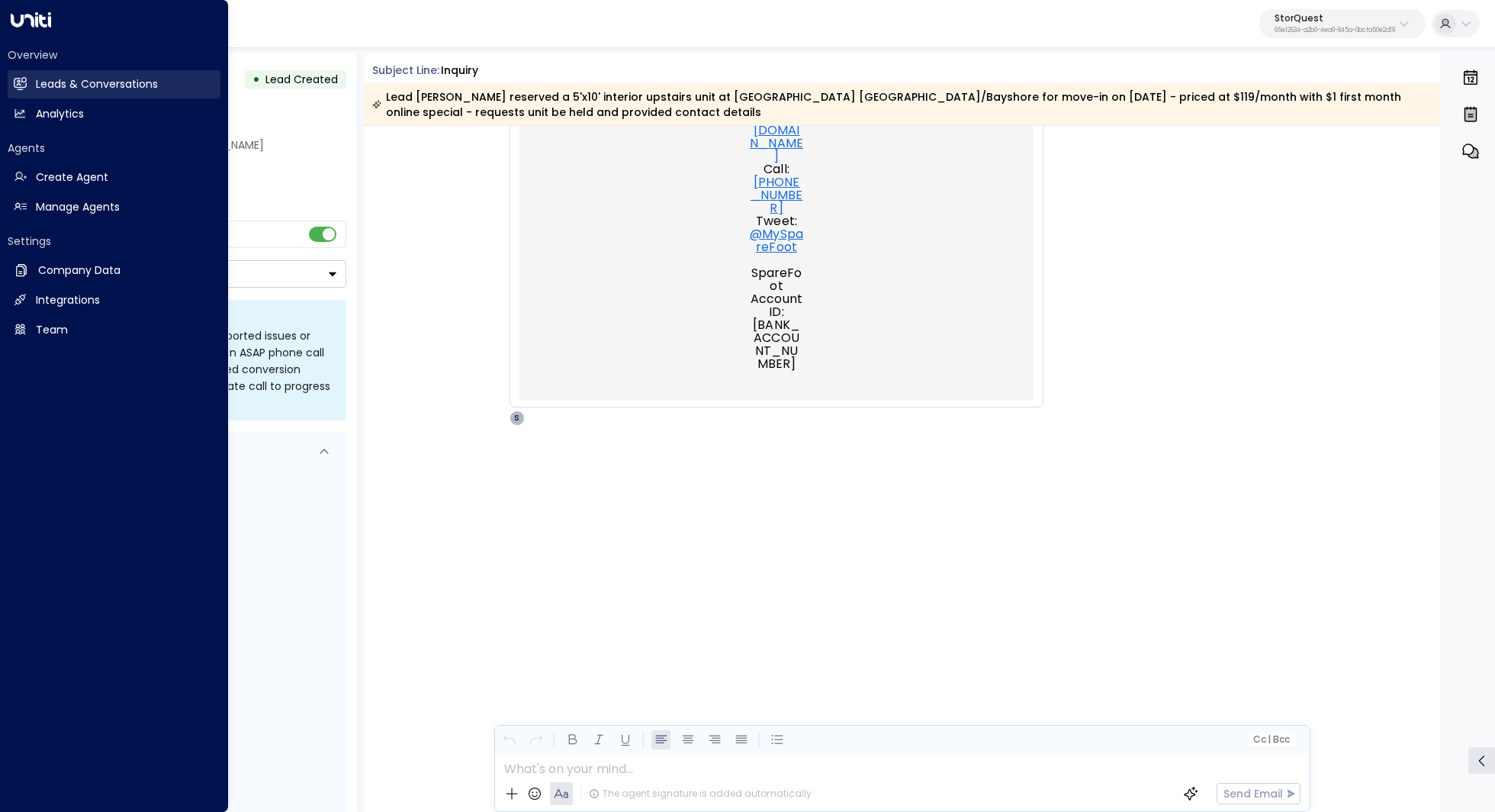
click at [41, 86] on h2 "Leads & Conversations" at bounding box center [97, 84] width 123 height 16
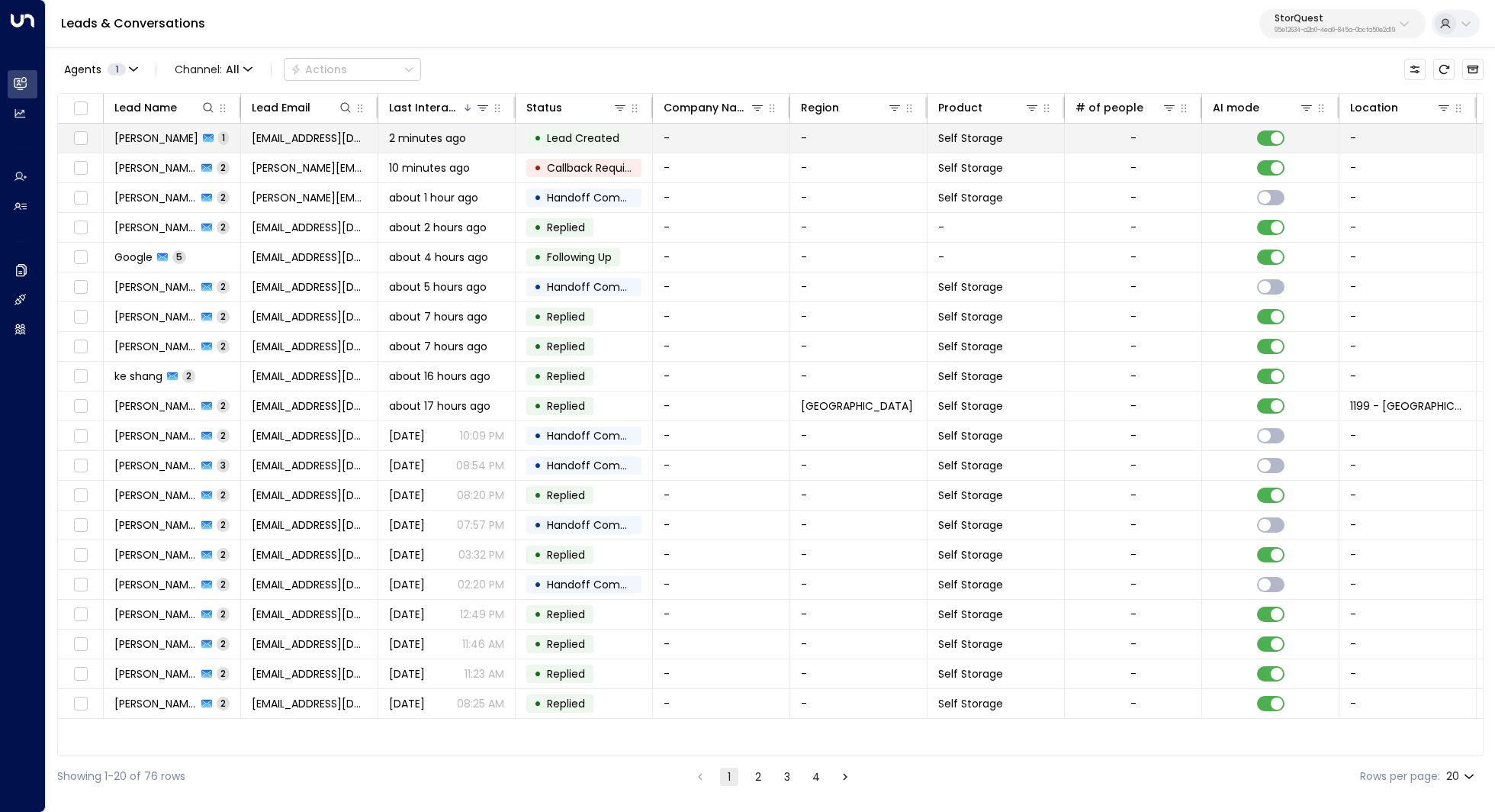
click at [425, 134] on span "2 minutes ago" at bounding box center [427, 138] width 77 height 15
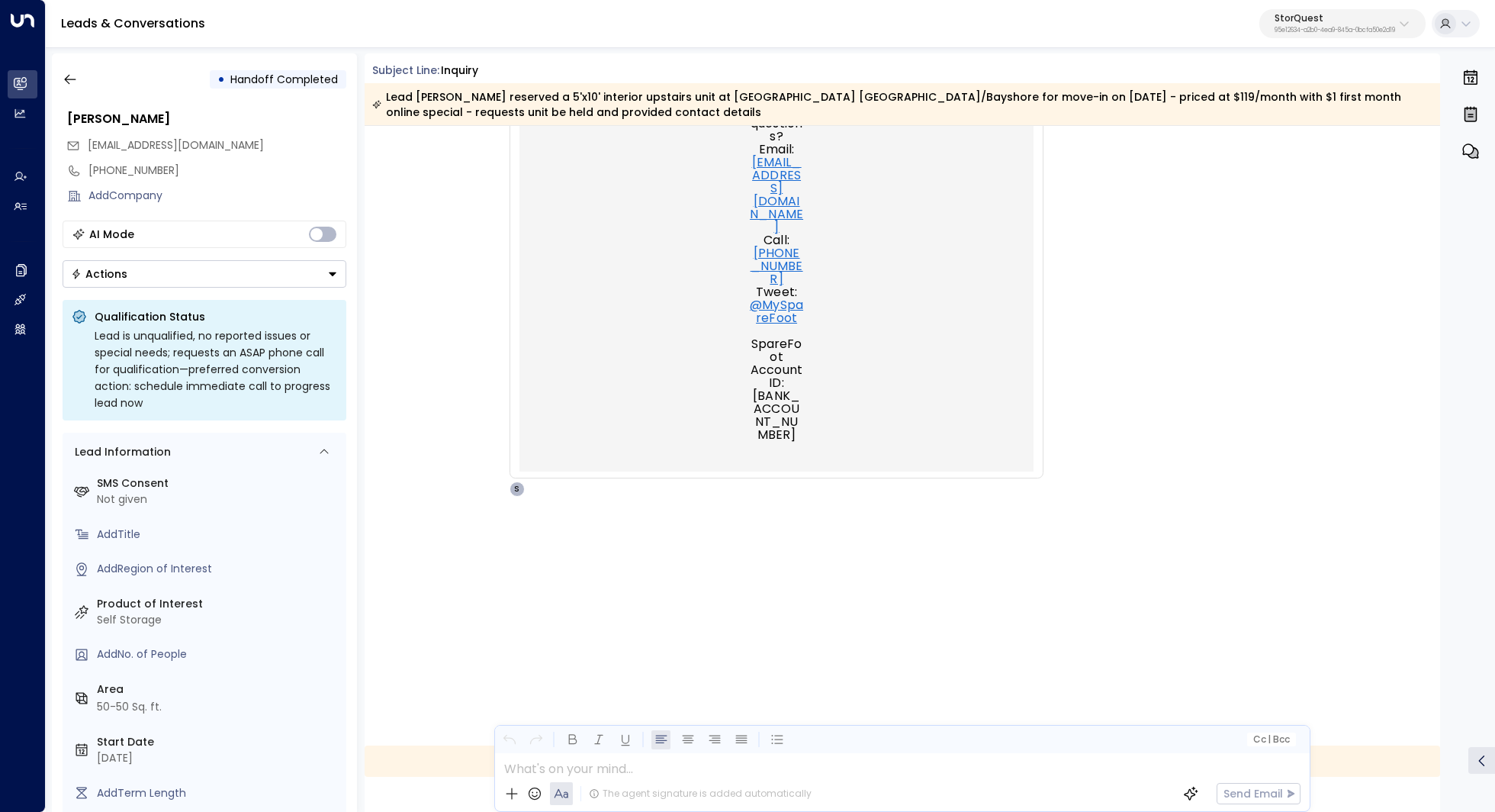
scroll to position [601, 0]
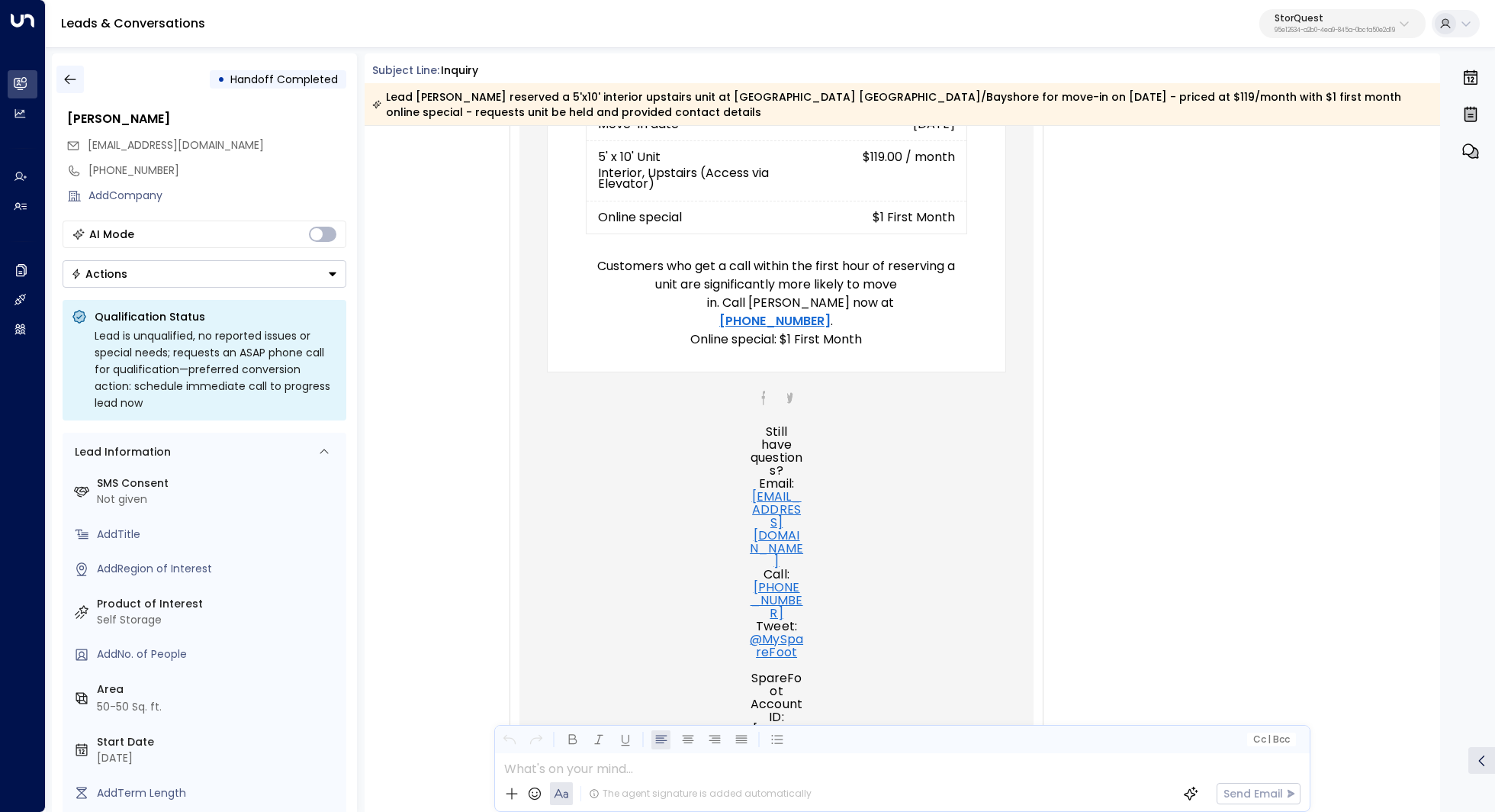
click at [68, 81] on icon "button" at bounding box center [70, 79] width 15 height 15
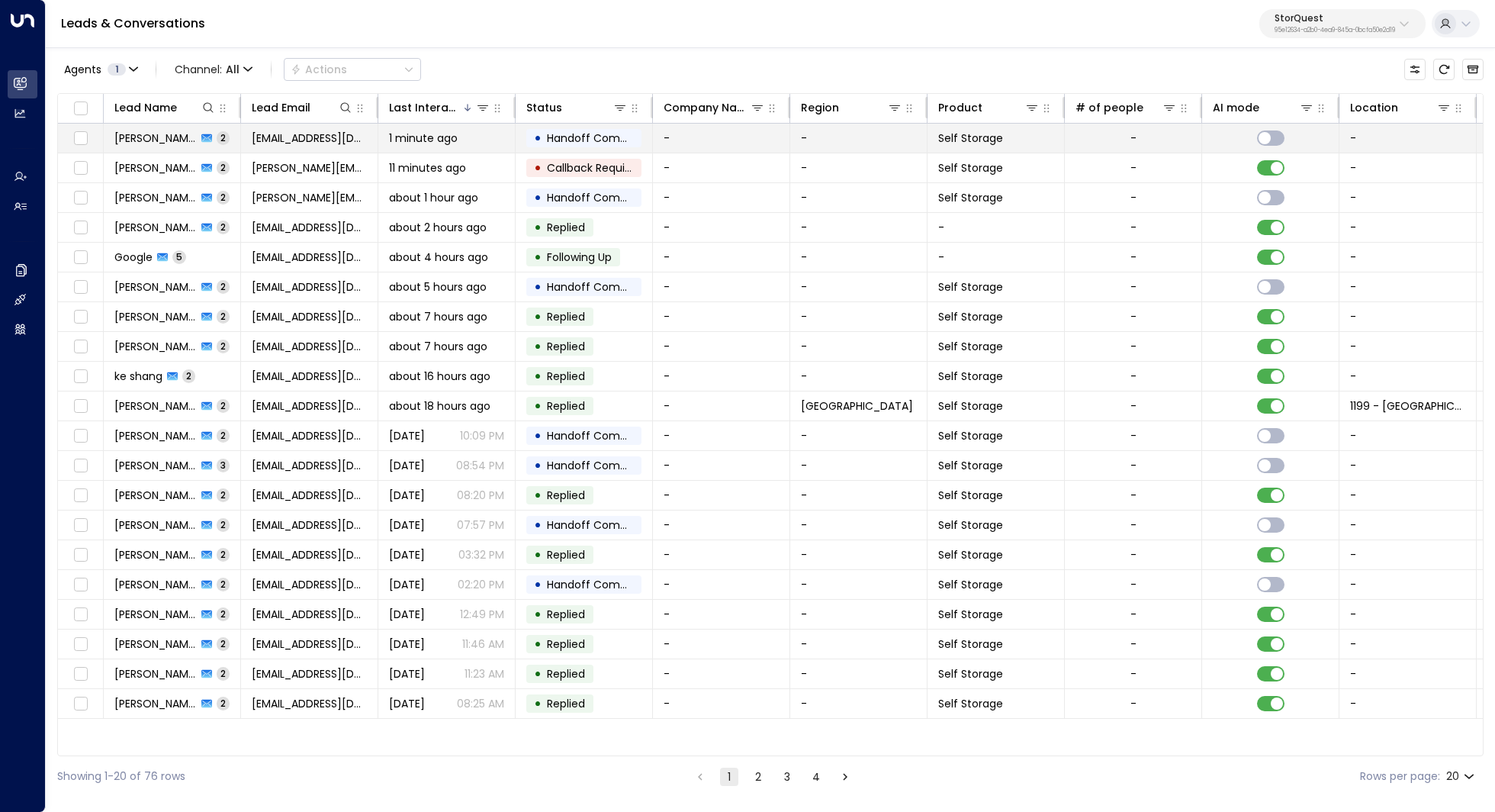
click at [511, 141] on td "1 minute ago" at bounding box center [446, 138] width 138 height 29
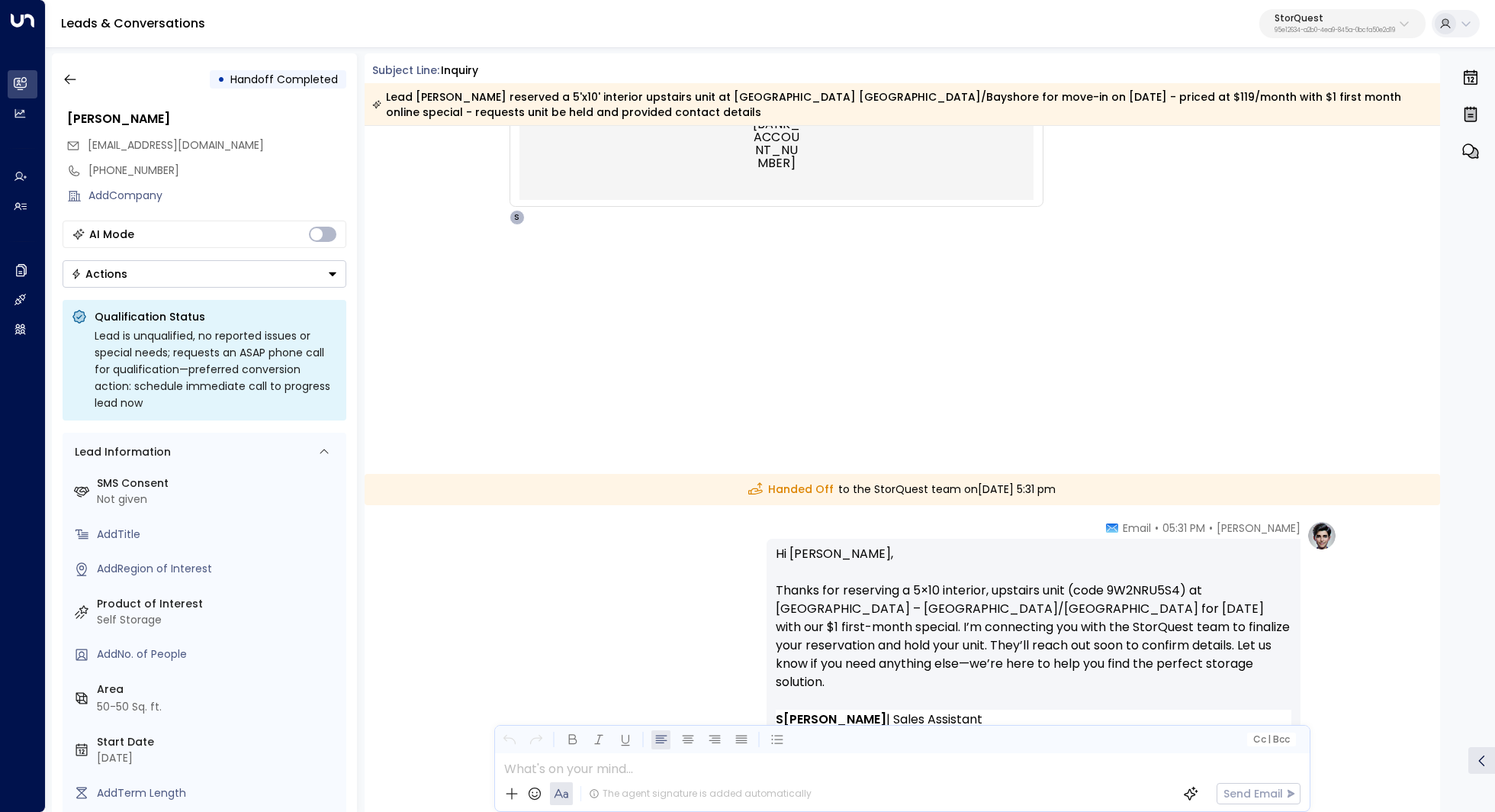
scroll to position [1445, 0]
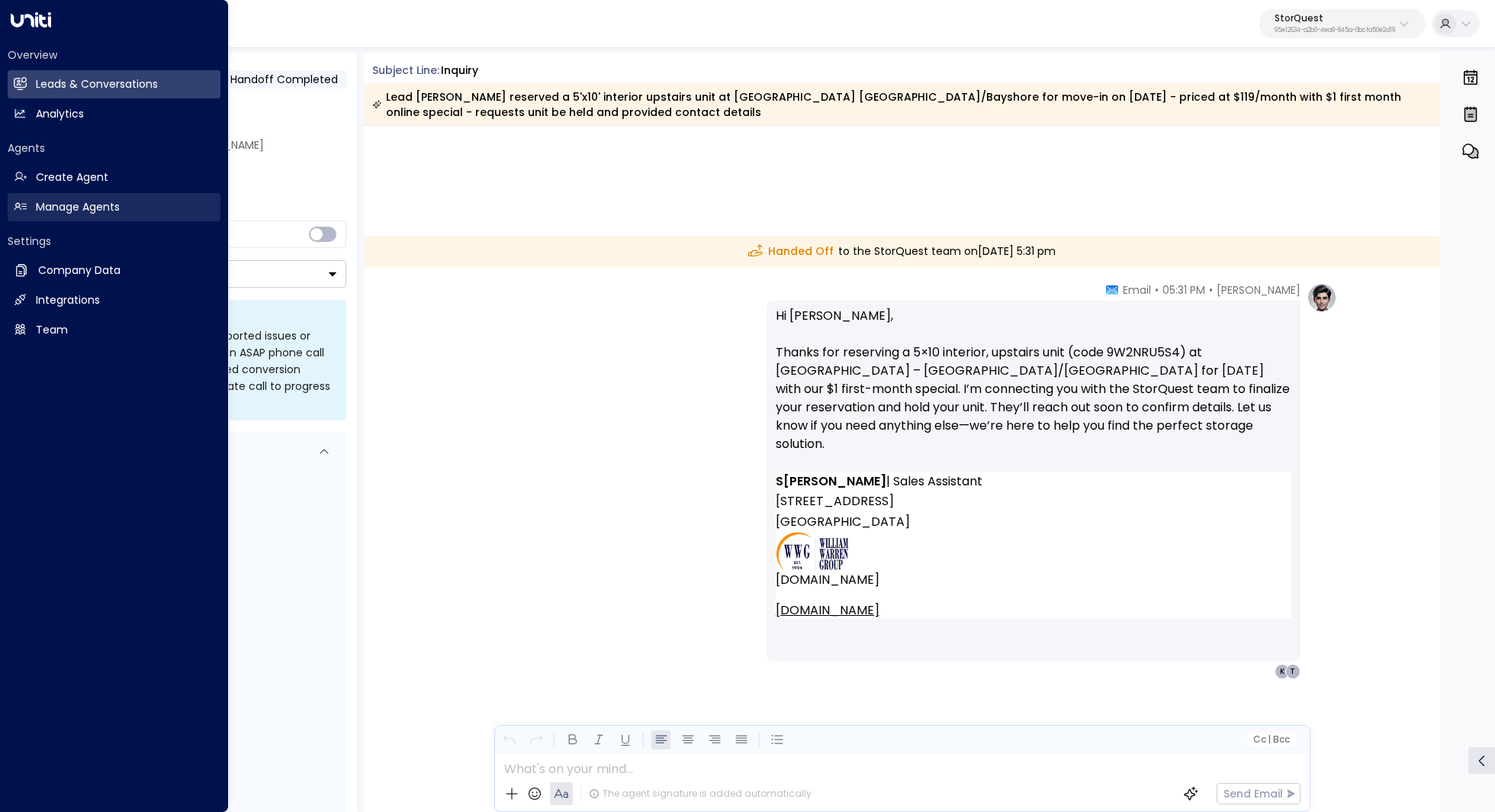
click at [66, 211] on h2 "Manage Agents" at bounding box center [78, 207] width 84 height 16
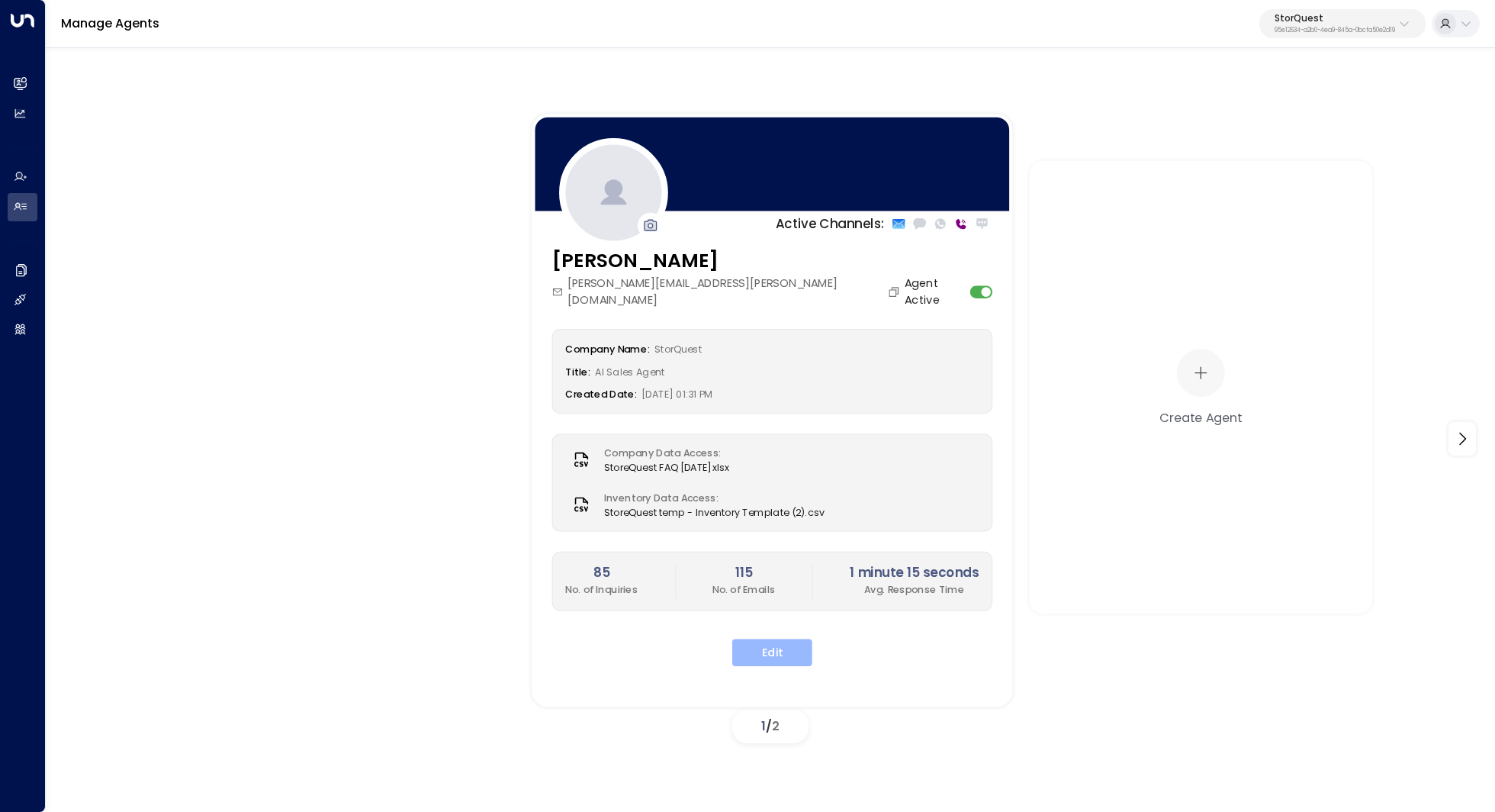
click at [766, 638] on button "Edit" at bounding box center [772, 651] width 80 height 28
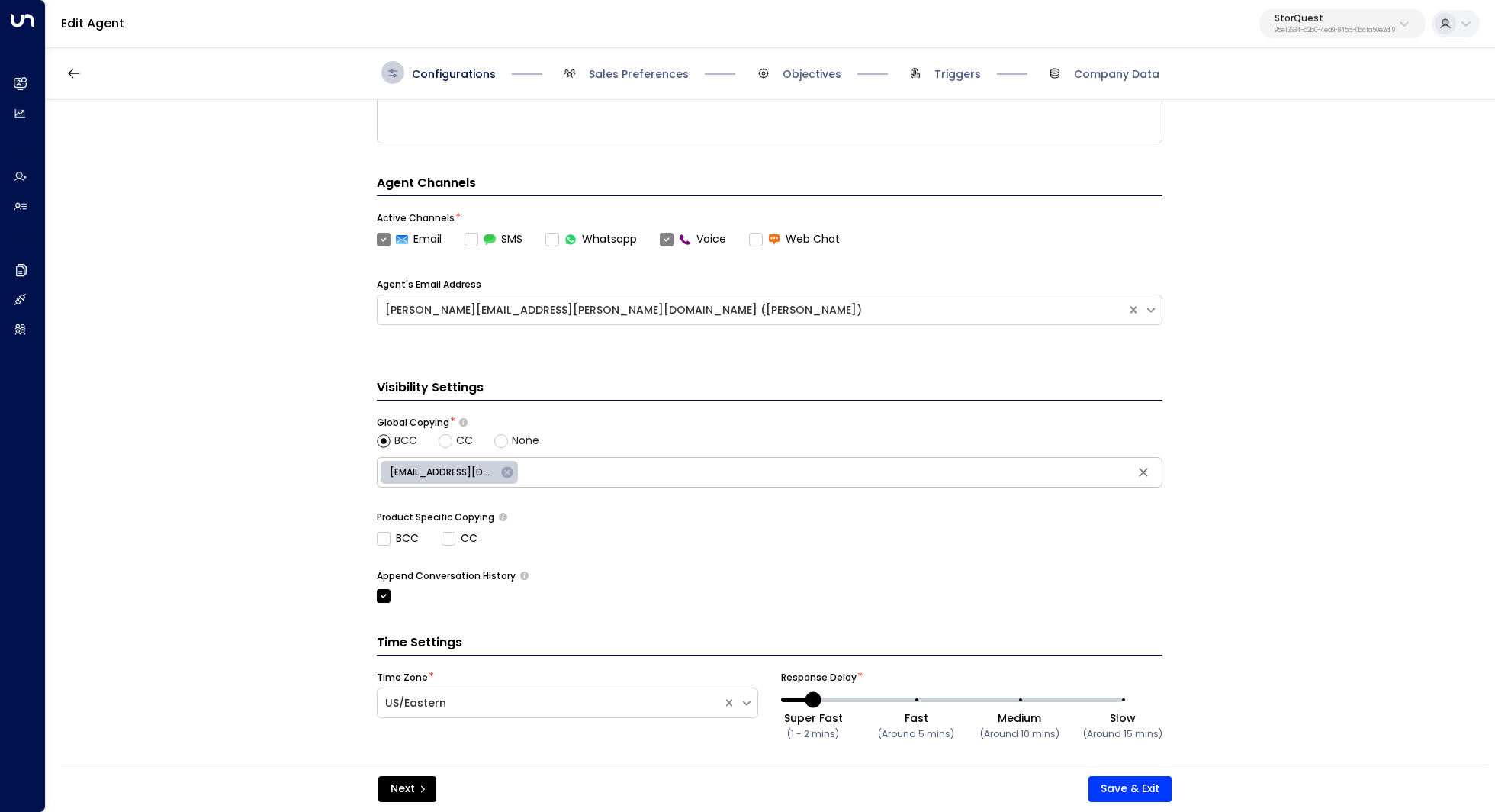
scroll to position [408, 0]
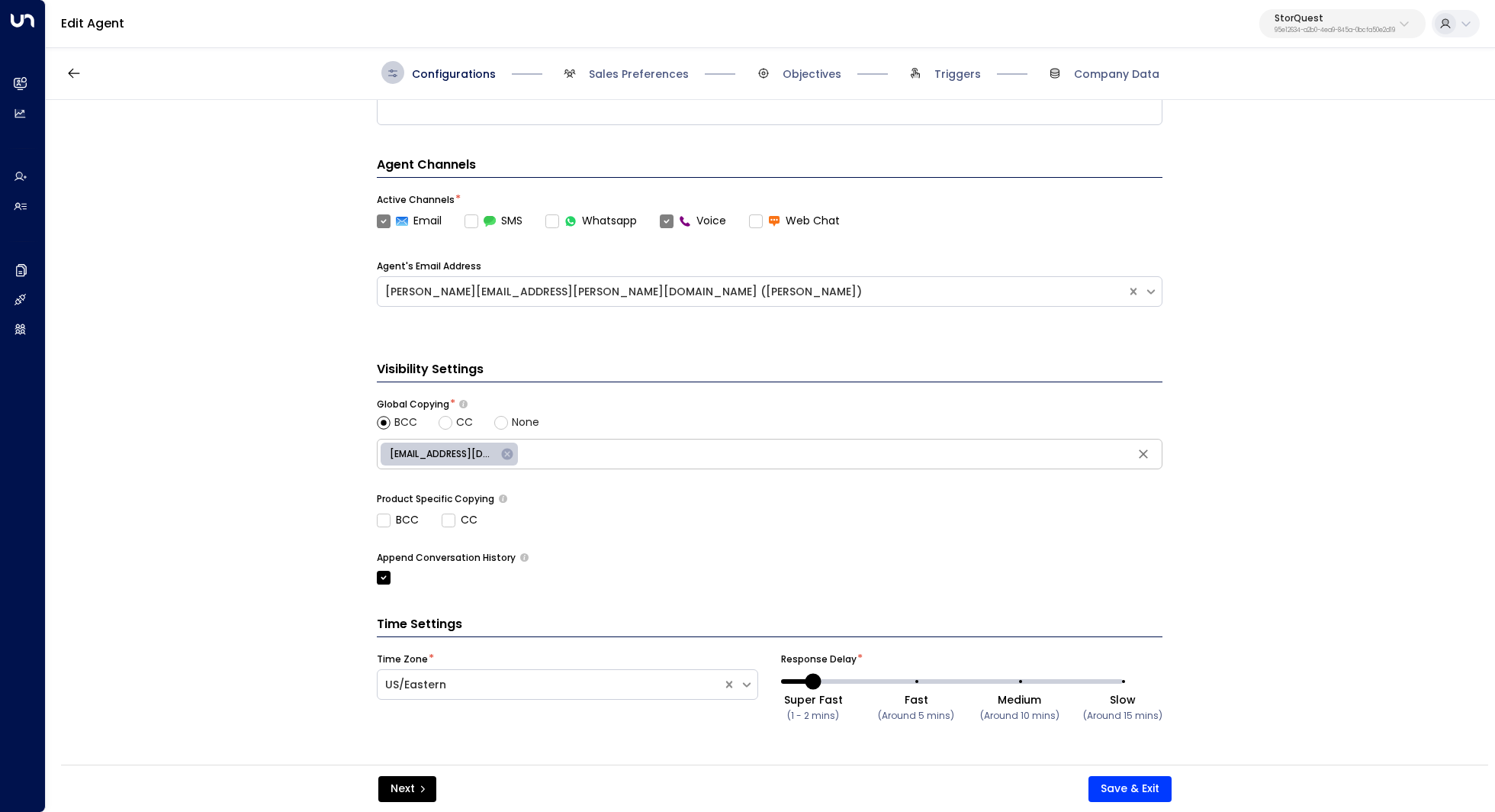
click at [505, 451] on icon at bounding box center [507, 454] width 13 height 13
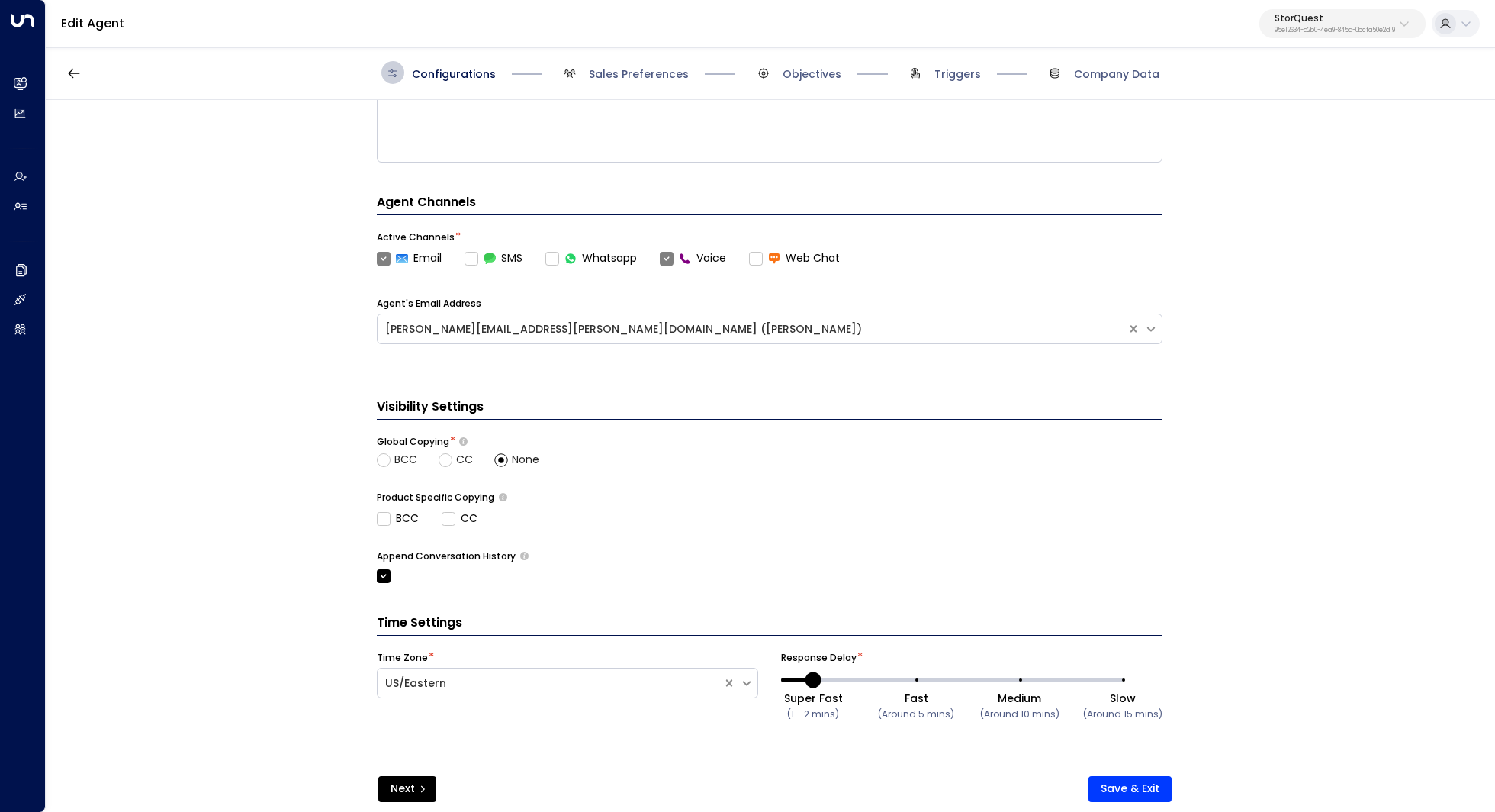
scroll to position [369, 0]
click at [1152, 788] on button "Save & Exit" at bounding box center [1130, 788] width 84 height 26
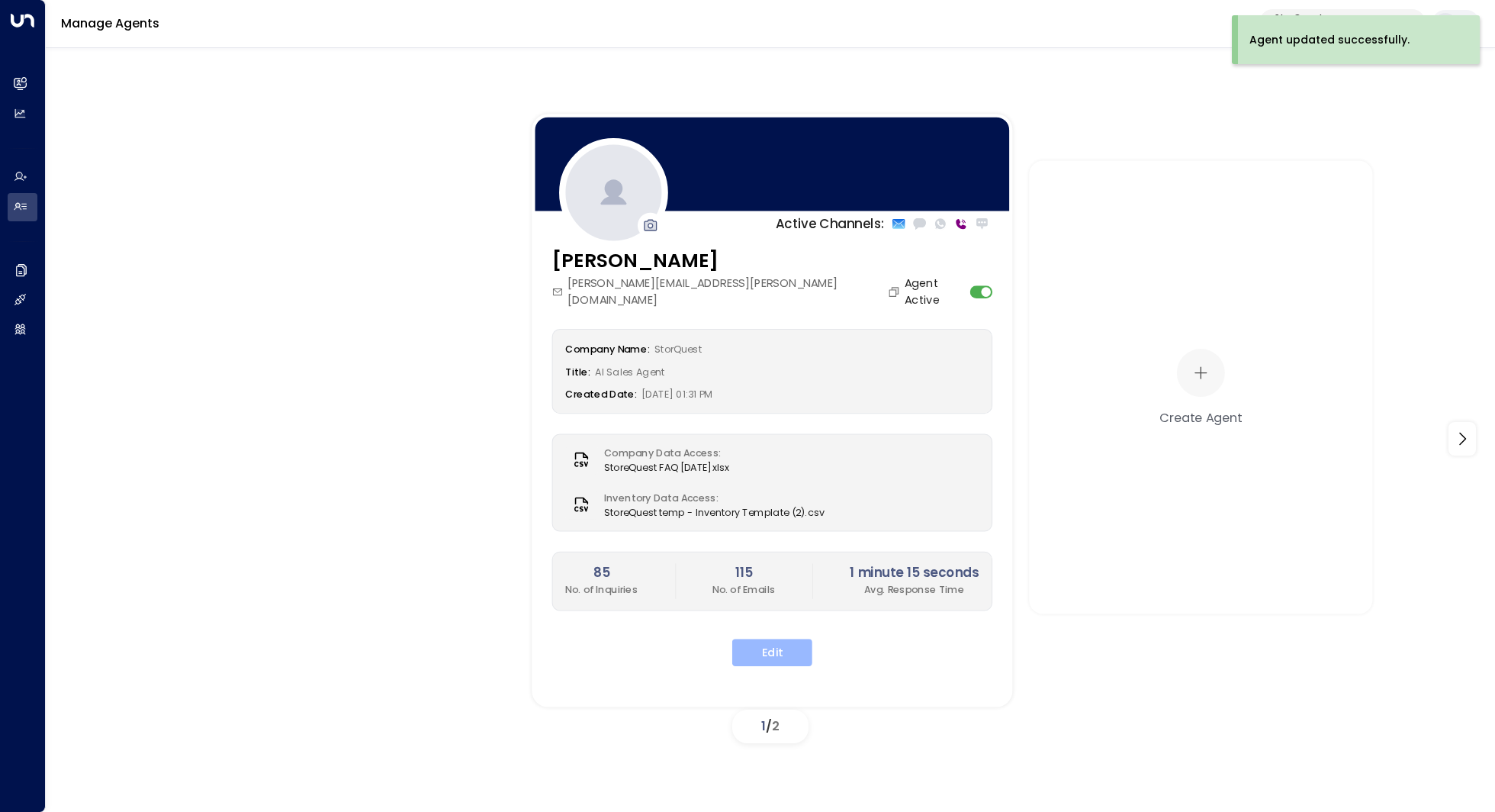
click at [769, 638] on button "Edit" at bounding box center [772, 651] width 80 height 28
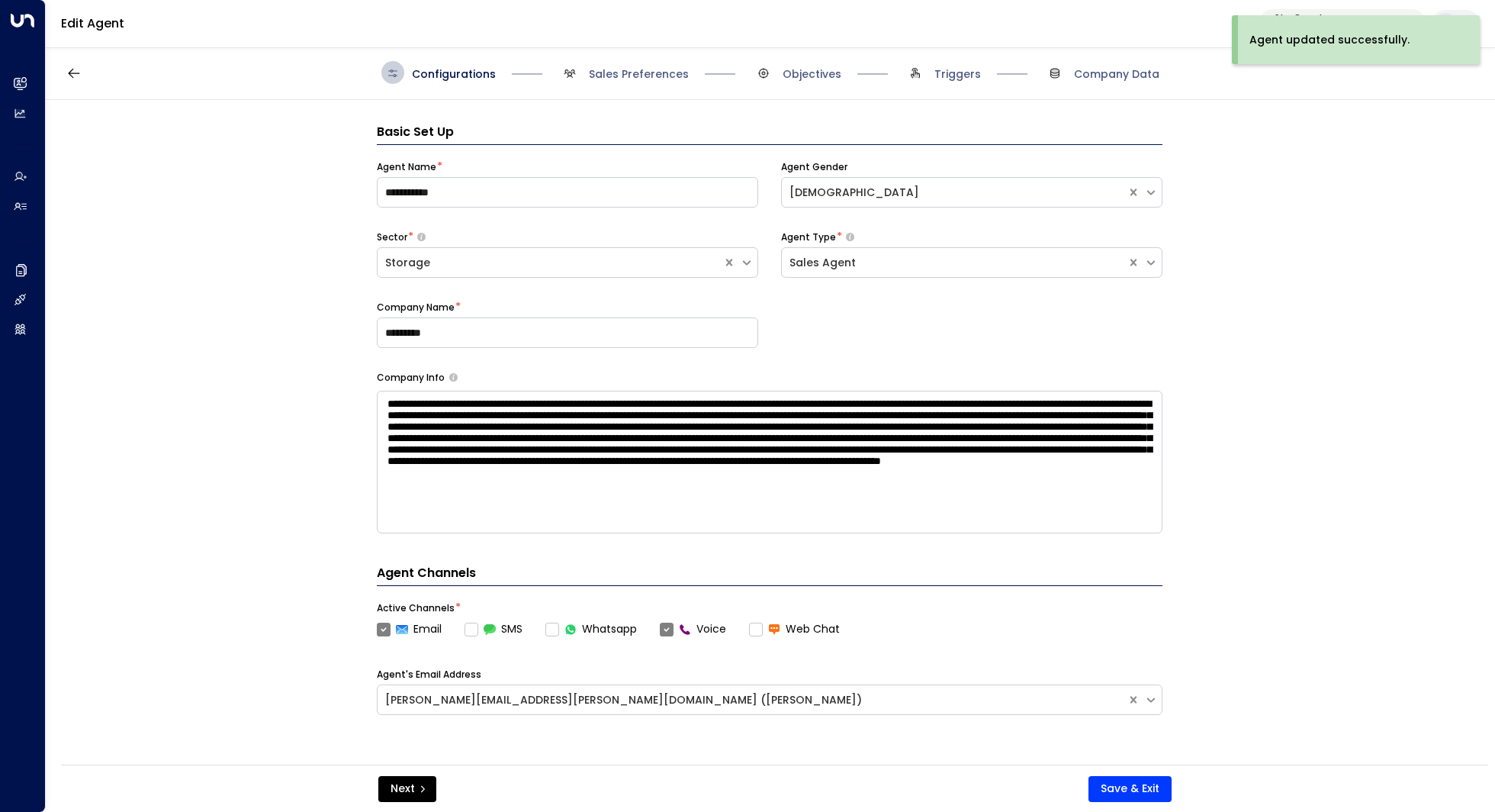
scroll to position [23, 0]
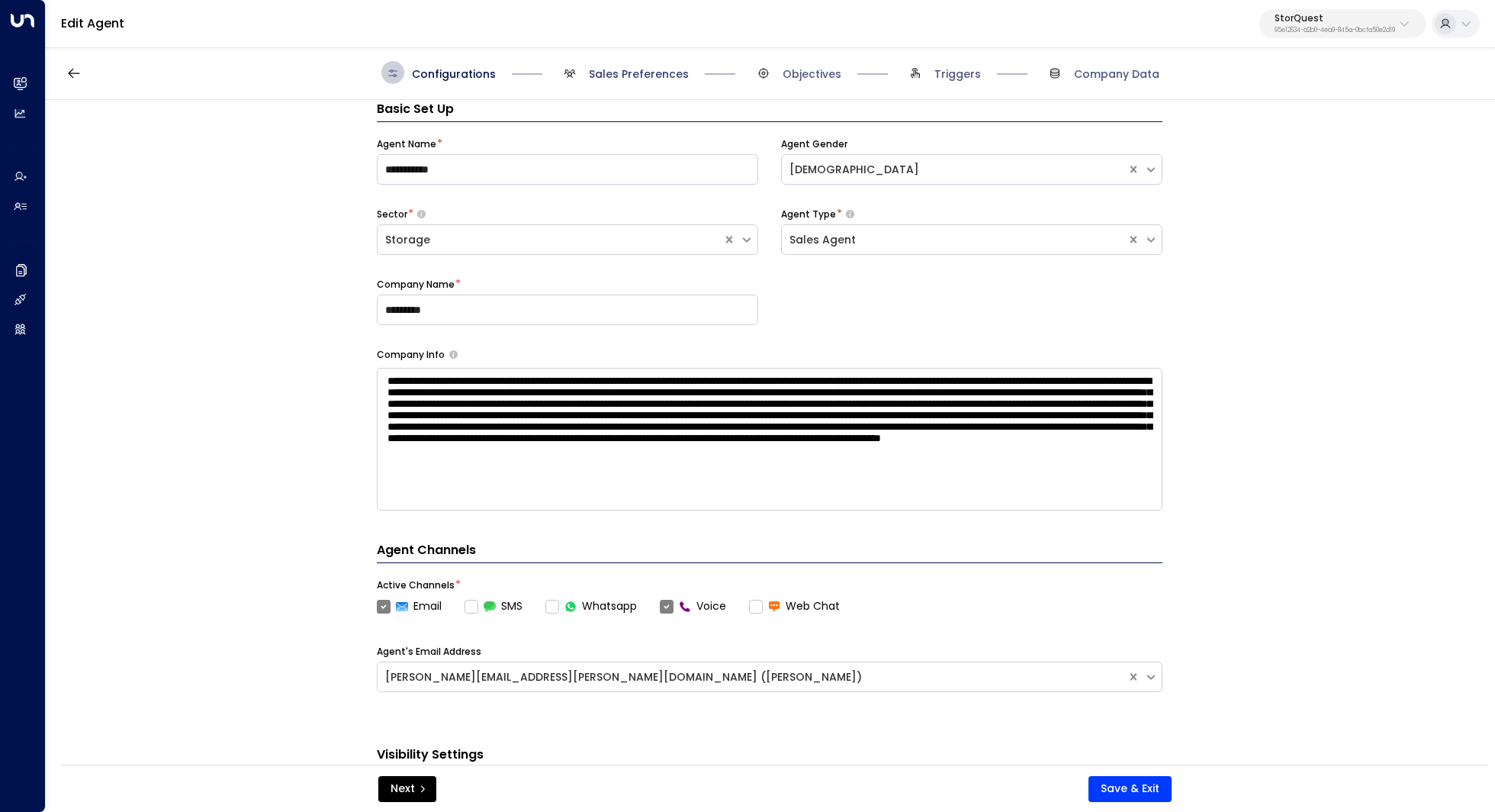
click at [634, 66] on span "Sales Preferences" at bounding box center [638, 74] width 100 height 15
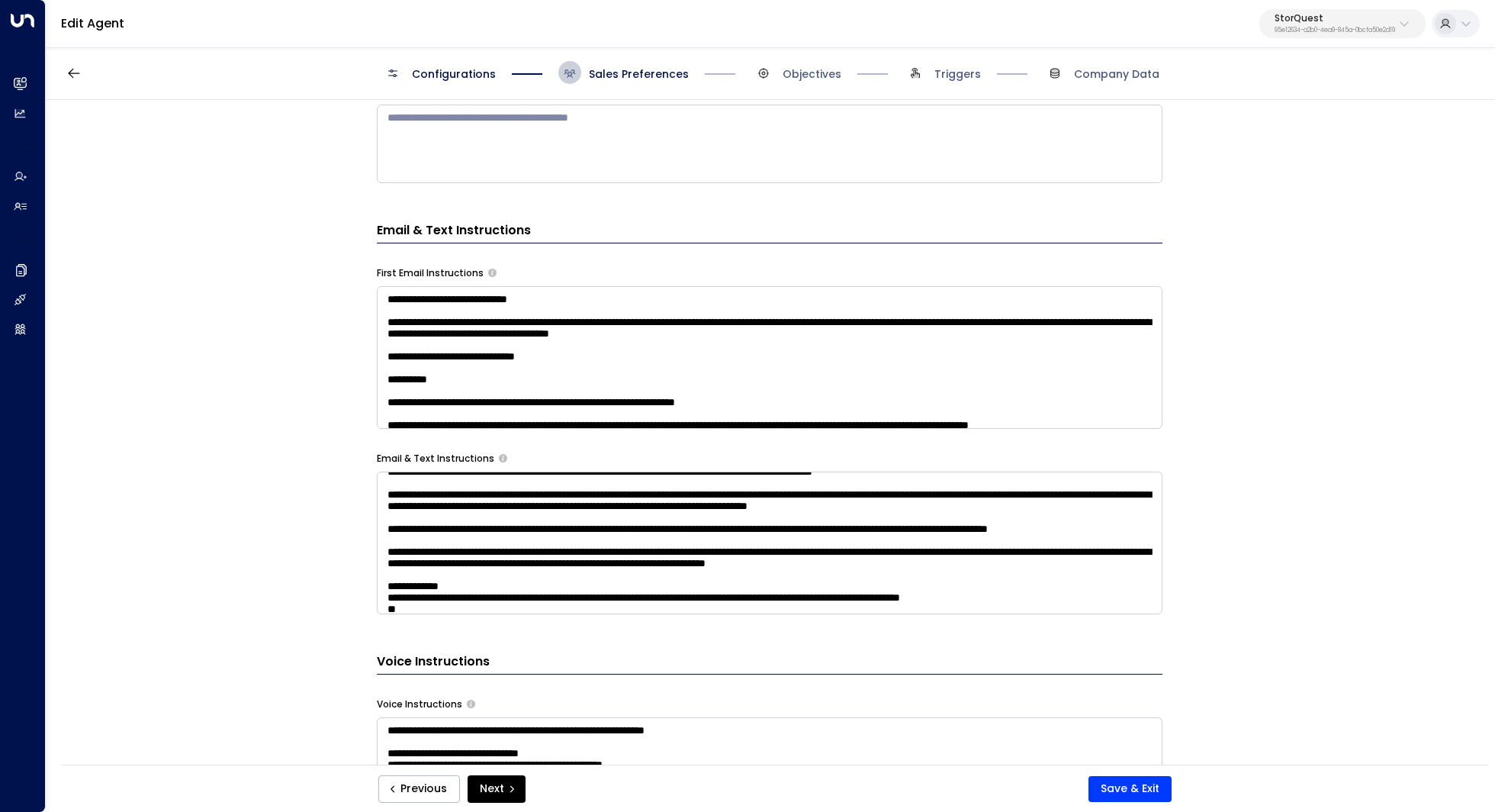
scroll to position [150, 0]
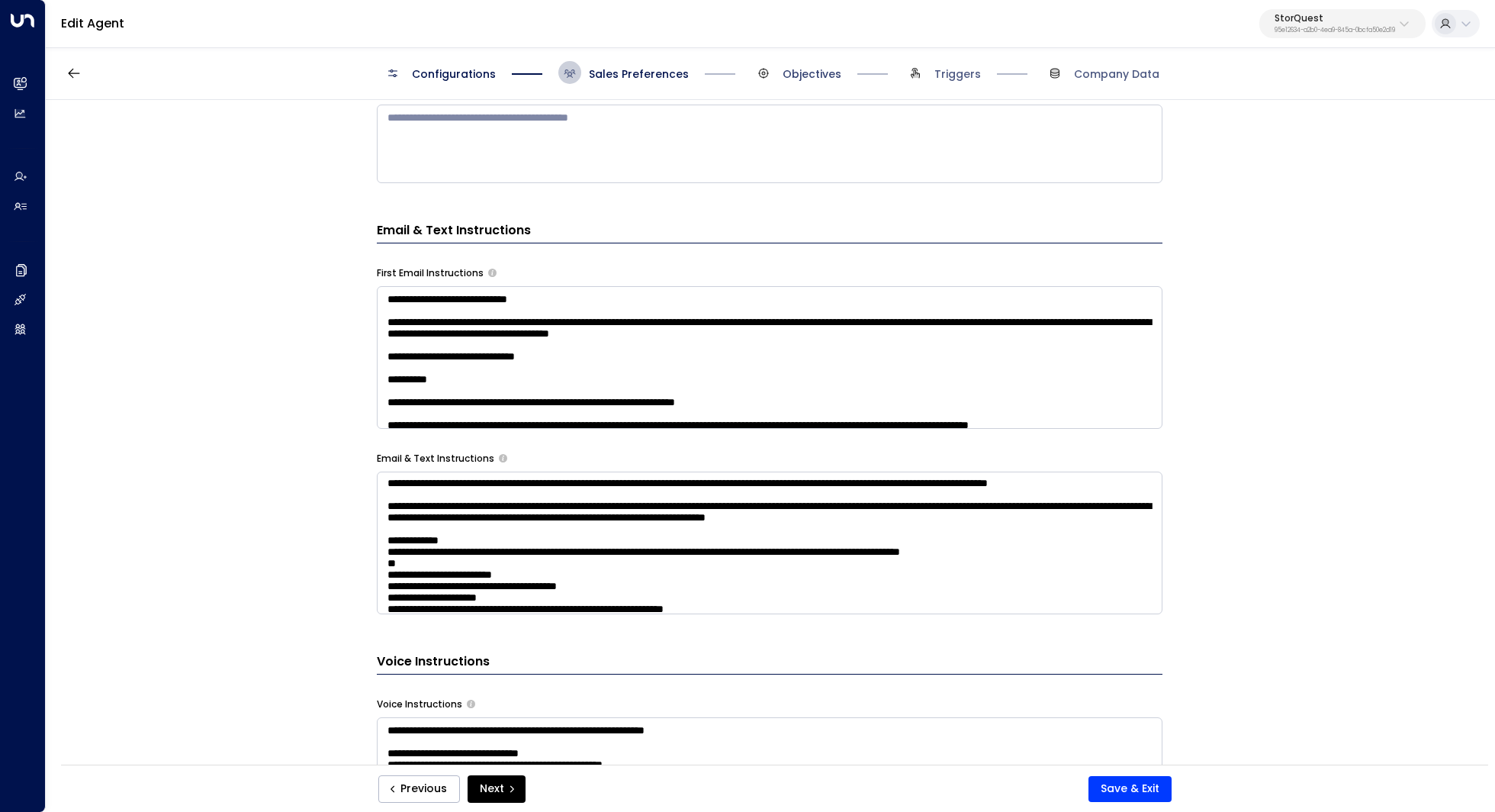
click at [797, 68] on span "Objectives" at bounding box center [812, 74] width 59 height 15
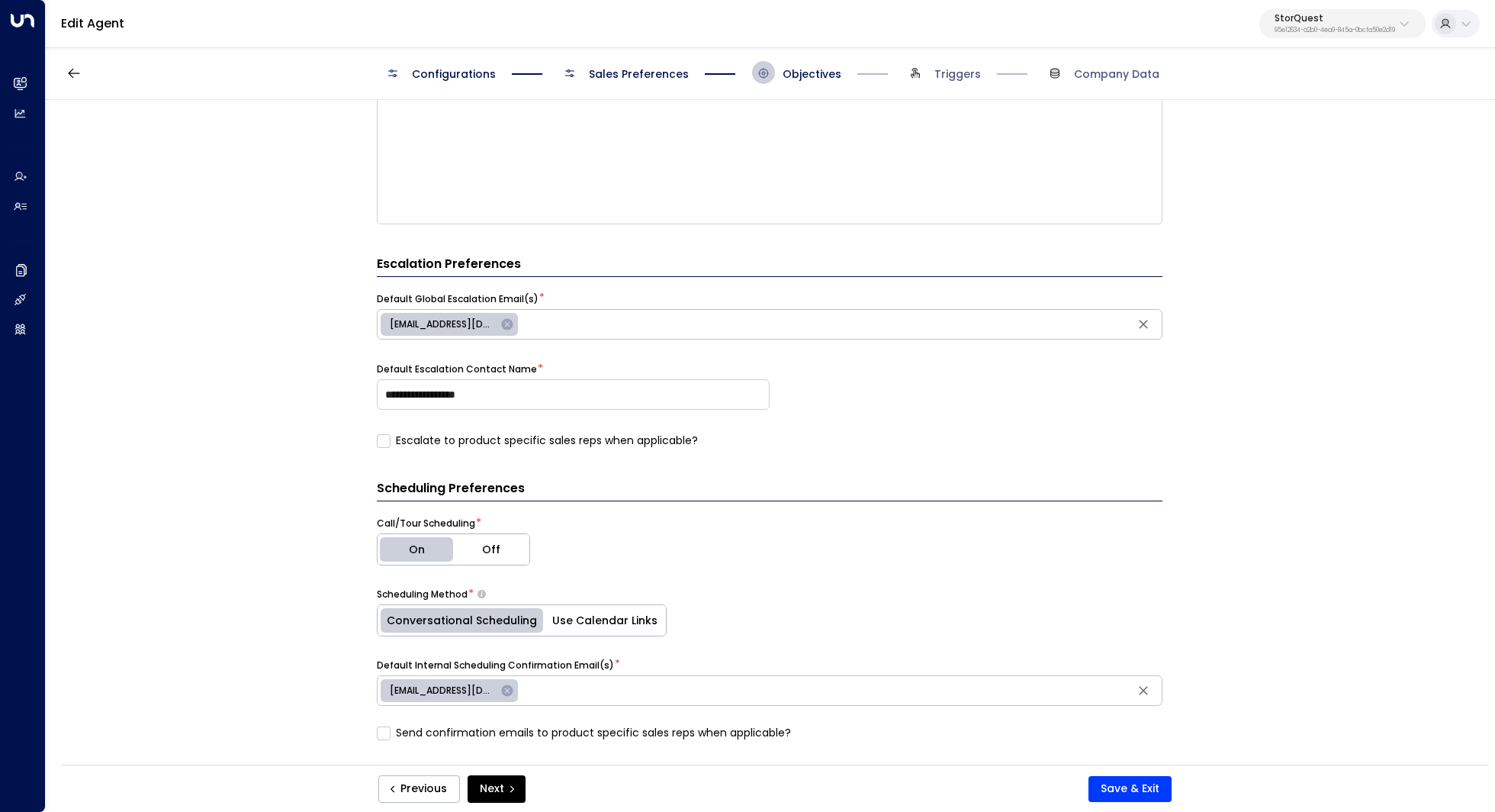
scroll to position [274, 0]
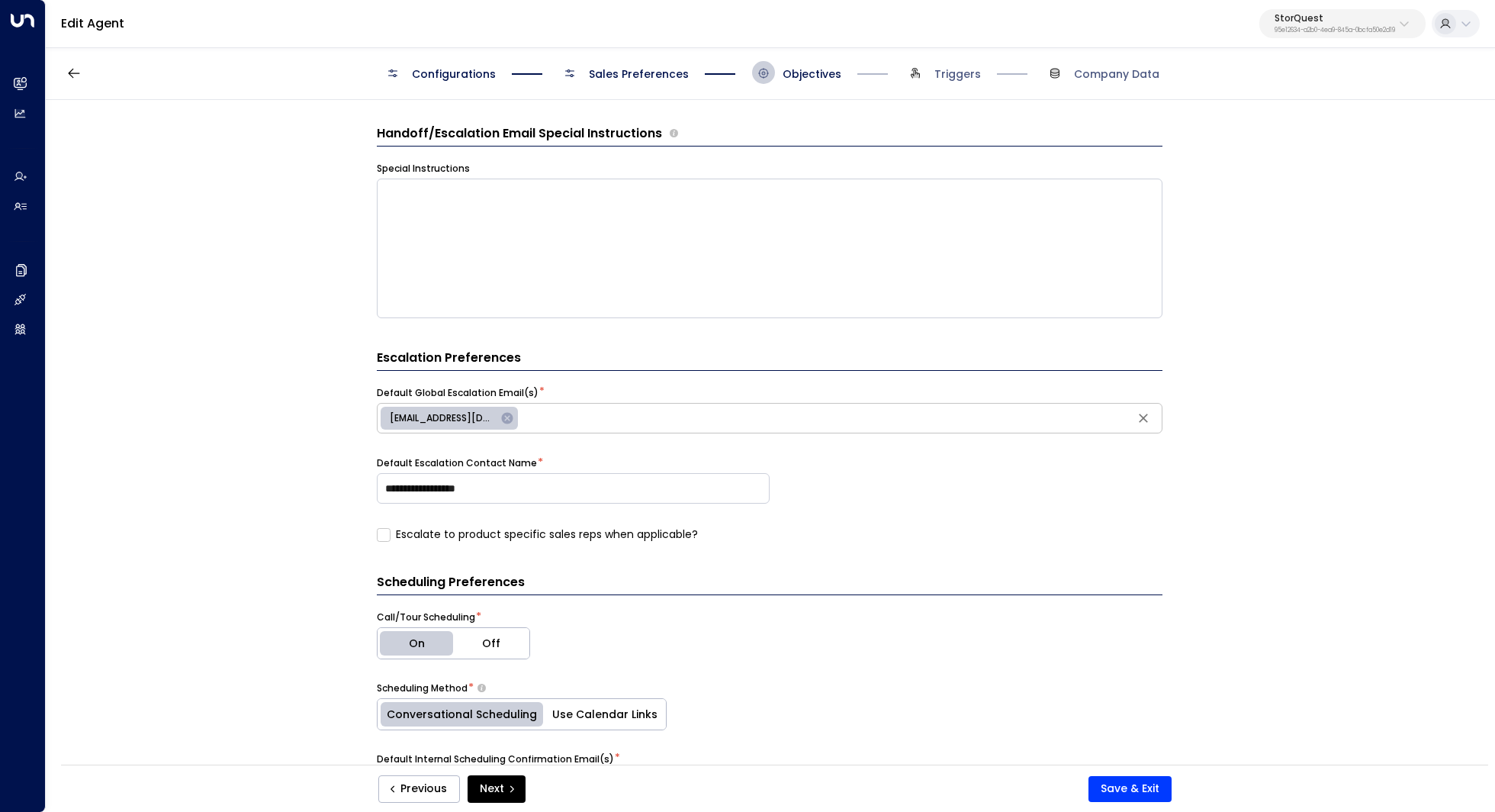
click at [504, 417] on icon at bounding box center [507, 419] width 11 height 11
click at [504, 417] on input "text" at bounding box center [769, 418] width 778 height 23
type input "**********"
click at [1240, 563] on div "**********" at bounding box center [769, 437] width 1448 height 674
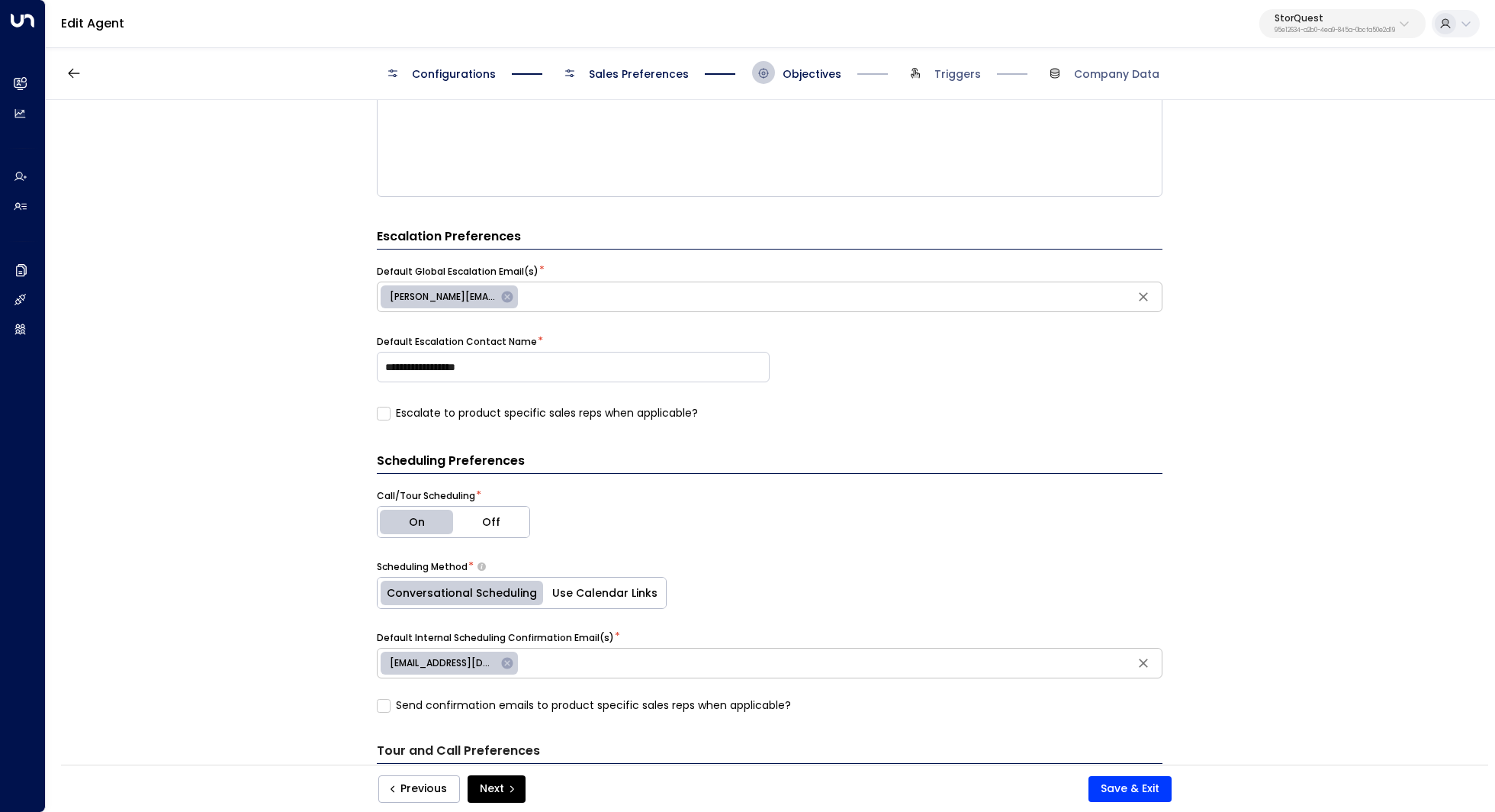
scroll to position [0, 0]
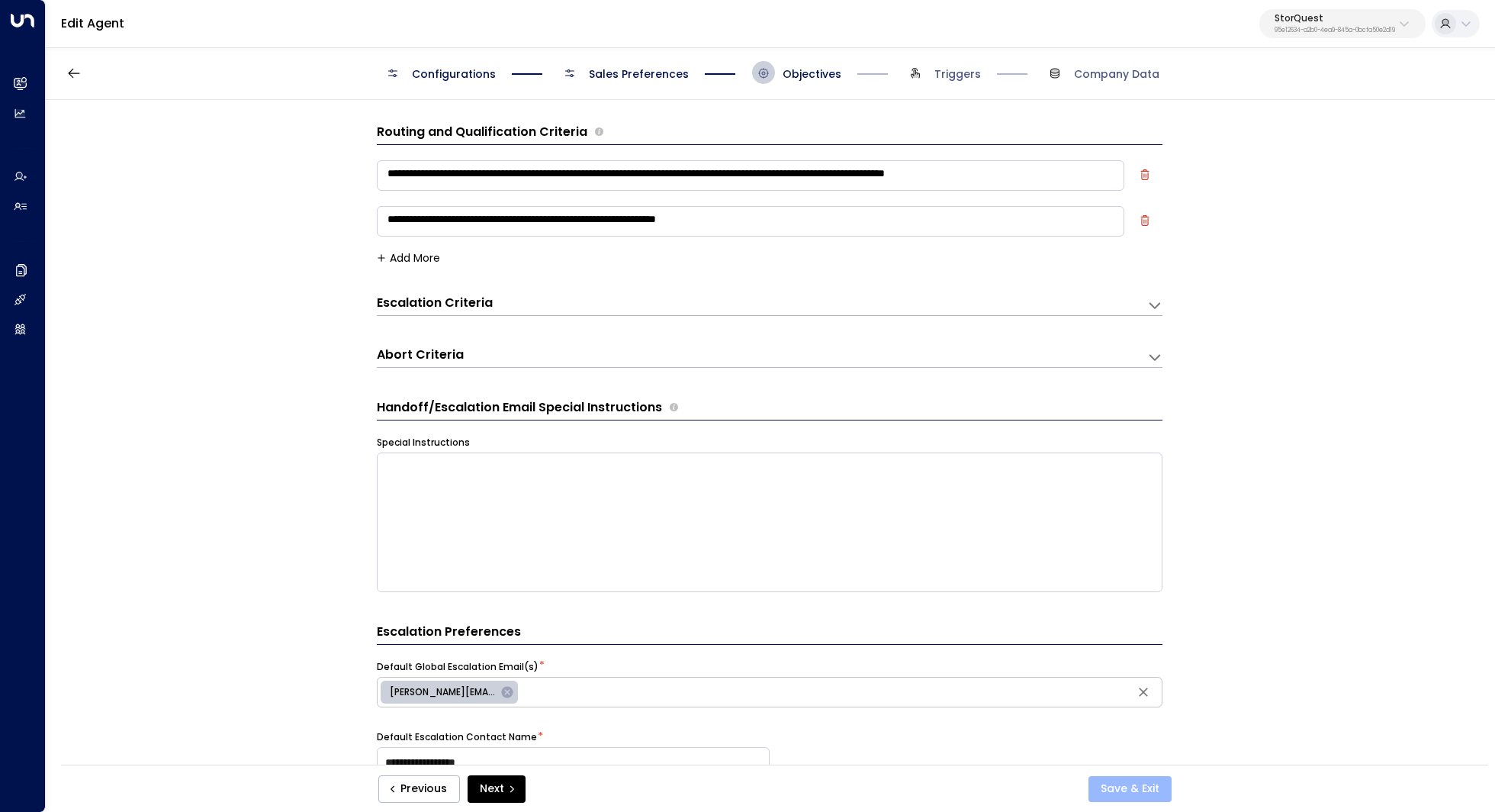
click at [1113, 776] on button "Save & Exit" at bounding box center [1130, 788] width 84 height 26
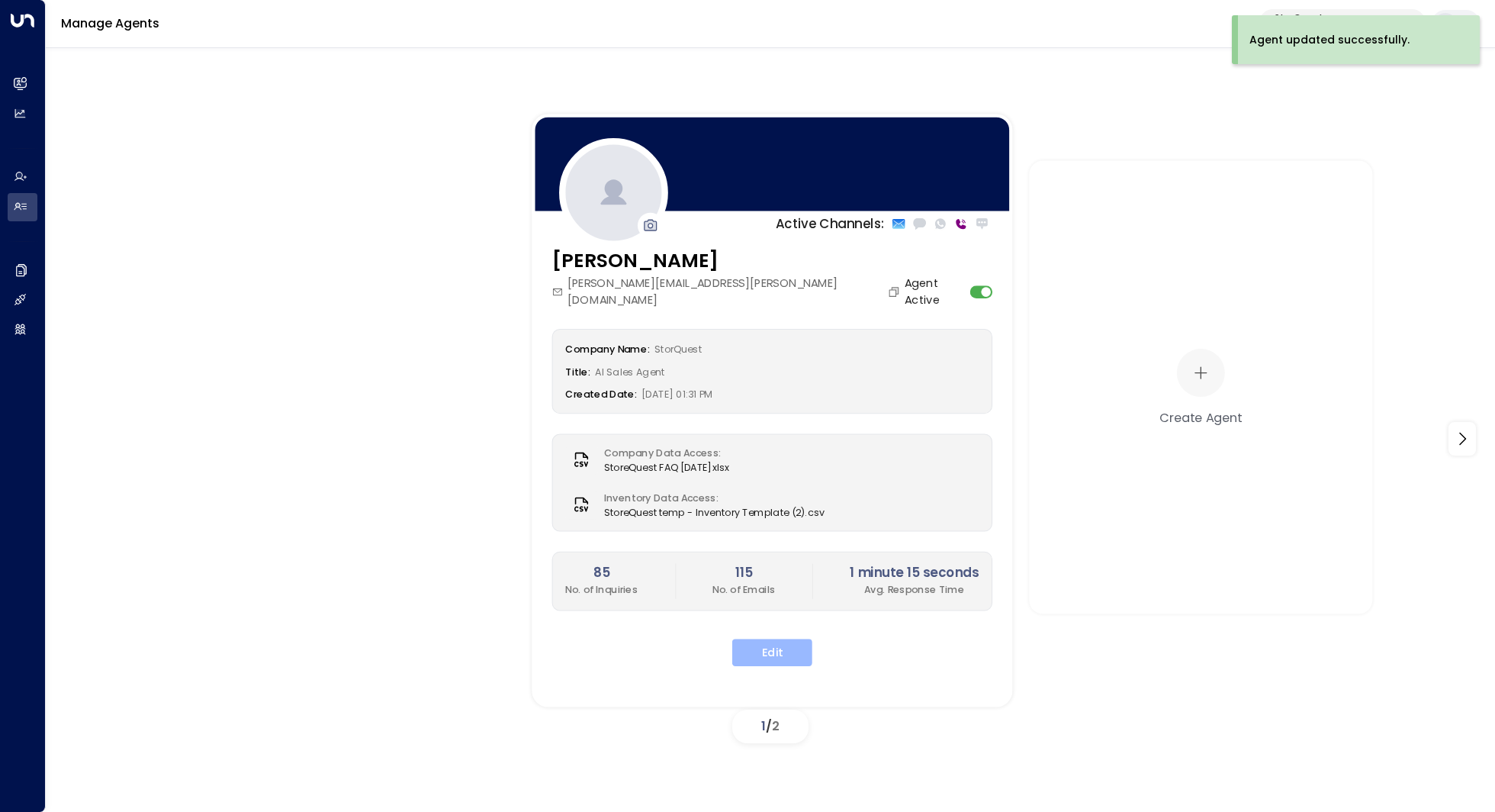
click at [746, 638] on button "Edit" at bounding box center [772, 651] width 80 height 28
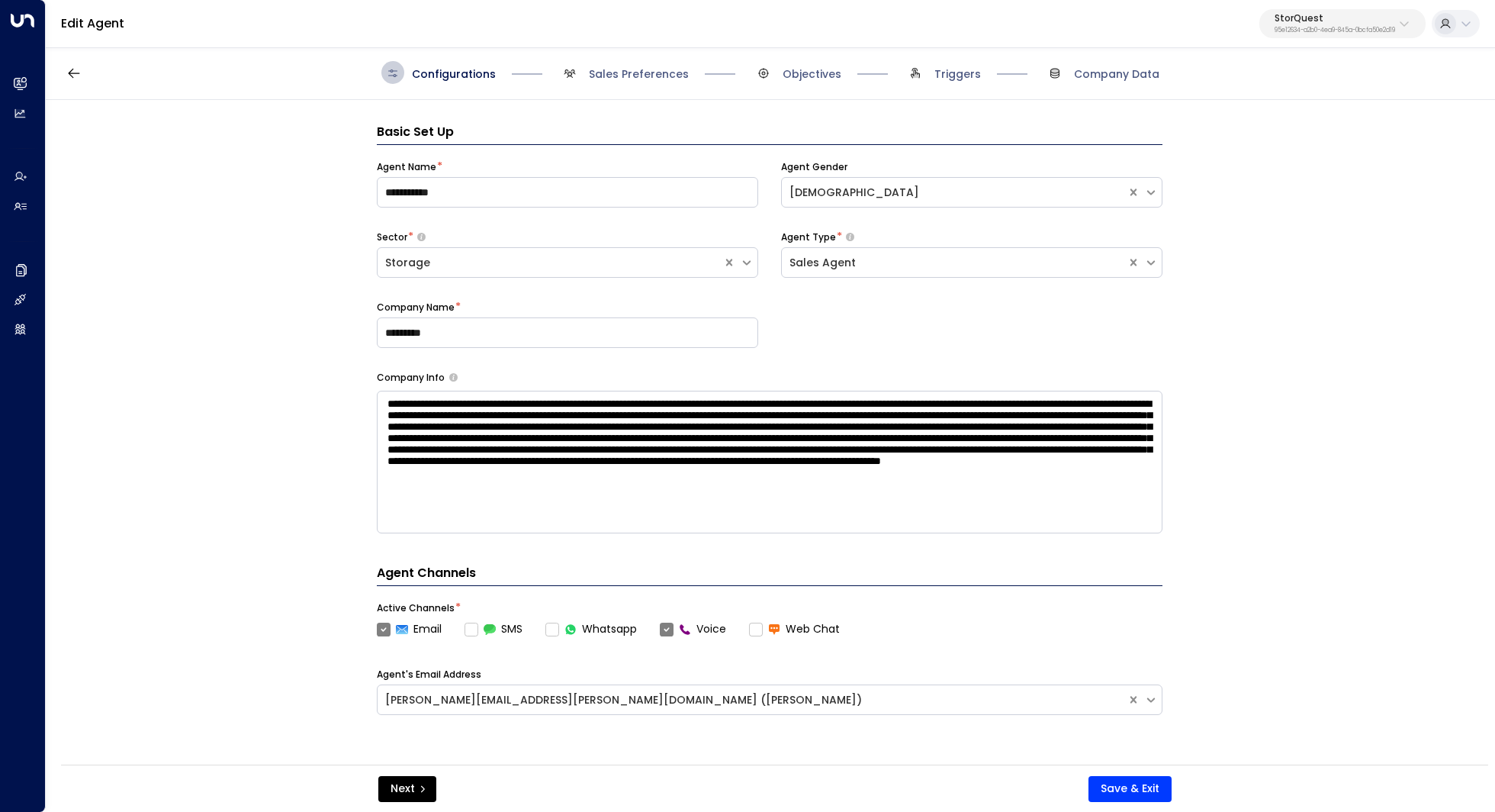
click at [1319, 307] on div "**********" at bounding box center [769, 437] width 1448 height 674
click at [1116, 84] on span "Company Data" at bounding box center [1102, 72] width 116 height 23
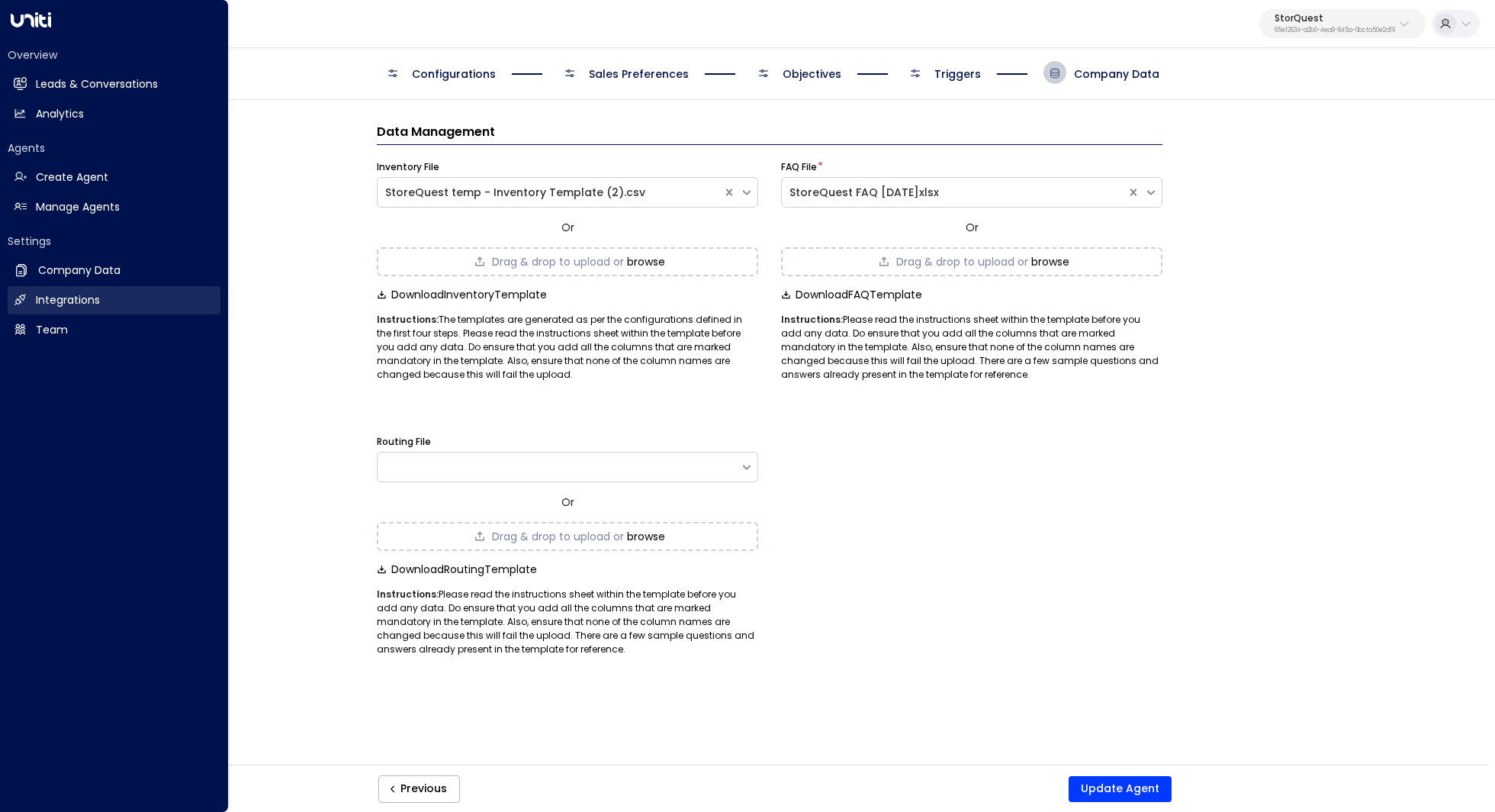
click at [83, 299] on h2 "Integrations" at bounding box center [67, 300] width 64 height 16
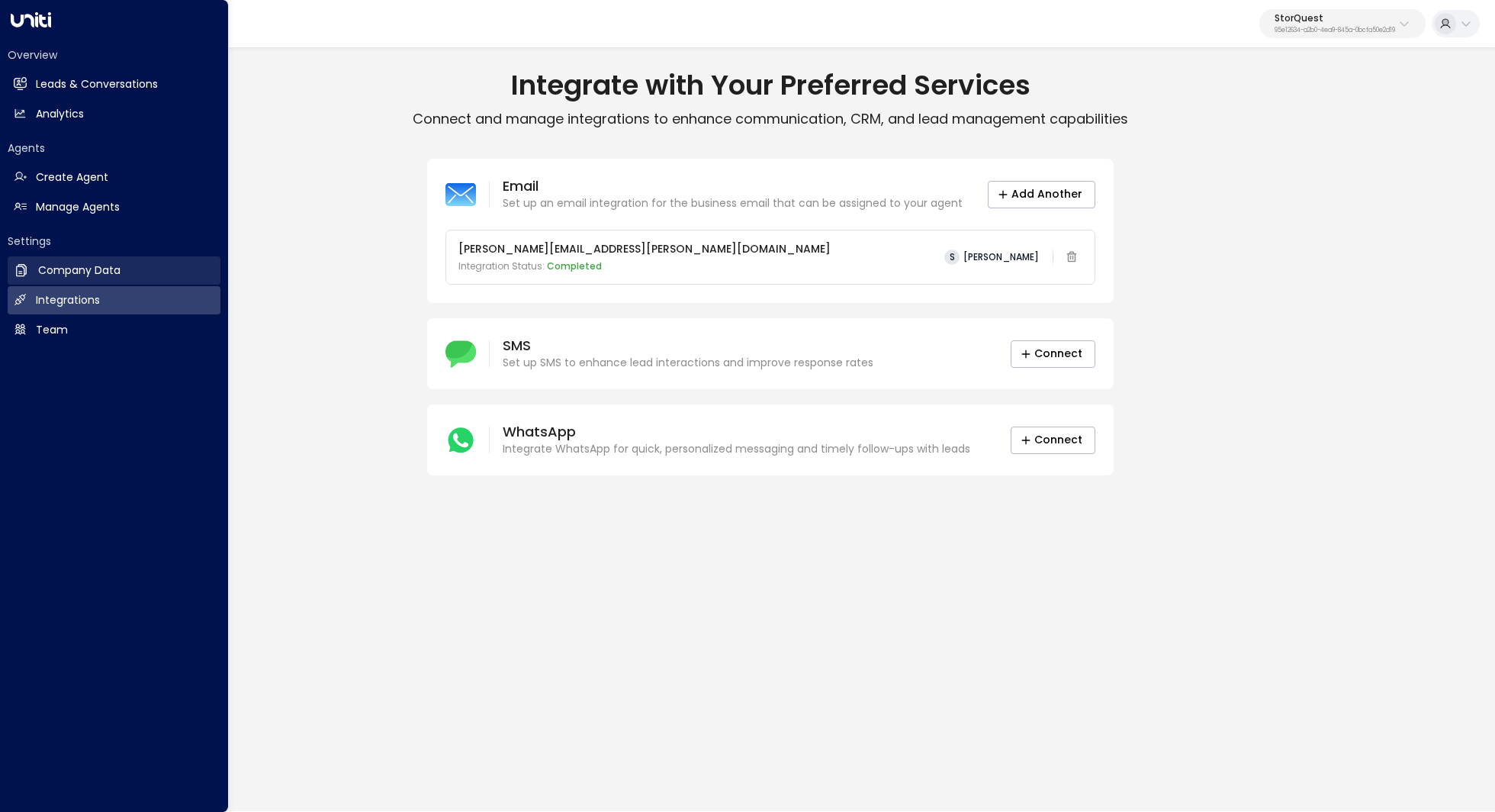
click at [75, 267] on h2 "Company Data" at bounding box center [79, 270] width 83 height 16
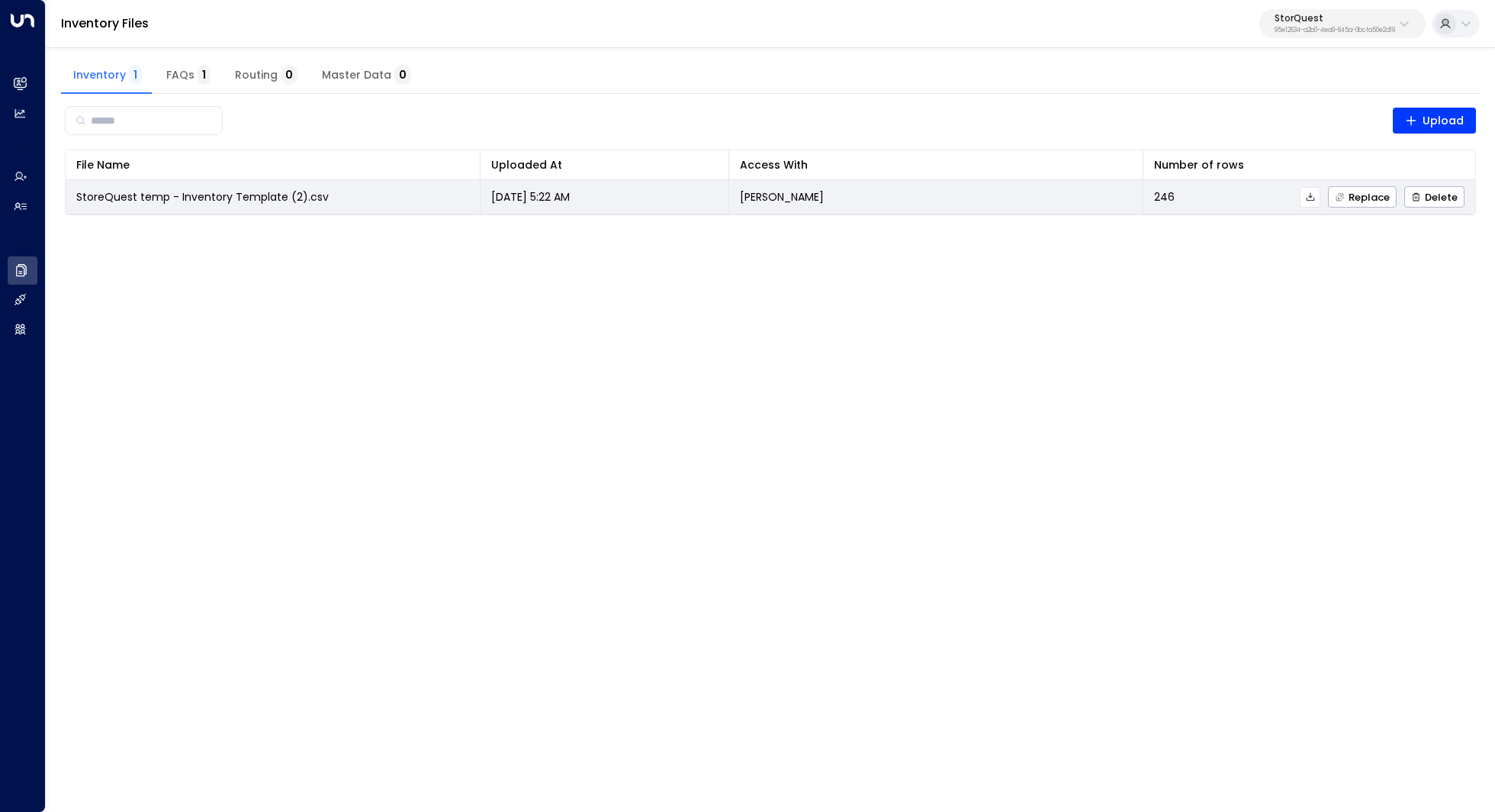
click at [1319, 205] on button at bounding box center [1311, 198] width 21 height 21
click at [1433, 195] on span "Delete" at bounding box center [1434, 197] width 47 height 9
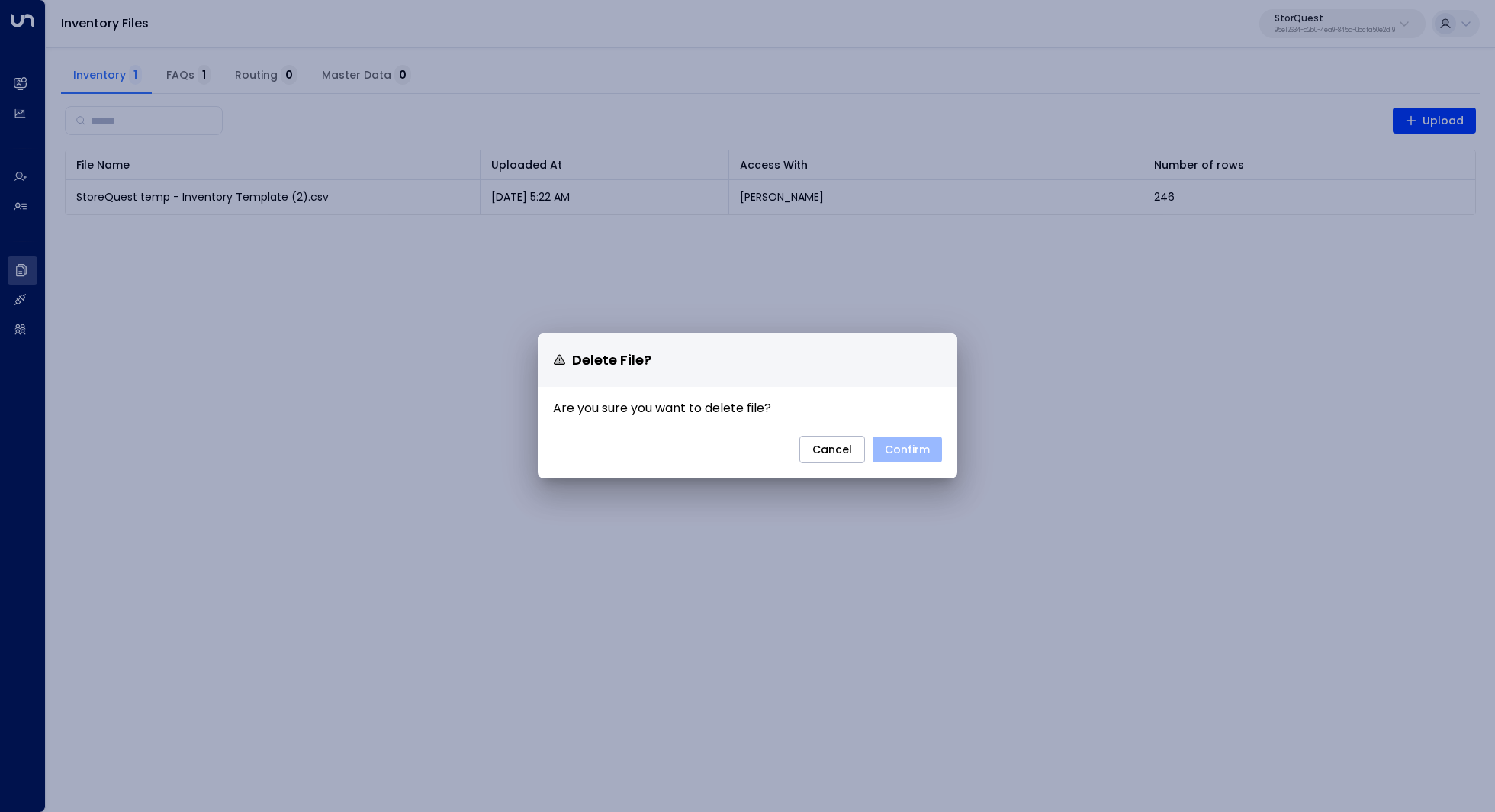
click at [912, 444] on button "Confirm" at bounding box center [907, 448] width 69 height 26
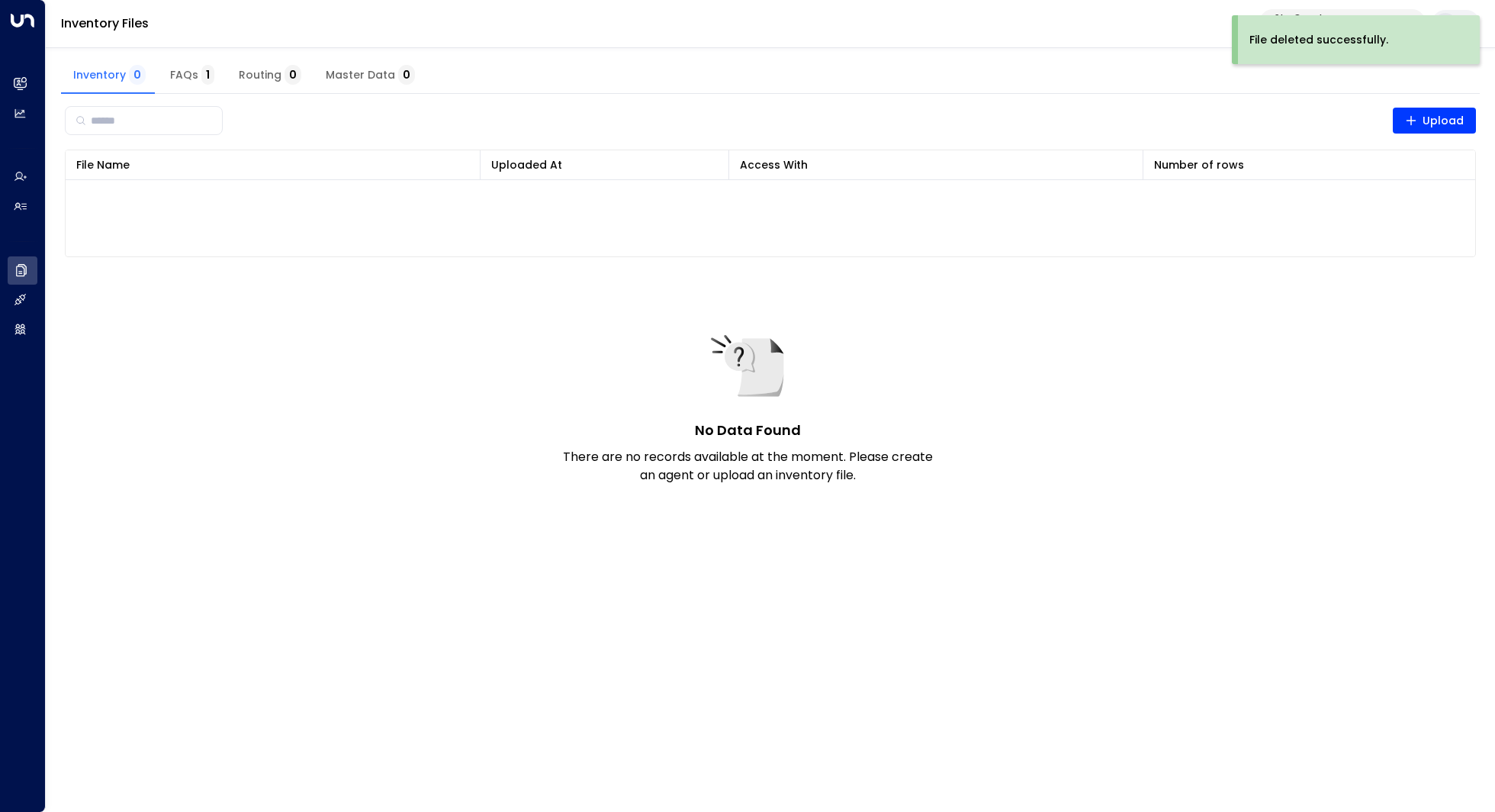
click at [485, 260] on div "​ Upload File Name 0 Uploaded At 0 Access With Number of rows 0 No Data Found T…" at bounding box center [770, 179] width 1419 height 171
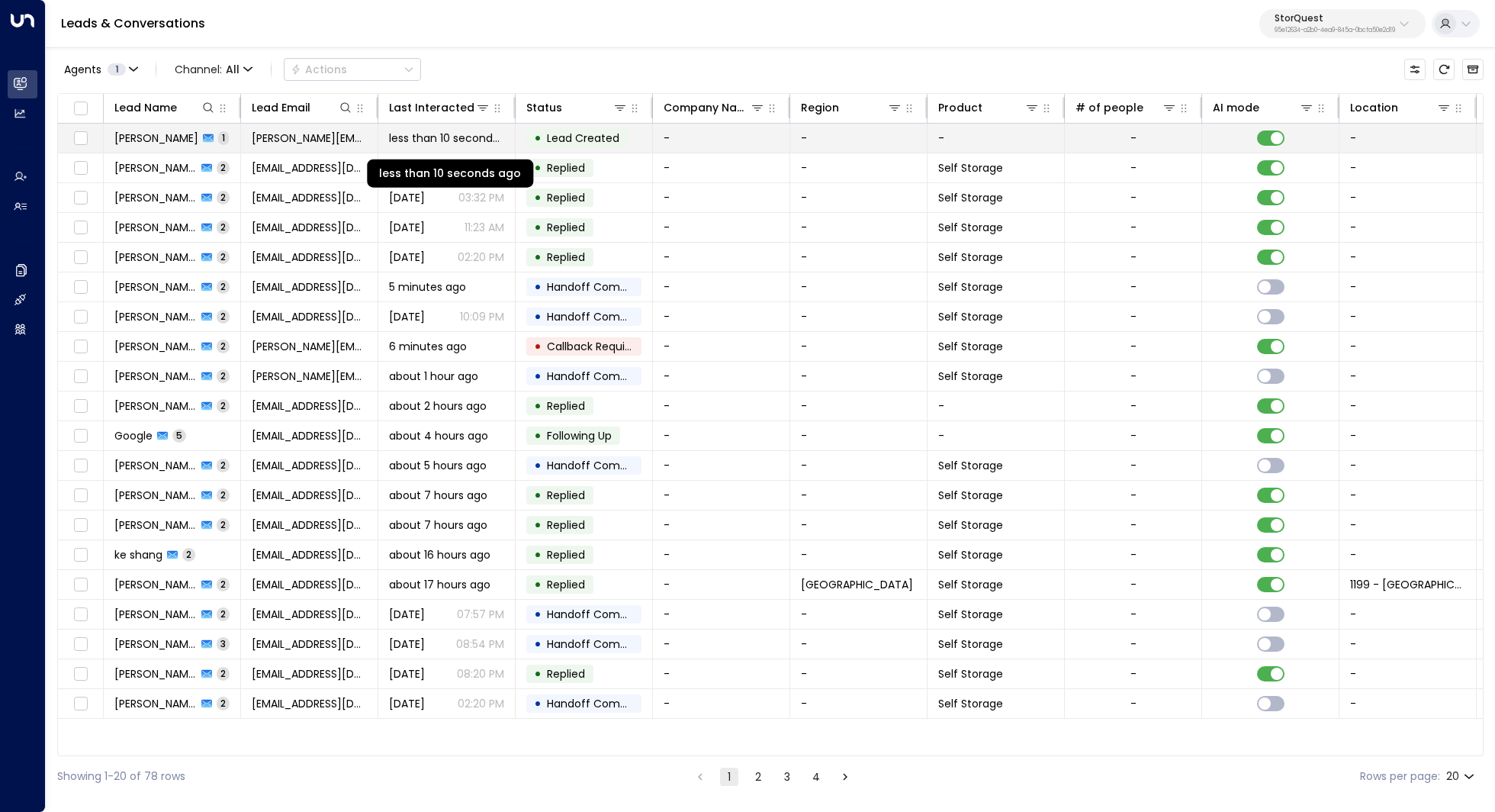
click at [417, 136] on span "less than 10 seconds ago" at bounding box center [446, 138] width 115 height 15
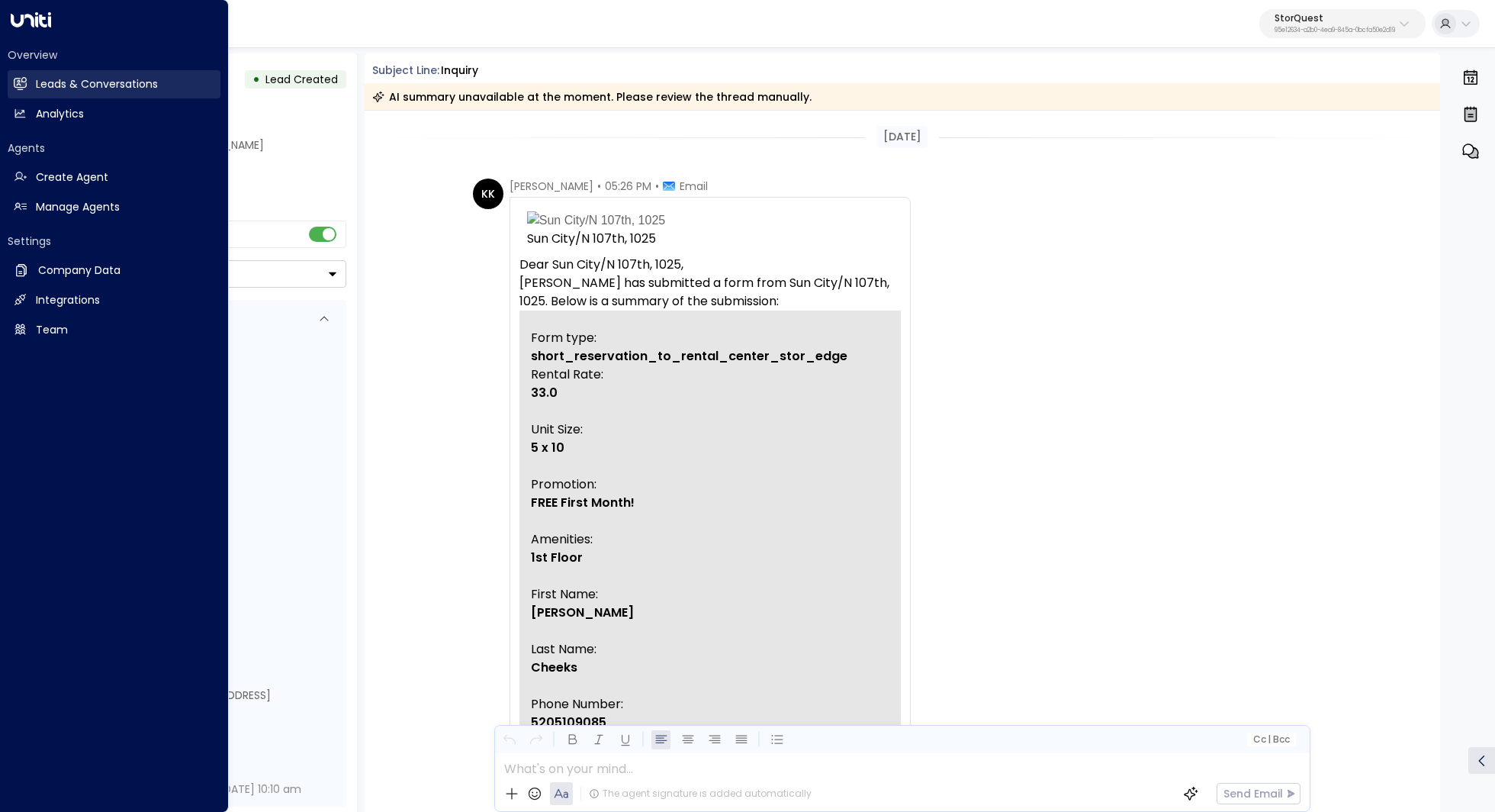
click at [60, 86] on h2 "Leads & Conversations" at bounding box center [97, 84] width 123 height 16
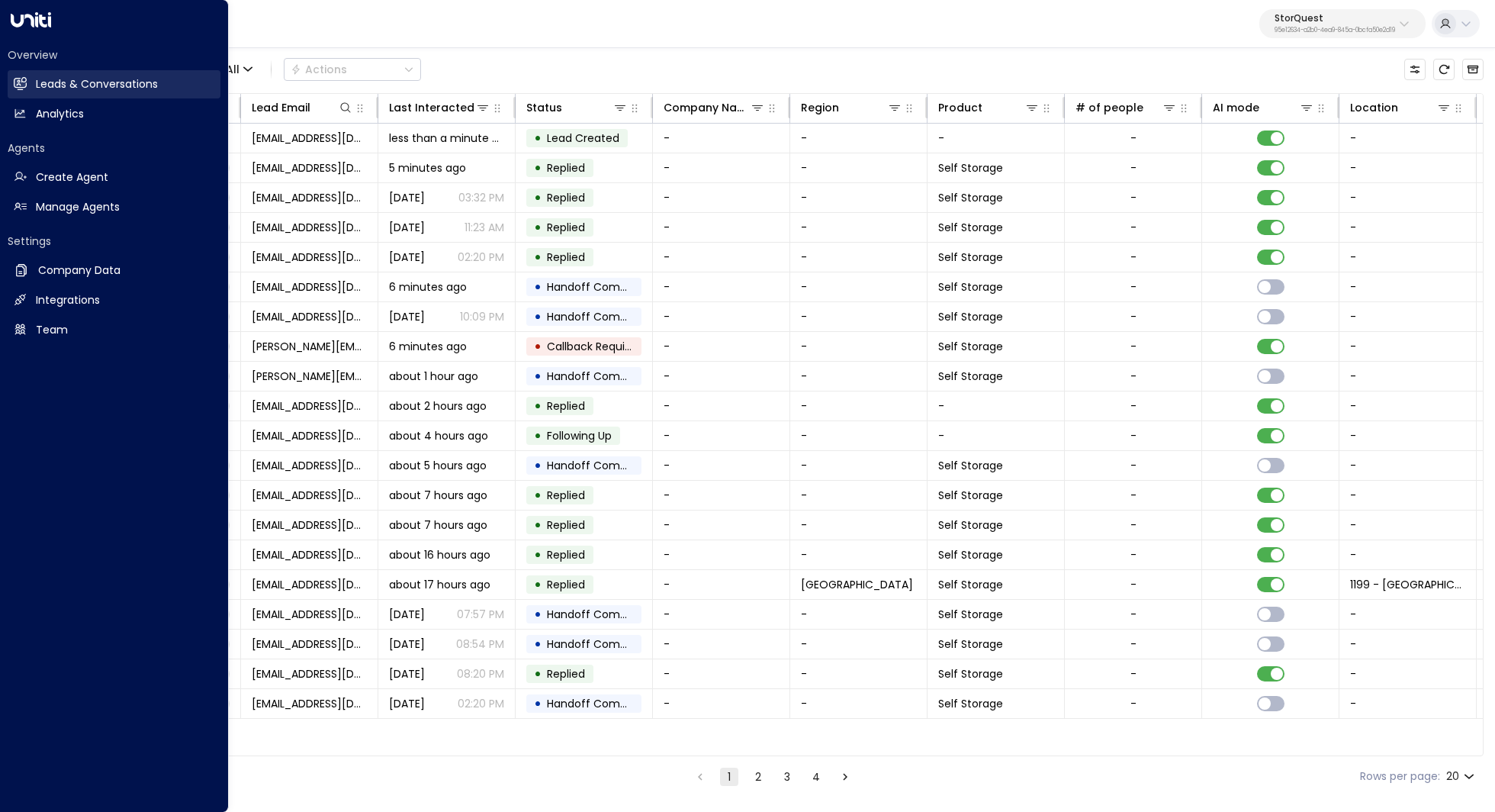
click at [60, 86] on h2 "Leads & Conversations" at bounding box center [97, 84] width 123 height 16
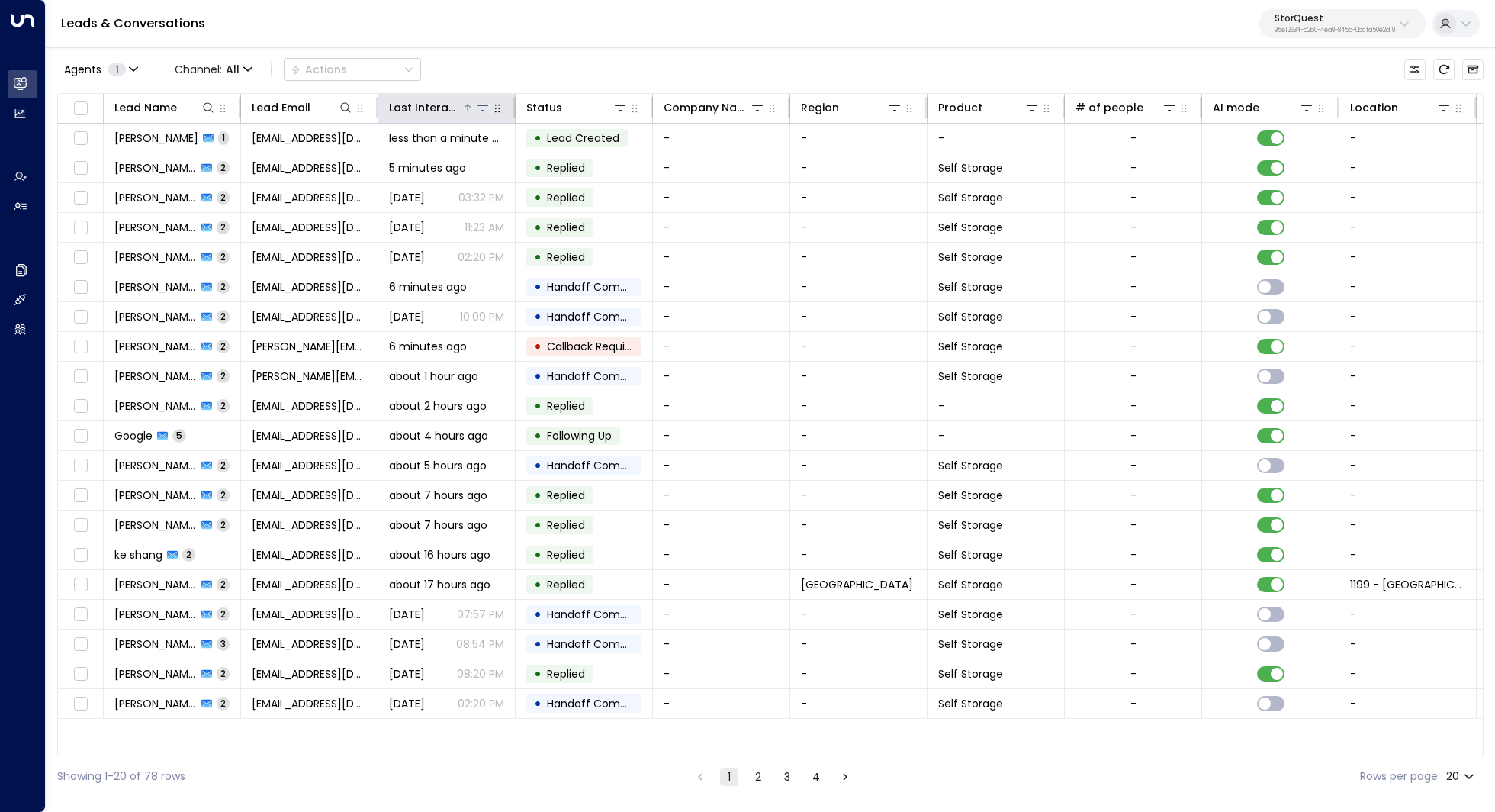
click at [426, 104] on div "Last Interacted" at bounding box center [426, 107] width 72 height 18
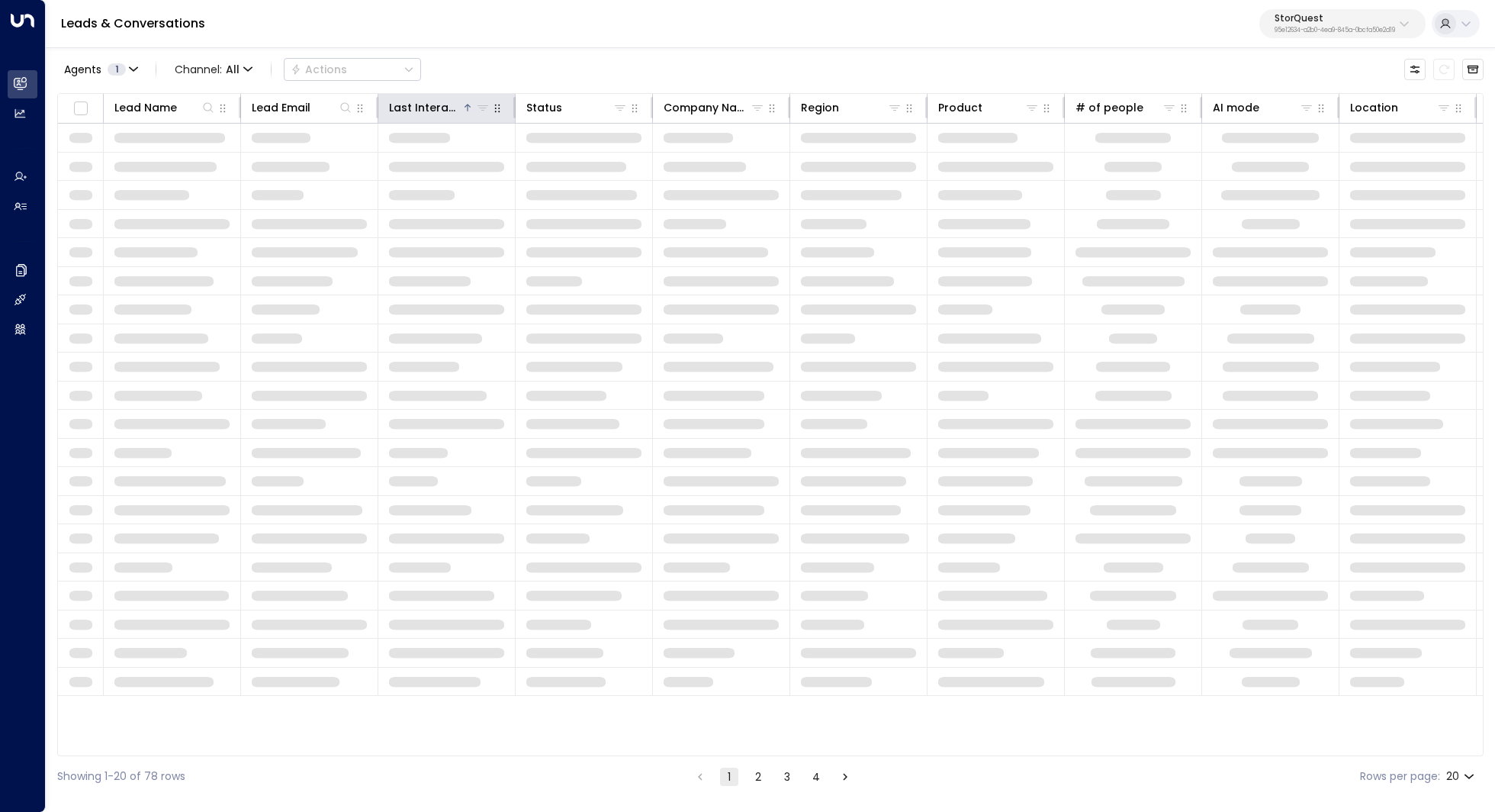
click at [426, 104] on div "Last Interacted" at bounding box center [426, 107] width 72 height 18
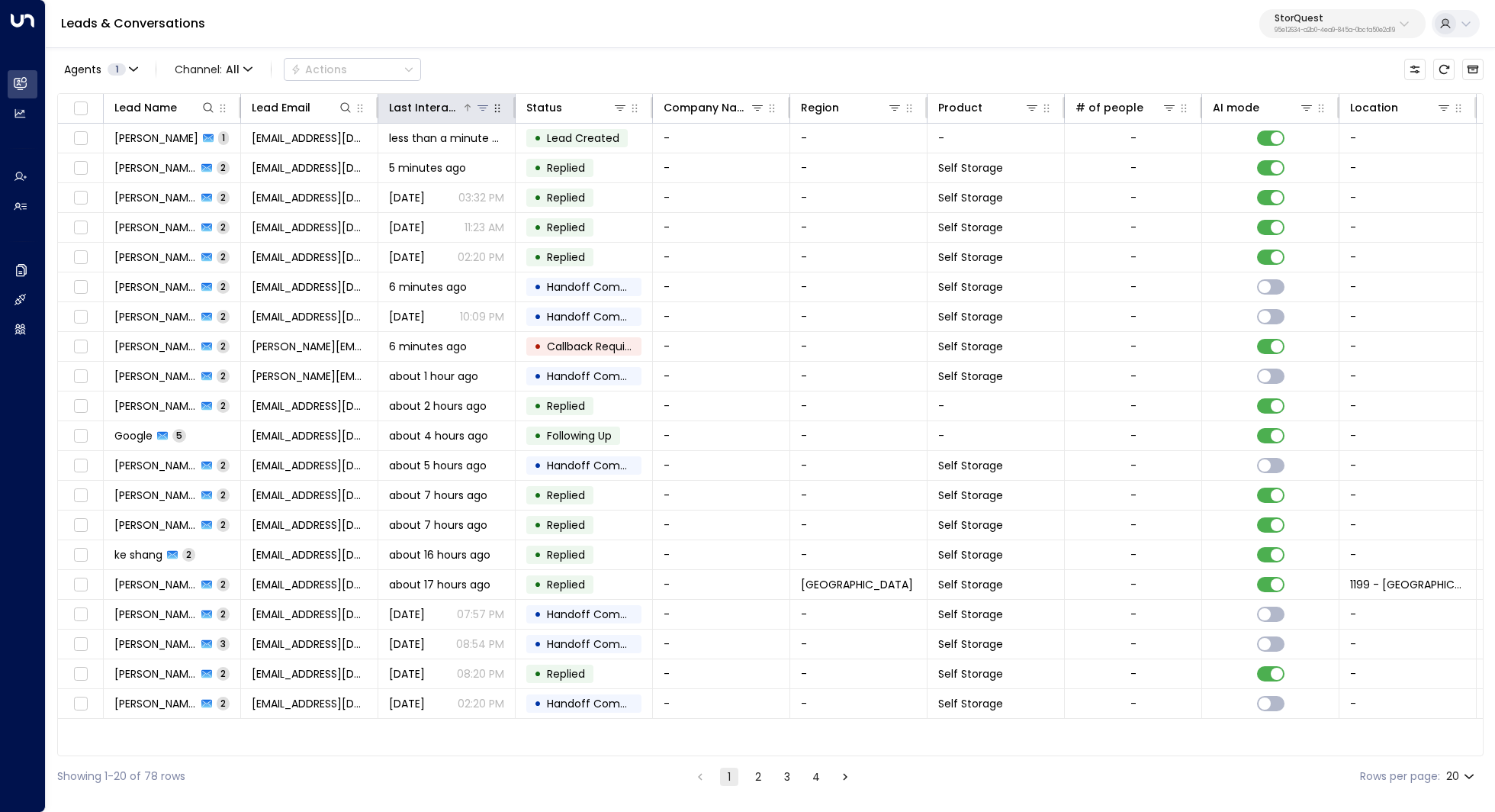
click at [426, 104] on div "Last Interacted" at bounding box center [426, 107] width 72 height 18
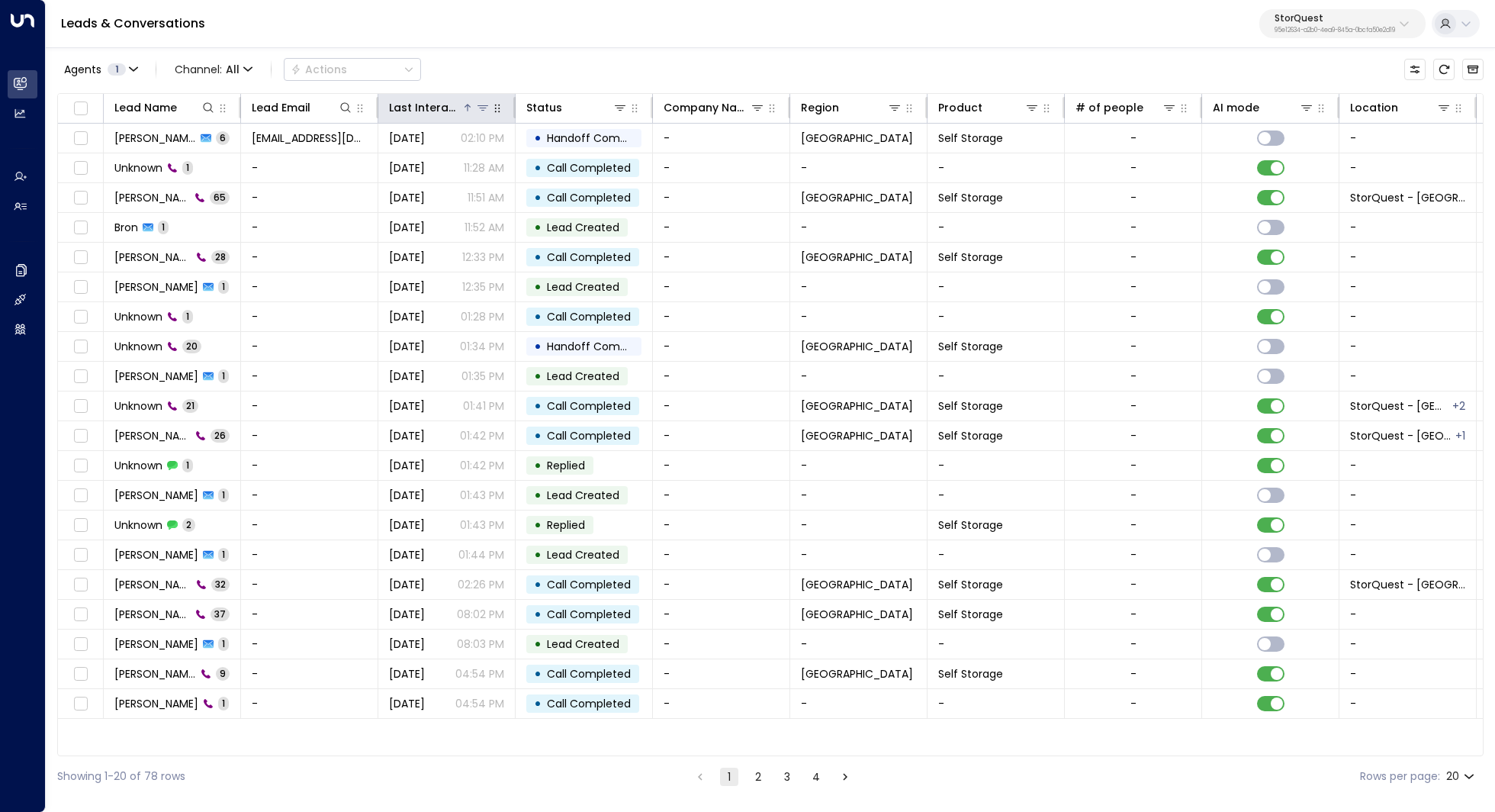
click at [426, 104] on div "Last Interacted" at bounding box center [426, 107] width 72 height 18
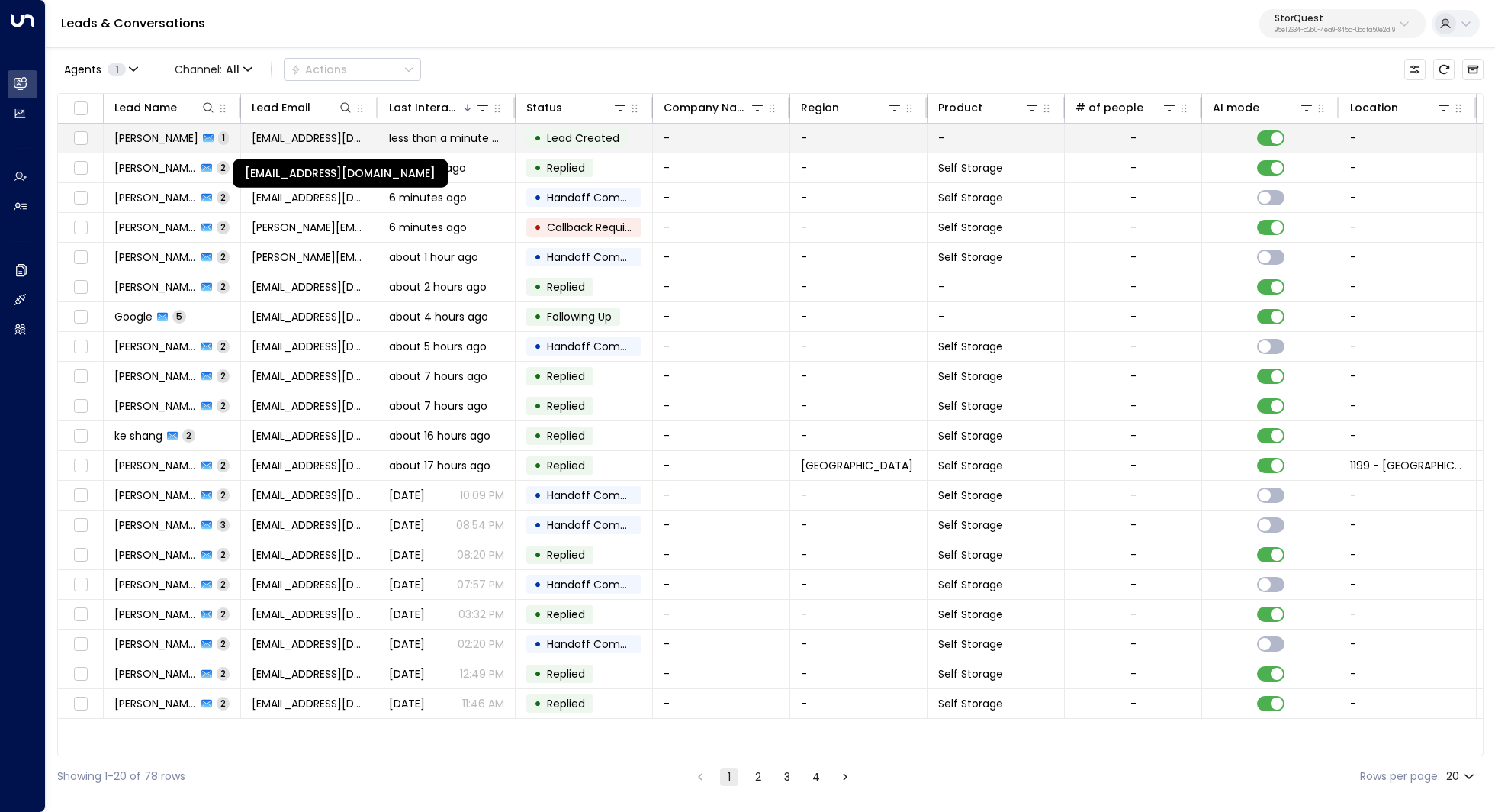
click at [328, 138] on span "[EMAIL_ADDRESS][DOMAIN_NAME]" at bounding box center [309, 138] width 115 height 15
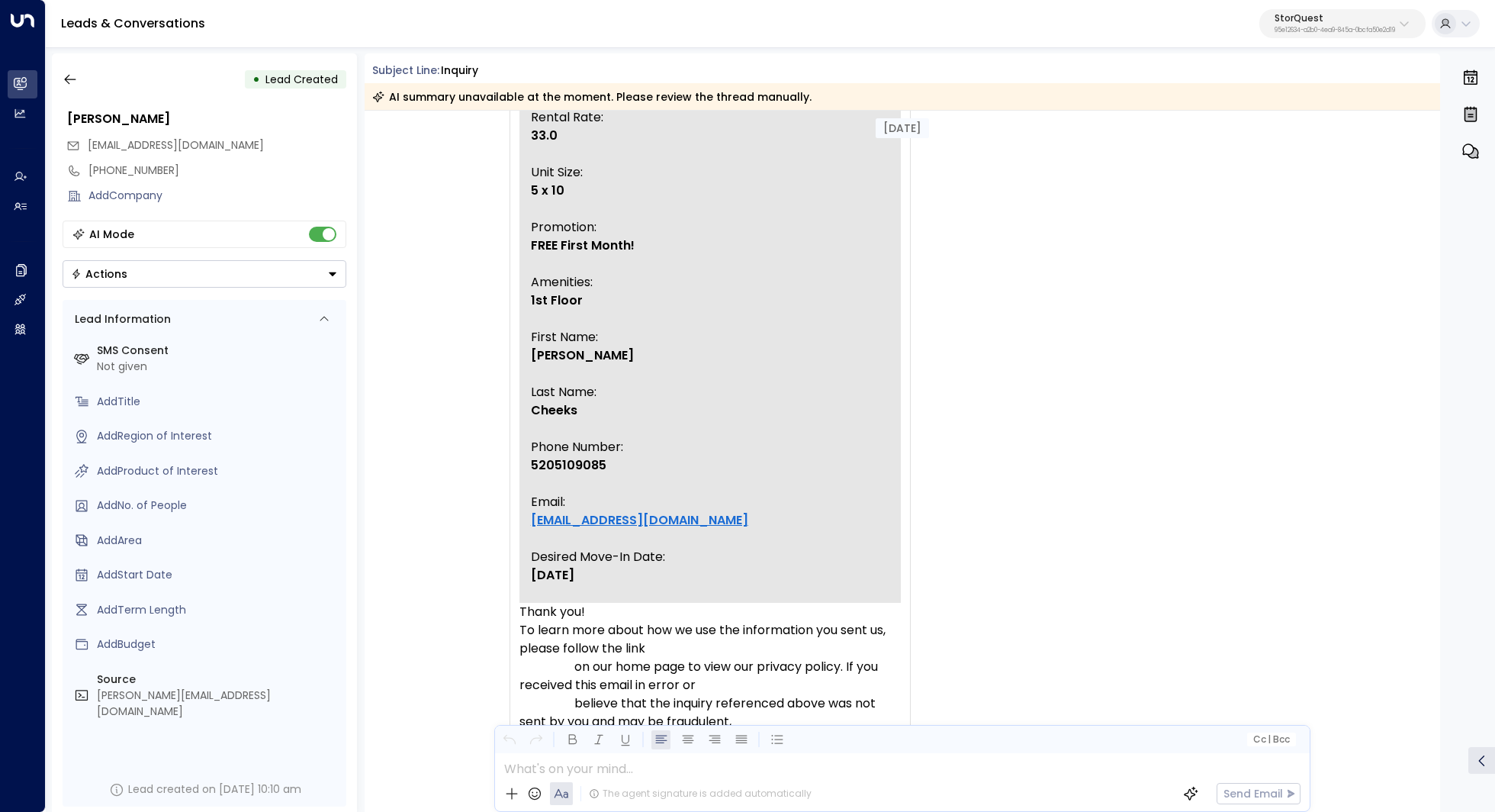
scroll to position [755, 0]
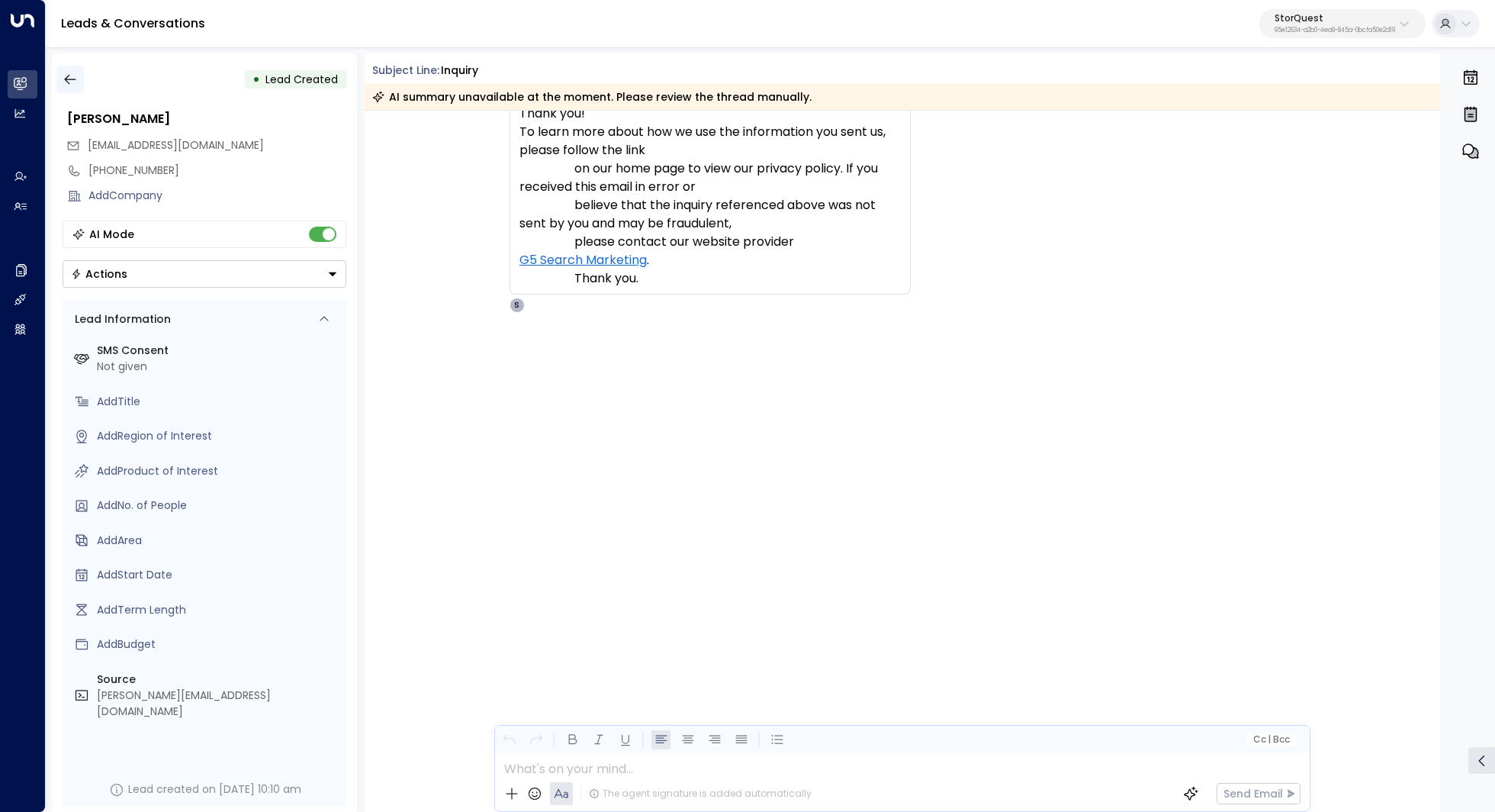
click at [77, 83] on button "button" at bounding box center [69, 79] width 28 height 28
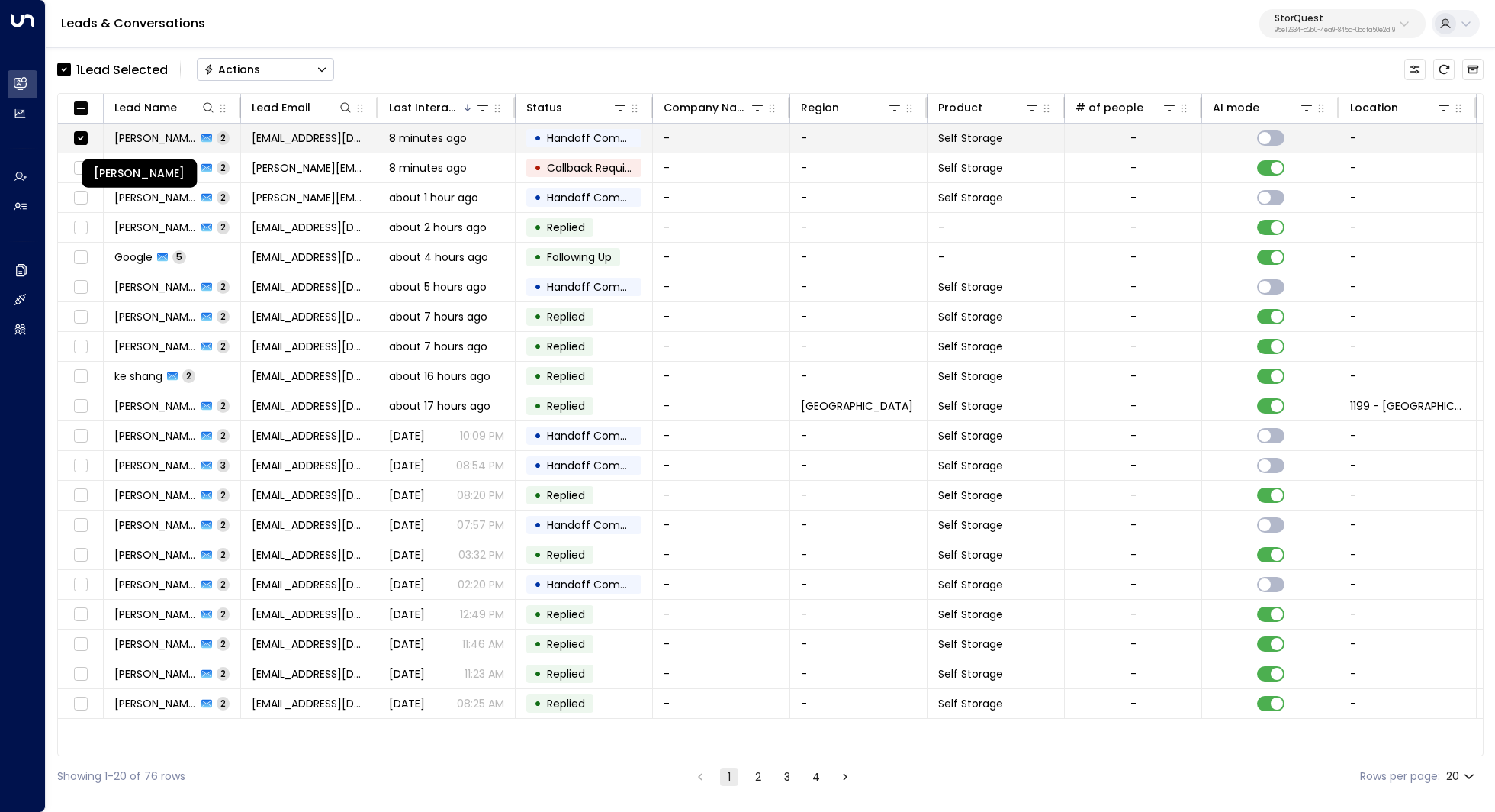
click at [170, 136] on span "[PERSON_NAME]" at bounding box center [155, 138] width 83 height 15
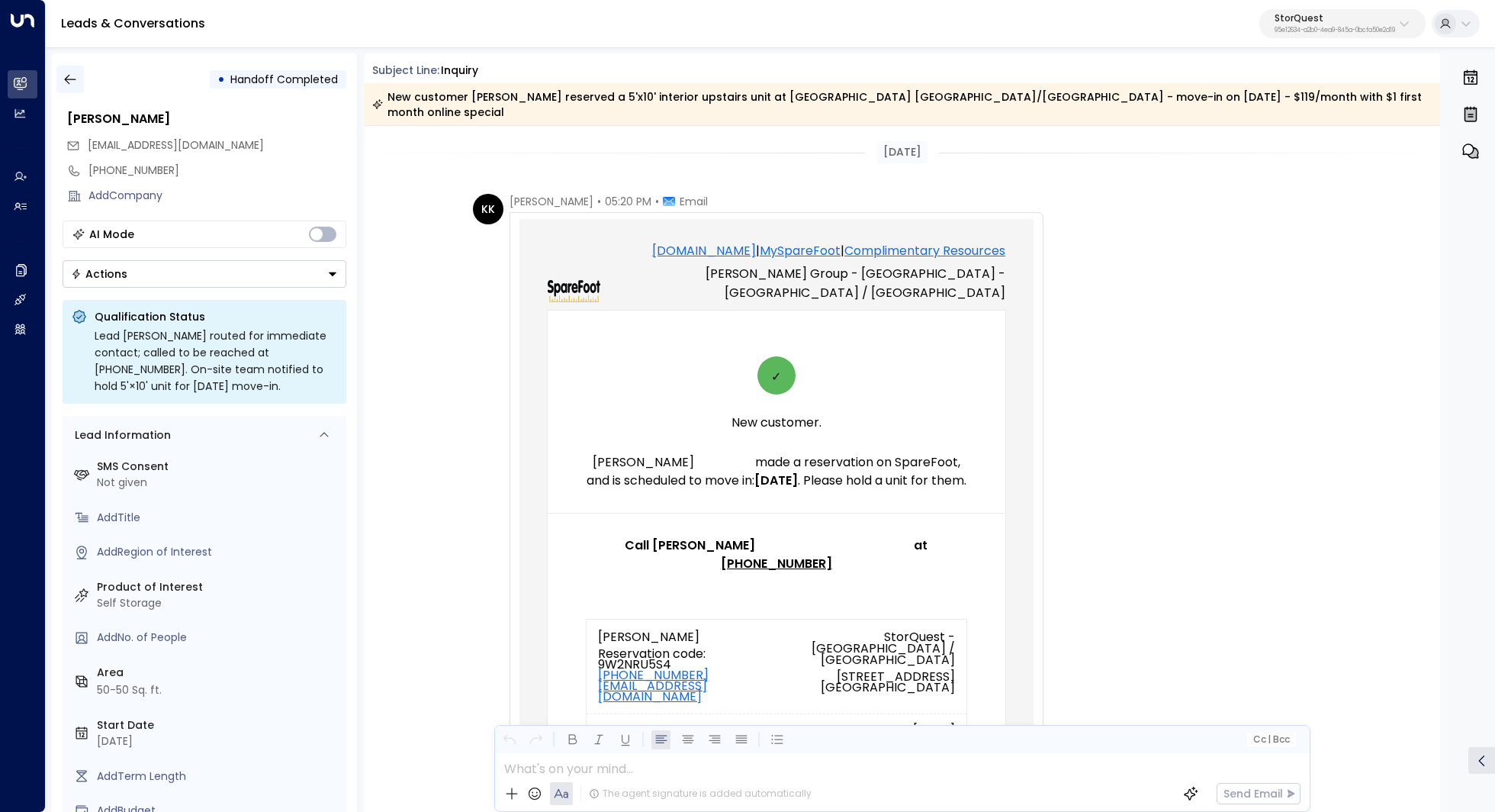
click at [66, 71] on icon "button" at bounding box center [70, 79] width 15 height 15
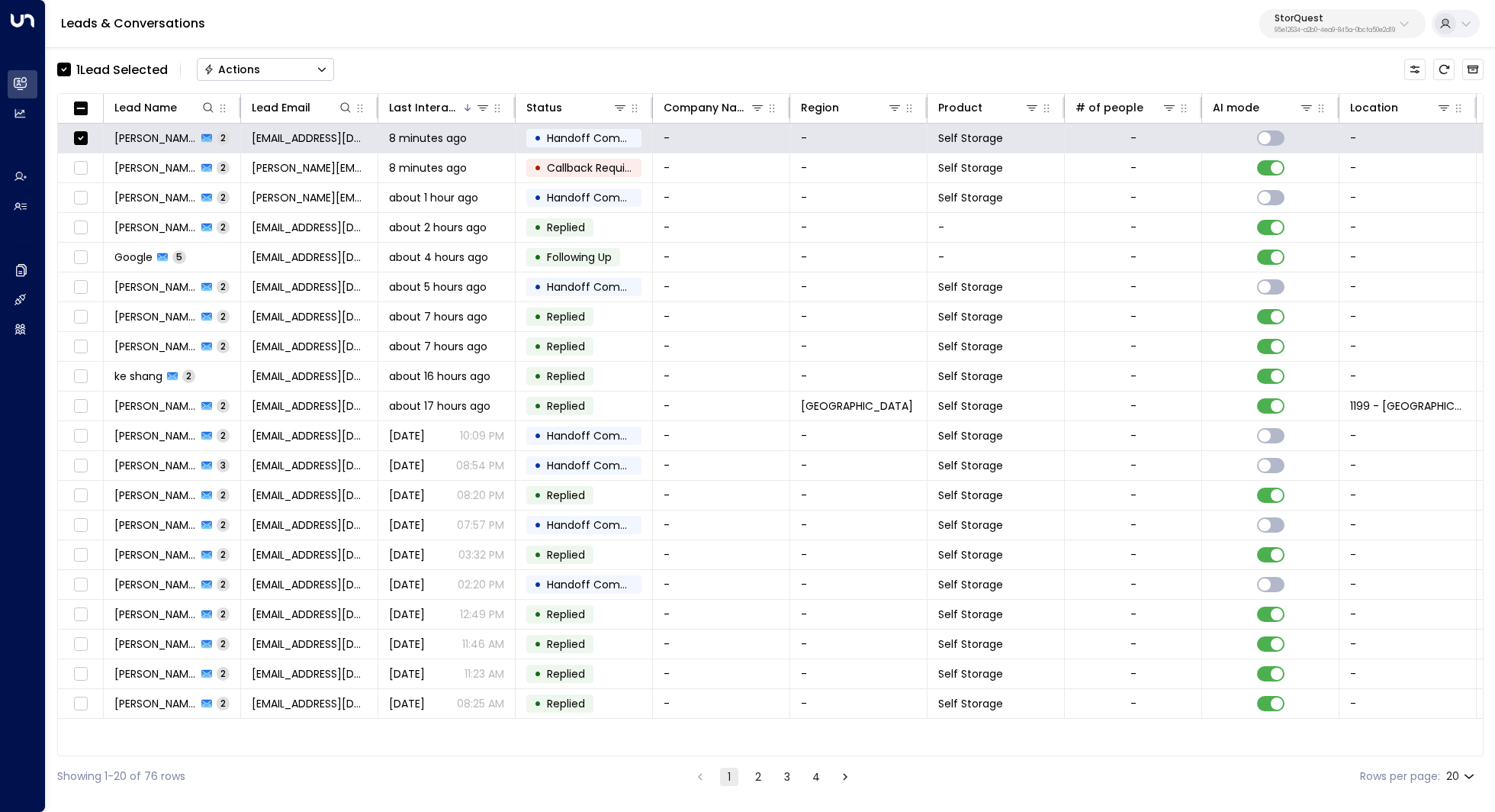
click at [277, 70] on button "Actions" at bounding box center [265, 69] width 138 height 23
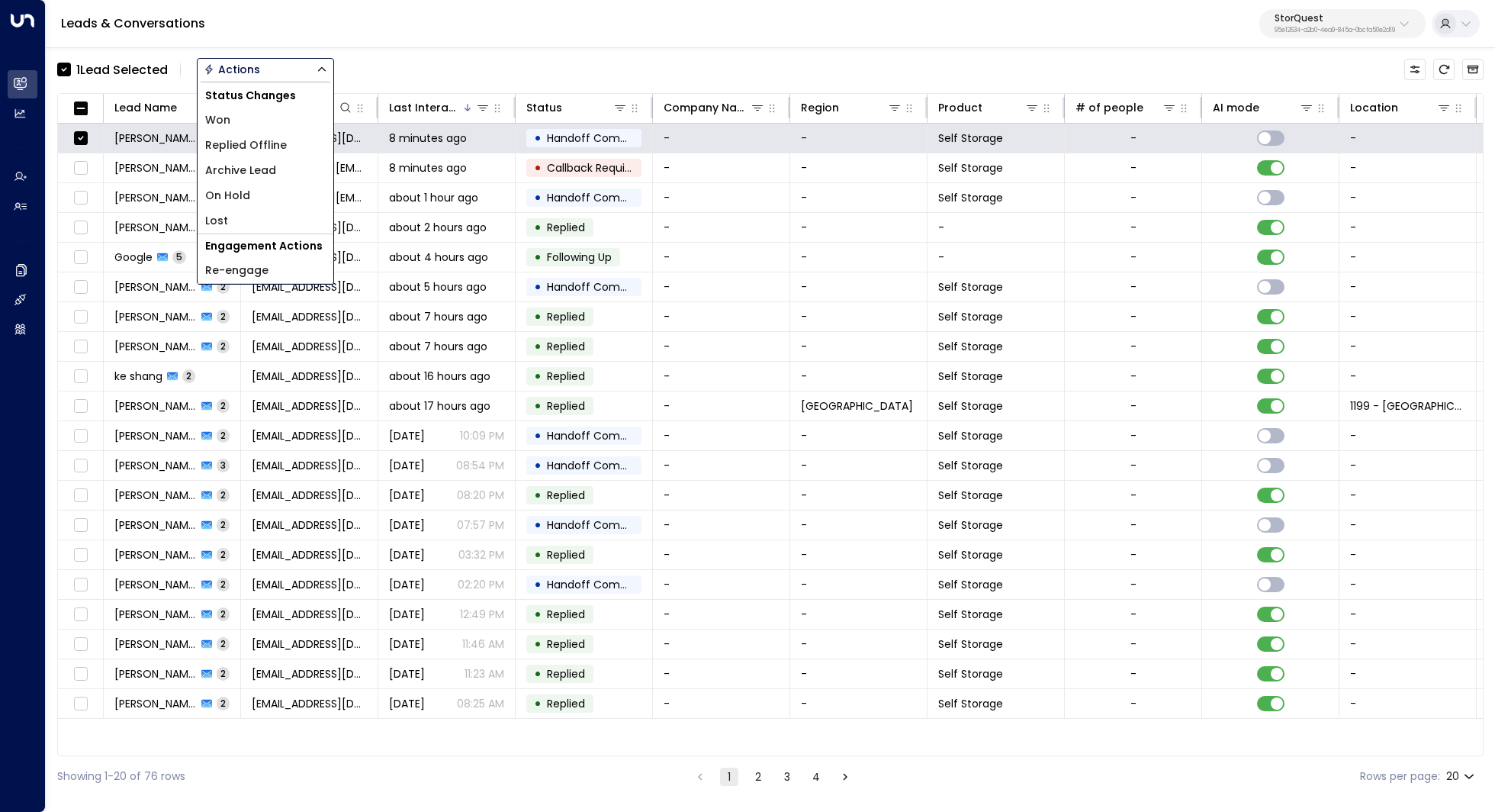
click at [282, 171] on li "Archive Lead" at bounding box center [265, 170] width 136 height 26
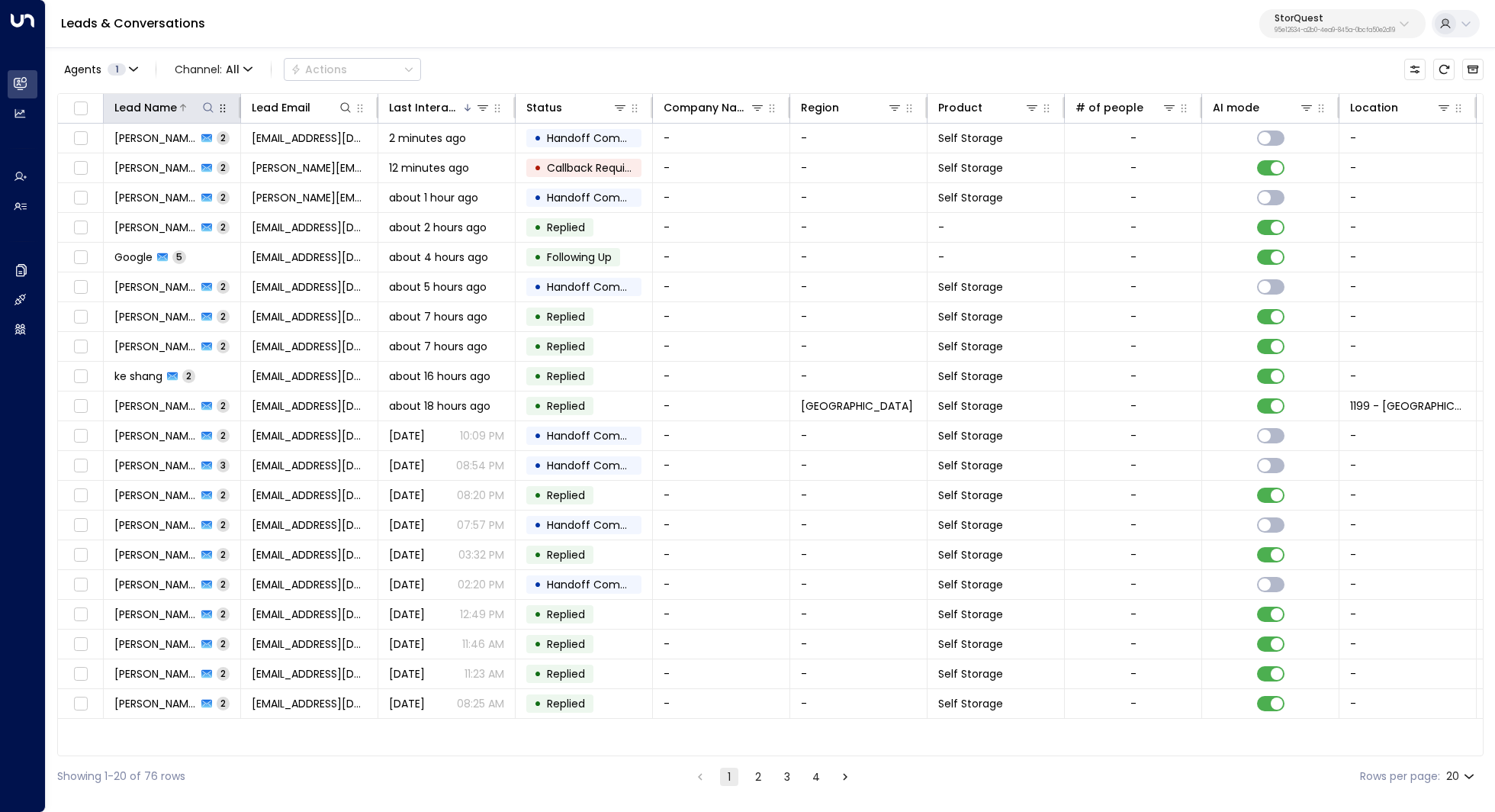
click at [211, 108] on icon at bounding box center [208, 107] width 12 height 12
type input "******"
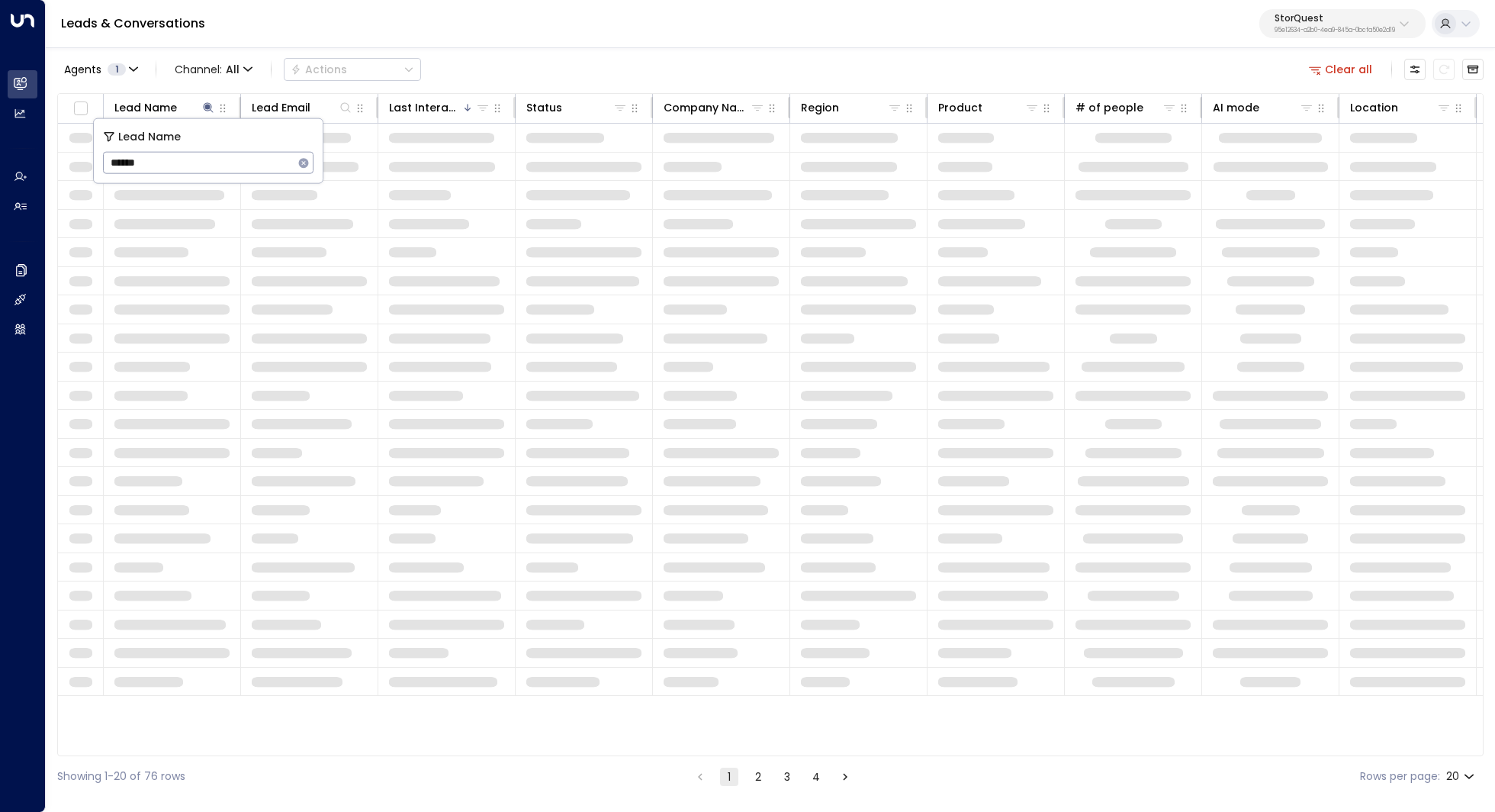
click at [311, 37] on div "Leads & Conversations StorQuest 95e12634-a2b0-4ea9-845a-0bcfa50e2d19" at bounding box center [770, 24] width 1449 height 48
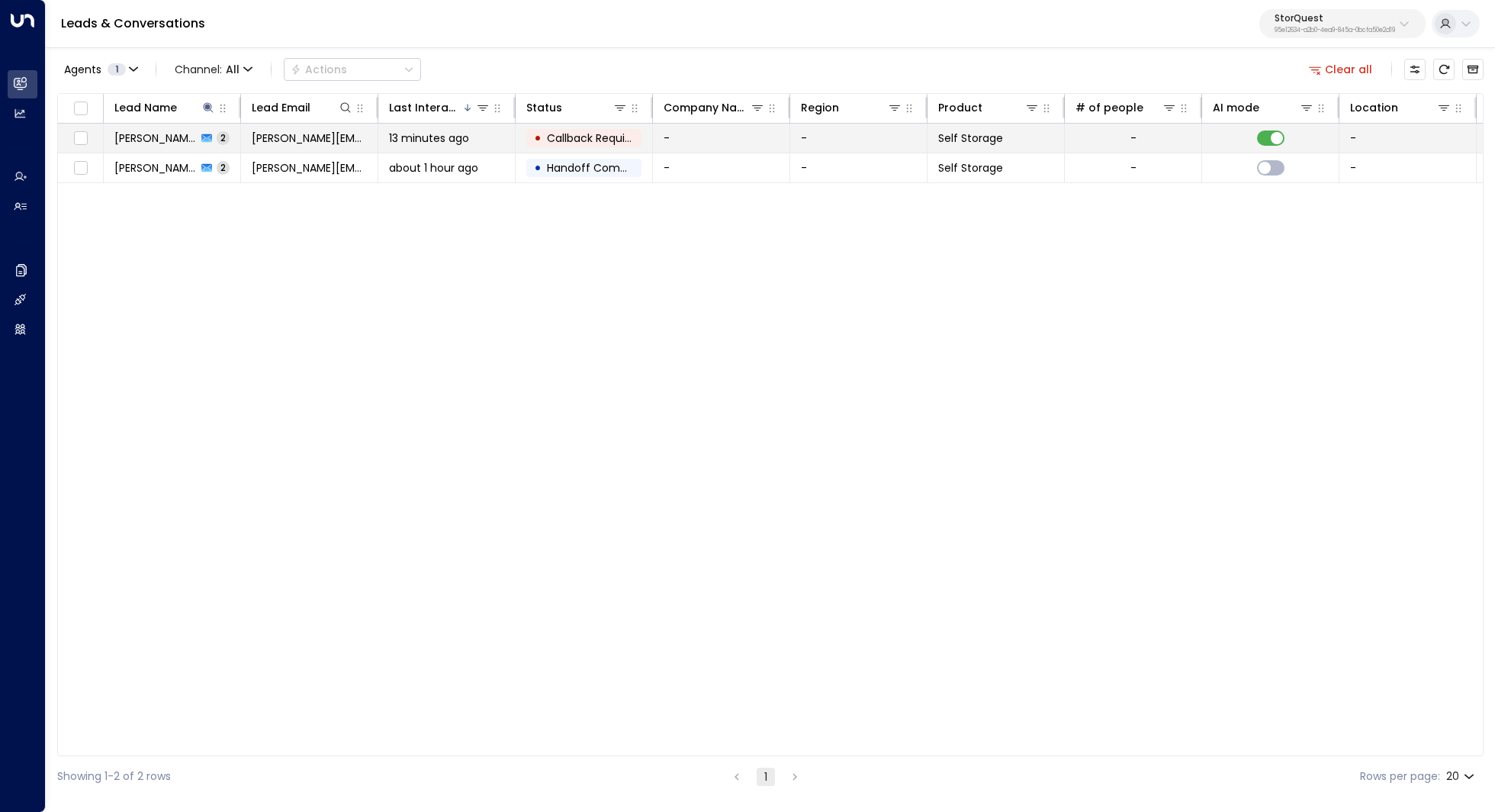
click at [138, 137] on span "[PERSON_NAME]" at bounding box center [155, 138] width 83 height 15
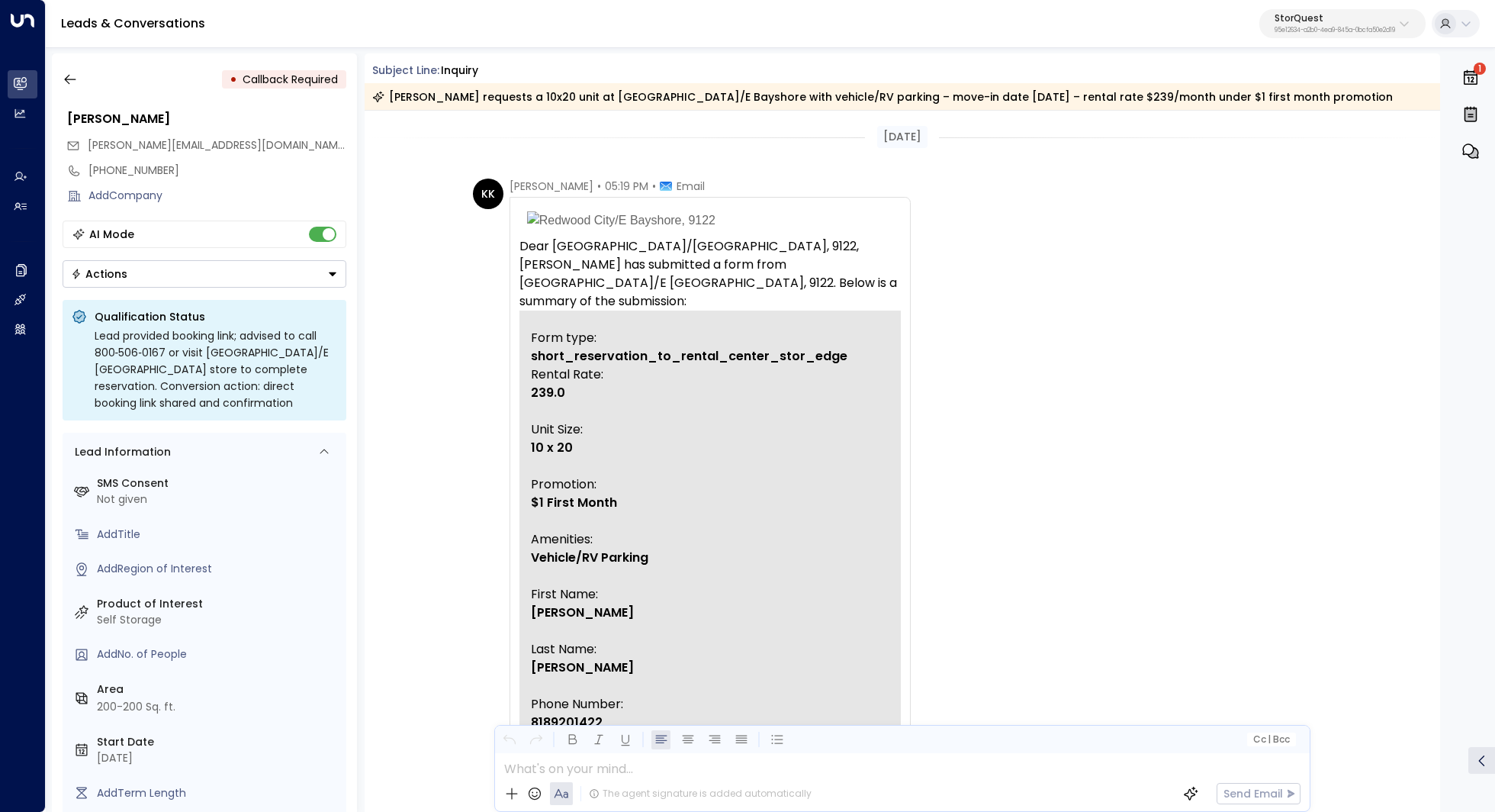
drag, startPoint x: 520, startPoint y: 216, endPoint x: 627, endPoint y: 475, distance: 280.2
click at [627, 473] on tbody "Dear Redwood City/E Bayshore, 9122, Ronnie Molina has submitted a form from Red…" at bounding box center [710, 622] width 382 height 839
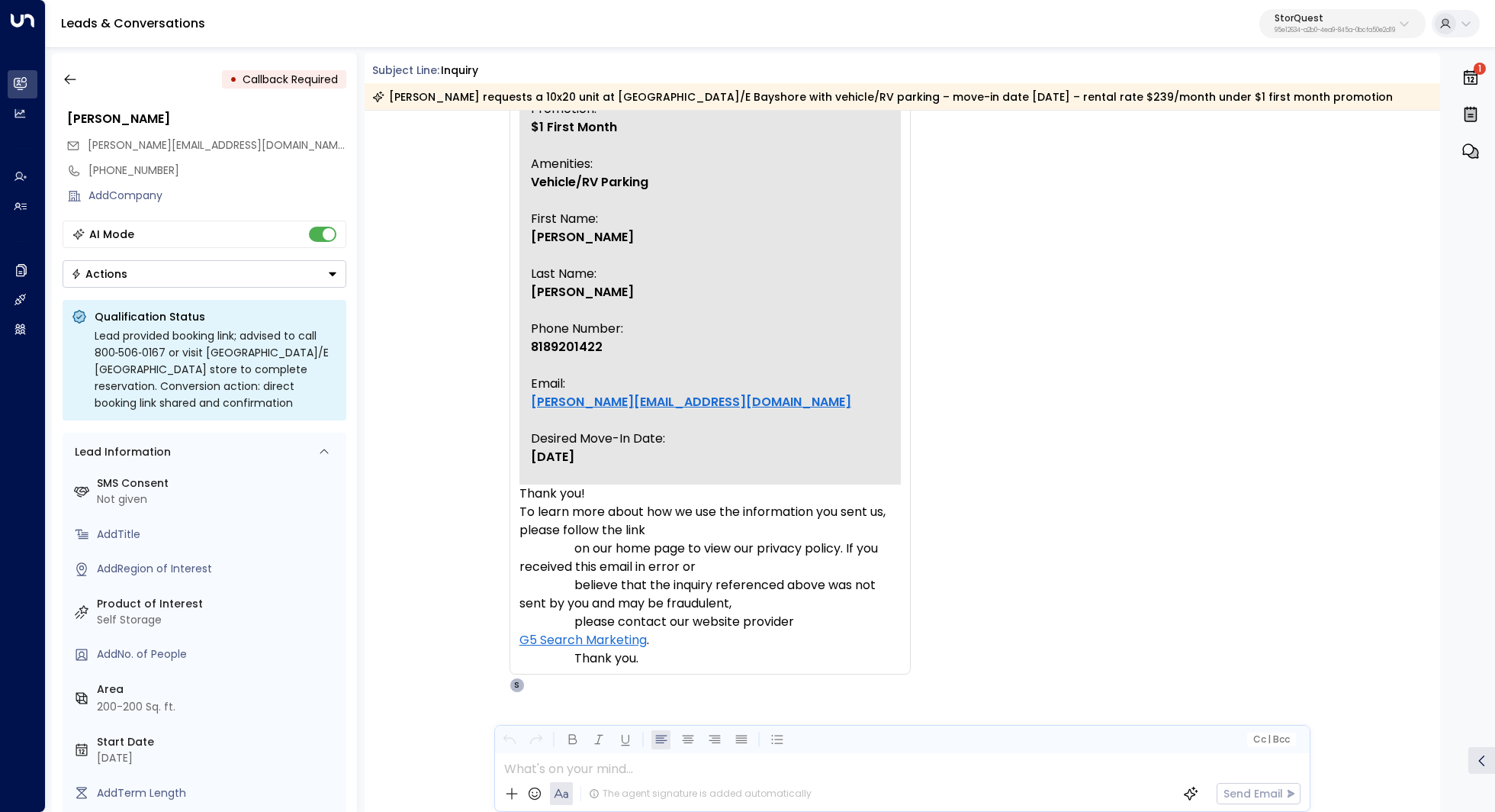
scroll to position [501, 0]
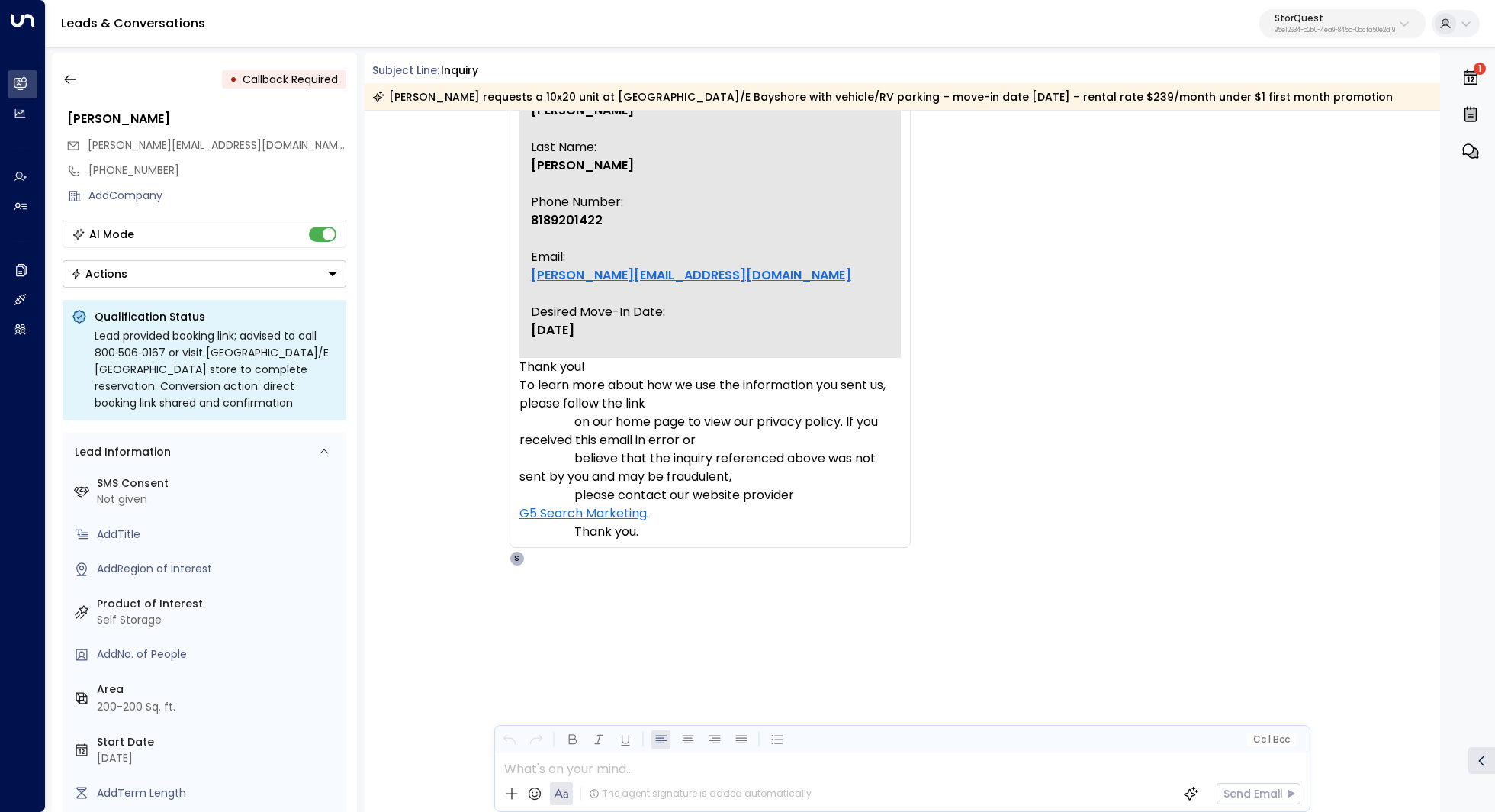
click at [760, 358] on p "Rental Rate: 239.0 Unit Size: 10 x 20 Promotion: $1 First Month Amenities: Vehi…" at bounding box center [691, 110] width 320 height 494
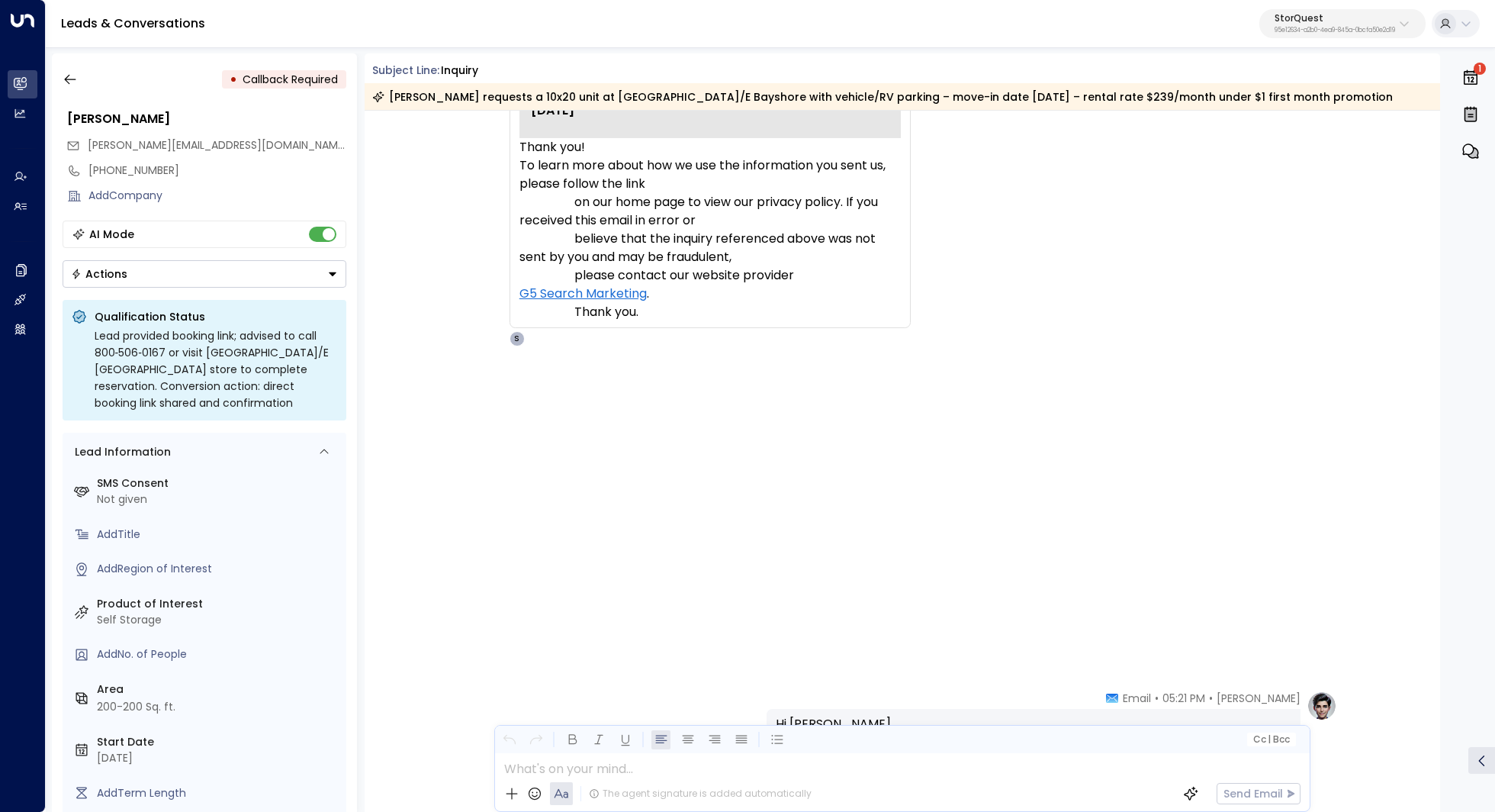
click at [766, 321] on p "To learn more about how we use the information you sent us, please follow the l…" at bounding box center [710, 238] width 382 height 164
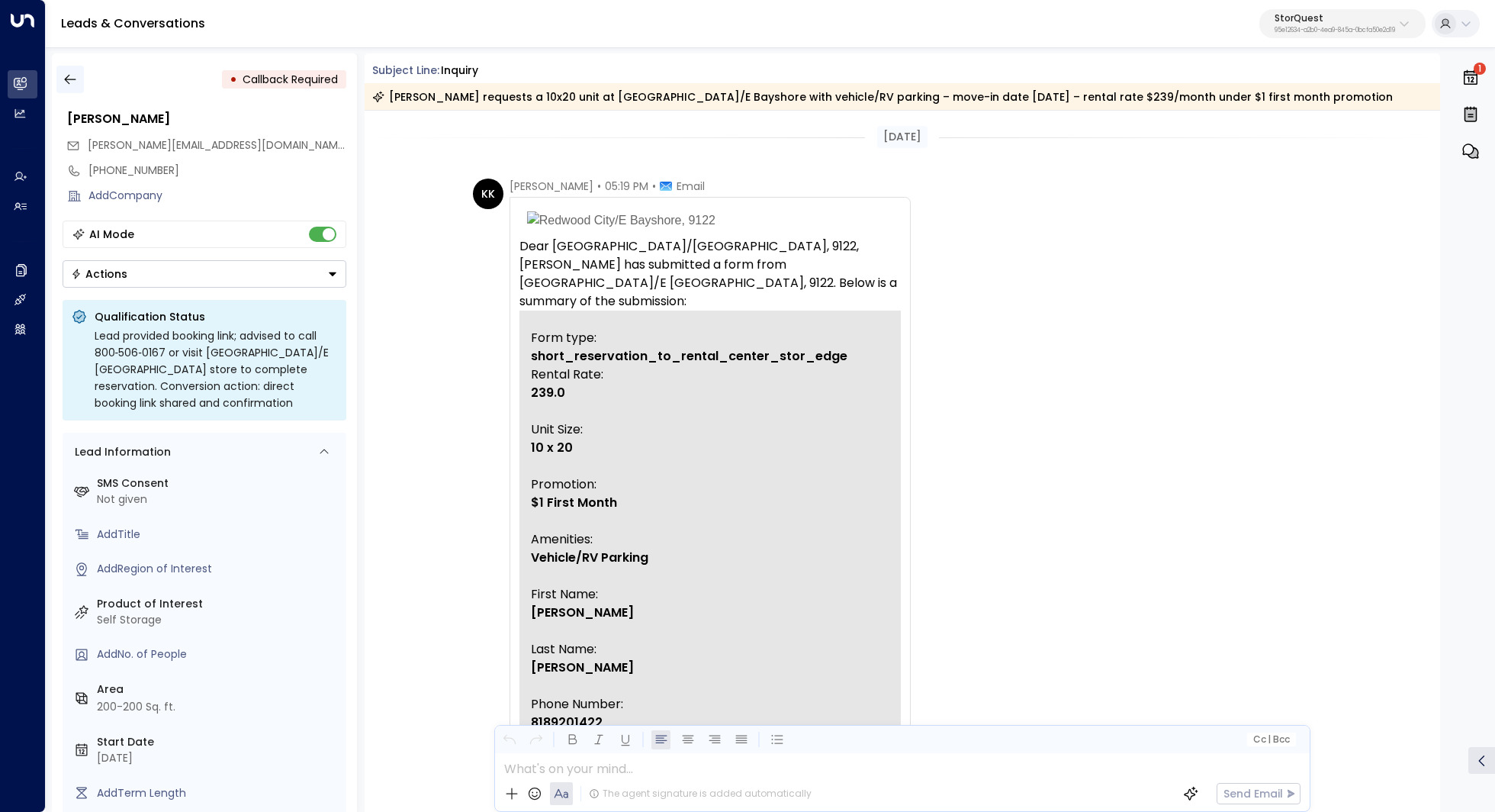
click at [65, 82] on icon "button" at bounding box center [70, 79] width 15 height 15
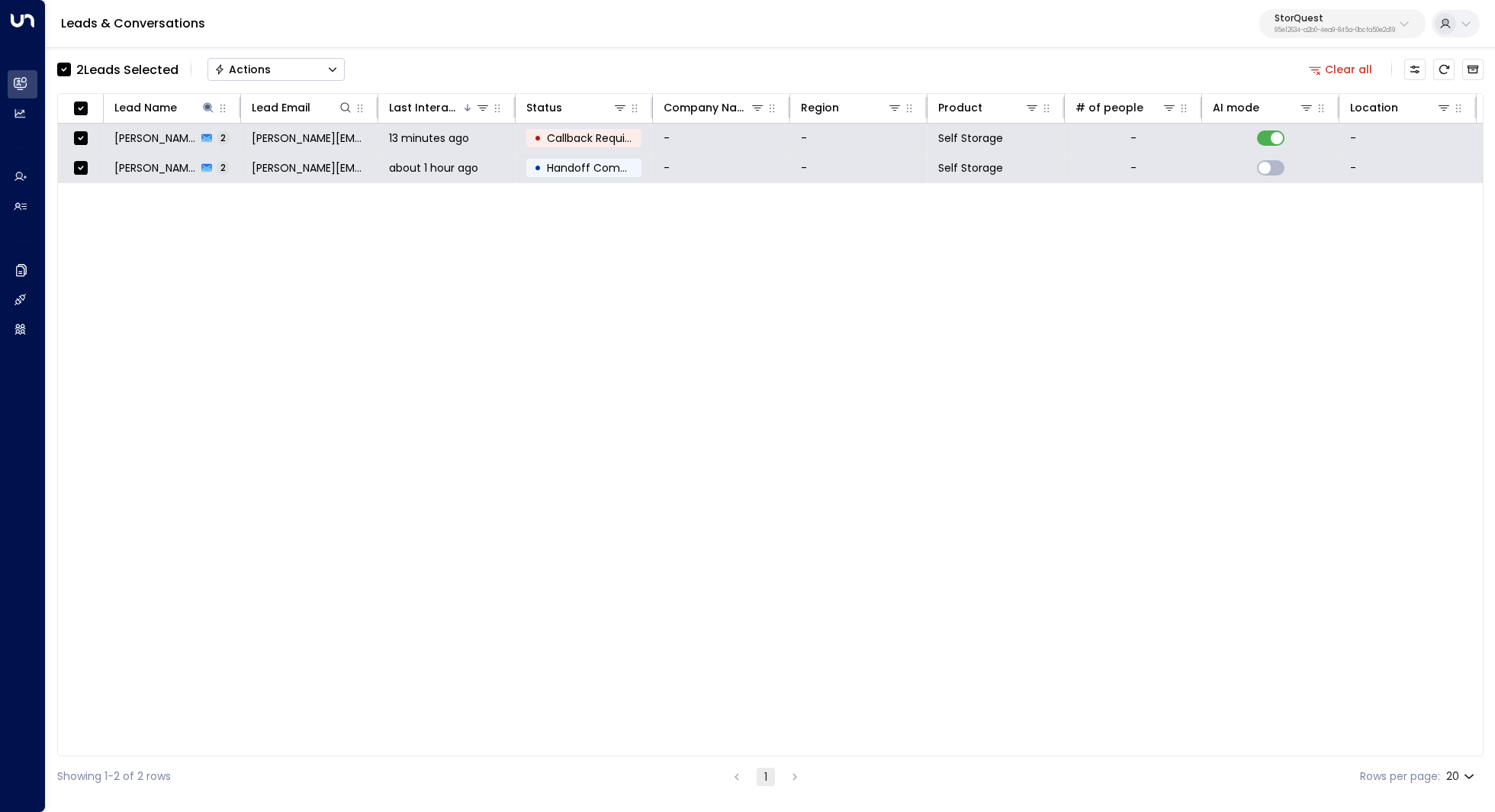
click at [306, 65] on button "Actions" at bounding box center [275, 69] width 138 height 23
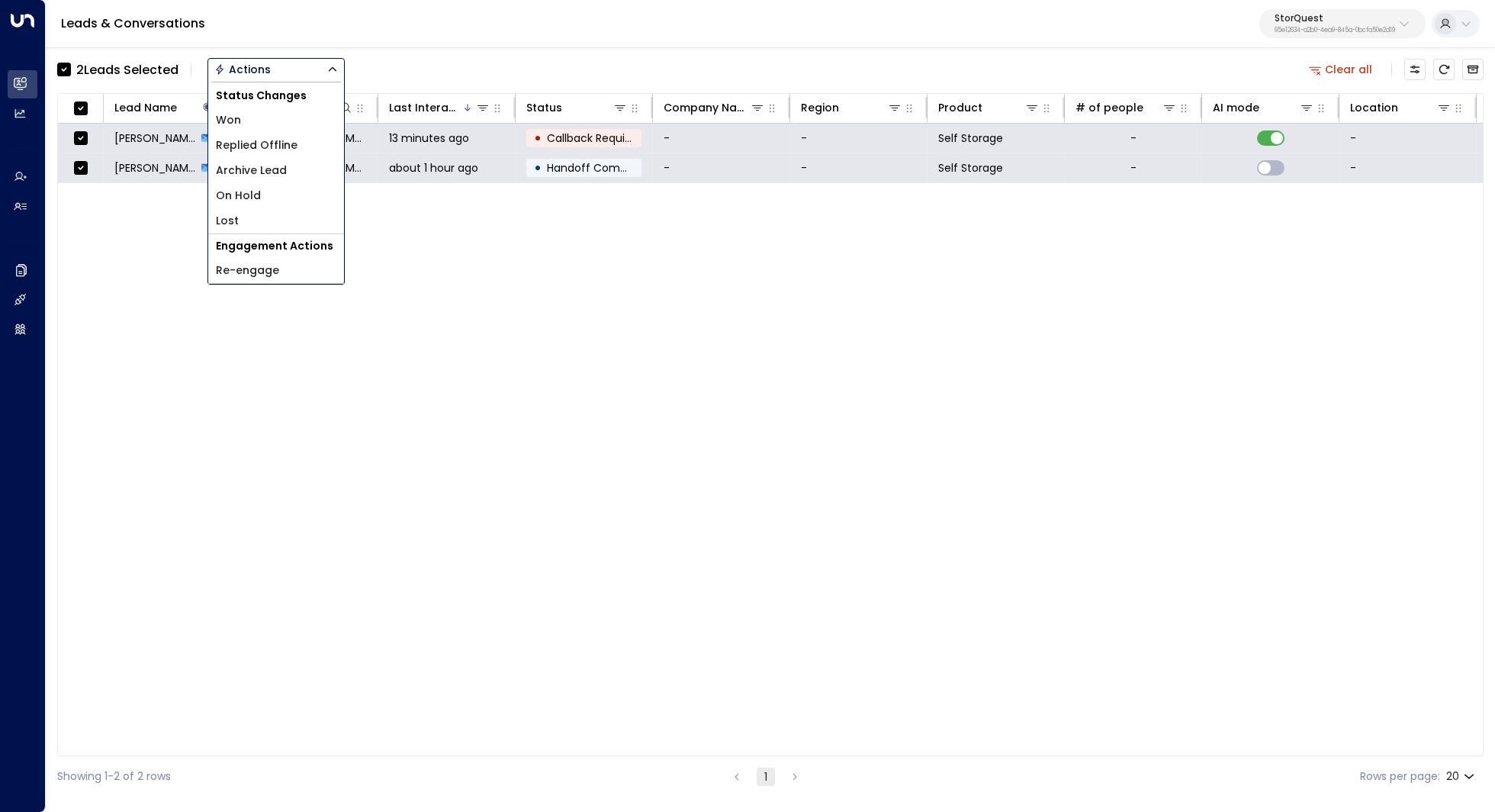
click at [298, 164] on li "Archive Lead" at bounding box center [275, 170] width 136 height 26
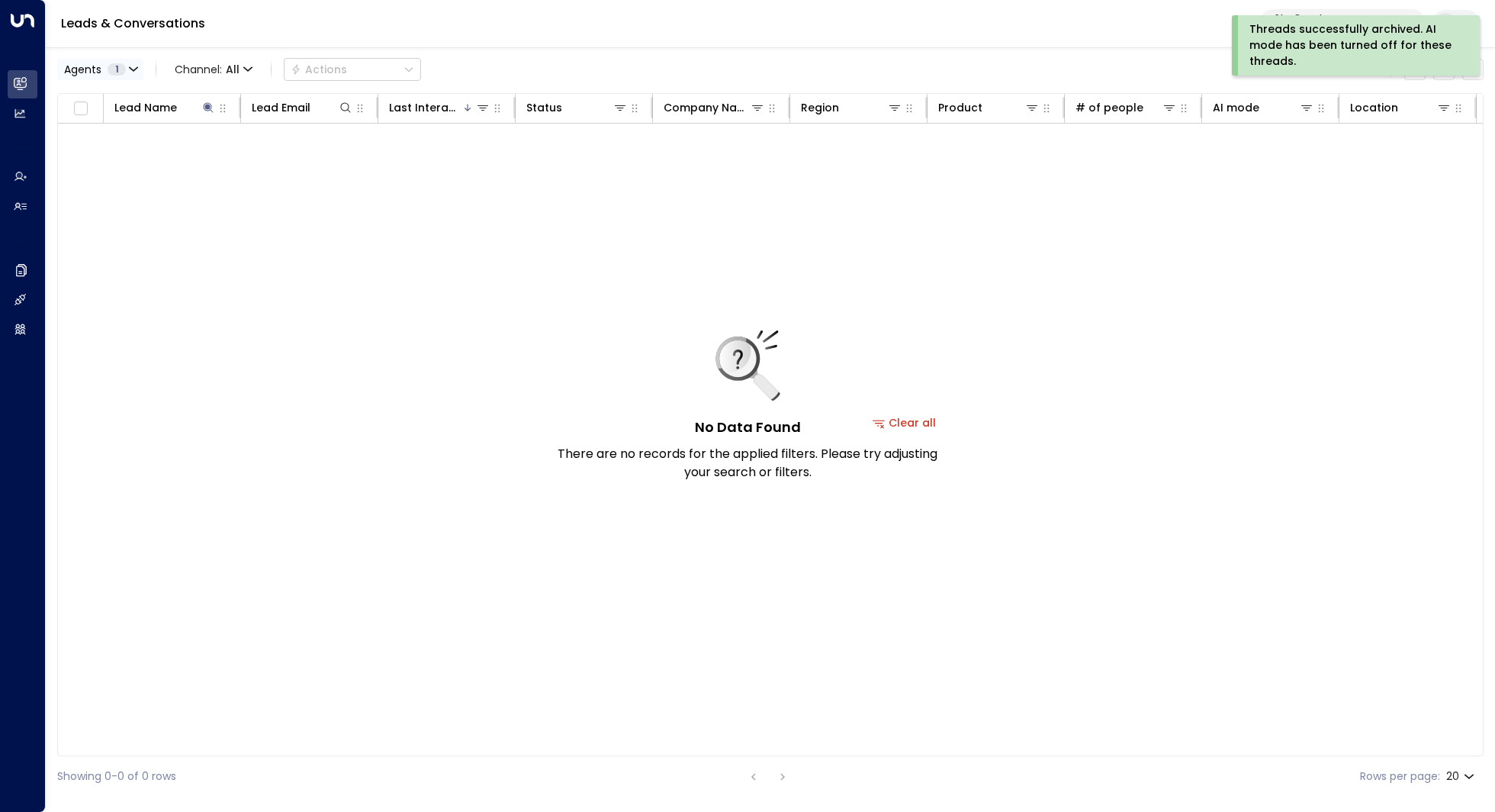
click at [122, 67] on span "1" at bounding box center [116, 69] width 18 height 12
click at [379, 268] on div at bounding box center [748, 406] width 1495 height 812
click at [140, 71] on button "Agents 1" at bounding box center [100, 69] width 86 height 21
click at [90, 137] on button "Select All" at bounding box center [93, 138] width 51 height 12
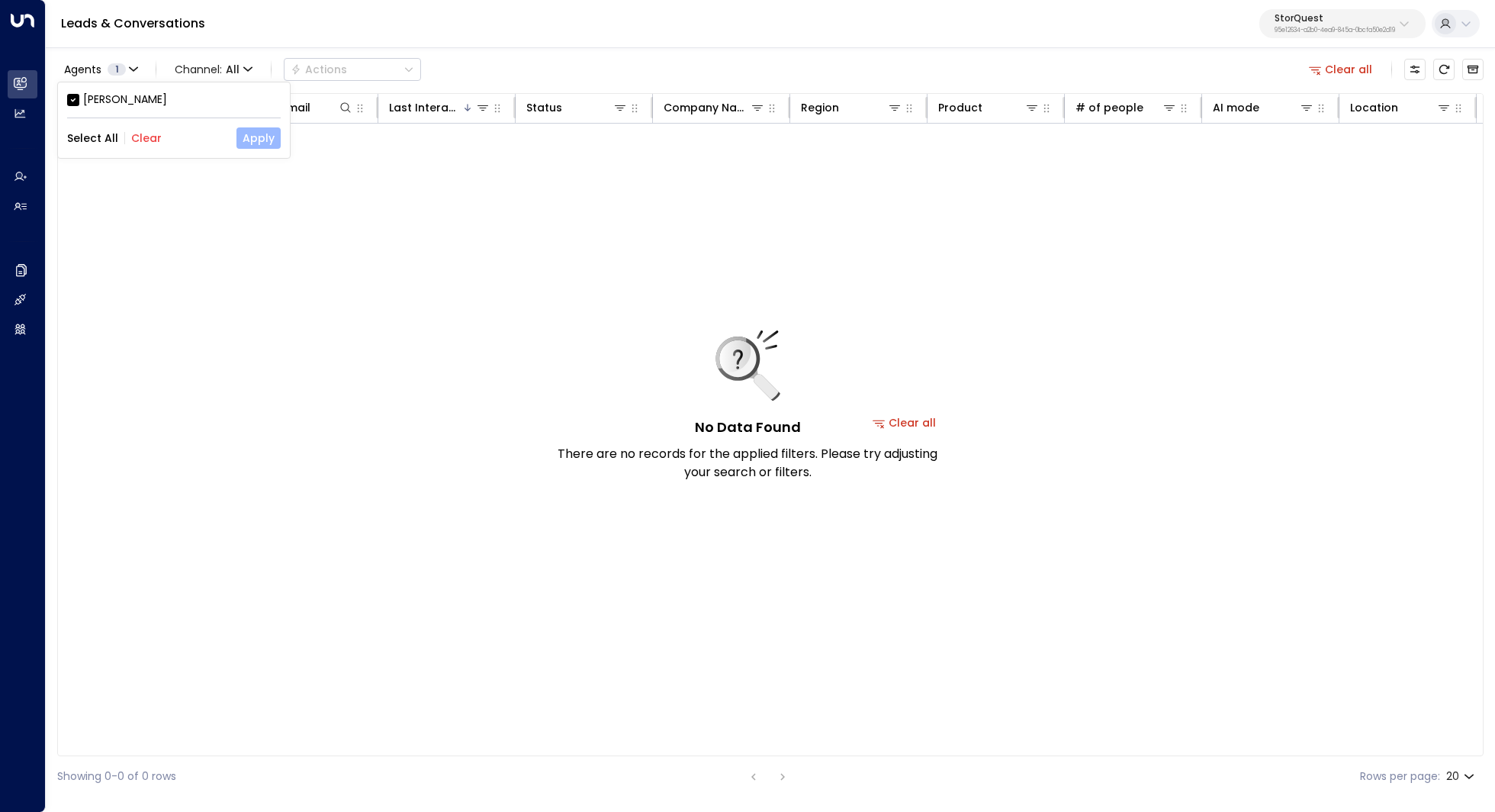
click at [250, 146] on button "Apply" at bounding box center [258, 138] width 45 height 21
click at [241, 67] on span "Channel: All" at bounding box center [213, 69] width 90 height 21
click at [1335, 70] on div at bounding box center [748, 406] width 1495 height 812
click at [1355, 70] on button "Clear all" at bounding box center [1341, 69] width 76 height 21
